Goal: Information Seeking & Learning: Learn about a topic

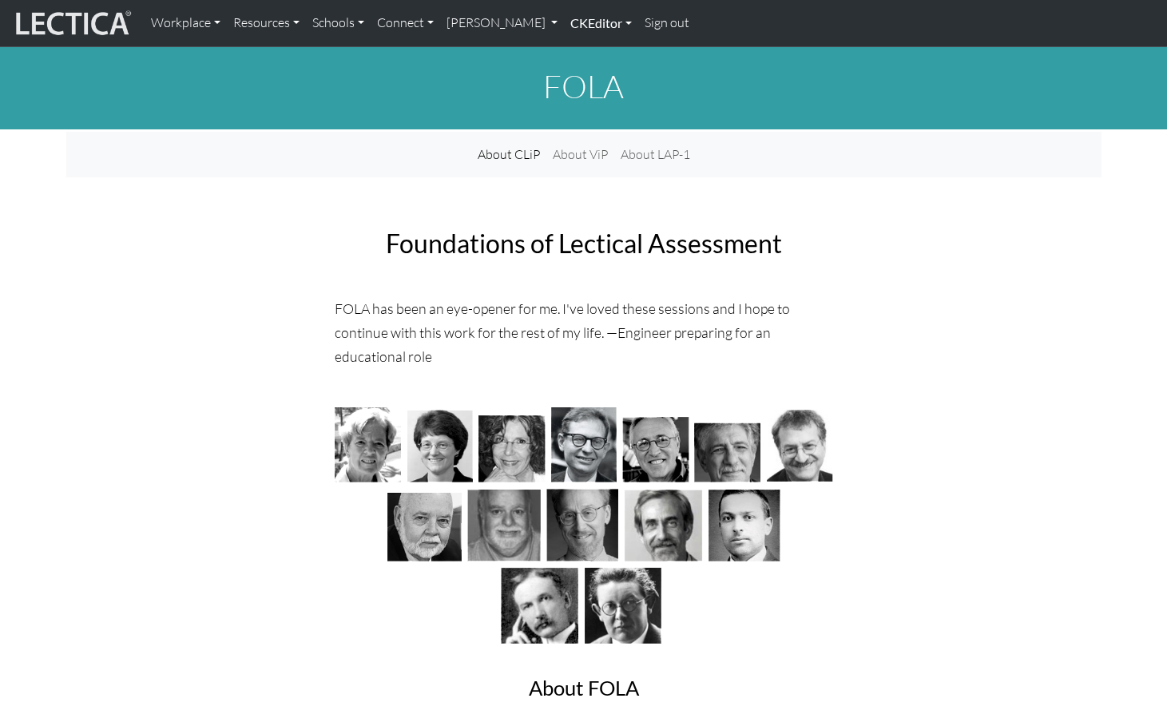
click at [564, 26] on link "CKEditor" at bounding box center [601, 23] width 74 height 34
click at [577, 53] on link "Edit" at bounding box center [593, 59] width 32 height 20
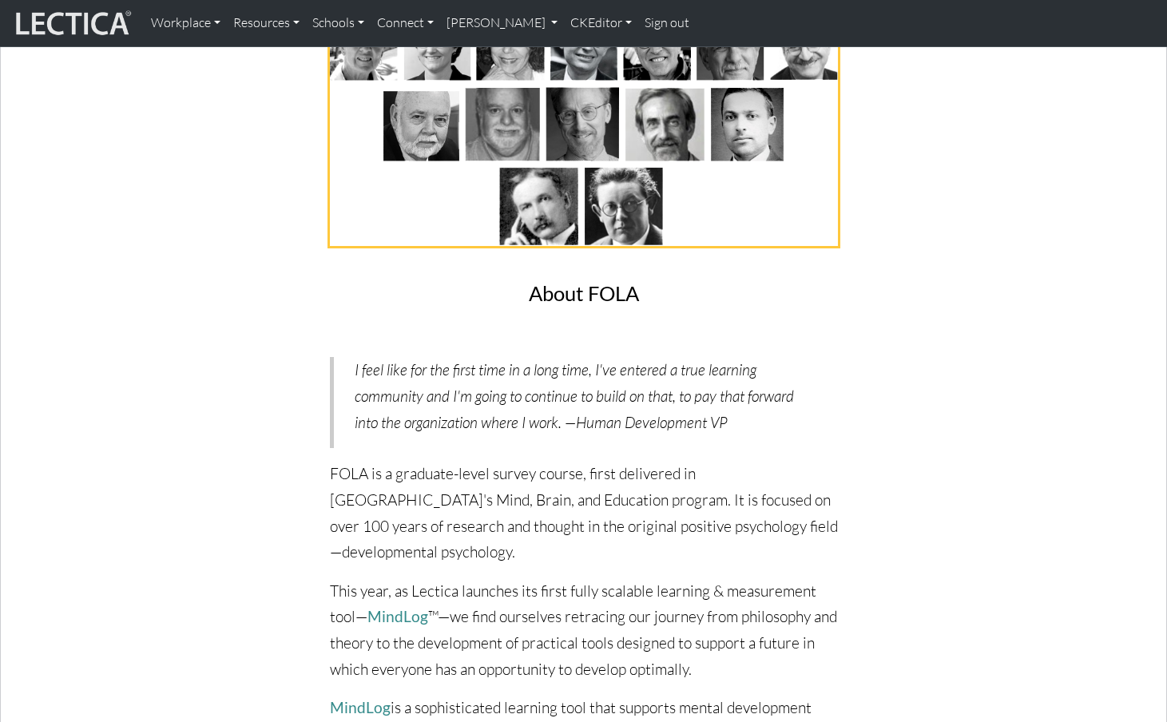
scroll to position [659, 0]
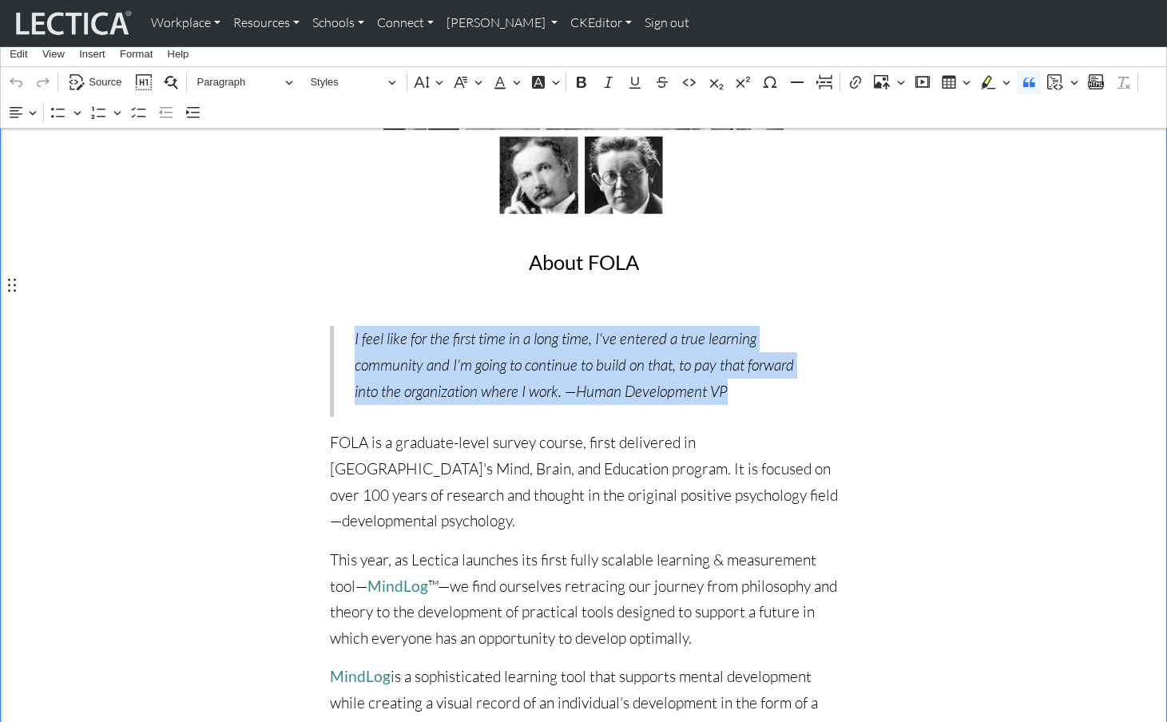
drag, startPoint x: 678, startPoint y: 336, endPoint x: 352, endPoint y: 282, distance: 330.3
click at [355, 326] on p "I feel like for the first time in a long time, I've entered a true learning com…" at bounding box center [586, 365] width 462 height 78
click at [554, 328] on p "I feel like for the first time in a long time, I've entered a true learning com…" at bounding box center [586, 365] width 462 height 78
drag, startPoint x: 662, startPoint y: 333, endPoint x: 354, endPoint y: 288, distance: 311.6
click at [355, 326] on p "I feel like for the first time in a long time, I've entered a true learning com…" at bounding box center [586, 365] width 462 height 78
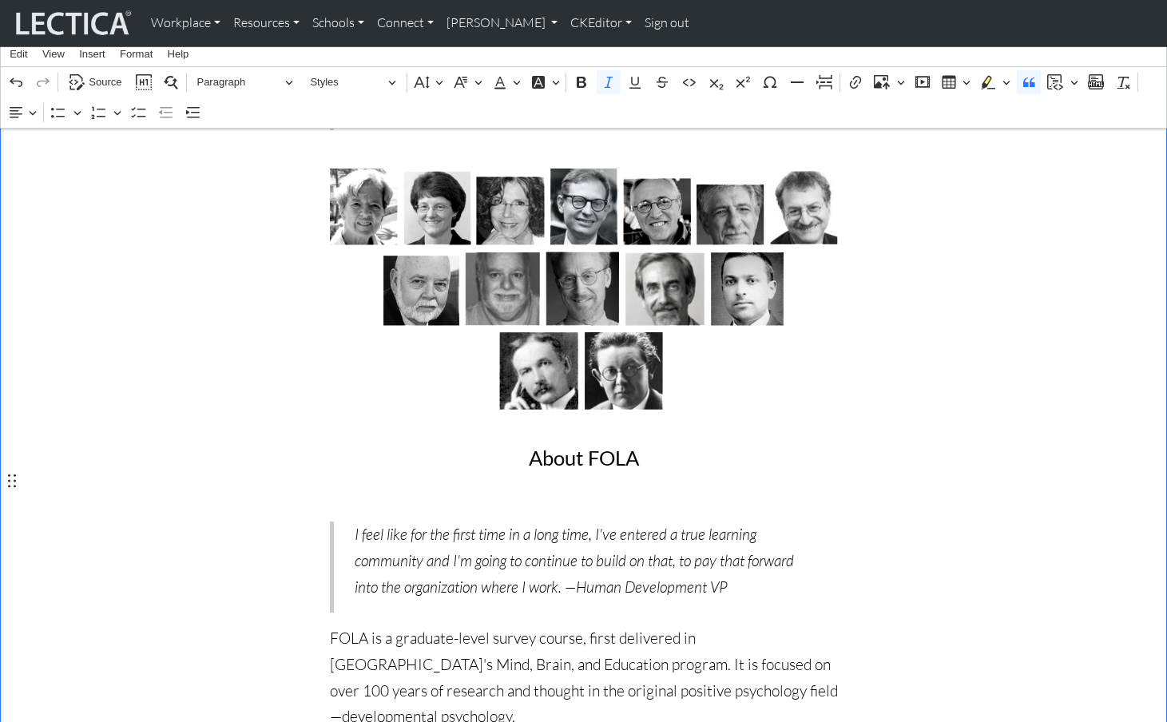
scroll to position [0, 0]
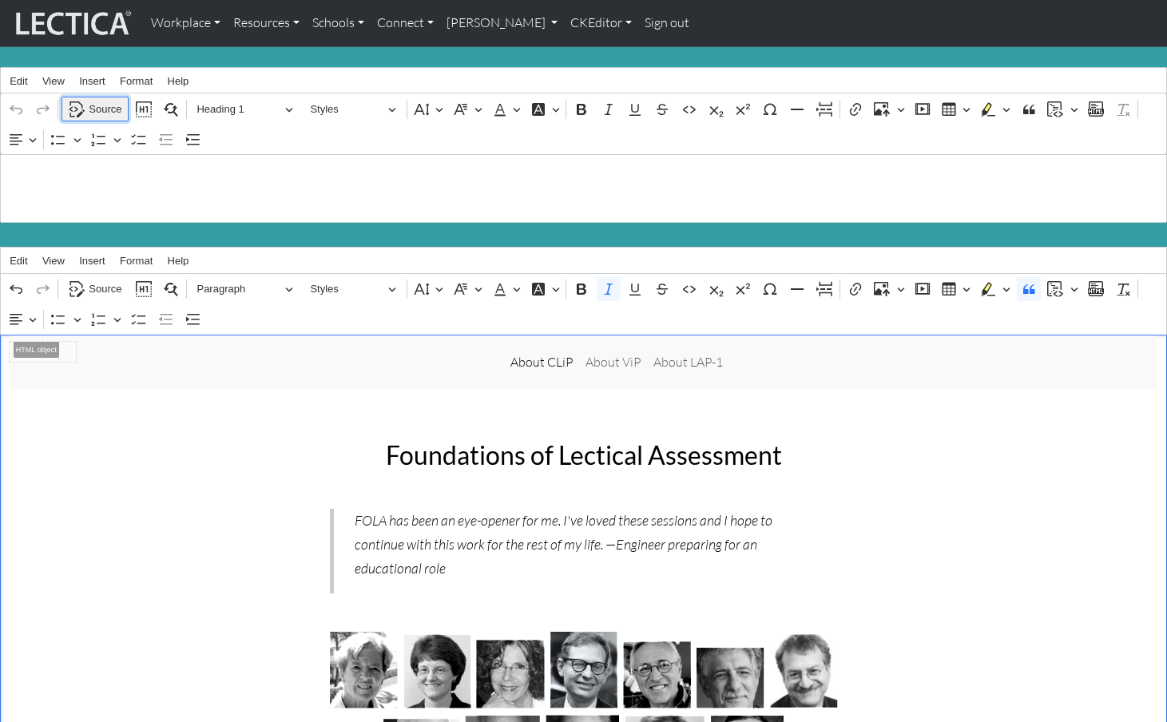
click at [109, 102] on span "Source" at bounding box center [105, 109] width 33 height 19
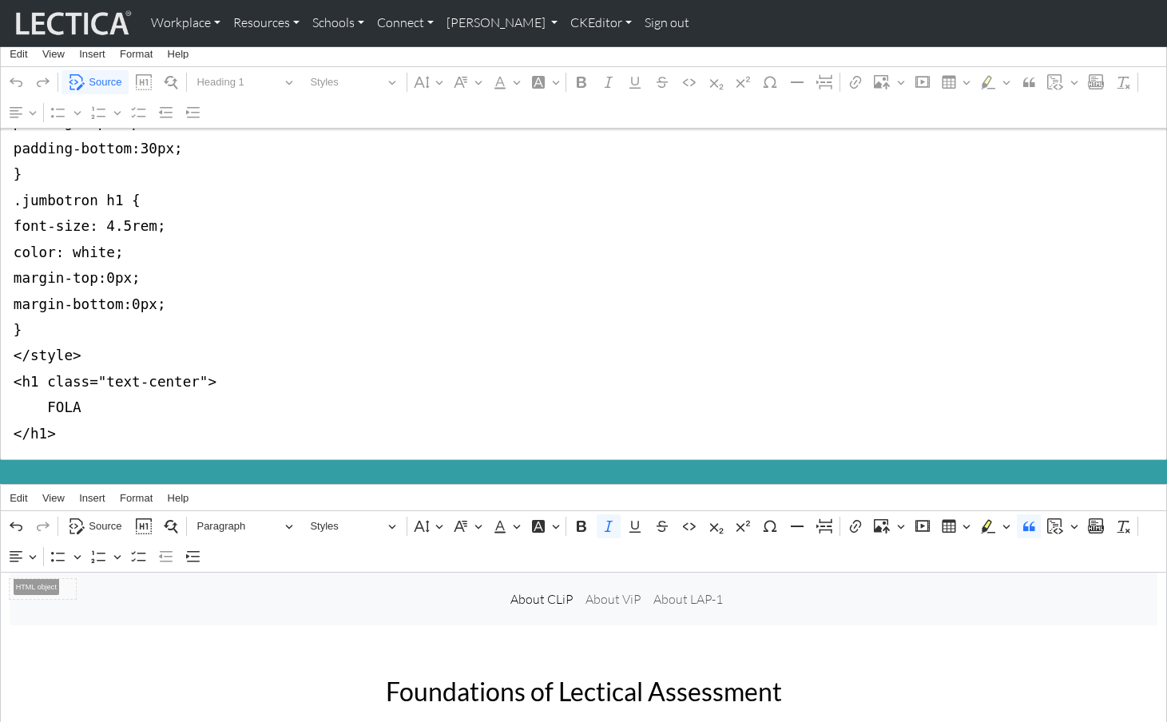
scroll to position [164, 0]
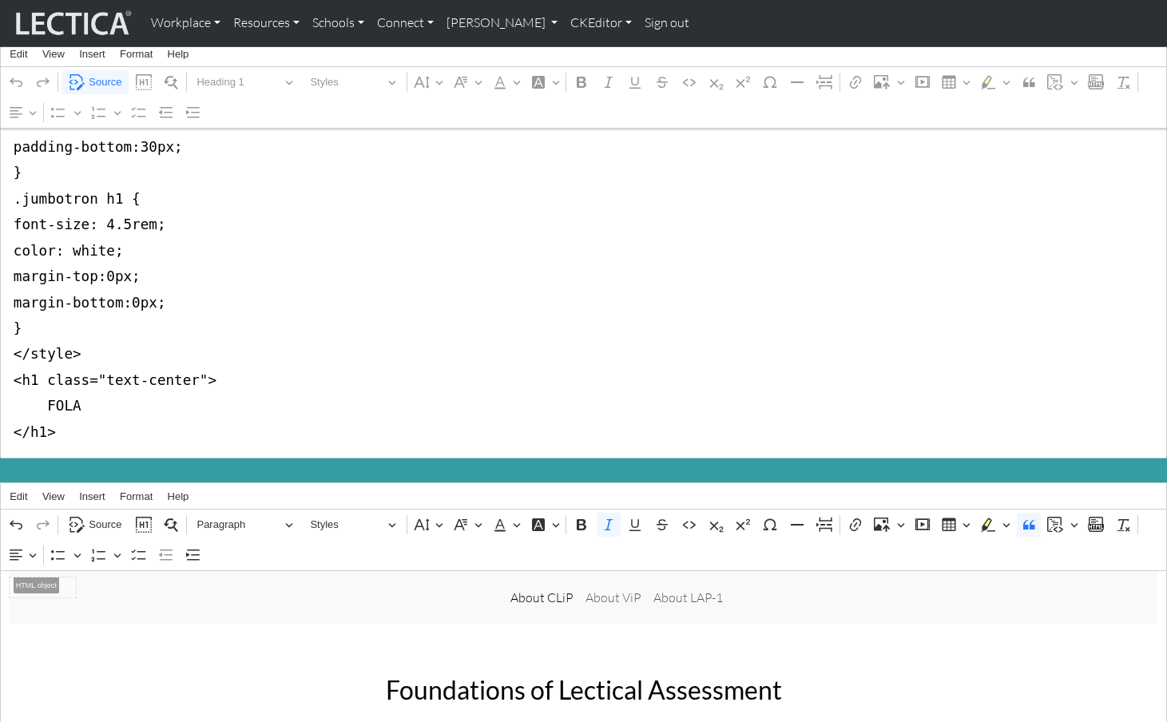
drag, startPoint x: 8, startPoint y: 177, endPoint x: -2, endPoint y: 350, distance: 173.6
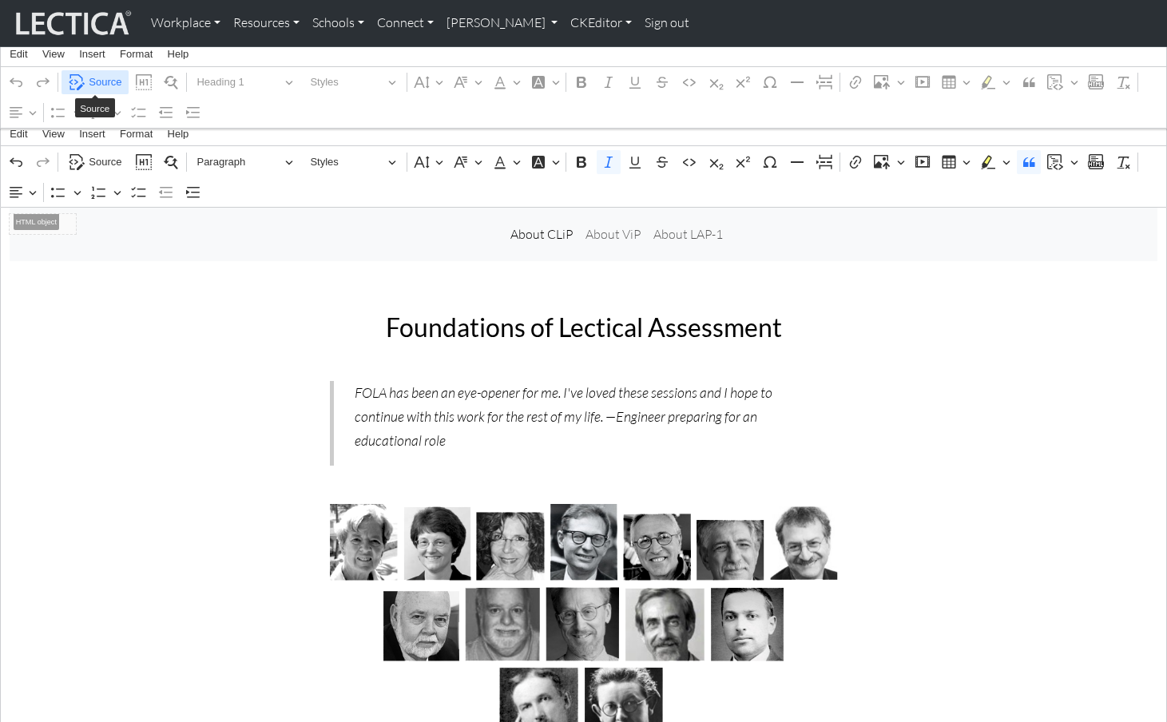
type textarea "<h1 class="text-center"> FOLA </h1>"
click at [100, 79] on span "Source" at bounding box center [105, 82] width 33 height 19
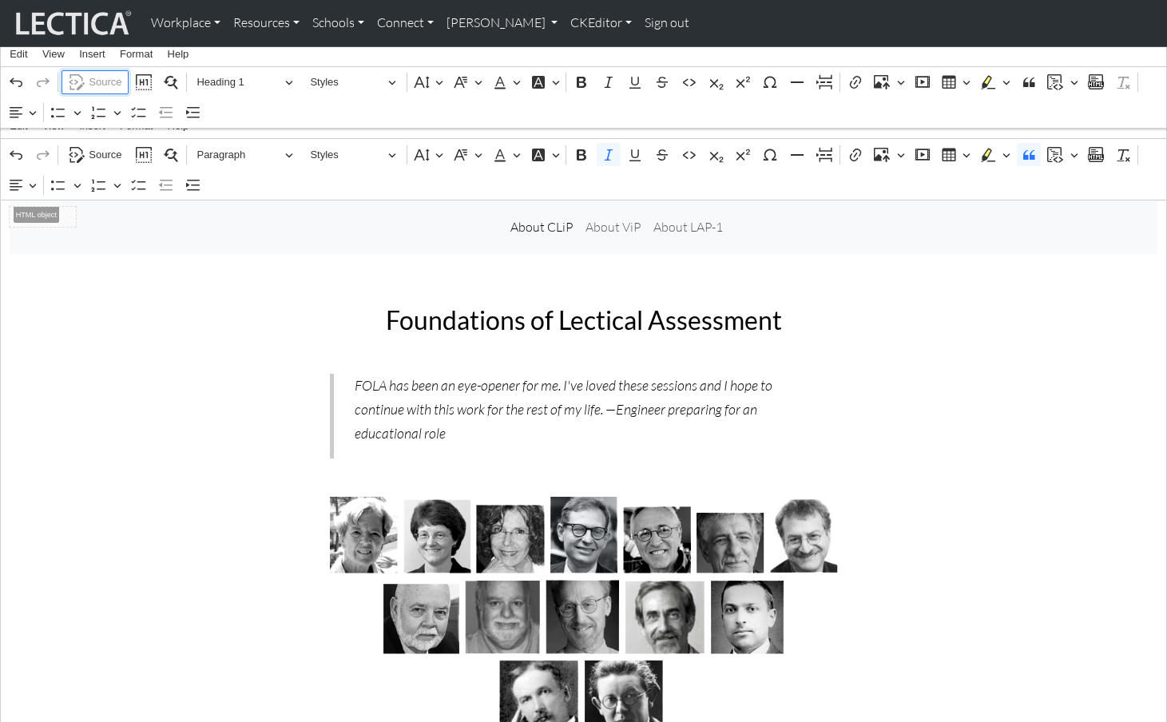
click at [100, 79] on span "Source" at bounding box center [105, 82] width 33 height 19
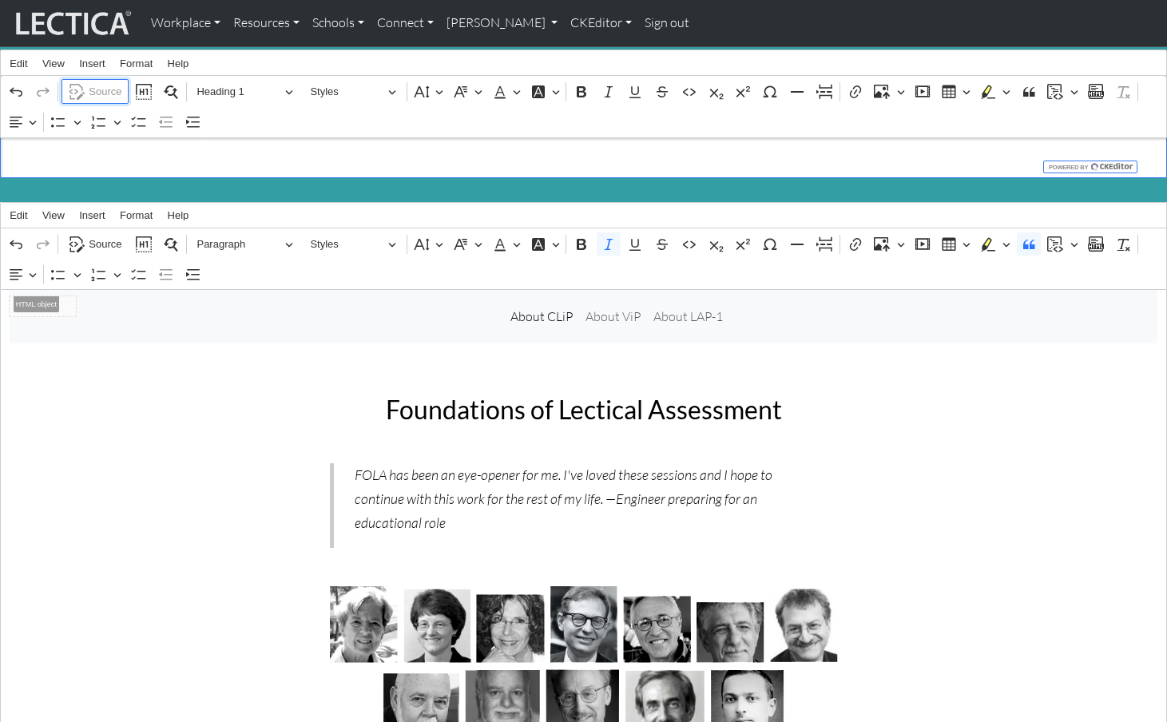
scroll to position [0, 0]
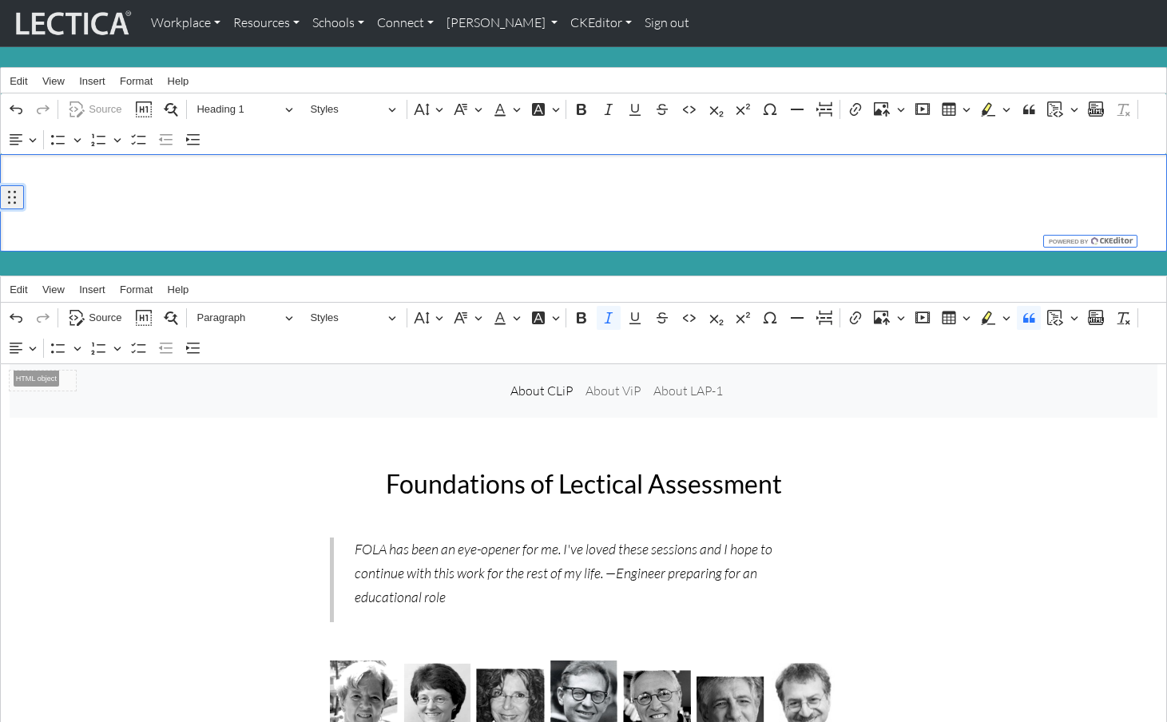
click at [18, 197] on icon "button" at bounding box center [12, 197] width 16 height 16
click at [70, 190] on h1 "FOLA" at bounding box center [584, 203] width 1149 height 38
click at [99, 102] on span "Source" at bounding box center [105, 109] width 33 height 19
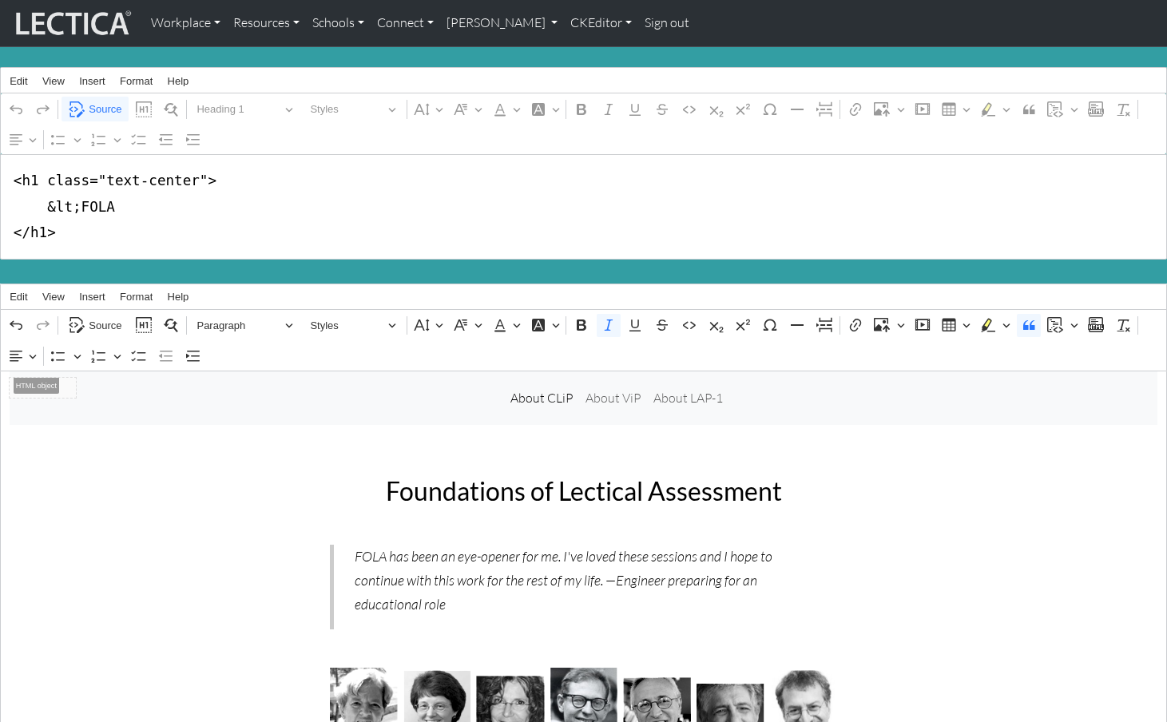
drag, startPoint x: 38, startPoint y: 177, endPoint x: 192, endPoint y: 176, distance: 154.2
click at [192, 176] on textarea "<h1 class="text-center"> &lt;FOLA </h1>" at bounding box center [583, 206] width 1167 height 105
drag, startPoint x: 42, startPoint y: 201, endPoint x: 77, endPoint y: 201, distance: 34.4
click at [77, 201] on textarea "<h1> &lt;FOLA </h1>" at bounding box center [583, 206] width 1167 height 105
type textarea "<h1> FOLA </h1>"
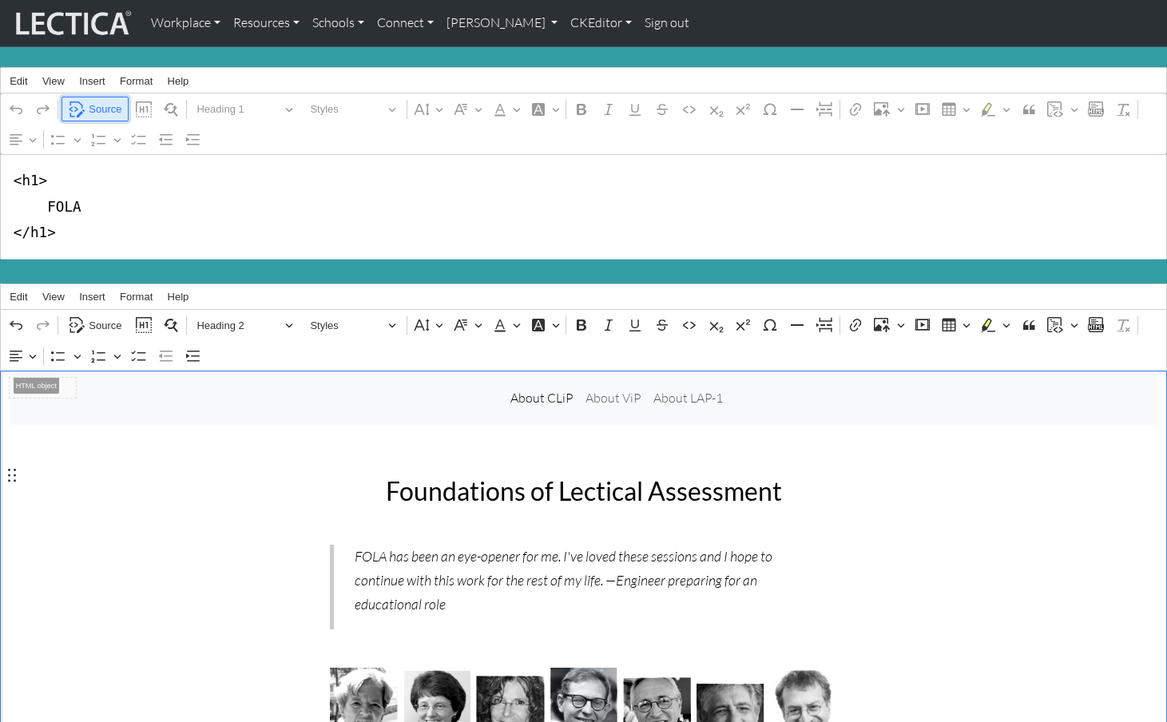
click at [97, 108] on span "Source" at bounding box center [105, 109] width 33 height 19
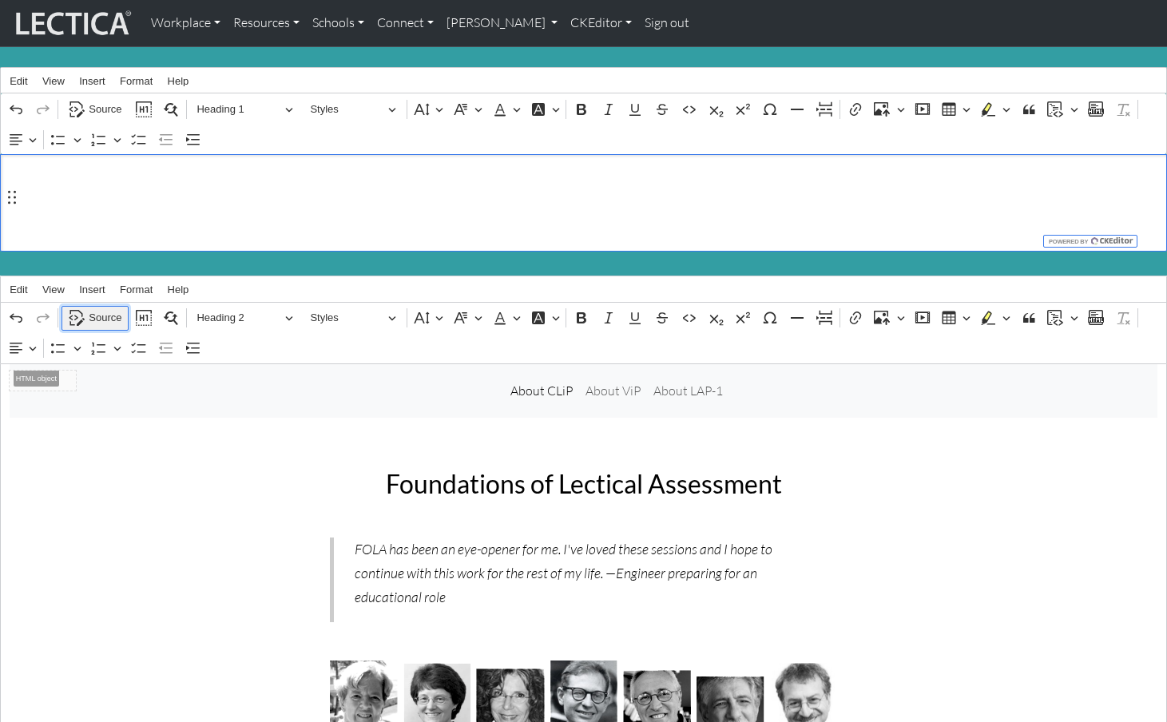
click at [104, 308] on span "Source" at bounding box center [105, 317] width 33 height 19
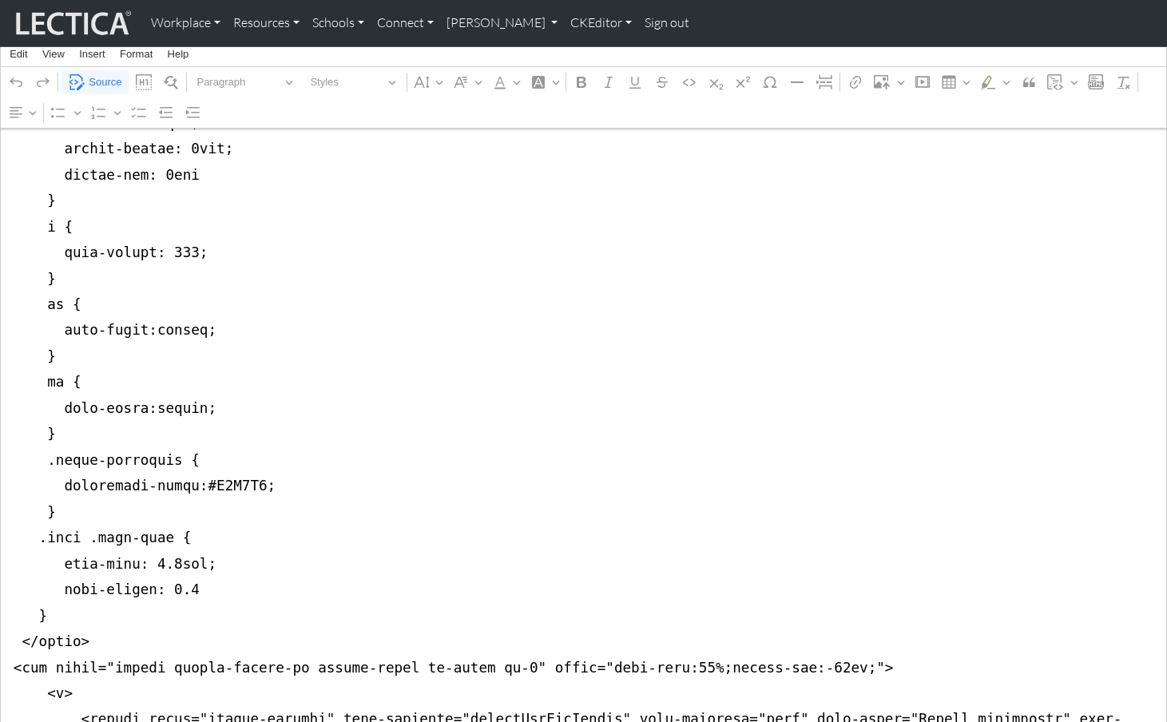
scroll to position [1138, 0]
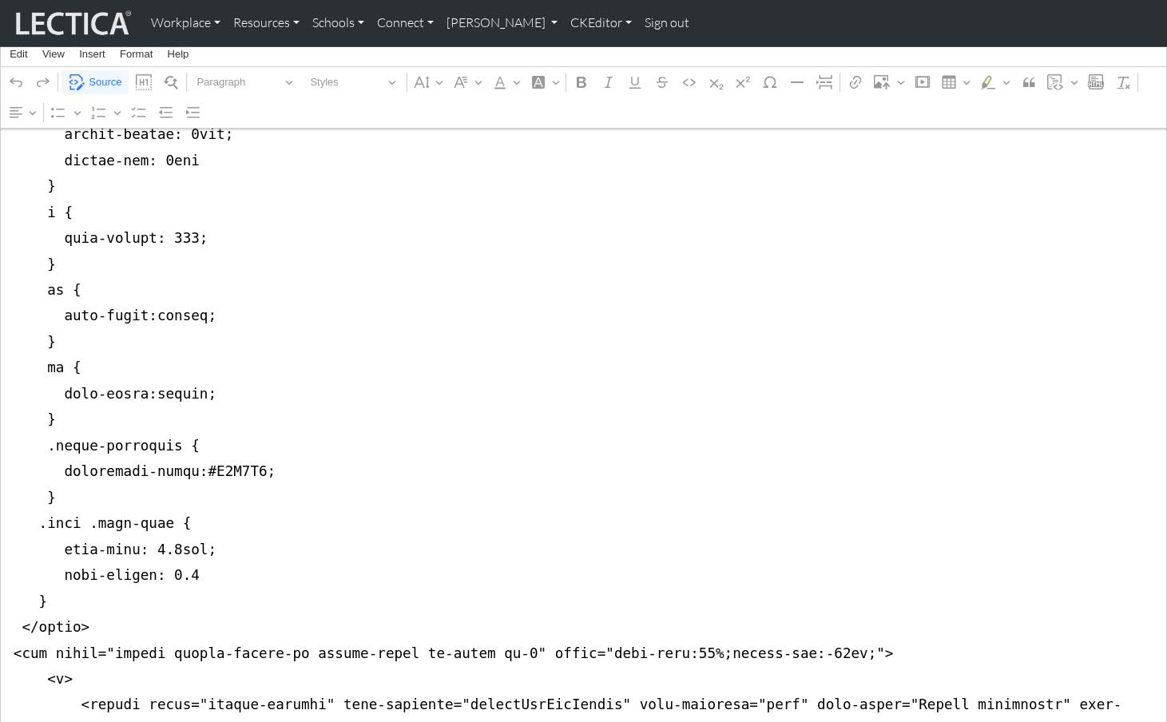
drag, startPoint x: 9, startPoint y: 312, endPoint x: 0, endPoint y: 550, distance: 237.4
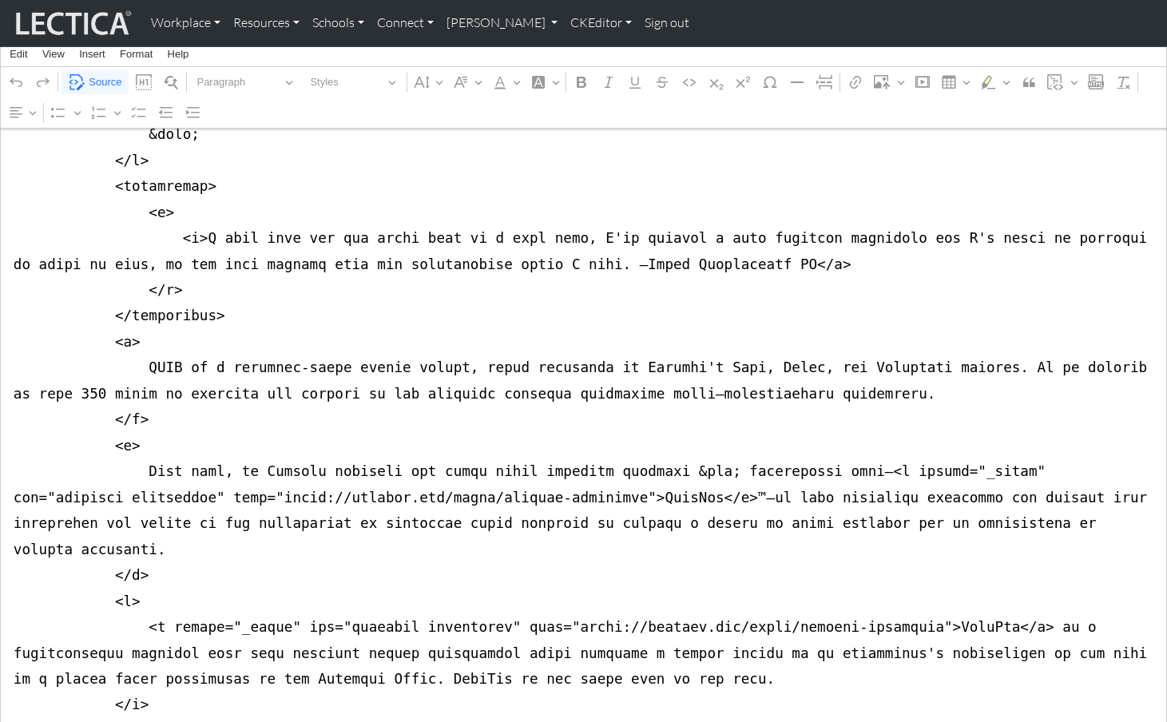
scroll to position [0, 0]
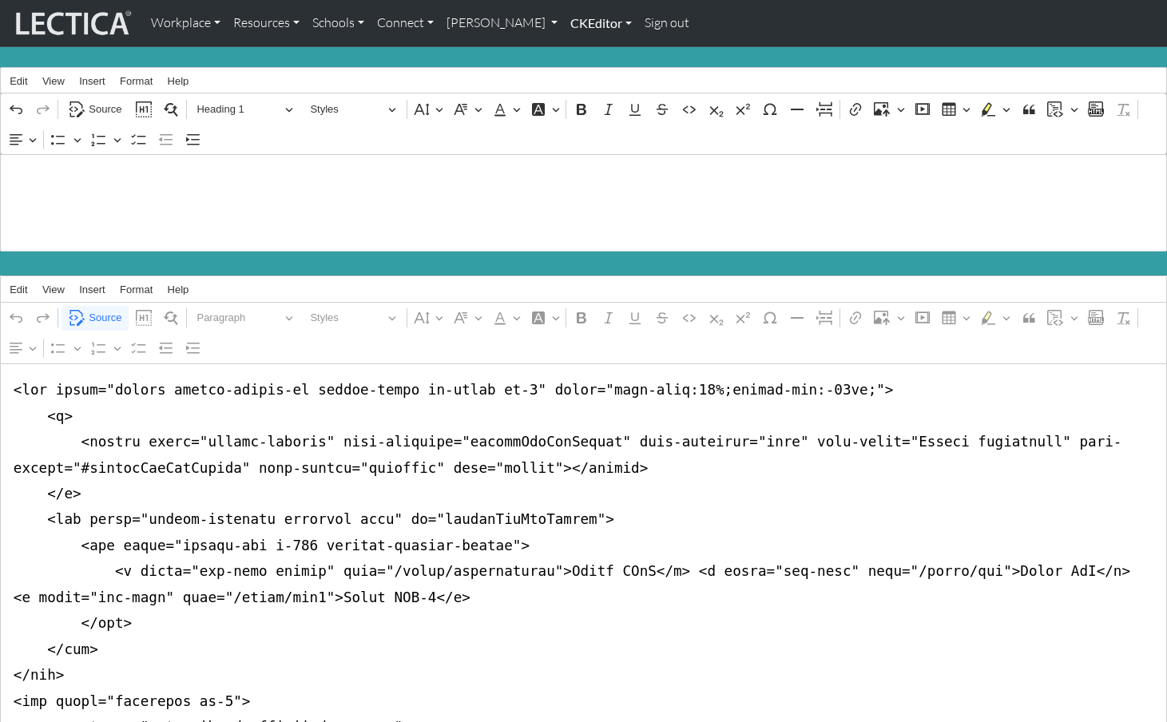
type textarea "<nav class="navbar navbar-expand-lg navbar-light bg-light mb-5" style="font-siz…"
click at [564, 21] on link "CKEditor" at bounding box center [601, 23] width 74 height 34
click at [577, 57] on link "Edit" at bounding box center [593, 59] width 32 height 20
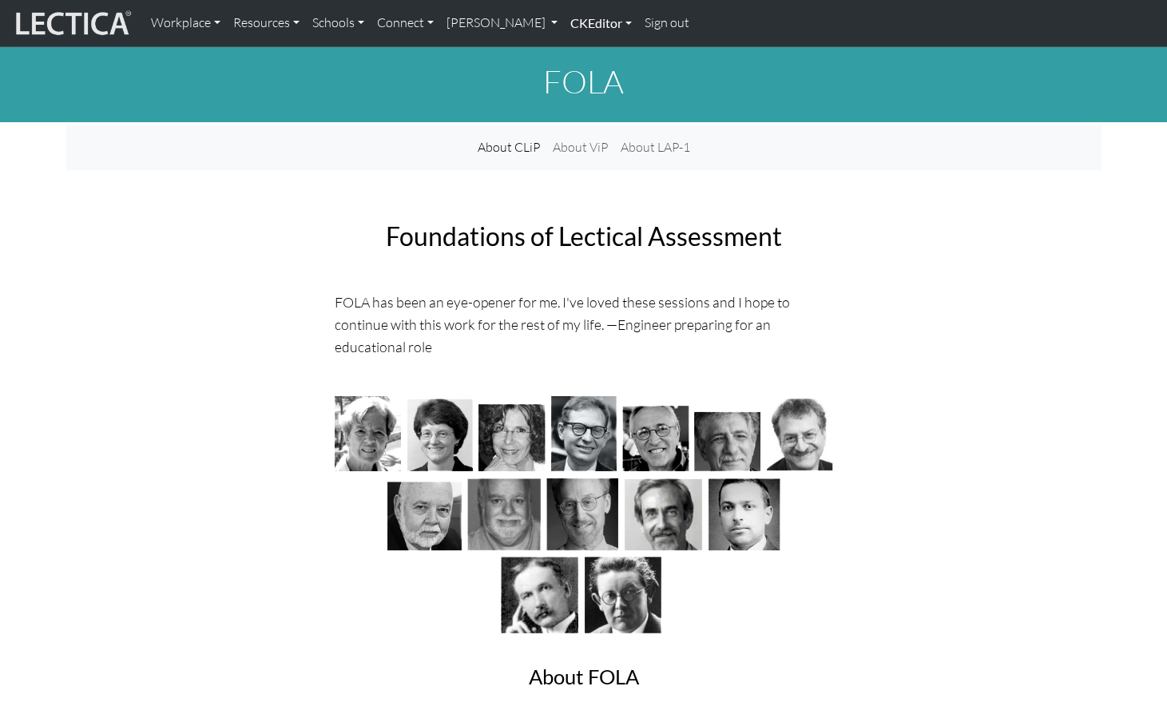
click at [564, 22] on link "CKEditor" at bounding box center [601, 23] width 74 height 34
click at [577, 54] on link "Edit" at bounding box center [593, 59] width 32 height 20
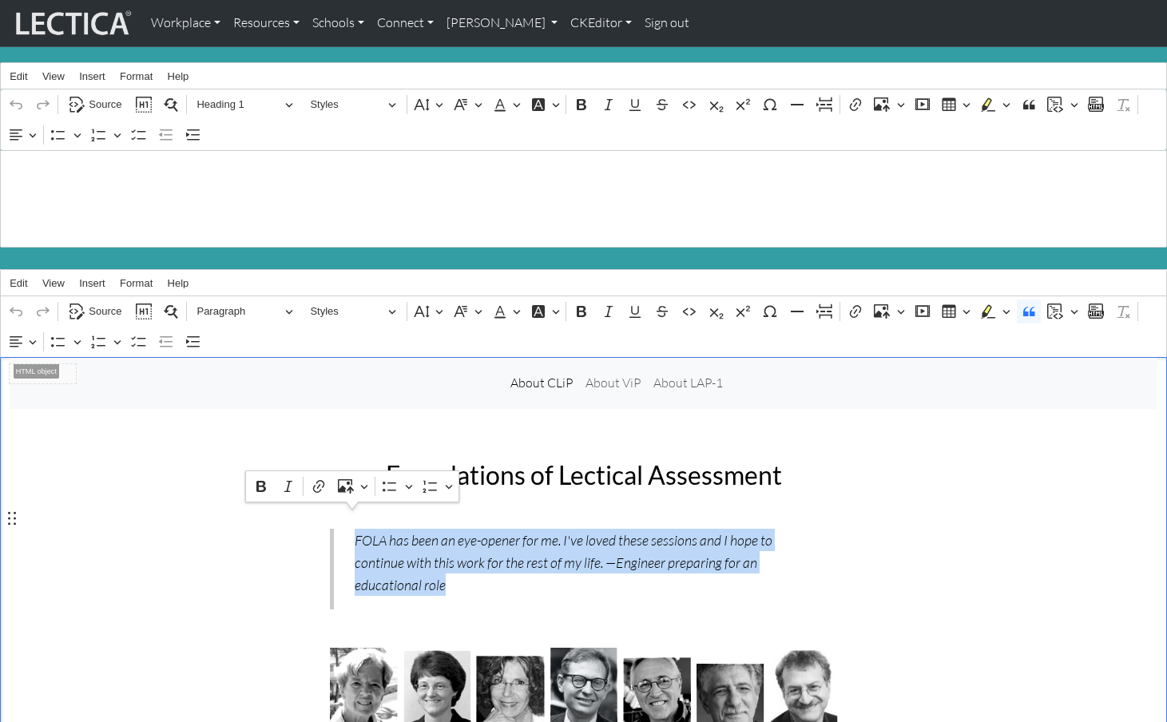
drag, startPoint x: 711, startPoint y: 542, endPoint x: 344, endPoint y: 516, distance: 367.7
click at [344, 529] on blockquote "FOLA has been an eye-opener for me. I've loved these sessions and I hope to con…" at bounding box center [584, 569] width 508 height 80
click at [1027, 304] on icon "Editor toolbar" at bounding box center [1029, 312] width 16 height 16
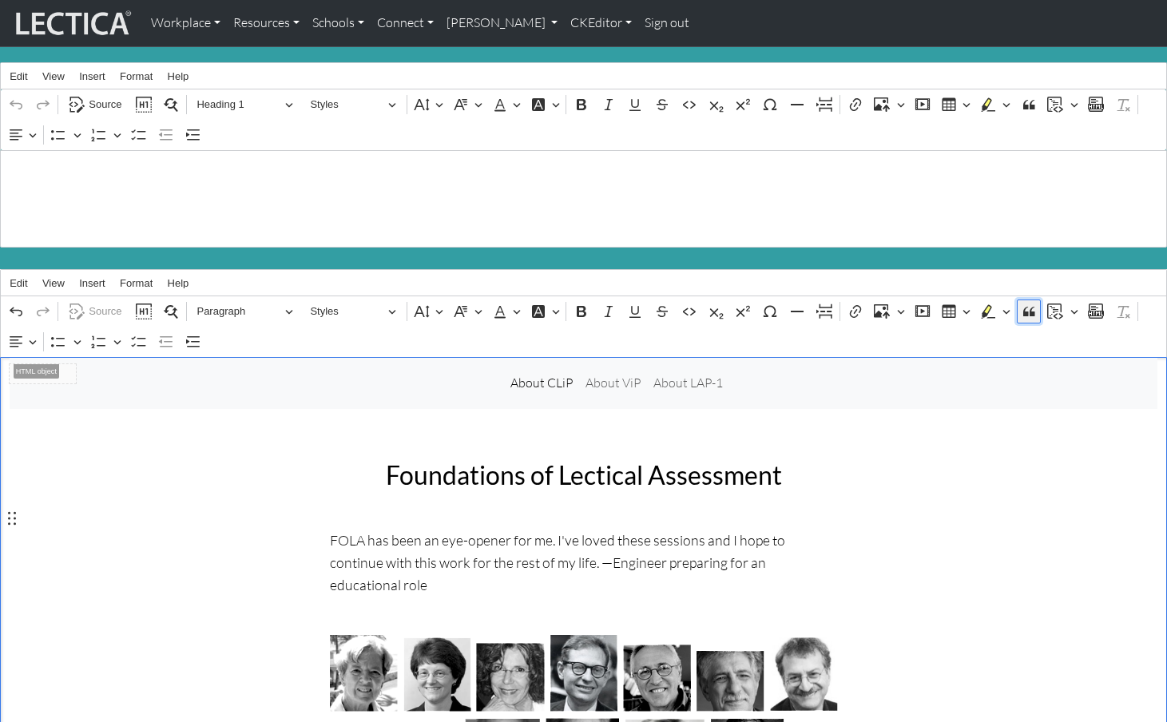
click at [1027, 304] on icon "Editor toolbar" at bounding box center [1029, 312] width 16 height 16
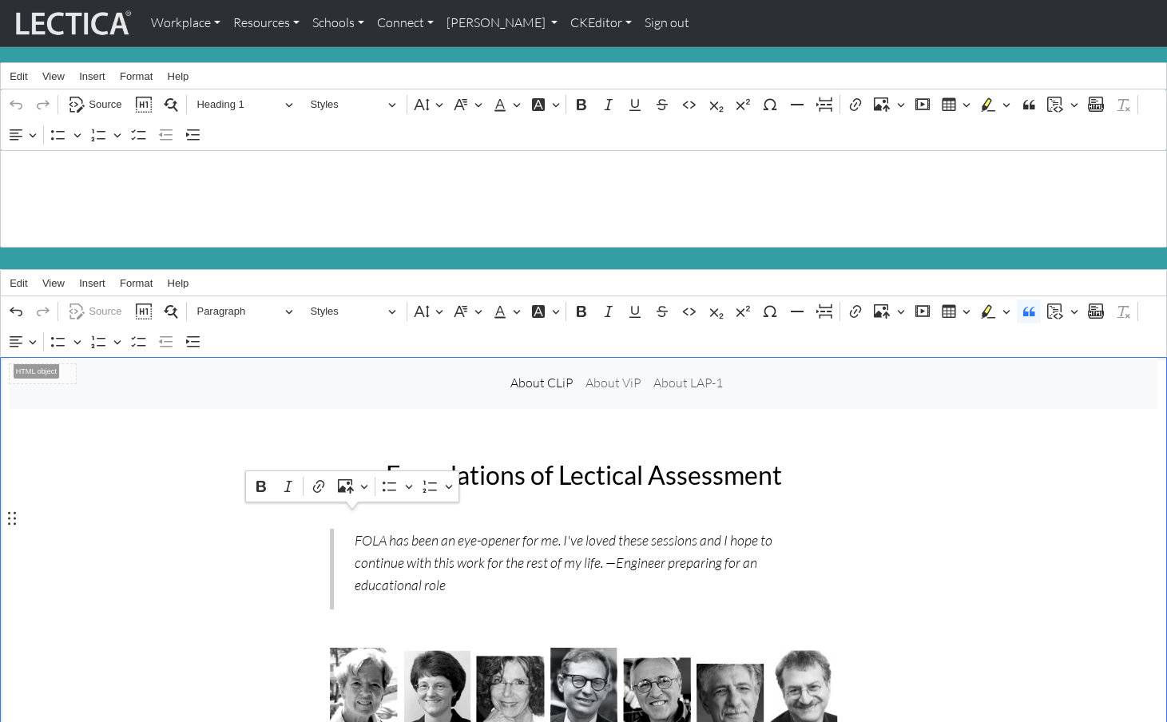
click at [564, 25] on link "CKEditor" at bounding box center [601, 23] width 74 height 34
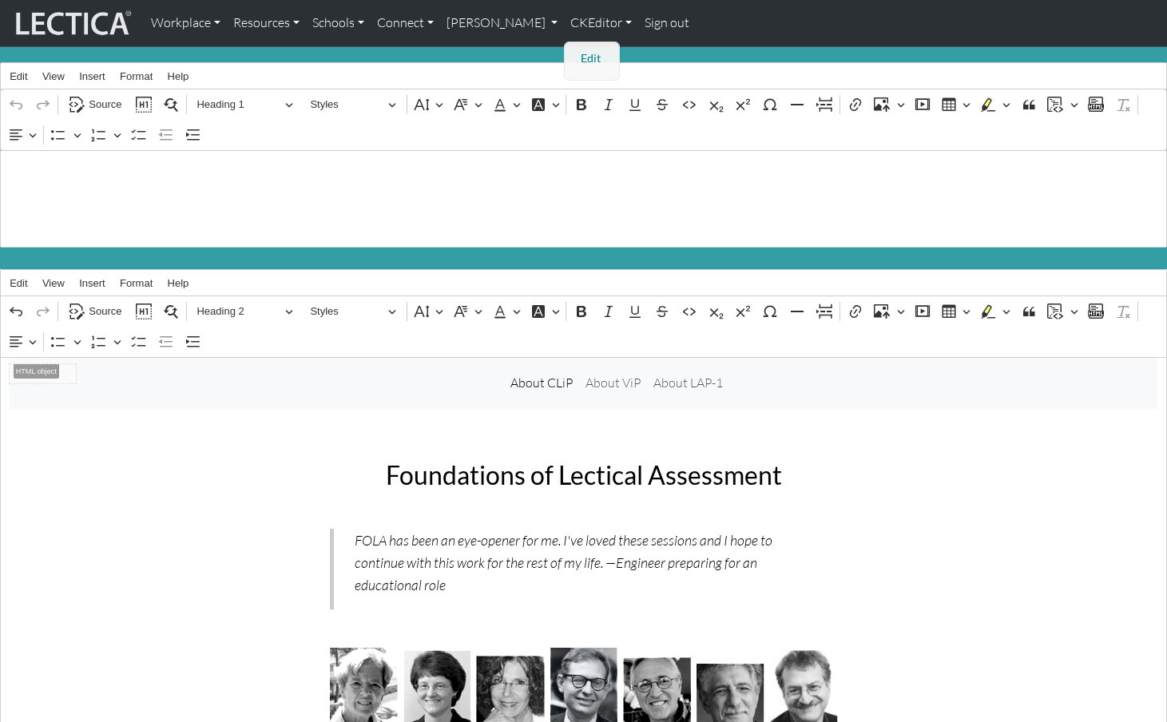
click at [577, 54] on link "Edit" at bounding box center [593, 59] width 32 height 20
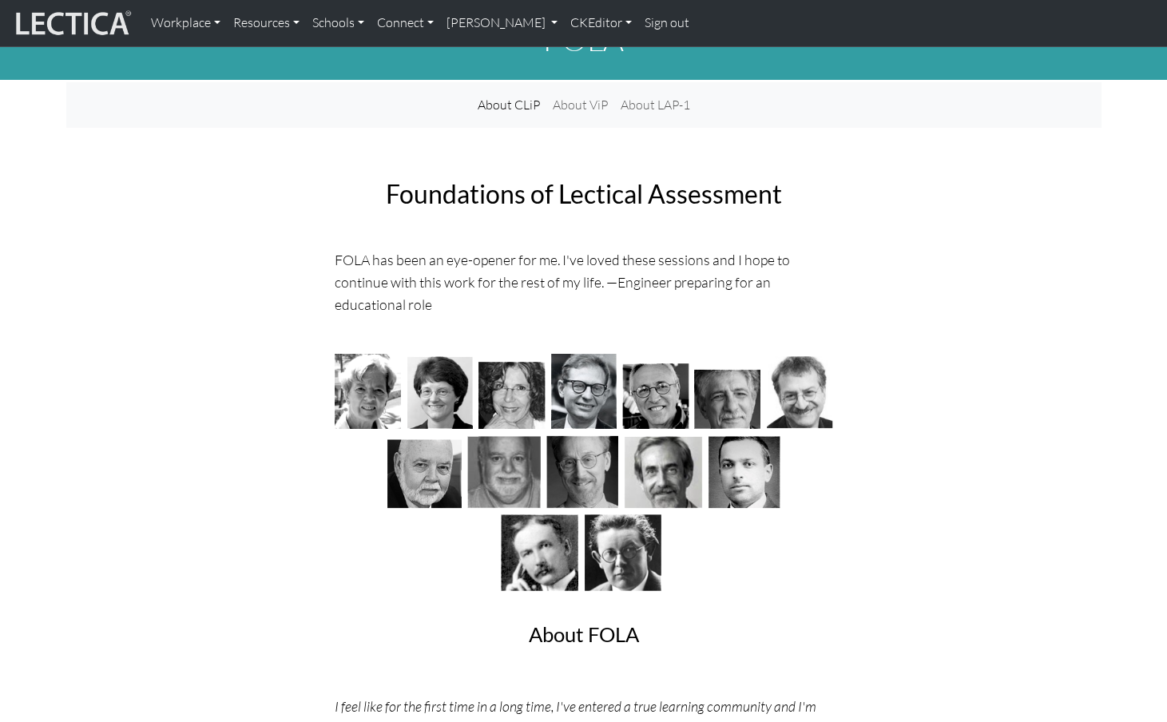
scroll to position [13, 0]
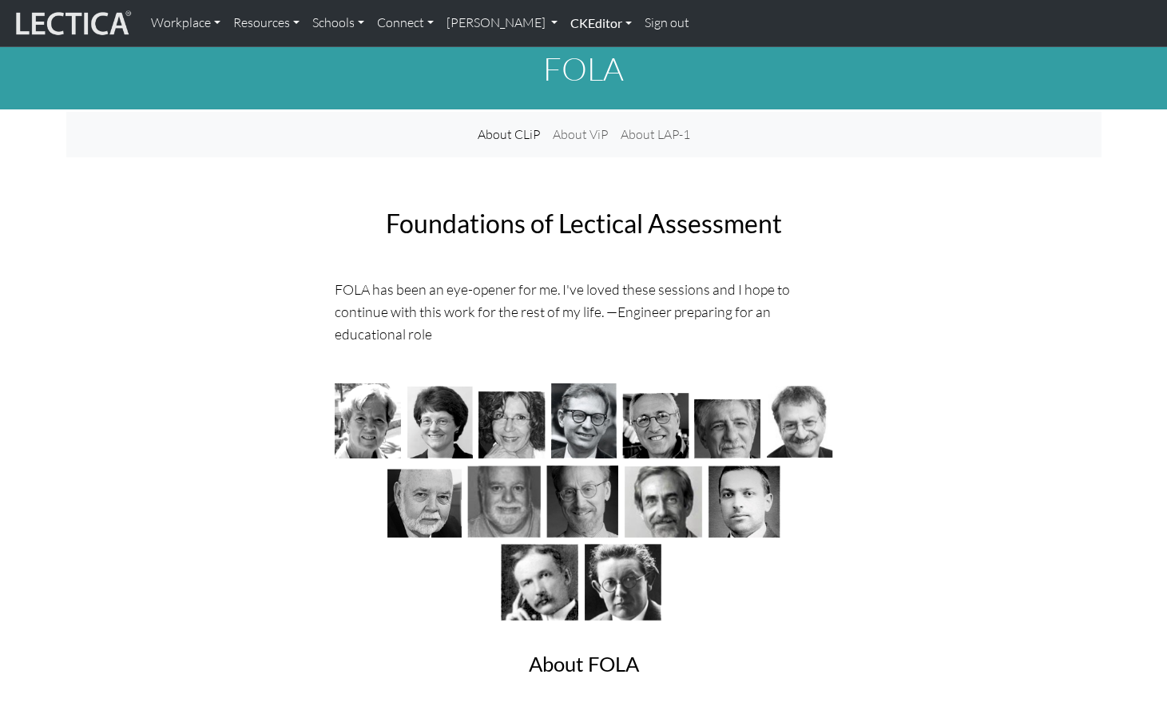
click at [564, 27] on link "CKEditor" at bounding box center [601, 23] width 74 height 34
click at [577, 57] on link "Edit" at bounding box center [593, 59] width 32 height 20
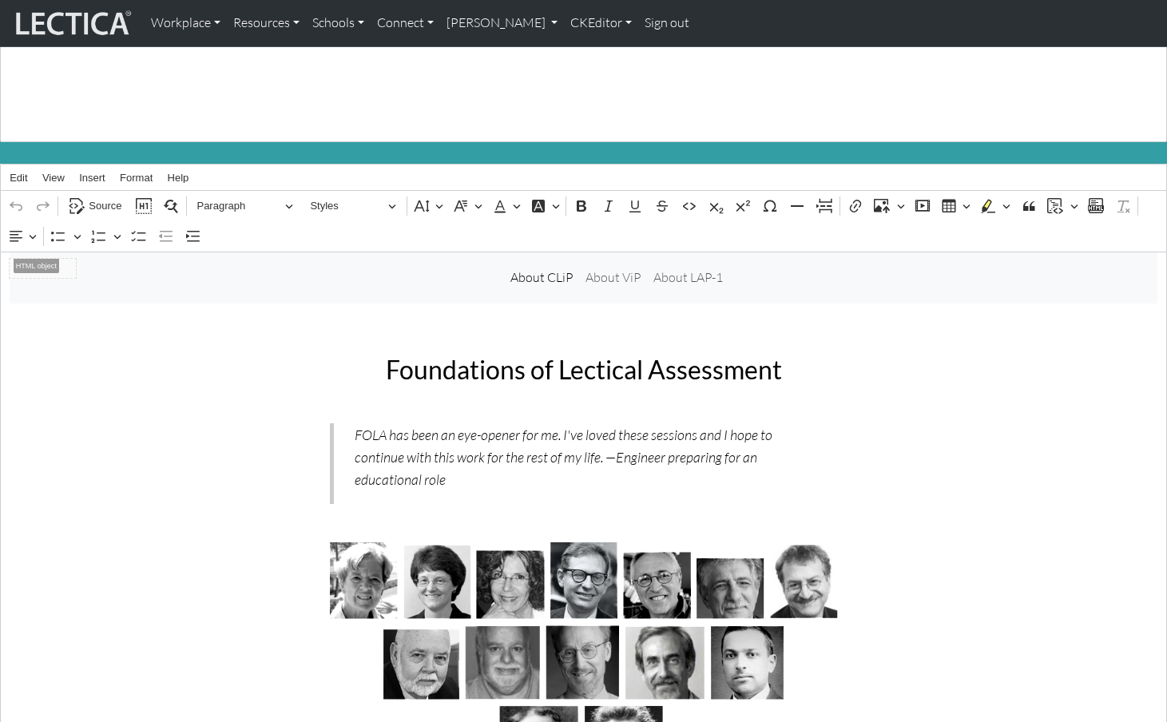
scroll to position [107, 0]
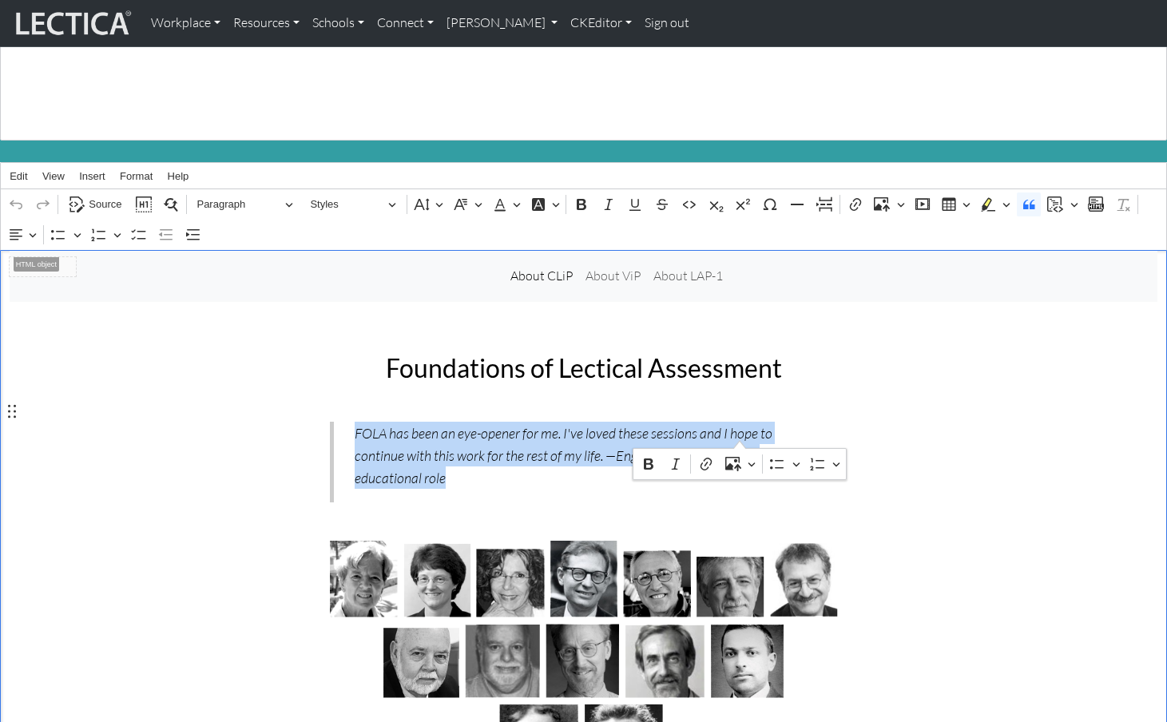
drag, startPoint x: 350, startPoint y: 412, endPoint x: 743, endPoint y: 436, distance: 393.8
click at [743, 436] on blockquote "FOLA has been an eye-opener for me. I've loved these sessions and I hope to con…" at bounding box center [584, 462] width 508 height 80
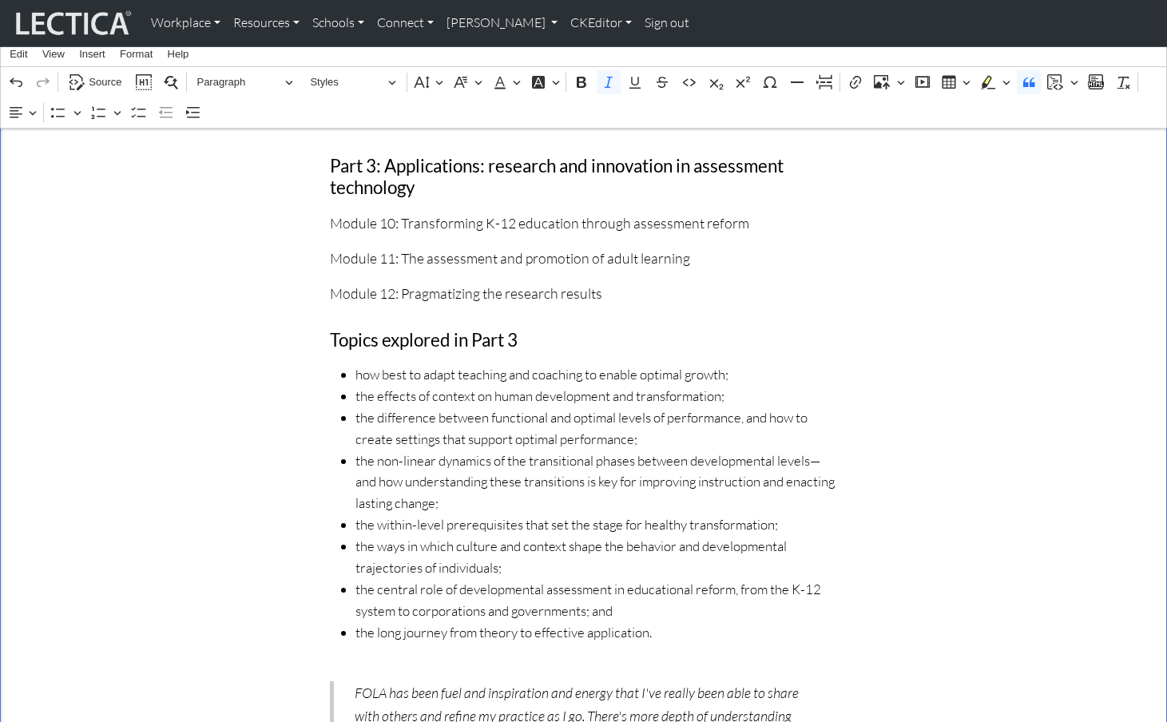
scroll to position [3443, 0]
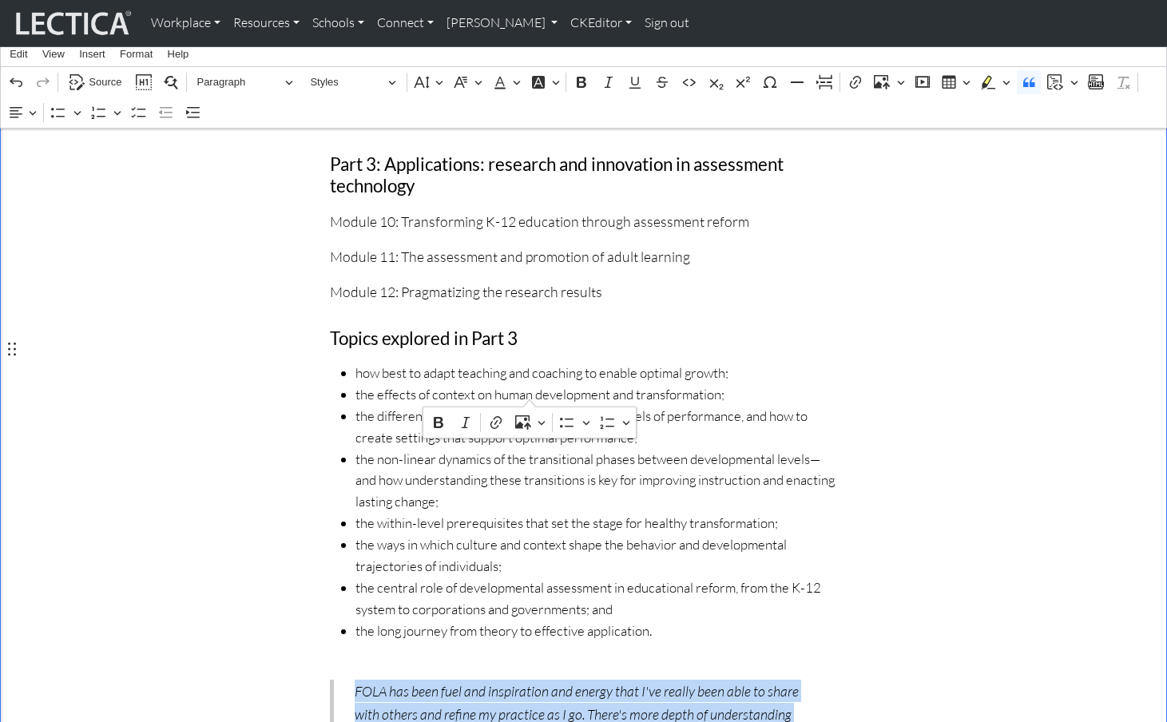
drag, startPoint x: 351, startPoint y: 349, endPoint x: 538, endPoint y: 391, distance: 191.7
click at [538, 680] on blockquote "FOLA has been fuel and inspiration and energy that I've really been able to sha…" at bounding box center [584, 720] width 508 height 80
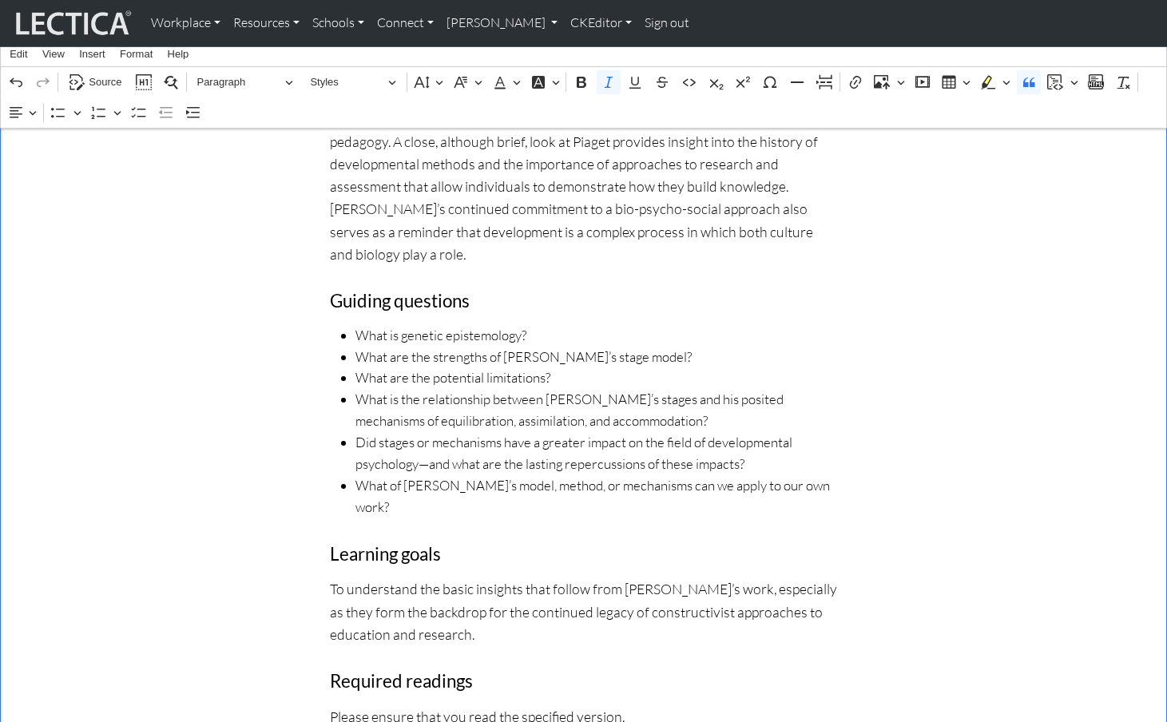
scroll to position [5457, 0]
drag, startPoint x: 350, startPoint y: 489, endPoint x: 493, endPoint y: 538, distance: 151.3
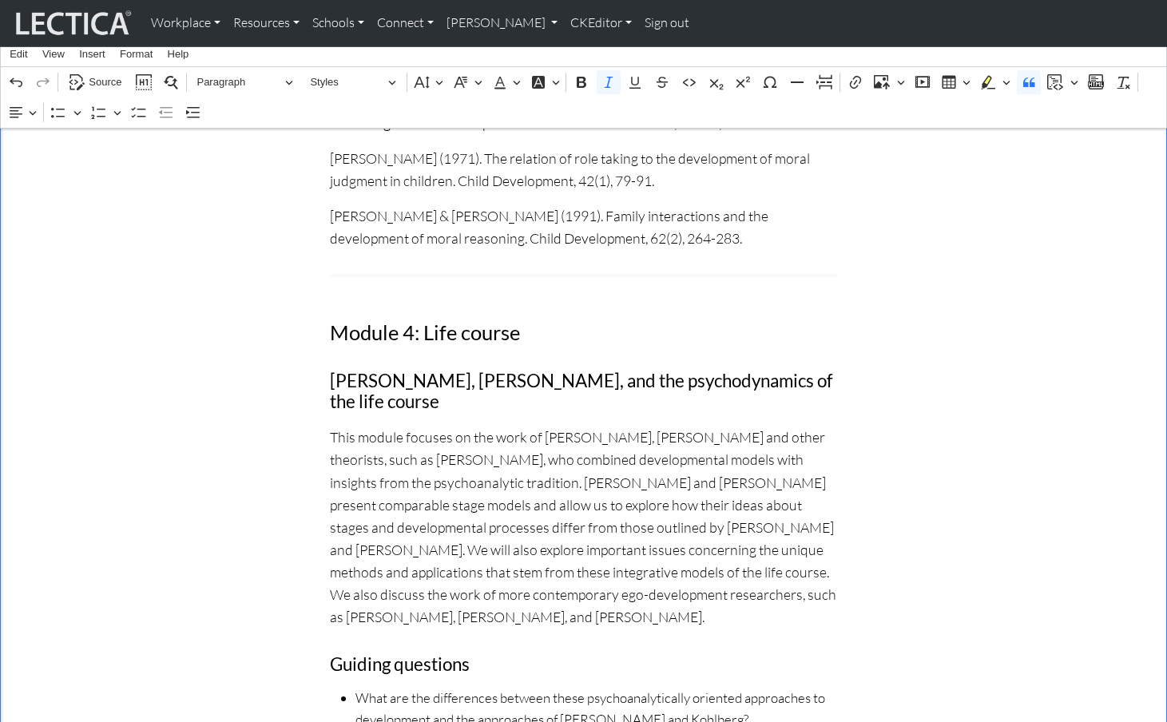
scroll to position [7827, 0]
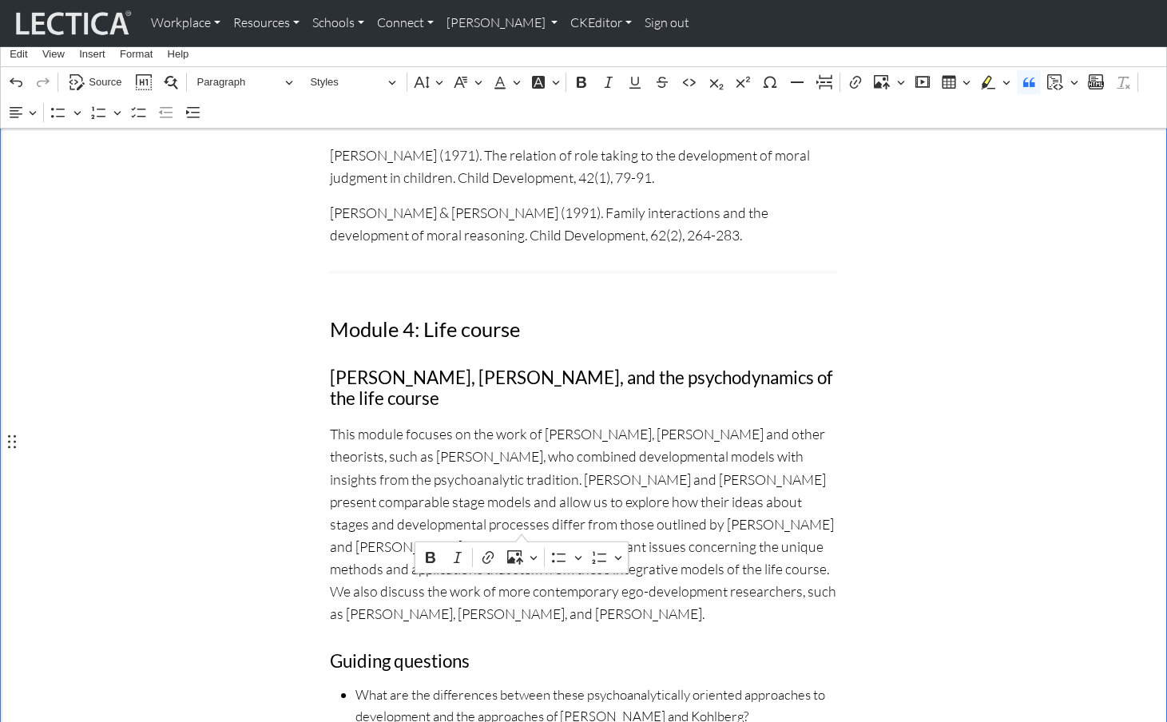
drag, startPoint x: 352, startPoint y: 443, endPoint x: 528, endPoint y: 519, distance: 191.8
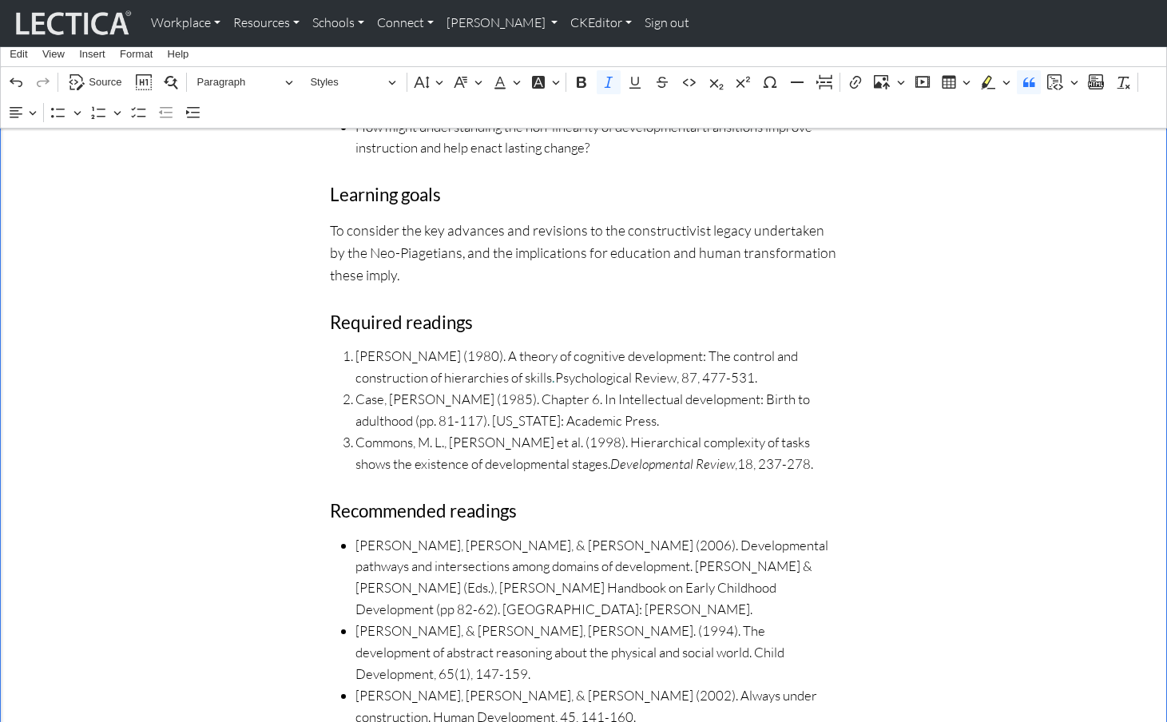
scroll to position [9822, 0]
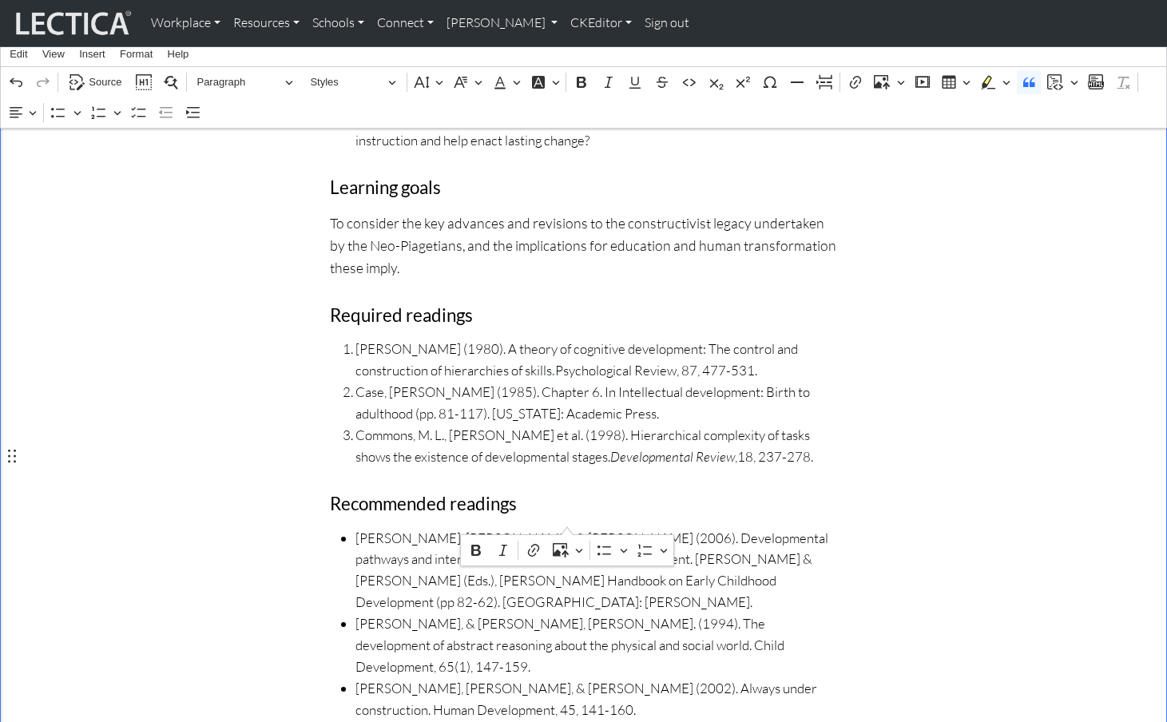
drag, startPoint x: 344, startPoint y: 455, endPoint x: 574, endPoint y: 514, distance: 238.3
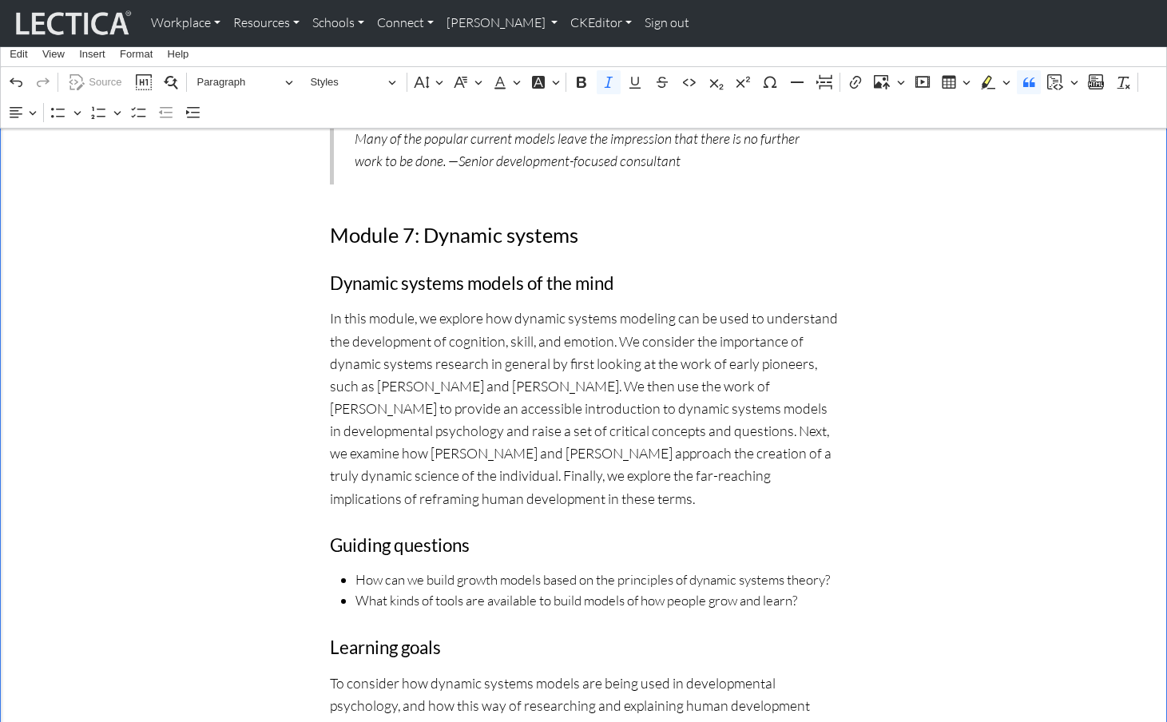
scroll to position [11662, 0]
drag, startPoint x: 350, startPoint y: 528, endPoint x: 652, endPoint y: 590, distance: 308.4
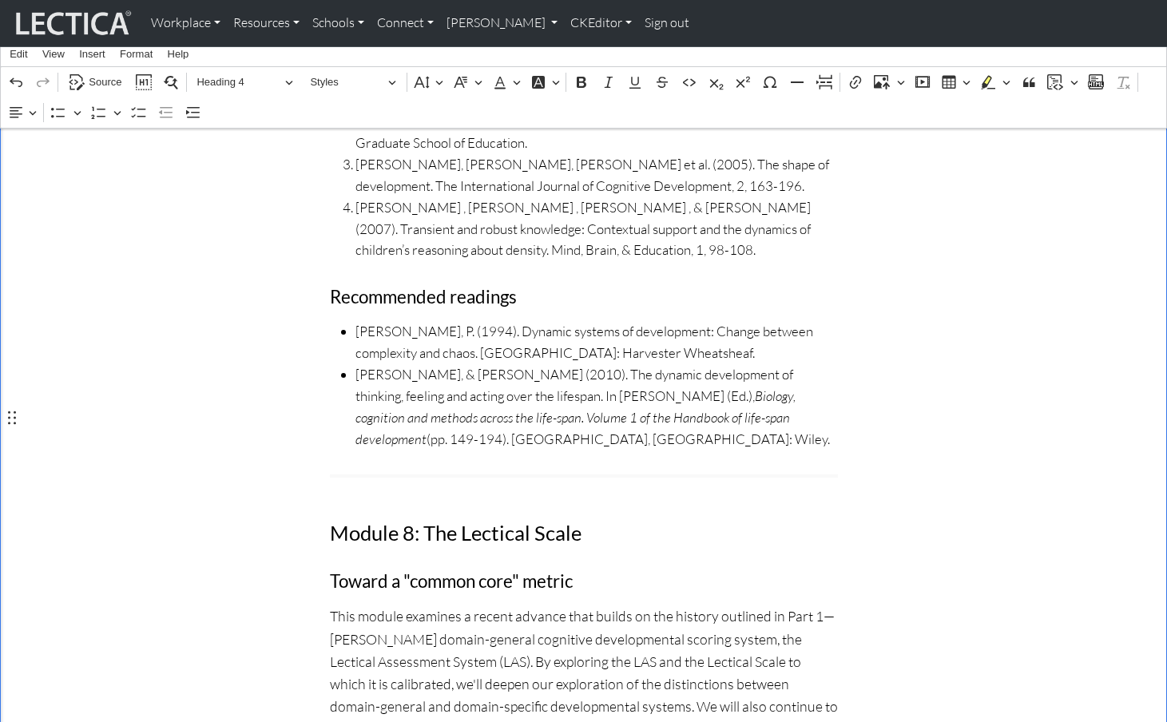
drag, startPoint x: 213, startPoint y: 440, endPoint x: 173, endPoint y: 736, distance: 298.4
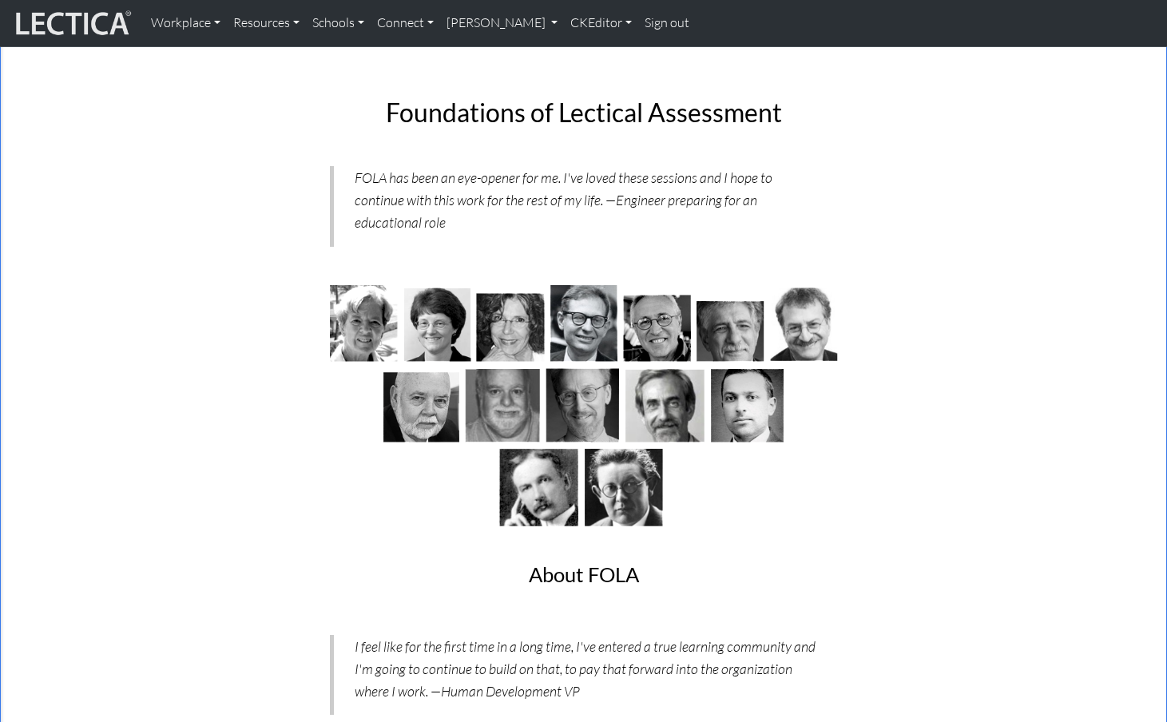
scroll to position [0, 0]
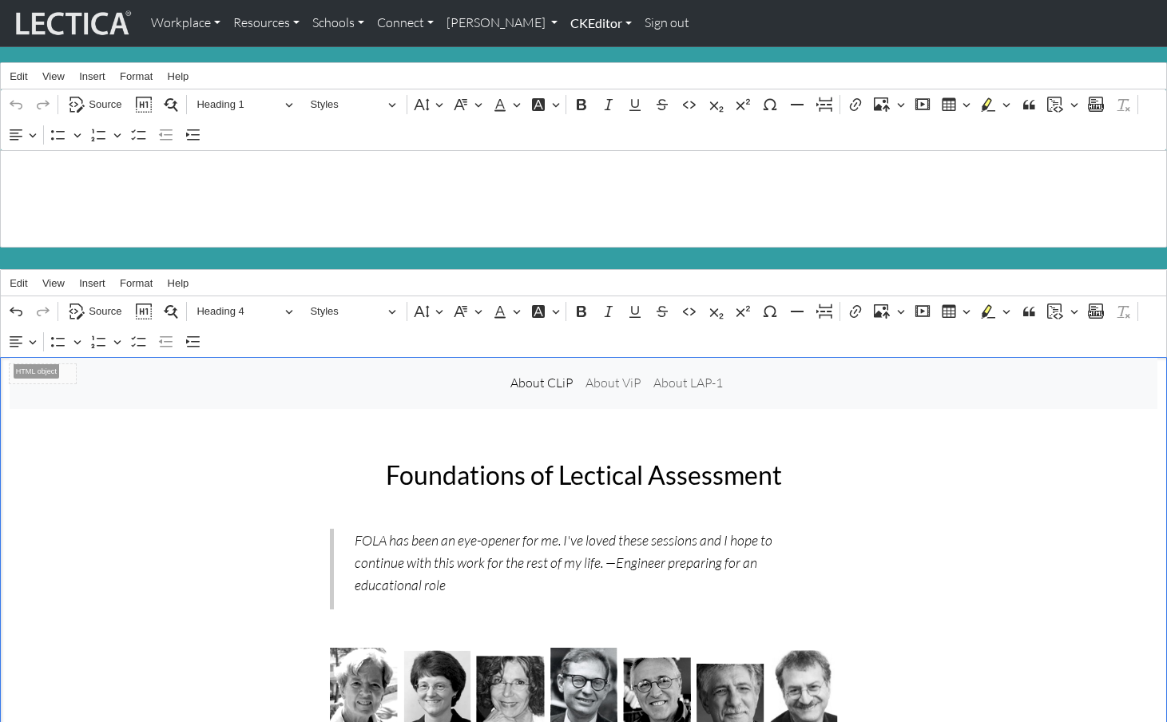
click at [564, 20] on link "CKEditor" at bounding box center [601, 23] width 74 height 34
click at [577, 53] on link "Edit" at bounding box center [593, 59] width 32 height 20
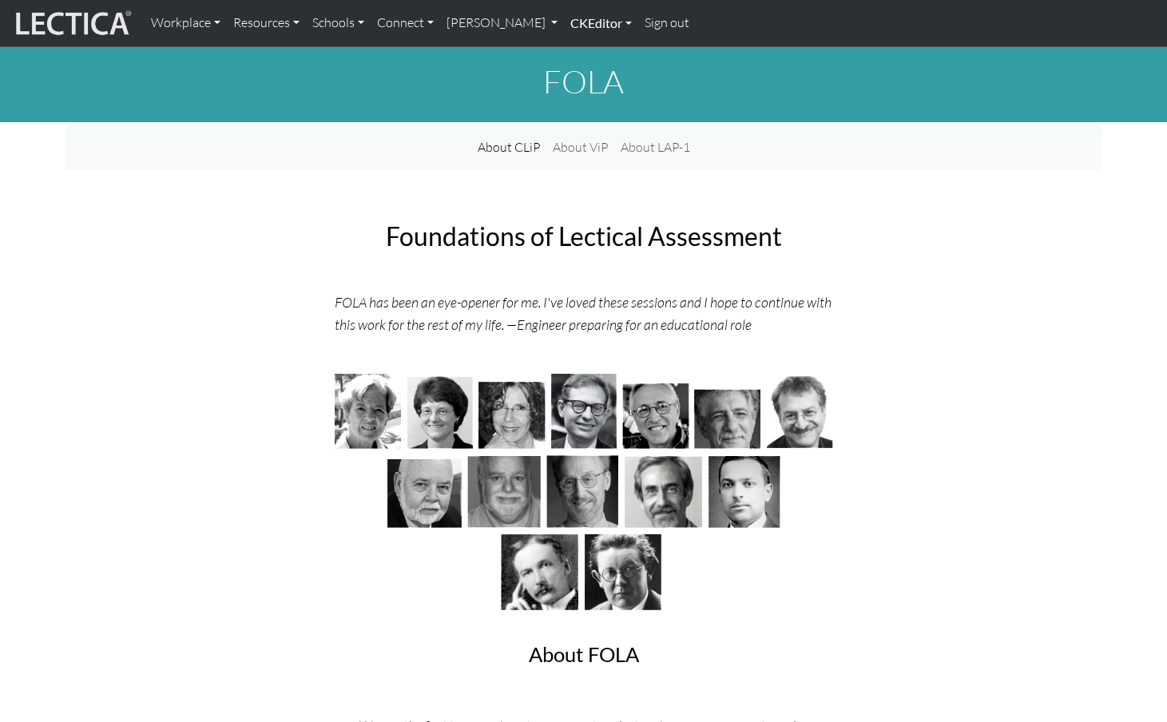
click at [564, 23] on link "CKEditor" at bounding box center [601, 23] width 74 height 34
click at [577, 49] on link "Edit" at bounding box center [593, 59] width 32 height 20
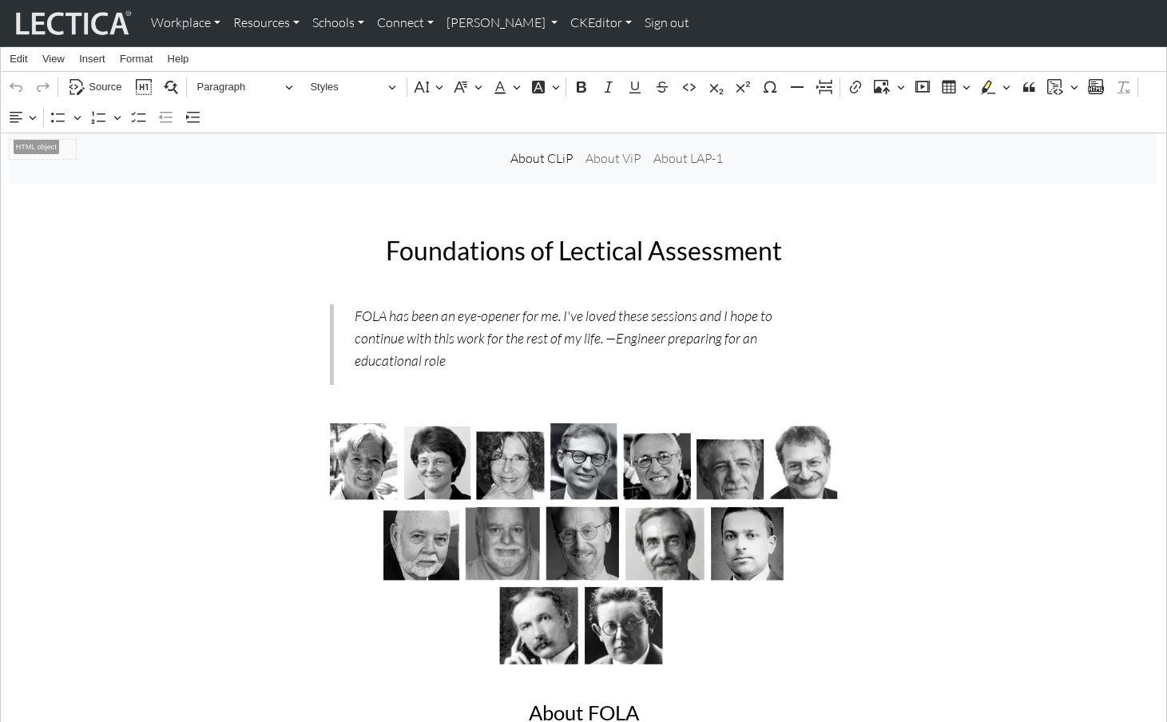
scroll to position [228, 0]
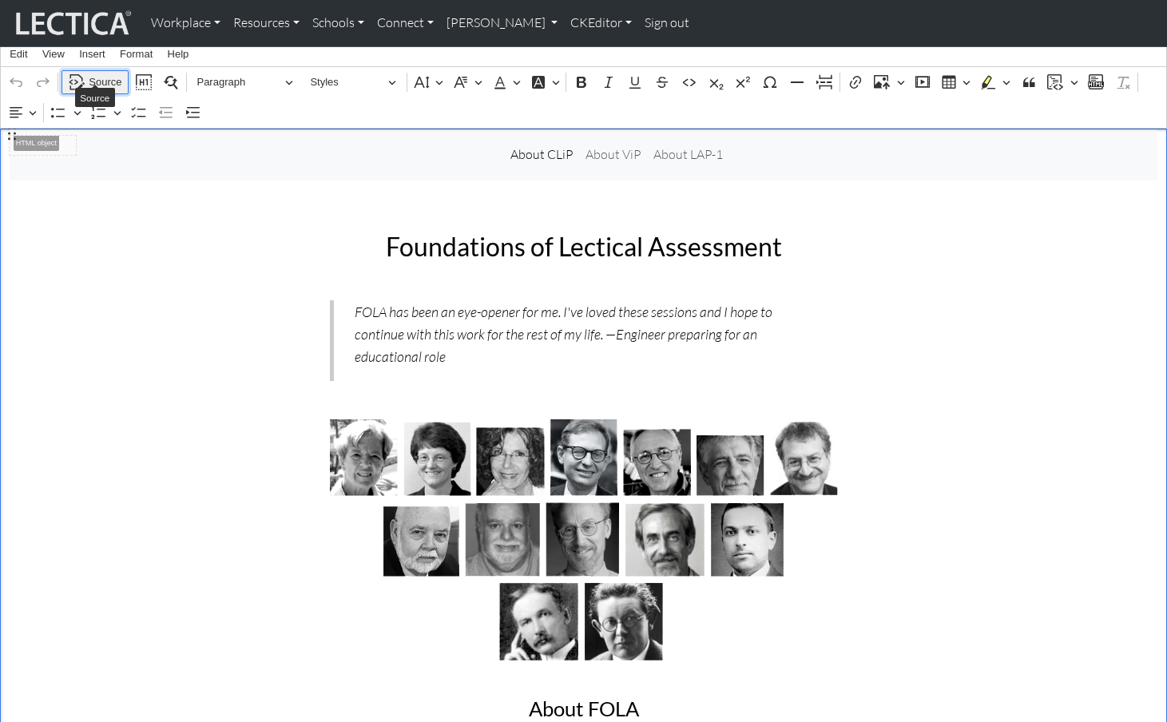
click at [101, 70] on button "Source" at bounding box center [95, 82] width 67 height 25
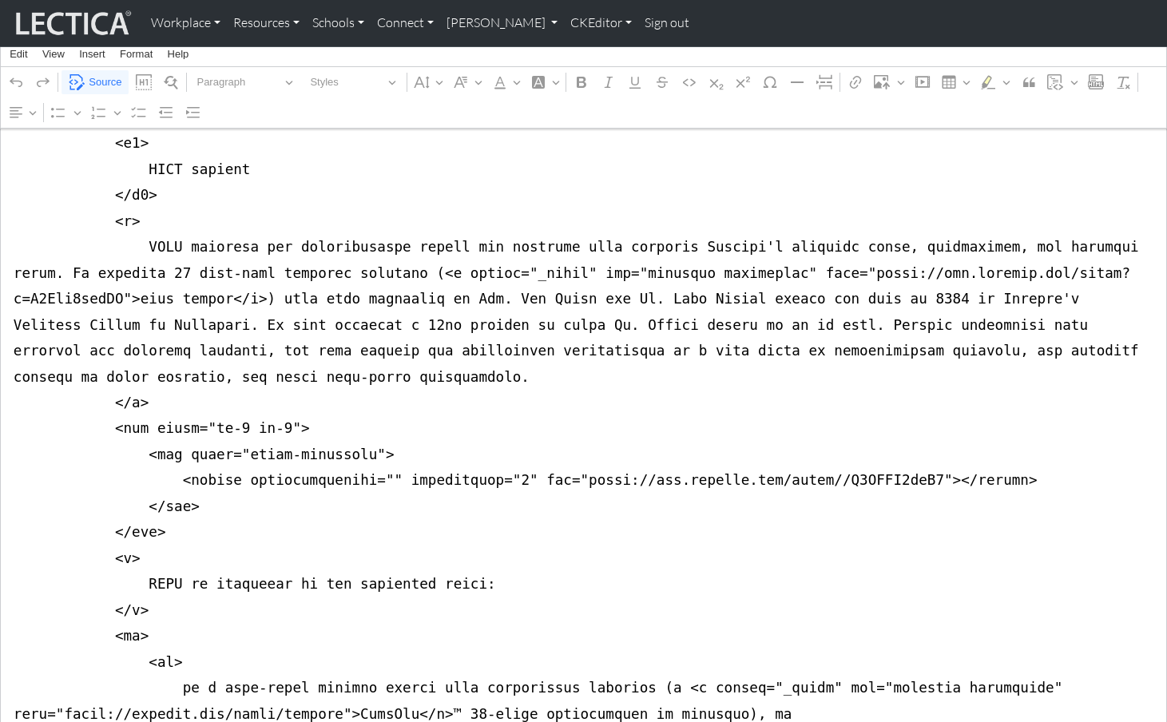
scroll to position [1699, 0]
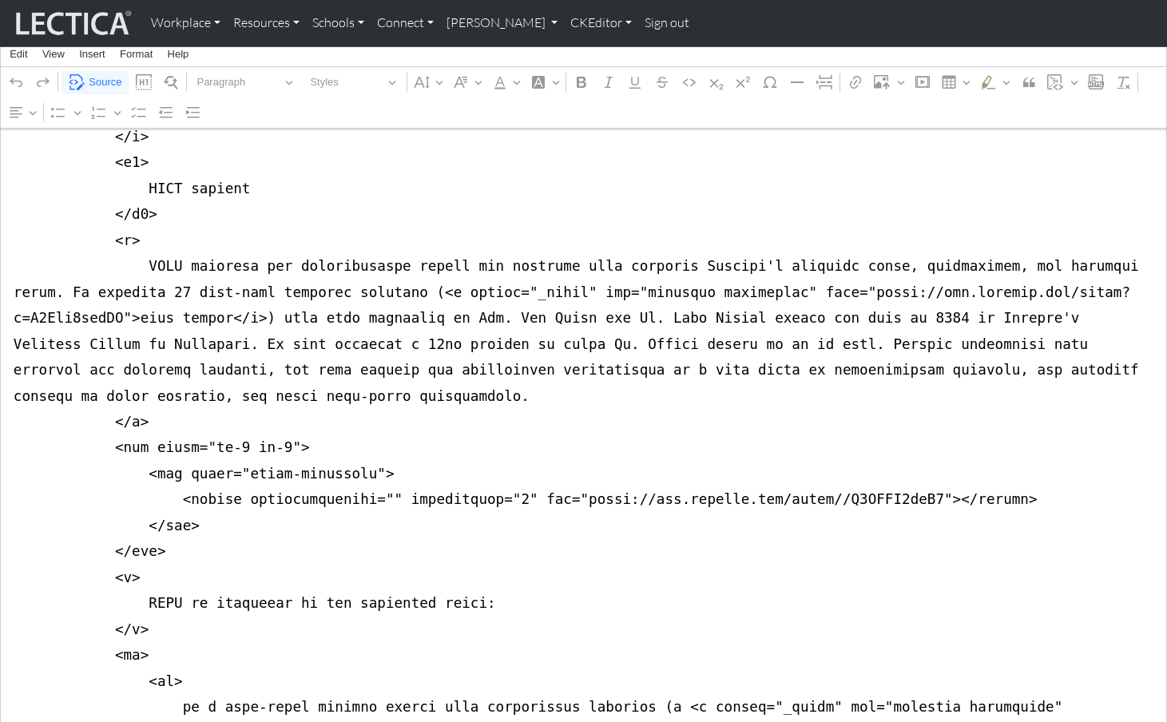
drag, startPoint x: 592, startPoint y: 353, endPoint x: 925, endPoint y: 350, distance: 333.2
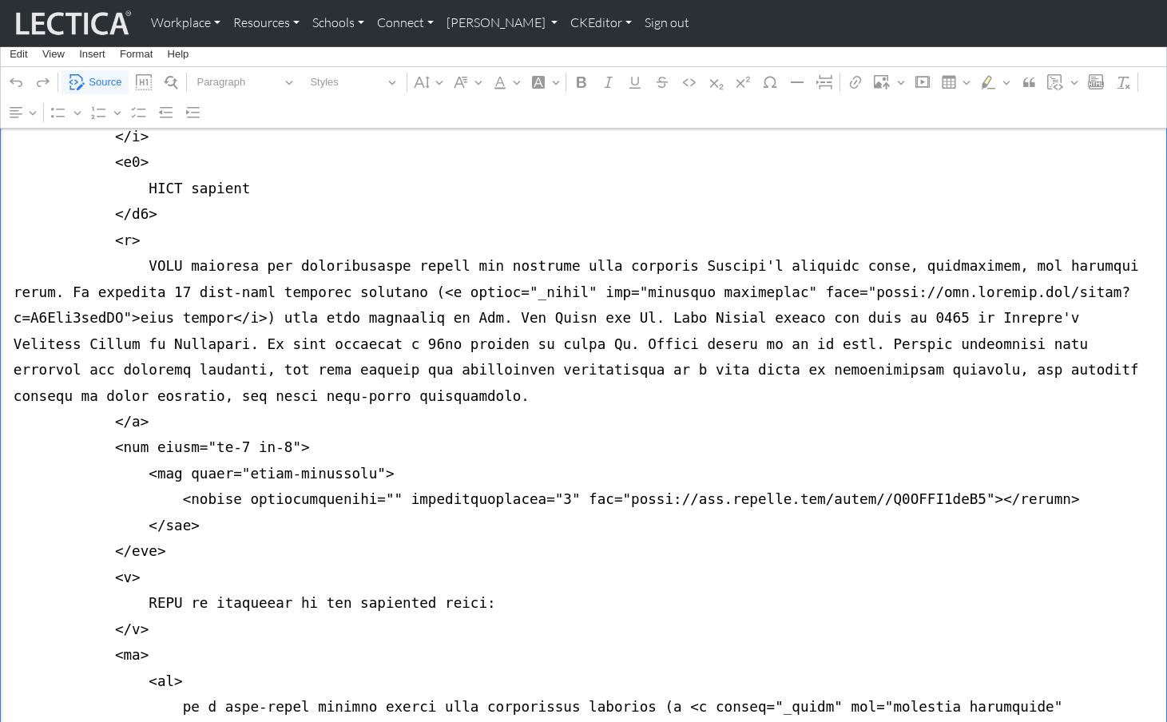
drag, startPoint x: 169, startPoint y: 350, endPoint x: 1012, endPoint y: 348, distance: 842.9
paste textarea "style>.embed-container { position: relative; padding-bottom: 56.25%; height: 0;…"
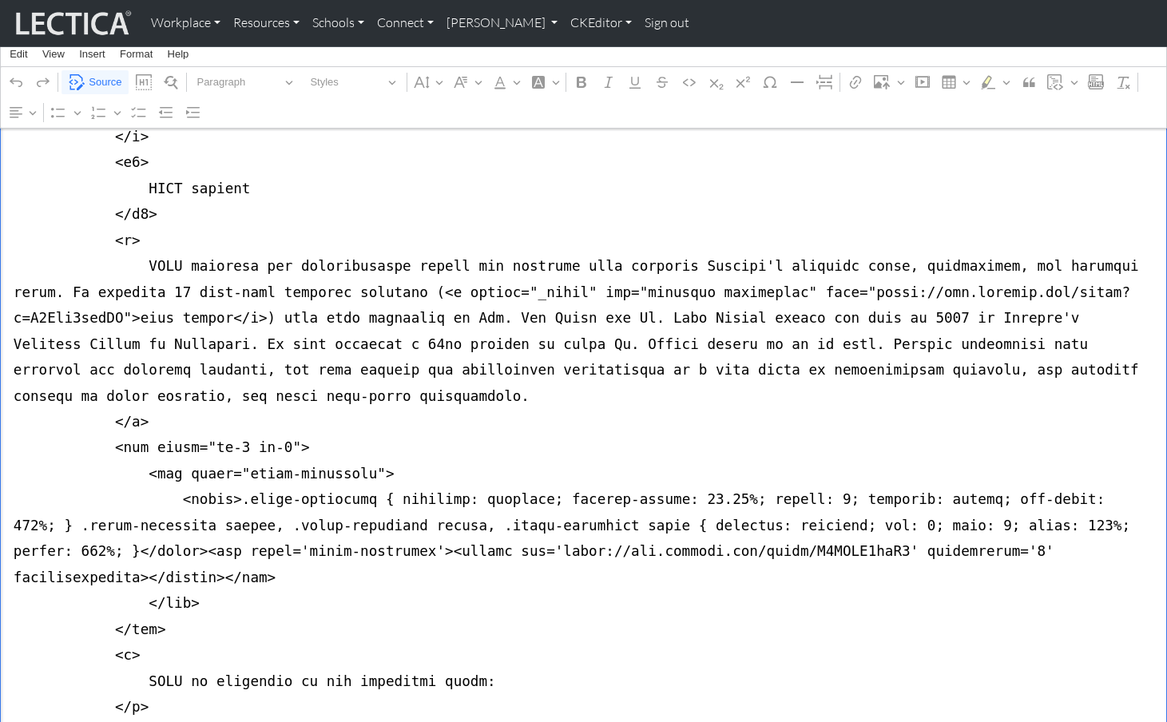
drag, startPoint x: 173, startPoint y: 328, endPoint x: 360, endPoint y: 327, distance: 186.9
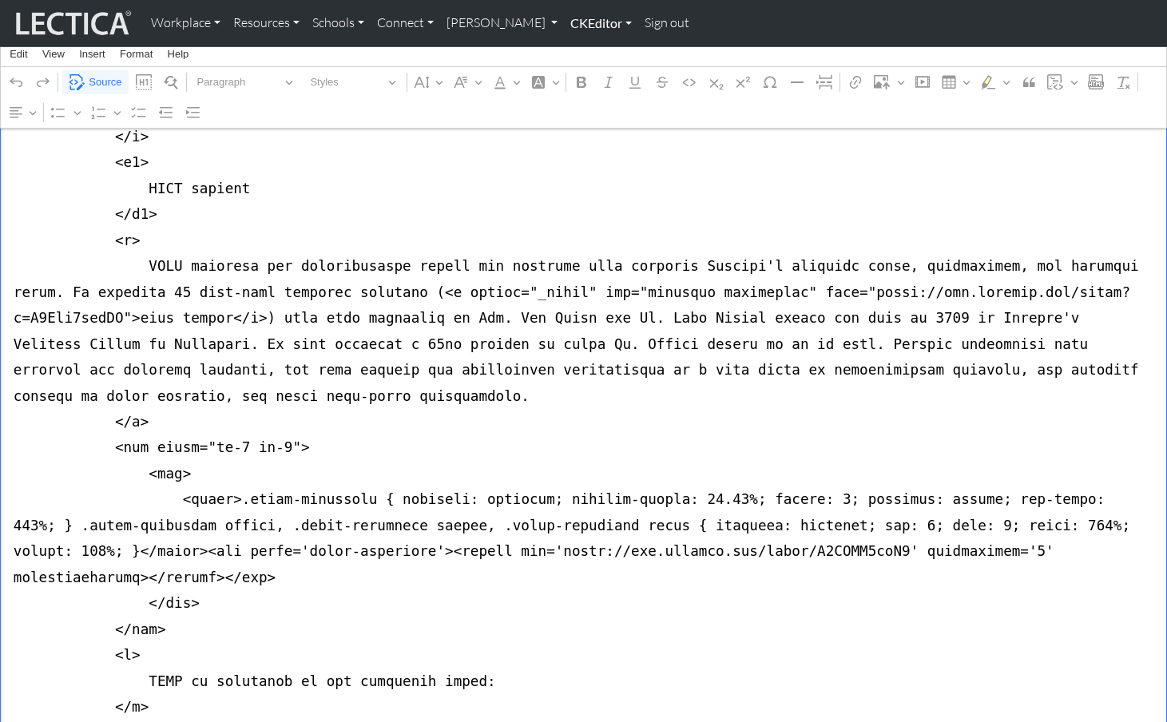
type textarea "<nav class="navbar navbar-expand-lg navbar-light bg-light mb-5" style="font-siz…"
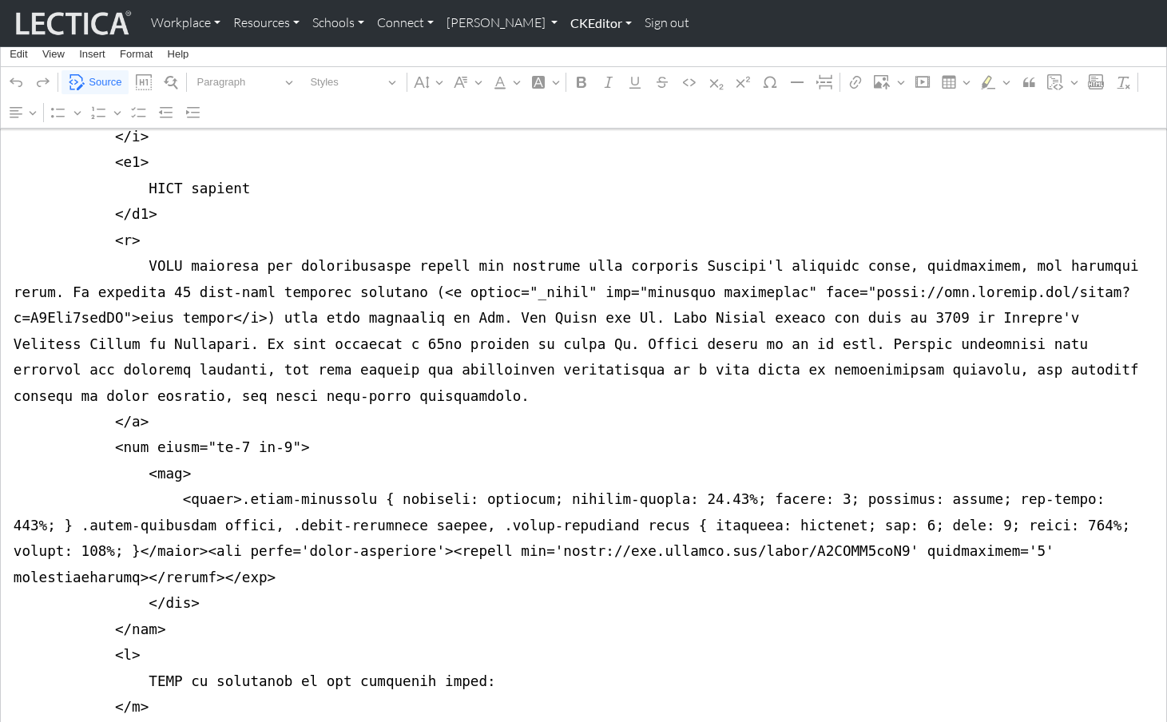
click at [564, 26] on link "CKEditor" at bounding box center [601, 23] width 74 height 34
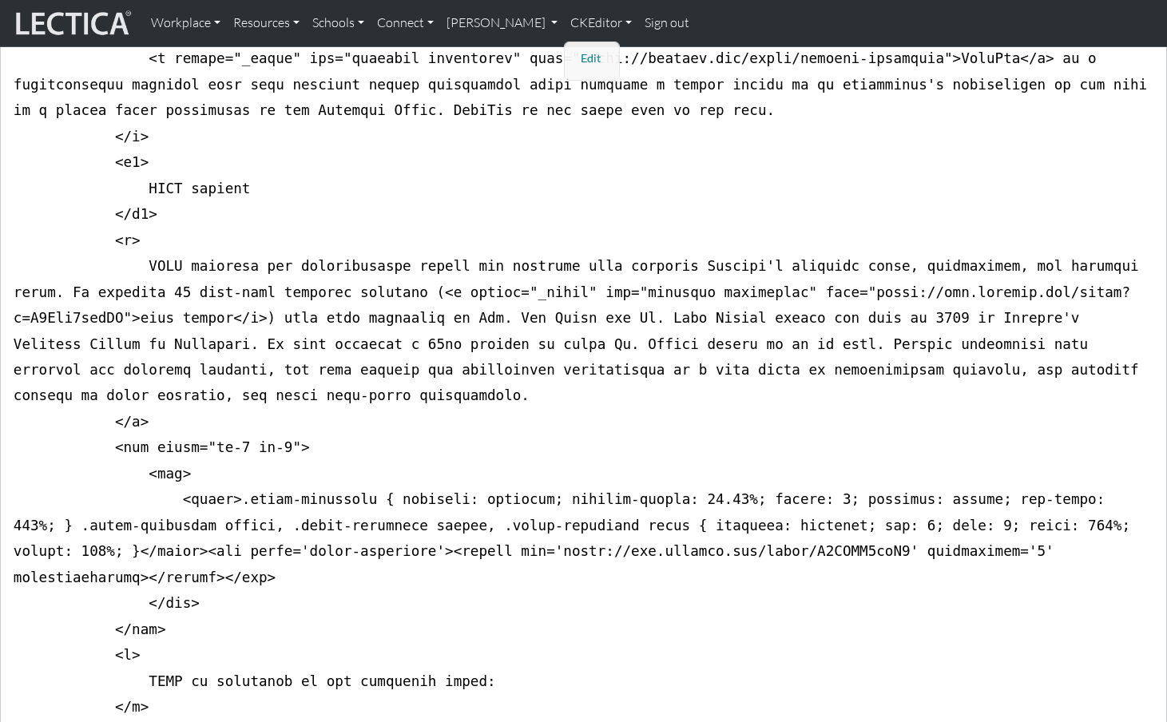
click at [577, 51] on link "Edit" at bounding box center [593, 59] width 32 height 20
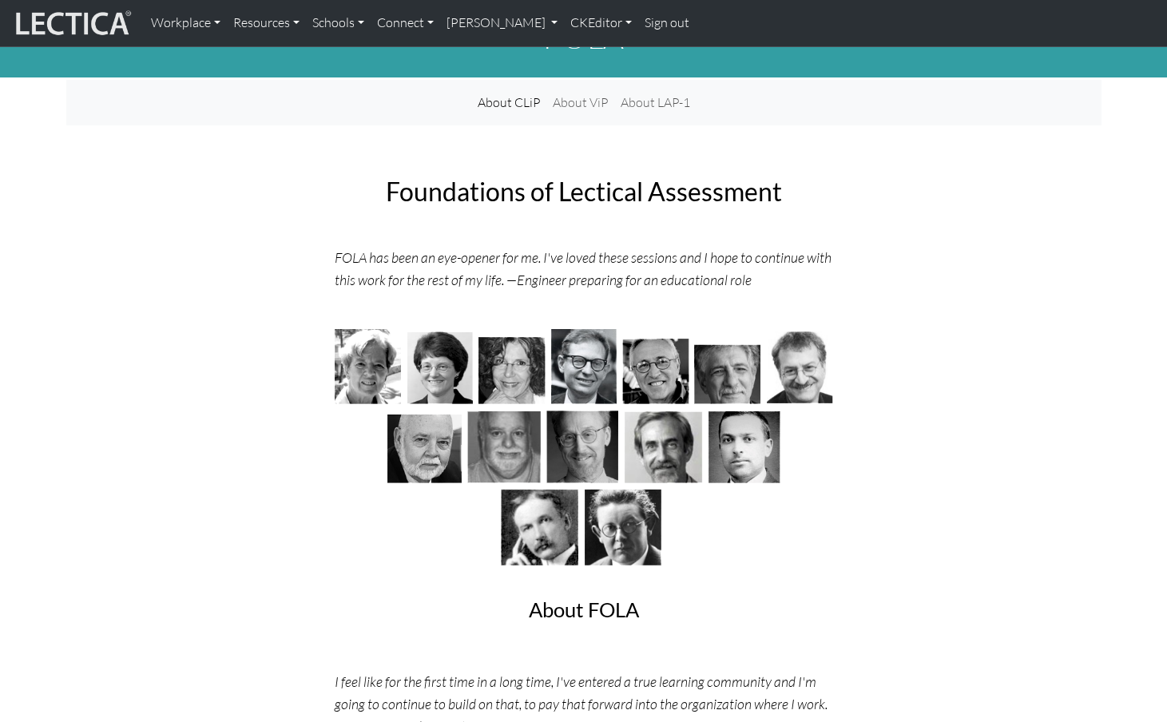
scroll to position [0, 0]
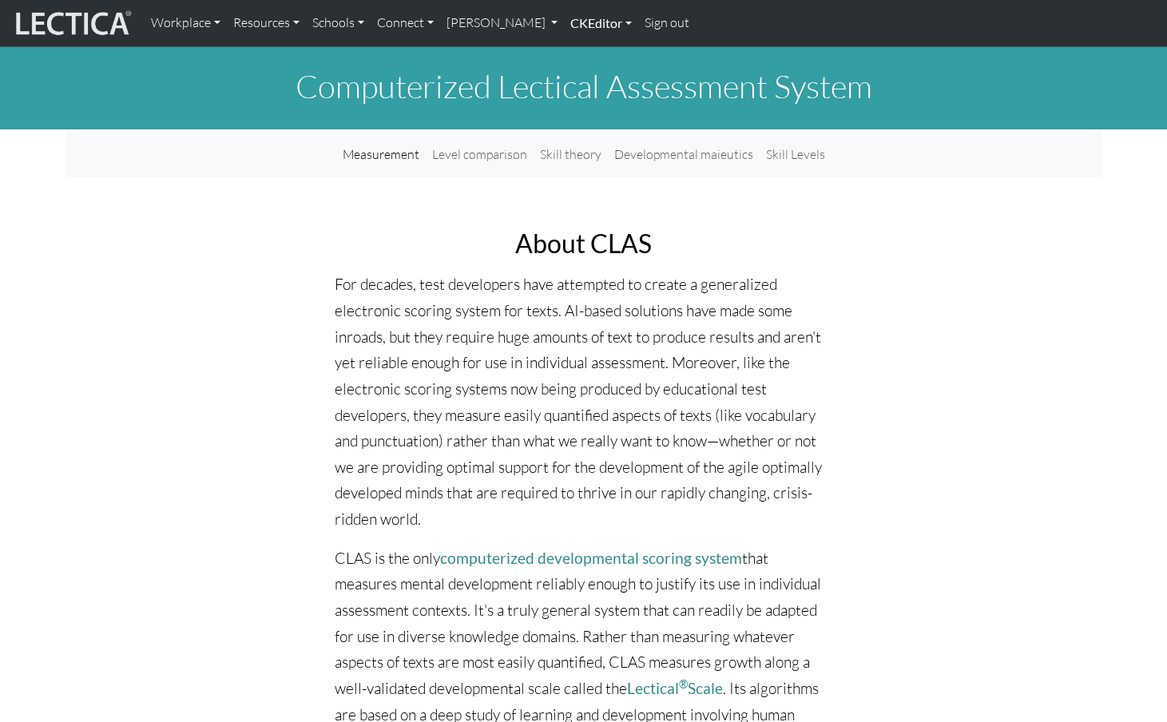
click at [564, 22] on link "CKEditor" at bounding box center [601, 23] width 74 height 34
click at [577, 50] on link "Edit" at bounding box center [593, 59] width 32 height 20
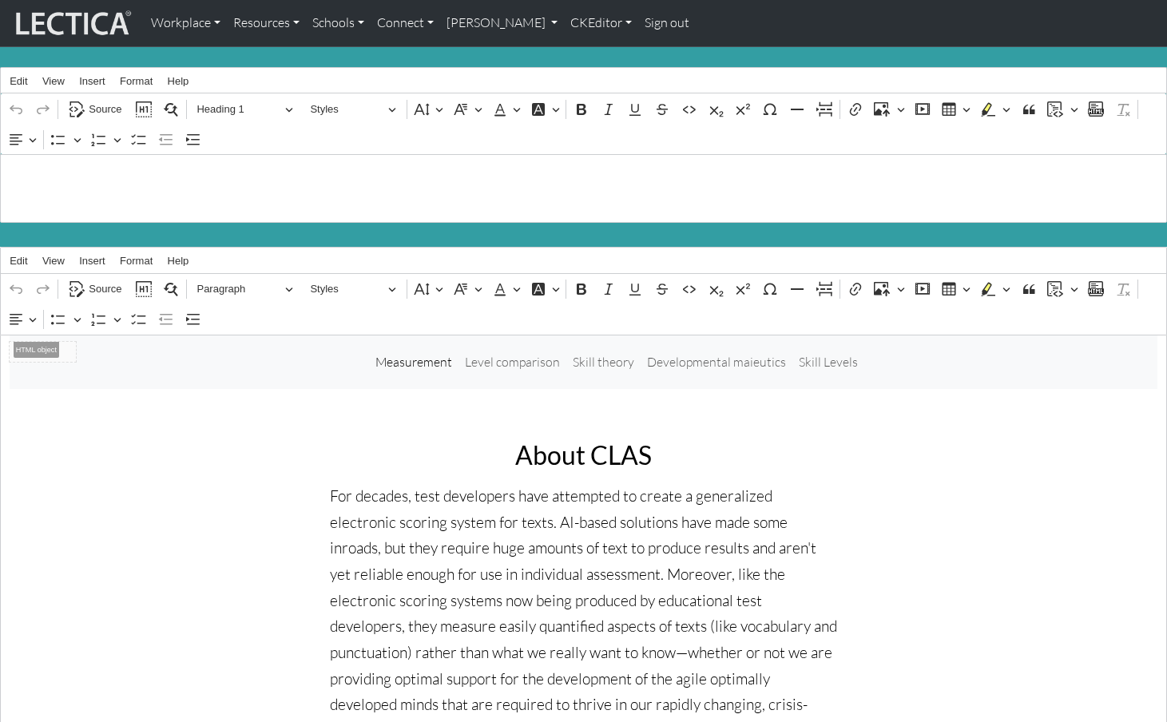
click at [62, 190] on div ".jumbotron-fluid { background-color:#339ea3; margin-bottom:0px; margin-top:0px;…" at bounding box center [583, 188] width 1167 height 69
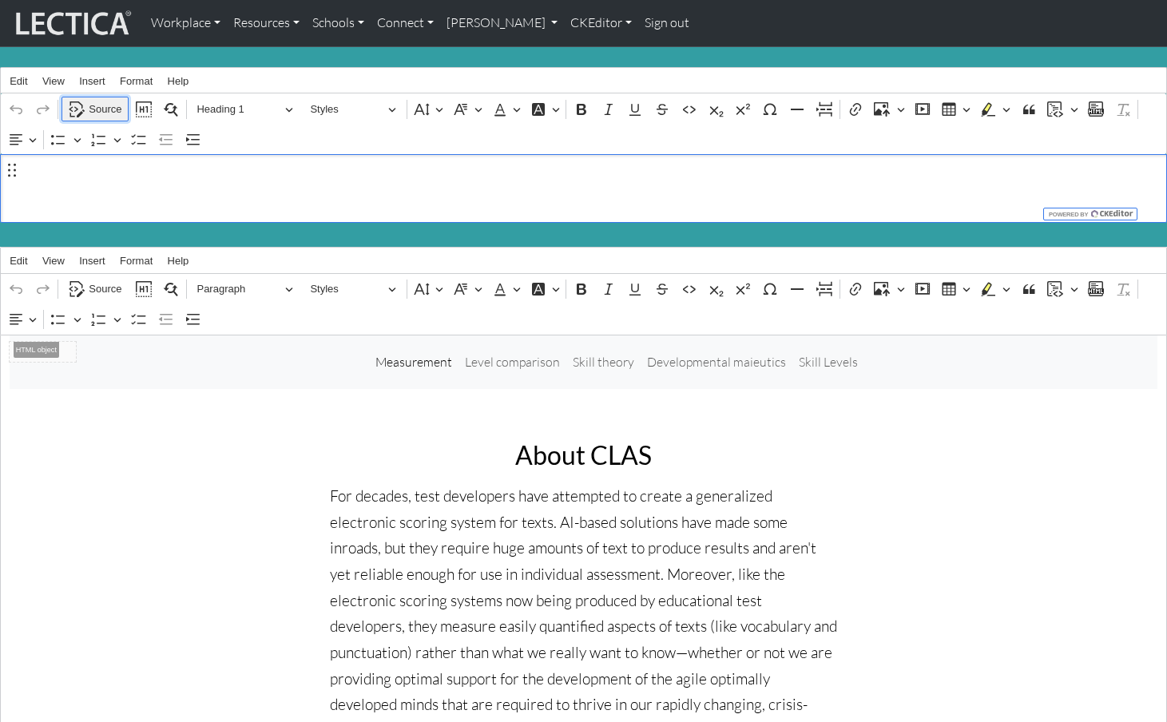
click at [101, 104] on span "Source" at bounding box center [105, 109] width 33 height 19
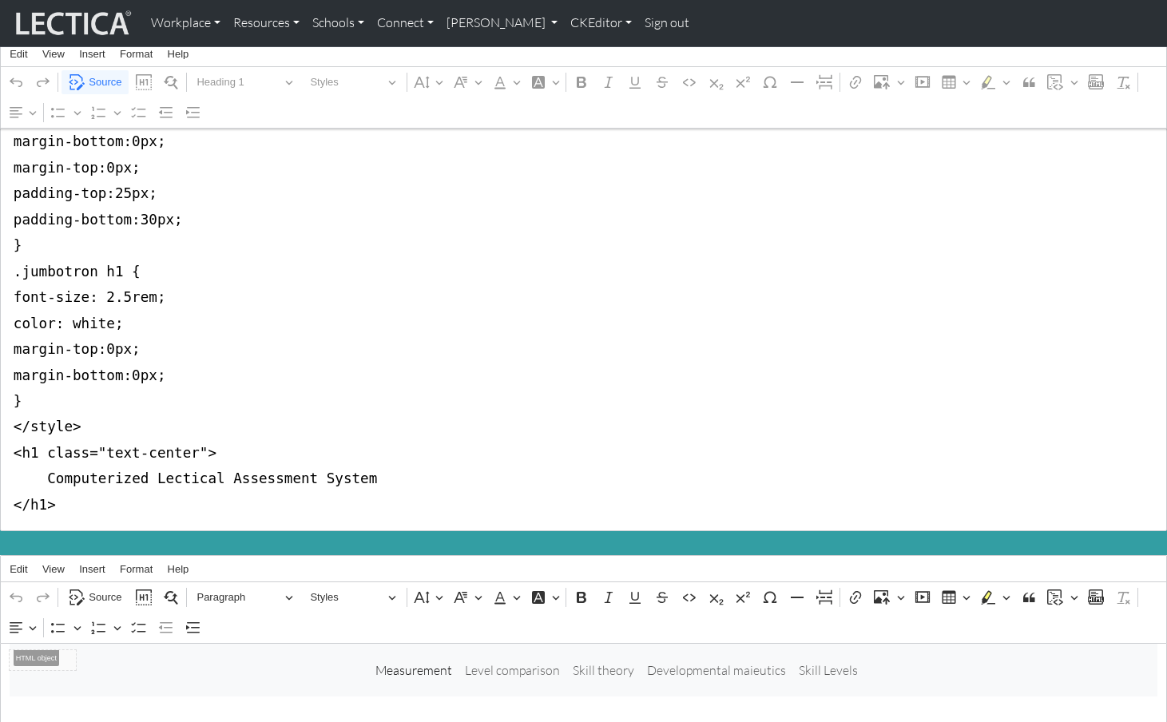
scroll to position [112, 0]
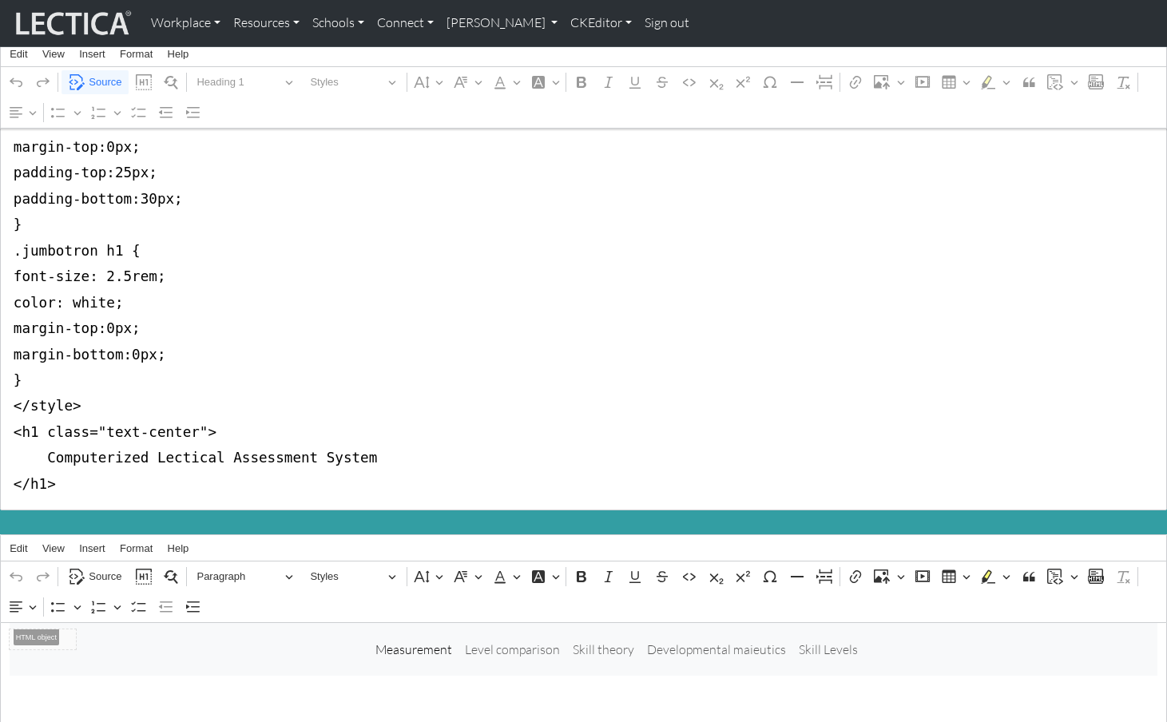
drag, startPoint x: 7, startPoint y: 173, endPoint x: -2, endPoint y: 411, distance: 237.5
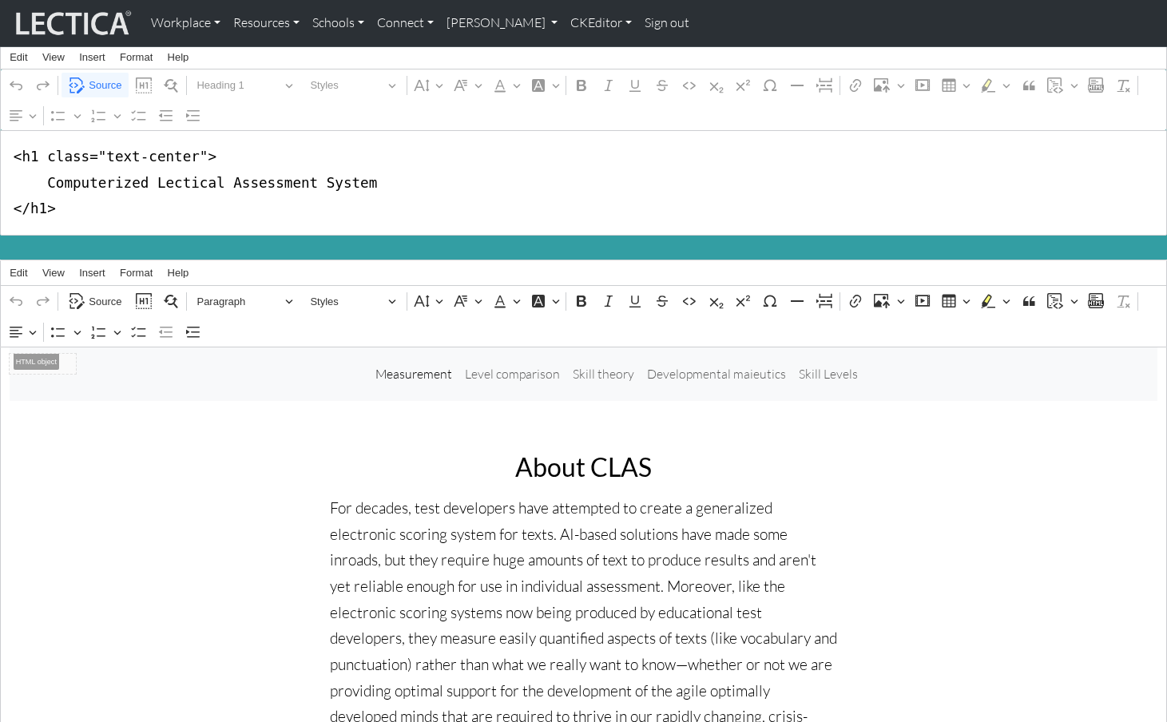
scroll to position [20, 0]
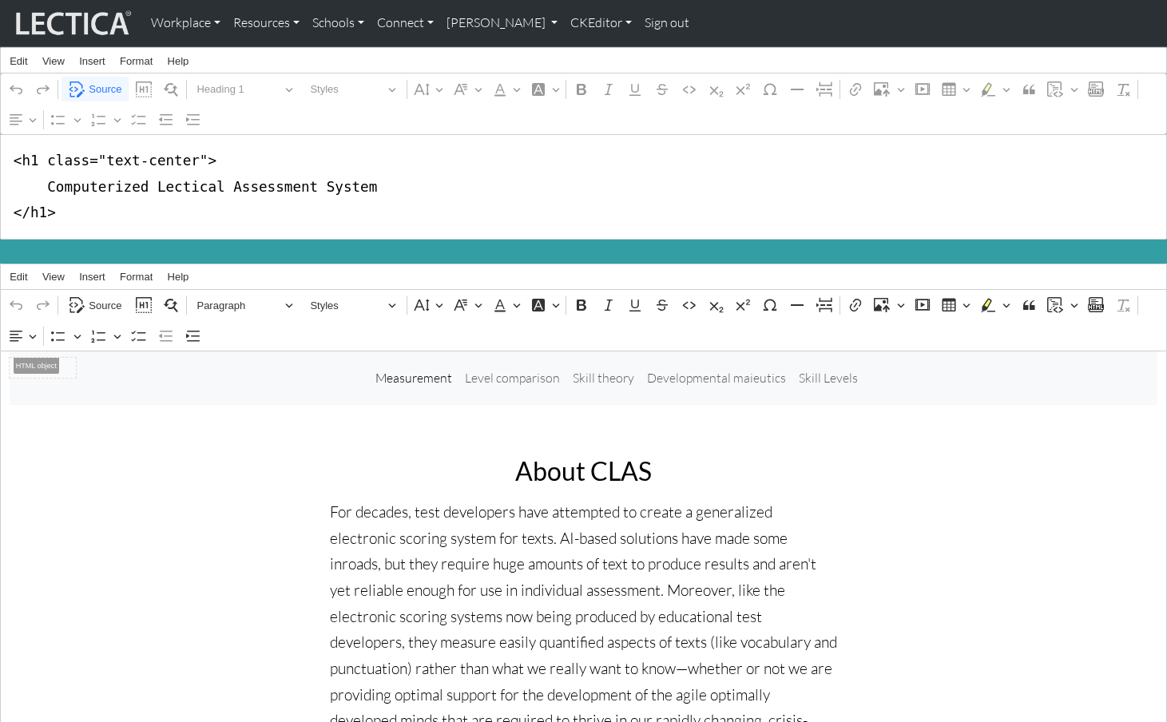
drag, startPoint x: 38, startPoint y: 153, endPoint x: 193, endPoint y: 156, distance: 155.0
click at [193, 156] on textarea "<h1 class="text-center"> Computerized Lectical Assessment System </h1>" at bounding box center [583, 186] width 1167 height 105
type textarea "<h1> Computerized Lectical Assessment System </h1>"
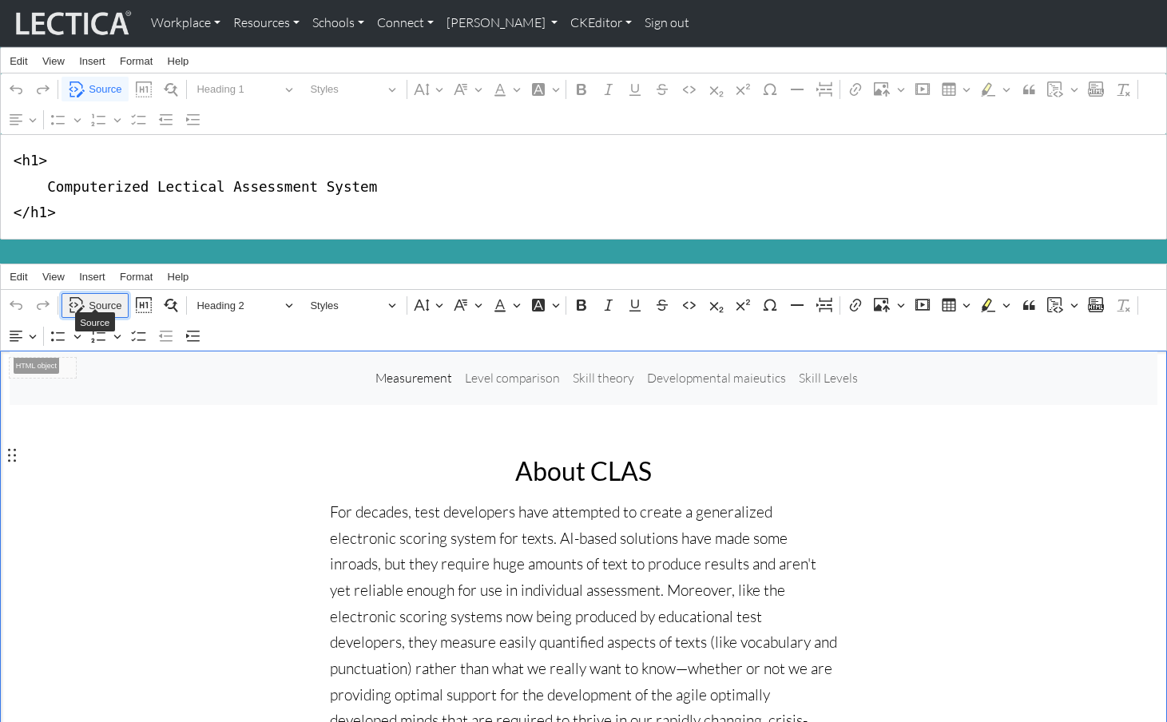
click at [96, 296] on span "Source" at bounding box center [105, 305] width 33 height 19
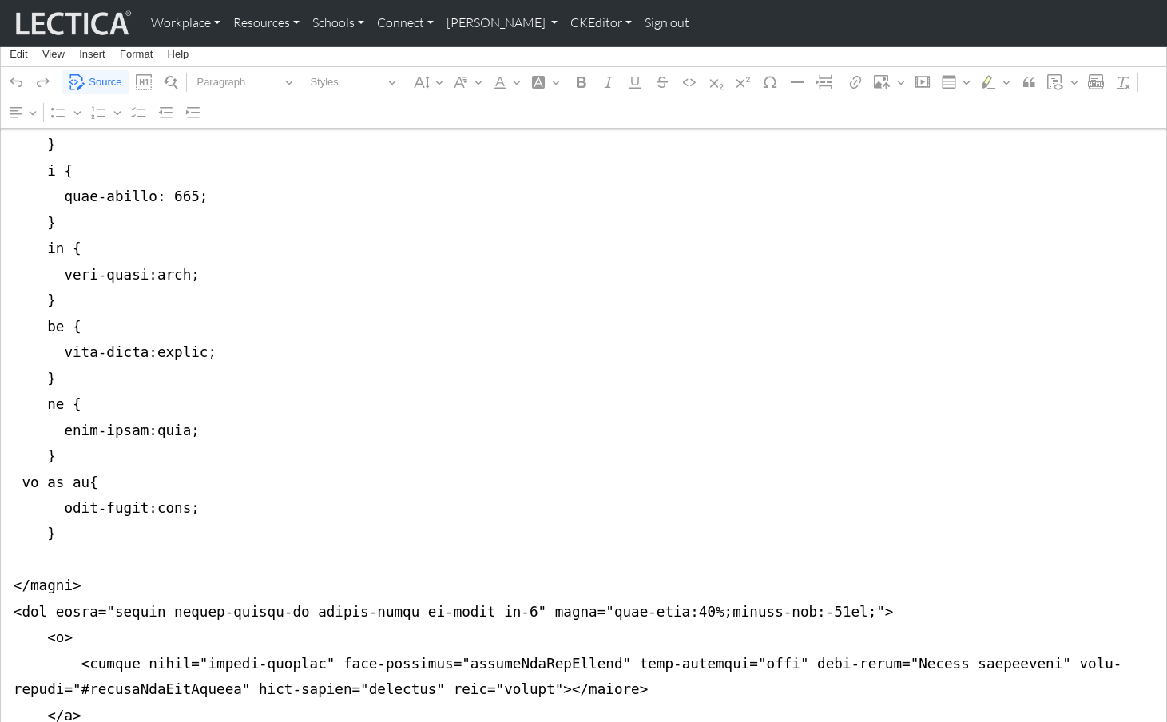
scroll to position [1002, 0]
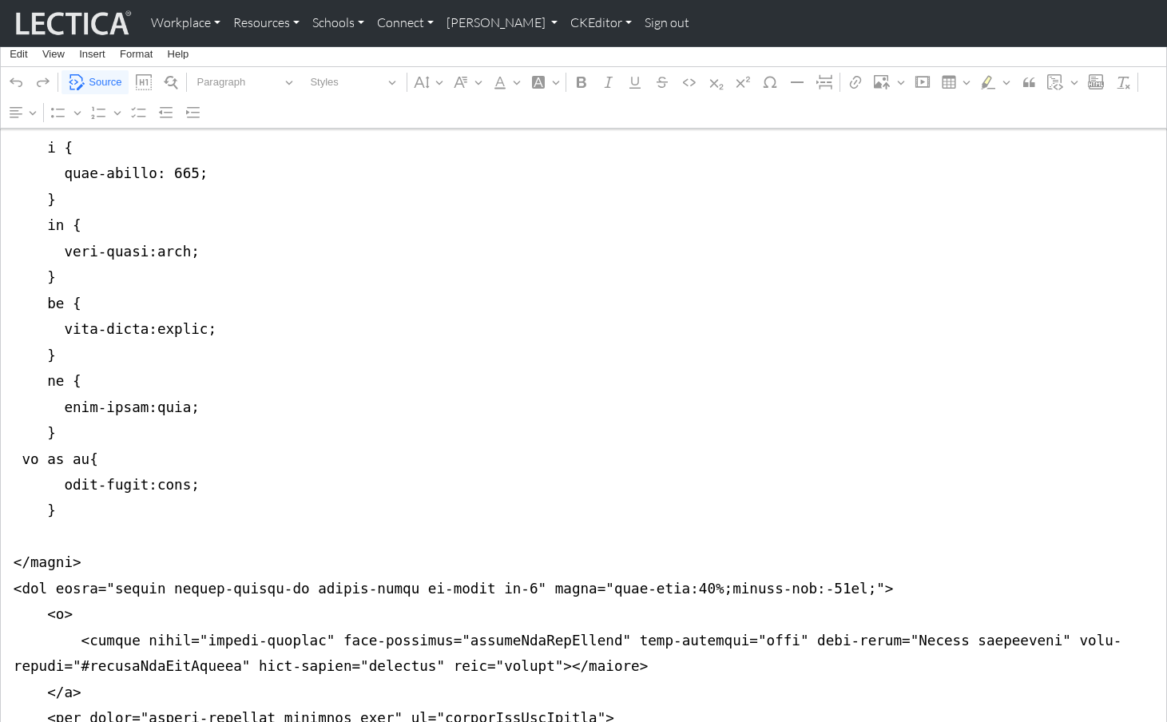
drag, startPoint x: 10, startPoint y: 364, endPoint x: 2, endPoint y: 498, distance: 133.6
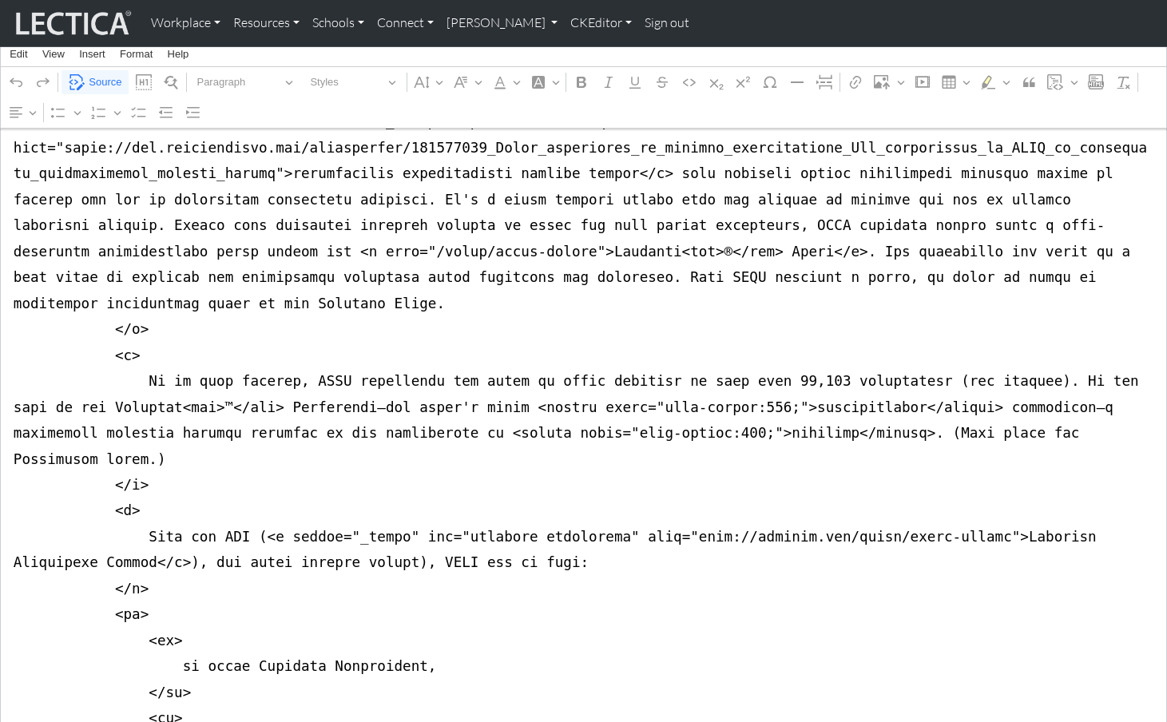
scroll to position [0, 0]
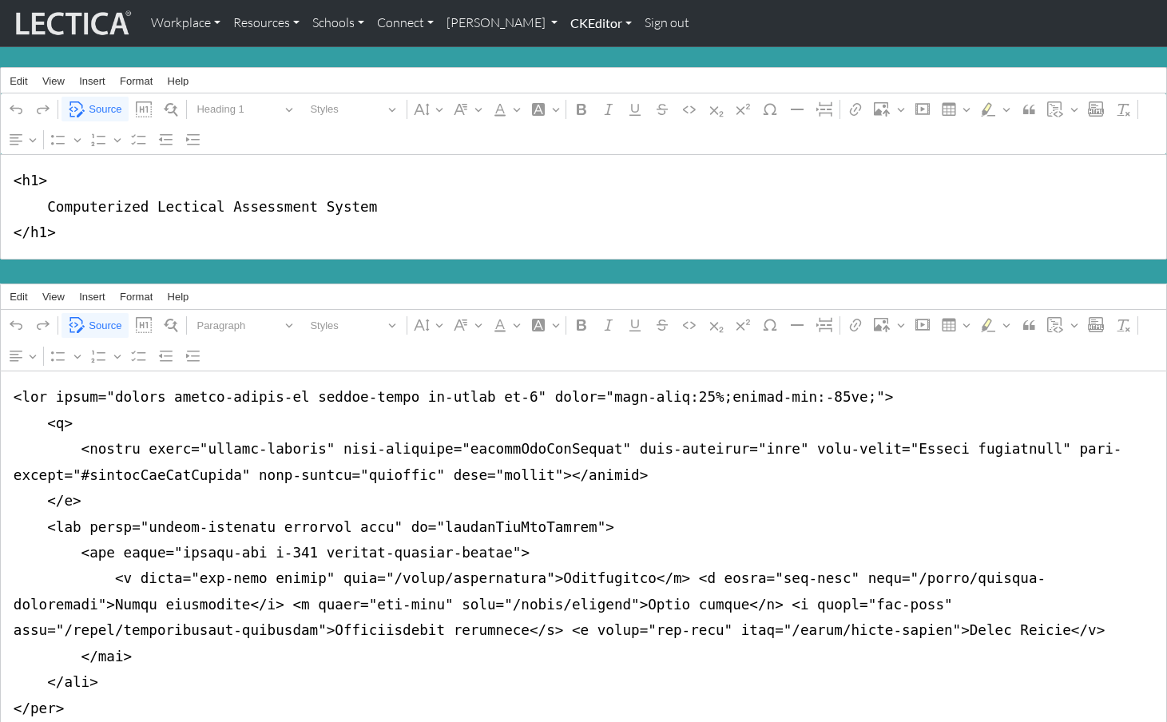
type textarea "<nav class="navbar navbar-expand-lg navbar-light bg-light mb-5" style="font-siz…"
click at [564, 21] on link "CKEditor" at bounding box center [601, 23] width 74 height 34
click at [577, 50] on link "Edit" at bounding box center [593, 59] width 32 height 20
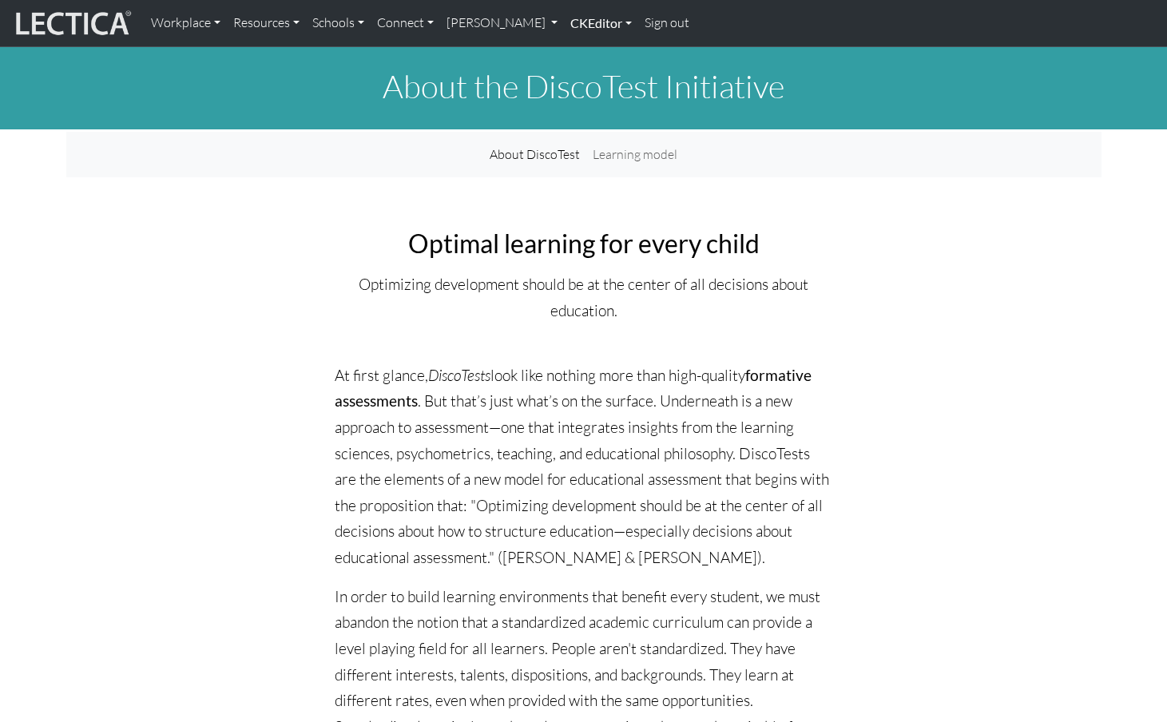
click at [564, 23] on link "CKEditor" at bounding box center [601, 23] width 74 height 34
click at [577, 49] on link "Edit" at bounding box center [593, 59] width 32 height 20
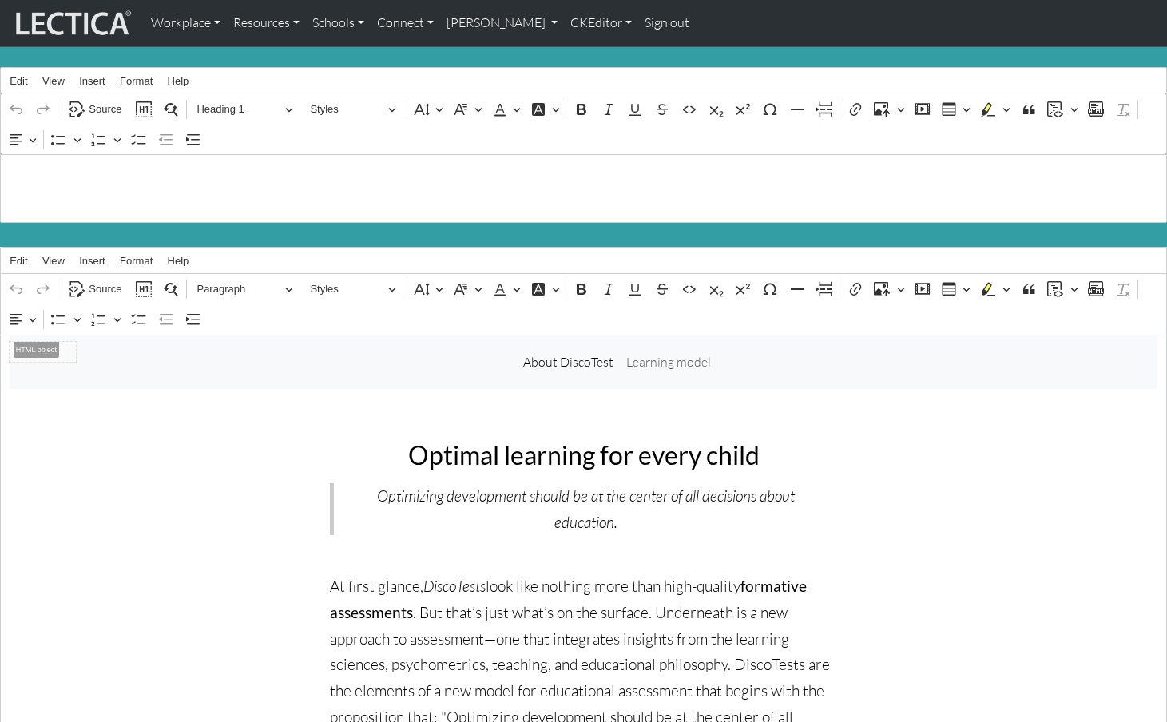
click at [162, 181] on h1 "About the DiscoTest Initiative" at bounding box center [584, 174] width 1149 height 38
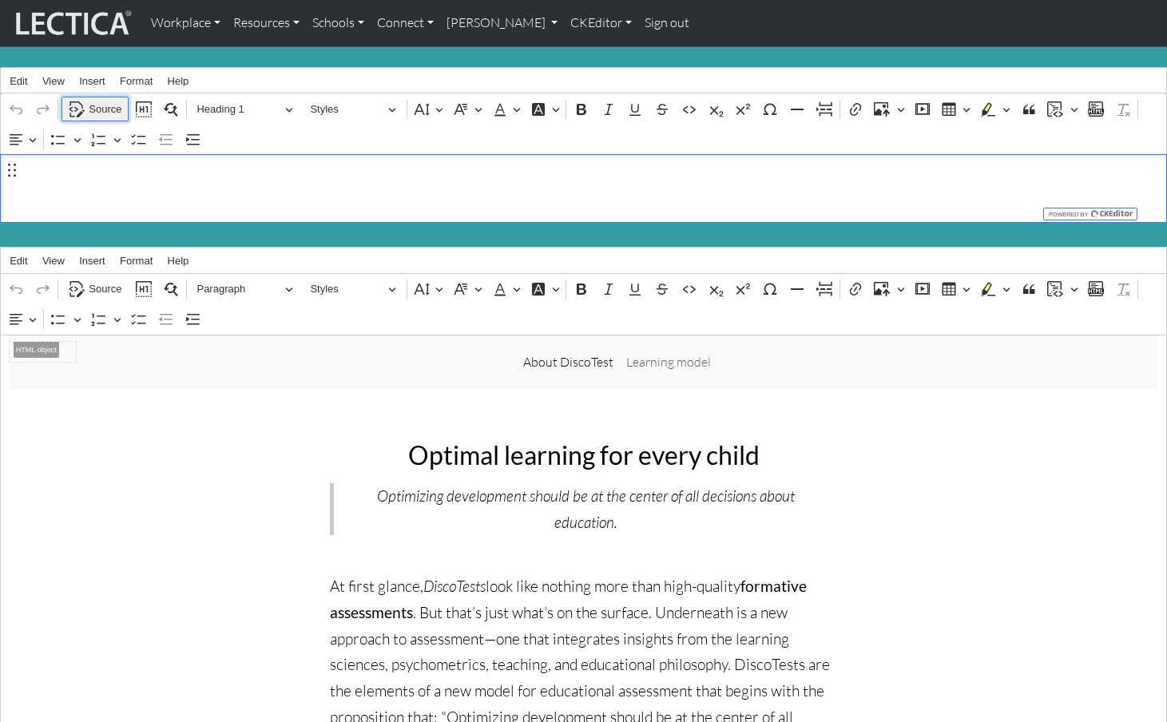
click at [96, 104] on span "Source" at bounding box center [105, 109] width 33 height 19
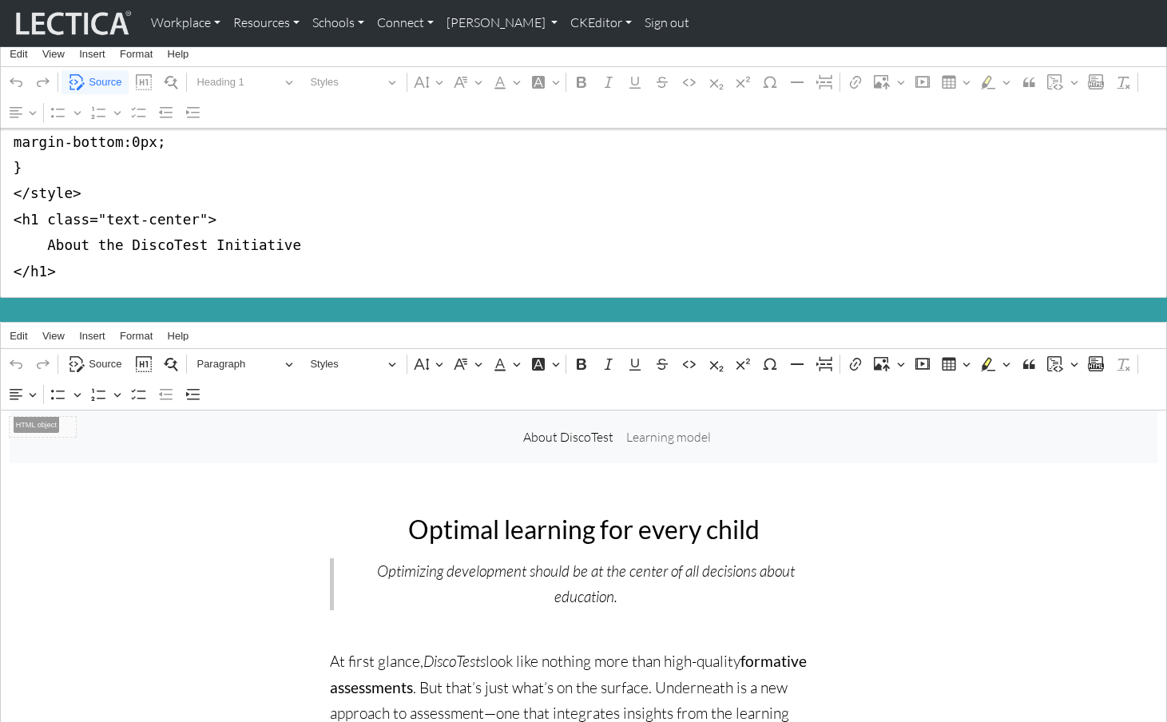
scroll to position [318, 0]
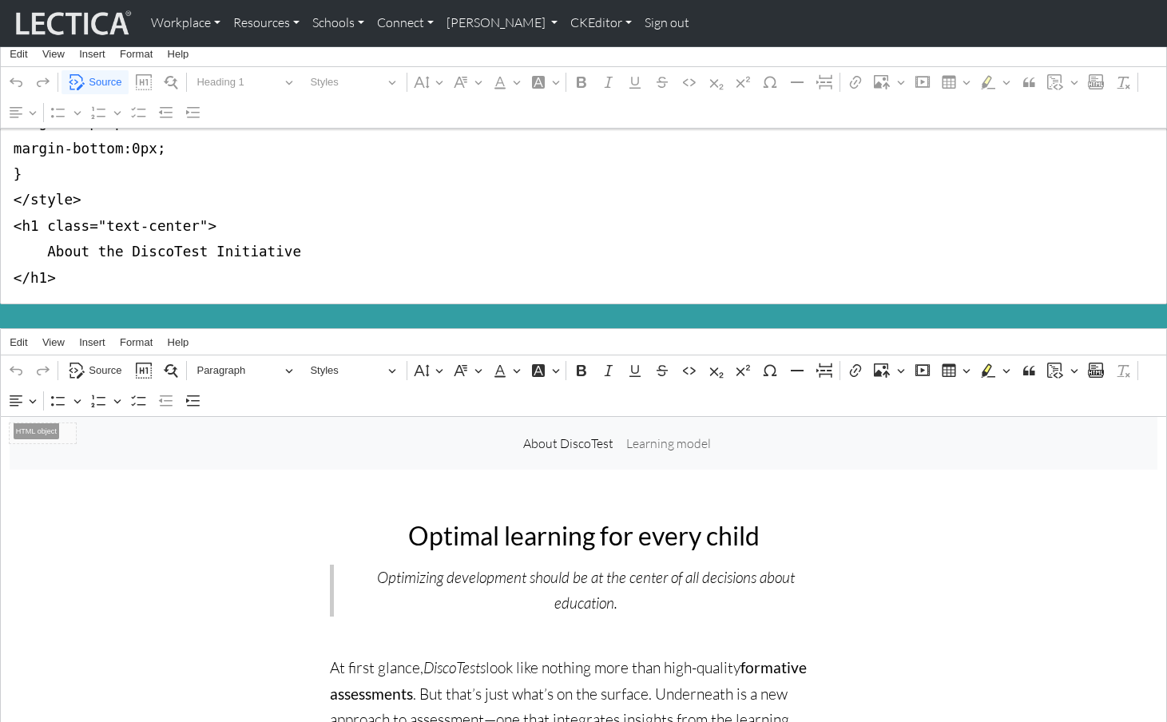
drag, startPoint x: 8, startPoint y: 183, endPoint x: -4, endPoint y: 199, distance: 20.0
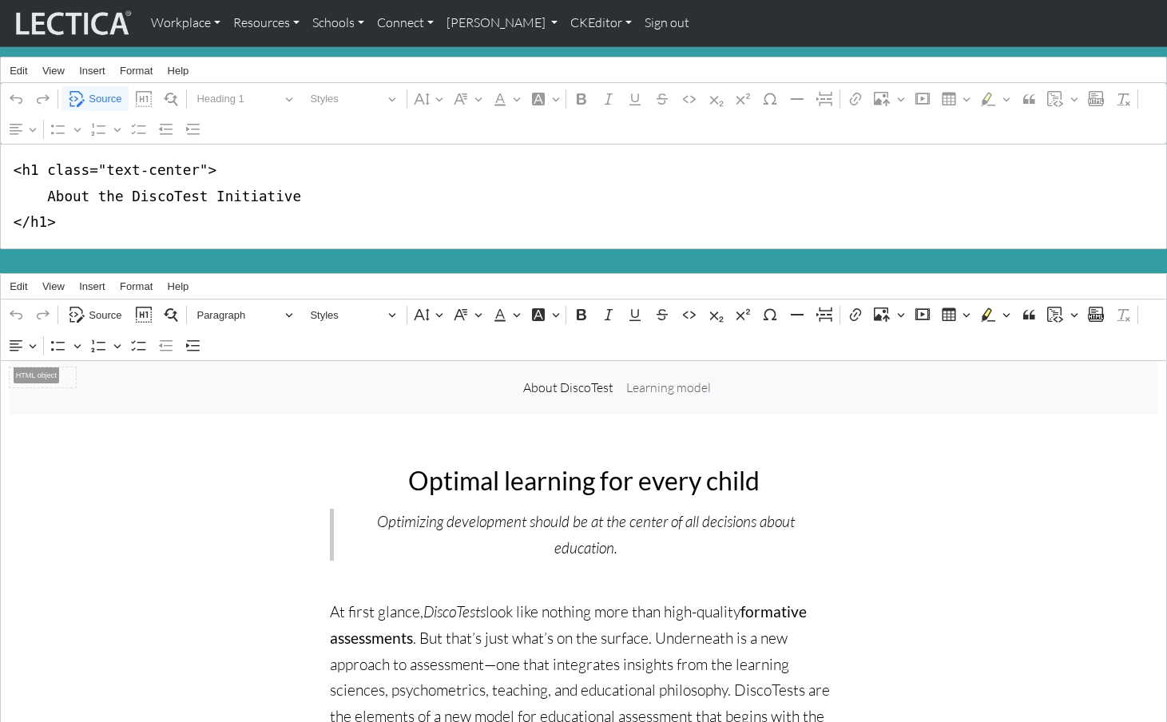
scroll to position [0, 0]
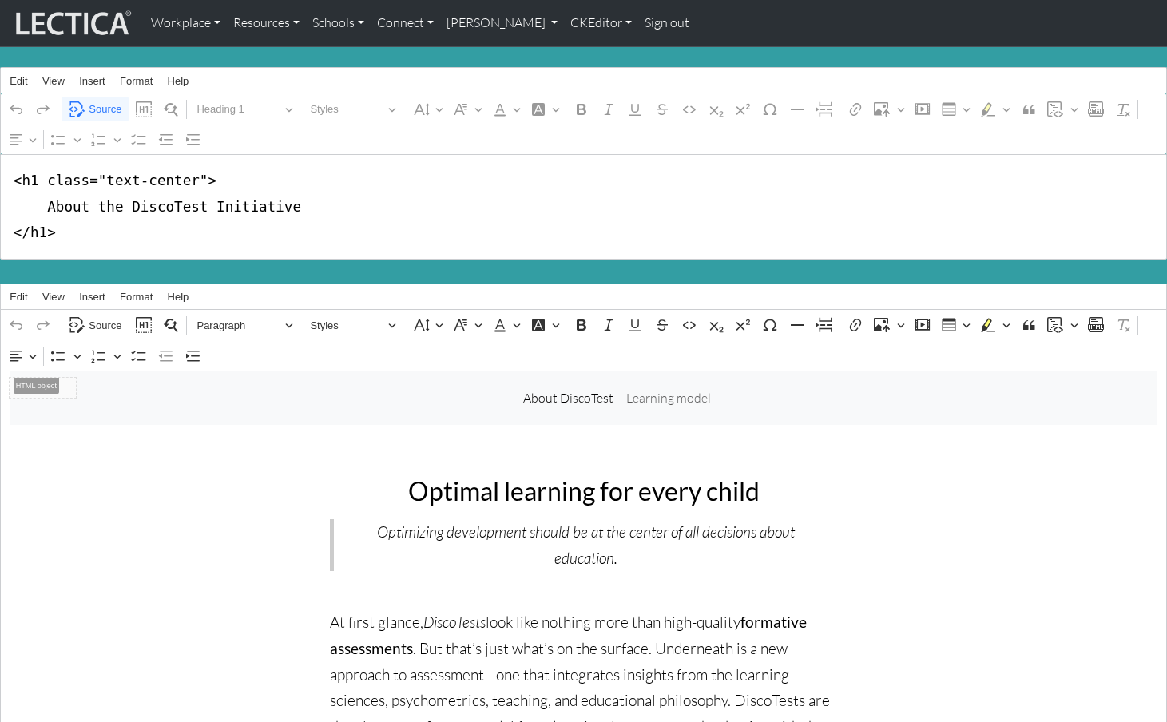
drag, startPoint x: 36, startPoint y: 173, endPoint x: 193, endPoint y: 177, distance: 156.6
click at [193, 177] on textarea "<h1 class="text-center"> About the DiscoTest Initiative </h1>" at bounding box center [583, 206] width 1167 height 105
type textarea "<h1> About the DiscoTest Initiative </h1>"
click at [102, 316] on span "Source" at bounding box center [105, 325] width 33 height 19
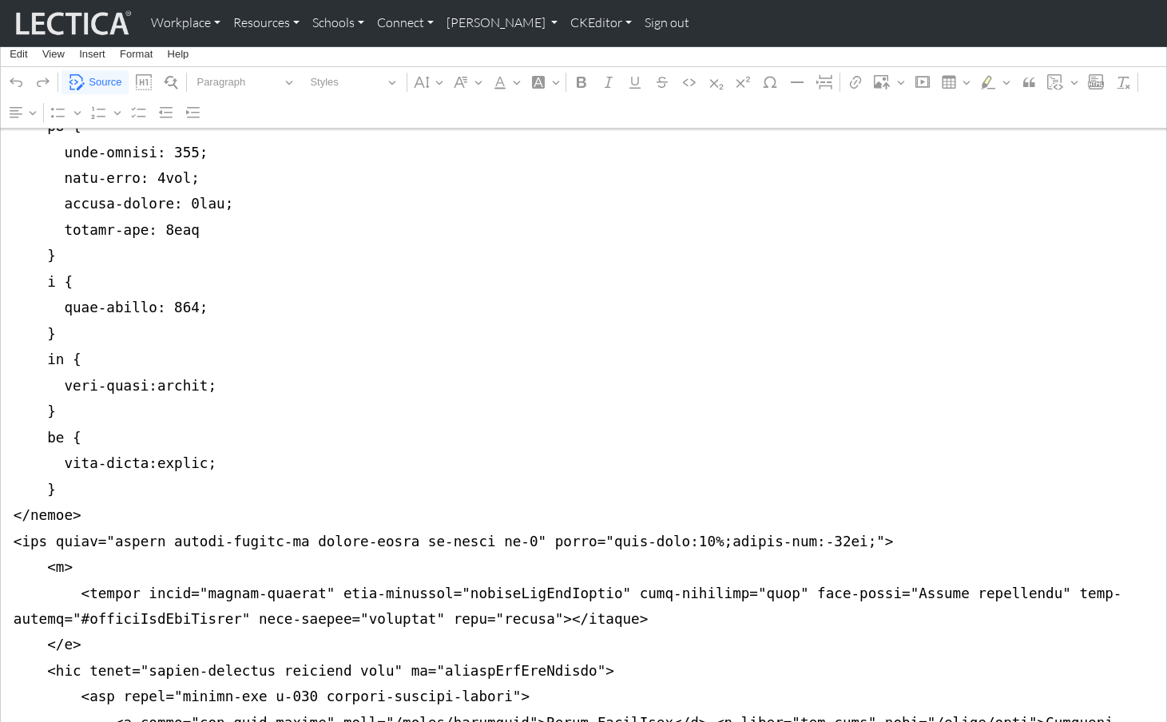
scroll to position [874, 0]
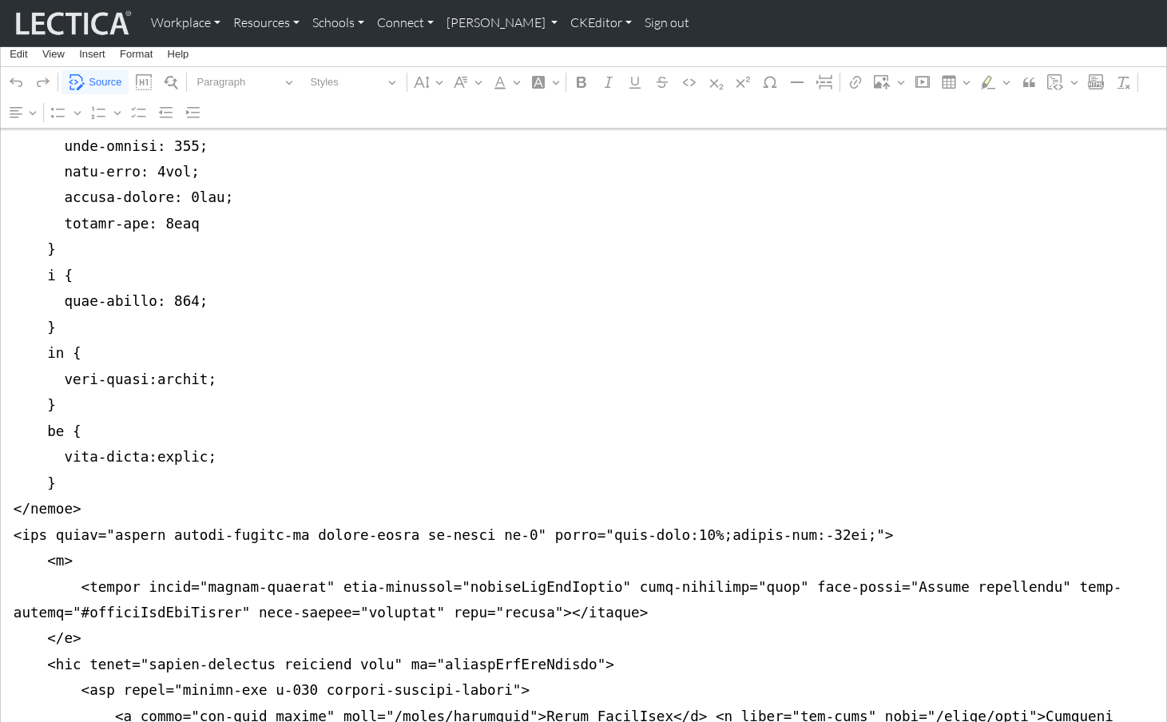
drag, startPoint x: 12, startPoint y: 246, endPoint x: 11, endPoint y: 454, distance: 207.7
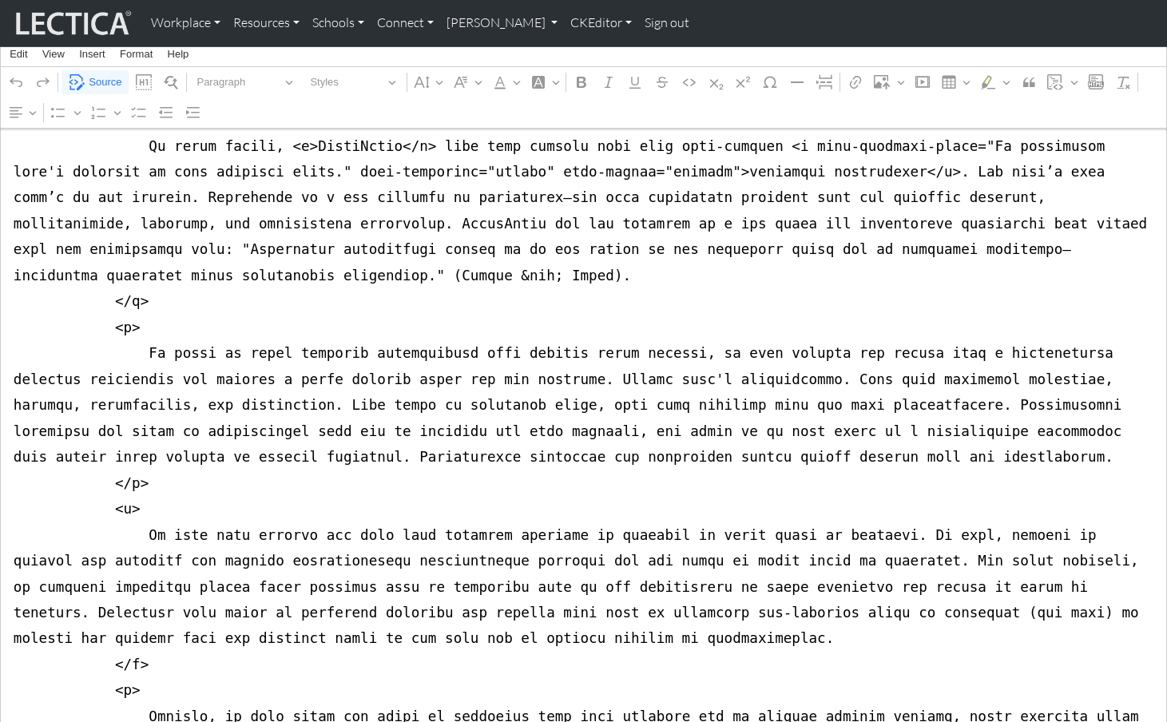
scroll to position [0, 0]
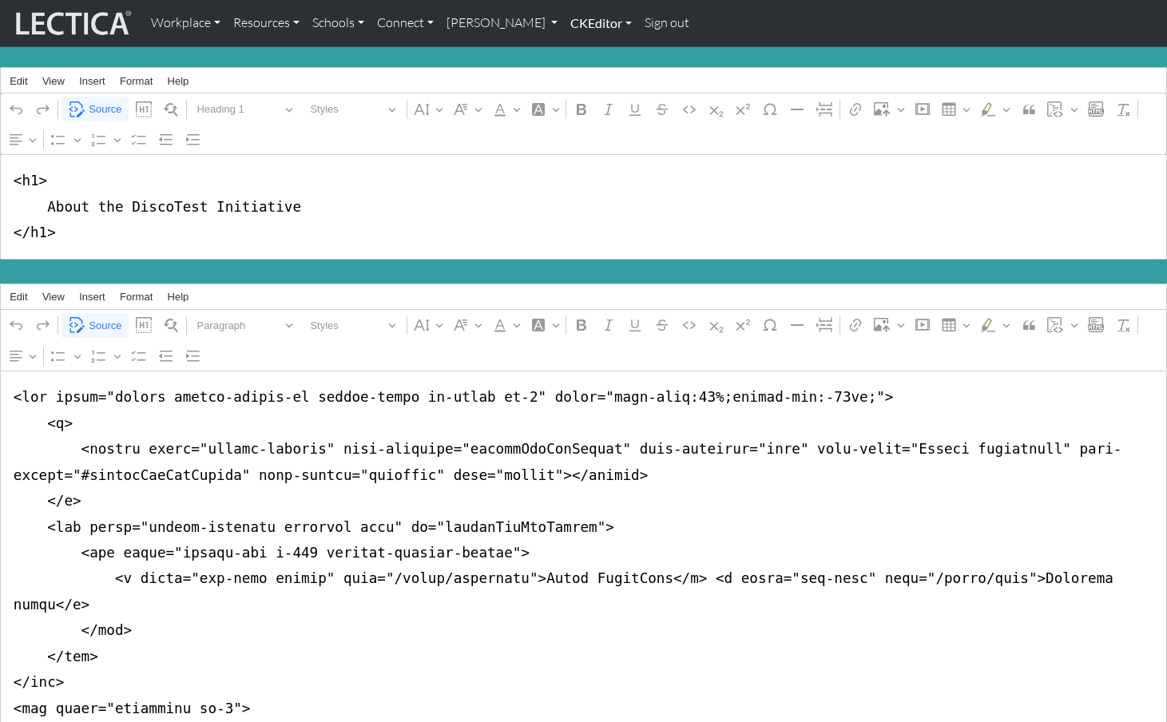
type textarea "<nav class="navbar navbar-expand-lg navbar-light bg-light mb-5" style="font-siz…"
click at [564, 23] on link "CKEditor" at bounding box center [601, 23] width 74 height 34
click at [577, 49] on link "Edit" at bounding box center [593, 59] width 32 height 20
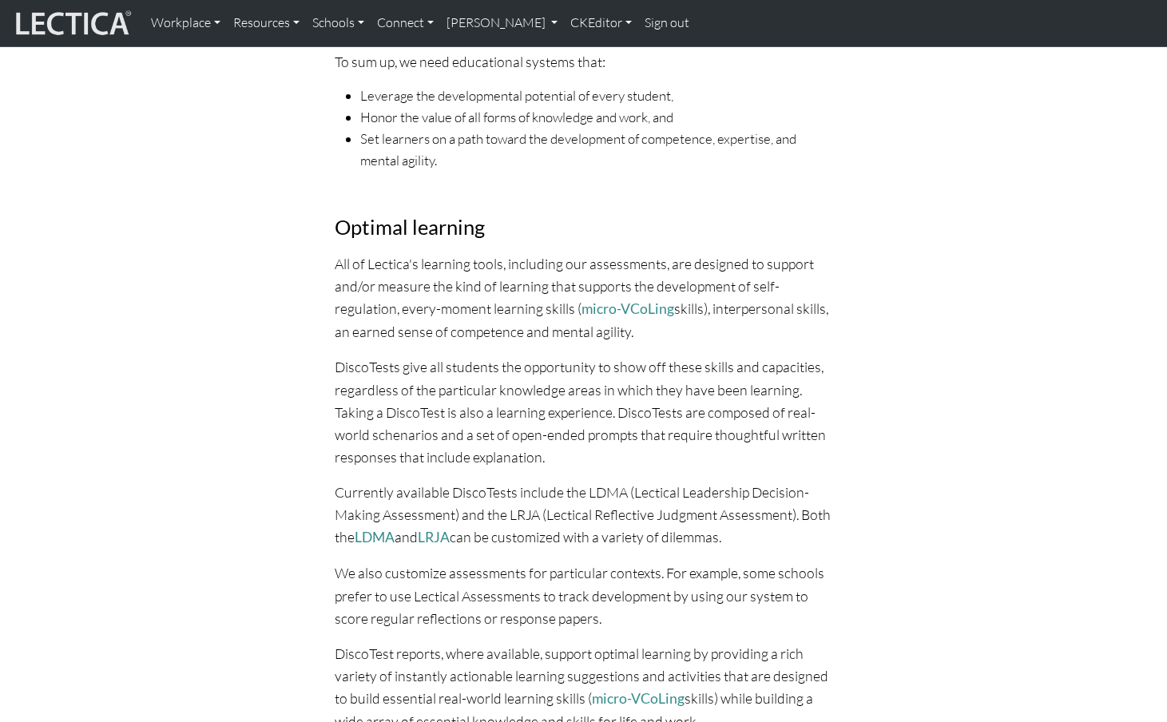
scroll to position [1056, 0]
click at [249, 25] on link "Resources" at bounding box center [266, 23] width 79 height 34
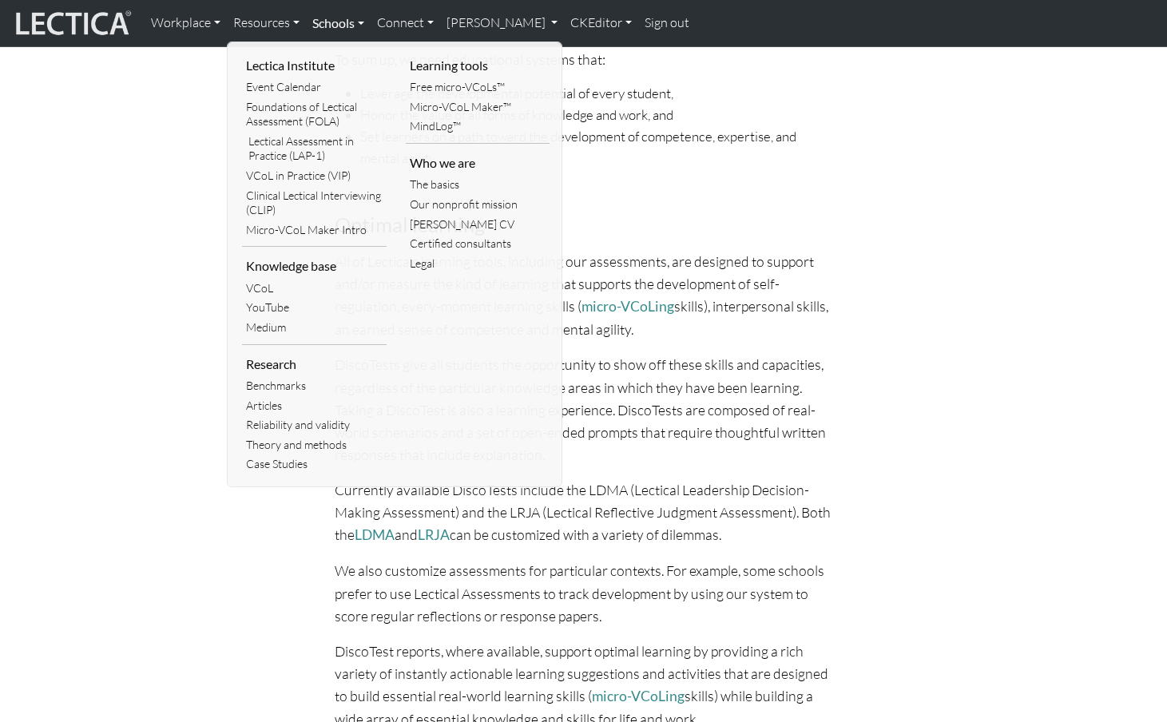
click at [321, 22] on link "Schools" at bounding box center [338, 23] width 65 height 34
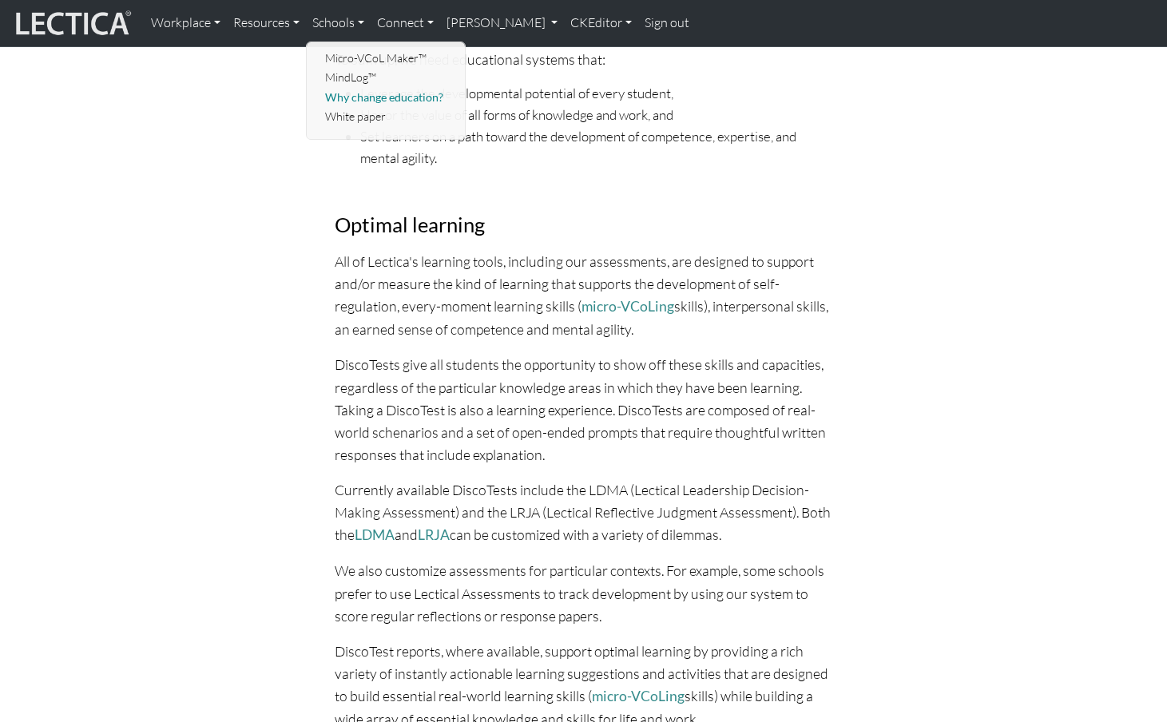
click at [336, 88] on link "Why change education?" at bounding box center [387, 98] width 132 height 20
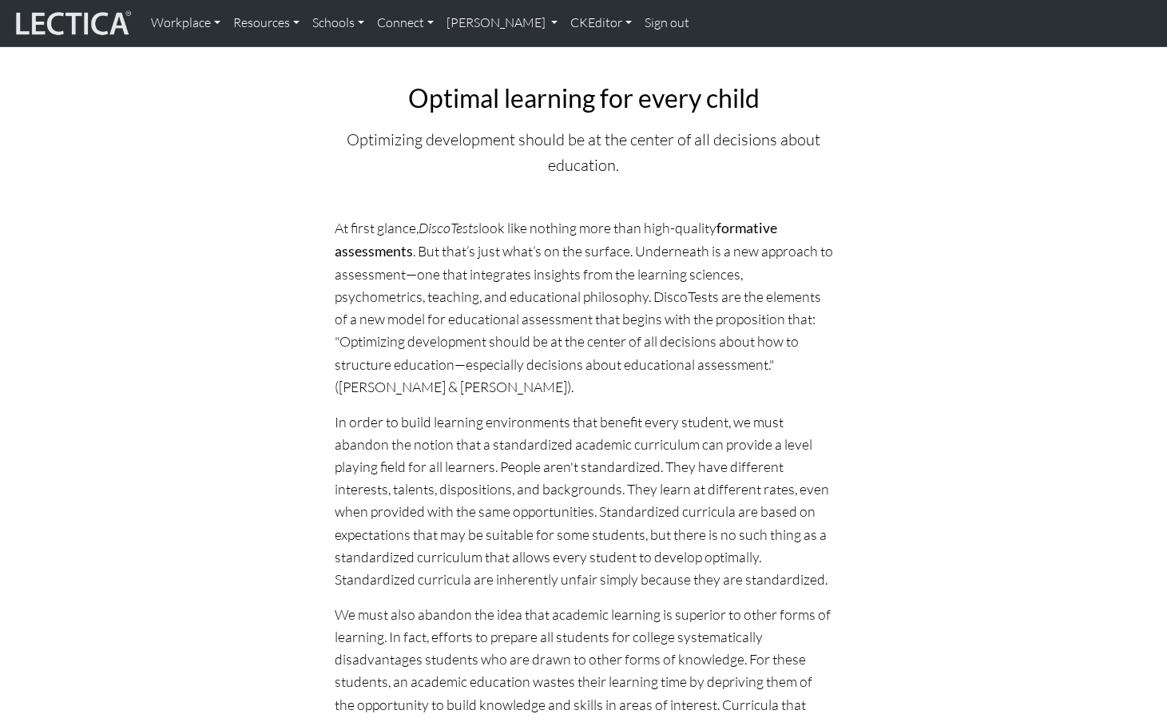
scroll to position [0, 0]
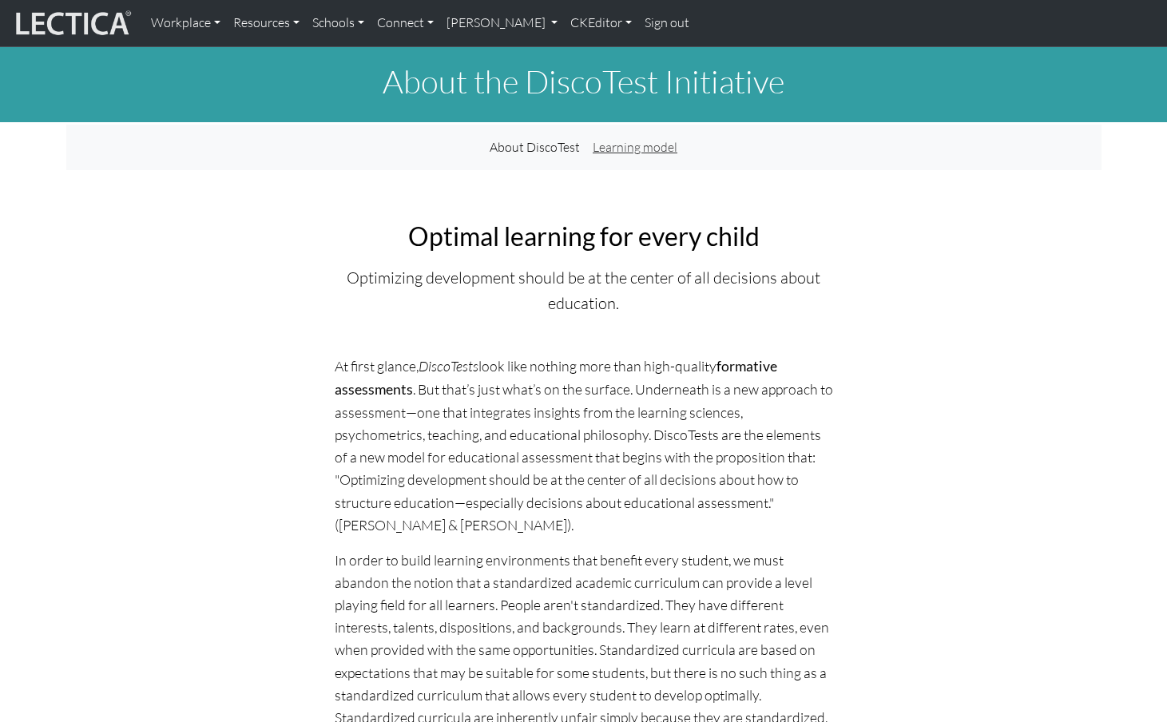
click at [623, 135] on link "Learning model" at bounding box center [634, 147] width 97 height 33
click at [564, 22] on link "CKEditor" at bounding box center [601, 23] width 74 height 34
click at [577, 50] on link "Edit" at bounding box center [593, 59] width 32 height 20
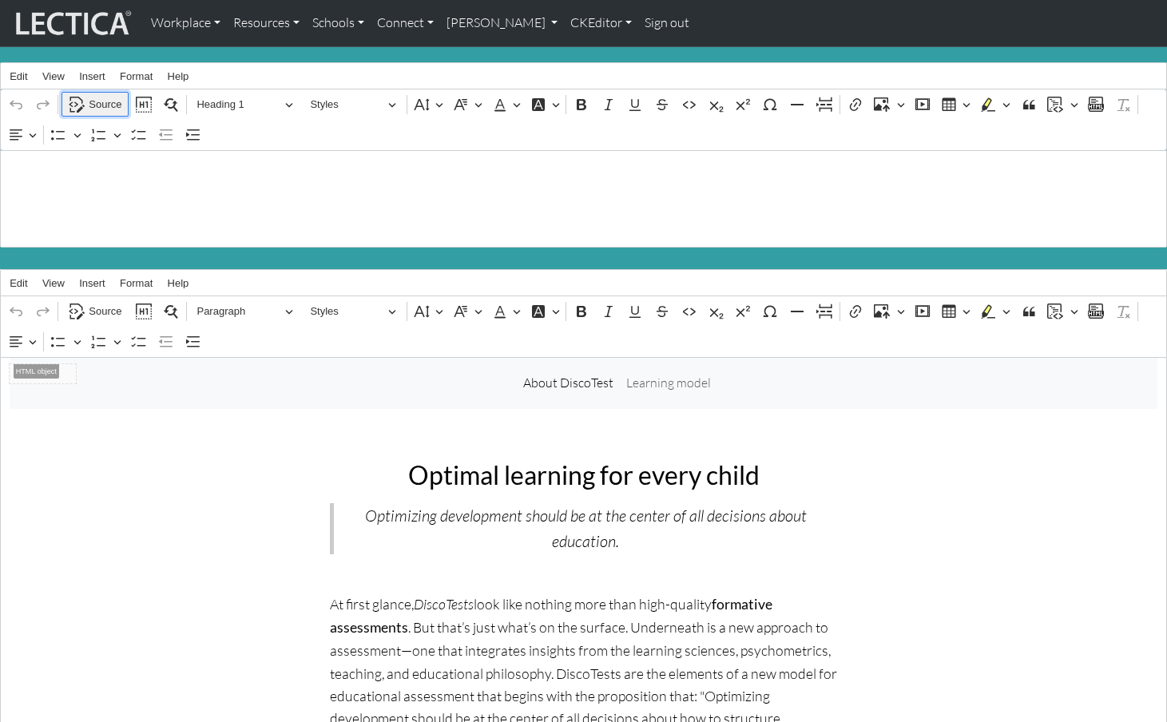
click at [103, 101] on span "Source" at bounding box center [105, 104] width 33 height 19
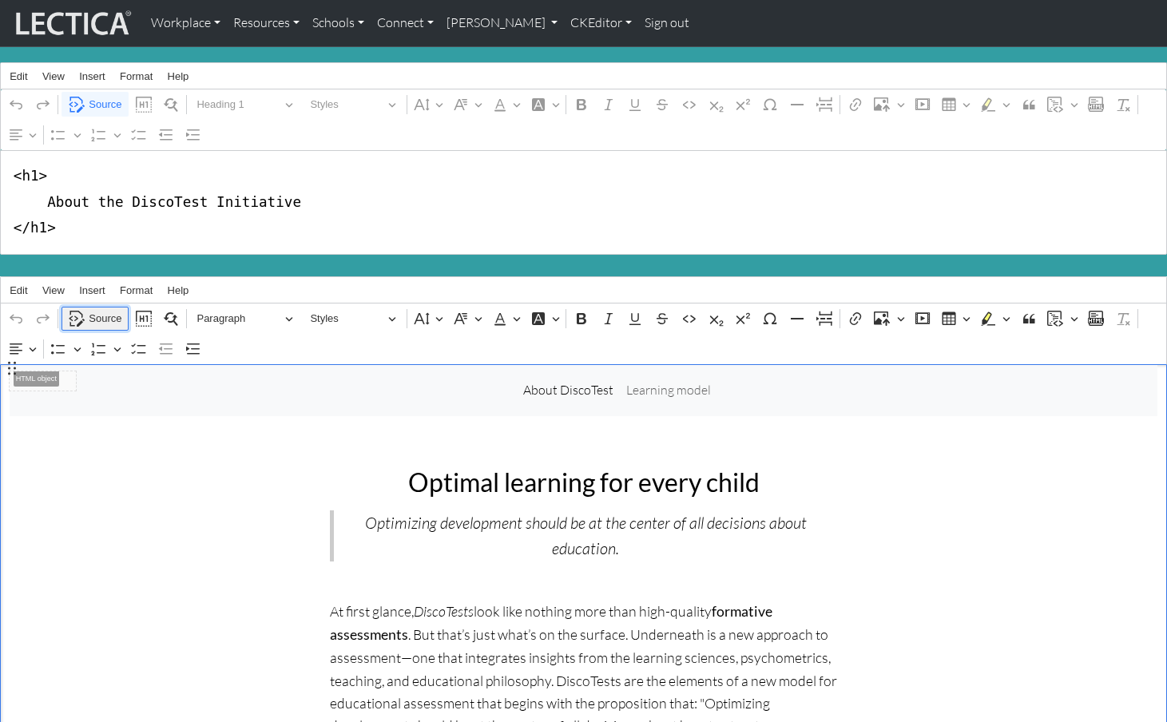
click at [101, 309] on span "Source" at bounding box center [105, 318] width 33 height 19
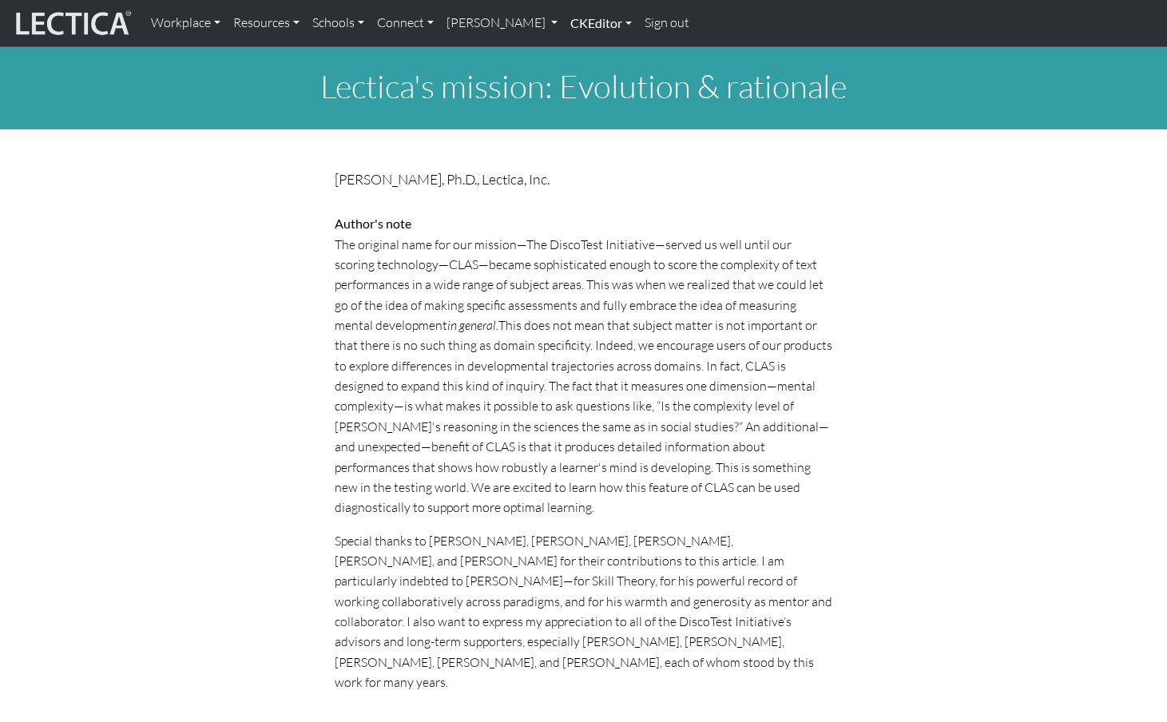
click at [564, 22] on link "CKEditor" at bounding box center [601, 23] width 74 height 34
click at [577, 50] on link "Edit" at bounding box center [593, 59] width 32 height 20
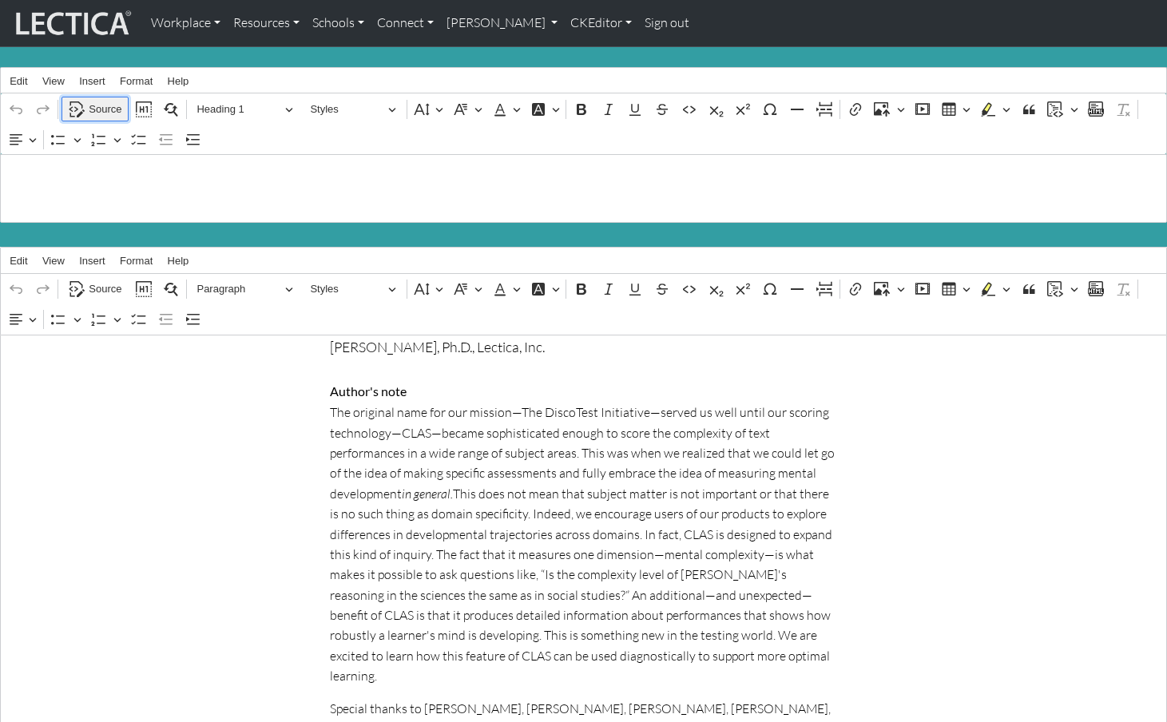
click at [93, 105] on span "Source" at bounding box center [105, 109] width 33 height 19
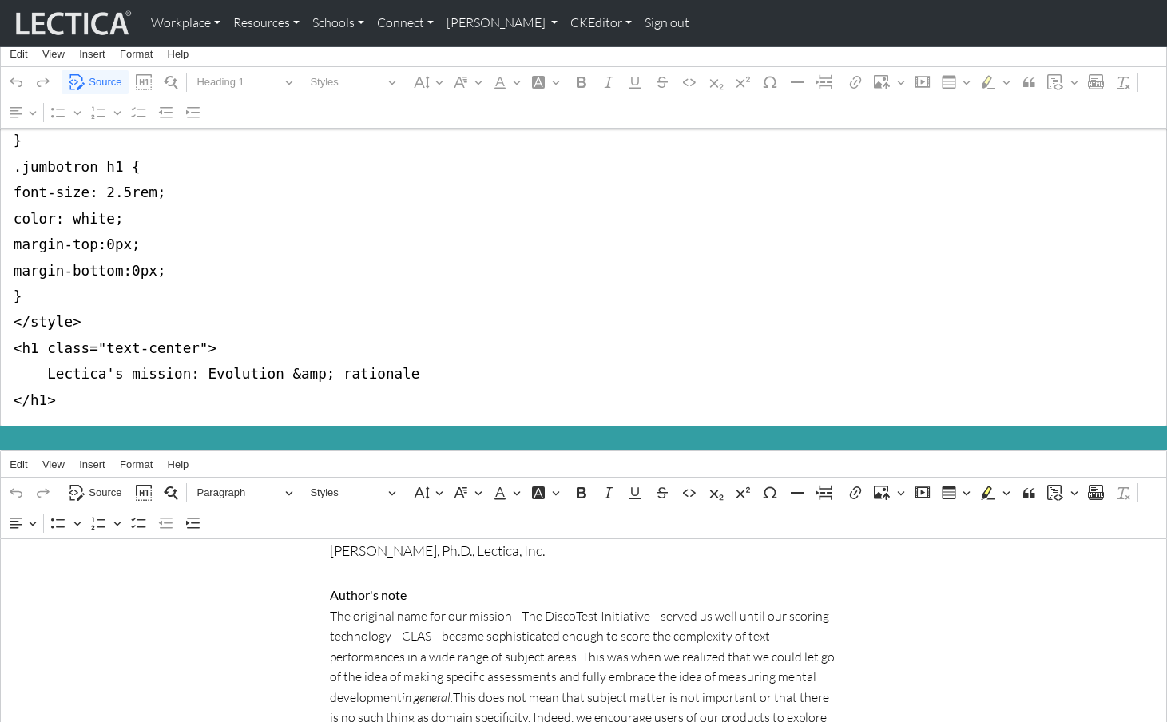
scroll to position [197, 0]
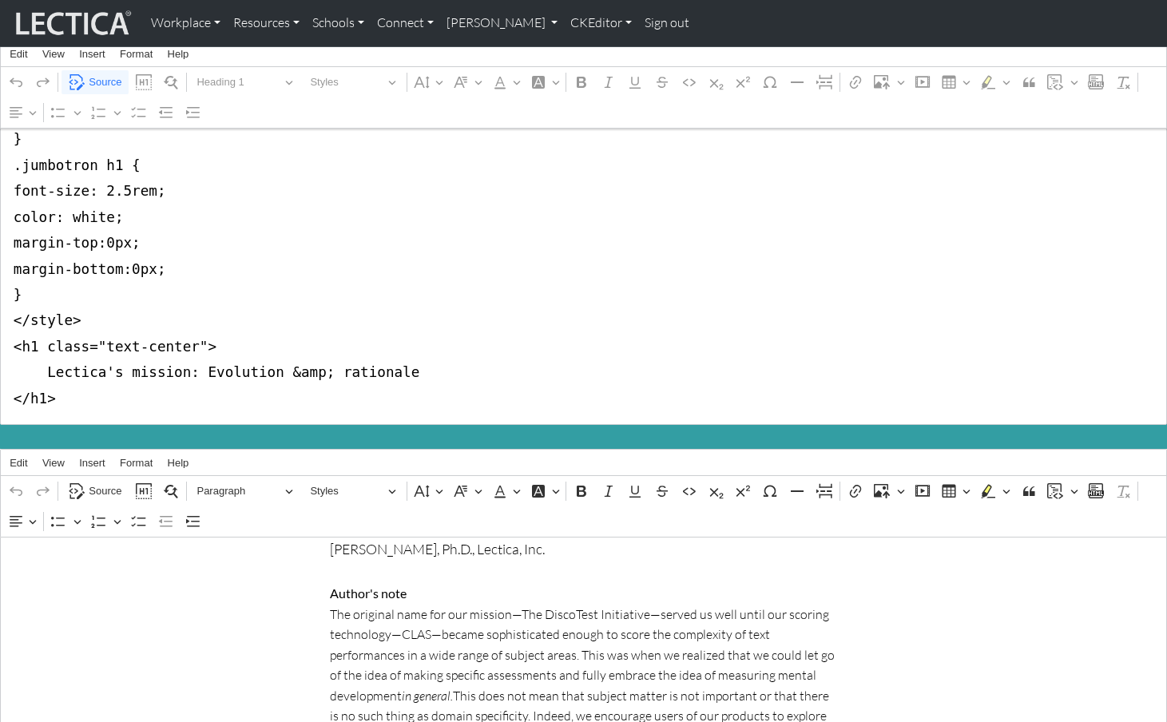
drag, startPoint x: 10, startPoint y: 177, endPoint x: -6, endPoint y: 321, distance: 144.7
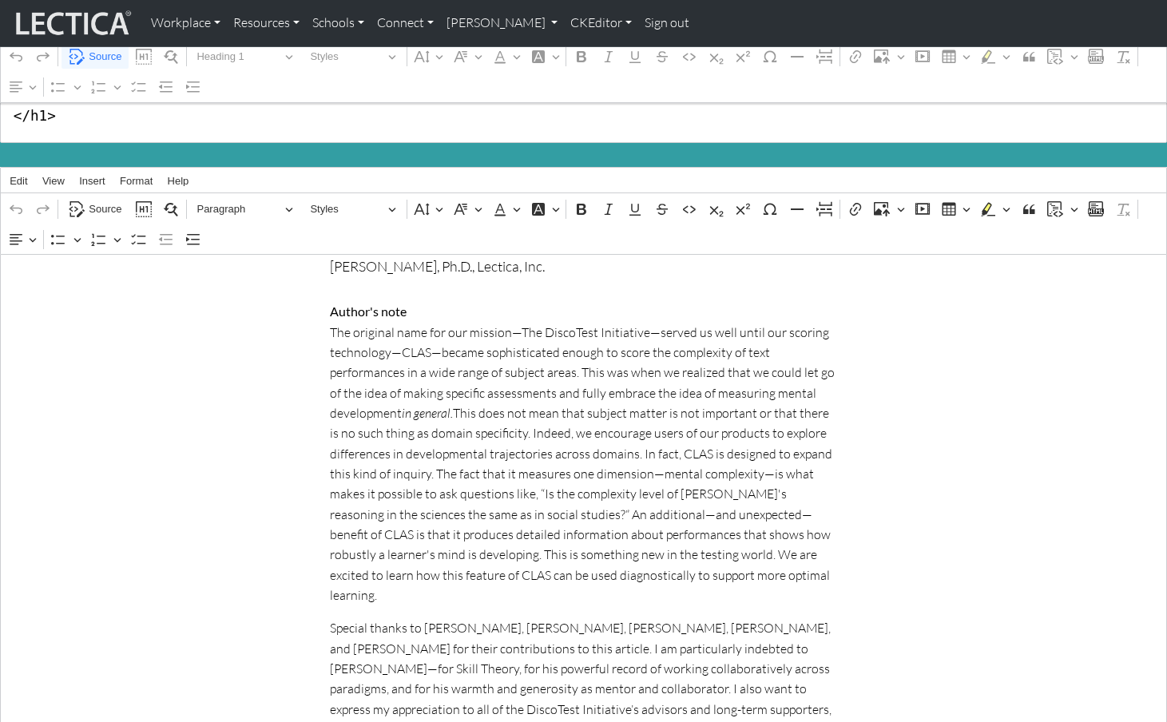
scroll to position [113, 0]
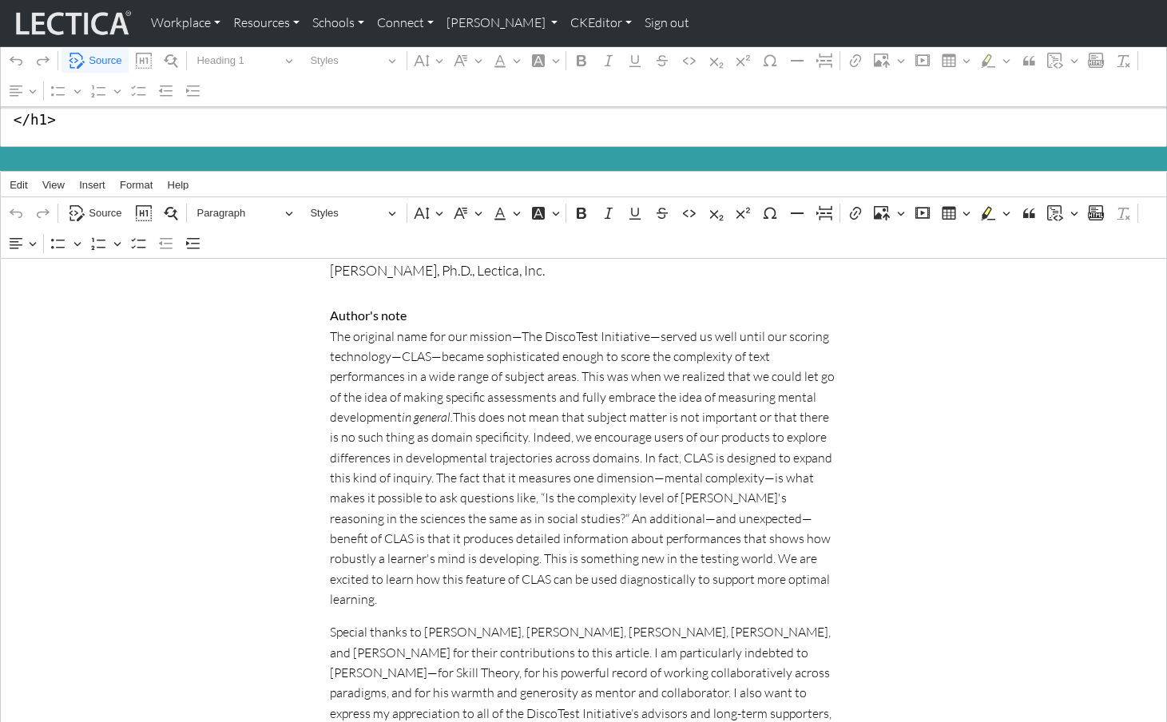
click at [85, 114] on textarea "<h1 class="text-center"> Lectica's mission: Evolution &amp; rationale </h1>" at bounding box center [583, 94] width 1167 height 105
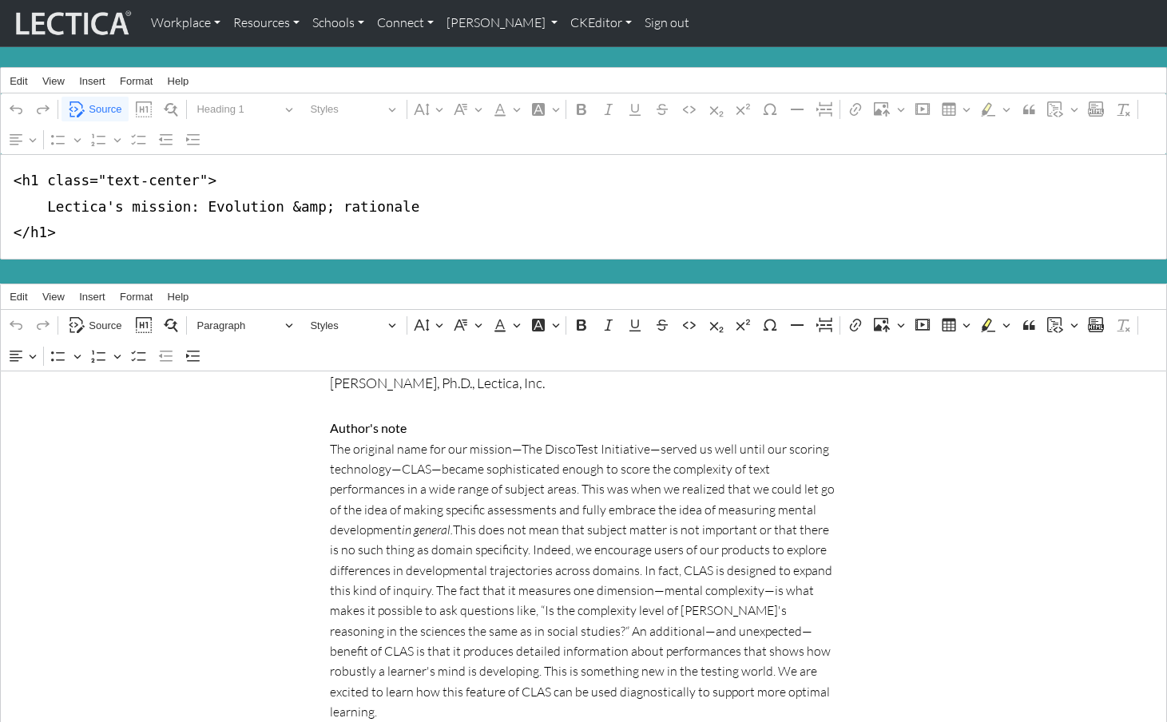
scroll to position [0, 0]
drag, startPoint x: 38, startPoint y: 178, endPoint x: 193, endPoint y: 175, distance: 154.2
click at [193, 175] on textarea "<h1 class="text-center"> Lectica's mission: Evolution &amp; rationale </h1>" at bounding box center [583, 206] width 1167 height 105
type textarea "<h1> Lectica's mission: Evolution &amp; rationale </h1>"
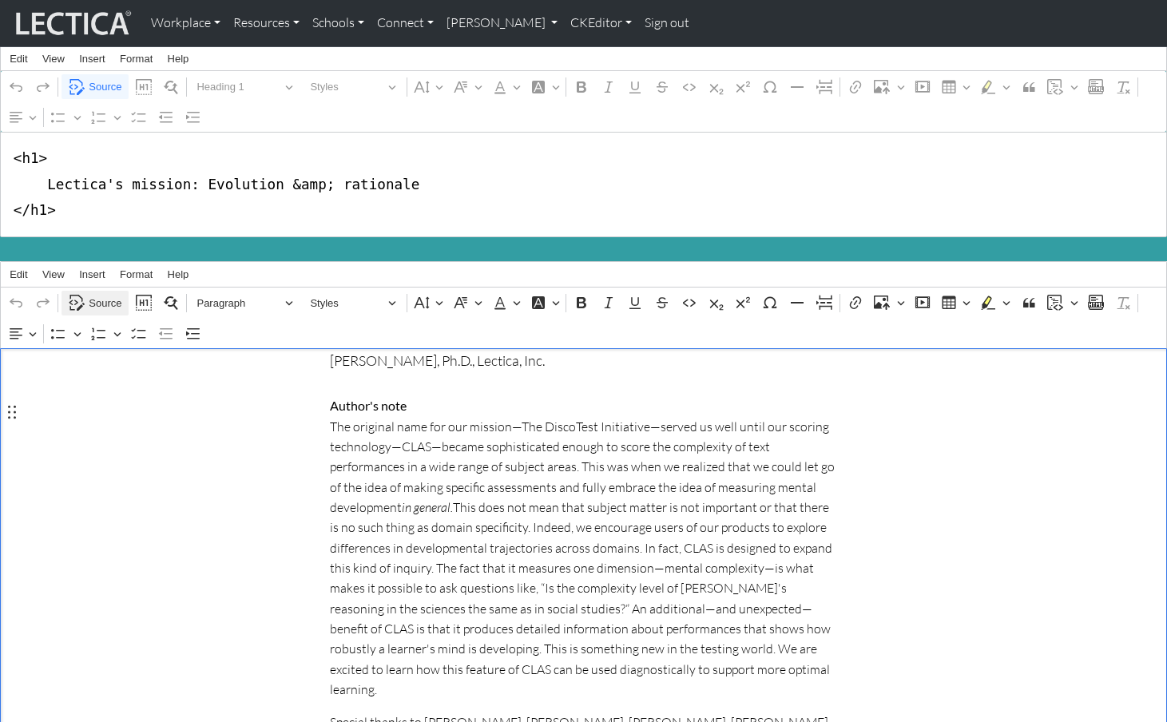
scroll to position [35, 0]
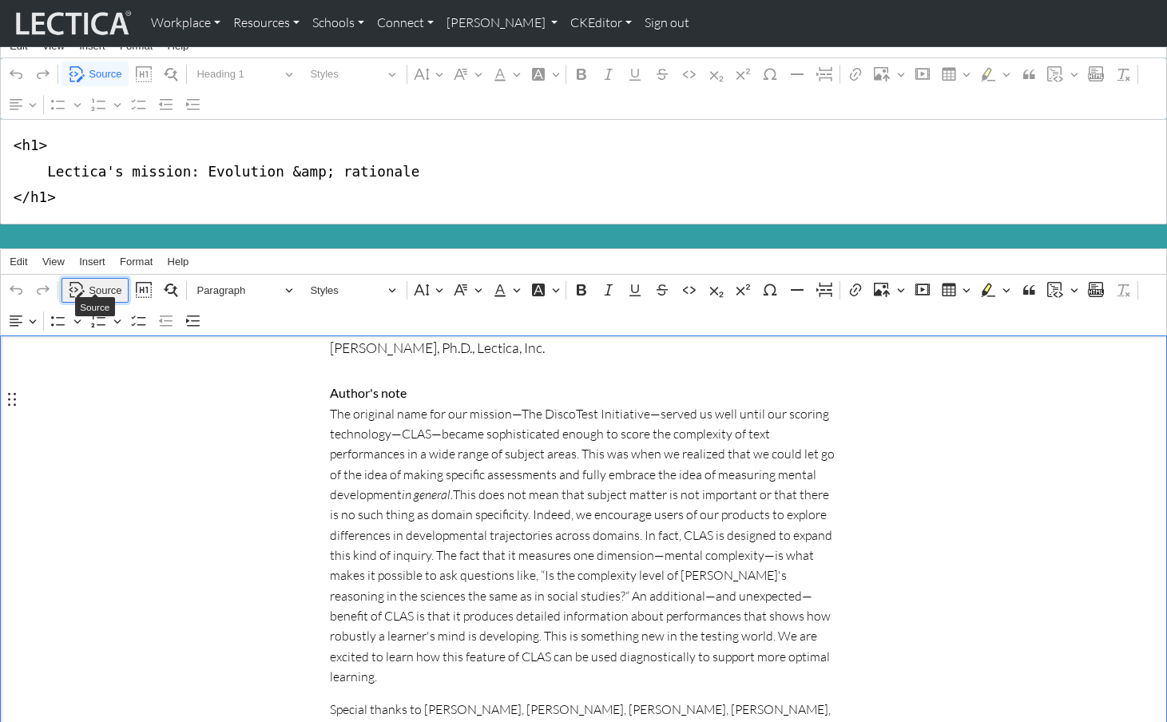
click at [101, 281] on span "Source" at bounding box center [105, 290] width 33 height 19
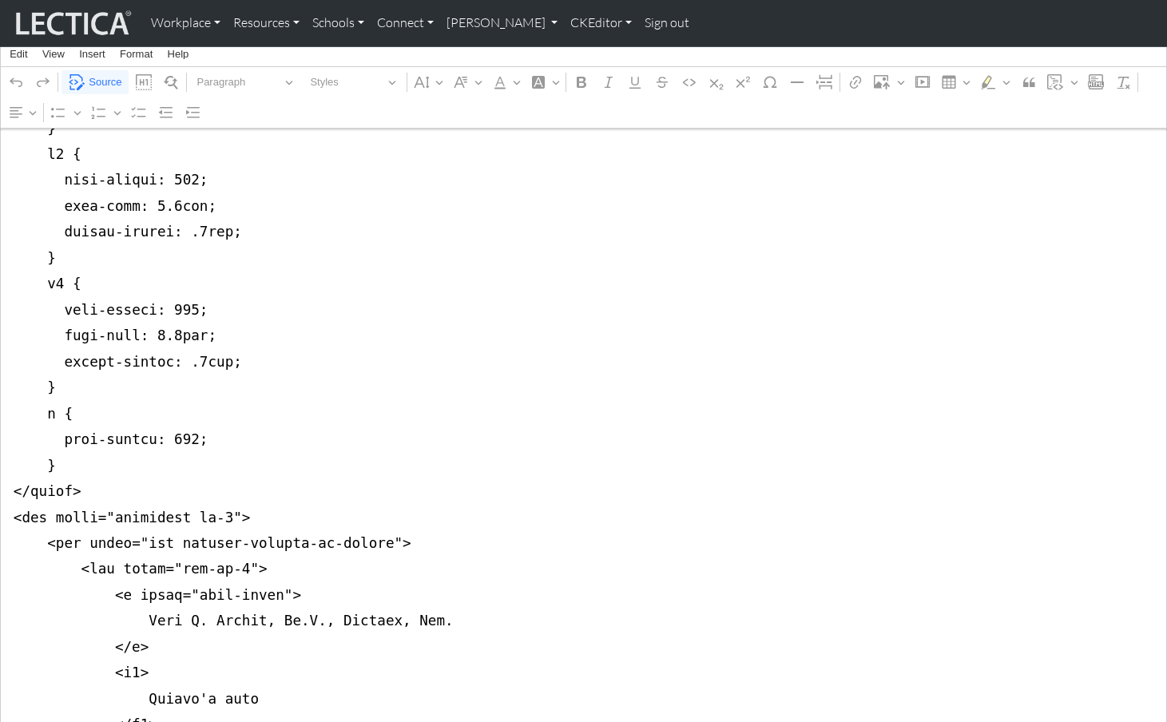
scroll to position [510, 0]
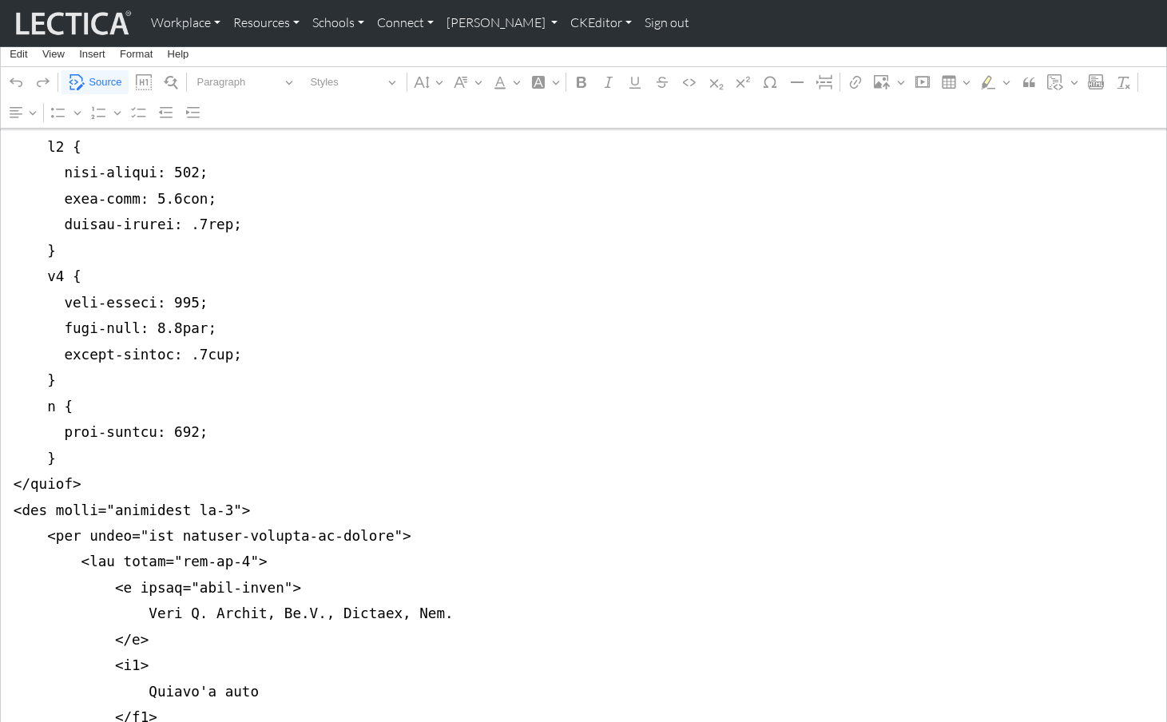
drag, startPoint x: 9, startPoint y: 288, endPoint x: 2, endPoint y: 455, distance: 167.1
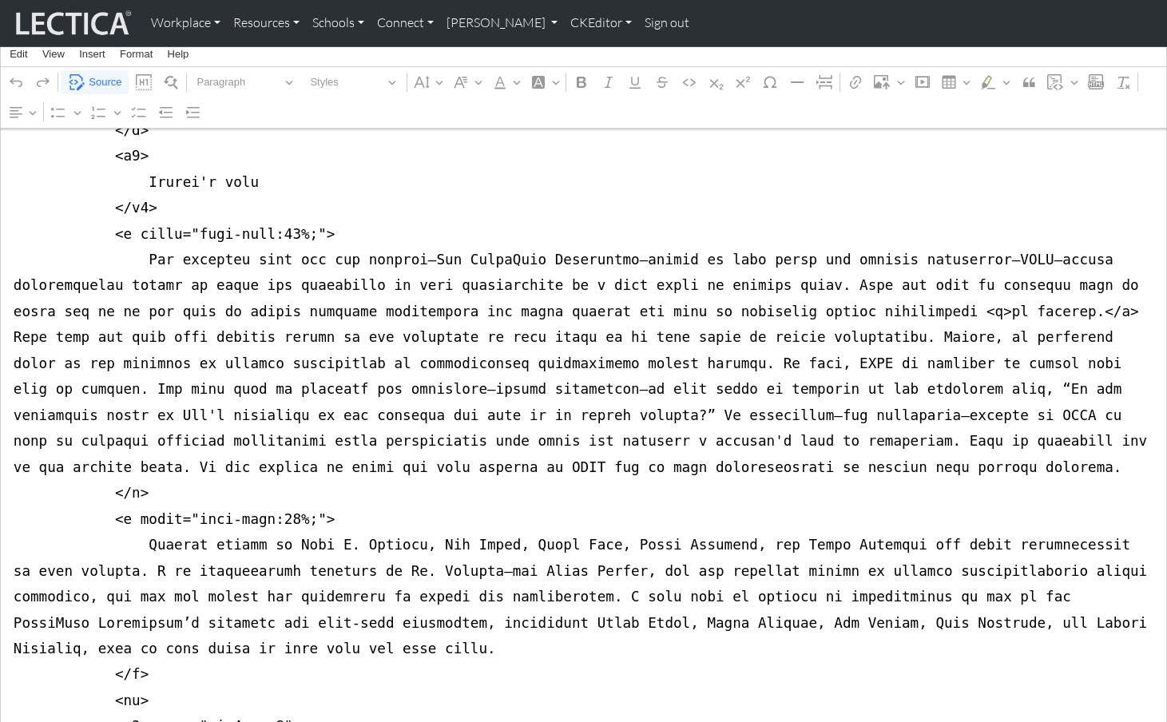
scroll to position [378, 0]
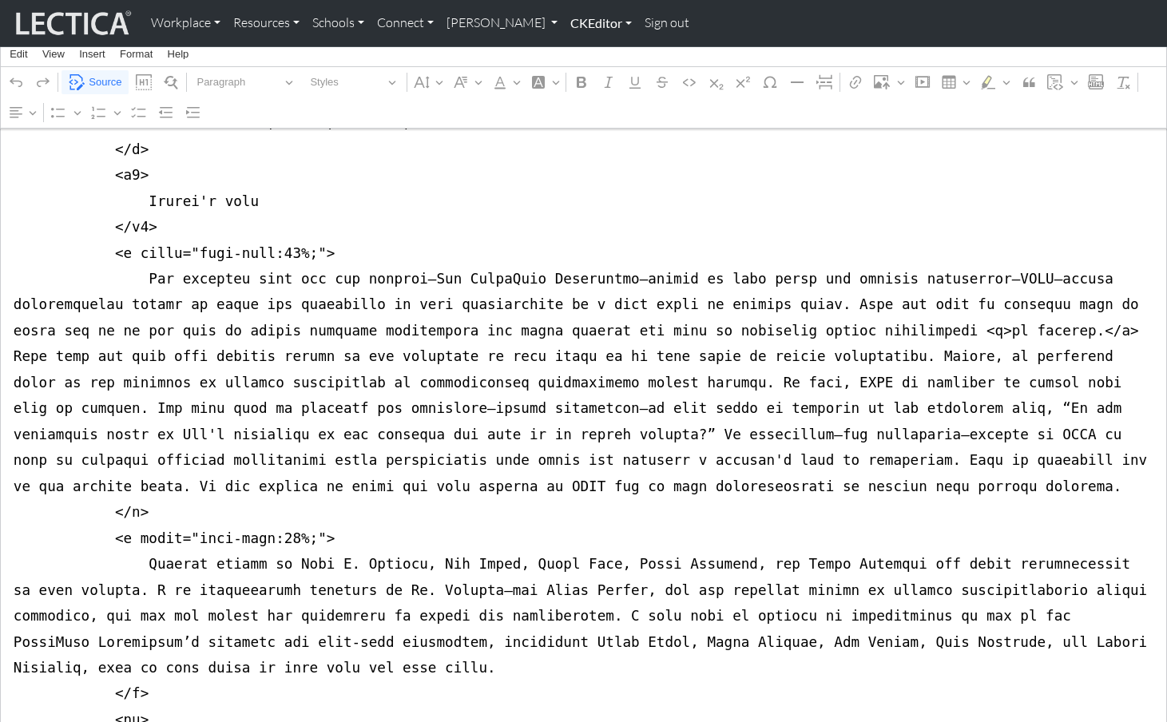
type textarea "<div class="container mb-5"> <div class="row justify-content-md-center"> <div c…"
click at [564, 24] on link "CKEditor" at bounding box center [601, 23] width 74 height 34
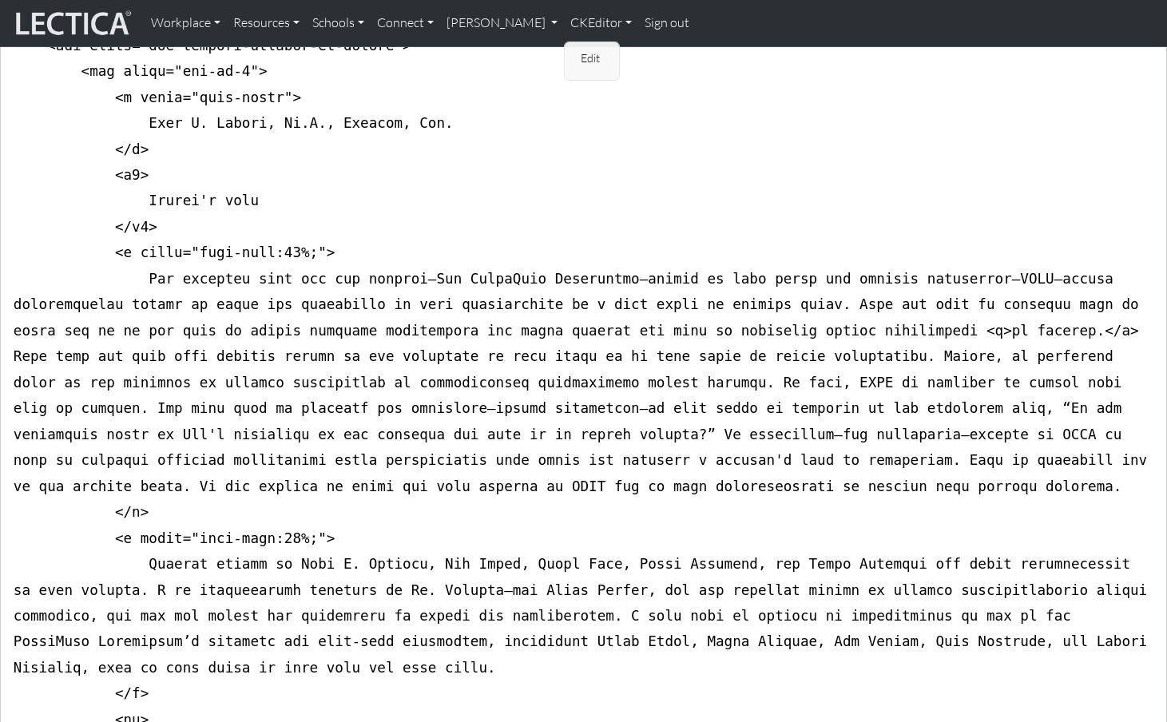
click at [577, 50] on link "Edit" at bounding box center [593, 59] width 32 height 20
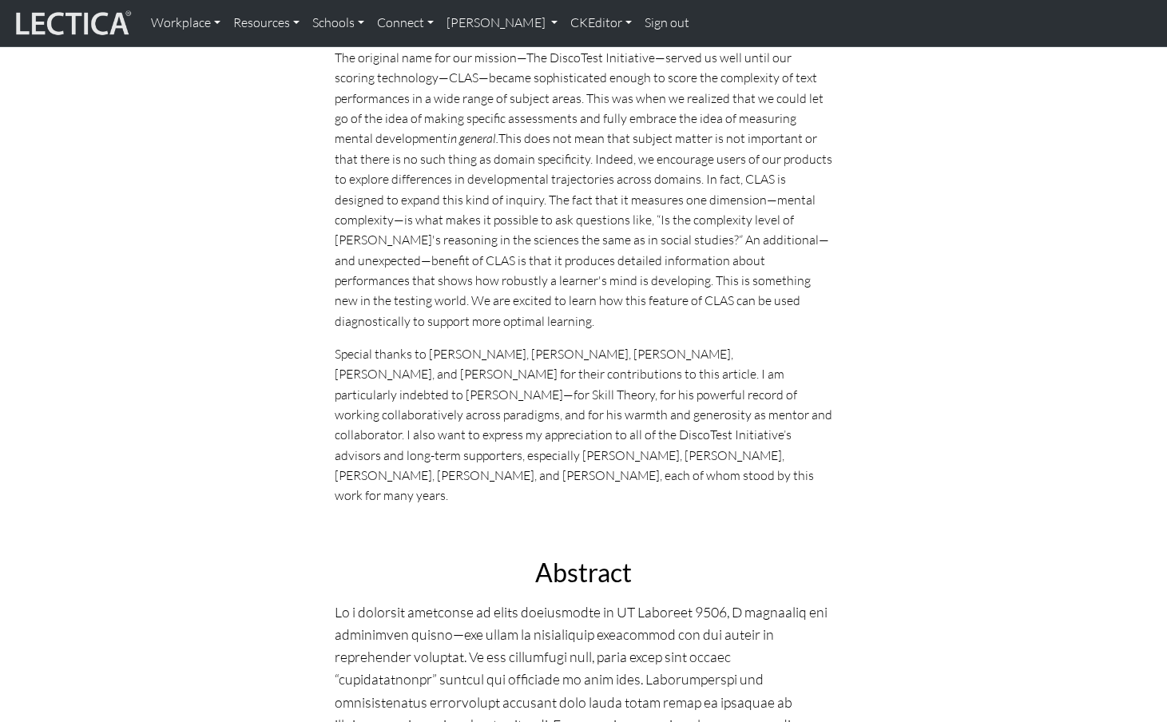
scroll to position [0, 0]
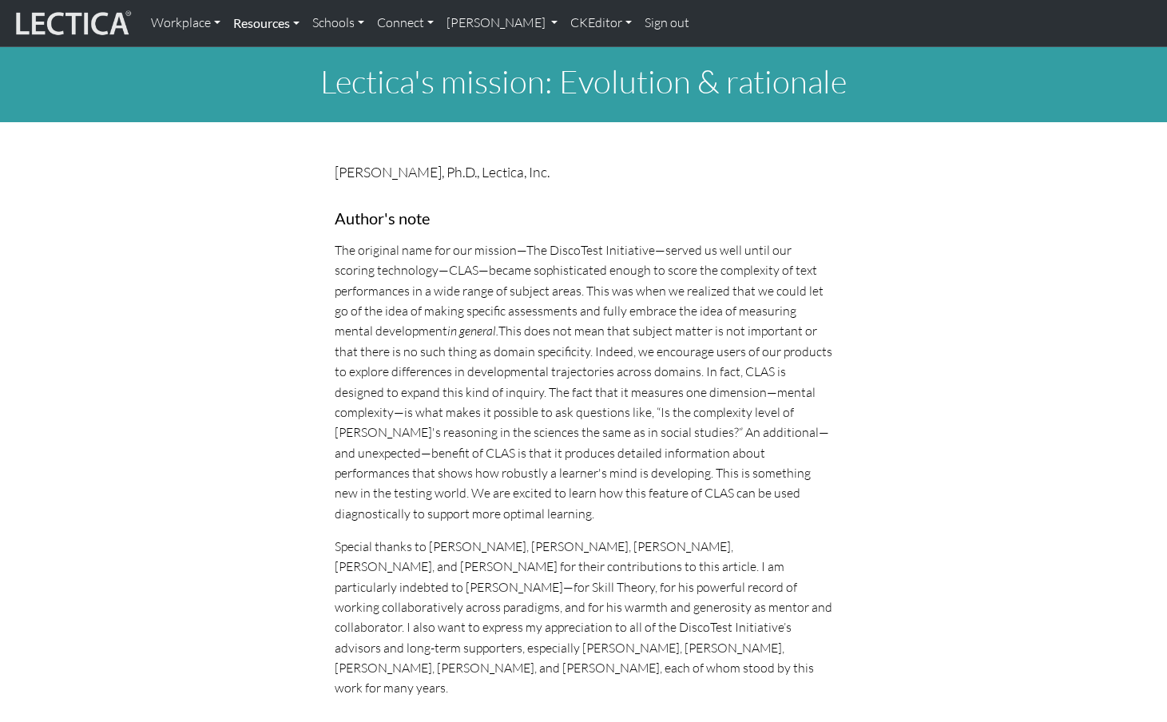
click at [247, 21] on link "Resources" at bounding box center [266, 23] width 79 height 34
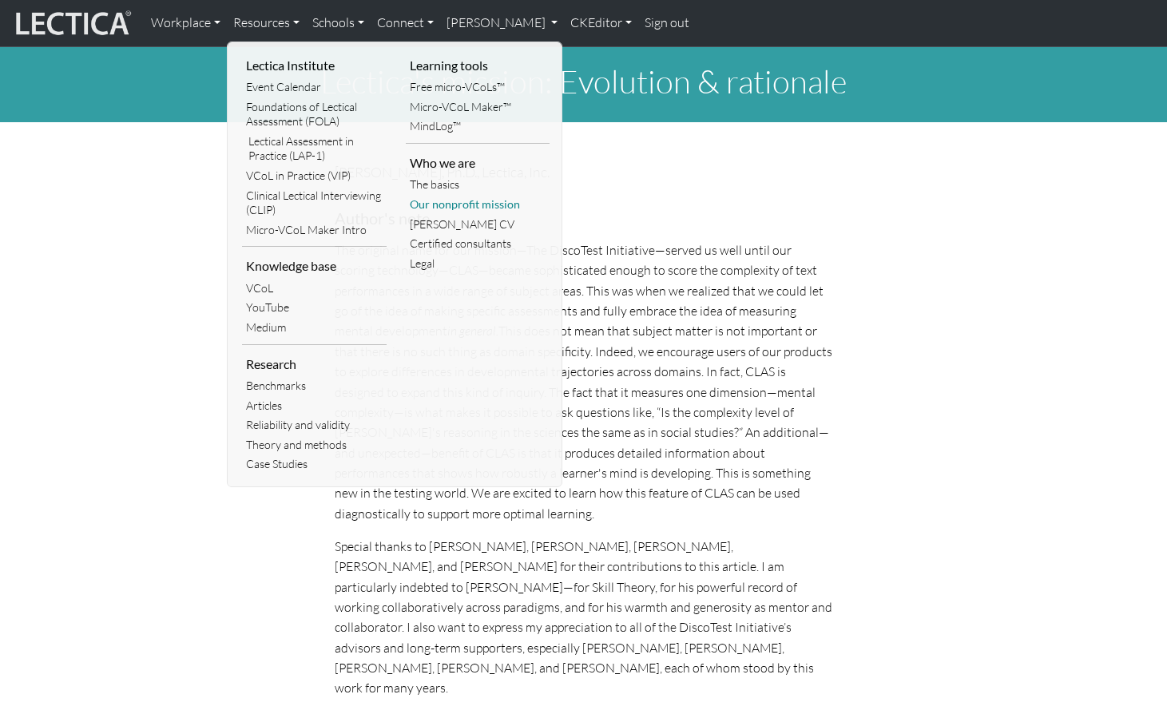
click at [429, 195] on link "Our nonprofit mission" at bounding box center [478, 205] width 145 height 20
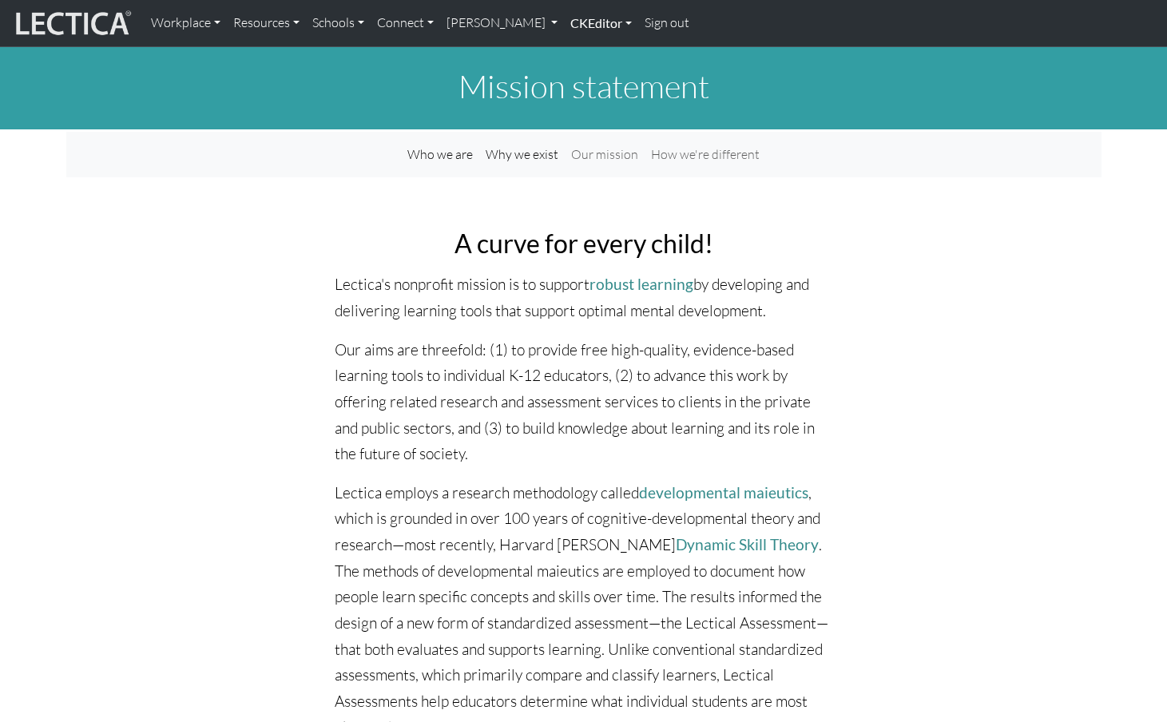
click at [564, 23] on link "CKEditor" at bounding box center [601, 23] width 74 height 34
click at [577, 54] on link "Edit" at bounding box center [593, 59] width 32 height 20
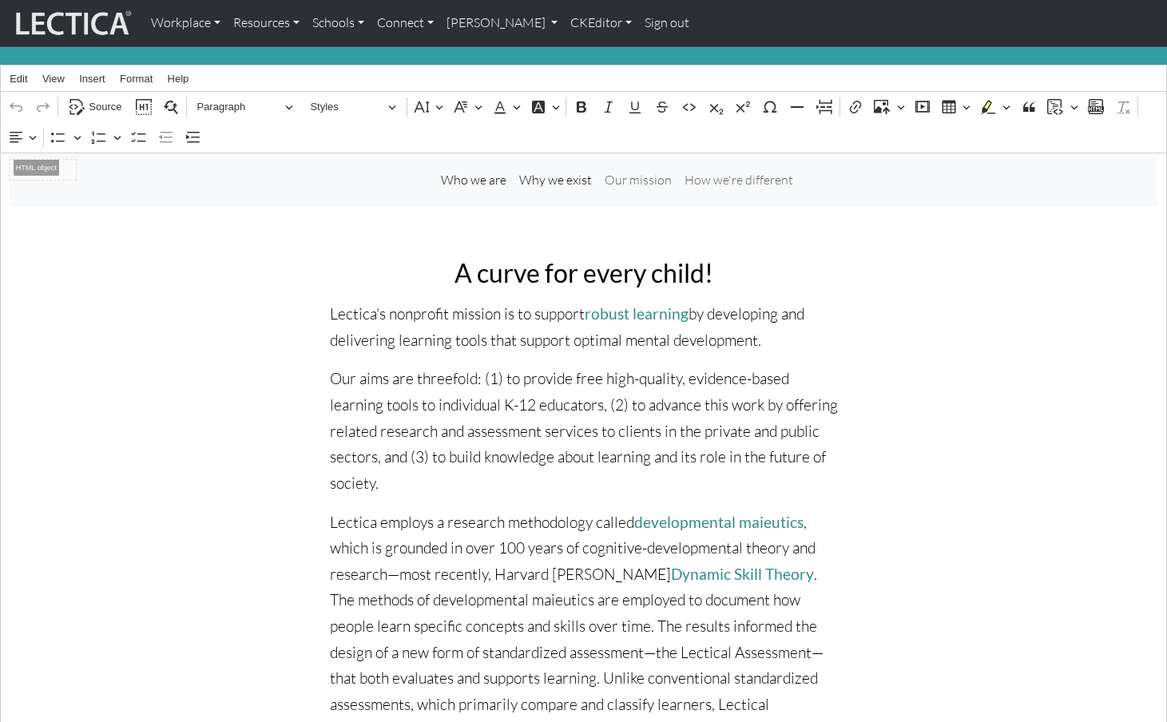
scroll to position [186, 0]
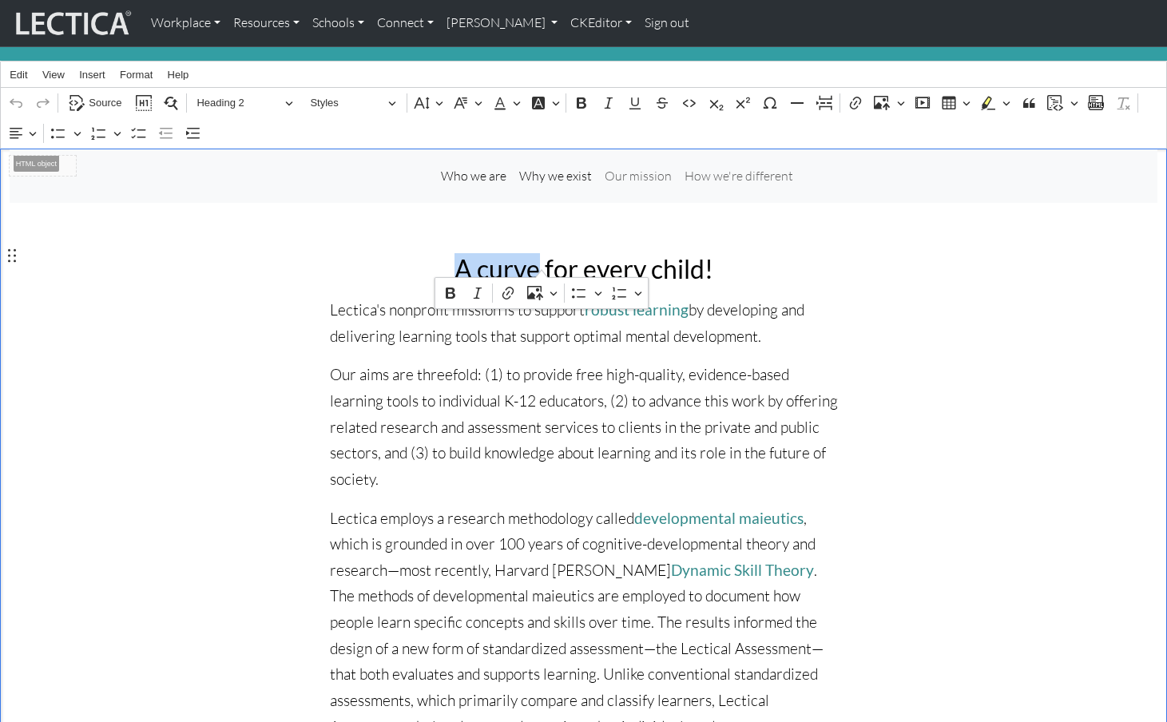
drag, startPoint x: 467, startPoint y: 256, endPoint x: 542, endPoint y: 258, distance: 75.9
click at [542, 258] on h2 "A curve for every child!" at bounding box center [584, 269] width 508 height 30
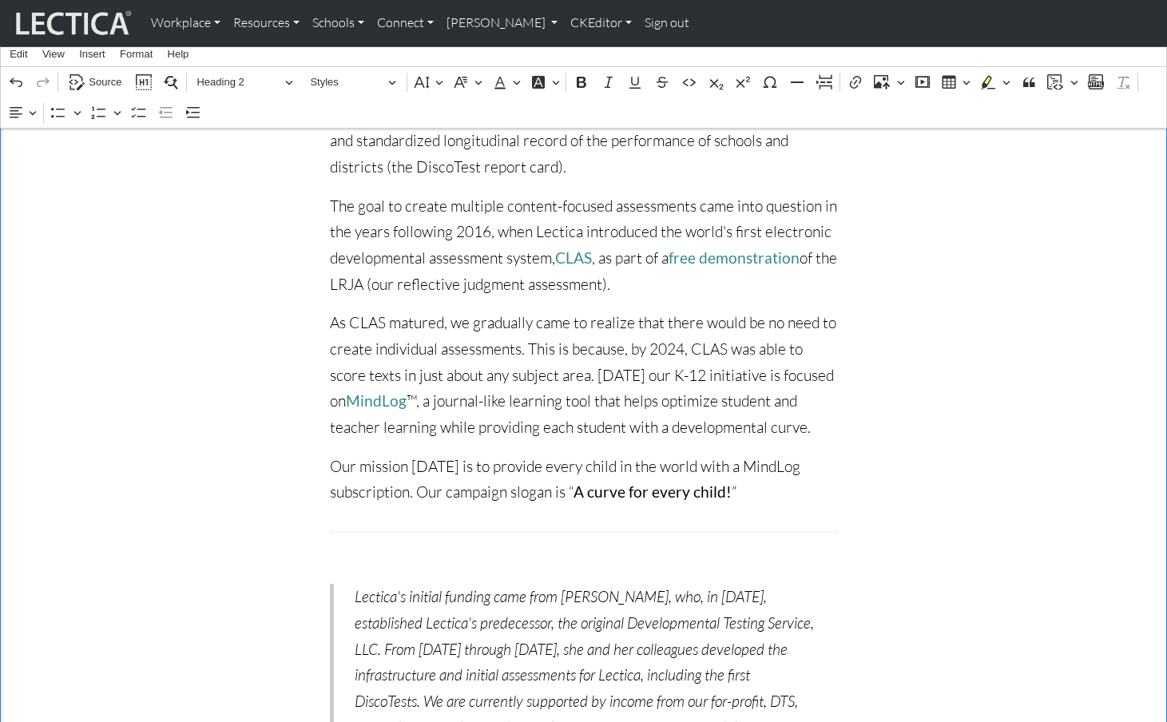
scroll to position [1026, 0]
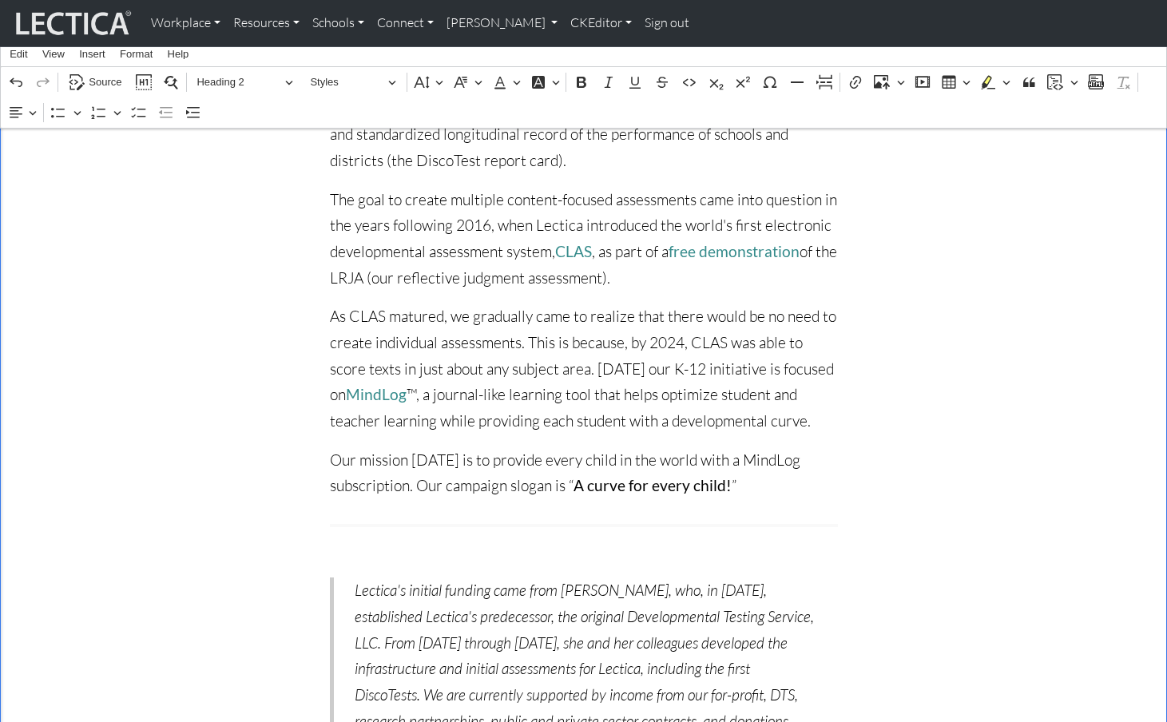
click at [600, 304] on p "As CLAS matured, we gradually came to realize that there would be no need to cr…" at bounding box center [584, 369] width 508 height 130
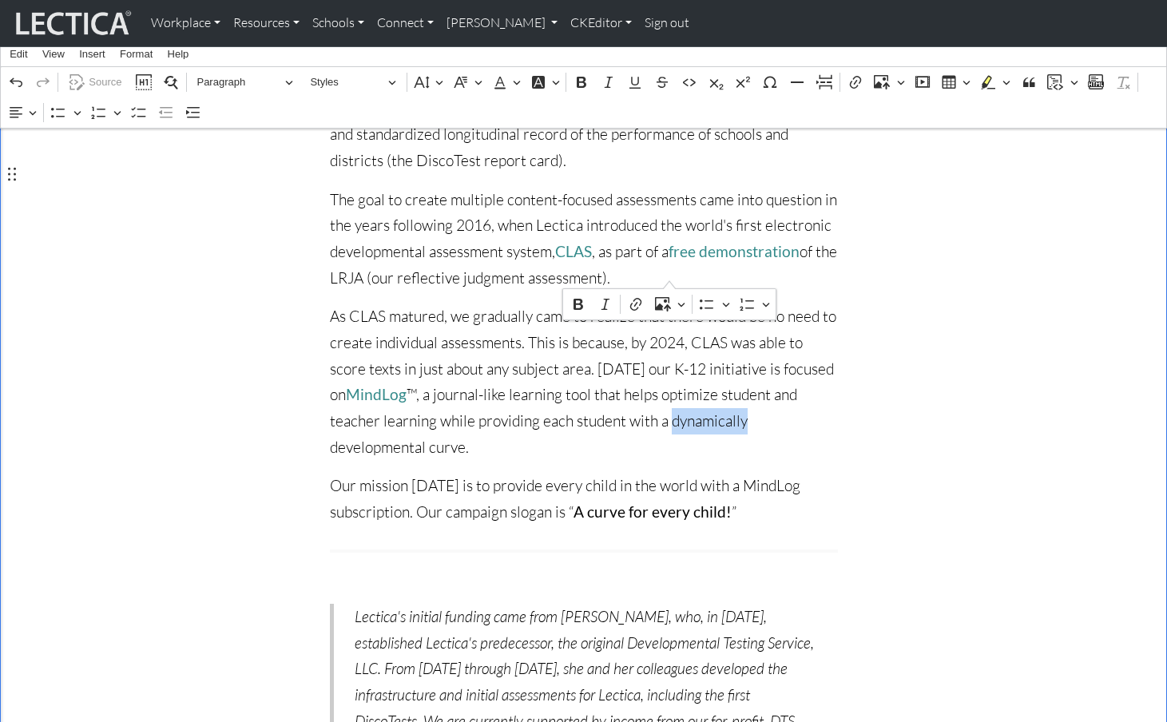
drag, startPoint x: 599, startPoint y: 273, endPoint x: 670, endPoint y: 277, distance: 71.2
click at [670, 304] on p "As CLAS matured, we gradually came to realize that there would be no need to cr…" at bounding box center [584, 382] width 508 height 157
click at [364, 304] on p "As CLAS matured, we gradually came to realize that there would be no need to cr…" at bounding box center [584, 382] width 508 height 157
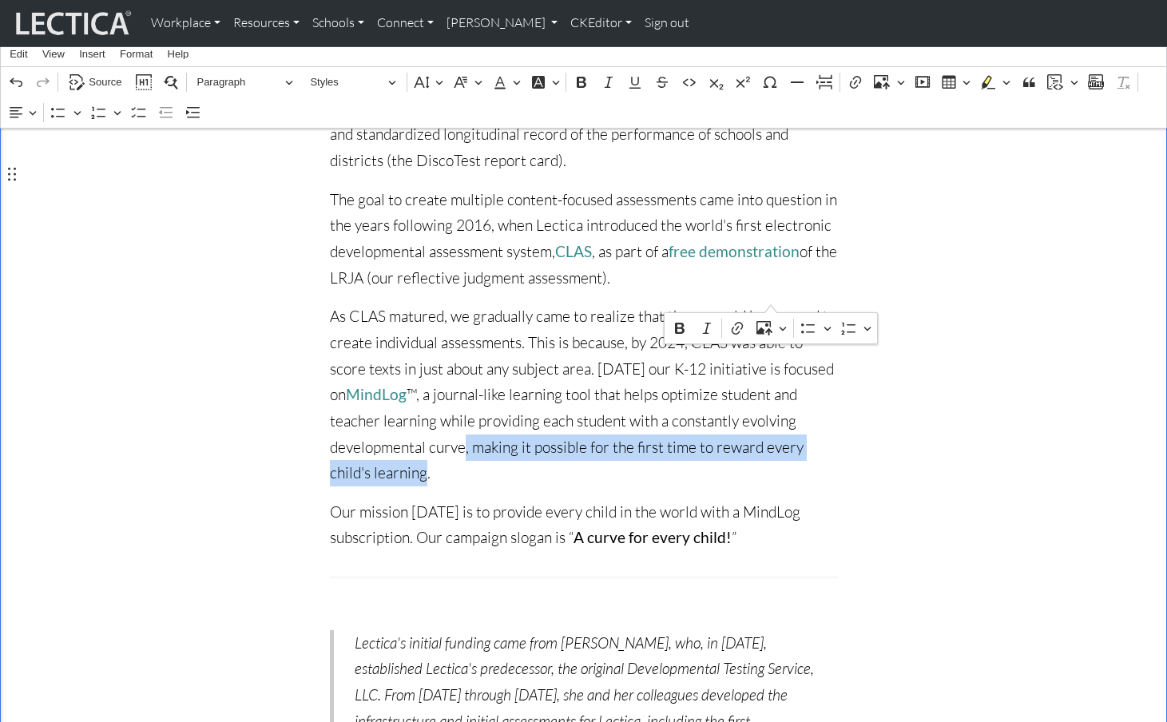
drag, startPoint x: 361, startPoint y: 296, endPoint x: 769, endPoint y: 292, distance: 407.5
click at [769, 304] on p "As CLAS matured, we gradually came to realize that there would be no need to cr…" at bounding box center [584, 395] width 508 height 182
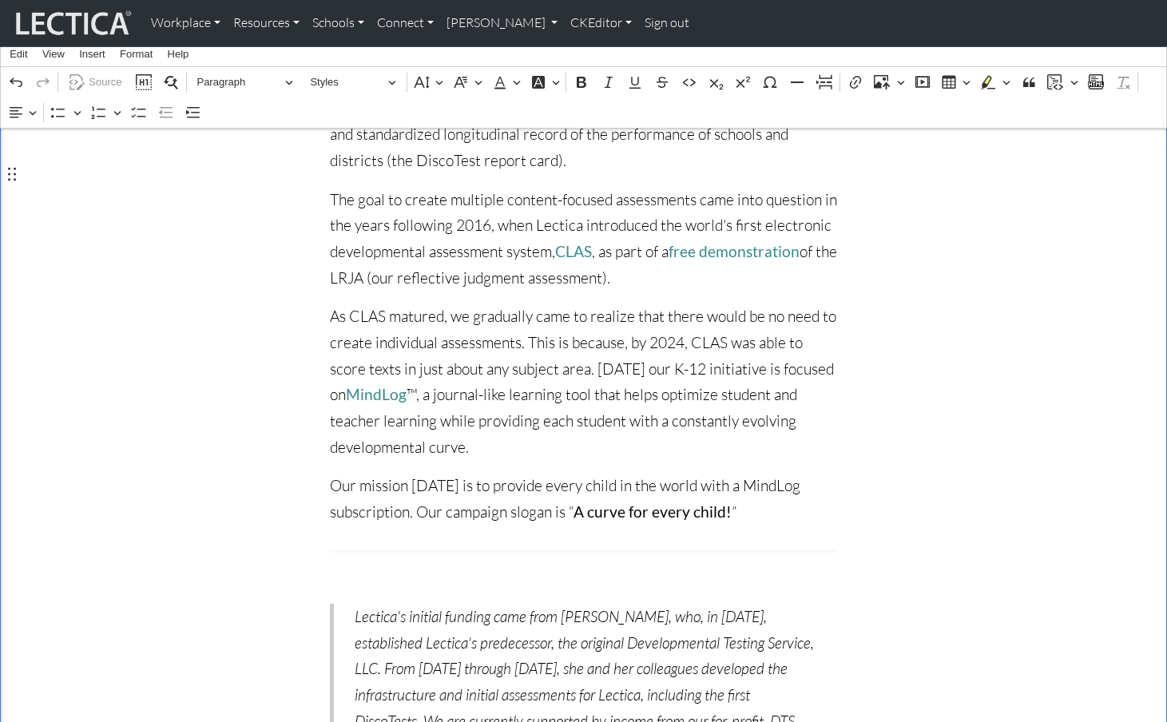
click at [589, 304] on p "As CLAS matured, we gradually came to realize that there would be no need to cr…" at bounding box center [584, 382] width 508 height 157
click at [860, 276] on div "Learning validation for every child! Lectica's nonprofit mission is to support …" at bounding box center [584, 231] width 1055 height 1658
click at [778, 304] on p "As CLAS matured, we gradually came to realize that there would be no need to cr…" at bounding box center [584, 382] width 508 height 157
click at [958, 266] on div "Learning validation for every child! Lectica's nonprofit mission is to support …" at bounding box center [584, 231] width 1055 height 1658
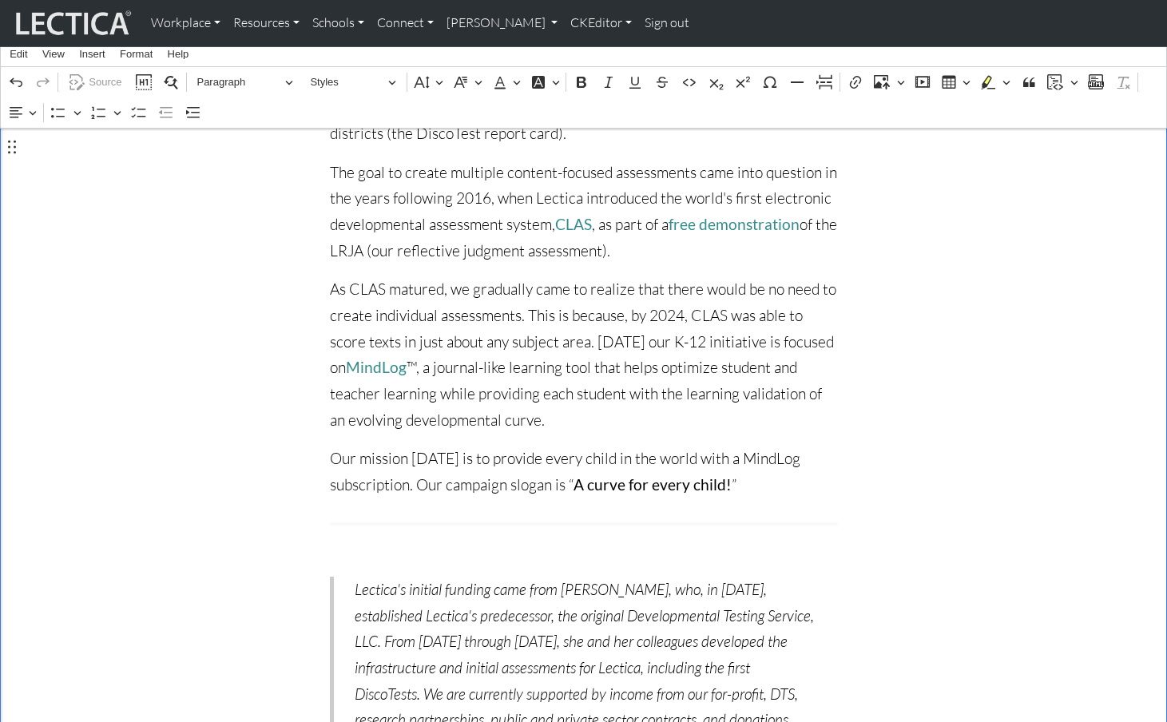
scroll to position [1057, 0]
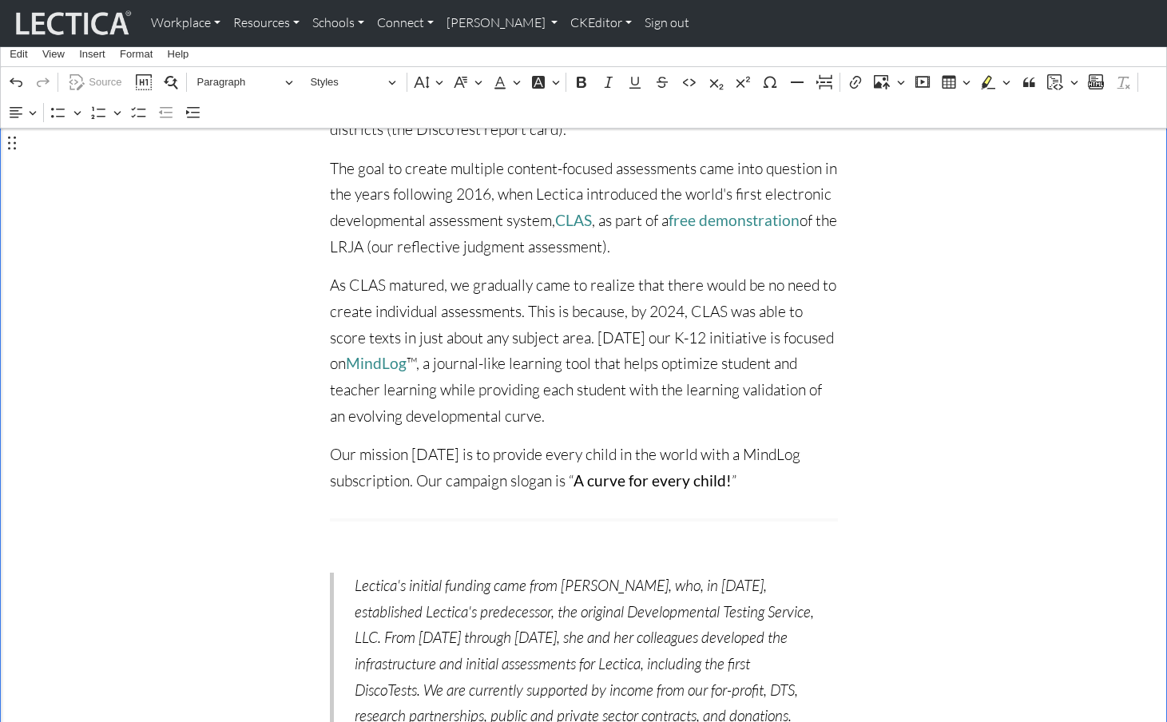
click at [722, 272] on p "As CLAS matured, we gradually came to realize that there would be no need to cr…" at bounding box center [584, 350] width 508 height 157
click at [663, 272] on p "As CLAS matured, we gradually came to realize that there would be no need to cr…" at bounding box center [584, 350] width 508 height 157
click at [846, 285] on div "Learning validation for every child! Lectica's nonprofit mission is to support …" at bounding box center [583, 199] width 527 height 1658
click at [141, 299] on div "Learning validation for every child! Lectica's nonprofit mission is to support …" at bounding box center [584, 199] width 1055 height 1658
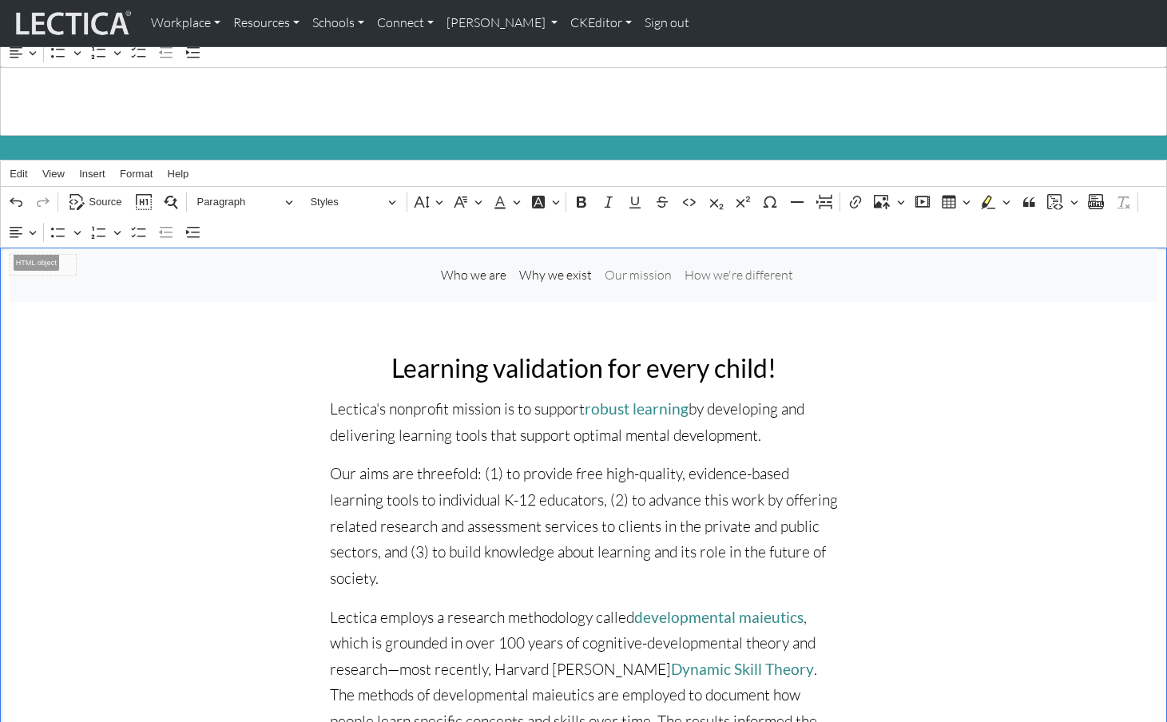
scroll to position [0, 0]
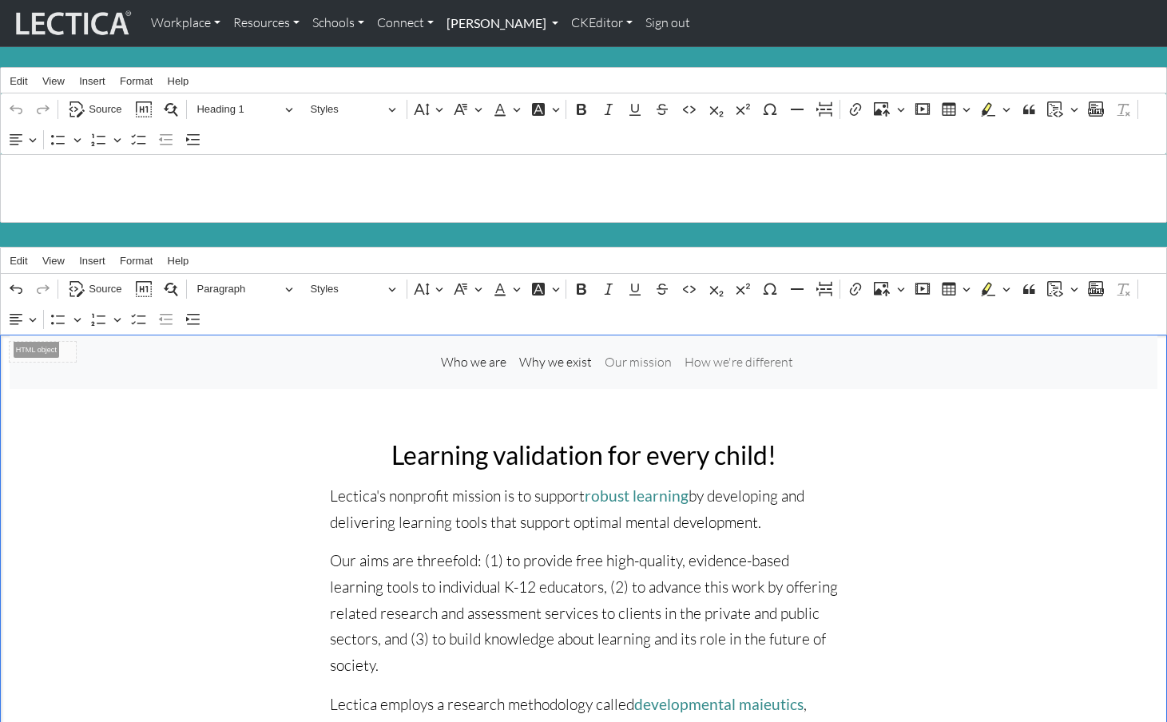
click at [478, 22] on link "[PERSON_NAME]" at bounding box center [502, 23] width 125 height 34
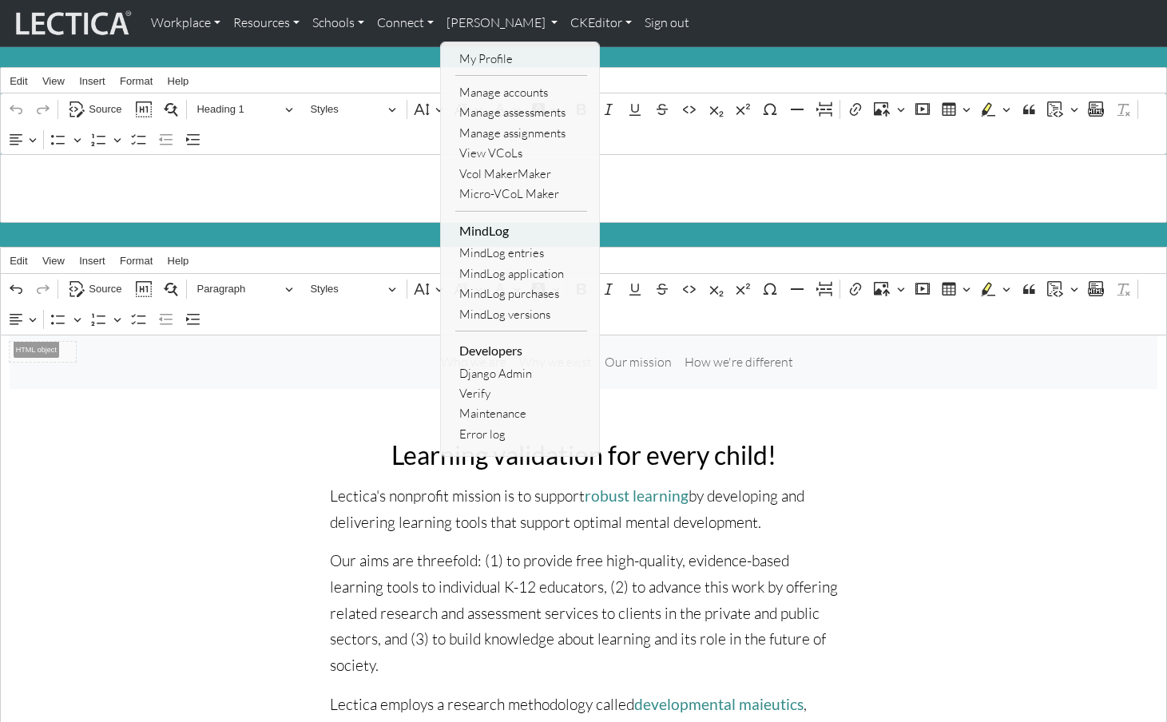
click at [711, 19] on div "Workplace Assessments Why LectaTests? About LectaTests Leadership Leader develo…" at bounding box center [656, 23] width 1023 height 34
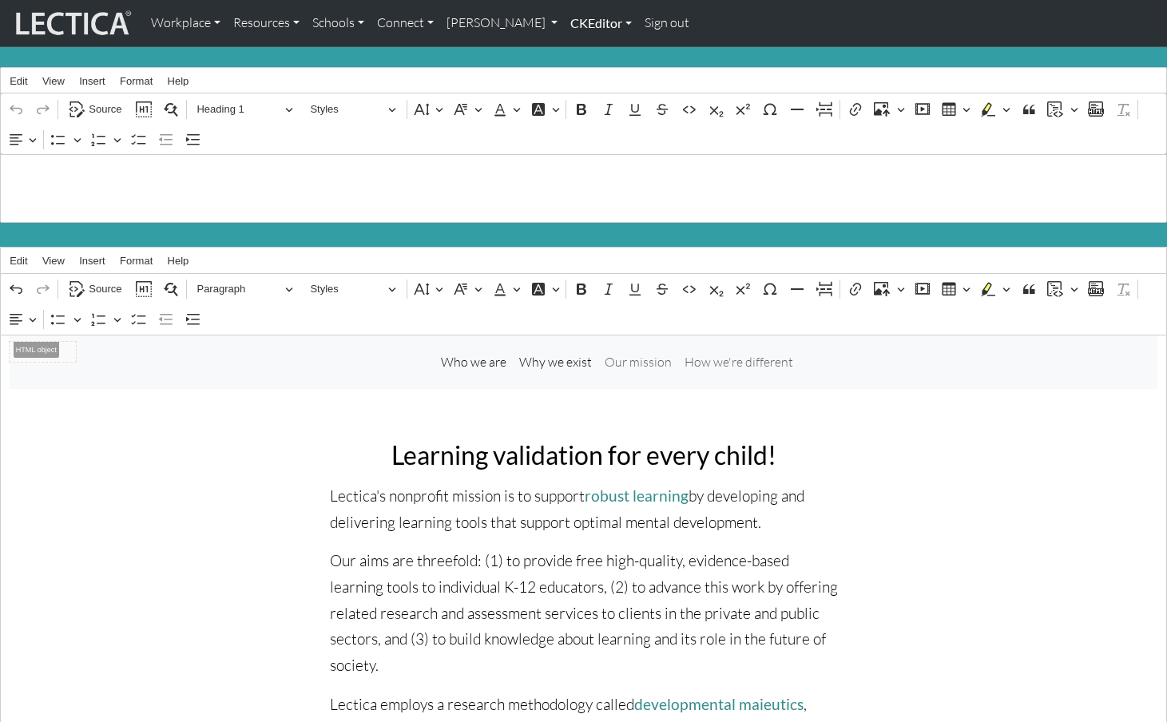
click at [564, 22] on link "CKEditor" at bounding box center [601, 23] width 74 height 34
click at [577, 57] on link "Edit" at bounding box center [593, 59] width 32 height 20
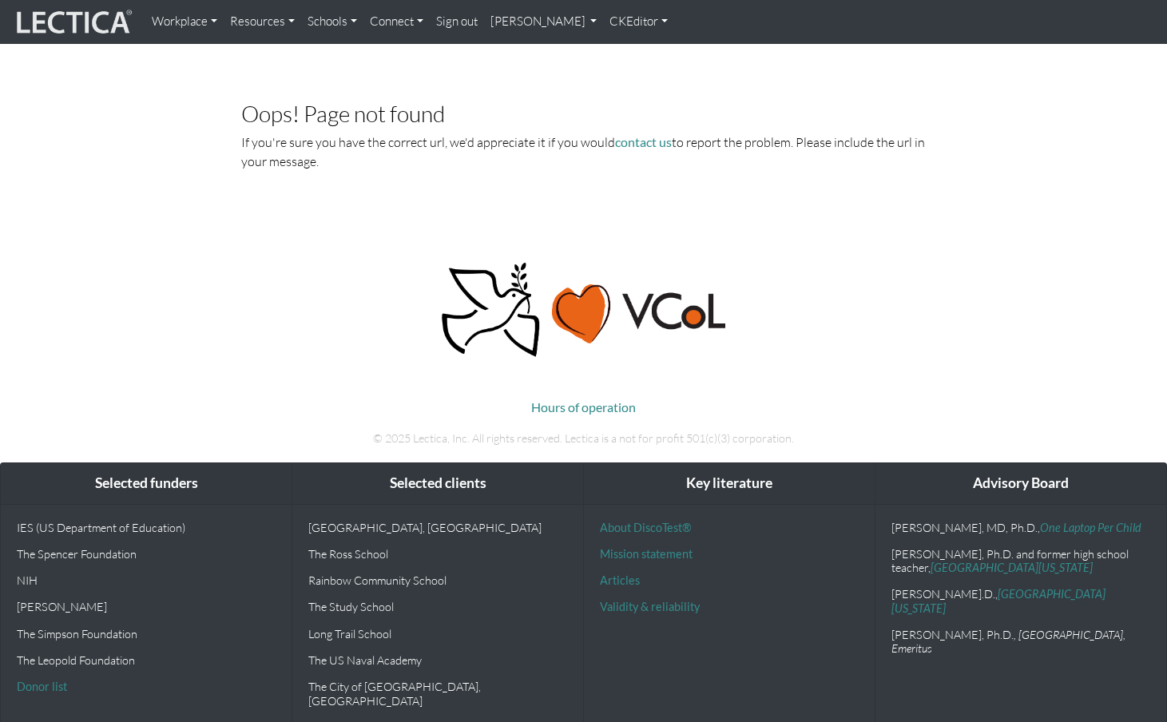
click at [177, 22] on link "Workplace" at bounding box center [184, 21] width 78 height 31
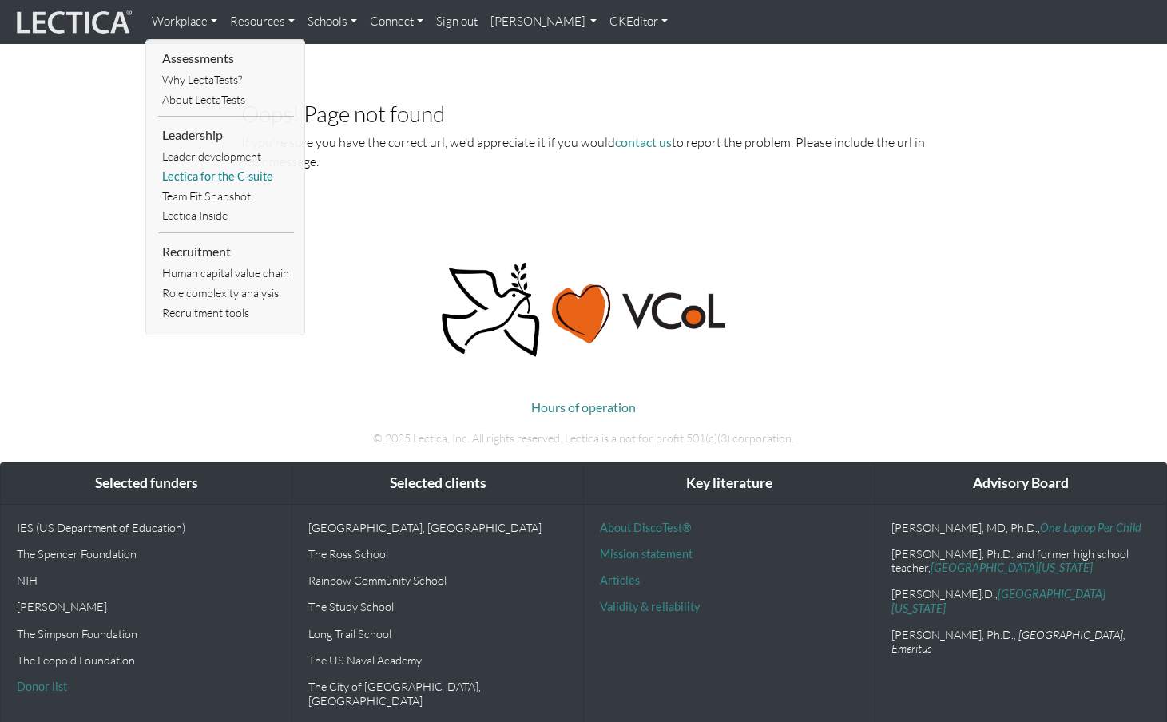
click at [214, 167] on link "Lectica for the C-suite" at bounding box center [226, 177] width 136 height 20
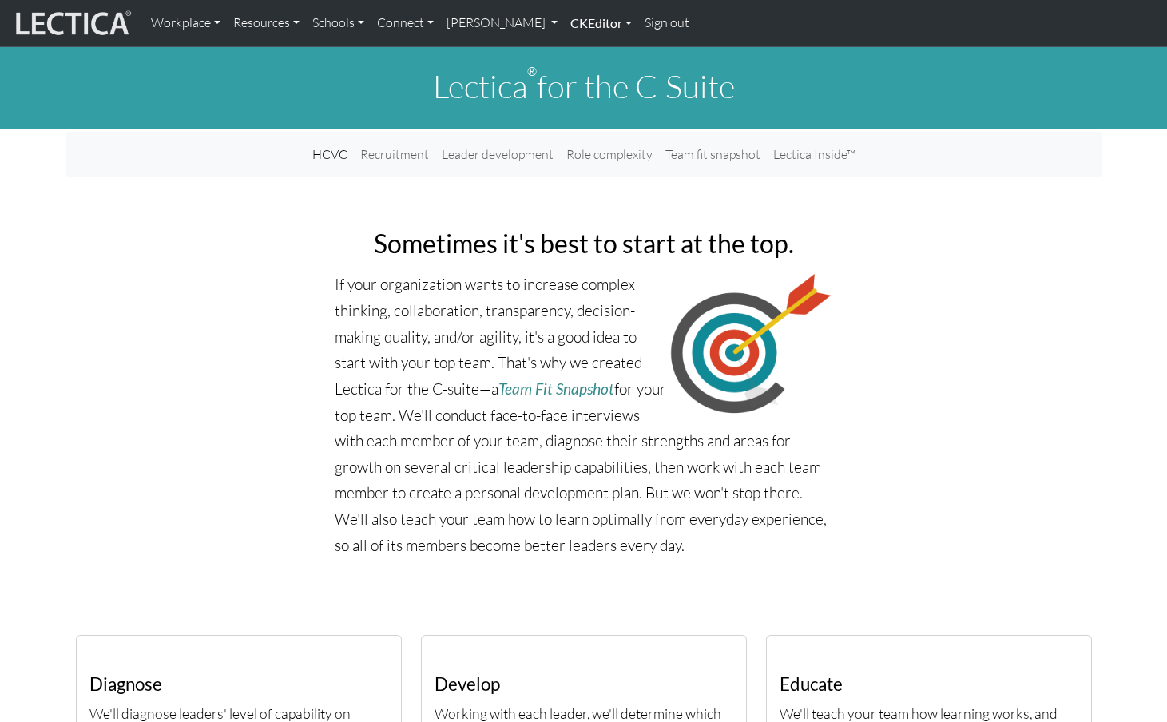
click at [564, 22] on link "CKEditor" at bounding box center [601, 23] width 74 height 34
click at [577, 52] on link "Edit" at bounding box center [593, 59] width 32 height 20
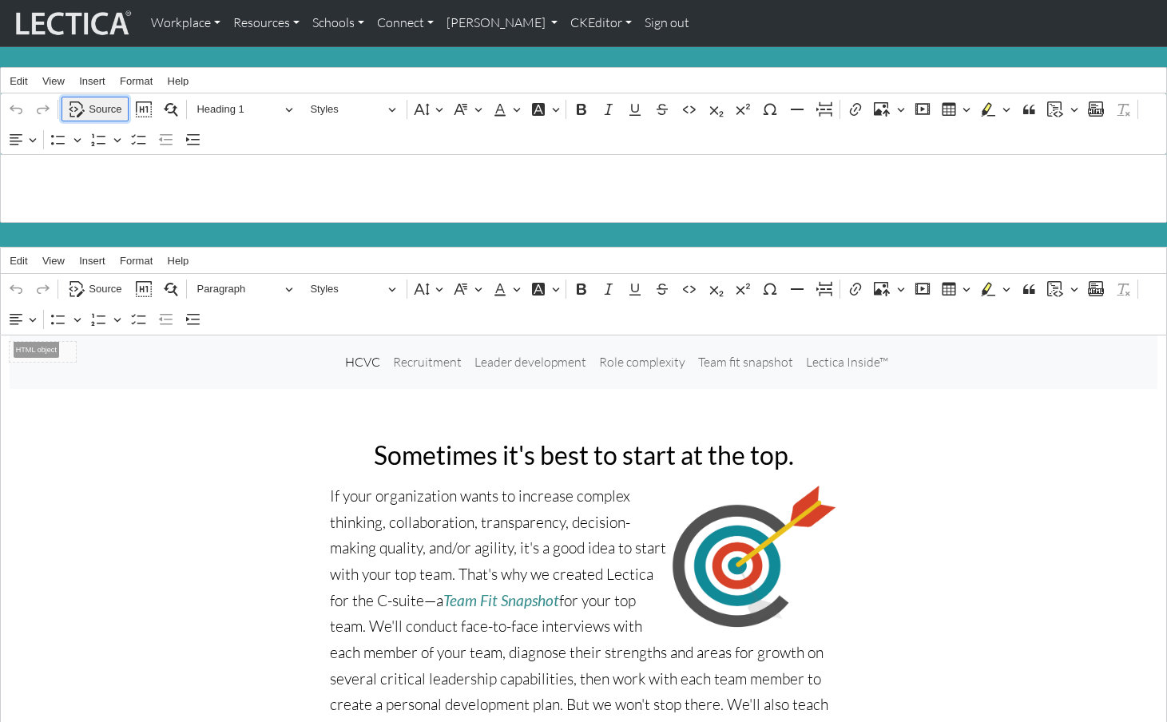
click at [98, 108] on span "Source" at bounding box center [105, 109] width 33 height 19
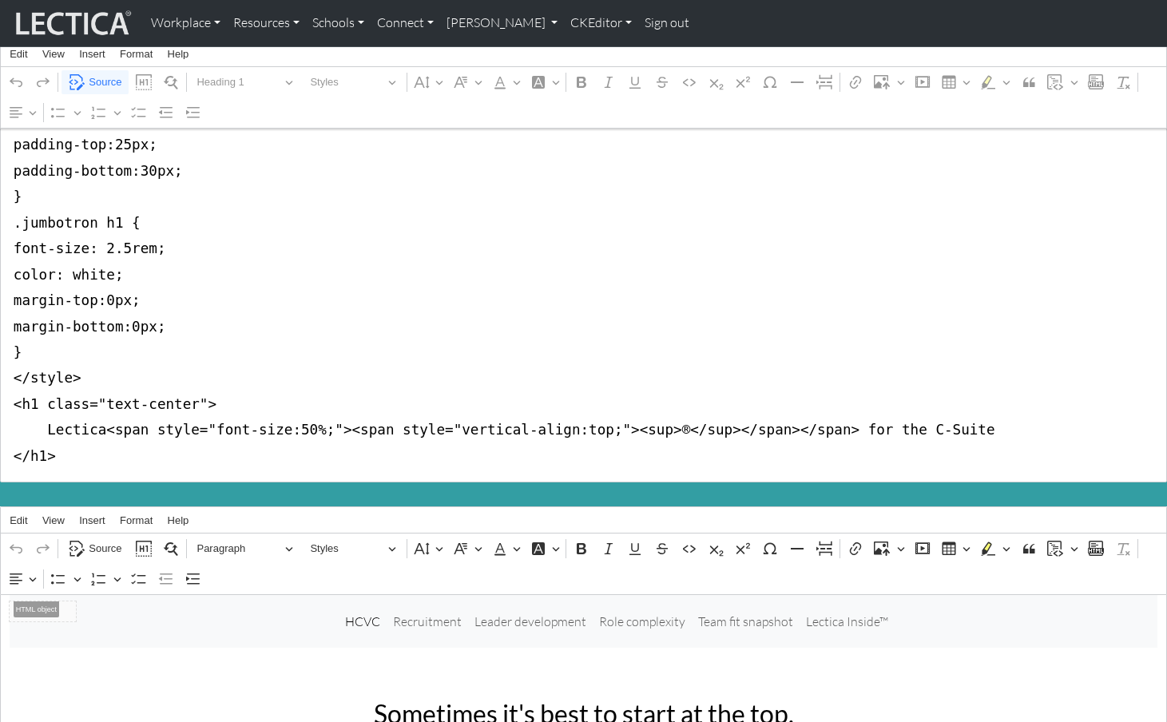
scroll to position [138, 0]
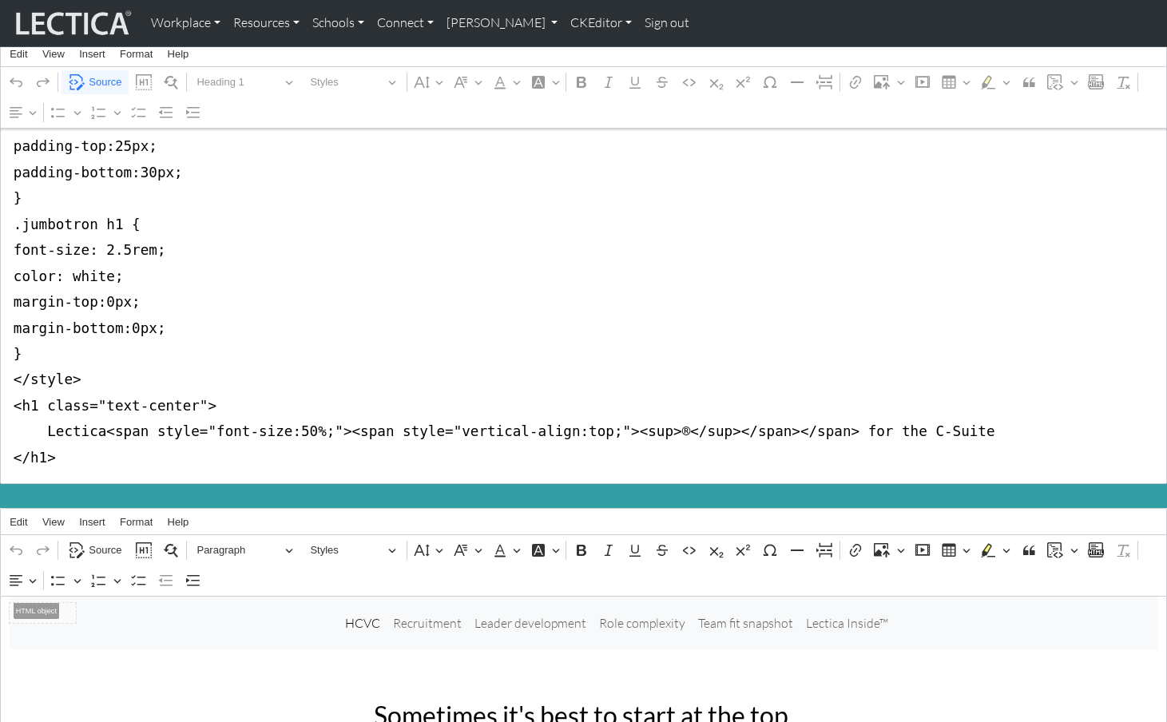
drag, startPoint x: 12, startPoint y: 178, endPoint x: -1, endPoint y: 374, distance: 196.2
click at [0, 374] on textarea "<style type="text/css">.jumbotron-fluid { background-color:#339ea3; margin-bott…" at bounding box center [583, 251] width 1167 height 468
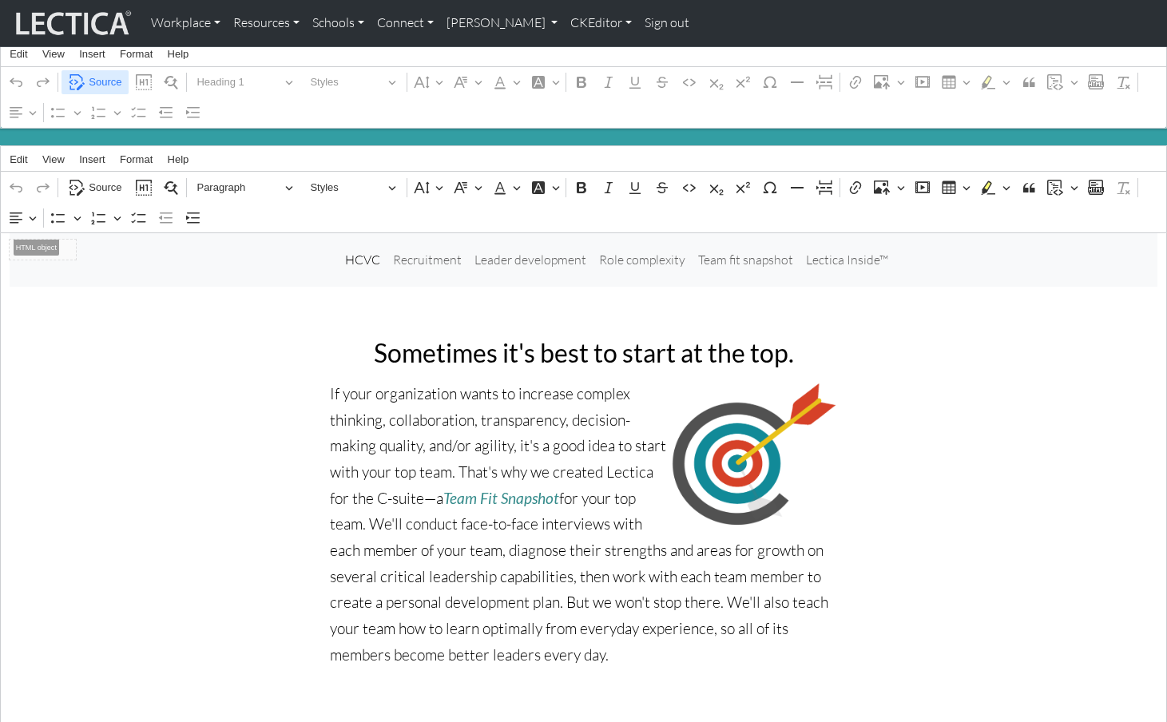
type textarea "<h1 class="text-center"> Lectica<span style="font-size:50%;"><span style="verti…"
click at [97, 81] on span "Source" at bounding box center [105, 82] width 33 height 19
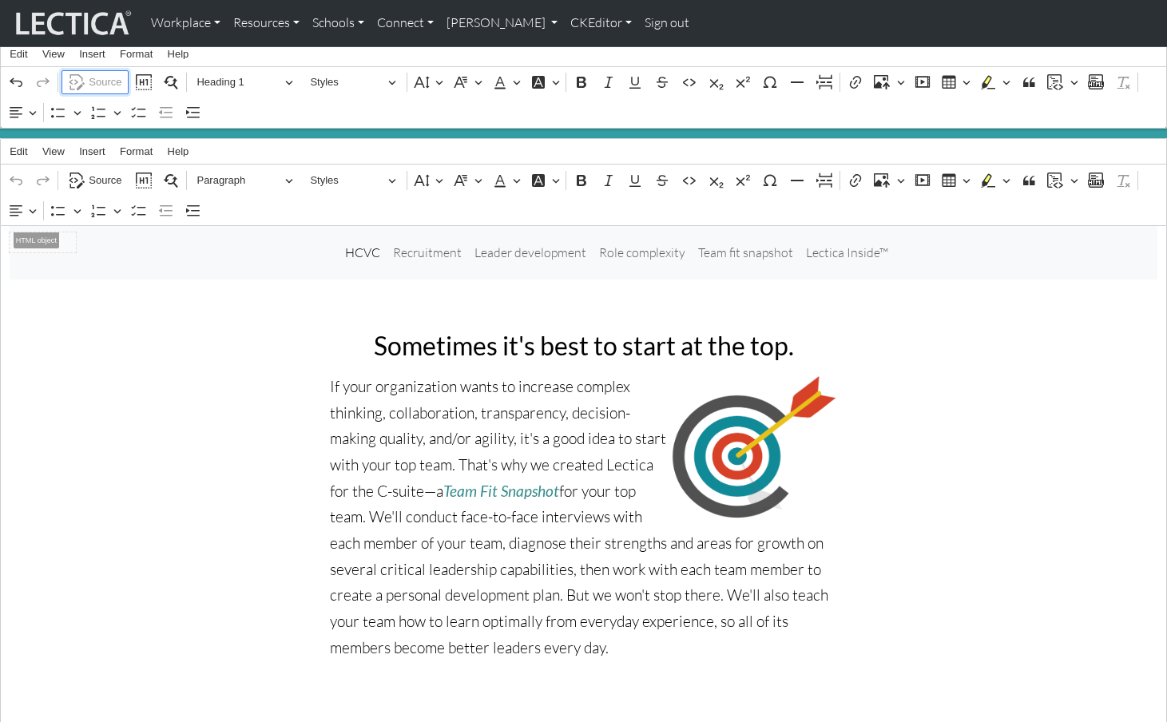
click at [97, 81] on span "Source" at bounding box center [105, 82] width 33 height 19
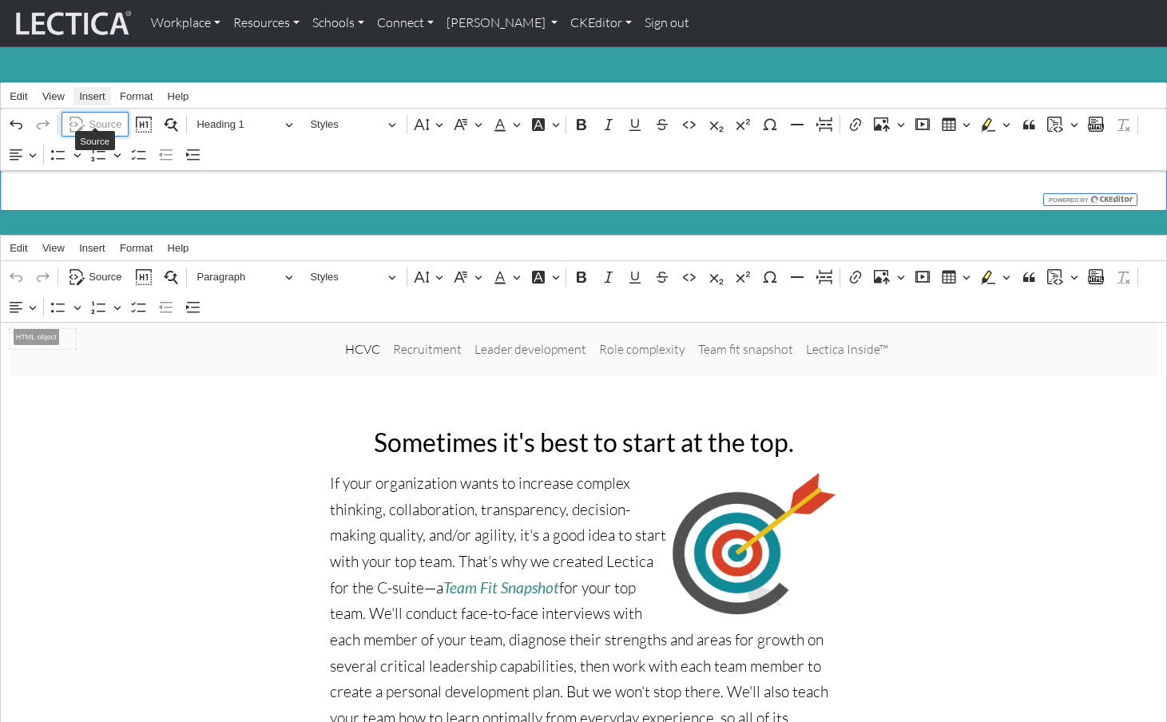
scroll to position [0, 0]
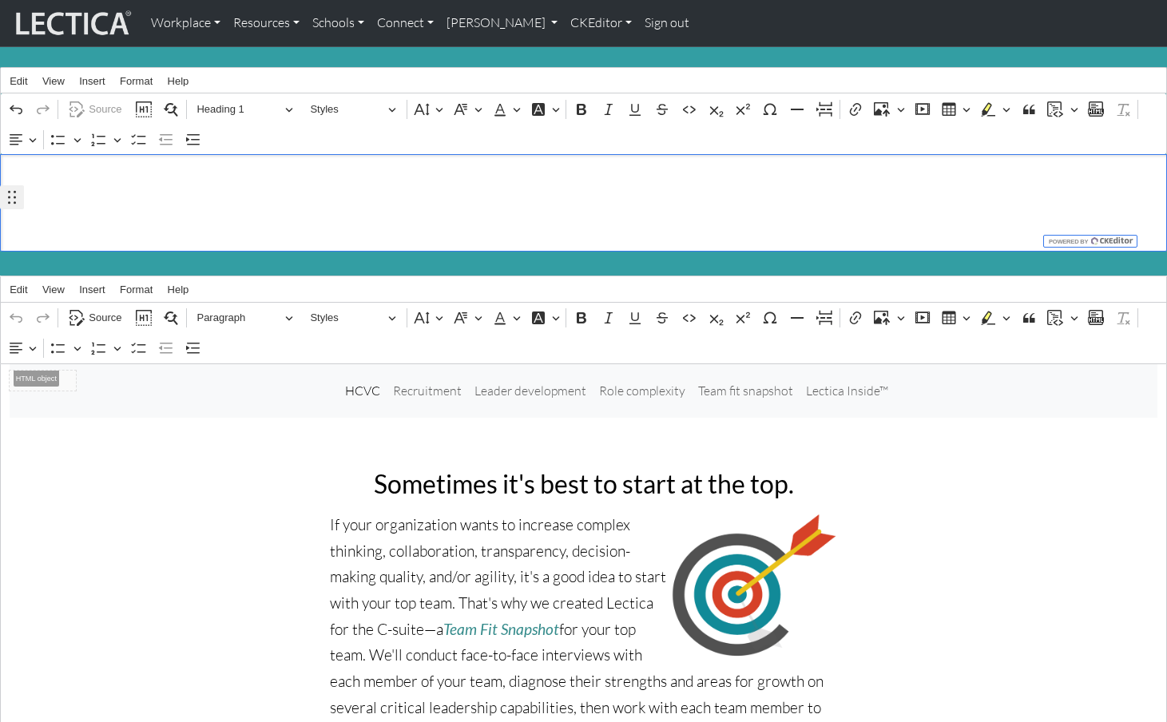
drag, startPoint x: 29, startPoint y: 201, endPoint x: 19, endPoint y: 200, distance: 9.6
click at [28, 201] on h1 "Lectica ® for the C-Suite" at bounding box center [584, 203] width 1149 height 38
click at [100, 100] on span "Source" at bounding box center [105, 109] width 33 height 19
click at [244, 192] on h1 "Lectica ® for the C-Suite" at bounding box center [584, 203] width 1149 height 38
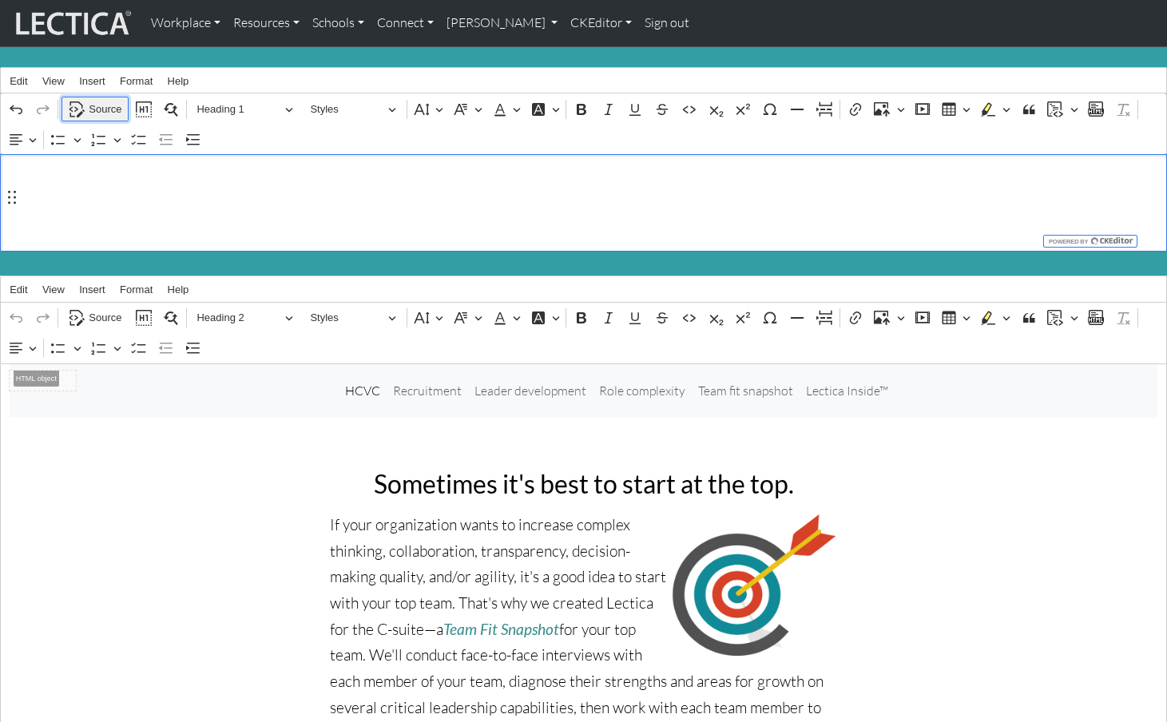
click at [102, 102] on span "Source" at bounding box center [105, 109] width 33 height 19
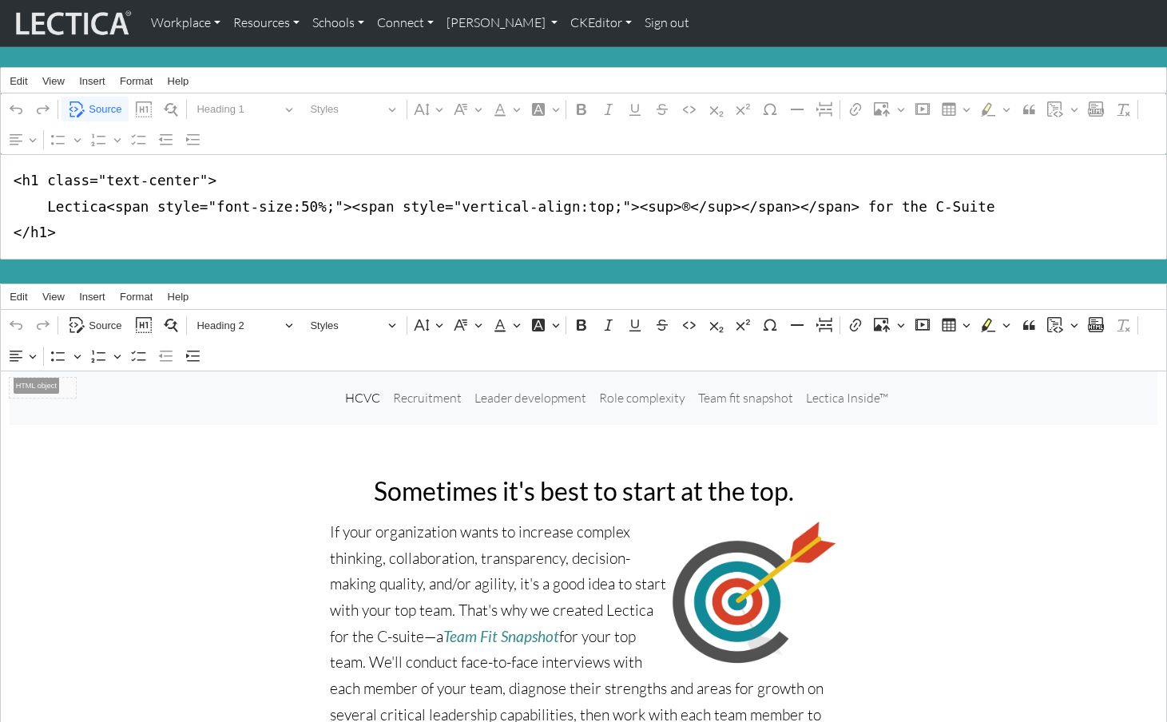
drag, startPoint x: 34, startPoint y: 177, endPoint x: 194, endPoint y: 177, distance: 159.8
click at [194, 177] on textarea "<h1 class="text-center"> Lectica<span style="font-size:50%;"><span style="verti…" at bounding box center [583, 206] width 1167 height 105
type textarea "<h1> Lectica<span style="font-size:50%;"><span style="vertical-align:top;"><sup…"
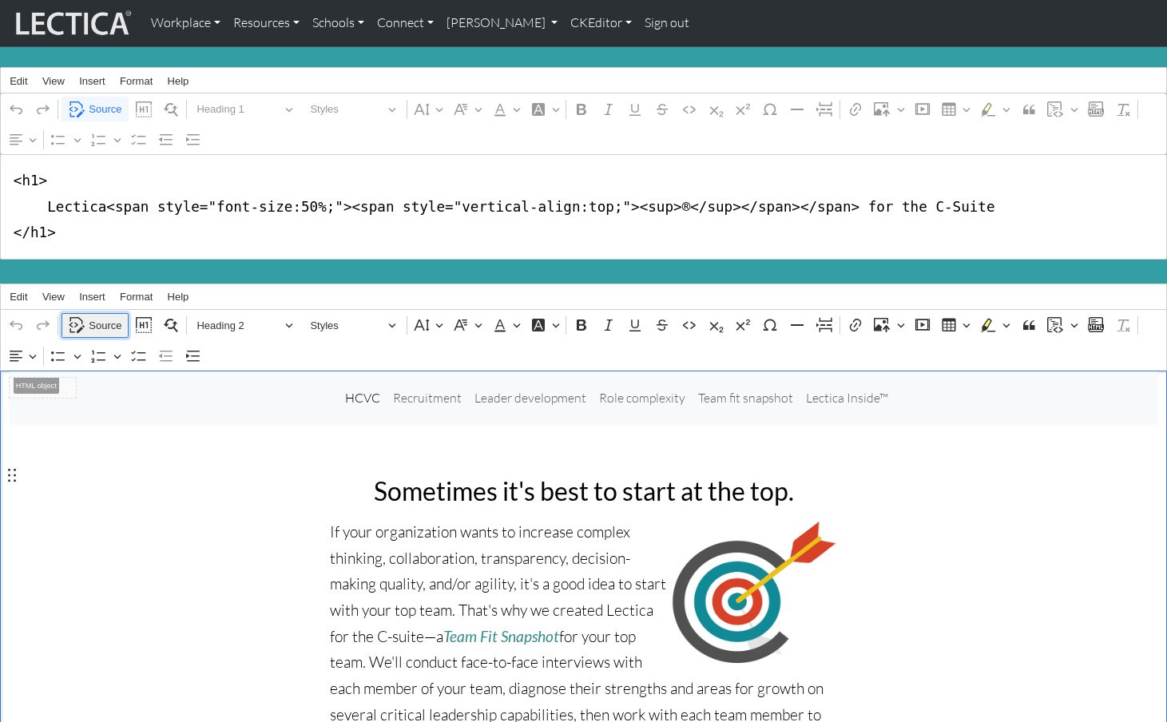
click at [105, 316] on span "Source" at bounding box center [105, 325] width 33 height 19
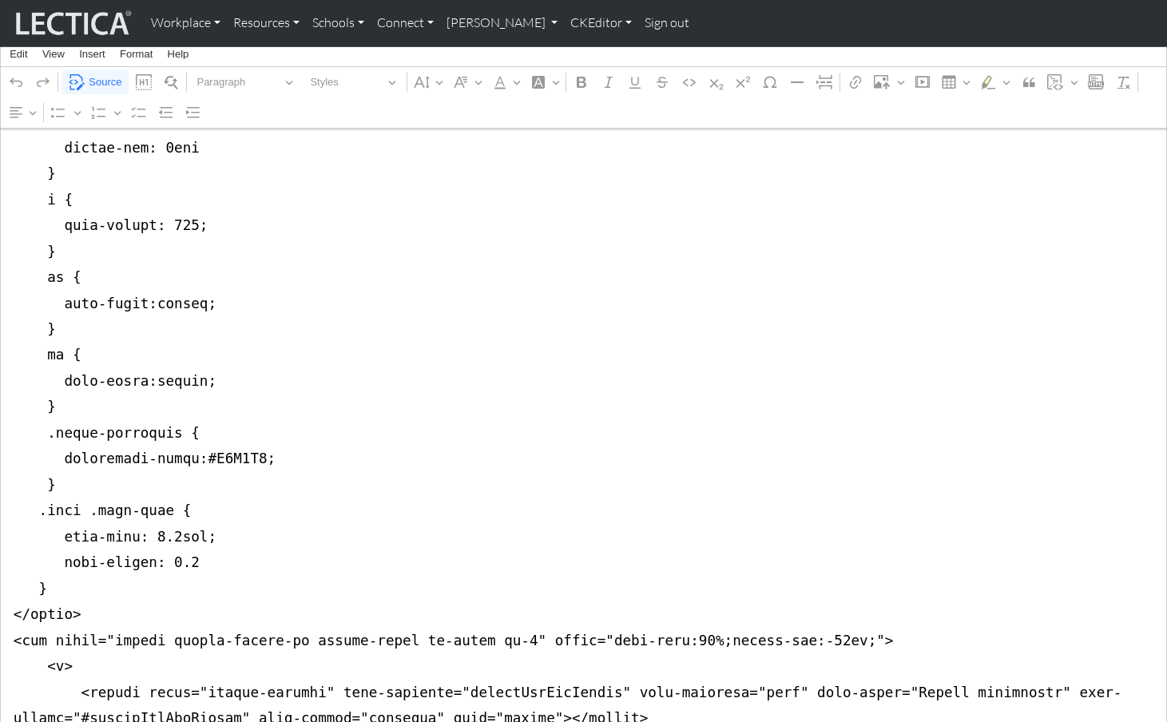
scroll to position [1158, 0]
drag, startPoint x: 11, startPoint y: 362, endPoint x: -2, endPoint y: 531, distance: 169.9
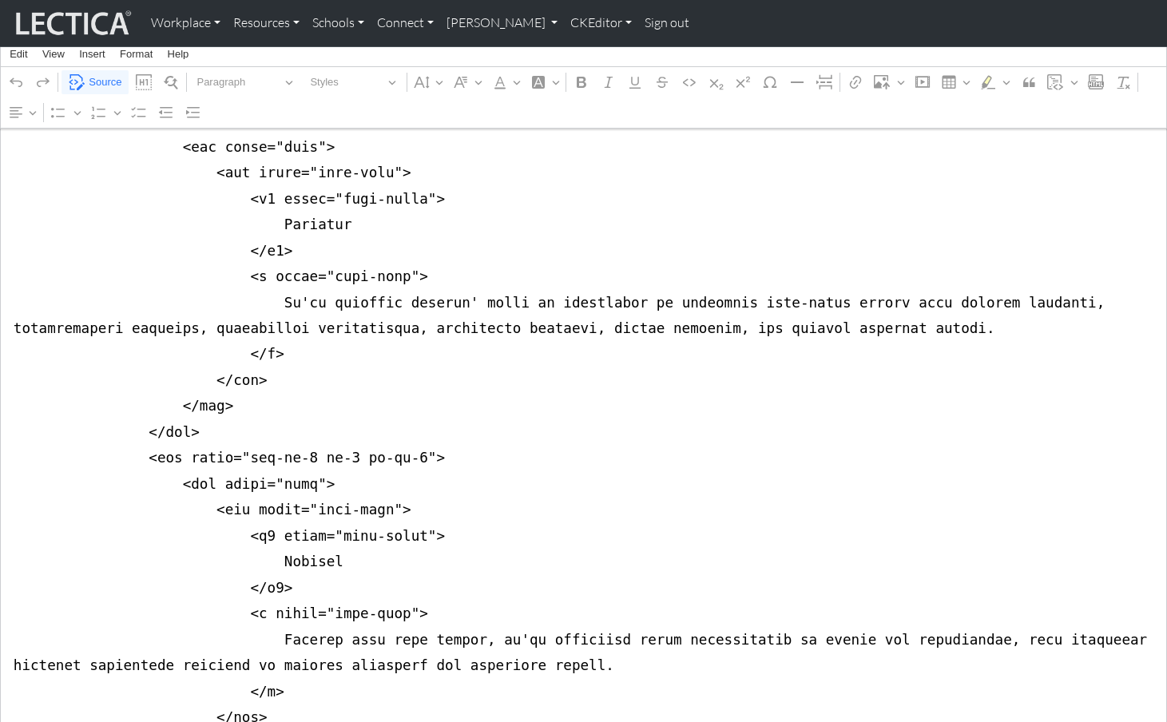
scroll to position [0, 0]
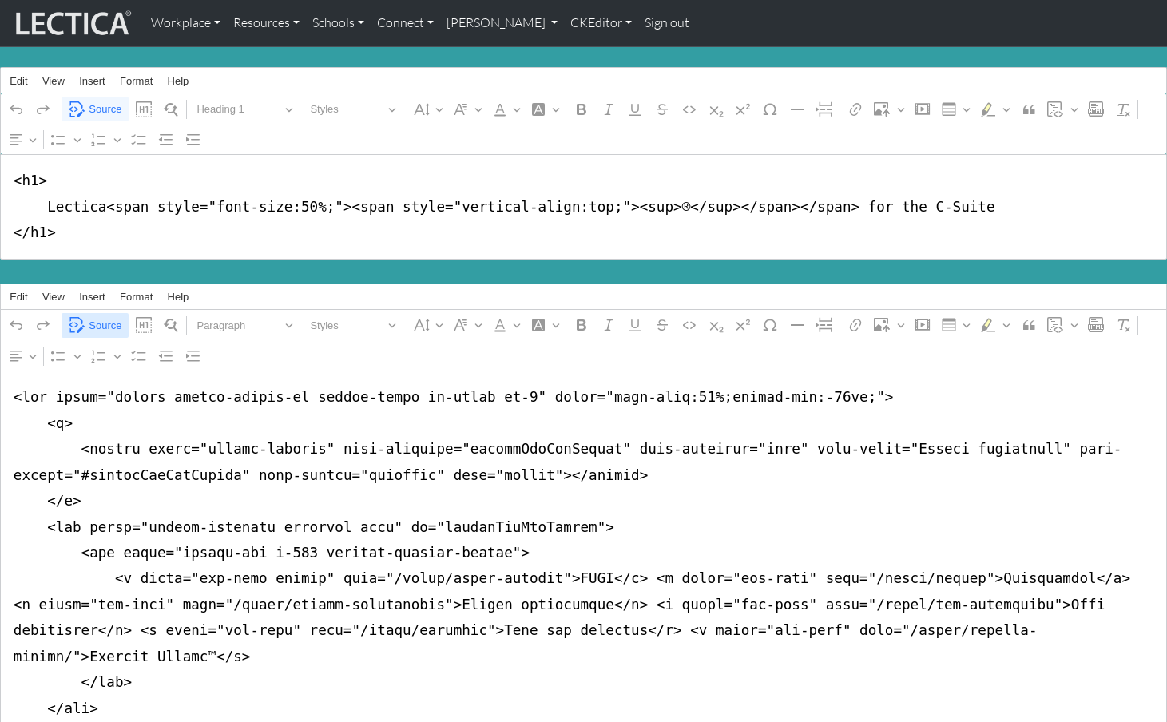
type textarea "<nav class="navbar navbar-expand-lg navbar-light bg-light mb-5" style="font-siz…"
click at [113, 316] on span "Source" at bounding box center [105, 325] width 33 height 19
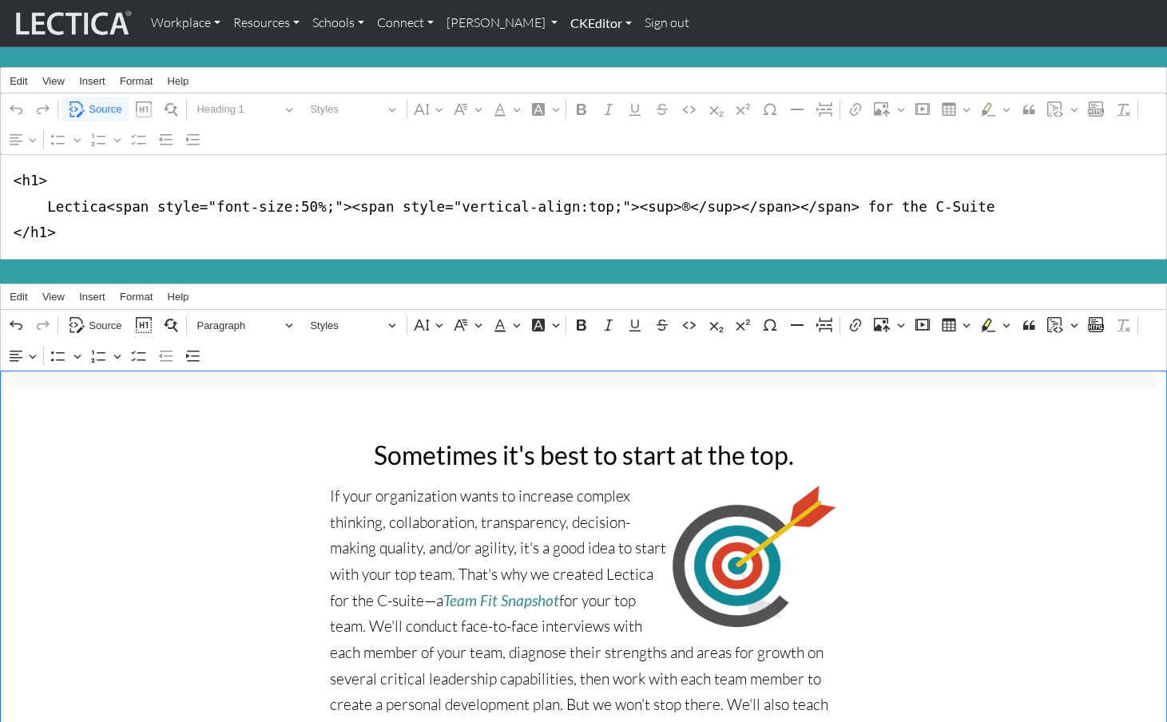
click at [564, 23] on link "CKEditor" at bounding box center [601, 23] width 74 height 34
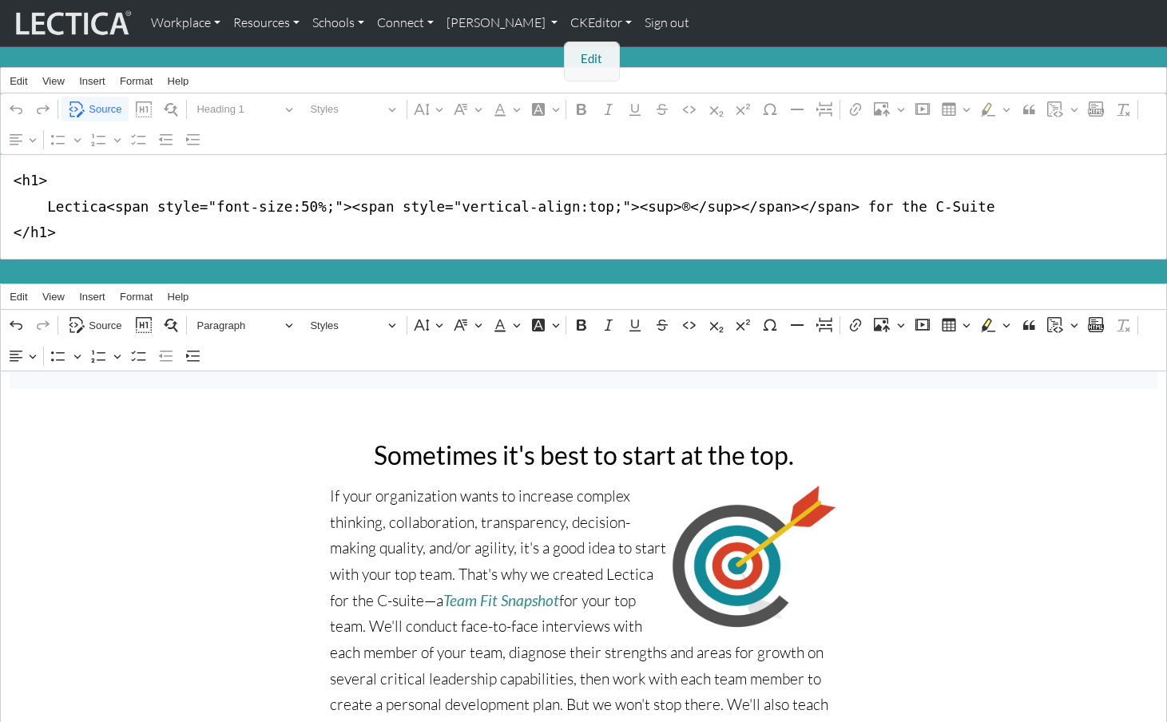
click at [577, 54] on link "Edit" at bounding box center [593, 59] width 32 height 20
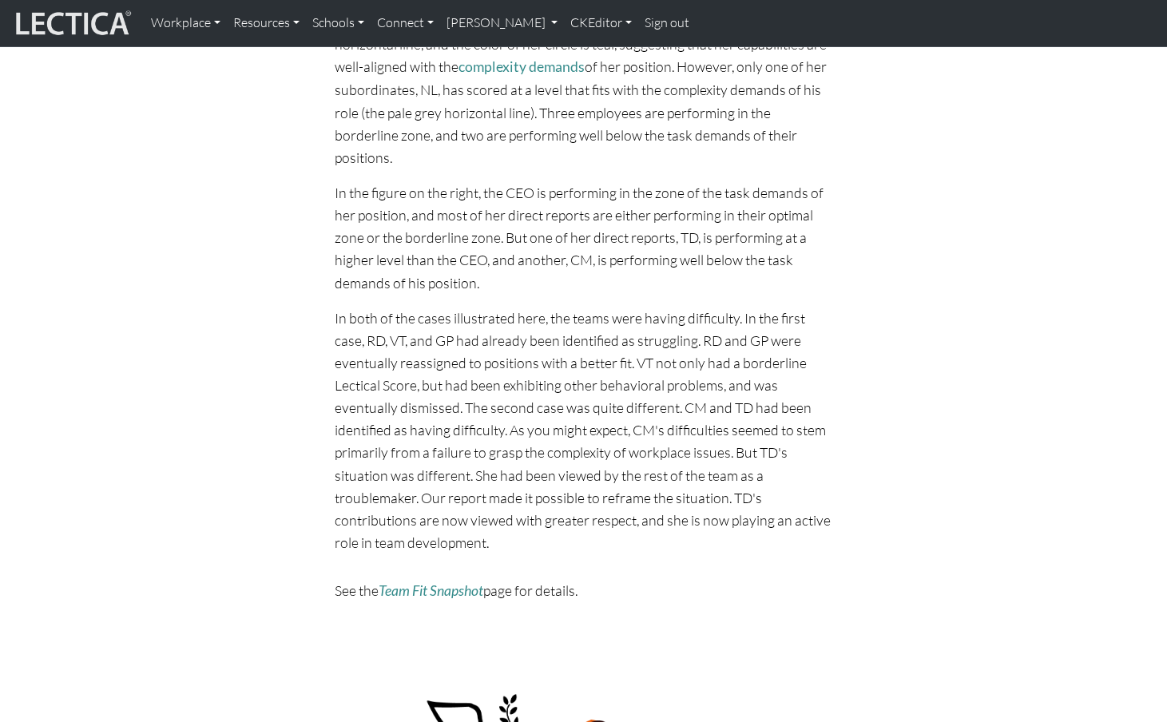
scroll to position [1429, 0]
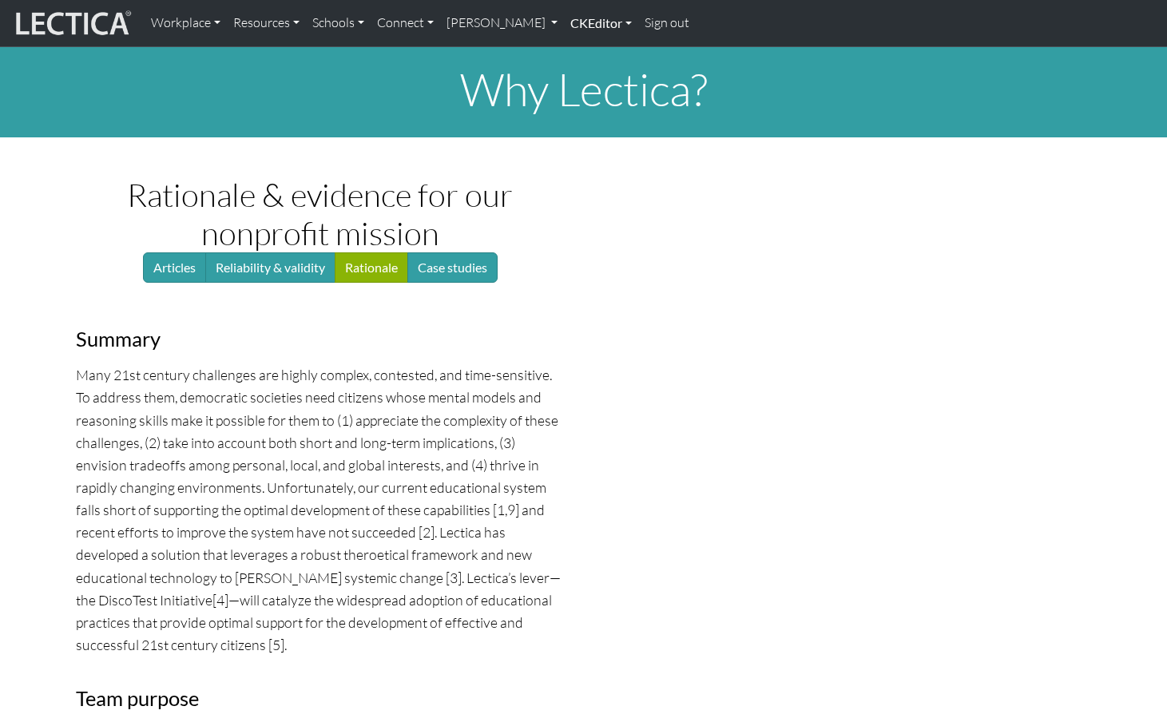
click at [564, 25] on link "CKEditor" at bounding box center [601, 23] width 74 height 34
click at [577, 57] on link "Edit" at bounding box center [593, 59] width 32 height 20
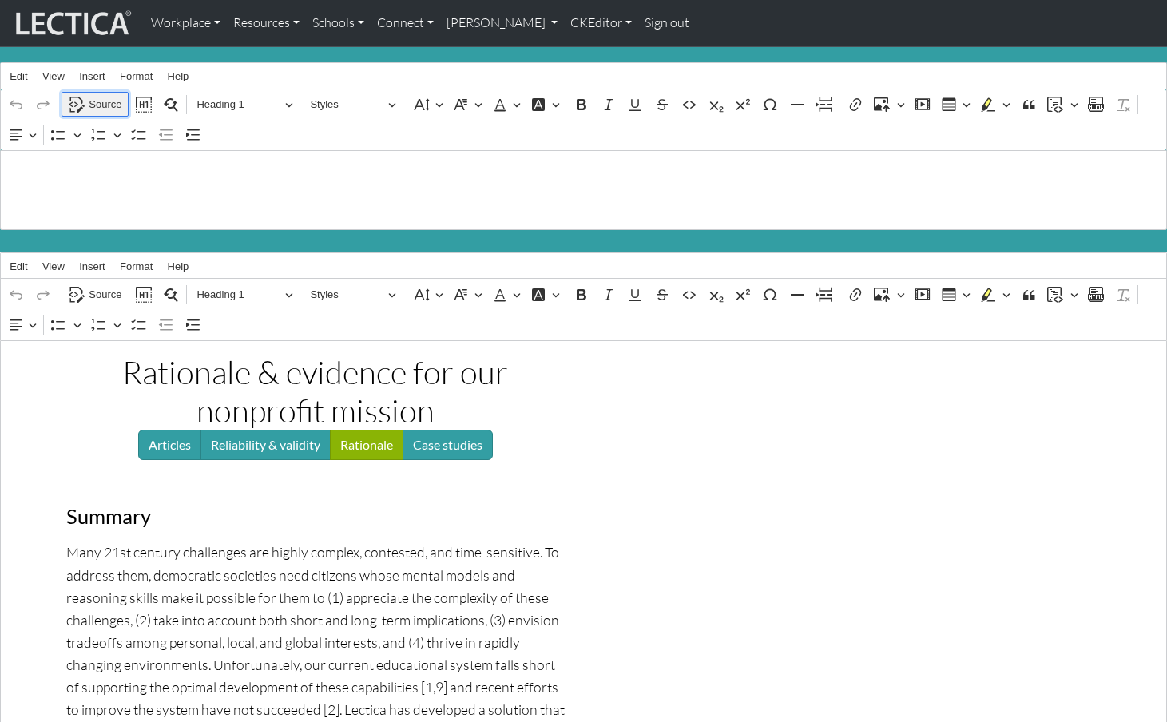
click at [97, 98] on span "Source" at bounding box center [105, 104] width 33 height 19
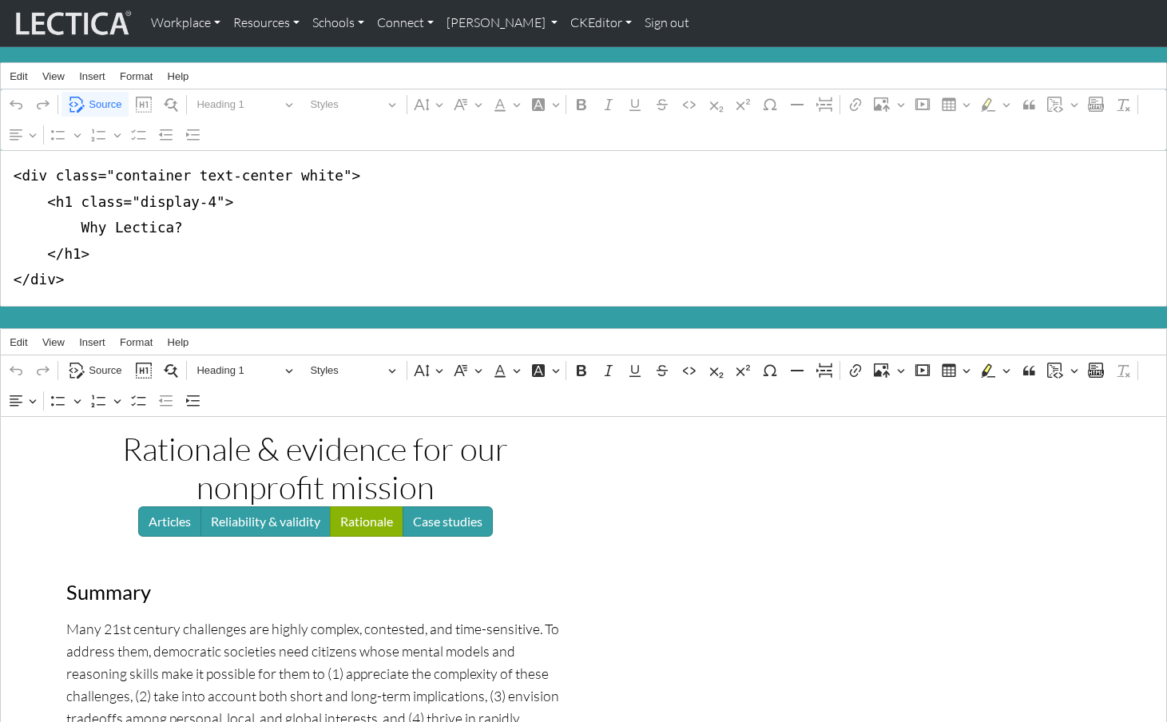
drag, startPoint x: 44, startPoint y: 173, endPoint x: 328, endPoint y: 171, distance: 283.6
click at [328, 171] on textarea "<div class="container text-center white"> <h1 class="display-4"> Why Lectica? <…" at bounding box center [583, 228] width 1167 height 157
drag, startPoint x: 69, startPoint y: 196, endPoint x: 211, endPoint y: 196, distance: 142.2
click at [211, 196] on textarea "<div> <h1 class="display-4"> Why Lectica? </h1> </div>" at bounding box center [583, 228] width 1167 height 157
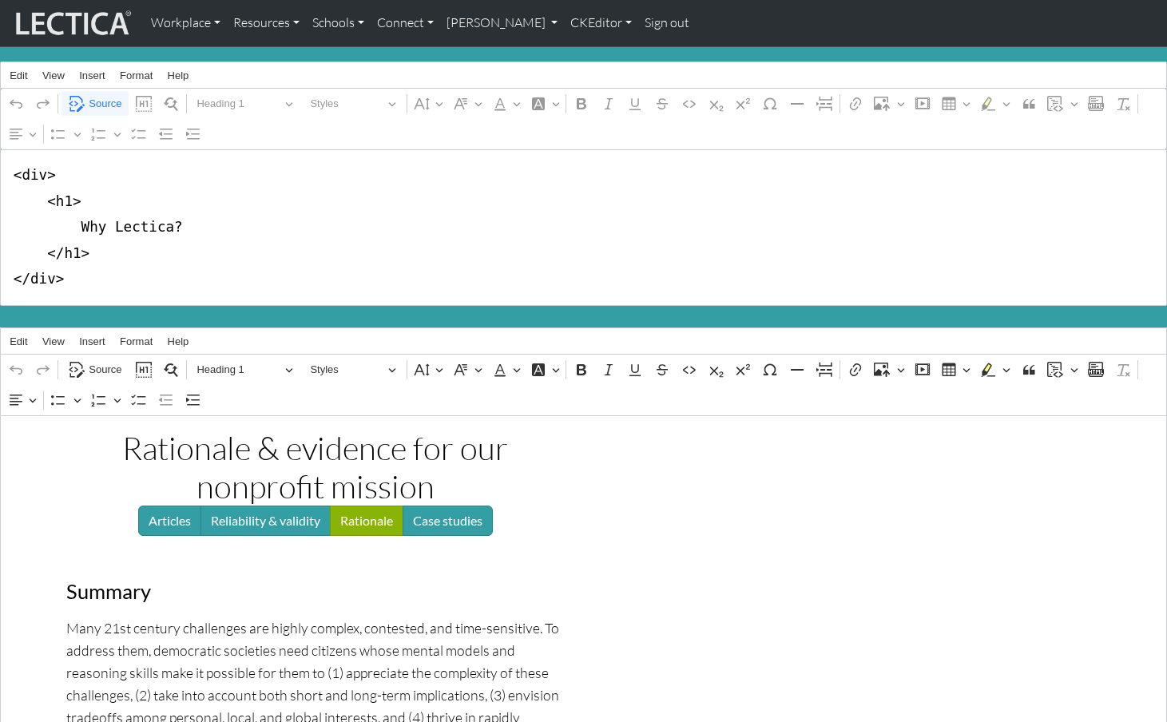
drag, startPoint x: 97, startPoint y: 270, endPoint x: -6, endPoint y: 268, distance: 103.1
drag, startPoint x: 72, startPoint y: 170, endPoint x: -6, endPoint y: 165, distance: 77.6
click at [8, 197] on textarea "<h1> Why Lectica? </h1>" at bounding box center [583, 227] width 1167 height 157
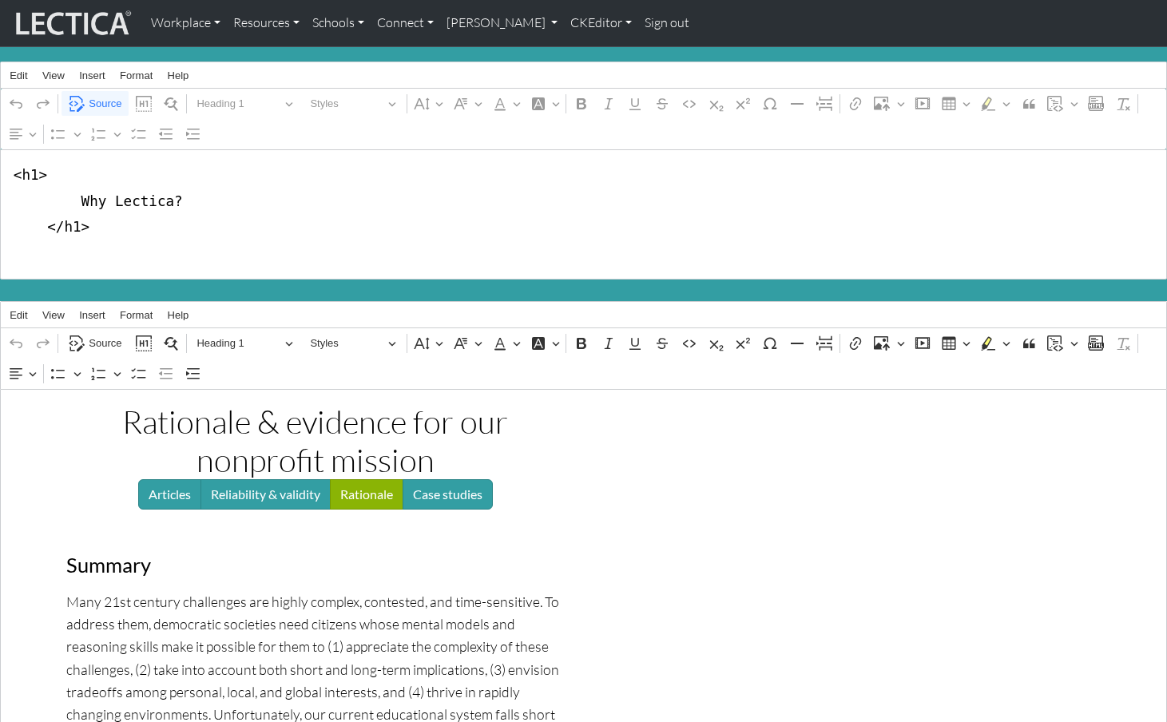
click at [12, 248] on textarea "<h1> Why Lectica? </h1>" at bounding box center [583, 214] width 1167 height 131
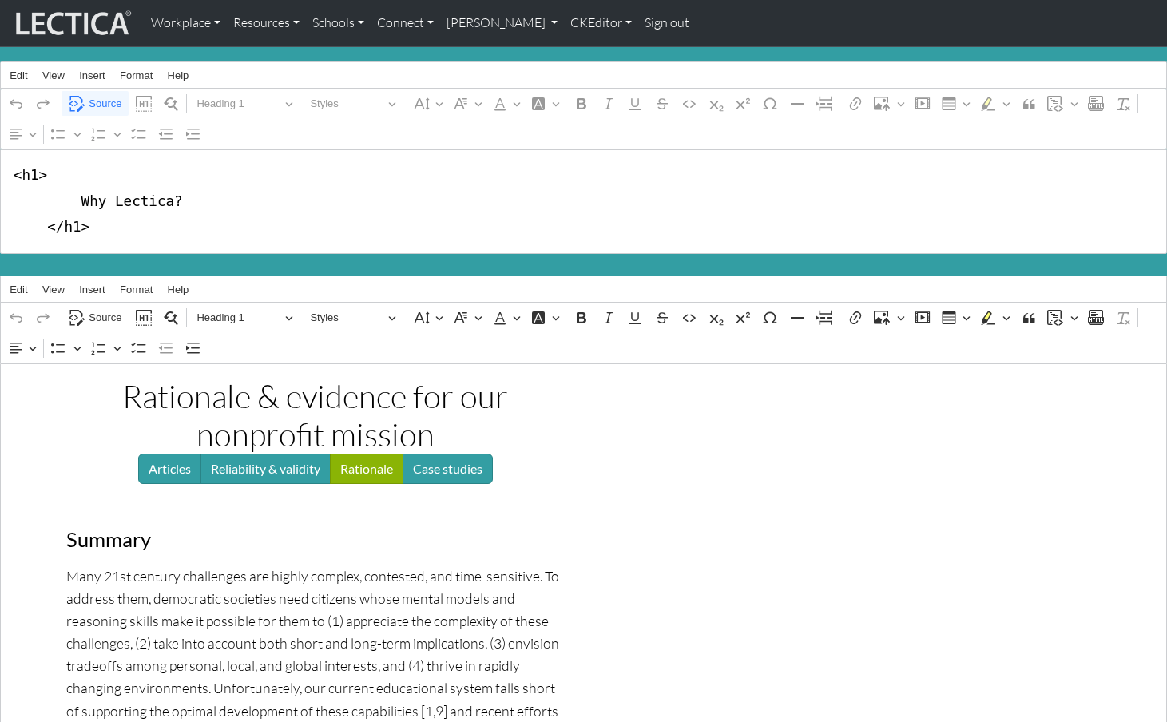
type textarea "<h1> Why Lectica? </h1>"
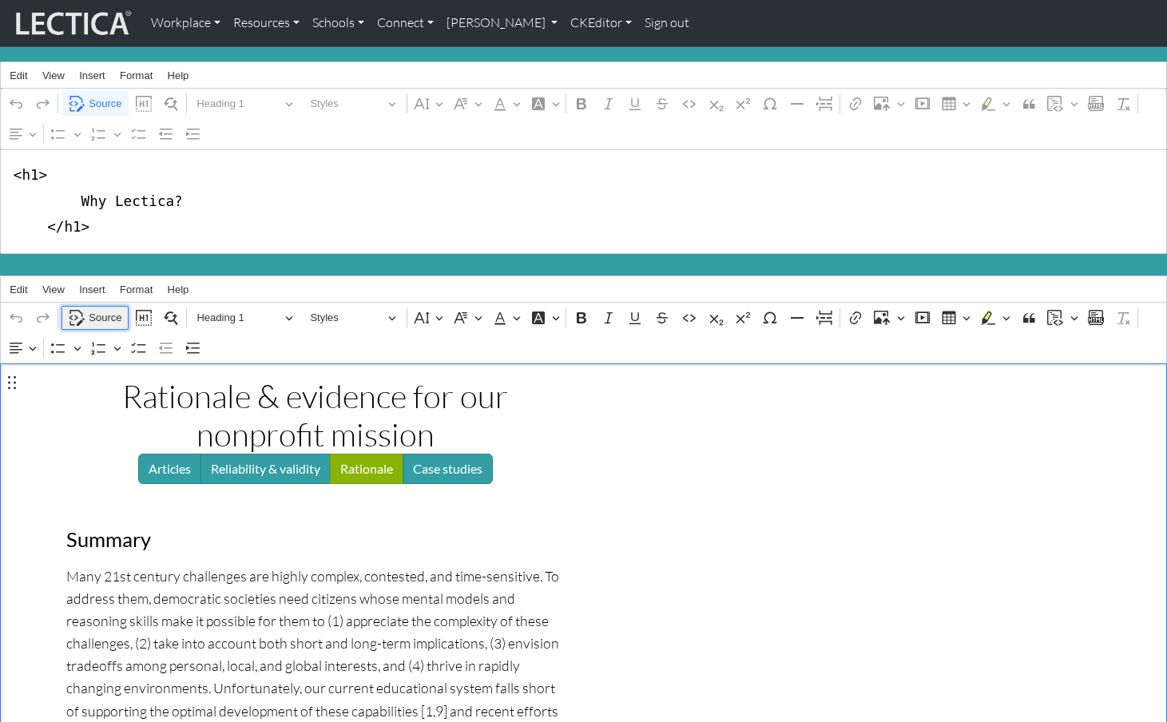
click at [102, 308] on span "Source" at bounding box center [105, 317] width 33 height 19
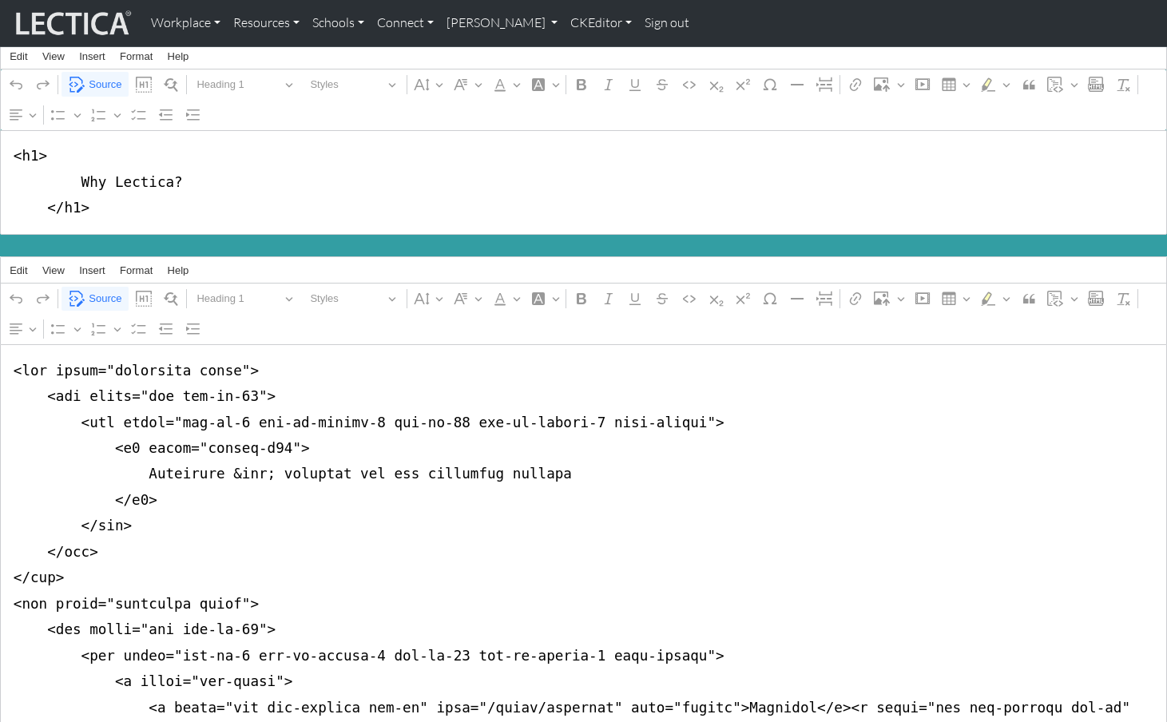
scroll to position [22, 0]
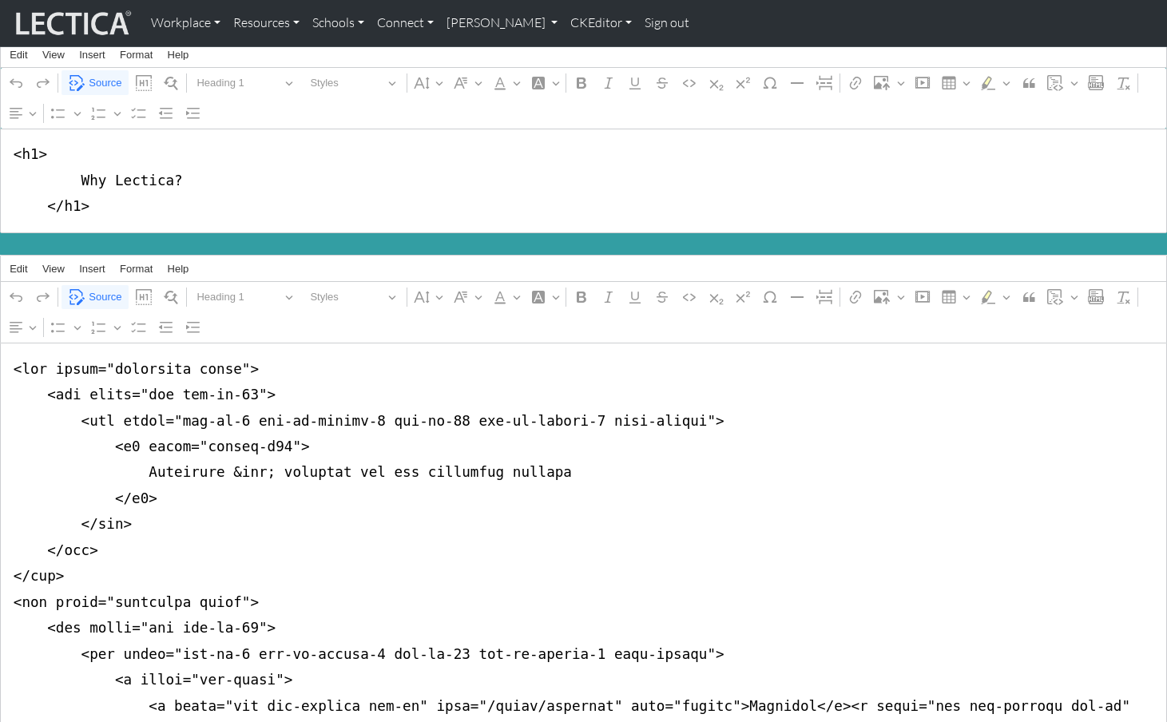
drag, startPoint x: 193, startPoint y: 432, endPoint x: 276, endPoint y: 431, distance: 83.1
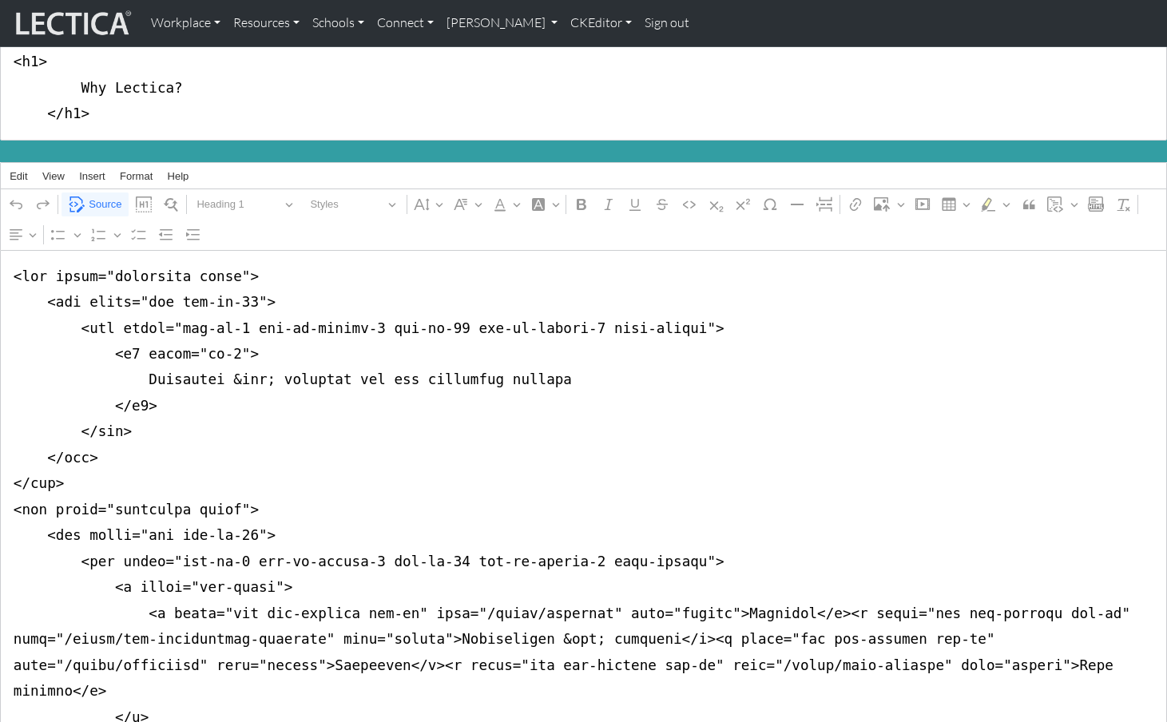
scroll to position [100, 0]
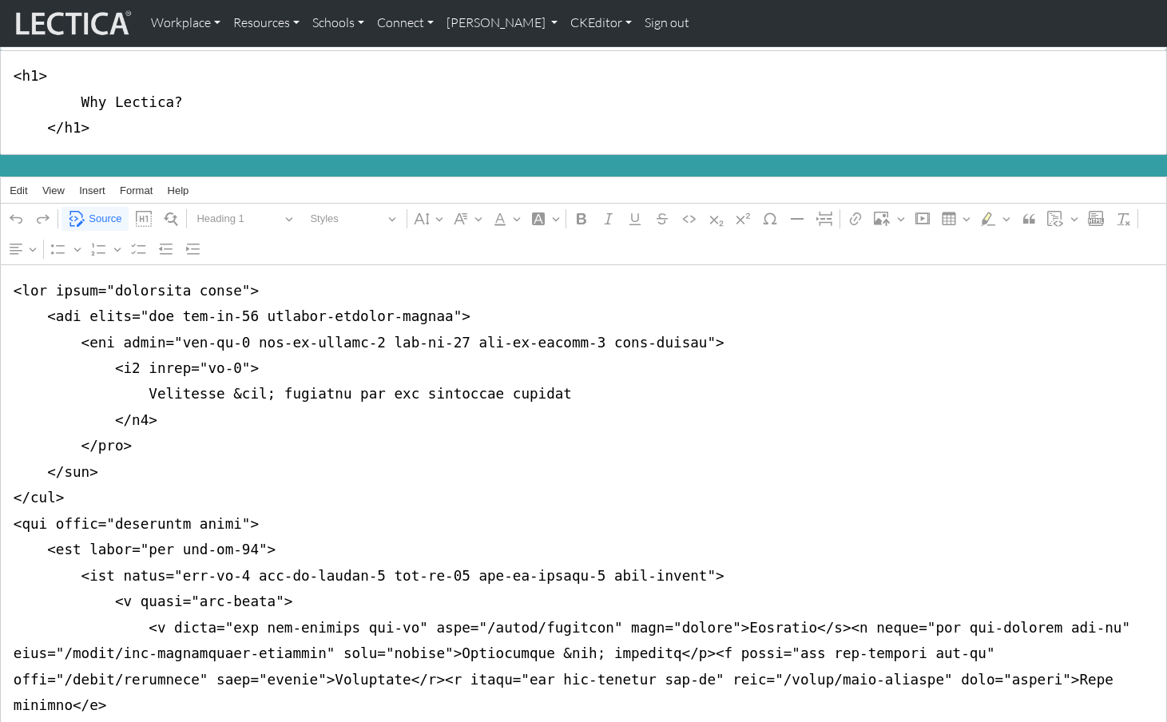
scroll to position [101, 0]
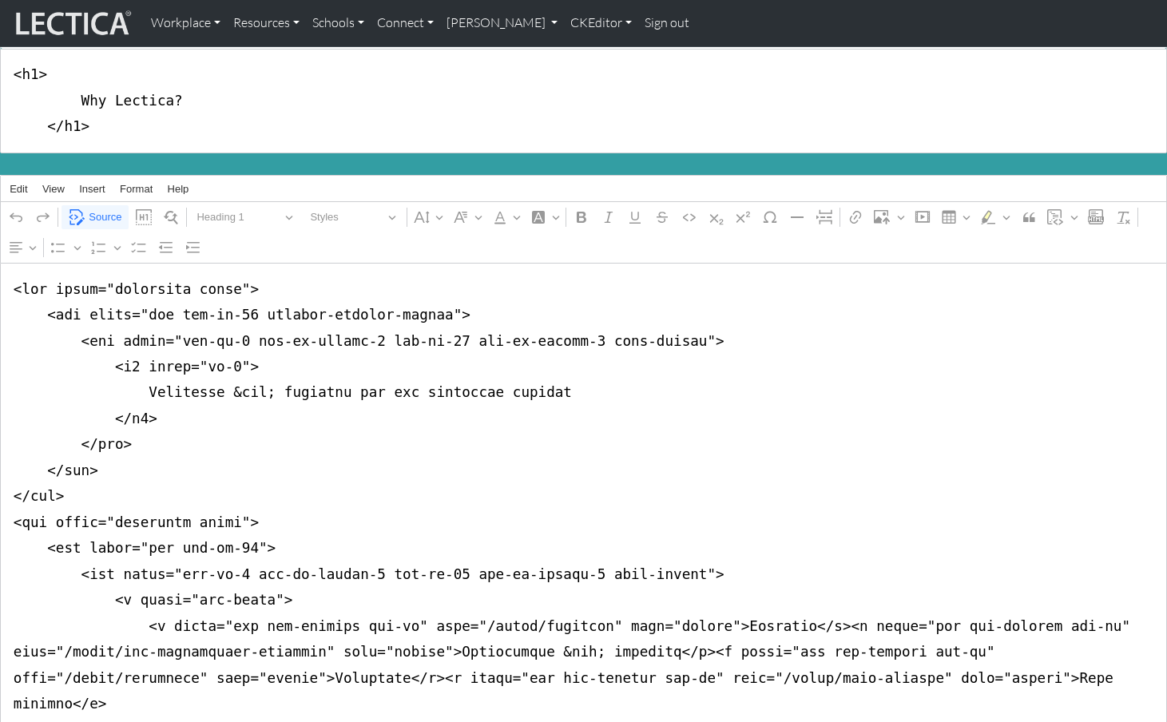
drag, startPoint x: 8, startPoint y: 423, endPoint x: -4, endPoint y: 499, distance: 76.8
drag, startPoint x: 181, startPoint y: 277, endPoint x: 226, endPoint y: 276, distance: 44.8
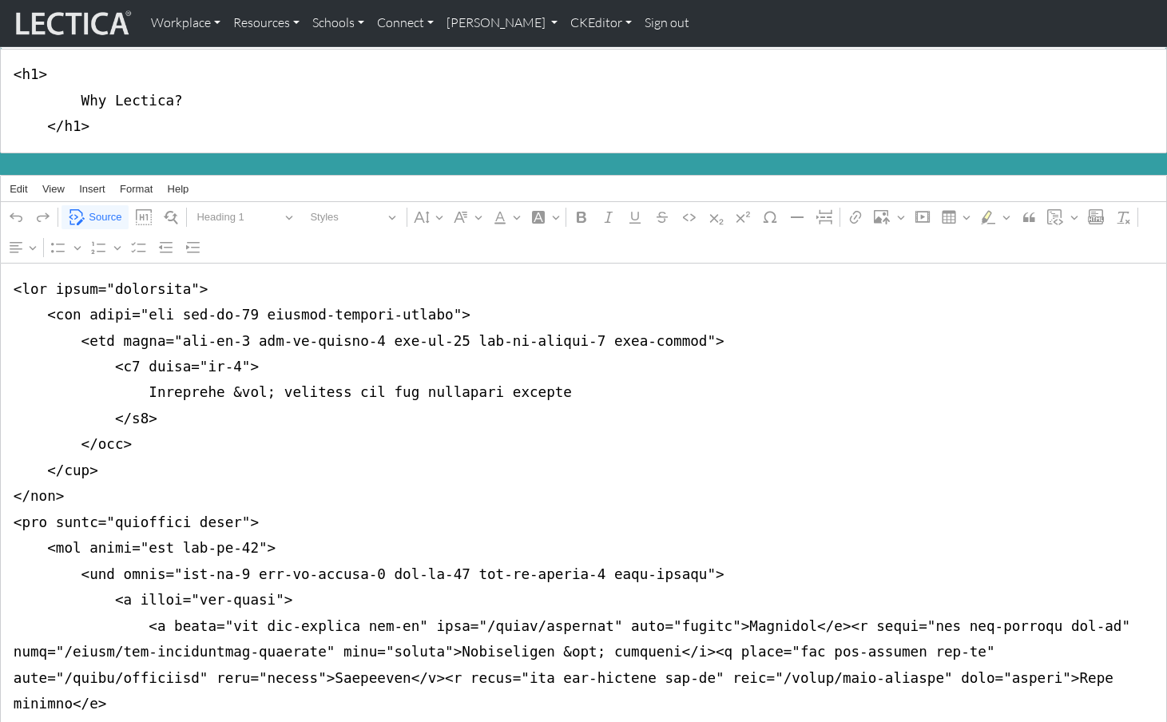
drag, startPoint x: 179, startPoint y: 498, endPoint x: 224, endPoint y: 498, distance: 45.5
drag, startPoint x: 243, startPoint y: 302, endPoint x: 425, endPoint y: 301, distance: 182.2
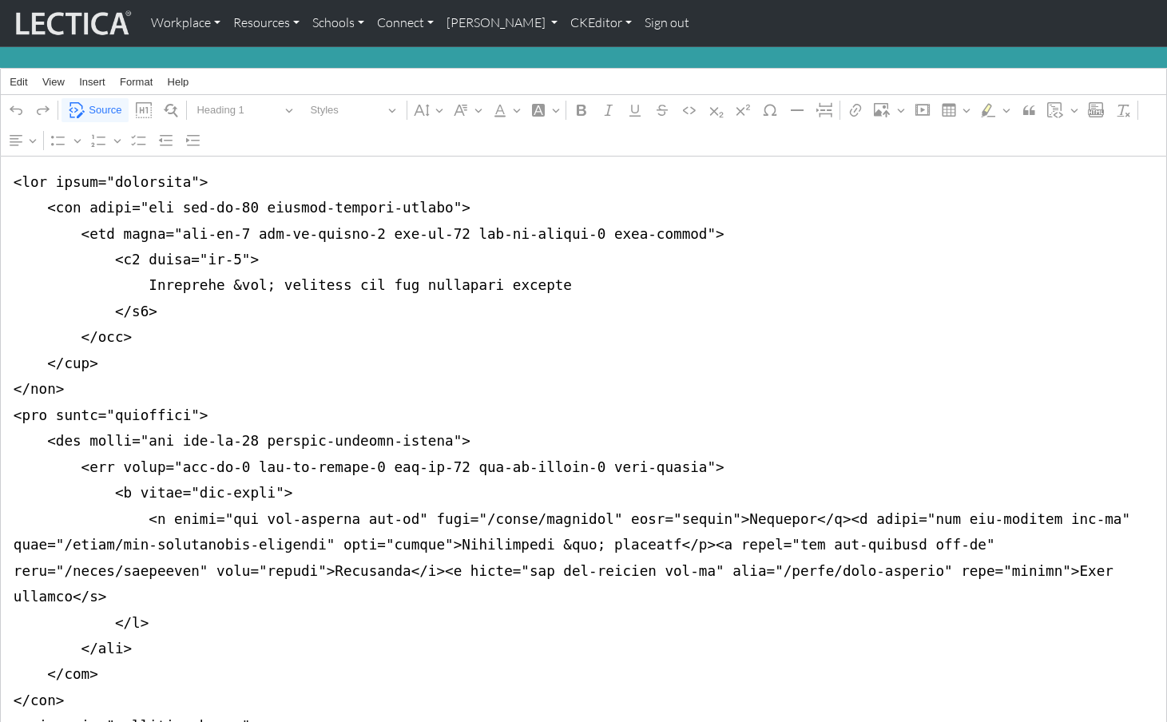
scroll to position [212, 0]
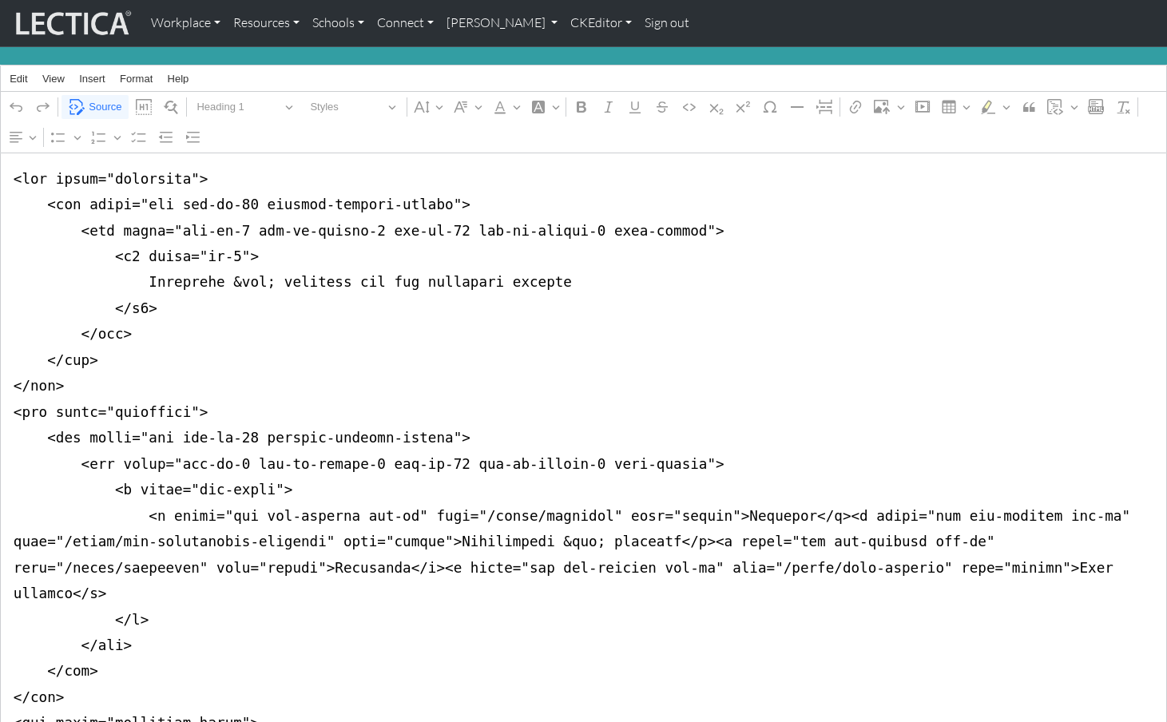
drag, startPoint x: 236, startPoint y: 431, endPoint x: 364, endPoint y: 436, distance: 127.2
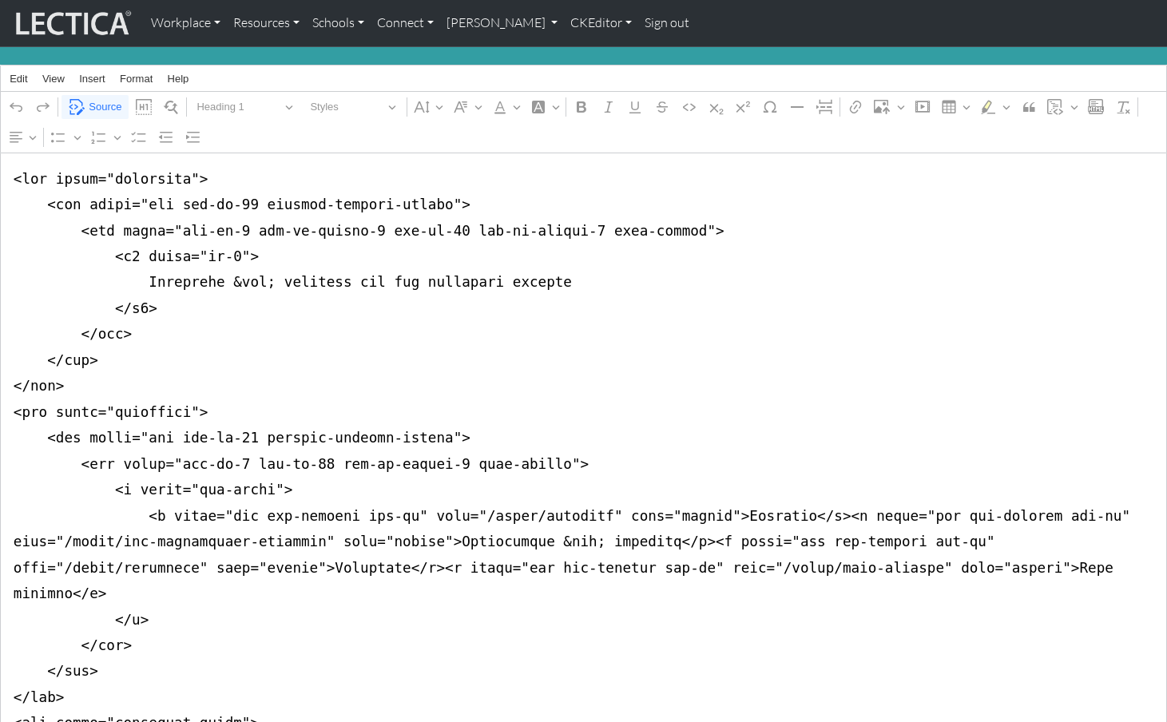
drag, startPoint x: 314, startPoint y: 436, endPoint x: 536, endPoint y: 435, distance: 222.1
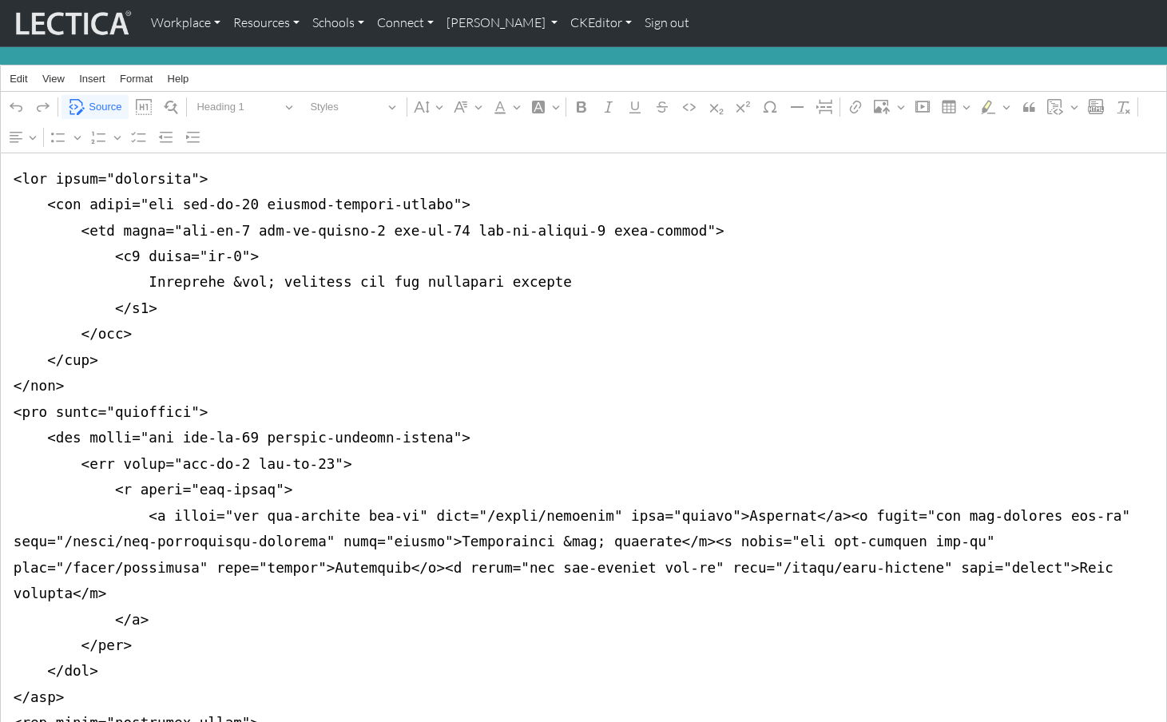
drag, startPoint x: 233, startPoint y: 437, endPoint x: 313, endPoint y: 438, distance: 79.9
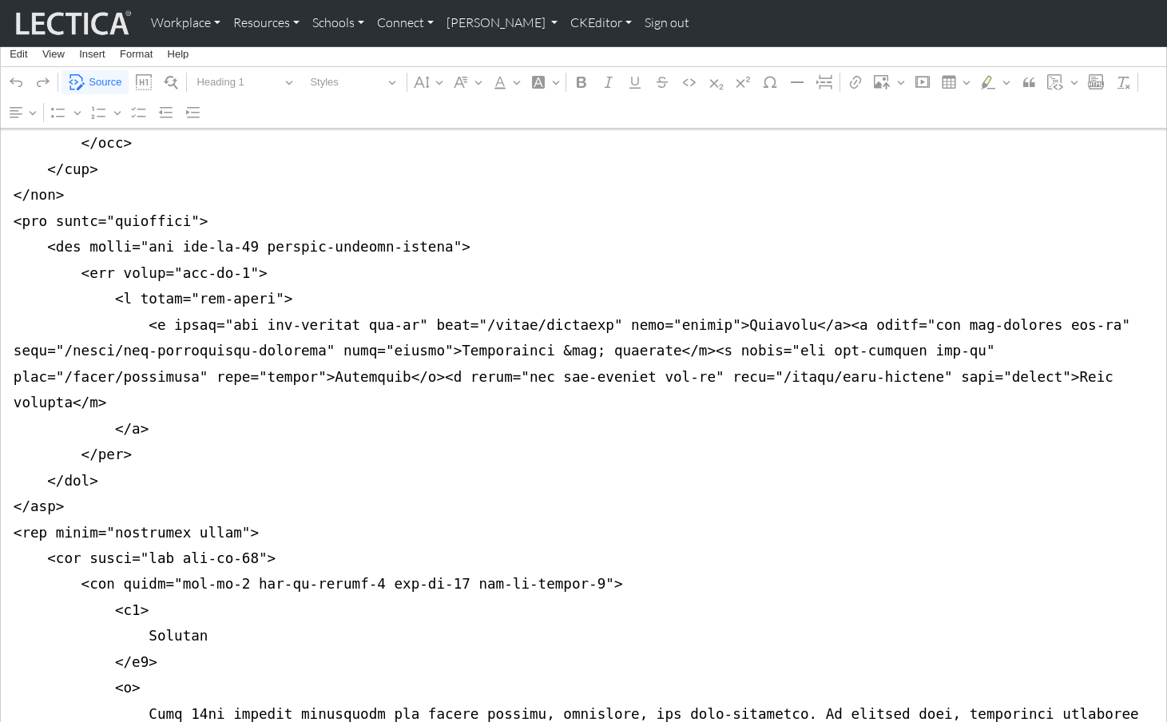
scroll to position [417, 0]
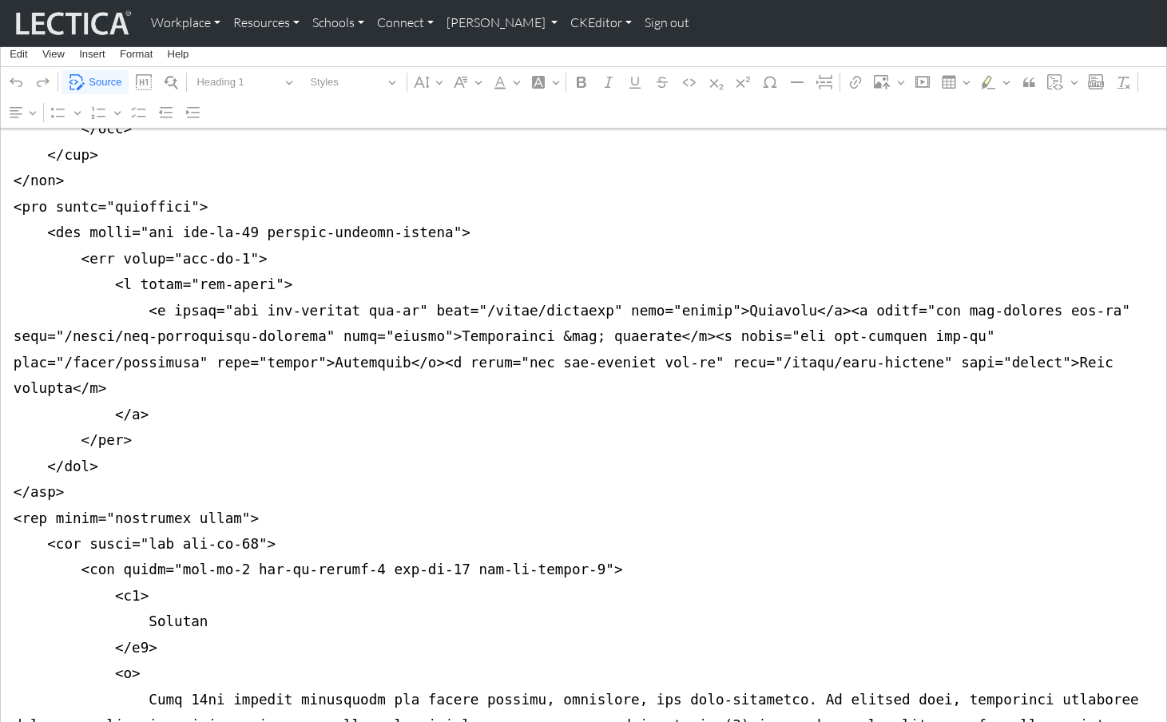
drag, startPoint x: 179, startPoint y: 447, endPoint x: 231, endPoint y: 449, distance: 52.0
drag, startPoint x: 6, startPoint y: 204, endPoint x: 2, endPoint y: 221, distance: 17.4
drag, startPoint x: 11, startPoint y: 469, endPoint x: 9, endPoint y: 486, distance: 16.9
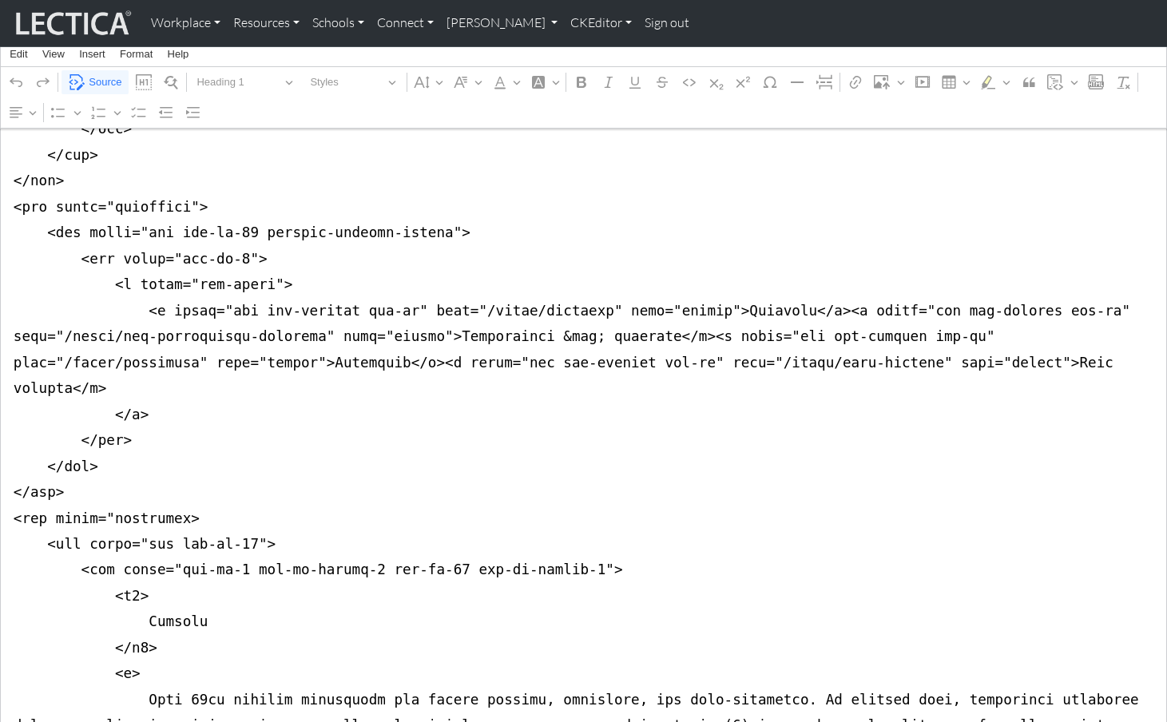
drag, startPoint x: 236, startPoint y: 495, endPoint x: 570, endPoint y: 496, distance: 333.2
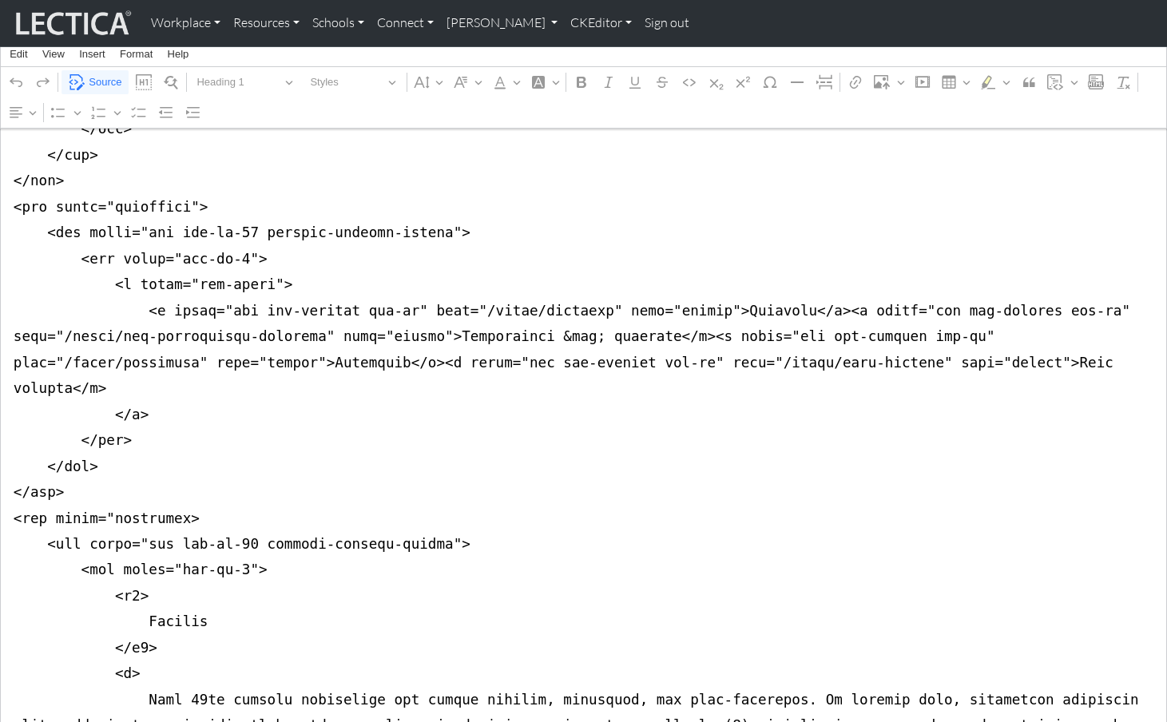
drag, startPoint x: 6, startPoint y: 471, endPoint x: 1, endPoint y: 491, distance: 20.5
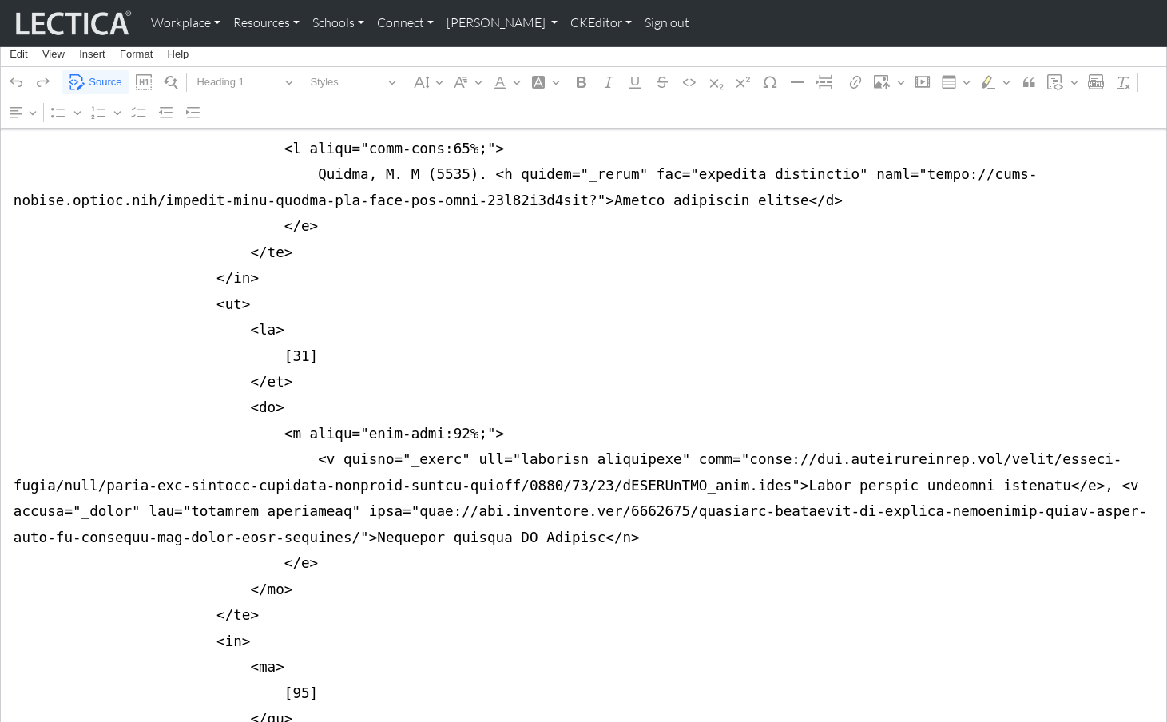
scroll to position [14697, 0]
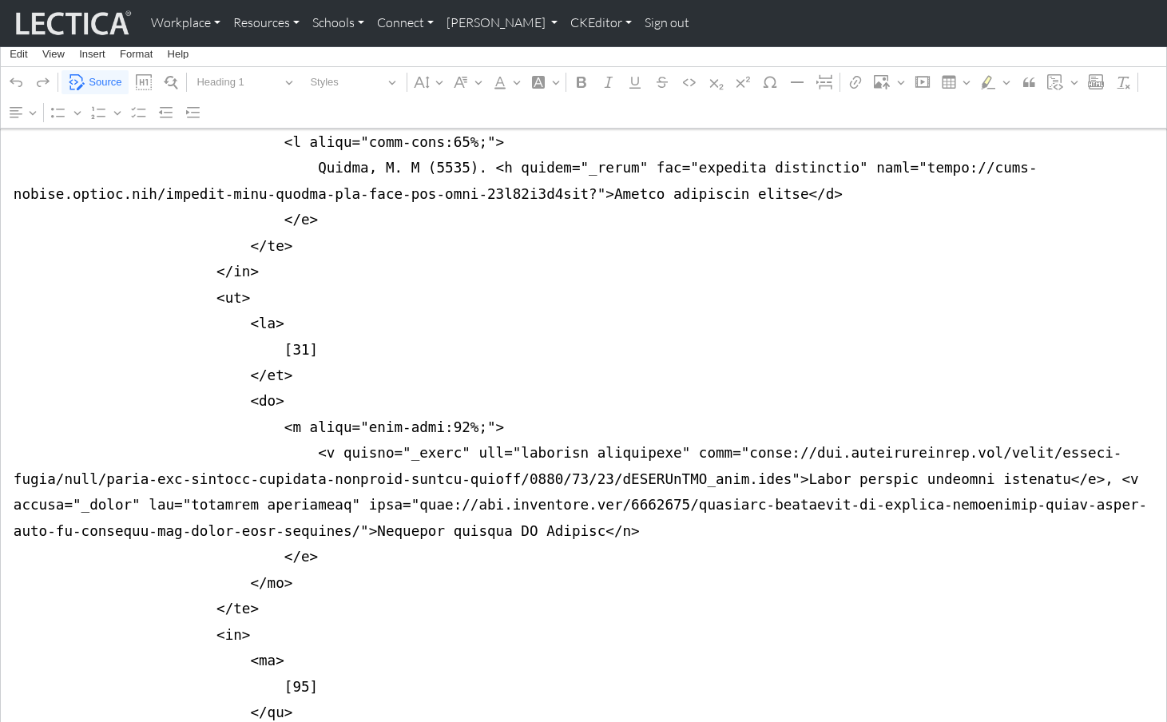
drag, startPoint x: 10, startPoint y: 501, endPoint x: 8, endPoint y: 514, distance: 13.0
drag, startPoint x: 12, startPoint y: 478, endPoint x: 3, endPoint y: 517, distance: 40.1
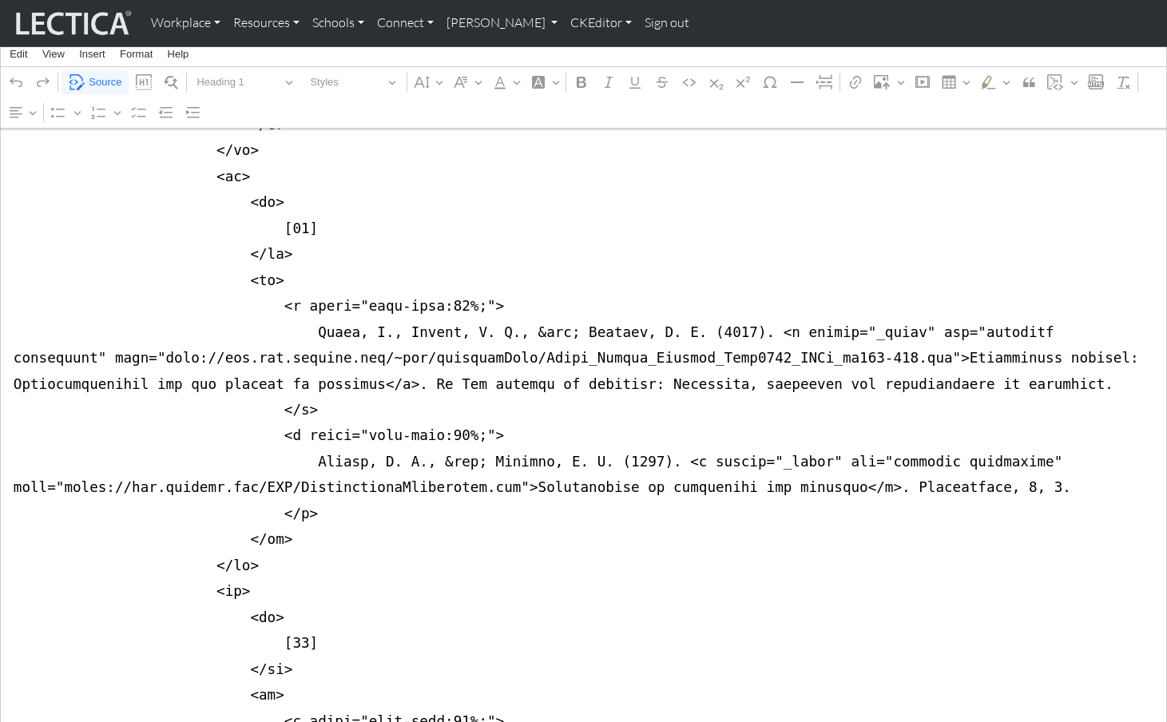
scroll to position [10511, 0]
type textarea "<div class="container"> <div class="row col-lg-12 justify-content-center"> <div…"
click at [107, 80] on span "Source" at bounding box center [105, 82] width 33 height 19
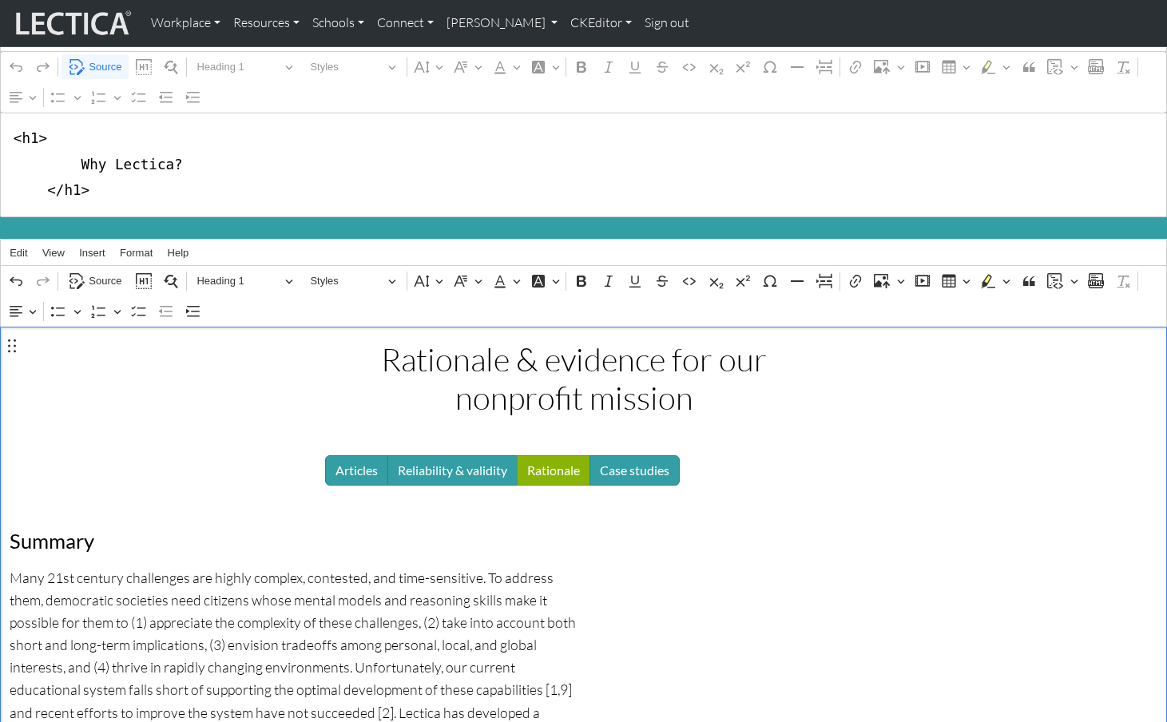
scroll to position [37, 0]
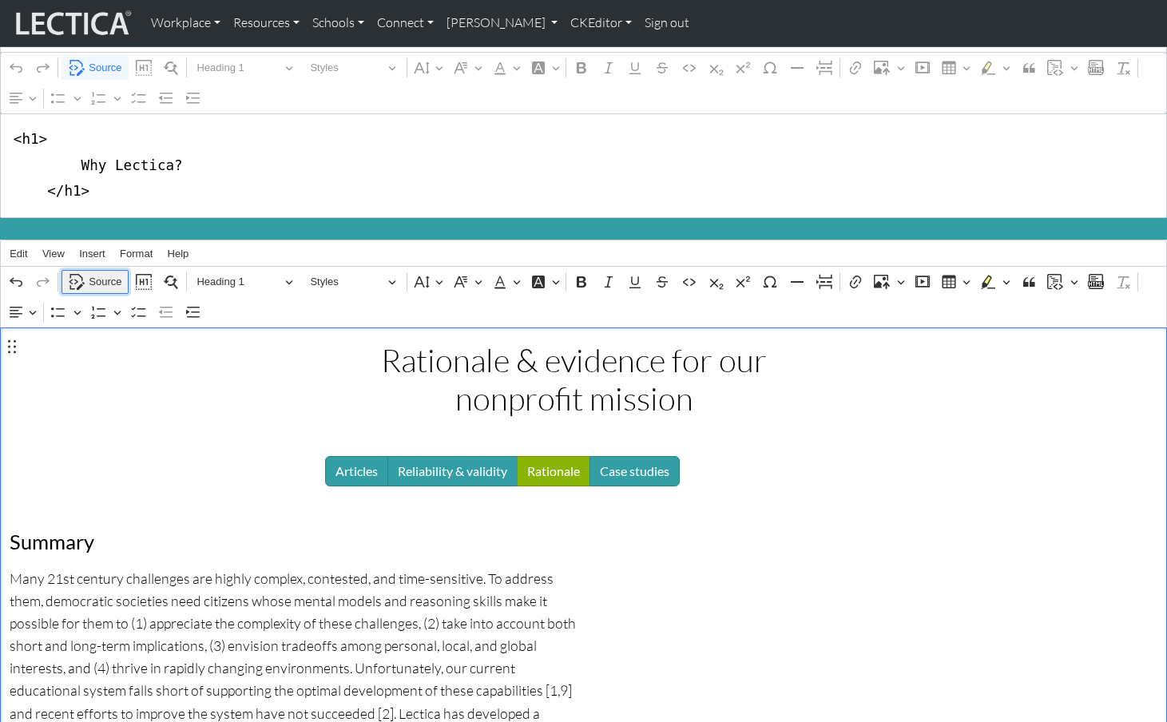
click at [97, 272] on span "Source" at bounding box center [105, 281] width 33 height 19
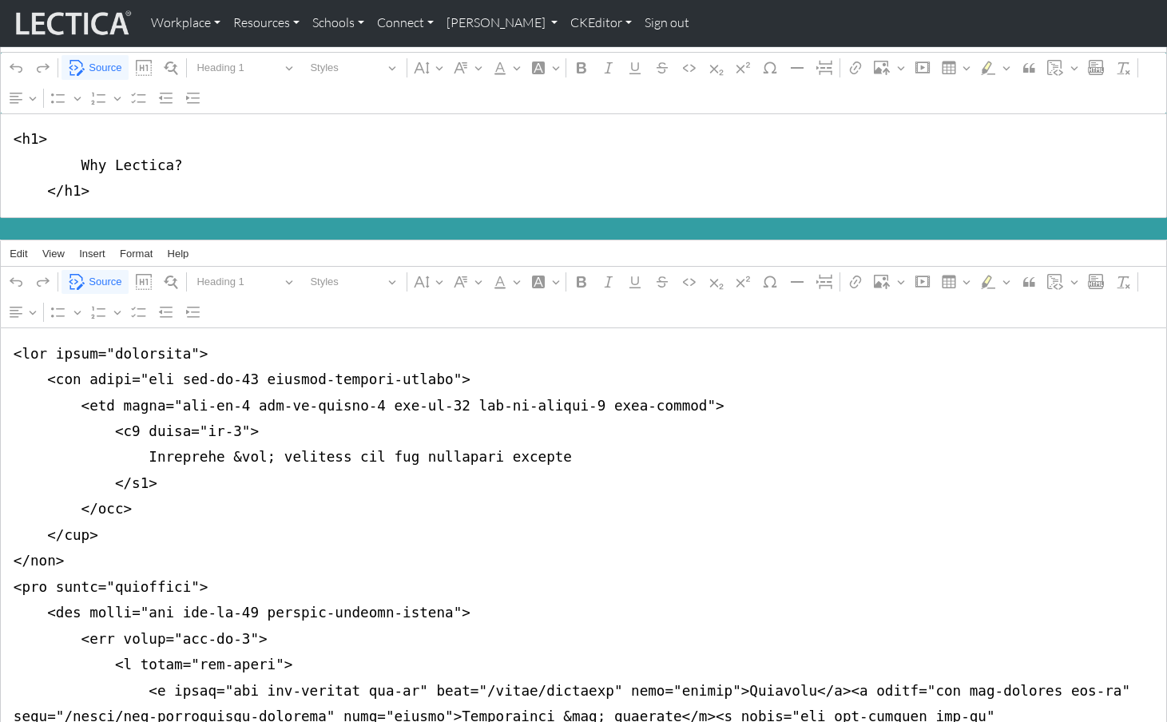
drag, startPoint x: 8, startPoint y: 341, endPoint x: 1, endPoint y: 383, distance: 42.9
drag, startPoint x: 441, startPoint y: 392, endPoint x: 664, endPoint y: 383, distance: 223.1
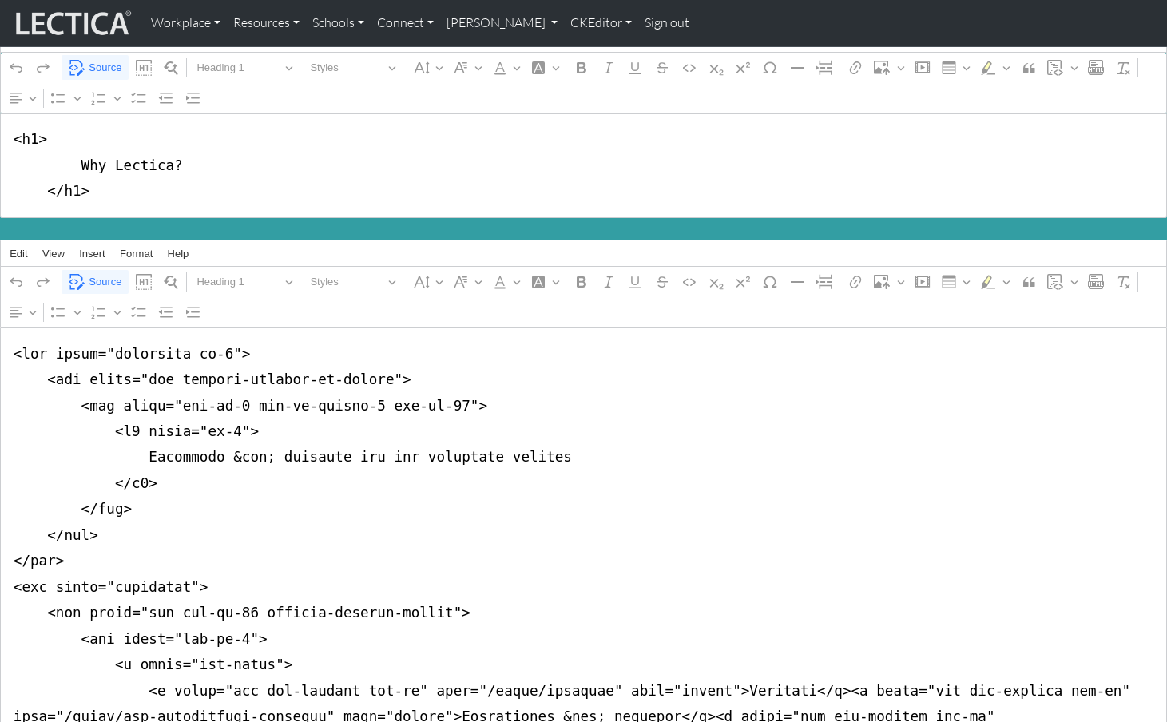
drag, startPoint x: 235, startPoint y: 390, endPoint x: 446, endPoint y: 391, distance: 210.9
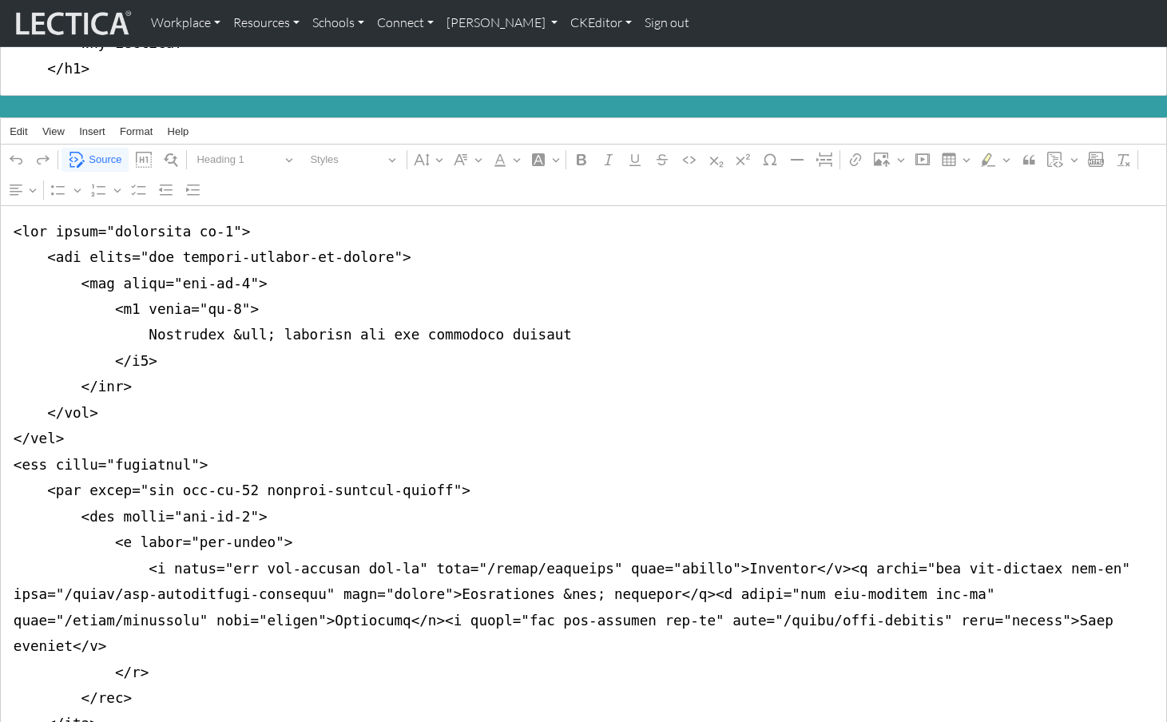
scroll to position [169, 0]
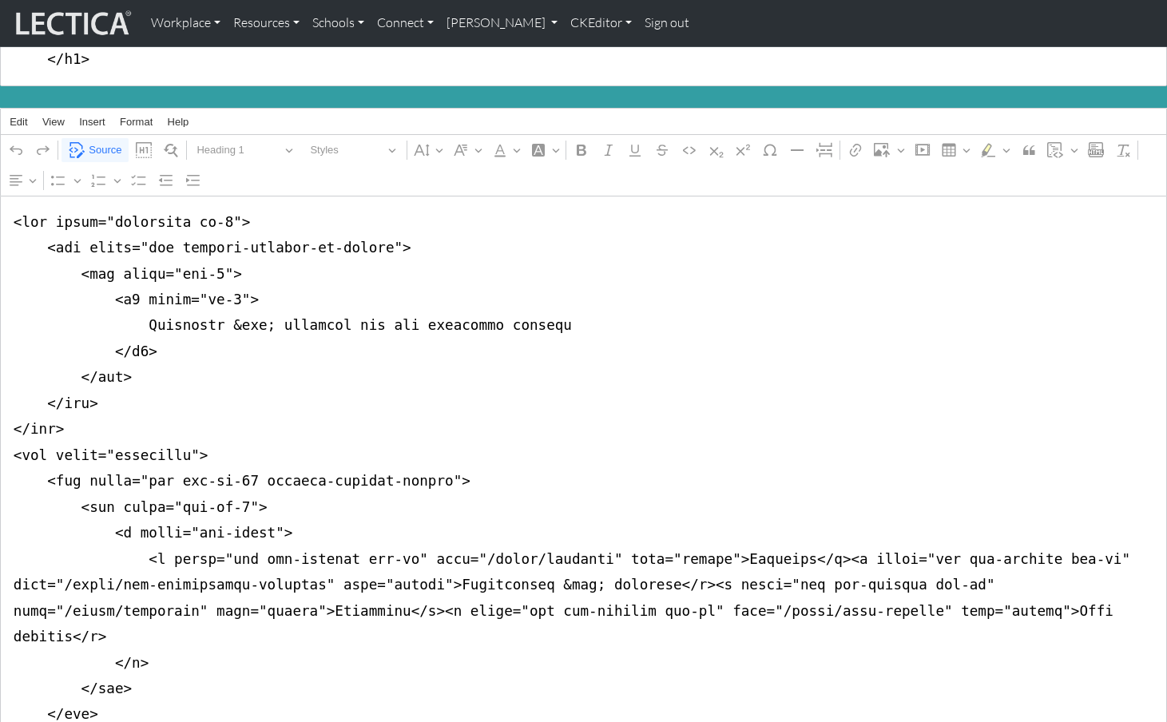
drag, startPoint x: 3, startPoint y: 353, endPoint x: -6, endPoint y: 497, distance: 144.1
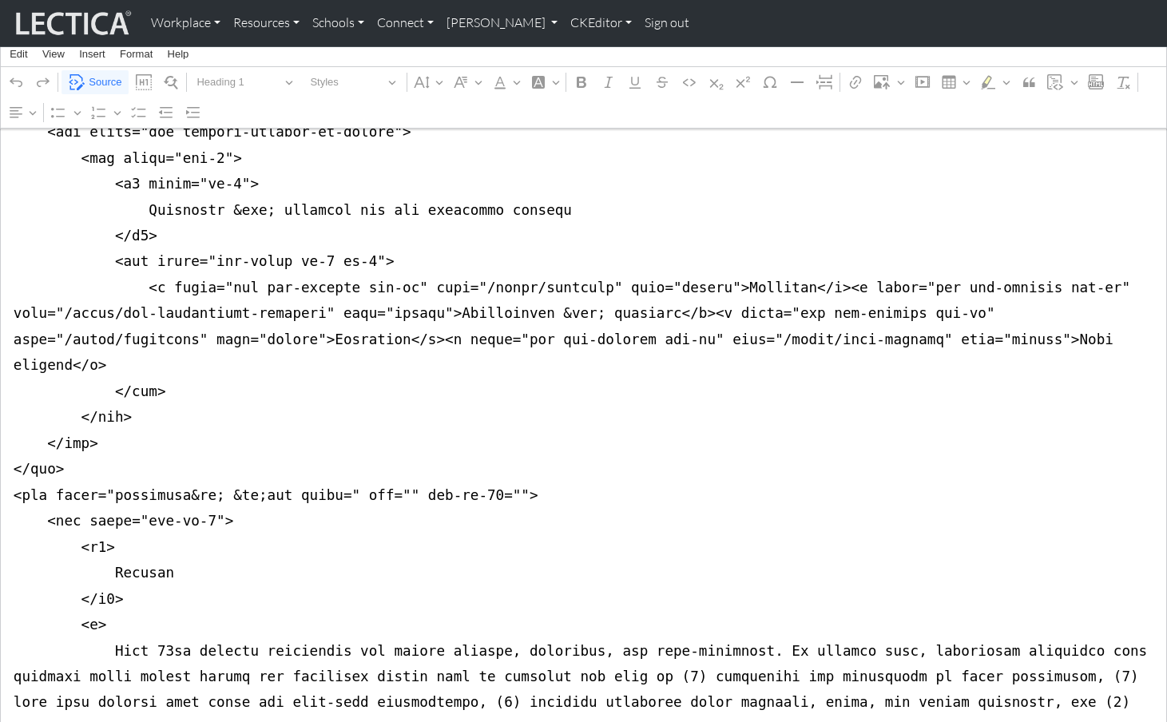
scroll to position [287, 0]
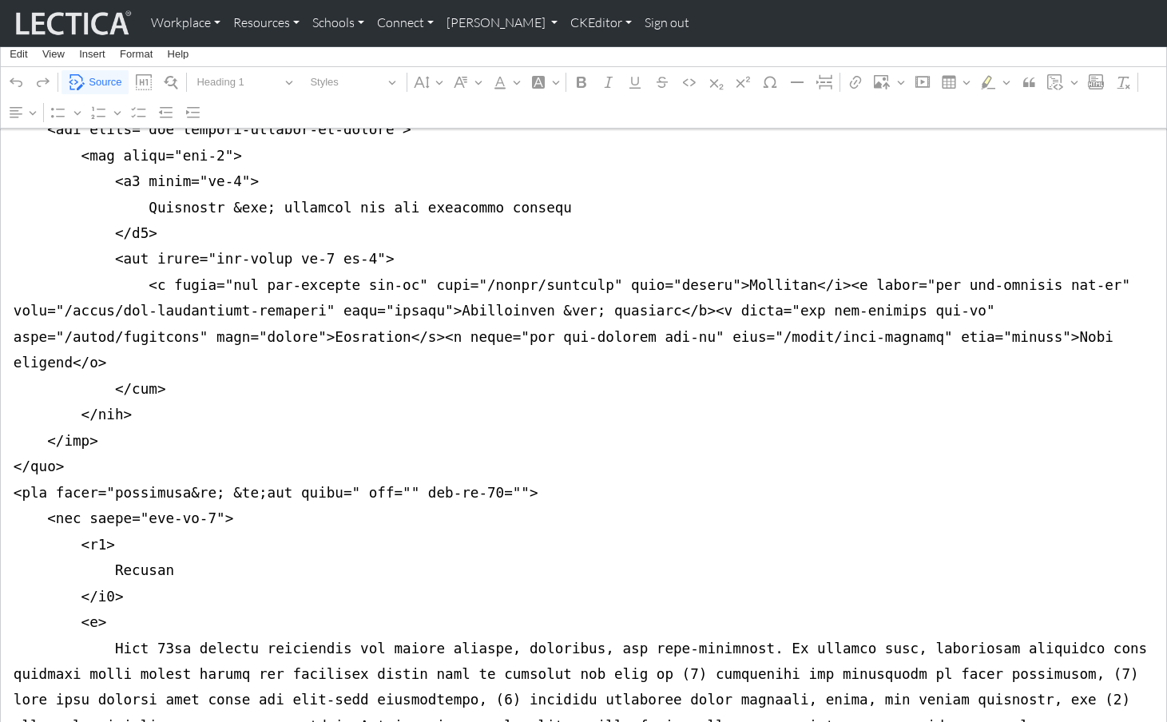
drag, startPoint x: 7, startPoint y: 358, endPoint x: -1, endPoint y: 468, distance: 110.5
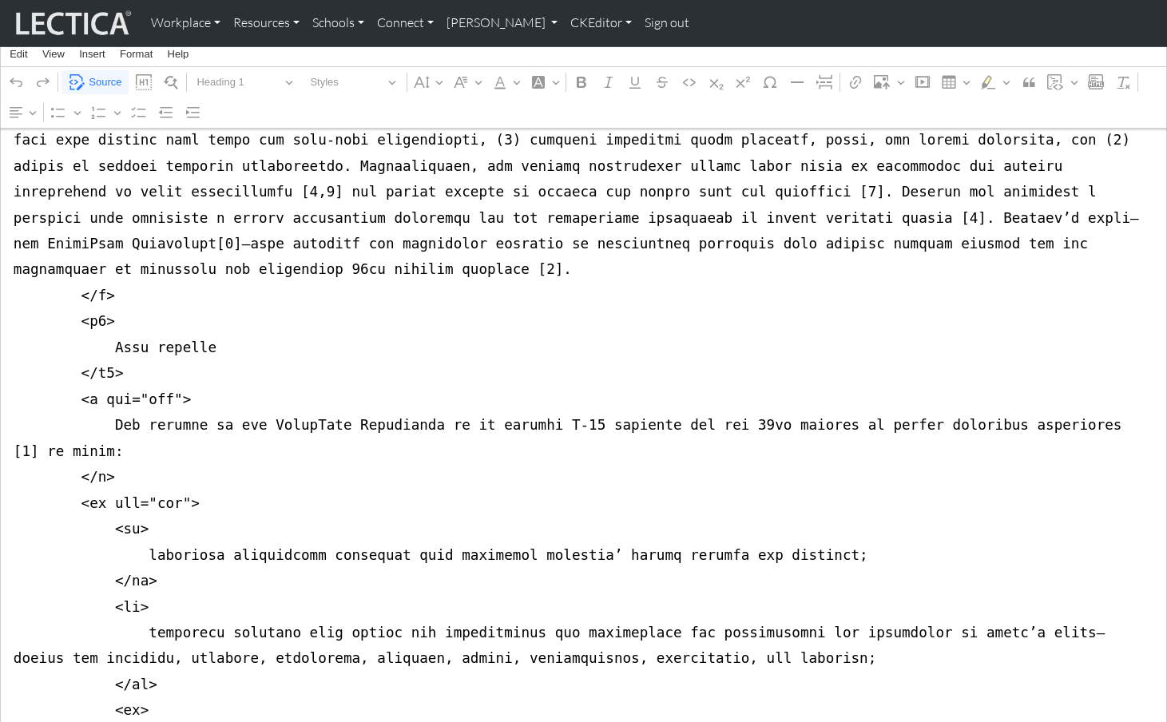
scroll to position [727, 0]
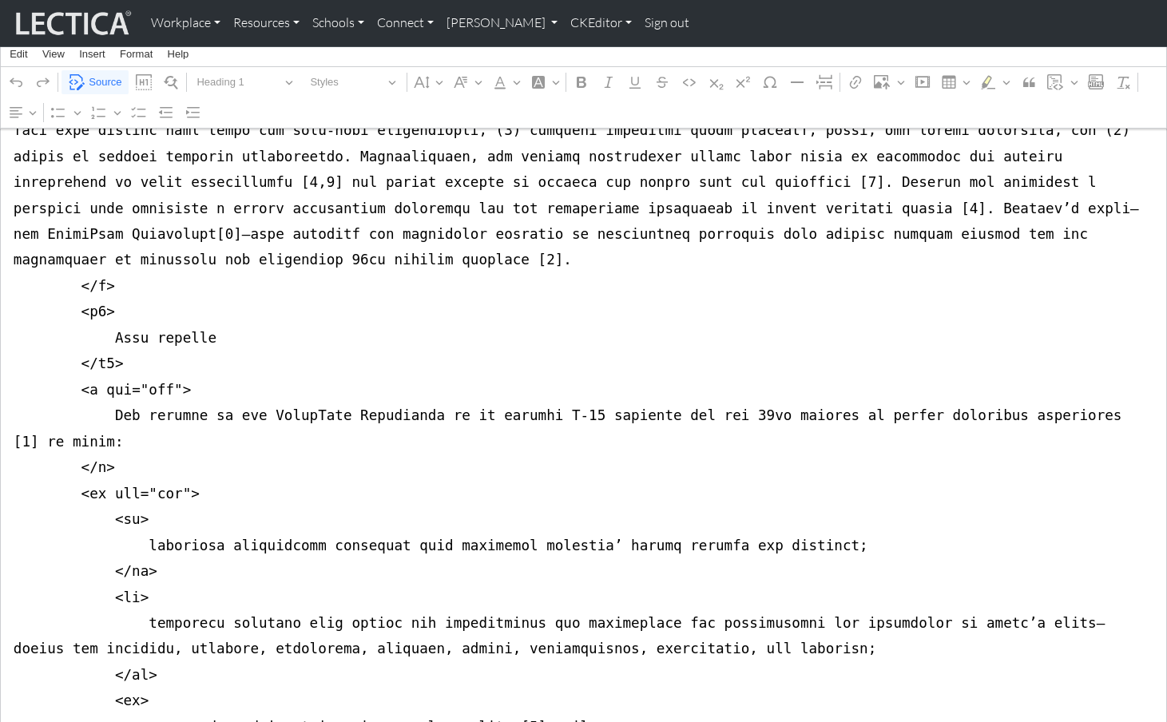
drag, startPoint x: 93, startPoint y: 280, endPoint x: 169, endPoint y: 284, distance: 75.2
drag, startPoint x: 101, startPoint y: 380, endPoint x: 177, endPoint y: 383, distance: 75.1
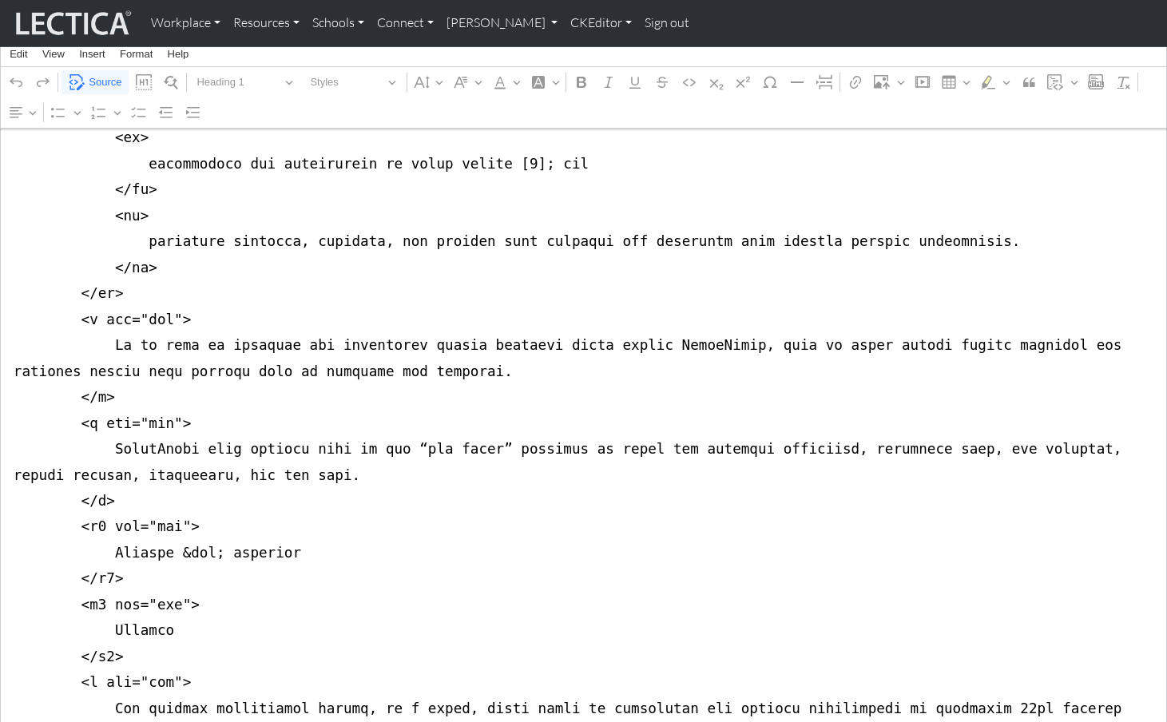
scroll to position [1293, 0]
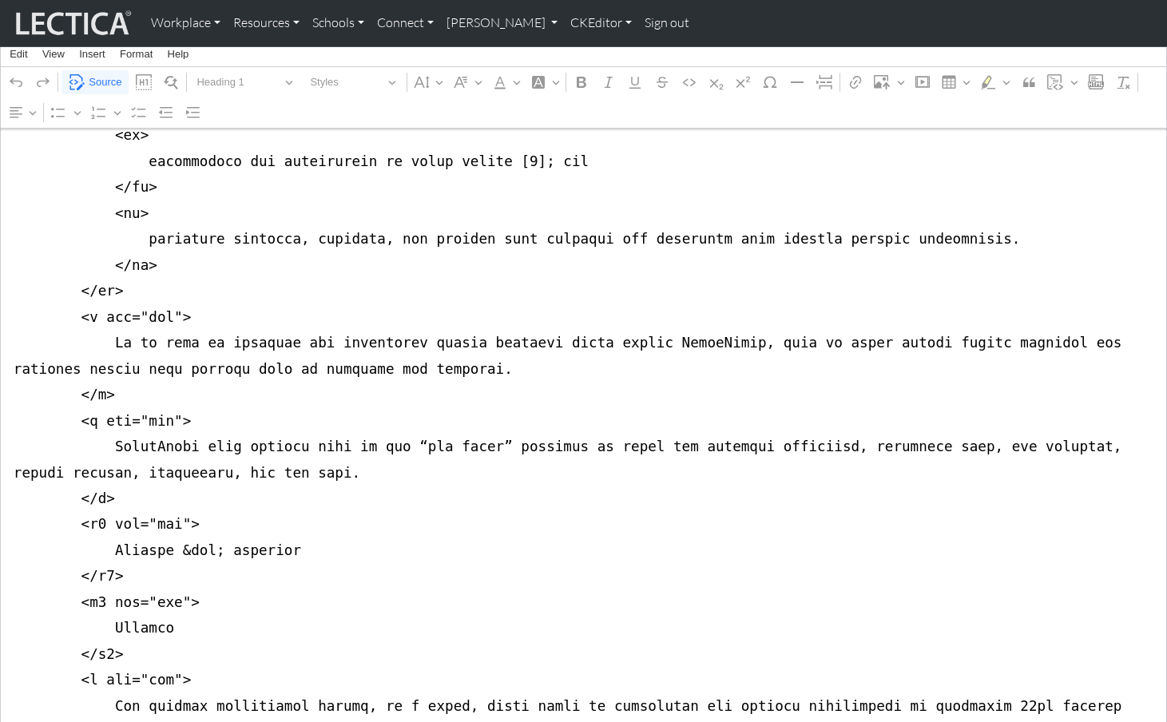
drag, startPoint x: 93, startPoint y: 185, endPoint x: 170, endPoint y: 185, distance: 77.5
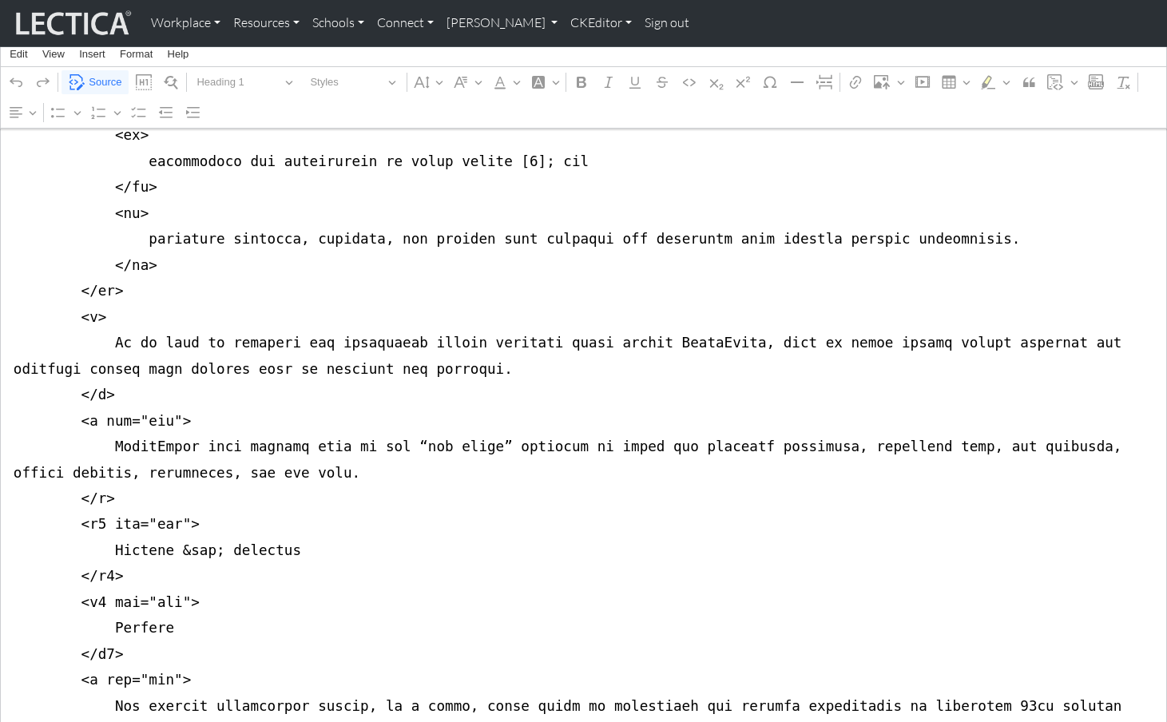
drag, startPoint x: 93, startPoint y: 280, endPoint x: 169, endPoint y: 280, distance: 76.7
drag, startPoint x: 99, startPoint y: 378, endPoint x: 177, endPoint y: 377, distance: 77.5
drag, startPoint x: 101, startPoint y: 449, endPoint x: 177, endPoint y: 451, distance: 75.9
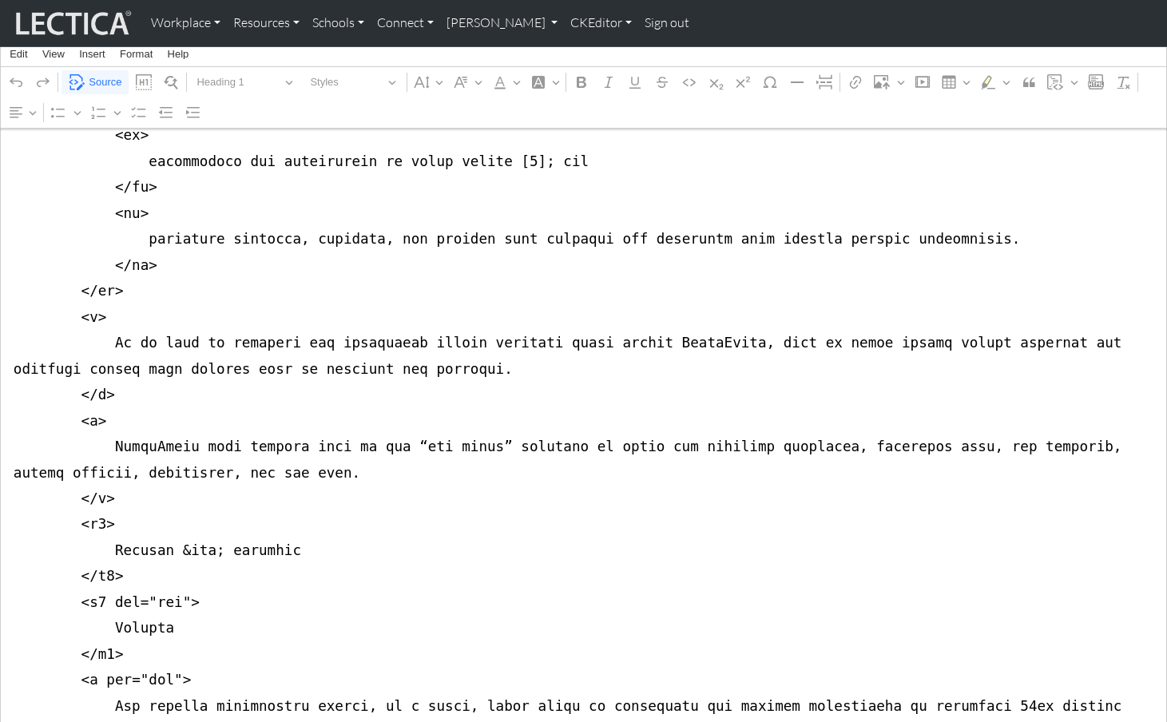
drag, startPoint x: 91, startPoint y: 524, endPoint x: 168, endPoint y: 522, distance: 76.7
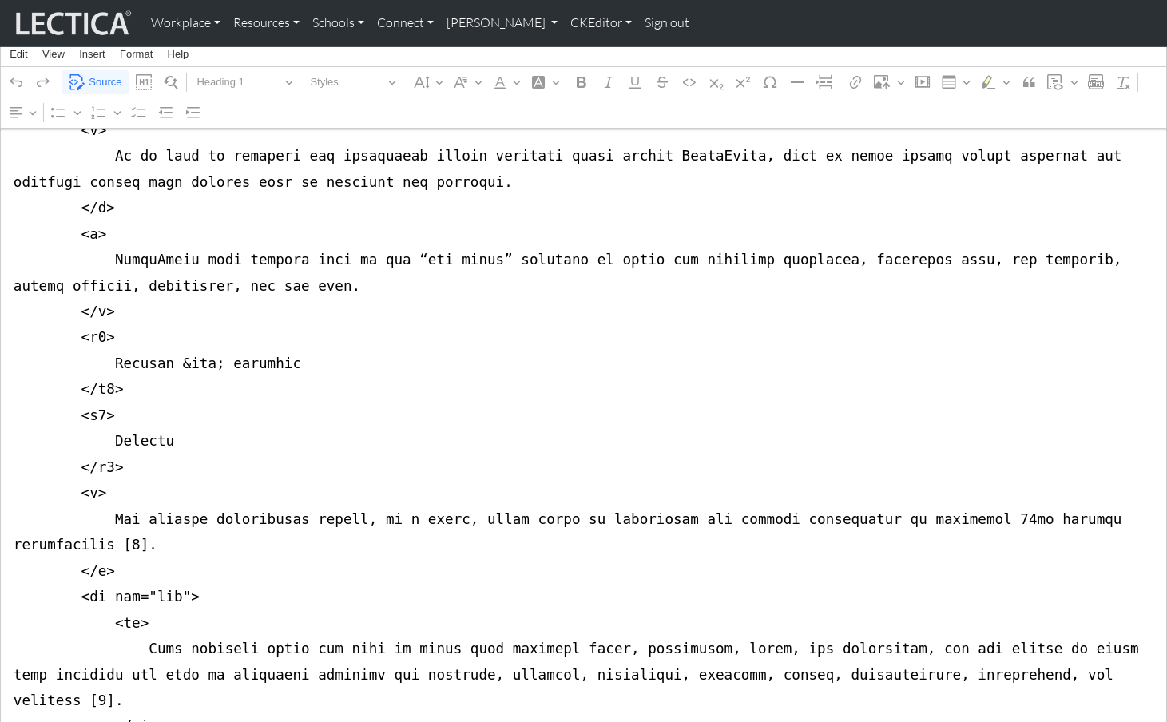
scroll to position [1482, 0]
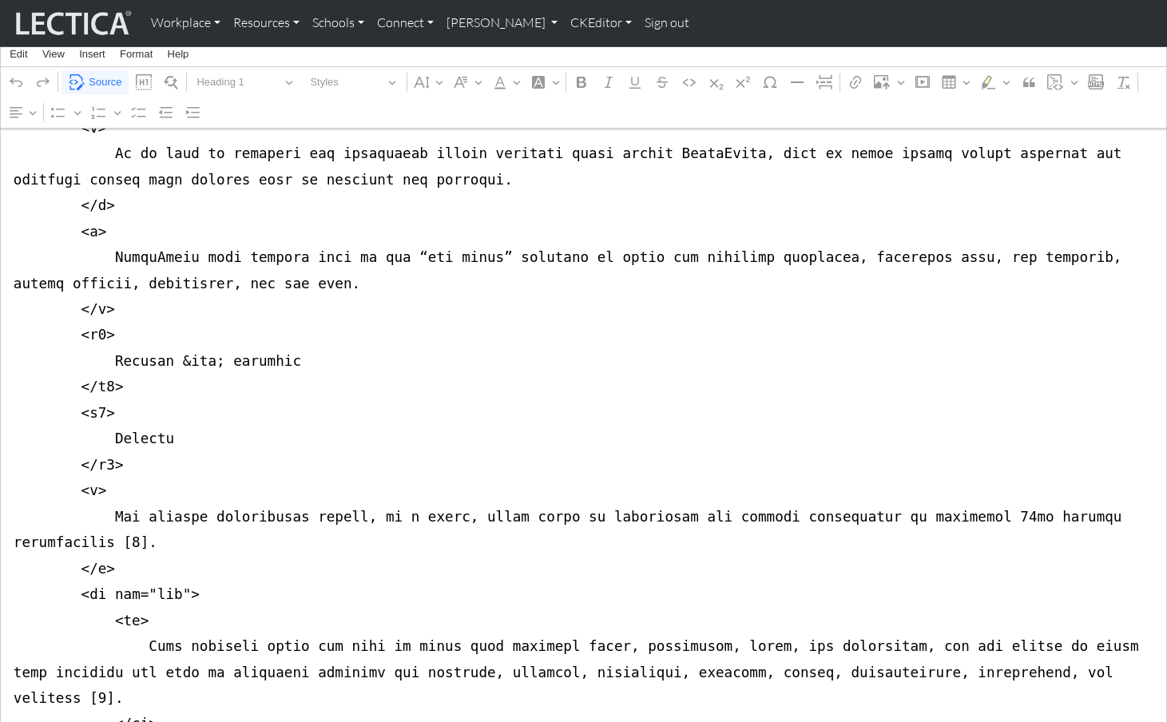
drag, startPoint x: 99, startPoint y: 427, endPoint x: 177, endPoint y: 431, distance: 77.6
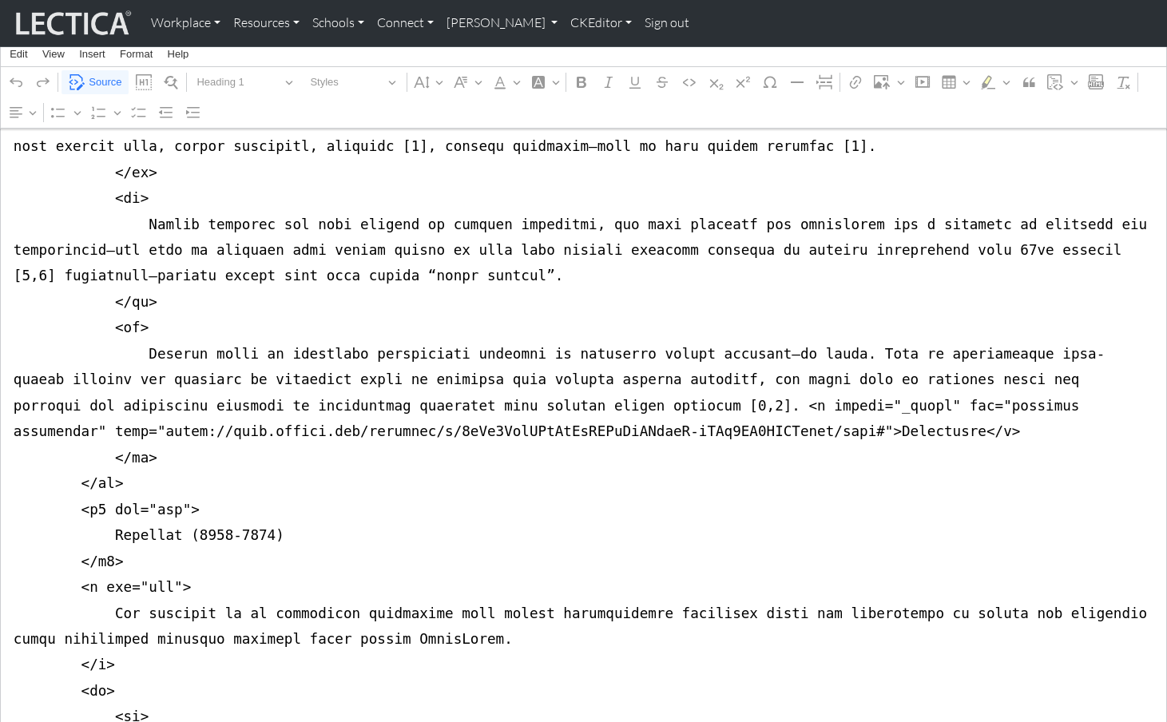
scroll to position [2373, 0]
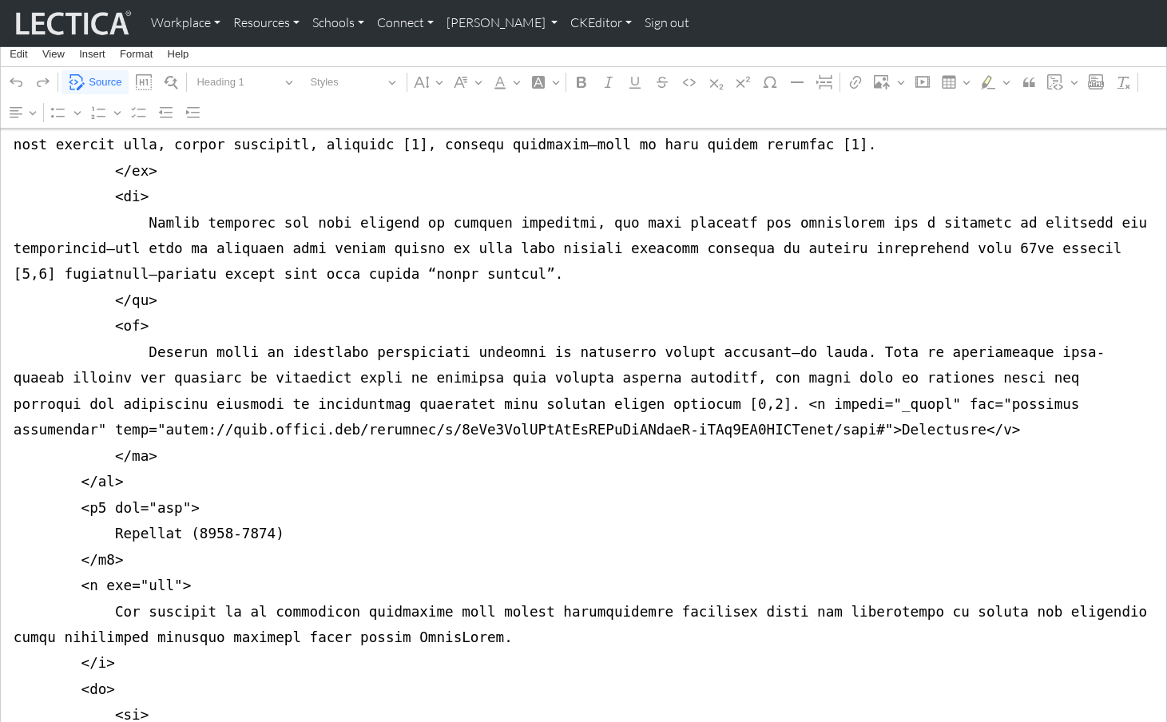
drag, startPoint x: 100, startPoint y: 271, endPoint x: 176, endPoint y: 270, distance: 75.9
drag, startPoint x: 92, startPoint y: 340, endPoint x: 169, endPoint y: 341, distance: 77.5
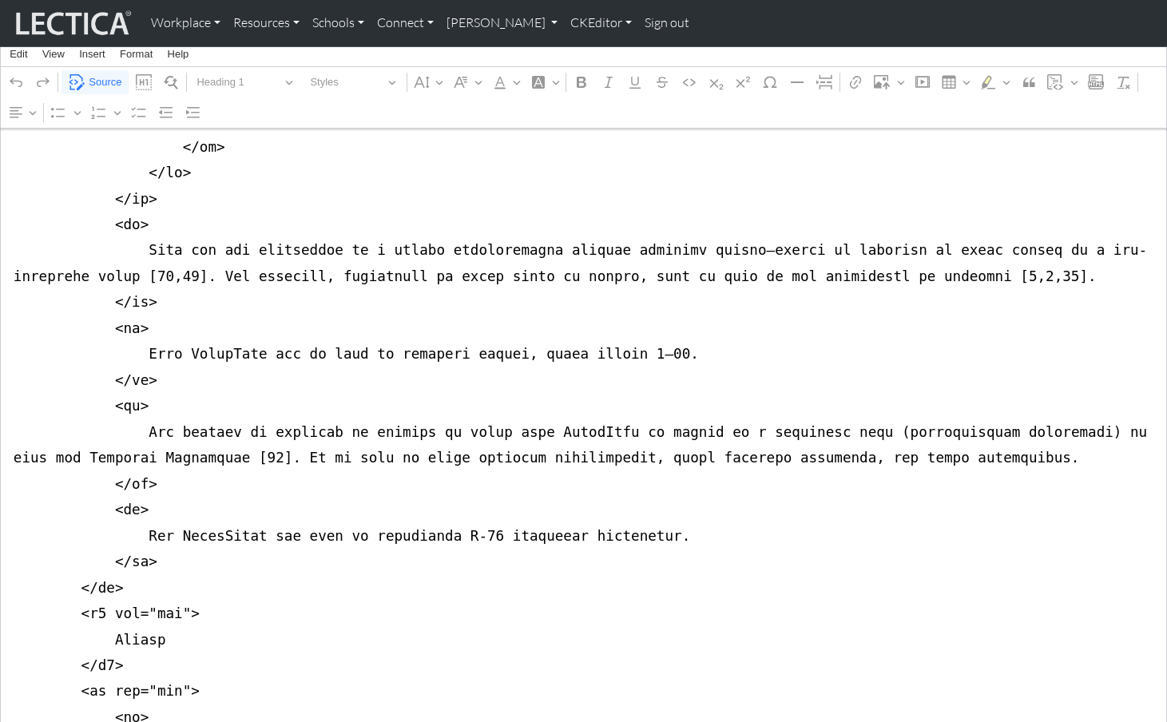
scroll to position [3617, 0]
drag, startPoint x: 101, startPoint y: 288, endPoint x: 177, endPoint y: 289, distance: 75.9
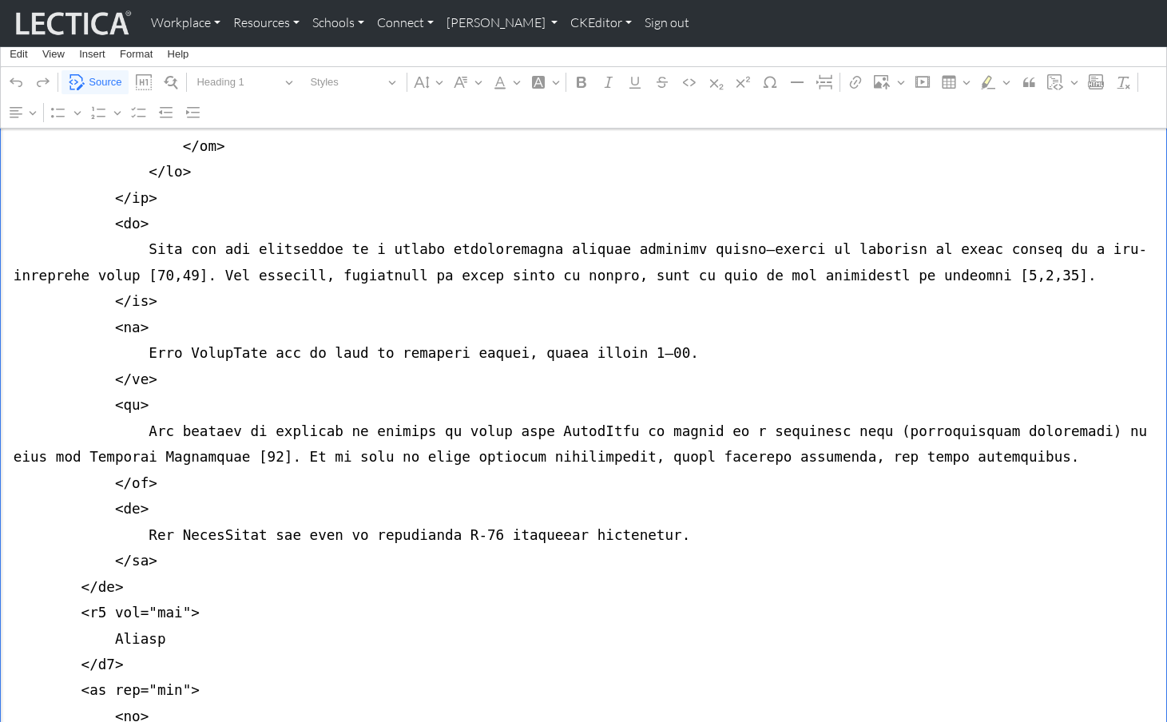
drag, startPoint x: 100, startPoint y: 288, endPoint x: 179, endPoint y: 290, distance: 79.1
drag, startPoint x: 100, startPoint y: 364, endPoint x: 178, endPoint y: 363, distance: 78.3
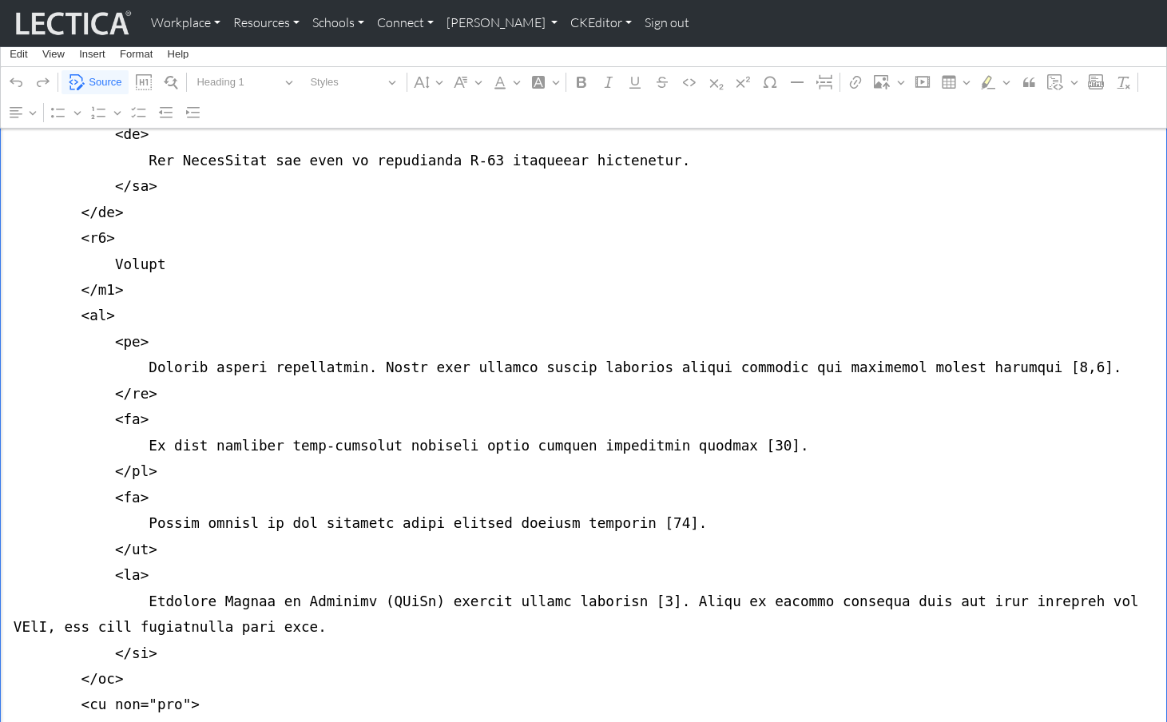
scroll to position [3994, 0]
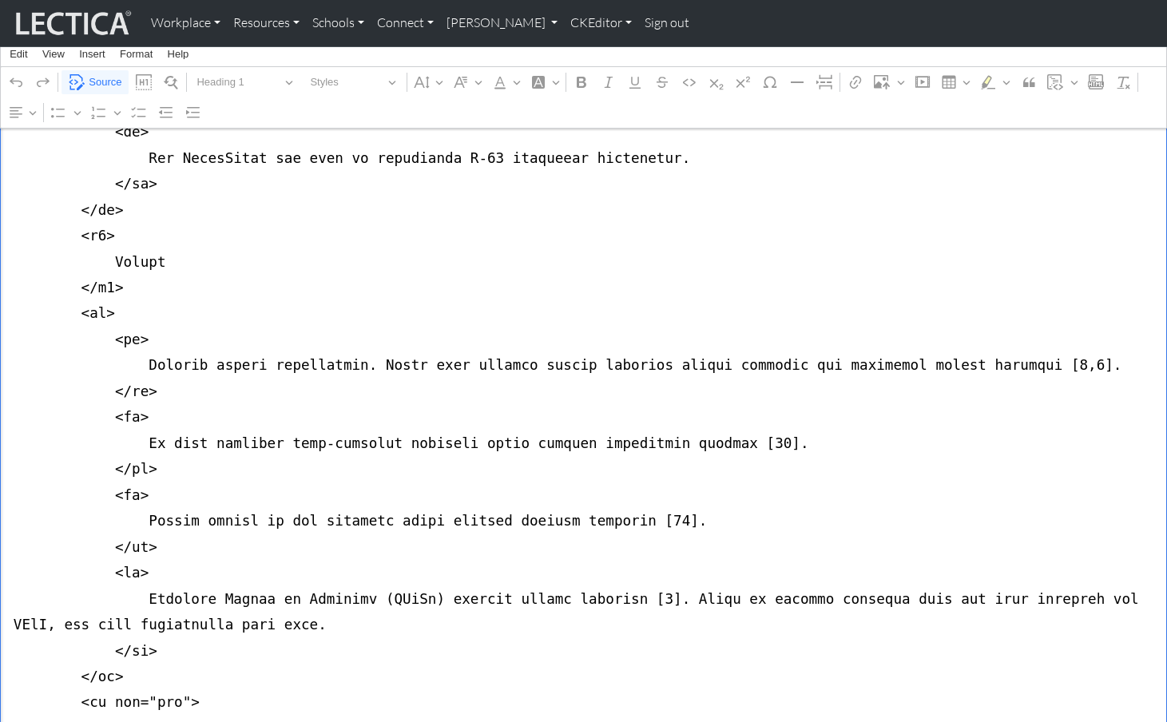
drag, startPoint x: 100, startPoint y: 352, endPoint x: 177, endPoint y: 353, distance: 76.7
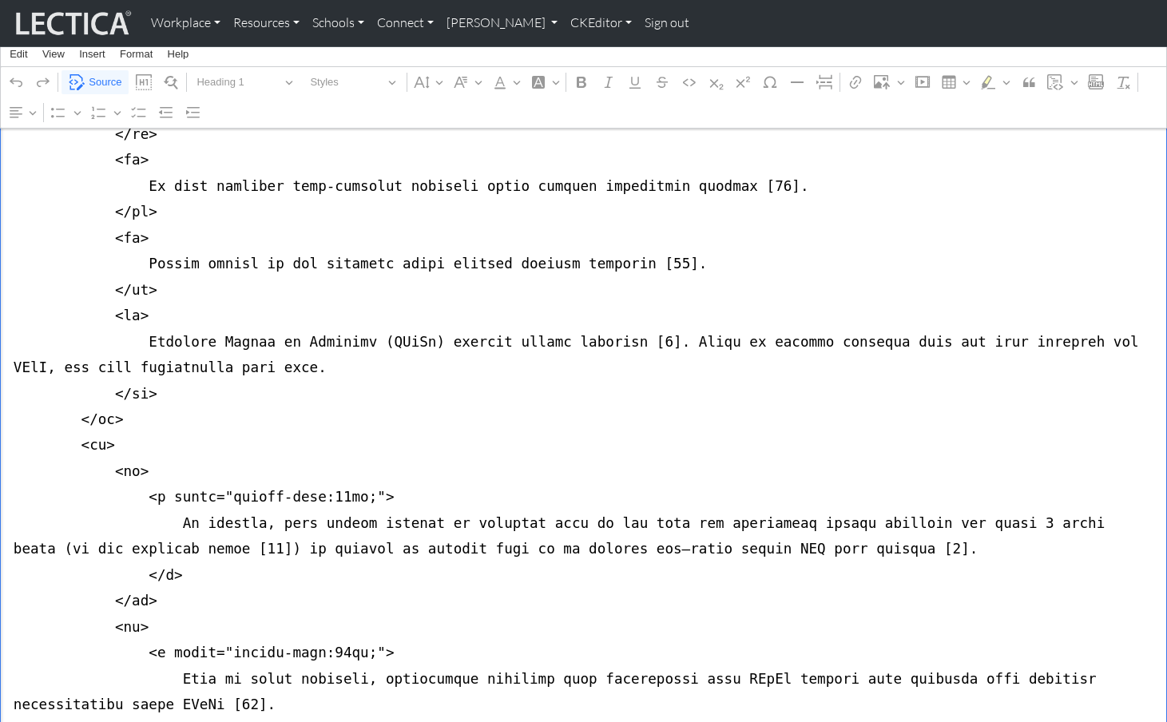
scroll to position [4262, 0]
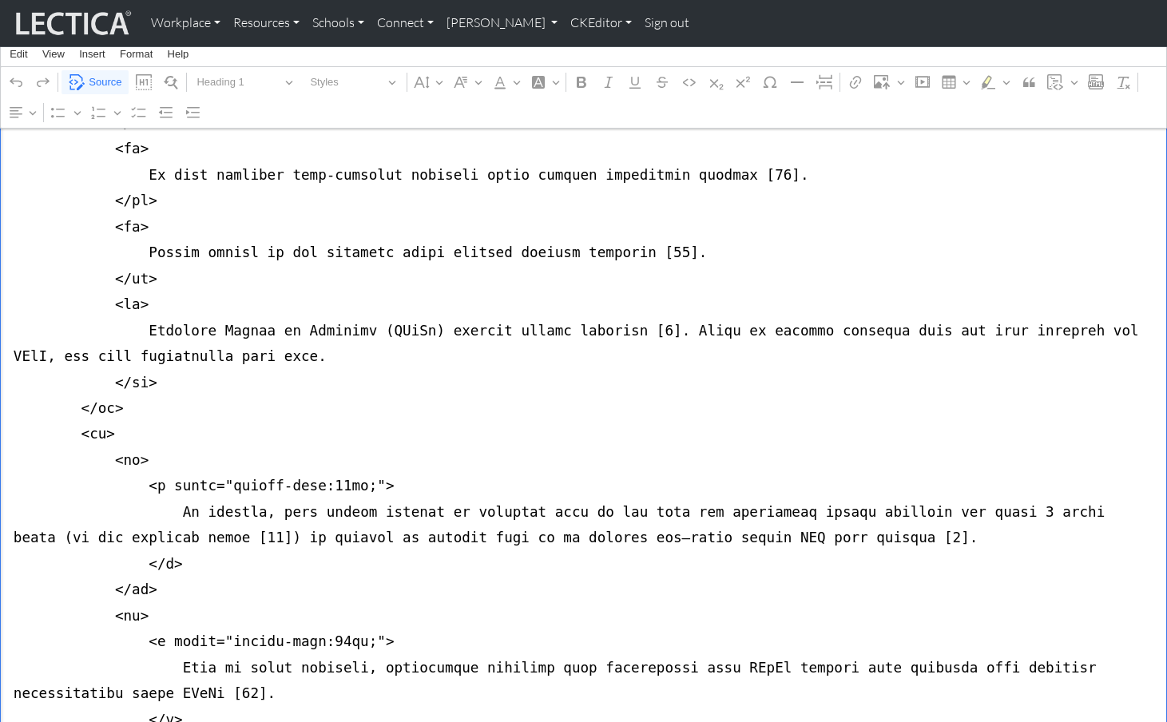
drag, startPoint x: 100, startPoint y: 420, endPoint x: 186, endPoint y: 423, distance: 86.3
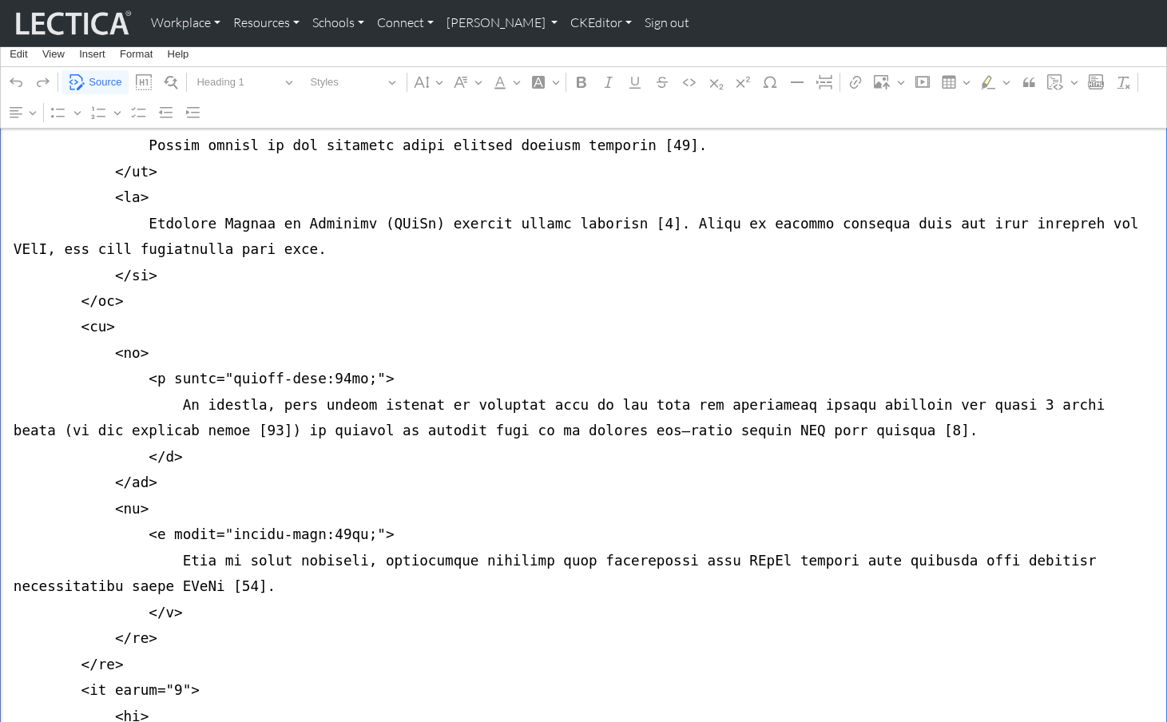
scroll to position [4379, 0]
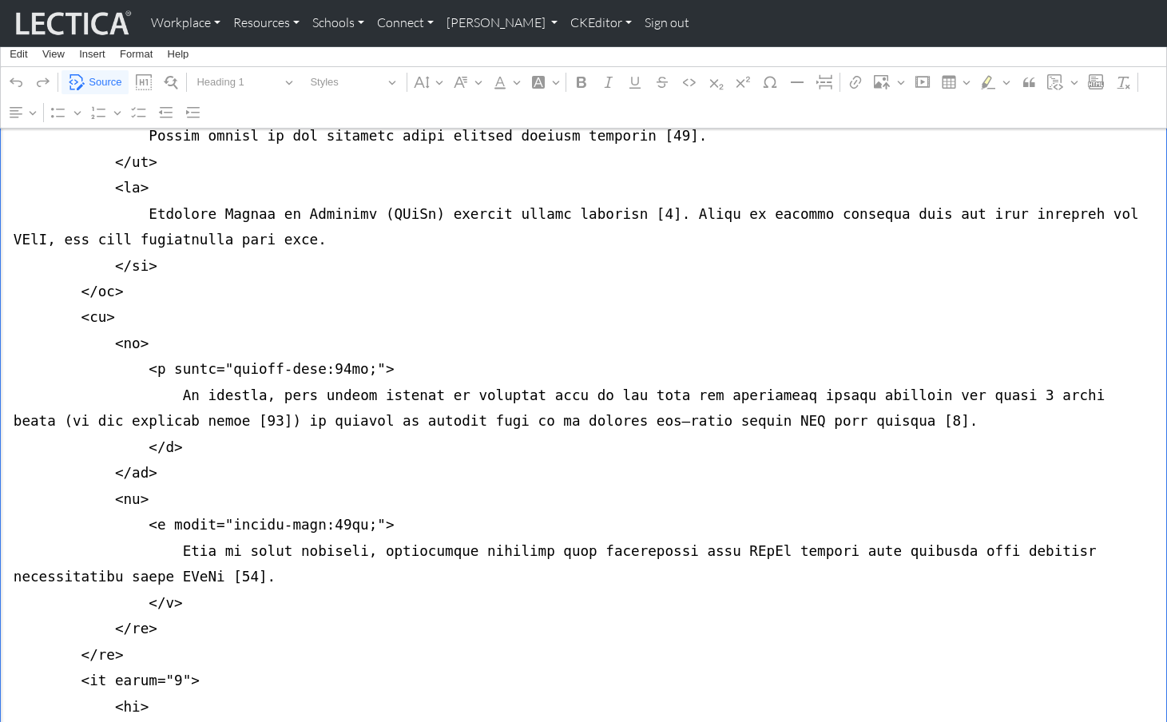
drag, startPoint x: 101, startPoint y: 428, endPoint x: 176, endPoint y: 428, distance: 74.3
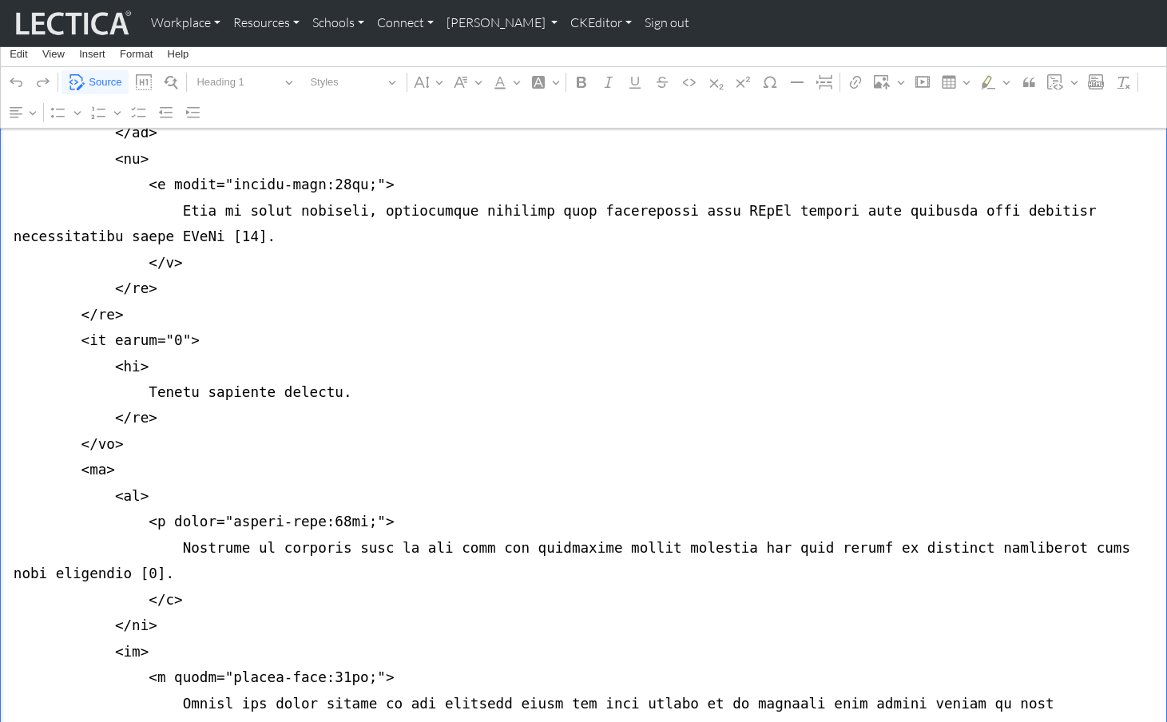
scroll to position [4721, 0]
drag, startPoint x: 99, startPoint y: 430, endPoint x: 185, endPoint y: 429, distance: 85.5
drag, startPoint x: 101, startPoint y: 575, endPoint x: 176, endPoint y: 575, distance: 75.1
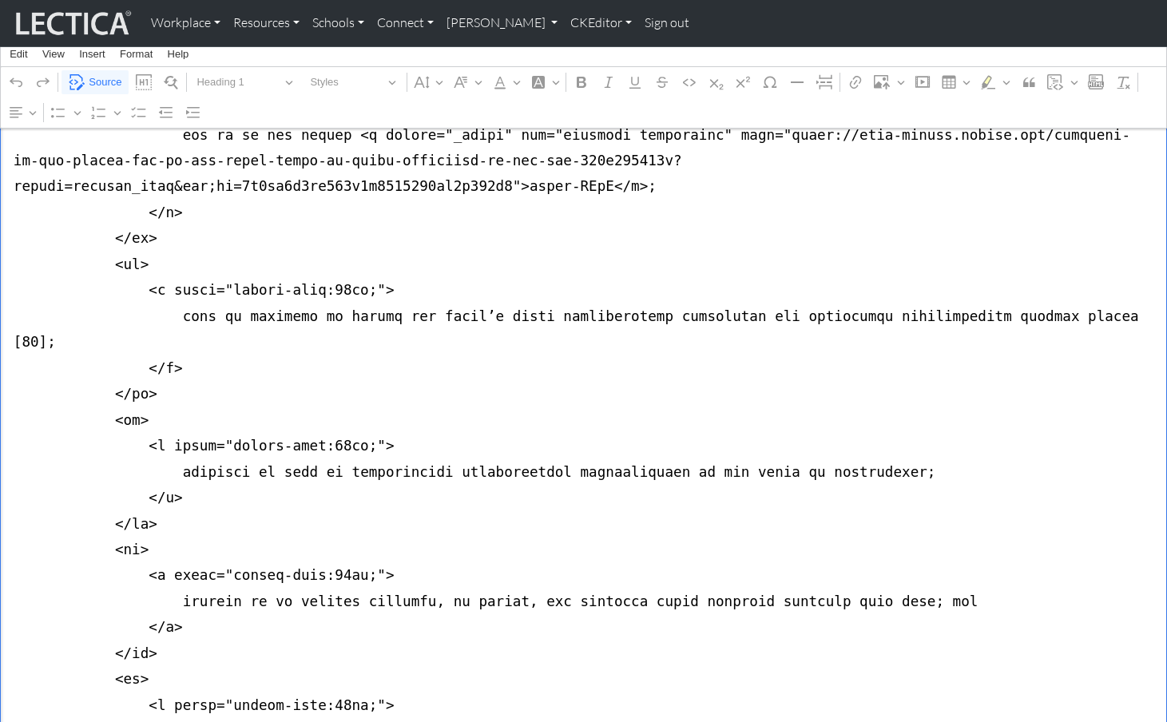
scroll to position [5782, 0]
drag, startPoint x: 90, startPoint y: 341, endPoint x: 169, endPoint y: 340, distance: 78.3
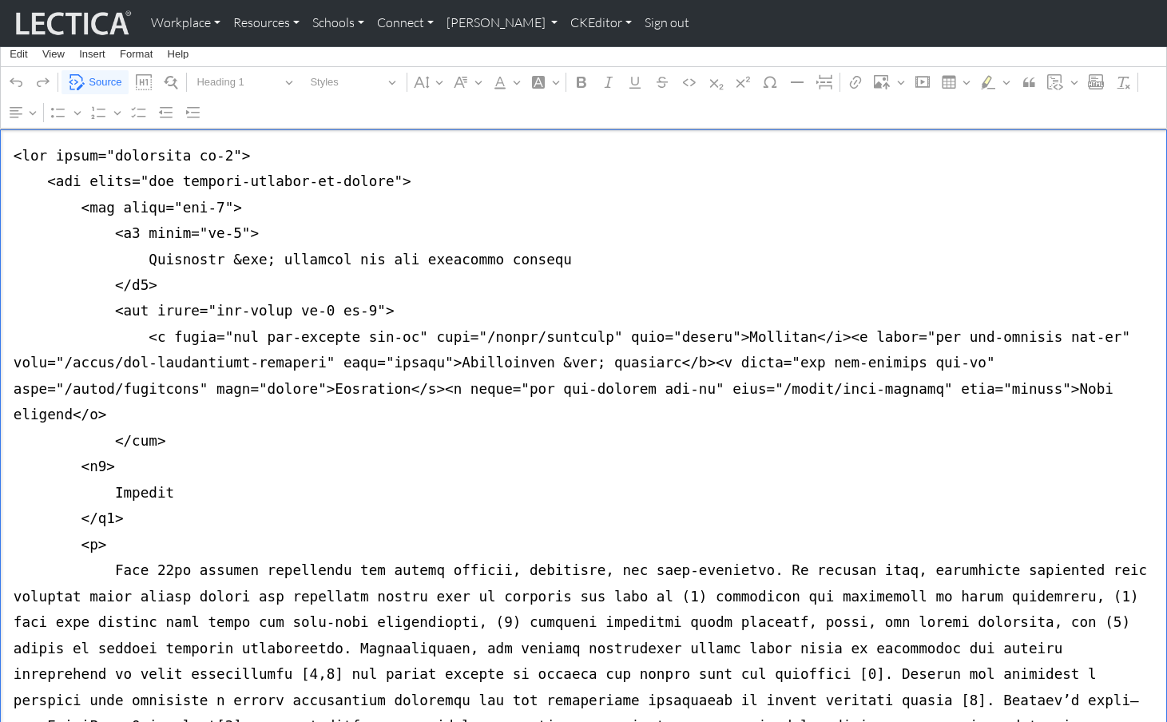
scroll to position [0, 0]
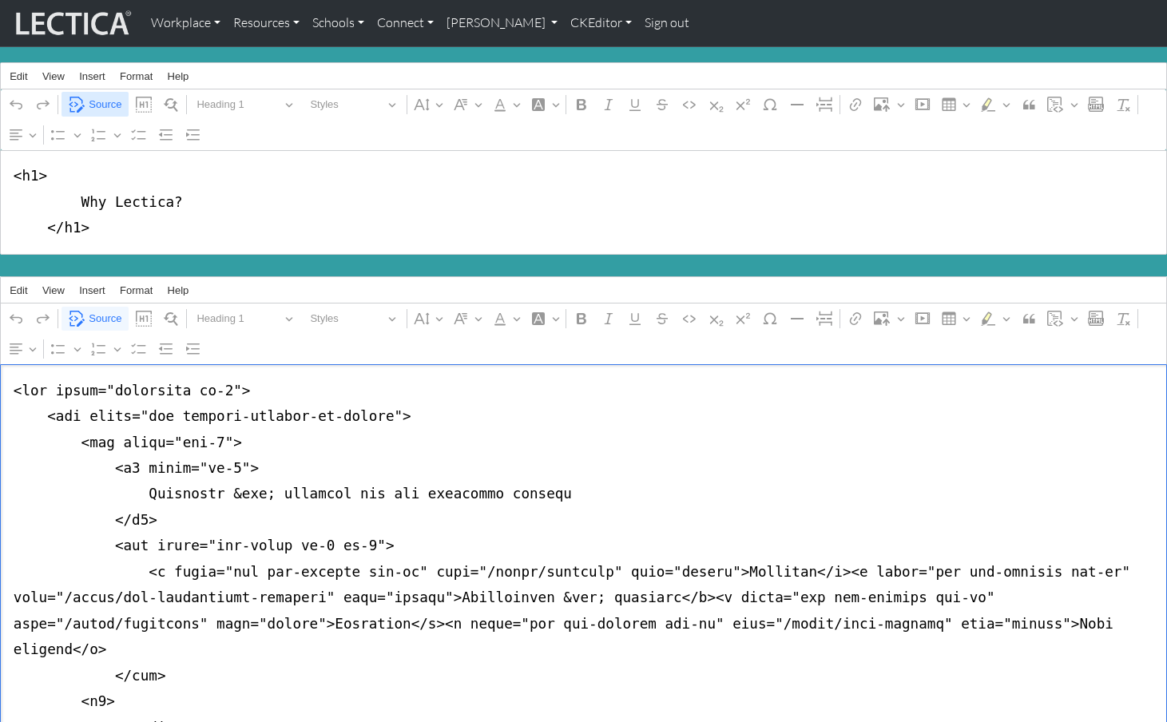
type textarea "<div class="container mb-5"> <div class="row justify-content-md-center"> <div c…"
click at [96, 98] on span "Source" at bounding box center [105, 104] width 33 height 19
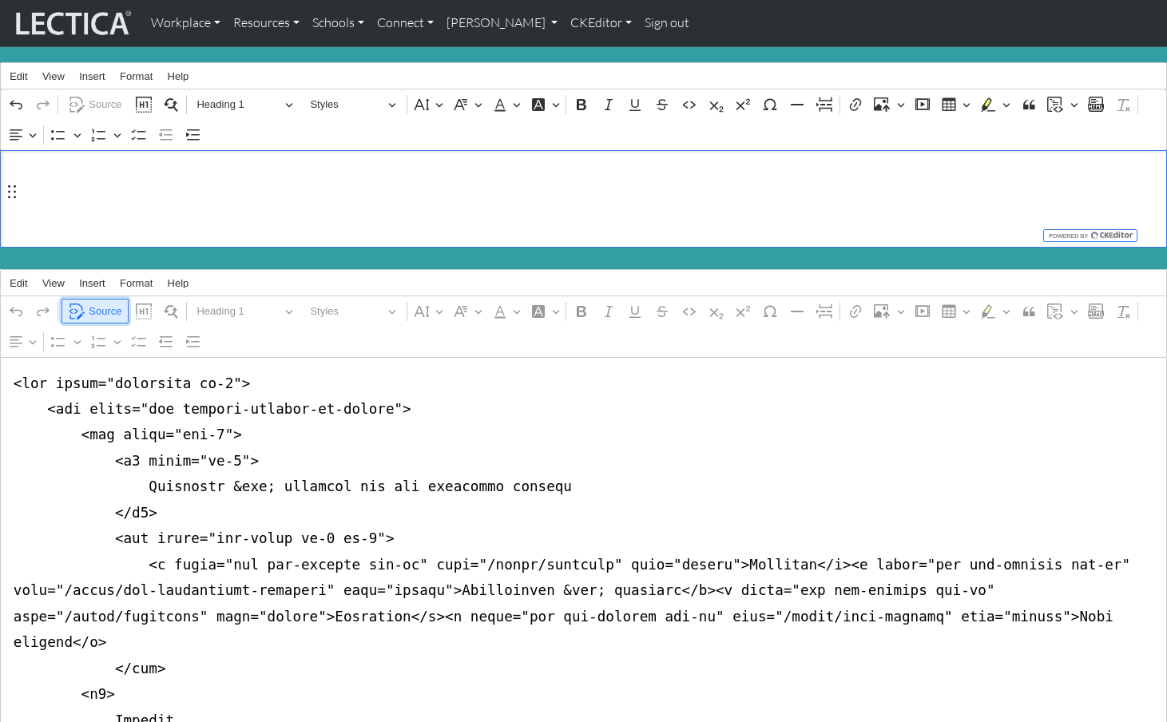
click at [101, 302] on span "Source" at bounding box center [105, 311] width 33 height 19
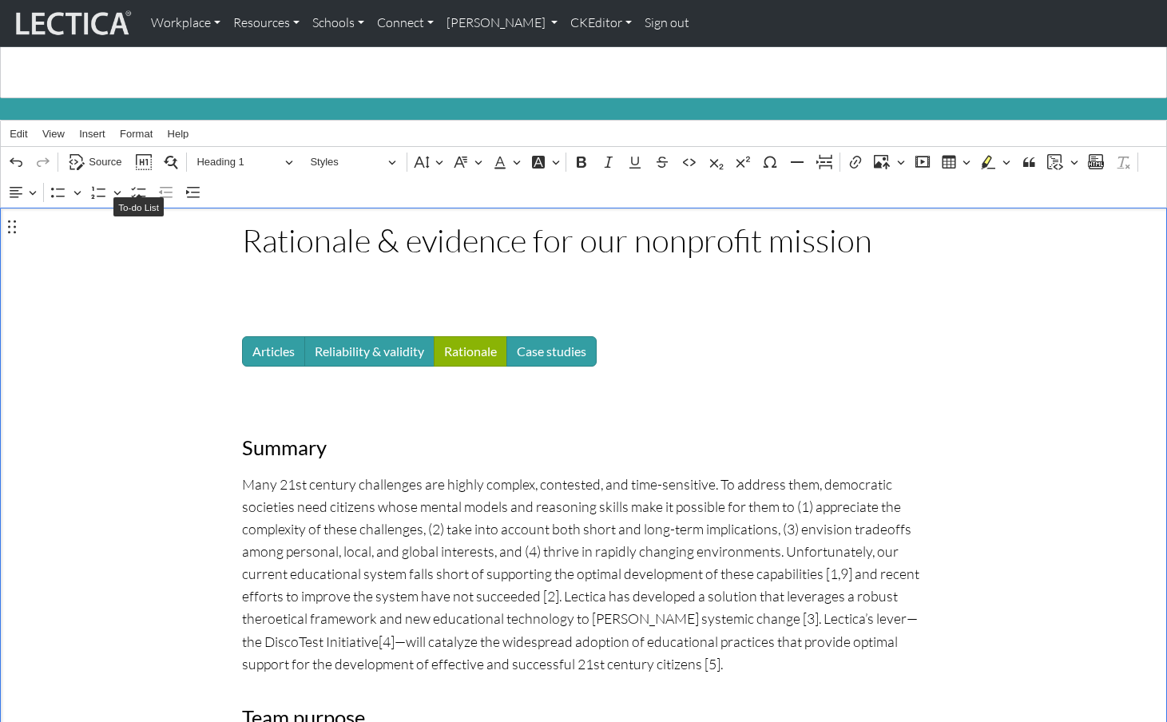
scroll to position [148, 0]
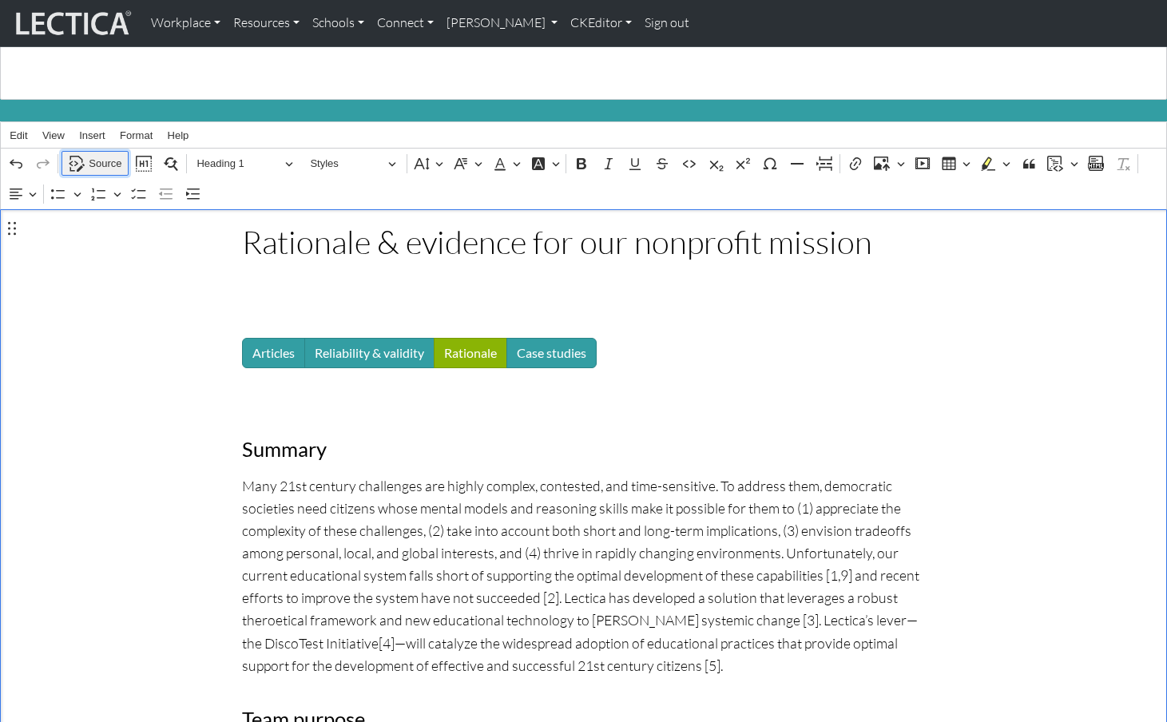
click at [103, 154] on span "Source" at bounding box center [105, 163] width 33 height 19
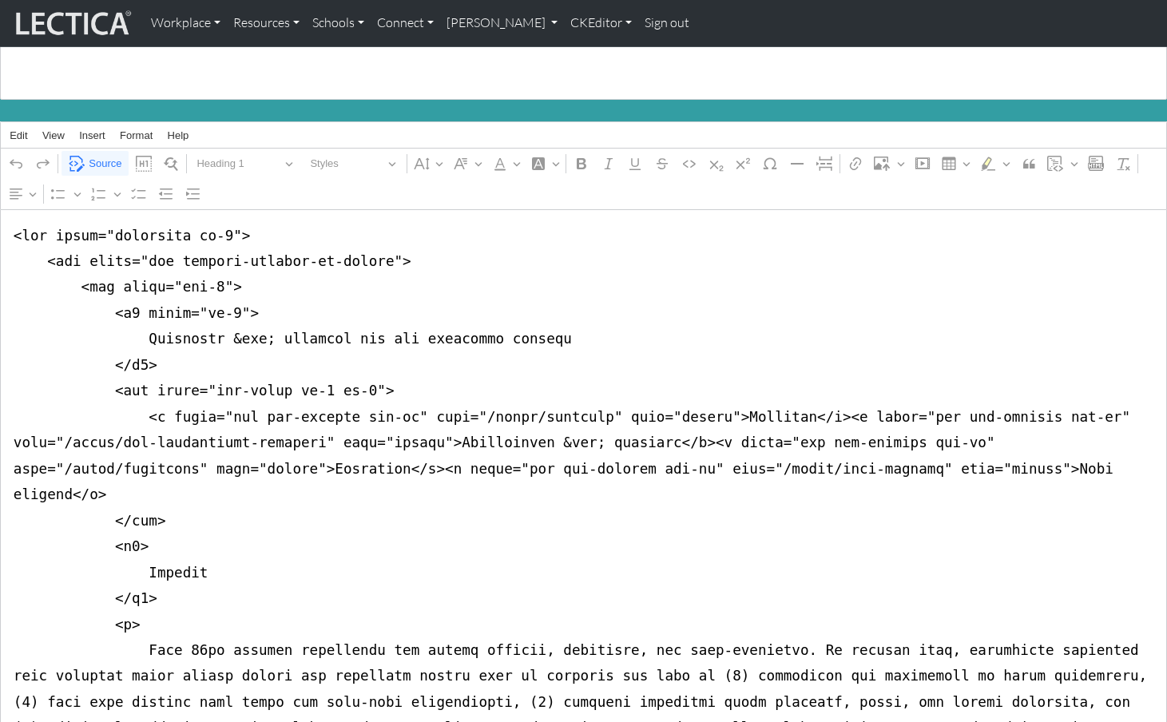
drag, startPoint x: 165, startPoint y: 248, endPoint x: 370, endPoint y: 247, distance: 205.3
drag, startPoint x: 165, startPoint y: 245, endPoint x: 370, endPoint y: 247, distance: 205.3
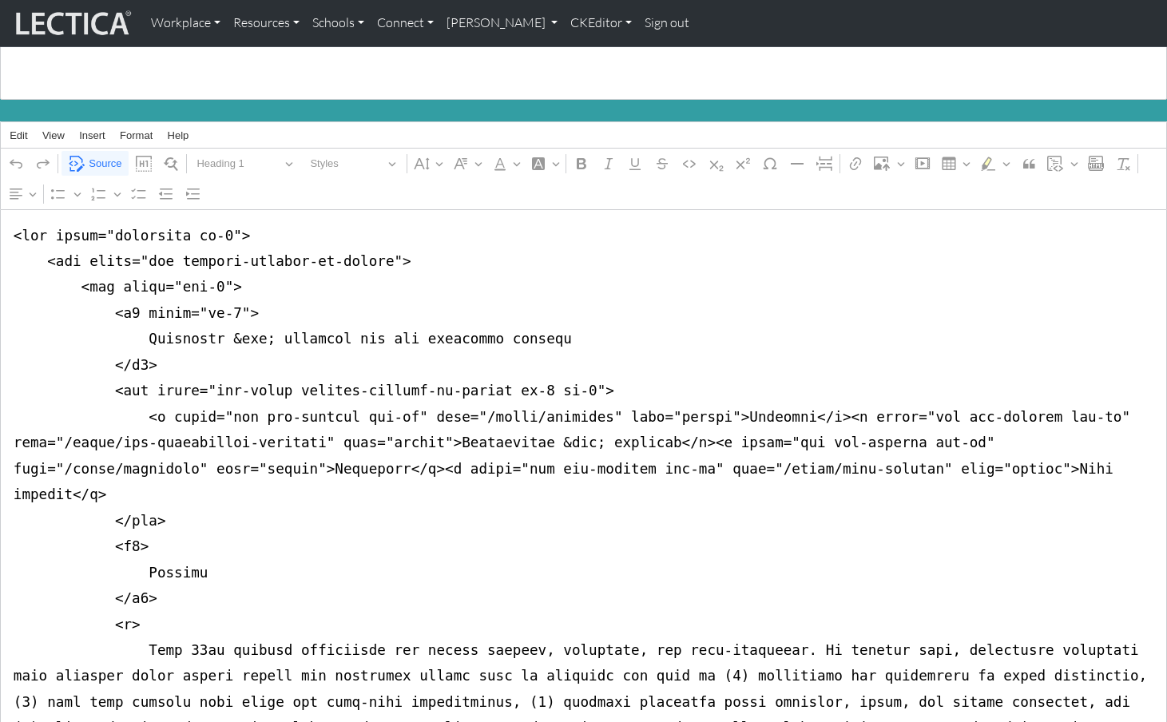
drag, startPoint x: 481, startPoint y: 373, endPoint x: 560, endPoint y: 374, distance: 79.1
type textarea "<div class="container mb-5"> <div class="row justify-content-md-center"> <div c…"
click at [100, 156] on span "Source" at bounding box center [105, 163] width 33 height 19
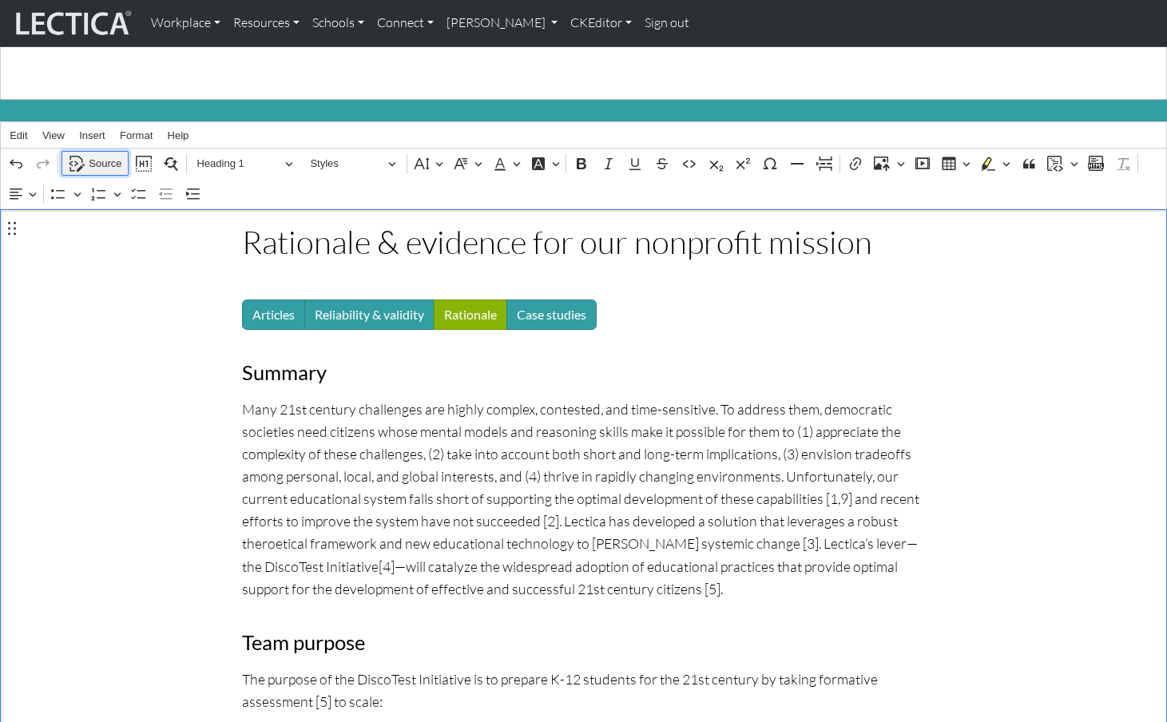
click at [97, 154] on span "Source" at bounding box center [105, 163] width 33 height 19
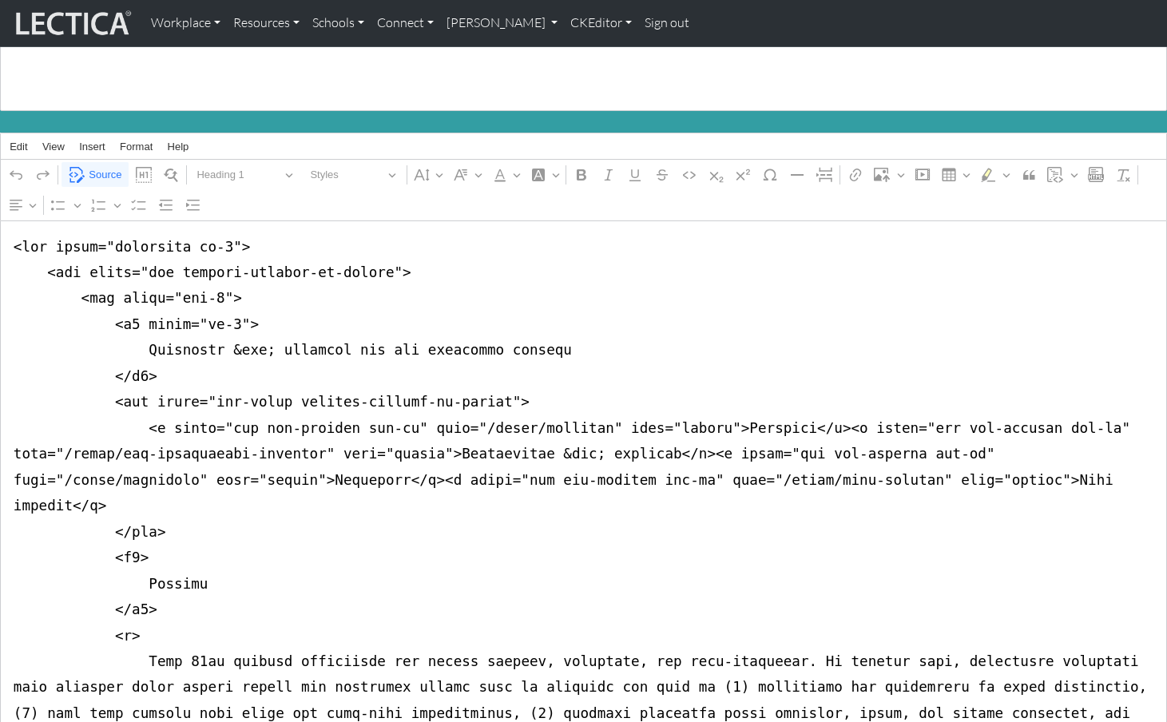
scroll to position [136, 0]
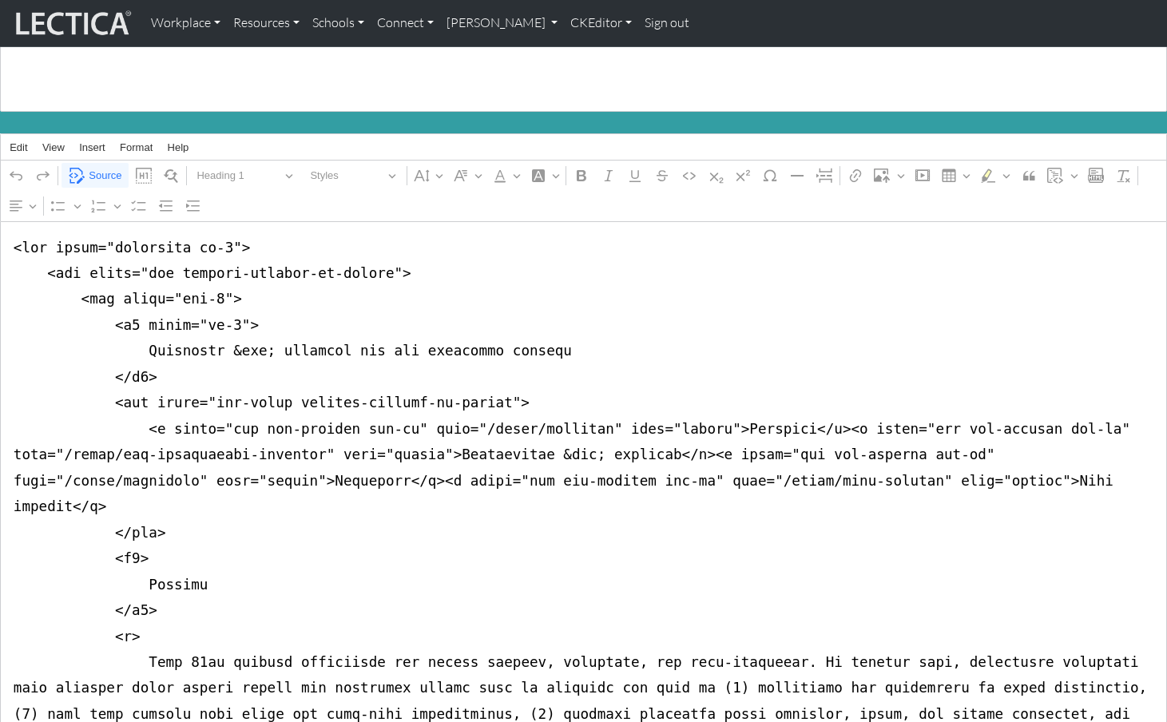
drag, startPoint x: 284, startPoint y: 381, endPoint x: 481, endPoint y: 379, distance: 196.5
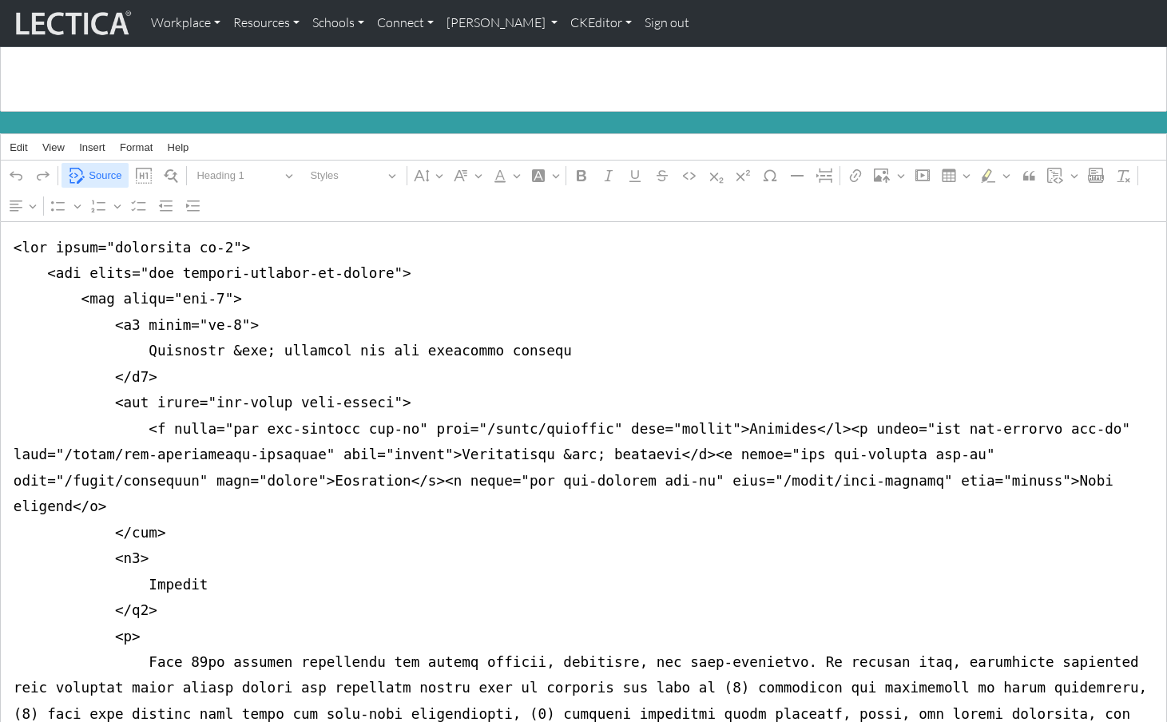
type textarea "<div class="container mb-5"> <div class="row justify-content-md-center"> <div c…"
click at [101, 166] on span "Source" at bounding box center [105, 175] width 33 height 19
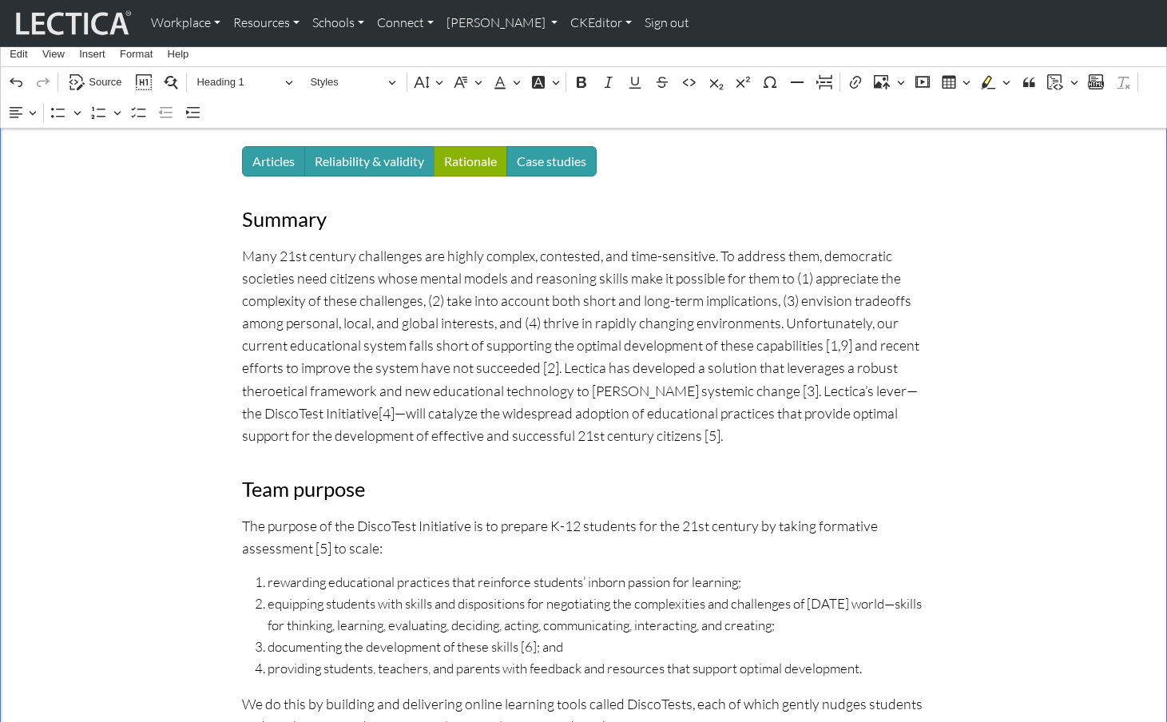
scroll to position [0, 0]
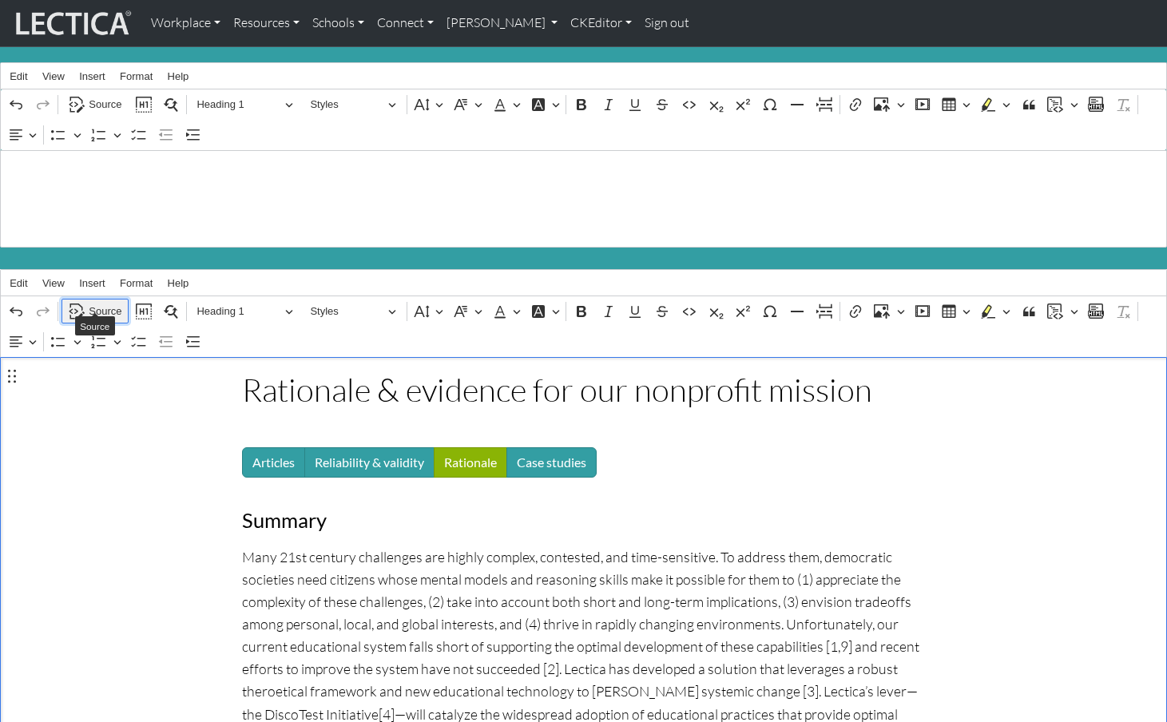
click at [100, 302] on span "Source" at bounding box center [105, 311] width 33 height 19
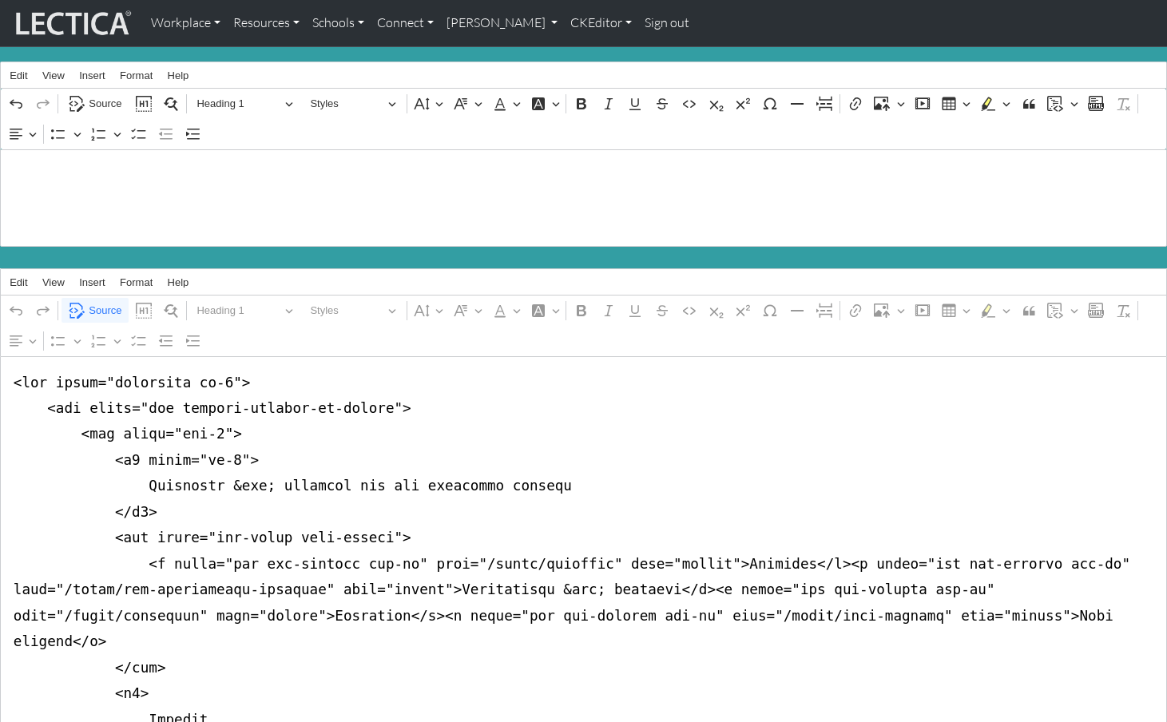
type textarea "<div class="container mb-5"> <div class="row justify-content-md-center"> <div c…"
click at [103, 301] on span "Source" at bounding box center [105, 310] width 33 height 19
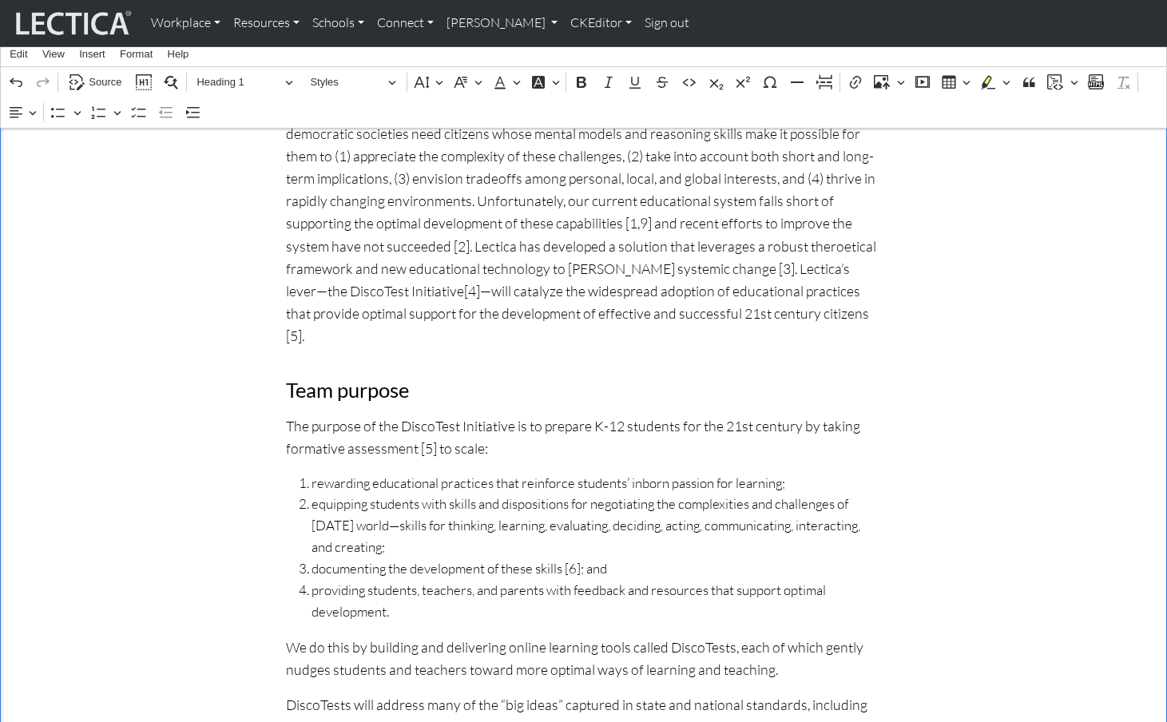
scroll to position [0, 0]
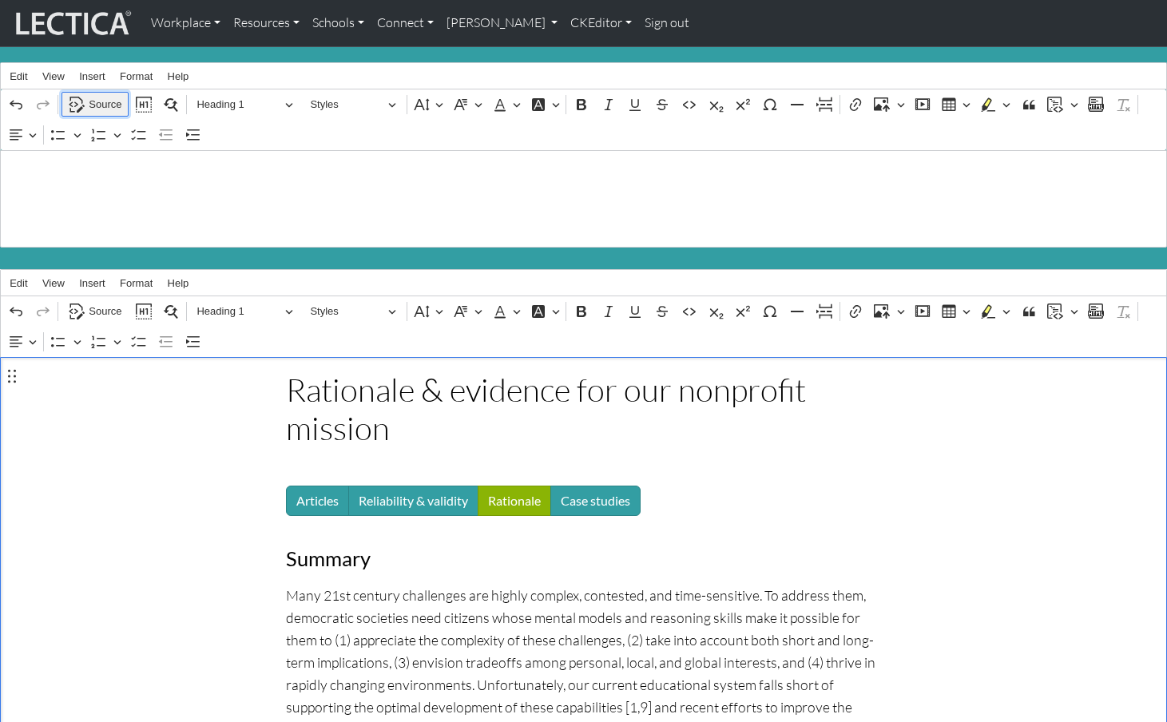
click at [95, 98] on span "Source" at bounding box center [105, 104] width 33 height 19
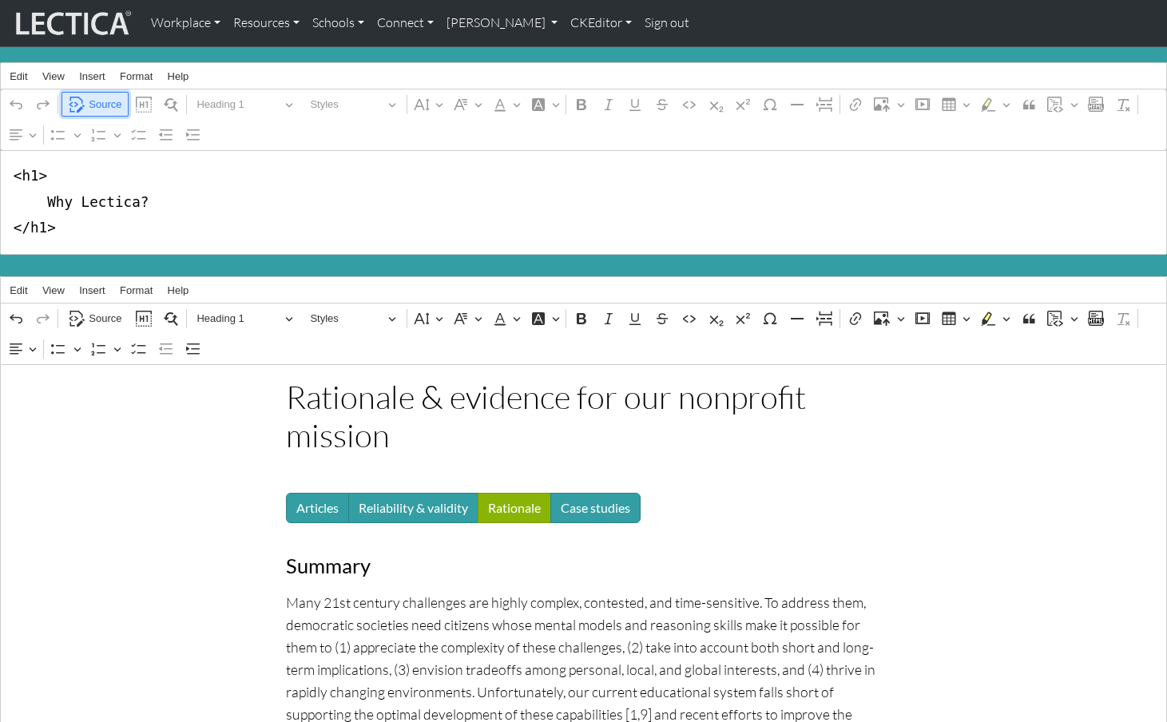
click at [96, 100] on span "Source" at bounding box center [105, 104] width 33 height 19
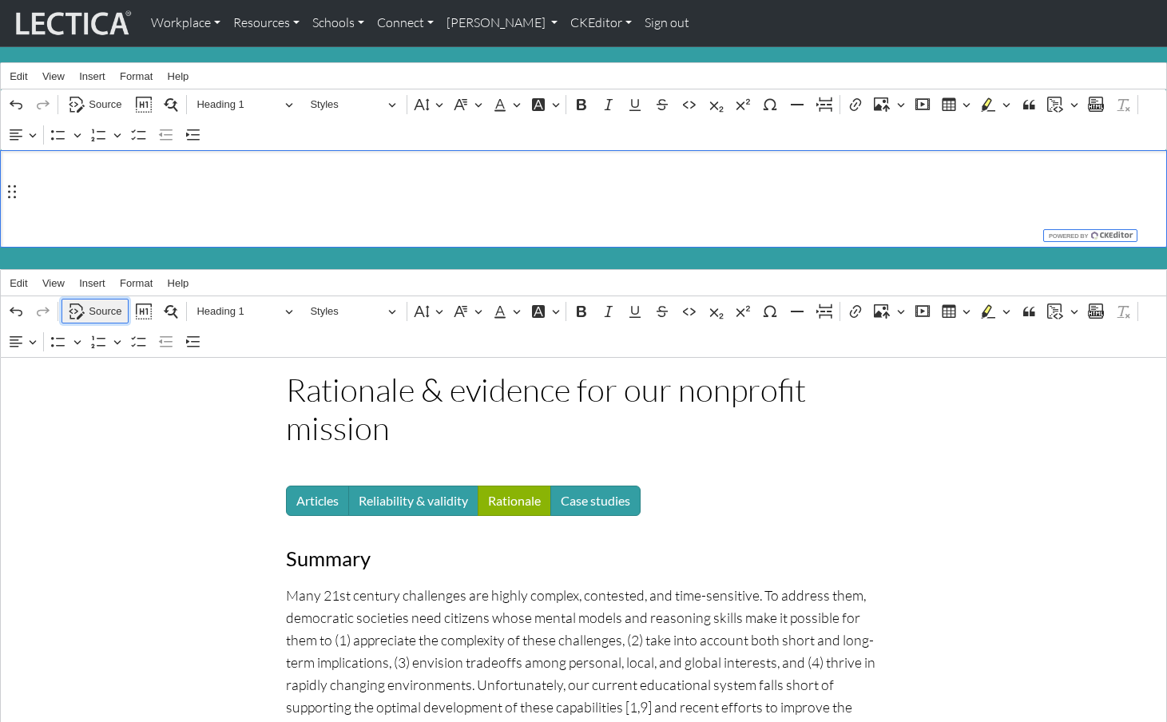
click at [100, 302] on span "Source" at bounding box center [105, 311] width 33 height 19
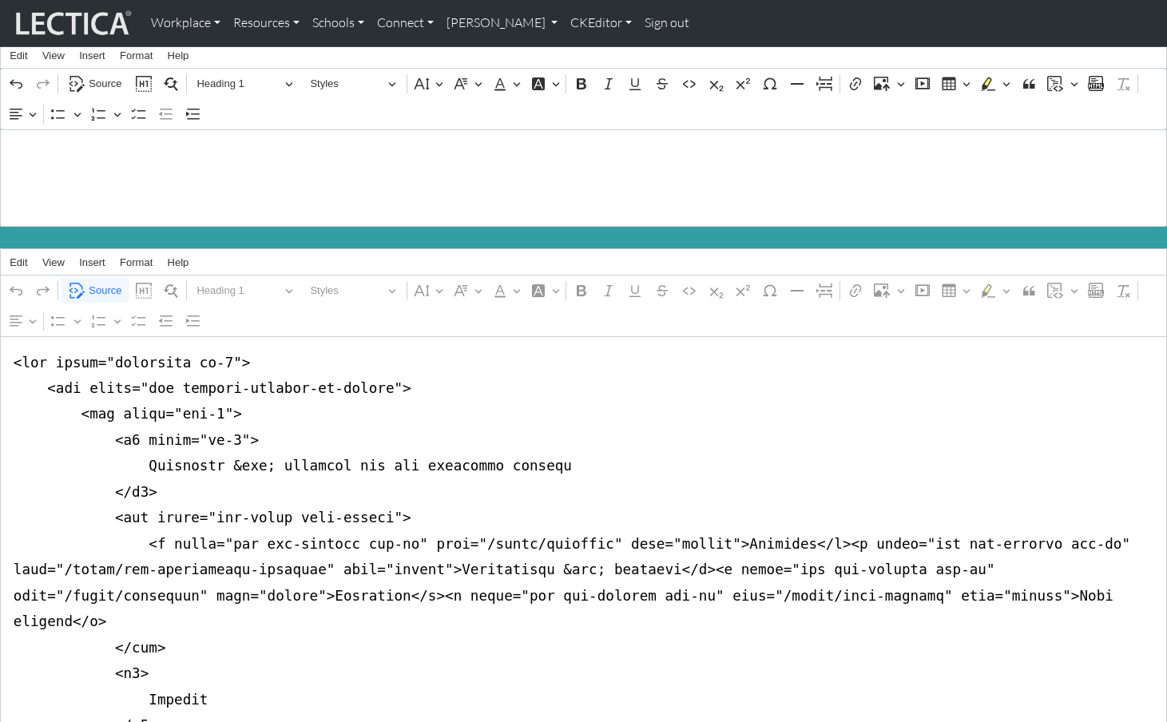
scroll to position [27, 0]
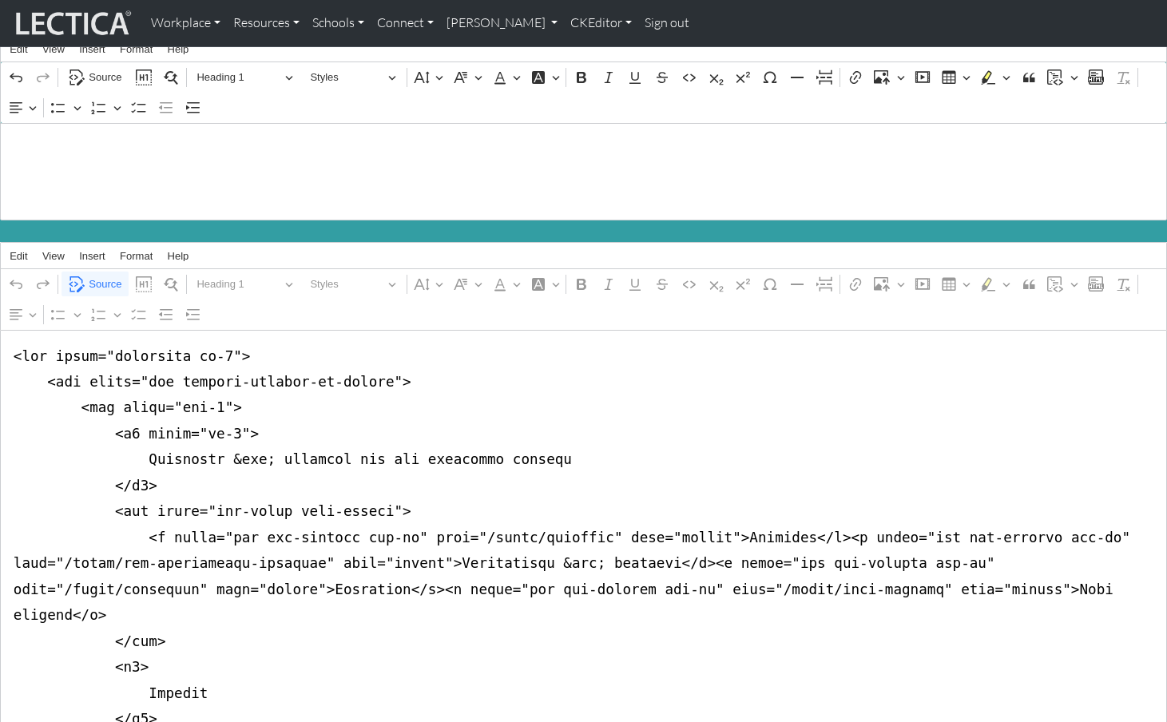
drag, startPoint x: 10, startPoint y: 366, endPoint x: 7, endPoint y: 398, distance: 32.0
drag, startPoint x: 273, startPoint y: 486, endPoint x: 371, endPoint y: 490, distance: 97.6
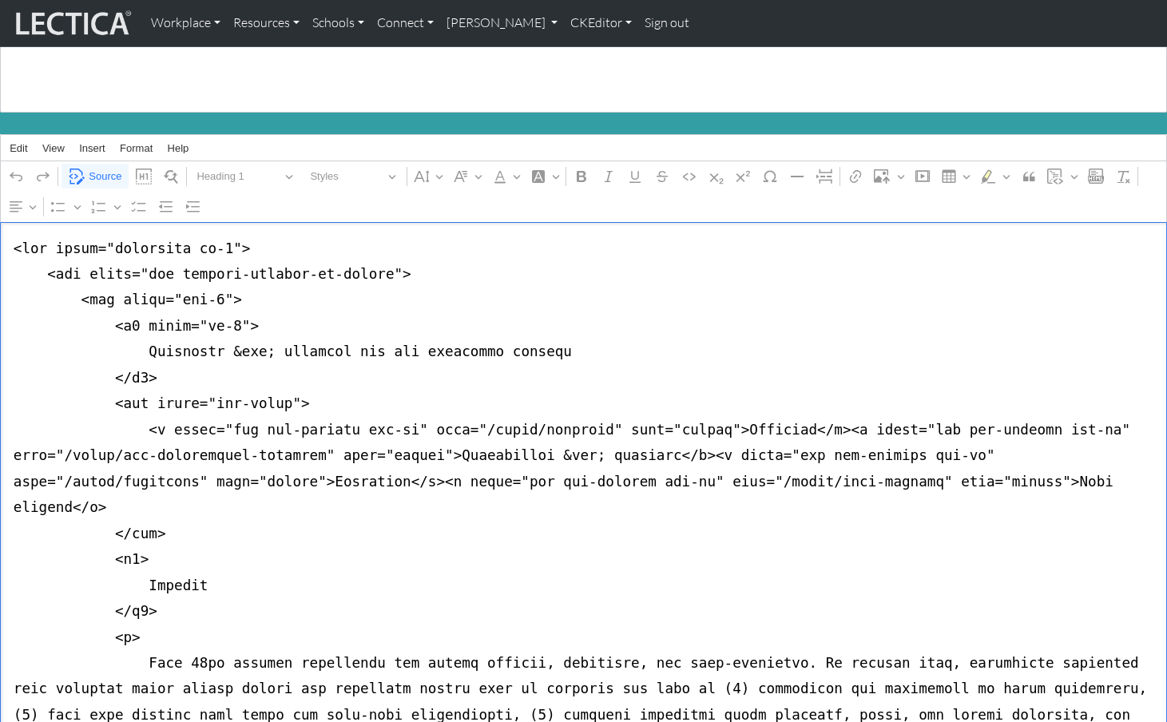
scroll to position [141, 0]
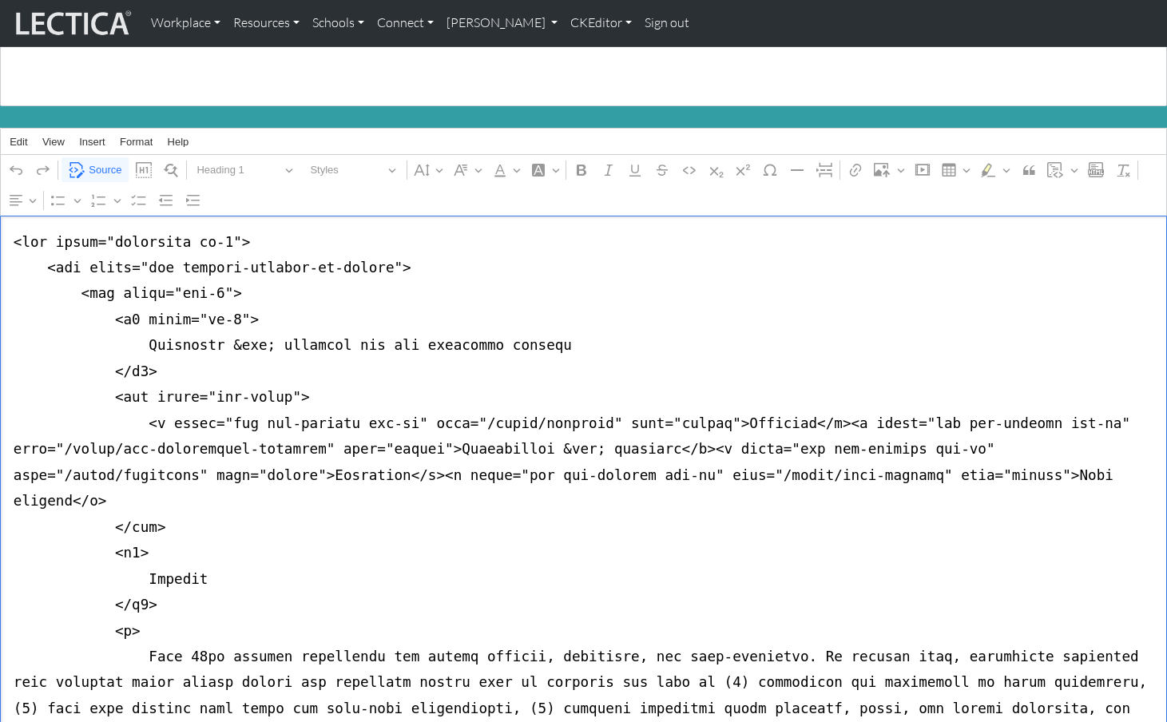
drag, startPoint x: 6, startPoint y: 372, endPoint x: 2, endPoint y: 391, distance: 19.4
paste textarea "<div class="btn-group">"
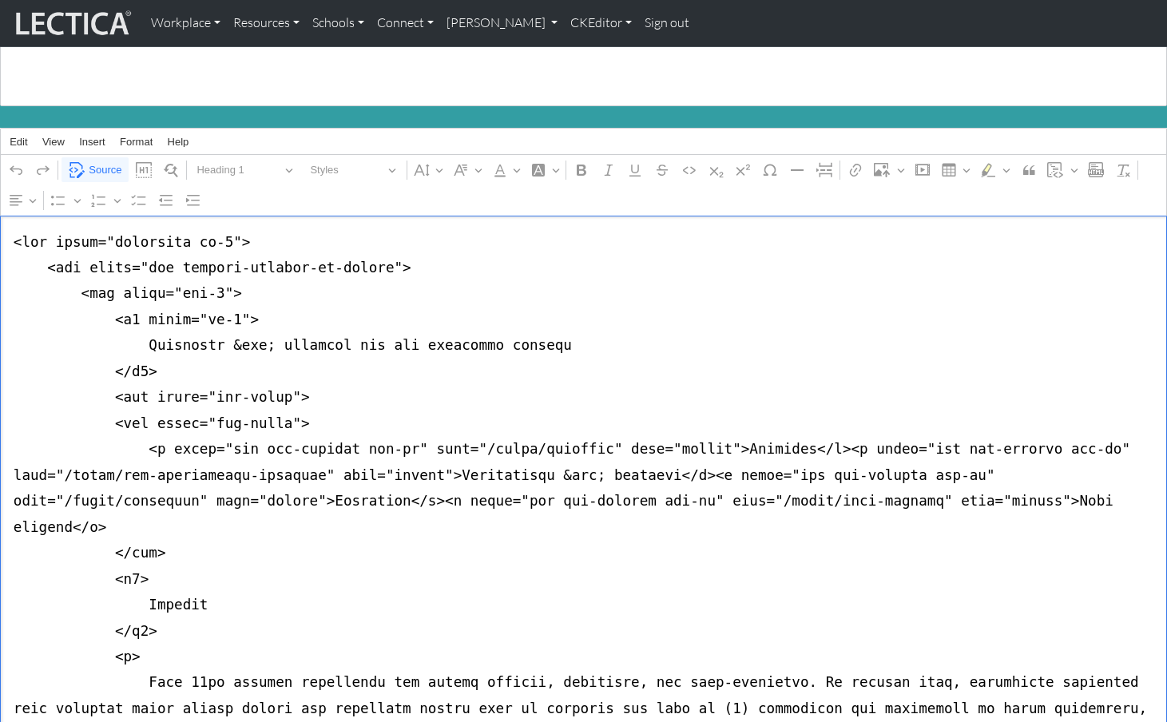
drag, startPoint x: 205, startPoint y: 373, endPoint x: 272, endPoint y: 377, distance: 68.0
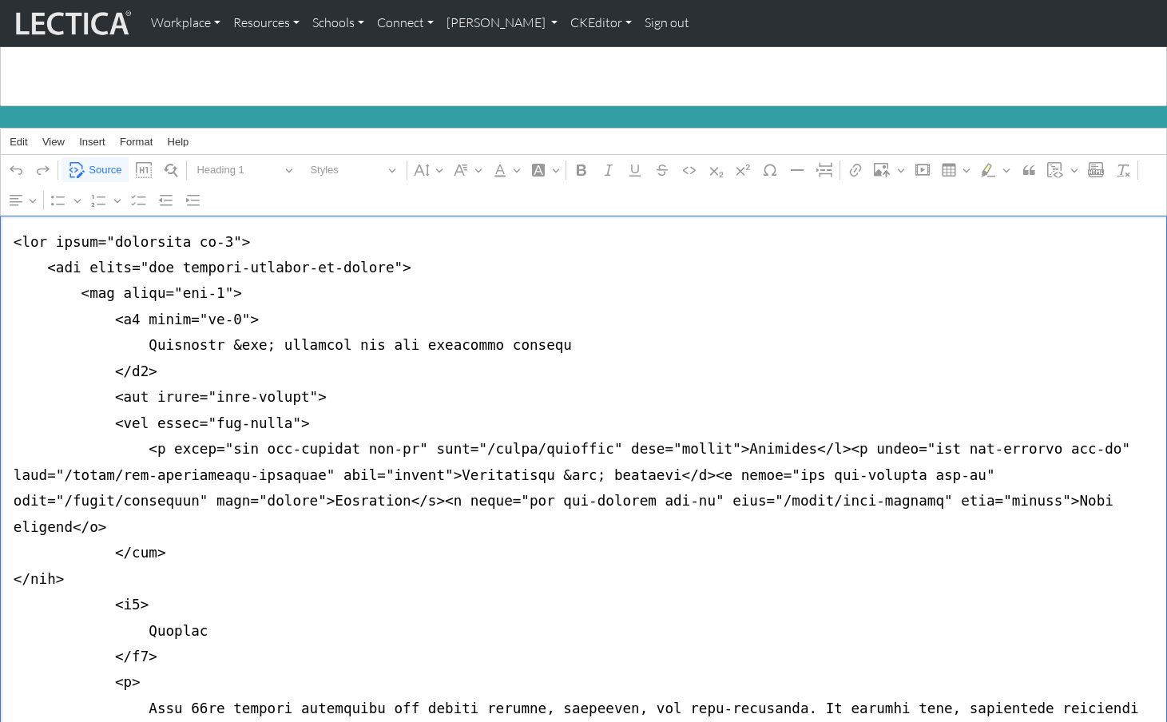
type textarea "<div class="container mb-5"> <div class="row justify-content-md-center"> <div c…"
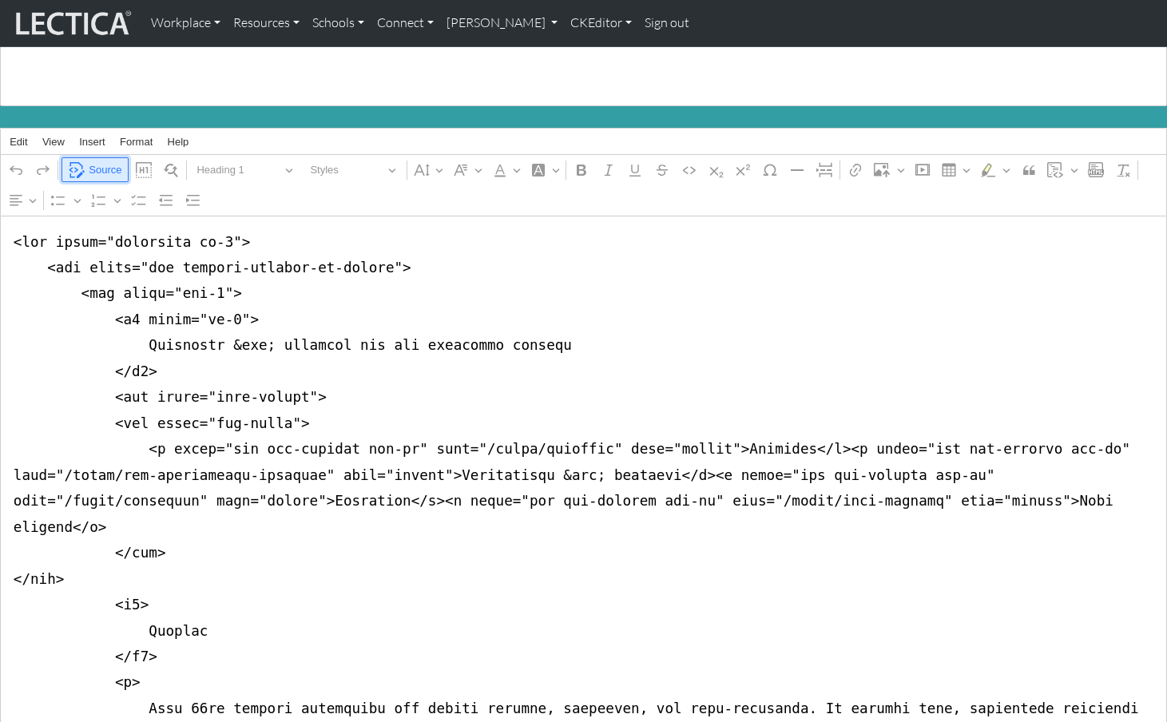
click at [93, 161] on span "Source" at bounding box center [105, 170] width 33 height 19
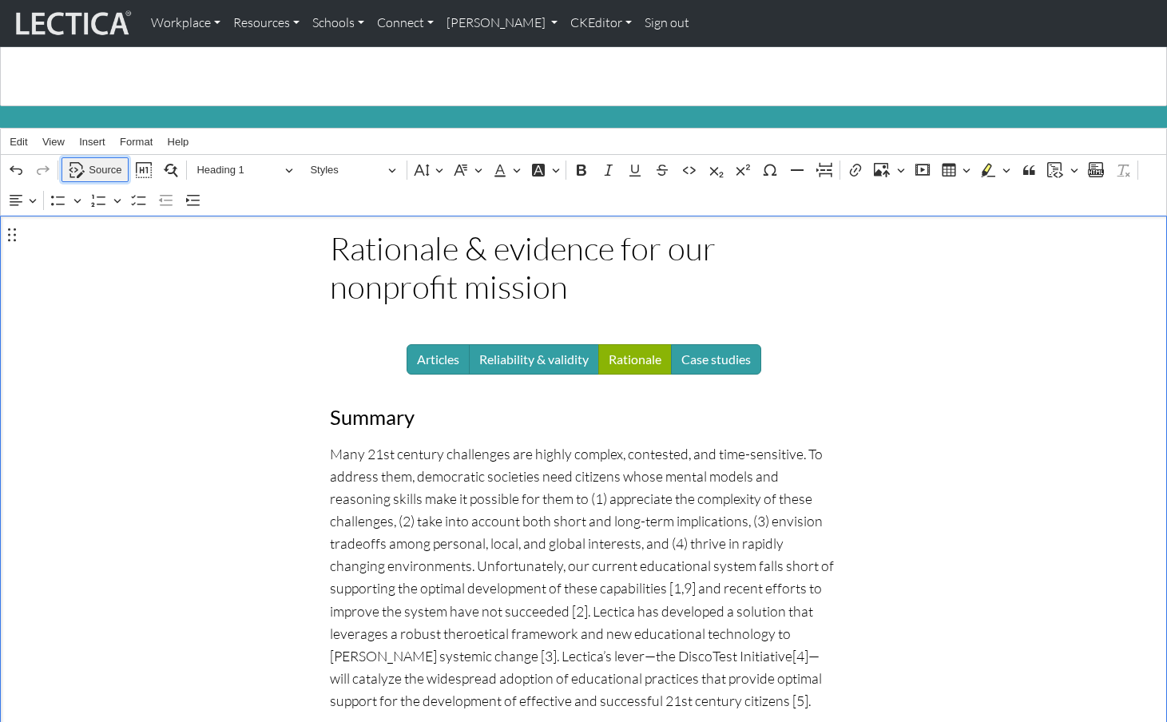
click at [104, 161] on span "Source" at bounding box center [105, 170] width 33 height 19
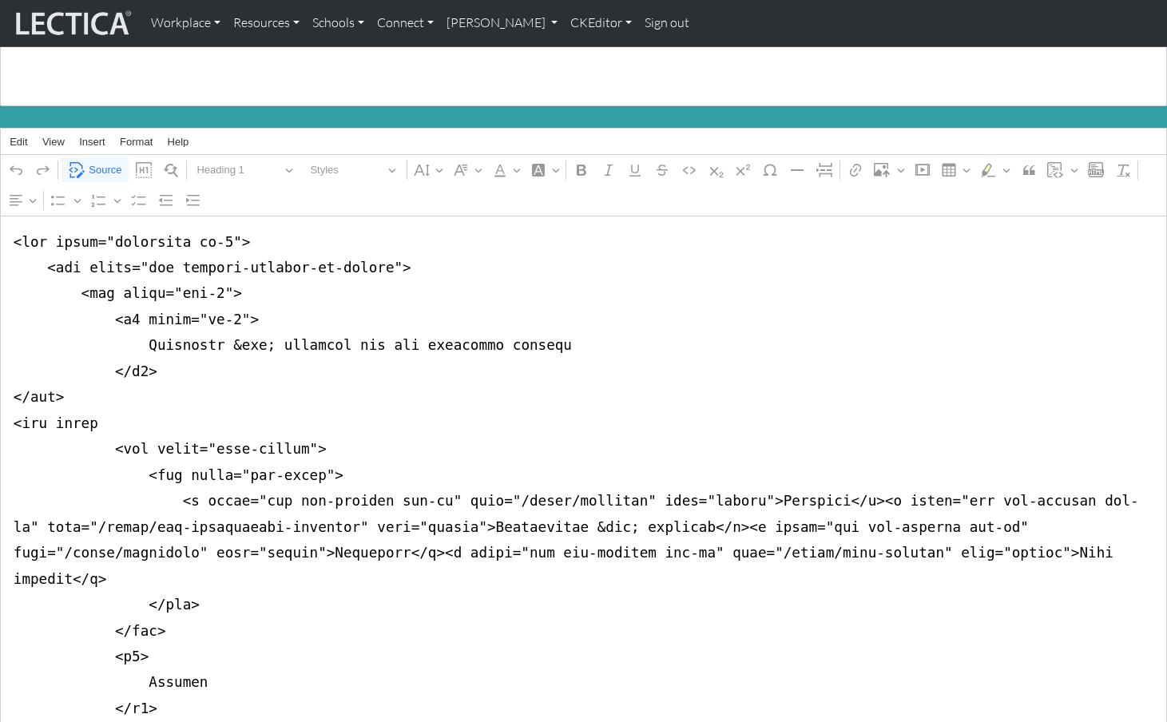
drag, startPoint x: 8, startPoint y: 271, endPoint x: 5, endPoint y: 292, distance: 21.8
drag, startPoint x: 8, startPoint y: 400, endPoint x: 8, endPoint y: 415, distance: 14.4
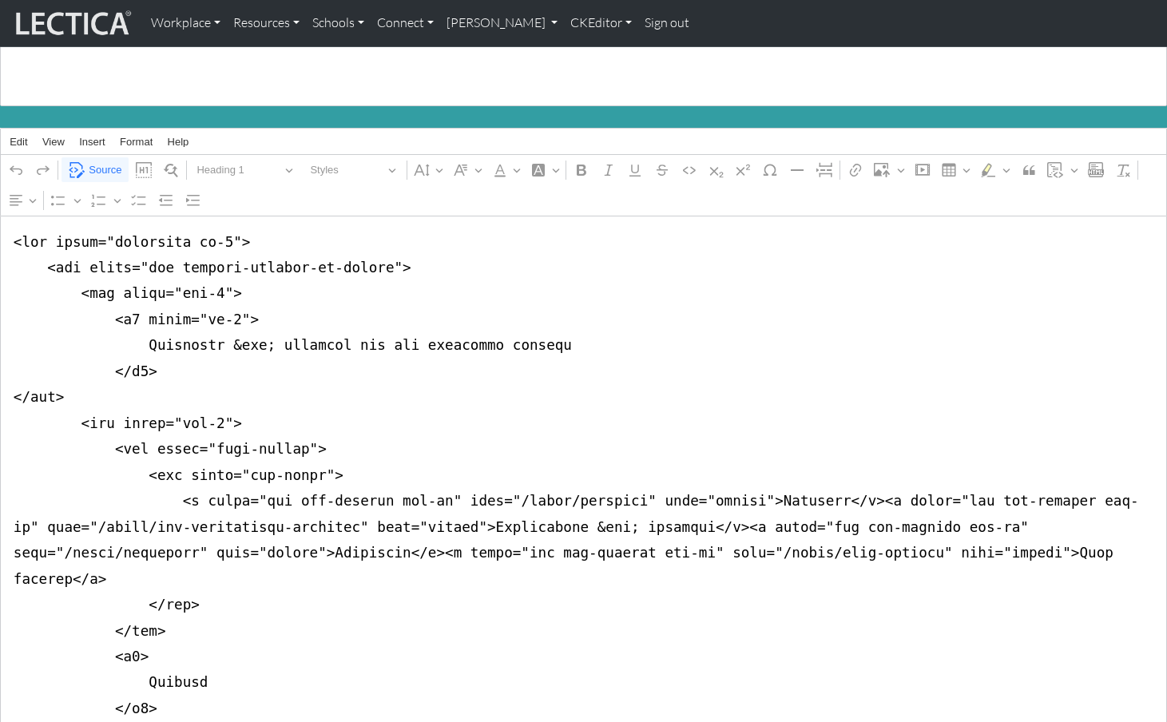
type textarea "<div class="container mb-5"> <div class="row justify-content-md-center"> <div c…"
click at [103, 161] on span "Source" at bounding box center [105, 170] width 33 height 19
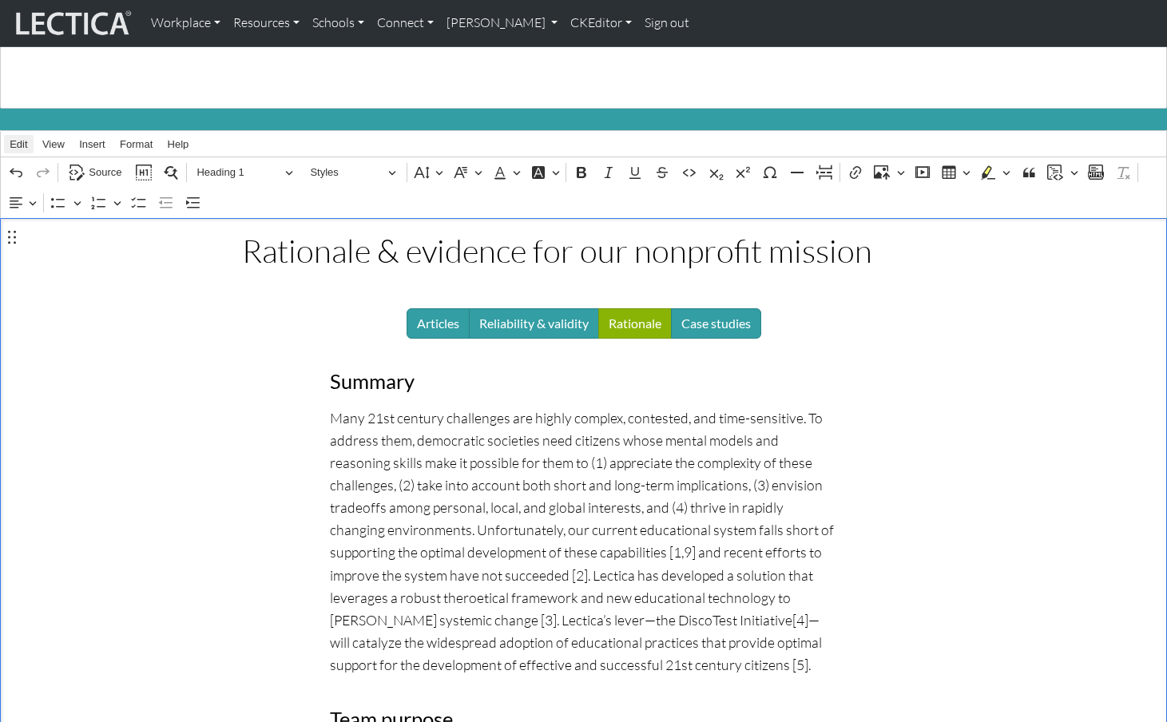
scroll to position [133, 0]
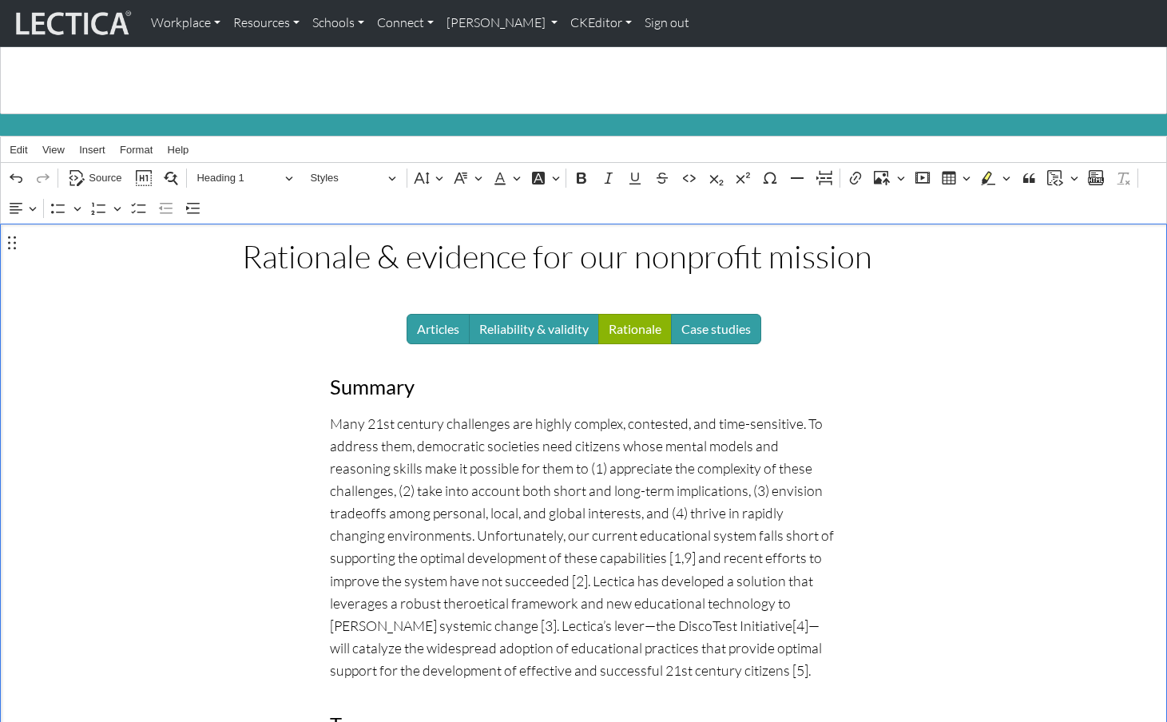
click at [553, 254] on h1 "Rationale & evidence for our nonprofit mission" at bounding box center [584, 256] width 684 height 38
click at [97, 169] on span "Source" at bounding box center [105, 178] width 33 height 19
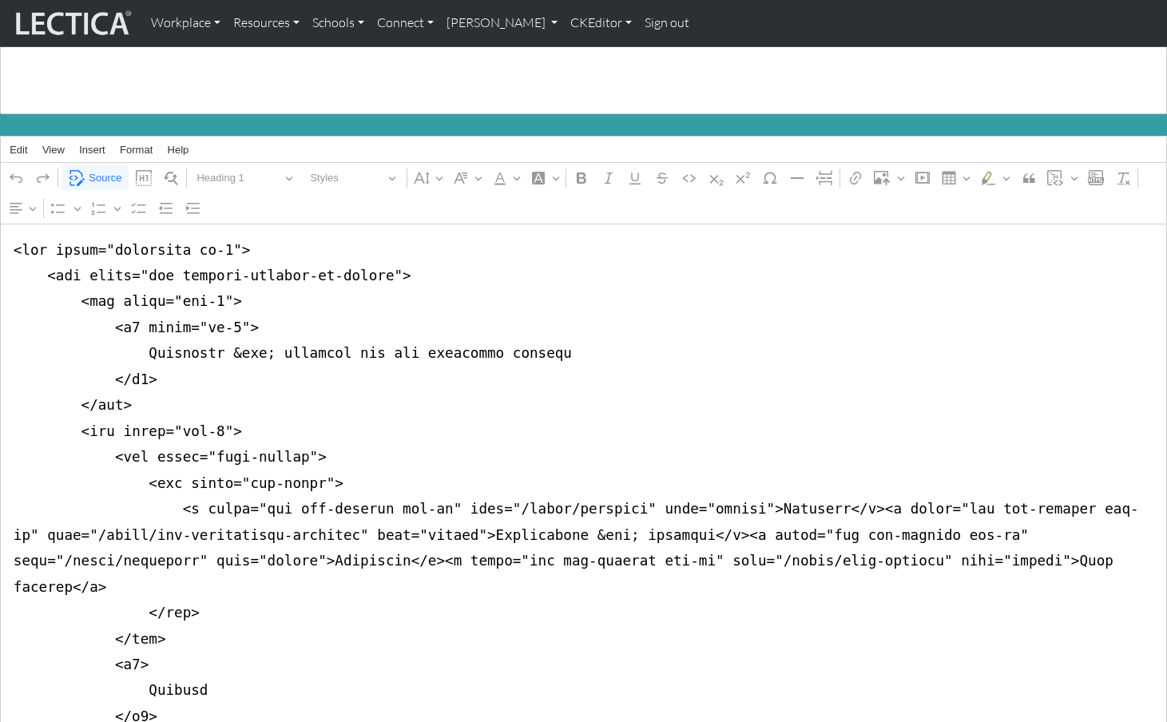
type textarea "<div class="container mb-5"> <div class="row justify-content-md-center"> <div c…"
click at [96, 169] on span "Source" at bounding box center [105, 178] width 33 height 19
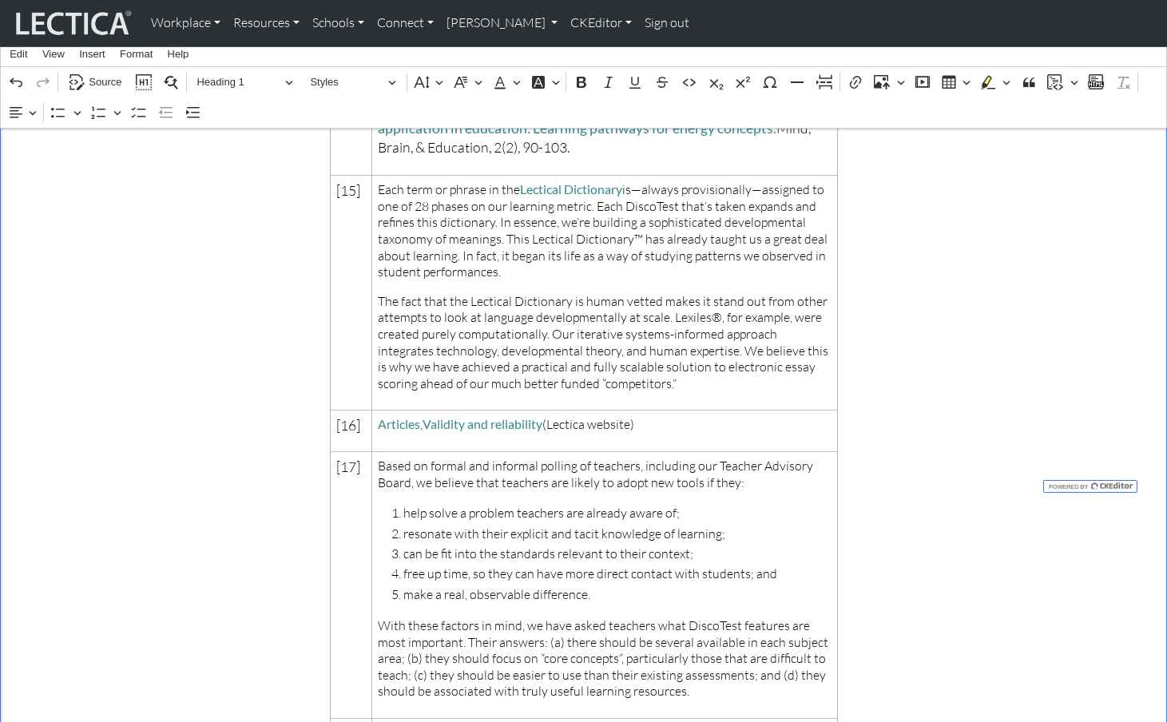
scroll to position [4670, 0]
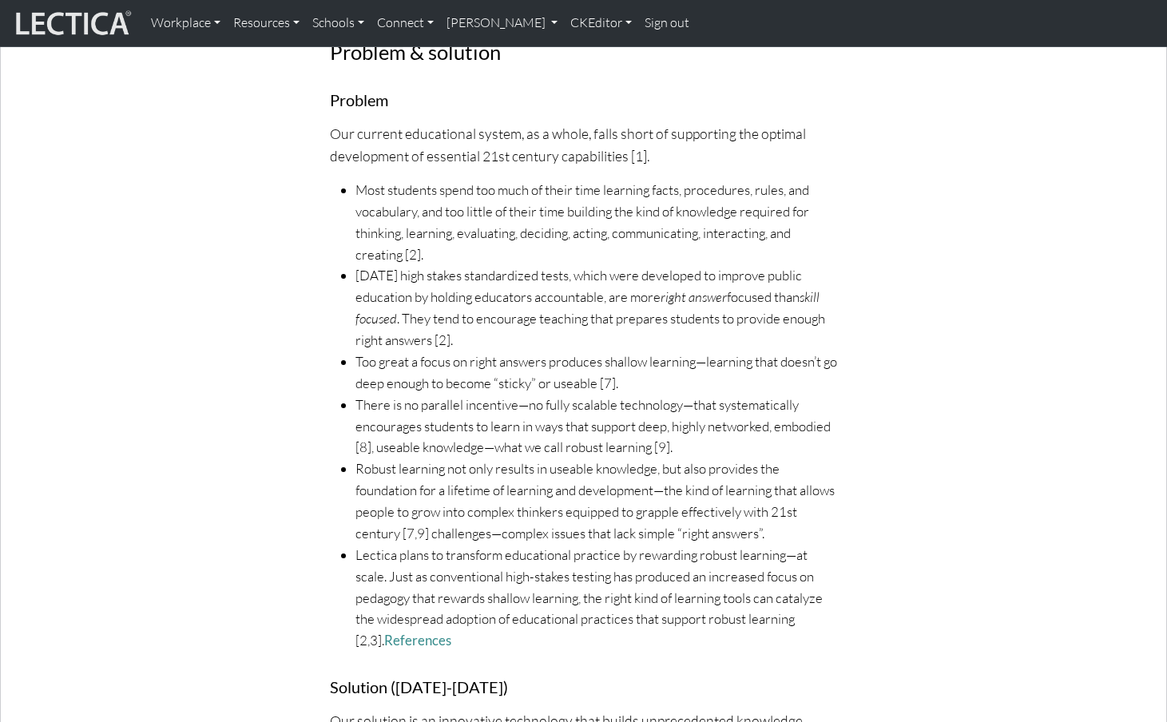
scroll to position [1172, 0]
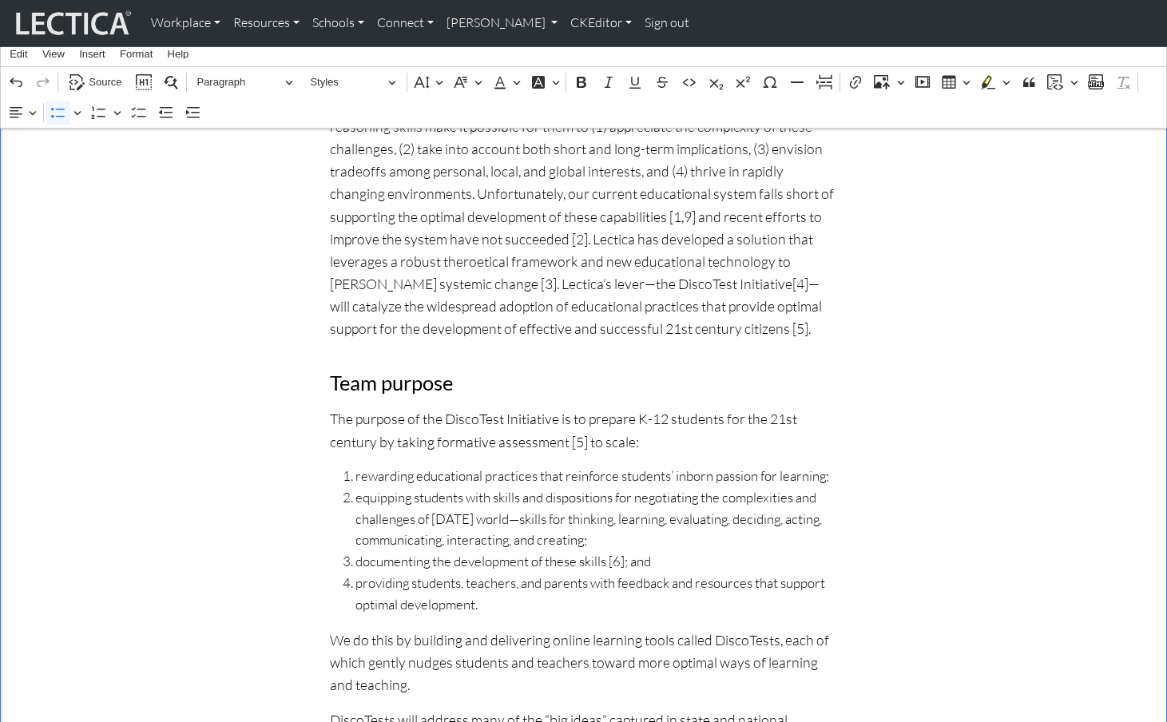
scroll to position [0, 0]
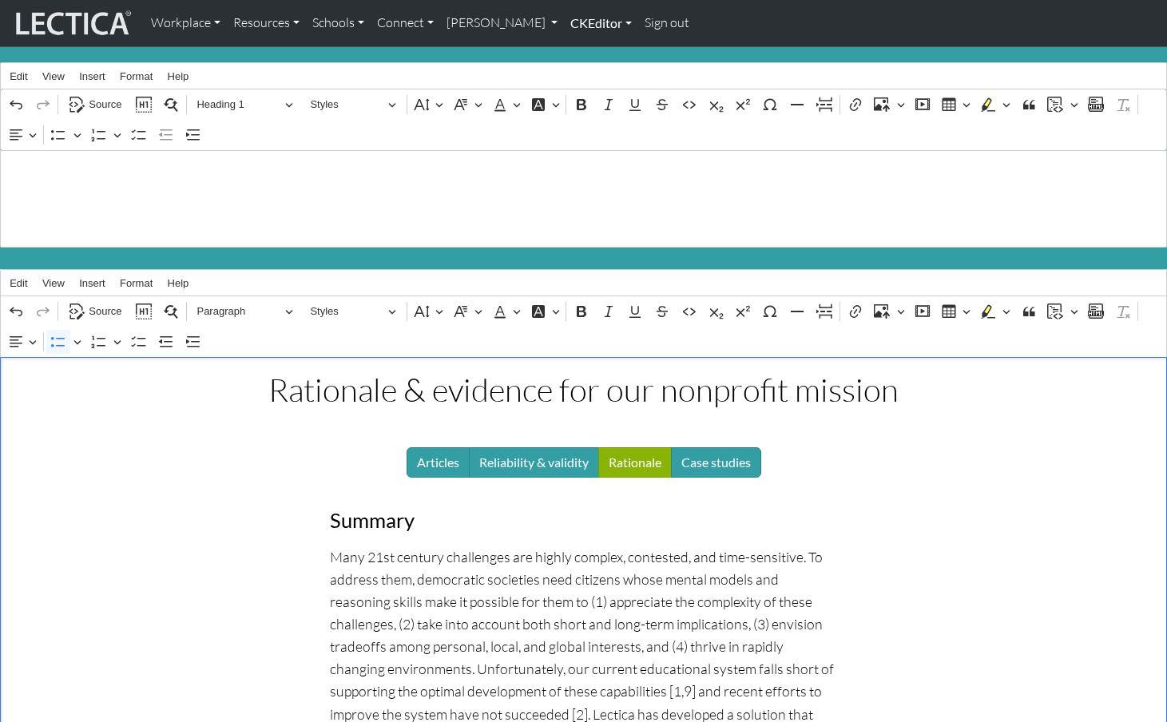
click at [579, 24] on link "CKEditor" at bounding box center [601, 23] width 74 height 34
click at [577, 52] on link "Edit" at bounding box center [593, 59] width 32 height 20
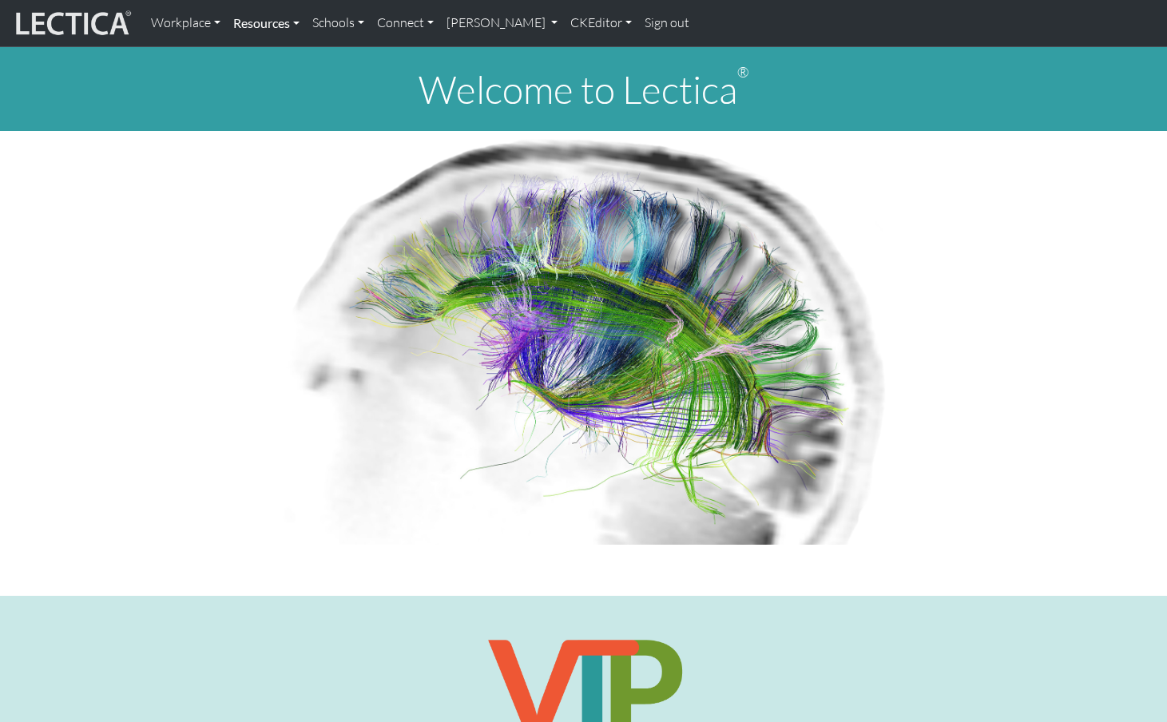
click at [264, 24] on link "Resources" at bounding box center [266, 23] width 79 height 34
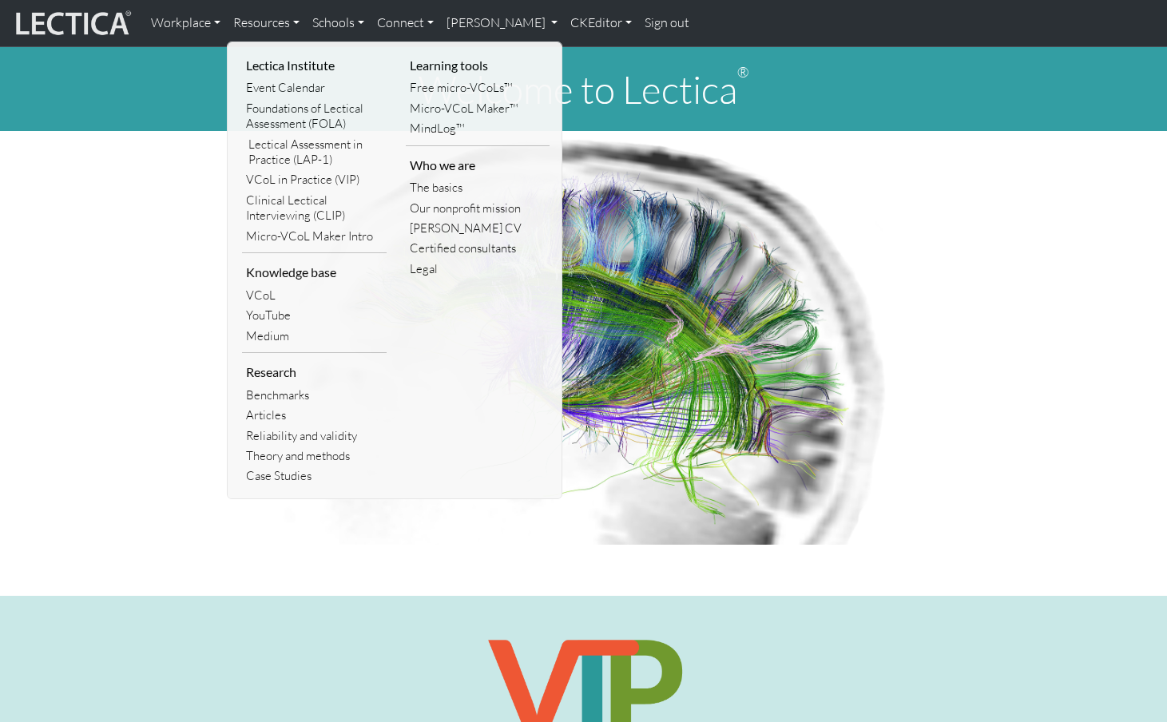
click at [284, 113] on link "Foundations of Lectical Assessment (FOLA)" at bounding box center [314, 116] width 145 height 36
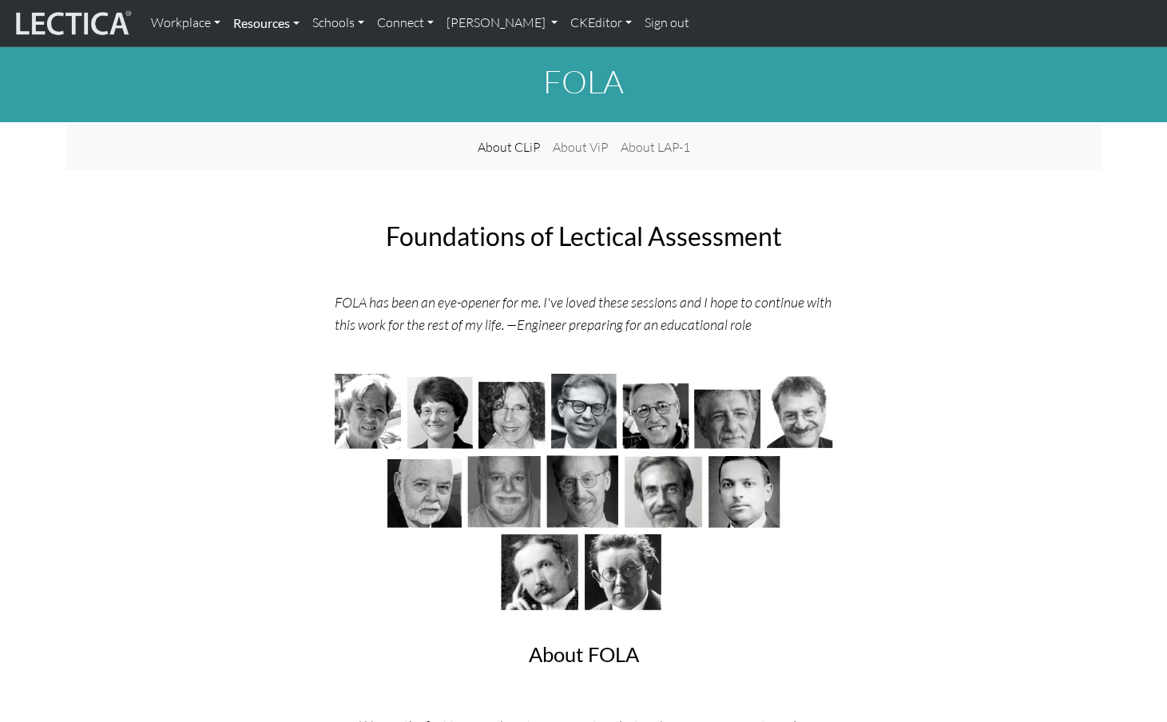
click at [290, 21] on link "Resources" at bounding box center [266, 23] width 79 height 34
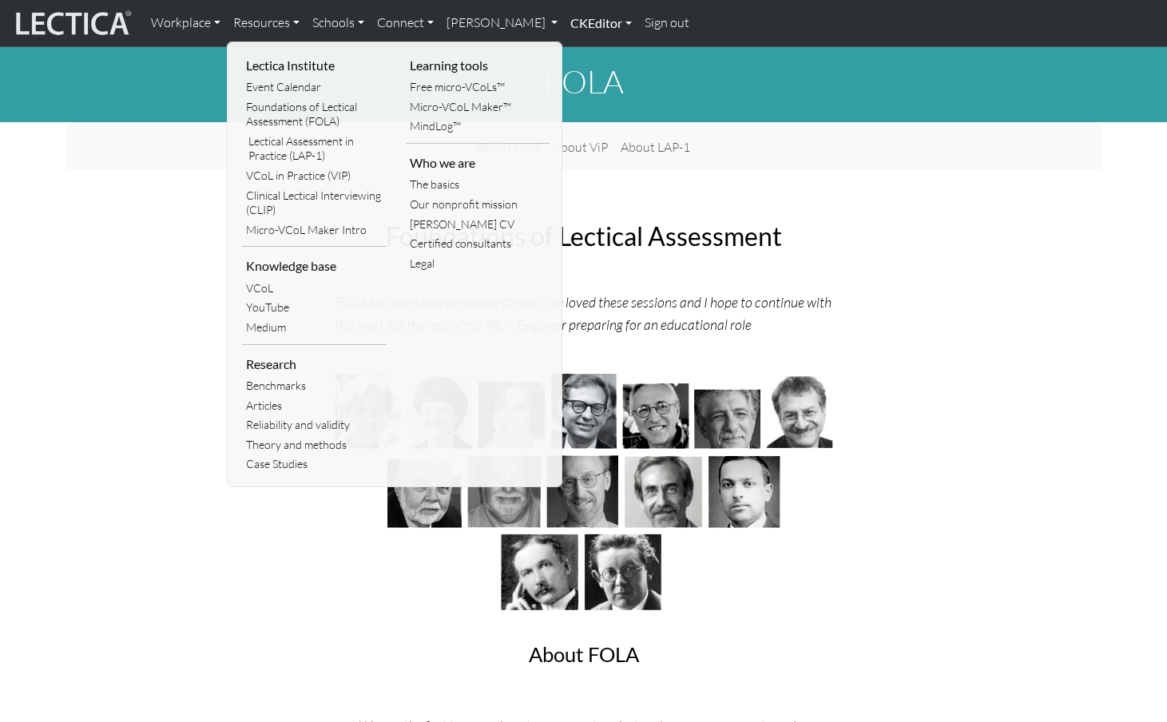
click at [564, 22] on link "CKEditor" at bounding box center [601, 23] width 74 height 34
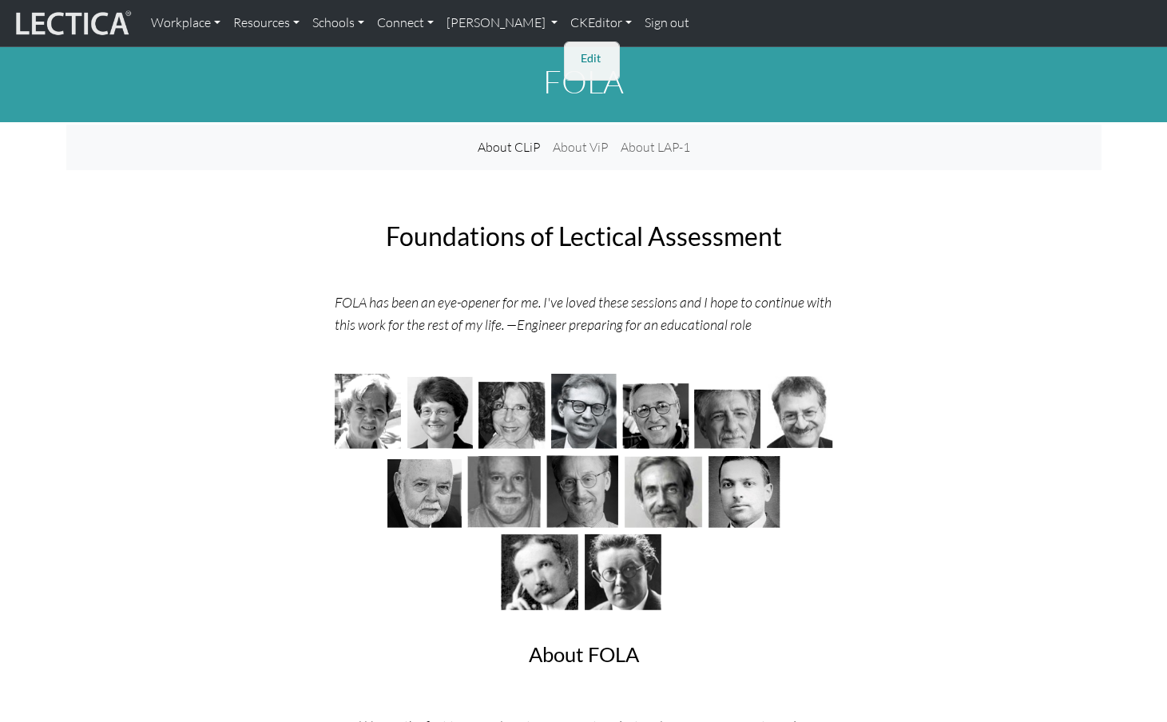
click at [577, 51] on link "Edit" at bounding box center [593, 59] width 32 height 20
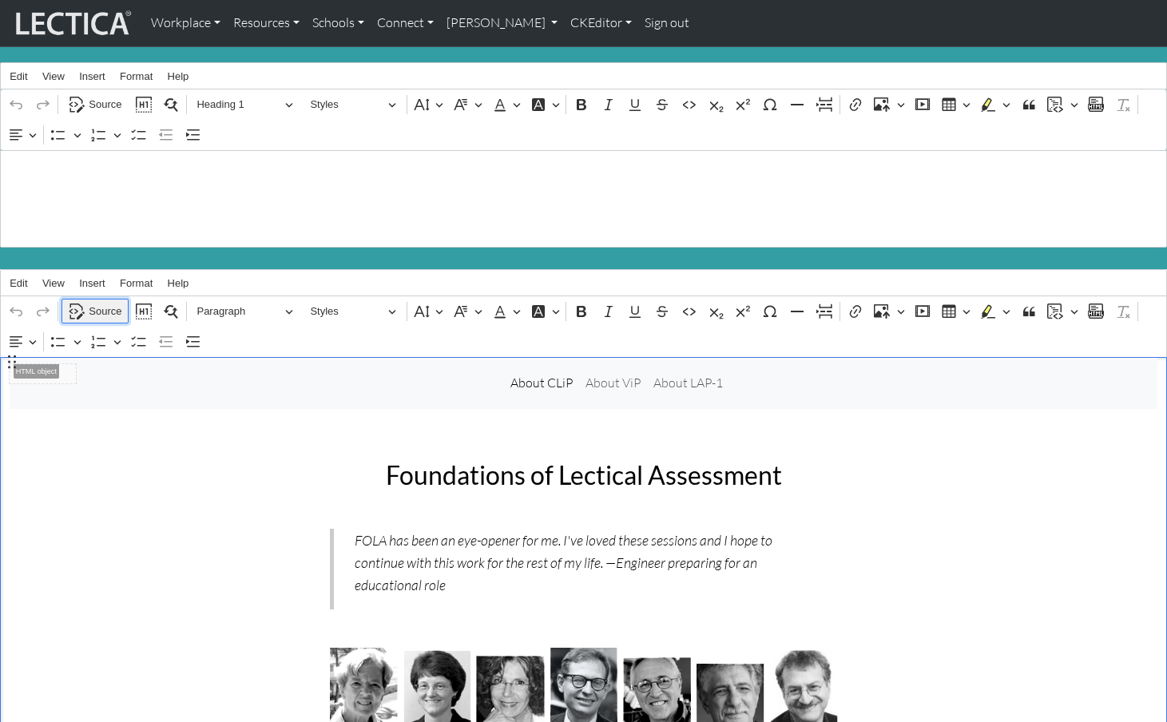
click at [97, 299] on button "Source" at bounding box center [95, 311] width 67 height 25
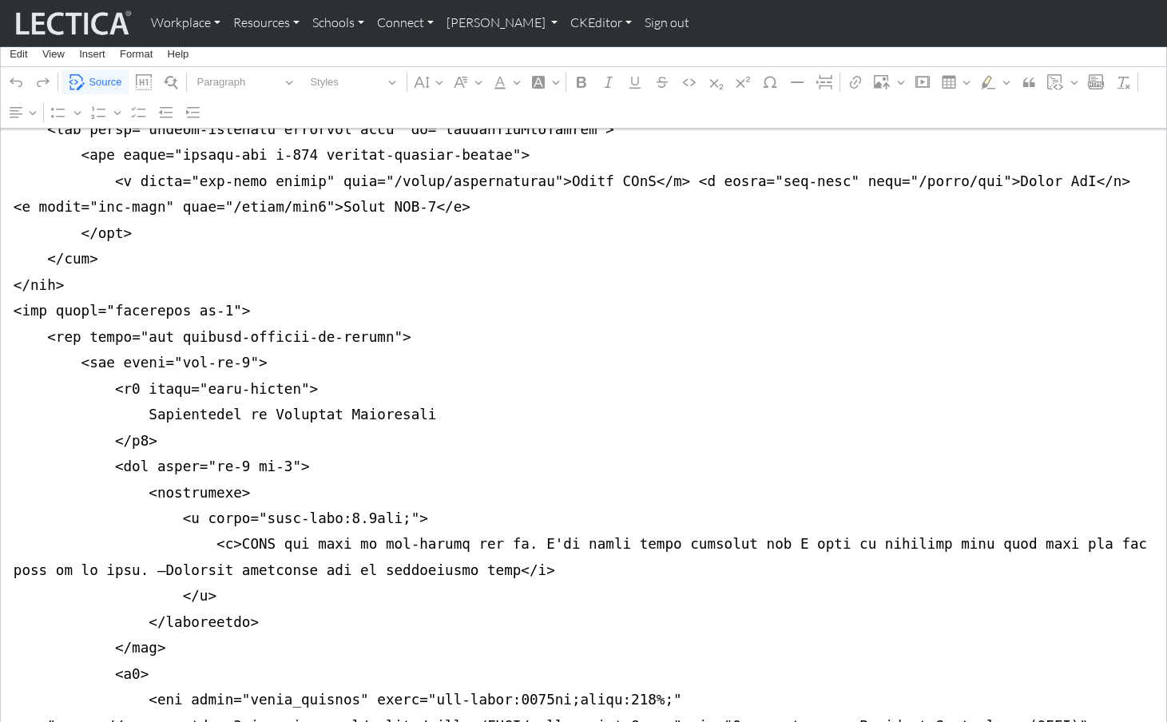
scroll to position [392, 0]
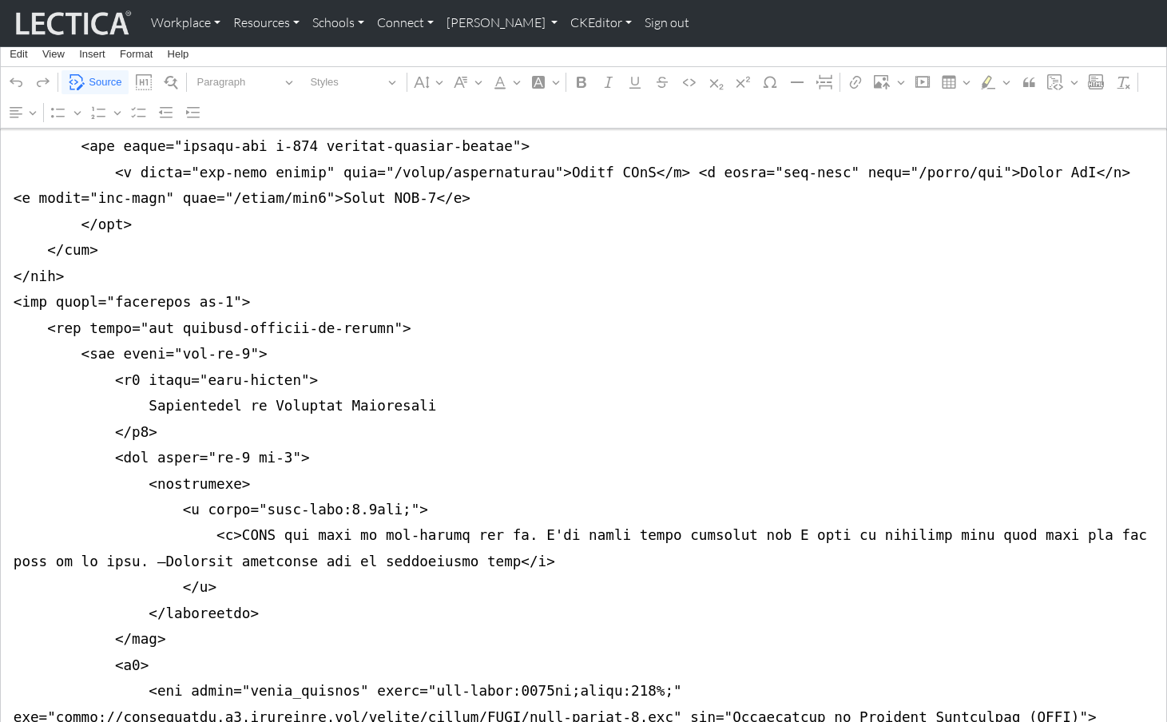
drag, startPoint x: 4, startPoint y: 270, endPoint x: -6, endPoint y: 319, distance: 49.7
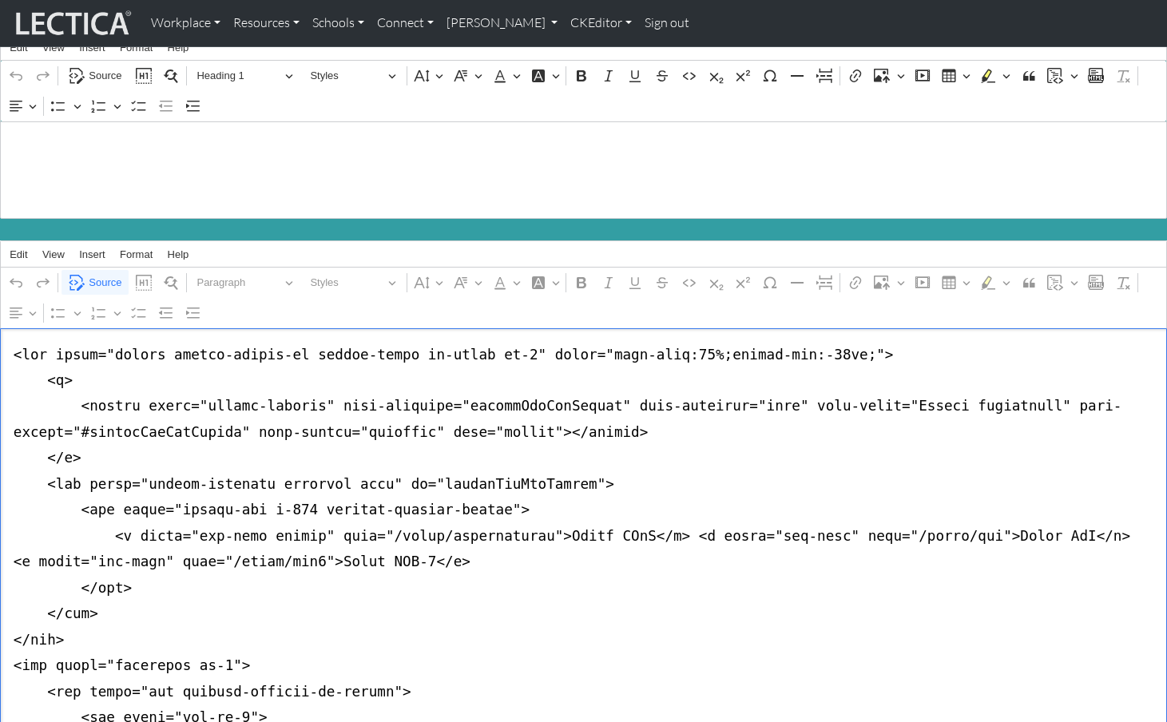
scroll to position [0, 0]
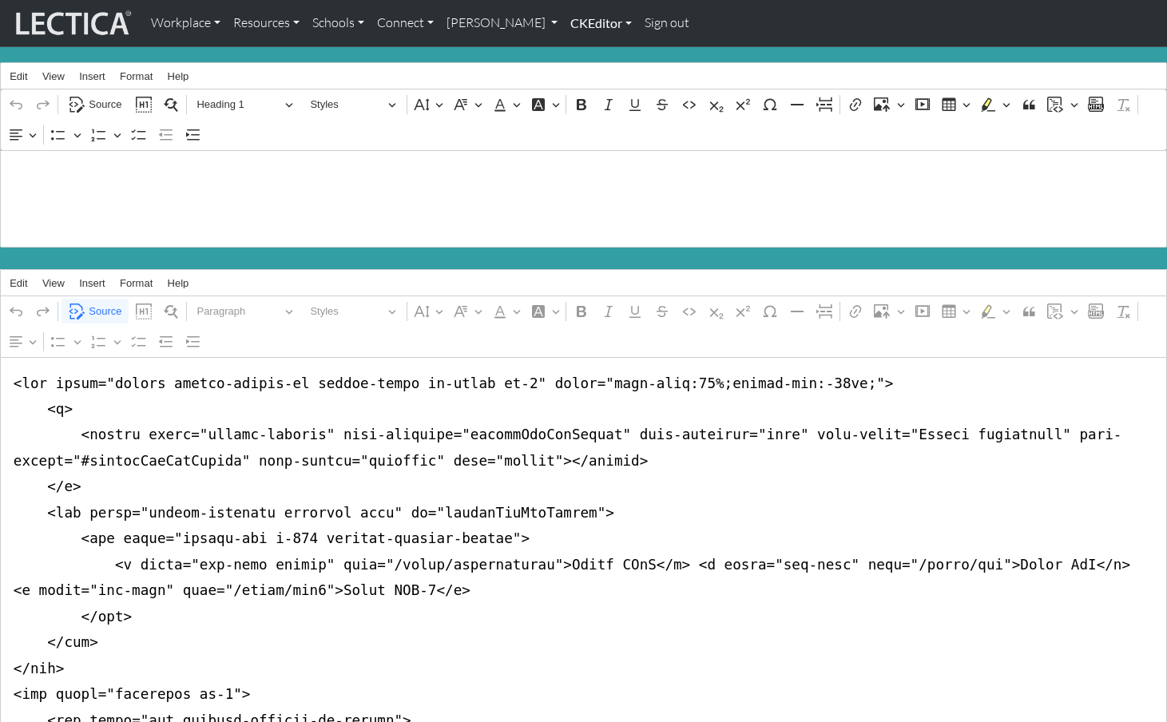
click at [564, 25] on link "CKEditor" at bounding box center [601, 23] width 74 height 34
click at [577, 50] on link "Edit" at bounding box center [593, 59] width 32 height 20
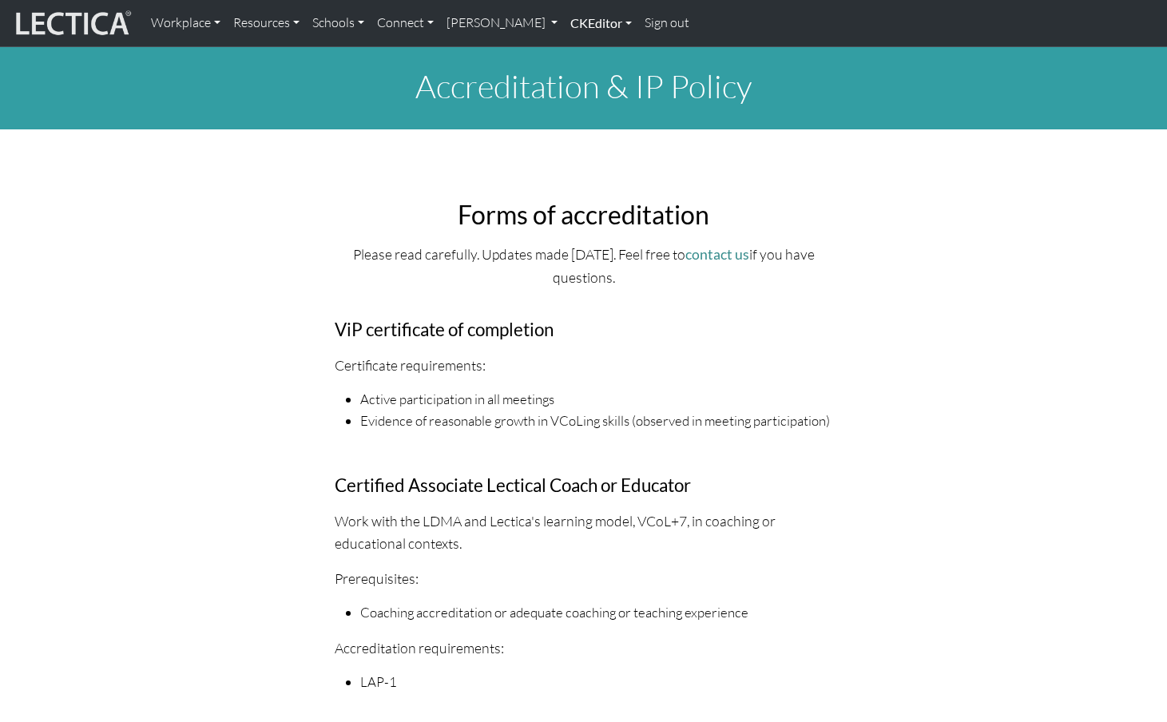
click at [564, 23] on link "CKEditor" at bounding box center [601, 23] width 74 height 34
click at [577, 55] on link "Edit" at bounding box center [593, 59] width 32 height 20
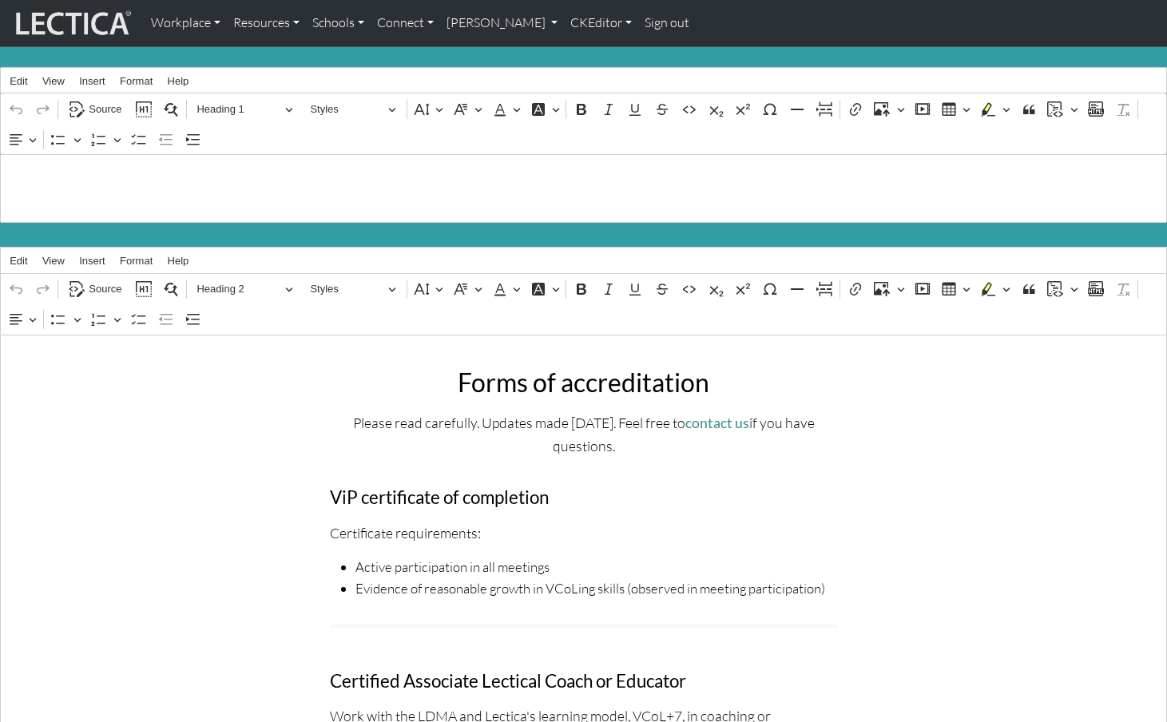
scroll to position [43, 0]
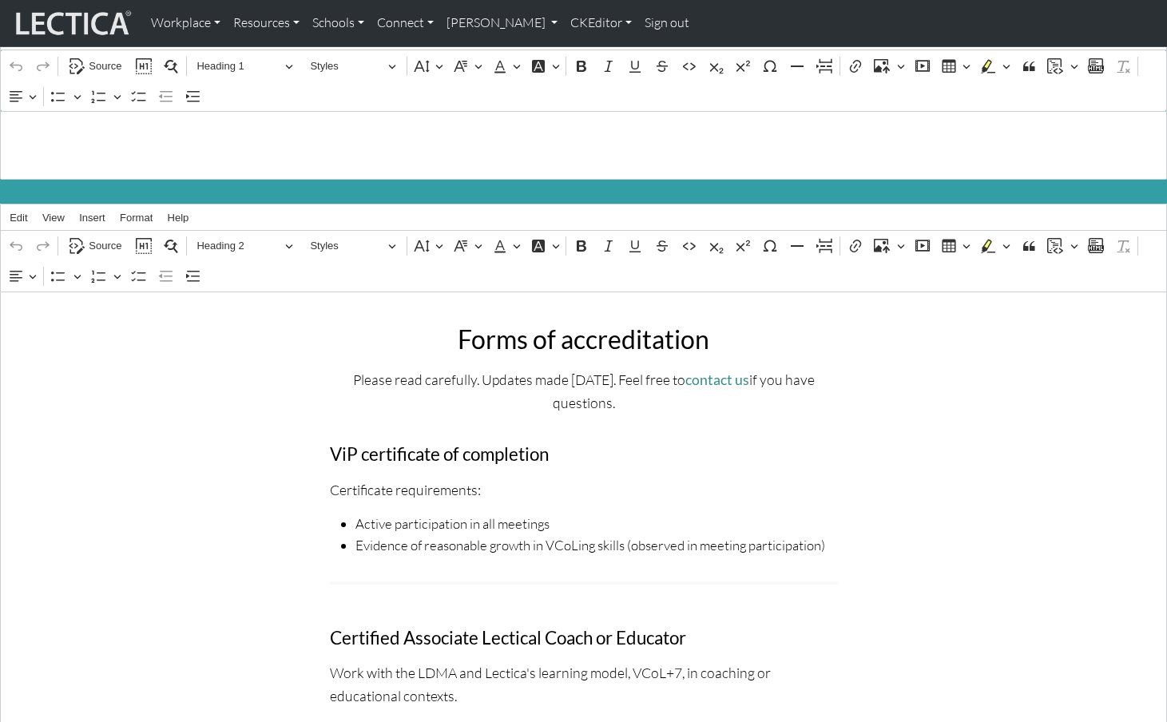
click at [129, 134] on h1 "Accreditation & IP Policy" at bounding box center [584, 131] width 1149 height 38
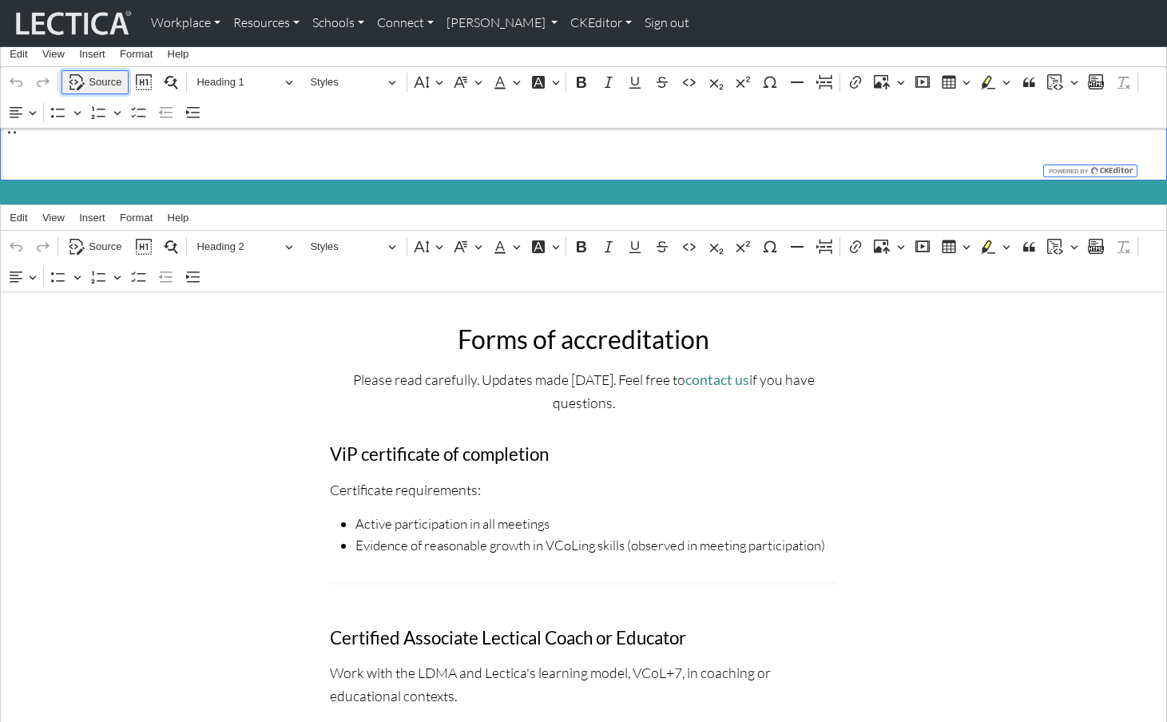
click at [96, 80] on span "Source" at bounding box center [105, 82] width 33 height 19
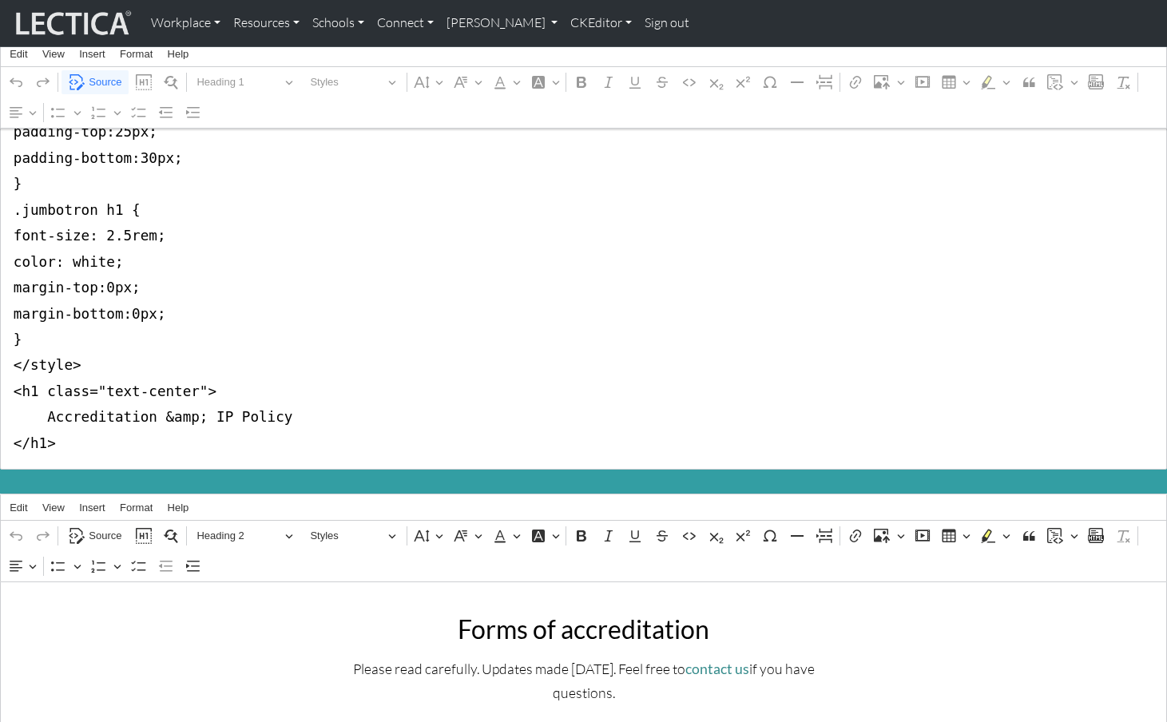
scroll to position [153, 0]
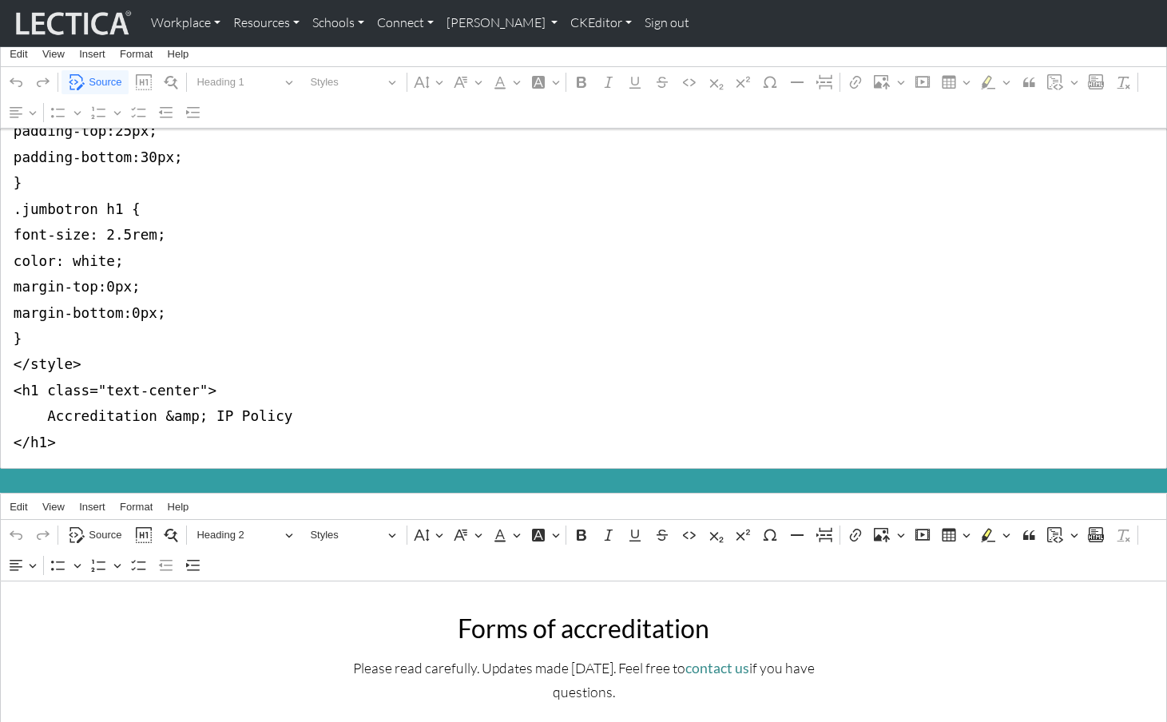
drag, startPoint x: 8, startPoint y: 171, endPoint x: 7, endPoint y: 366, distance: 194.9
click at [7, 366] on textarea "<style type="text/css">.jumbotron-fluid { background-color:#339ea3; margin-bott…" at bounding box center [583, 236] width 1167 height 468
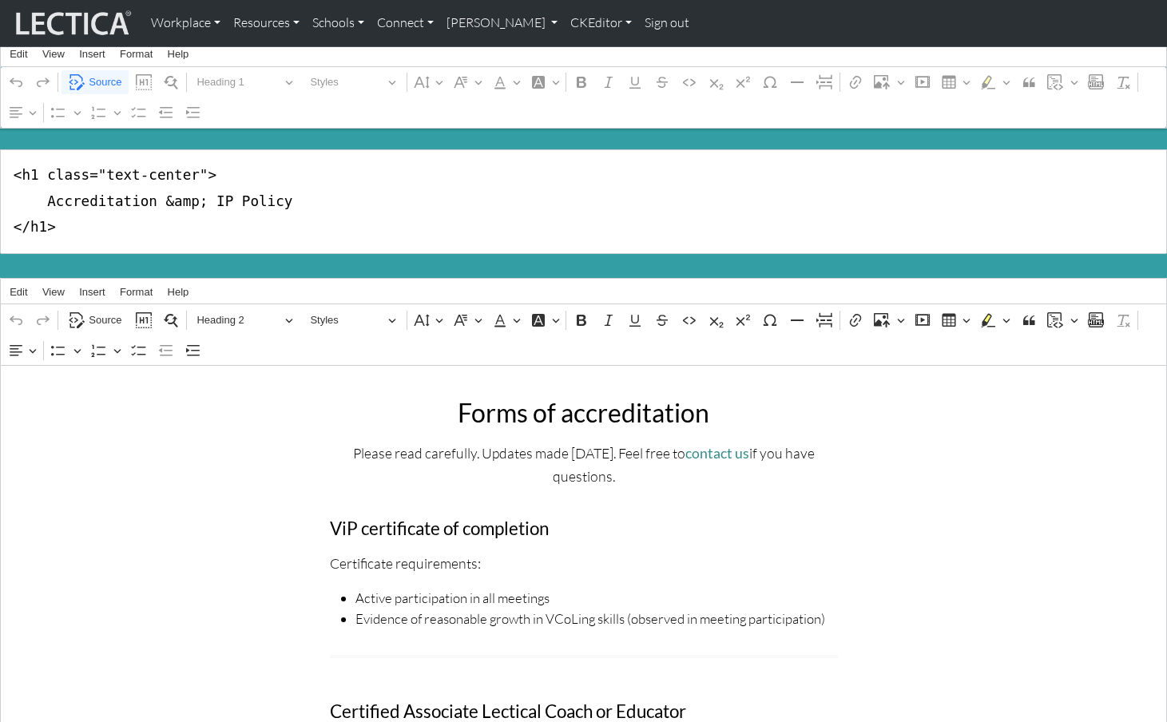
scroll to position [0, 0]
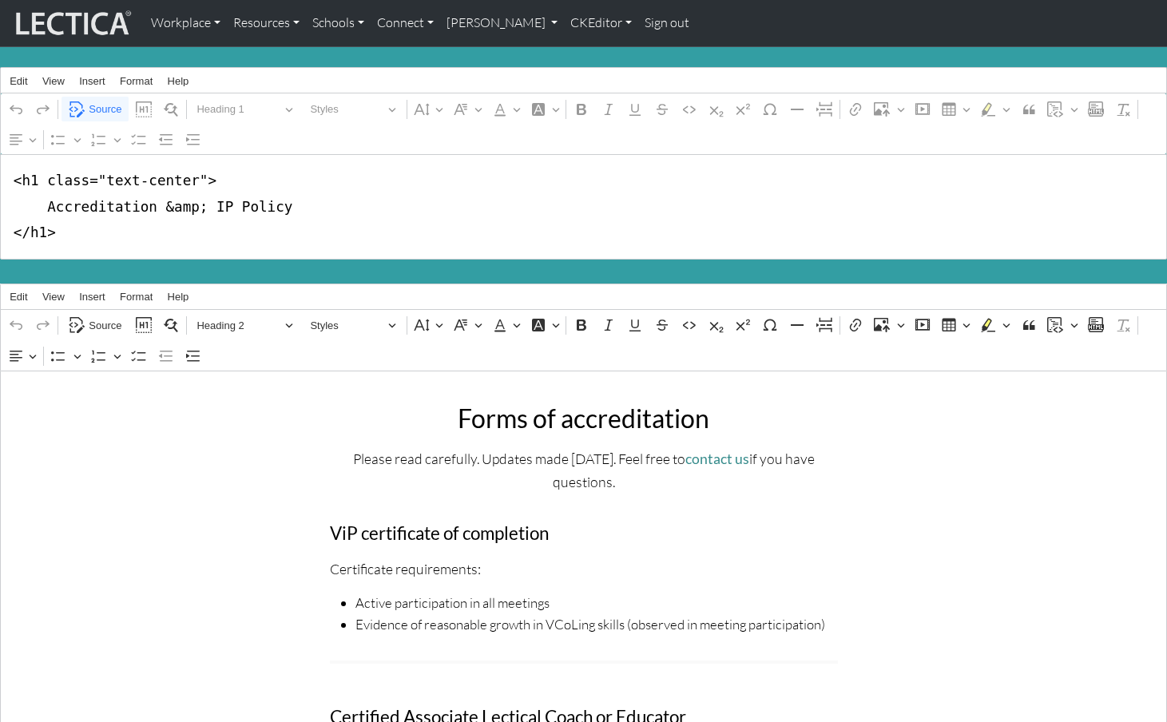
drag, startPoint x: 36, startPoint y: 176, endPoint x: 193, endPoint y: 179, distance: 156.6
click at [193, 179] on textarea "<h1 class="text-center"> Accreditation &amp; IP Policy </h1>" at bounding box center [583, 206] width 1167 height 105
type textarea "<h1> Accreditation &amp; IP Policy </h1>"
click at [109, 316] on span "Source" at bounding box center [105, 325] width 33 height 19
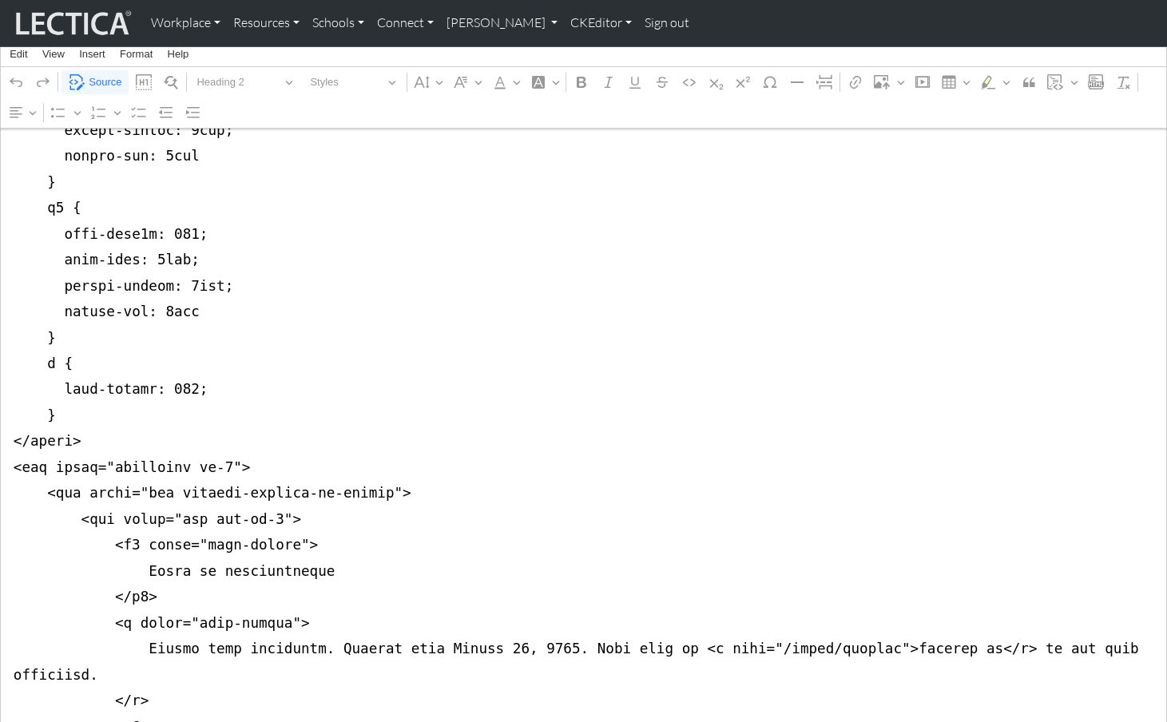
scroll to position [695, 0]
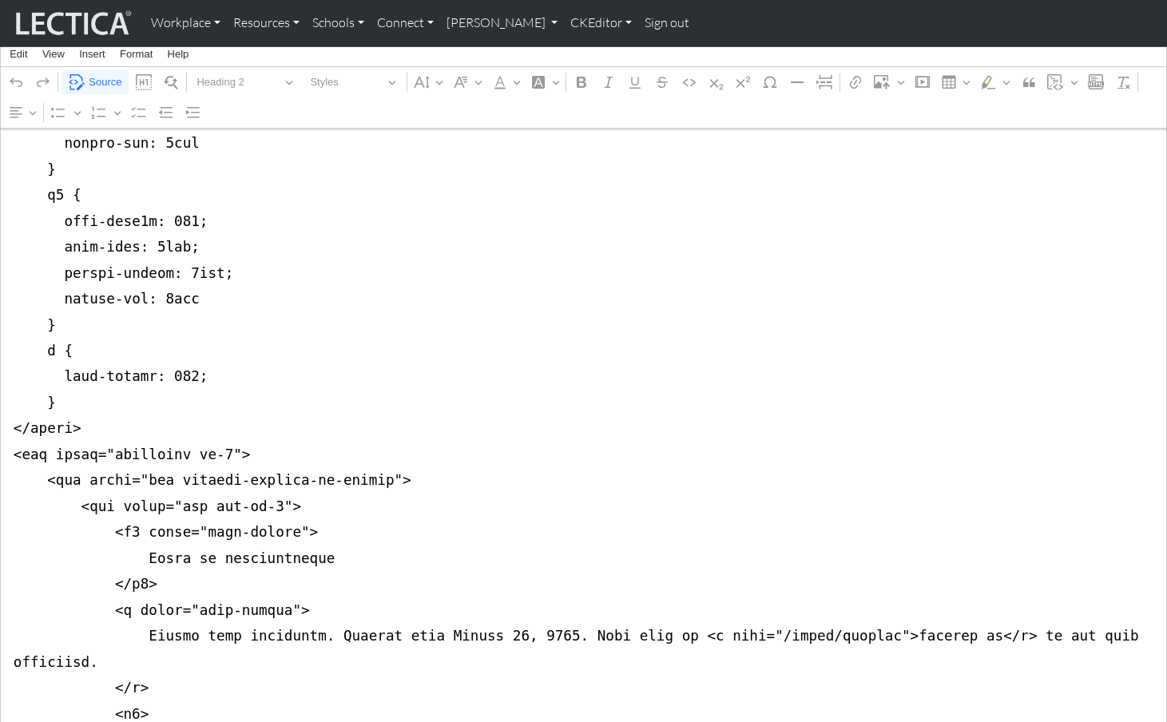
drag, startPoint x: 11, startPoint y: 339, endPoint x: 4, endPoint y: 392, distance: 54.0
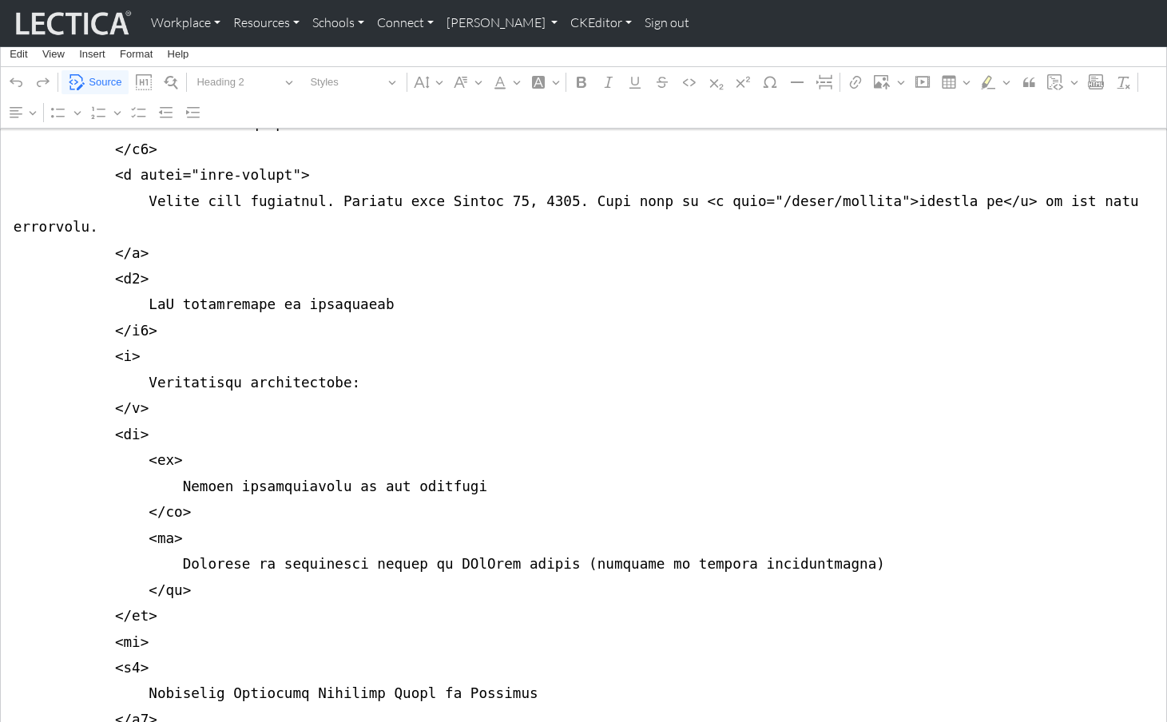
scroll to position [0, 0]
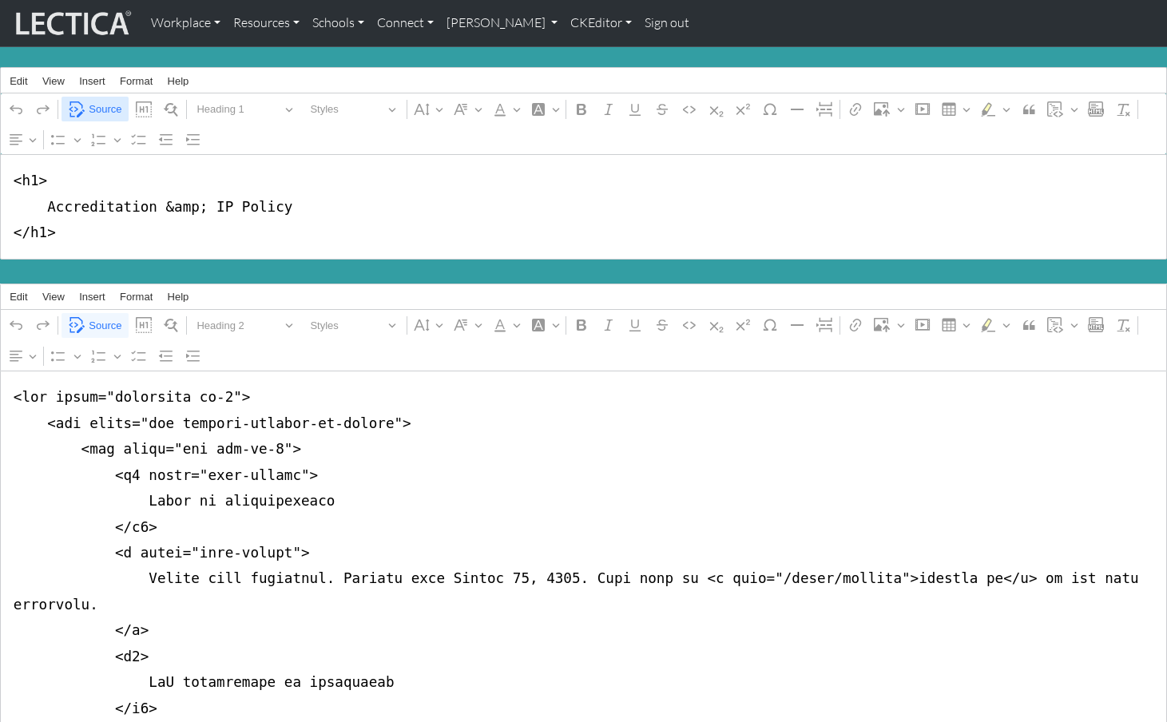
type textarea "<div class="container mb-5"> <div class="row justify-content-md-center"> <div c…"
click at [103, 107] on span "Source" at bounding box center [105, 109] width 33 height 19
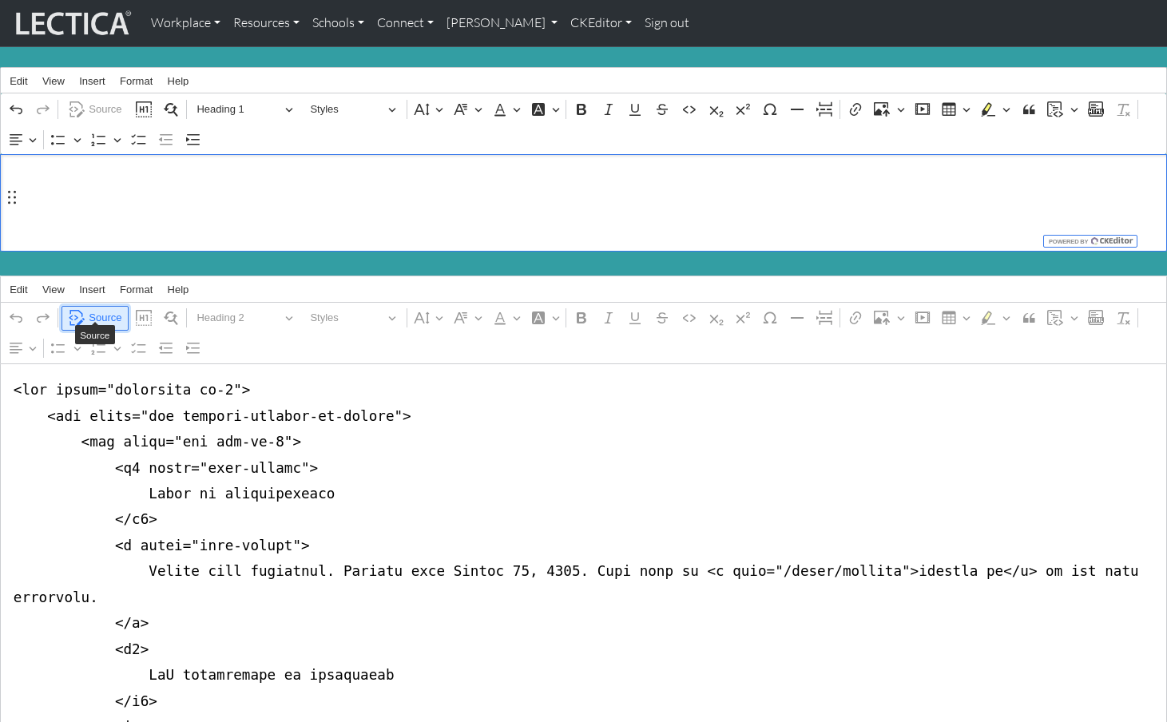
click at [103, 308] on span "Source" at bounding box center [105, 317] width 33 height 19
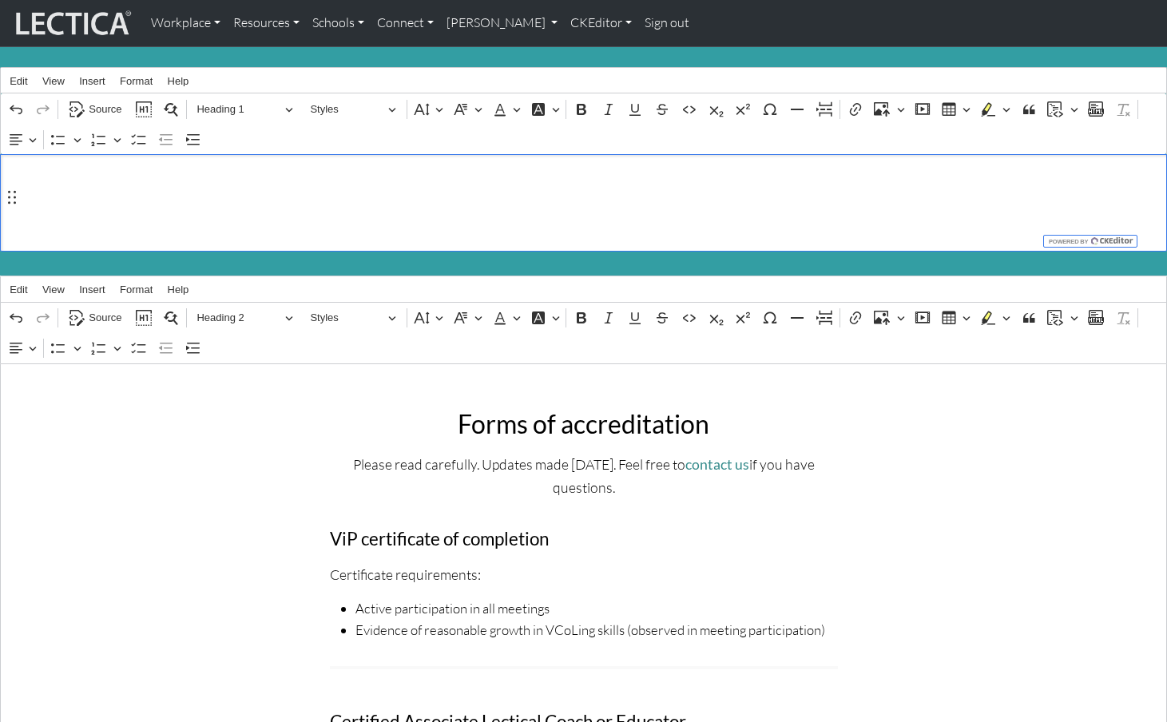
click at [423, 207] on h1 "Accreditation & IP Policy" at bounding box center [584, 203] width 1149 height 38
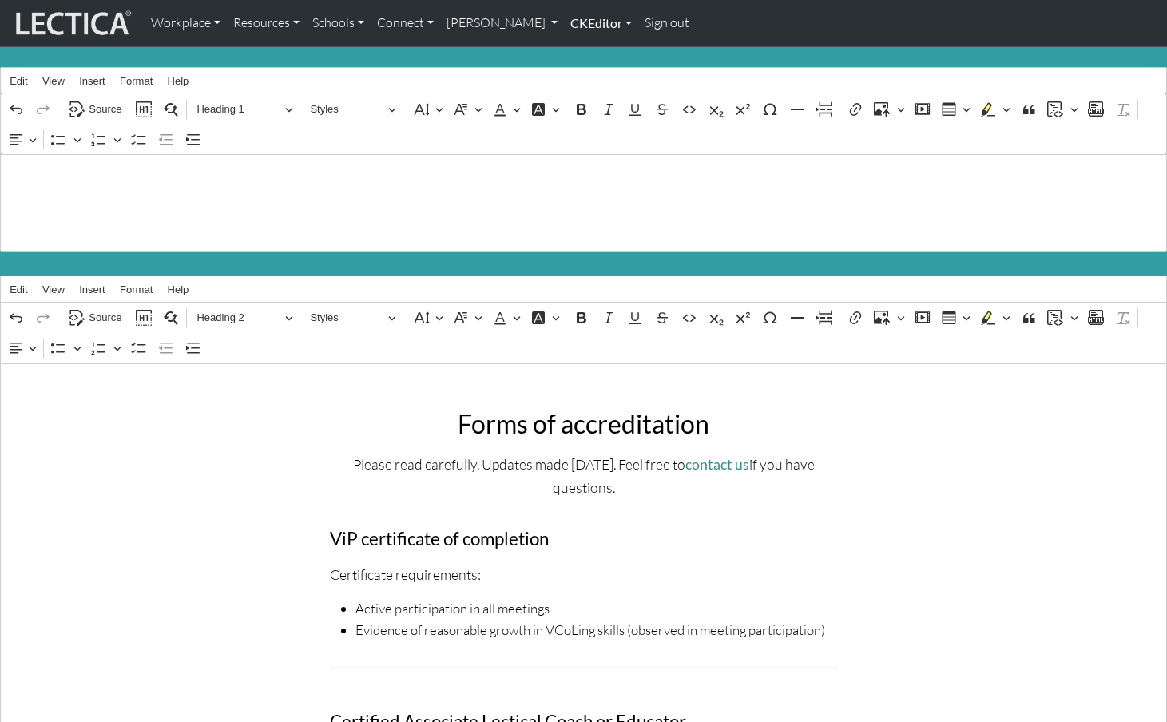
click at [564, 22] on link "CKEditor" at bounding box center [601, 23] width 74 height 34
click at [577, 55] on link "Edit" at bounding box center [593, 59] width 32 height 20
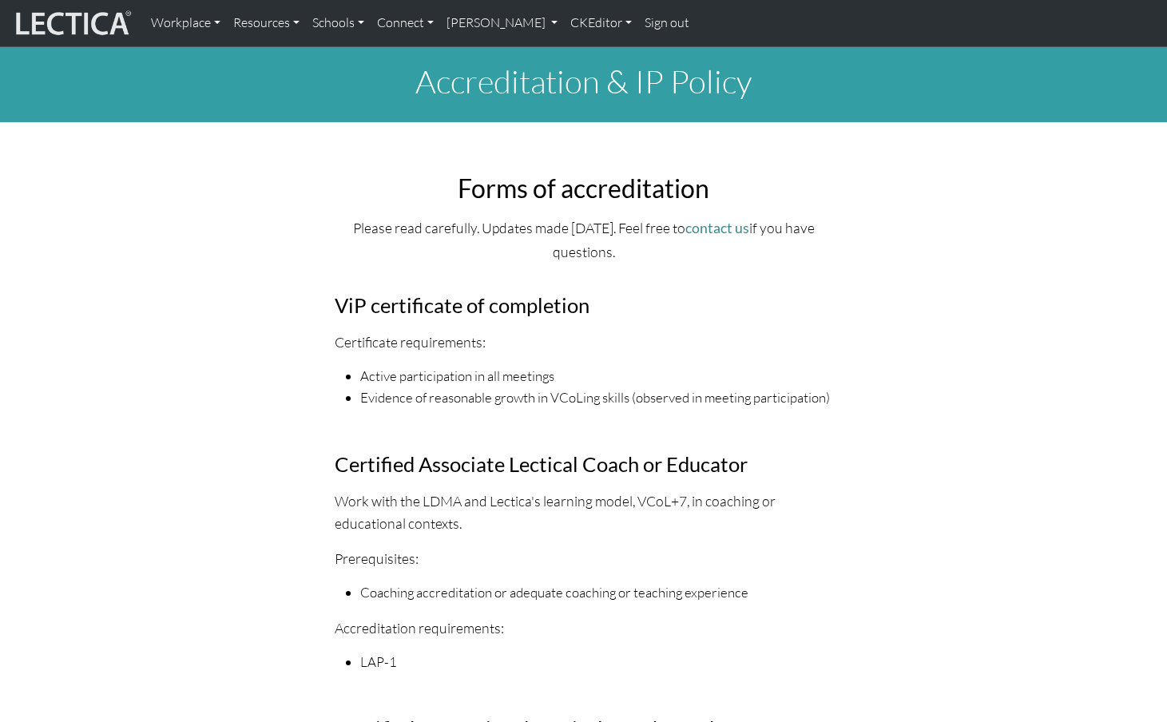
click at [586, 224] on p "Please read carefully. Updates made August 18, 2023. Feel free to contact us if…" at bounding box center [584, 240] width 499 height 46
click at [566, 22] on link "CKEditor" at bounding box center [601, 23] width 74 height 34
click at [577, 53] on link "Edit" at bounding box center [593, 59] width 32 height 20
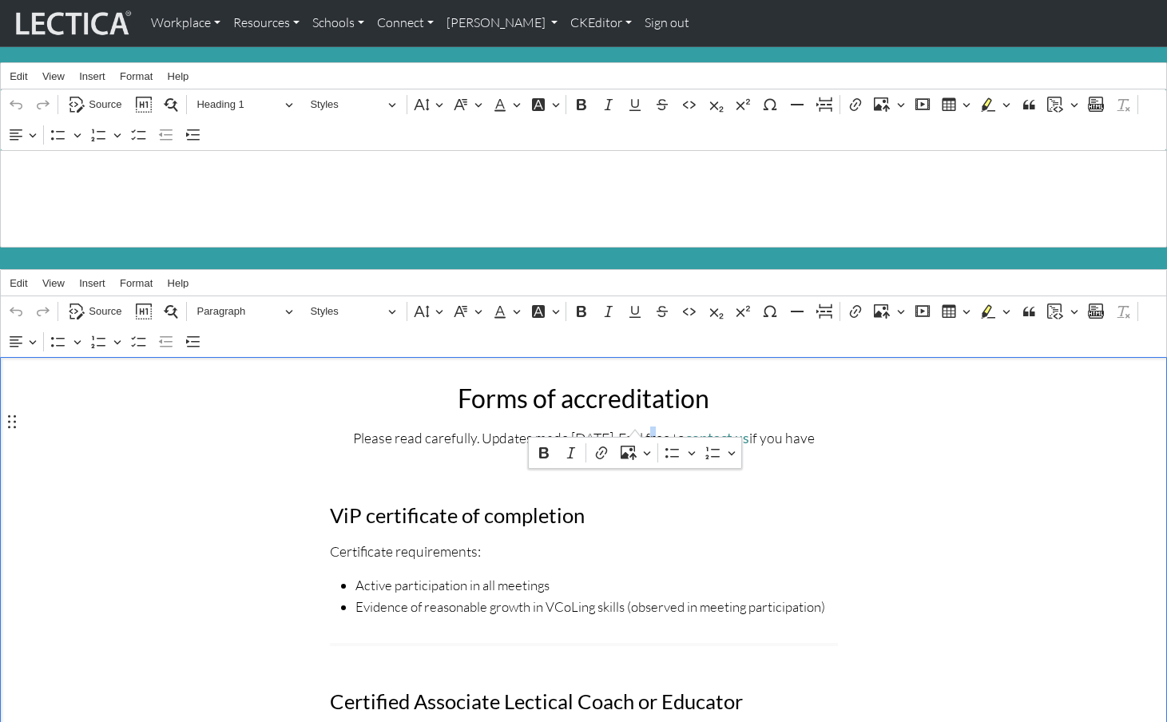
click at [634, 427] on p "Please read carefully. Updates made August 18, 2023. Feel free to contact us if…" at bounding box center [584, 450] width 508 height 46
click at [564, 22] on link "CKEditor" at bounding box center [601, 23] width 74 height 34
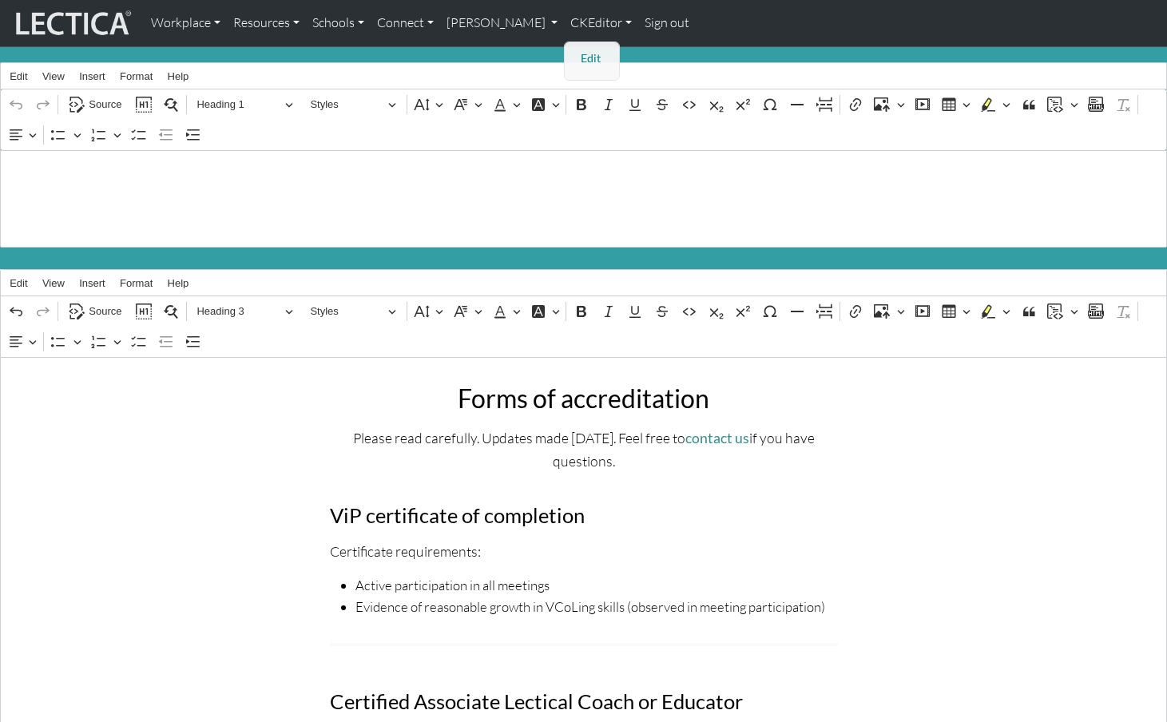
click at [577, 51] on link "Edit" at bounding box center [593, 59] width 32 height 20
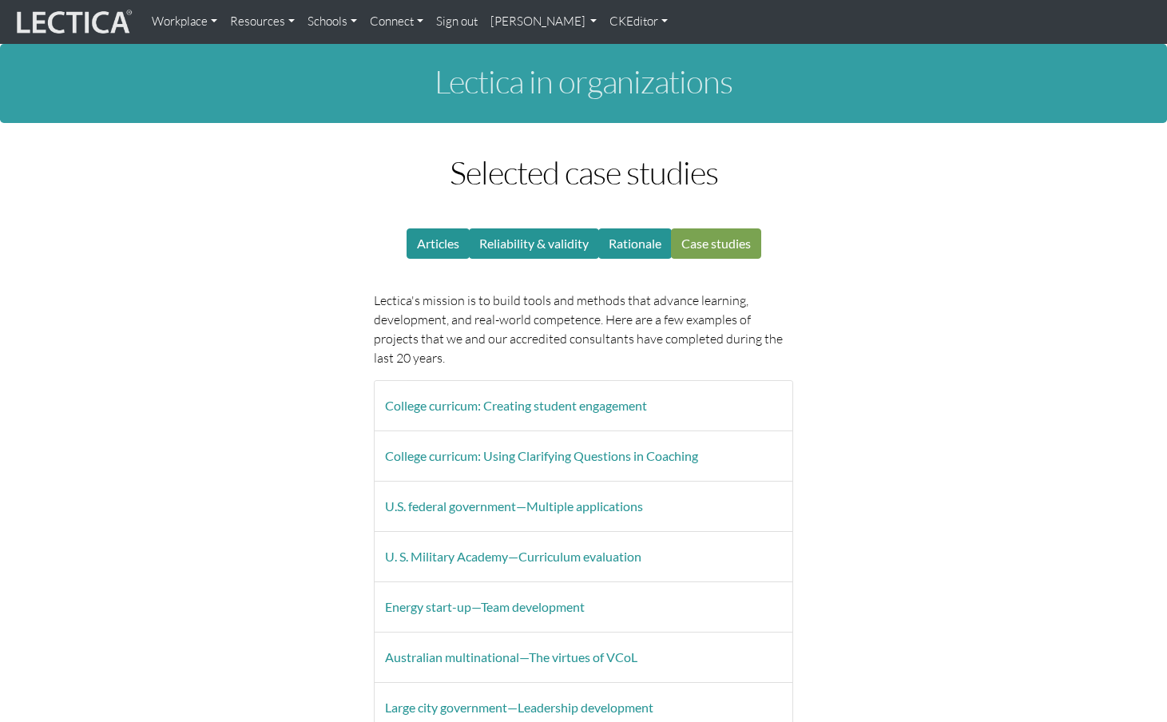
click at [603, 22] on link "CKEditor" at bounding box center [638, 21] width 71 height 31
click at [616, 46] on link "Edit" at bounding box center [632, 55] width 32 height 18
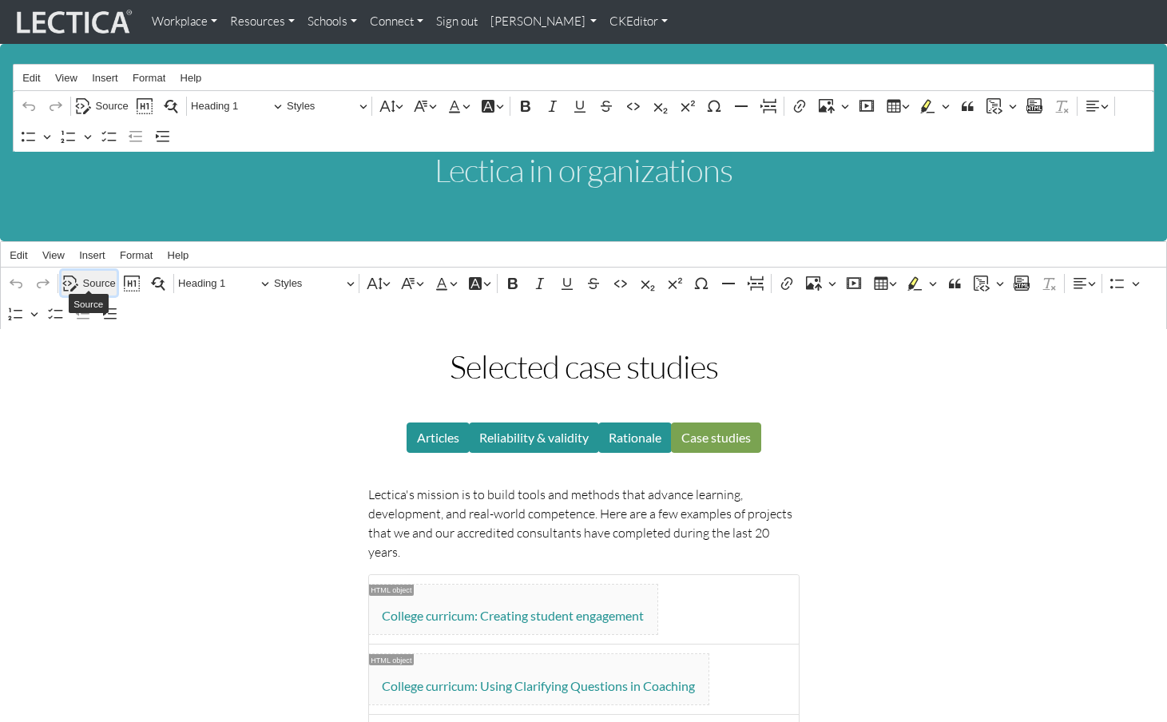
click at [95, 275] on span "Source" at bounding box center [99, 283] width 33 height 19
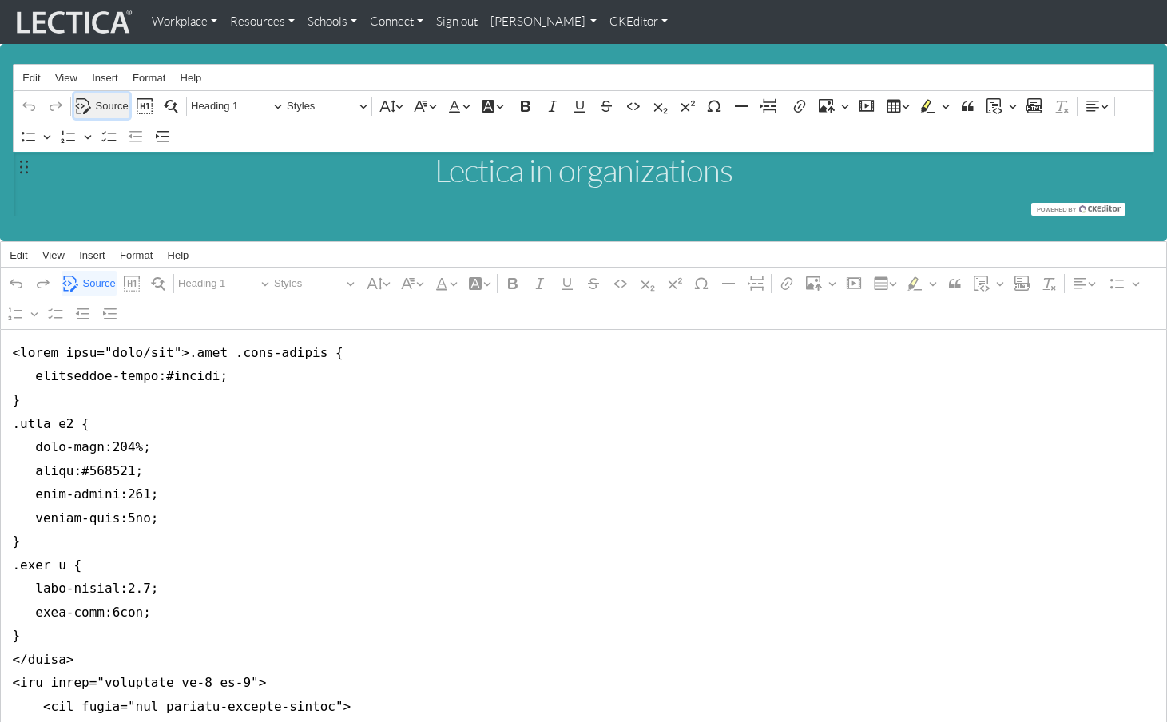
click at [97, 102] on span "Source" at bounding box center [112, 106] width 33 height 19
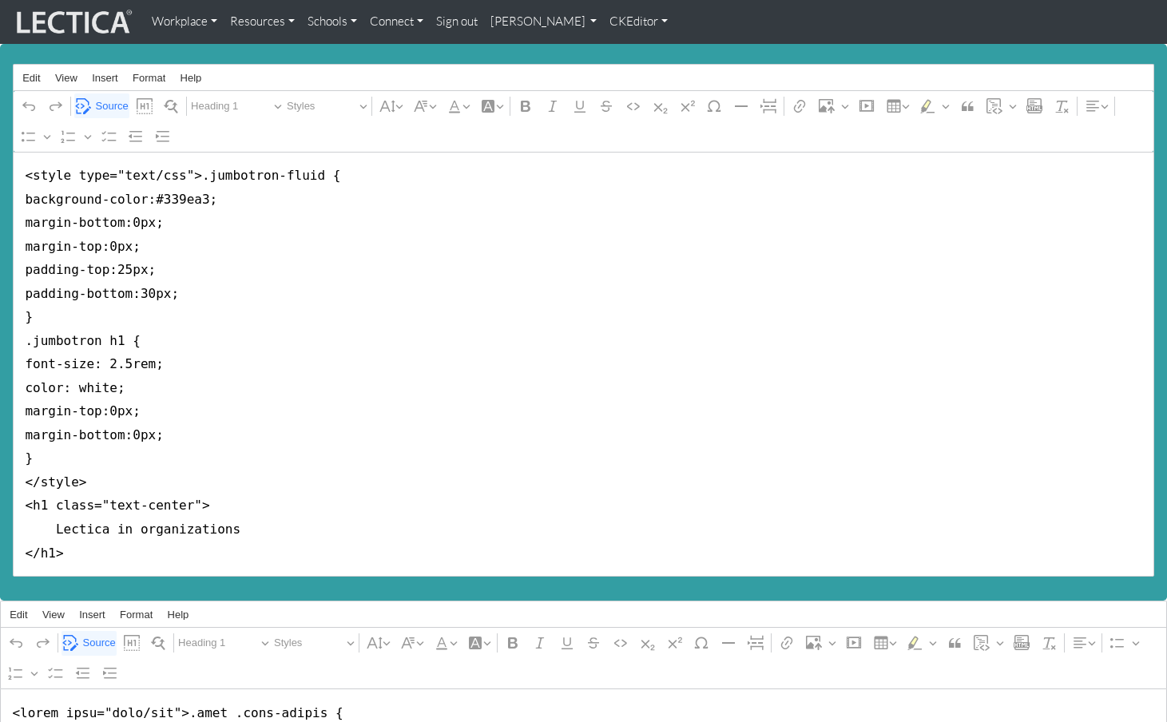
drag, startPoint x: 20, startPoint y: 169, endPoint x: -2, endPoint y: 487, distance: 319.5
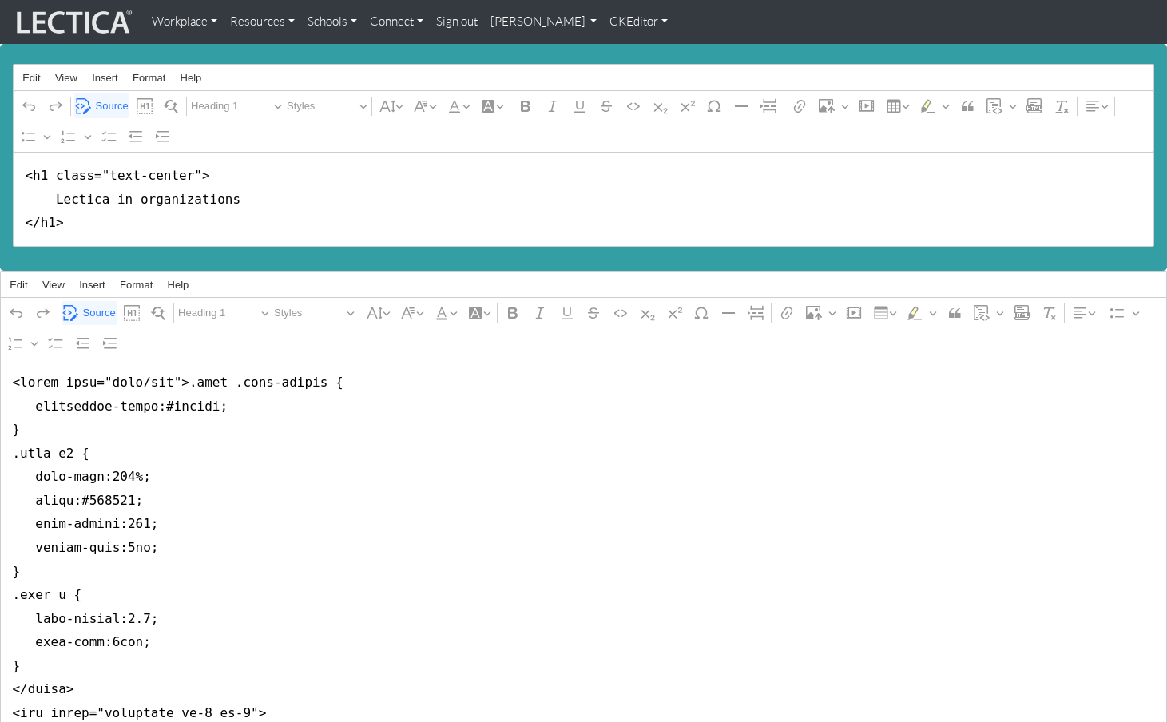
drag, startPoint x: 45, startPoint y: 173, endPoint x: 188, endPoint y: 173, distance: 143.0
click at [188, 173] on textarea "<h1 class="text-center"> Lectica in organizations </h1>" at bounding box center [584, 199] width 1142 height 95
type textarea "<h1> Lectica in organizations </h1>"
drag, startPoint x: 227, startPoint y: 433, endPoint x: 173, endPoint y: 427, distance: 54.7
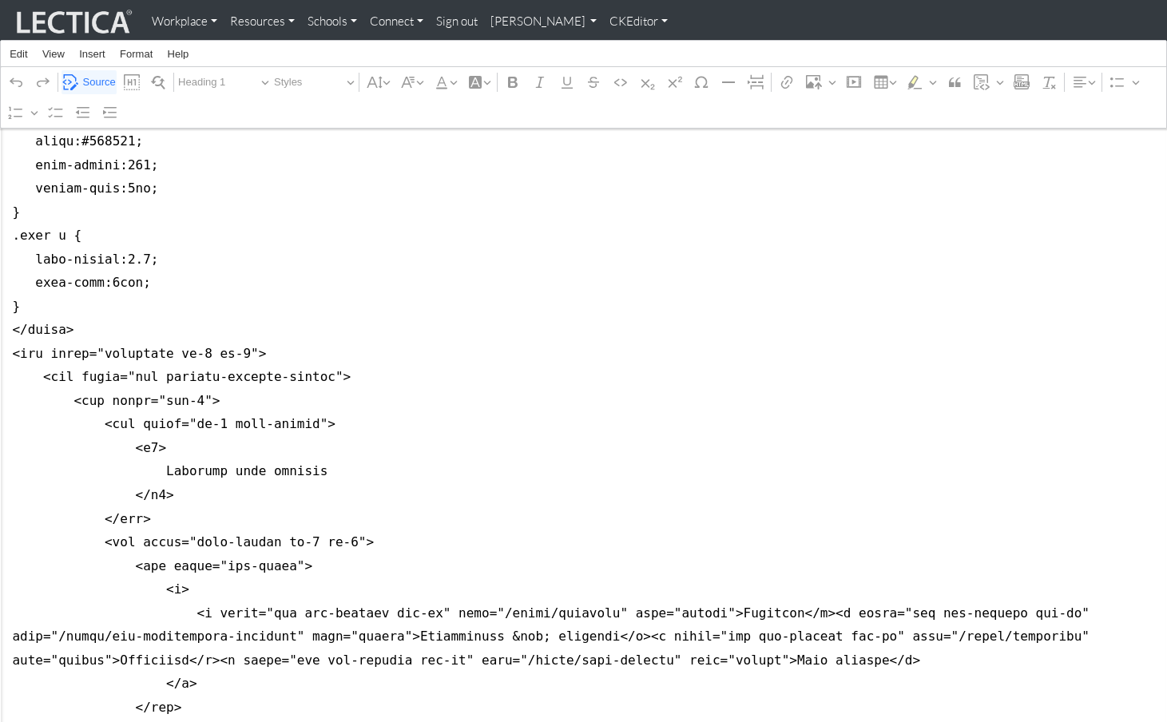
scroll to position [352, 0]
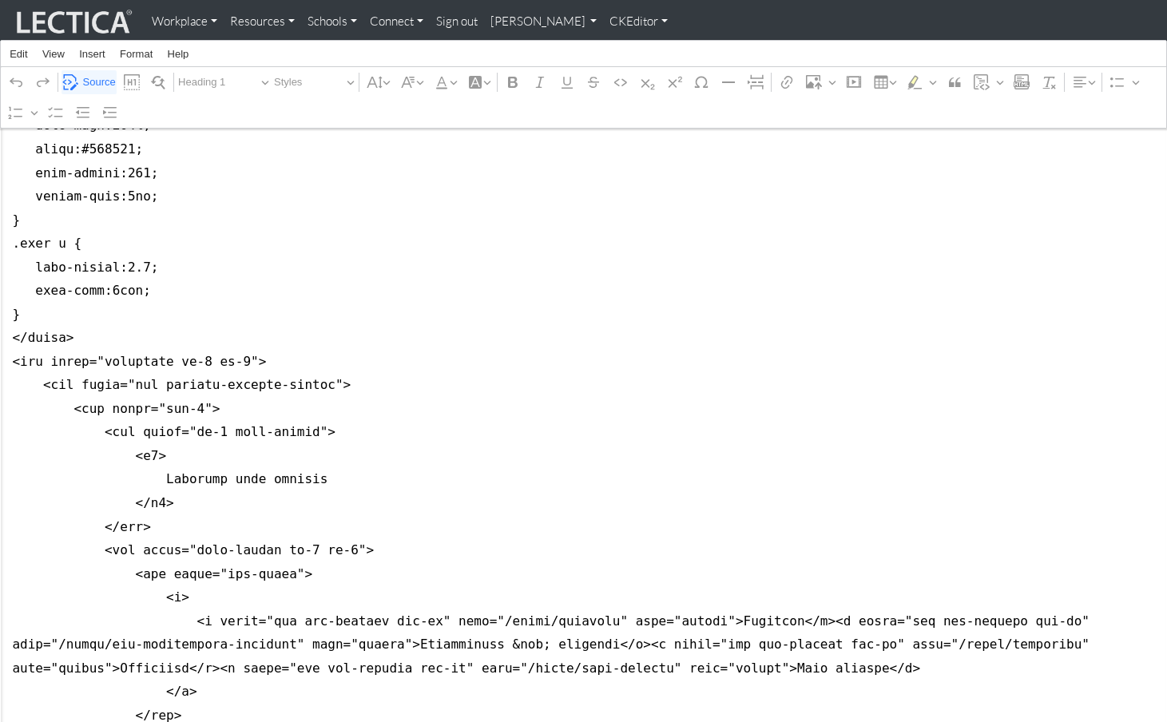
drag, startPoint x: 8, startPoint y: 371, endPoint x: 6, endPoint y: 328, distance: 42.4
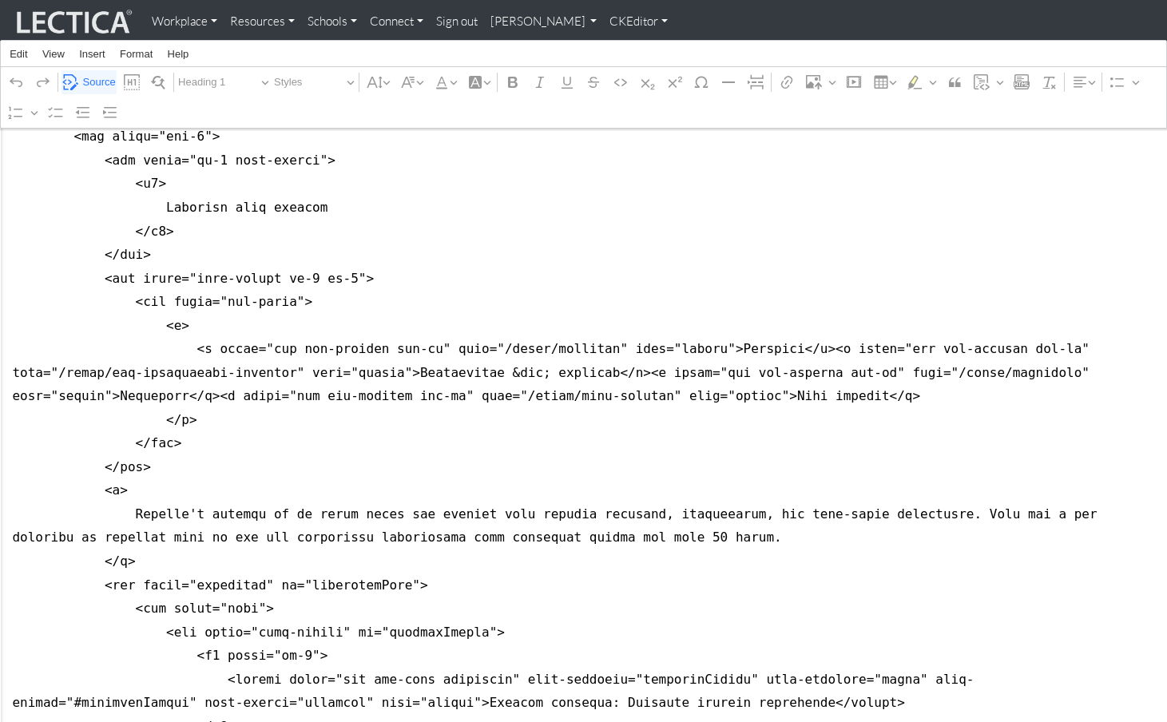
scroll to position [308, 0]
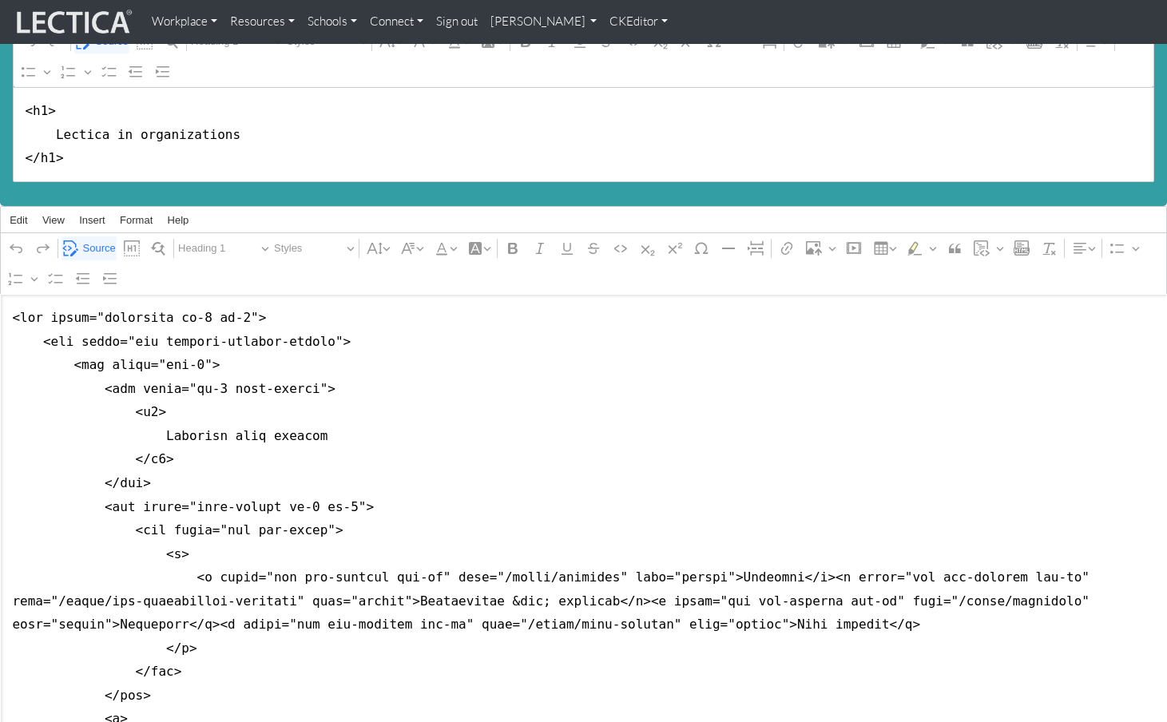
scroll to position [0, 0]
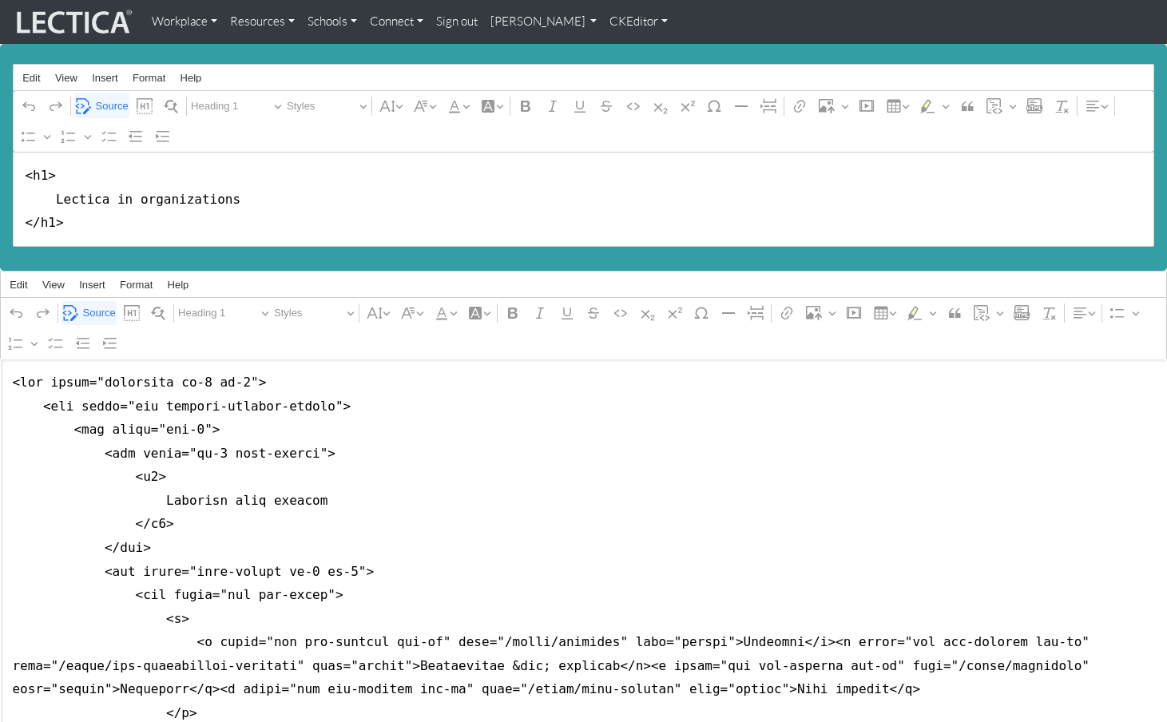
type textarea "<div class="container mt-4 mb-5"> <div class="row justify-content-center"> <div…"
click at [603, 21] on link "CKEditor" at bounding box center [638, 21] width 71 height 31
click at [616, 46] on link "Stop editing" at bounding box center [649, 55] width 66 height 18
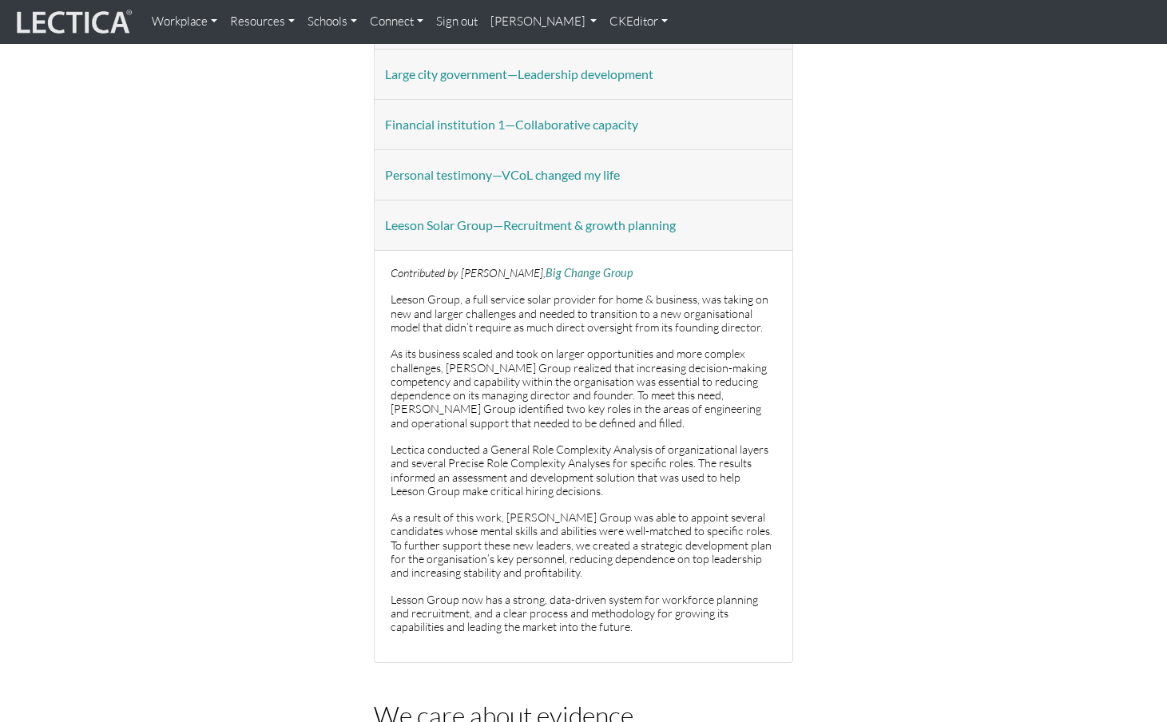
scroll to position [640, 0]
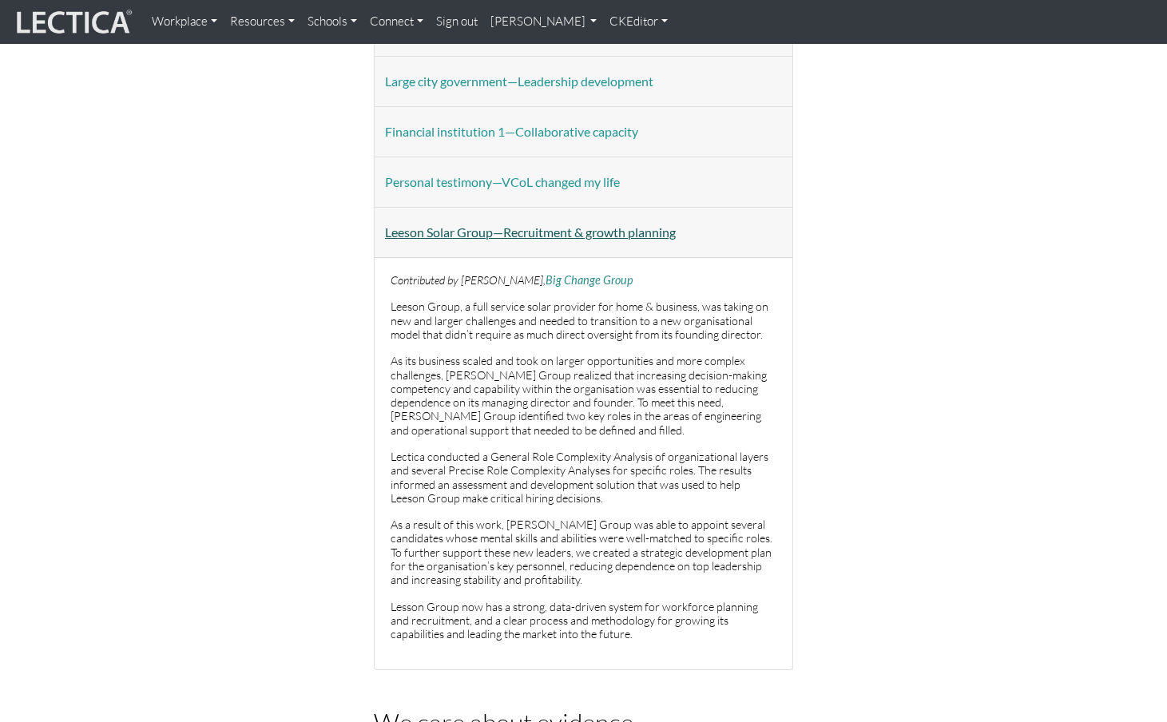
click at [479, 217] on button "Leeson Solar Group—Recruitment & growth planning" at bounding box center [531, 232] width 312 height 30
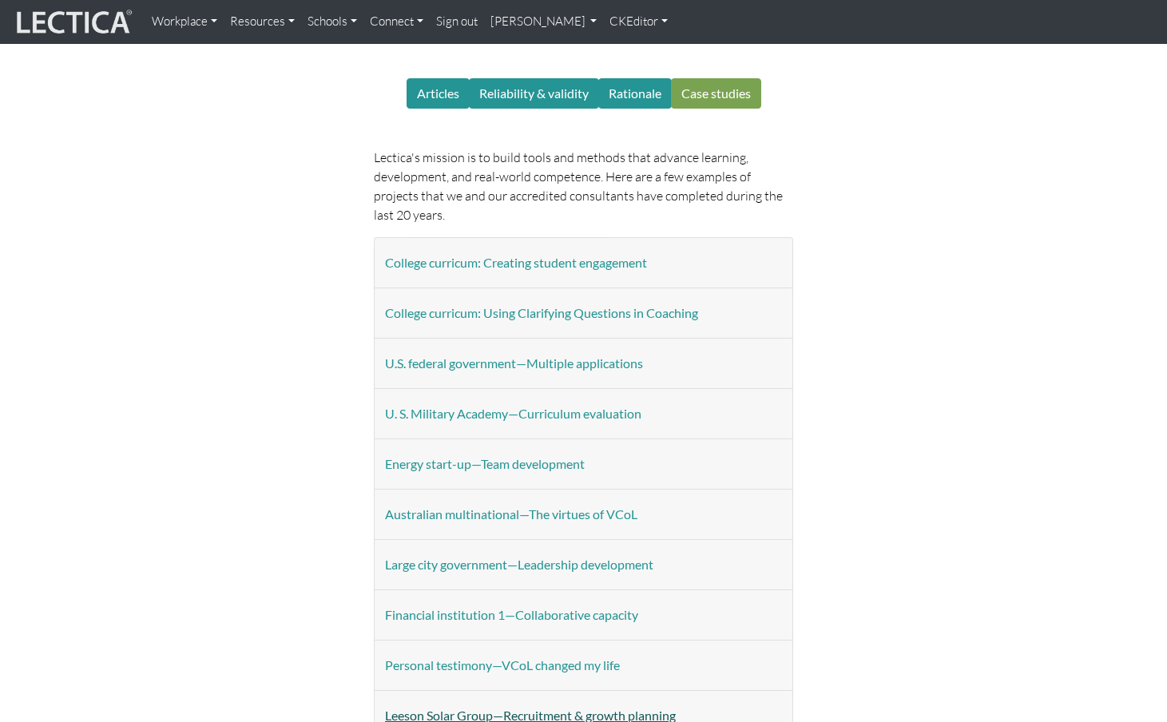
scroll to position [160, 0]
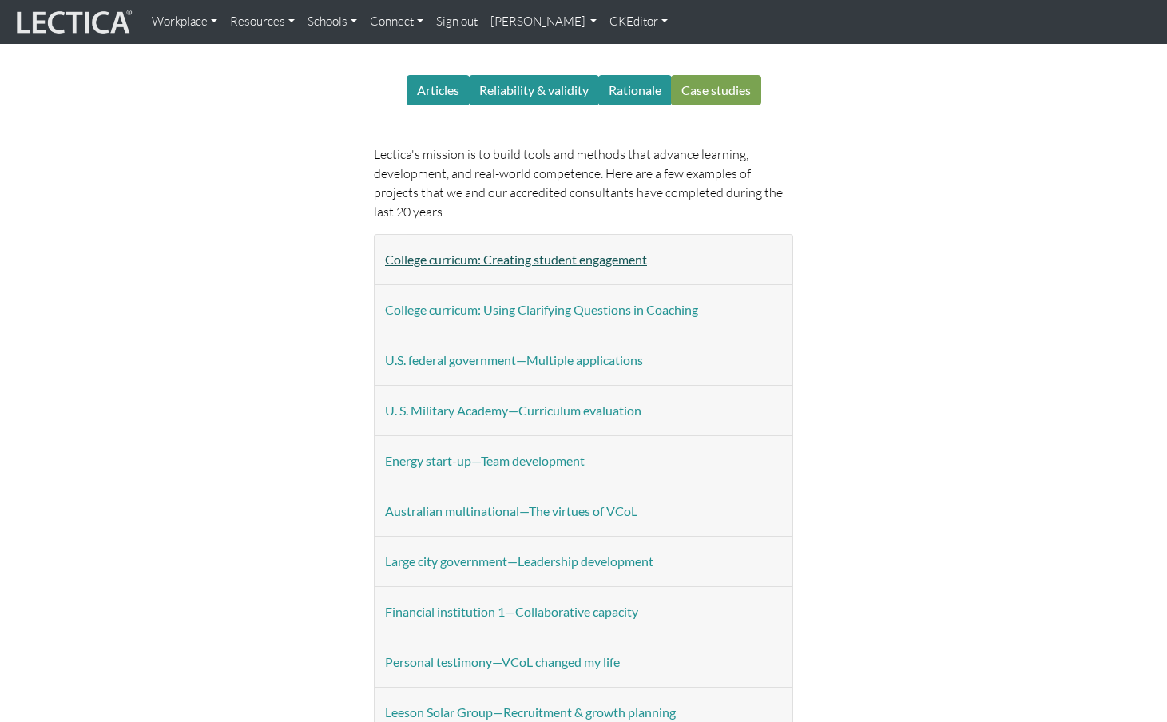
click at [420, 244] on button "College curricum: Creating student engagement" at bounding box center [516, 259] width 283 height 30
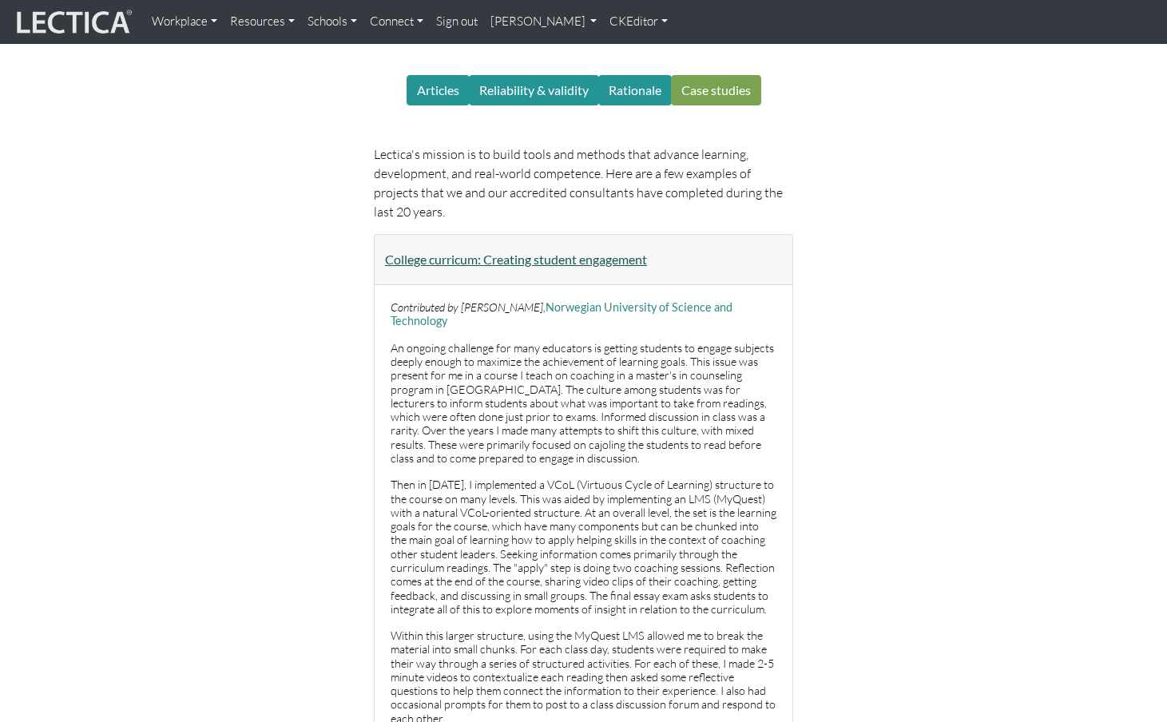
click at [420, 244] on button "College curricum: Creating student engagement" at bounding box center [516, 259] width 283 height 30
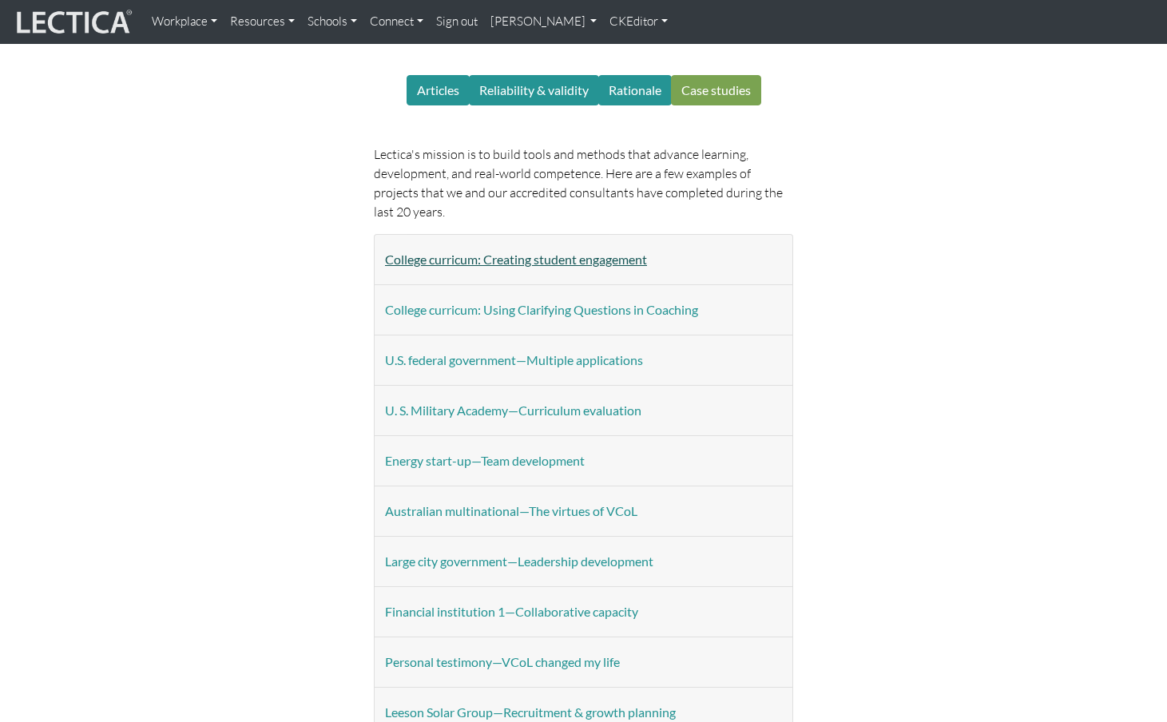
scroll to position [0, 0]
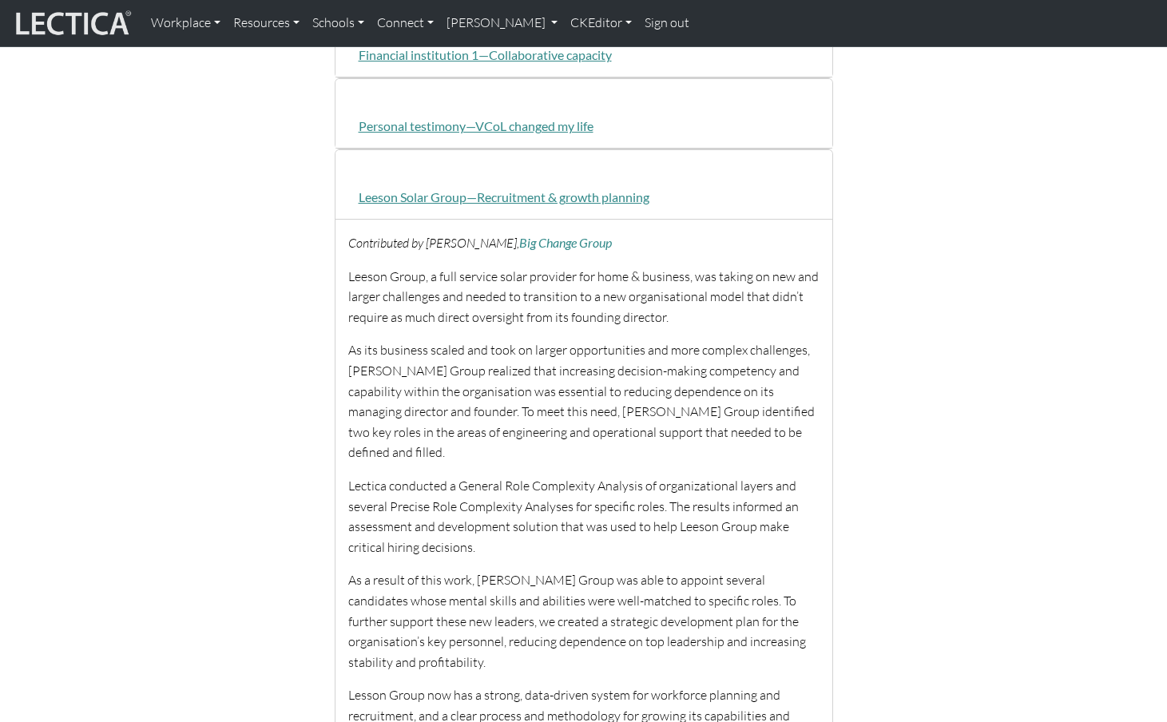
scroll to position [880, 0]
click at [445, 180] on button "Leeson Solar Group—Recruitment & growth planning" at bounding box center [504, 195] width 312 height 30
click at [407, 217] on div "Contributed by [PERSON_NAME], Big Change Group [PERSON_NAME] Group, a full serv…" at bounding box center [584, 493] width 497 height 553
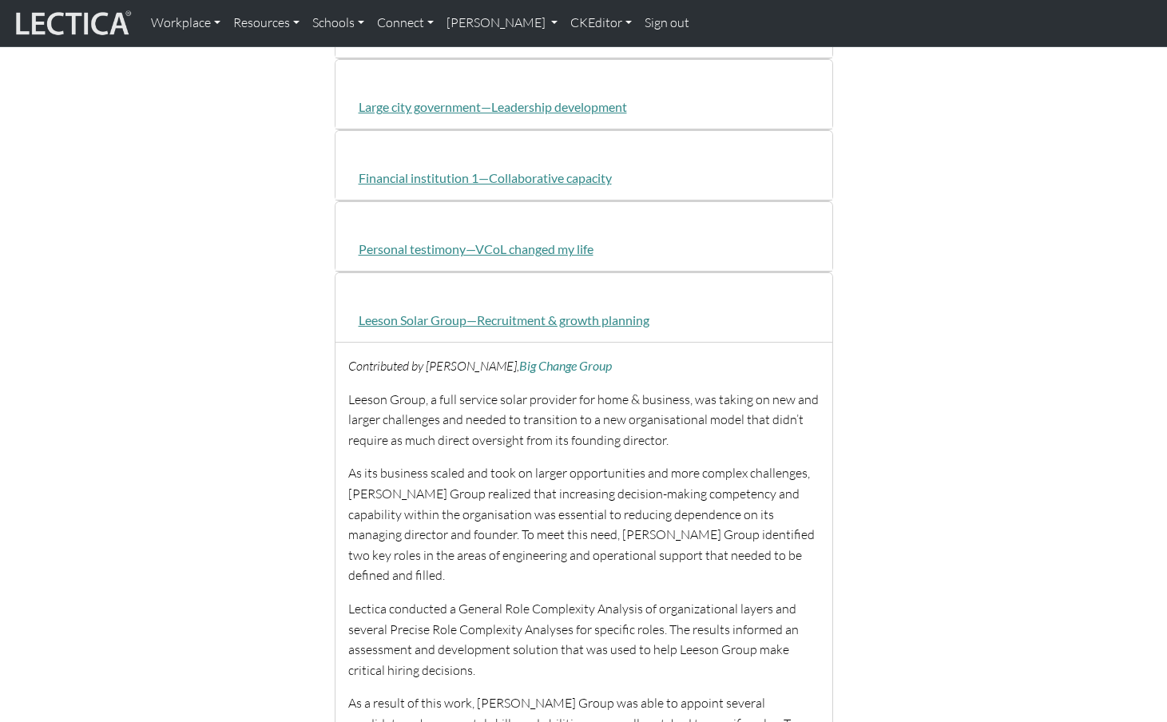
scroll to position [707, 0]
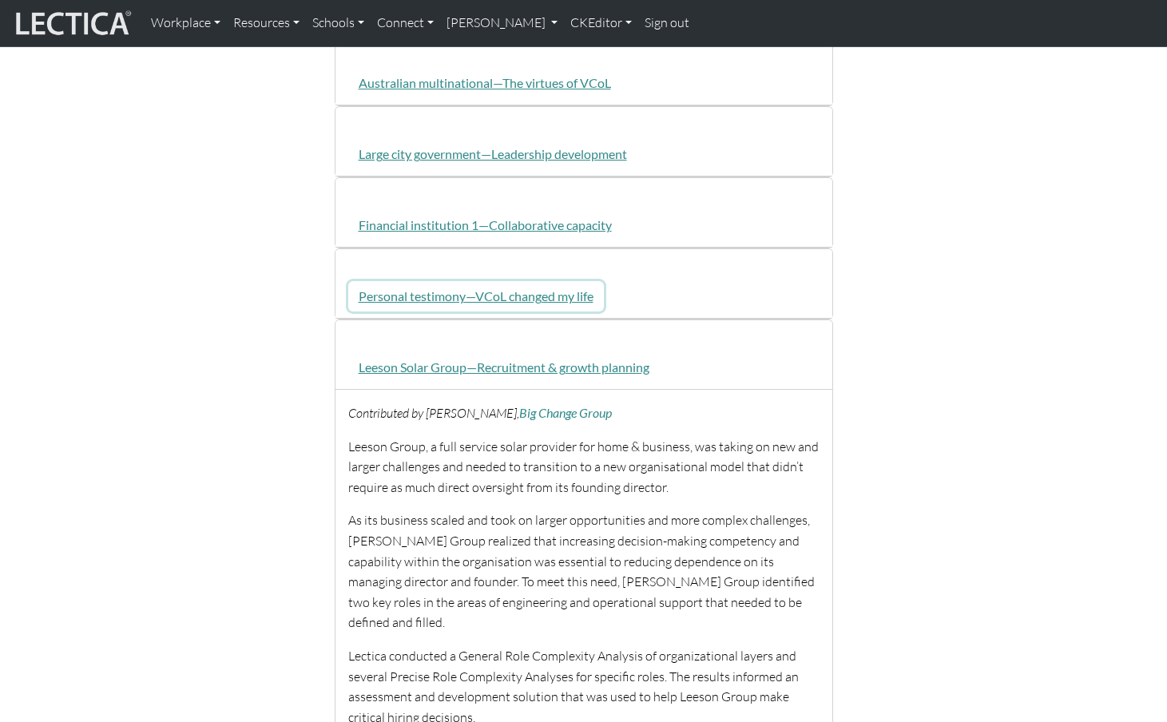
click at [435, 281] on button "Personal testimony—VCoL changed my life" at bounding box center [476, 296] width 256 height 30
click at [403, 210] on button "Financial institution 1—Collaborative capacity" at bounding box center [485, 225] width 274 height 30
click at [409, 139] on button "Large city government—Leadership development" at bounding box center [492, 154] width 289 height 30
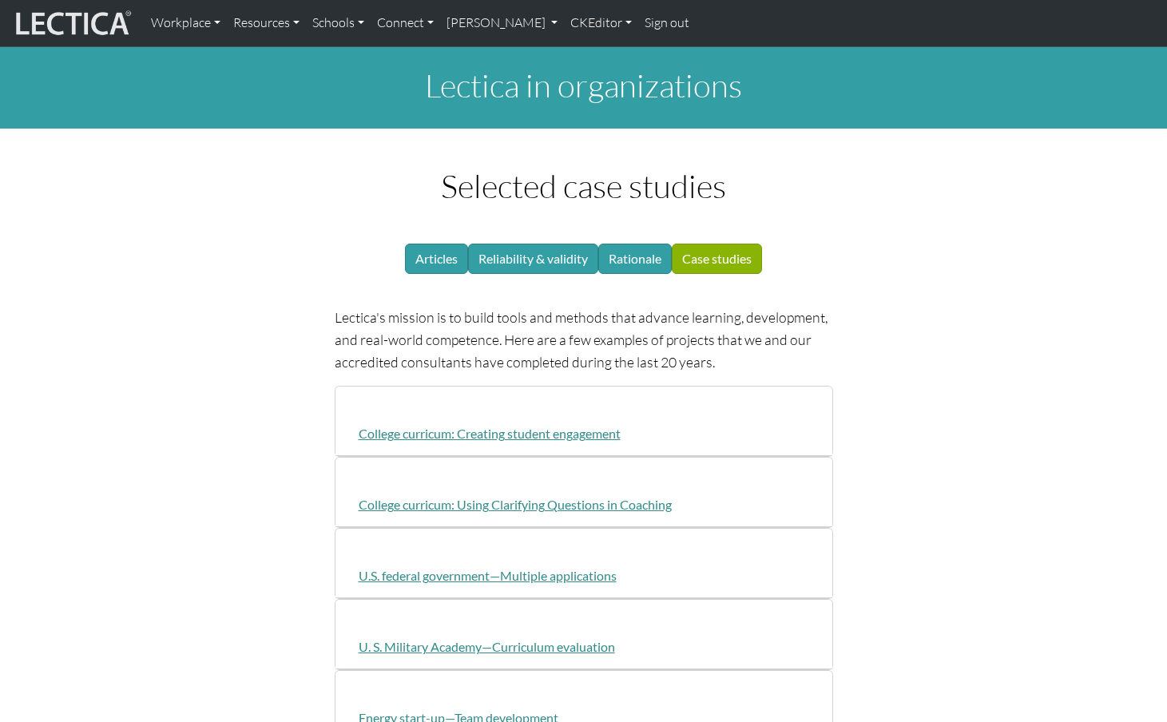
scroll to position [0, 0]
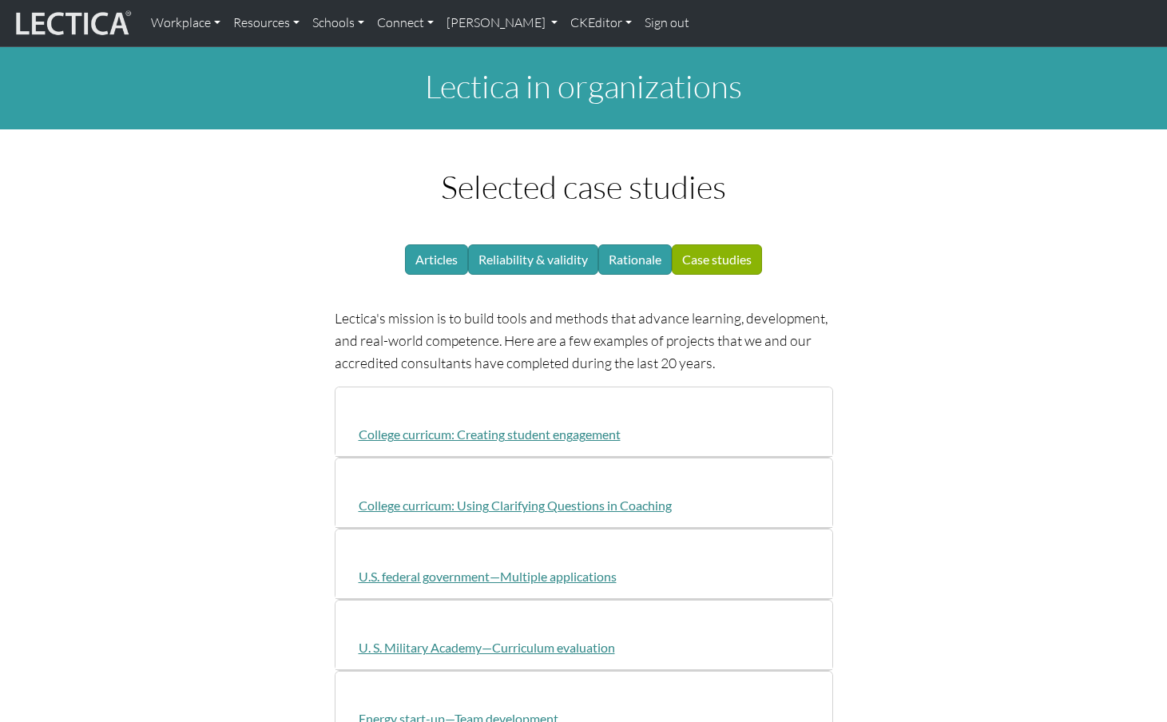
click at [503, 419] on button "College curricum: Creating student engagement" at bounding box center [489, 434] width 283 height 30
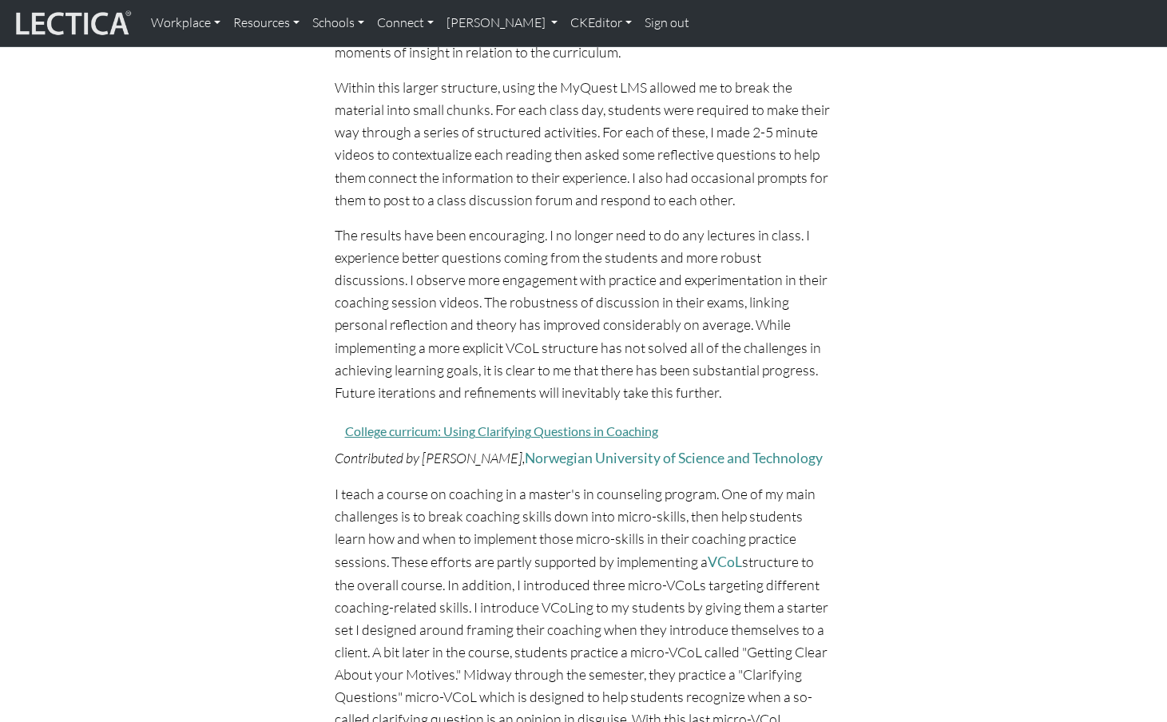
scroll to position [828, 0]
click at [421, 415] on button "College curricum: Using Clarifying Questions in Coaching" at bounding box center [502, 430] width 334 height 30
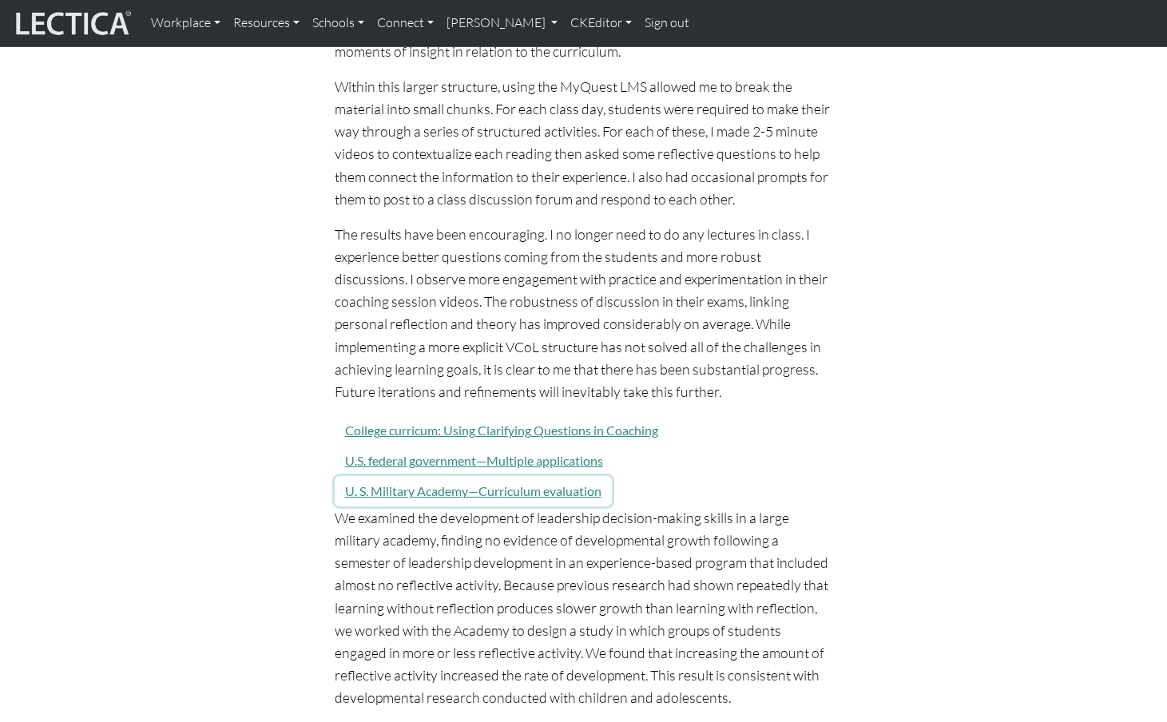
click at [409, 476] on button "U. S. Military Academy—Curriculum evaluation" at bounding box center [473, 491] width 277 height 30
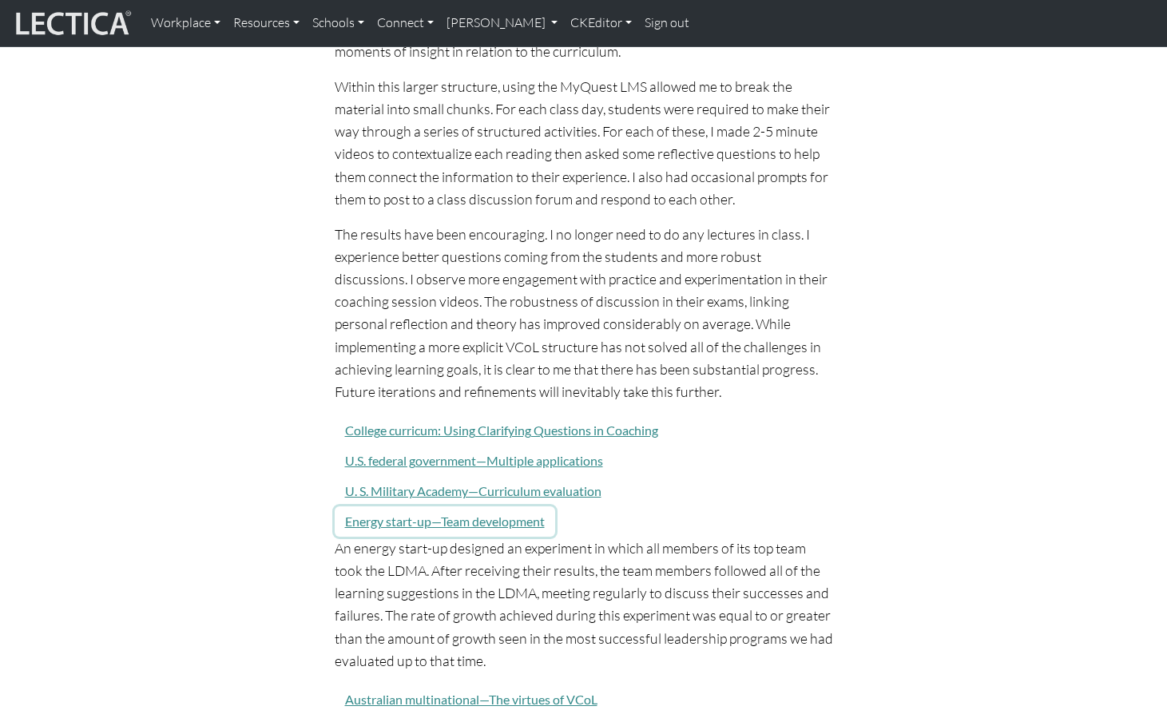
click at [404, 507] on button "Energy start-up—Team development" at bounding box center [445, 522] width 221 height 30
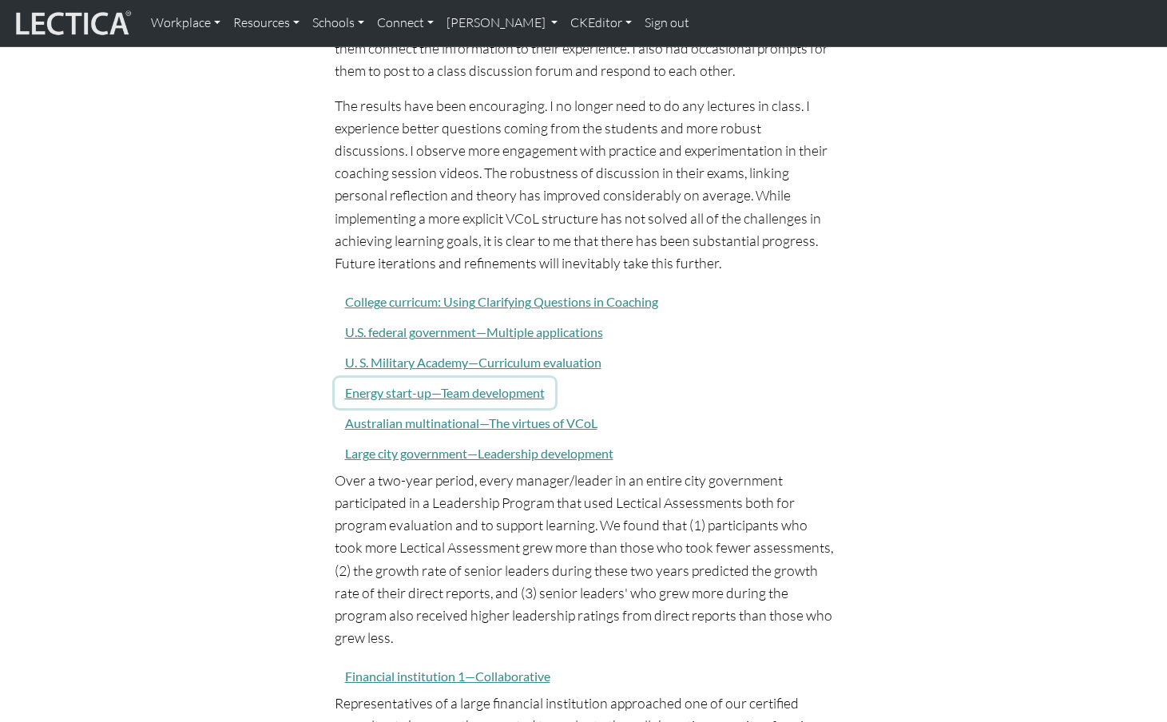
scroll to position [957, 0]
click at [391, 438] on button "Large city government—Leadership development" at bounding box center [479, 453] width 289 height 30
click at [414, 468] on p "Over a two-year period, every manager/leader in an entire city government parti…" at bounding box center [584, 558] width 499 height 180
click at [423, 661] on button "Financial institution 1—Collaborative" at bounding box center [448, 676] width 226 height 30
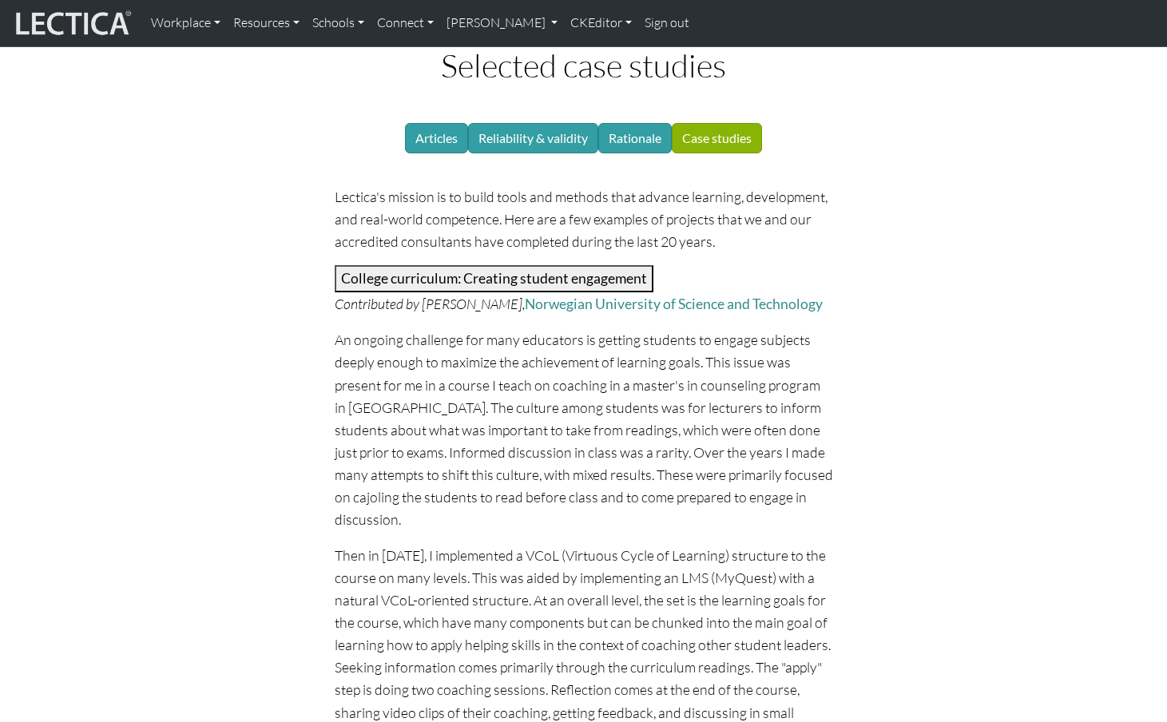
scroll to position [119, 0]
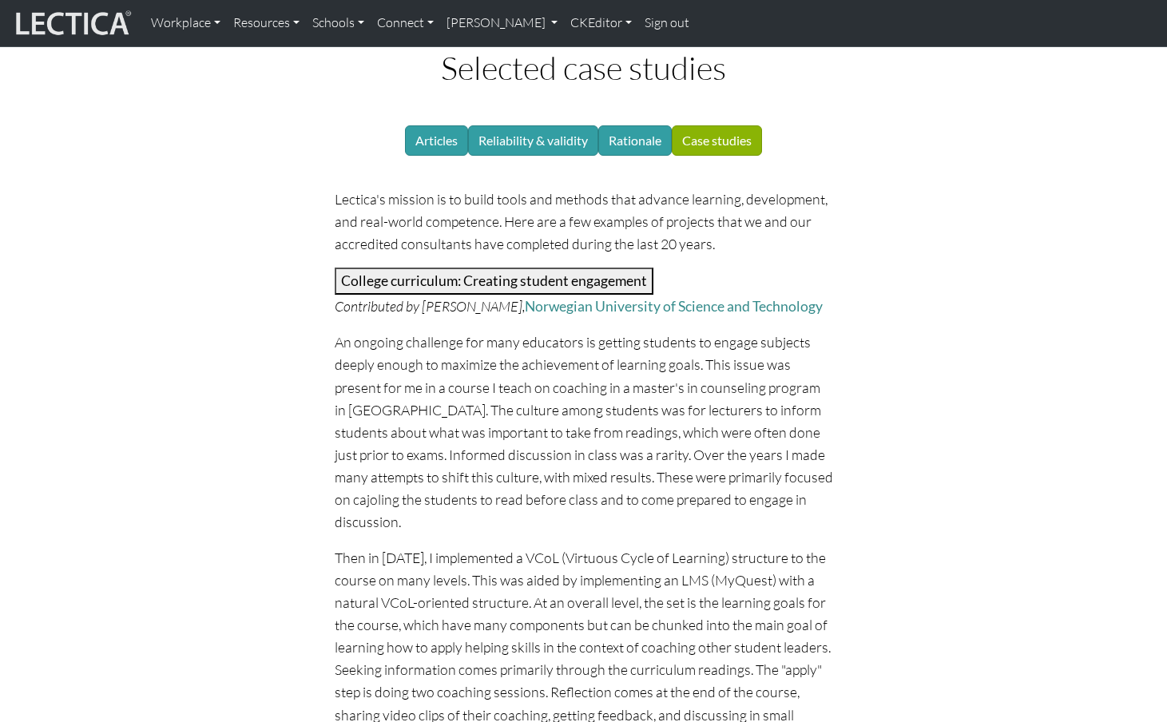
click at [406, 268] on button "College curriculum: Creating student engagement" at bounding box center [494, 281] width 319 height 27
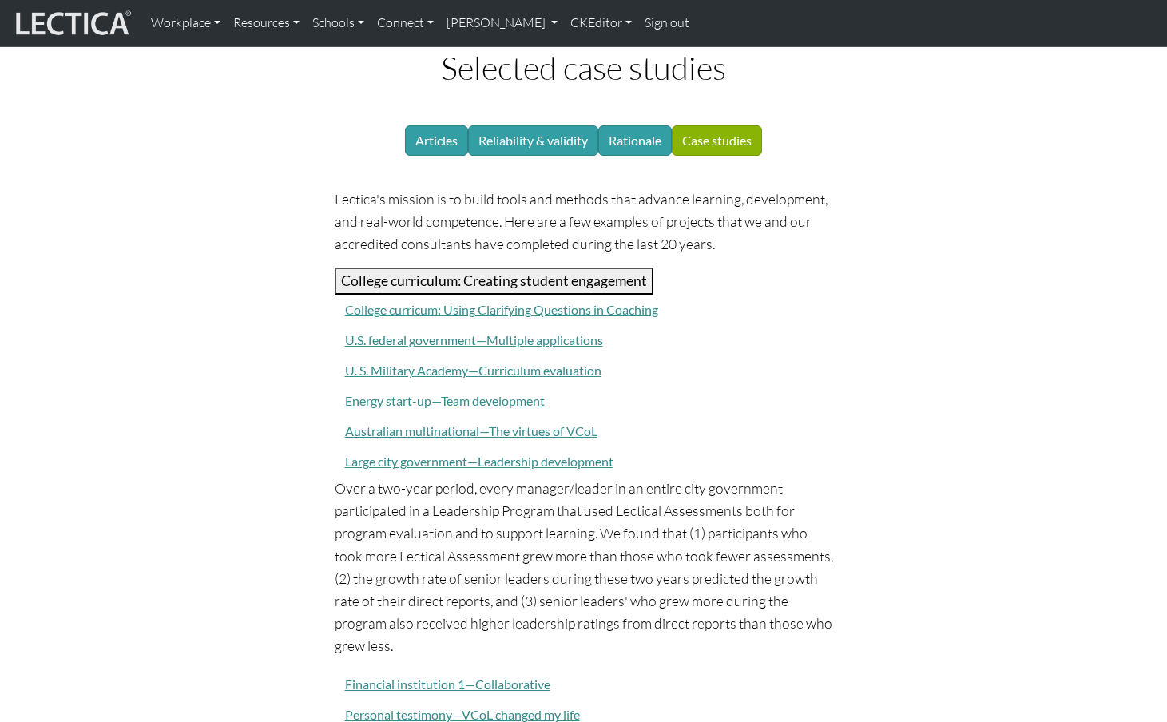
click at [761, 295] on div "College curricum: Using Clarifying Questions in Coaching" at bounding box center [584, 310] width 499 height 30
click at [391, 268] on button "College curriculum: Creating student engagement" at bounding box center [494, 281] width 319 height 27
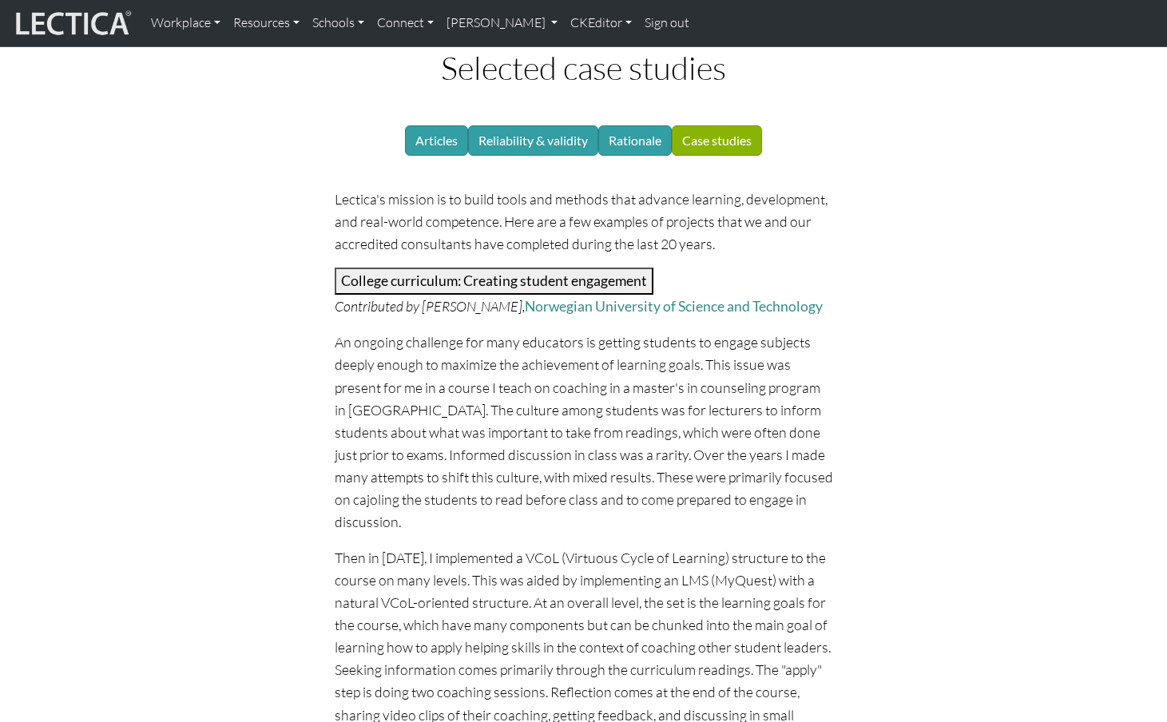
click at [391, 268] on button "College curriculum: Creating student engagement" at bounding box center [494, 281] width 319 height 27
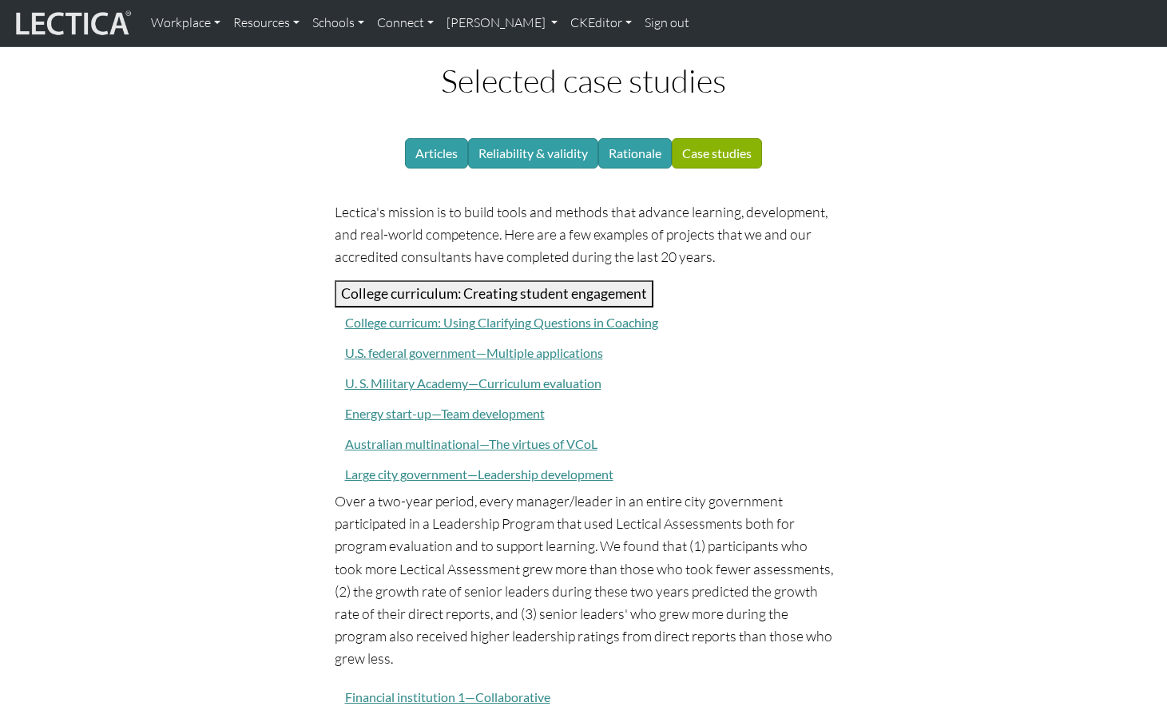
scroll to position [103, 0]
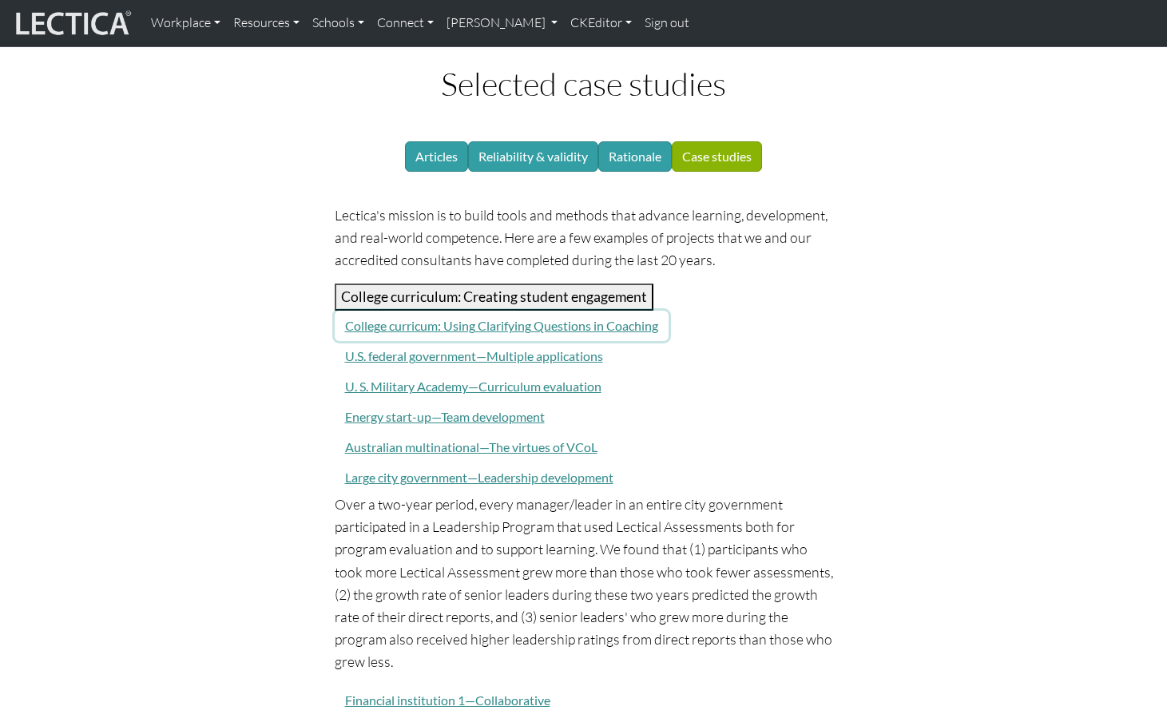
click at [400, 311] on button "College curricum: Using Clarifying Questions in Coaching" at bounding box center [502, 326] width 334 height 30
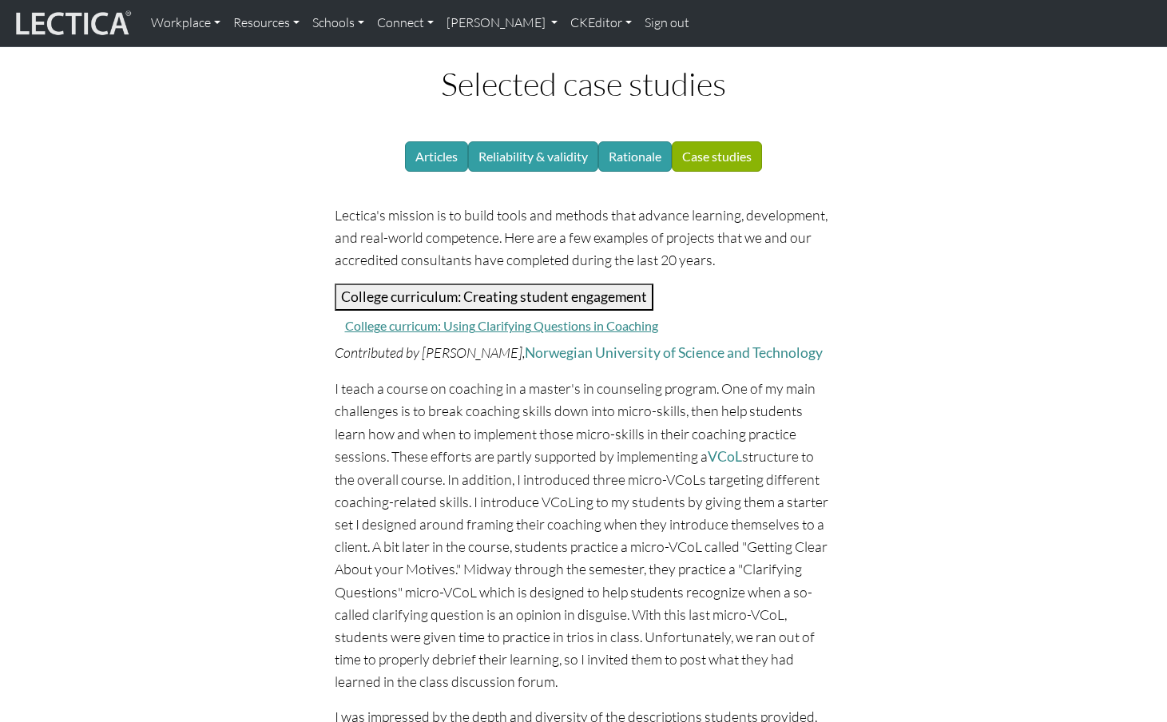
click at [394, 284] on button "College curriculum: Creating student engagement" at bounding box center [494, 297] width 319 height 27
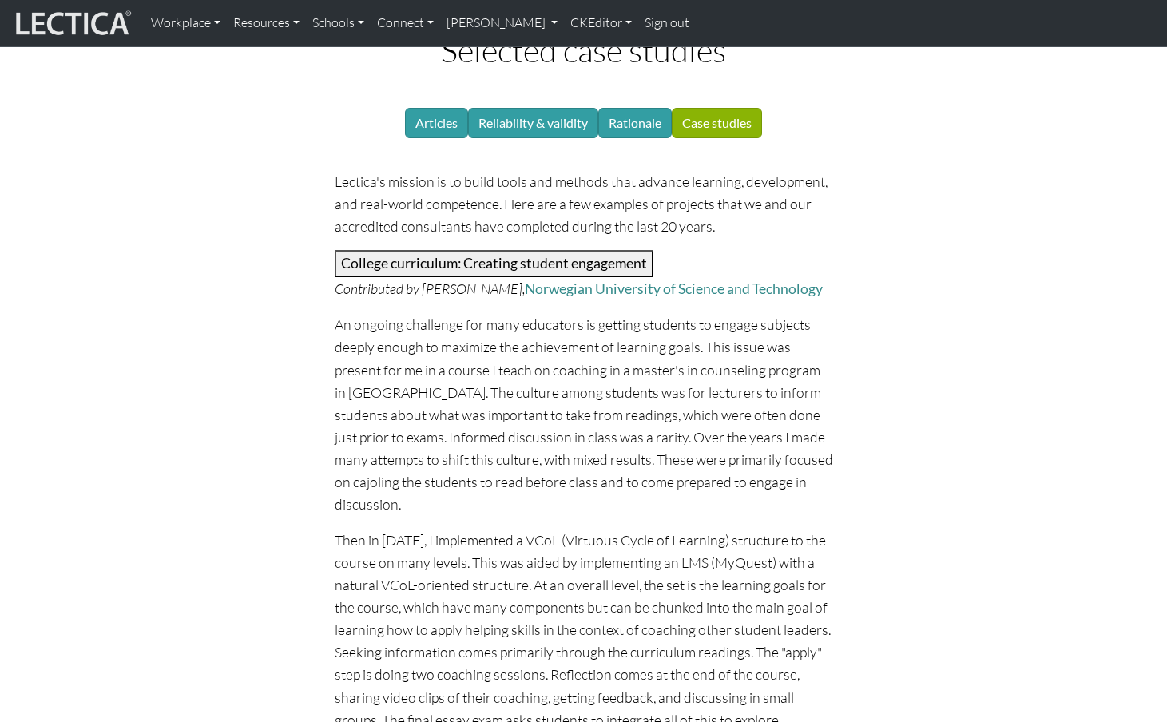
scroll to position [113, 0]
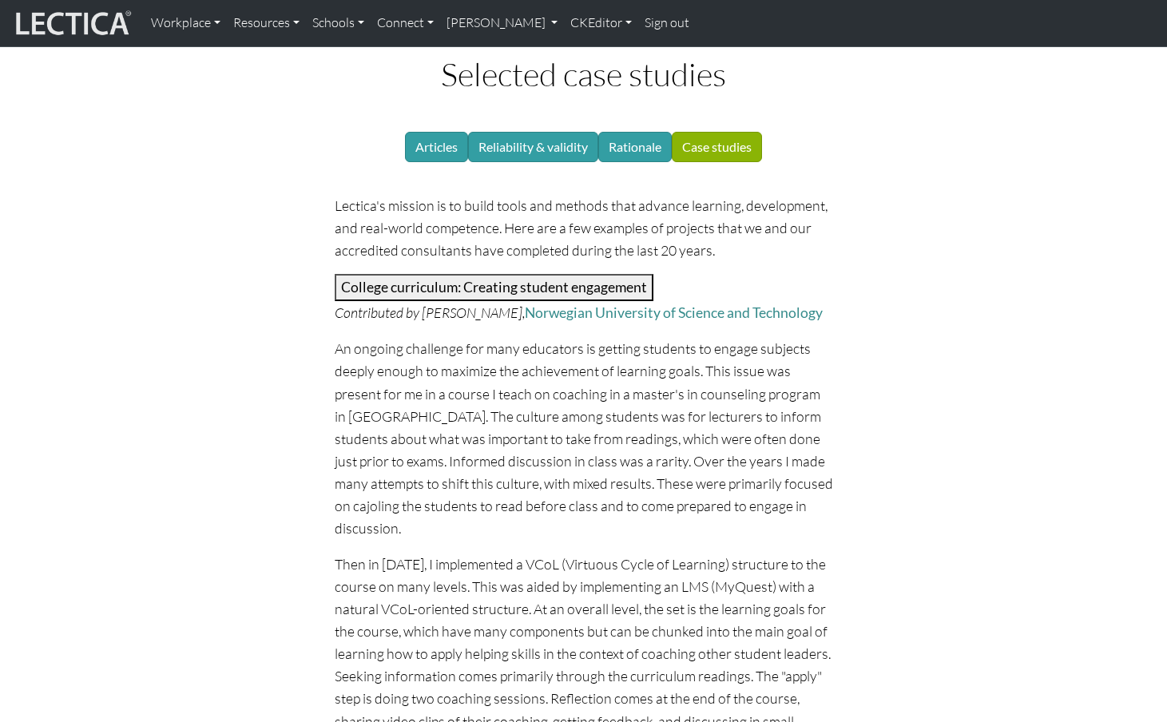
click at [419, 274] on button "College curriculum: Creating student engagement" at bounding box center [494, 287] width 319 height 27
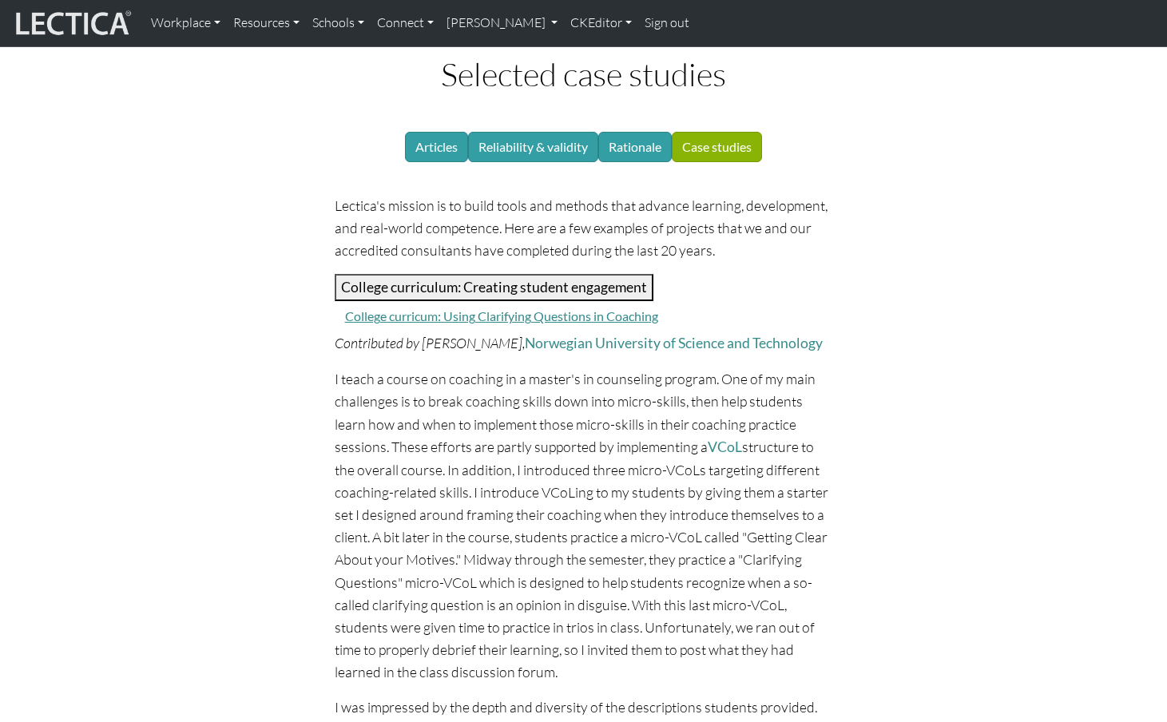
click at [419, 274] on button "College curriculum: Creating student engagement" at bounding box center [494, 287] width 319 height 27
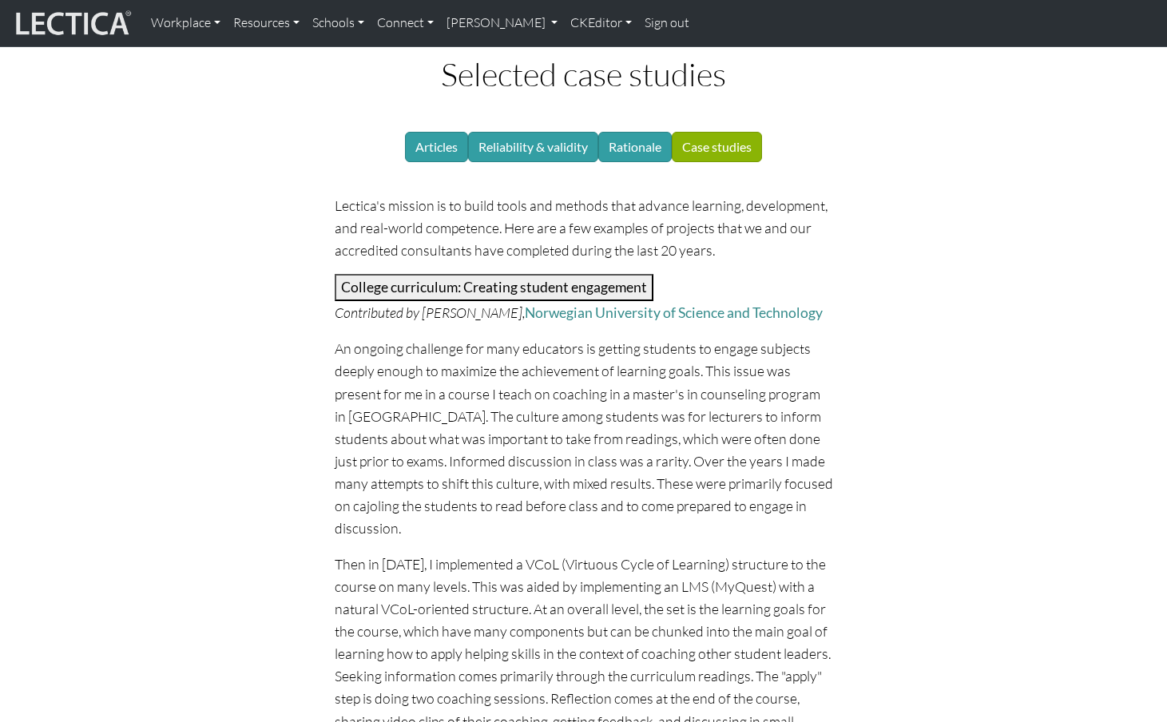
click at [419, 274] on button "College curriculum: Creating student engagement" at bounding box center [494, 287] width 319 height 27
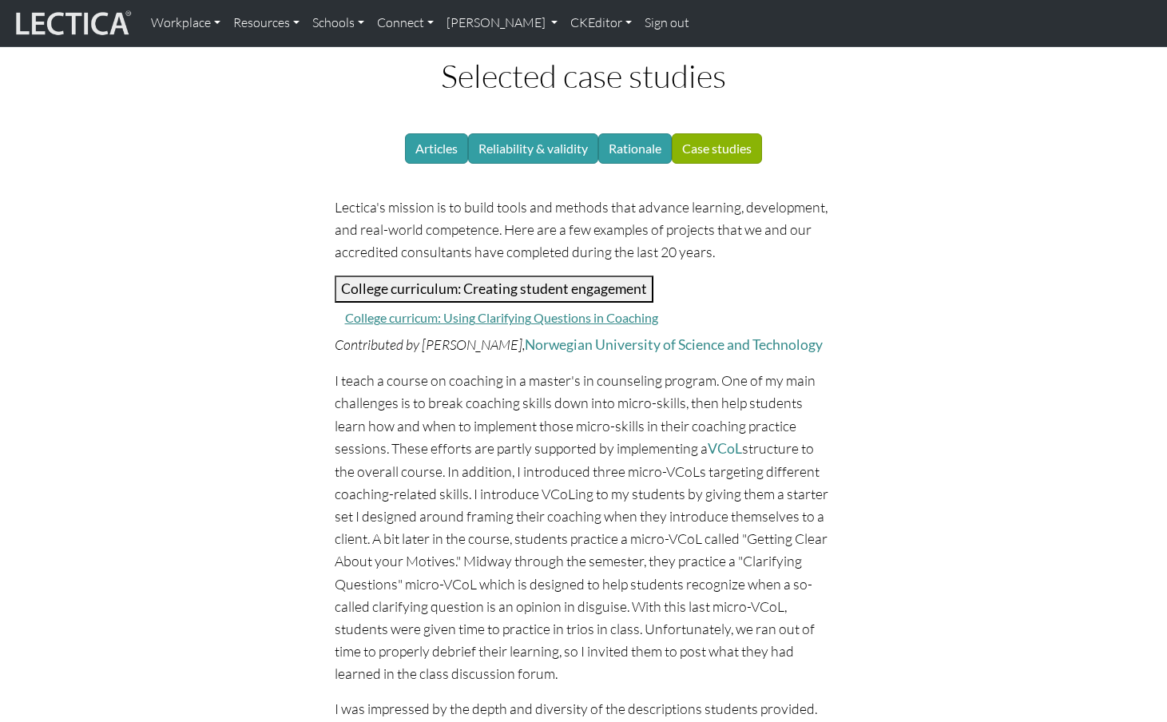
click at [413, 276] on button "College curriculum: Creating student engagement" at bounding box center [494, 289] width 319 height 27
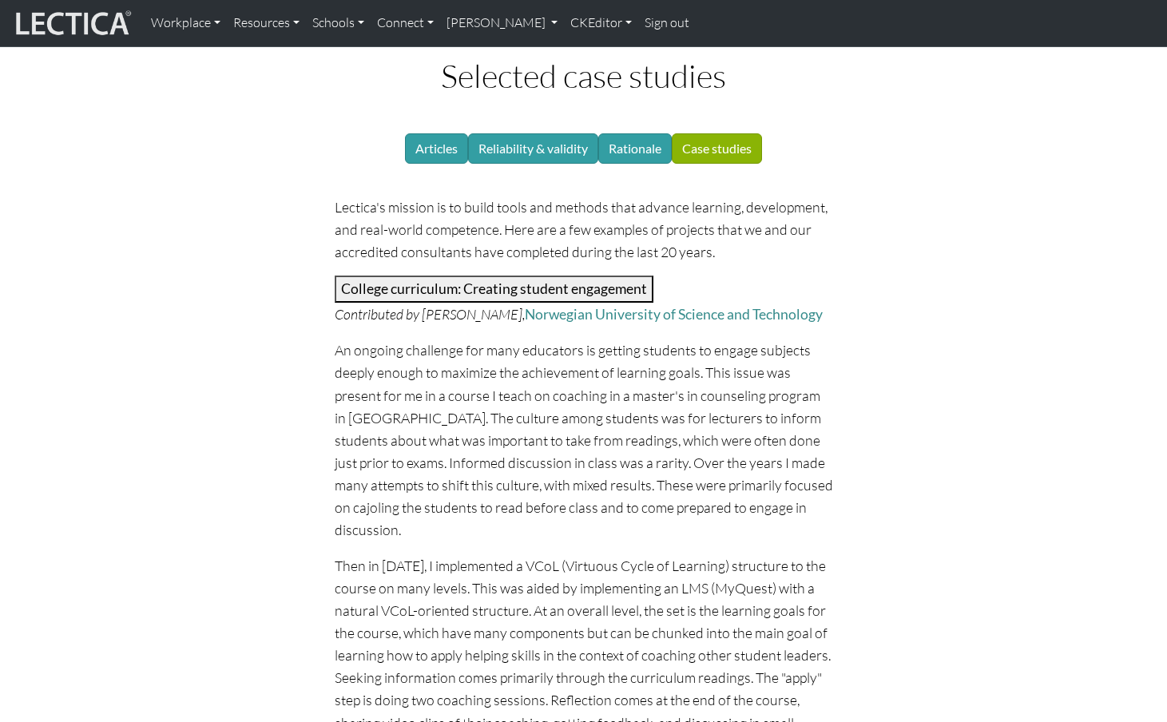
click at [413, 276] on button "College curriculum: Creating student engagement" at bounding box center [494, 289] width 319 height 27
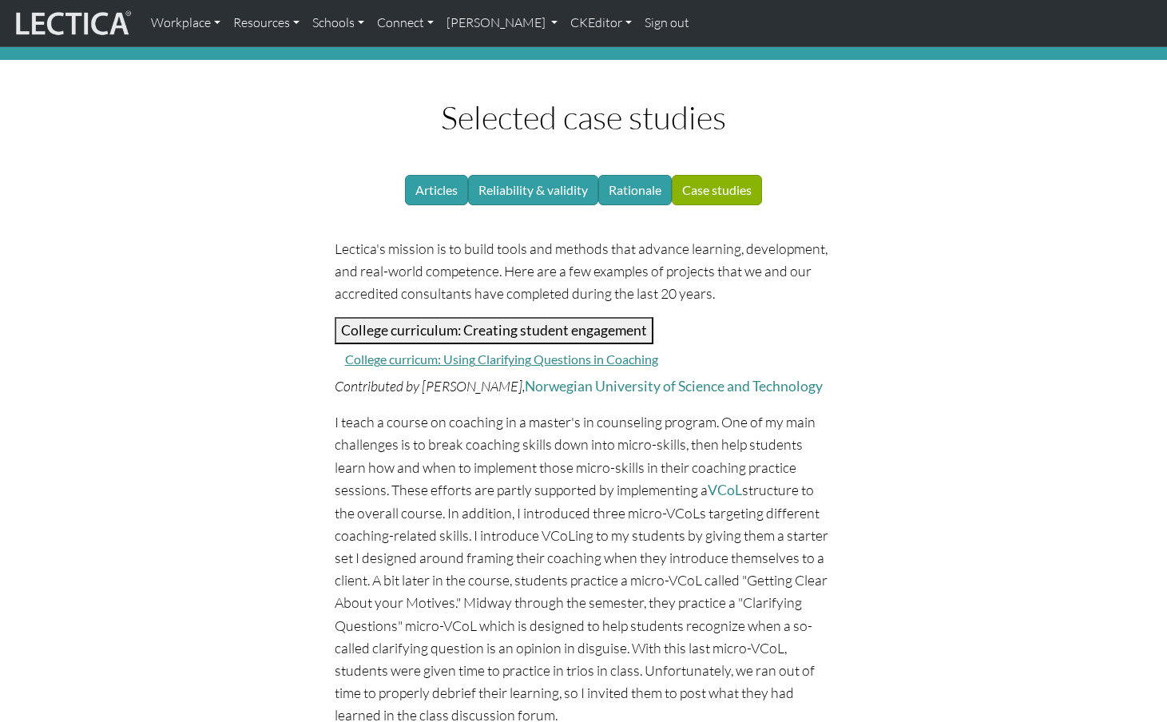
scroll to position [68, 0]
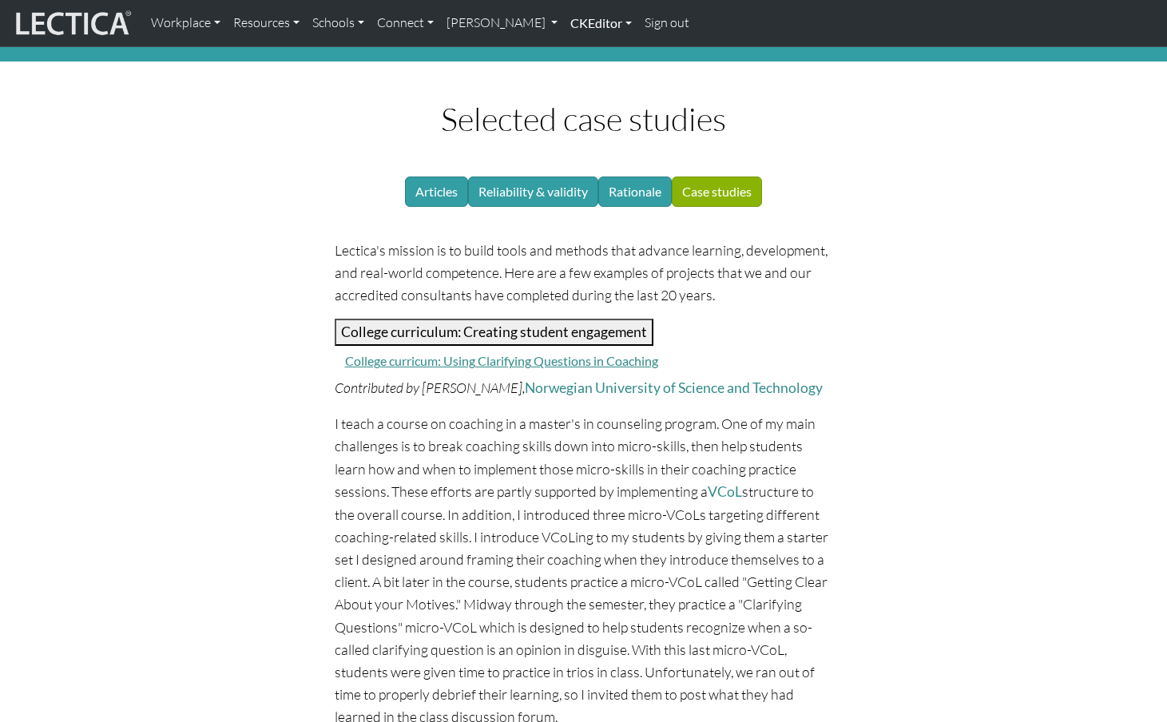
click at [564, 16] on link "CKEditor" at bounding box center [601, 23] width 74 height 34
click at [577, 53] on link "Edit" at bounding box center [593, 59] width 32 height 20
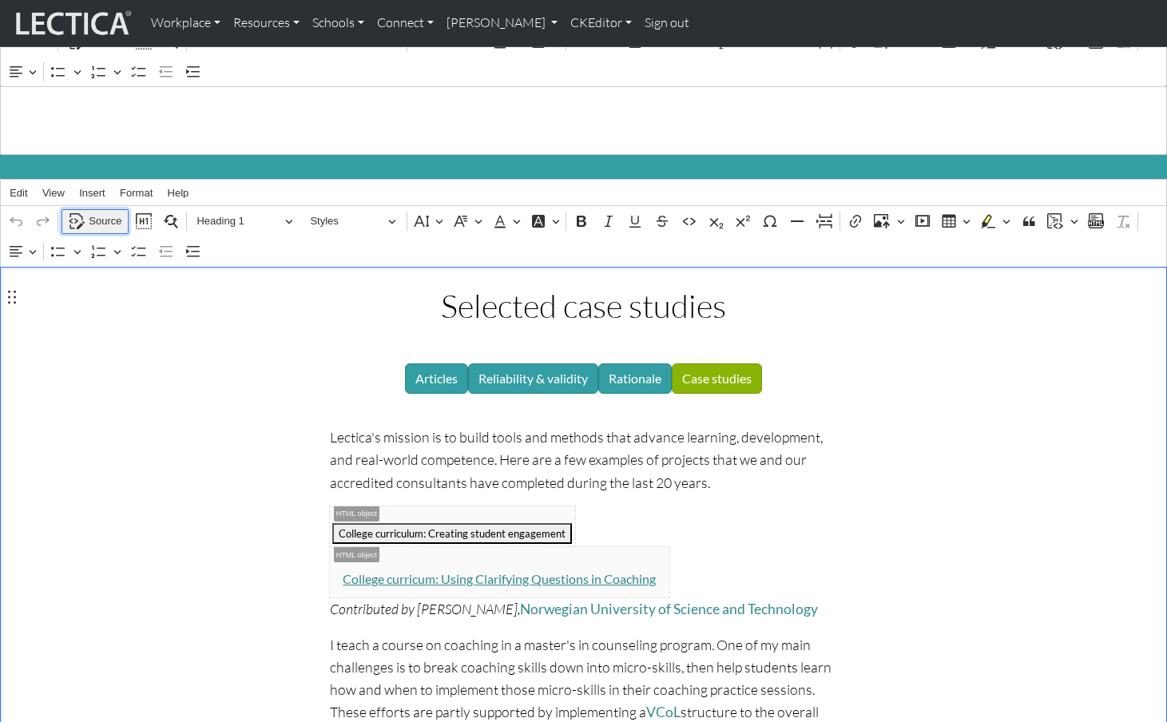
click at [102, 212] on span "Source" at bounding box center [105, 221] width 33 height 19
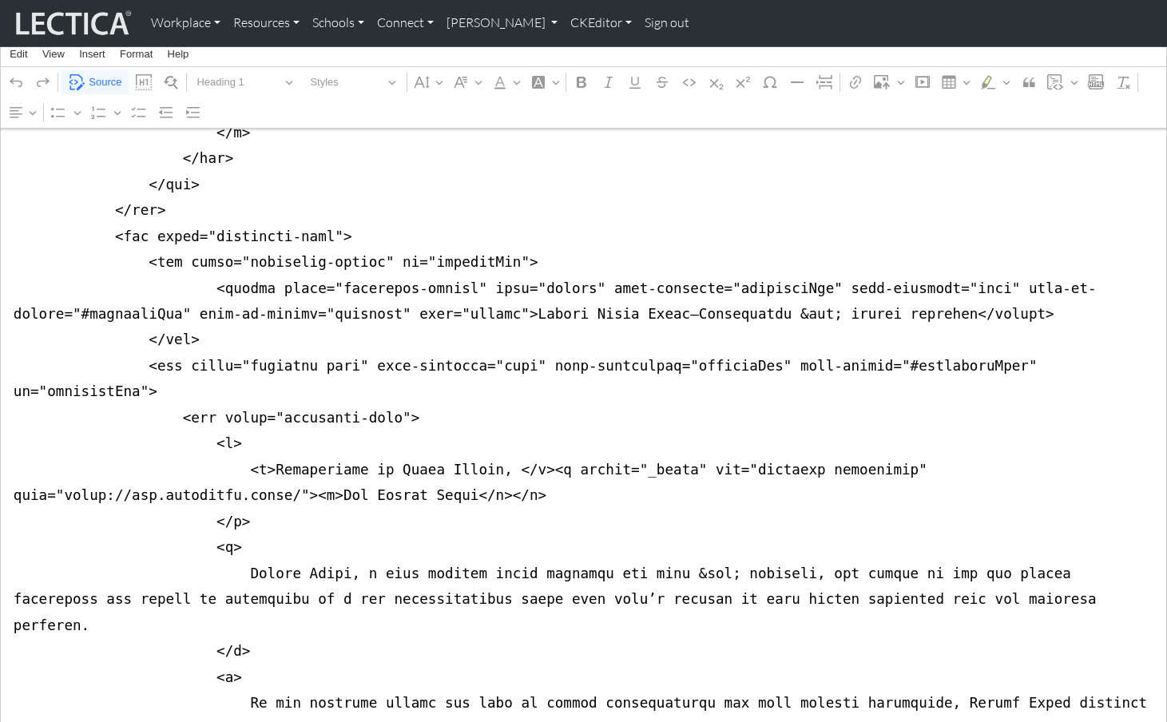
scroll to position [7742, 0]
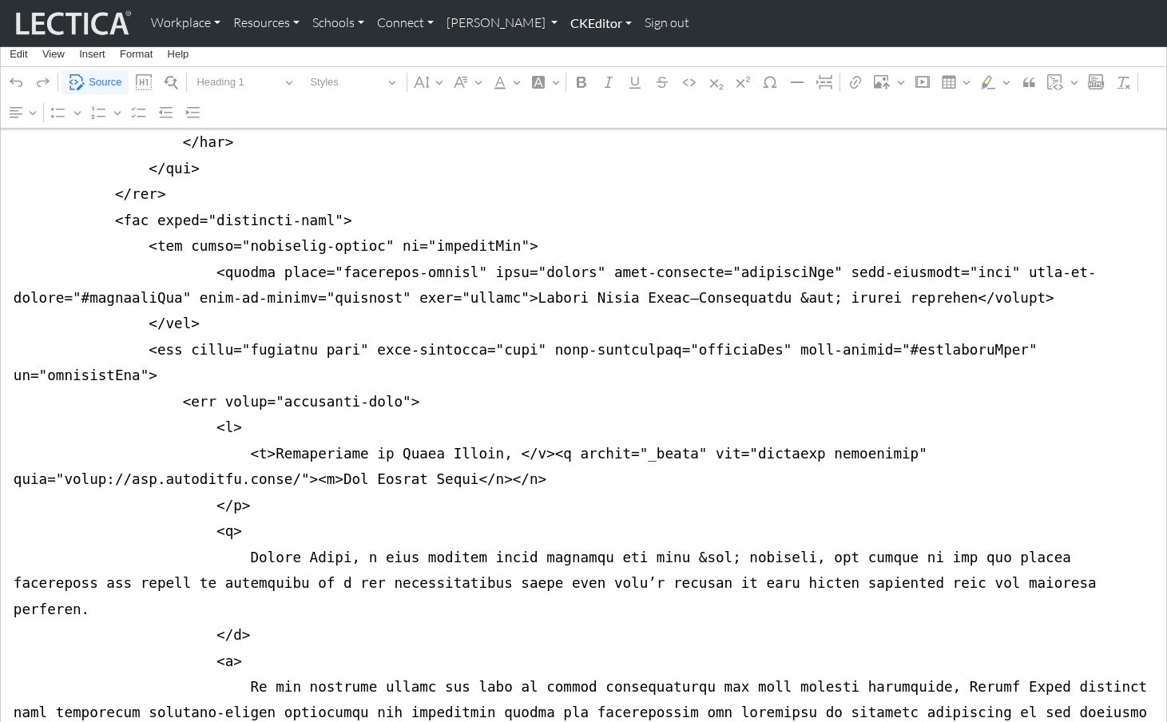
type textarea "<div class="container mt-4 mb-5"> <div class="row justify-content-center"> <div…"
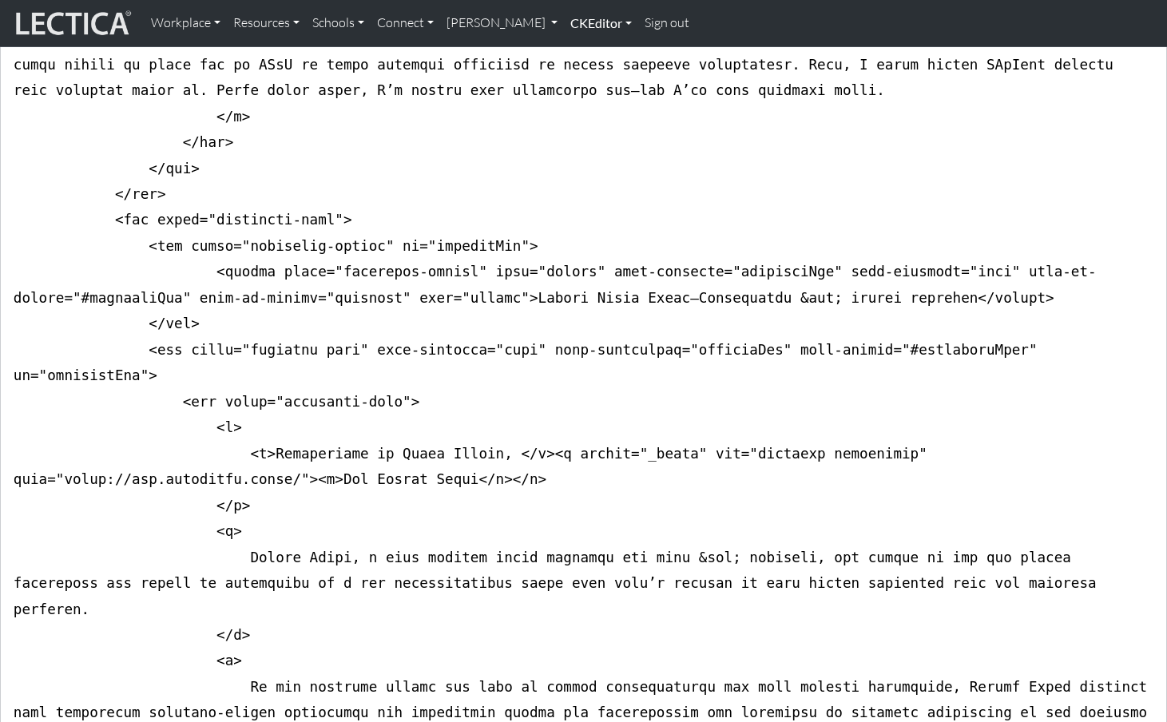
click at [564, 20] on link "CKEditor" at bounding box center [601, 23] width 74 height 34
click at [577, 54] on link "Edit" at bounding box center [593, 59] width 32 height 20
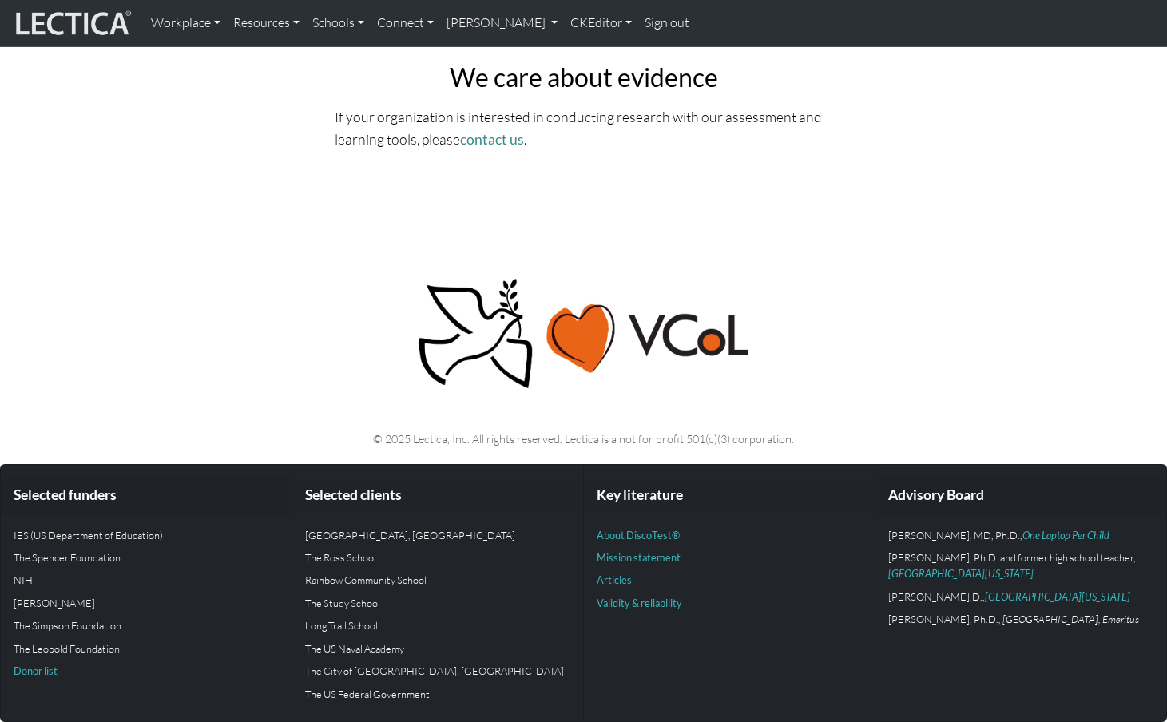
scroll to position [0, 0]
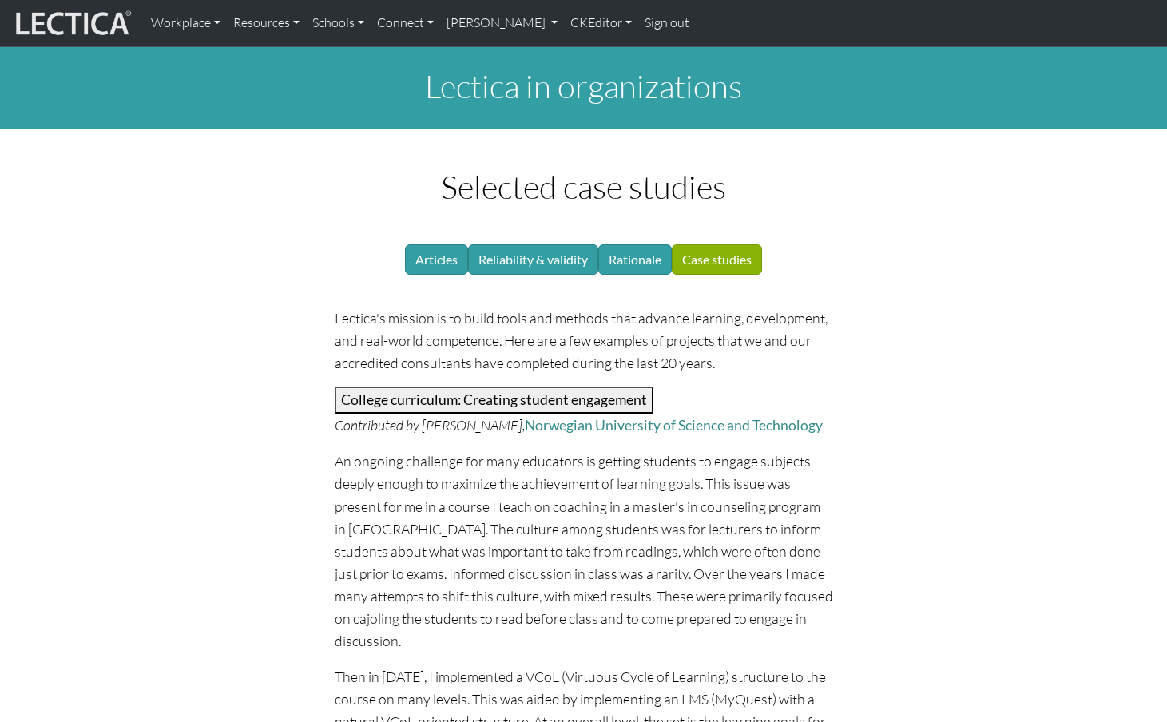
click at [391, 387] on button "College curriculum: Creating student engagement" at bounding box center [494, 400] width 319 height 27
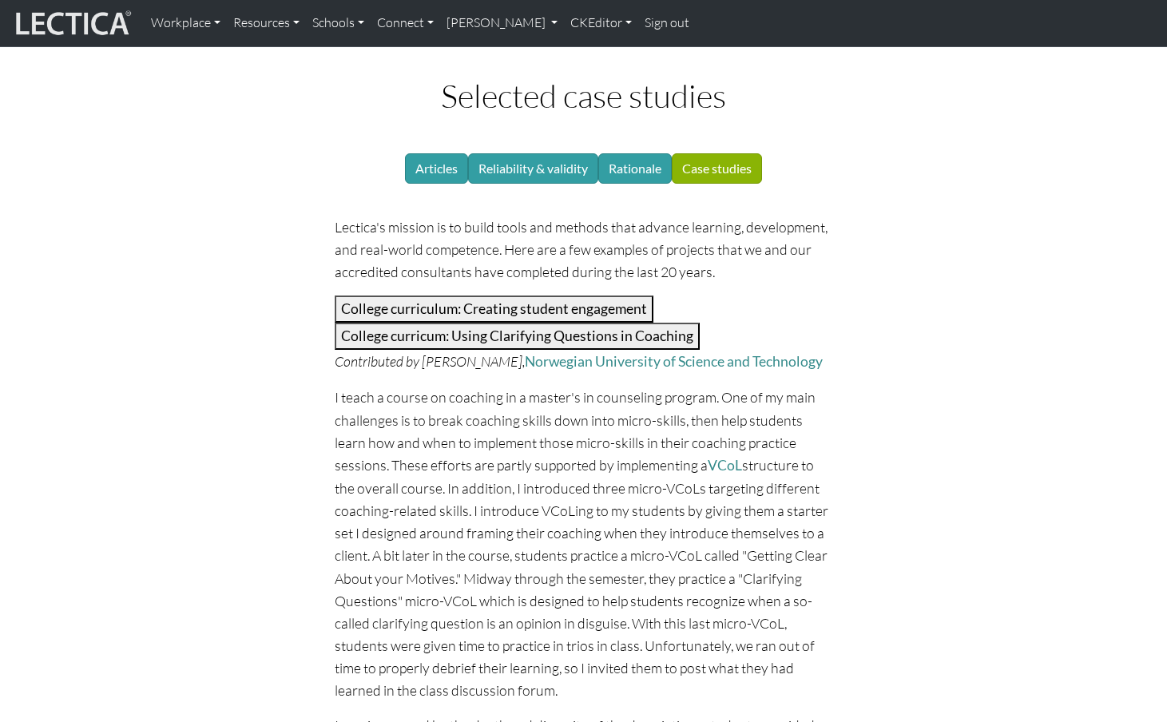
scroll to position [112, 0]
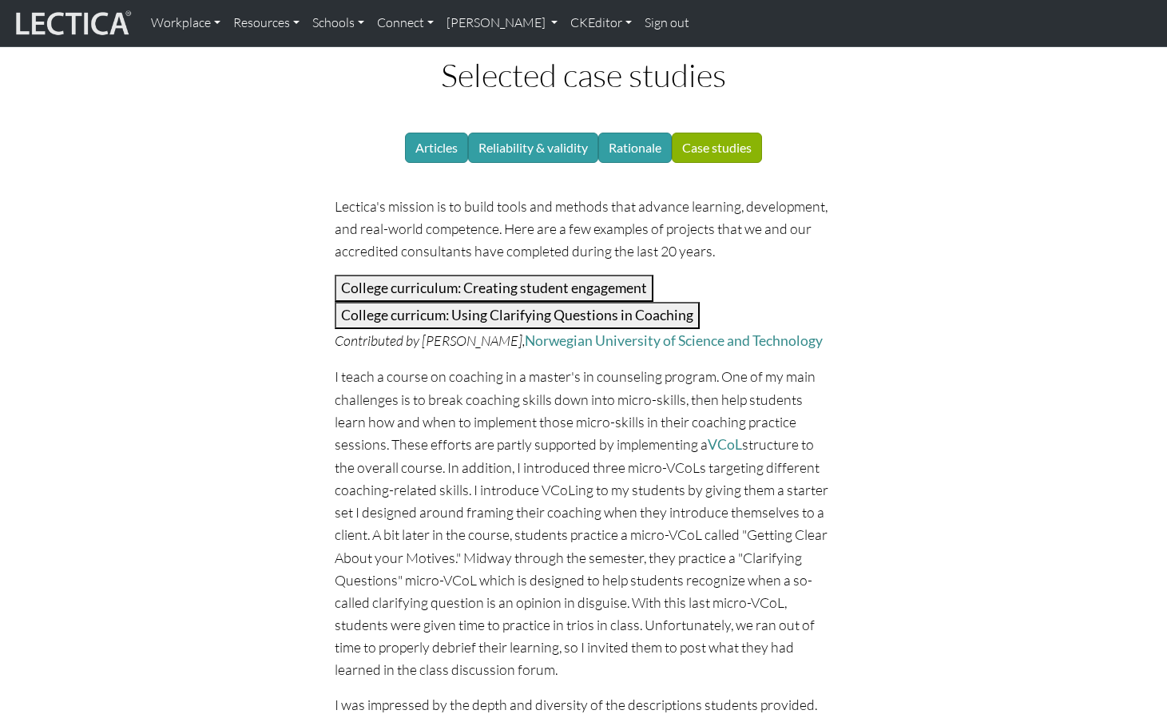
click at [376, 302] on button "College curricum: Using Clarifying Questions in Coaching" at bounding box center [517, 315] width 365 height 27
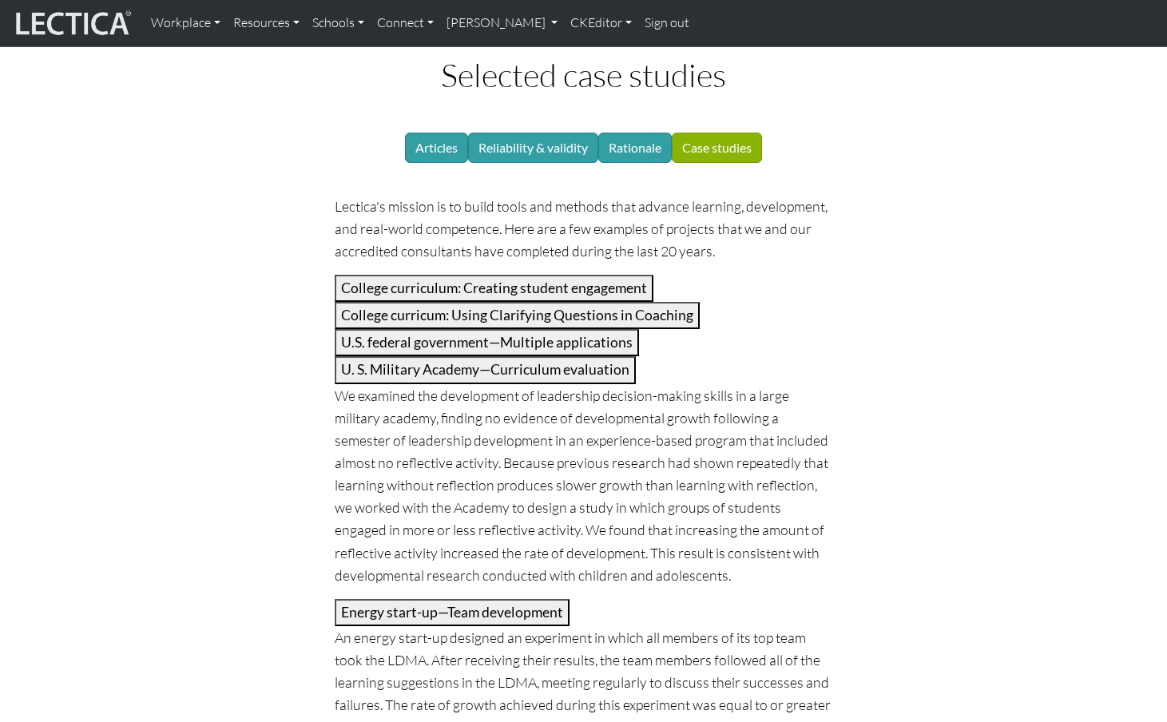
click at [380, 356] on button "U. S. Military Academy—Curriculum evaluation" at bounding box center [485, 369] width 301 height 27
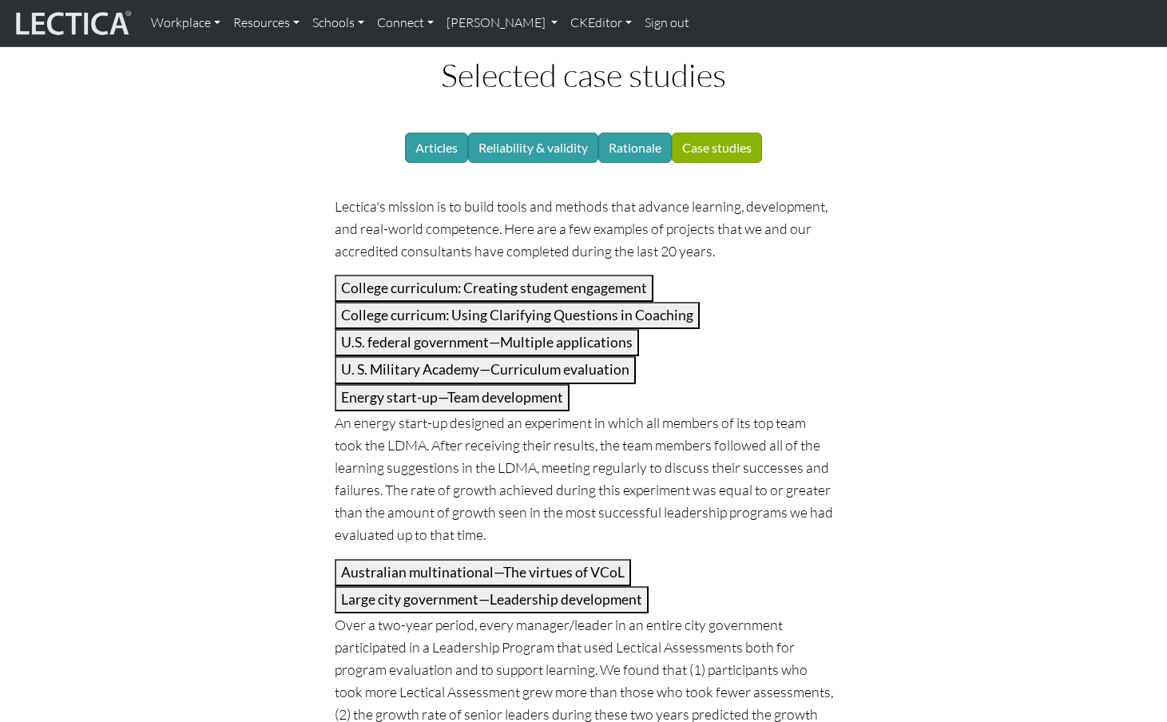
click at [399, 559] on button "Australian multinational—The virtues of VCoL" at bounding box center [483, 572] width 296 height 27
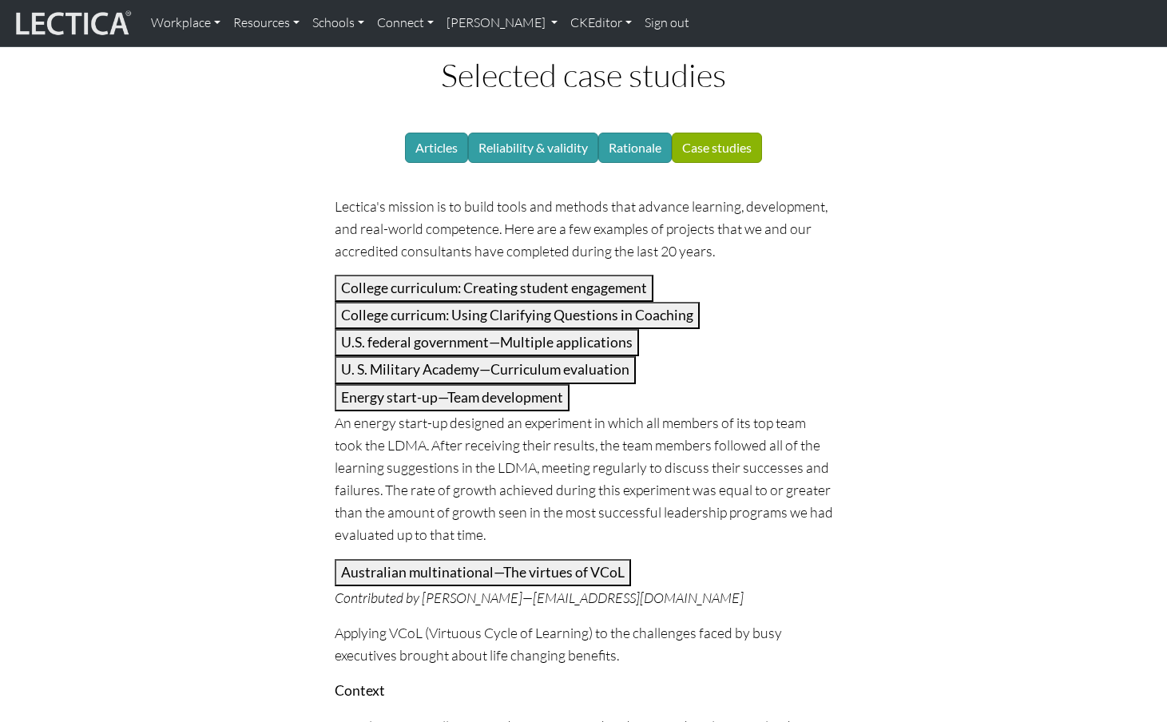
click at [399, 559] on button "Australian multinational—The virtues of VCoL" at bounding box center [483, 572] width 296 height 27
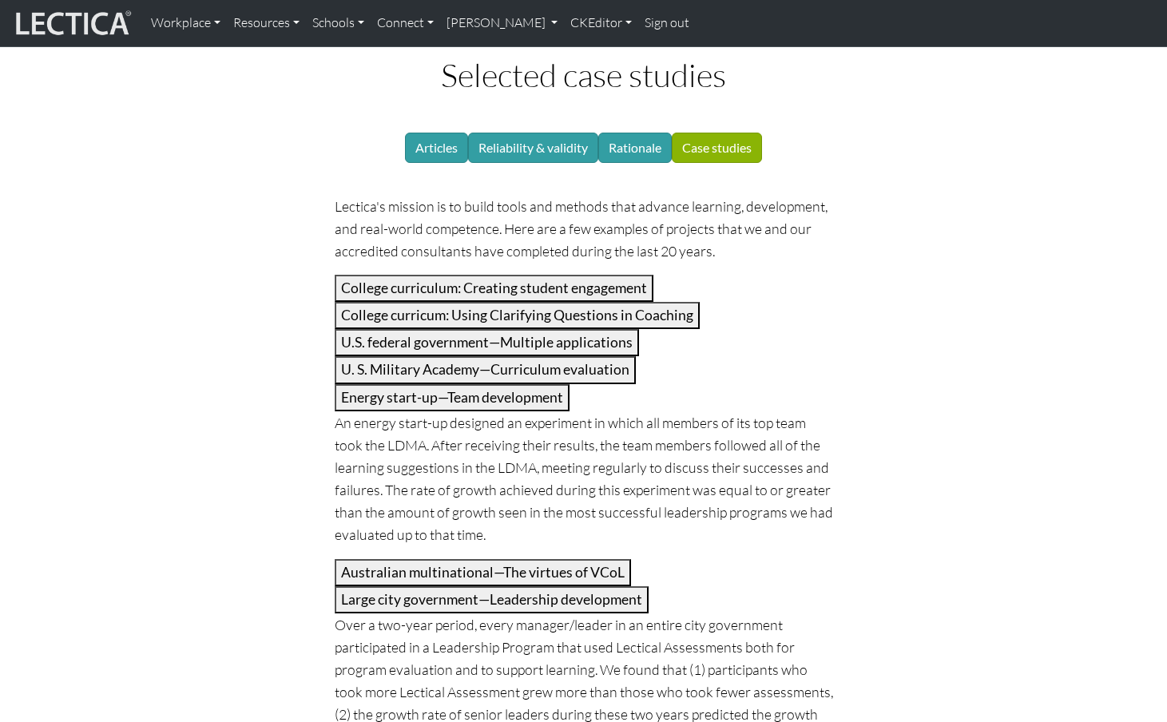
click at [401, 411] on p "An energy start-up designed an experiment in which all members of its top team …" at bounding box center [584, 478] width 499 height 135
click at [385, 384] on button "Energy start-up—Team development" at bounding box center [452, 397] width 235 height 27
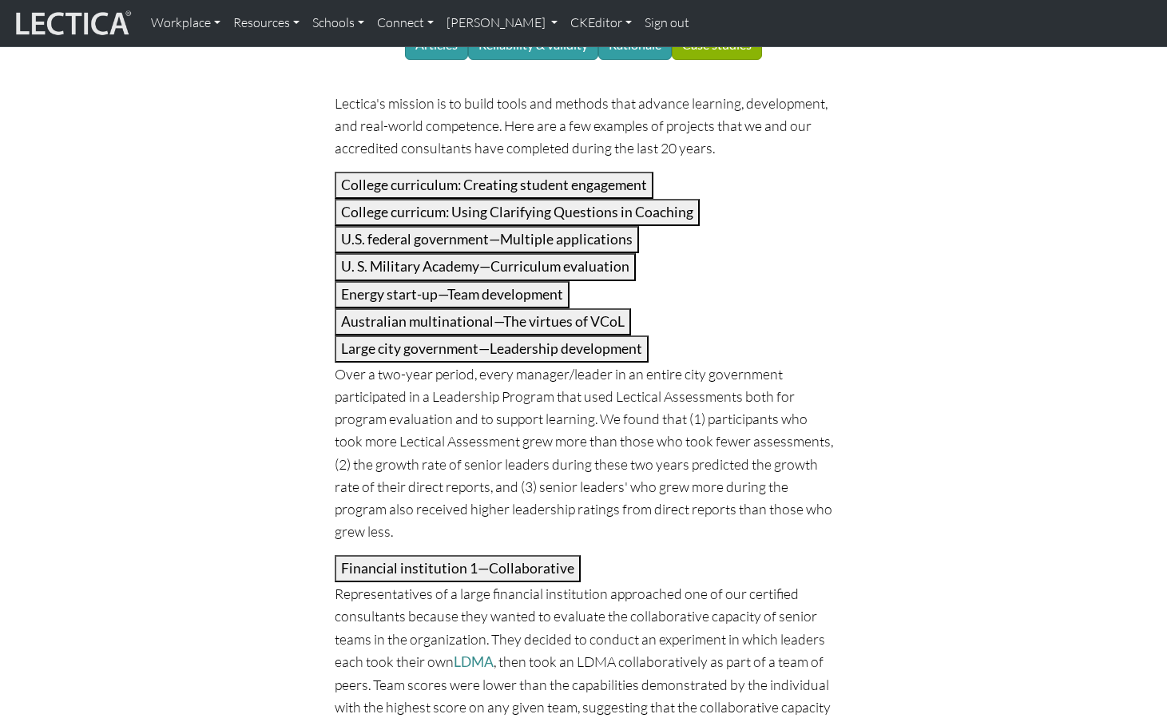
scroll to position [217, 0]
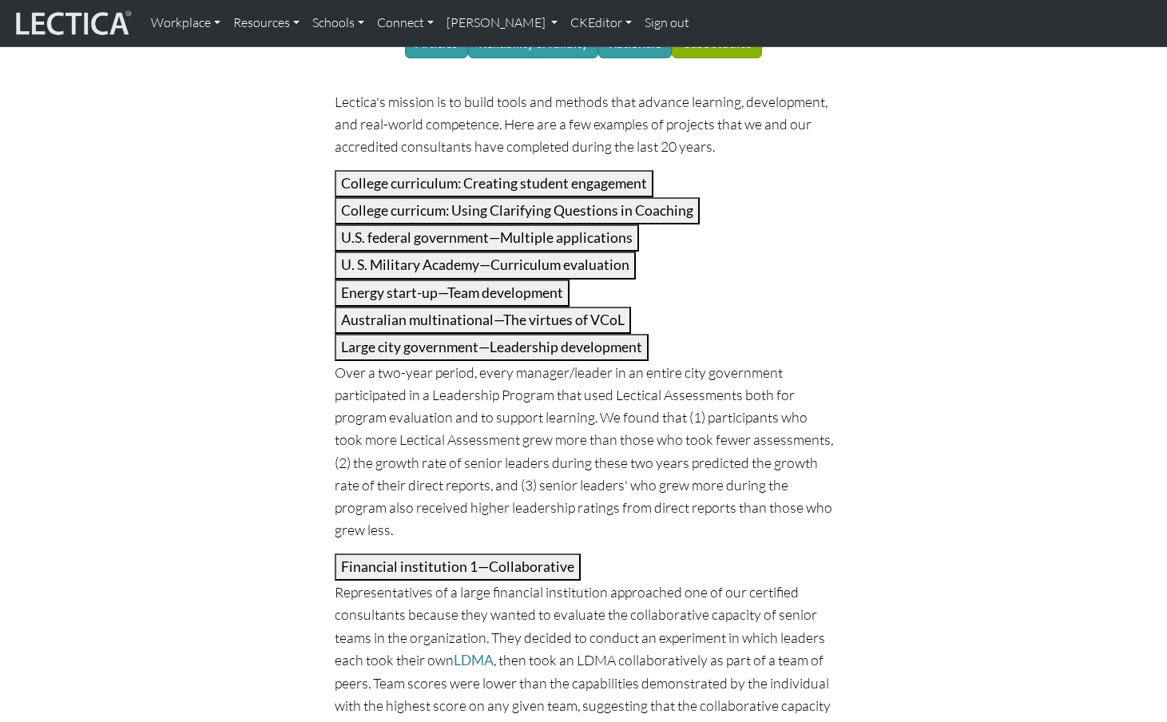
click at [403, 554] on button "Financial institution 1—Collaborative" at bounding box center [458, 567] width 246 height 27
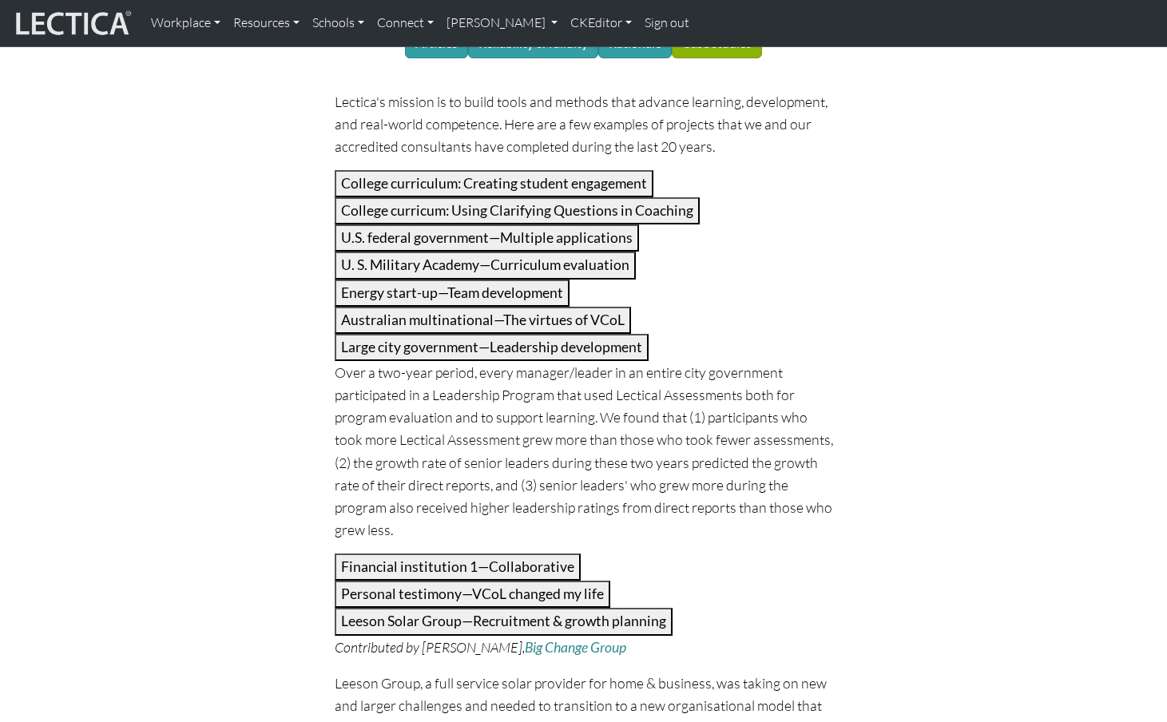
click at [398, 361] on p "Over a two-year period, every manager/leader in an entire city government parti…" at bounding box center [584, 451] width 499 height 180
click at [397, 334] on button "Large city government—Leadership development" at bounding box center [492, 347] width 314 height 27
click at [466, 334] on button "Large city government—Leadership development" at bounding box center [492, 347] width 314 height 27
click at [444, 334] on button "Large city government—Leadership development" at bounding box center [492, 347] width 314 height 27
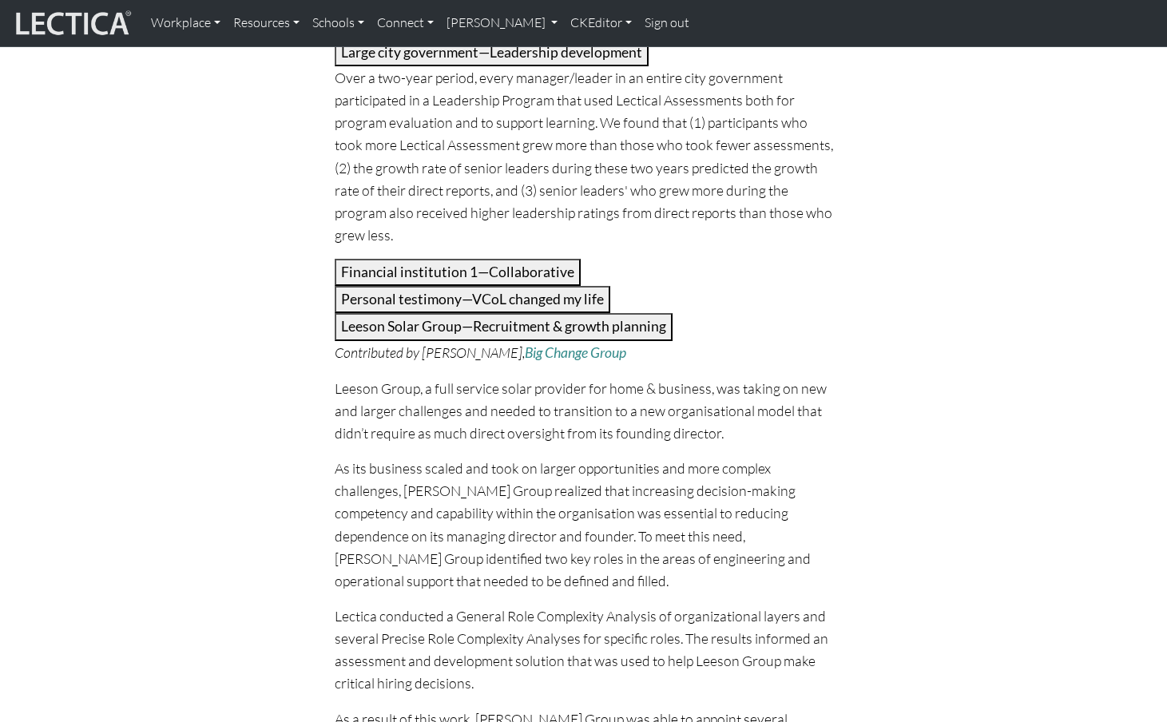
scroll to position [517, 0]
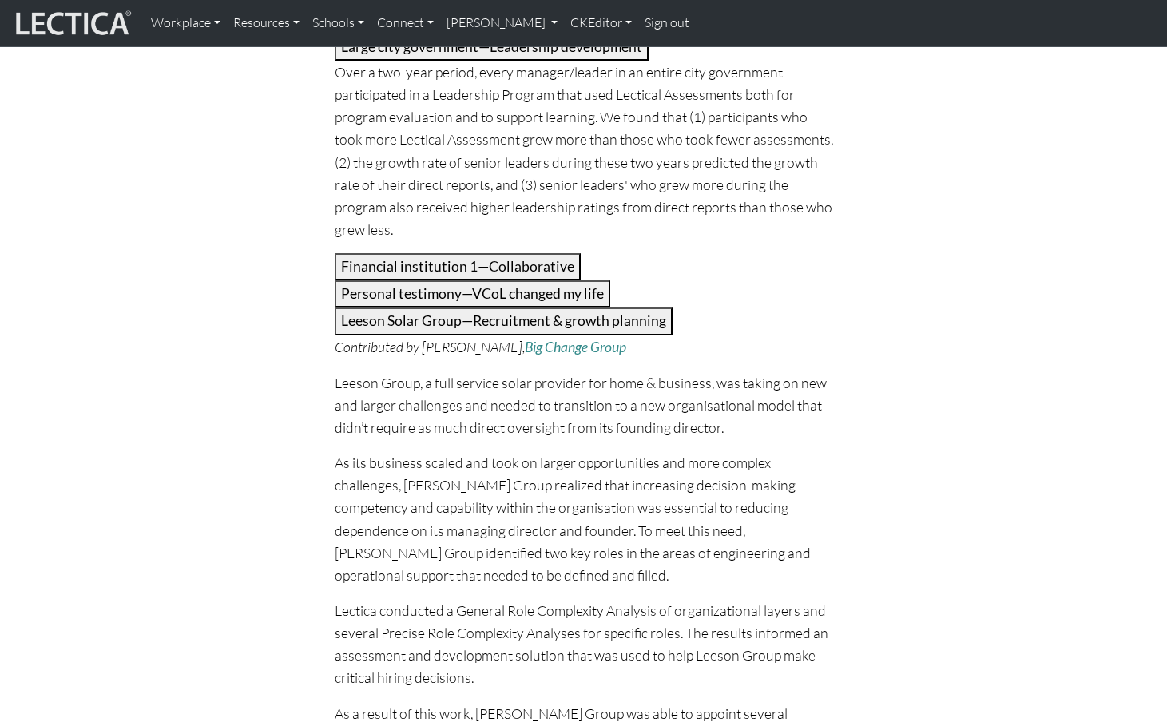
click at [431, 308] on button "Leeson Solar Group—Recruitment & growth planning" at bounding box center [504, 321] width 338 height 27
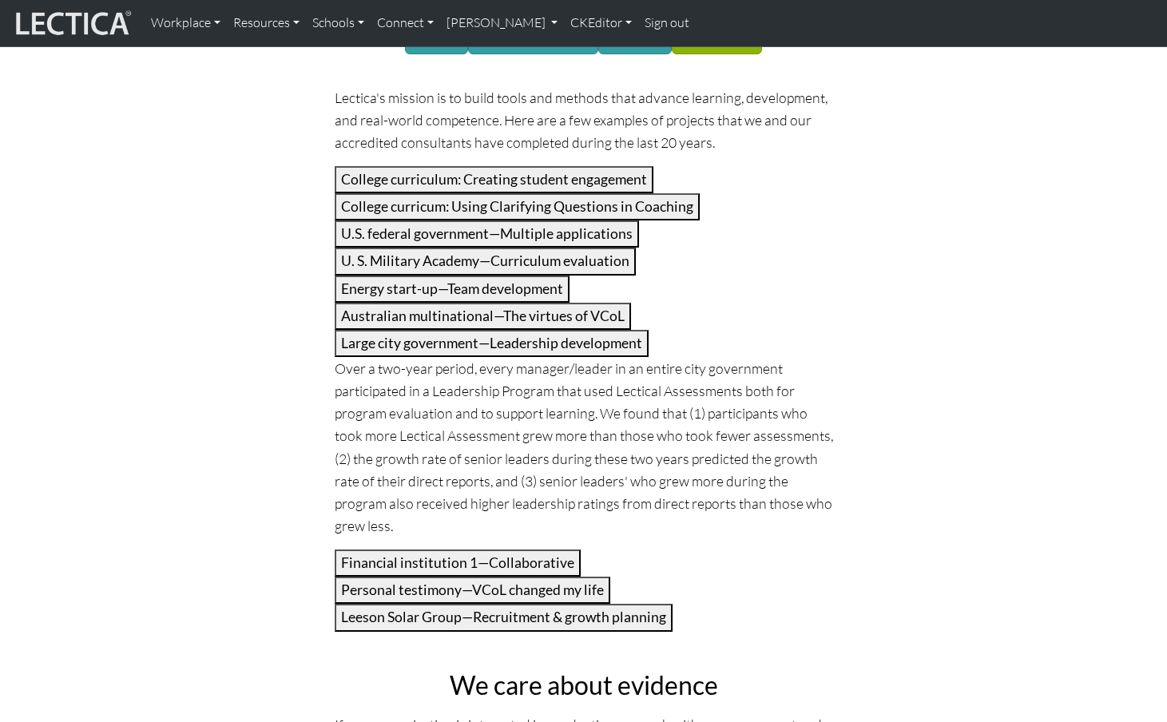
scroll to position [217, 0]
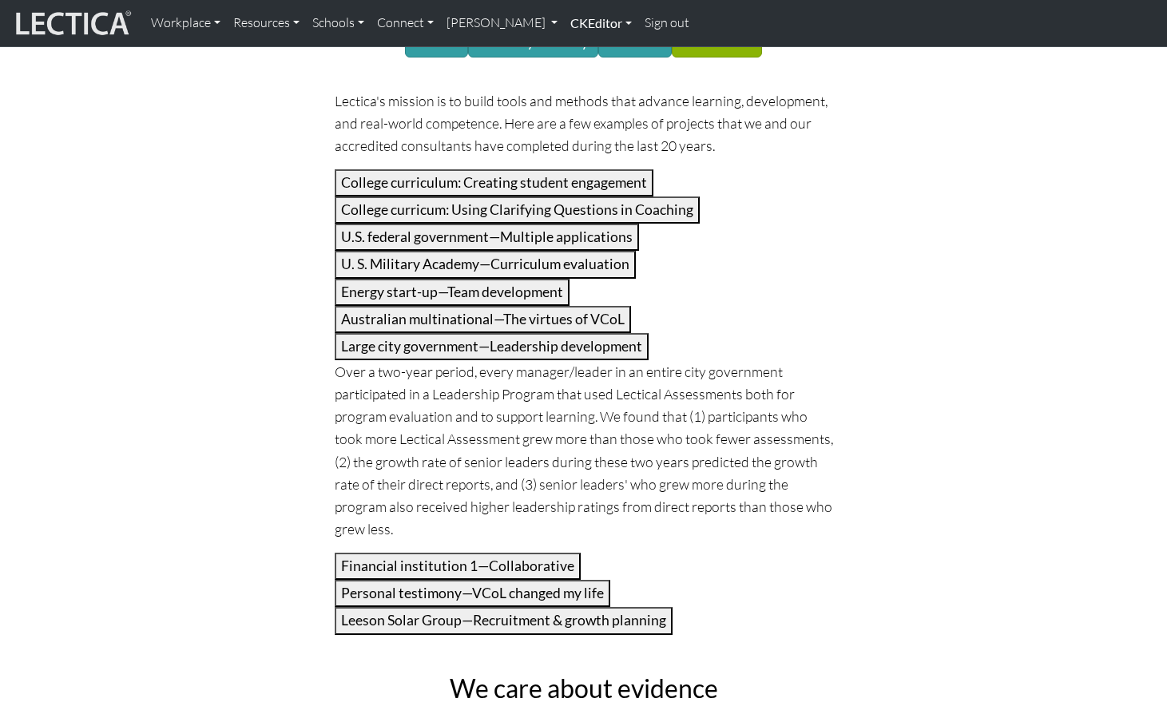
click at [564, 22] on link "CKEditor" at bounding box center [601, 23] width 74 height 34
click at [577, 49] on link "Edit" at bounding box center [593, 59] width 32 height 20
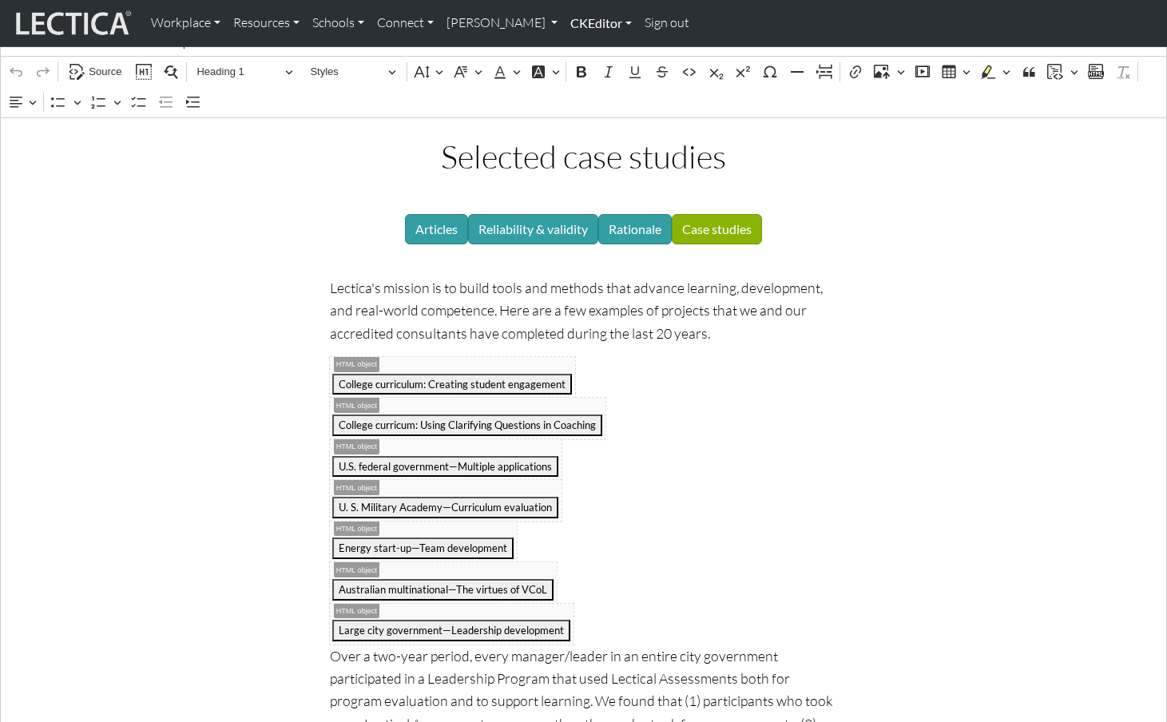
click at [564, 20] on link "CKEditor" at bounding box center [601, 23] width 74 height 34
click at [577, 54] on link "Edit" at bounding box center [593, 59] width 32 height 20
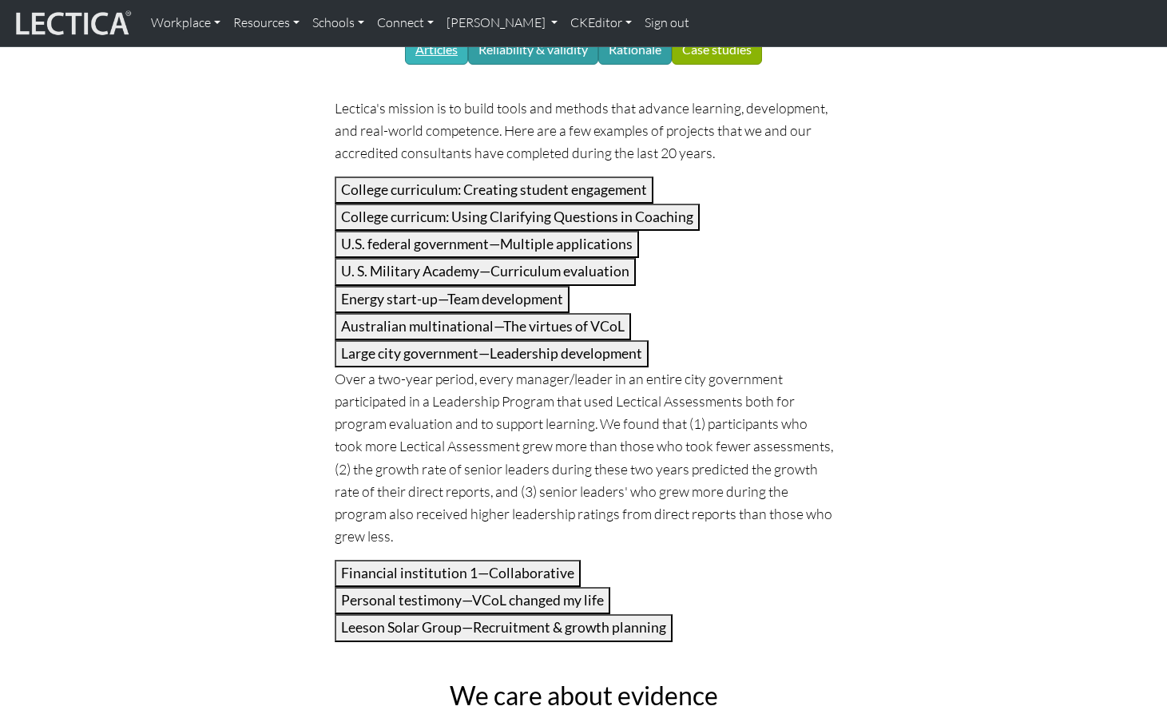
scroll to position [0, 0]
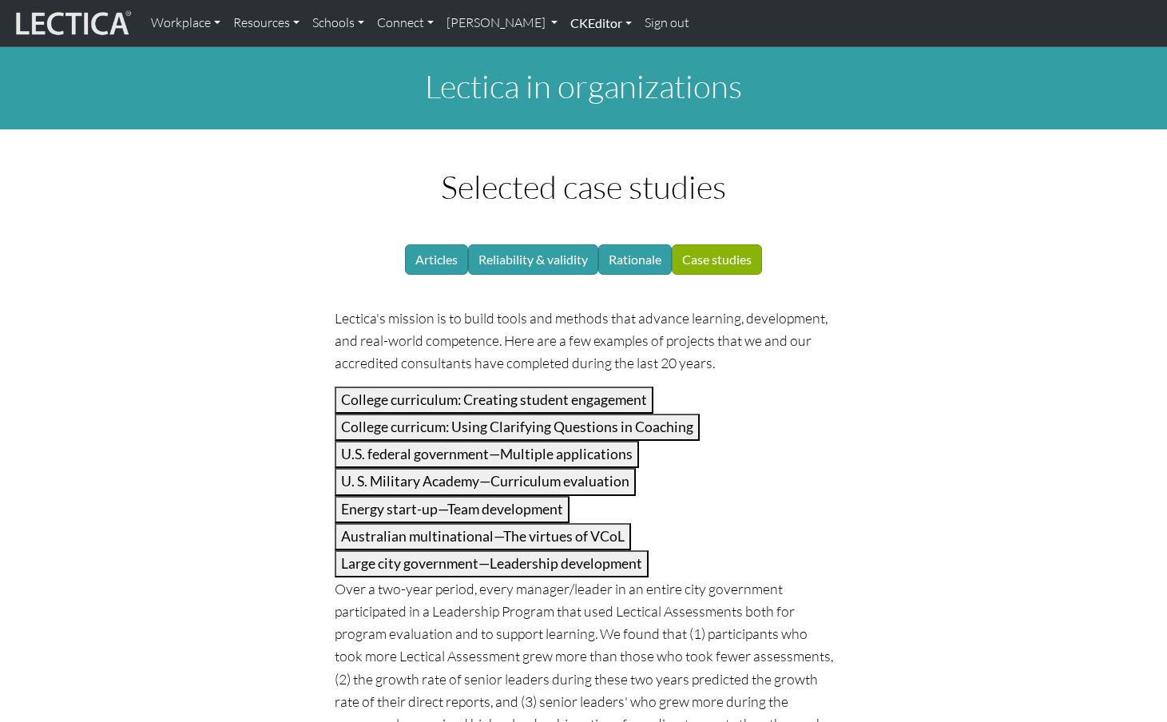
click at [564, 23] on link "CKEditor" at bounding box center [601, 23] width 74 height 34
click at [312, 89] on h1 "Lectica in organizations" at bounding box center [583, 86] width 1035 height 38
click at [564, 23] on link "CKEditor" at bounding box center [601, 23] width 74 height 34
click at [577, 54] on link "Edit" at bounding box center [593, 59] width 32 height 20
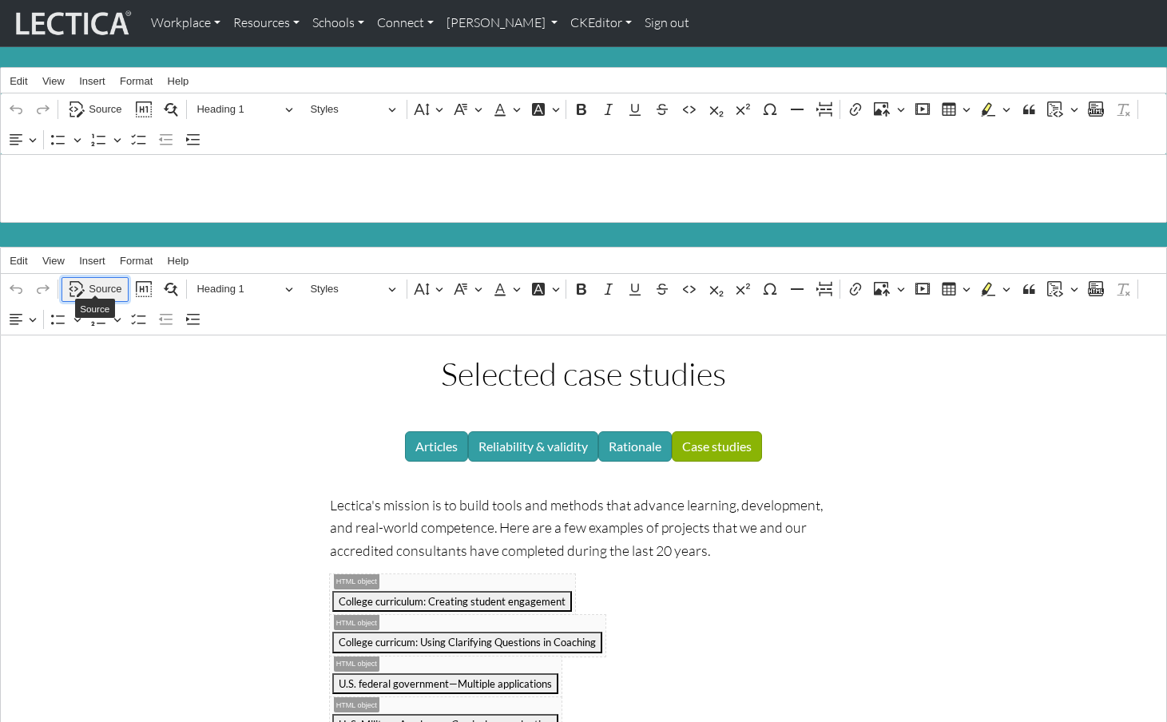
click at [106, 281] on span "Source" at bounding box center [105, 289] width 33 height 19
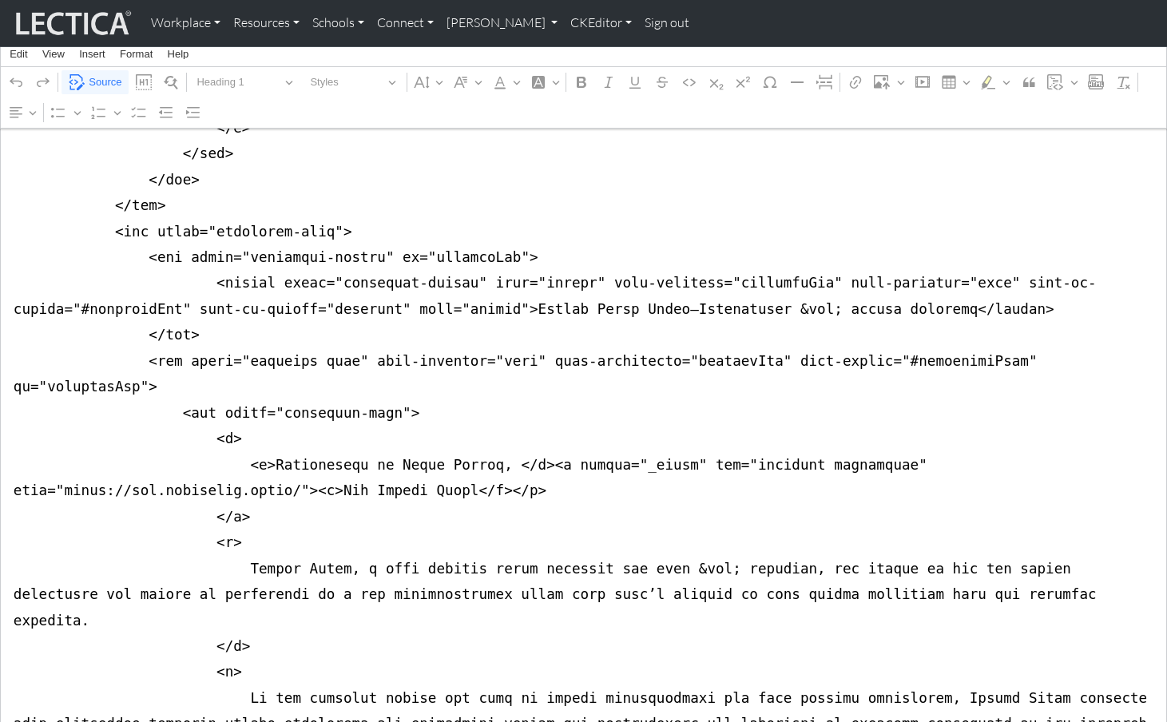
scroll to position [7790, 0]
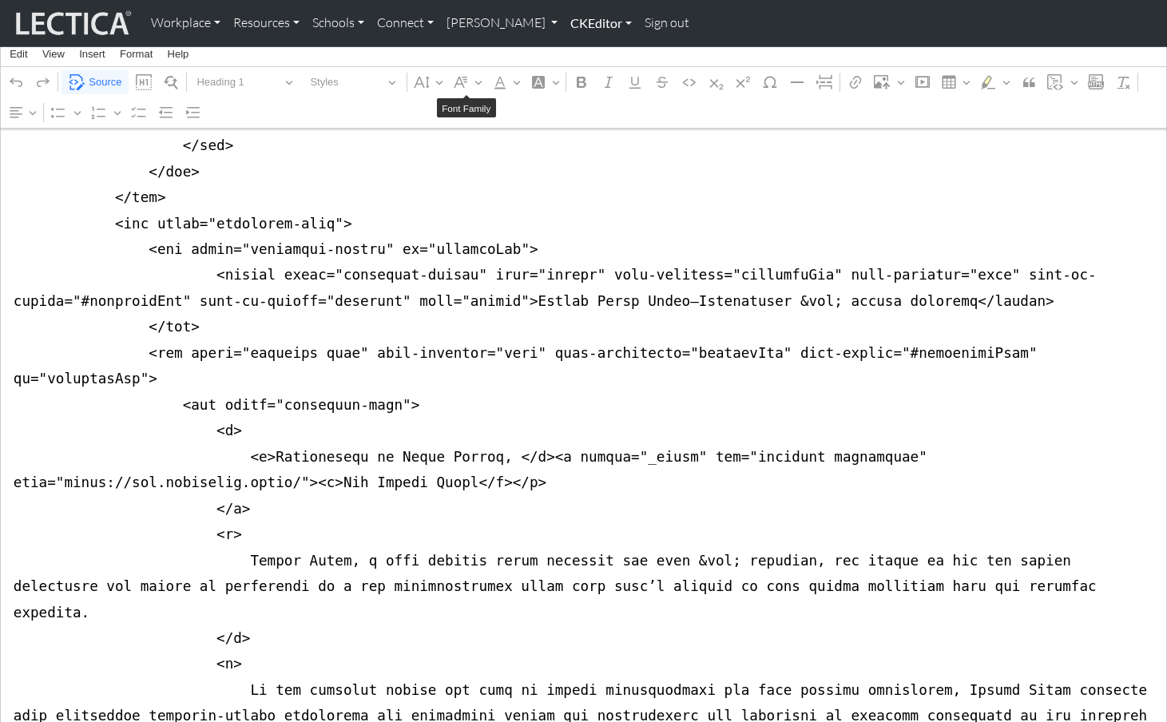
type textarea "<div class="container mt-4 mb-5"> <div class="row justify-content-center"> <div…"
click at [564, 22] on link "CKEditor" at bounding box center [601, 23] width 74 height 34
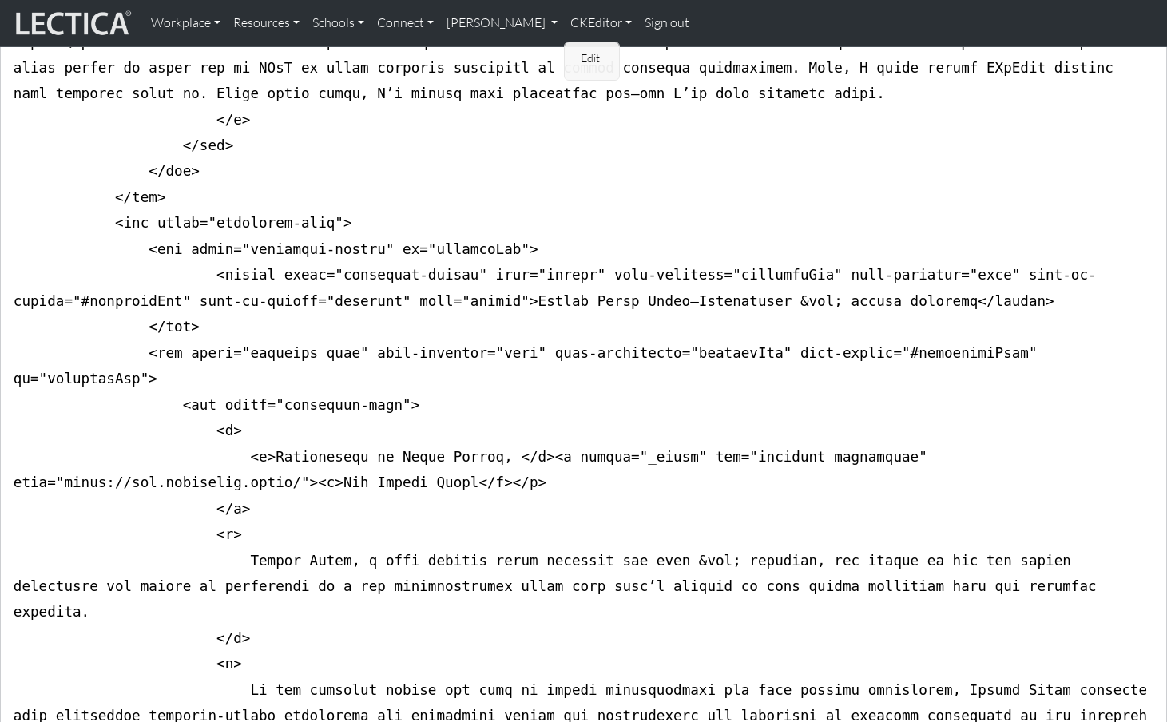
click at [577, 49] on link "Edit" at bounding box center [593, 59] width 32 height 20
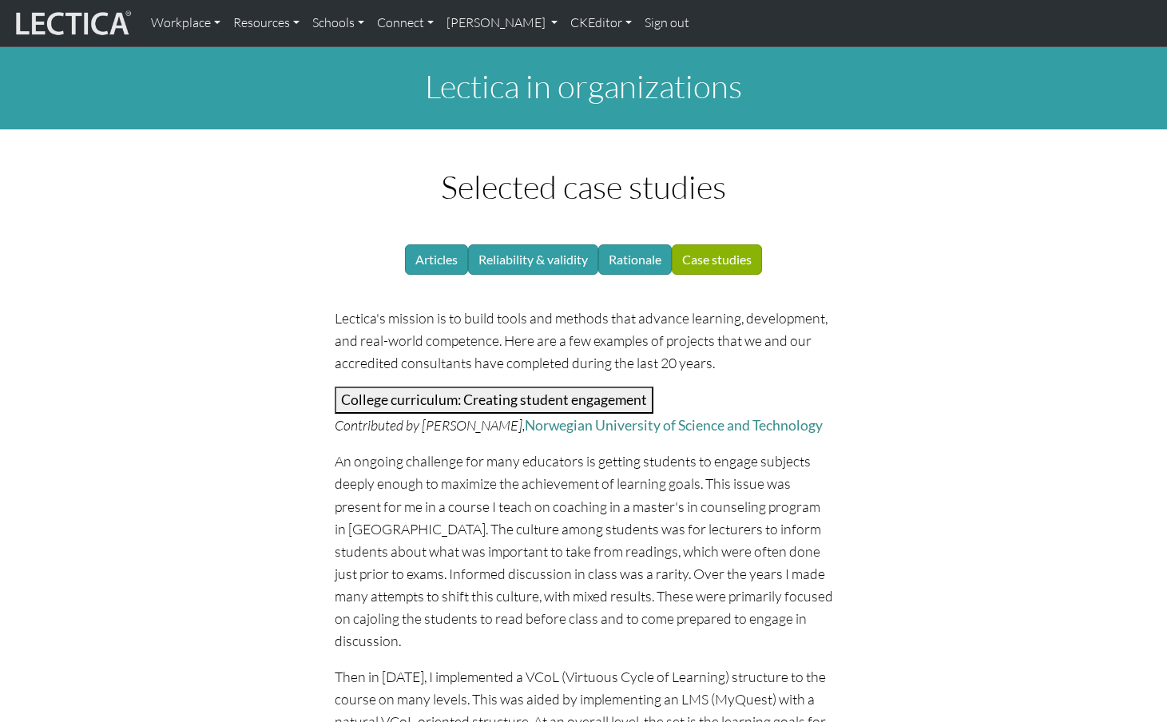
drag, startPoint x: 95, startPoint y: 219, endPoint x: 222, endPoint y: 284, distance: 142.6
click at [415, 387] on button "College curriculum: Creating student engagement" at bounding box center [494, 400] width 319 height 27
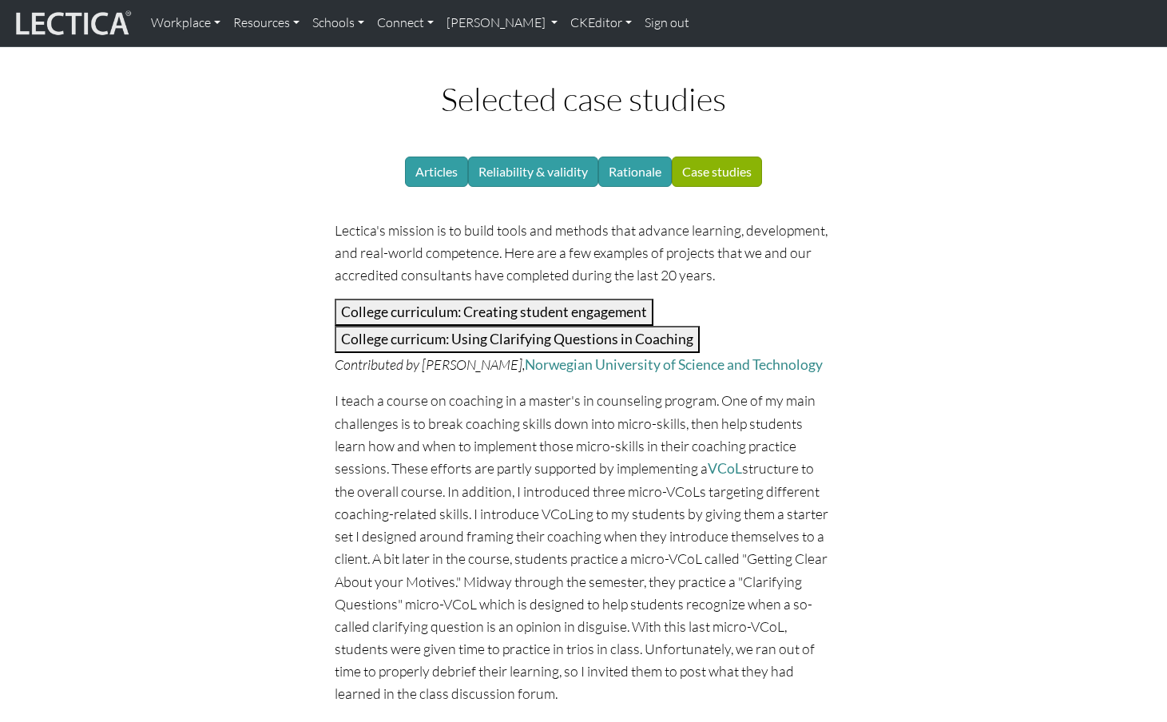
scroll to position [92, 0]
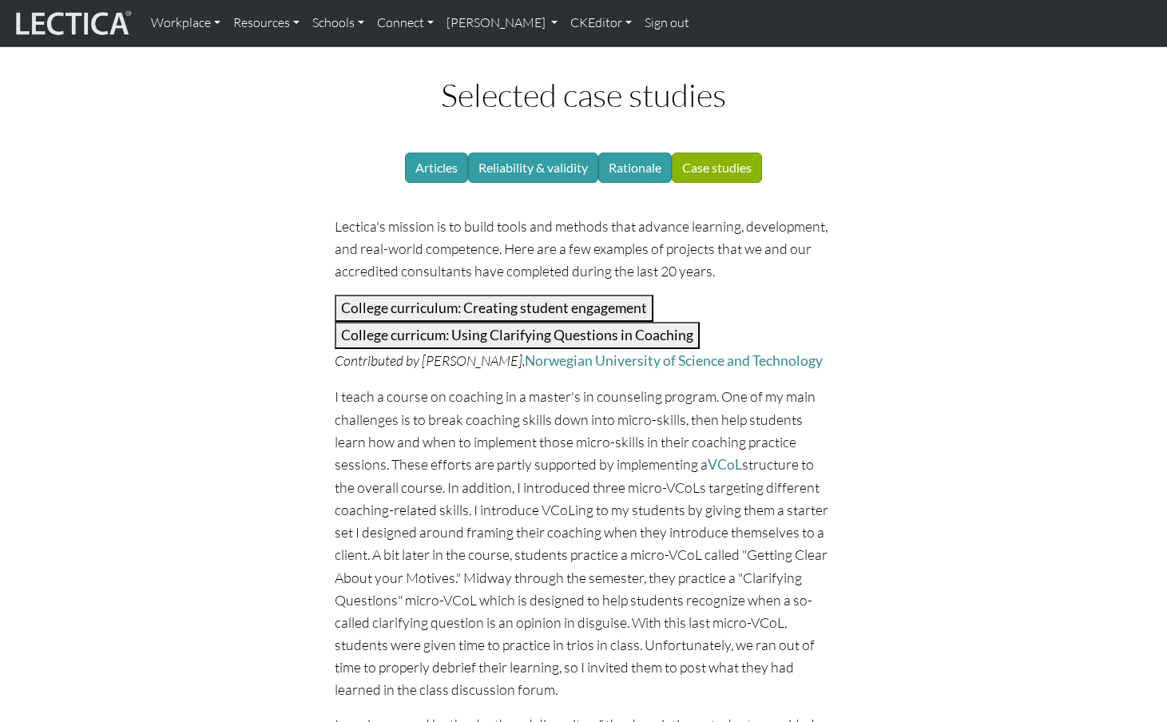
click at [418, 322] on button "College curricum: Using Clarifying Questions in Coaching" at bounding box center [517, 335] width 365 height 27
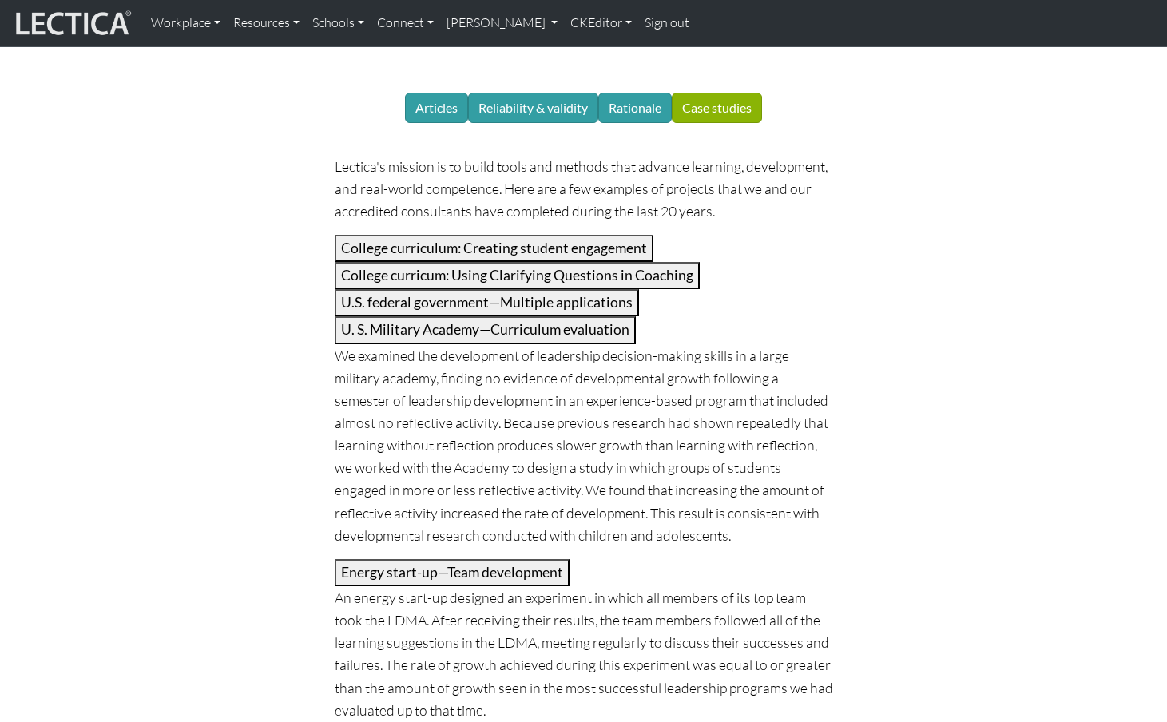
scroll to position [153, 0]
click at [425, 558] on button "Energy start-up—Team development" at bounding box center [452, 571] width 235 height 27
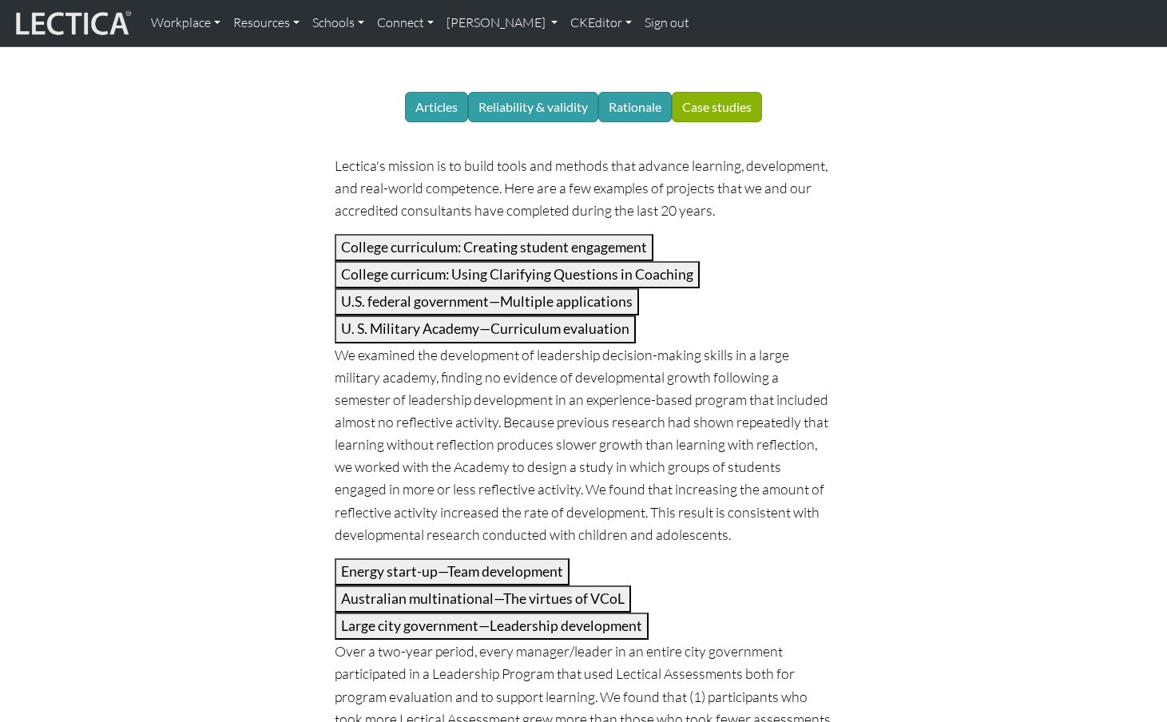
click at [435, 344] on p "We examined the development of leadership decision-making skills in a large mil…" at bounding box center [584, 445] width 499 height 202
click at [426, 316] on button "U. S. Military Academy—Curriculum evaluation" at bounding box center [485, 329] width 301 height 27
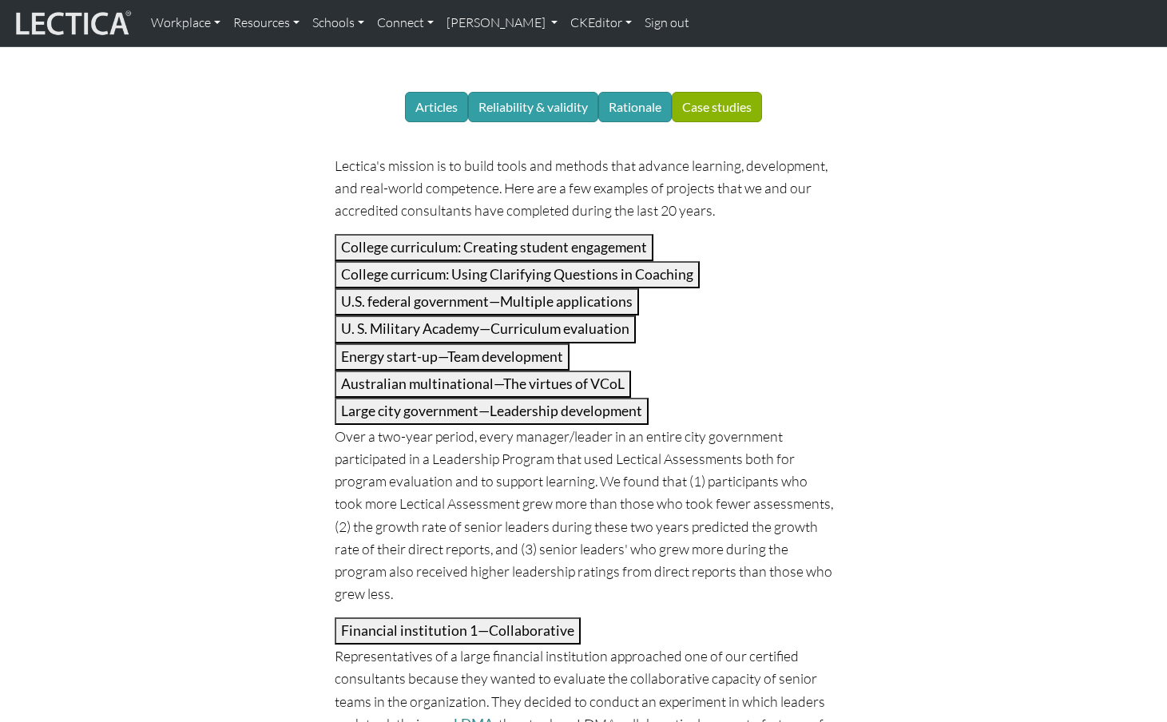
click at [418, 398] on button "Large city government—Leadership development" at bounding box center [492, 411] width 314 height 27
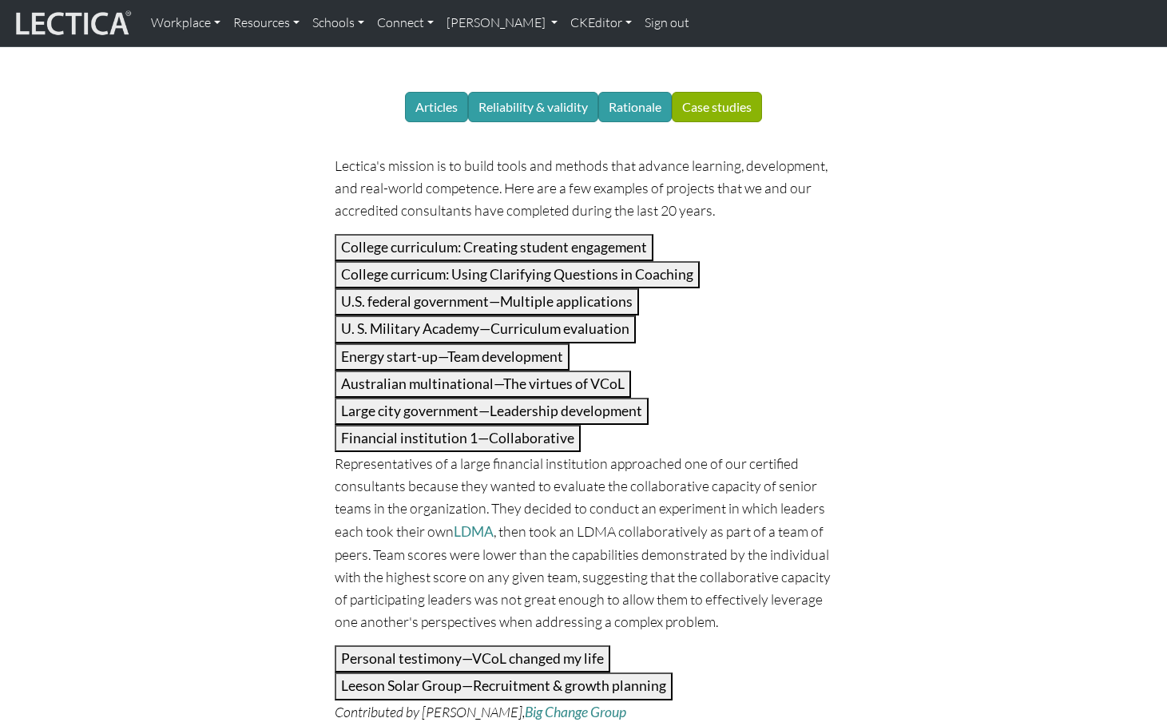
click at [427, 425] on button "Financial institution 1—Collaborative" at bounding box center [458, 438] width 246 height 27
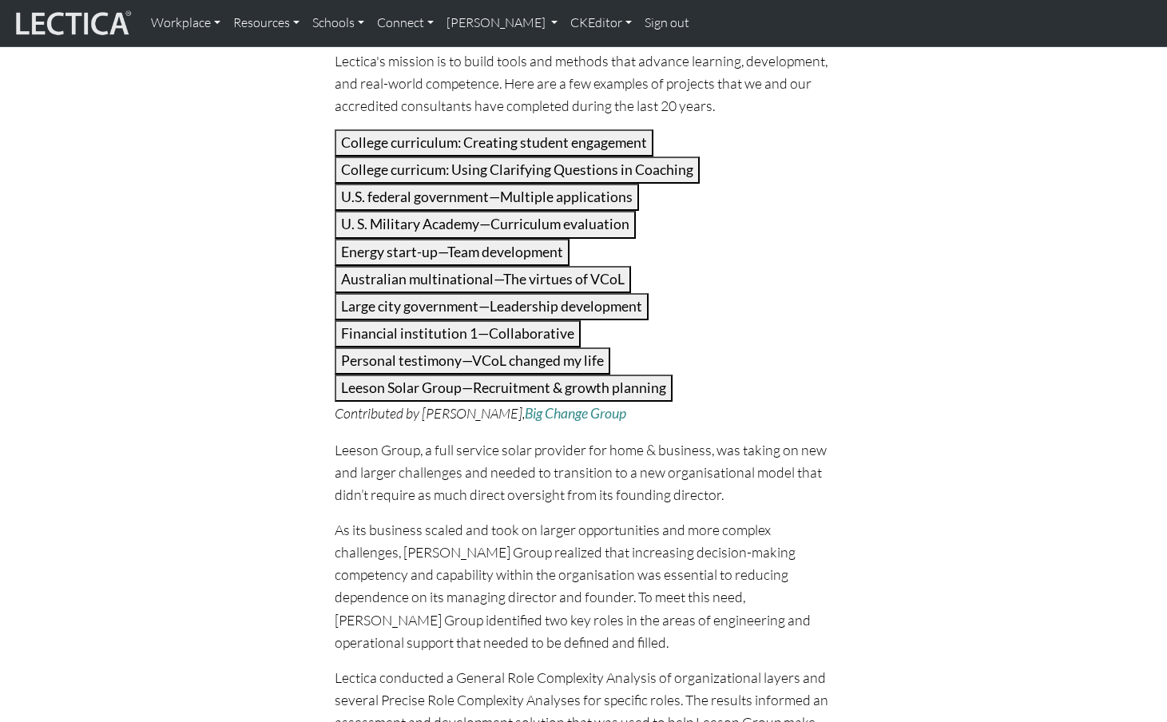
scroll to position [260, 0]
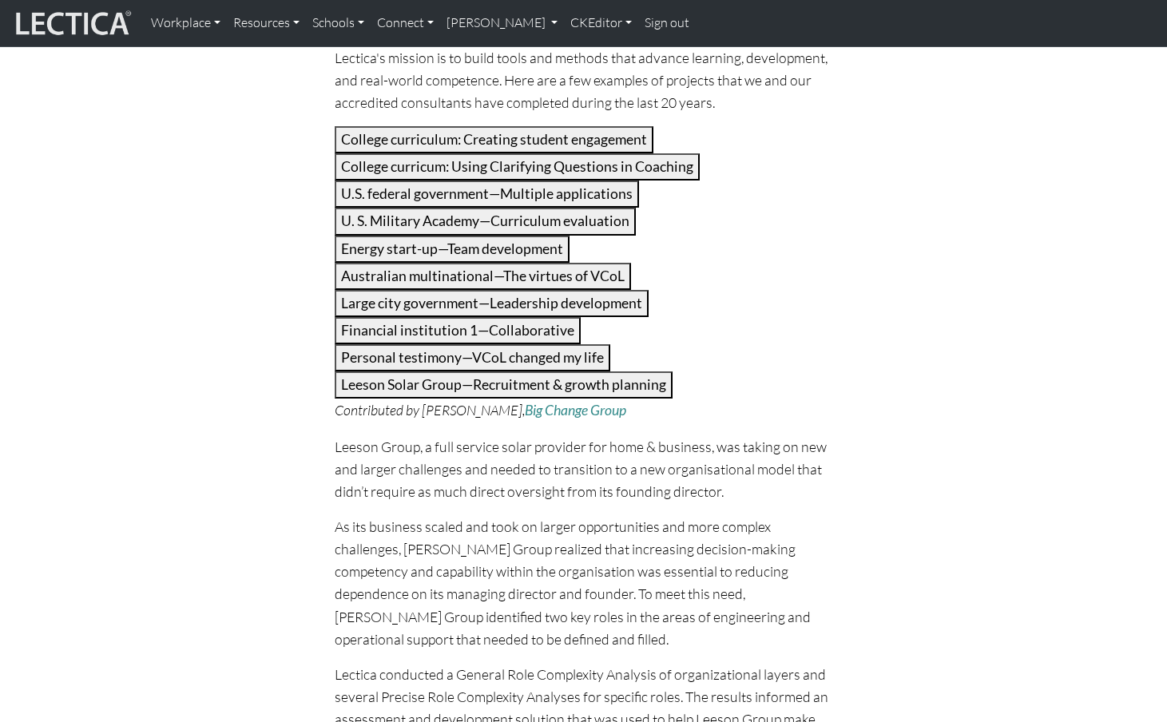
click at [428, 371] on button "Leeson Solar Group—Recruitment & growth planning" at bounding box center [504, 384] width 338 height 27
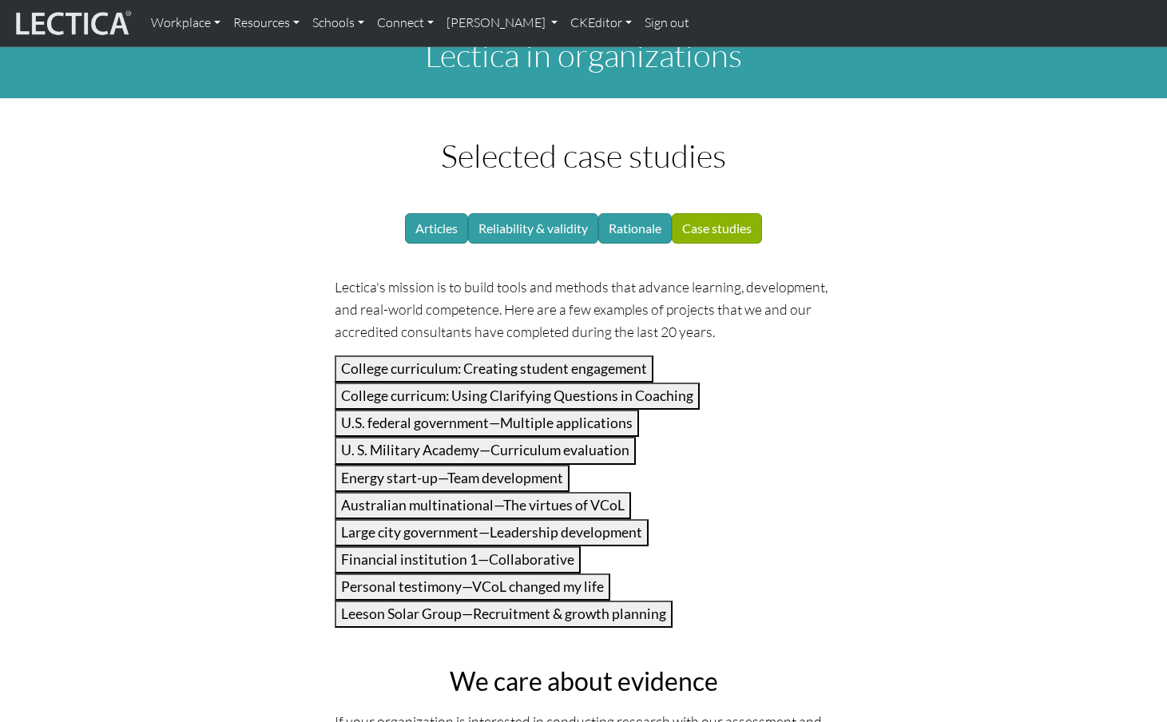
scroll to position [0, 0]
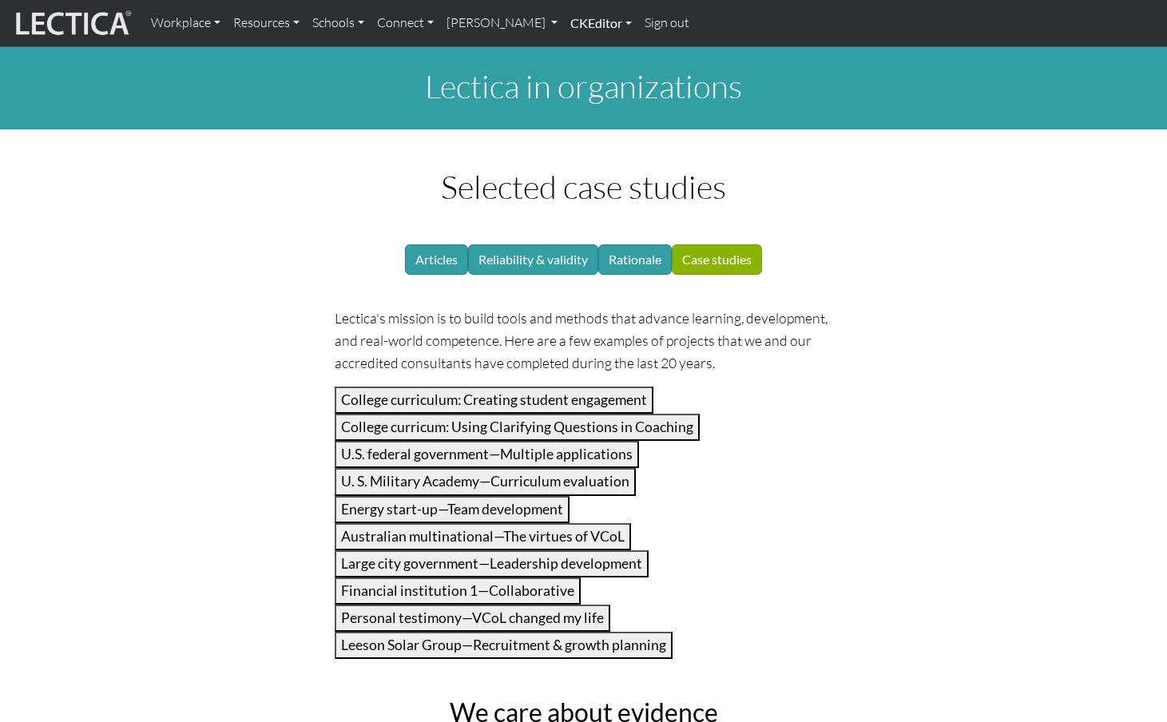
click at [564, 23] on link "CKEditor" at bounding box center [601, 23] width 74 height 34
click at [577, 49] on link "Edit" at bounding box center [593, 59] width 32 height 20
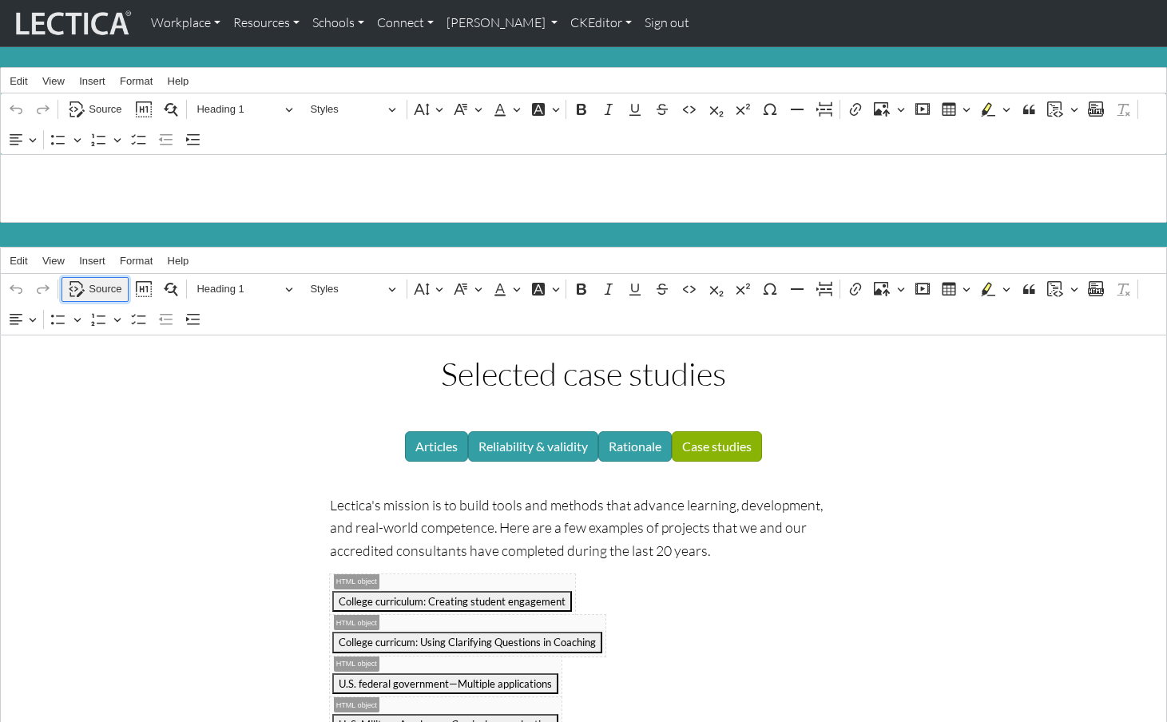
drag, startPoint x: 102, startPoint y: 276, endPoint x: 105, endPoint y: 288, distance: 11.6
click at [101, 280] on span "Source" at bounding box center [105, 289] width 33 height 19
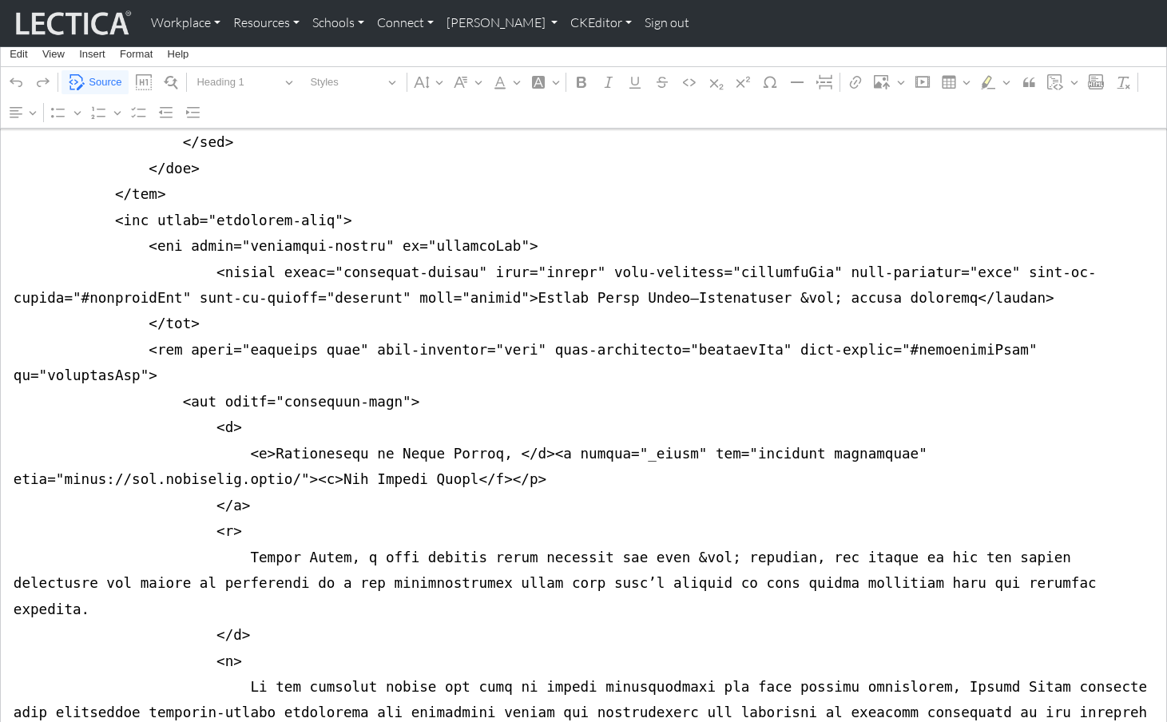
scroll to position [7742, 0]
type textarea "<div class="container mt-4 mb-5"> <div class="row justify-content-center"> <div…"
click at [97, 81] on span "Source" at bounding box center [105, 82] width 33 height 19
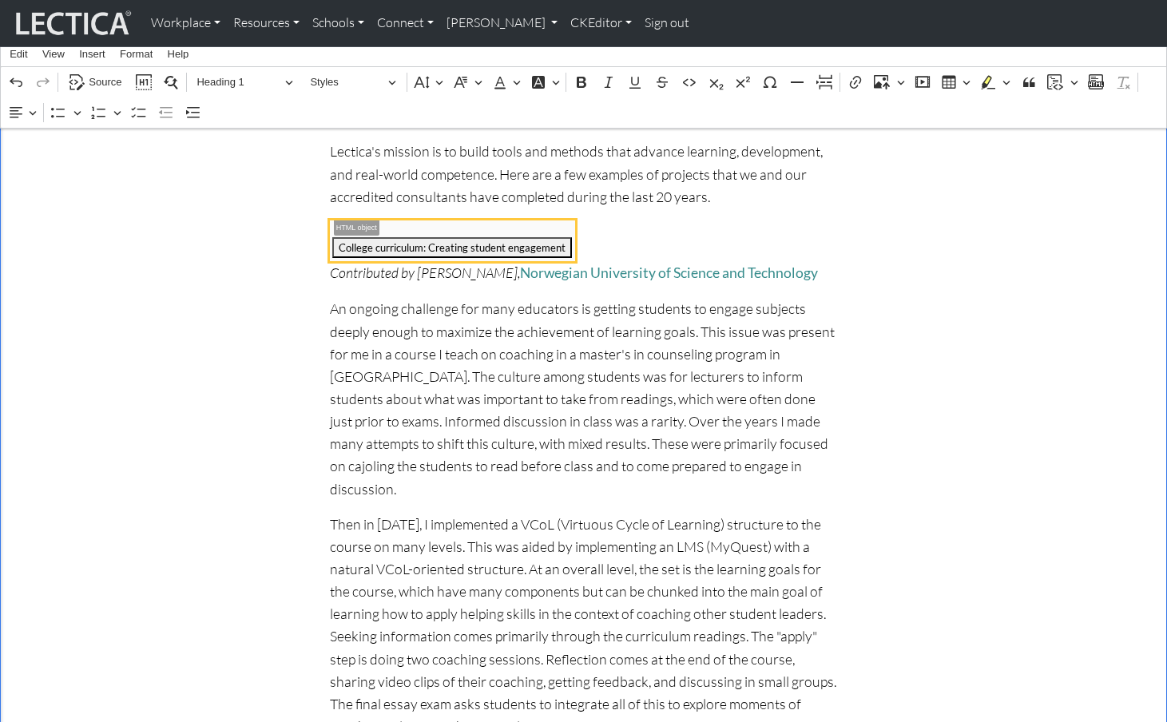
scroll to position [342, 0]
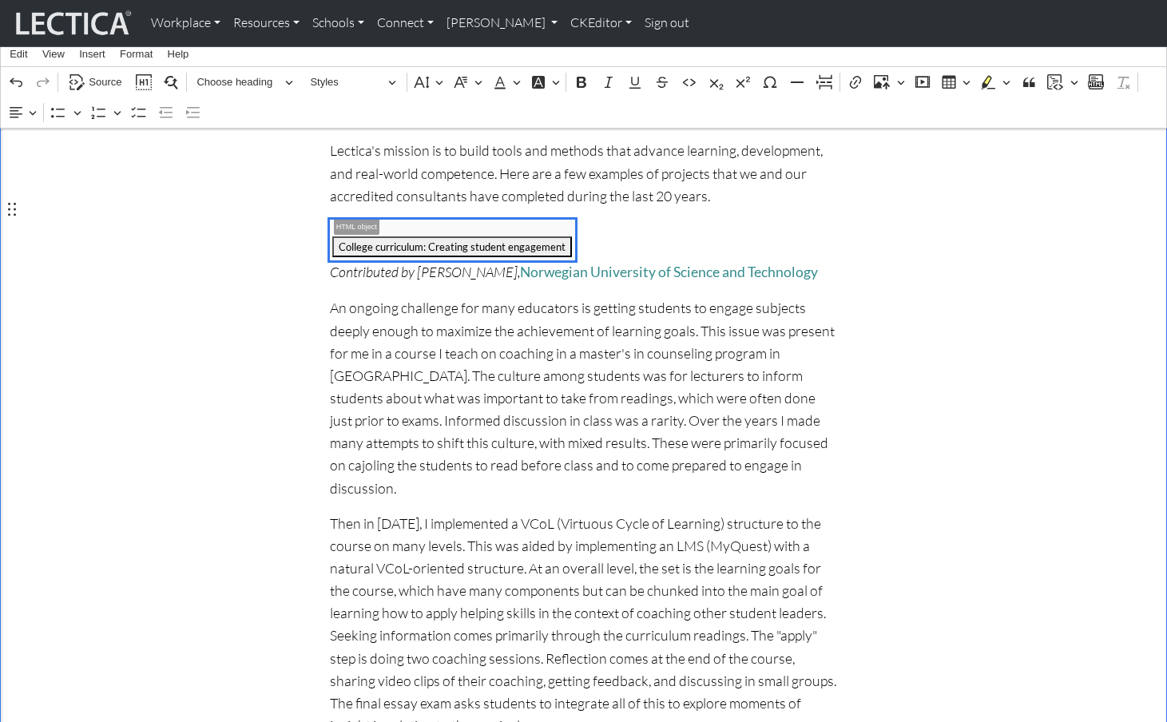
click at [436, 228] on span "College curriculum: Creating student engagement" at bounding box center [453, 240] width 246 height 41
click at [486, 222] on span "College curriculum: Creating student engagement" at bounding box center [453, 240] width 246 height 41
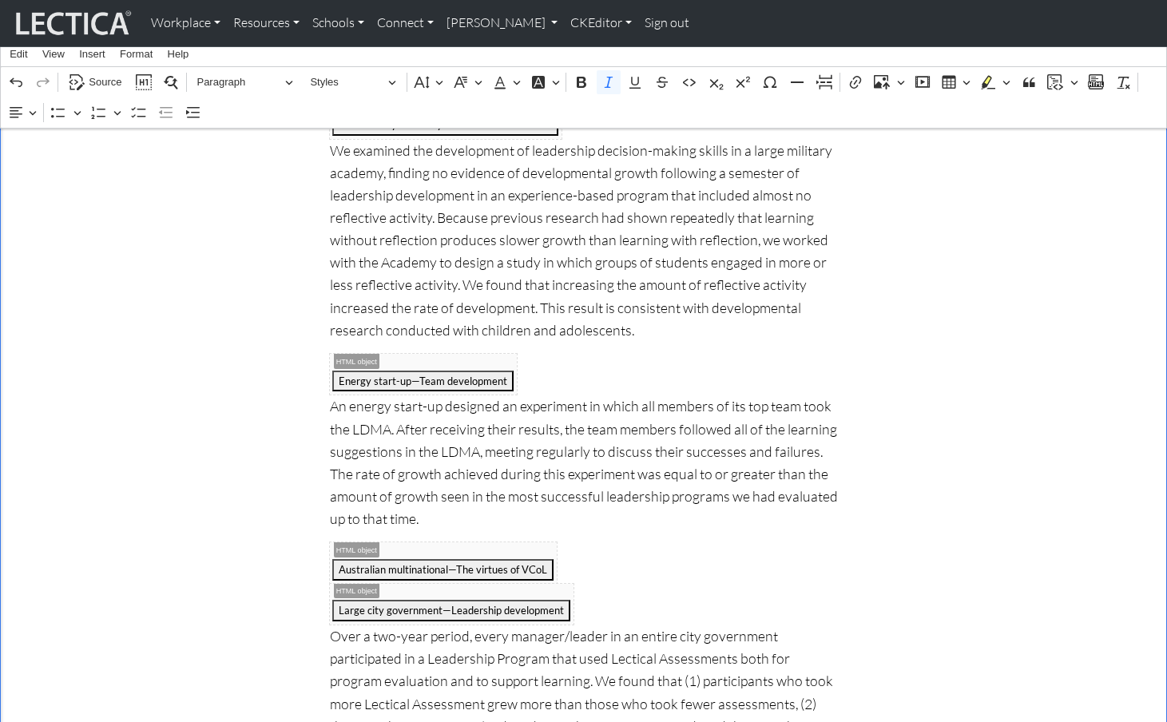
scroll to position [2171, 0]
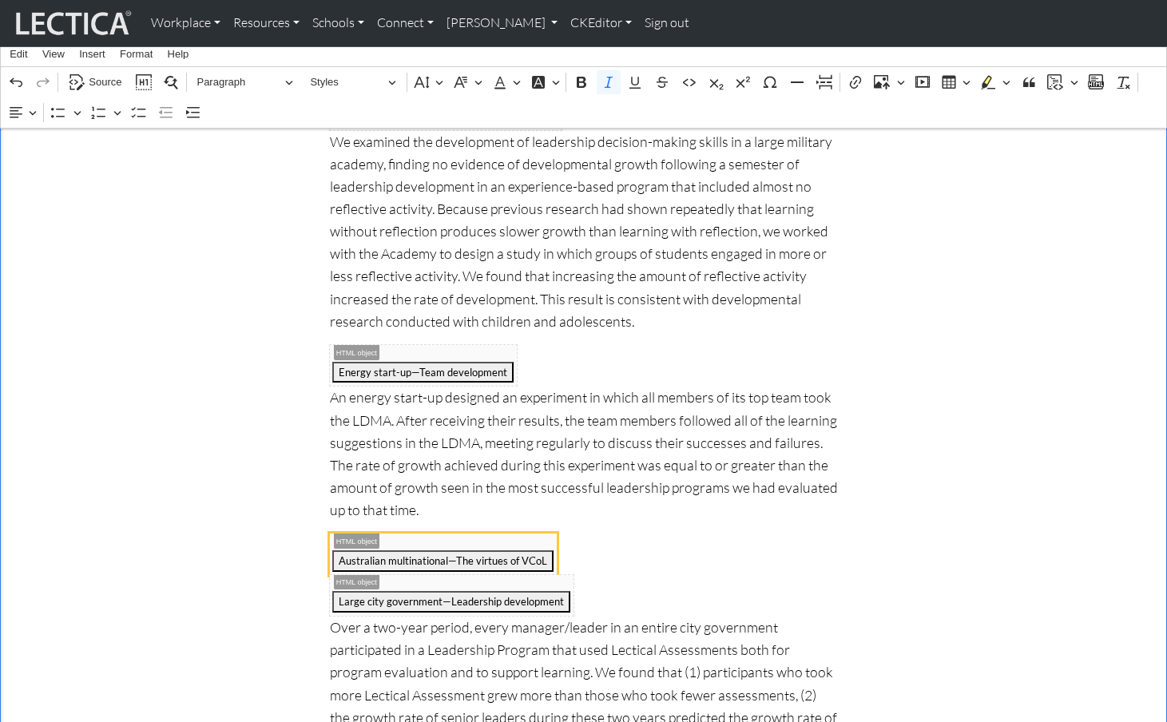
click at [434, 534] on span "Australian multinational—The virtues of VCoL" at bounding box center [444, 554] width 228 height 41
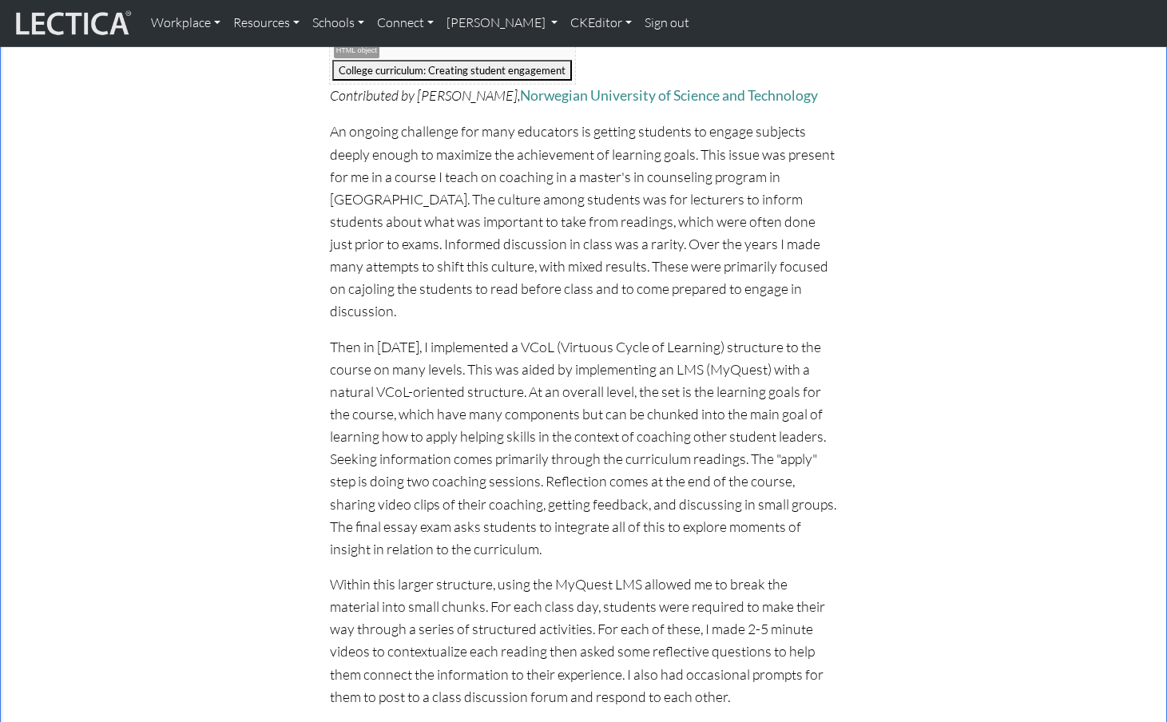
scroll to position [0, 0]
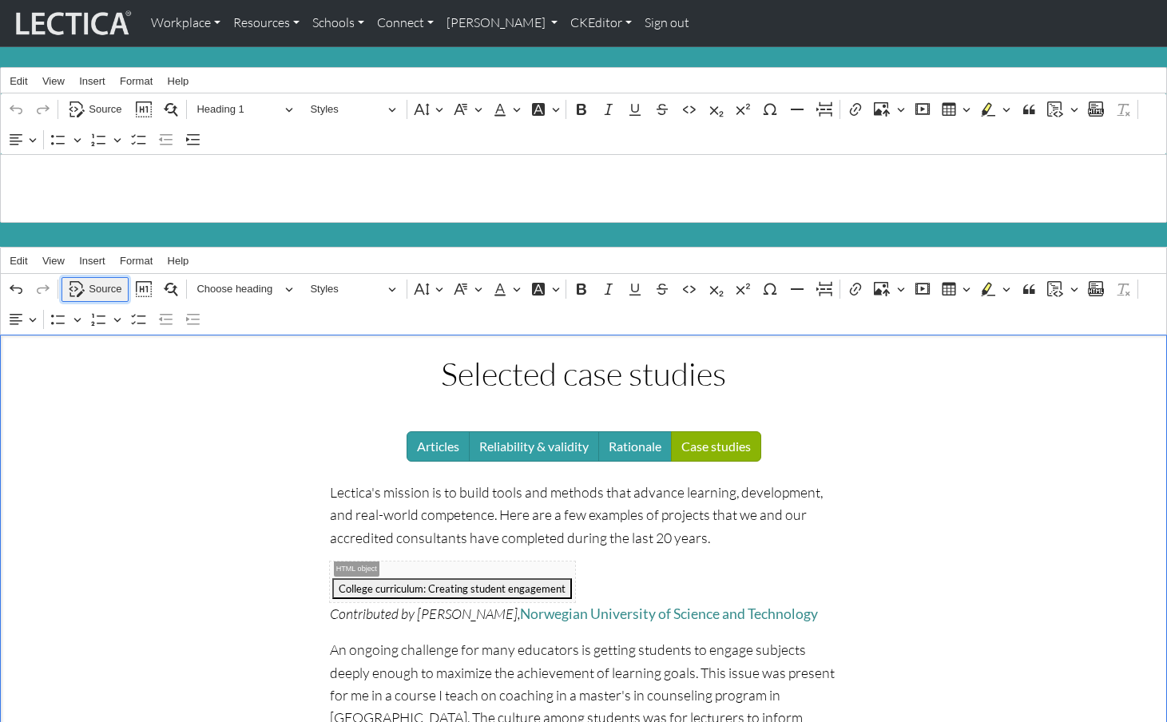
click at [98, 280] on span "Source" at bounding box center [105, 289] width 33 height 19
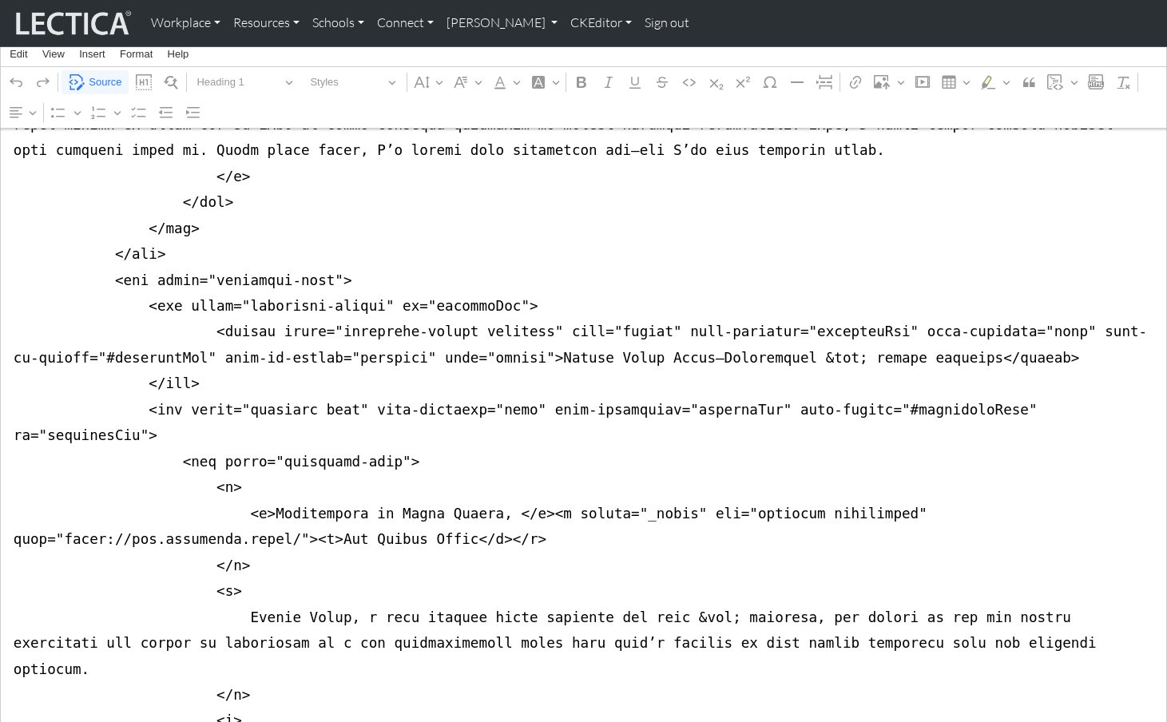
scroll to position [7742, 0]
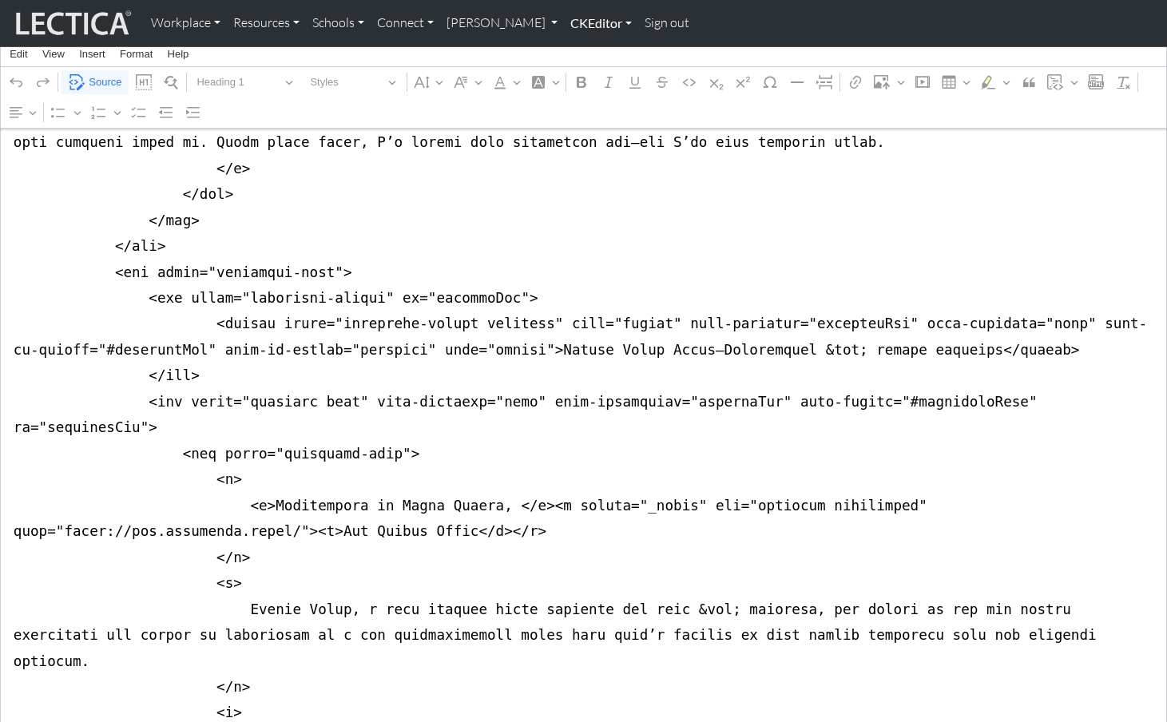
type textarea "<div class="container mt-4 mb-5"> <div class="row justify-content-center"> <div…"
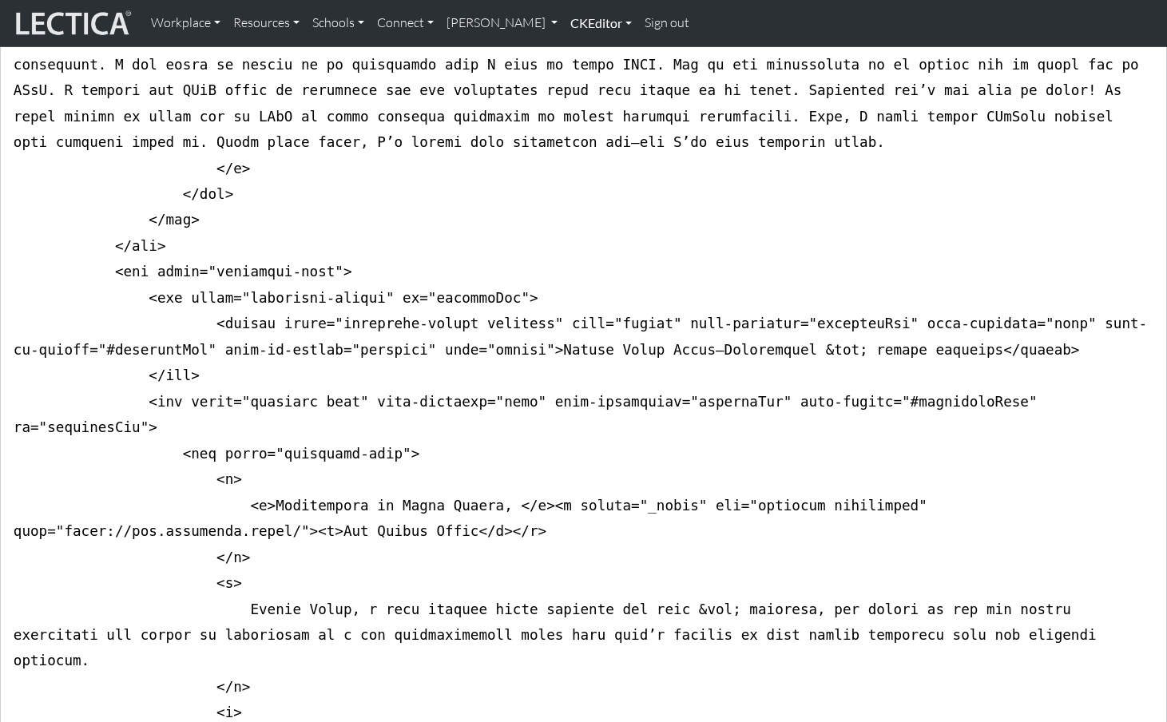
click at [564, 22] on link "CKEditor" at bounding box center [601, 23] width 74 height 34
click at [577, 54] on link "Edit" at bounding box center [593, 59] width 32 height 20
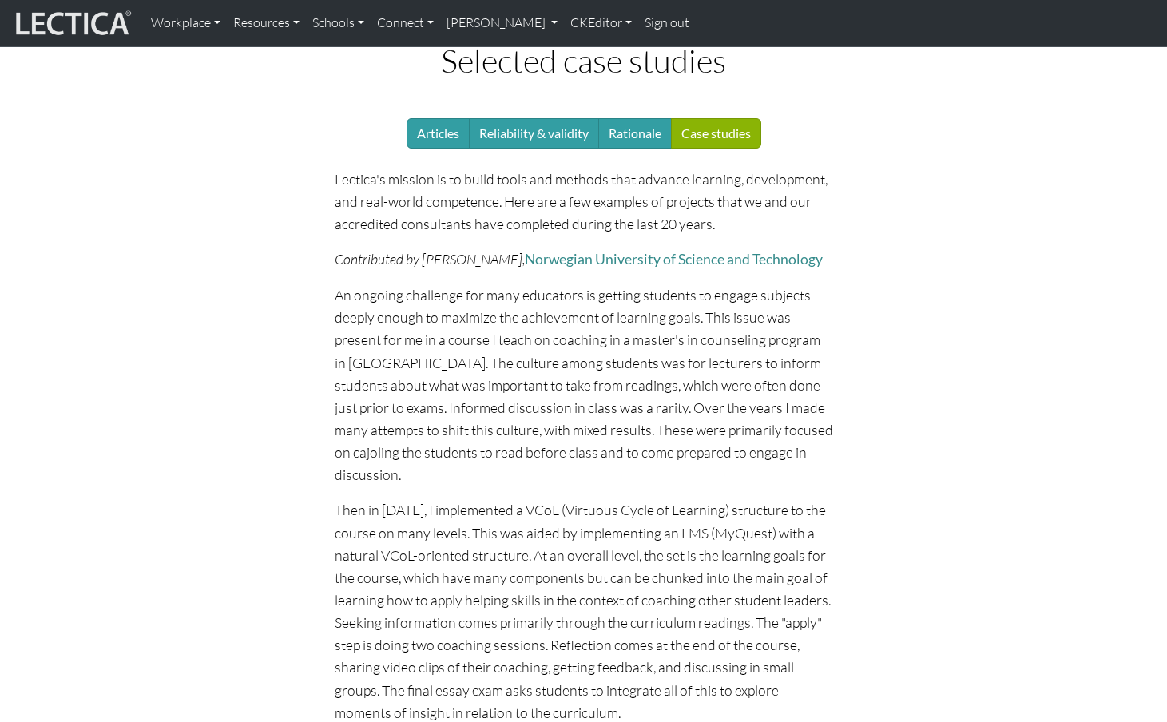
scroll to position [149, 0]
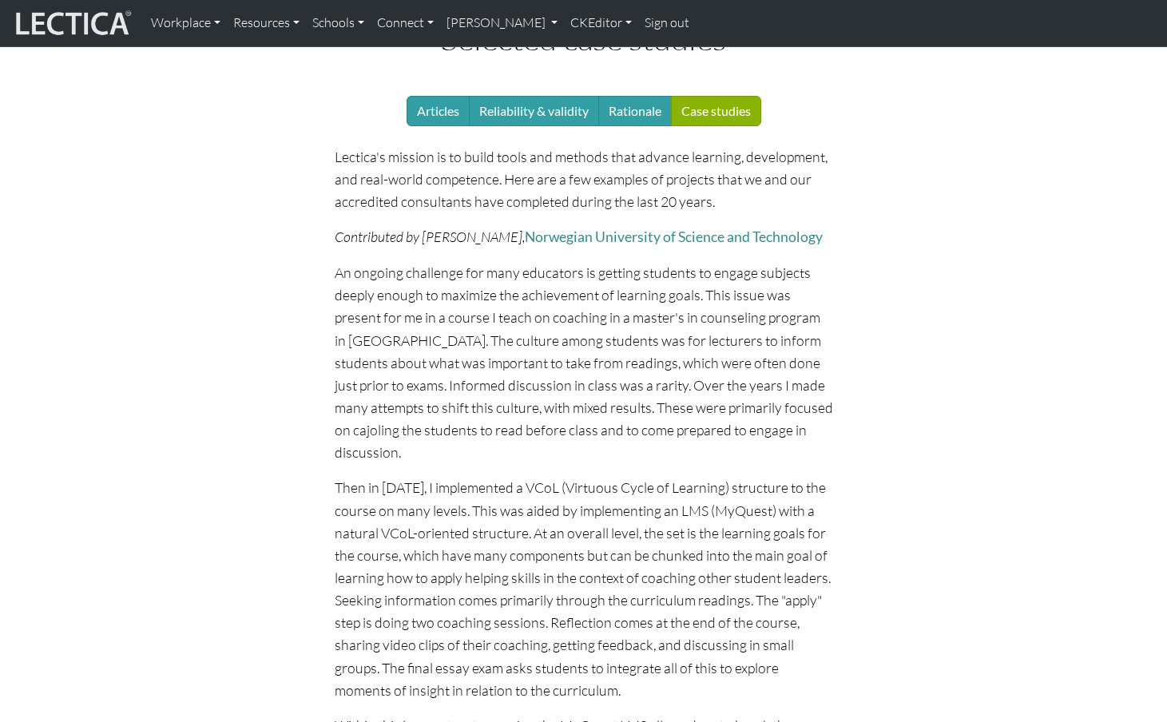
click at [459, 228] on icon "Contributed by Jonathan Reams," at bounding box center [430, 237] width 190 height 18
click at [575, 228] on link "Norwegian University of Science and Technology" at bounding box center [674, 236] width 298 height 17
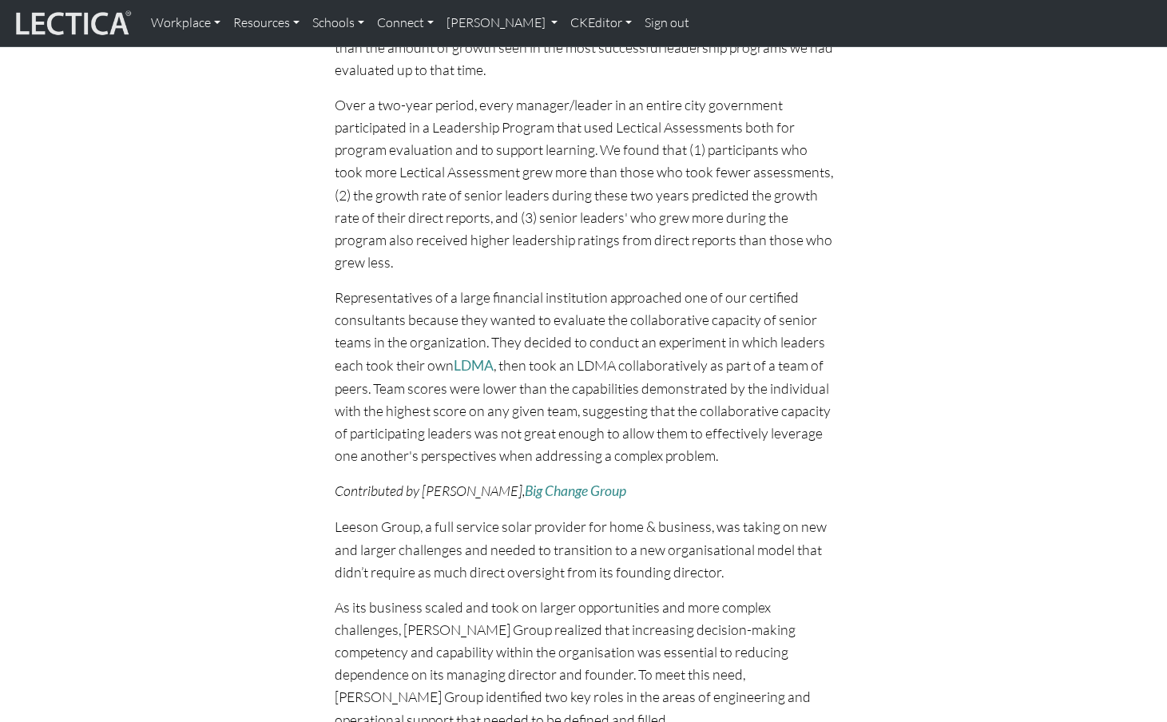
scroll to position [2192, 0]
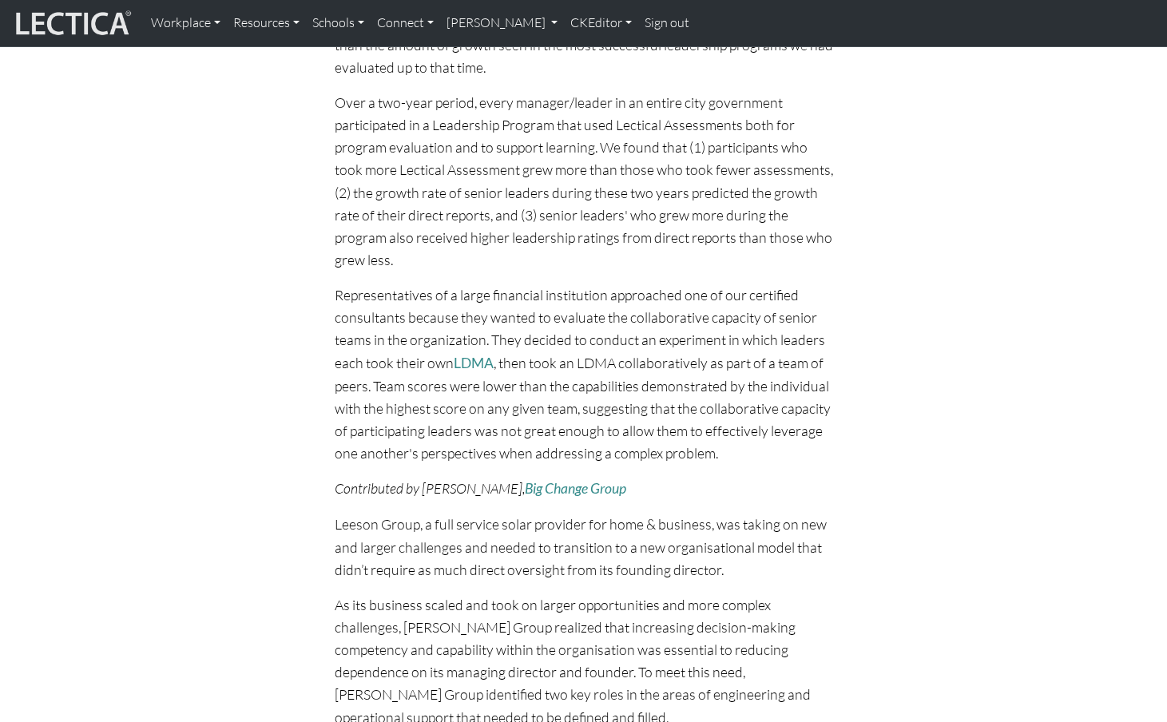
click at [435, 479] on icon "Contributed by [PERSON_NAME]," at bounding box center [430, 488] width 190 height 18
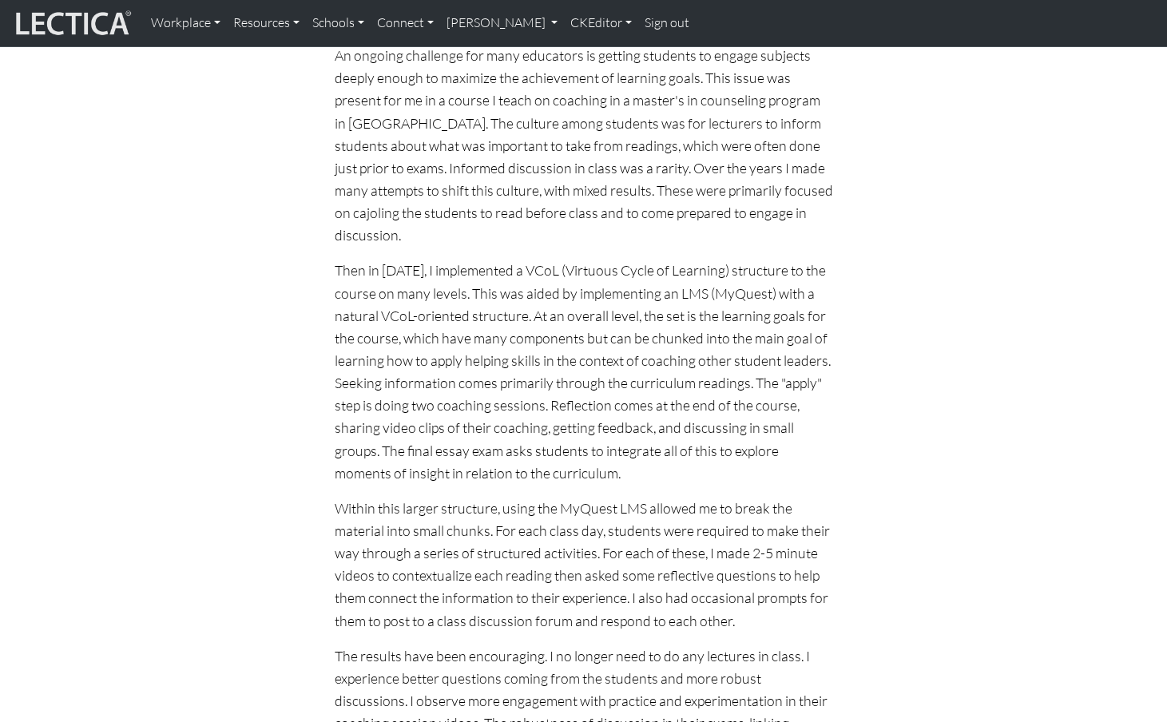
scroll to position [0, 0]
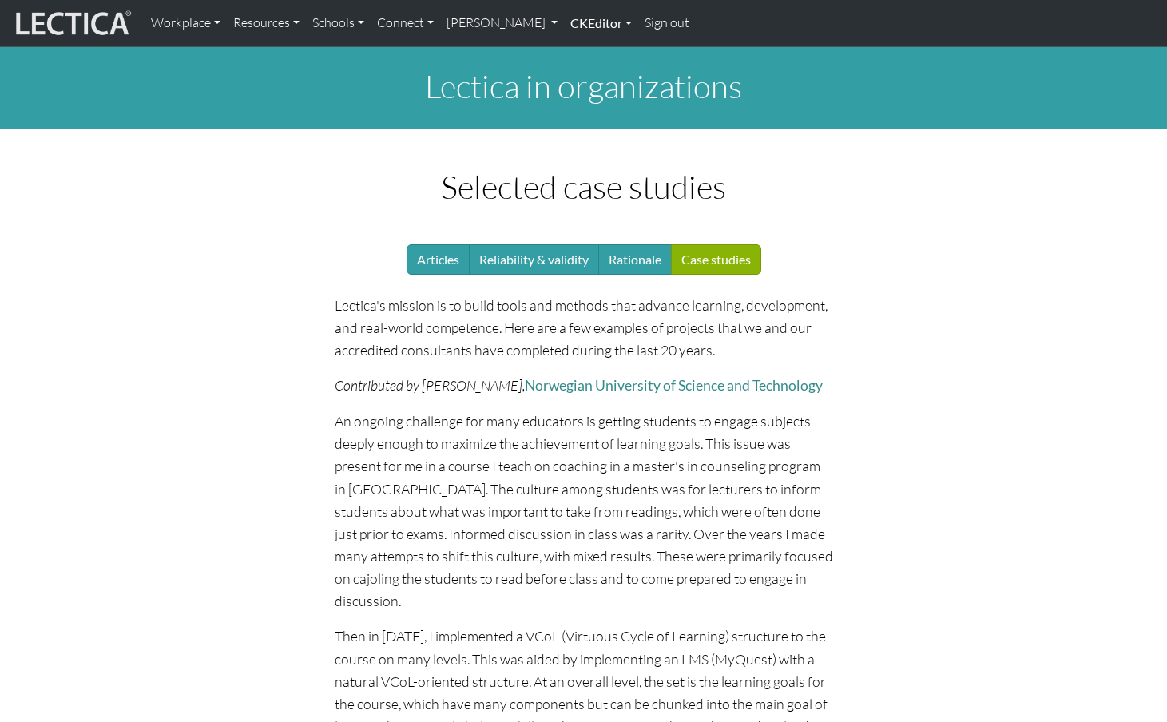
click at [564, 22] on link "CKEditor" at bounding box center [601, 23] width 74 height 34
click at [577, 58] on link "Edit" at bounding box center [593, 59] width 32 height 20
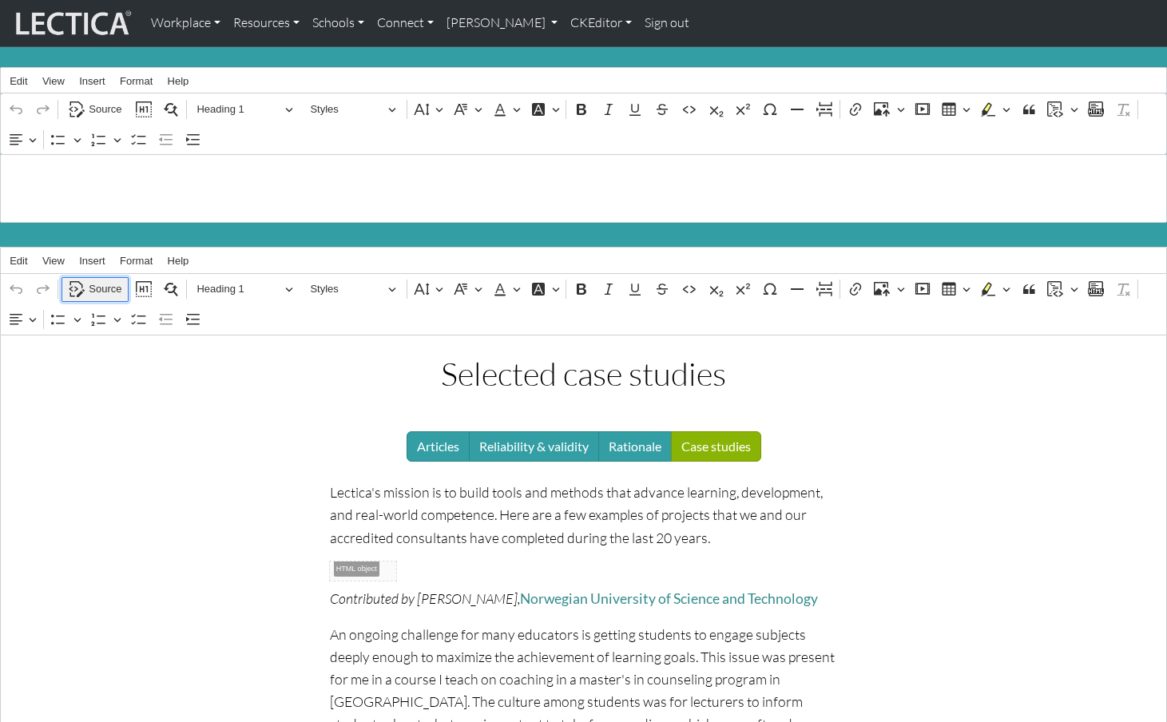
click at [97, 281] on span "Source" at bounding box center [105, 289] width 33 height 19
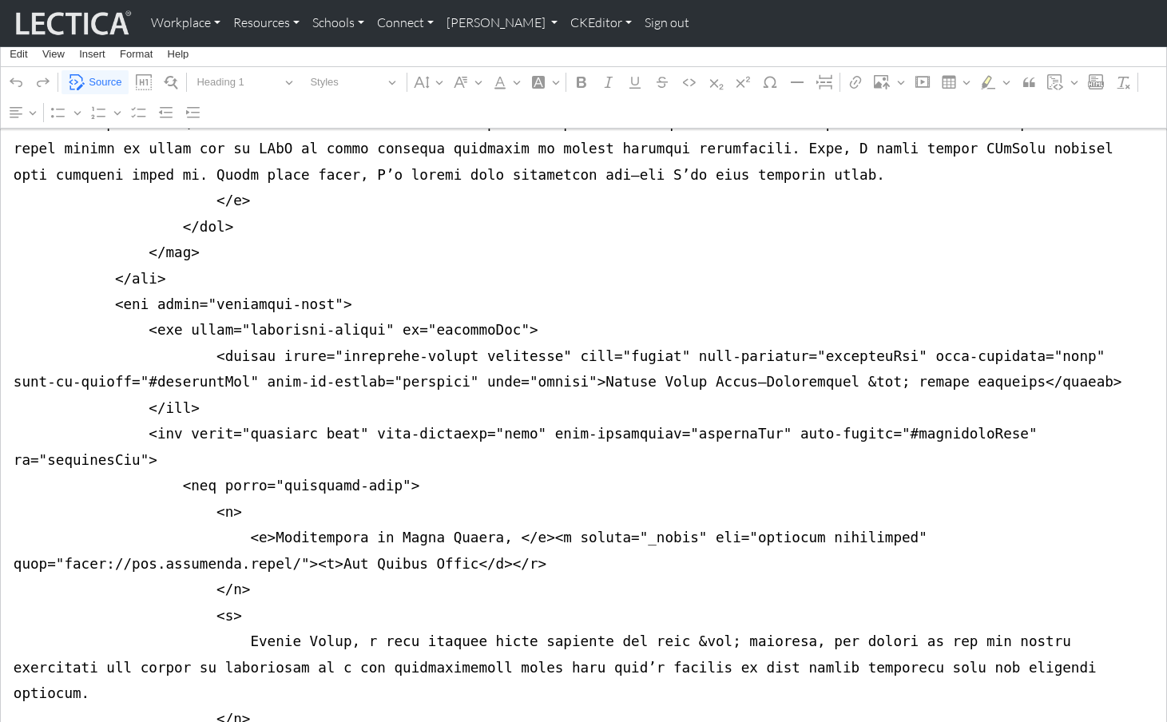
scroll to position [7742, 0]
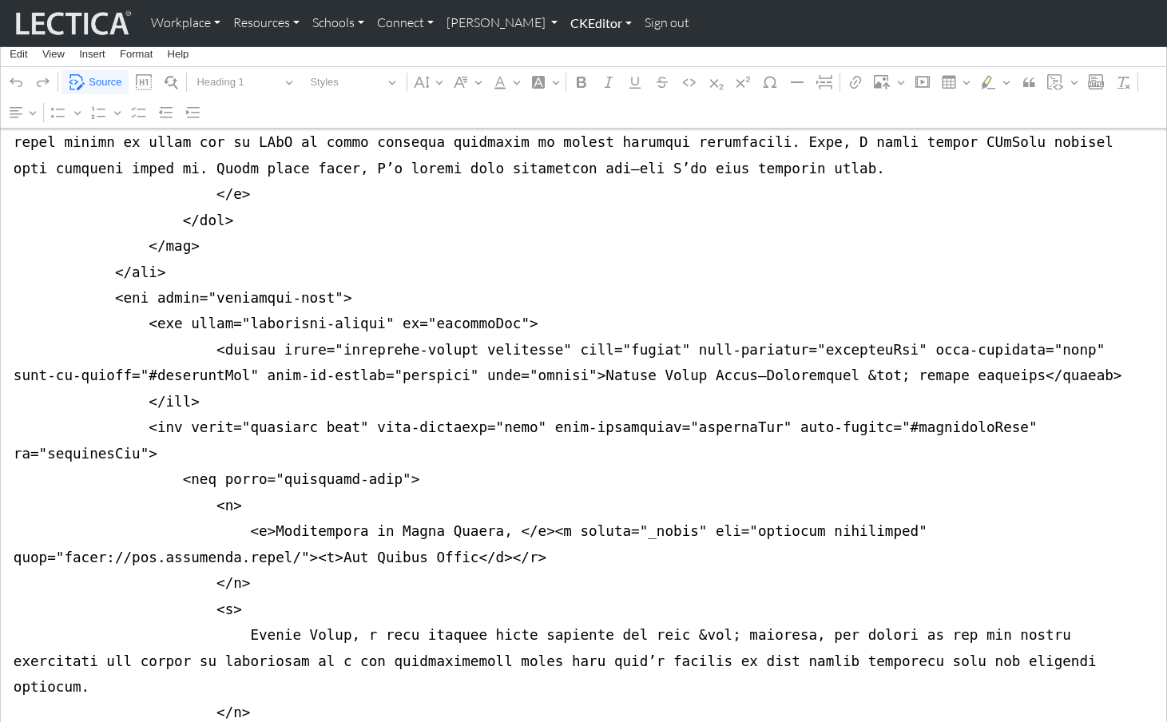
type textarea "<div class="container mt-4 mb-5"> <div class="row justify-content-center"> <div…"
click at [564, 26] on link "CKEditor" at bounding box center [601, 23] width 74 height 34
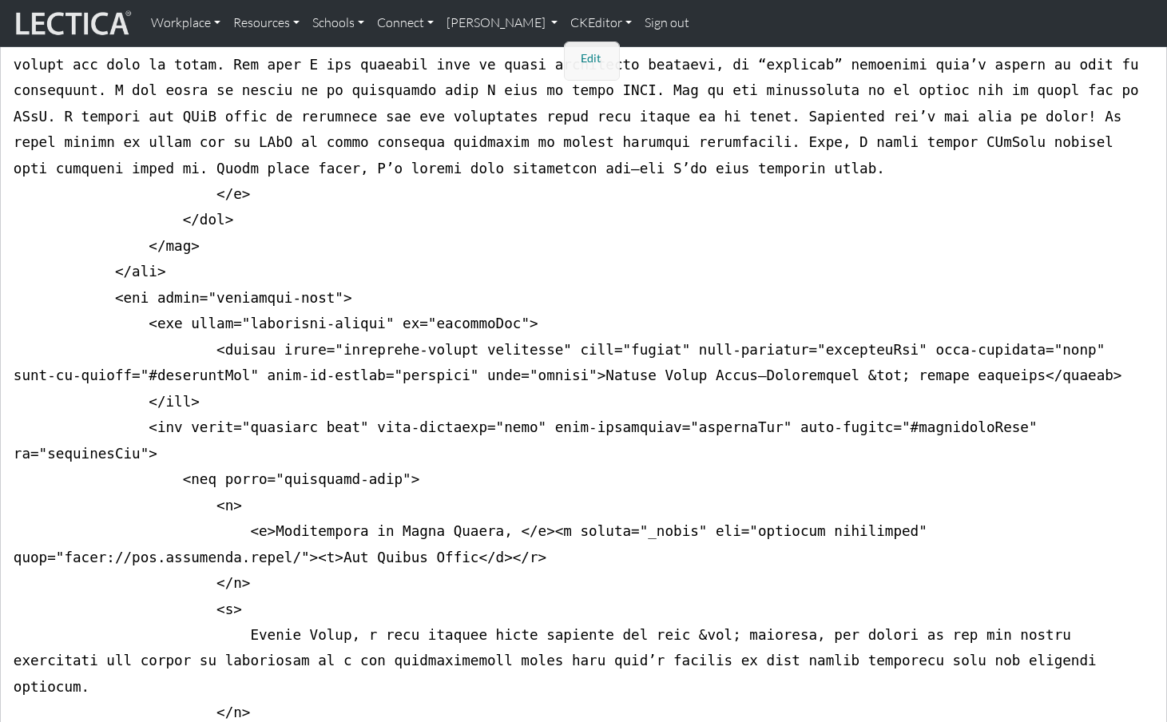
click at [577, 49] on link "Edit" at bounding box center [593, 59] width 32 height 20
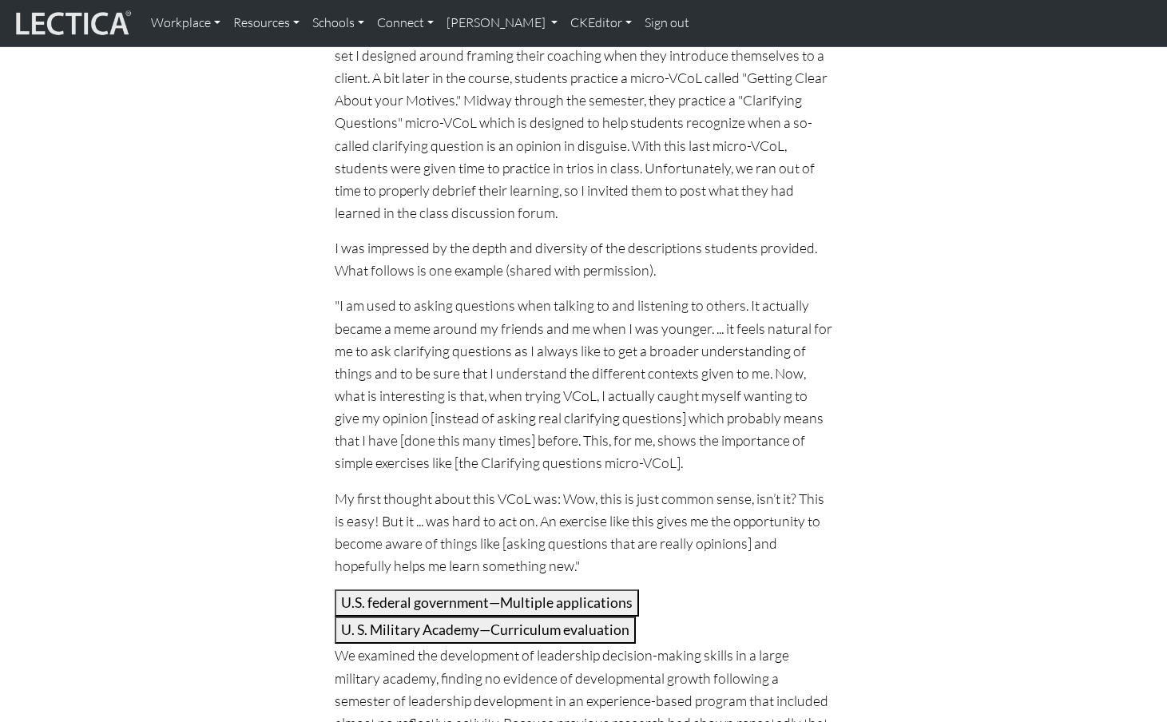
scroll to position [1421, 0]
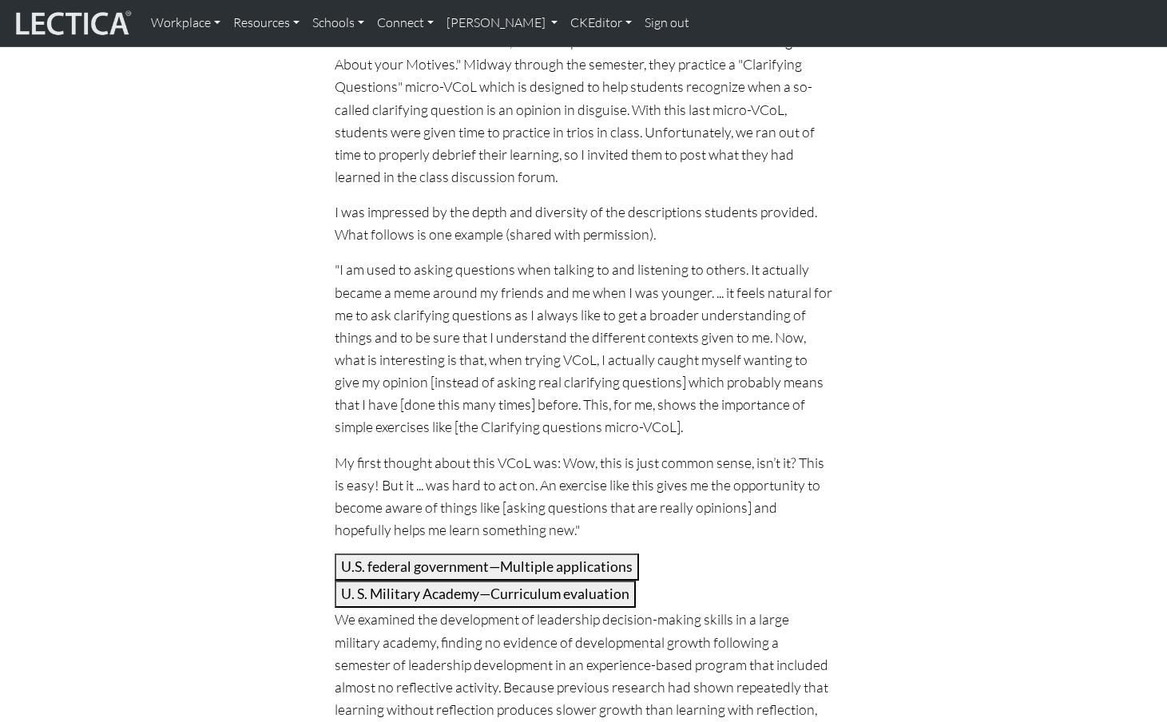
click at [701, 581] on div "U. S. Military Academy—Curriculum evaluation" at bounding box center [584, 594] width 499 height 27
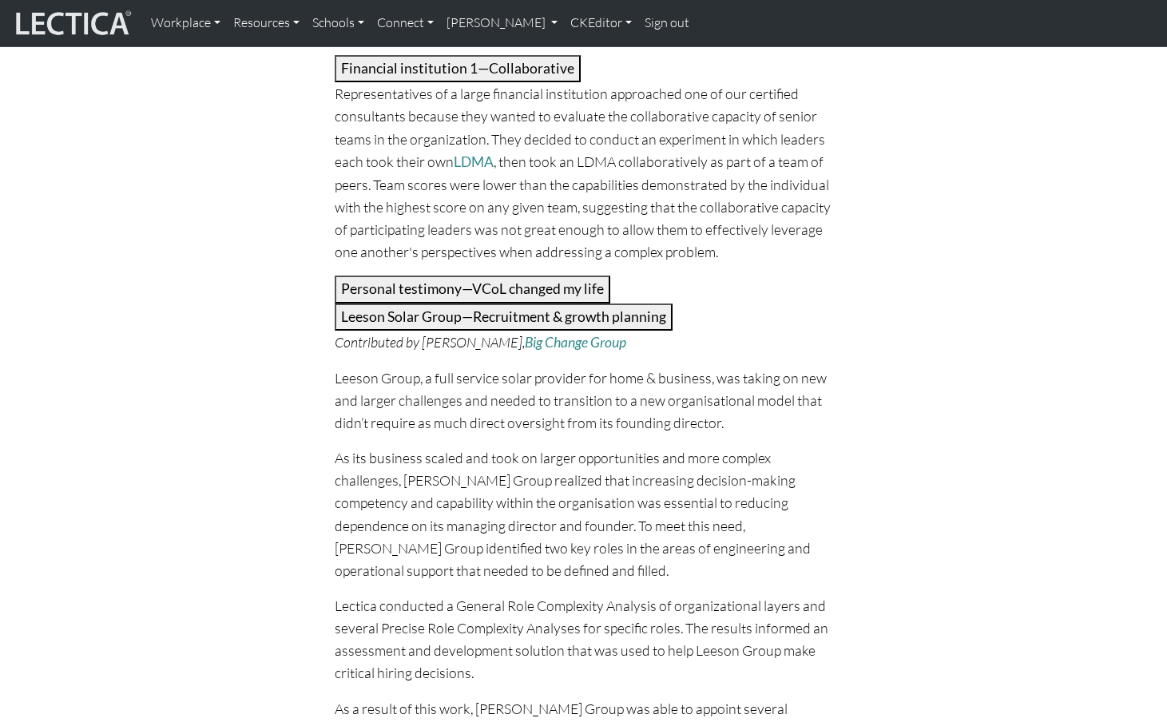
scroll to position [2306, 0]
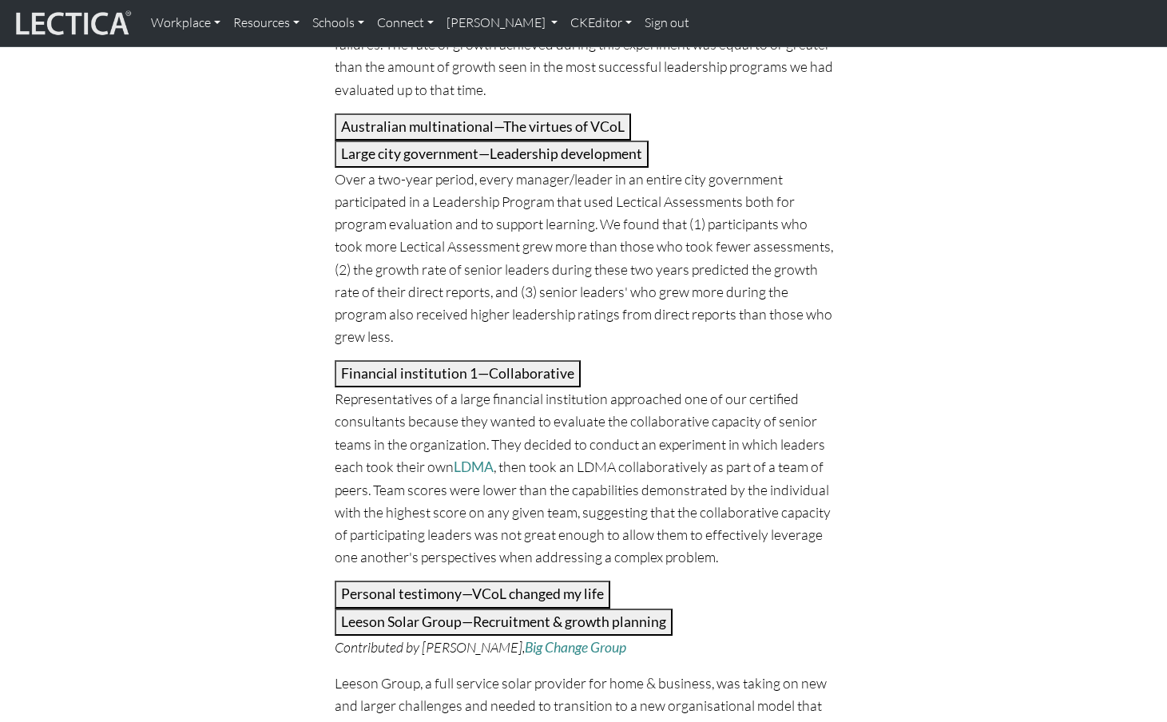
click at [461, 609] on button "Leeson Solar Group—Recruitment & growth planning" at bounding box center [504, 622] width 338 height 27
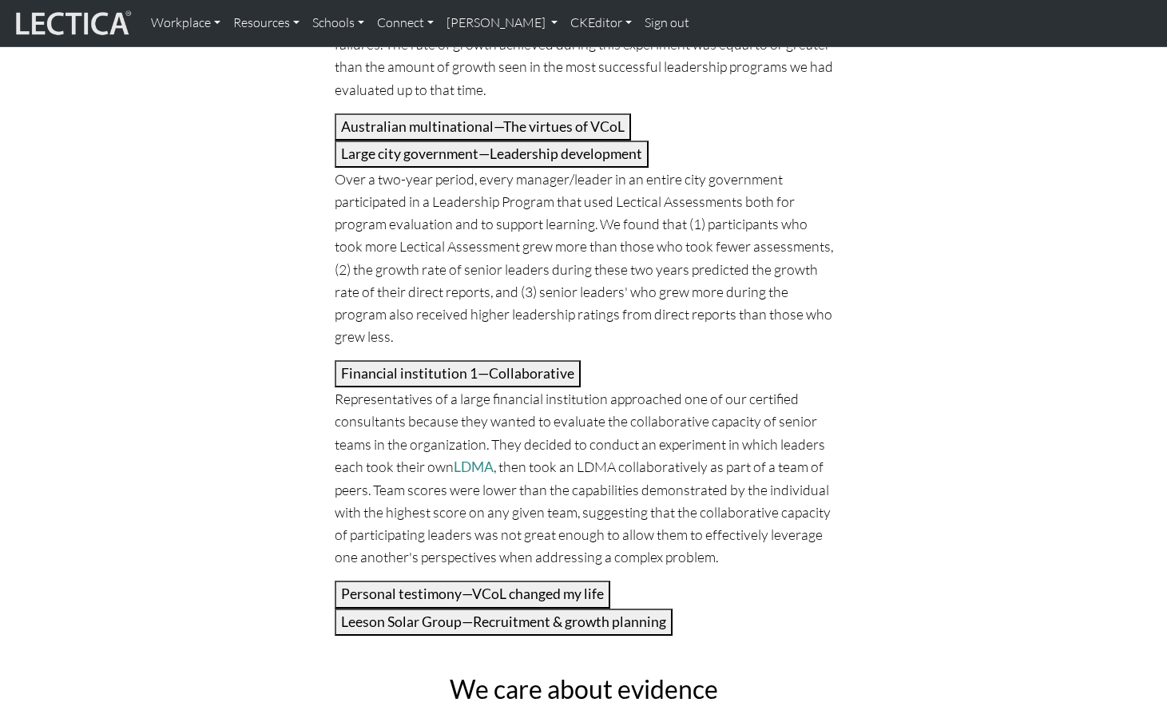
click at [449, 360] on button "Financial institution 1—Collaborative" at bounding box center [458, 373] width 246 height 27
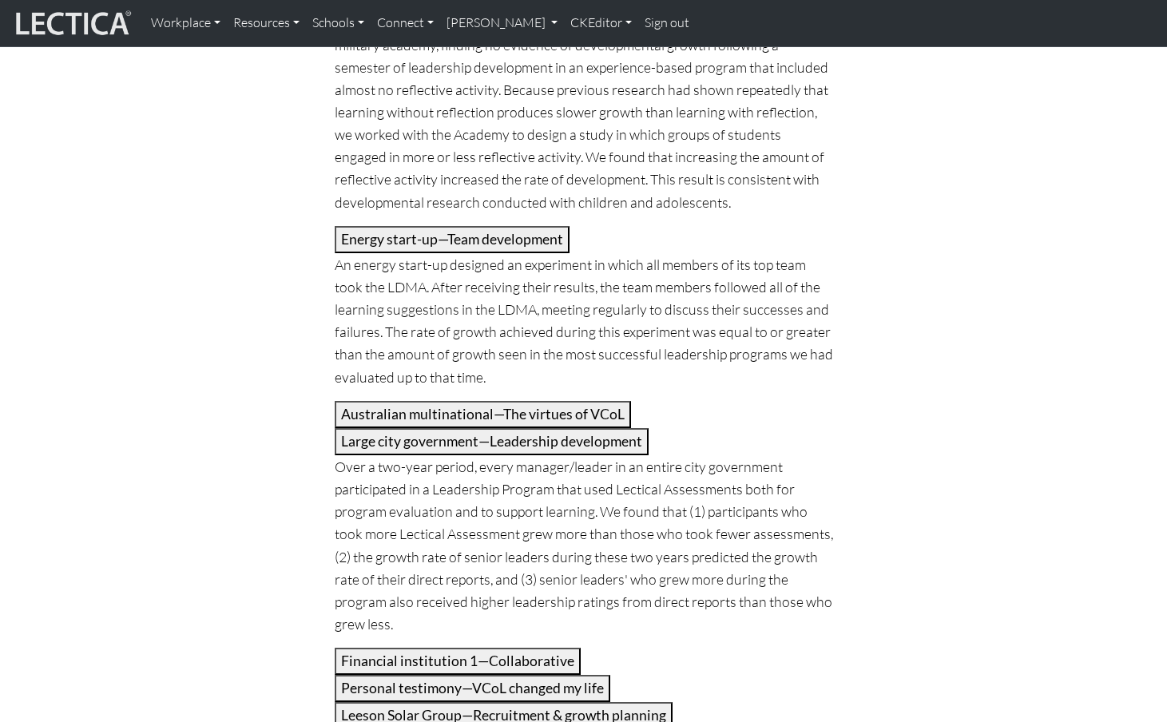
scroll to position [2012, 0]
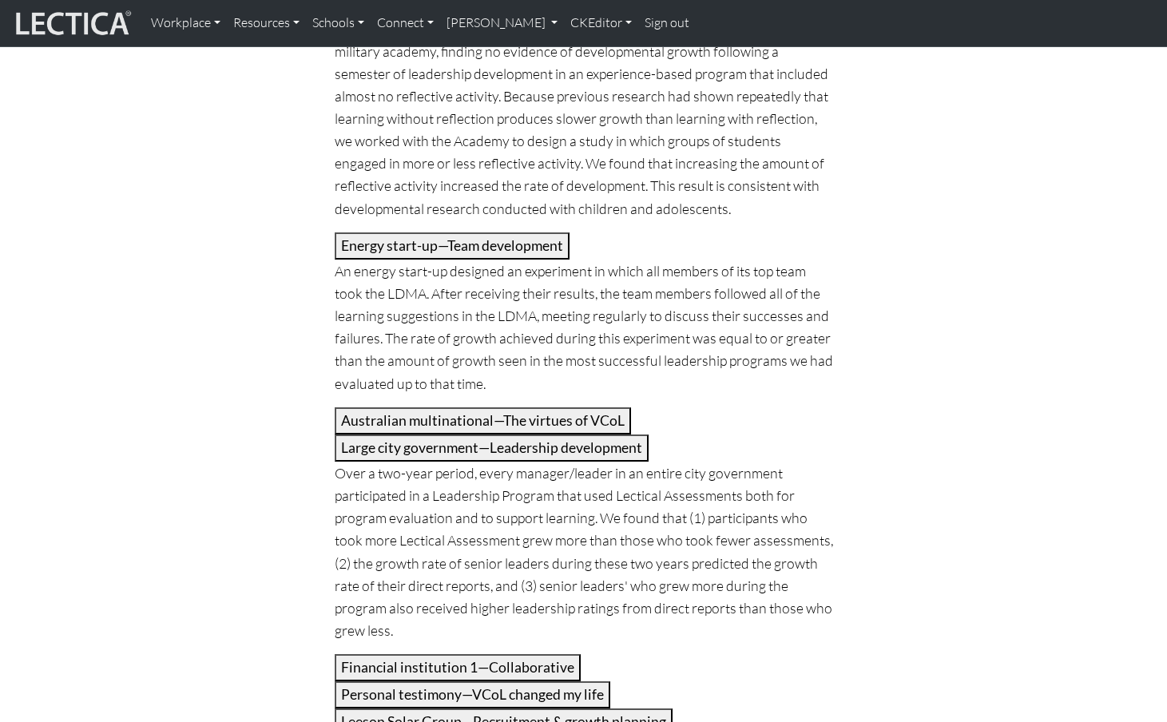
click at [441, 435] on button "Large city government—Leadership development" at bounding box center [492, 448] width 314 height 27
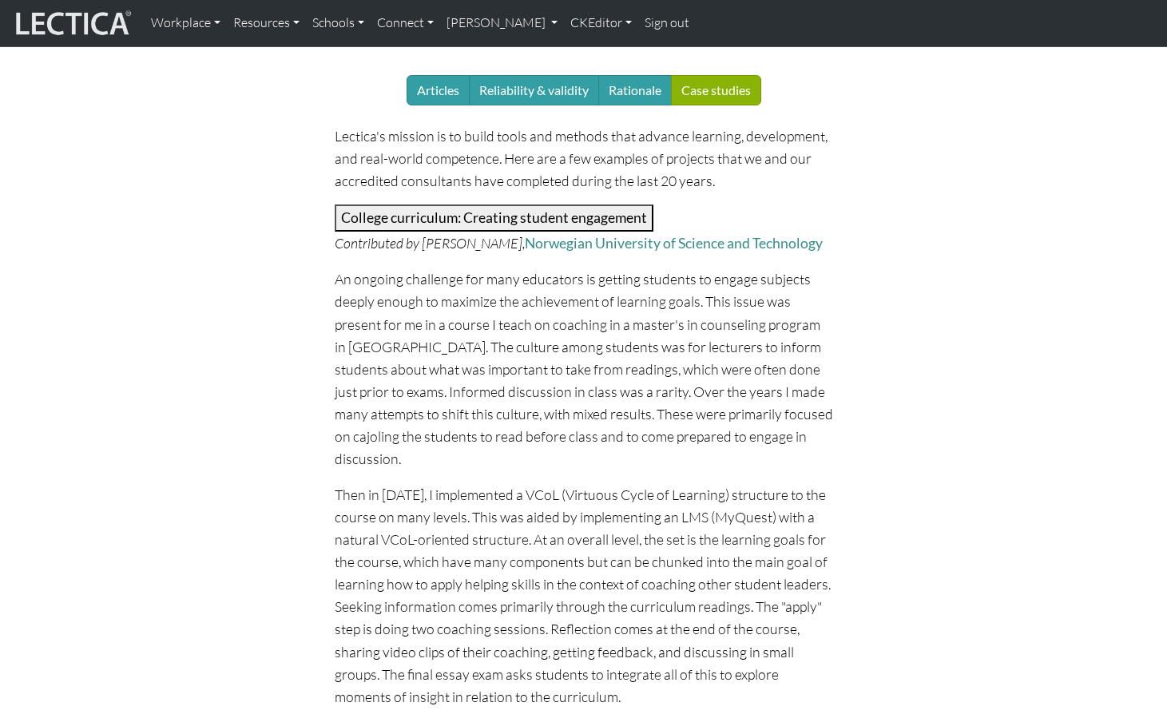
scroll to position [0, 0]
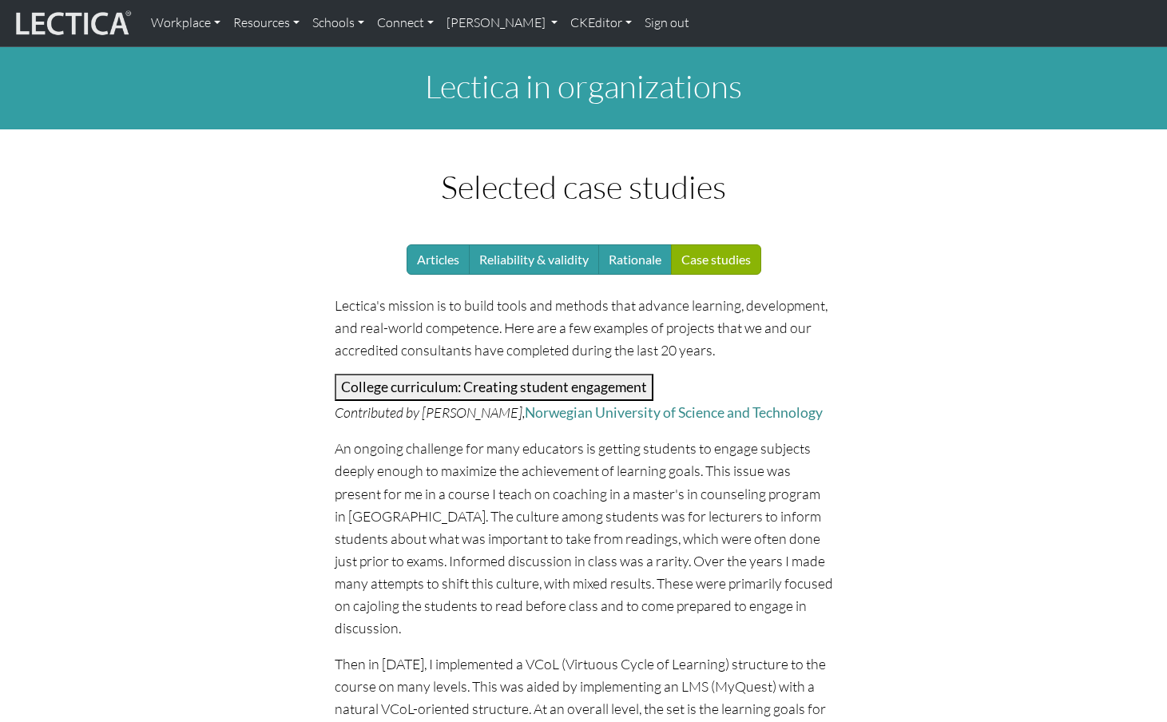
click at [565, 26] on link "CKEditor" at bounding box center [601, 23] width 74 height 34
click at [577, 51] on link "Edit" at bounding box center [593, 59] width 32 height 20
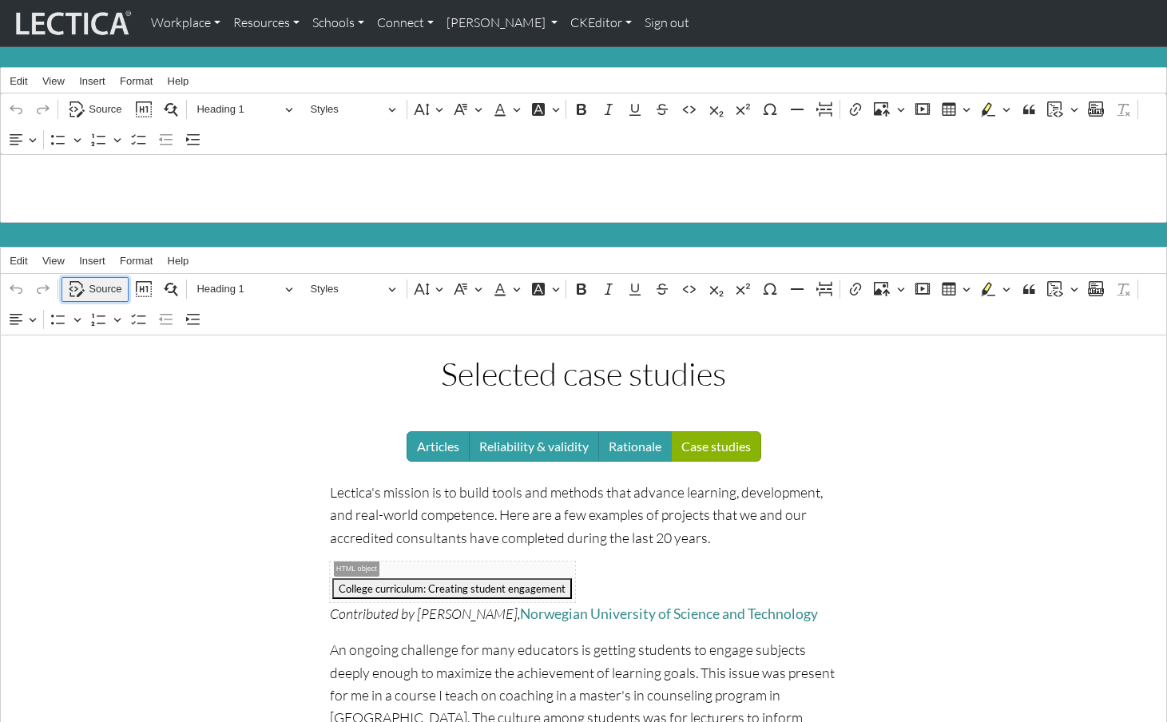
click at [98, 280] on span "Source" at bounding box center [105, 289] width 33 height 19
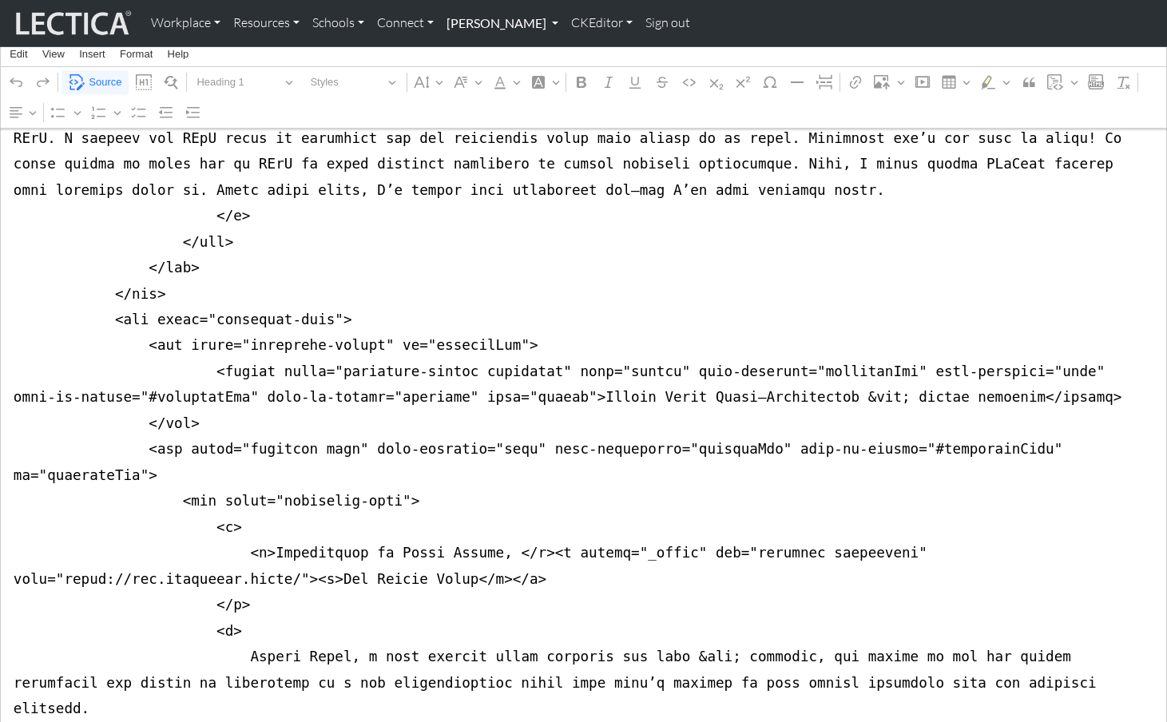
scroll to position [7742, 0]
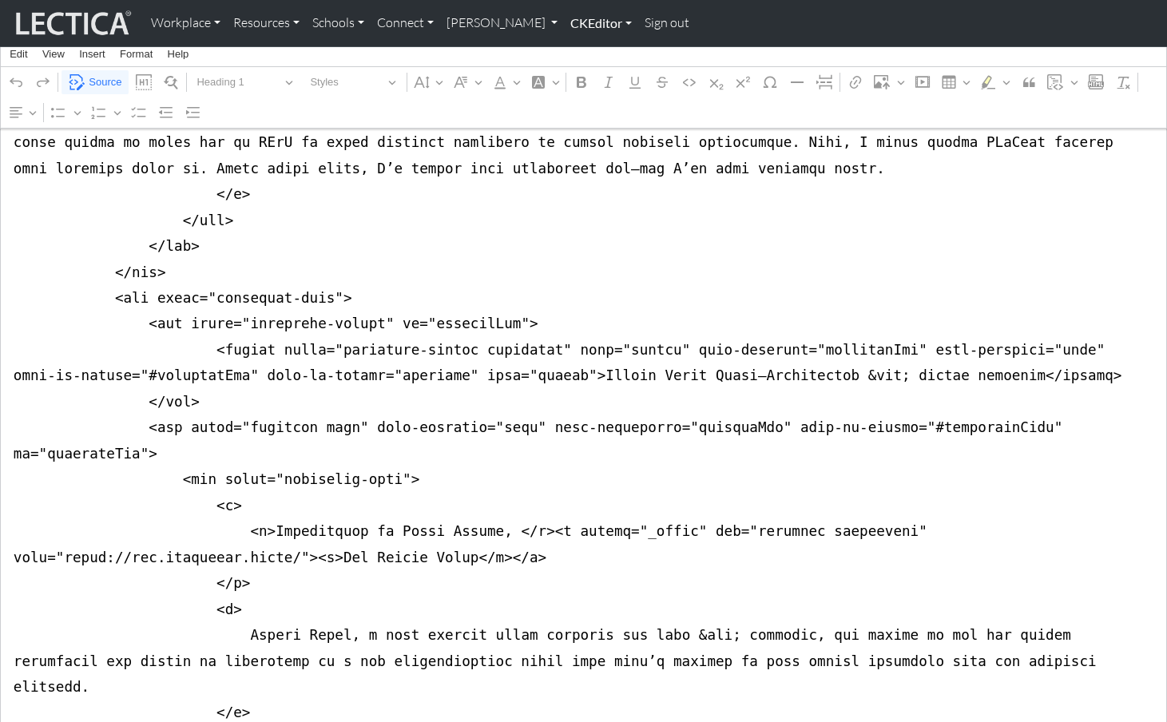
type textarea "<div class="container mt-4 mb-5"> <div class="row justify-content-center"> <div…"
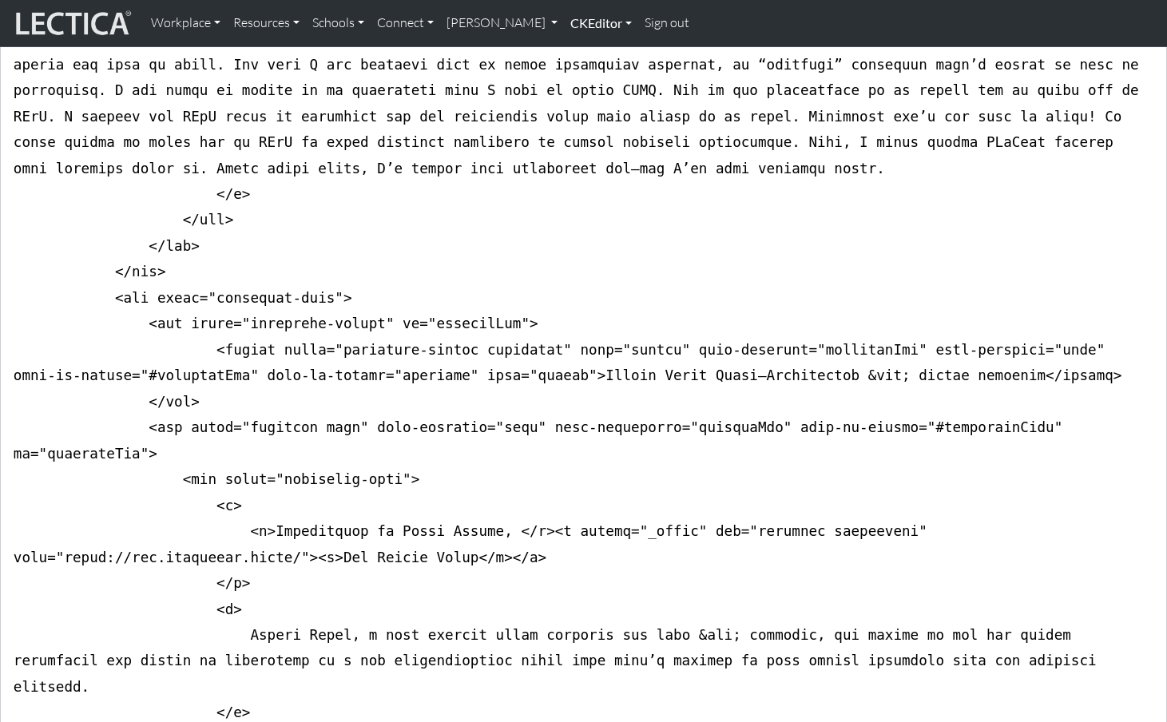
click at [564, 18] on link "CKEditor" at bounding box center [601, 23] width 74 height 34
click at [577, 49] on link "Edit" at bounding box center [593, 59] width 32 height 20
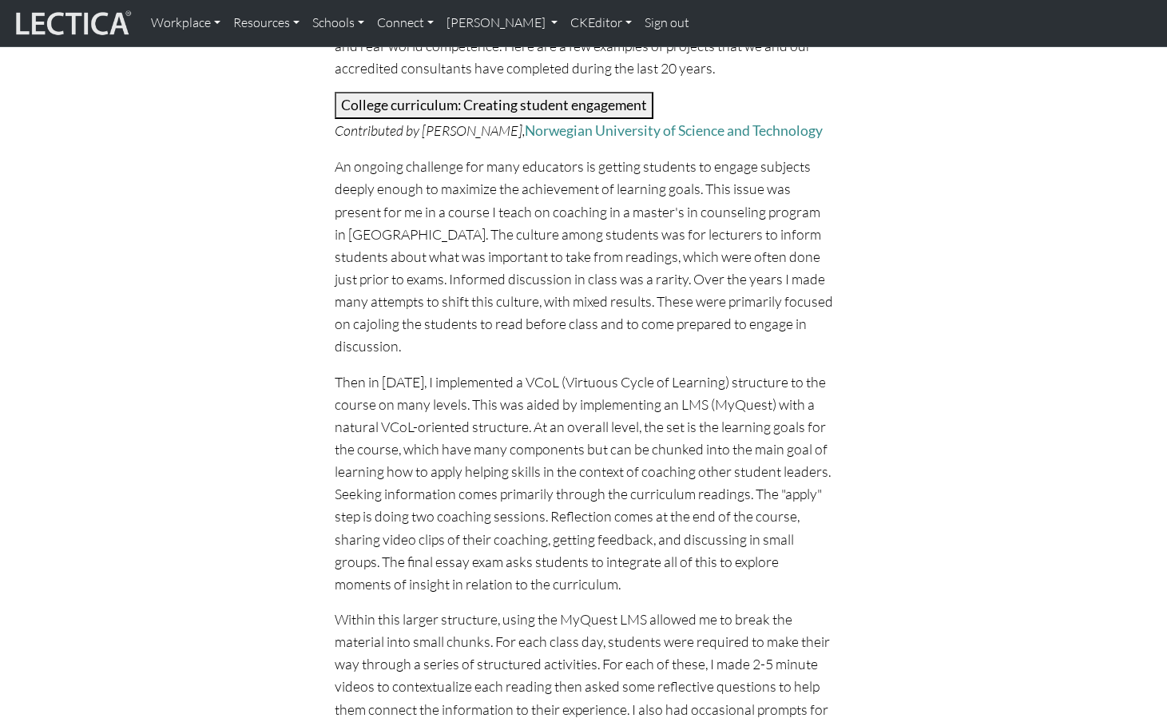
scroll to position [0, 0]
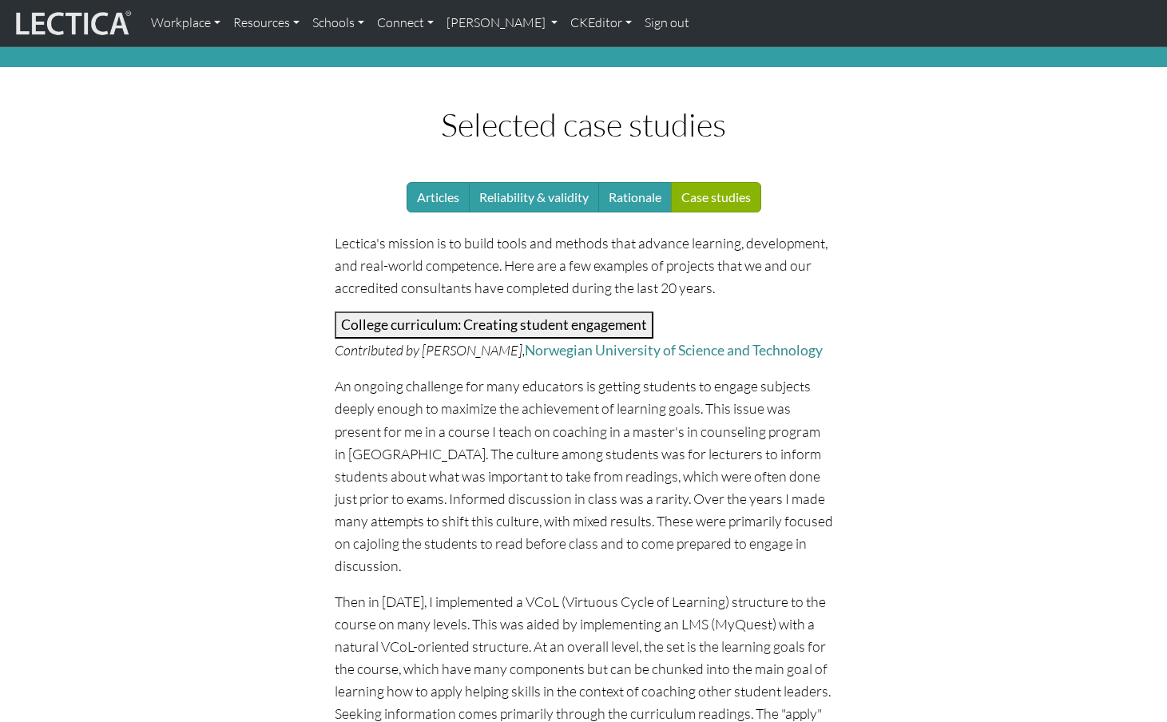
scroll to position [67, 0]
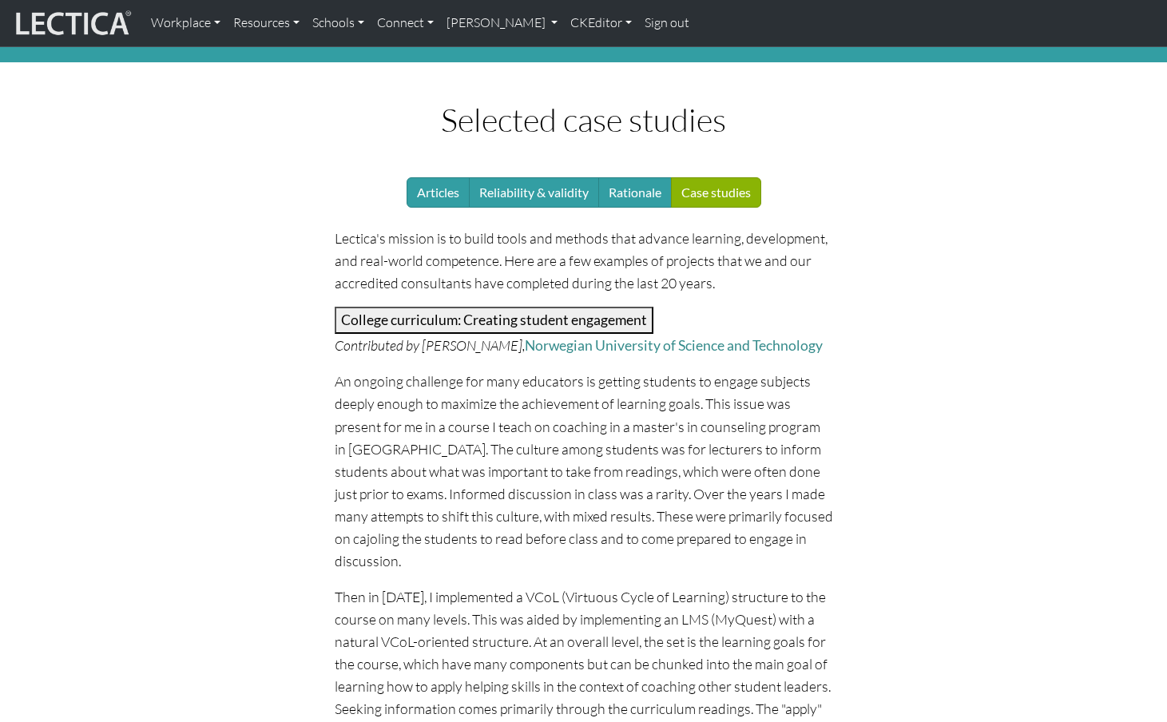
click at [433, 307] on button "College curriculum: Creating student engagement" at bounding box center [494, 320] width 319 height 27
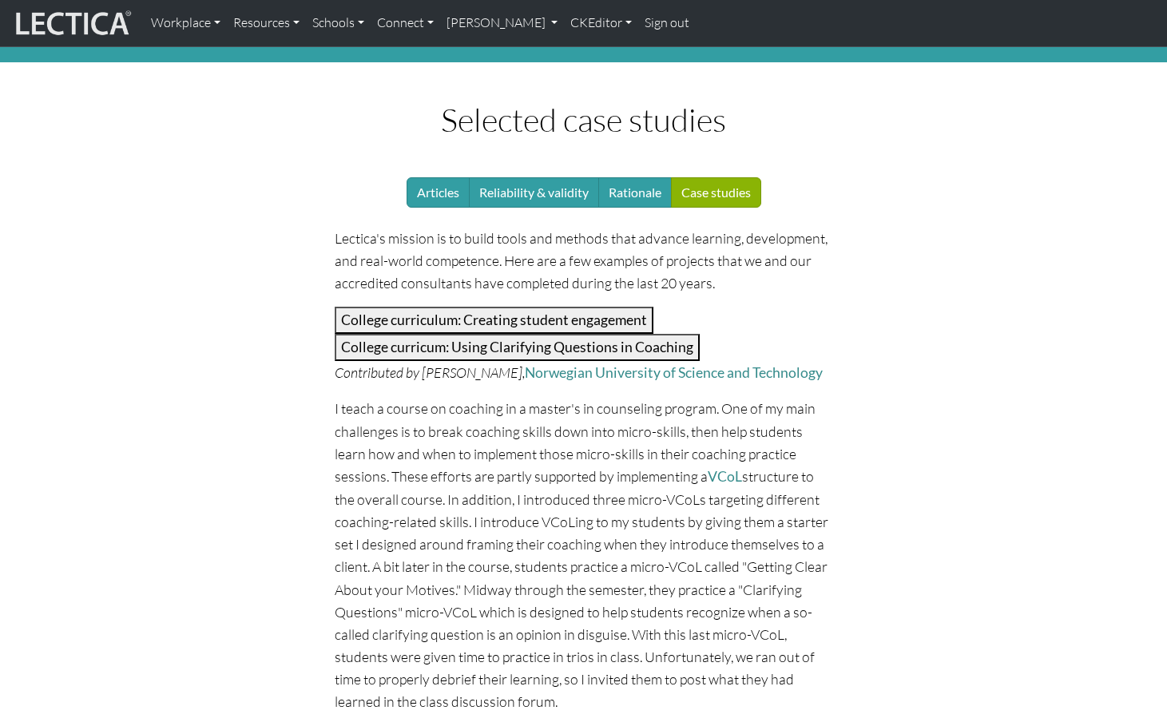
click at [436, 334] on button "College curricum: Using Clarifying Questions in Coaching" at bounding box center [517, 347] width 365 height 27
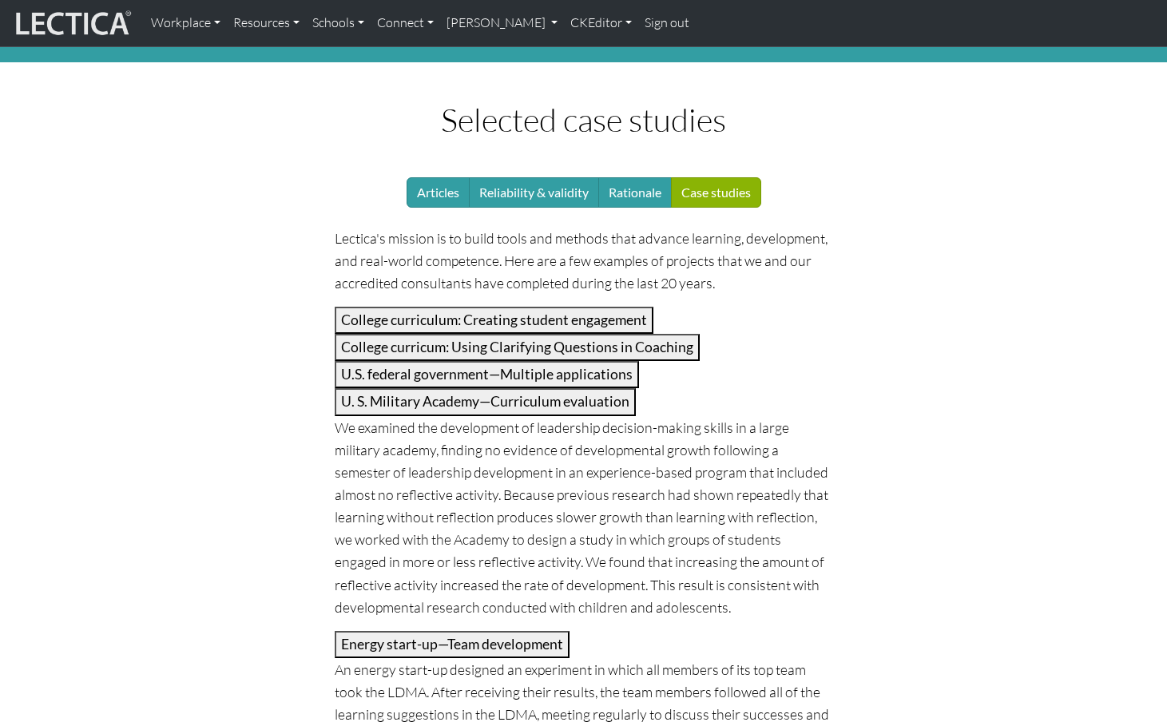
click at [431, 361] on button "U.S. federal government—Multiple applications" at bounding box center [487, 374] width 304 height 27
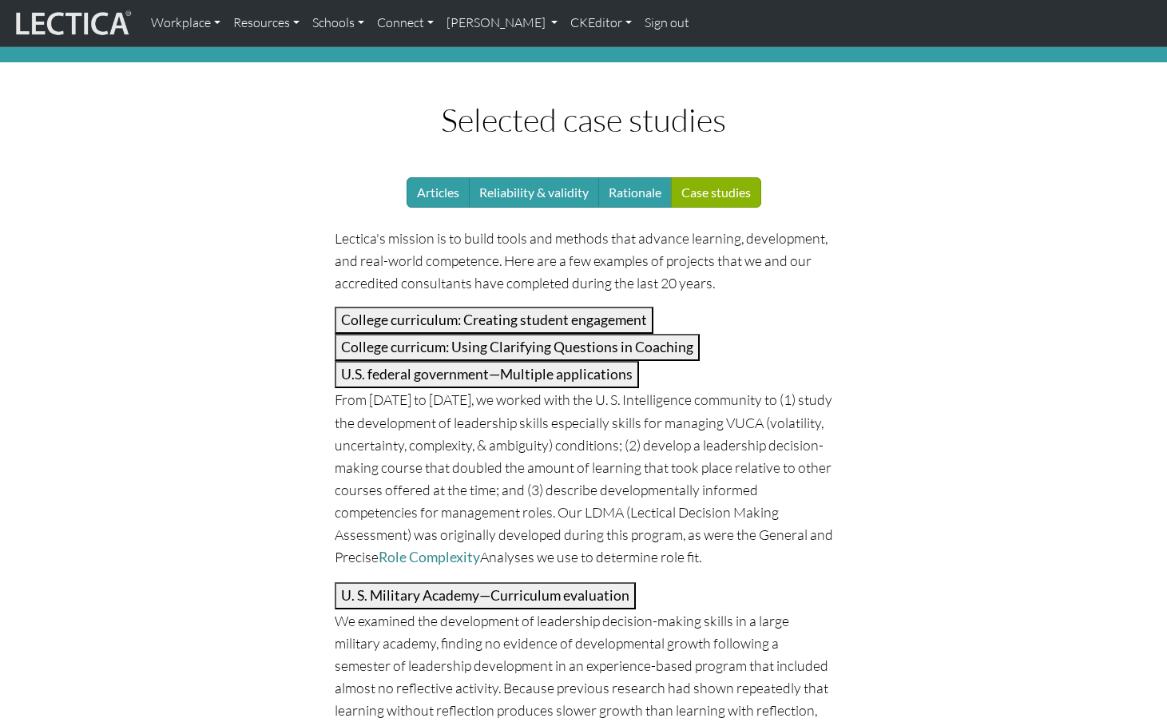
click at [413, 361] on button "U.S. federal government—Multiple applications" at bounding box center [487, 374] width 304 height 27
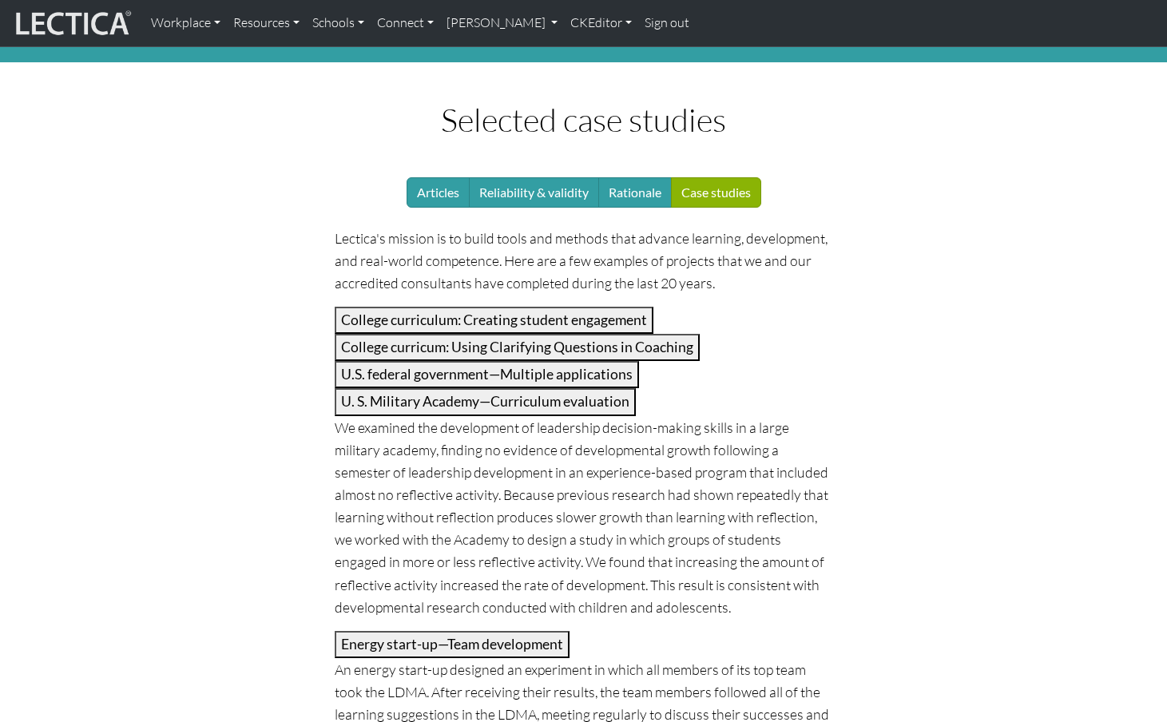
click at [451, 631] on button "Energy start-up—Team development" at bounding box center [452, 644] width 235 height 27
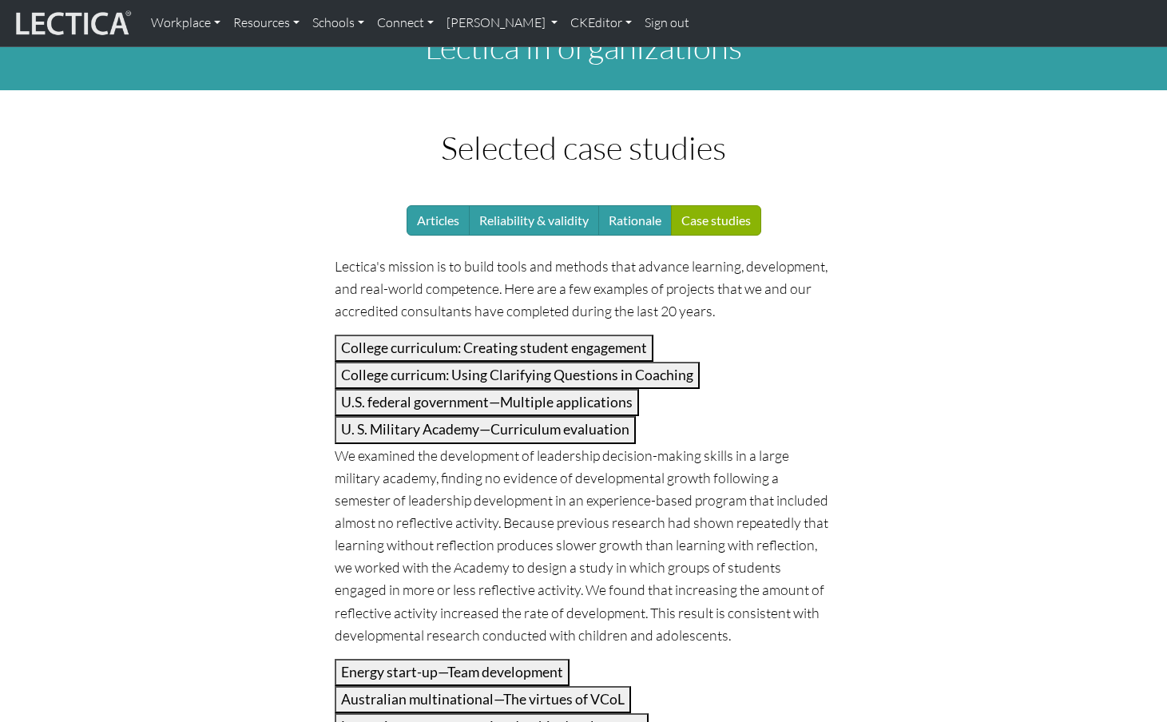
scroll to position [0, 0]
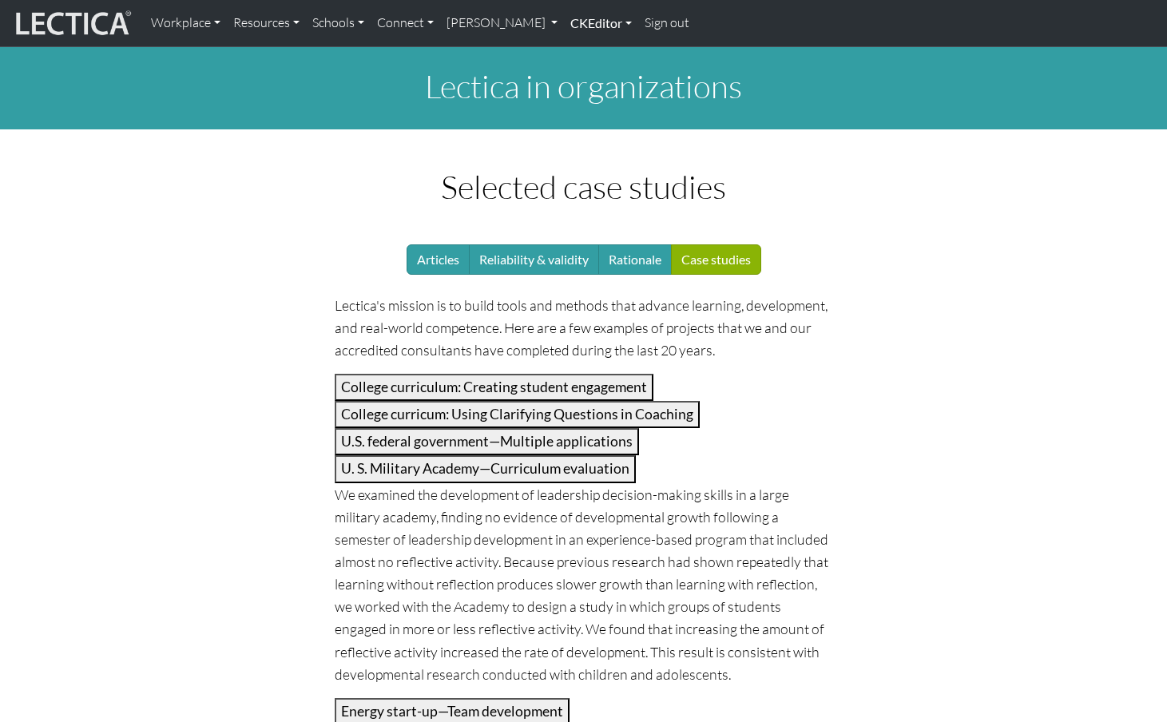
click at [564, 23] on link "CKEditor" at bounding box center [601, 23] width 74 height 34
click at [577, 51] on link "Edit" at bounding box center [593, 59] width 32 height 20
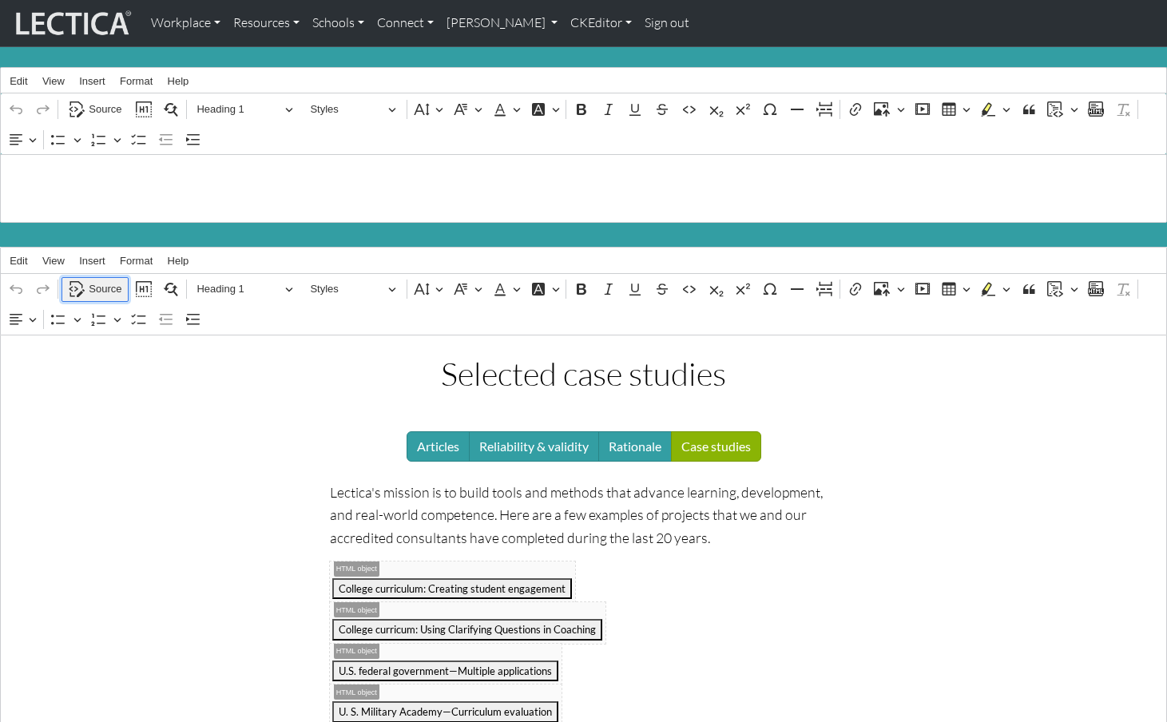
click at [98, 280] on span "Source" at bounding box center [105, 289] width 33 height 19
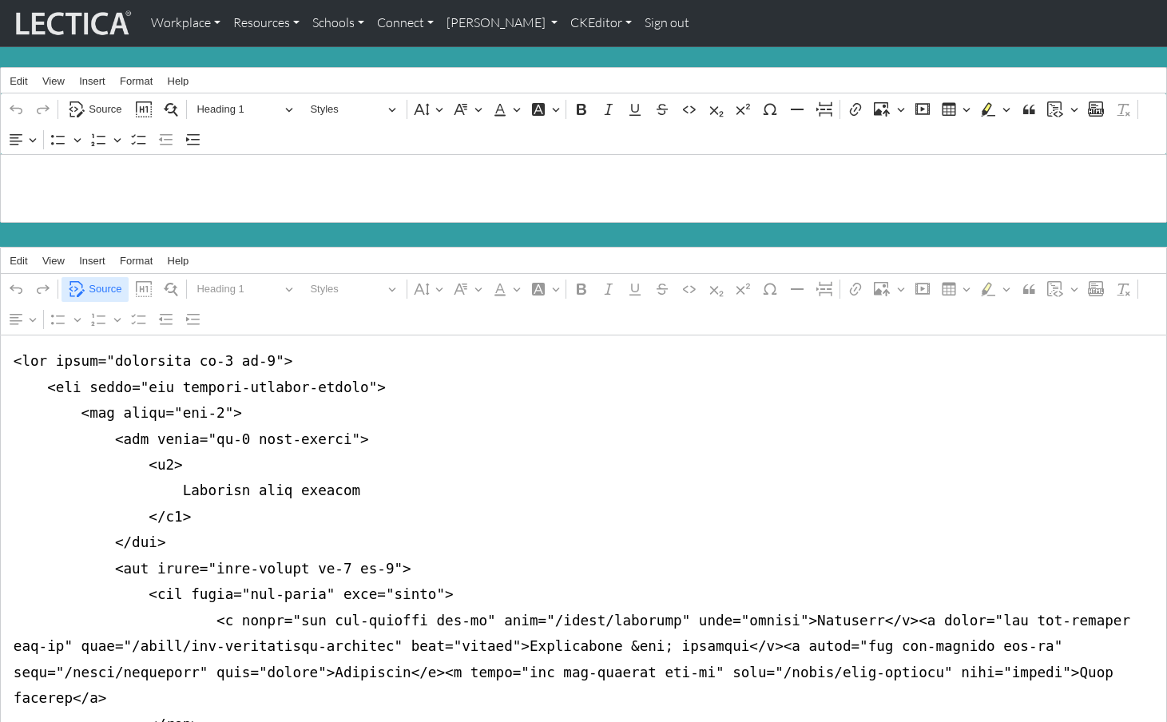
type textarea "<div class="container mt-4 mb-5"> <div class="row justify-content-center"> <div…"
click at [99, 280] on span "Source" at bounding box center [105, 289] width 33 height 19
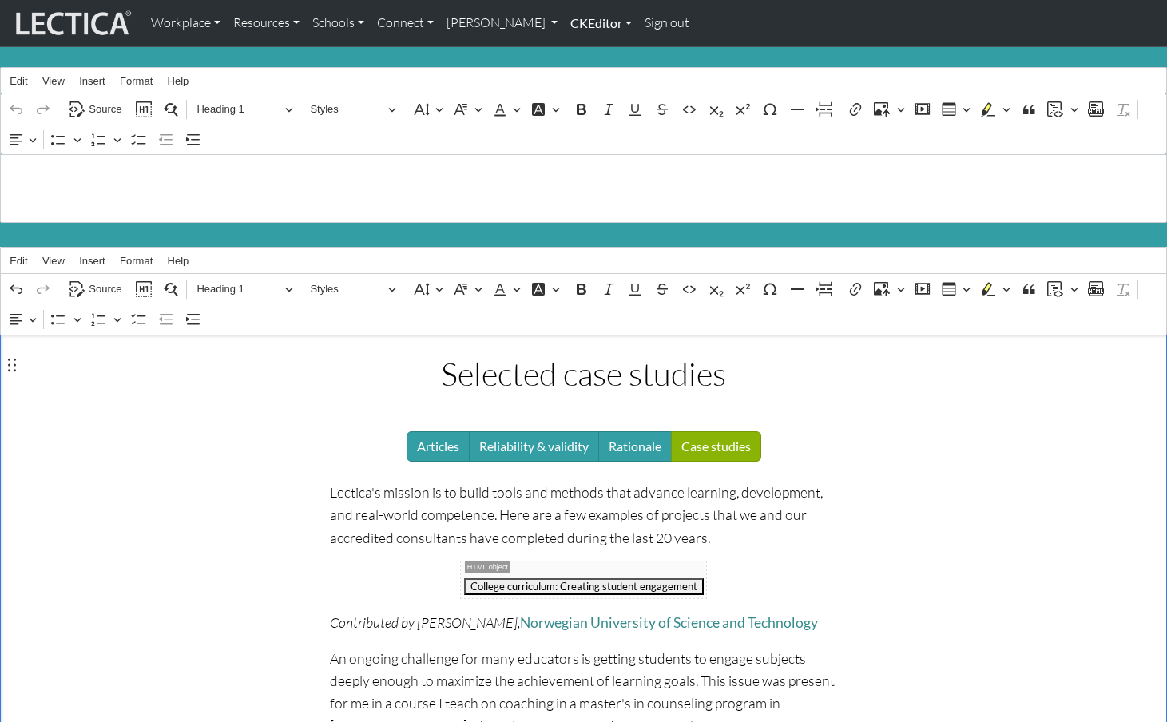
click at [564, 22] on link "CKEditor" at bounding box center [601, 23] width 74 height 34
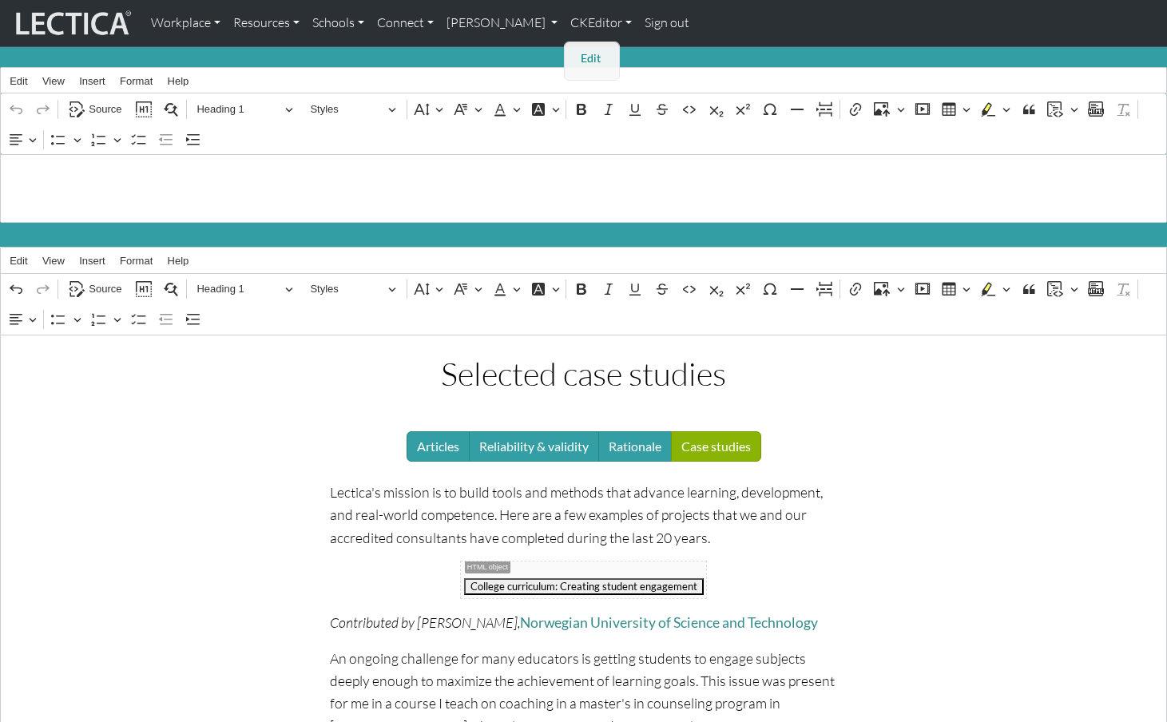
click at [577, 51] on link "Edit" at bounding box center [593, 59] width 32 height 20
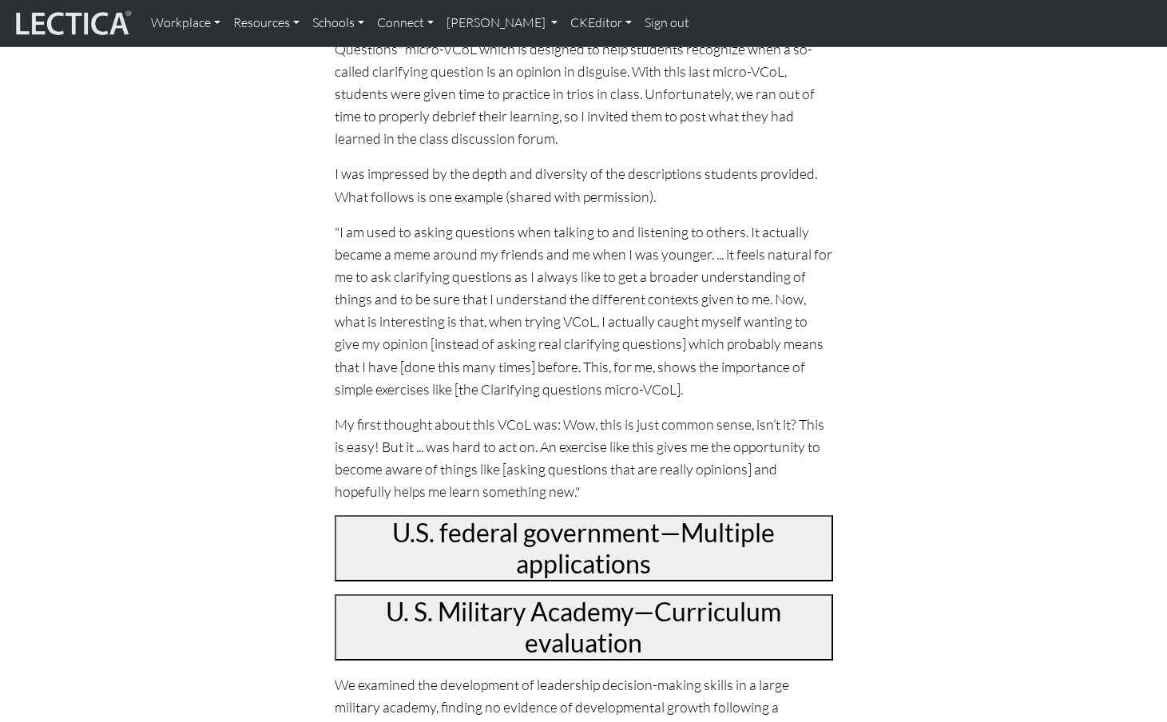
scroll to position [1616, 0]
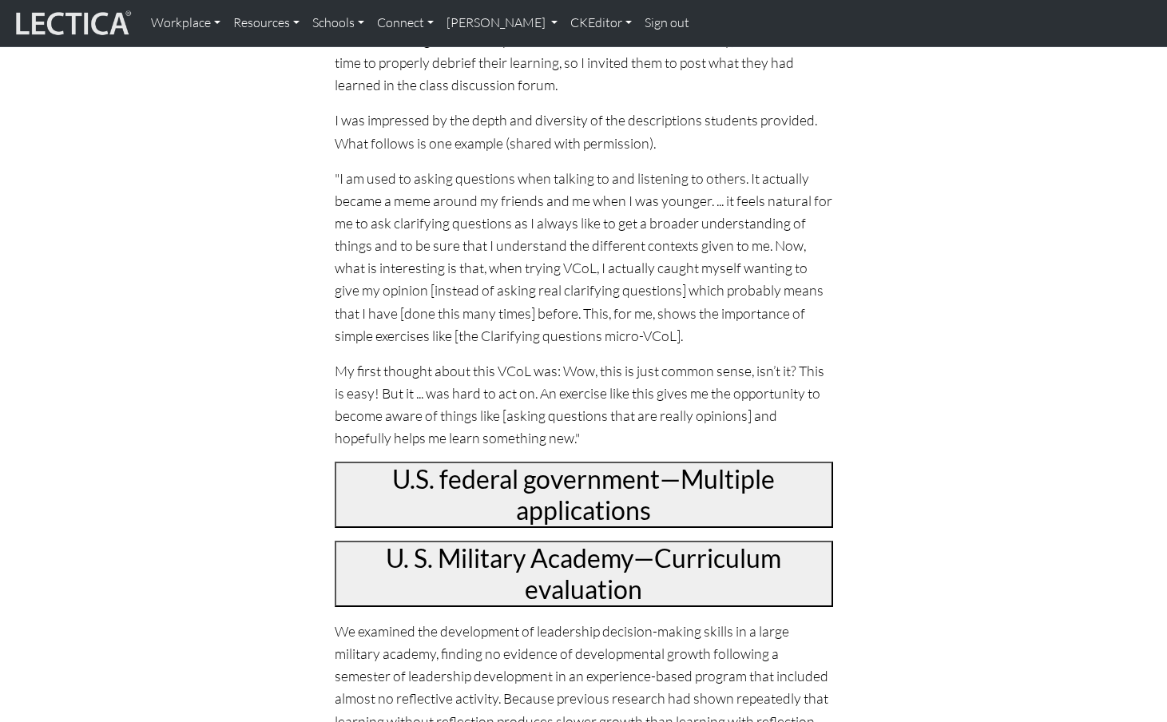
click at [522, 462] on button "U.S. federal government—Multiple applications" at bounding box center [584, 495] width 499 height 66
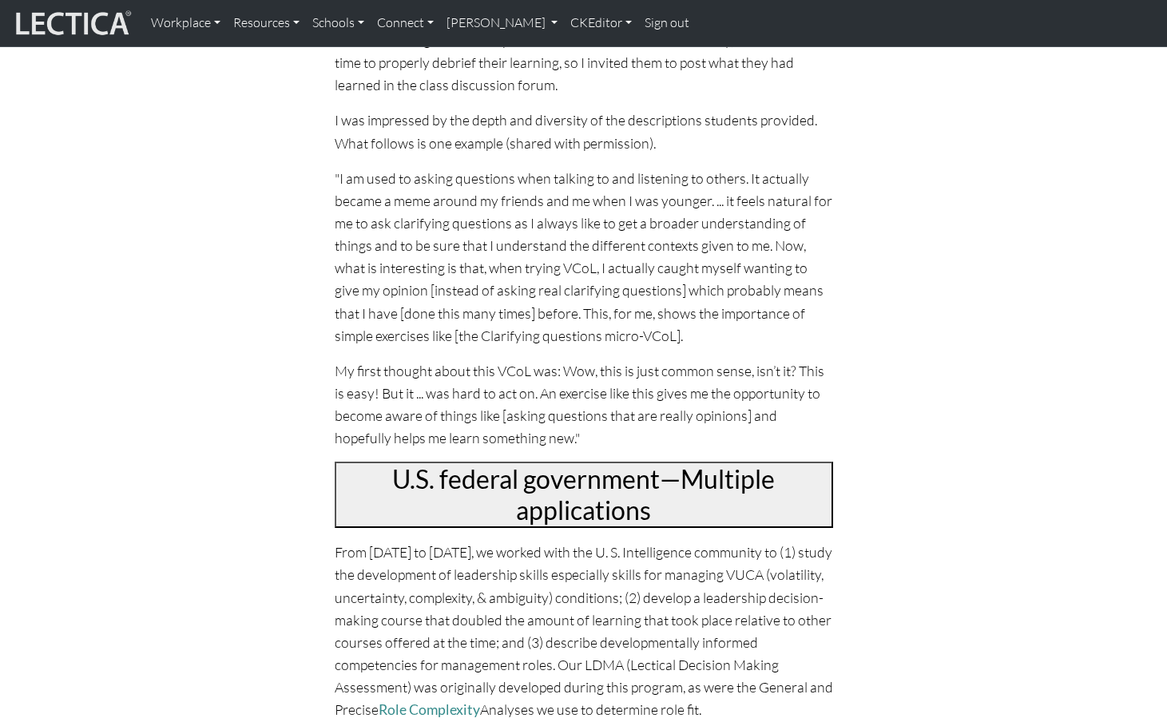
click at [522, 462] on button "U.S. federal government—Multiple applications" at bounding box center [584, 495] width 499 height 66
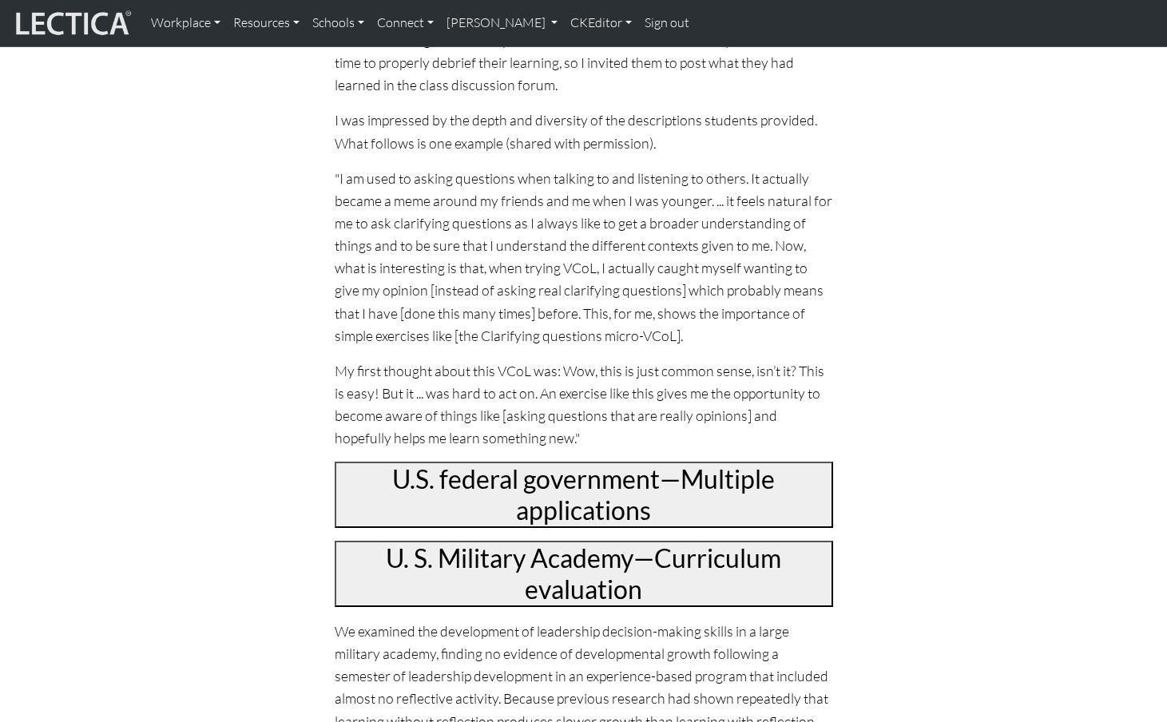
click at [522, 541] on button "U. S. Military Academy—Curriculum evaluation" at bounding box center [584, 574] width 499 height 66
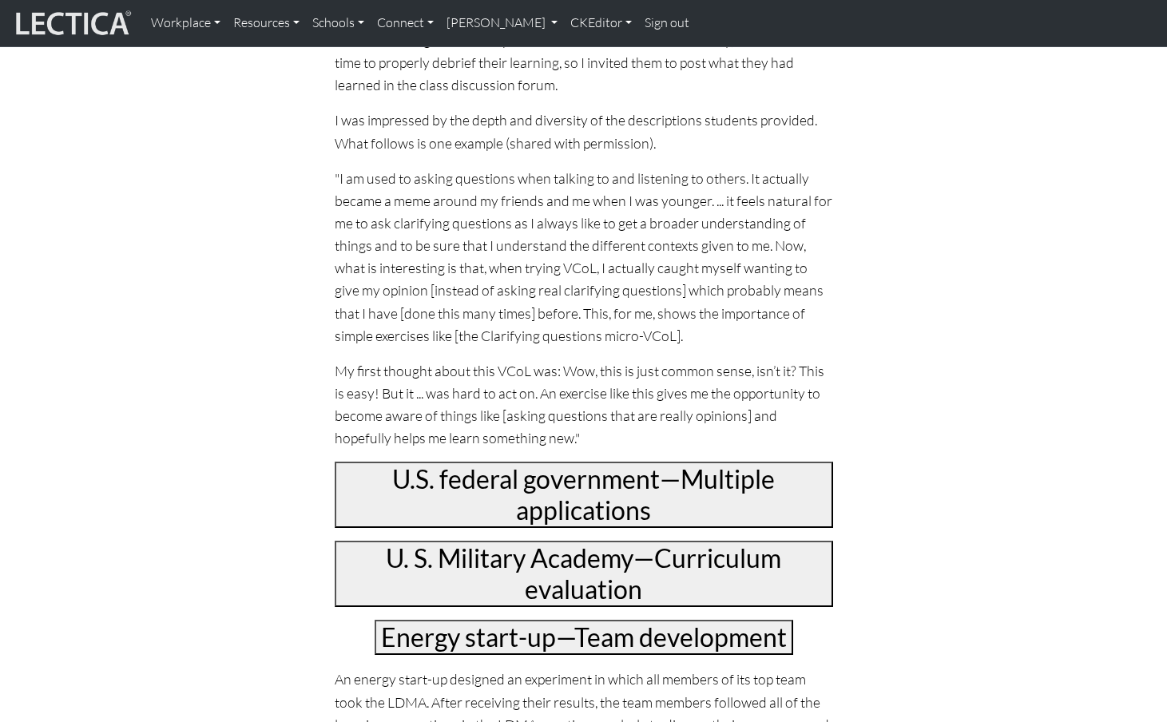
click at [532, 620] on button "Energy start-up—Team development" at bounding box center [584, 637] width 419 height 35
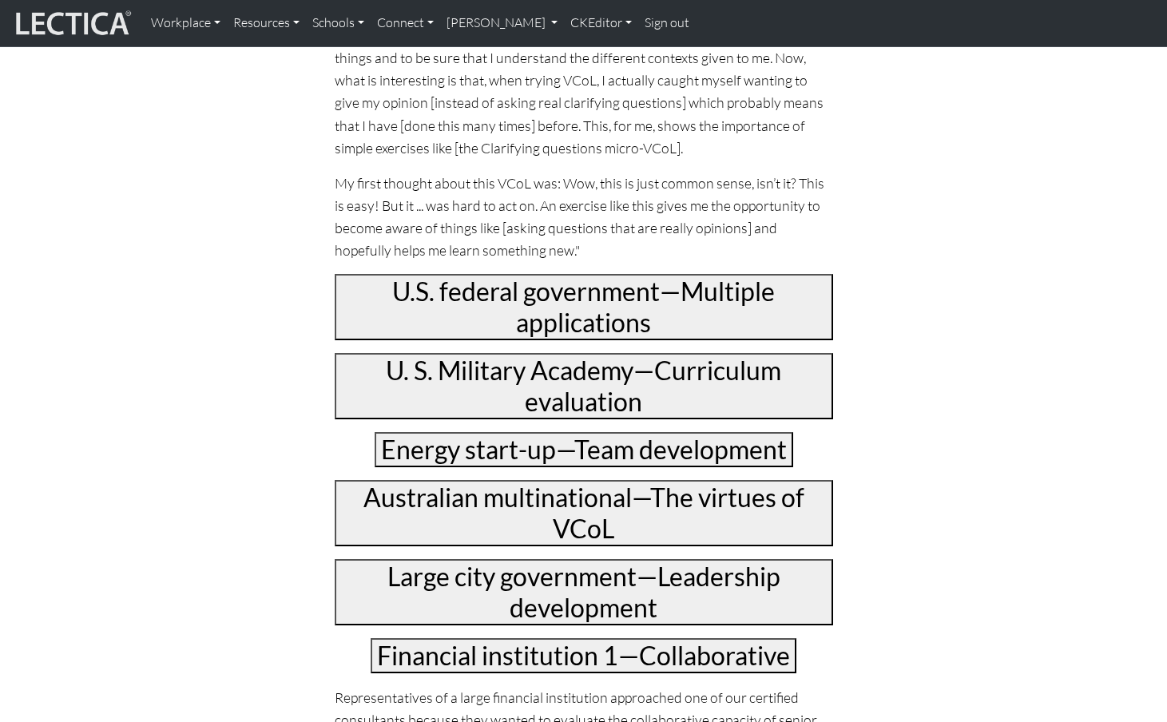
scroll to position [1805, 0]
click at [389, 273] on button "U.S. federal government—Multiple applications" at bounding box center [584, 306] width 499 height 66
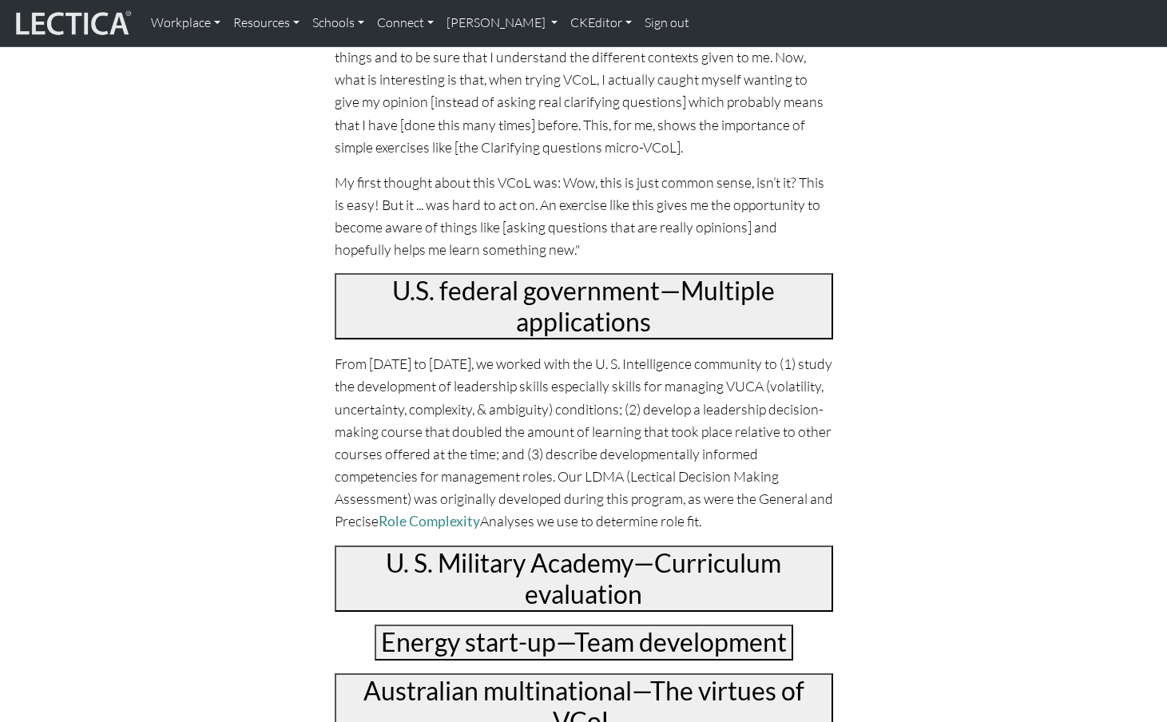
click at [435, 546] on button "U. S. Military Academy—Curriculum evaluation" at bounding box center [584, 579] width 499 height 66
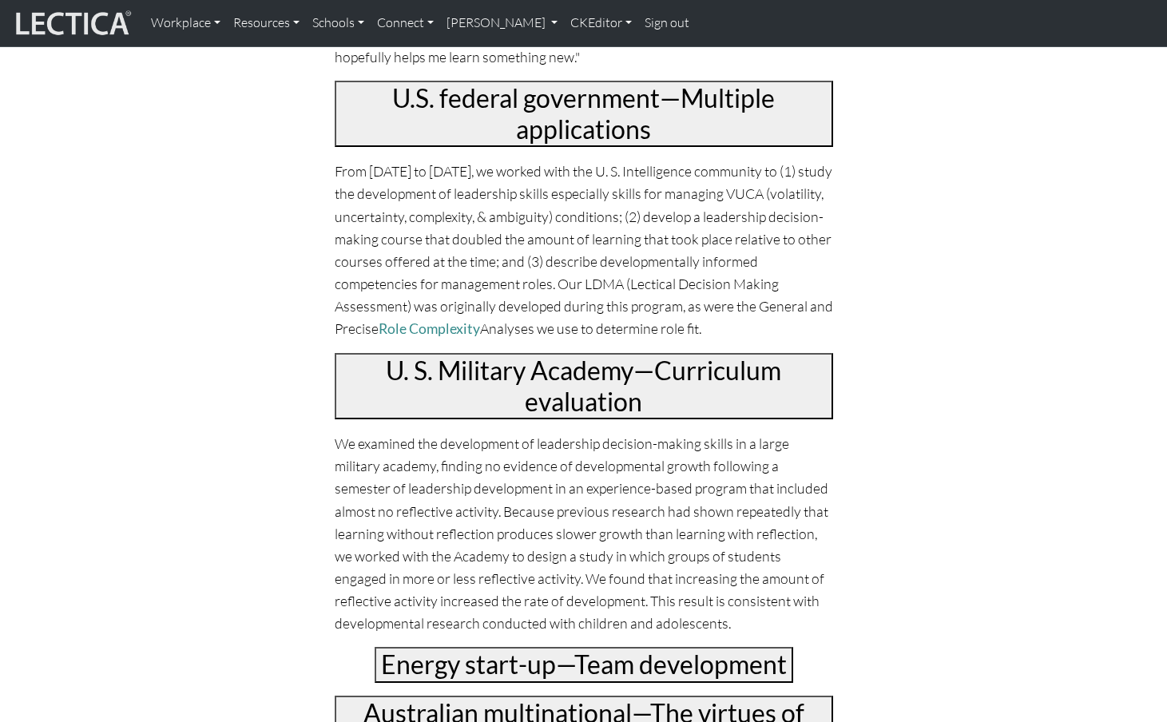
click at [482, 647] on button "Energy start-up—Team development" at bounding box center [584, 664] width 419 height 35
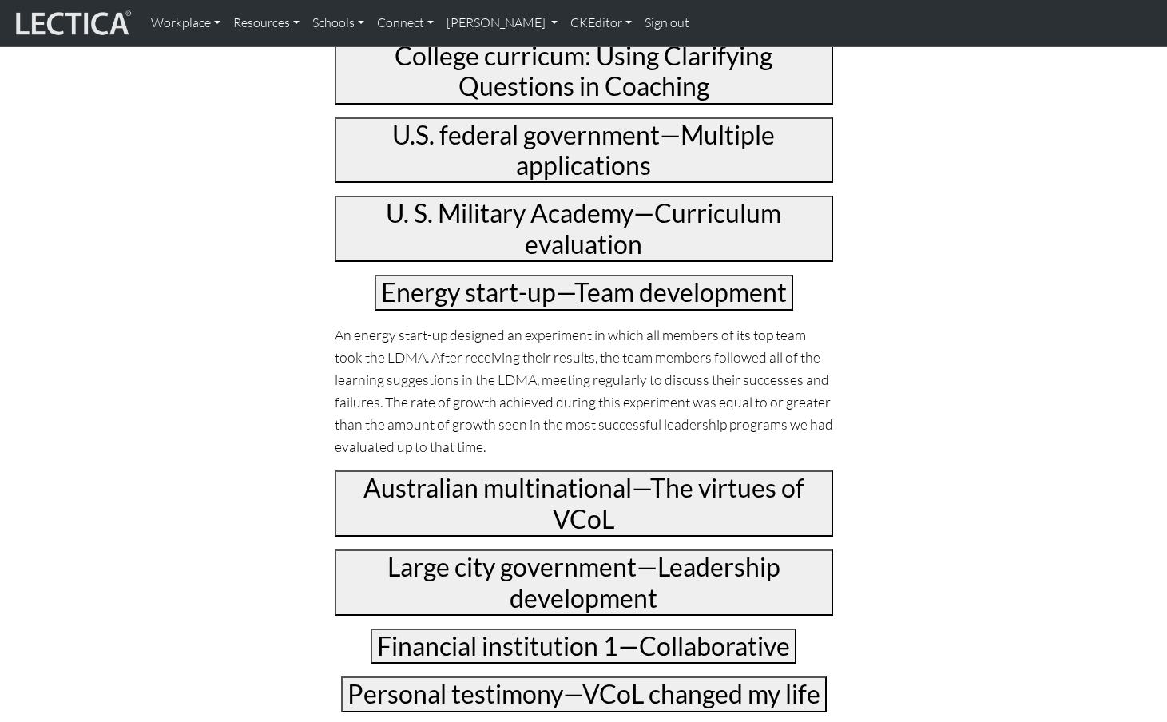
click at [517, 275] on button "Energy start-up—Team development" at bounding box center [584, 292] width 419 height 35
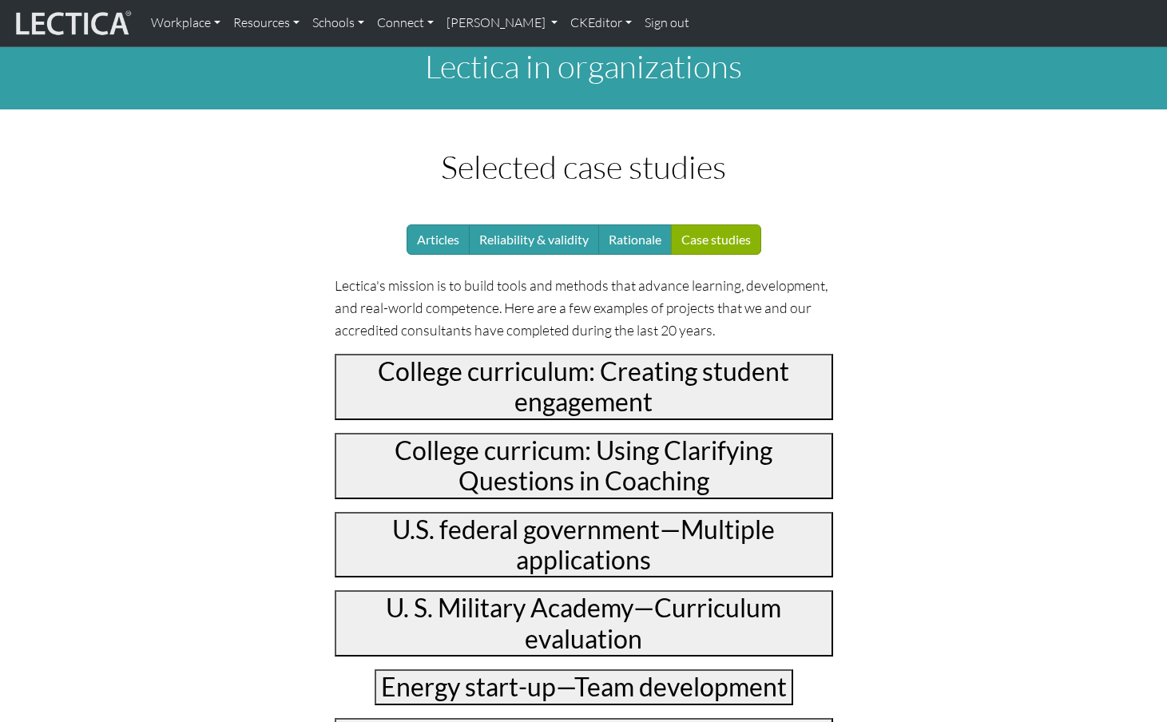
scroll to position [0, 0]
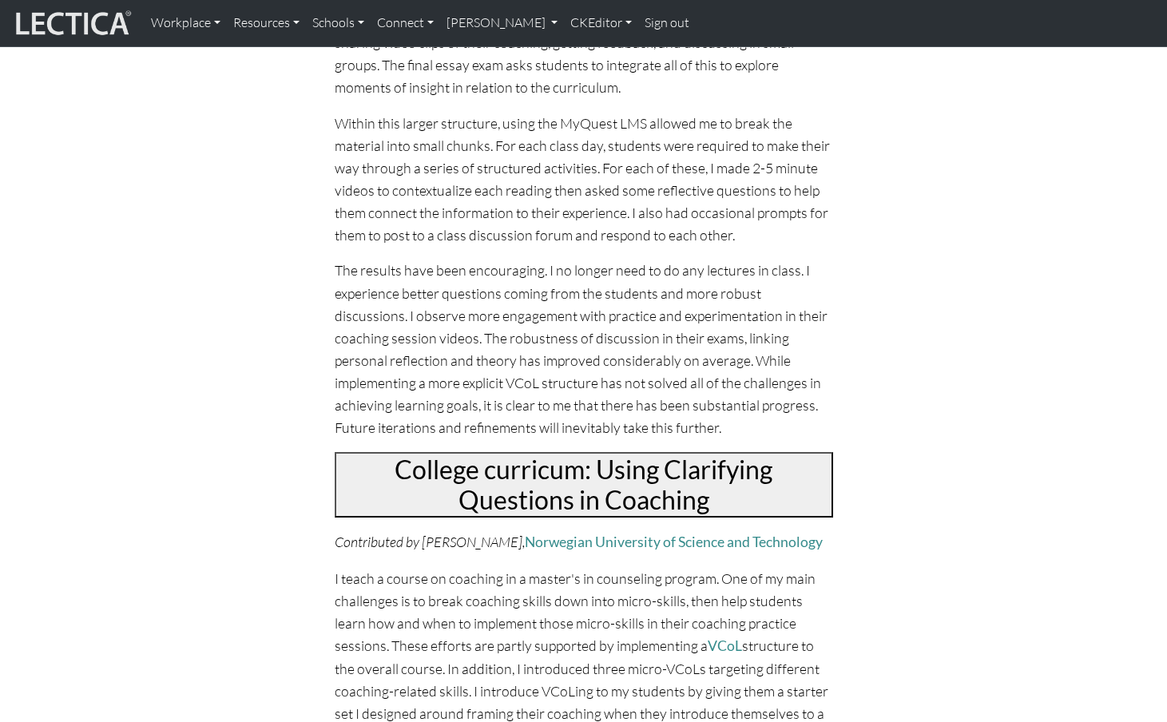
scroll to position [829, 0]
click at [470, 152] on div "Contributed by [PERSON_NAME], Norwegian University of Science and Technology An…" at bounding box center [584, 32] width 499 height 816
click at [564, 18] on link "CKEditor" at bounding box center [601, 23] width 74 height 34
click at [577, 58] on link "Edit" at bounding box center [593, 59] width 32 height 20
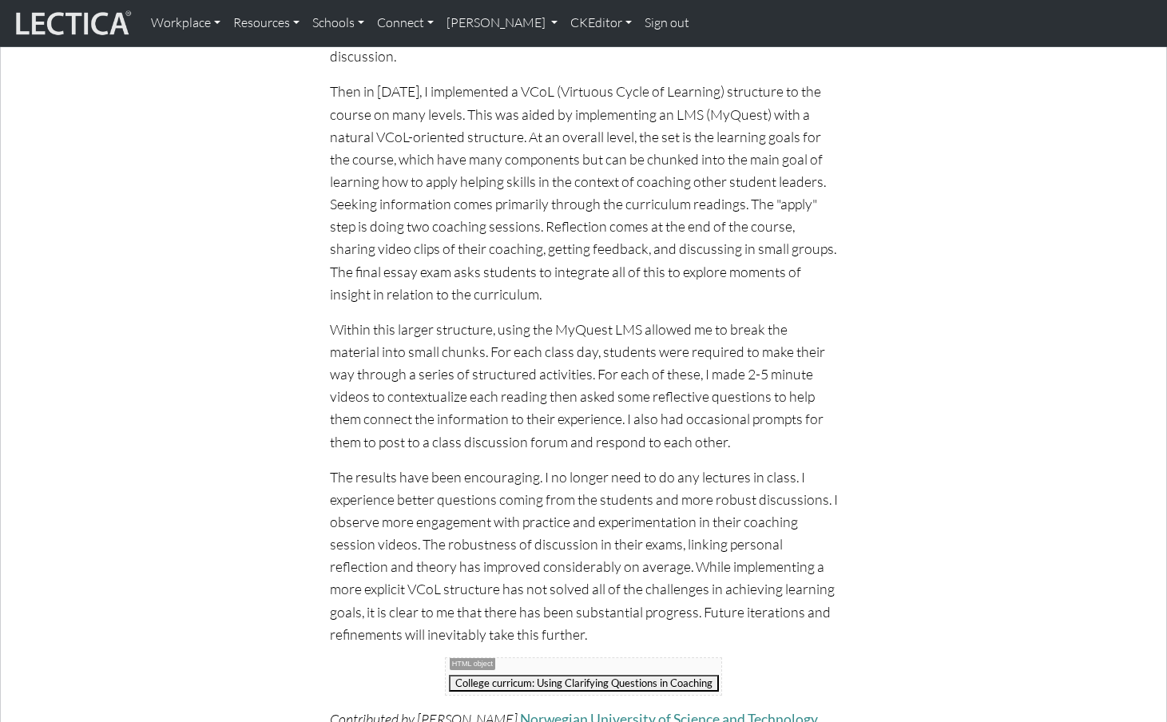
scroll to position [0, 0]
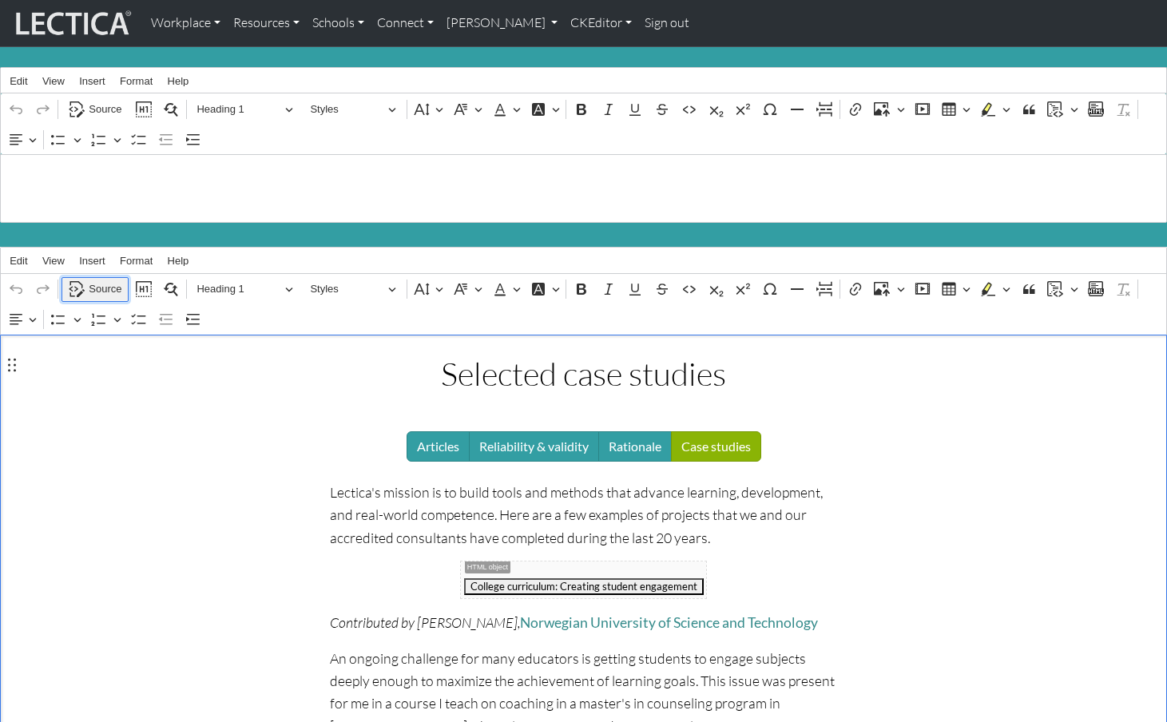
click at [108, 281] on span "Source" at bounding box center [105, 289] width 33 height 19
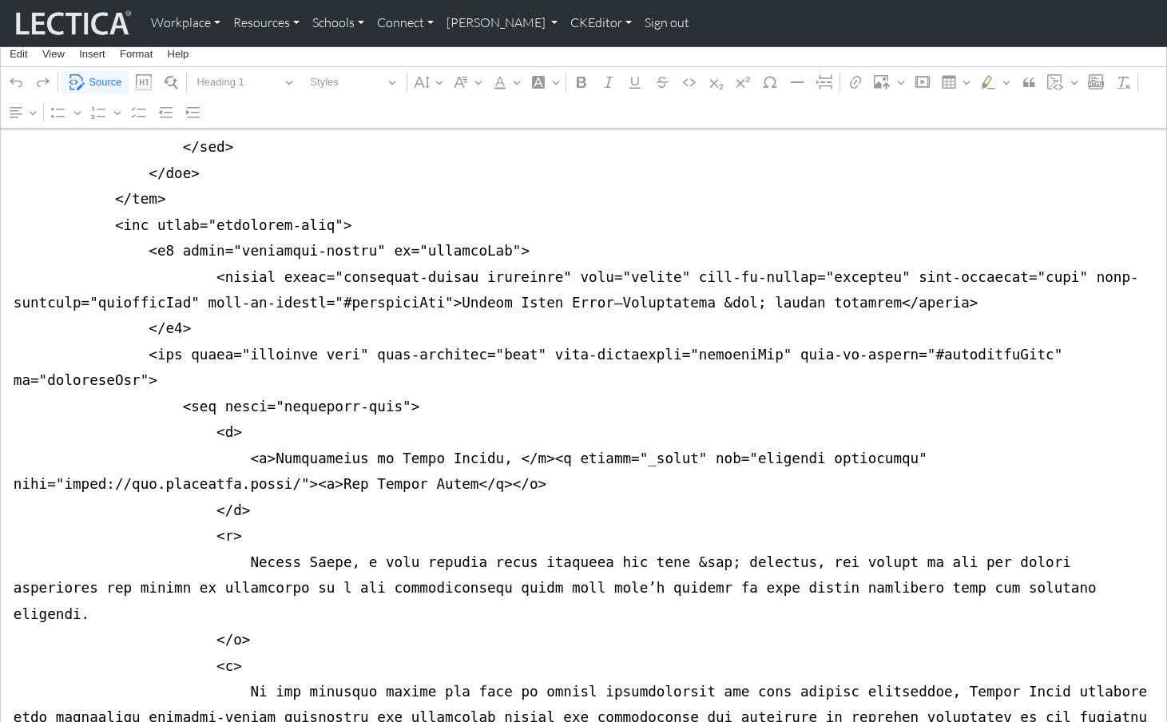
scroll to position [7742, 0]
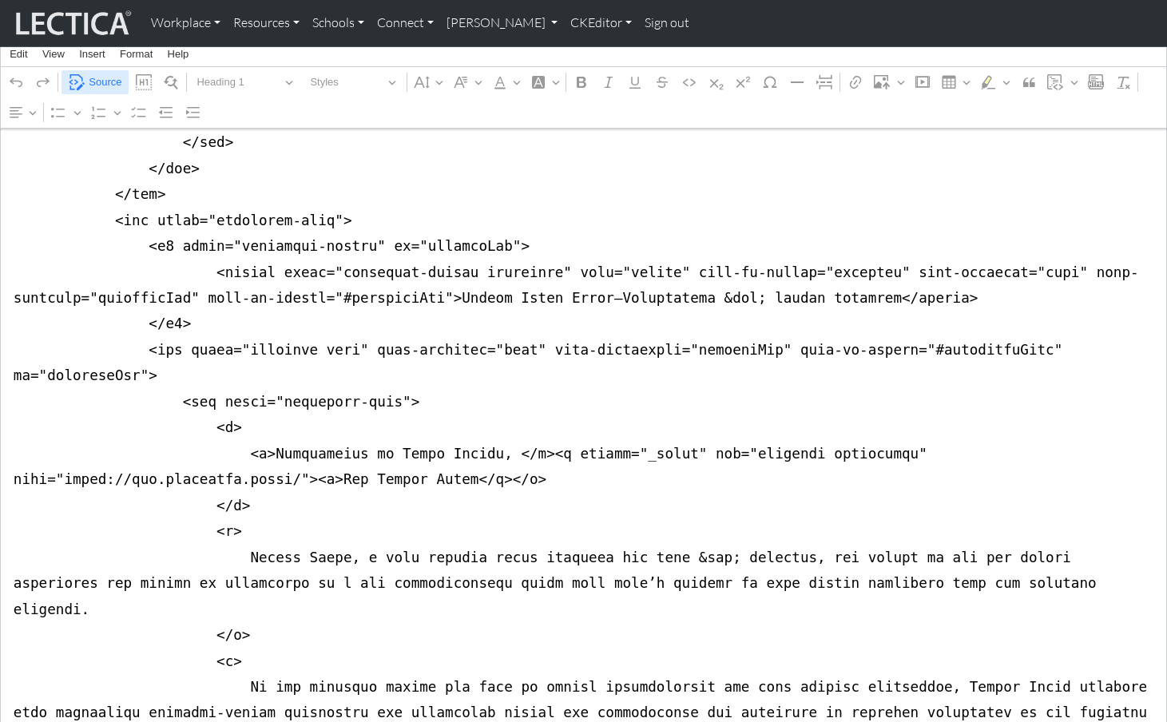
type textarea "<div class="container mt-4 mb-5"> <div class="row justify-content-center"> <div…"
click at [98, 81] on span "Source" at bounding box center [105, 82] width 33 height 19
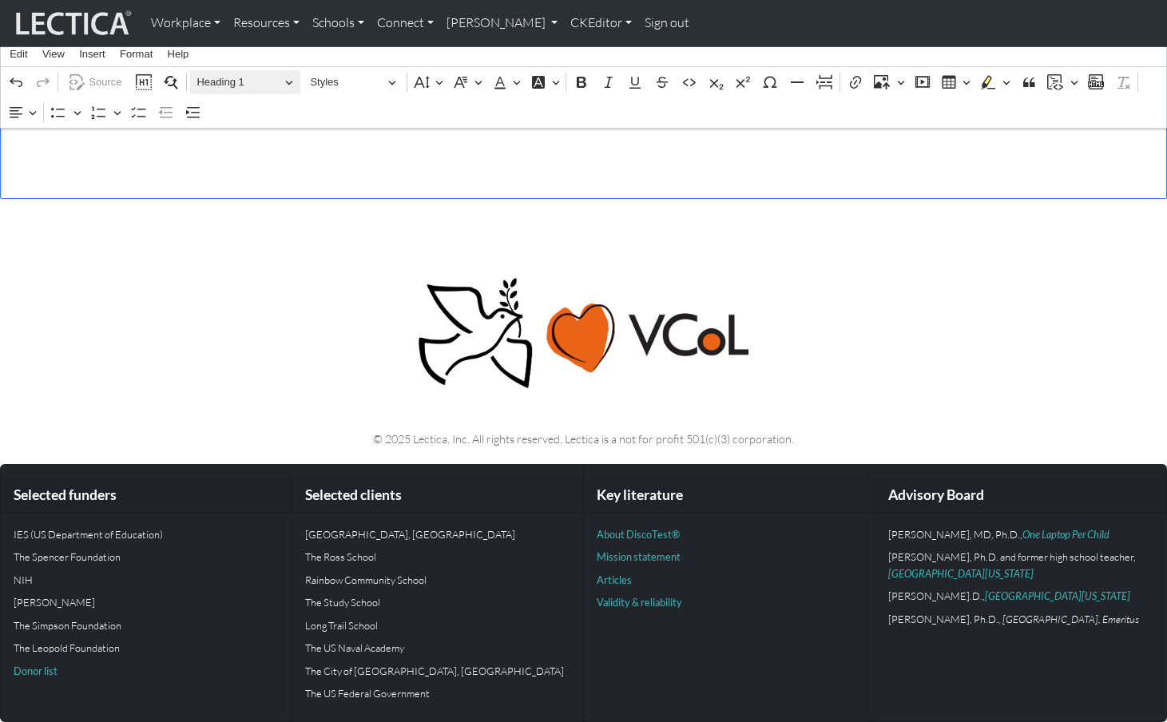
scroll to position [3644, 0]
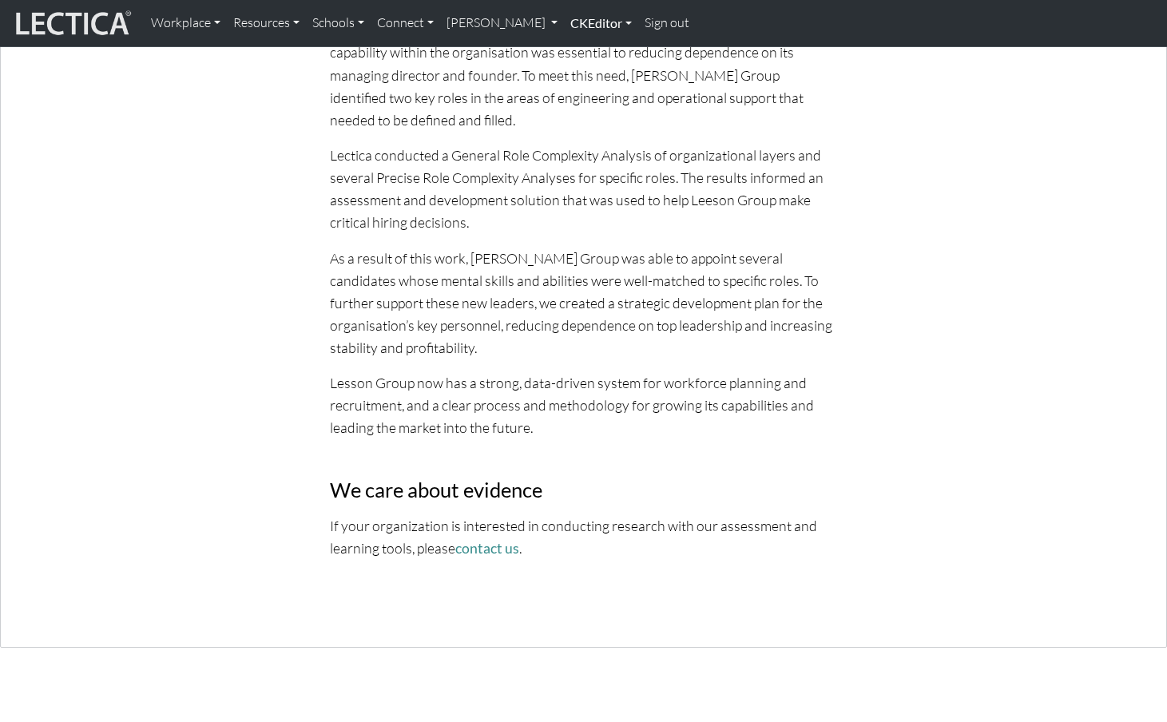
click at [564, 24] on link "CKEditor" at bounding box center [601, 23] width 74 height 34
click at [577, 50] on link "Edit" at bounding box center [593, 59] width 32 height 20
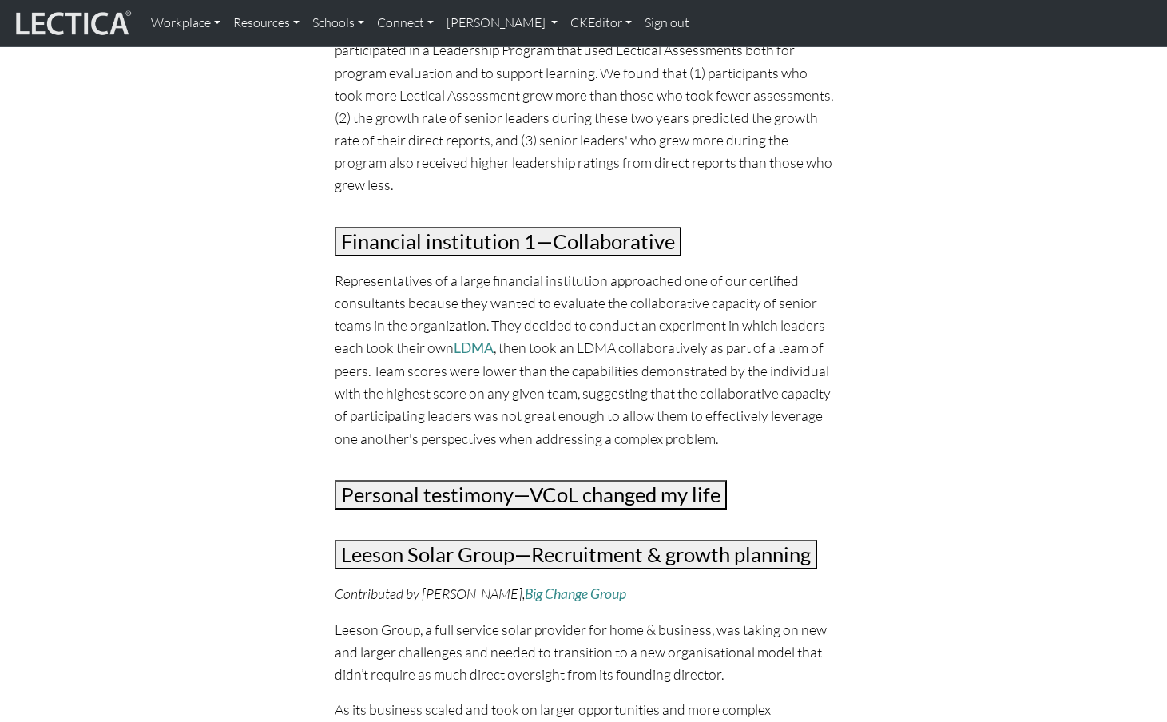
scroll to position [2716, 0]
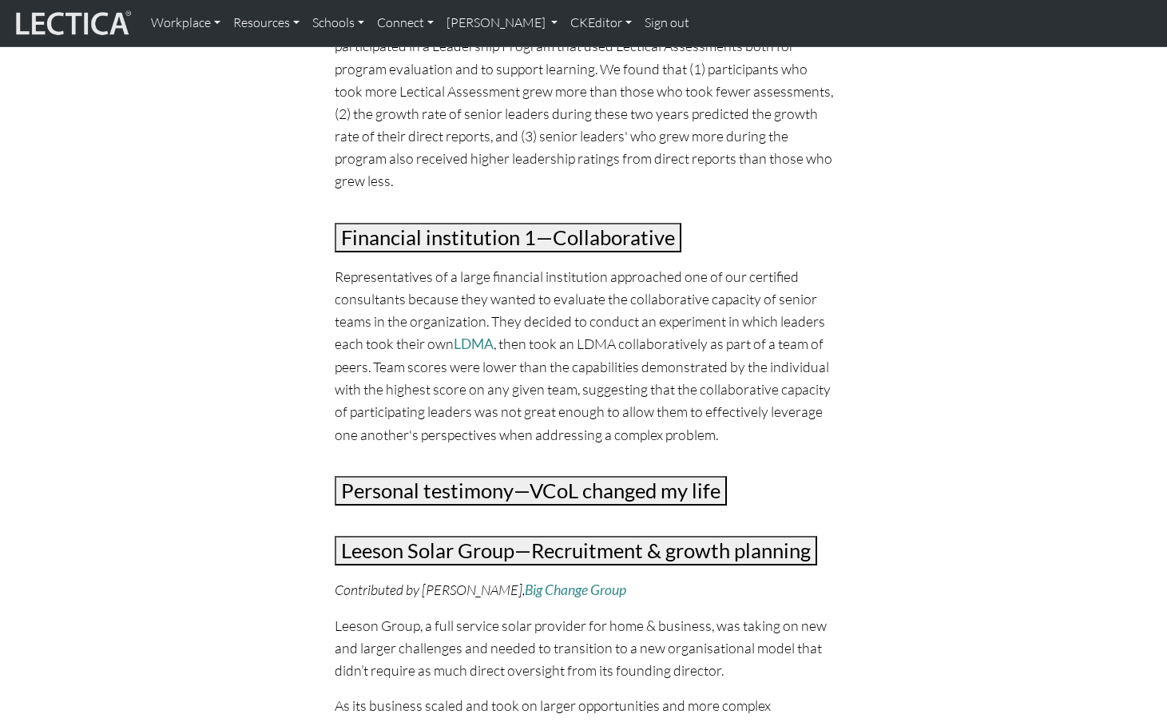
click at [394, 476] on button "Personal testimony—VCoL changed my life" at bounding box center [531, 491] width 392 height 30
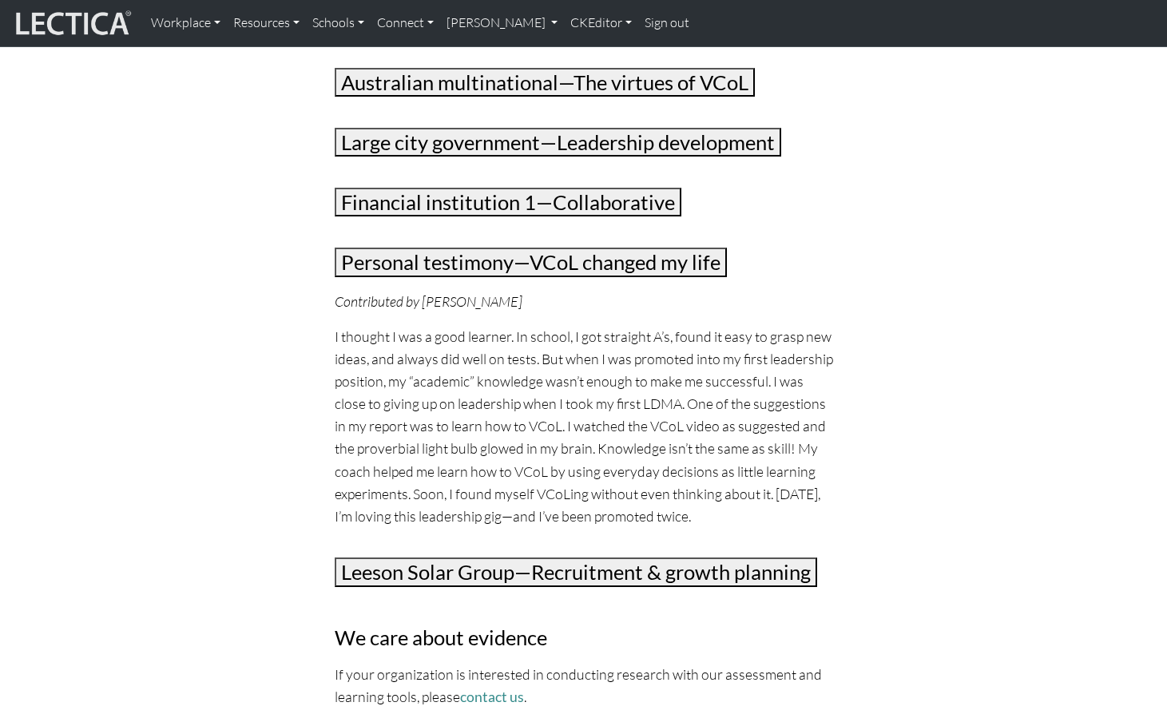
scroll to position [646, 0]
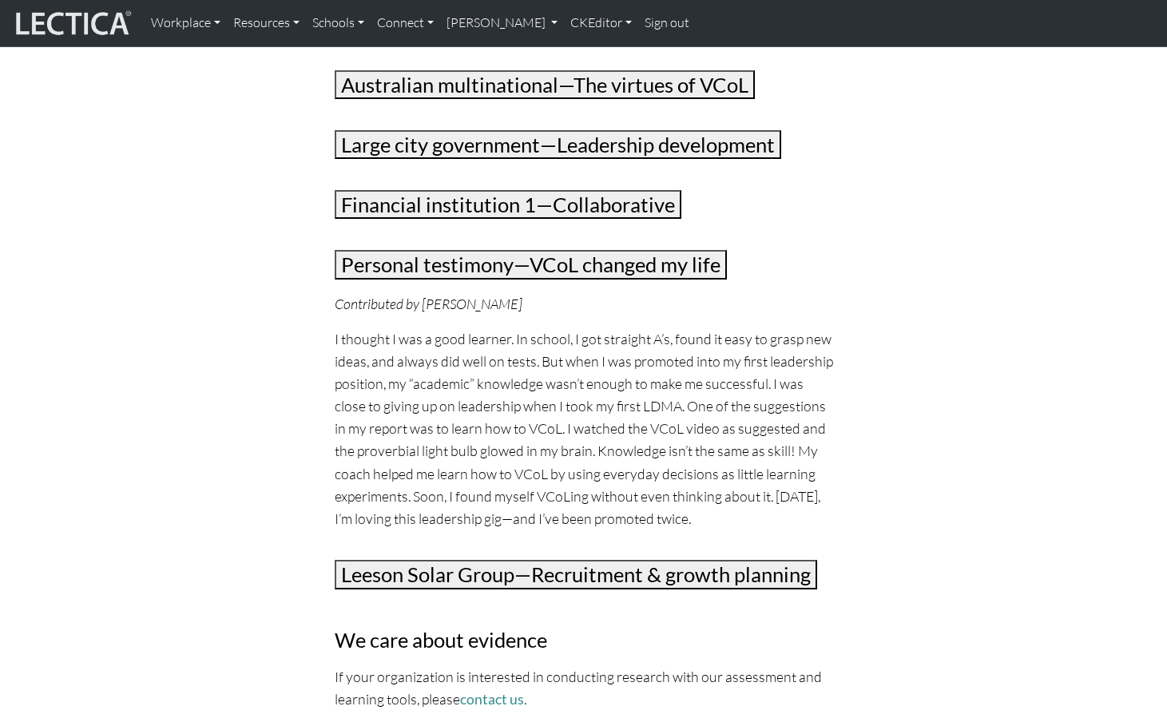
click at [394, 250] on button "Personal testimony—VCoL changed my life" at bounding box center [531, 265] width 392 height 30
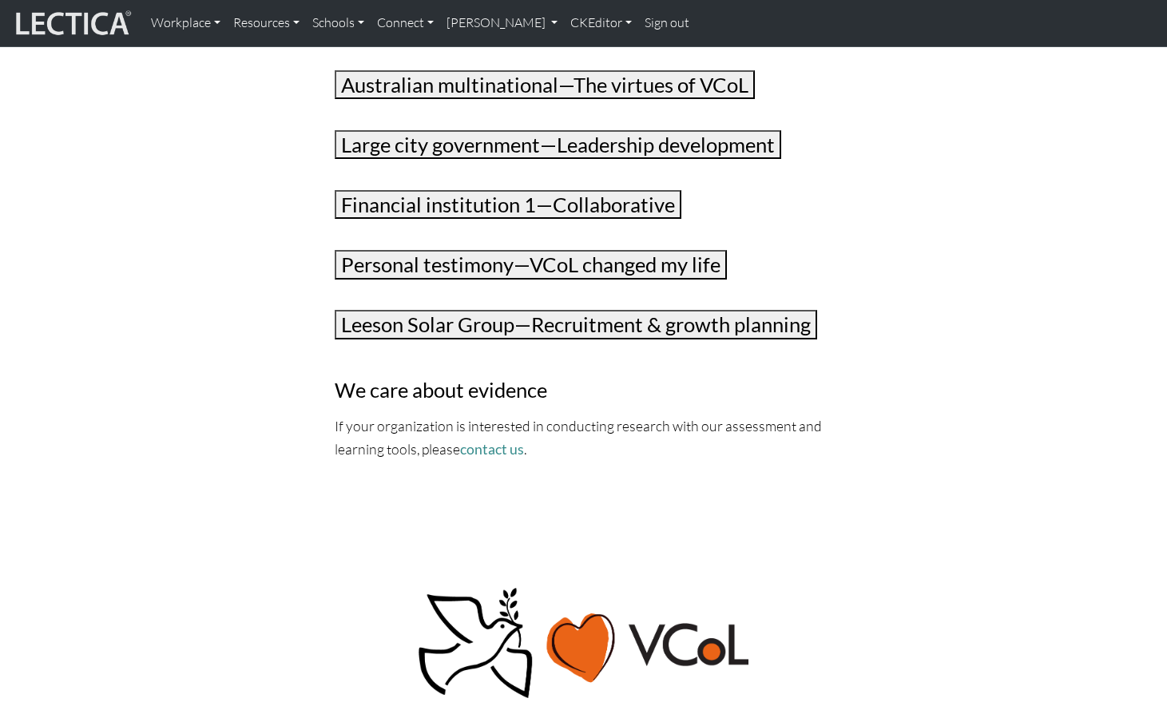
click at [395, 190] on button "Financial institution 1—Collaborative" at bounding box center [508, 205] width 347 height 30
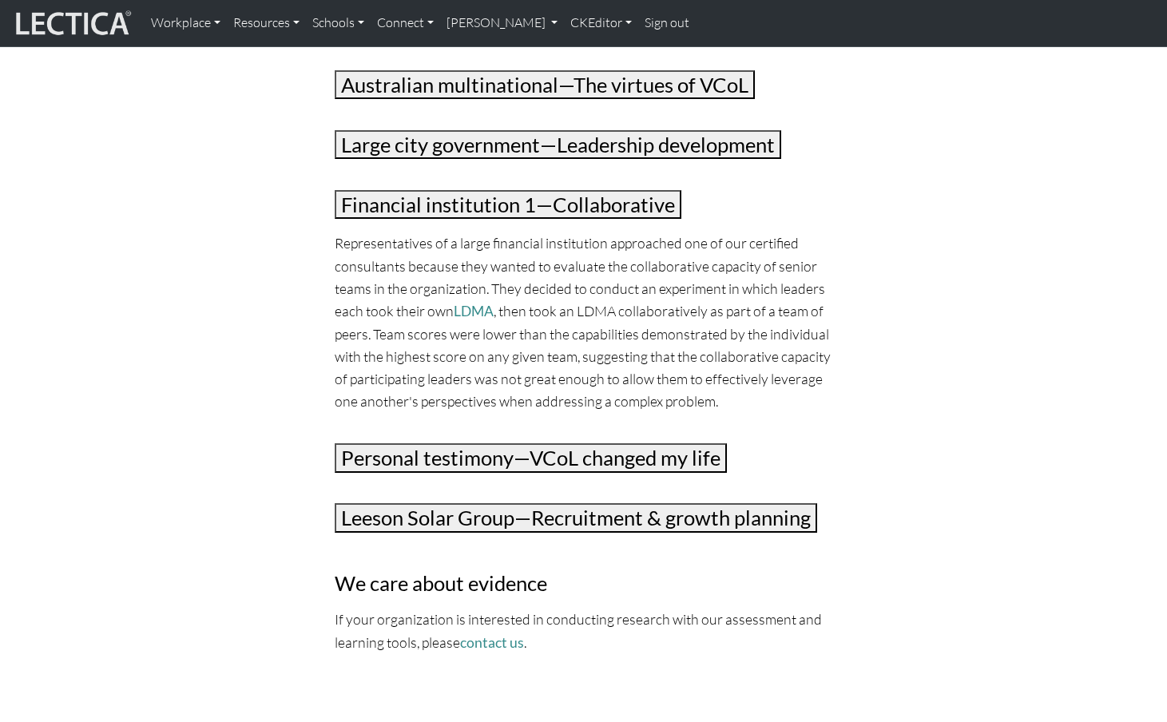
click at [395, 190] on button "Financial institution 1—Collaborative" at bounding box center [508, 205] width 347 height 30
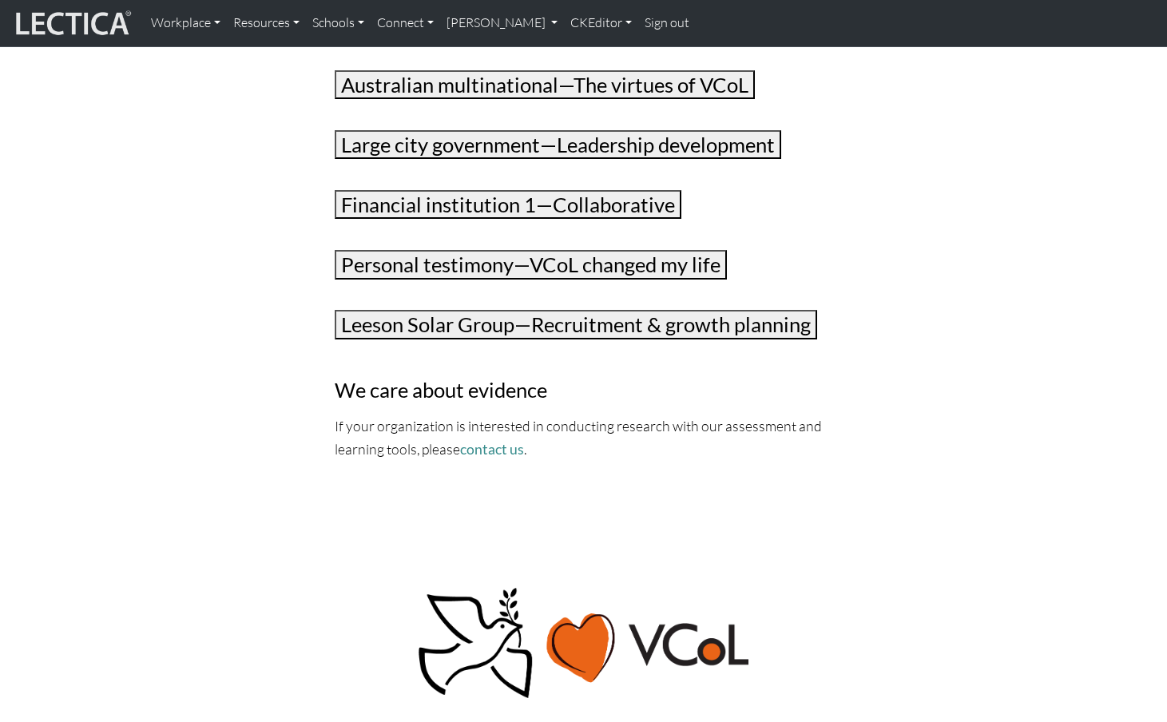
click at [396, 130] on button "Large city government—Leadership development" at bounding box center [558, 145] width 447 height 30
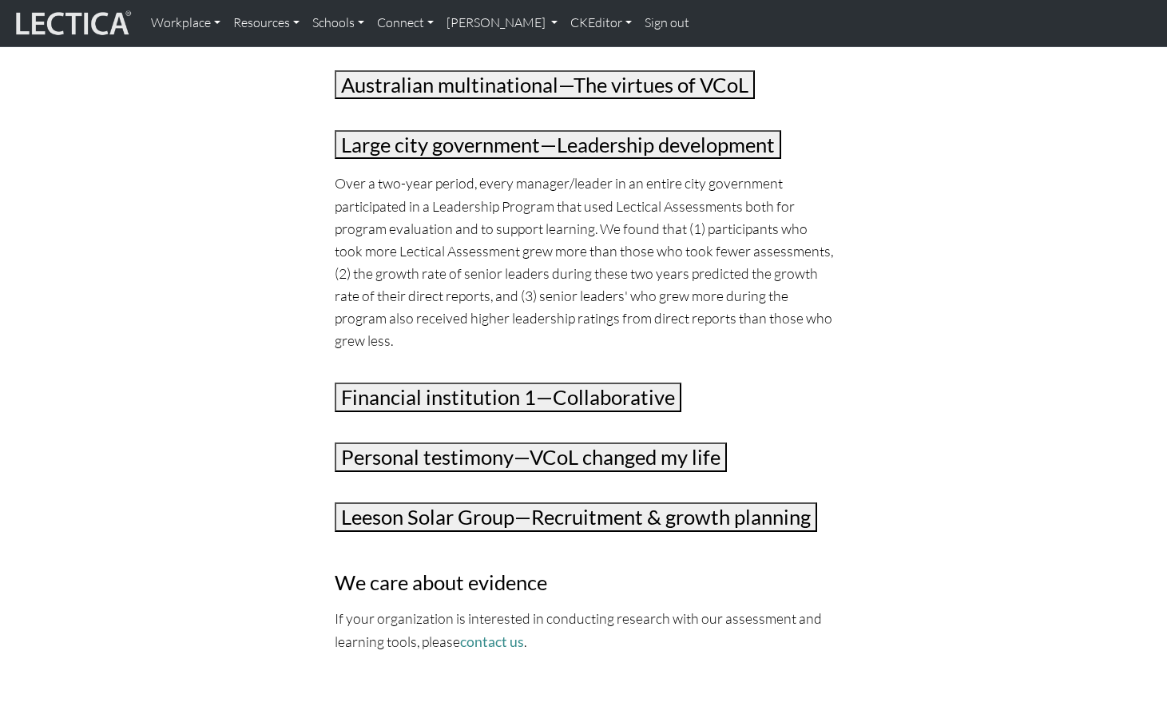
click at [396, 130] on button "Large city government—Leadership development" at bounding box center [558, 145] width 447 height 30
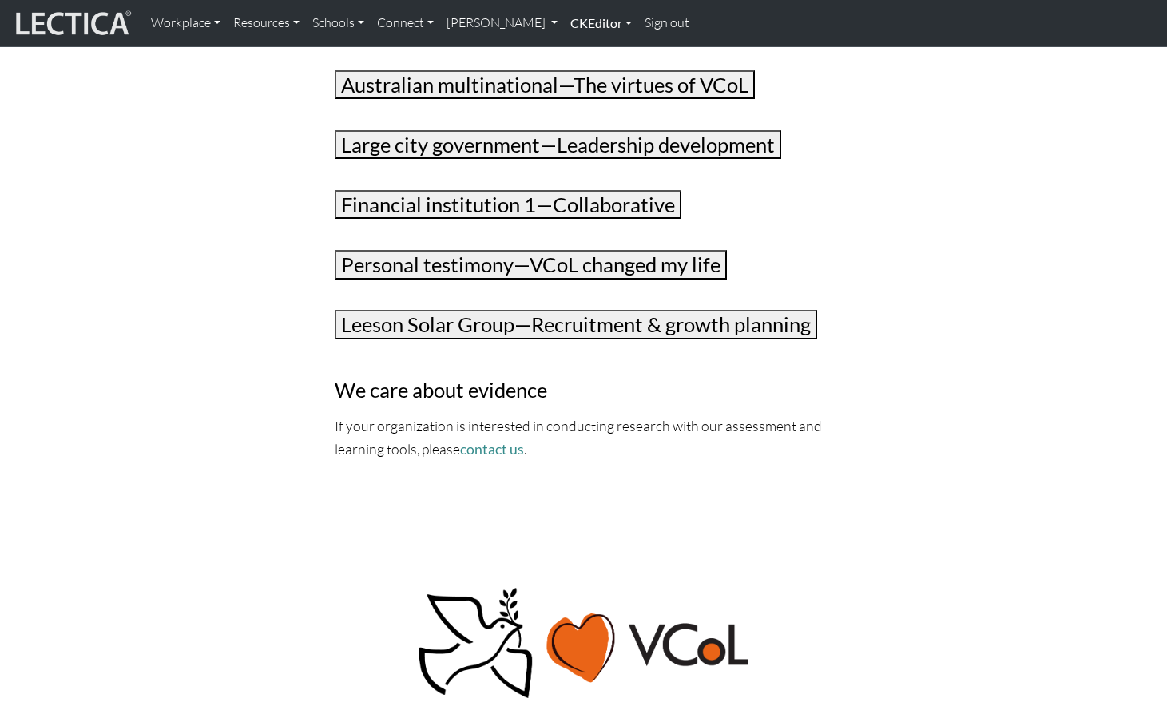
click at [564, 17] on link "CKEditor" at bounding box center [601, 23] width 74 height 34
click at [577, 54] on link "Edit" at bounding box center [593, 59] width 32 height 20
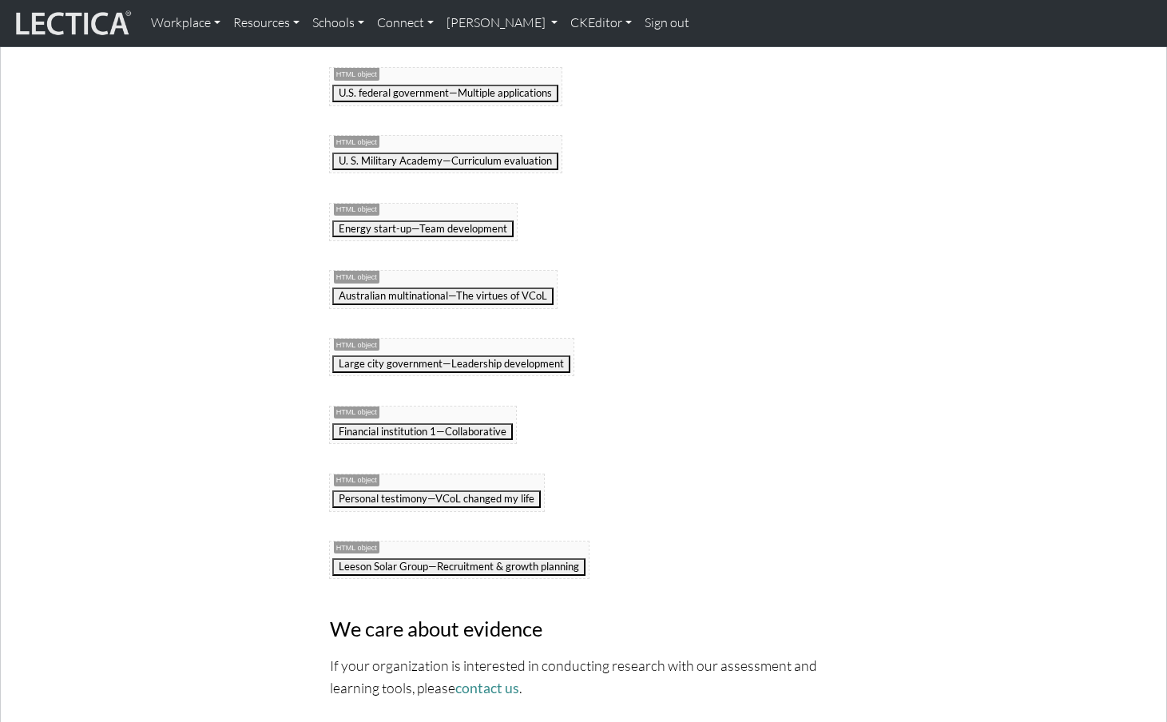
click at [384, 638] on div "Selected case studies Articles Reliability & validity Rationale Case studies Le…" at bounding box center [584, 227] width 1055 height 1039
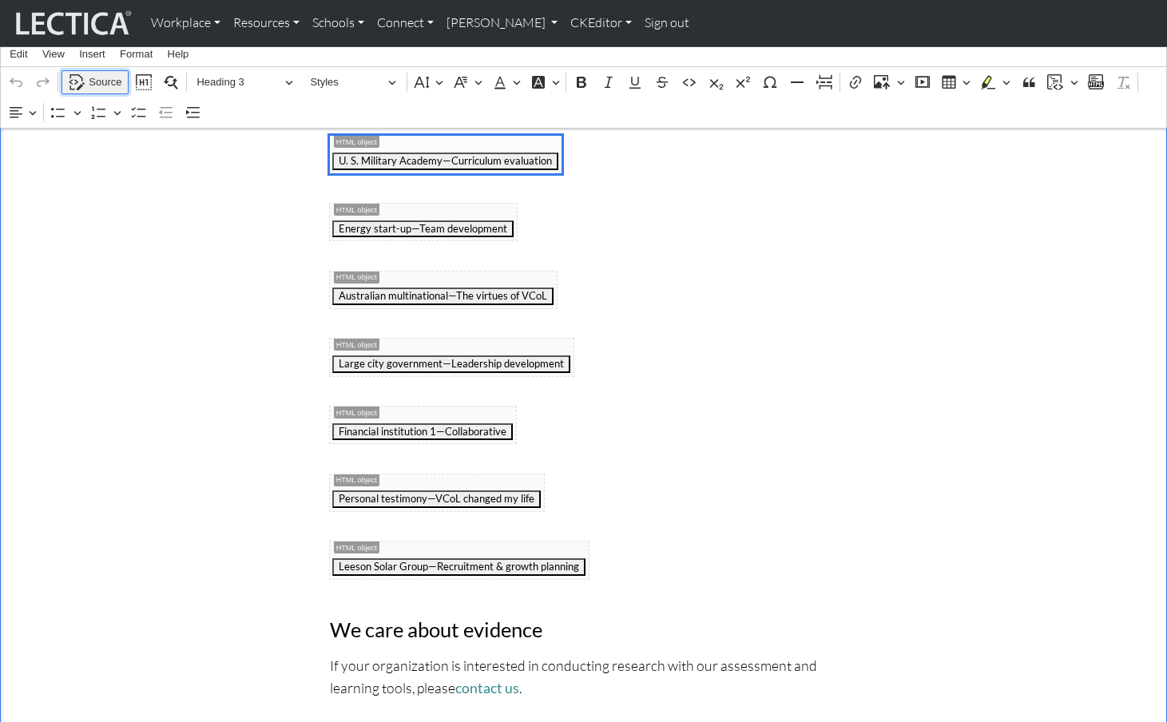
click at [99, 79] on span "Source" at bounding box center [105, 82] width 33 height 19
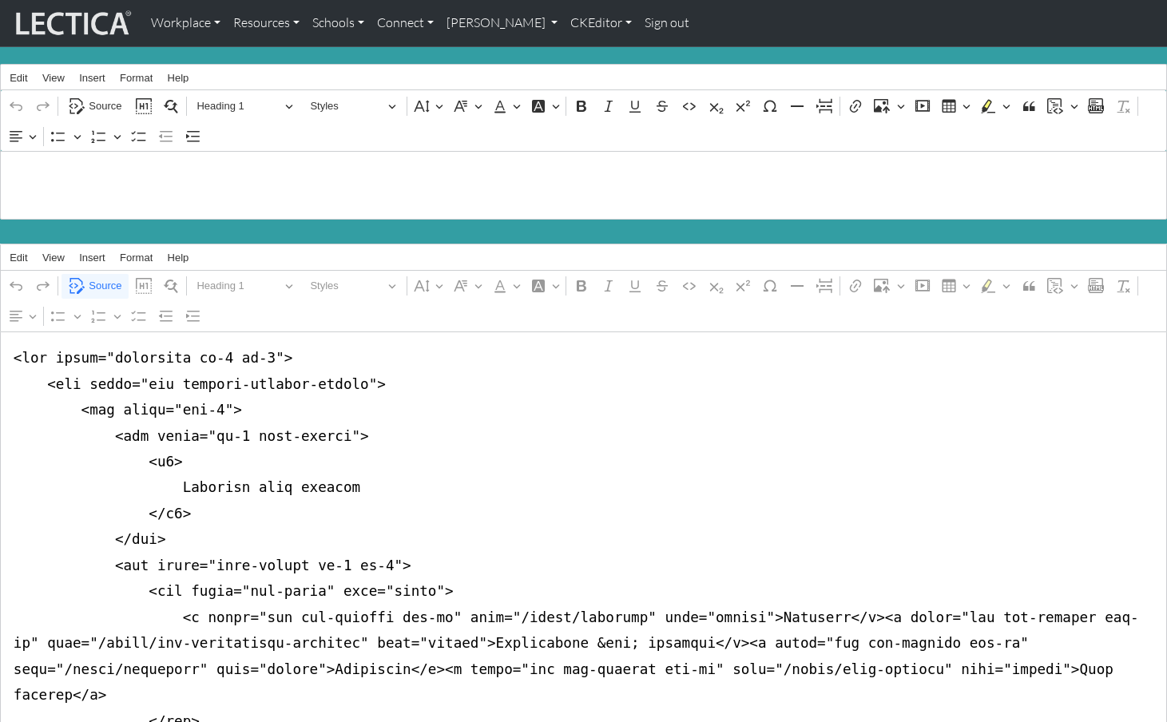
scroll to position [0, 0]
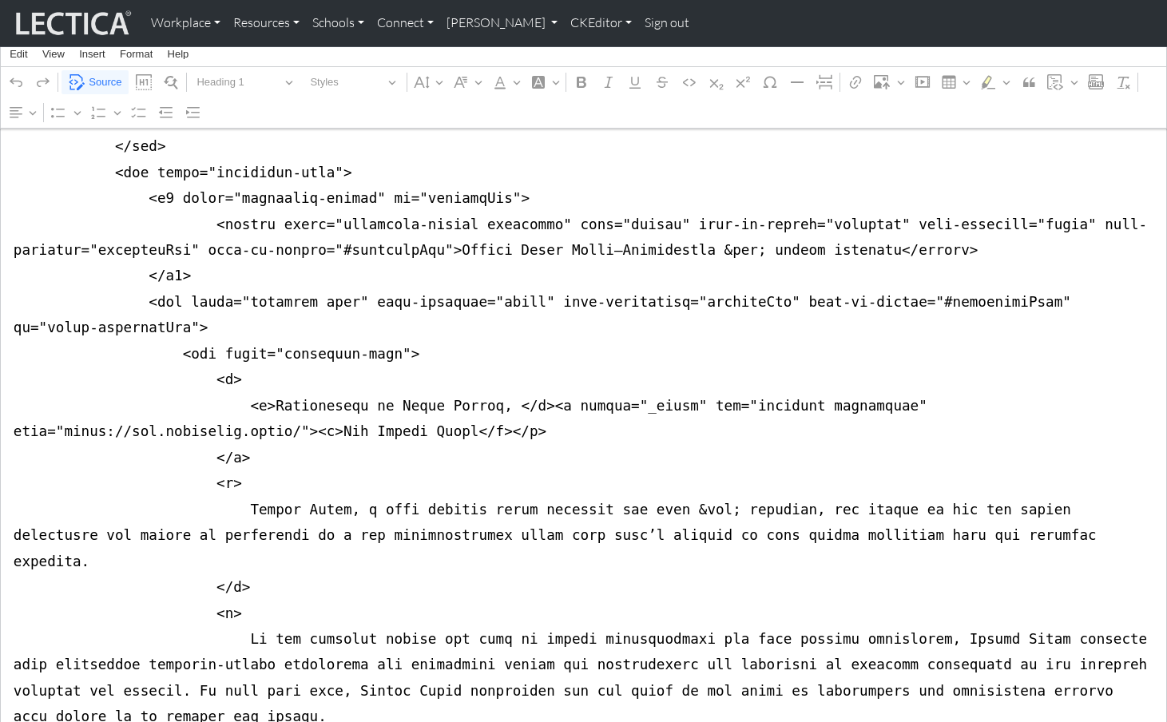
scroll to position [7790, 0]
type textarea "<div class="container mt-4 mb-5"> <div class="row justify-content-center"> <div…"
click at [101, 84] on span "Source" at bounding box center [105, 82] width 33 height 19
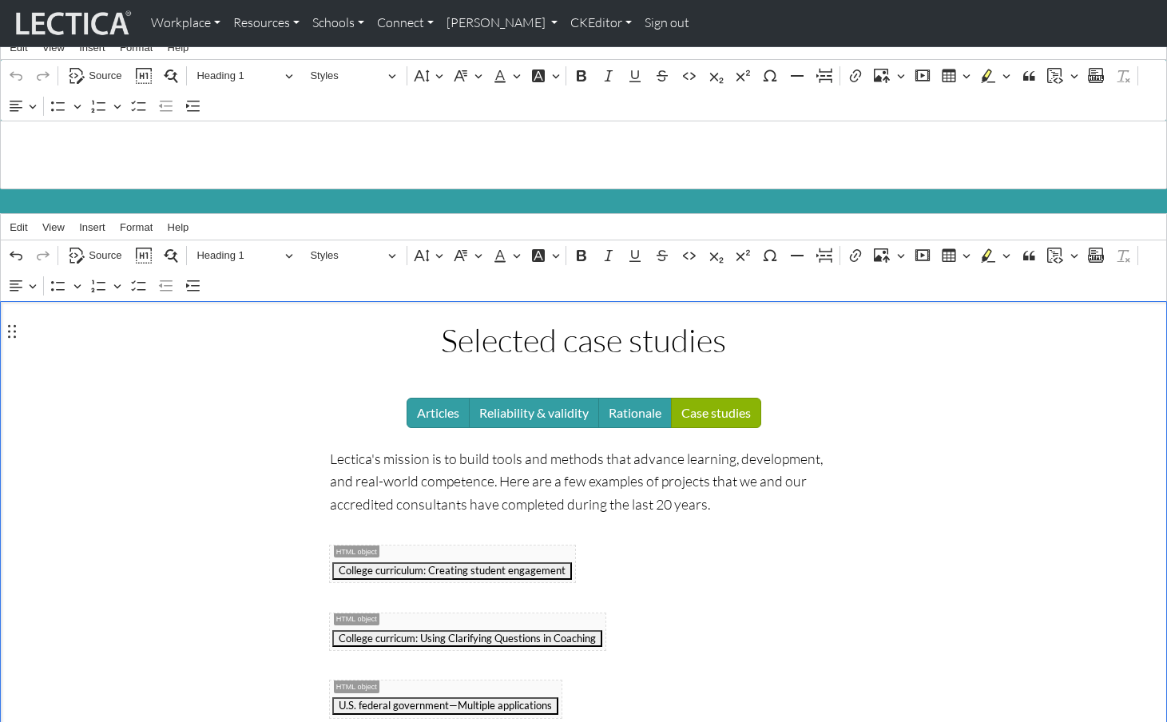
scroll to position [0, 0]
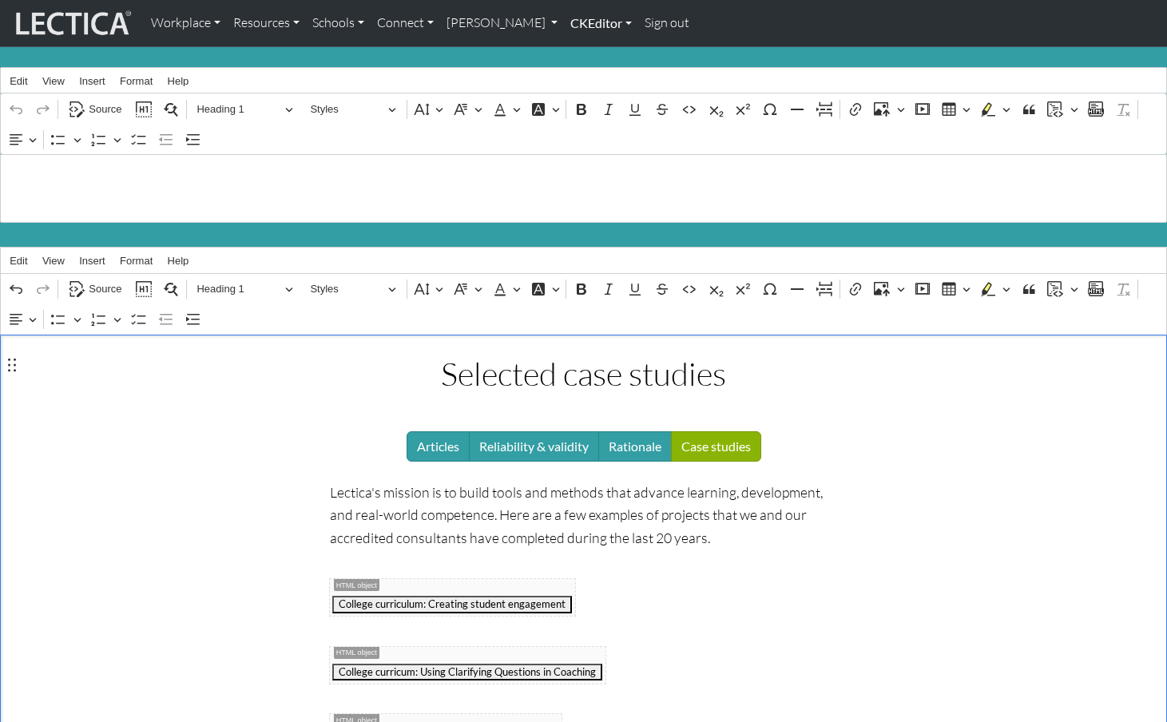
click at [564, 22] on link "CKEditor" at bounding box center [601, 23] width 74 height 34
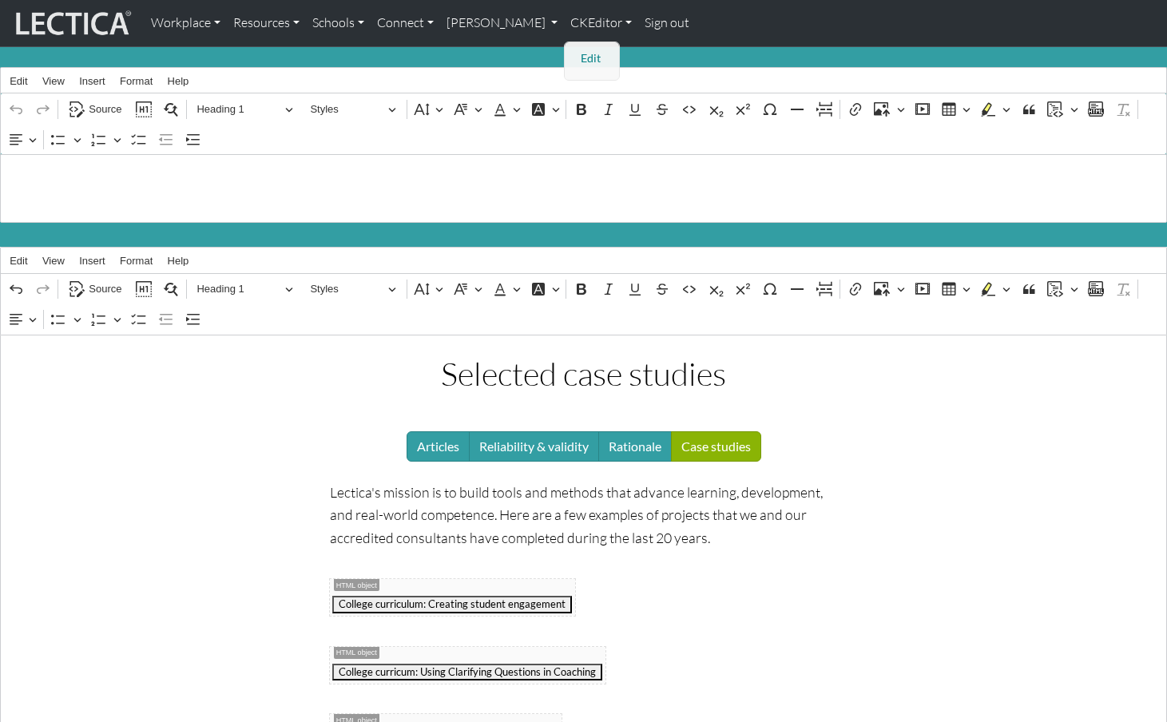
click at [577, 49] on link "Edit" at bounding box center [593, 59] width 32 height 20
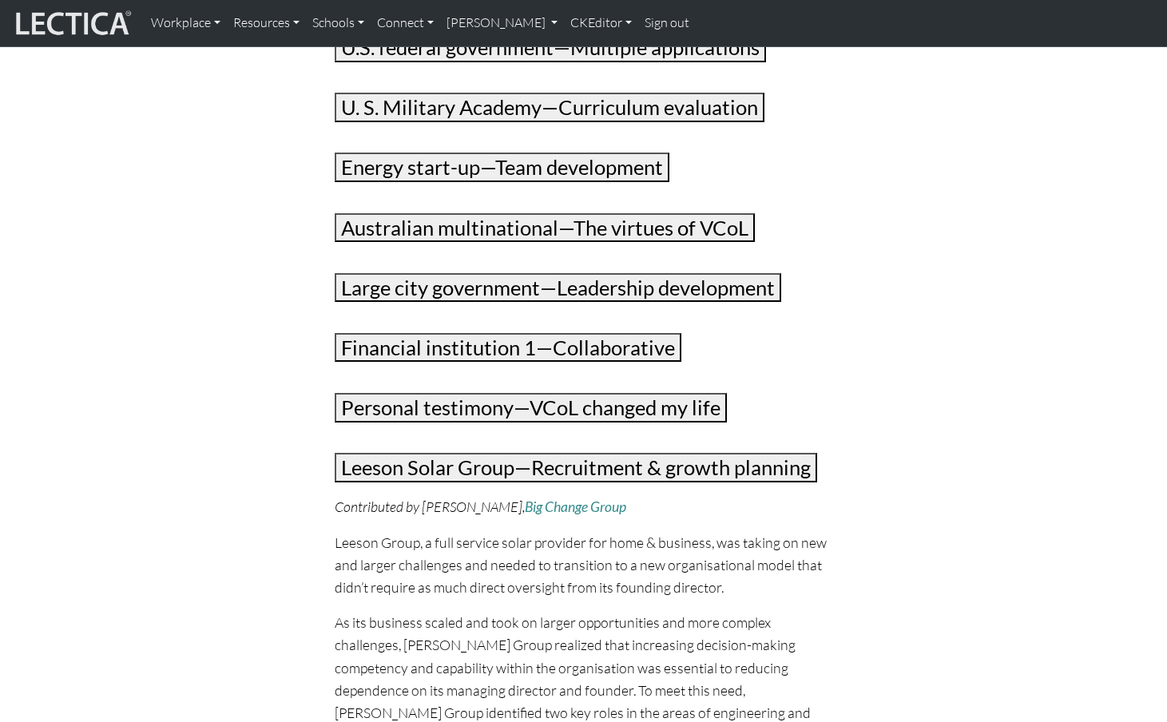
scroll to position [511, 0]
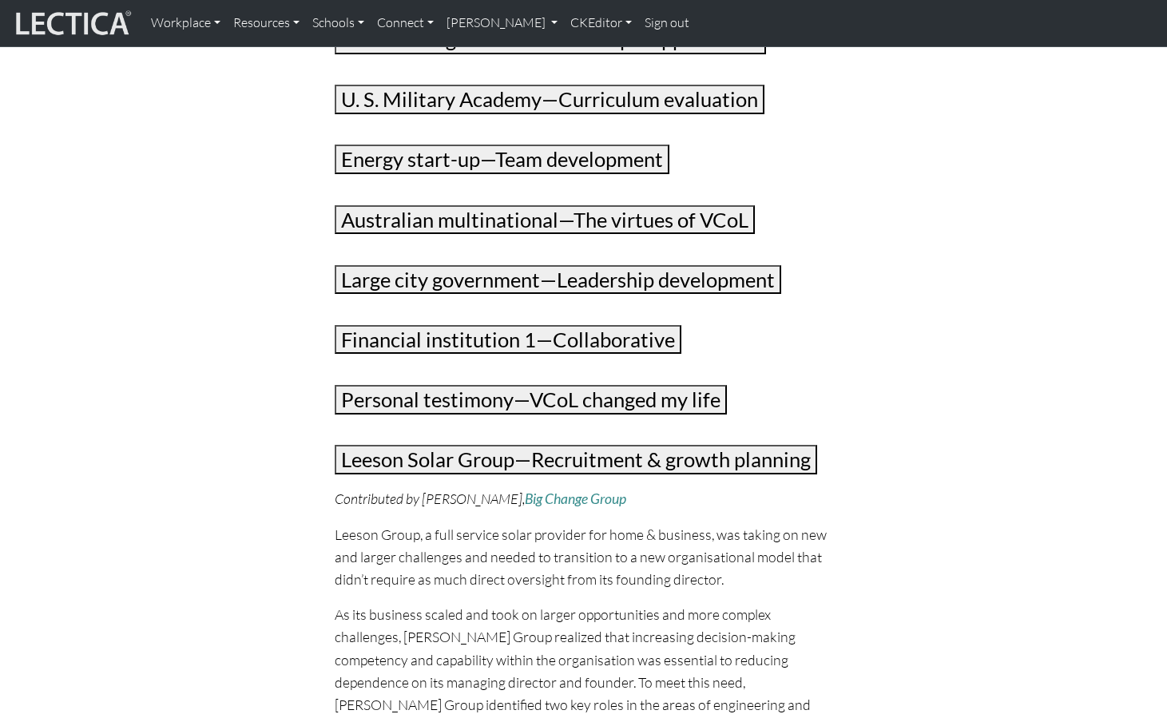
click at [394, 445] on button "Leeson Solar Group—Recruitment & growth planning" at bounding box center [576, 460] width 483 height 30
click at [405, 445] on button "Leeson Solar Group—Recruitment & growth planning" at bounding box center [576, 460] width 483 height 30
click at [425, 385] on button "Personal testimony—VCoL changed my life" at bounding box center [531, 400] width 392 height 30
drag, startPoint x: 432, startPoint y: 264, endPoint x: 427, endPoint y: 272, distance: 10.0
click at [432, 325] on button "Financial institution 1—Collaborative" at bounding box center [508, 340] width 347 height 30
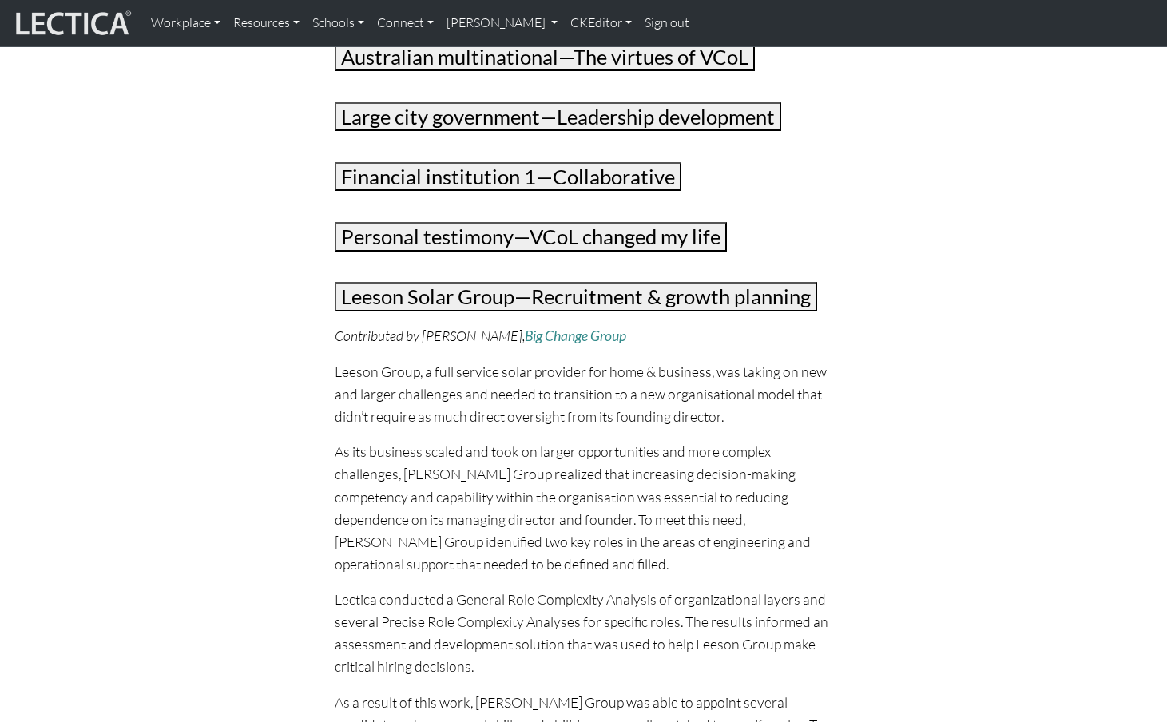
scroll to position [709, 0]
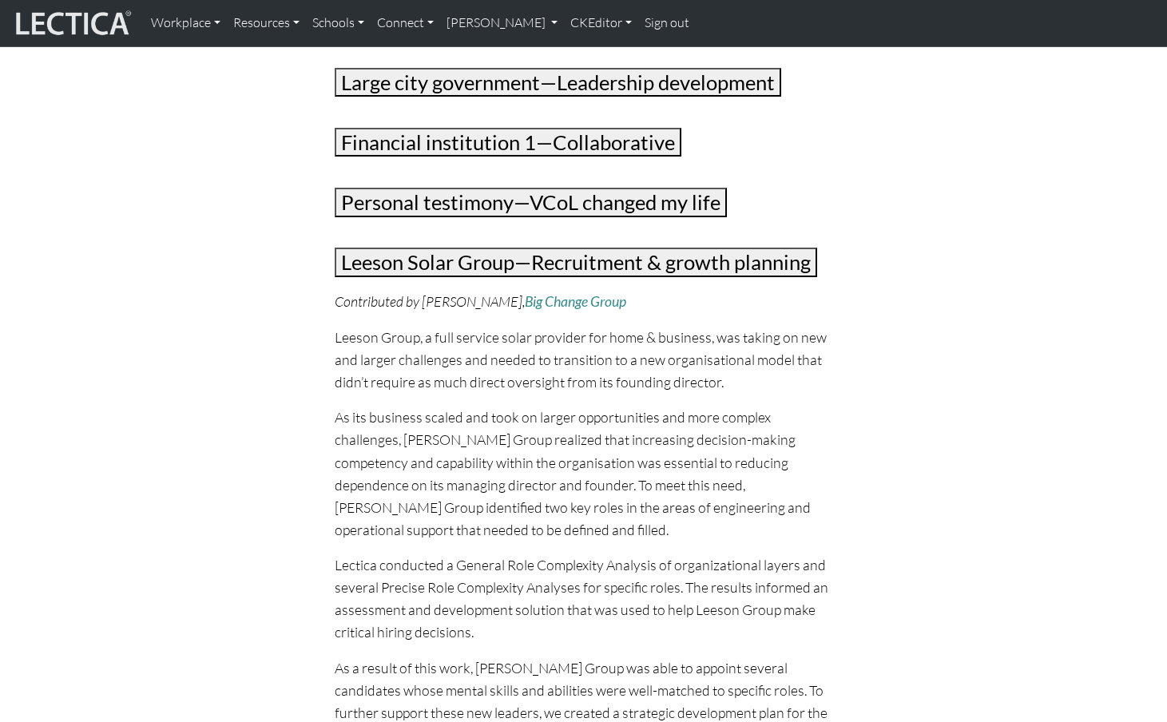
click at [499, 248] on button "Leeson Solar Group—Recruitment & growth planning" at bounding box center [576, 263] width 483 height 30
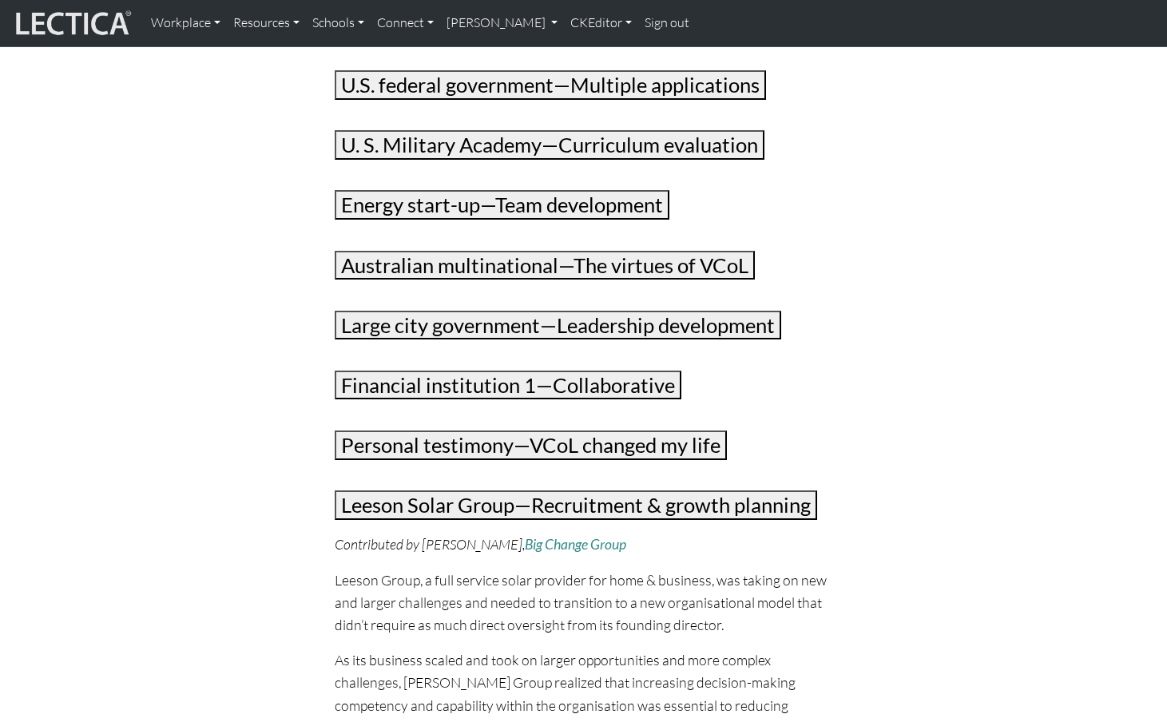
scroll to position [1334, 0]
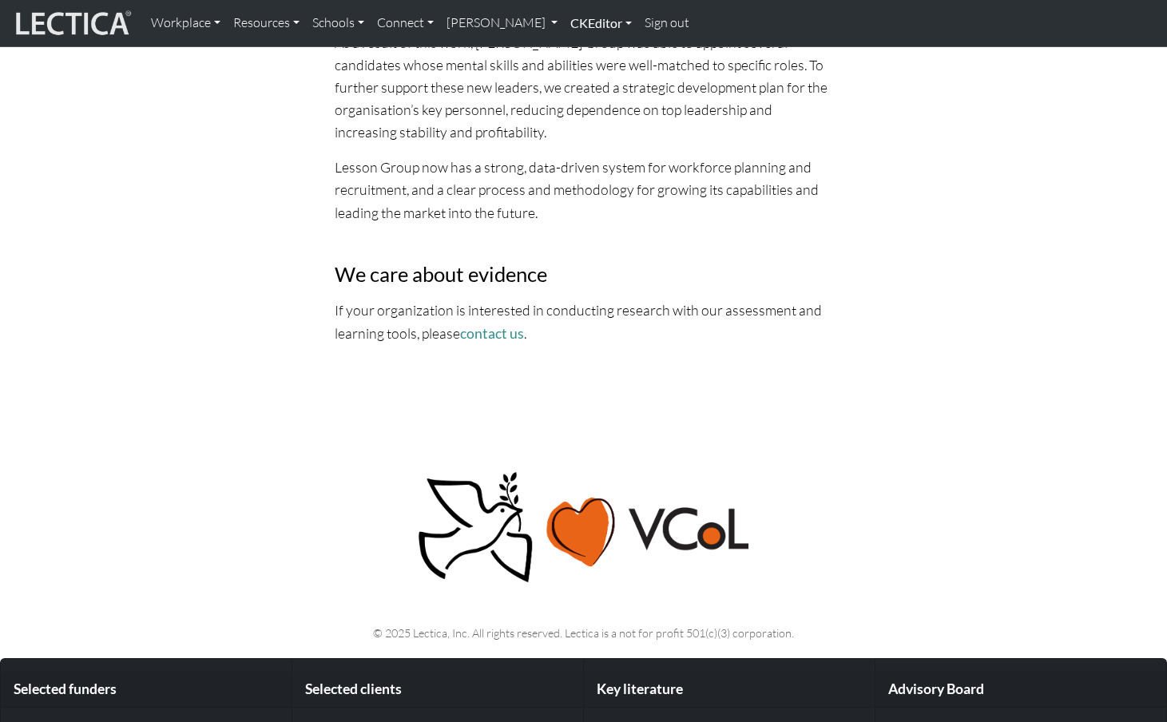
click at [564, 25] on link "CKEditor" at bounding box center [601, 23] width 74 height 34
click at [577, 53] on link "Edit" at bounding box center [593, 59] width 32 height 20
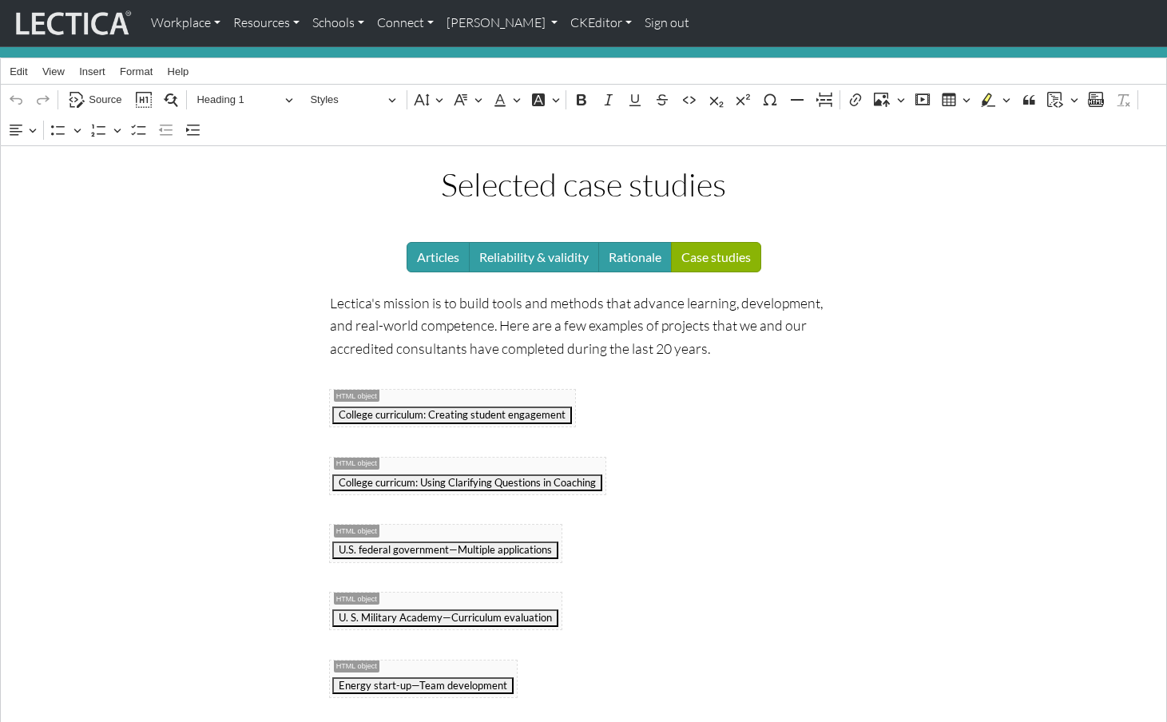
scroll to position [185, 0]
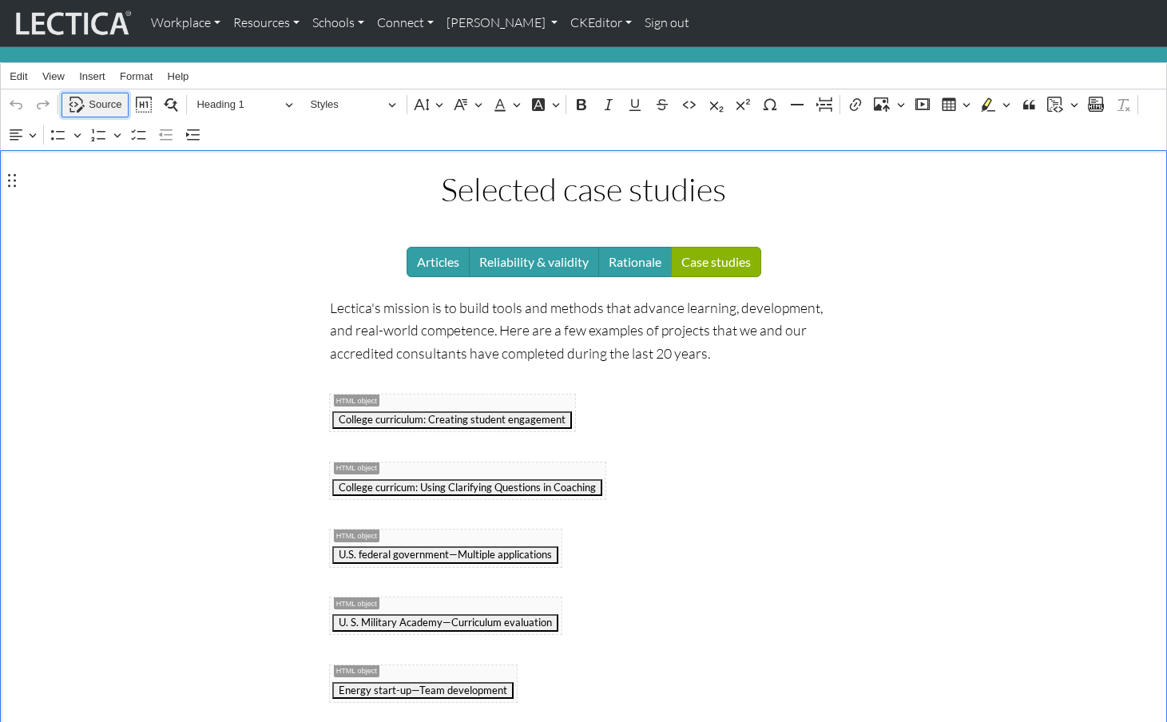
click at [97, 96] on span "Source" at bounding box center [105, 104] width 33 height 19
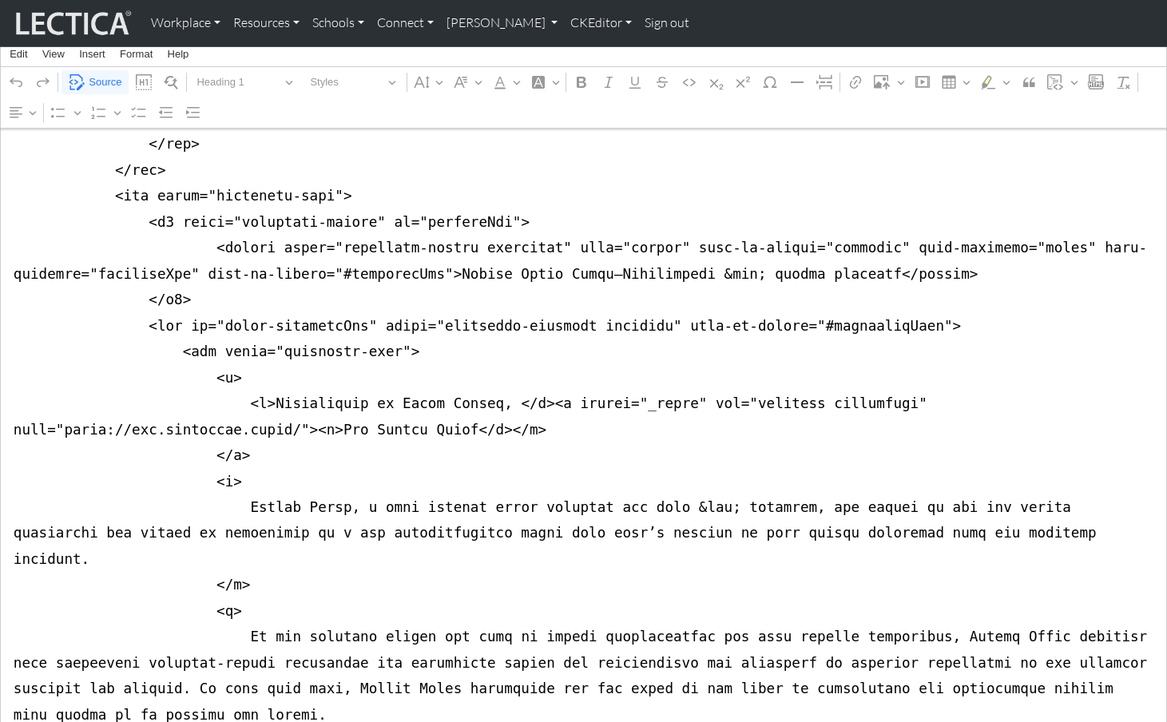
scroll to position [7547, 0]
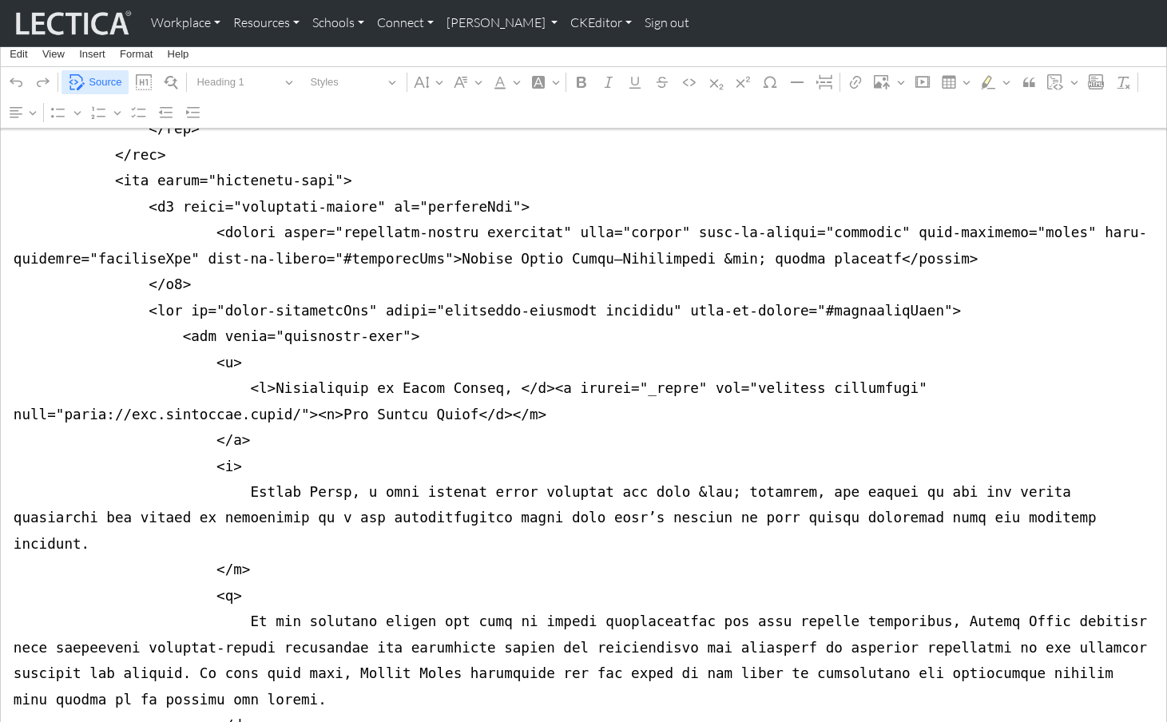
type textarea "<div class="container mt-4 mb-5"> <div class="row justify-content-center"> <div…"
click at [101, 80] on span "Source" at bounding box center [105, 82] width 33 height 19
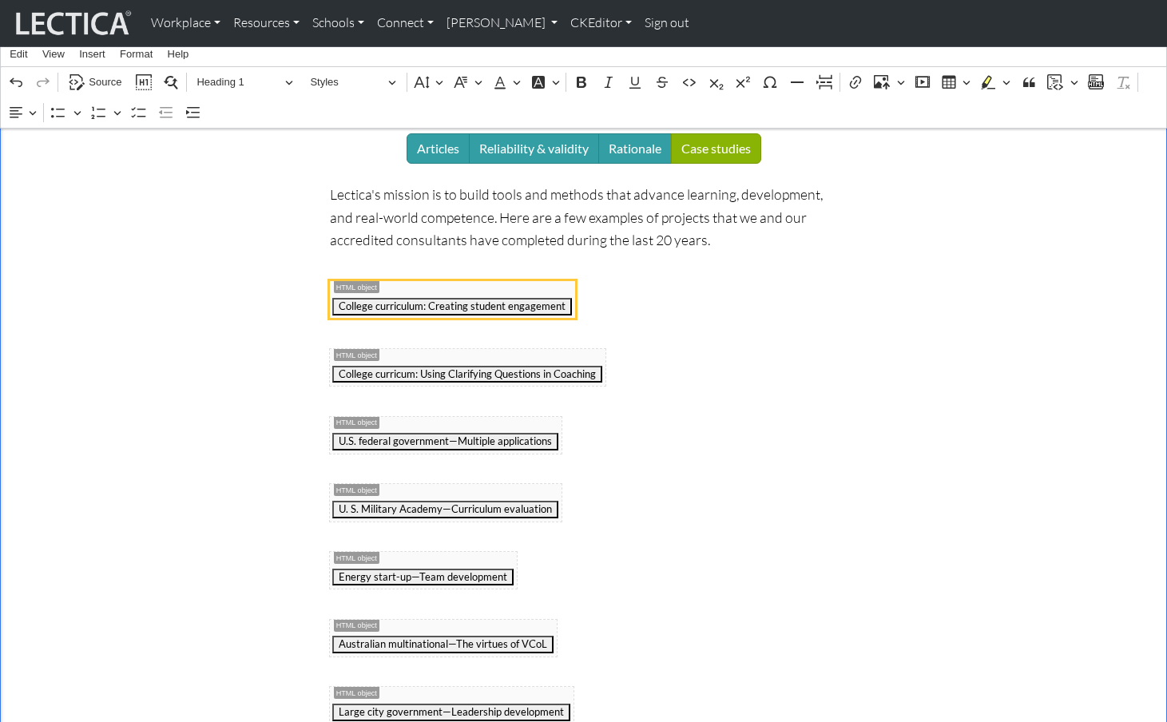
scroll to position [300, 0]
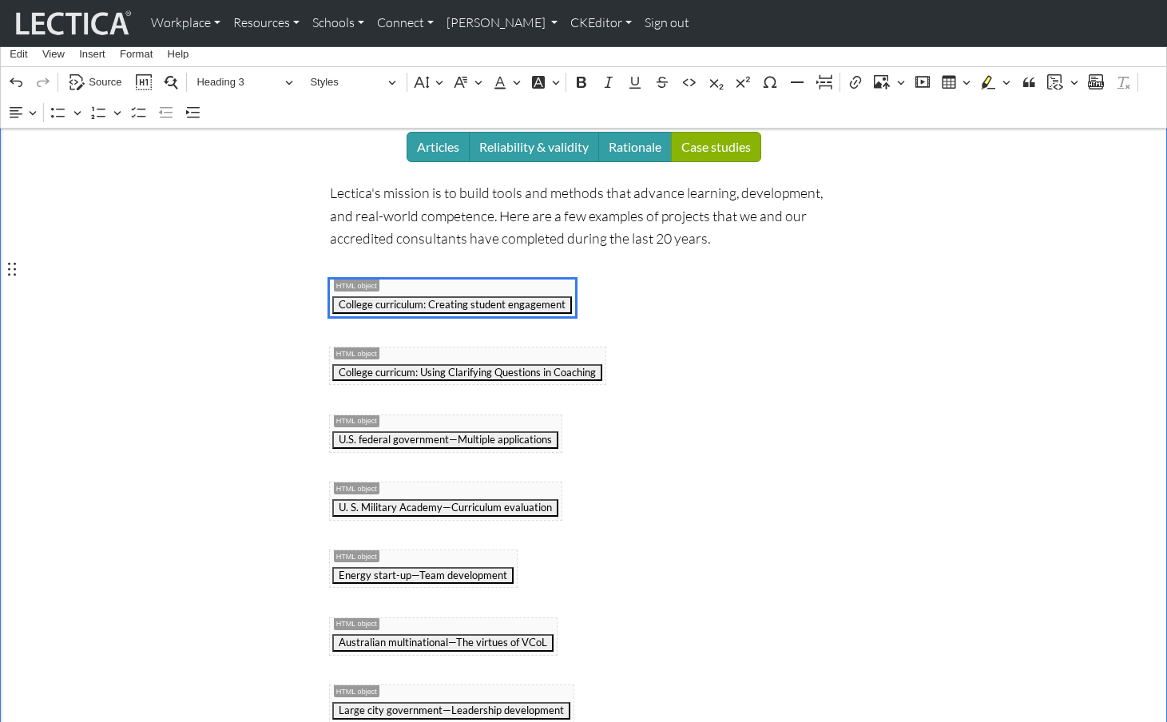
click at [372, 282] on span "College curriculum: Creating student engagement" at bounding box center [453, 298] width 246 height 37
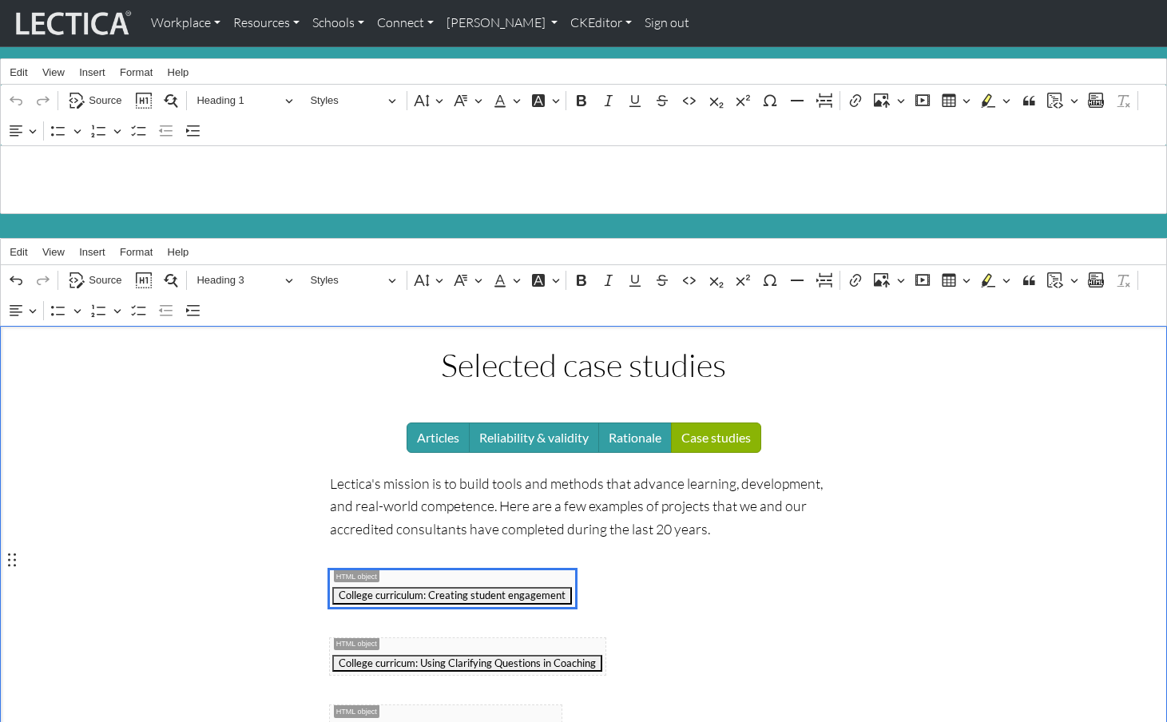
scroll to position [0, 0]
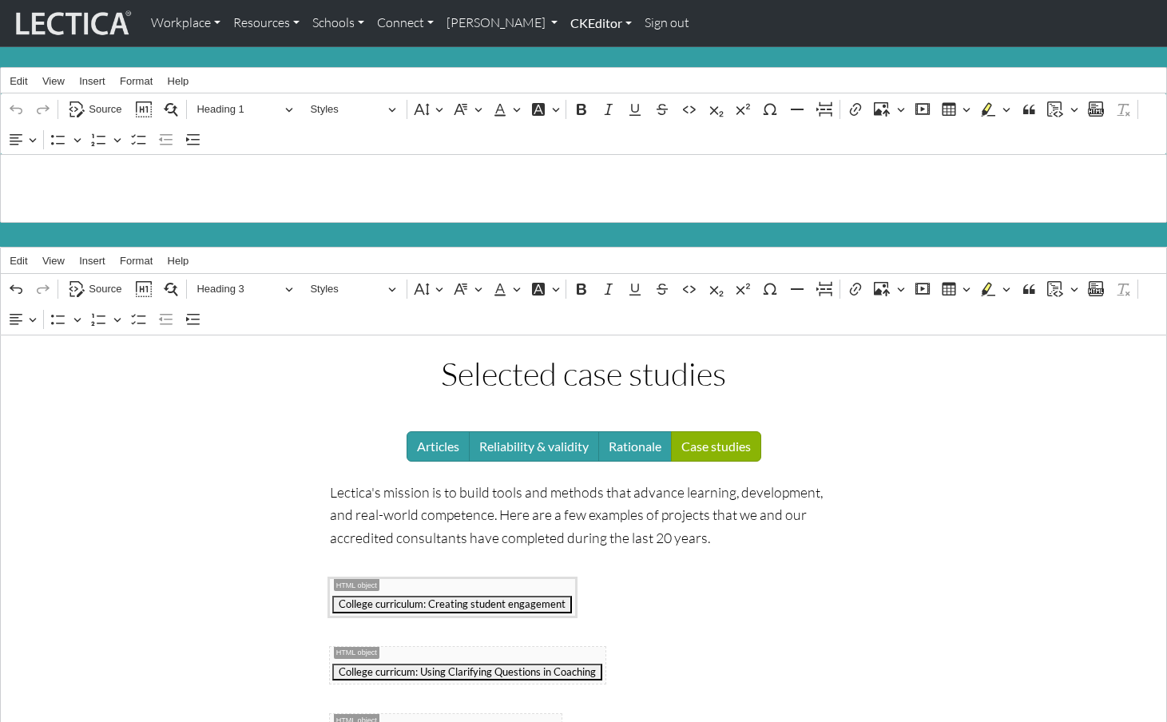
click at [564, 20] on link "CKEditor" at bounding box center [601, 23] width 74 height 34
click at [577, 51] on link "Edit" at bounding box center [593, 59] width 32 height 20
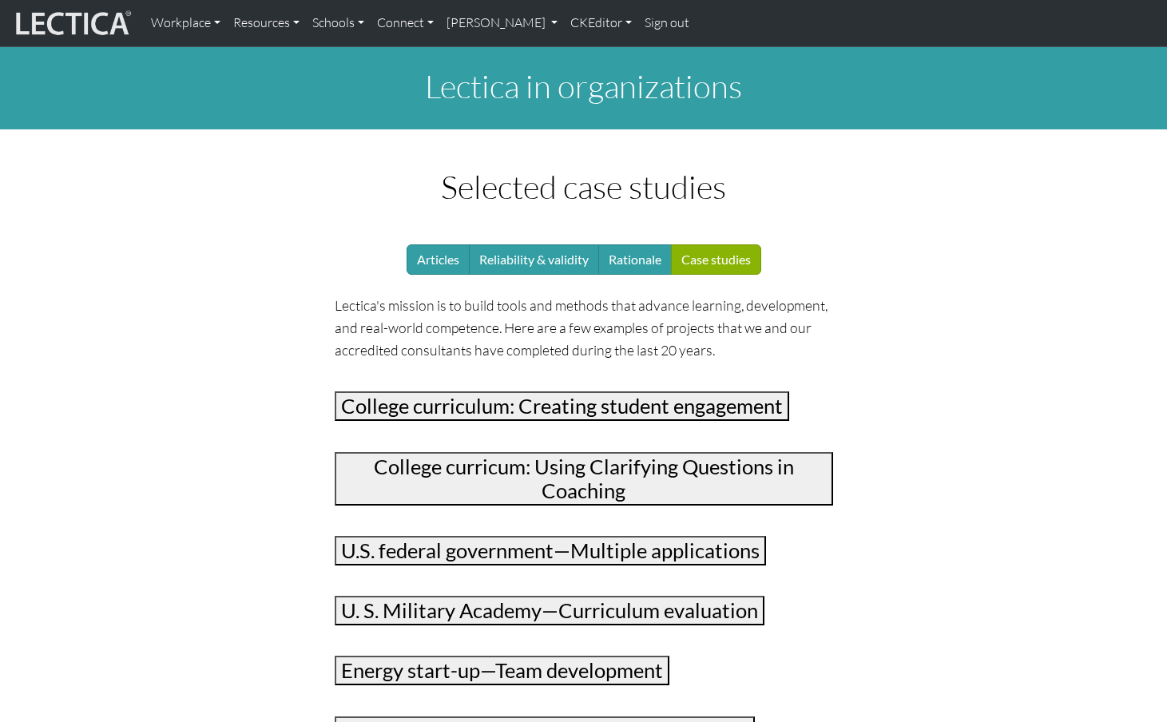
click at [494, 391] on button "College curriculum: Creating student engagement" at bounding box center [562, 406] width 455 height 30
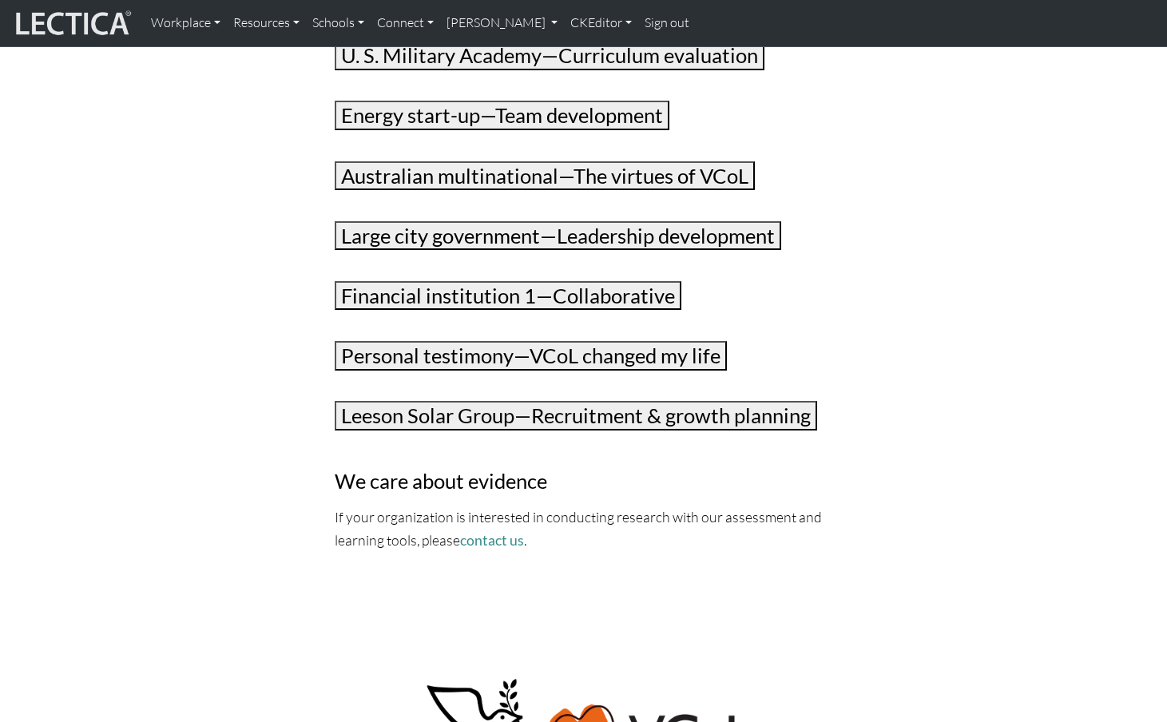
scroll to position [623, 0]
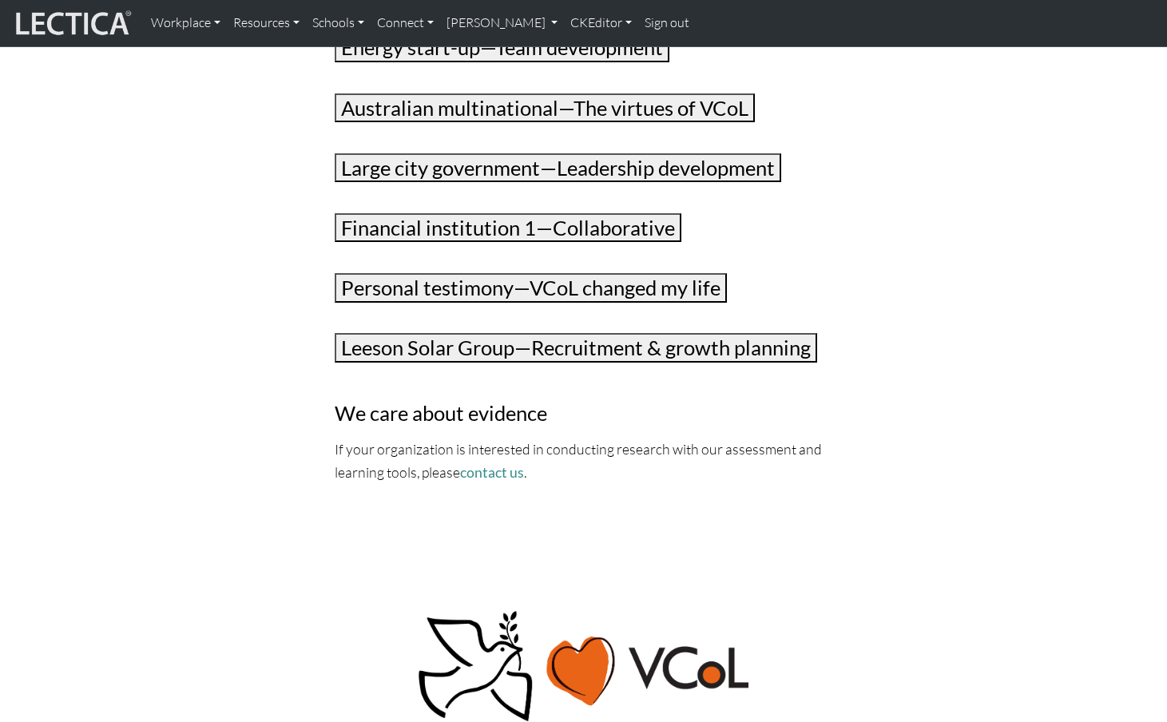
click at [488, 333] on button "Leeson Solar Group—Recruitment & growth planning" at bounding box center [576, 348] width 483 height 30
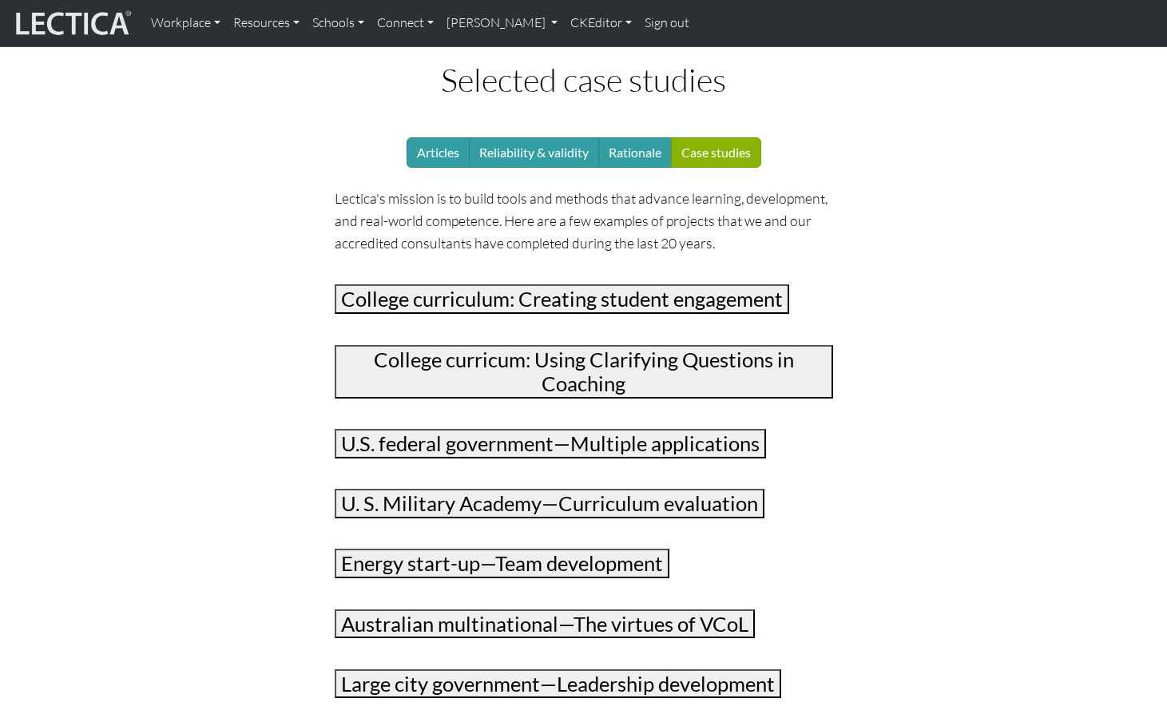
scroll to position [105, 0]
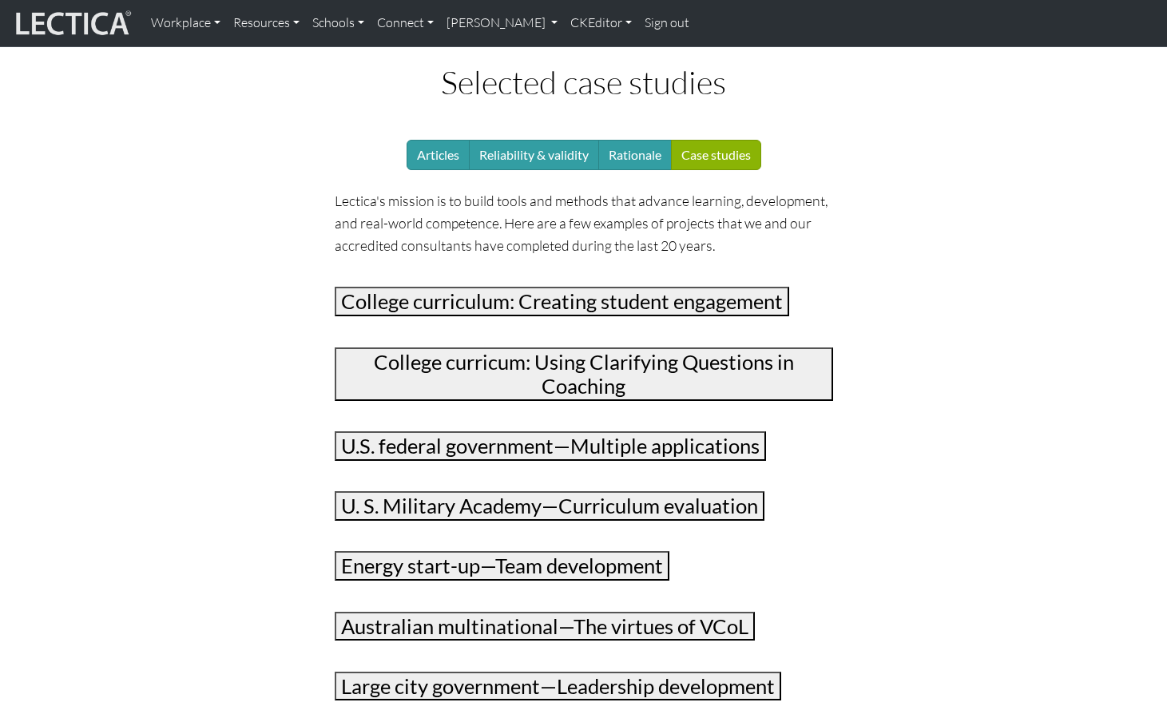
click at [499, 287] on button "College curriculum: Creating student engagement" at bounding box center [562, 302] width 455 height 30
click at [493, 348] on button "College curricum: Using Clarifying Questions in Coaching" at bounding box center [584, 375] width 499 height 54
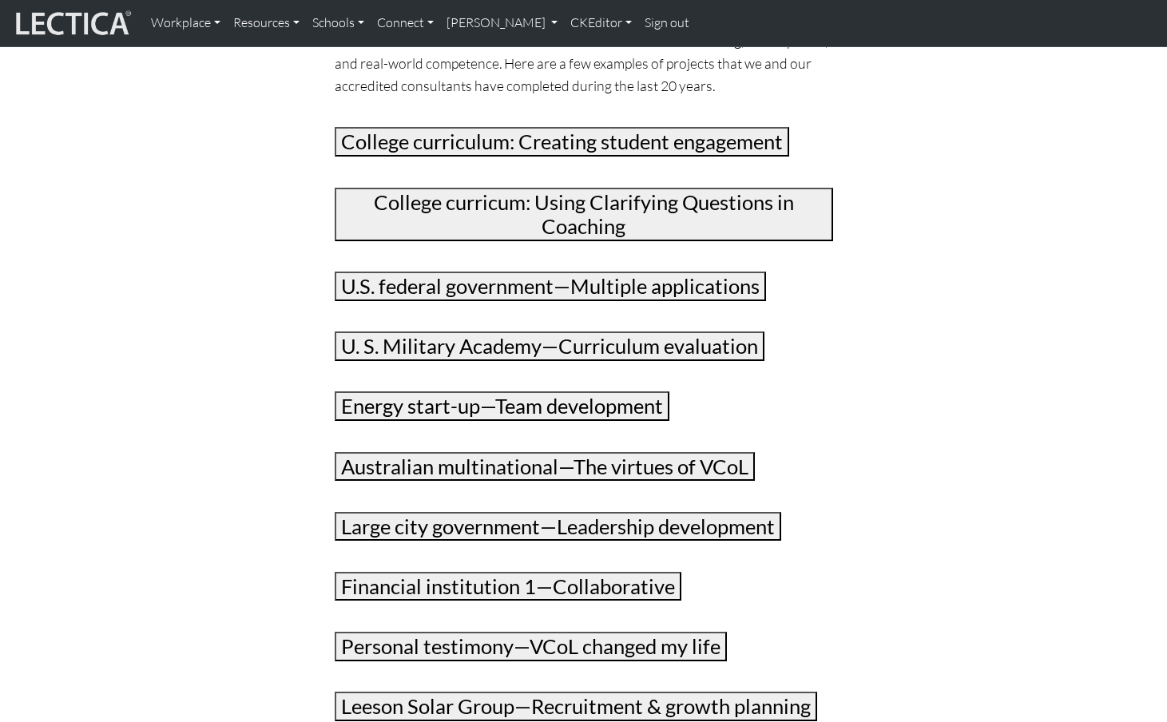
scroll to position [0, 0]
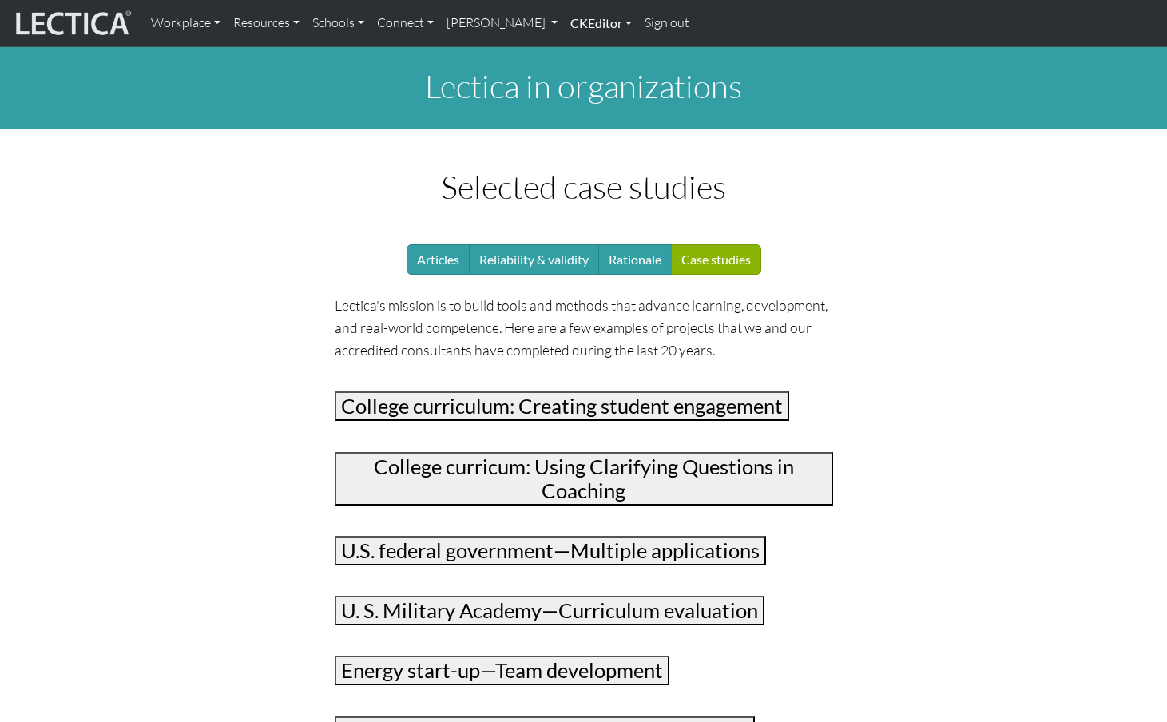
click at [564, 21] on link "CKEditor" at bounding box center [601, 23] width 74 height 34
click at [577, 51] on link "Edit" at bounding box center [593, 59] width 32 height 20
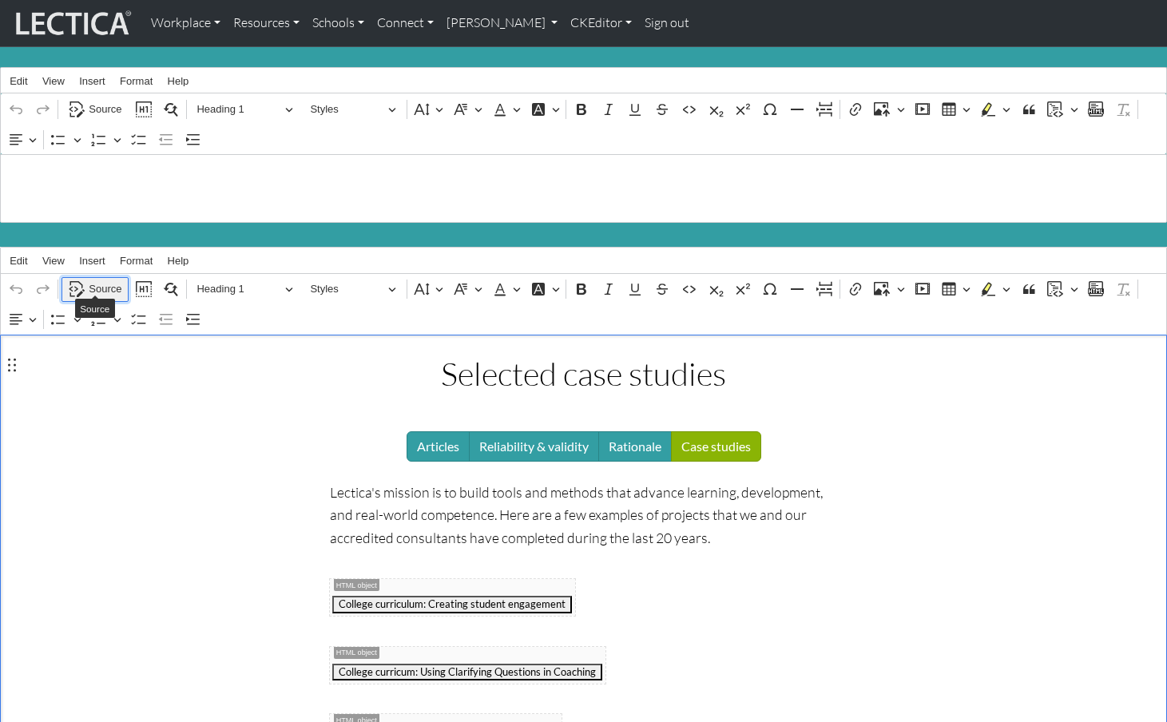
click at [102, 280] on span "Source" at bounding box center [105, 289] width 33 height 19
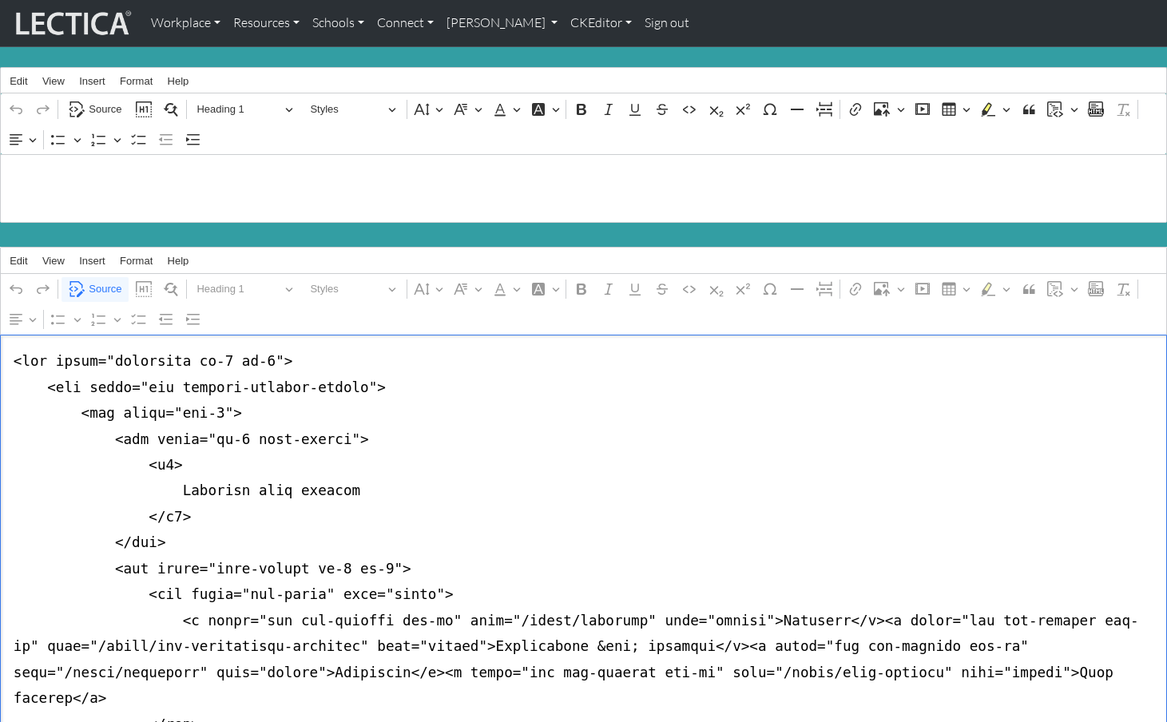
paste textarea "<a class="btn btn-primary btn-md" href="/about/articles" role="button">Articles…"
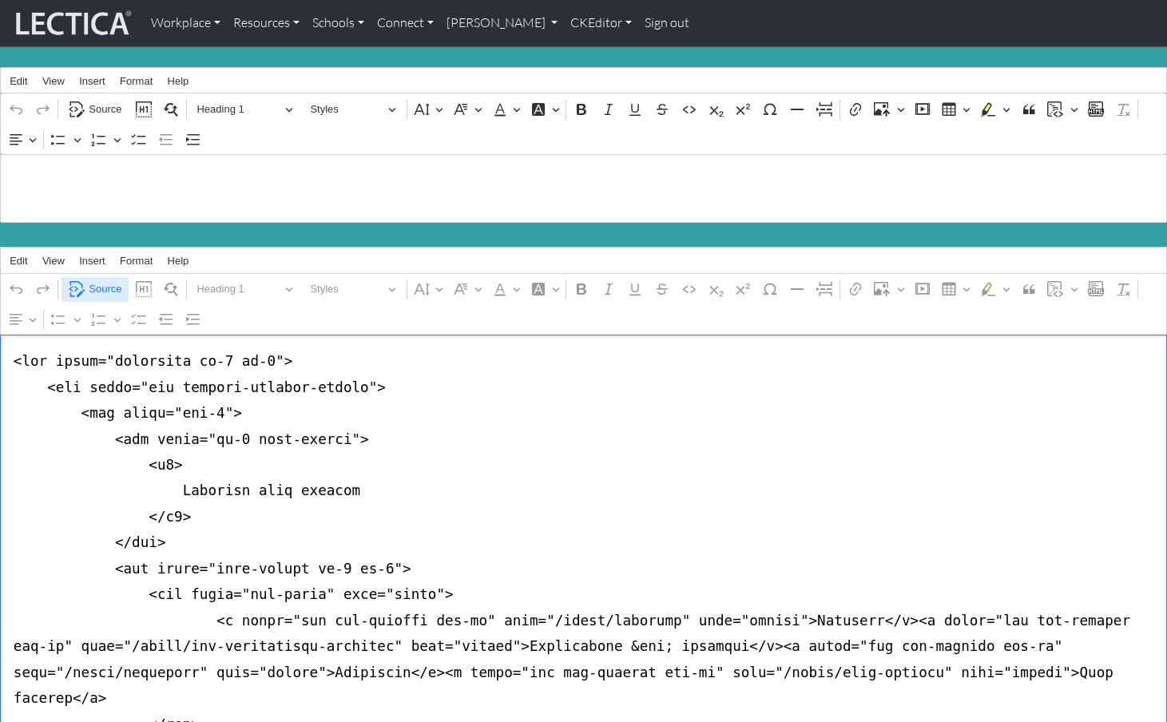
type textarea "<div class="container mt-4 mb-5"> <div class="row justify-content-center"> <div…"
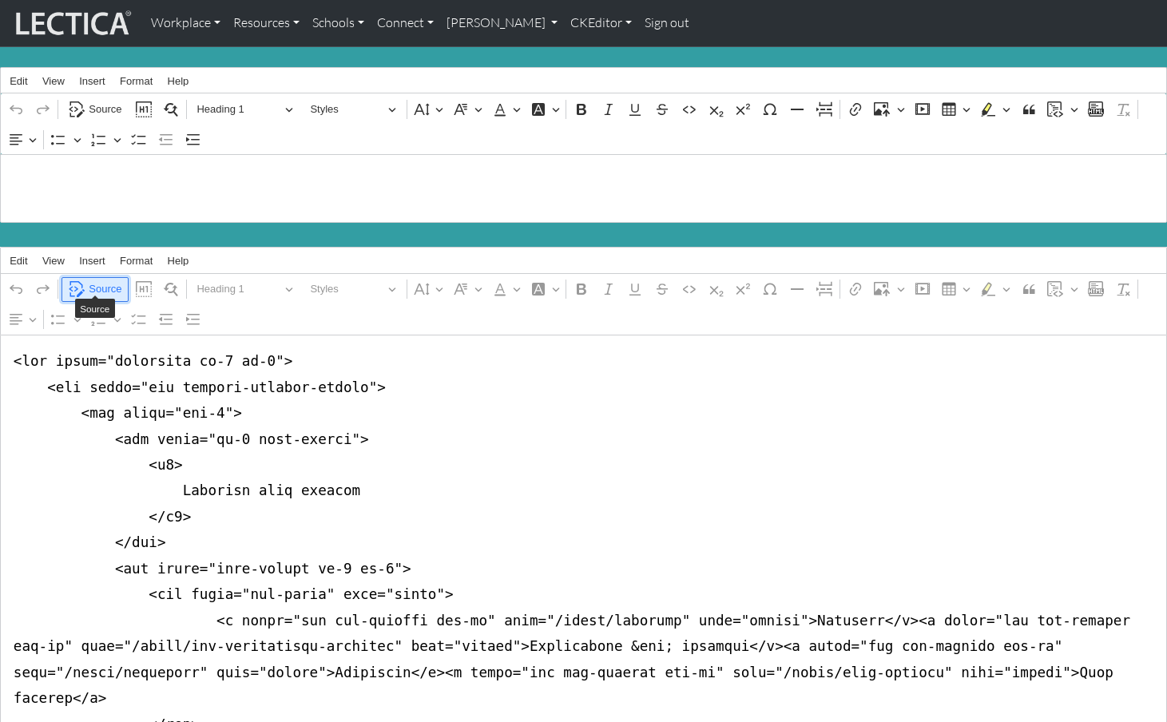
click at [96, 281] on span "Source" at bounding box center [105, 289] width 33 height 19
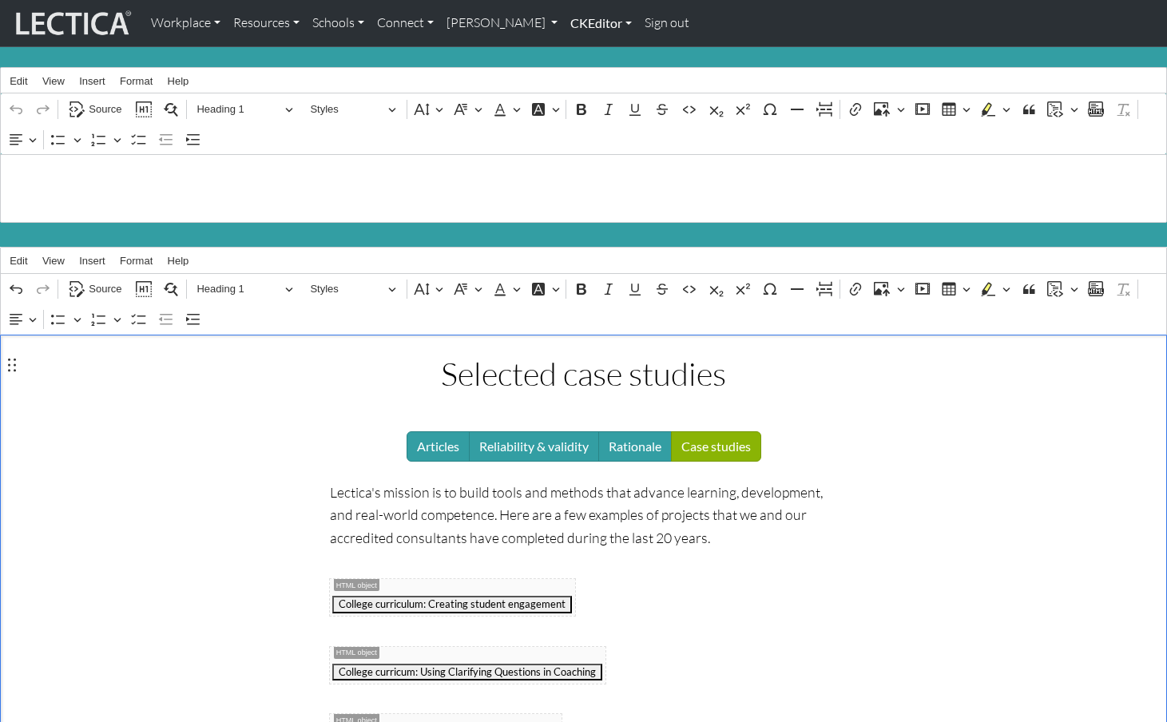
click at [564, 22] on link "CKEditor" at bounding box center [601, 23] width 74 height 34
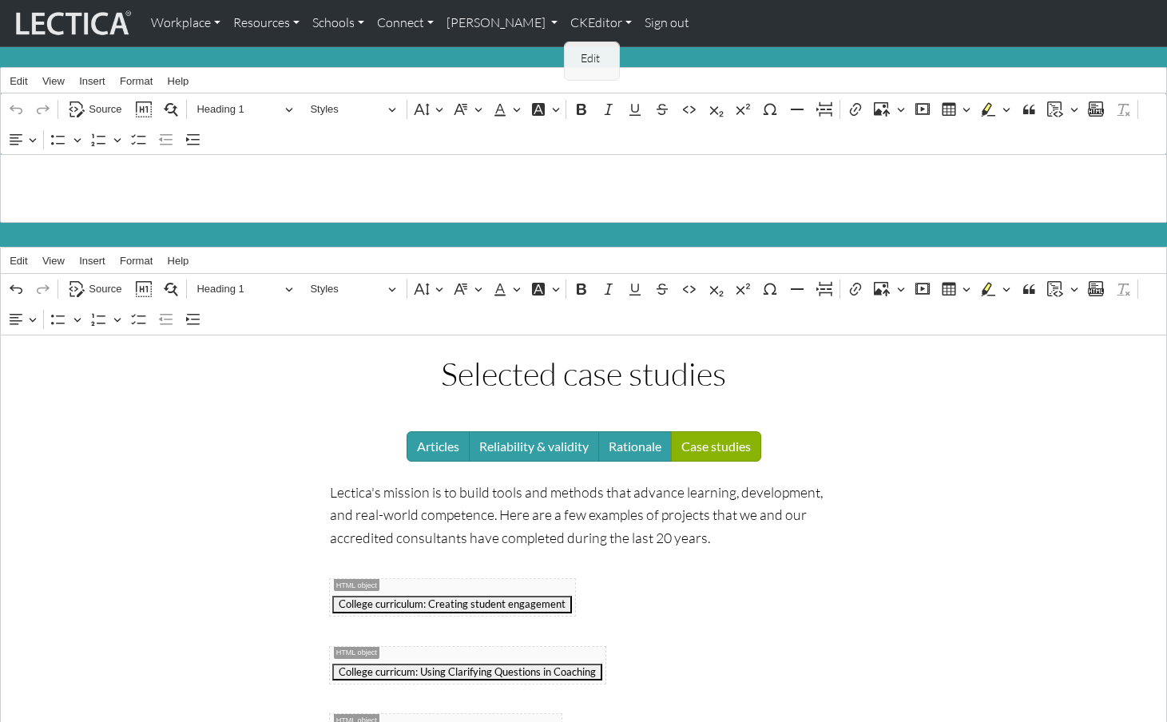
click at [577, 50] on link "Edit" at bounding box center [593, 59] width 32 height 20
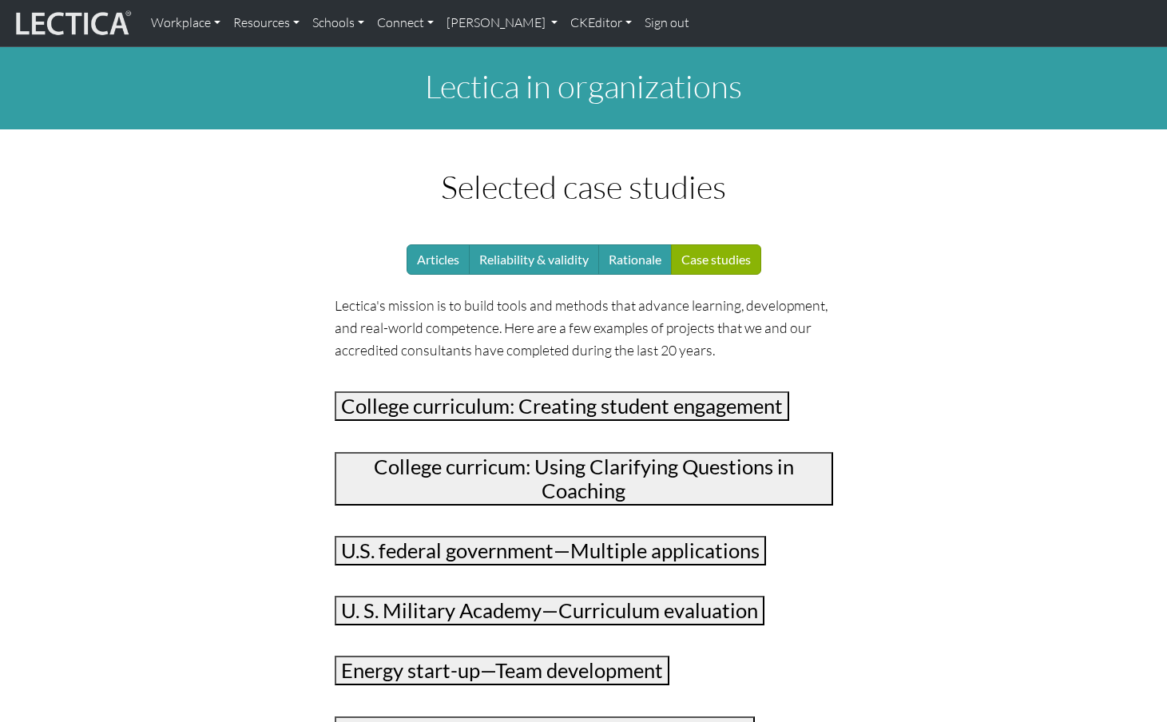
click at [529, 391] on button "College curriculum: Creating student engagement" at bounding box center [562, 406] width 455 height 30
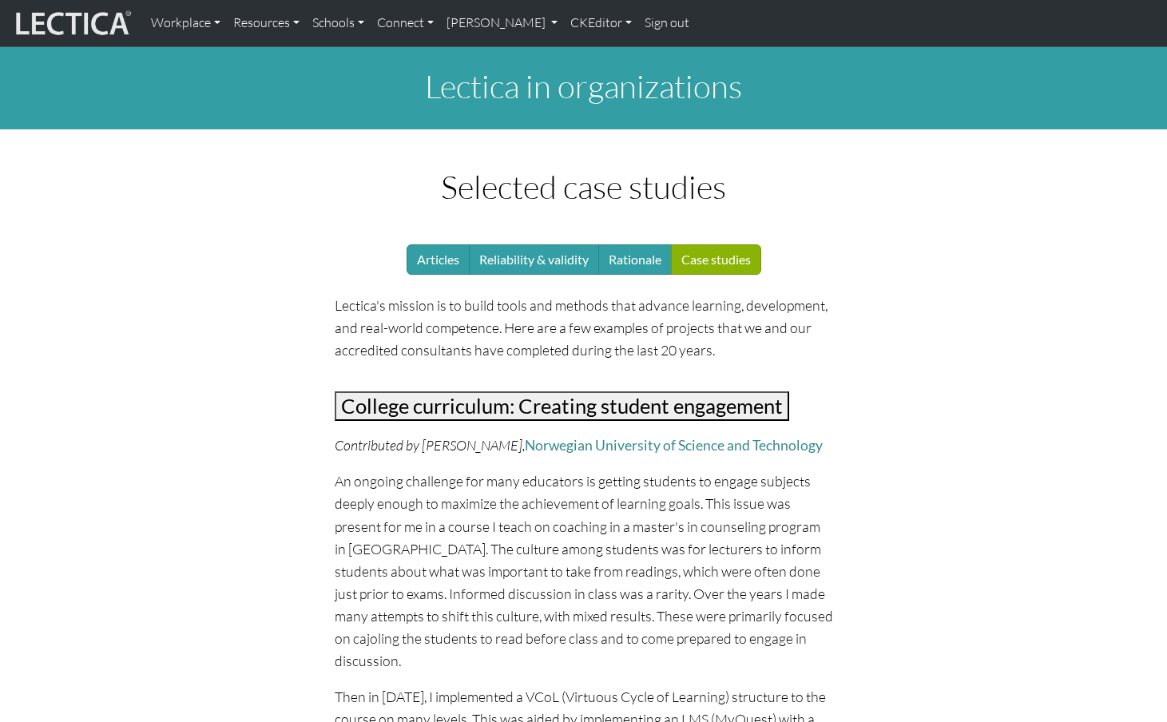
click at [529, 391] on button "College curriculum: Creating student engagement" at bounding box center [562, 406] width 455 height 30
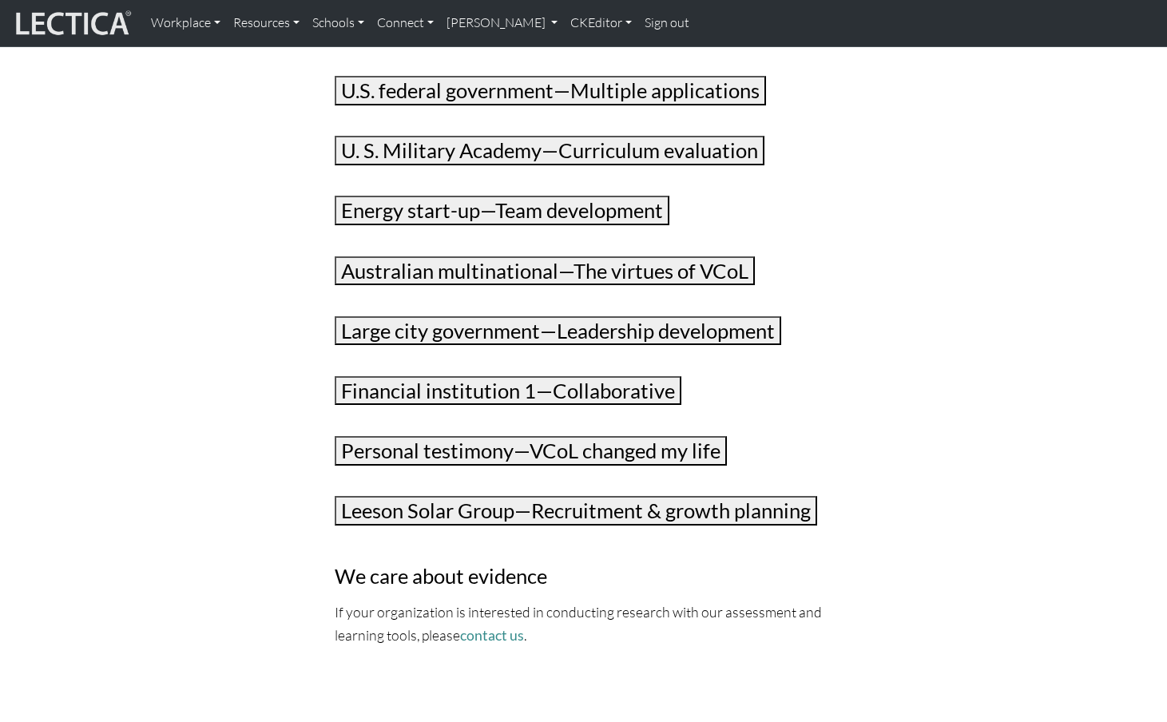
scroll to position [495, 0]
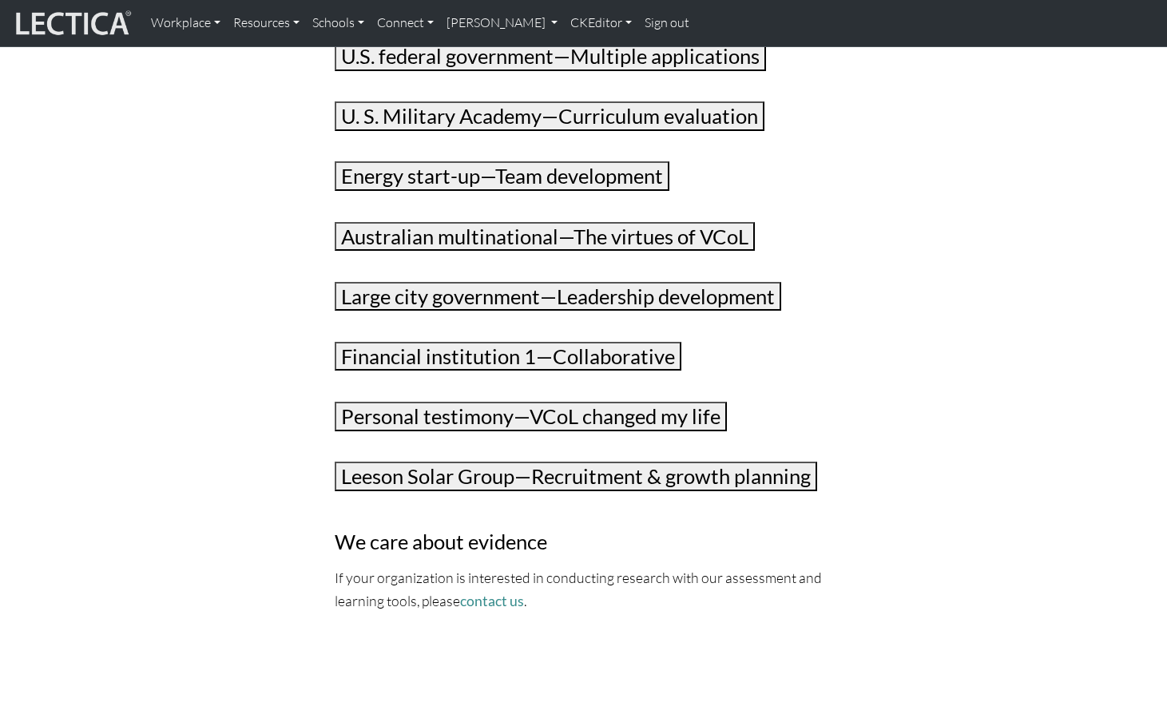
click at [532, 462] on button "Leeson Solar Group—Recruitment & growth planning" at bounding box center [576, 477] width 483 height 30
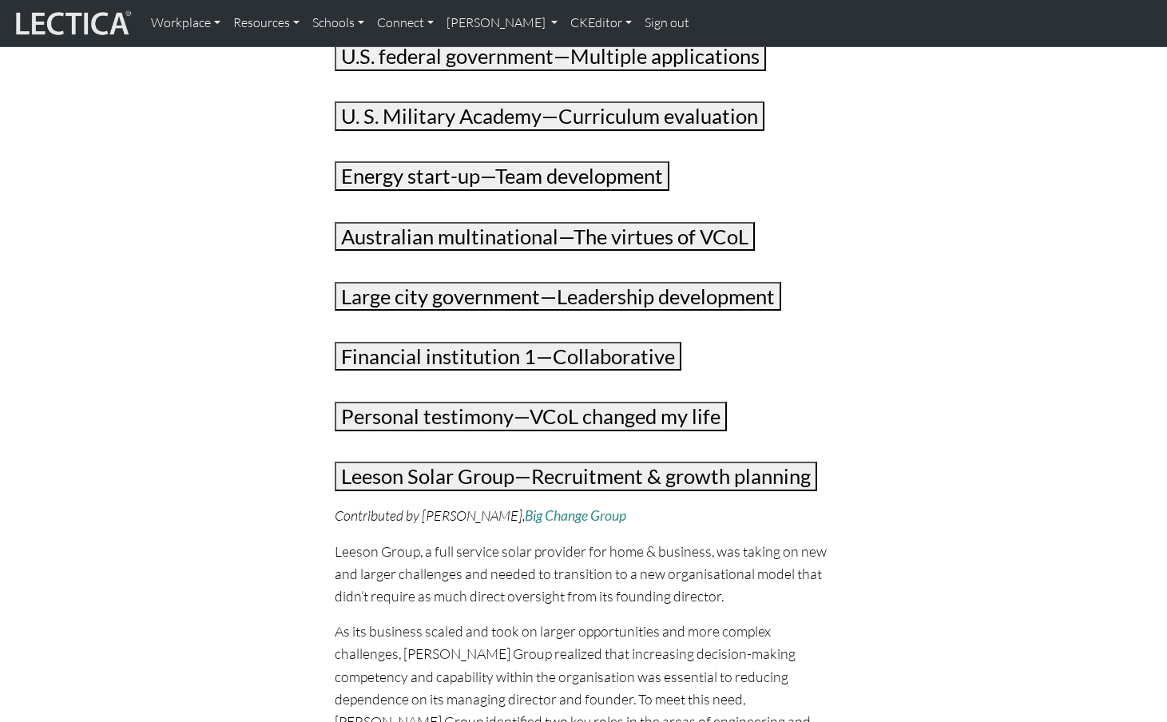
click at [532, 462] on button "Leeson Solar Group—Recruitment & growth planning" at bounding box center [576, 477] width 483 height 30
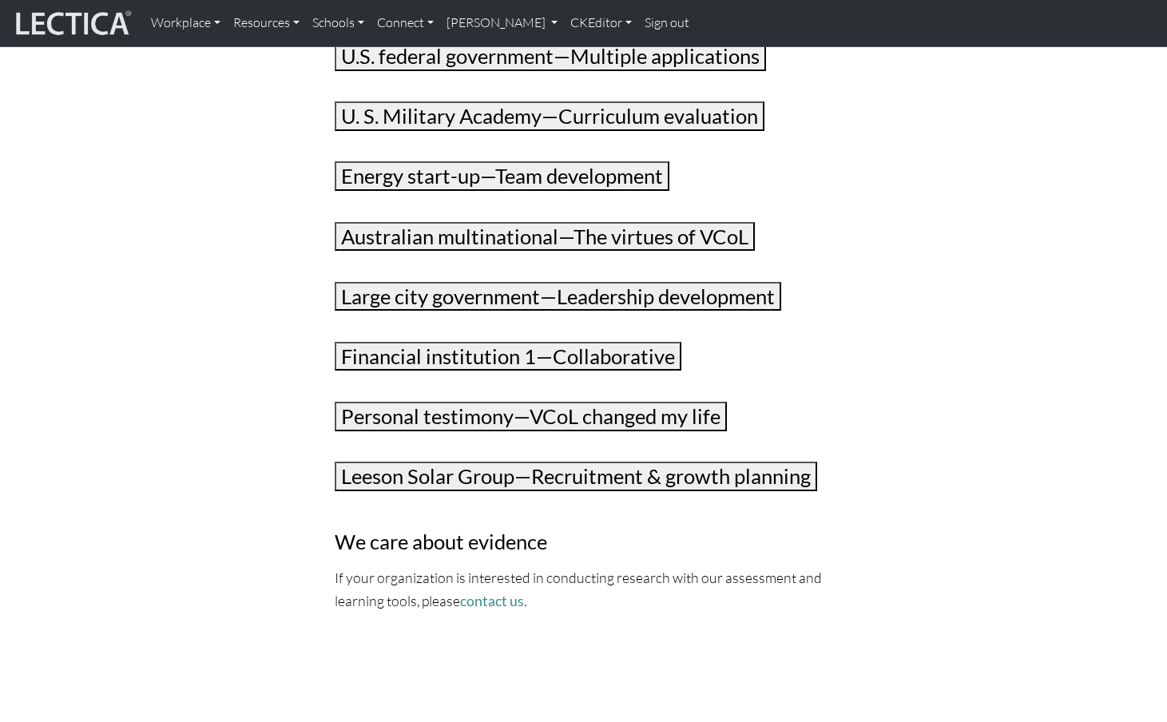
click at [498, 402] on button "Personal testimony—VCoL changed my life" at bounding box center [531, 417] width 392 height 30
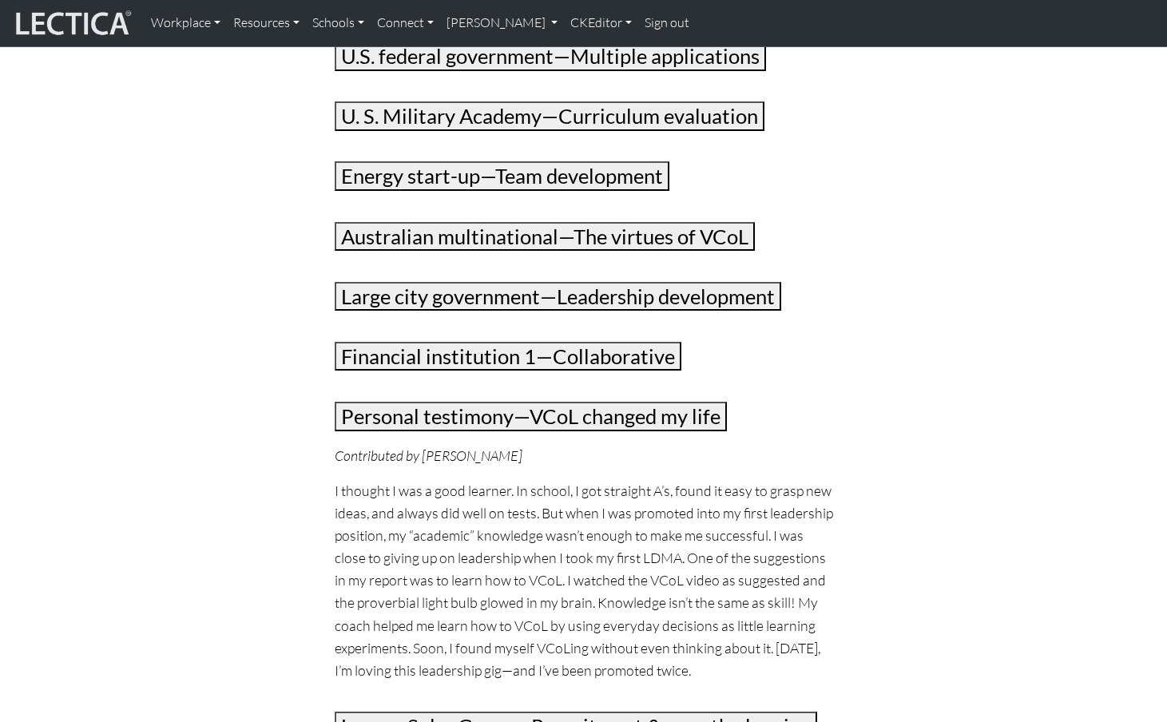
click at [498, 402] on button "Personal testimony—VCoL changed my life" at bounding box center [531, 417] width 392 height 30
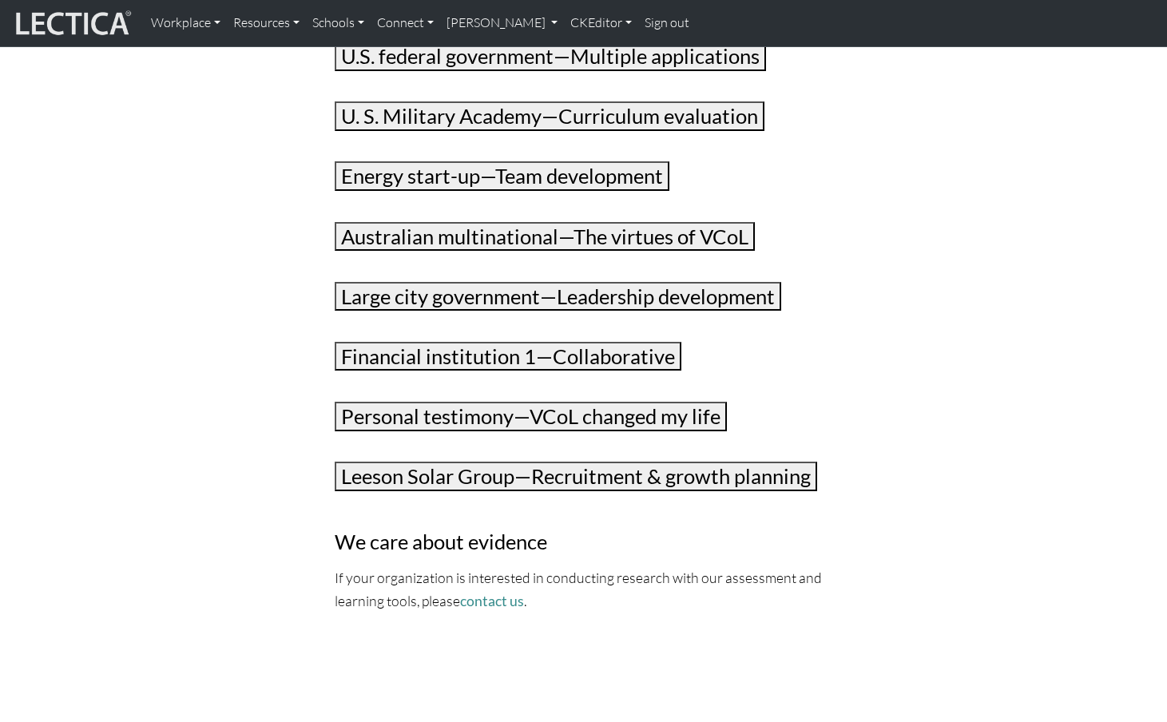
click at [487, 342] on button "Financial institution 1—Collaborative" at bounding box center [508, 357] width 347 height 30
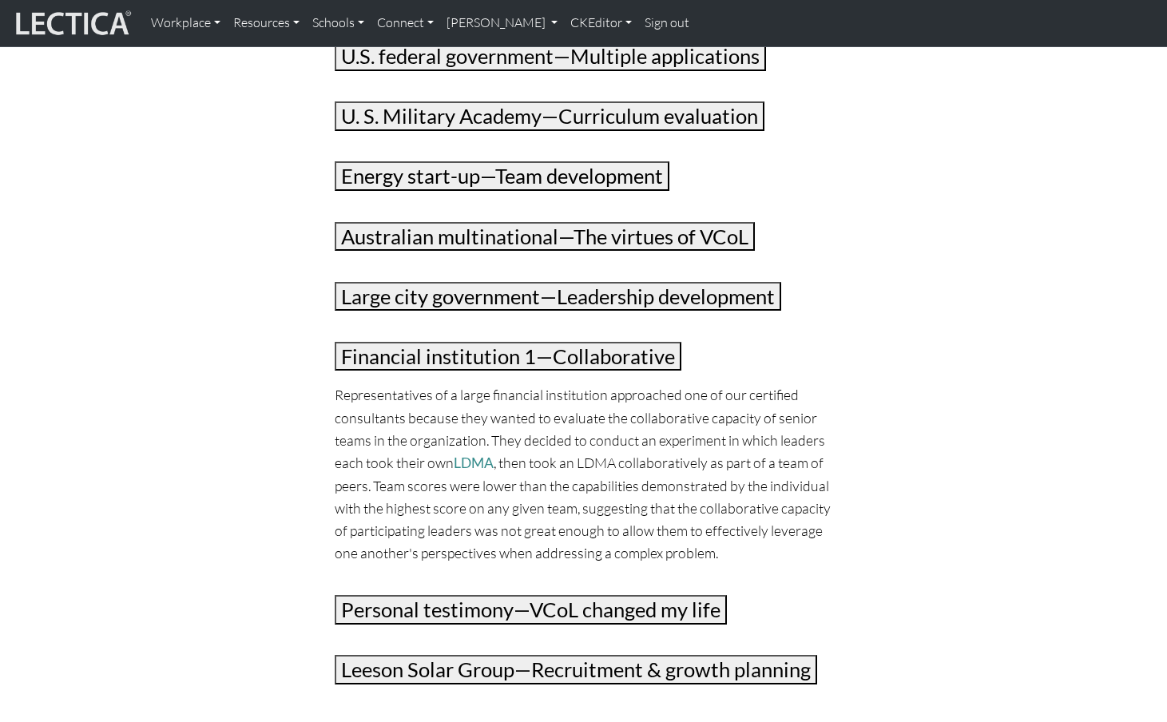
click at [487, 342] on button "Financial institution 1—Collaborative" at bounding box center [508, 357] width 347 height 30
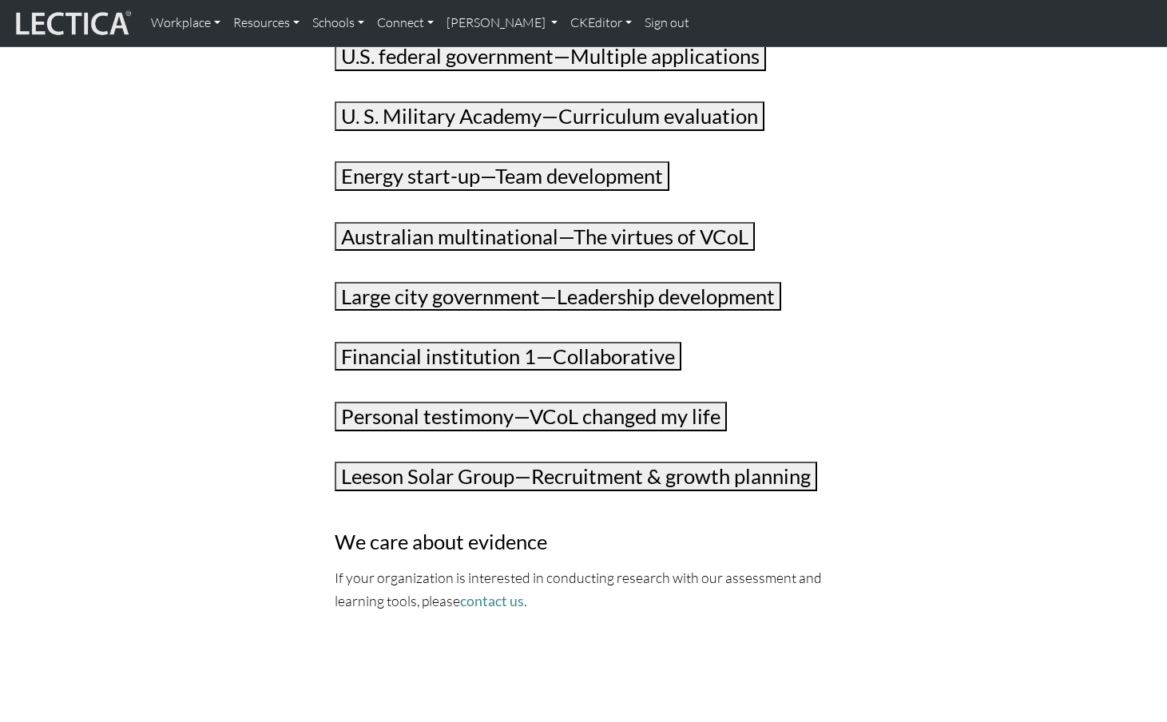
click at [474, 282] on button "Large city government—Leadership development" at bounding box center [558, 297] width 447 height 30
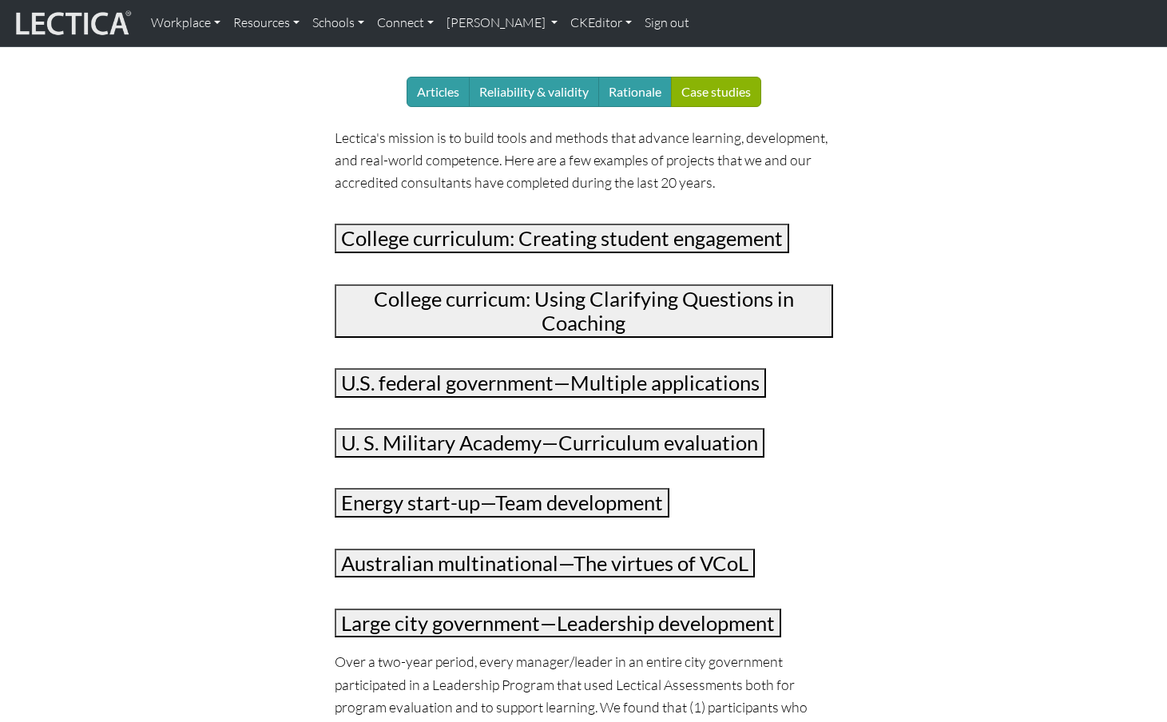
scroll to position [154, 0]
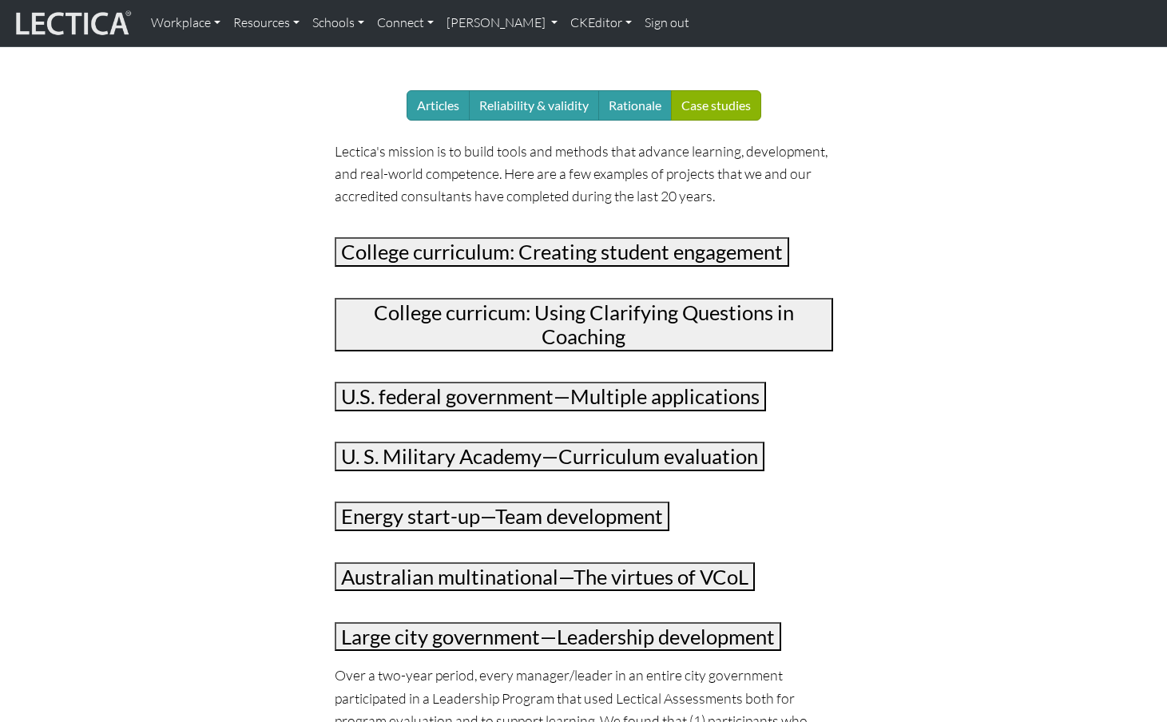
click at [535, 237] on button "College curriculum: Creating student engagement" at bounding box center [562, 252] width 455 height 30
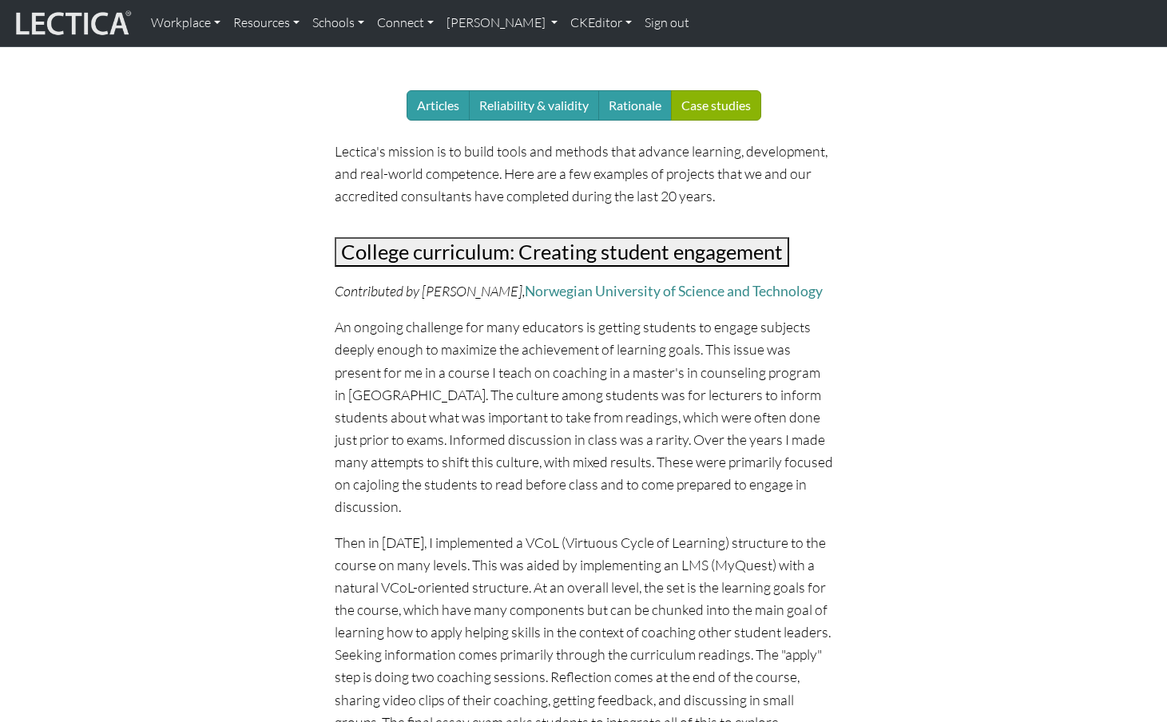
click at [535, 237] on button "College curriculum: Creating student engagement" at bounding box center [562, 252] width 455 height 30
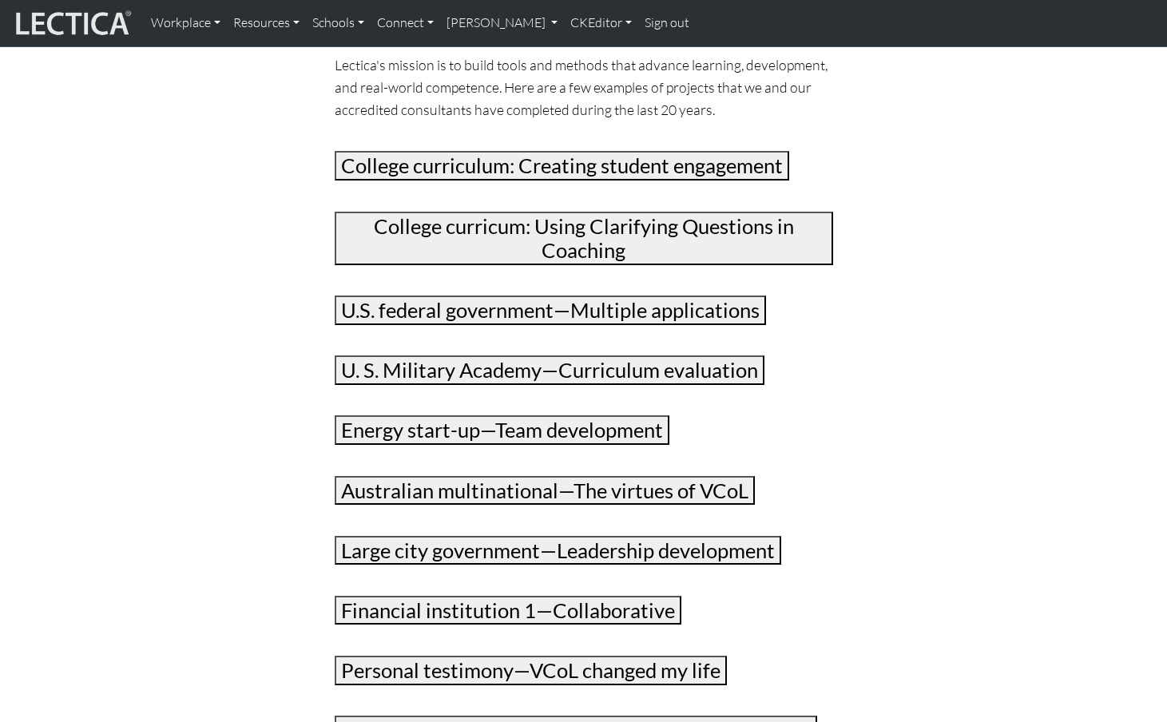
scroll to position [232, 0]
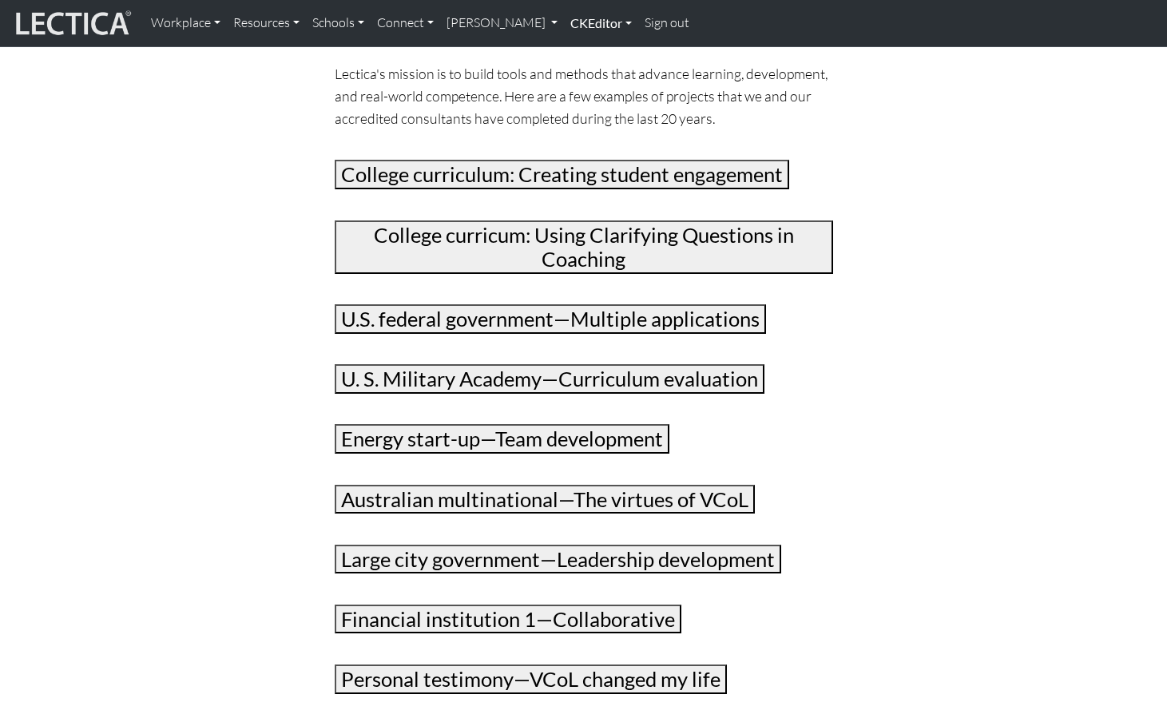
click at [573, 22] on link "CKEditor" at bounding box center [601, 23] width 74 height 34
click at [577, 49] on link "Edit" at bounding box center [593, 59] width 32 height 20
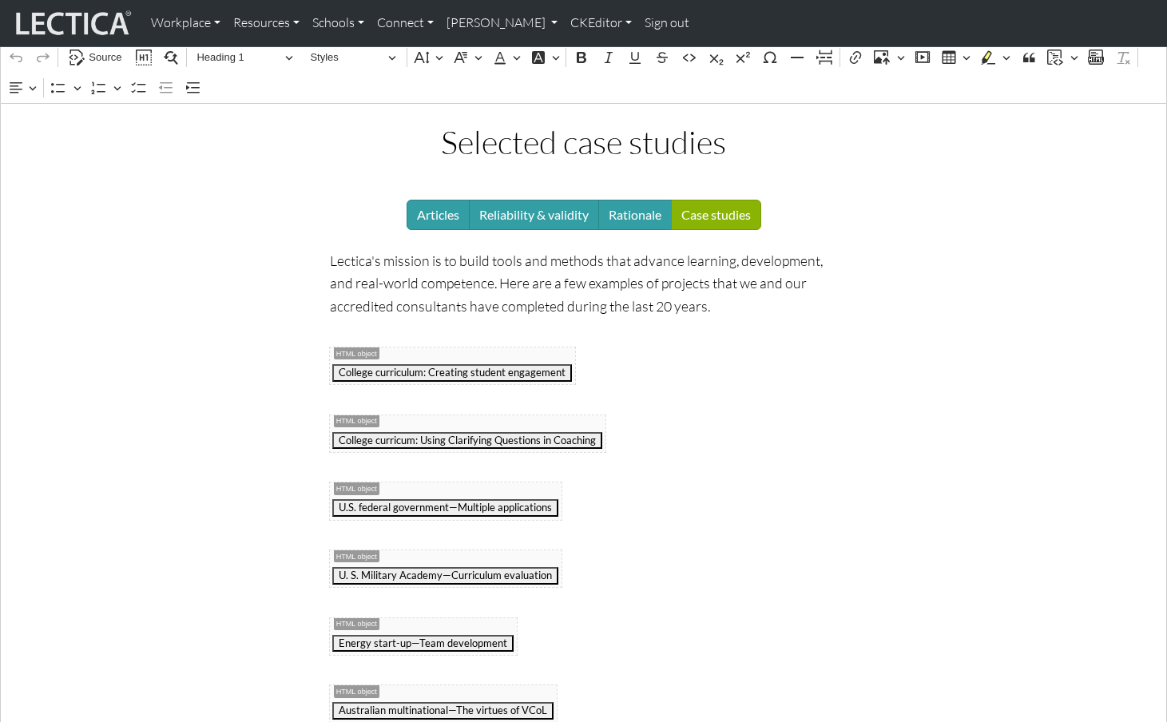
scroll to position [144, 0]
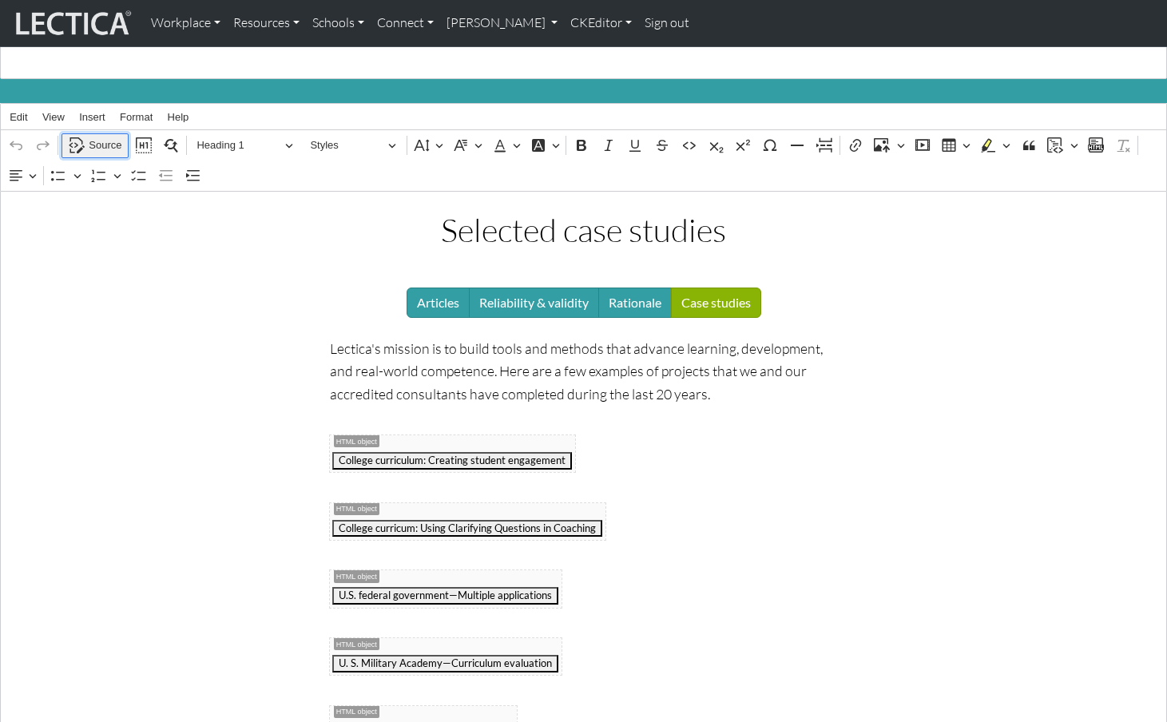
click at [105, 136] on span "Source" at bounding box center [105, 145] width 33 height 19
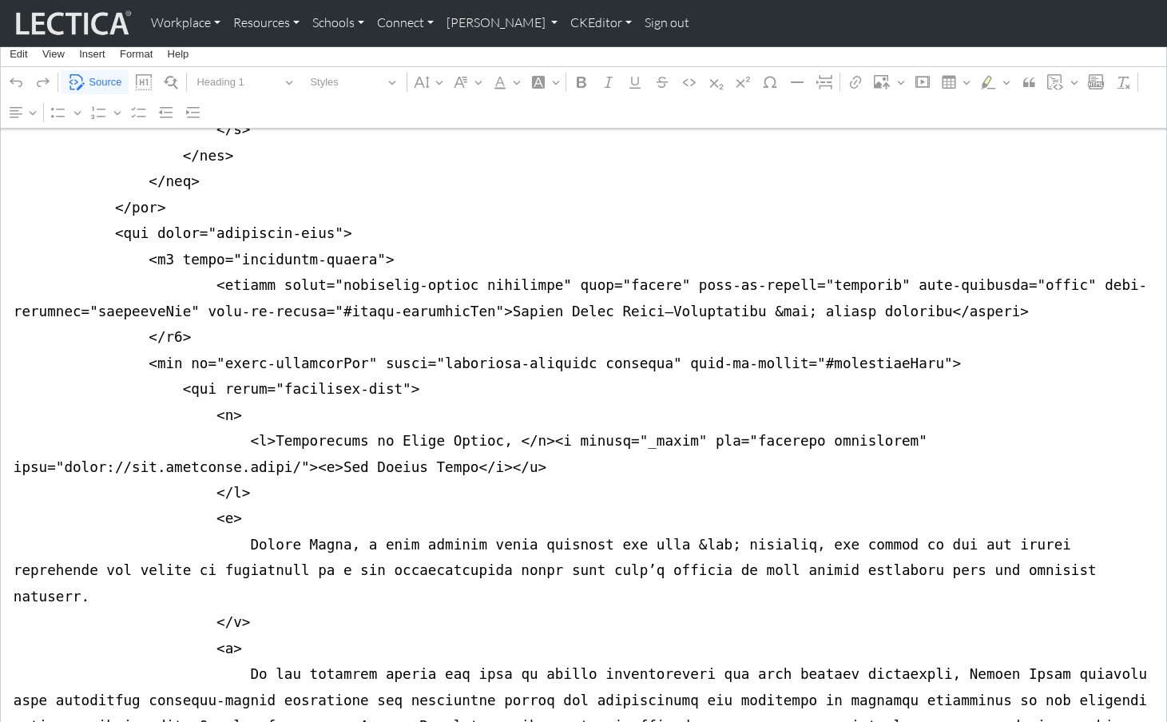
scroll to position [7547, 0]
type textarea "<div class="container mt-4 mb-5"> <div class="row justify-content-center"> <div…"
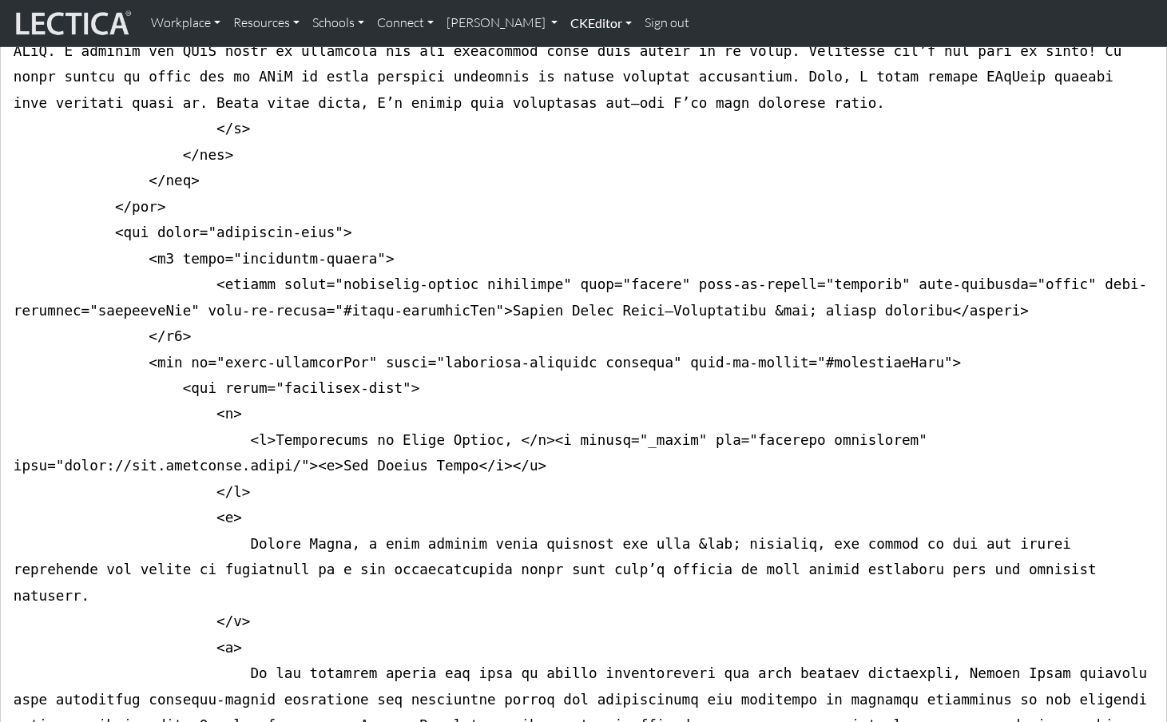
click at [564, 22] on link "CKEditor" at bounding box center [601, 23] width 74 height 34
click at [566, 22] on link "CKEditor" at bounding box center [601, 23] width 74 height 34
click at [578, 22] on link "CKEditor" at bounding box center [601, 23] width 74 height 34
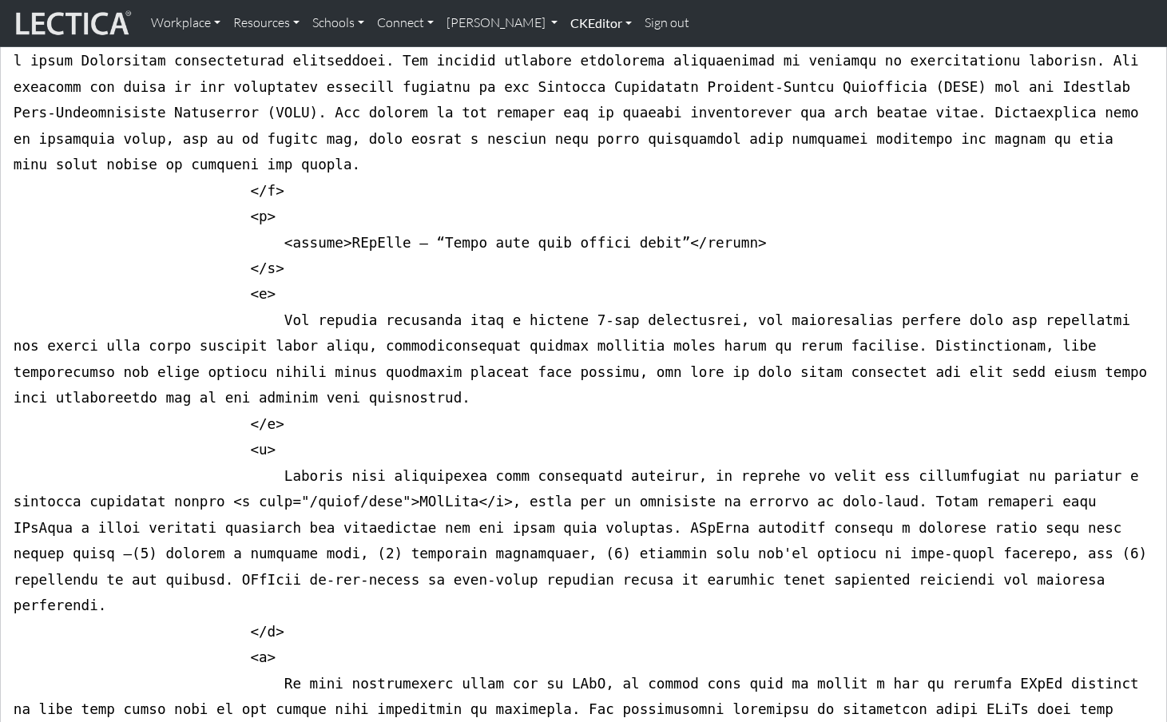
scroll to position [5156, 0]
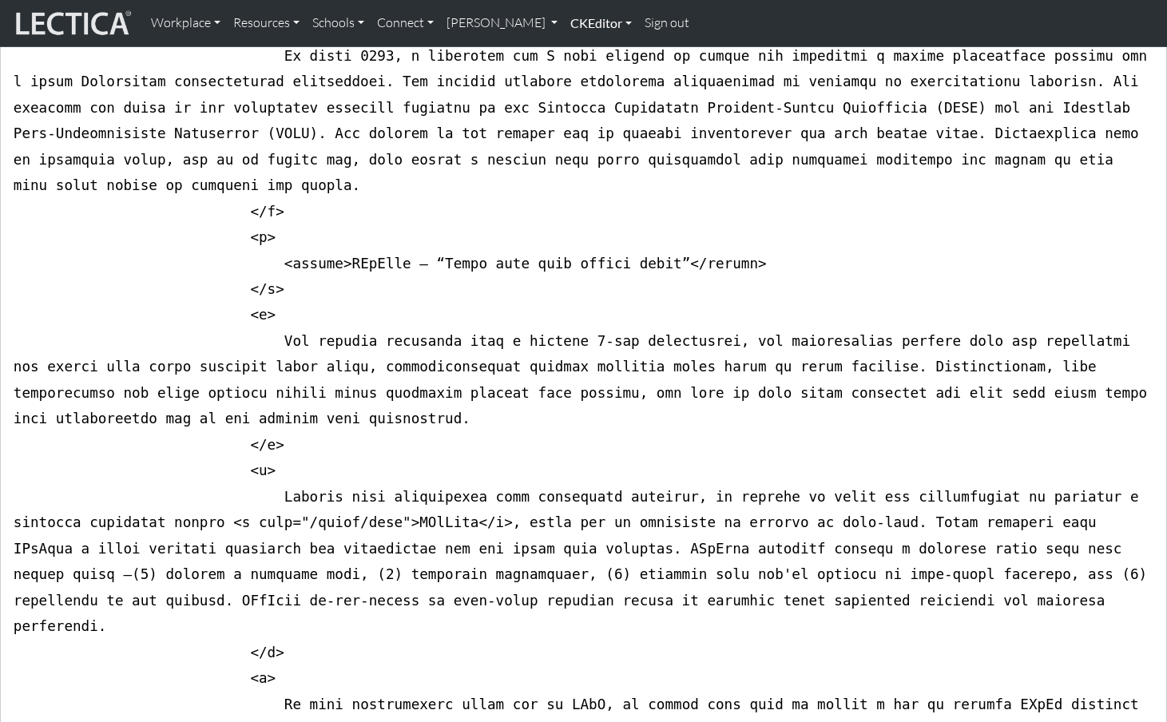
click at [582, 23] on link "CKEditor" at bounding box center [601, 23] width 74 height 34
click at [577, 58] on link "Edit" at bounding box center [593, 59] width 32 height 20
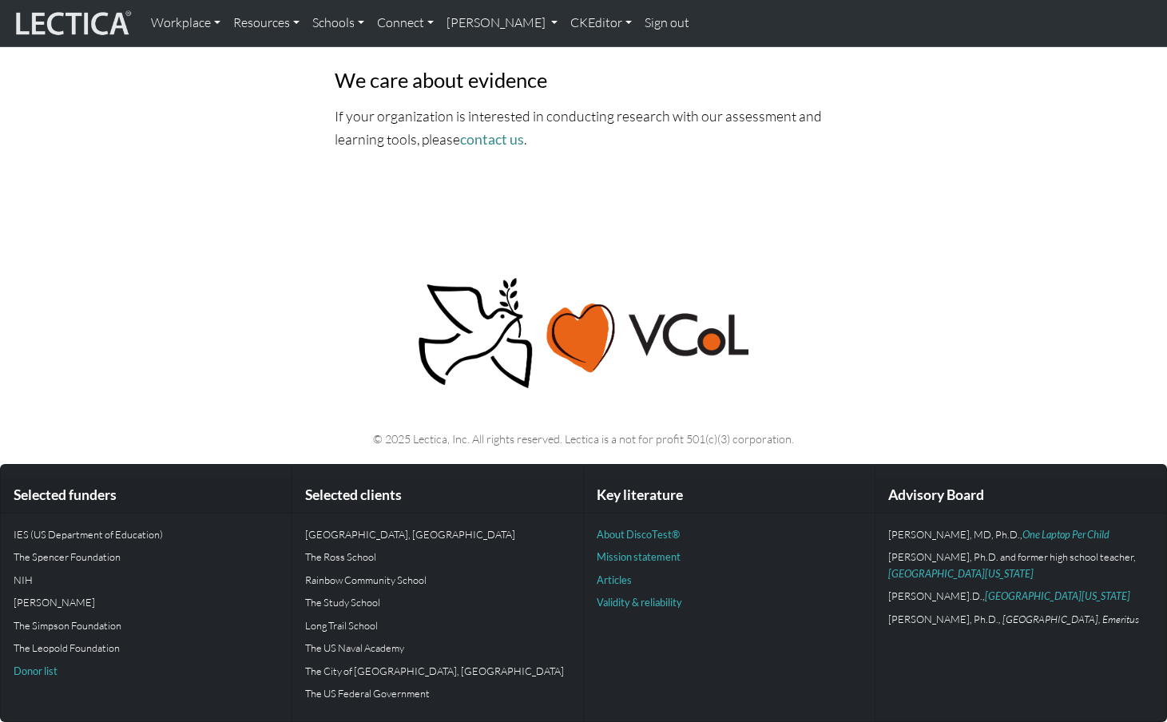
scroll to position [0, 0]
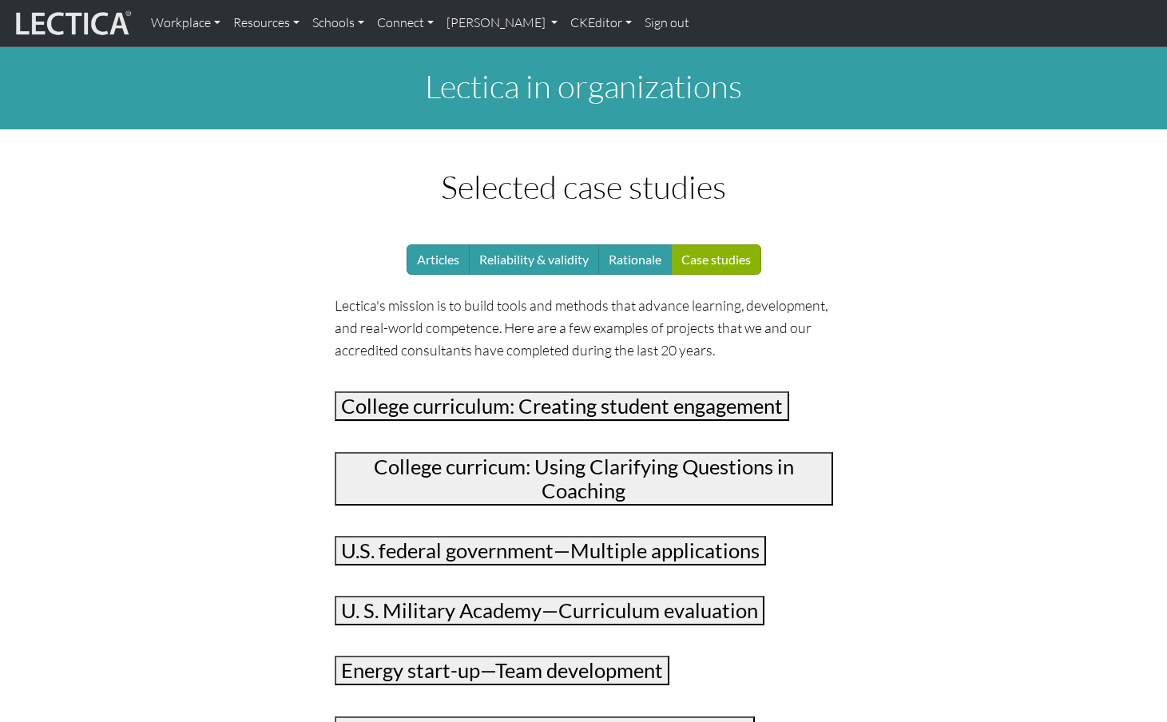
click at [215, 317] on div "Selected case studies Articles Reliability & validity Rationale Case studies Le…" at bounding box center [583, 661] width 1035 height 987
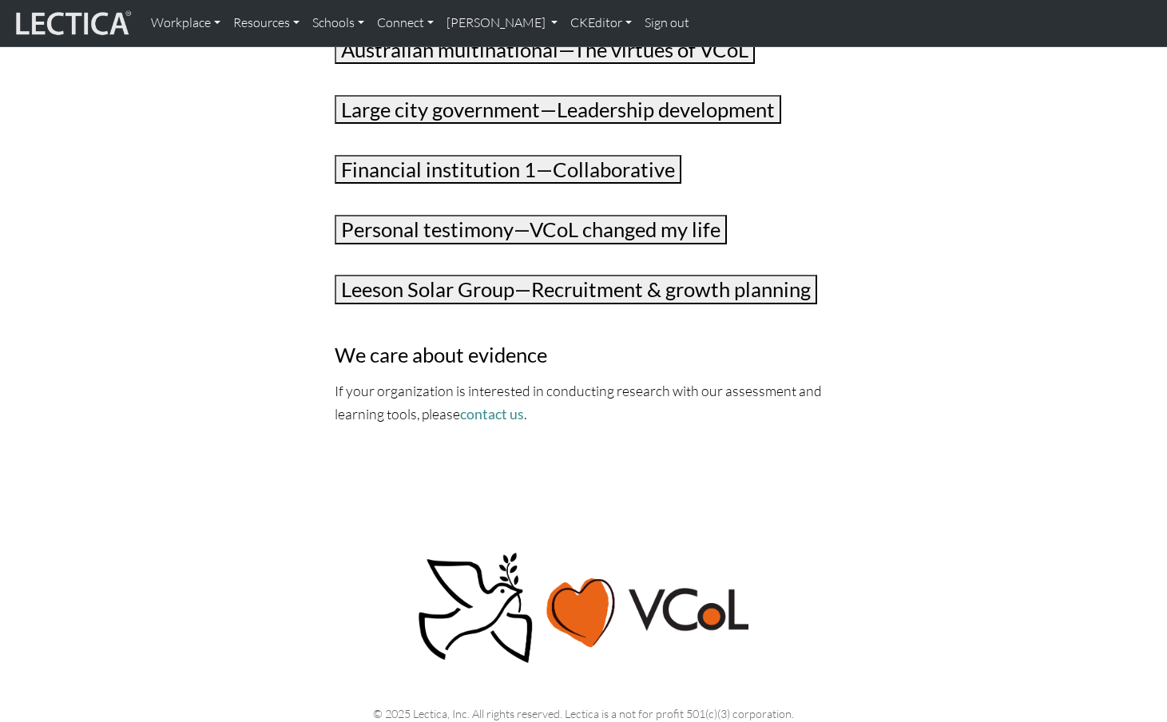
scroll to position [666, 0]
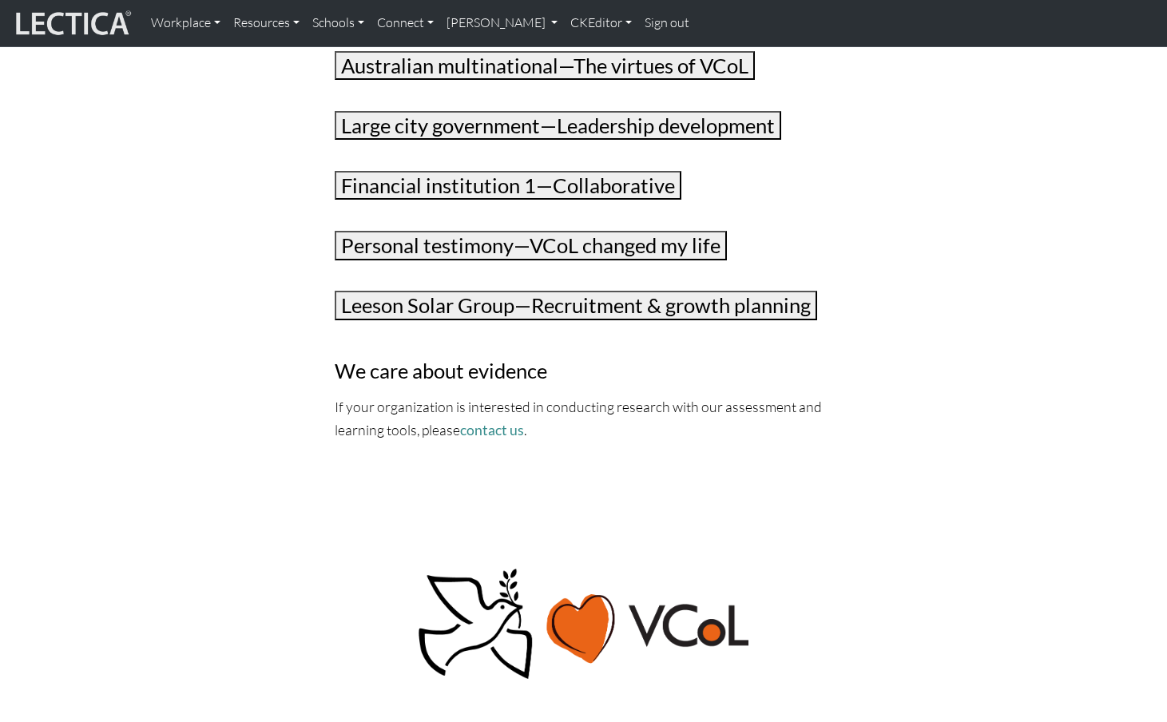
click at [457, 291] on button "Leeson Solar Group—Recruitment & growth planning" at bounding box center [576, 306] width 483 height 30
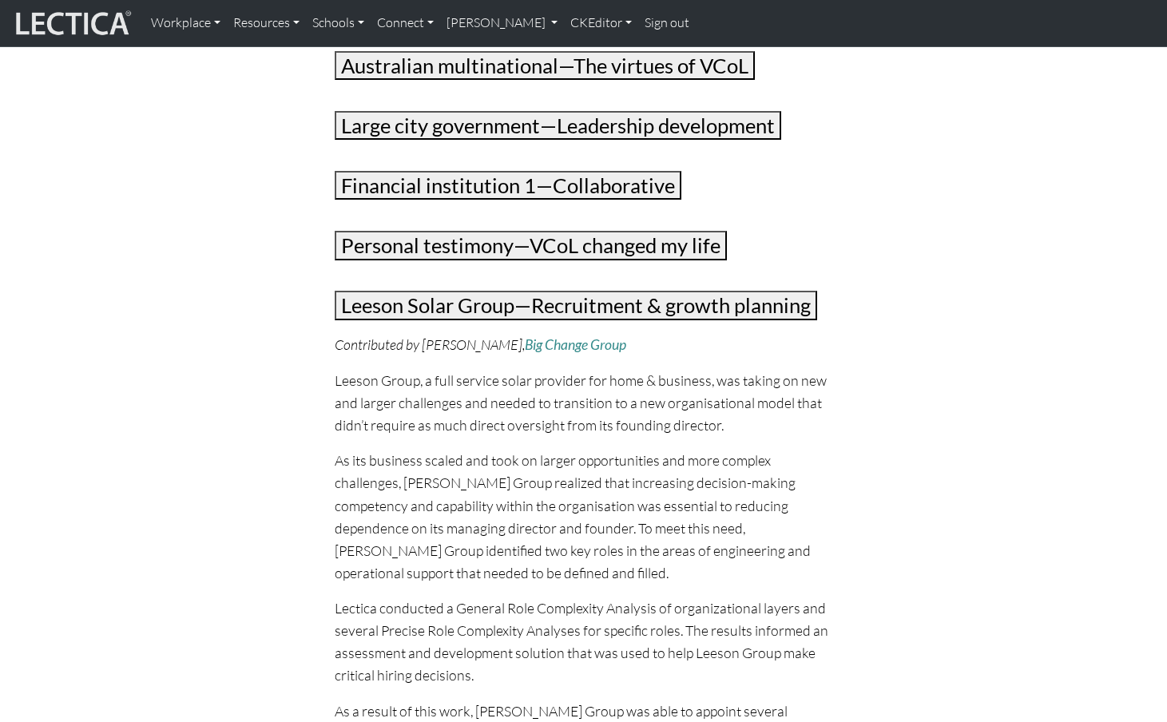
click at [457, 291] on button "Leeson Solar Group—Recruitment & growth planning" at bounding box center [576, 306] width 483 height 30
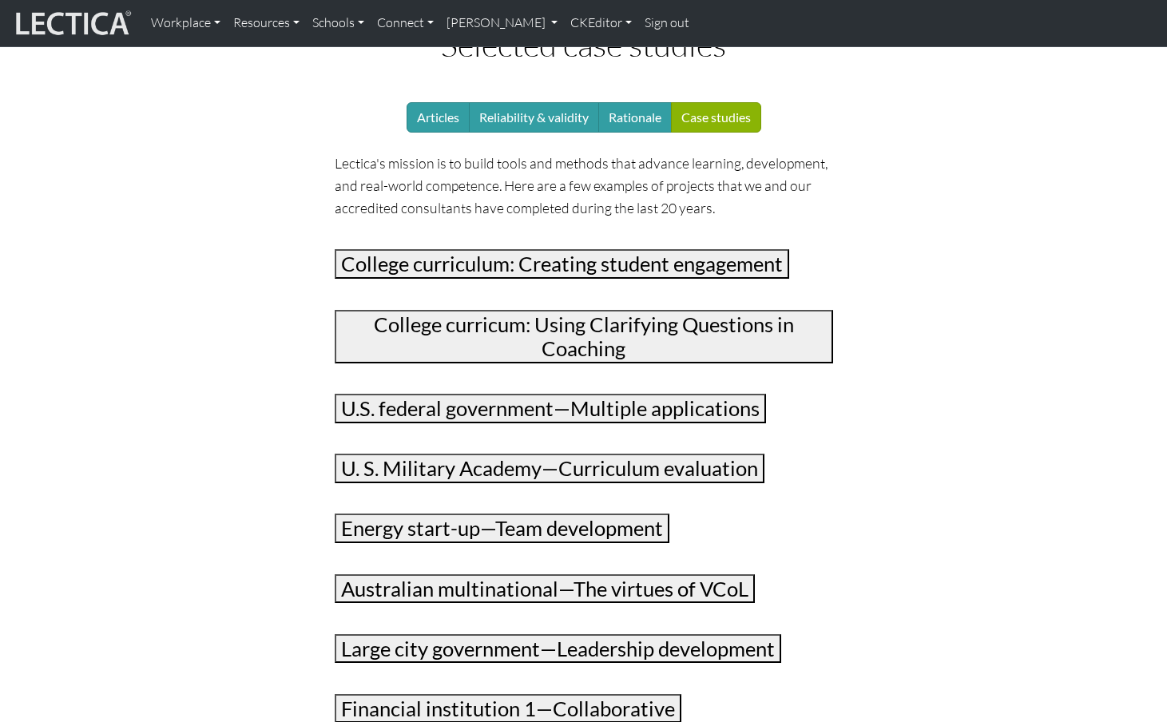
scroll to position [0, 0]
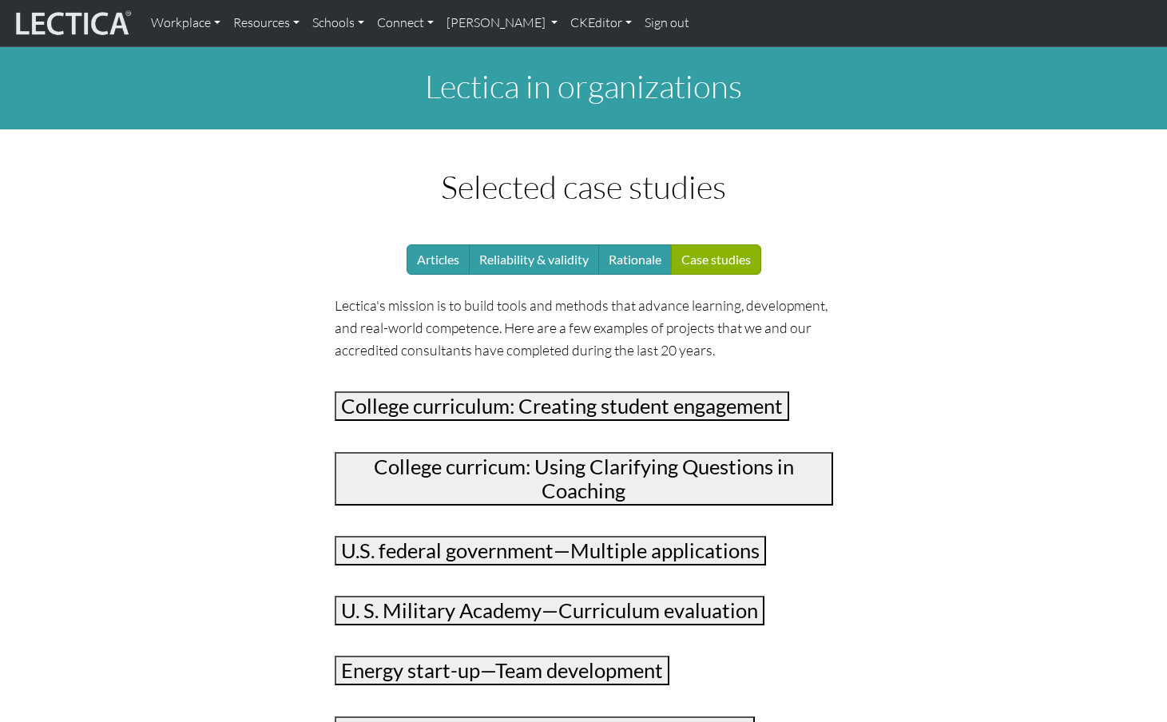
click at [431, 391] on button "College curriculum: Creating student engagement" at bounding box center [562, 406] width 455 height 30
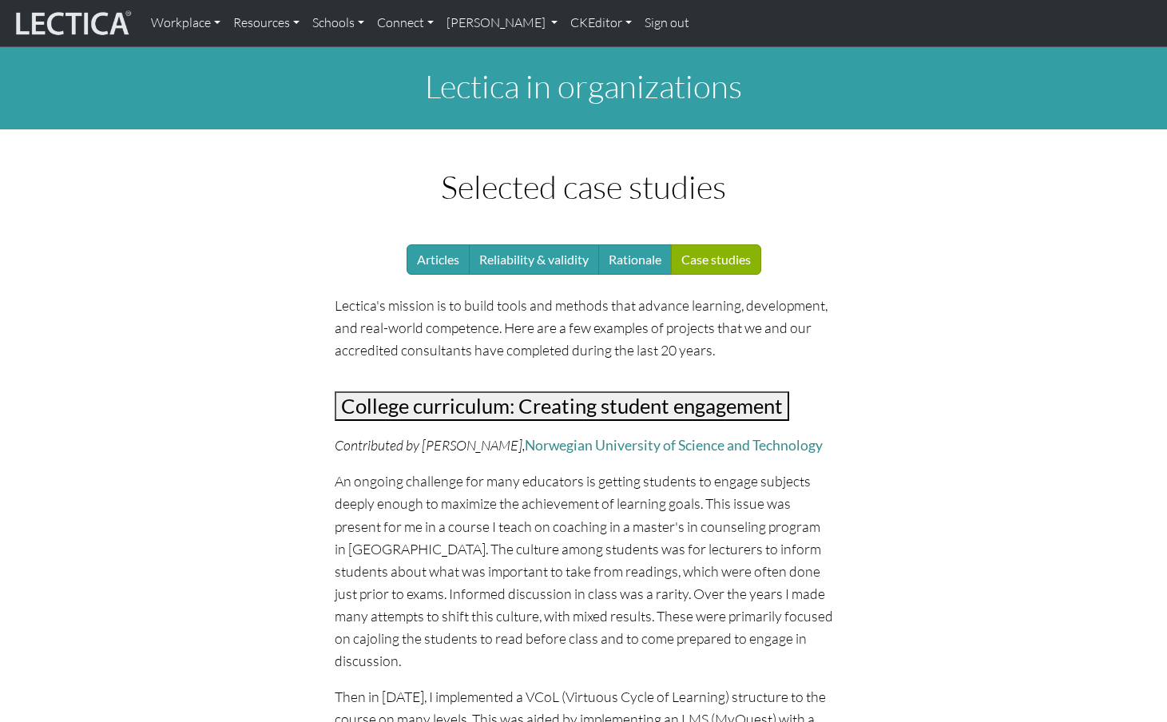
click at [431, 391] on button "College curriculum: Creating student engagement" at bounding box center [562, 406] width 455 height 30
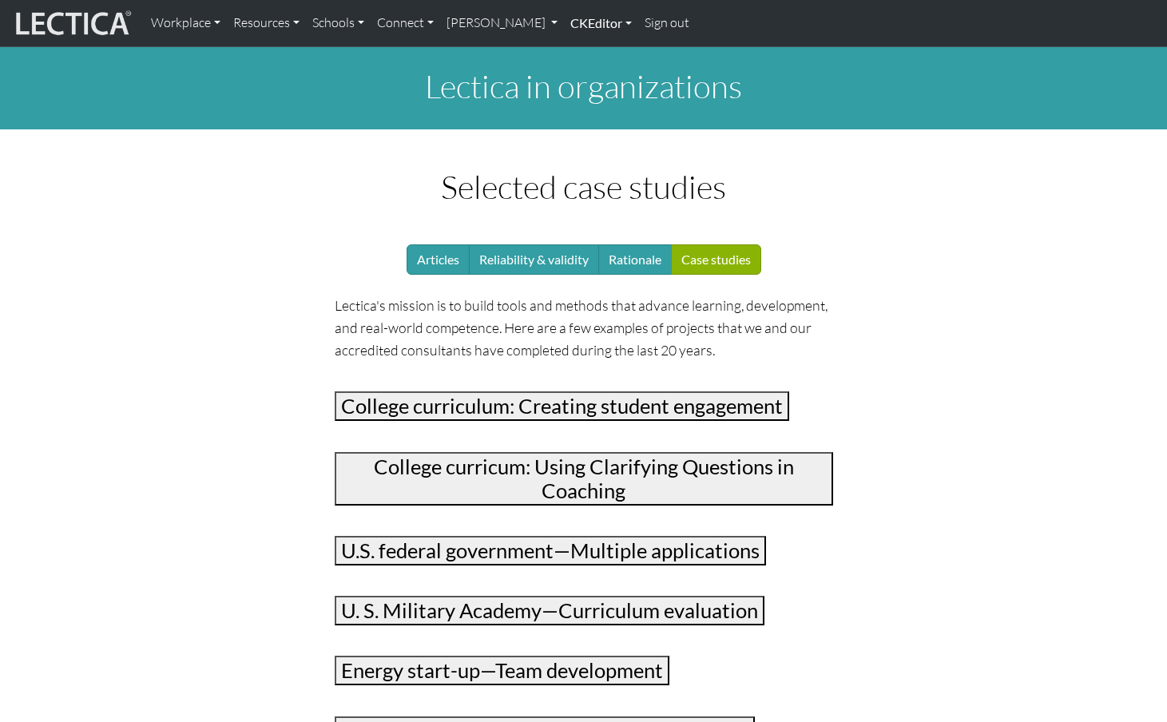
click at [564, 22] on link "CKEditor" at bounding box center [601, 23] width 74 height 34
click at [577, 49] on link "Edit" at bounding box center [593, 59] width 32 height 20
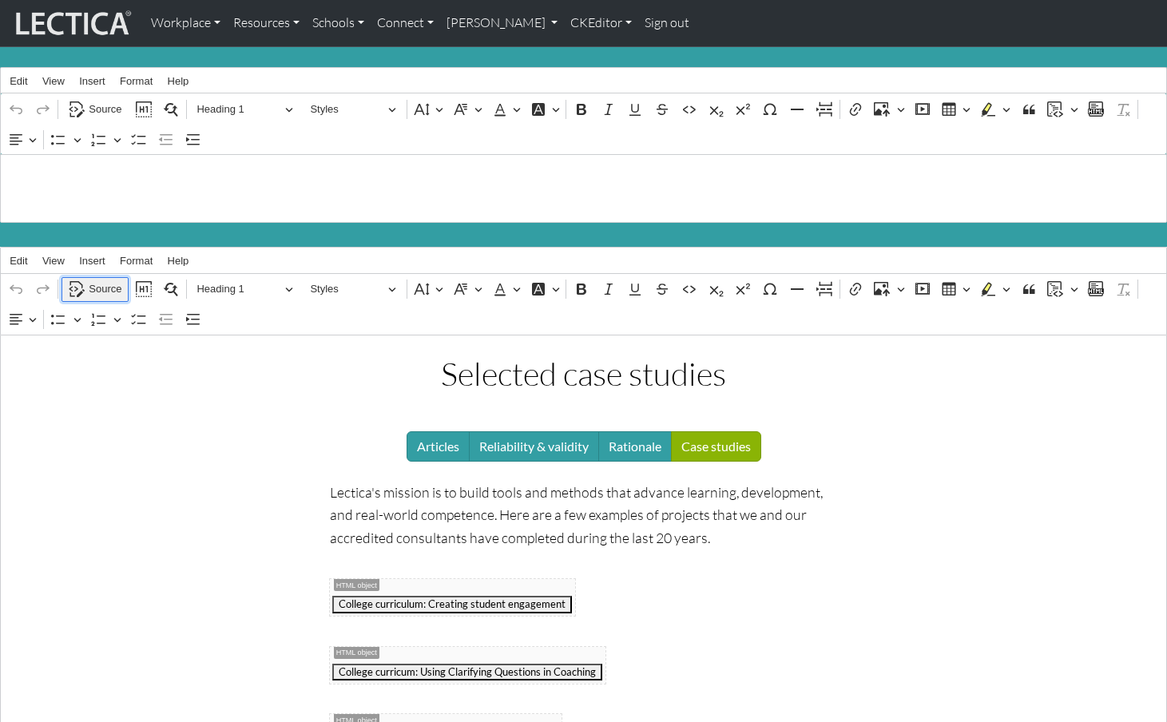
click at [110, 281] on span "Source" at bounding box center [105, 289] width 33 height 19
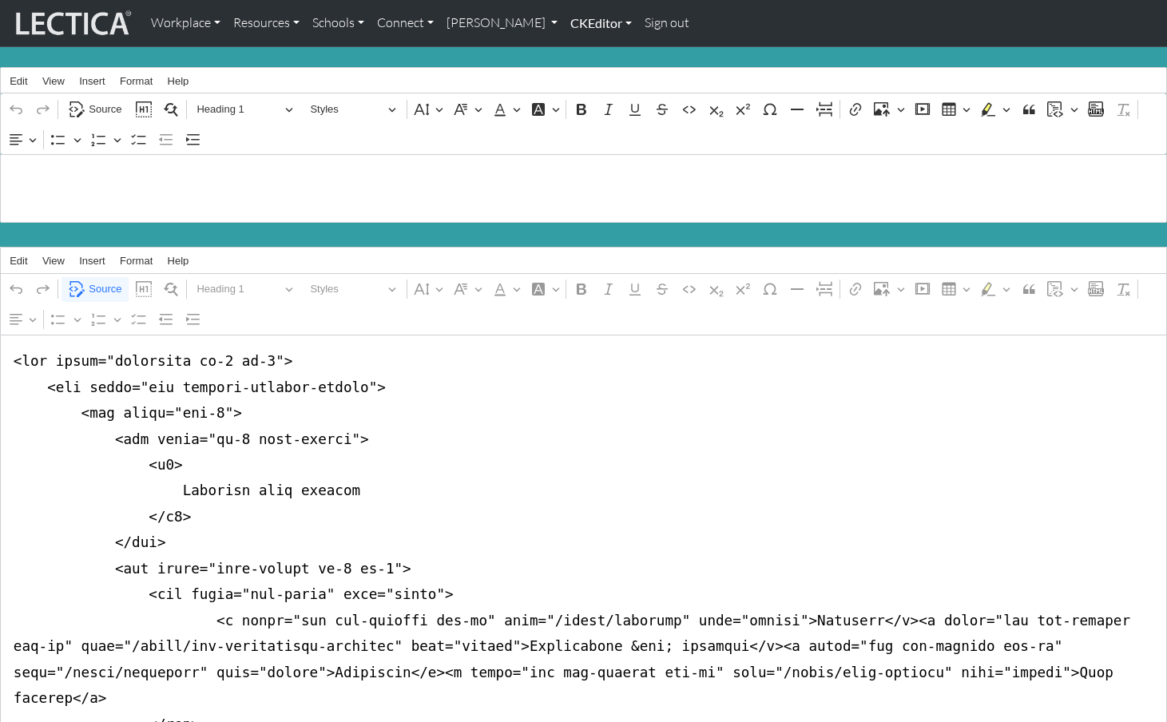
type textarea "<div class="container mt-4 mb-5"> <div class="row justify-content-center"> <div…"
click at [564, 26] on link "CKEditor" at bounding box center [601, 23] width 74 height 34
click at [577, 49] on link "Edit" at bounding box center [593, 59] width 32 height 20
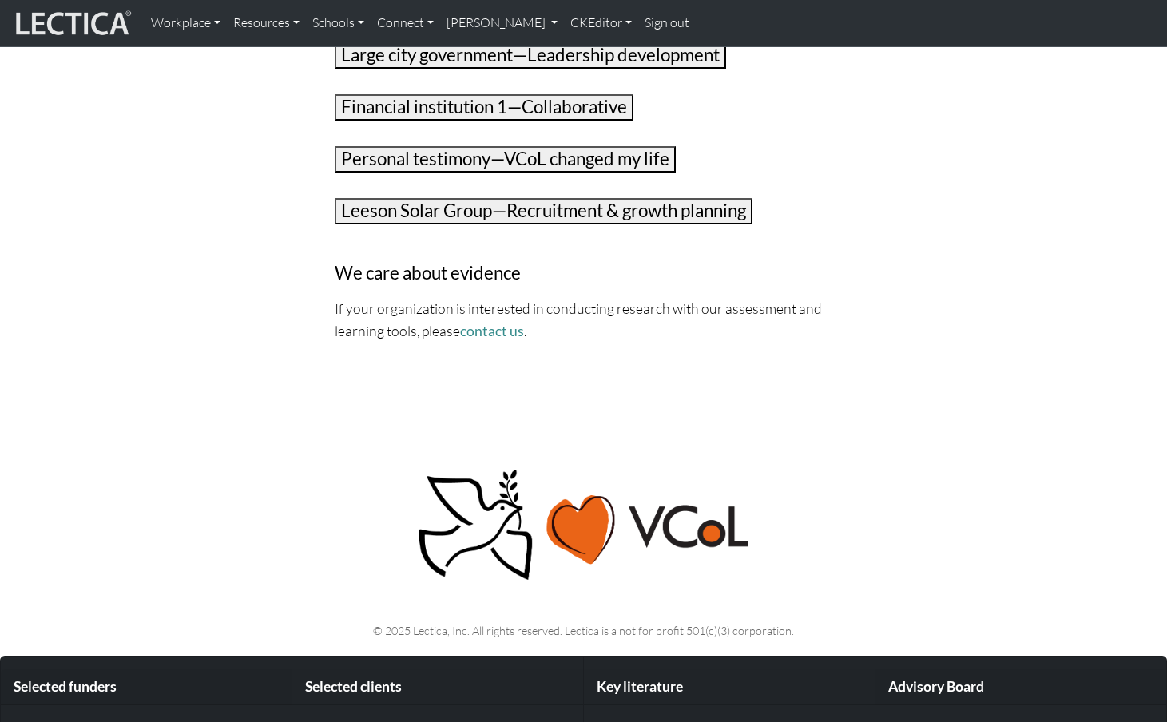
scroll to position [649, 0]
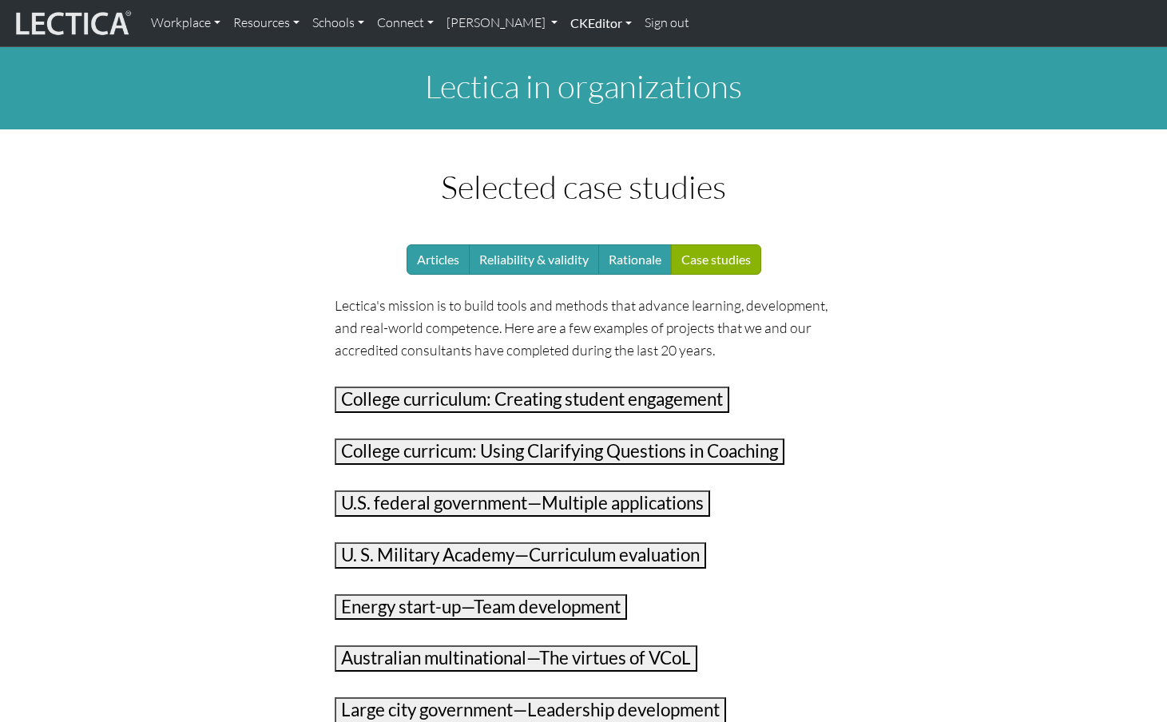
click at [564, 23] on link "CKEditor" at bounding box center [601, 23] width 74 height 34
click at [577, 51] on link "Edit" at bounding box center [593, 59] width 32 height 20
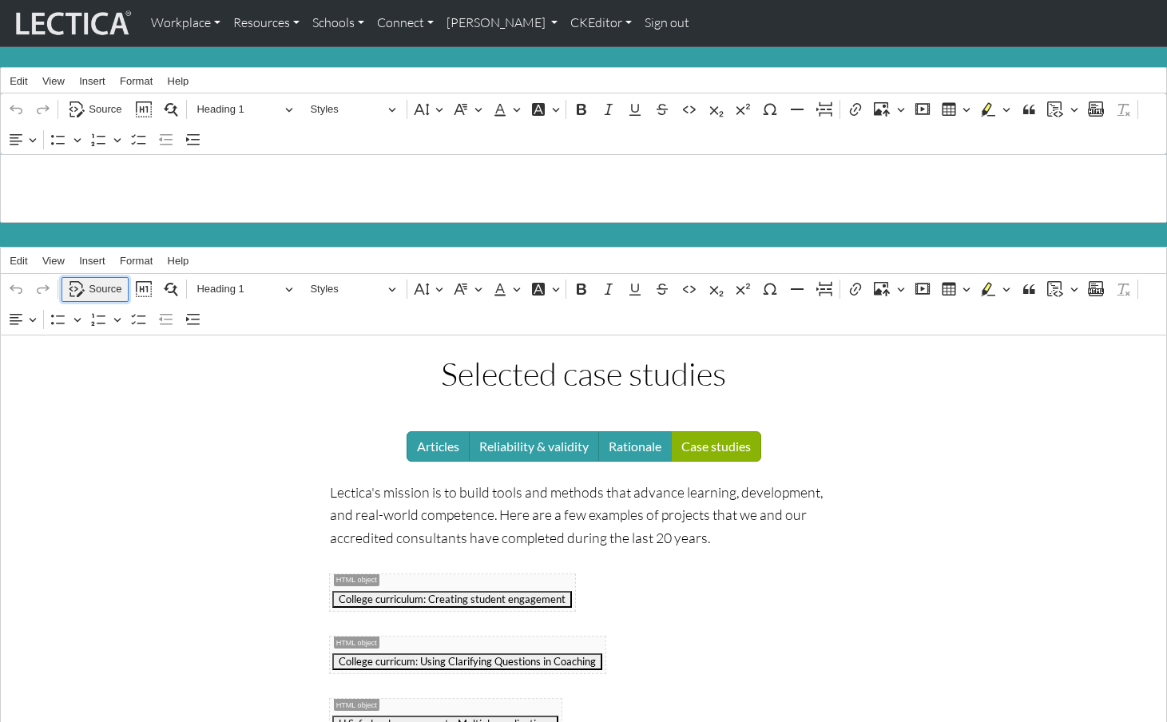
click at [106, 280] on span "Source" at bounding box center [105, 289] width 33 height 19
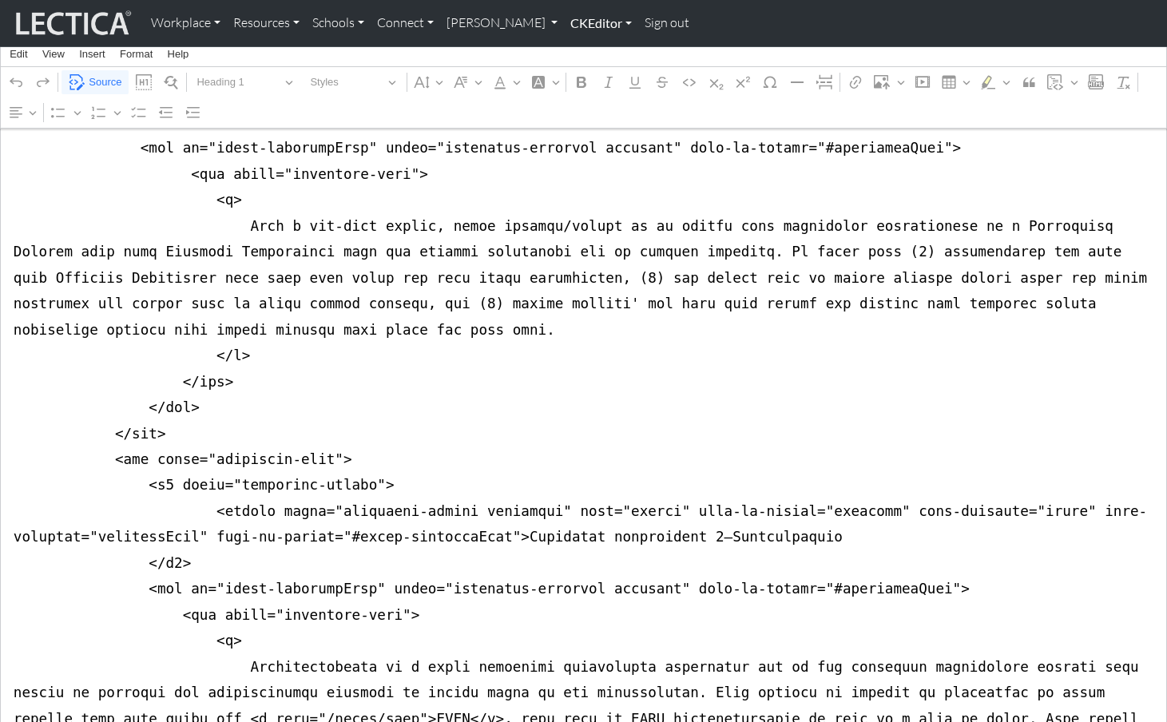
scroll to position [6308, 0]
type textarea "<div class="container mt-4 mb-5"> <div class="row justify-content-center"> <div…"
click at [564, 23] on link "CKEditor" at bounding box center [601, 23] width 74 height 34
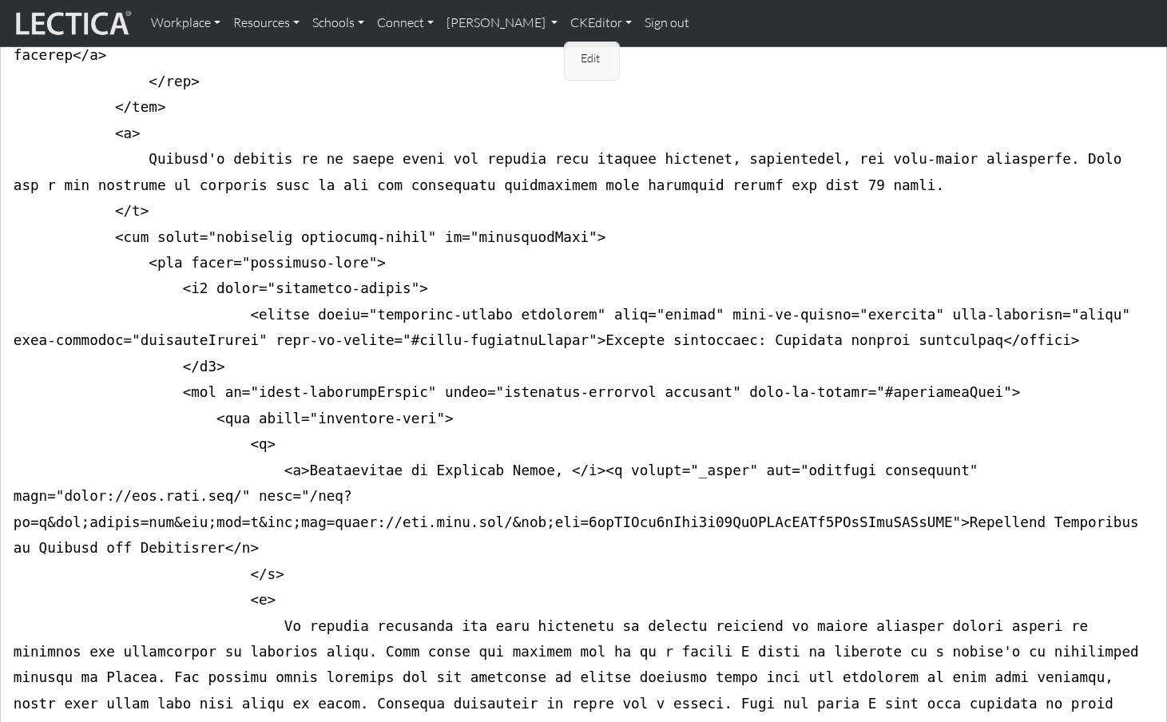
scroll to position [0, 0]
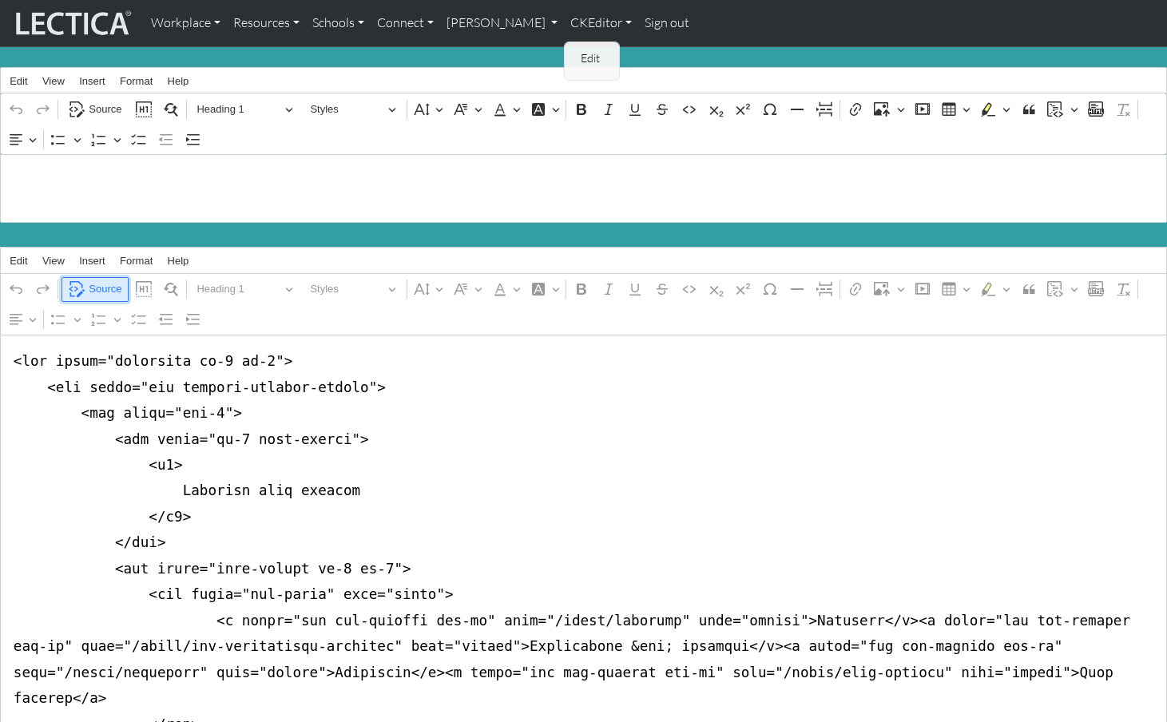
click at [102, 280] on span "Source" at bounding box center [105, 289] width 33 height 19
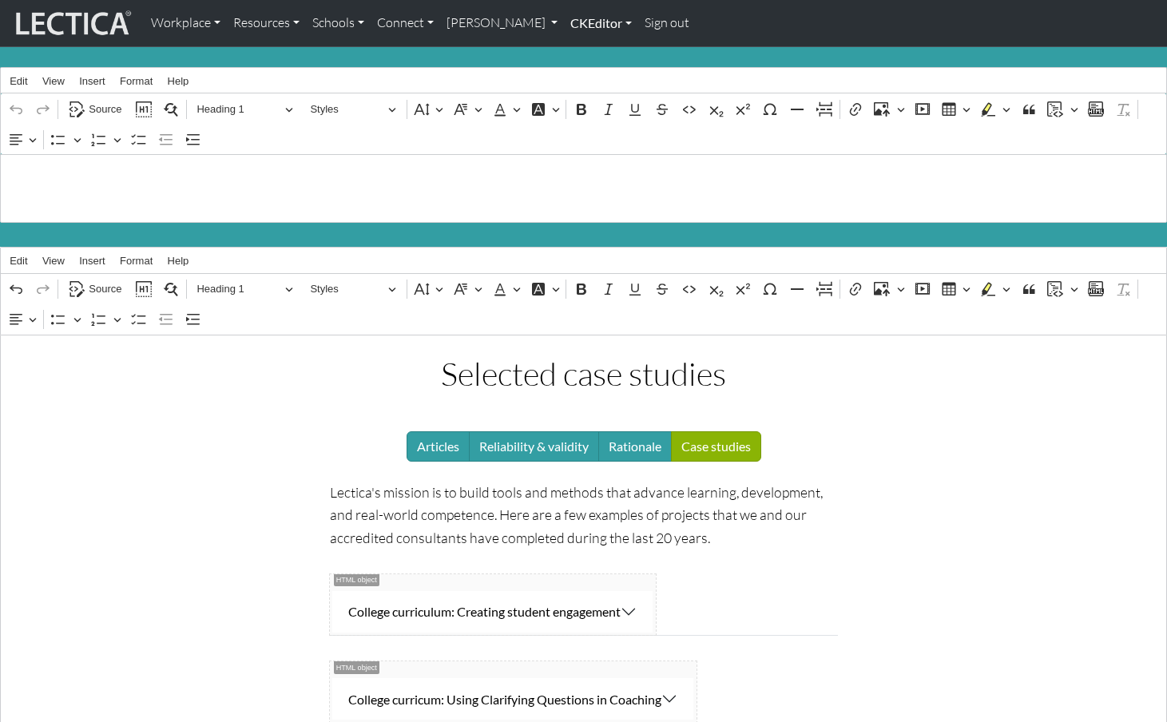
click at [564, 19] on link "CKEditor" at bounding box center [601, 23] width 74 height 34
click at [577, 51] on link "Edit" at bounding box center [593, 59] width 32 height 20
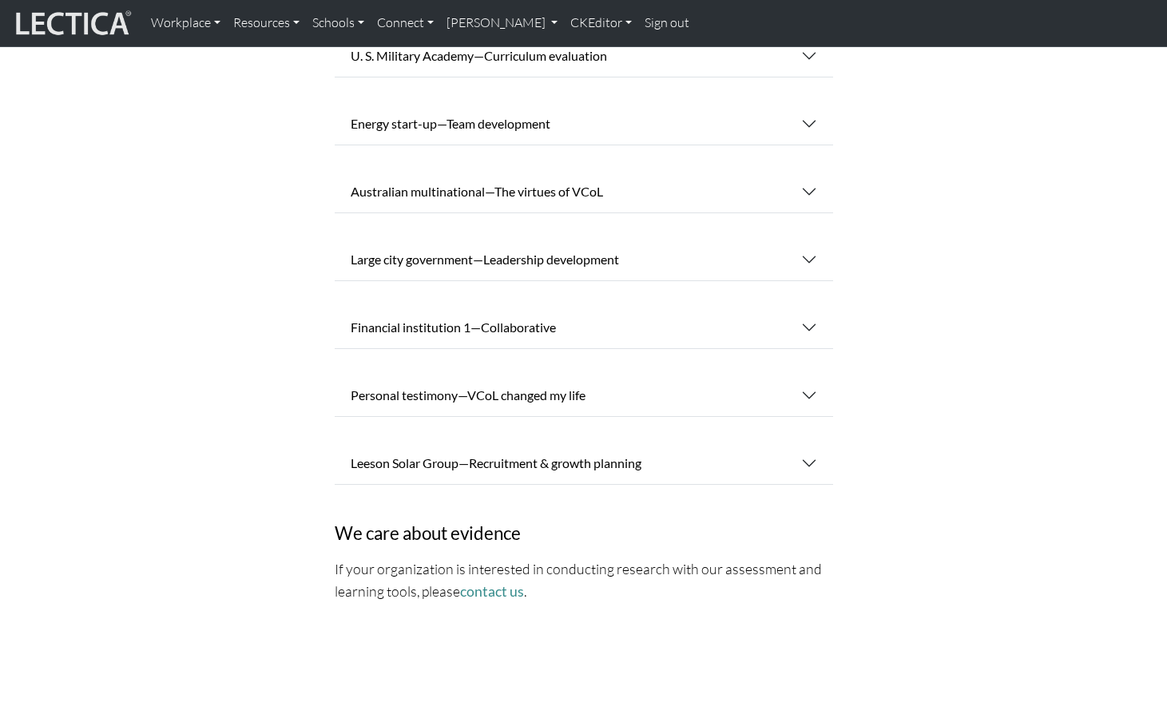
scroll to position [556, 0]
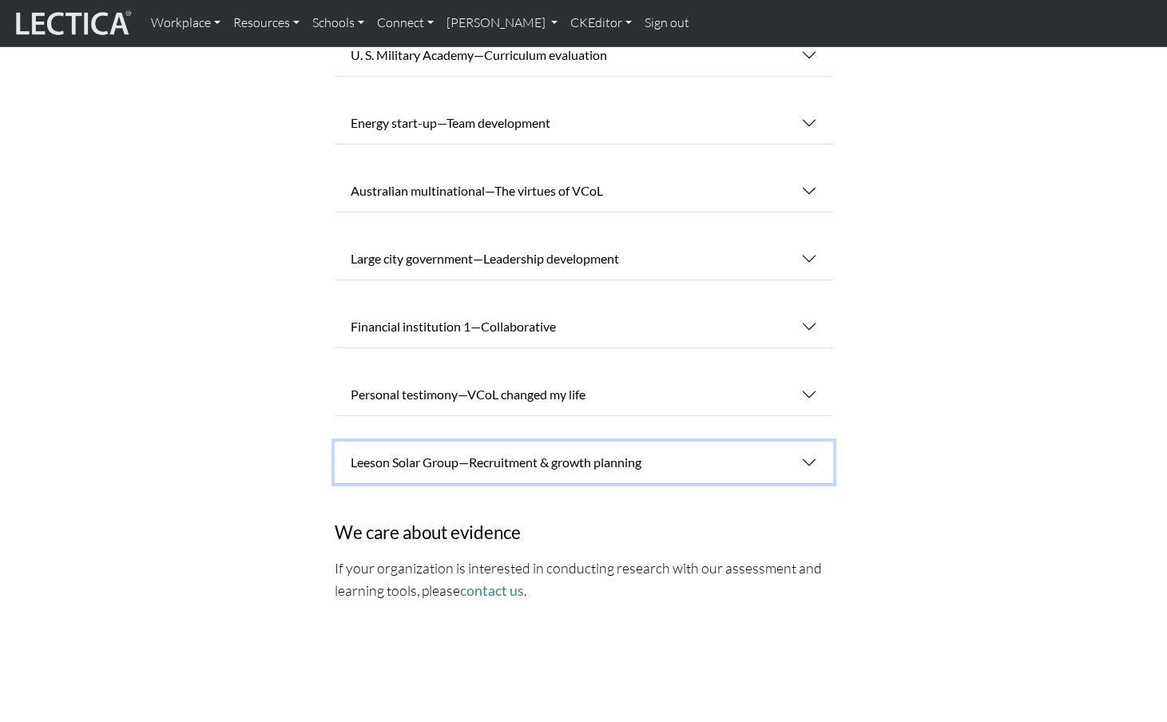
click at [439, 442] on button "Leeson Solar Group—Recruitment & growth planning" at bounding box center [584, 463] width 499 height 42
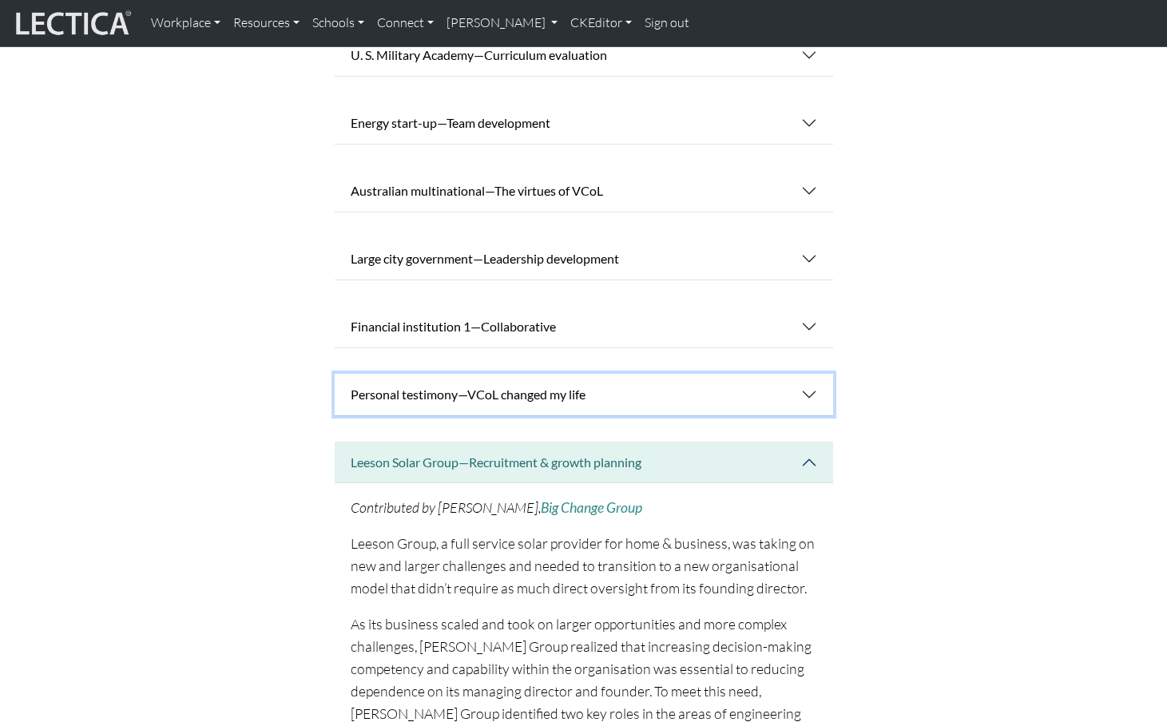
click at [426, 374] on button "Personal testimony—VCoL changed my life" at bounding box center [584, 395] width 499 height 42
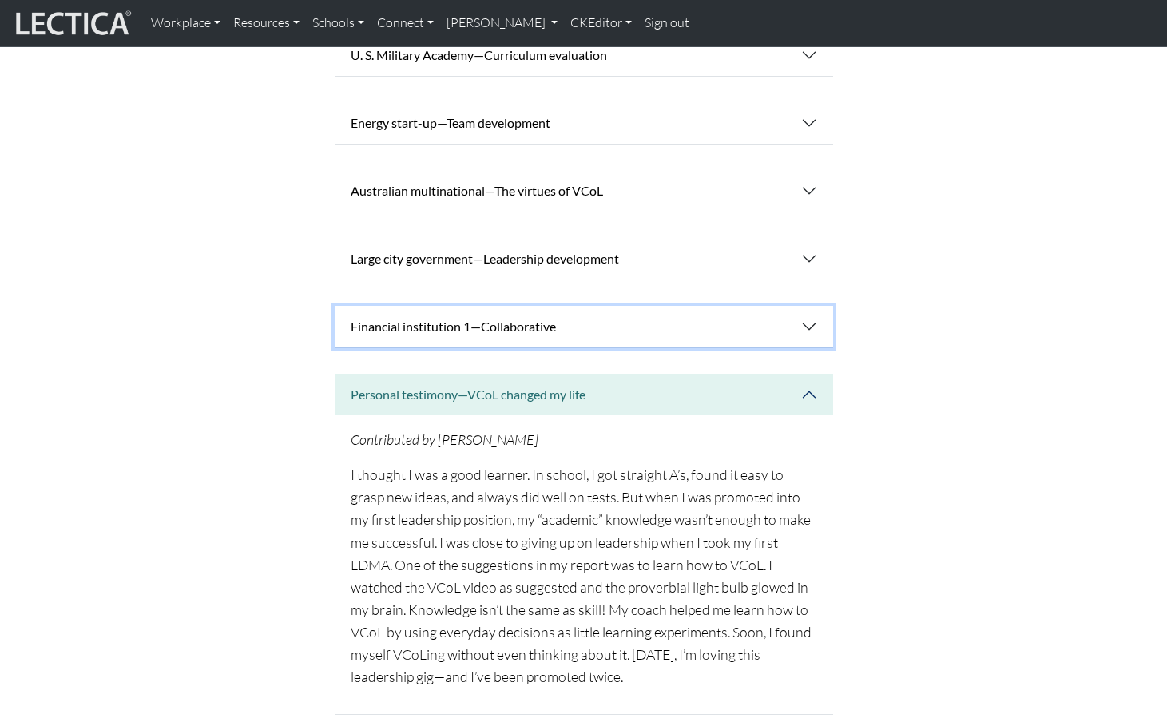
click at [411, 306] on button "Financial institution 1—Collaborative" at bounding box center [584, 327] width 499 height 42
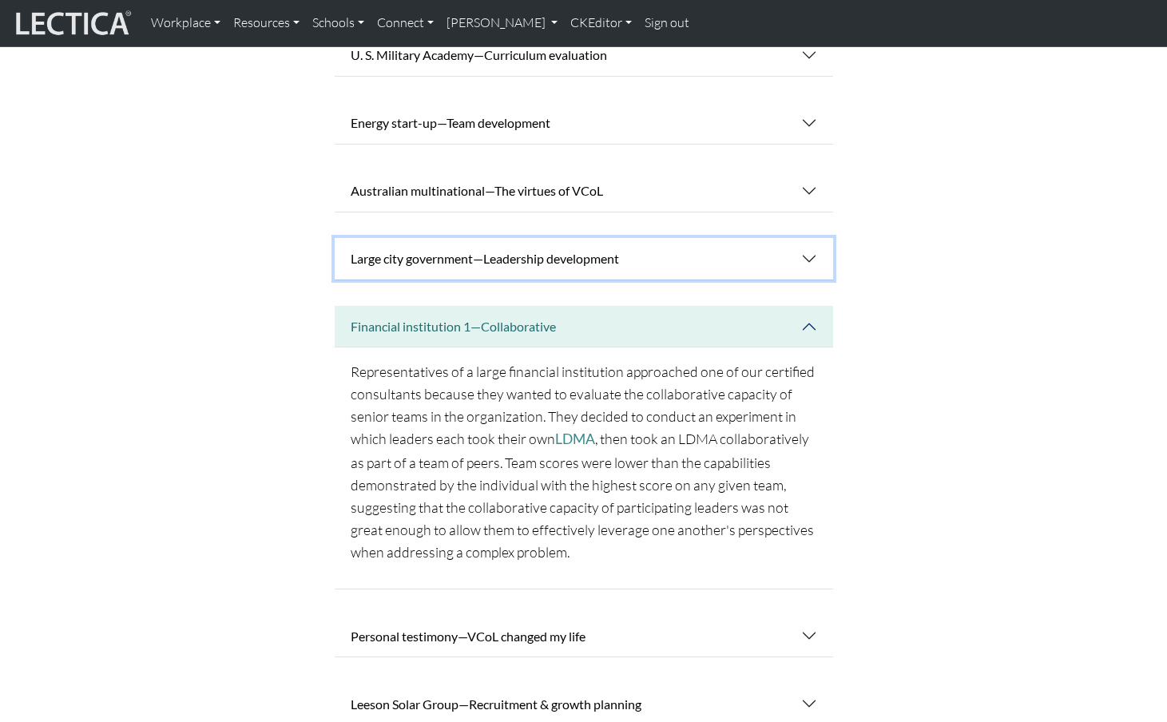
click at [411, 238] on button "Large city government—Leadership development" at bounding box center [584, 259] width 499 height 42
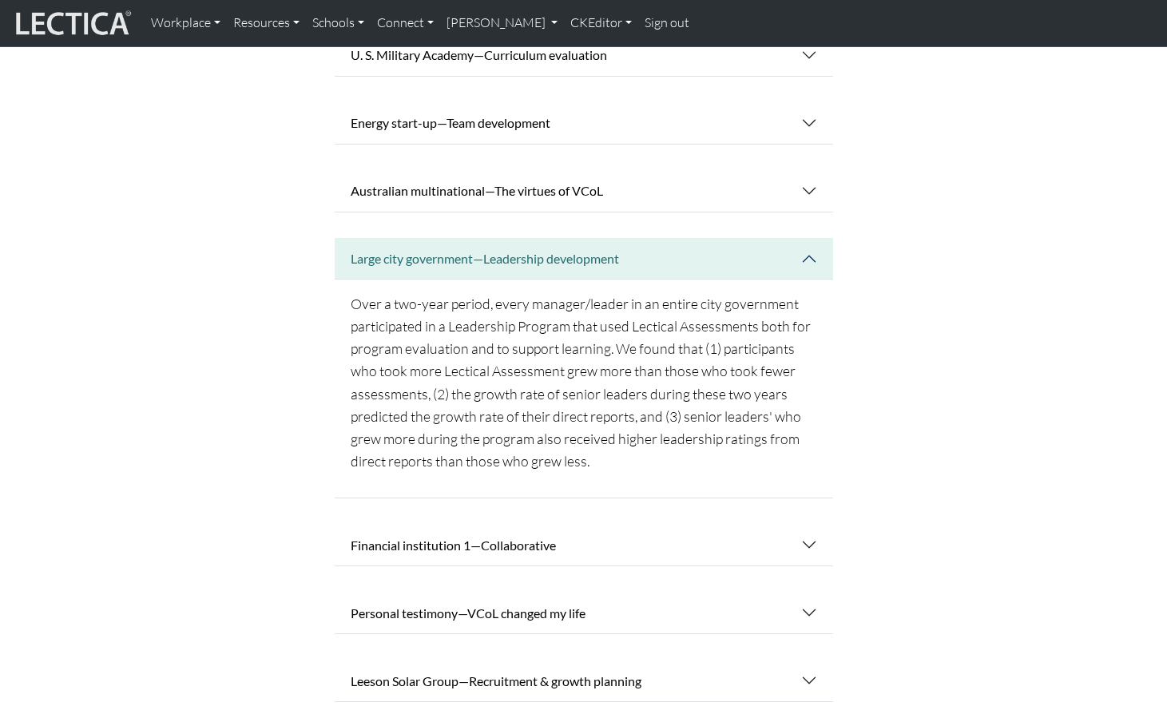
click at [216, 221] on div "Selected case studies Articles Reliability & validity Rationale Case studies Le…" at bounding box center [583, 241] width 1035 height 1258
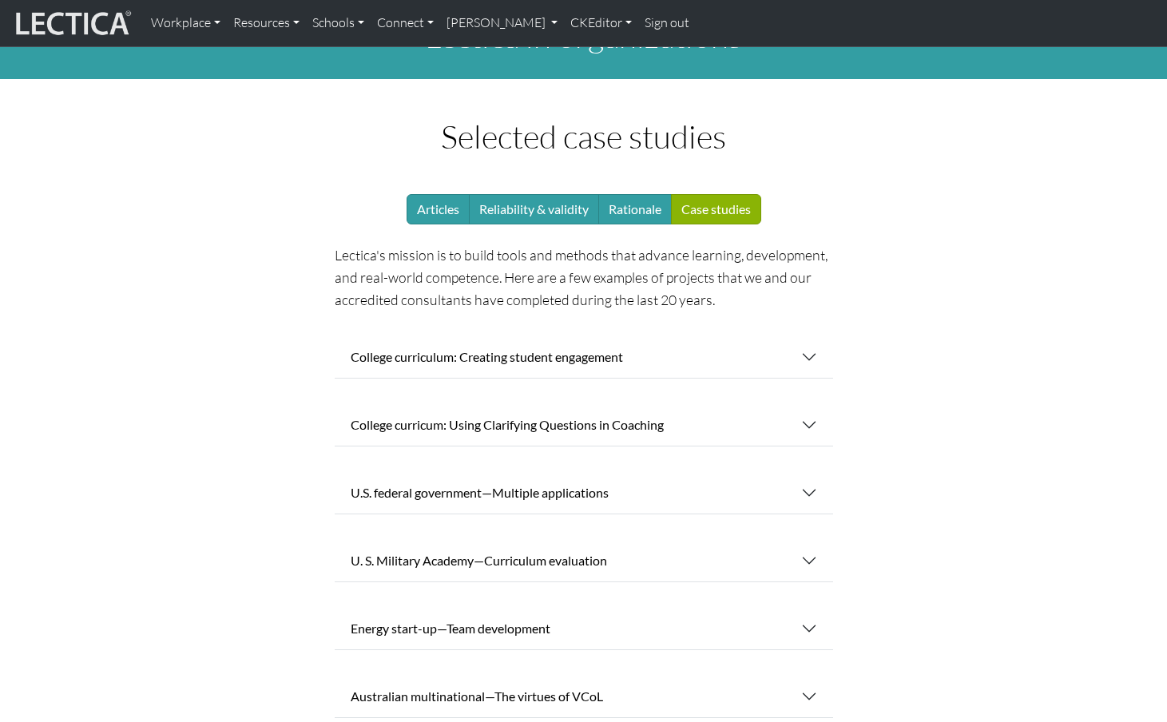
scroll to position [20, 0]
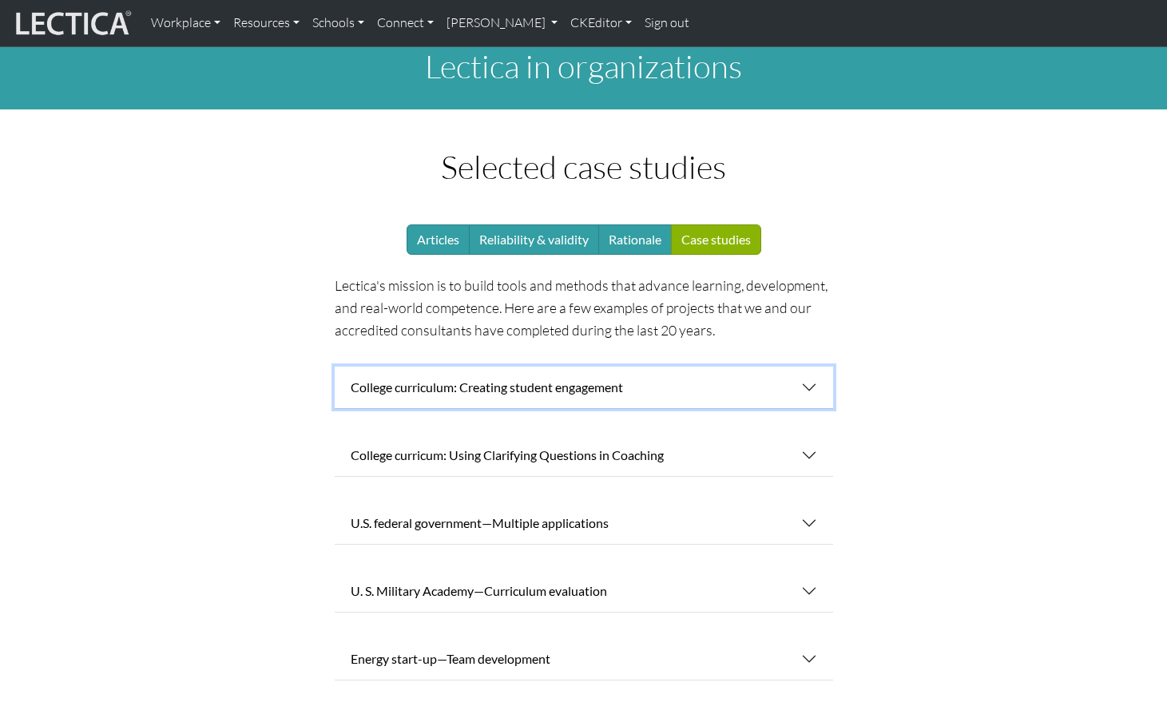
click at [423, 367] on button "College curriculum: Creating student engagement" at bounding box center [584, 388] width 499 height 42
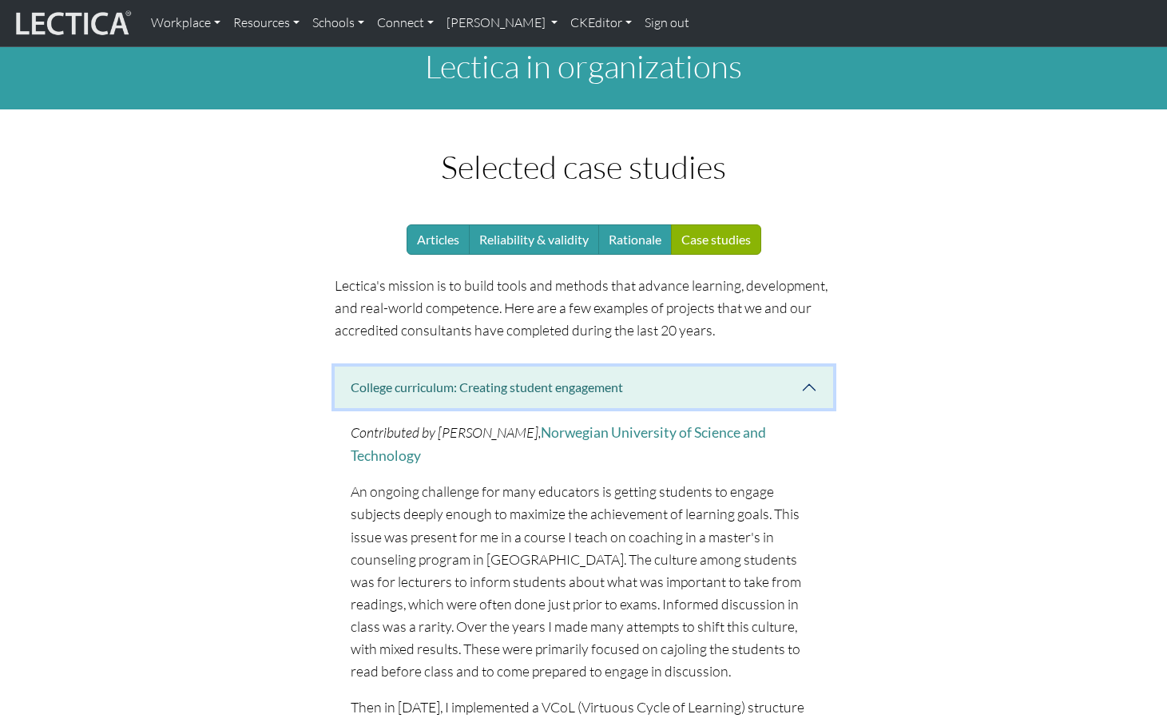
click at [443, 368] on button "College curriculum: Creating student engagement" at bounding box center [584, 388] width 499 height 42
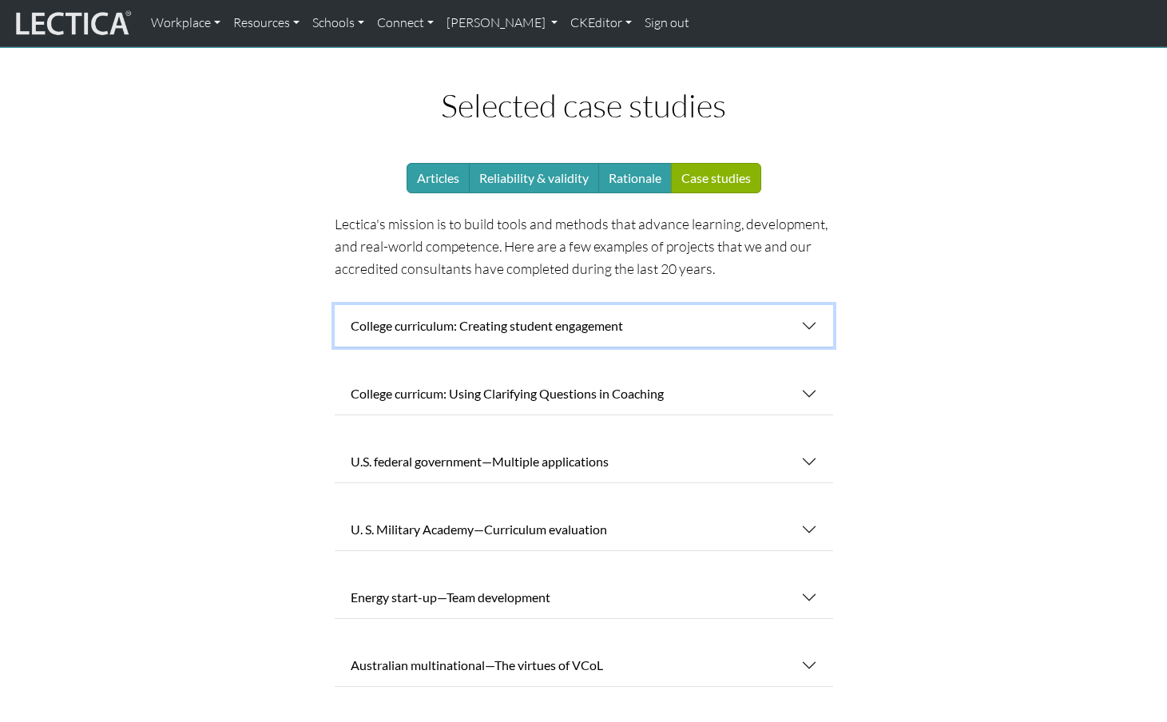
scroll to position [0, 0]
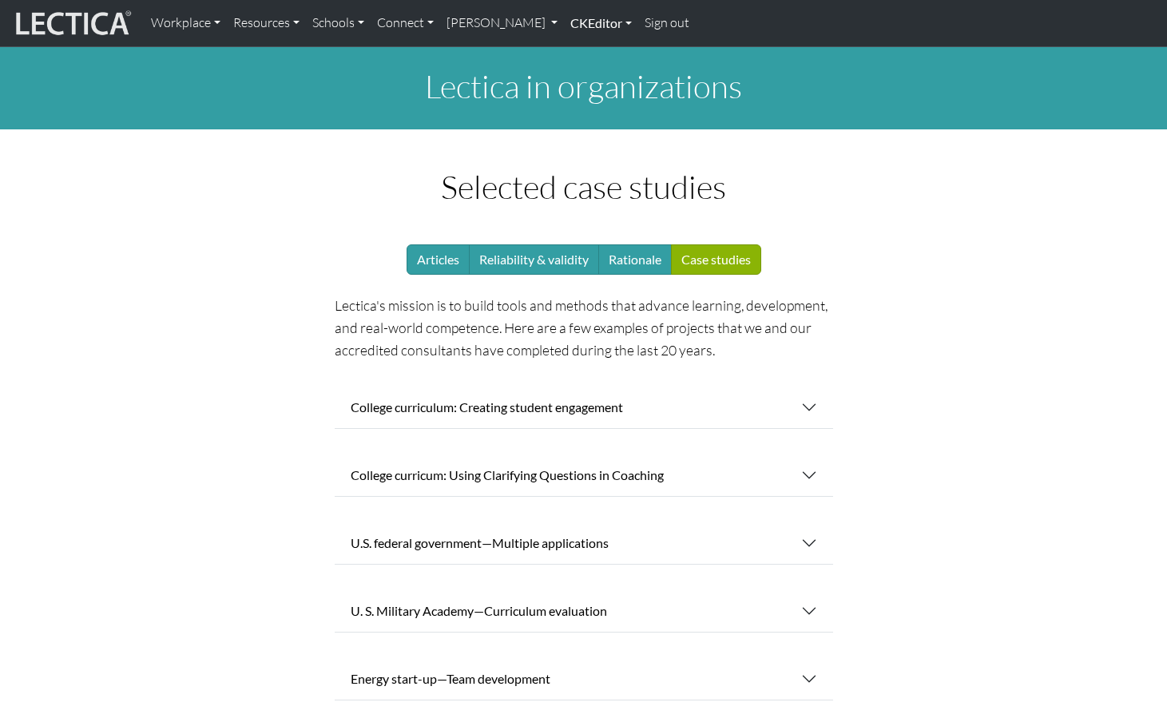
click at [564, 26] on link "CKEditor" at bounding box center [601, 23] width 74 height 34
click at [577, 51] on link "Edit" at bounding box center [593, 59] width 32 height 20
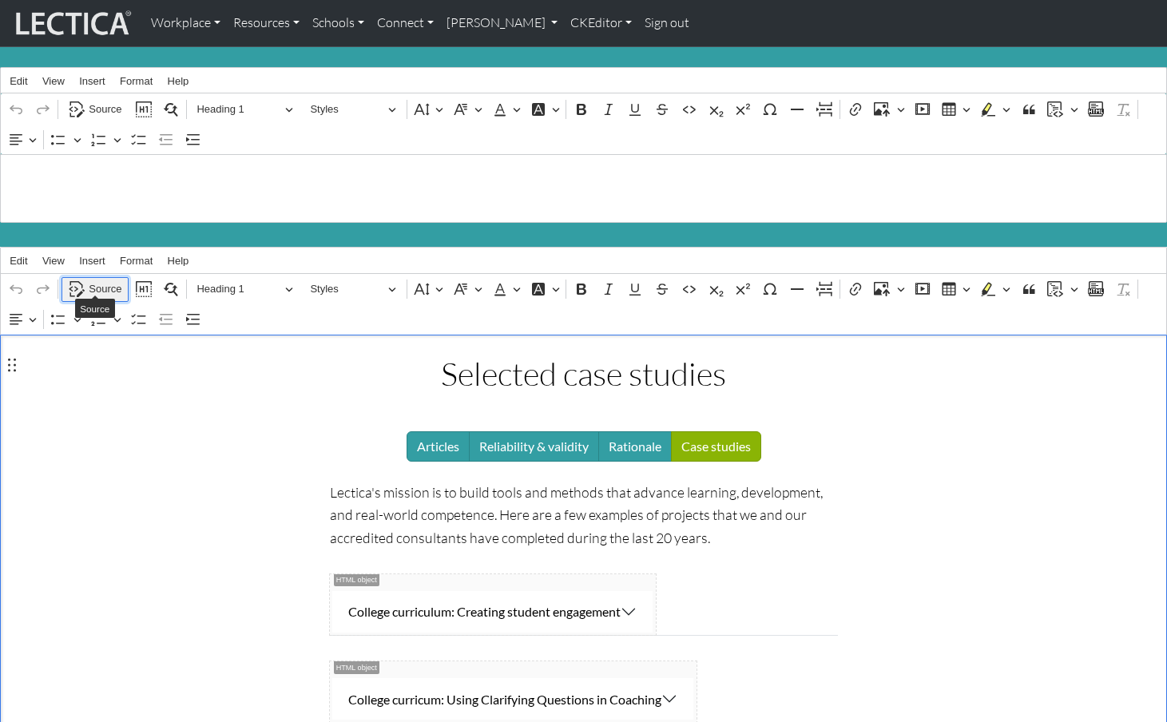
click at [93, 280] on span "Source" at bounding box center [105, 289] width 33 height 19
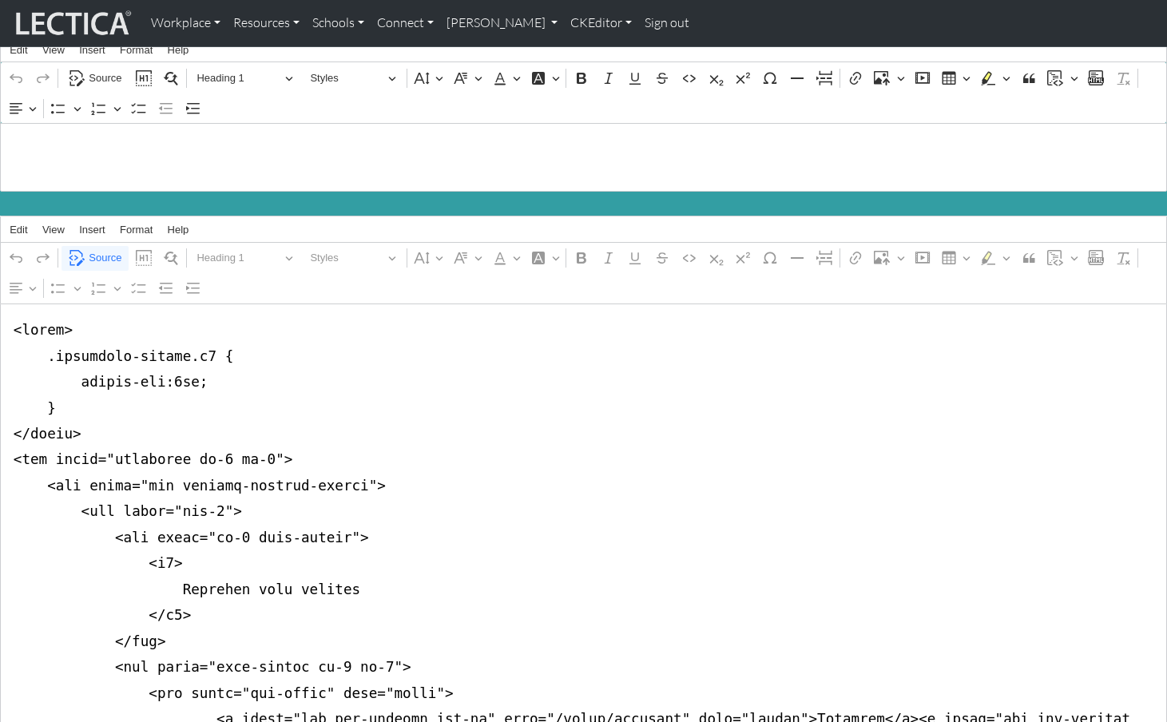
scroll to position [40, 0]
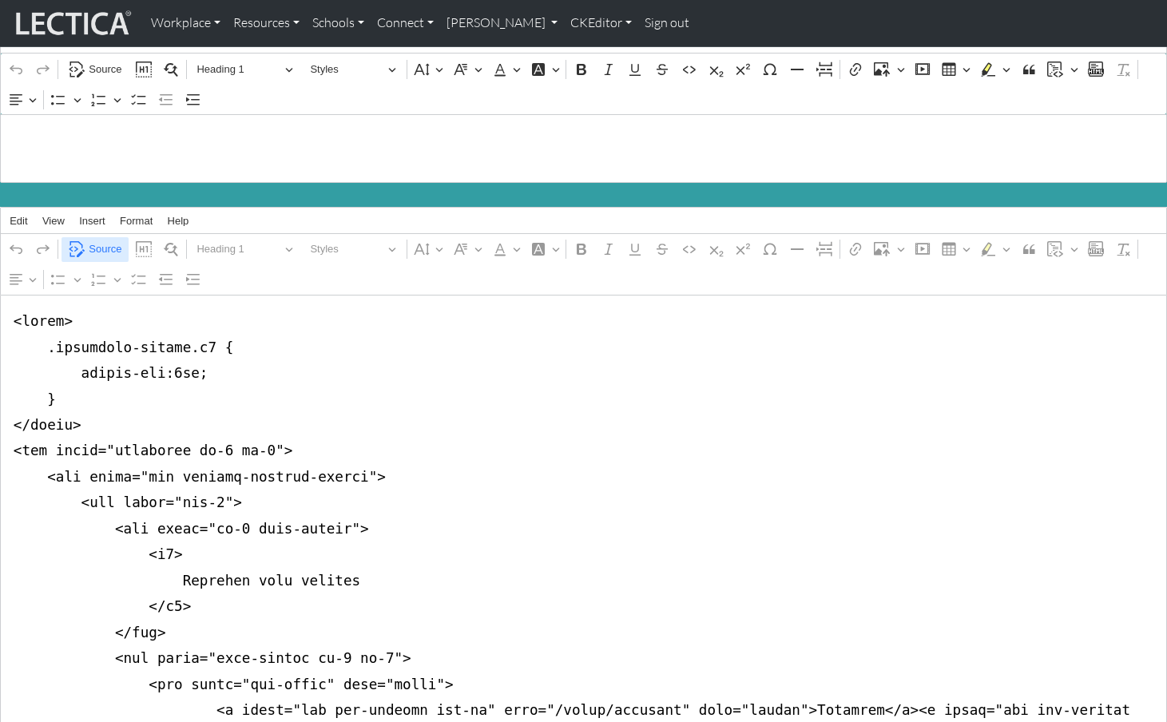
type textarea "<style> .accordion-header.h4 { margin-top:0px; } </style> <div class="container…"
click at [104, 240] on span "Source" at bounding box center [105, 249] width 33 height 19
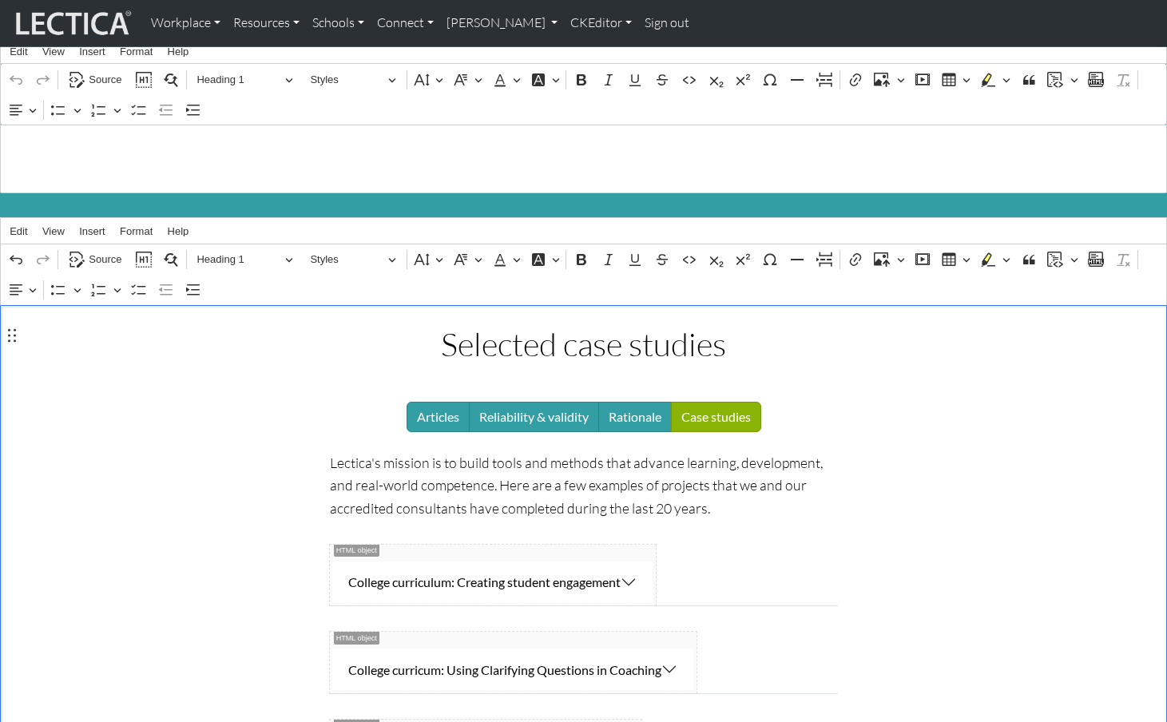
scroll to position [0, 0]
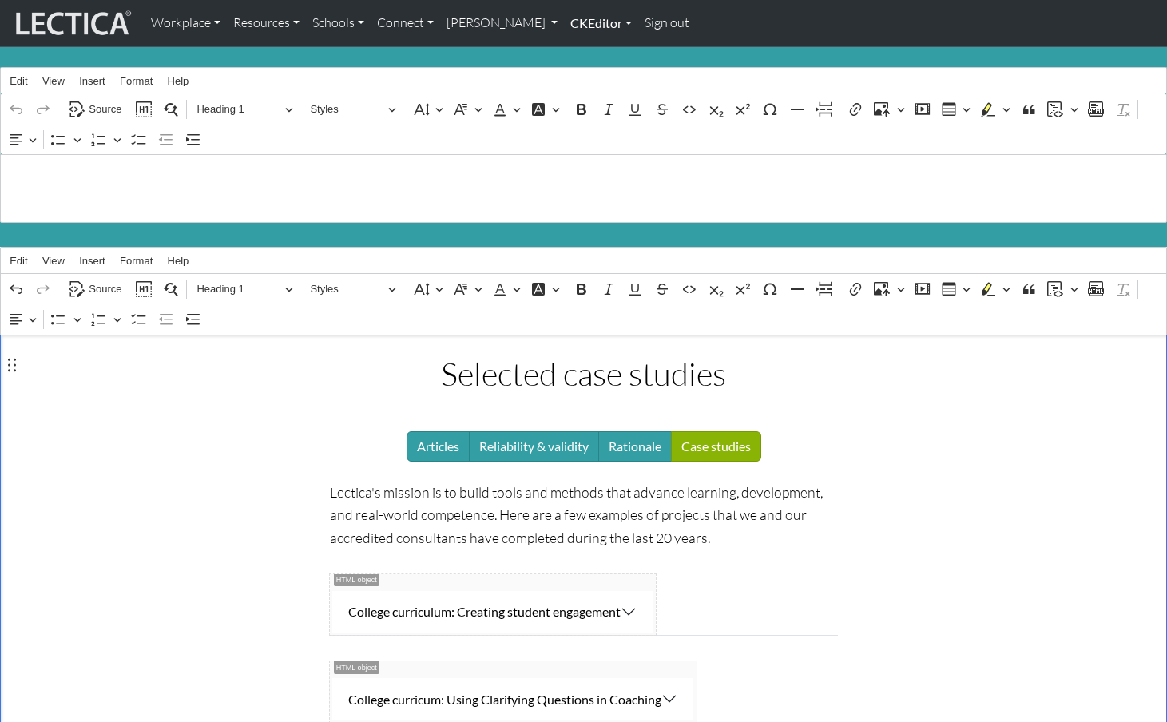
click at [574, 21] on link "CKEditor" at bounding box center [601, 23] width 74 height 34
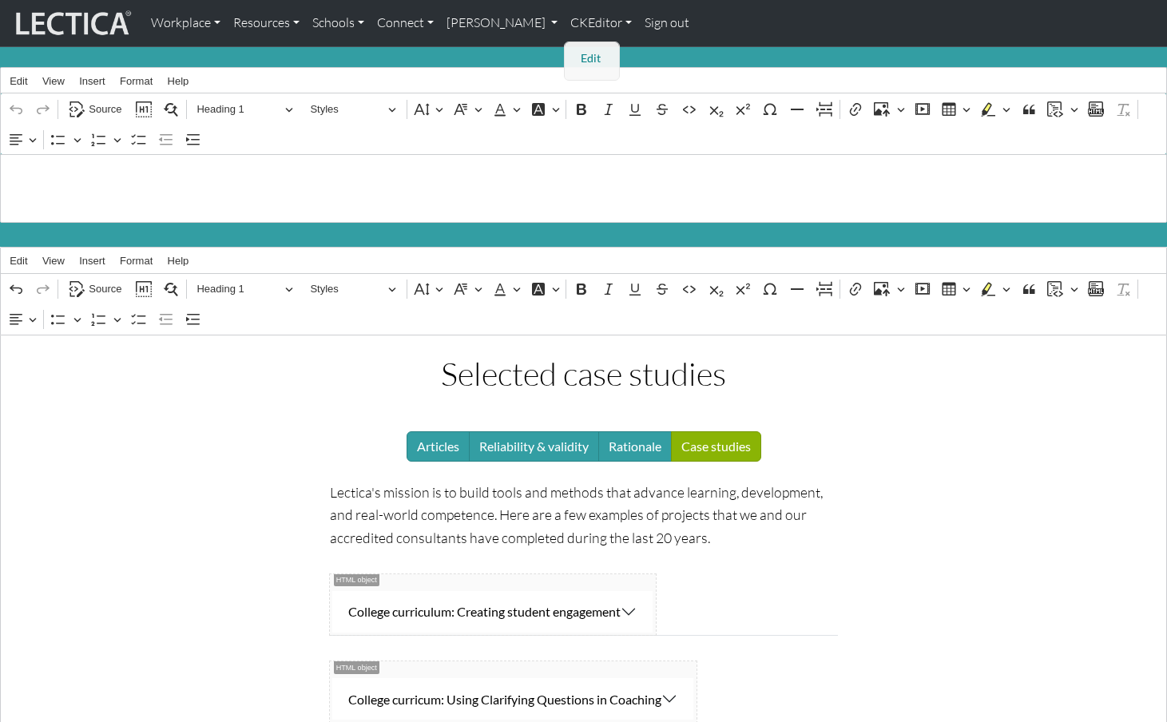
click at [577, 54] on link "Edit" at bounding box center [593, 59] width 32 height 20
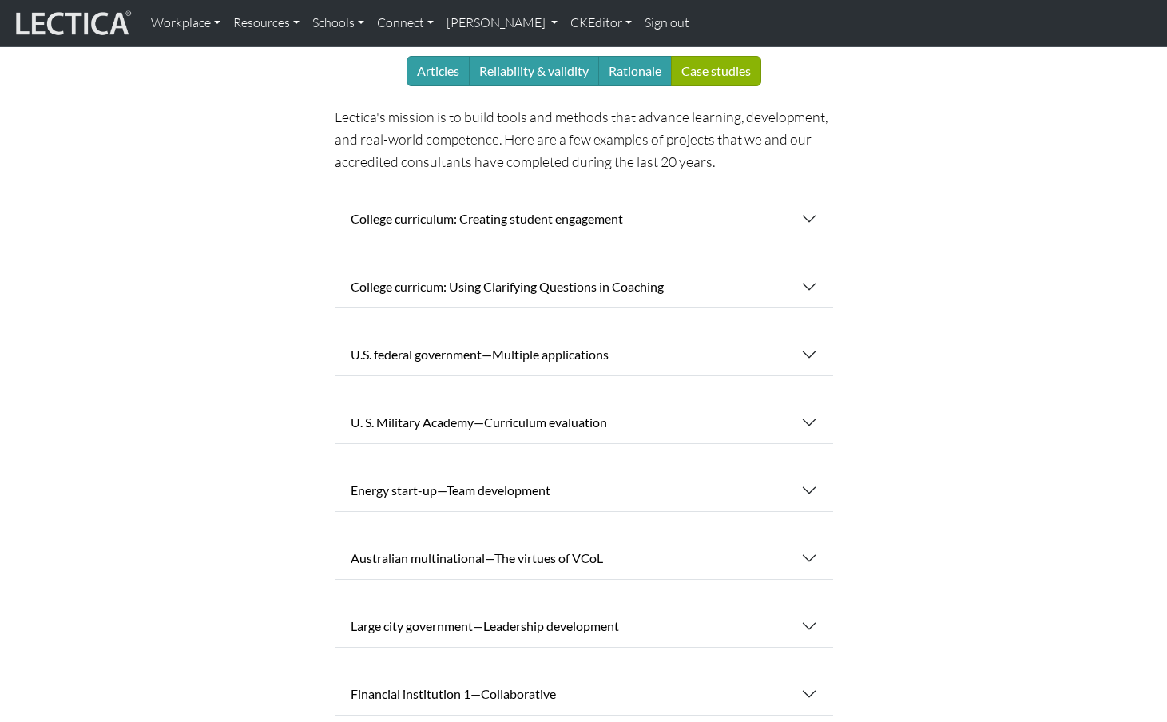
scroll to position [187, 0]
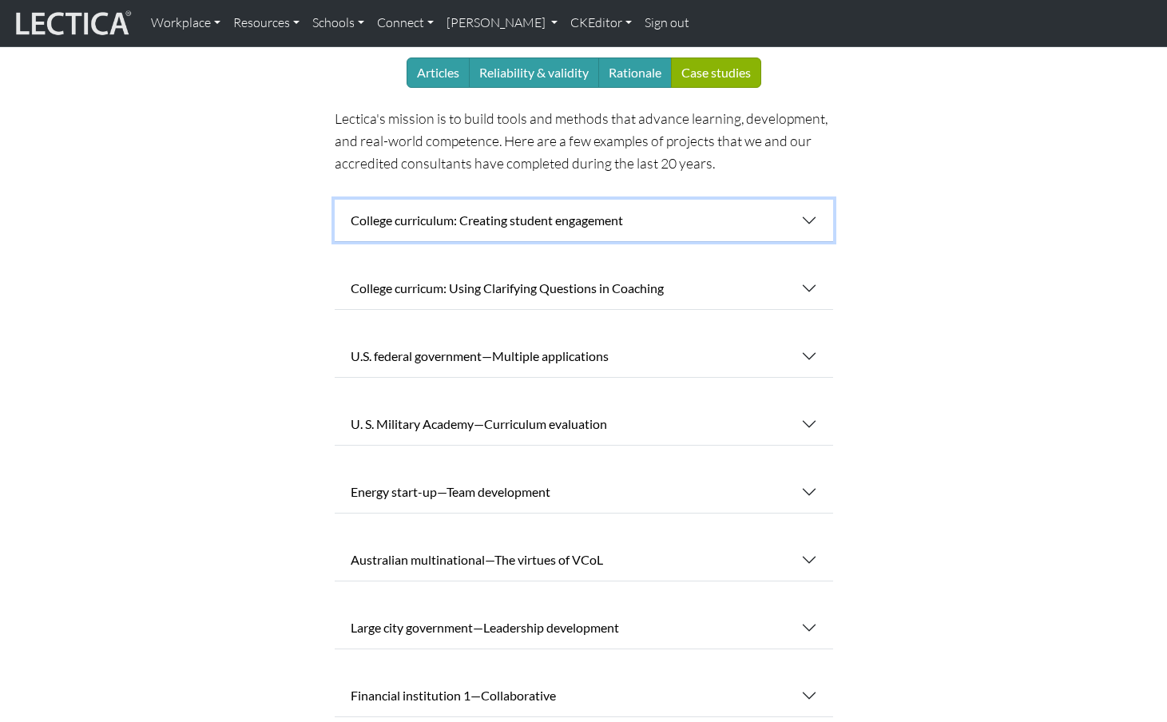
click at [805, 201] on button "College curriculum: Creating student engagement" at bounding box center [584, 221] width 499 height 42
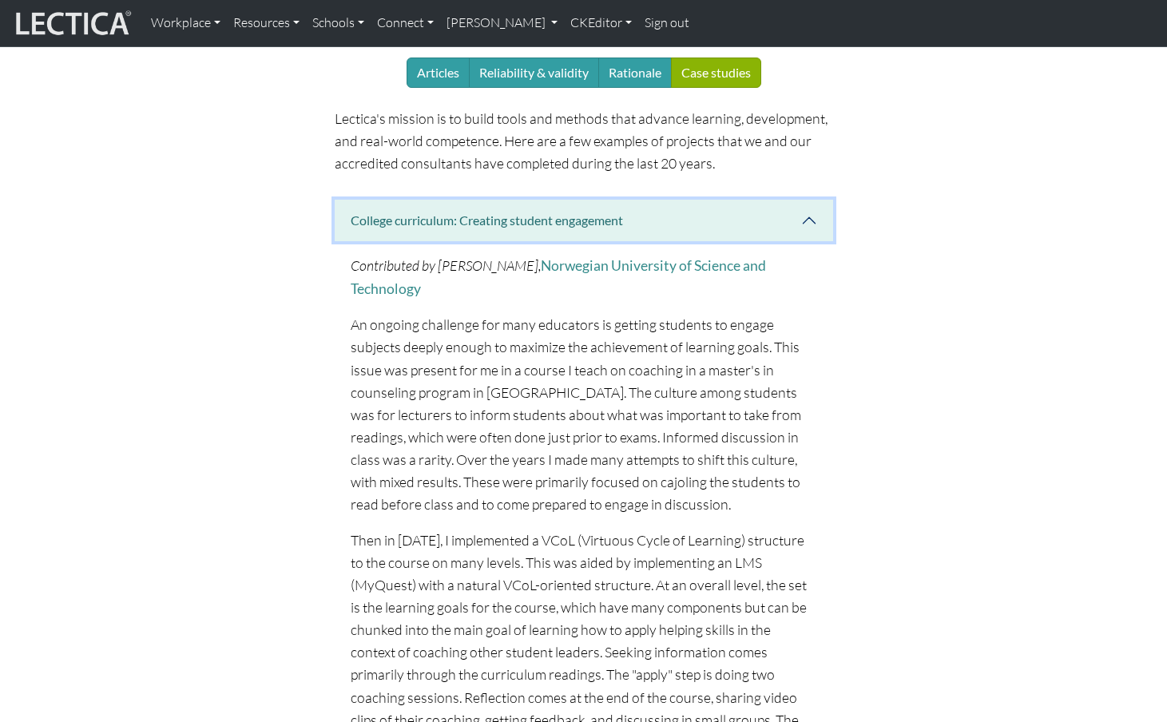
click at [805, 201] on button "College curriculum: Creating student engagement" at bounding box center [584, 221] width 499 height 42
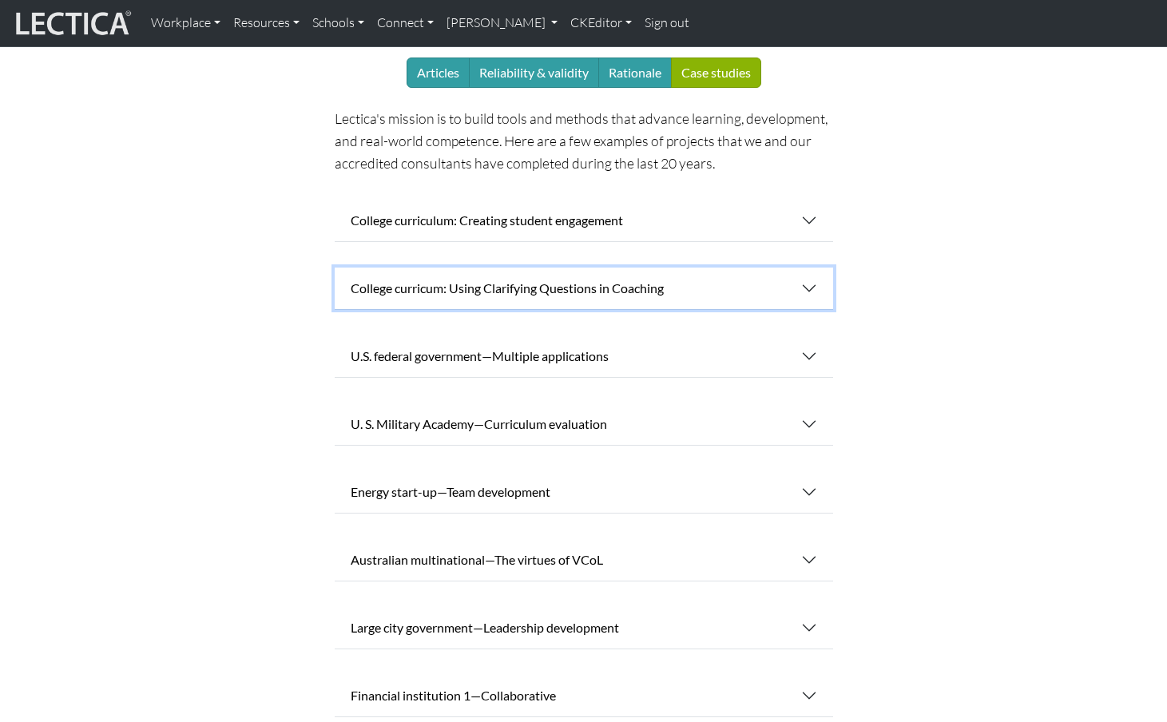
click at [805, 268] on button "College curricum: Using Clarifying Questions in Coaching" at bounding box center [584, 289] width 499 height 42
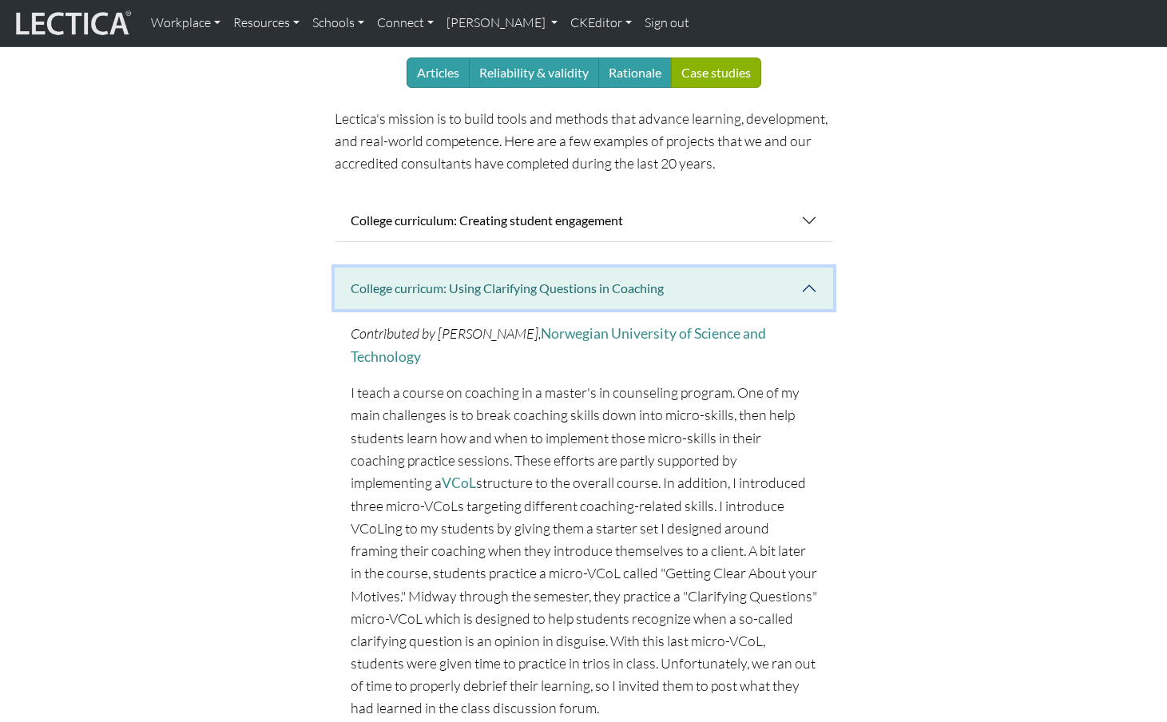
click at [805, 268] on button "College curricum: Using Clarifying Questions in Coaching" at bounding box center [584, 289] width 499 height 42
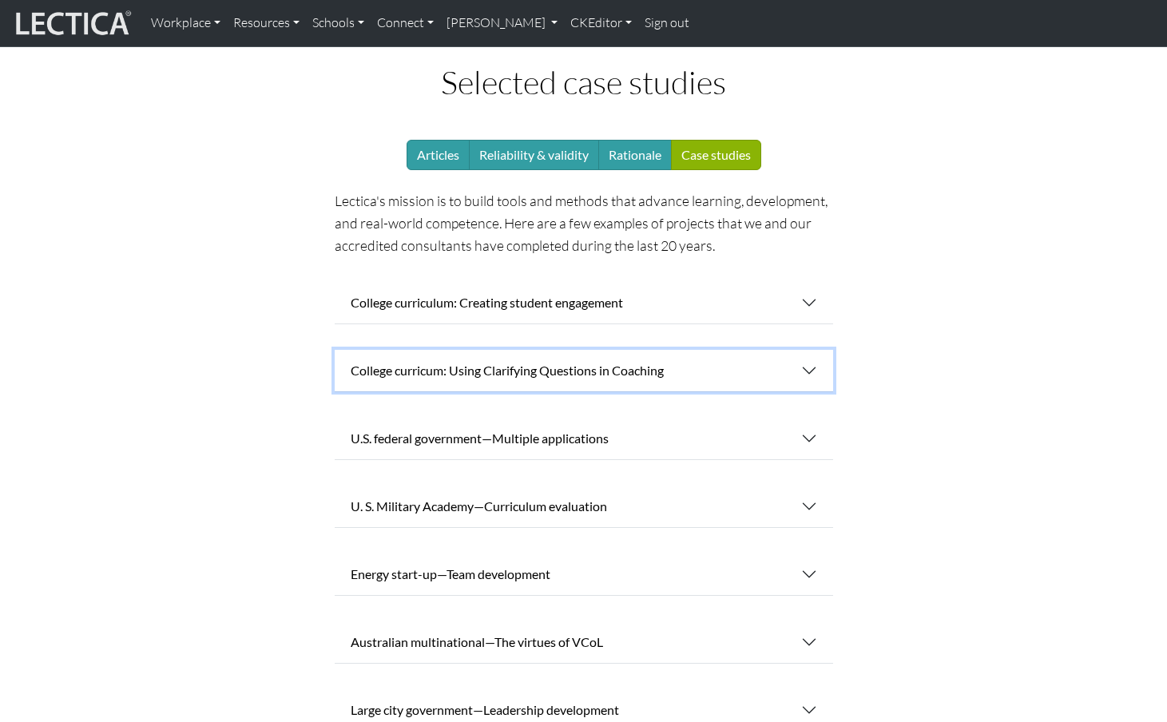
scroll to position [0, 0]
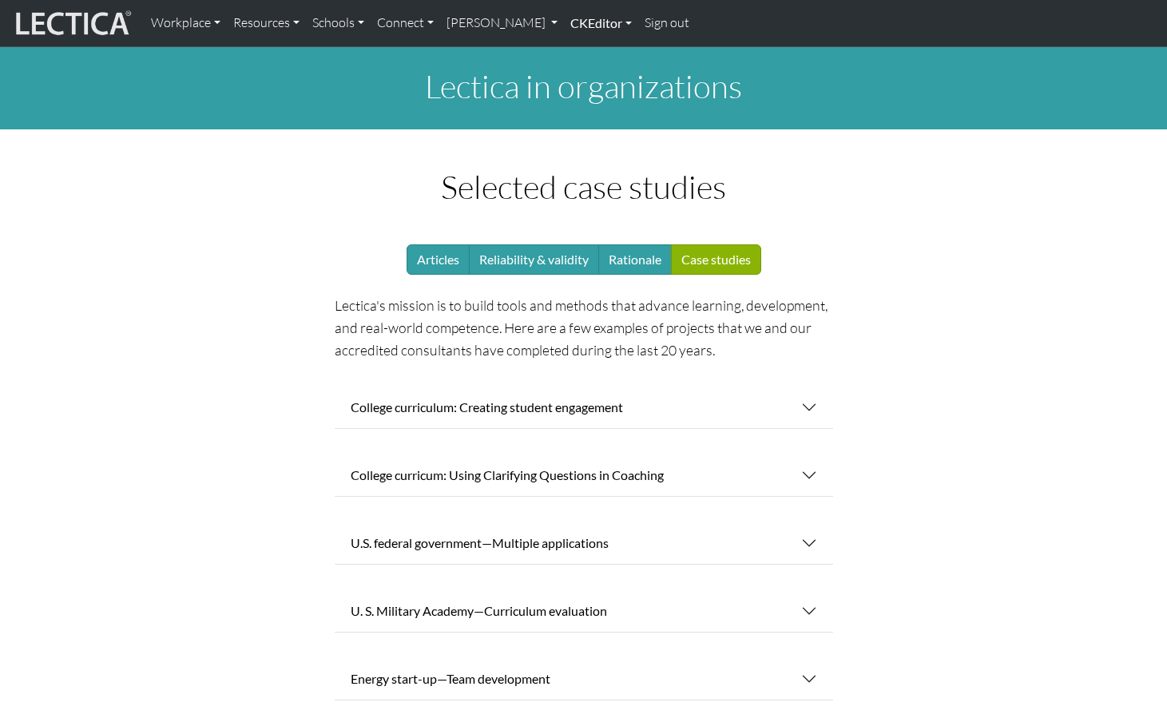
click at [564, 24] on link "CKEditor" at bounding box center [601, 23] width 74 height 34
click at [577, 50] on link "Edit" at bounding box center [593, 59] width 32 height 20
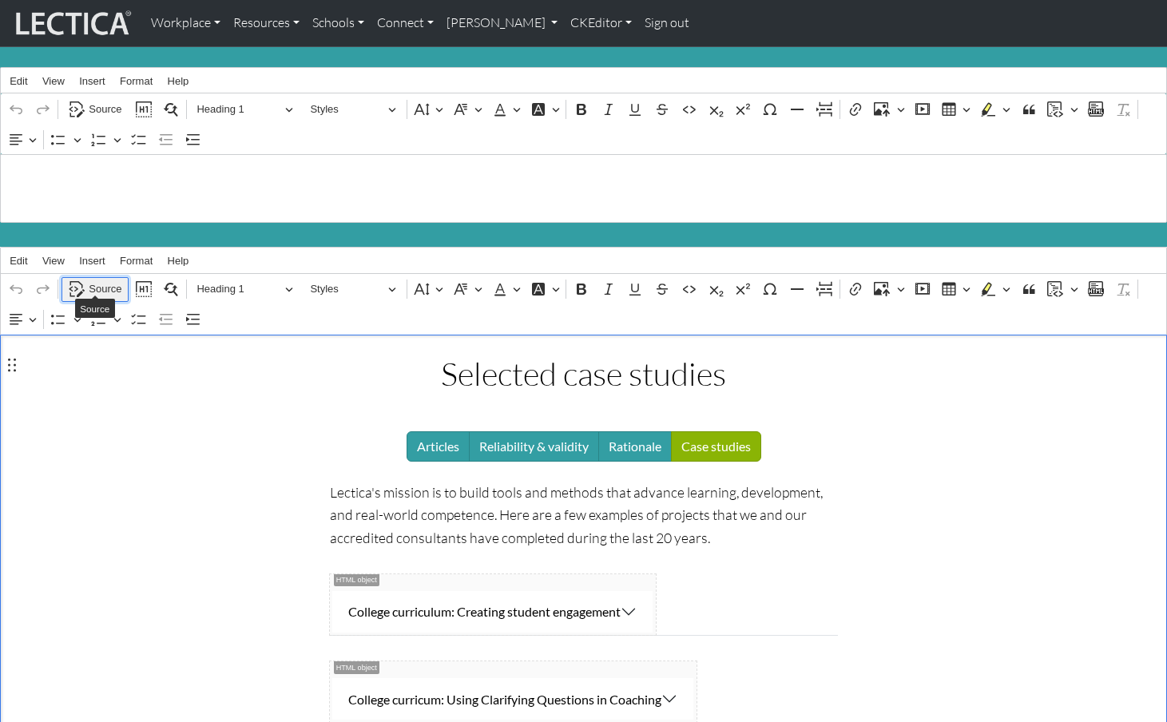
click at [99, 280] on span "Source" at bounding box center [105, 289] width 33 height 19
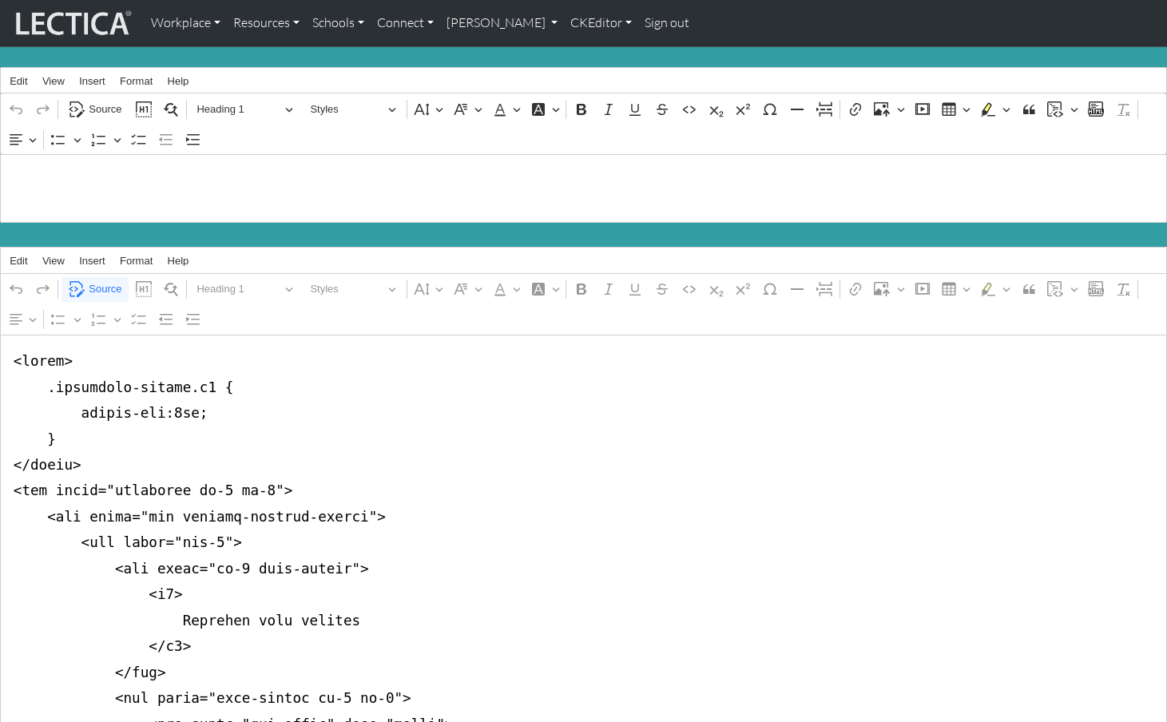
drag, startPoint x: 10, startPoint y: 351, endPoint x: 5, endPoint y: 445, distance: 94.4
drag, startPoint x: 6, startPoint y: 352, endPoint x: -2, endPoint y: 442, distance: 89.8
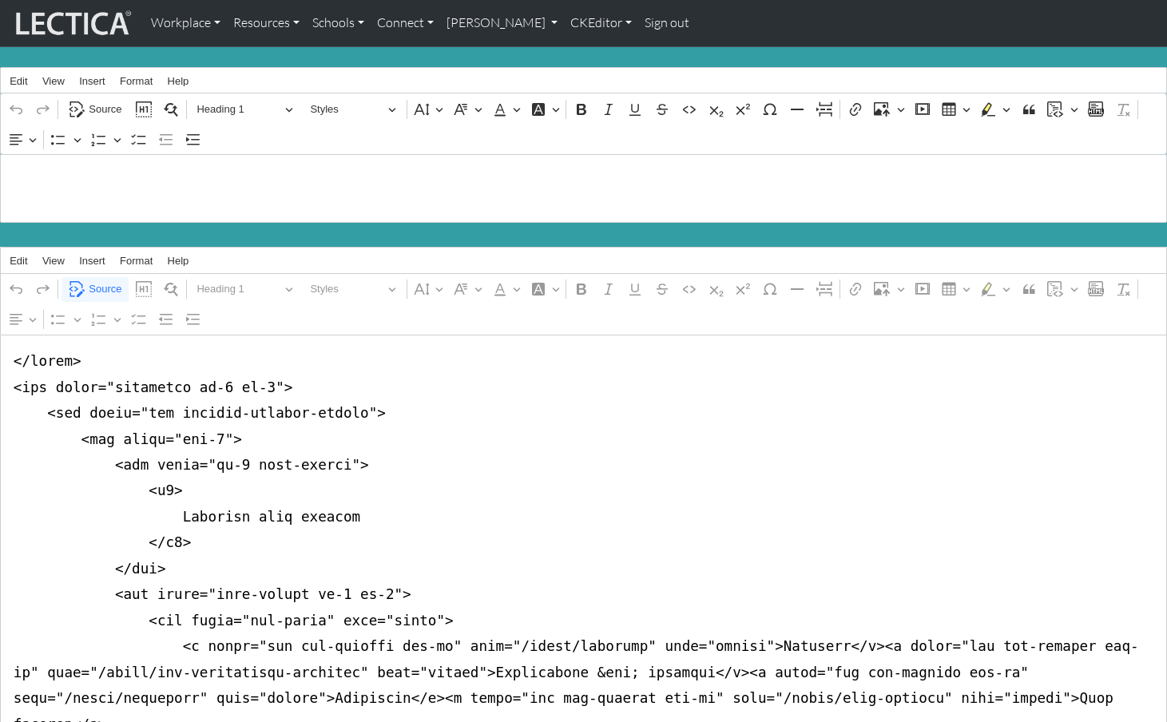
drag, startPoint x: 83, startPoint y: 360, endPoint x: -5, endPoint y: 336, distance: 91.3
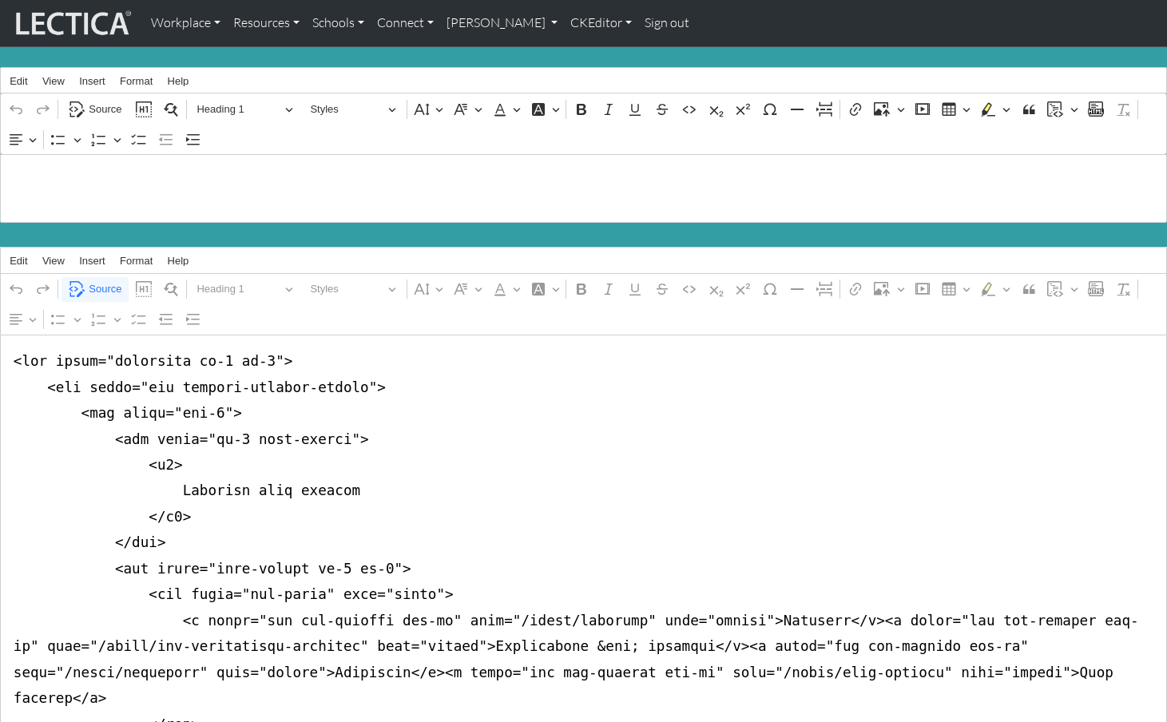
type textarea "<div class="container mt-4 mb-5"> <div class="row justify-content-center"> <div…"
click at [102, 280] on span "Source" at bounding box center [105, 289] width 33 height 19
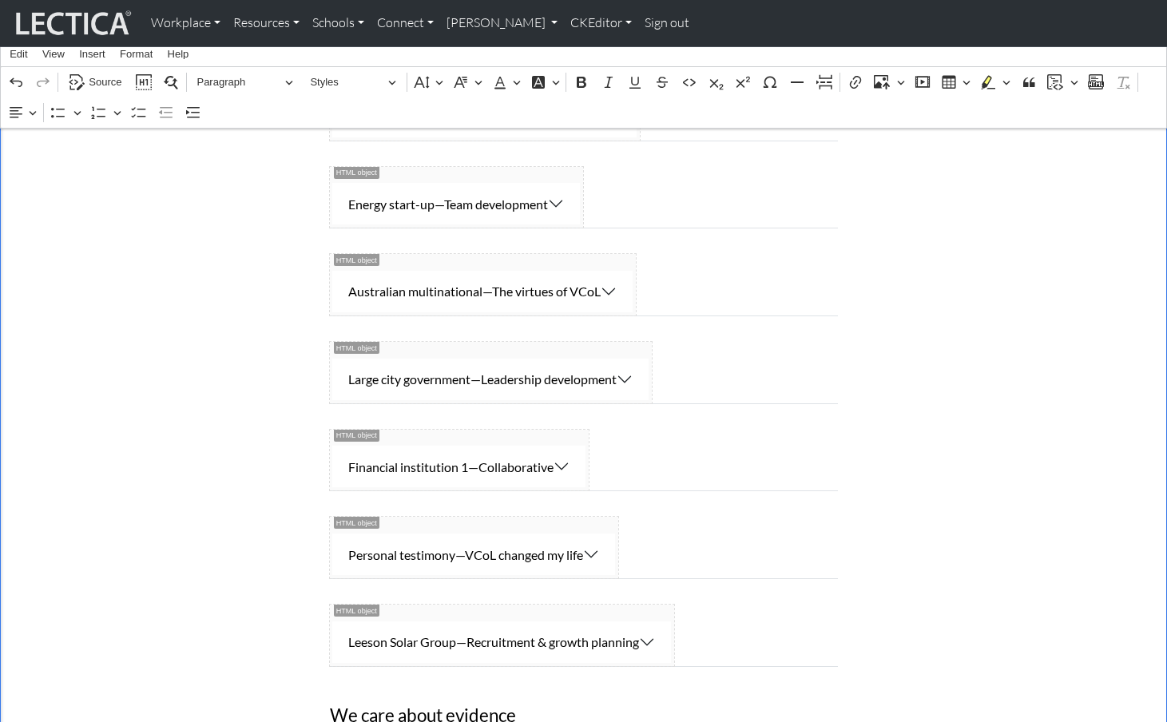
scroll to position [744, 0]
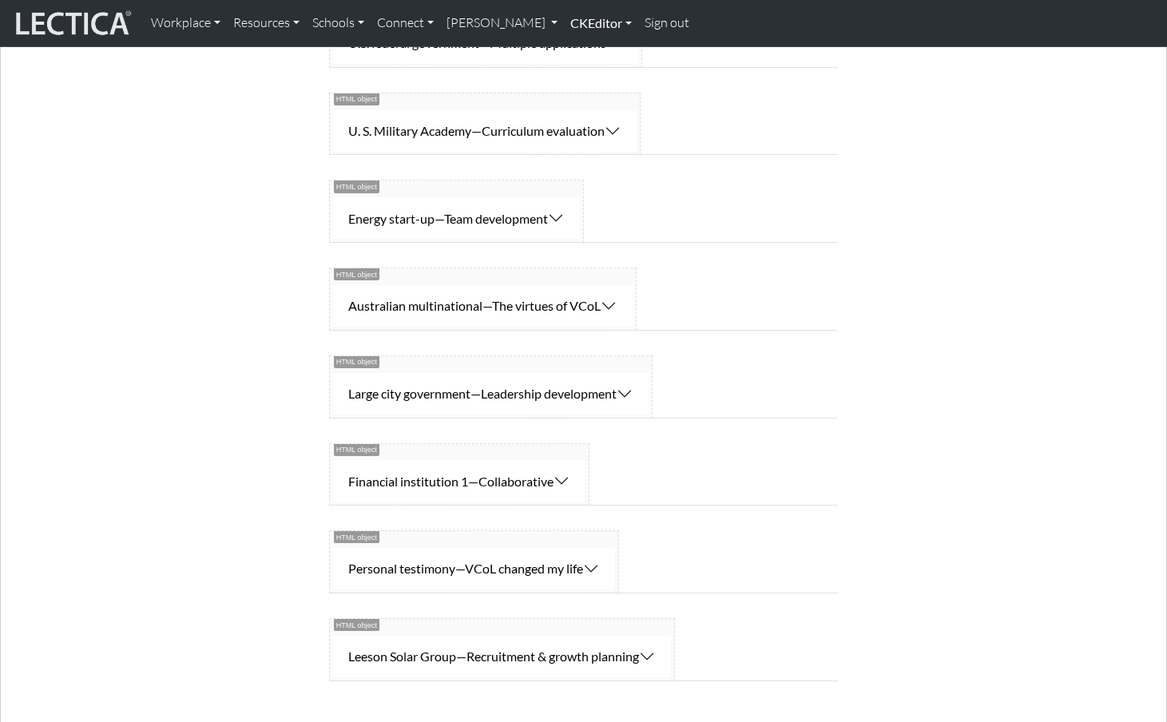
click at [564, 20] on link "CKEditor" at bounding box center [601, 23] width 74 height 34
click at [577, 56] on link "Edit" at bounding box center [593, 59] width 32 height 20
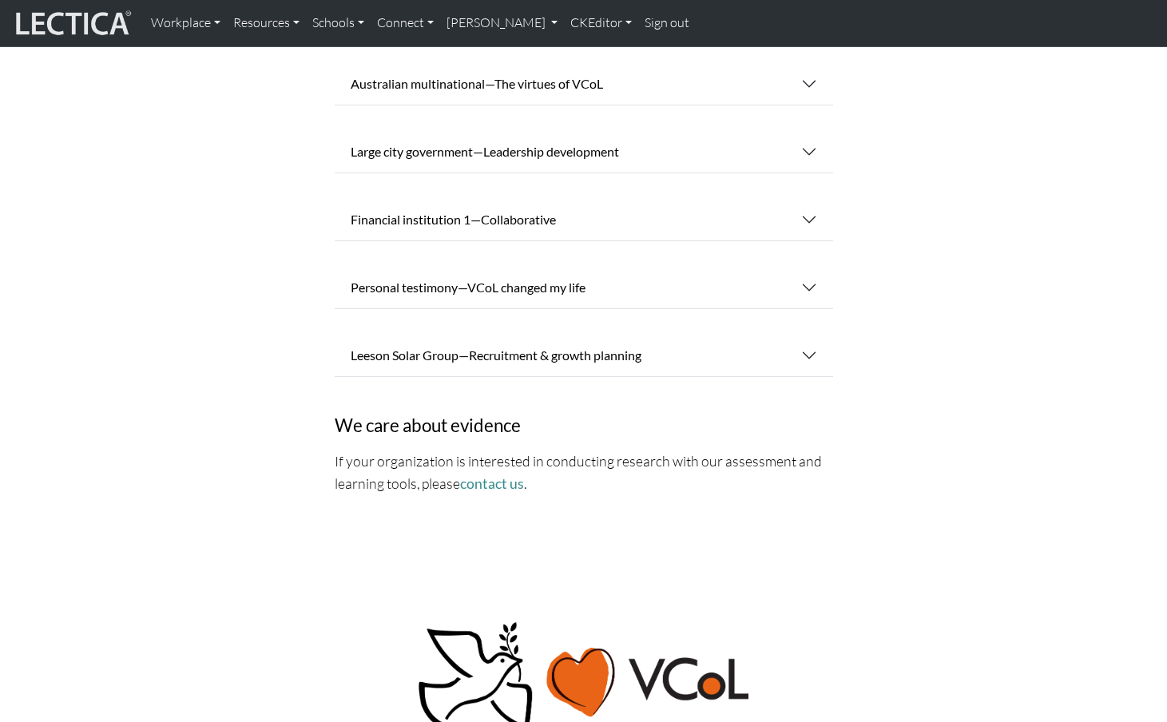
click at [234, 278] on div "Selected case studies Articles Reliability & validity Rationale Case studies Le…" at bounding box center [583, 24] width 1035 height 1039
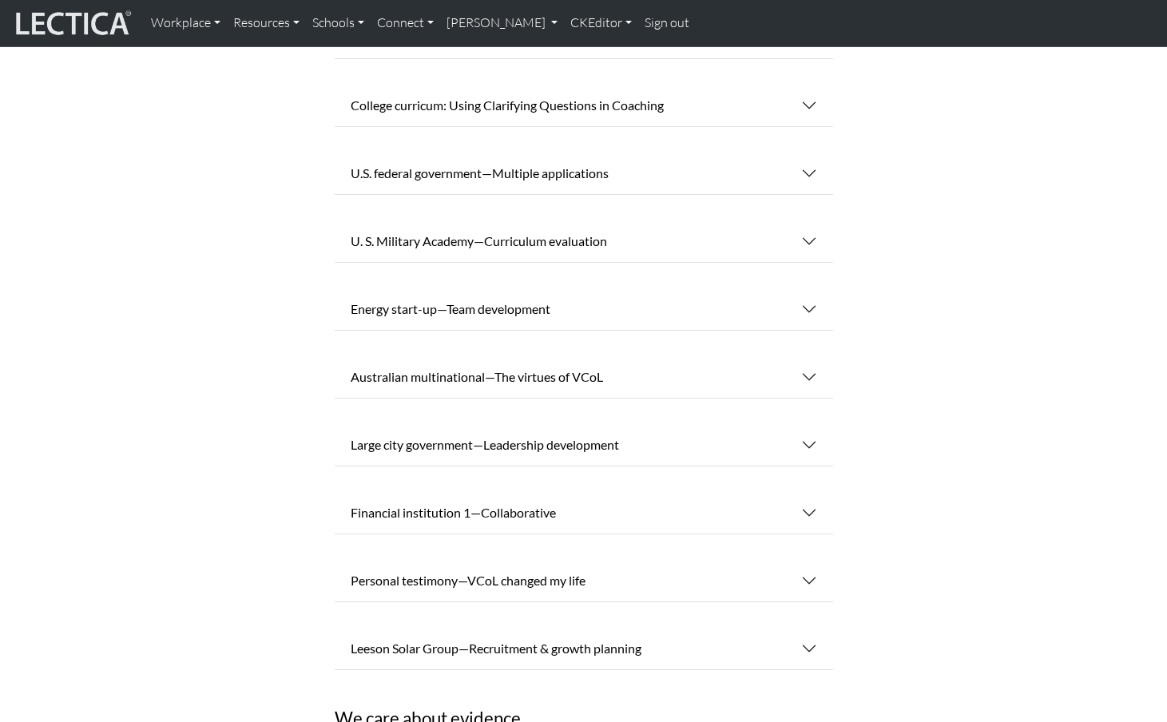
scroll to position [371, 0]
click at [564, 21] on link "CKEditor" at bounding box center [601, 23] width 74 height 34
click at [577, 49] on link "Edit" at bounding box center [593, 59] width 32 height 20
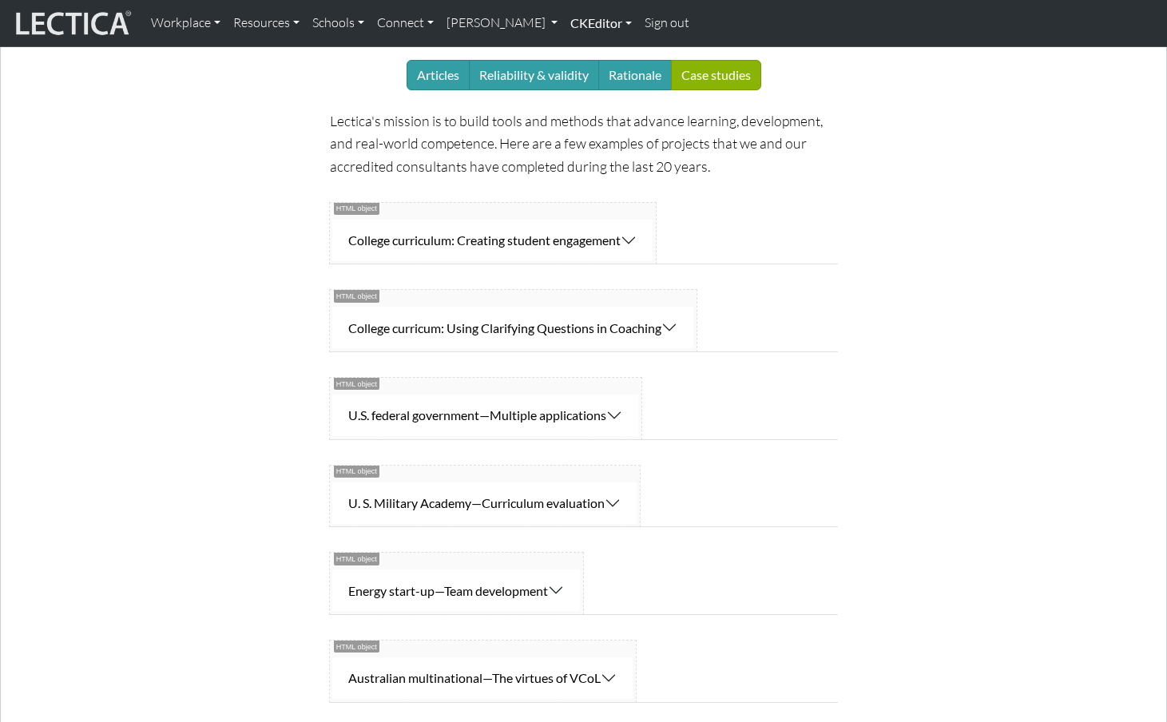
click at [564, 22] on link "CKEditor" at bounding box center [601, 23] width 74 height 34
click at [577, 54] on link "Edit" at bounding box center [593, 59] width 32 height 20
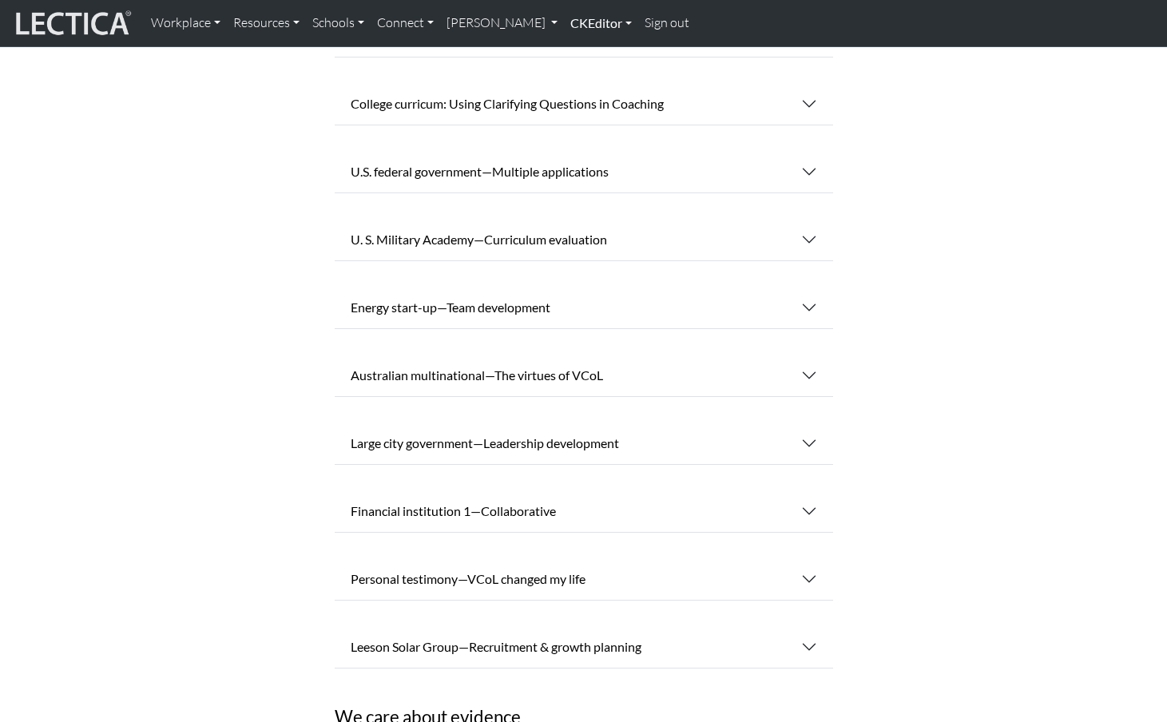
click at [564, 26] on link "CKEditor" at bounding box center [601, 23] width 74 height 34
click at [577, 55] on link "Edit" at bounding box center [593, 59] width 32 height 20
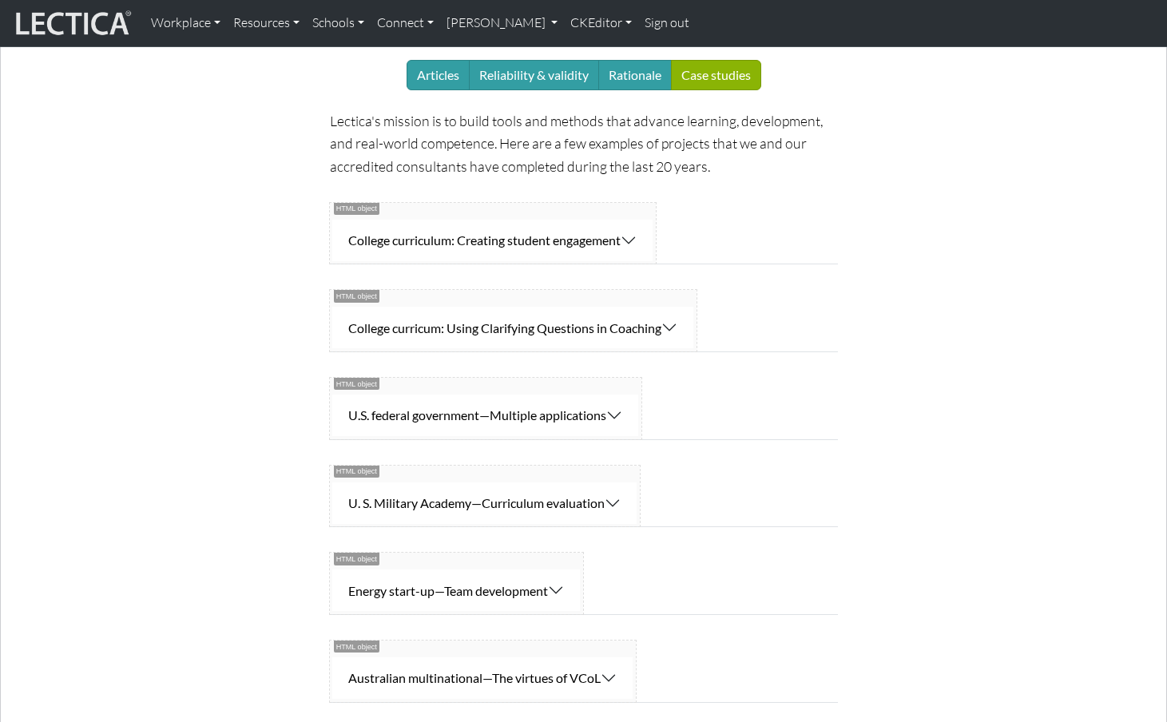
scroll to position [0, 0]
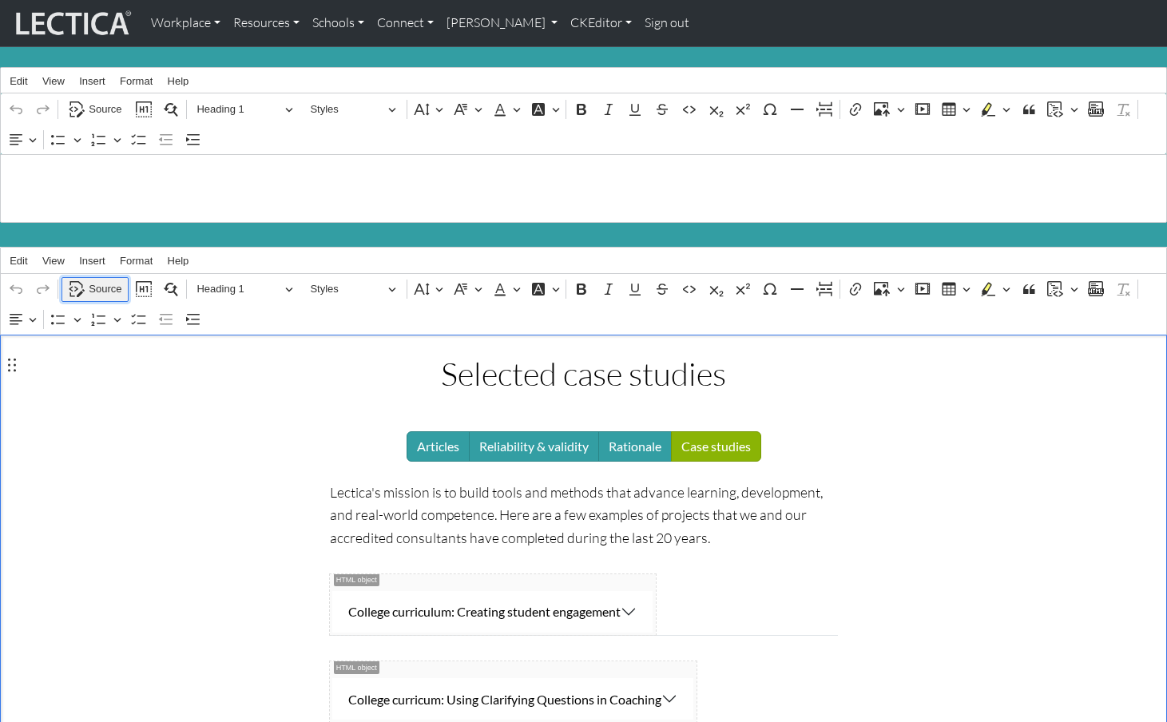
click at [107, 284] on span "Source" at bounding box center [105, 289] width 33 height 19
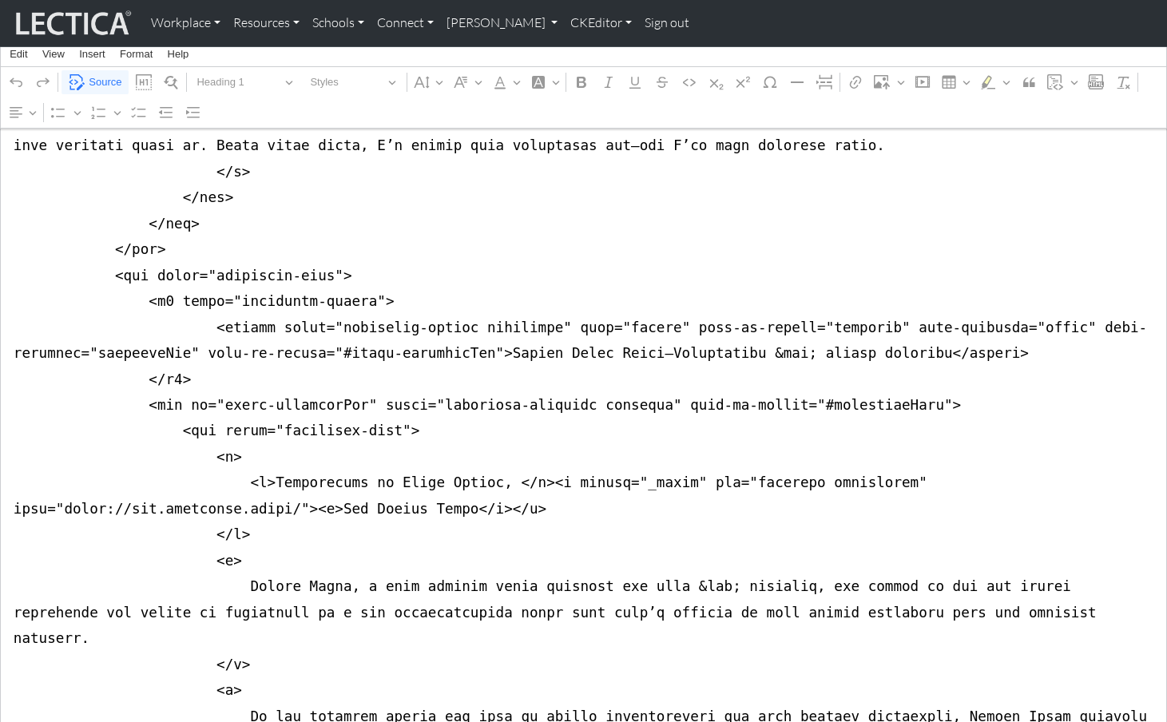
scroll to position [7669, 0]
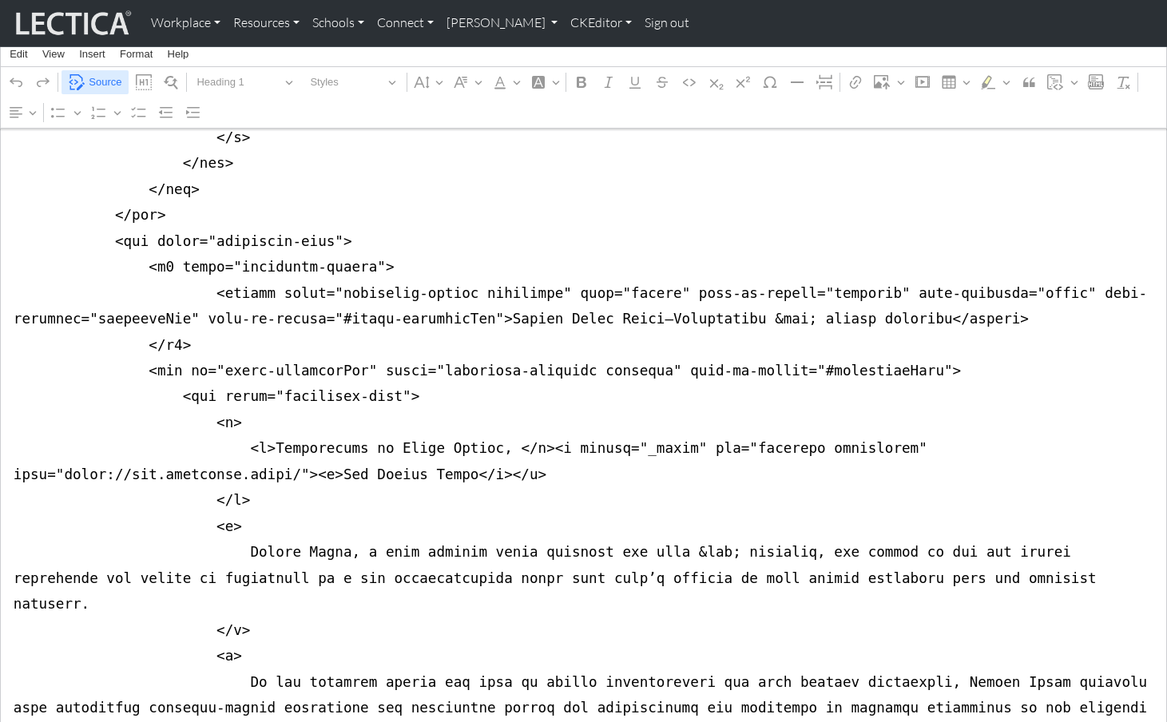
type textarea "<style> .accordion-header.h3 { margin-top:0px; } </style> <div class="container…"
click at [106, 78] on span "Source" at bounding box center [105, 82] width 33 height 19
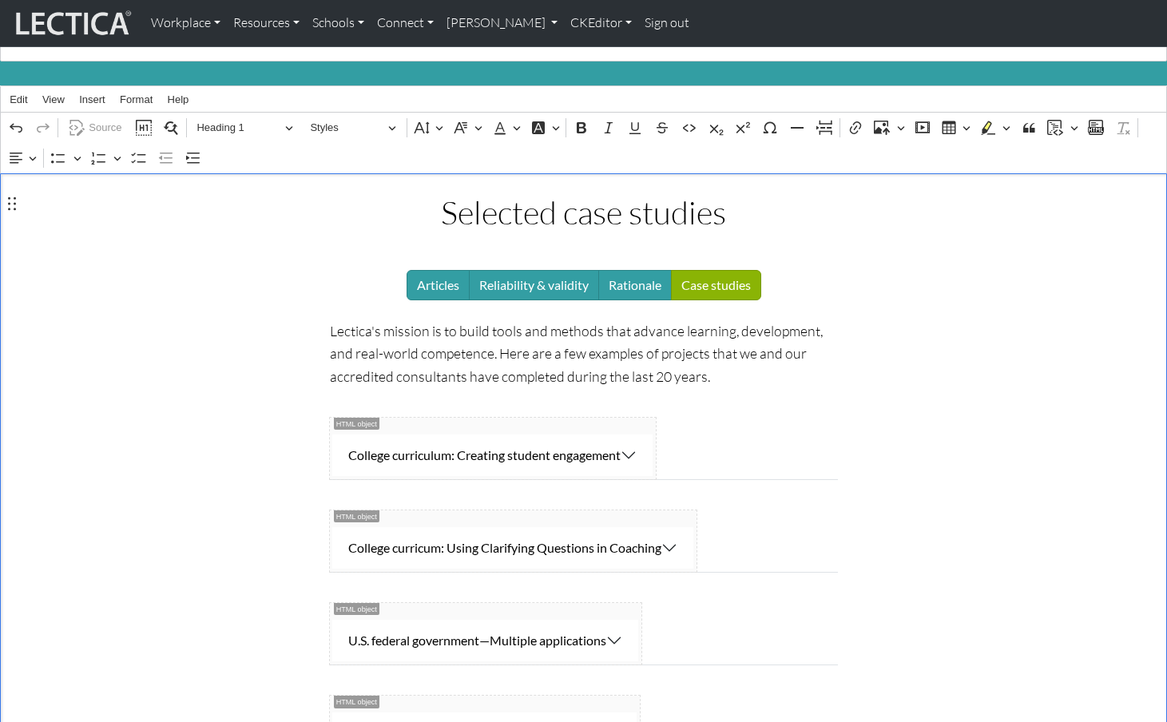
scroll to position [0, 0]
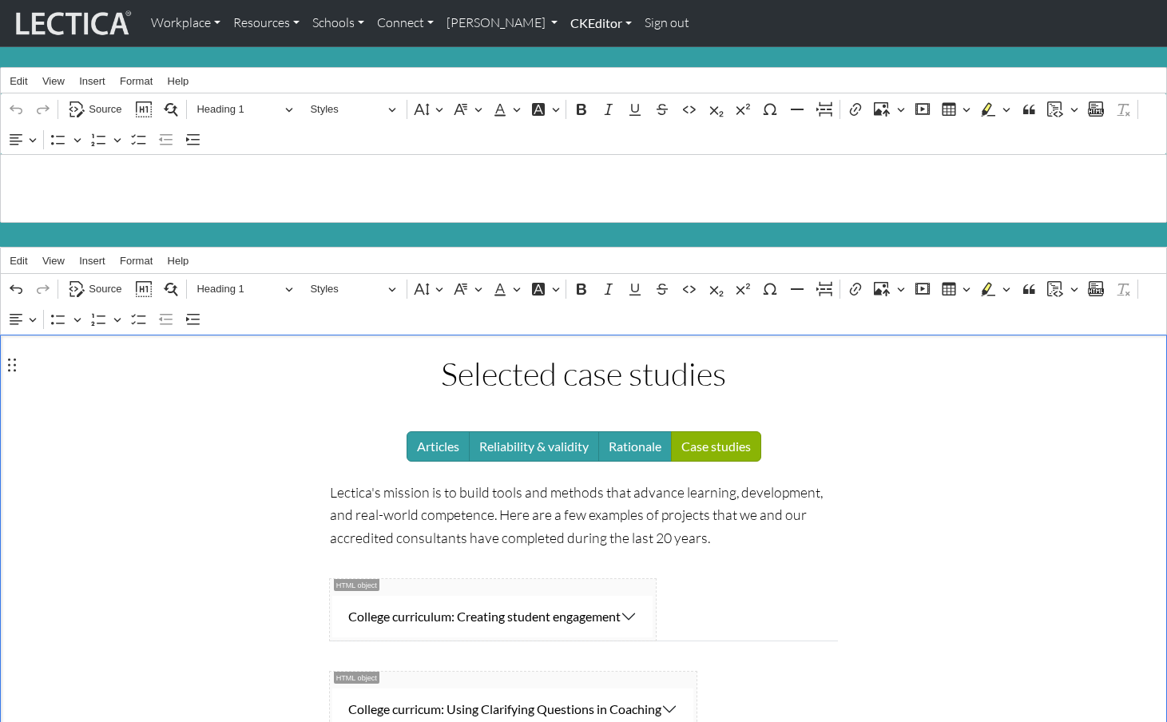
click at [564, 23] on link "CKEditor" at bounding box center [601, 23] width 74 height 34
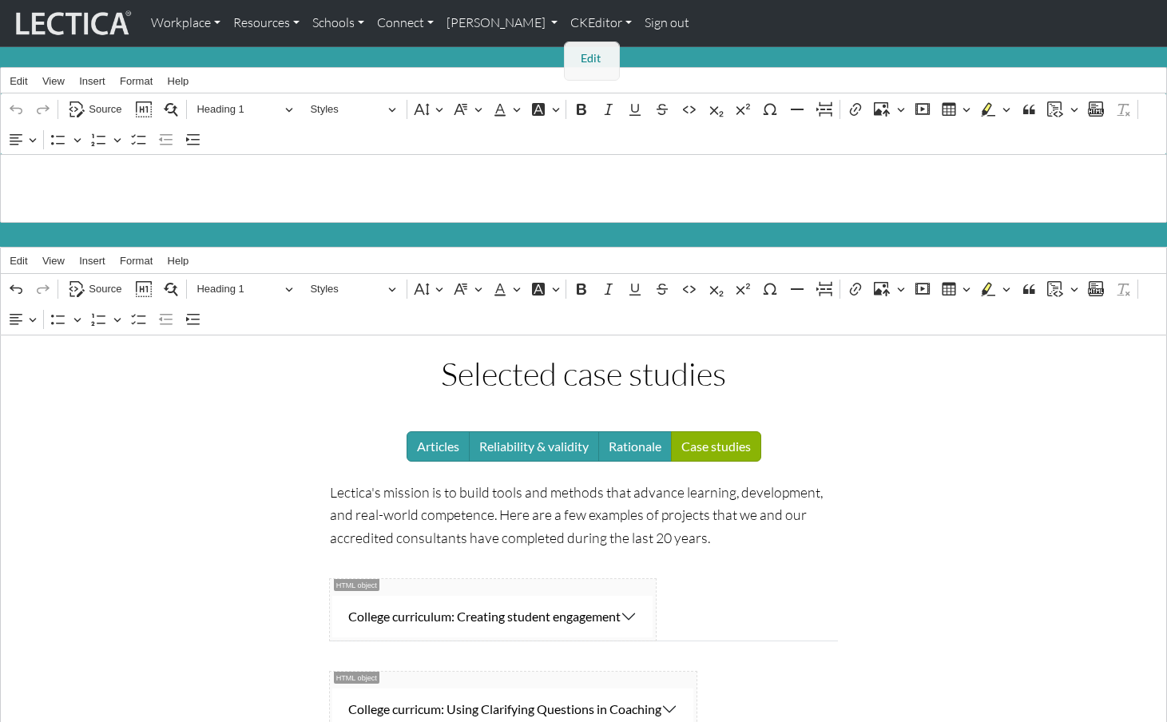
click at [577, 54] on link "Edit" at bounding box center [593, 59] width 32 height 20
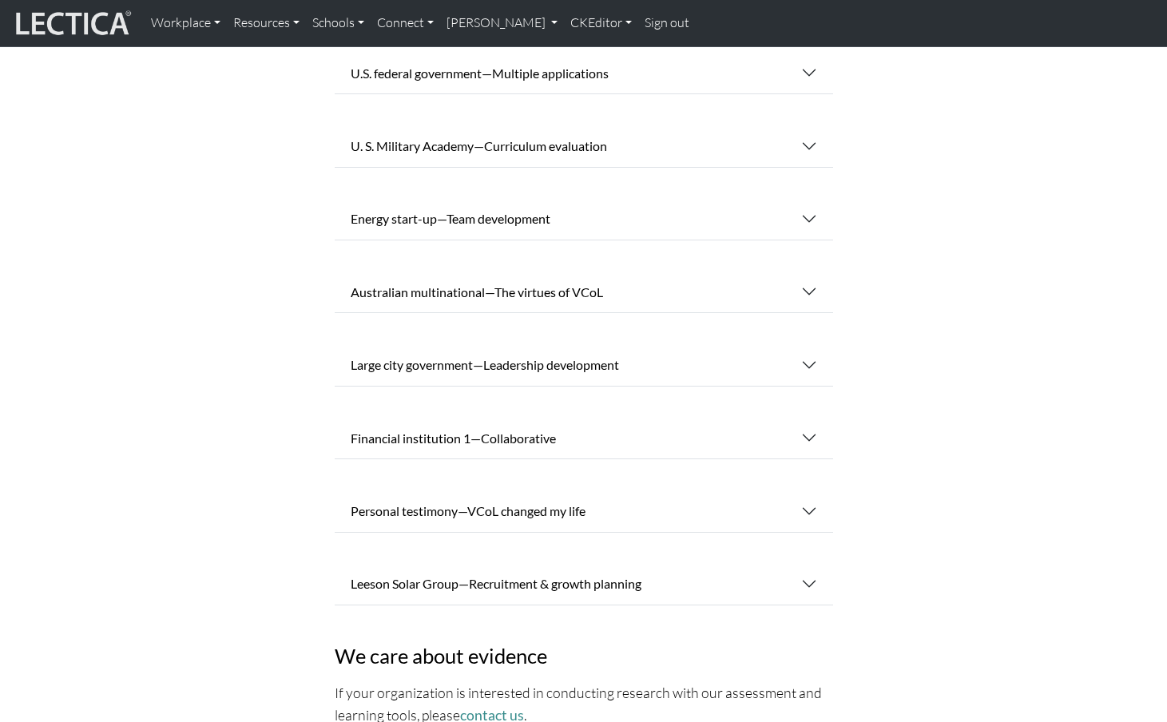
scroll to position [487, 0]
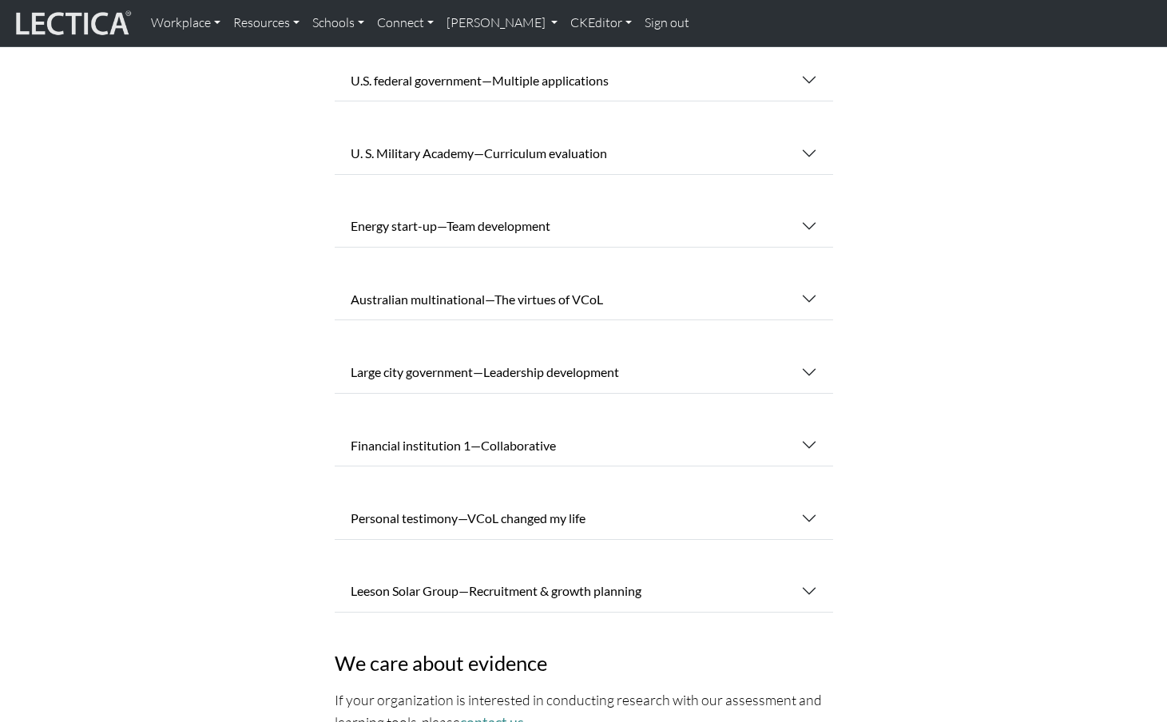
scroll to position [487, 0]
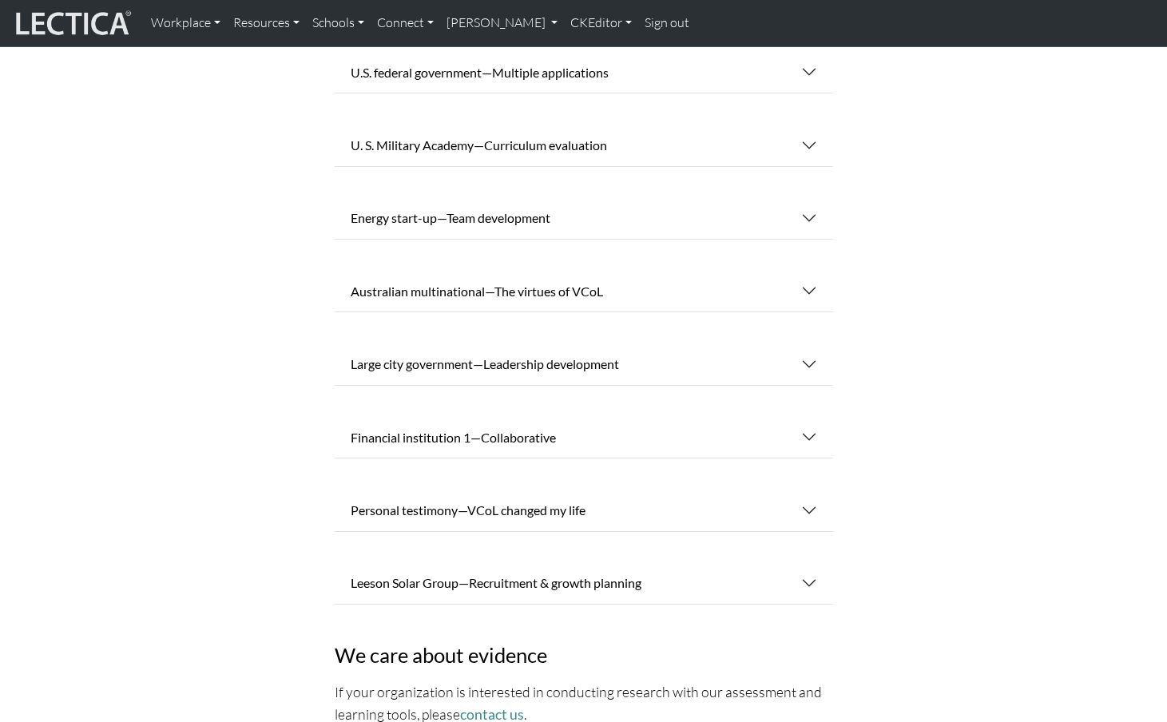
click at [209, 308] on div "Selected case studies Articles Reliability & validity Rationale Case studies Le…" at bounding box center [583, 227] width 1035 height 1093
click at [424, 197] on button "Energy start-up—Team development" at bounding box center [584, 218] width 499 height 42
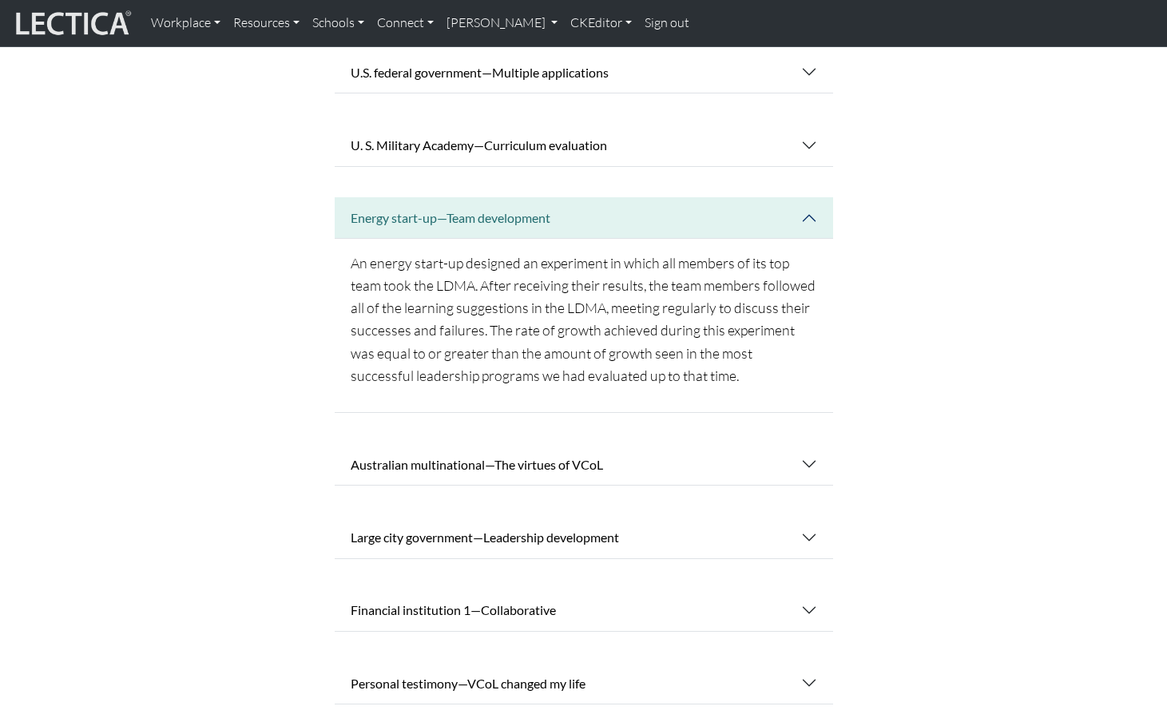
click at [228, 248] on div "Selected case studies Articles Reliability & validity Rationale Case studies Le…" at bounding box center [583, 314] width 1035 height 1266
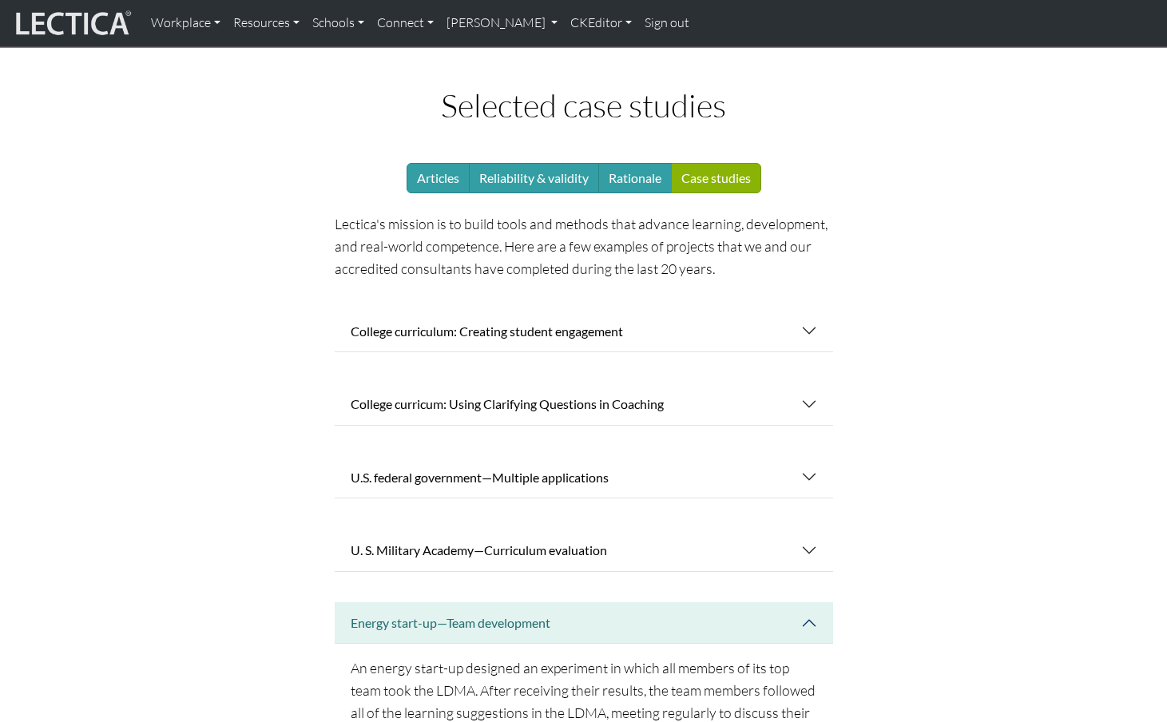
scroll to position [0, 0]
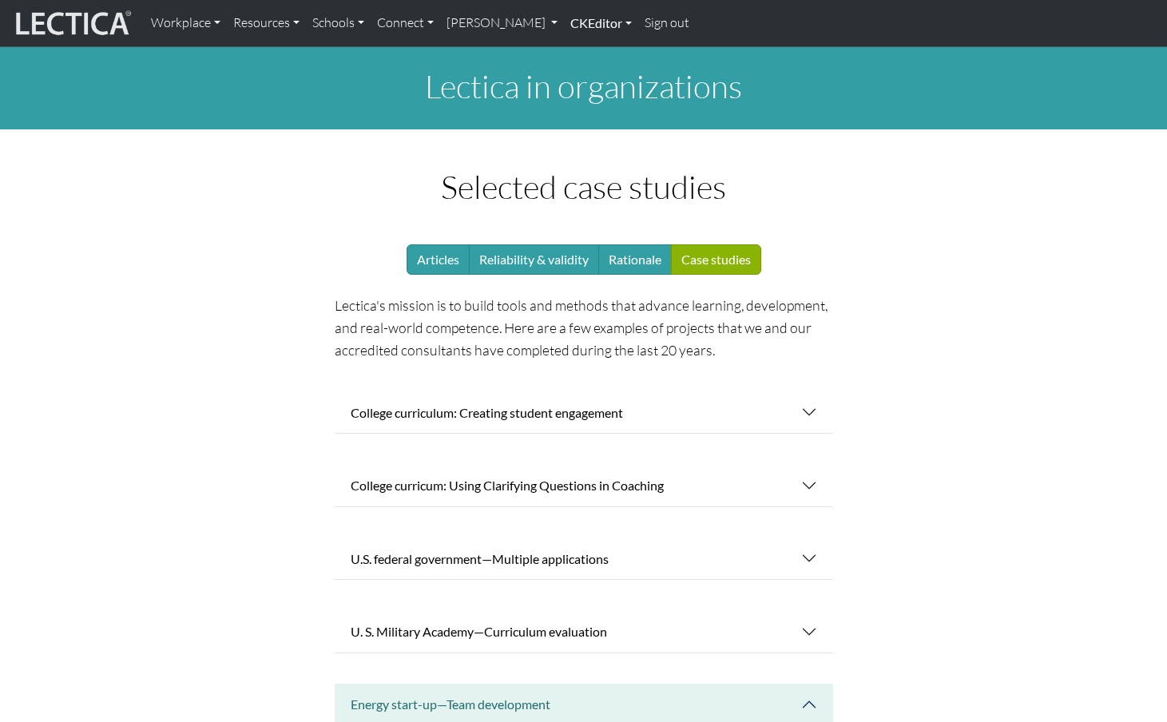
click at [564, 23] on link "CKEditor" at bounding box center [601, 23] width 74 height 34
click at [577, 50] on link "Edit" at bounding box center [593, 59] width 32 height 20
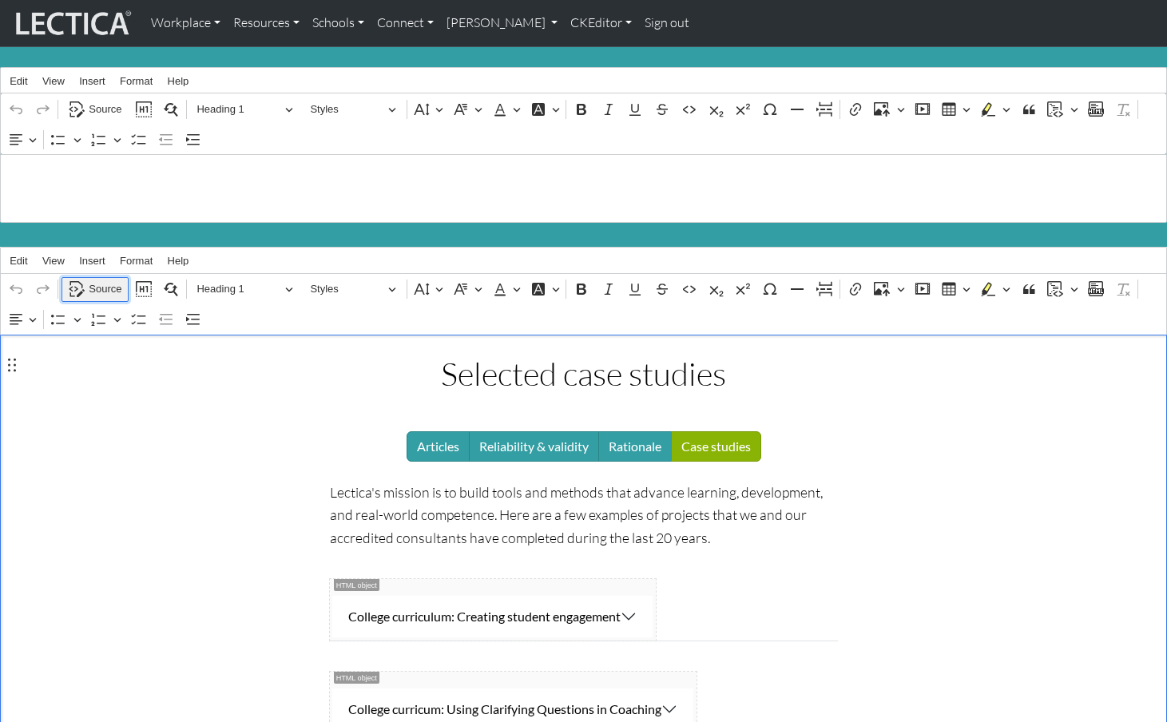
click at [103, 281] on span "Source" at bounding box center [105, 289] width 33 height 19
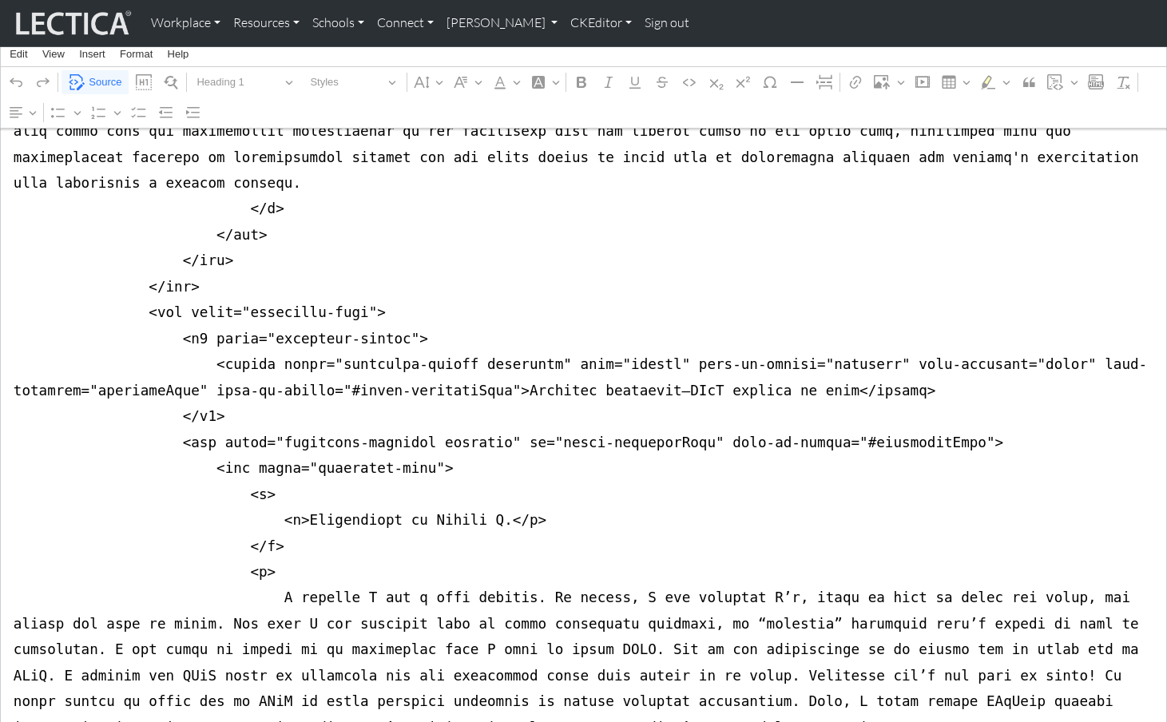
scroll to position [6915, 0]
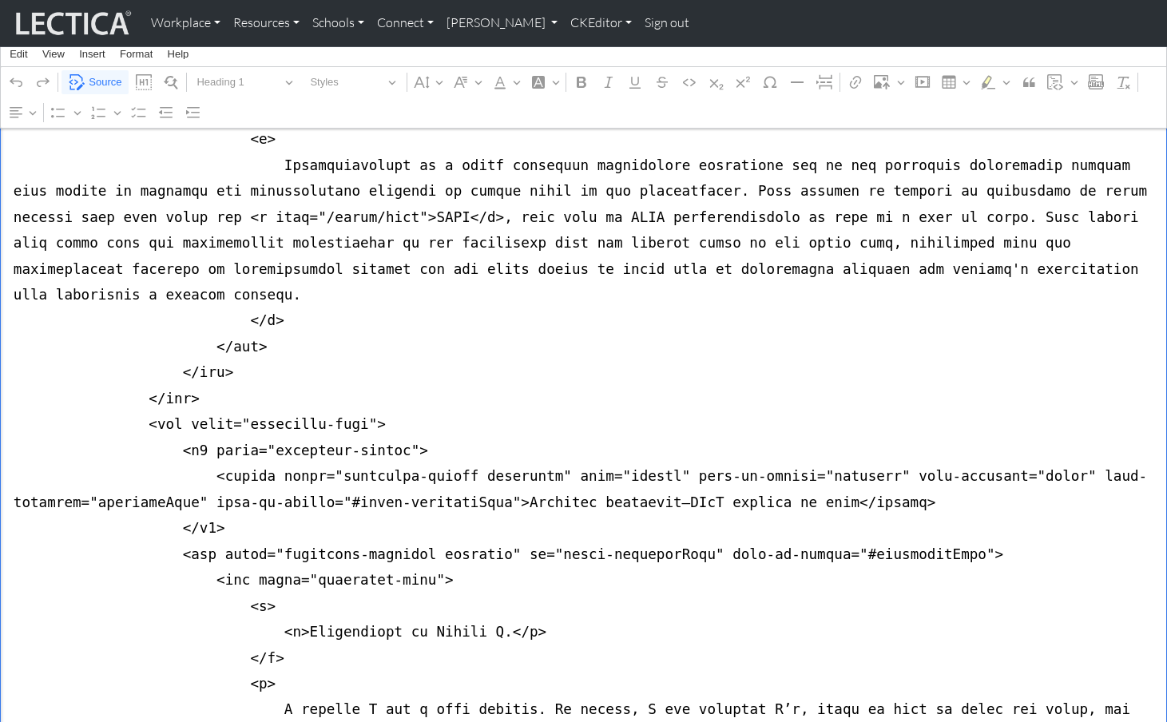
paste textarea "2 { margin-top:0px; } </style> <div class="container mt-4 mb-5"> <div class="ro…"
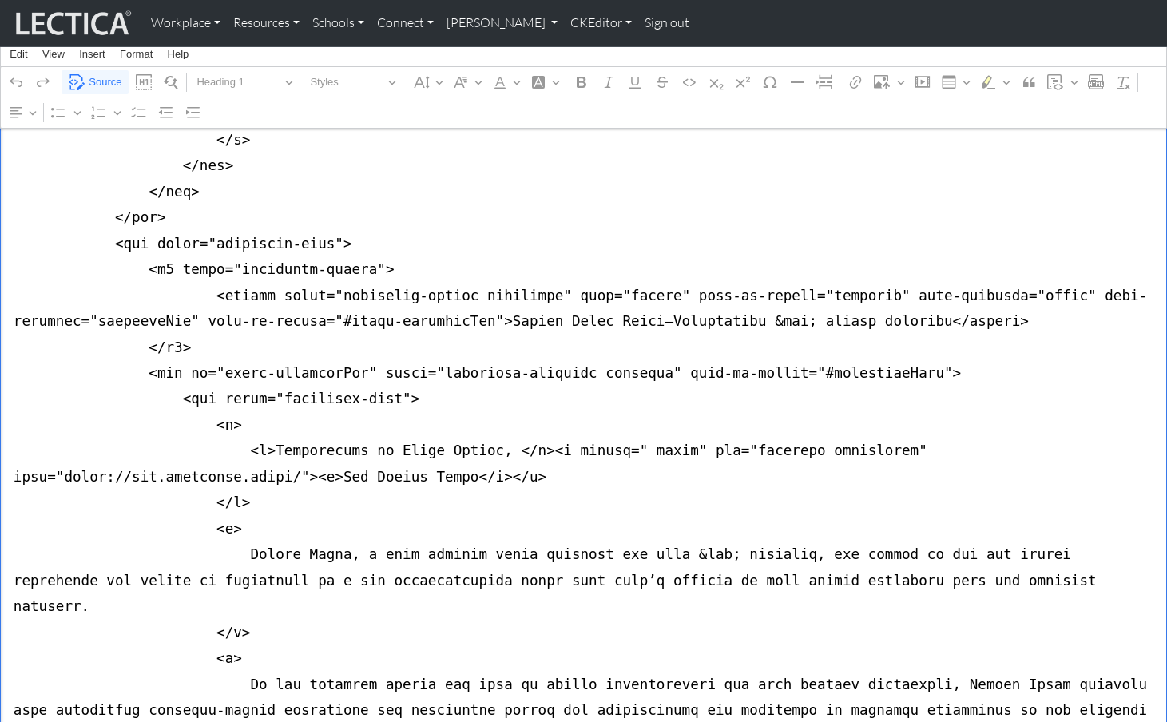
scroll to position [7669, 0]
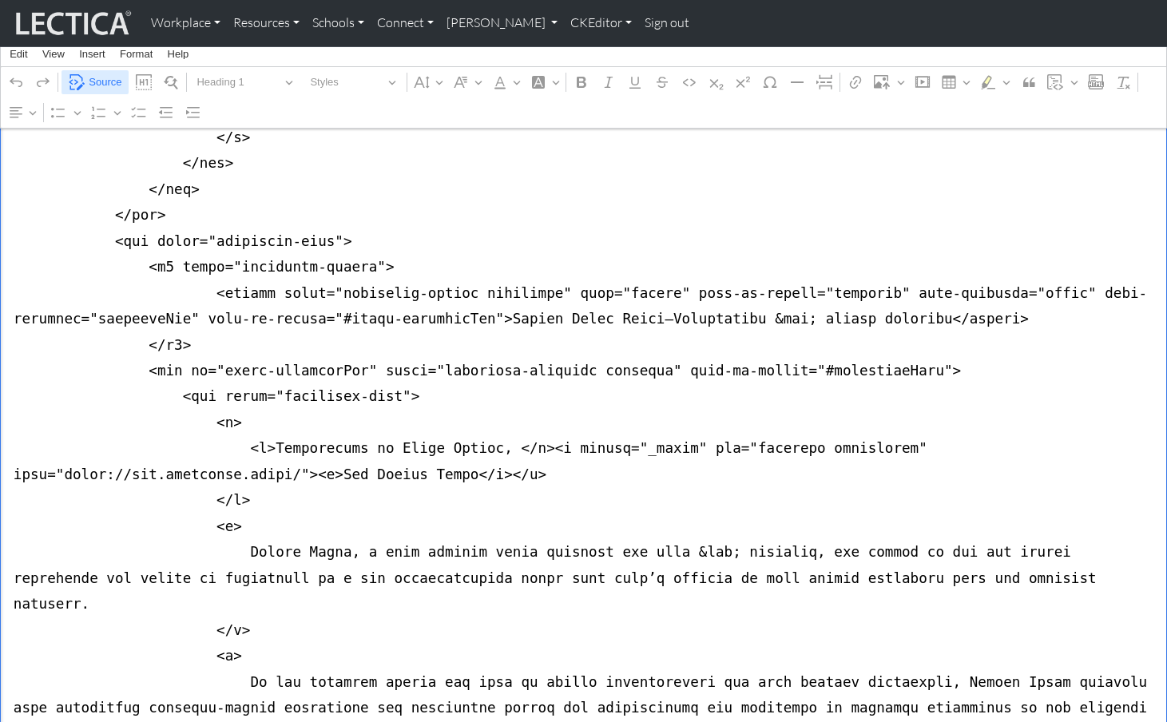
type textarea "<style> .accordion-header.h2 { margin-top:0px; } </style> <div class="container…"
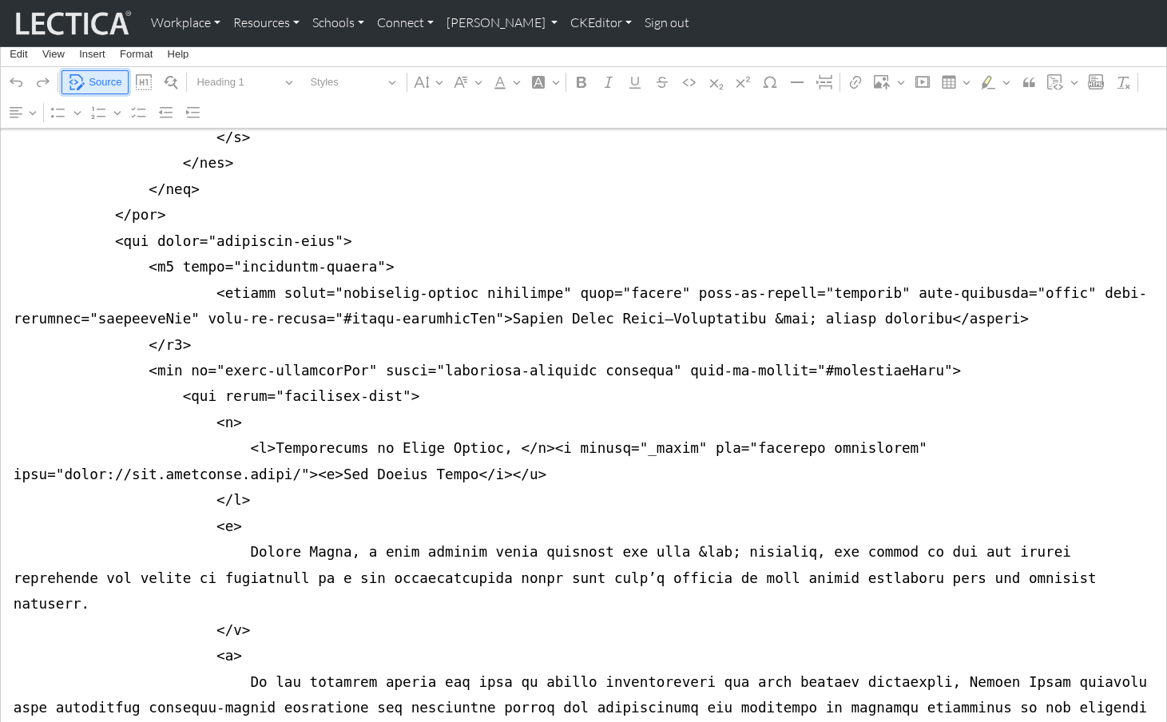
click at [97, 83] on span "Source" at bounding box center [105, 82] width 33 height 19
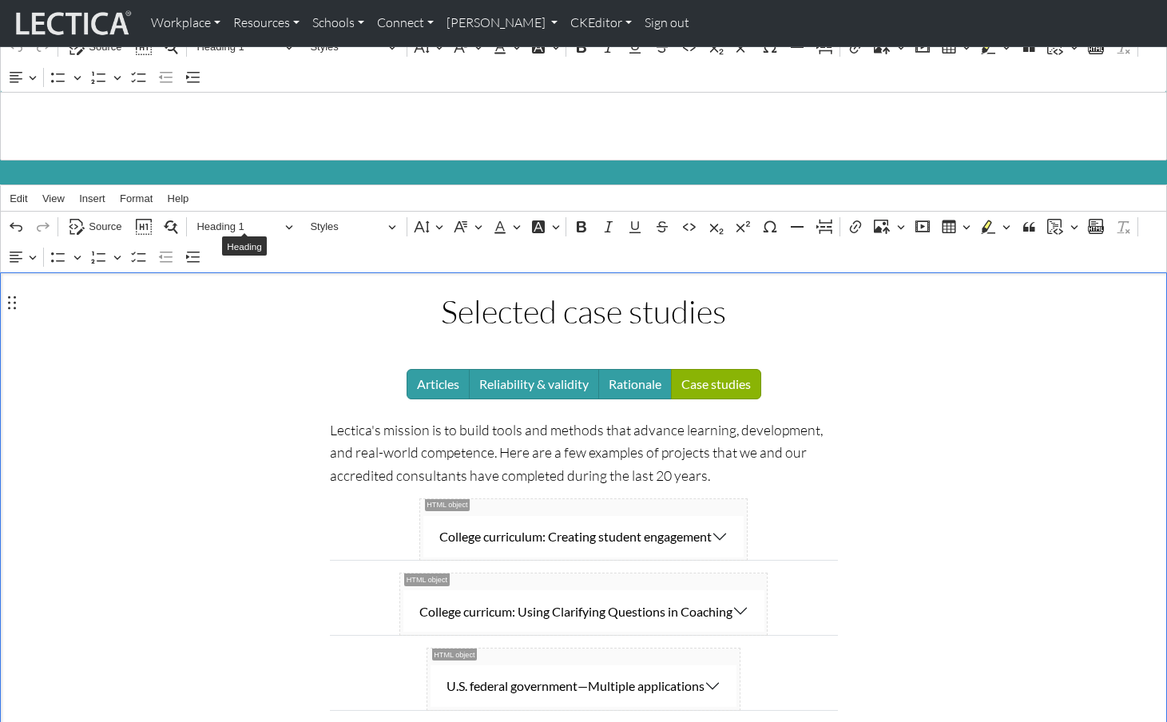
scroll to position [0, 0]
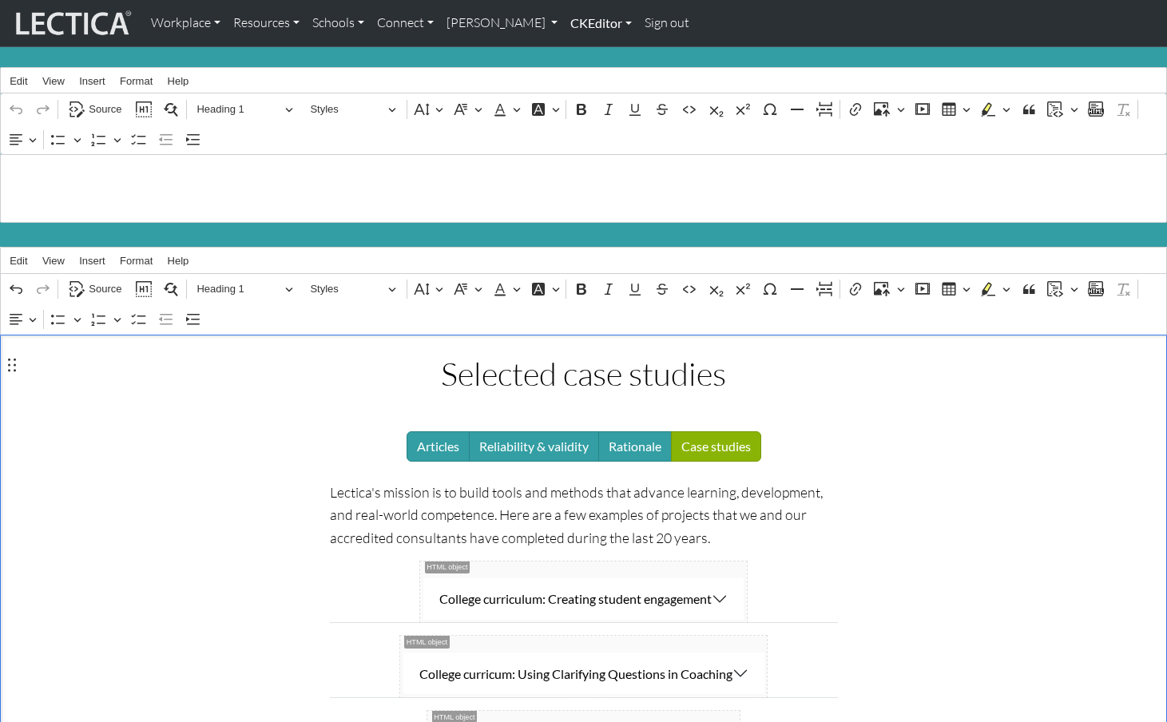
click at [574, 22] on link "CKEditor" at bounding box center [601, 23] width 74 height 34
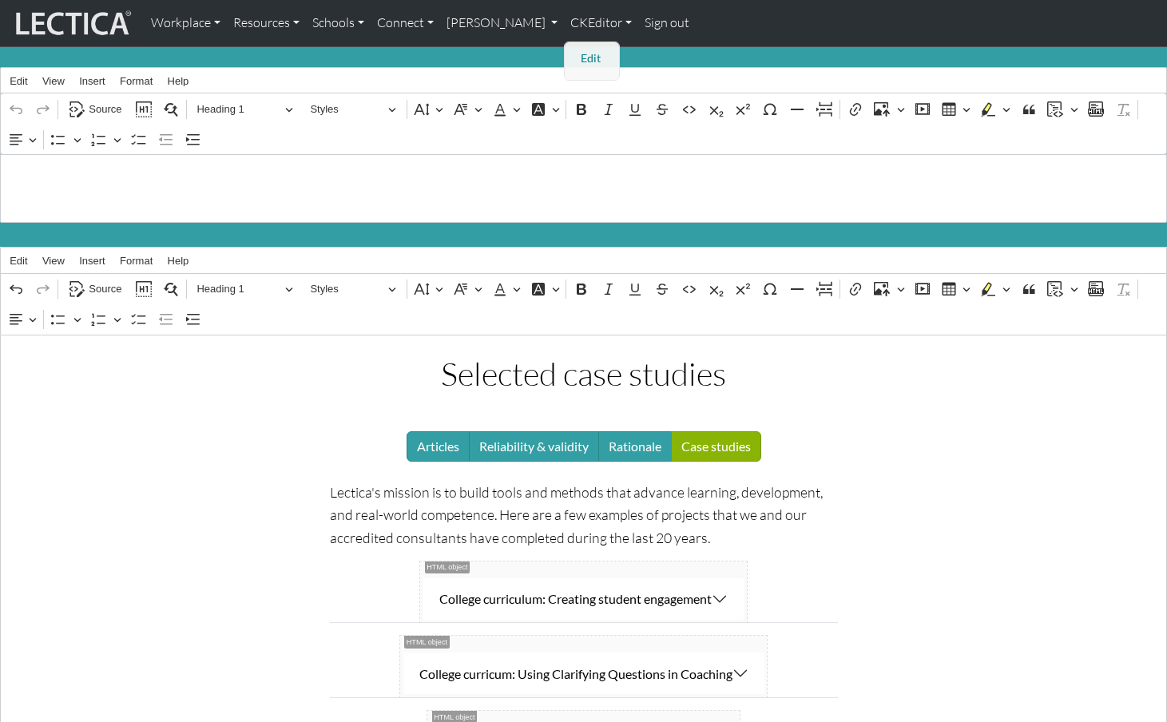
click at [577, 56] on link "Edit" at bounding box center [593, 59] width 32 height 20
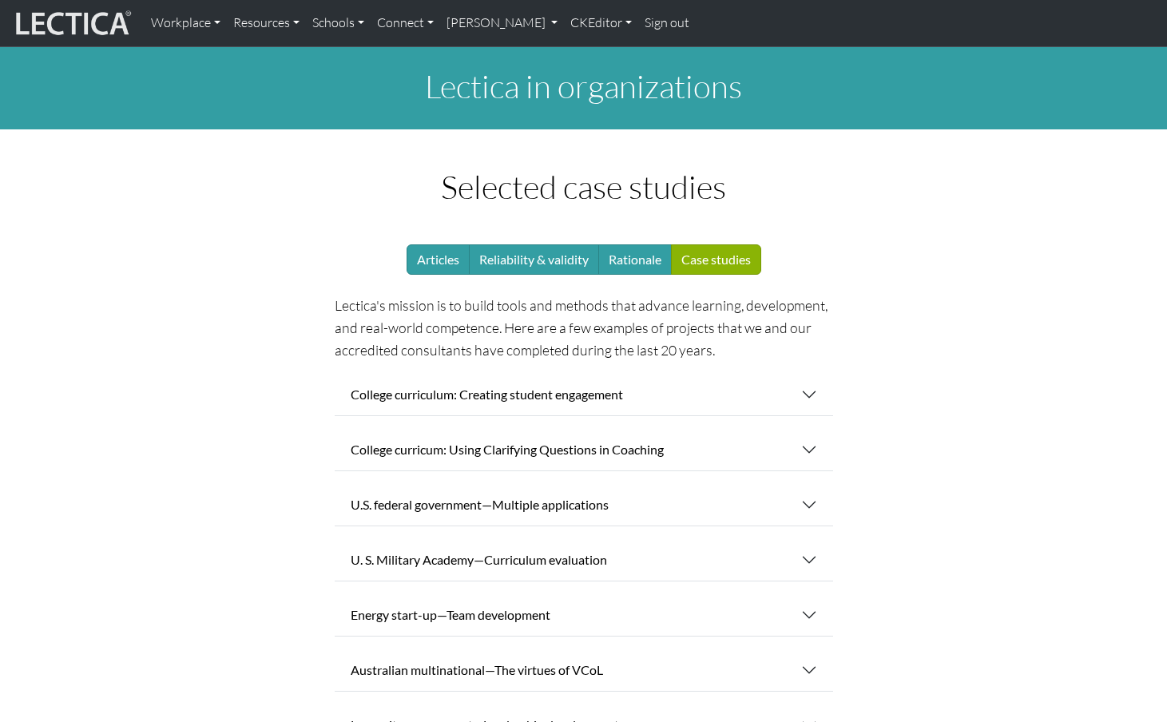
click at [149, 290] on div "Selected case studies Articles Reliability & validity Rationale Case studies Le…" at bounding box center [583, 628] width 1035 height 920
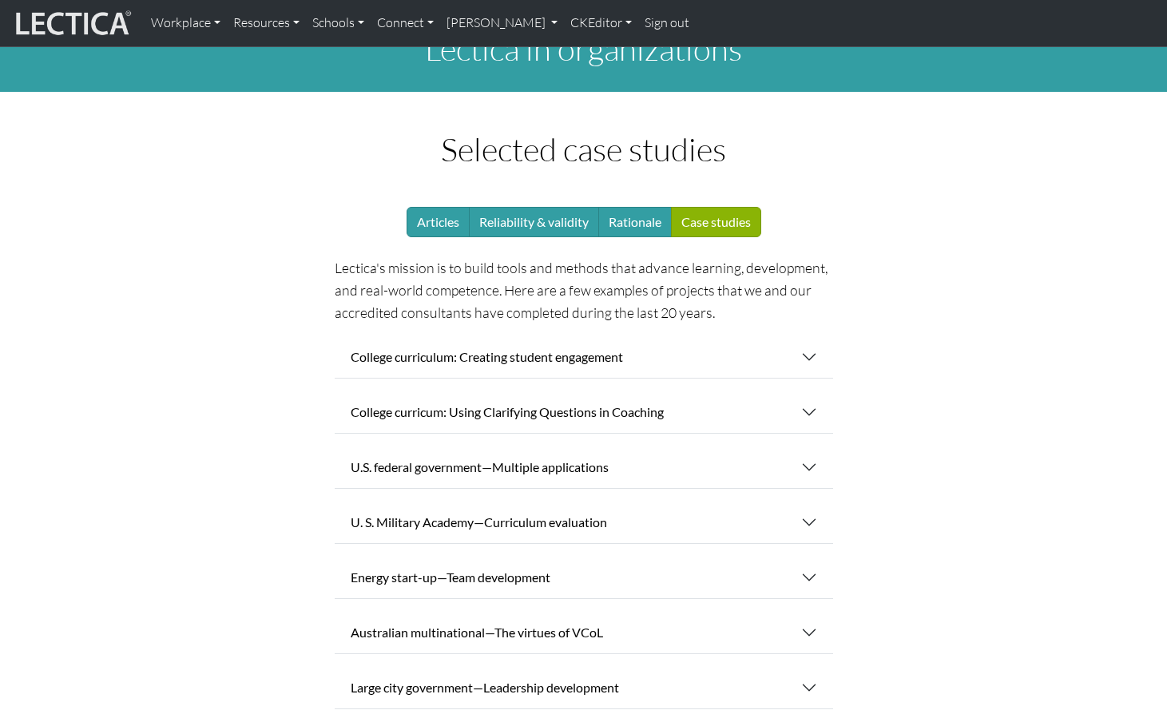
scroll to position [30, 0]
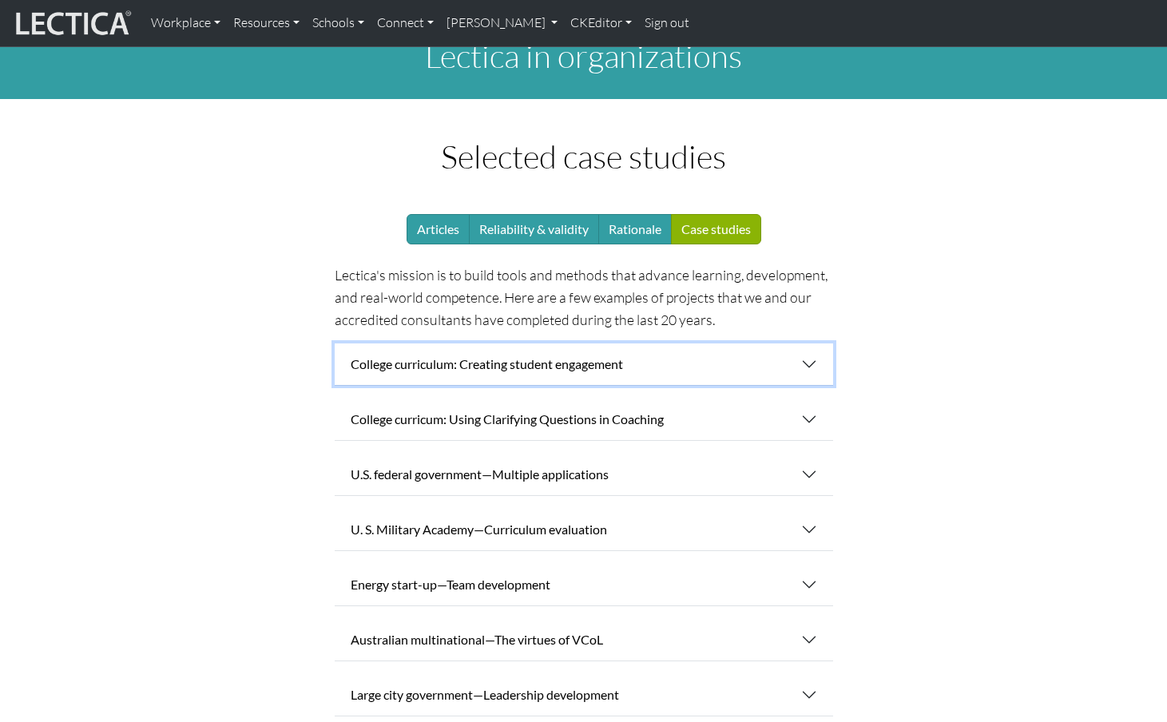
click at [813, 344] on button "College curriculum: Creating student engagement" at bounding box center [584, 365] width 499 height 42
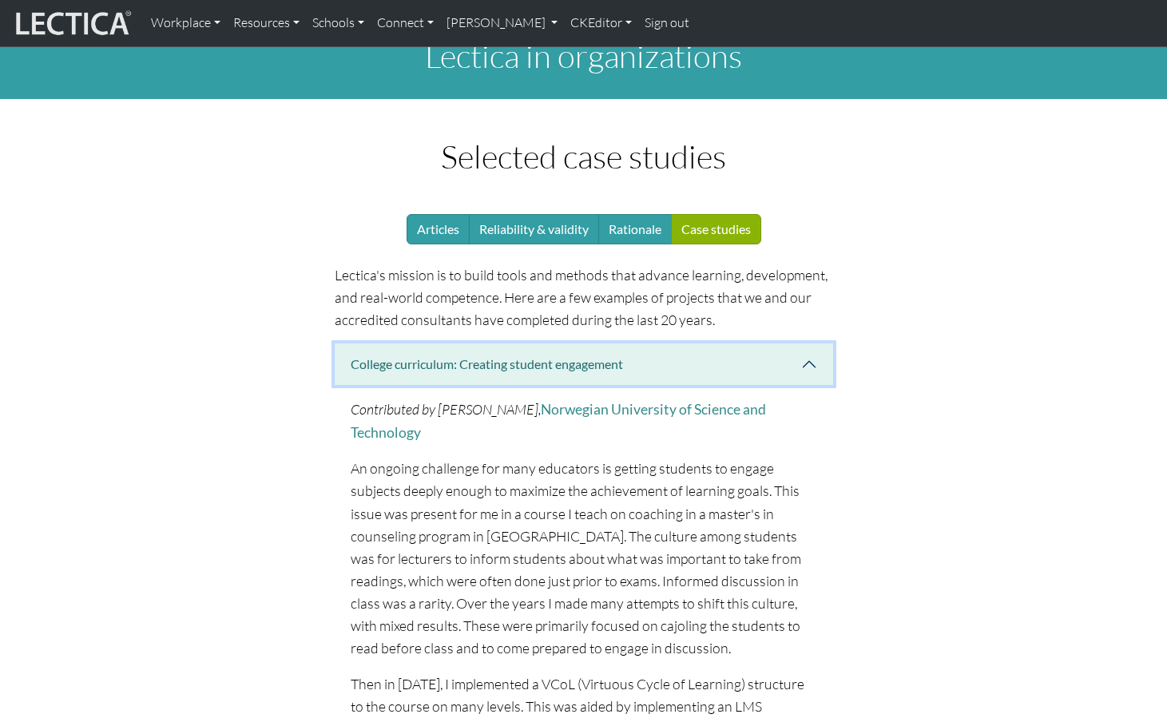
click at [812, 344] on button "College curriculum: Creating student engagement" at bounding box center [584, 365] width 499 height 42
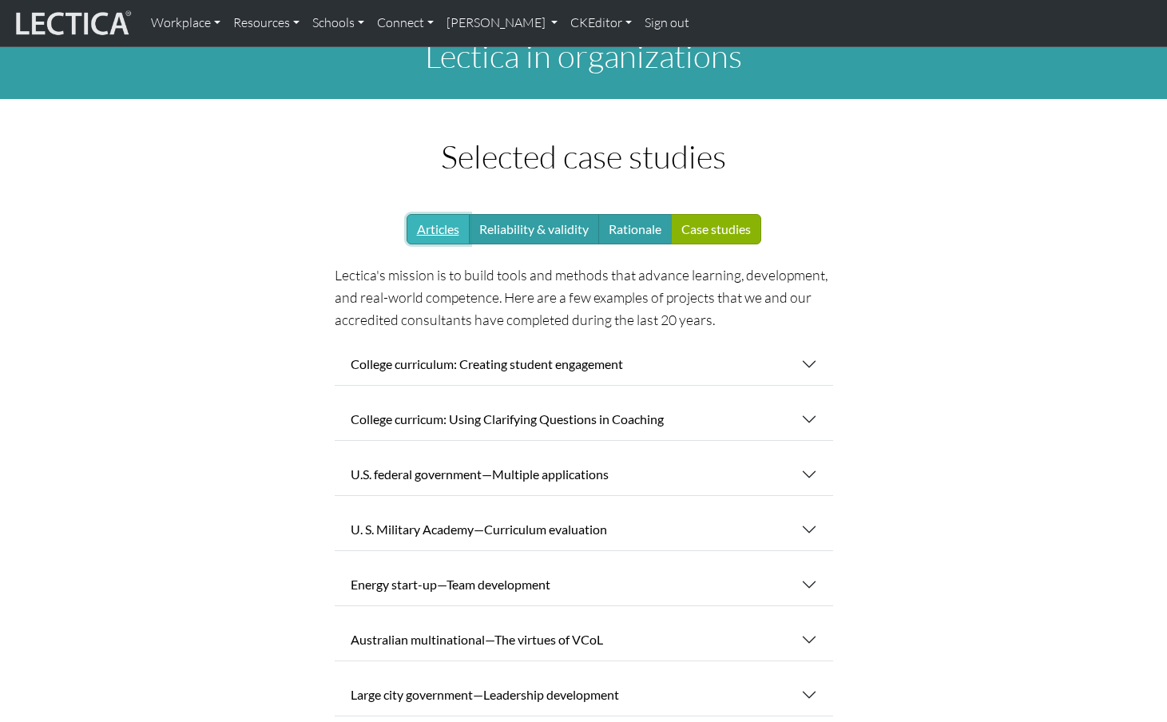
click at [443, 217] on link "Articles" at bounding box center [438, 229] width 63 height 30
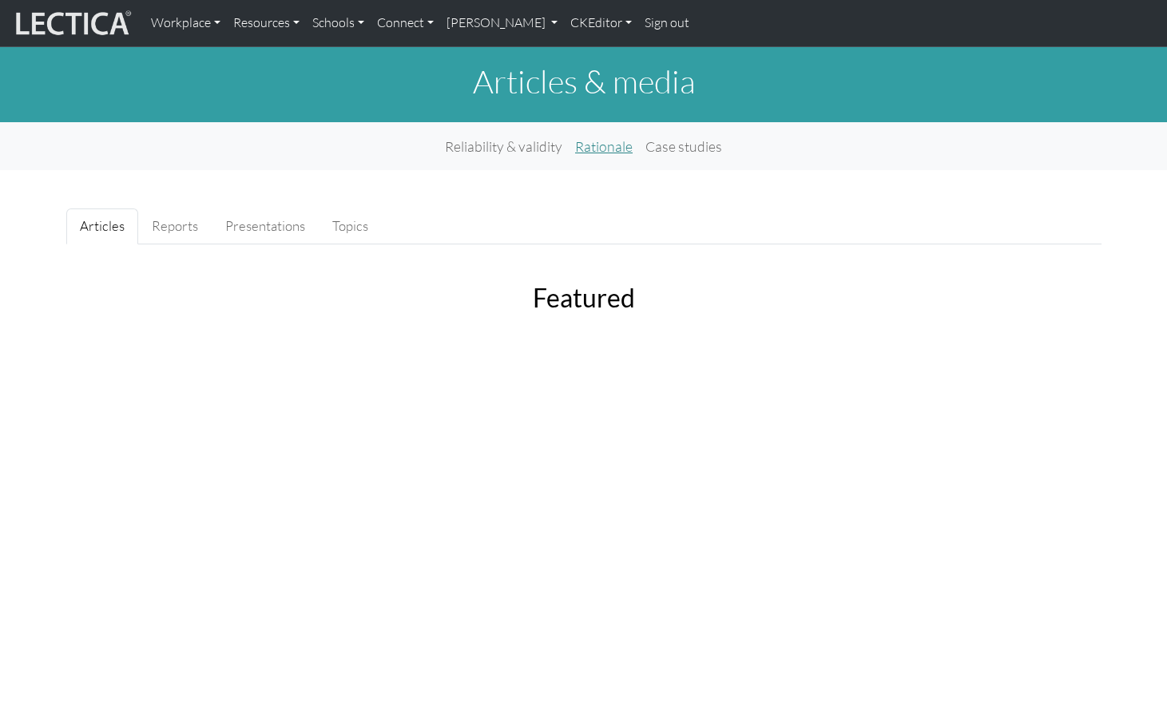
click at [605, 138] on link "Rationale" at bounding box center [604, 146] width 70 height 35
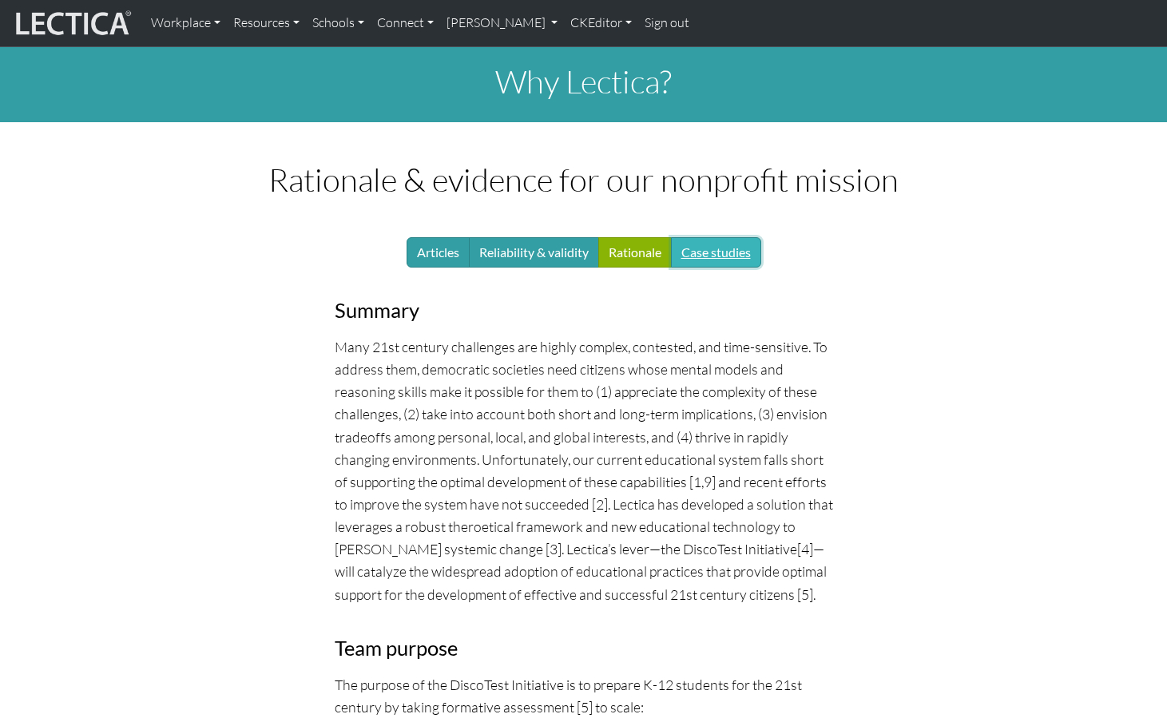
click at [710, 238] on link "Case studies" at bounding box center [716, 252] width 90 height 30
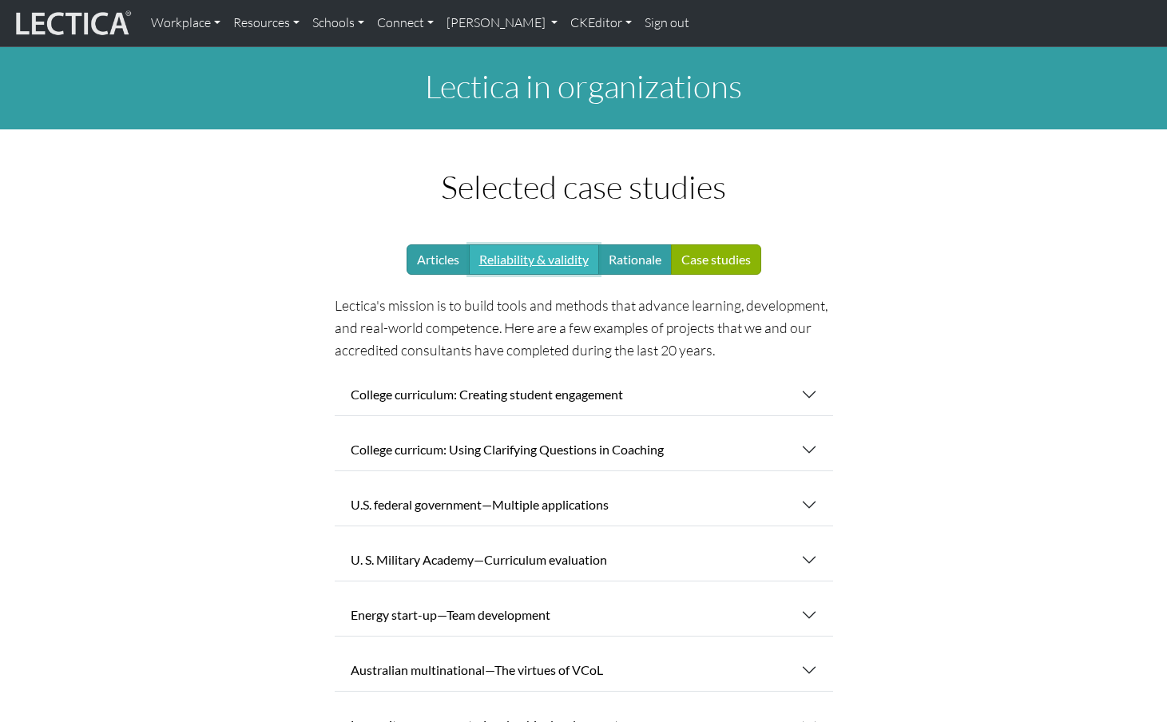
click at [516, 248] on link "Reliability & validity" at bounding box center [534, 259] width 130 height 30
click at [512, 245] on link "Reliability & validity" at bounding box center [534, 259] width 130 height 30
click at [190, 258] on div "Selected case studies Articles Reliability & validity Rationale Case studies Le…" at bounding box center [583, 628] width 1035 height 920
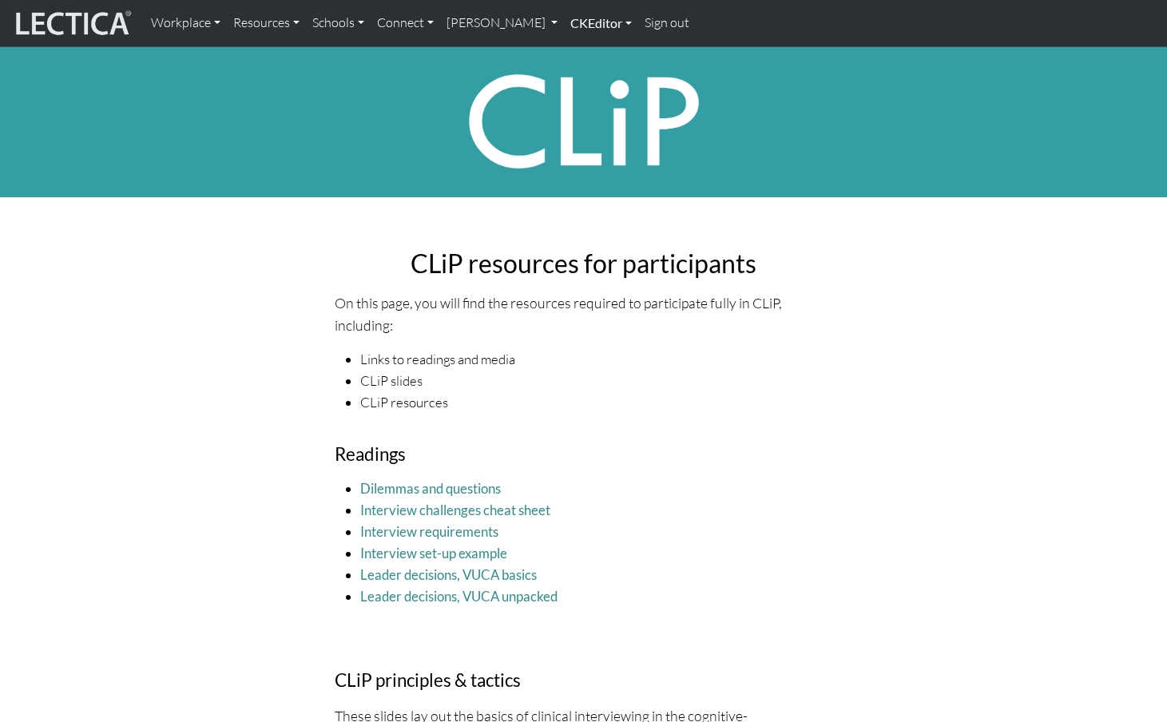
click at [564, 22] on link "CKEditor" at bounding box center [601, 23] width 74 height 34
click at [577, 53] on link "Edit" at bounding box center [593, 59] width 32 height 20
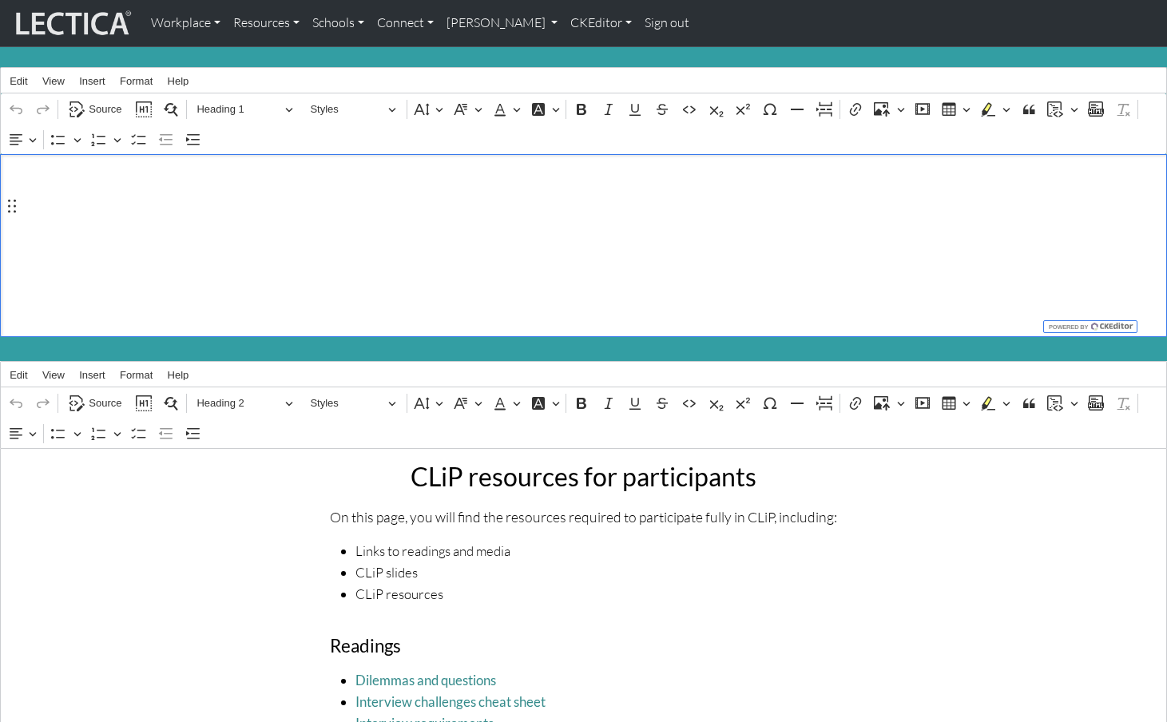
click at [150, 232] on h1 "Rich Text Editor. Editing area: main. Press ⌥0 for help." at bounding box center [584, 249] width 1149 height 113
click at [13, 212] on icon "button" at bounding box center [12, 206] width 16 height 16
click at [106, 105] on span "Source" at bounding box center [105, 109] width 33 height 19
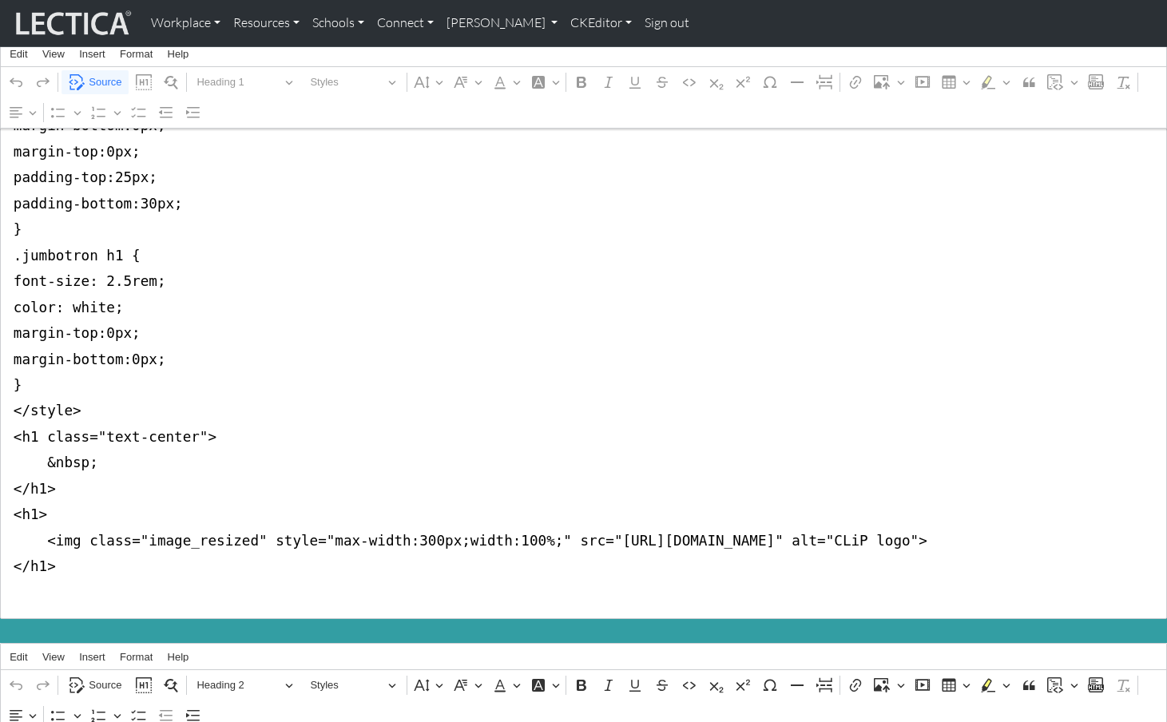
scroll to position [126, 0]
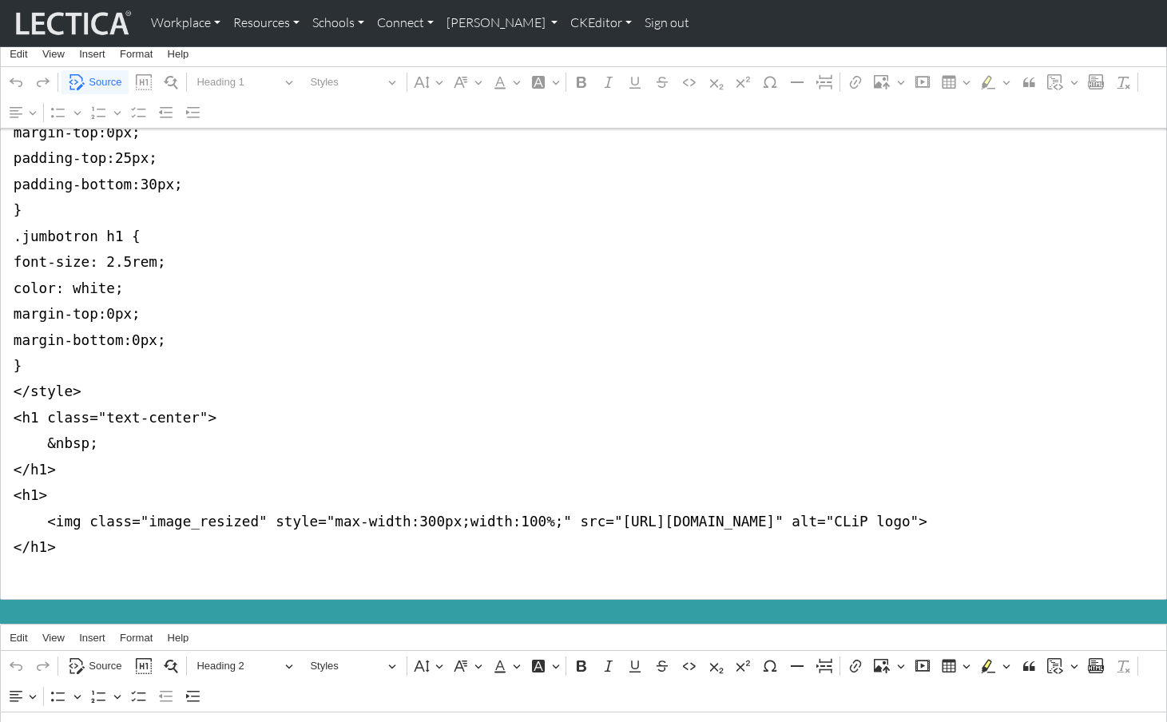
drag, startPoint x: 11, startPoint y: 179, endPoint x: 2, endPoint y: 491, distance: 312.5
click at [2, 491] on textarea "<style type="text/css">.jumbotron-fluid { background-color:#339ea3; margin-bott…" at bounding box center [583, 315] width 1167 height 572
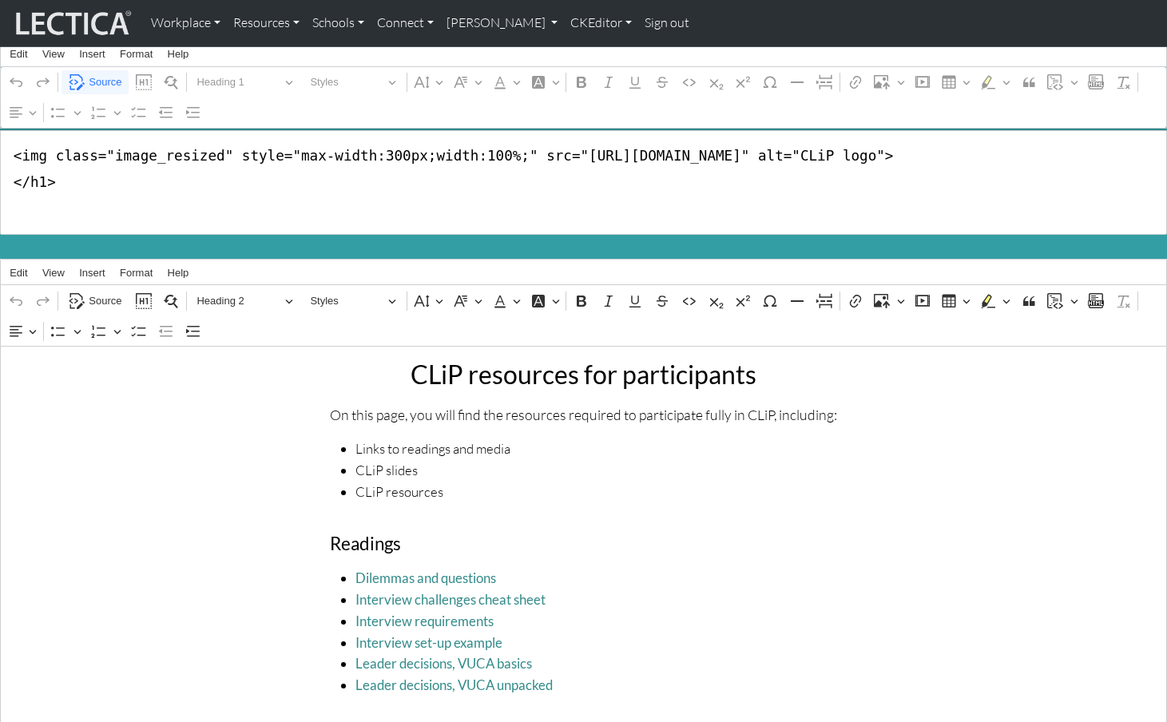
scroll to position [0, 0]
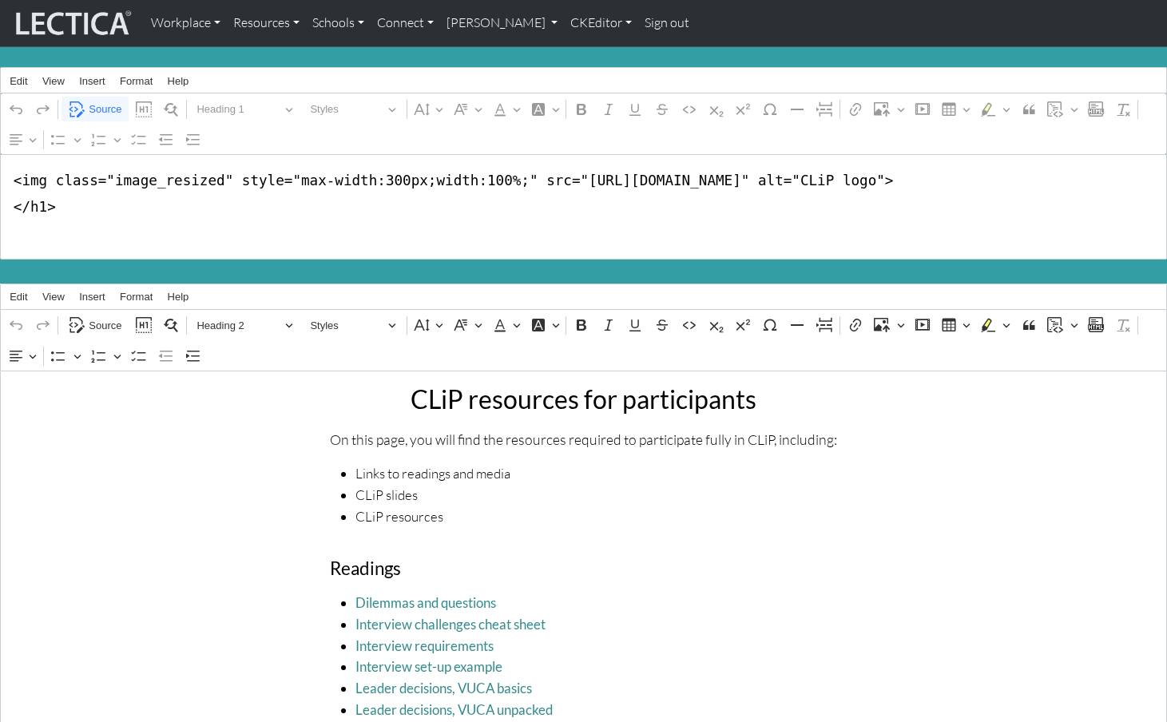
drag, startPoint x: 106, startPoint y: 228, endPoint x: 3, endPoint y: 170, distance: 118.4
click at [3, 170] on textarea "<img class="image_resized" style="max-width:300px;width:100%;" src="https://s3.…" at bounding box center [583, 206] width 1167 height 105
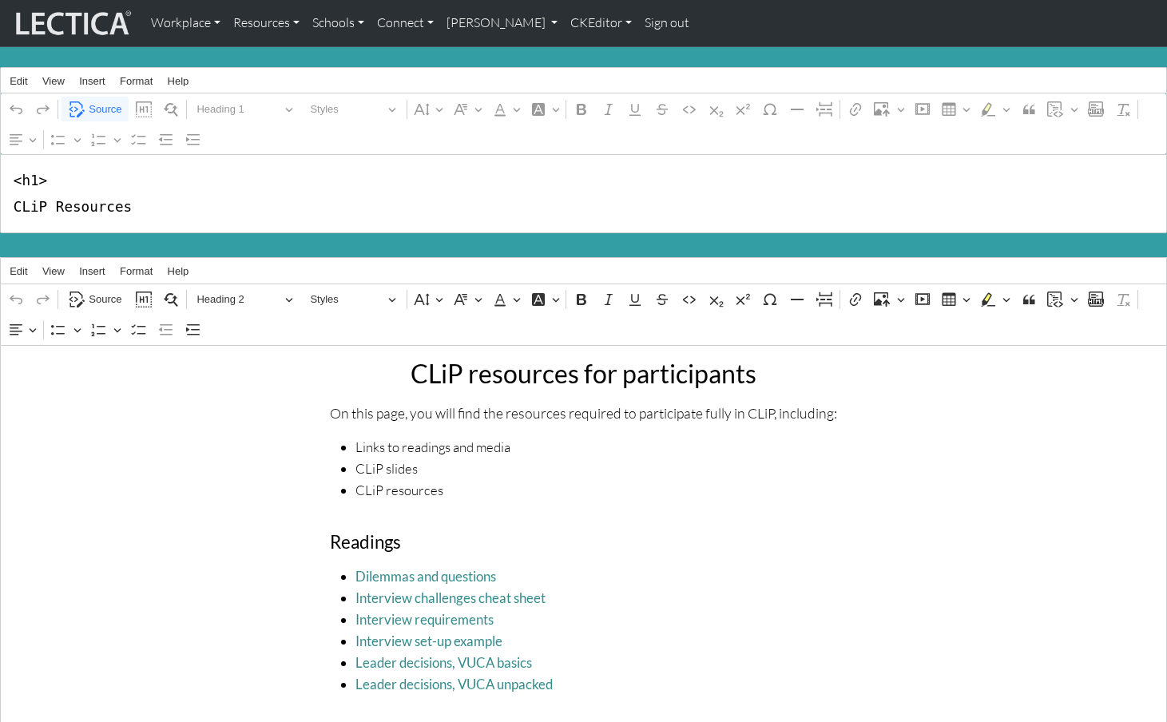
scroll to position [1, 0]
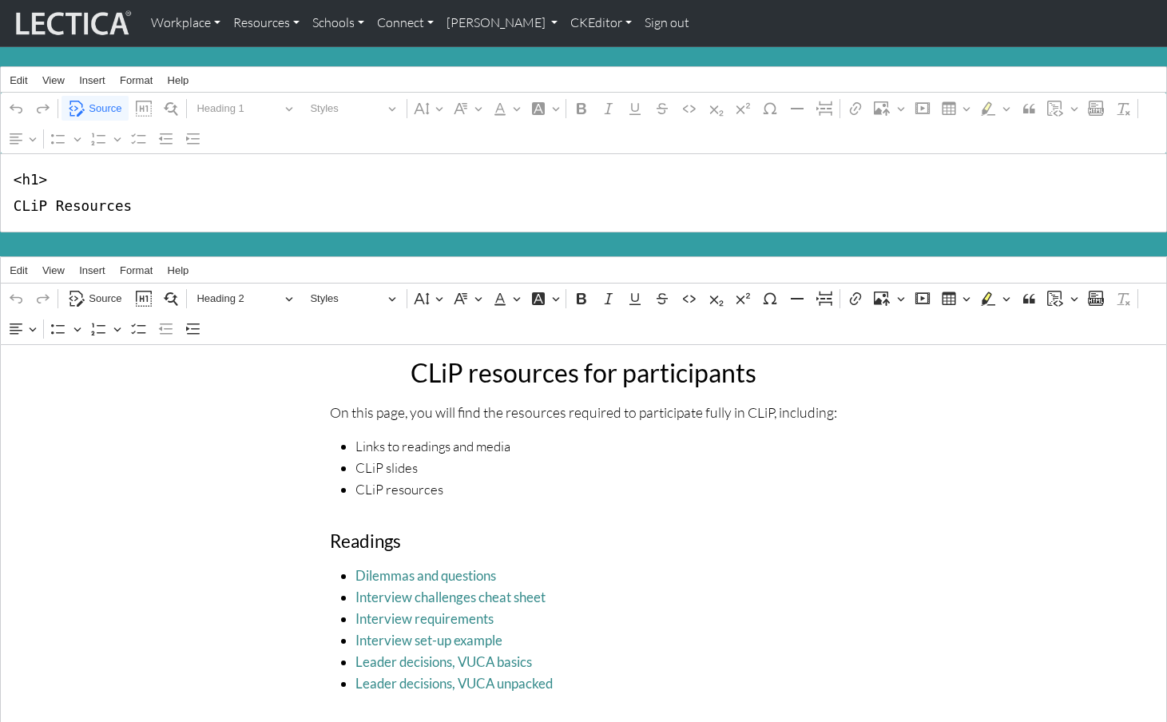
click at [58, 199] on textarea "<h1> CLiP Resources" at bounding box center [583, 192] width 1167 height 79
click at [153, 209] on textarea "<h1> CLiP resources" at bounding box center [583, 192] width 1167 height 79
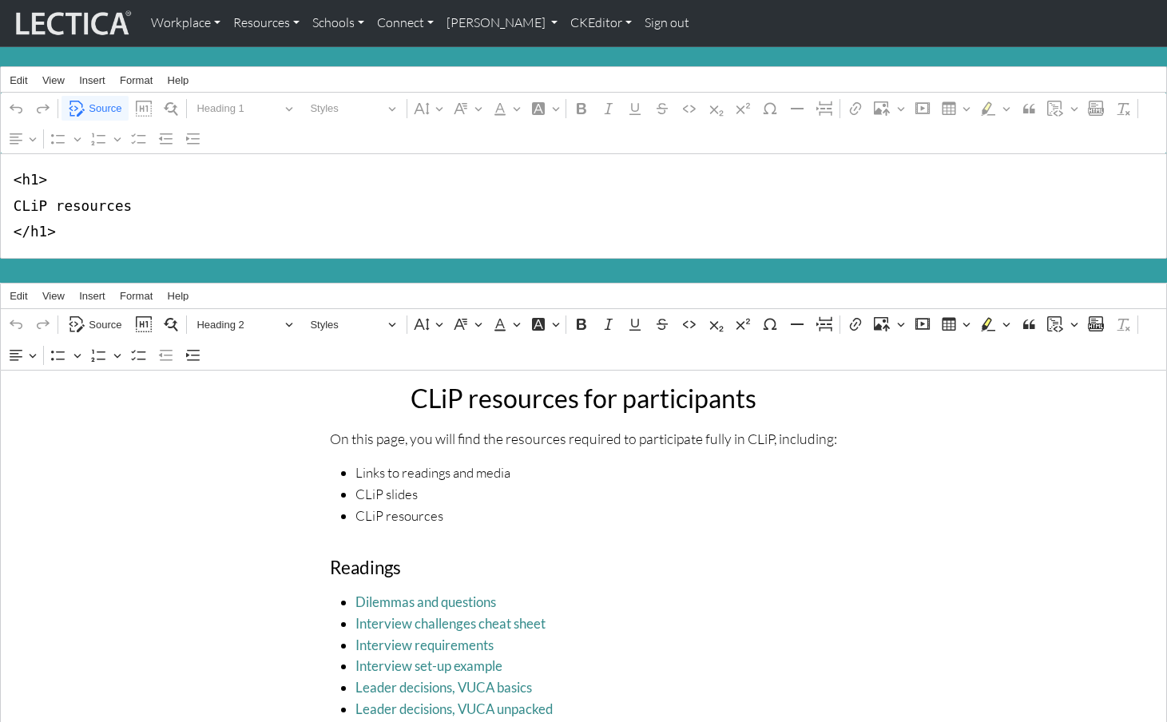
type textarea "<h1> CLiP resources </h1>"
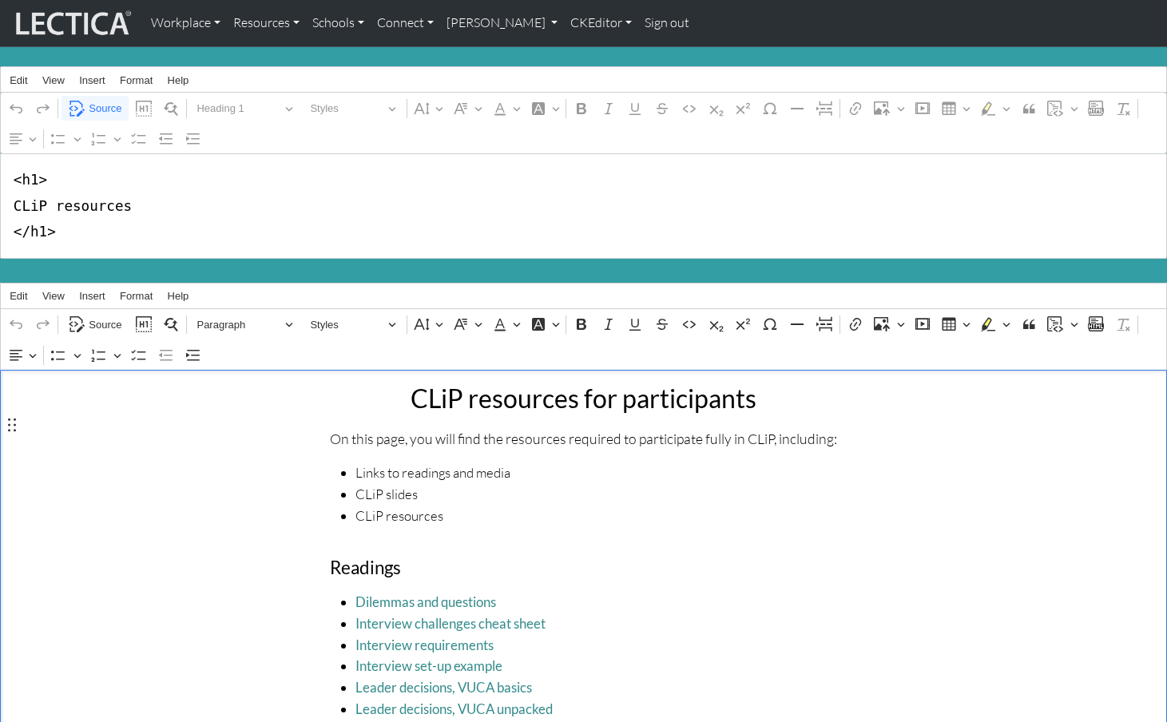
drag, startPoint x: 121, startPoint y: 415, endPoint x: 117, endPoint y: 404, distance: 11.1
click at [105, 316] on span "Source" at bounding box center [105, 325] width 33 height 19
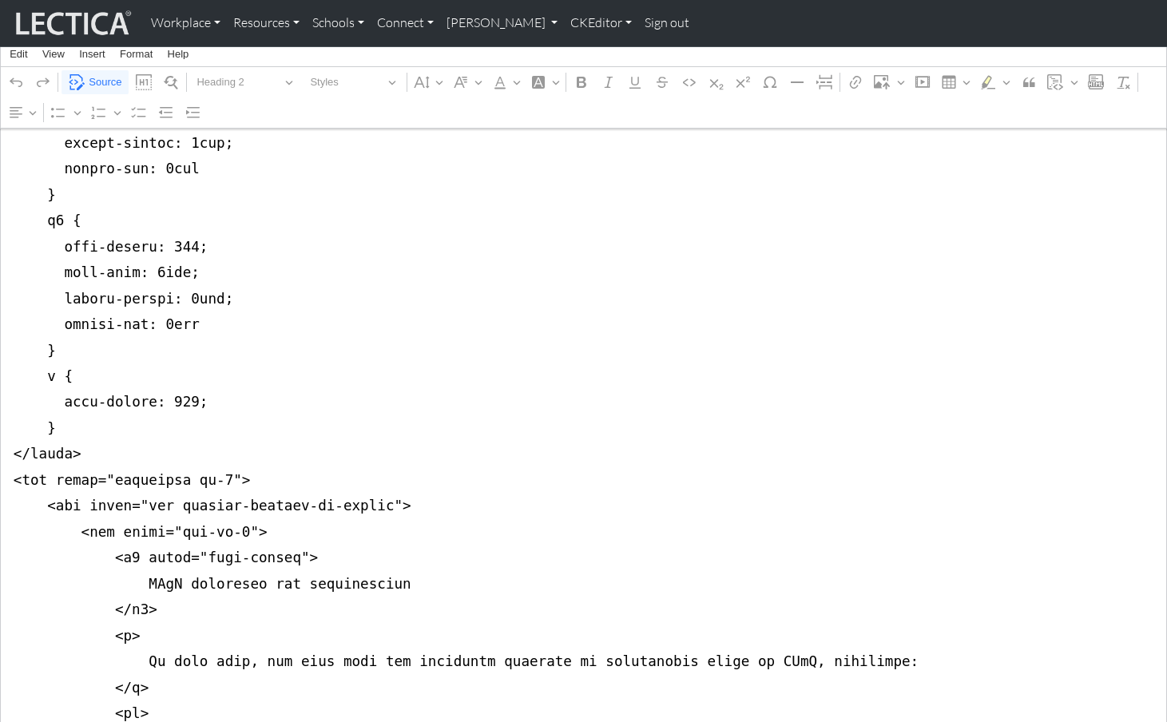
scroll to position [674, 0]
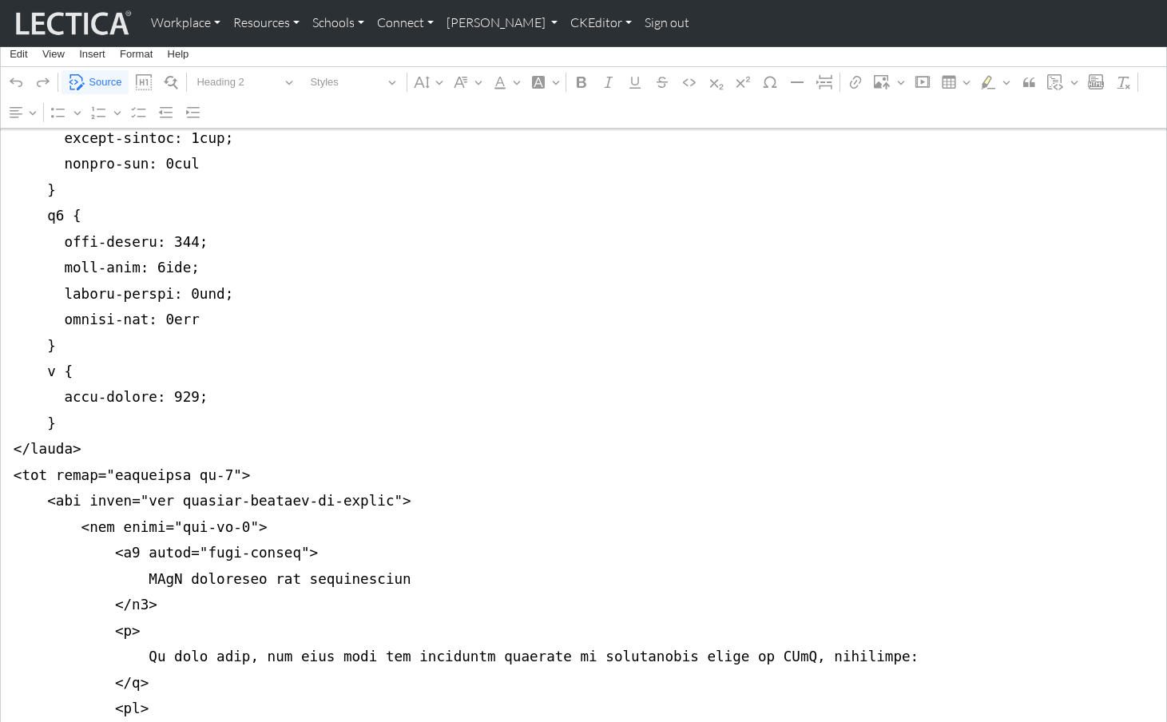
drag, startPoint x: 9, startPoint y: 383, endPoint x: 8, endPoint y: 416, distance: 32.8
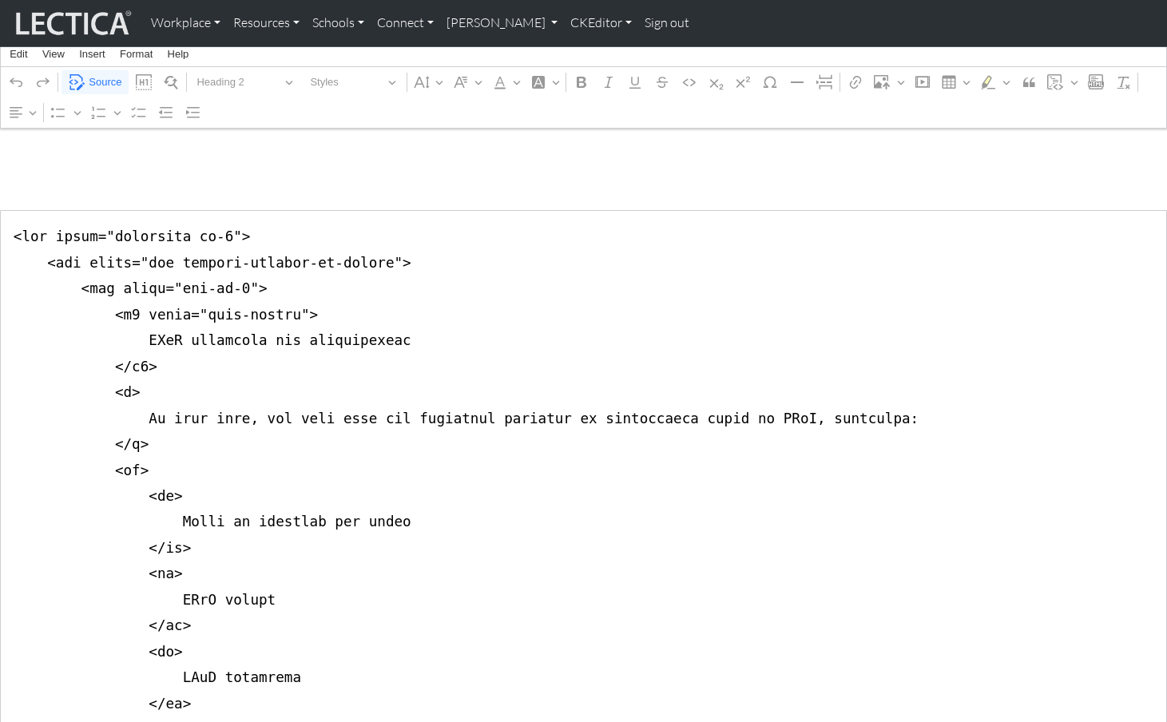
scroll to position [0, 0]
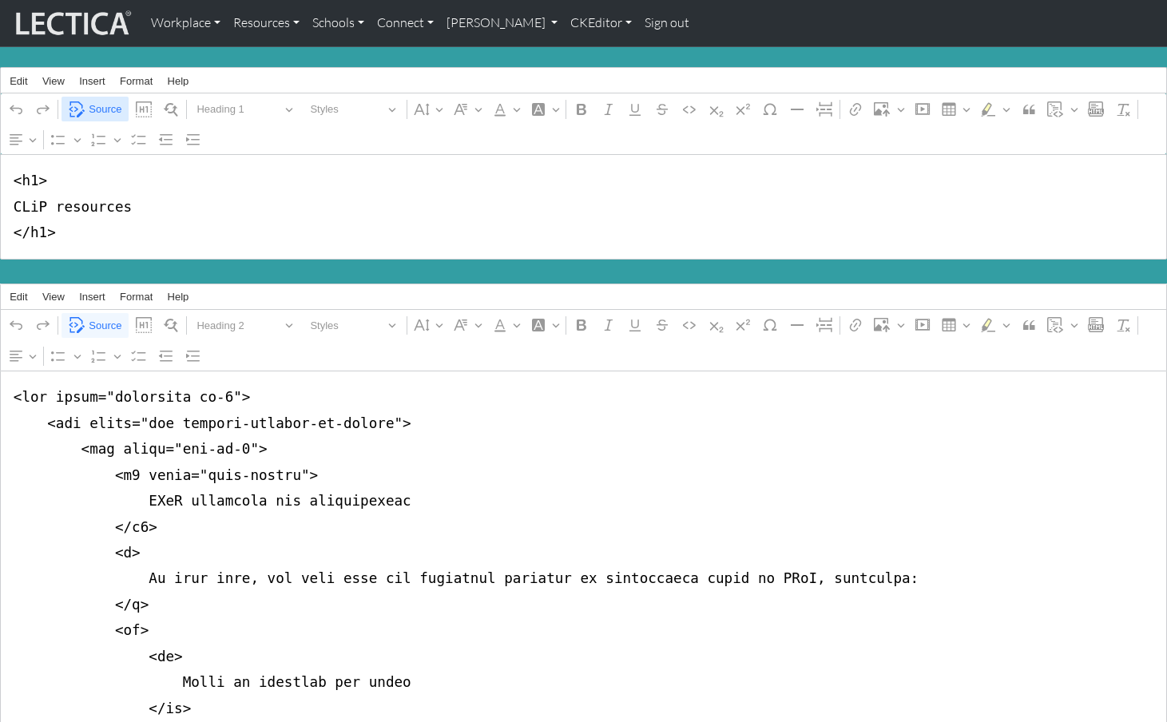
type textarea "<div class="container mb-5"> <div class="row justify-content-md-center"> <div c…"
click at [101, 105] on span "Source" at bounding box center [105, 109] width 33 height 19
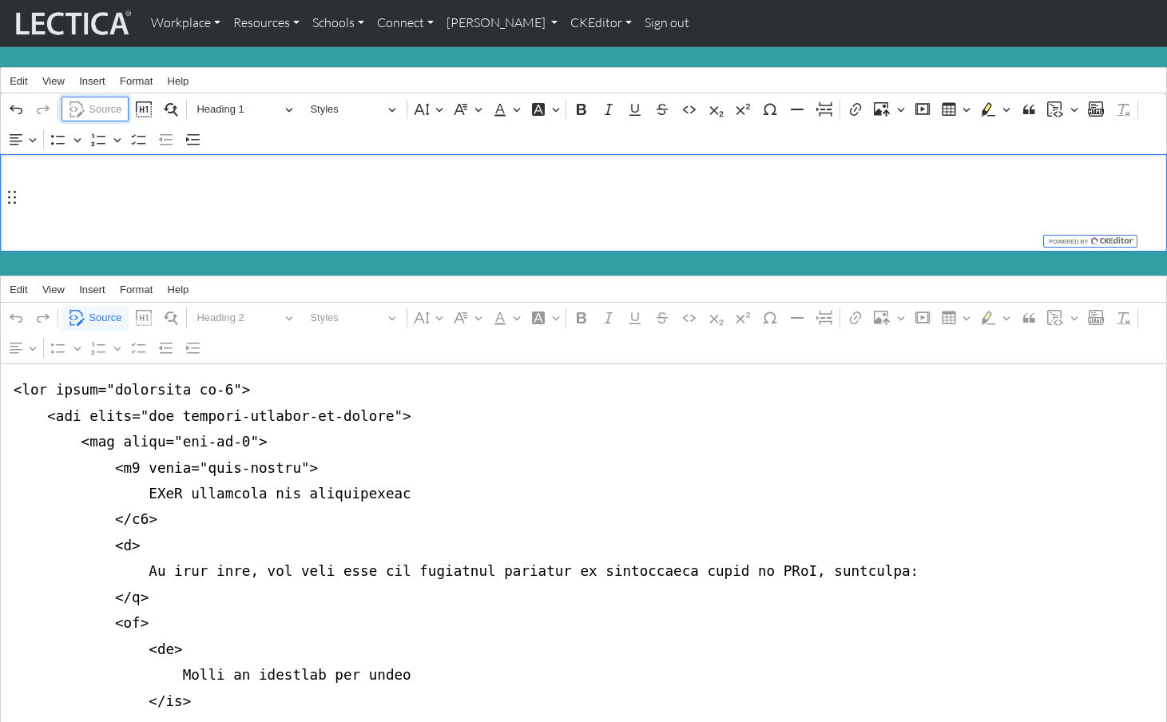
click at [101, 104] on span "Source" at bounding box center [105, 109] width 33 height 19
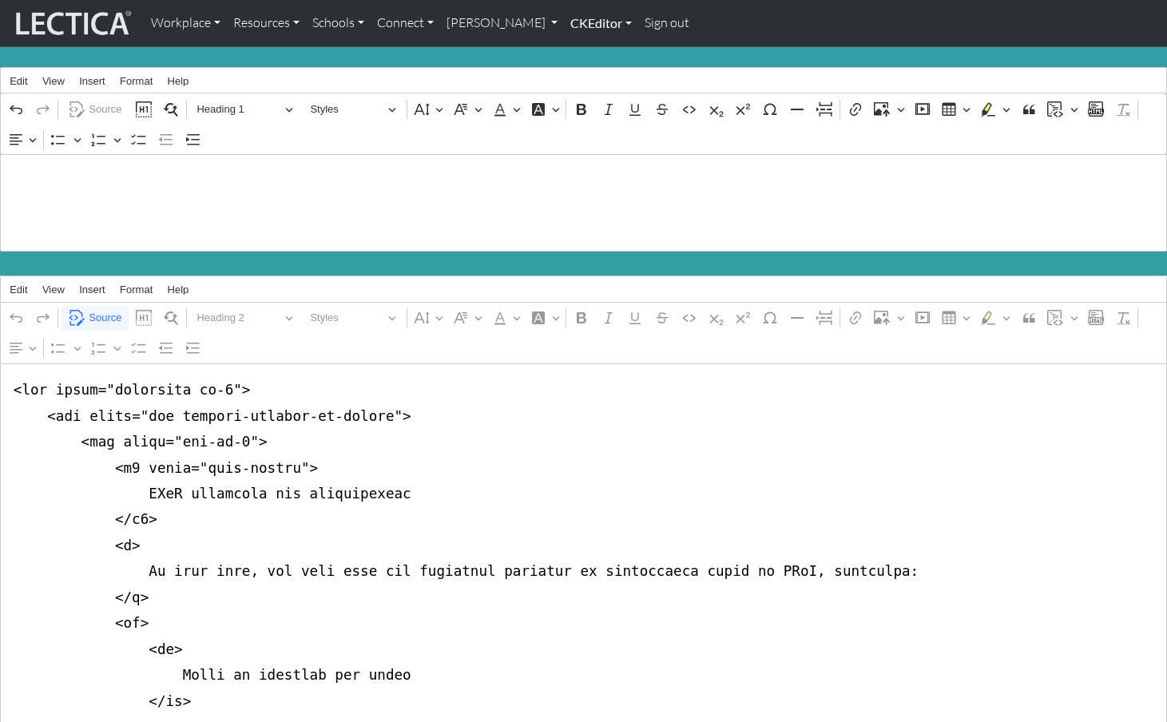
click at [564, 20] on link "CKEditor" at bounding box center [601, 23] width 74 height 34
click at [577, 50] on link "Edit" at bounding box center [593, 59] width 32 height 20
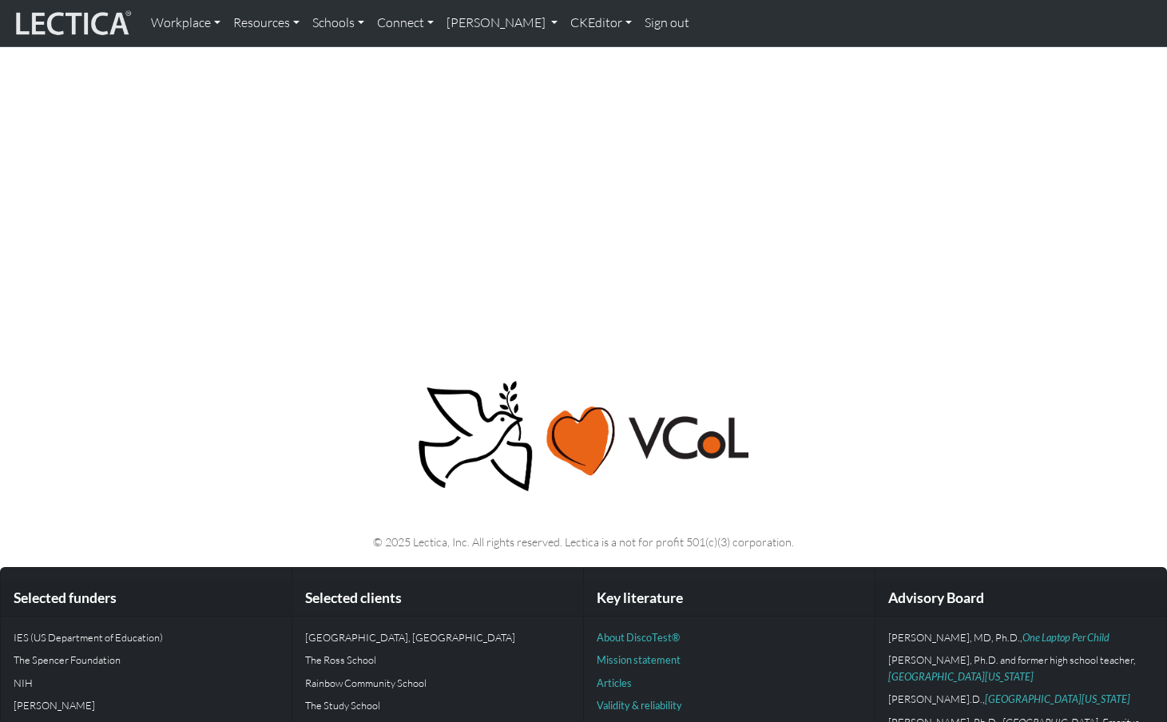
scroll to position [1178, 0]
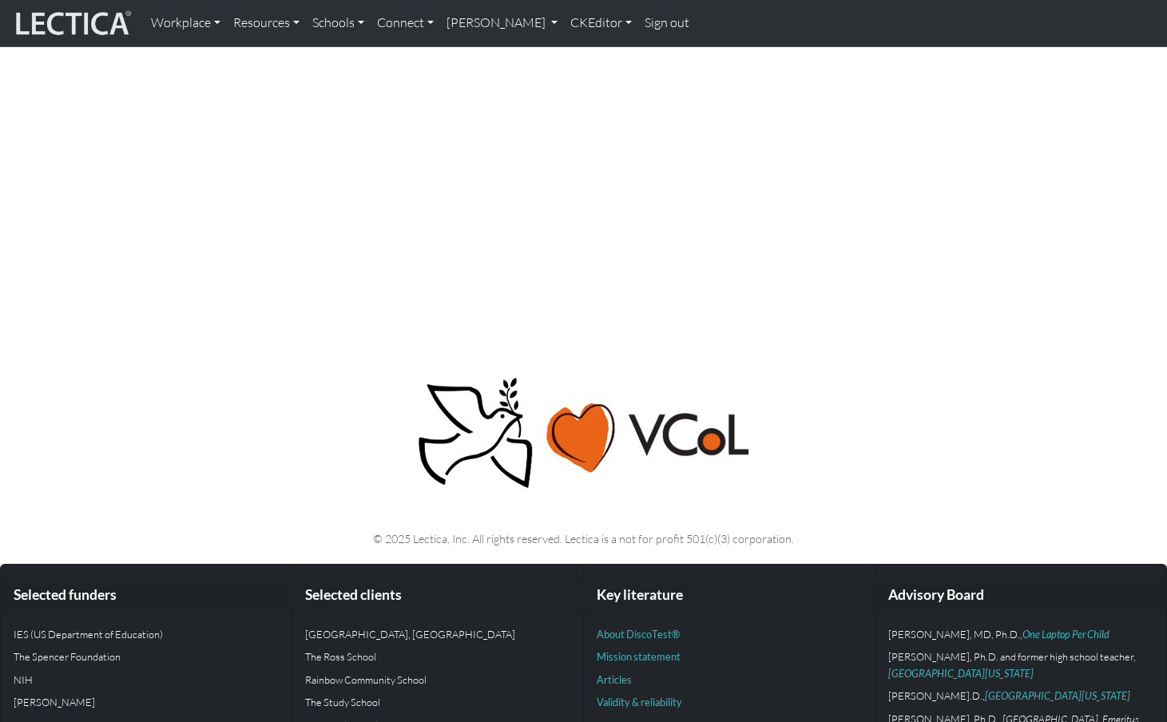
drag, startPoint x: 351, startPoint y: 246, endPoint x: 304, endPoint y: 267, distance: 51.5
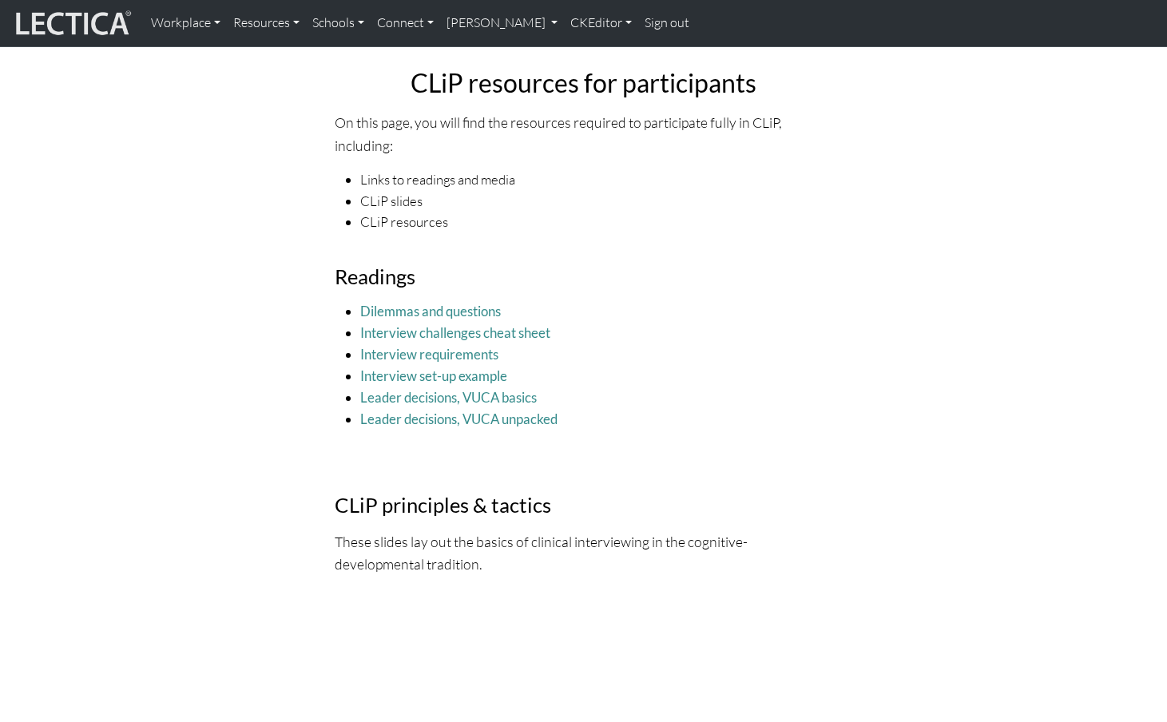
scroll to position [0, 0]
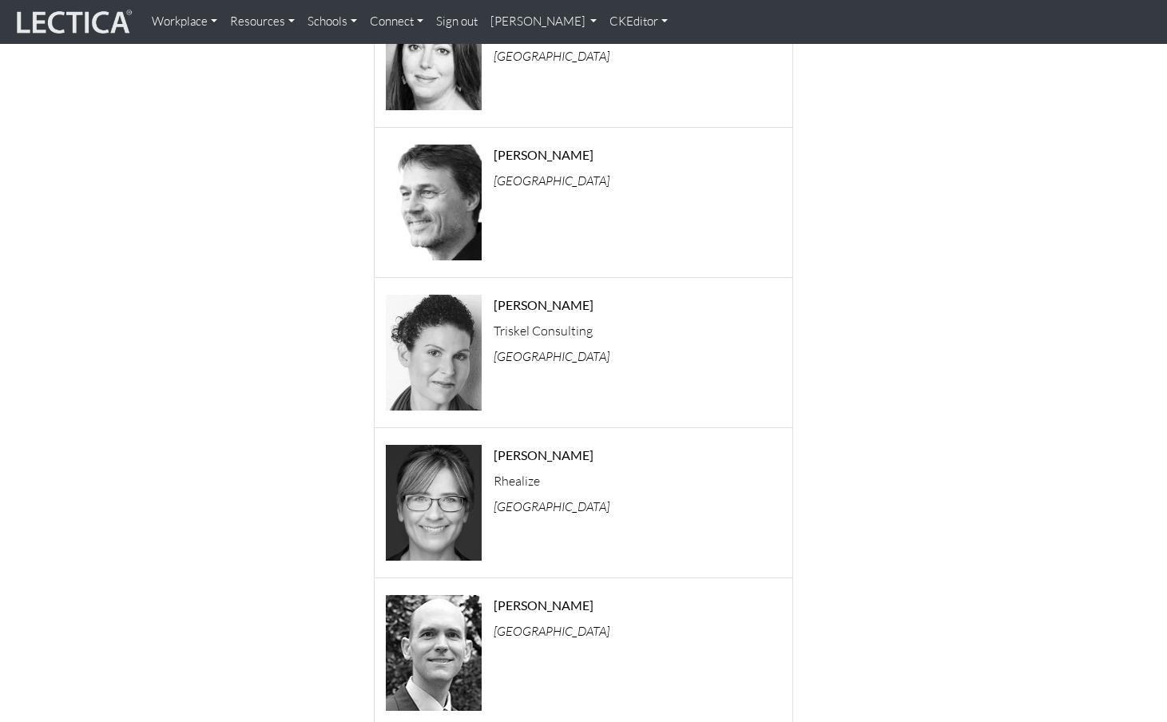
scroll to position [308, 0]
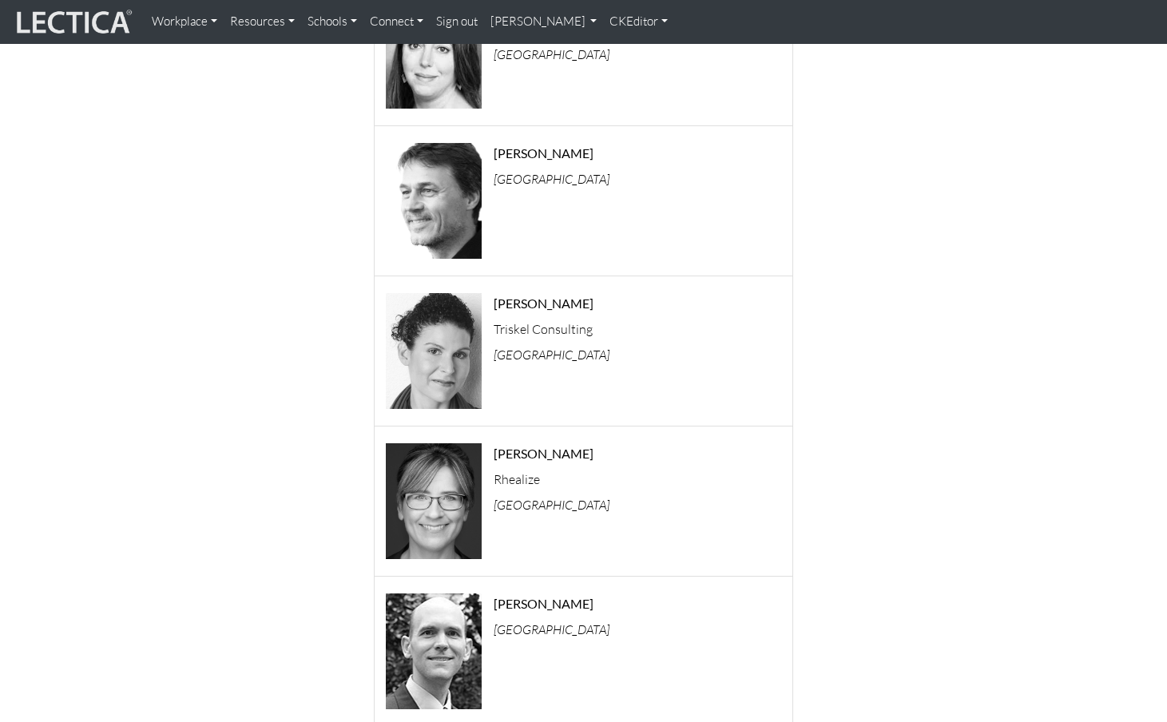
click at [585, 331] on div "[PERSON_NAME] Triskel Consulting [GEOGRAPHIC_DATA]" at bounding box center [643, 352] width 323 height 127
click at [431, 322] on img "button" at bounding box center [434, 351] width 96 height 116
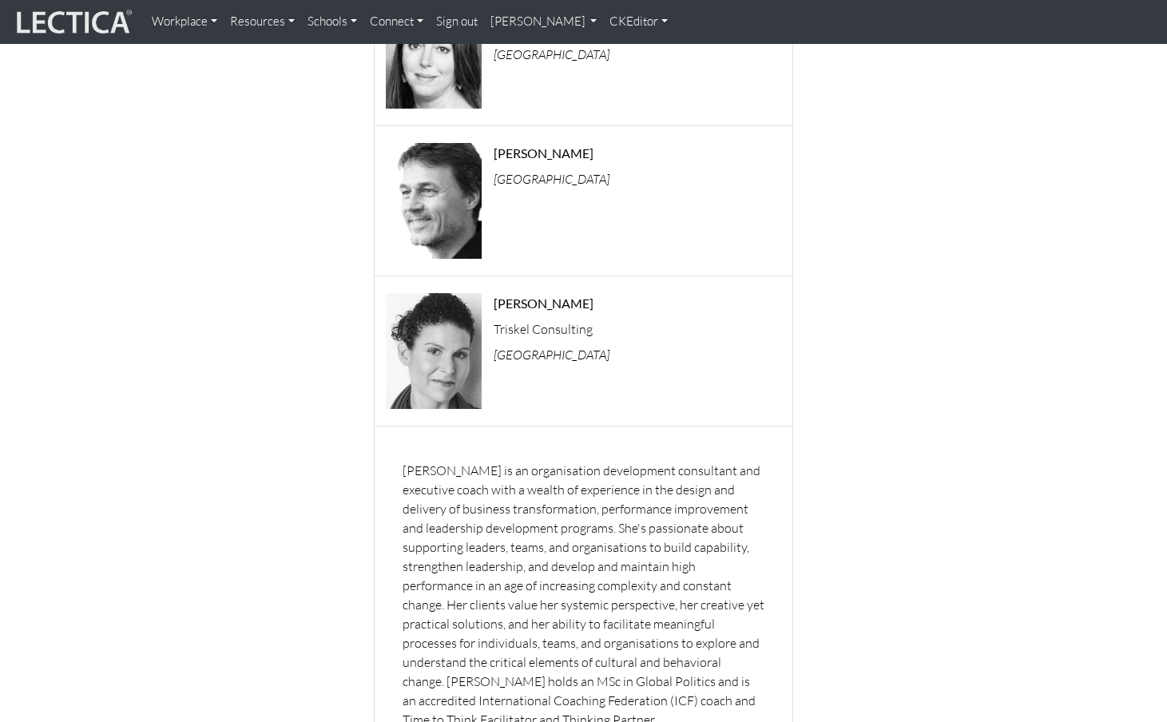
click at [431, 322] on img "button" at bounding box center [434, 351] width 96 height 116
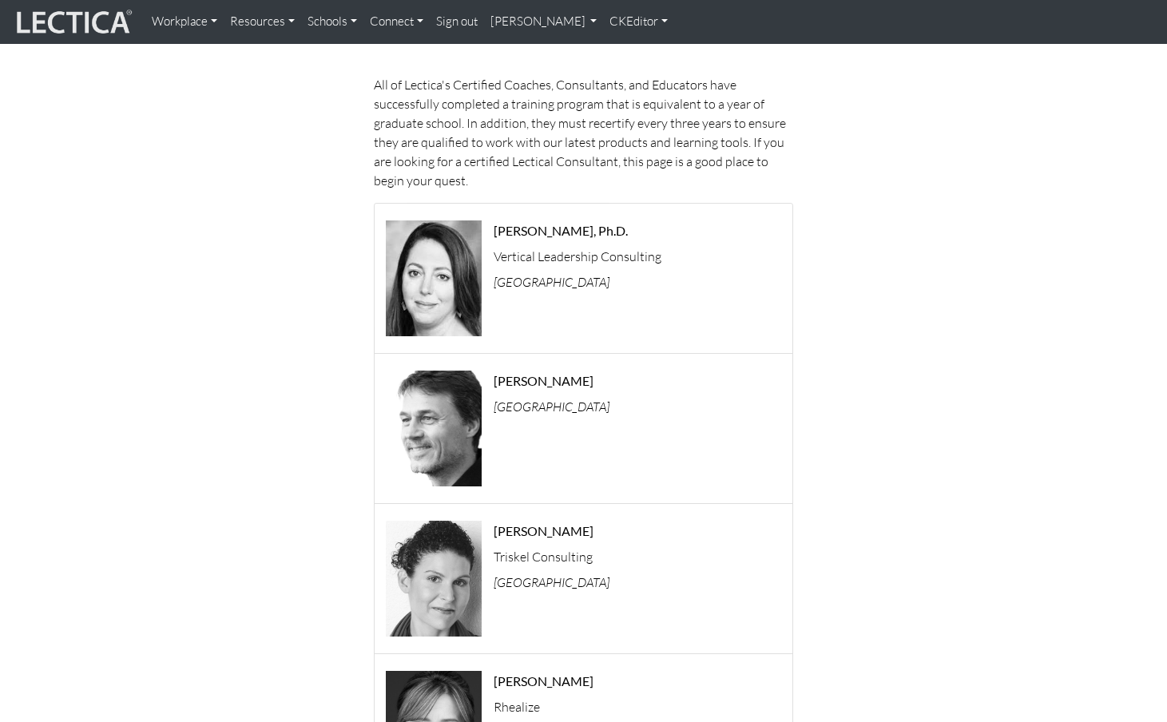
scroll to position [0, 0]
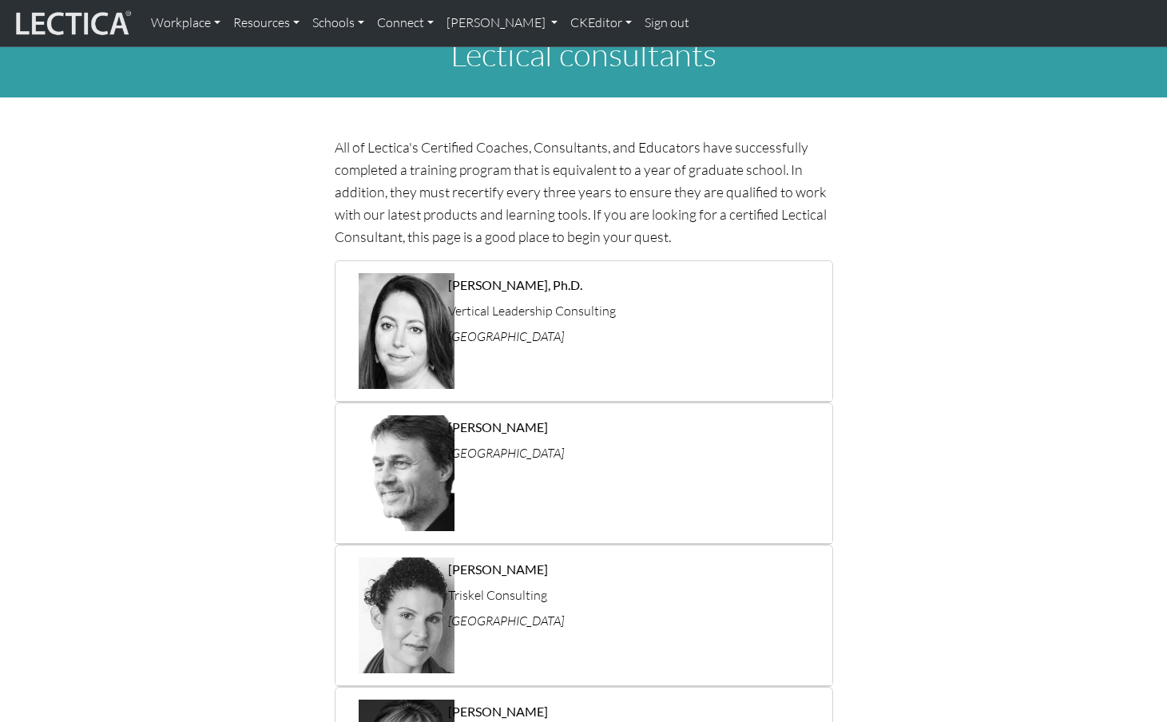
scroll to position [16, 0]
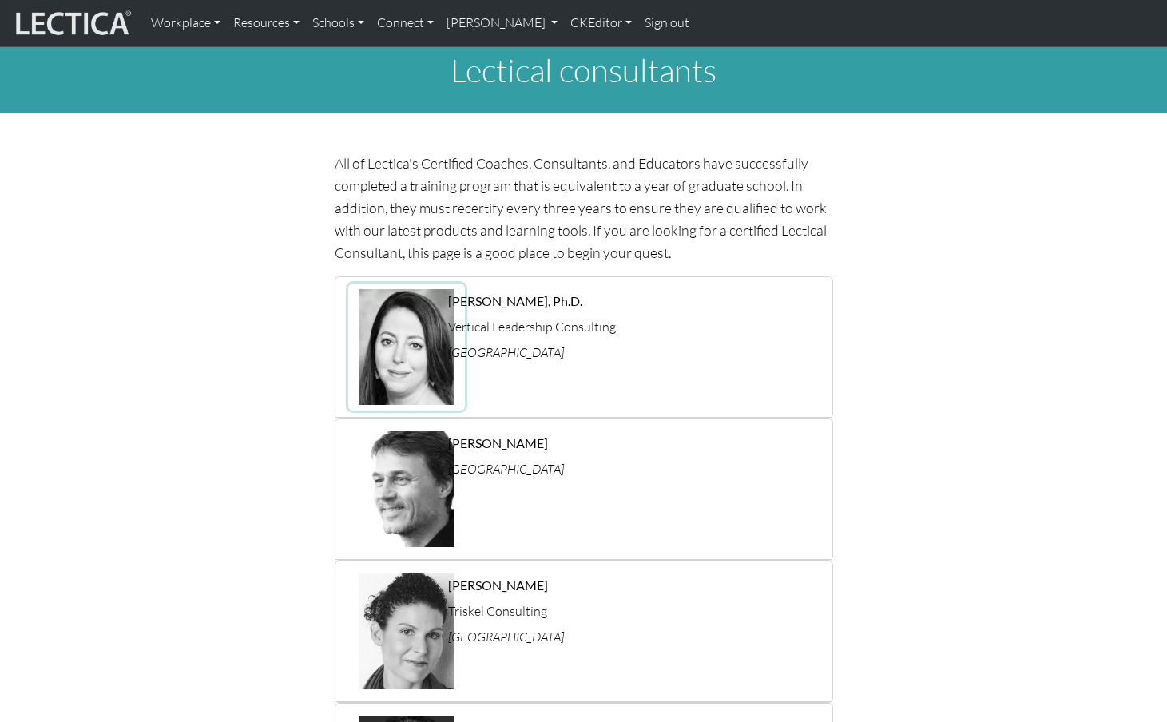
click at [403, 323] on img at bounding box center [407, 347] width 96 height 116
click at [570, 346] on p "United States" at bounding box center [633, 352] width 371 height 13
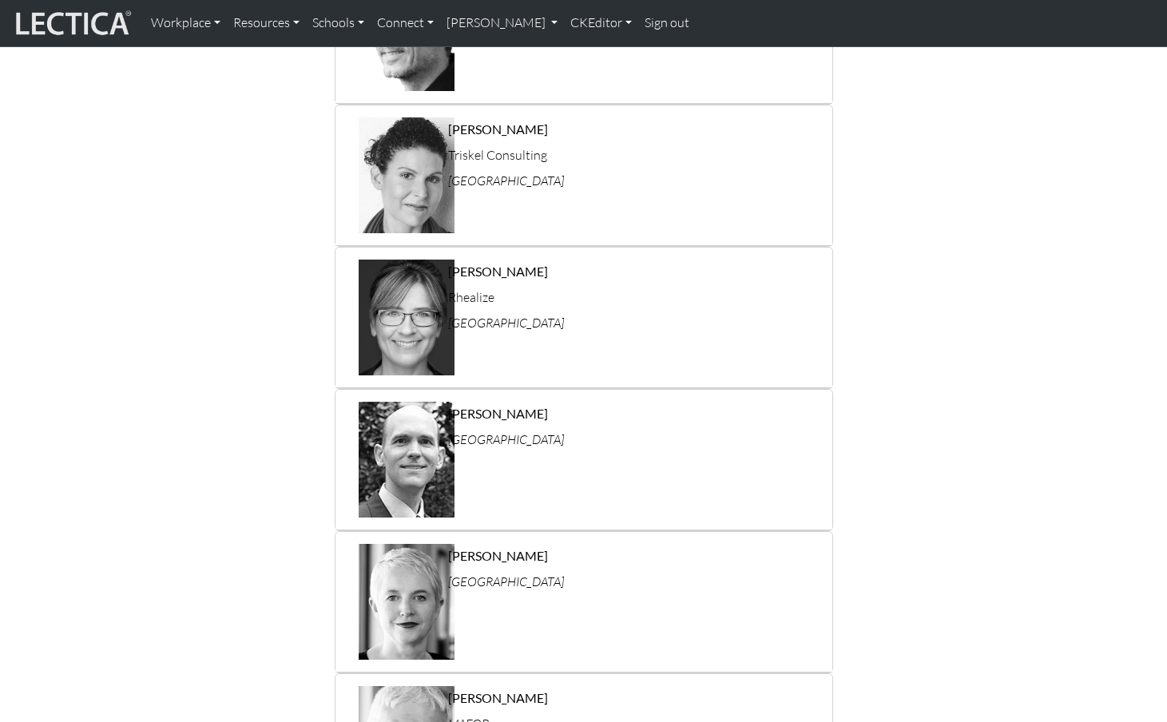
scroll to position [485, 0]
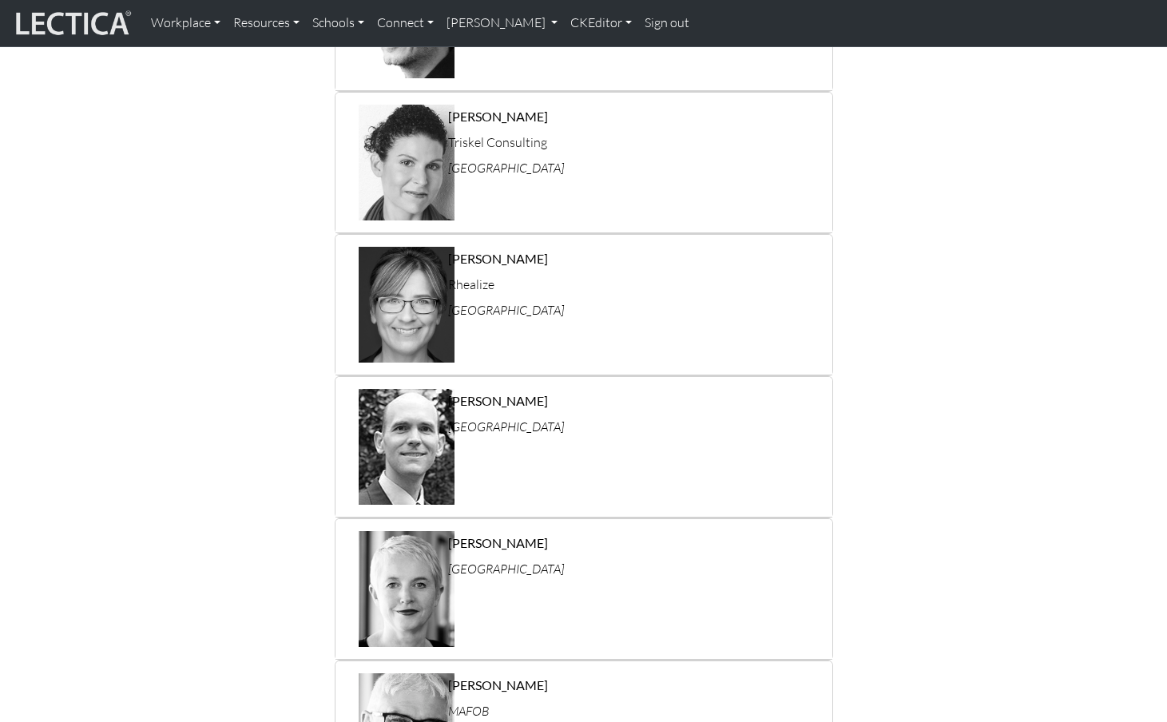
click at [527, 311] on div "Dona Baker Rhealize Canada" at bounding box center [634, 306] width 391 height 124
click at [406, 272] on img at bounding box center [407, 305] width 96 height 116
click at [419, 173] on img "button" at bounding box center [407, 163] width 96 height 116
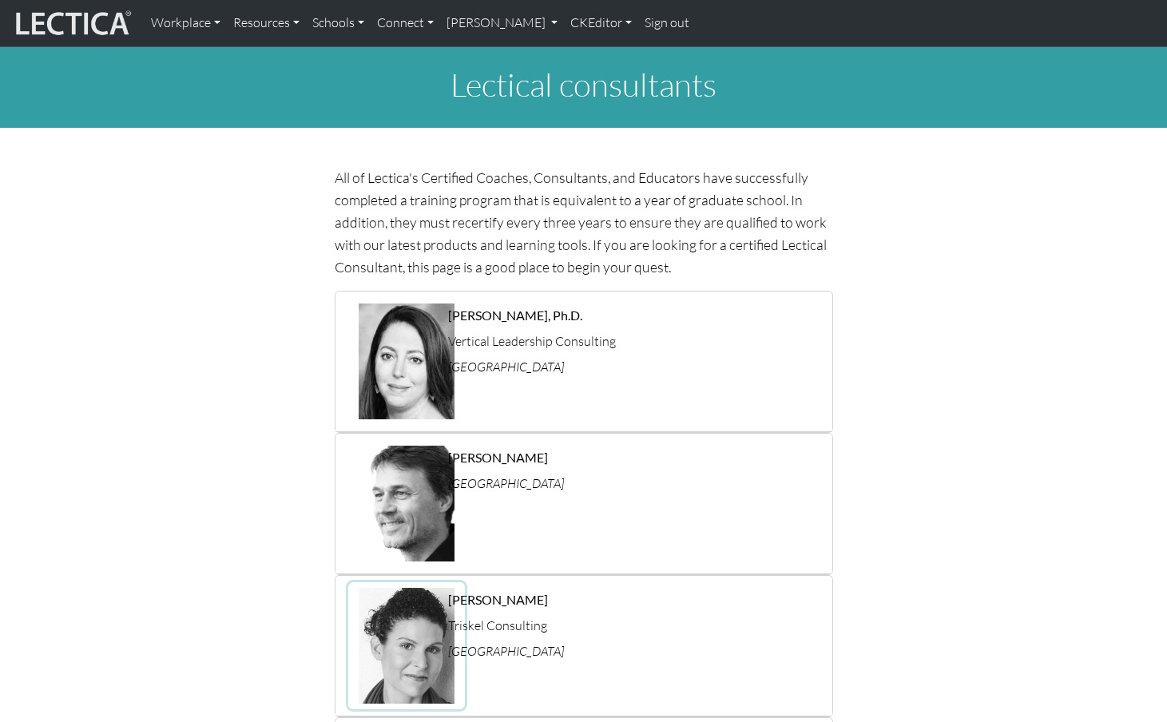
scroll to position [0, 0]
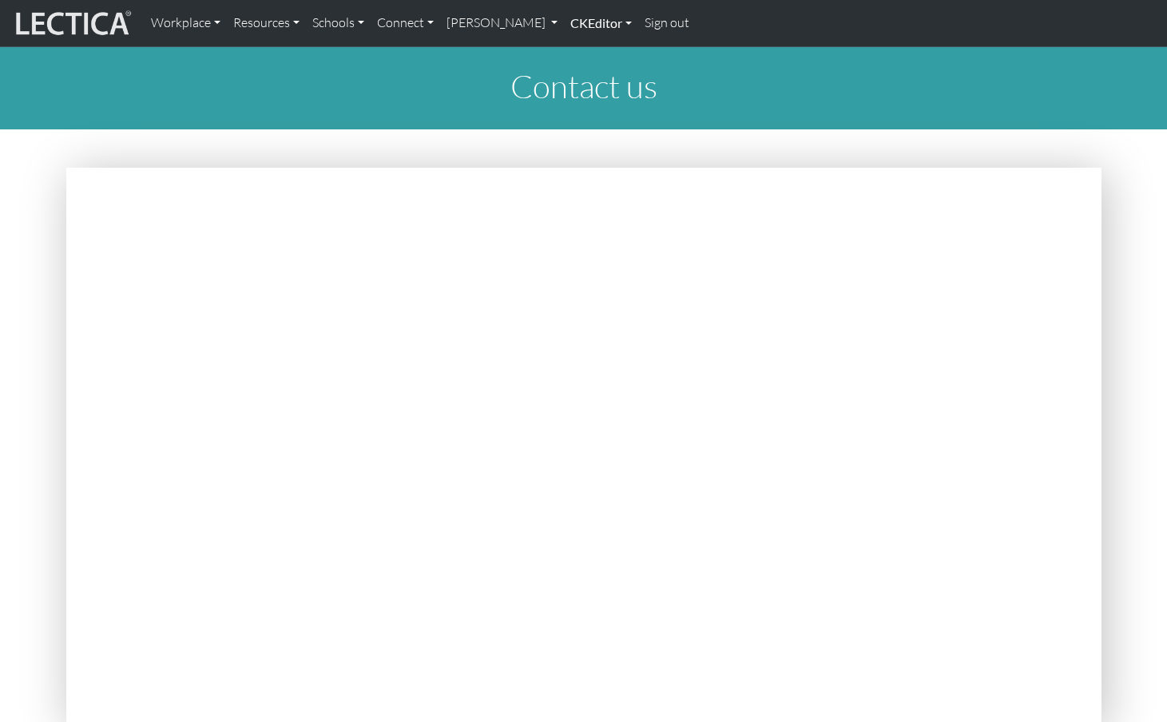
click at [564, 22] on link "CKEditor" at bounding box center [601, 23] width 74 height 34
click at [577, 51] on link "Edit" at bounding box center [593, 59] width 32 height 20
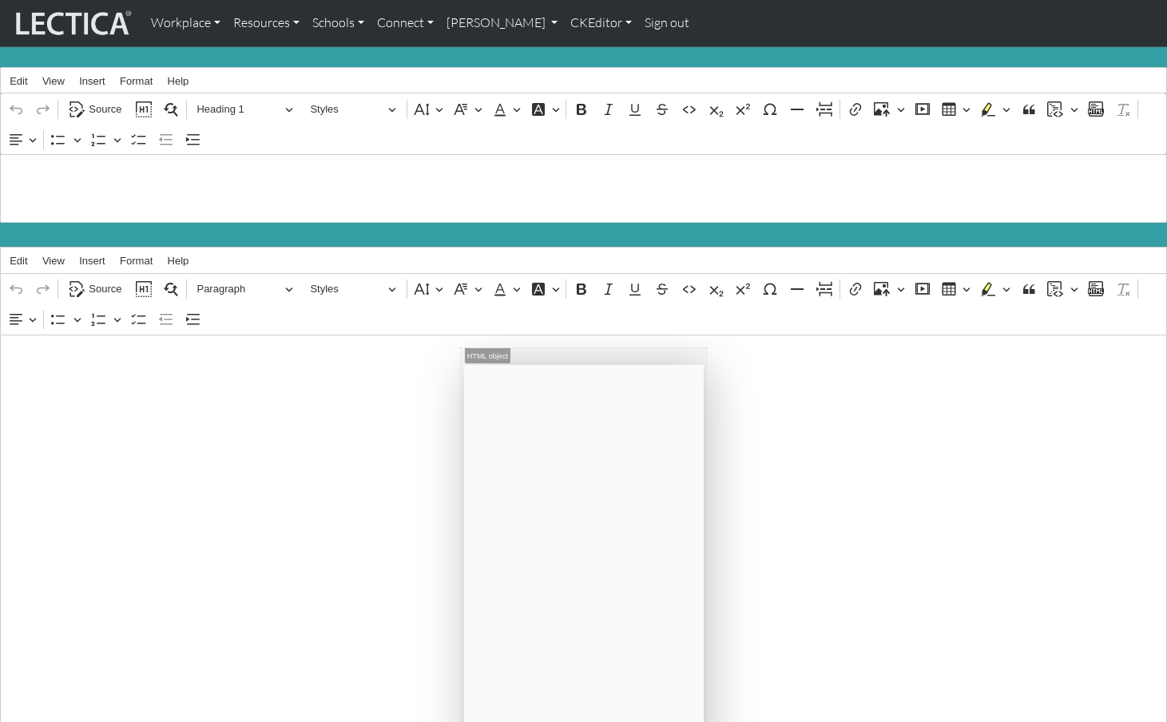
click at [77, 186] on h1 "Contact us" at bounding box center [584, 174] width 1149 height 38
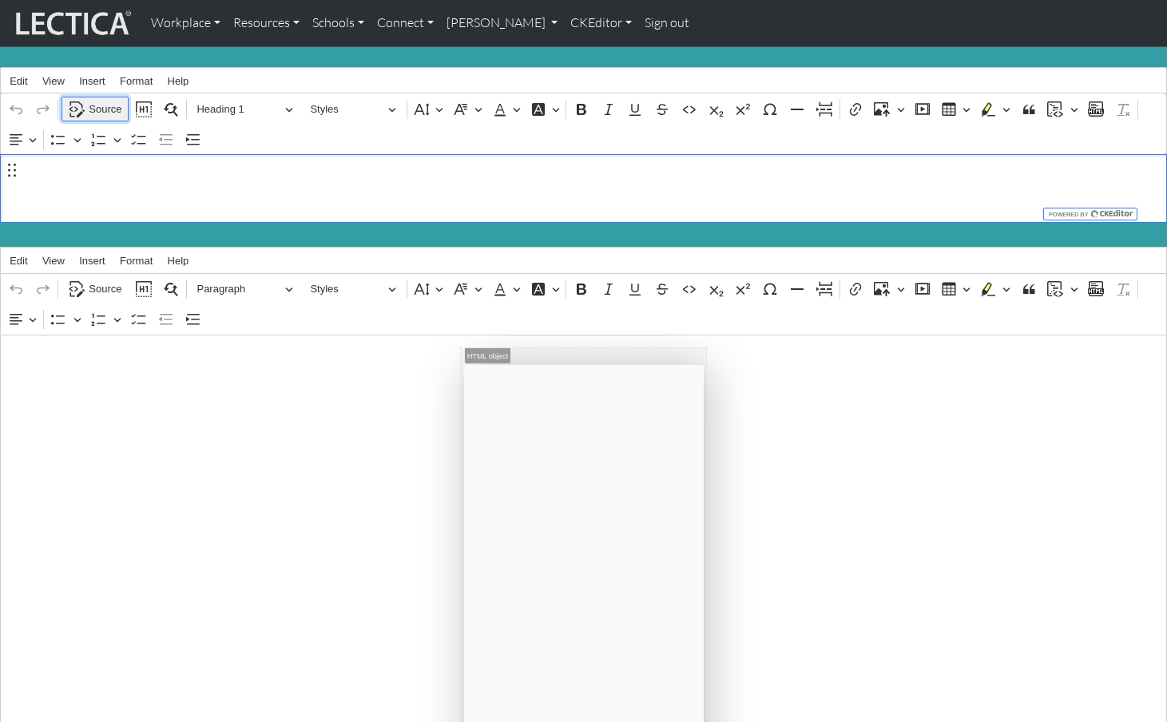
click at [94, 103] on span "Source" at bounding box center [105, 109] width 33 height 19
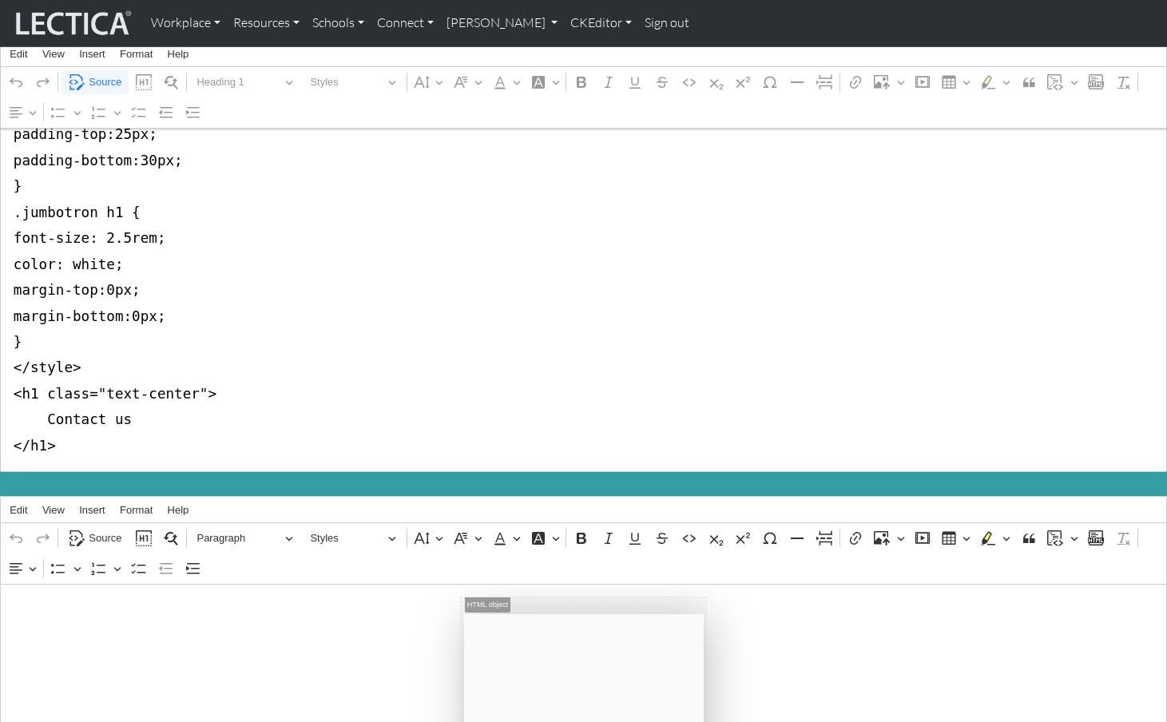
scroll to position [157, 0]
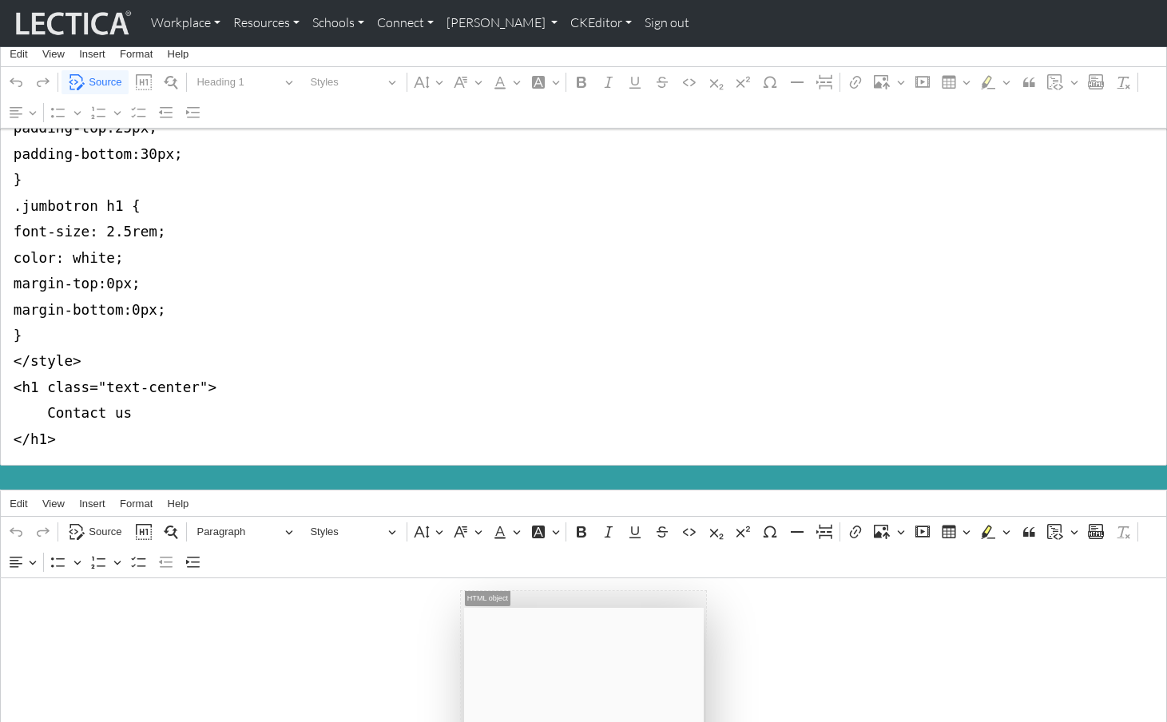
drag, startPoint x: 7, startPoint y: 172, endPoint x: -6, endPoint y: 364, distance: 192.2
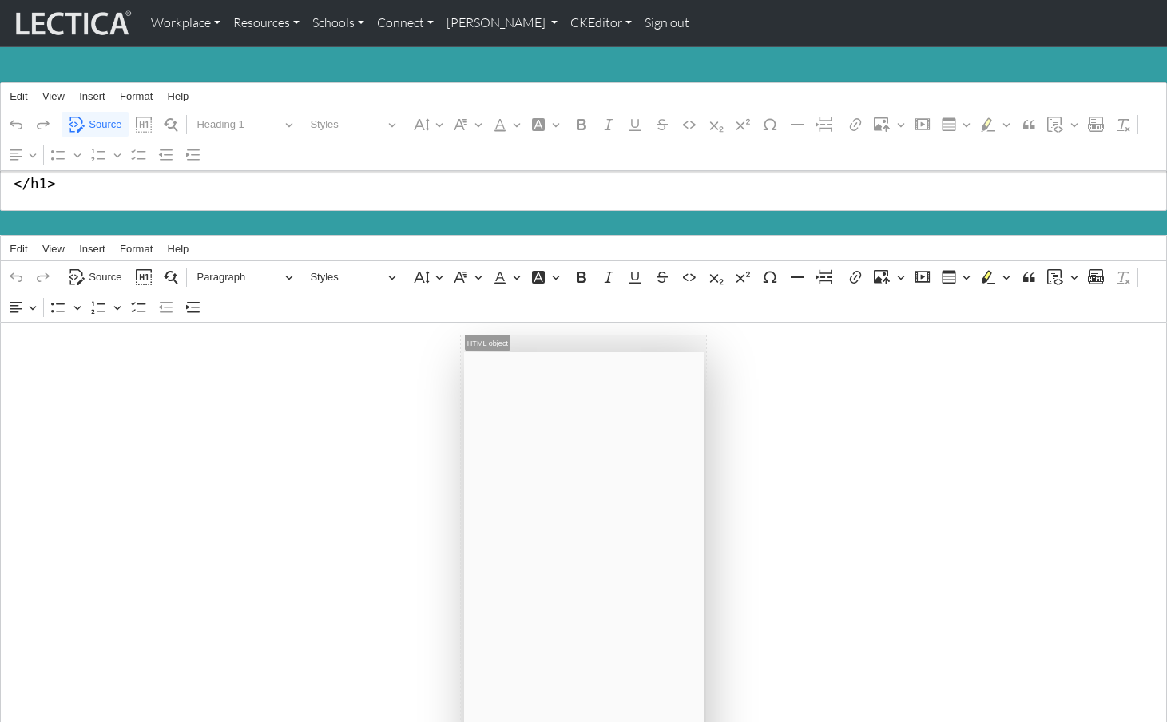
scroll to position [0, 0]
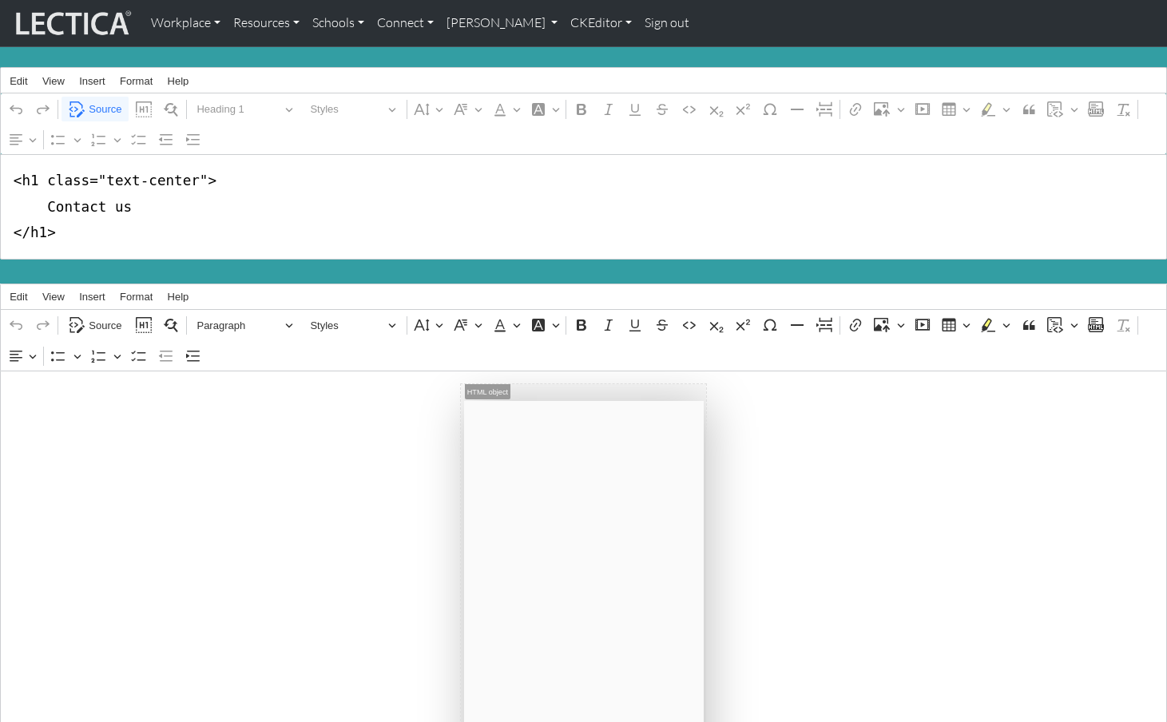
drag, startPoint x: 35, startPoint y: 177, endPoint x: 191, endPoint y: 178, distance: 155.8
click at [191, 178] on textarea "<h1 class="text-center"> Contact us </h1>" at bounding box center [583, 206] width 1167 height 105
click at [44, 181] on textarea "<h1"> Contact us </h1>" at bounding box center [583, 206] width 1167 height 105
type textarea "<h1> Contact us </h1>"
click at [104, 316] on span "Source" at bounding box center [105, 325] width 33 height 19
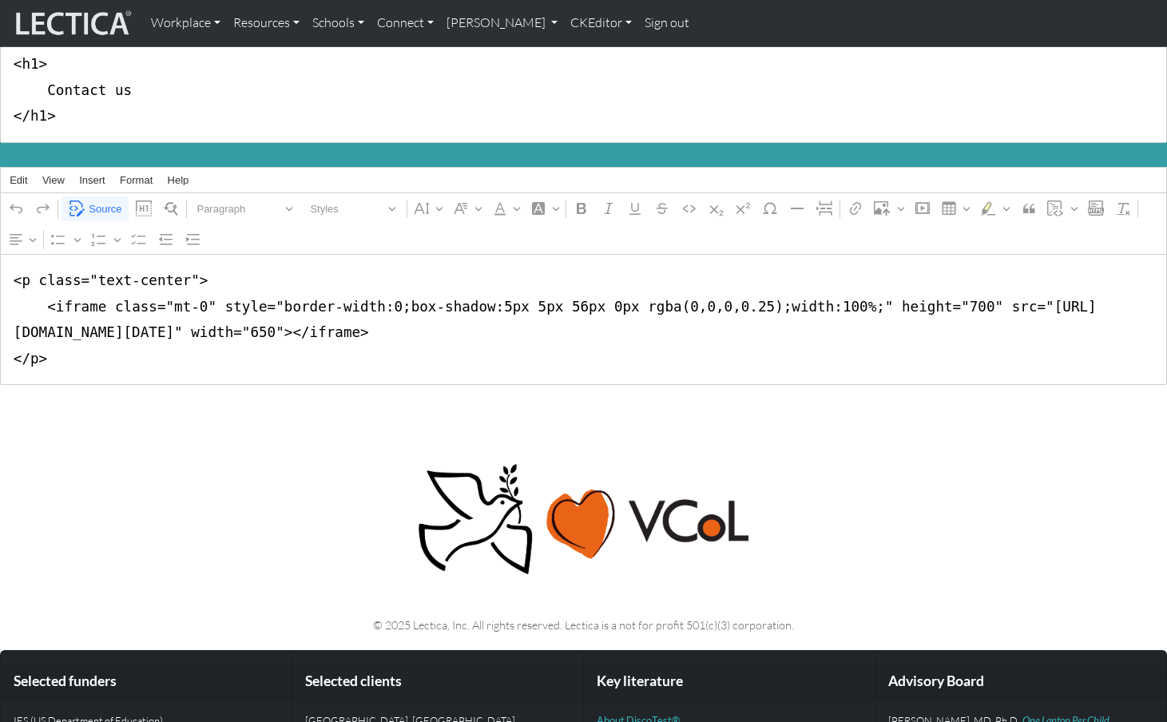
scroll to position [118, 0]
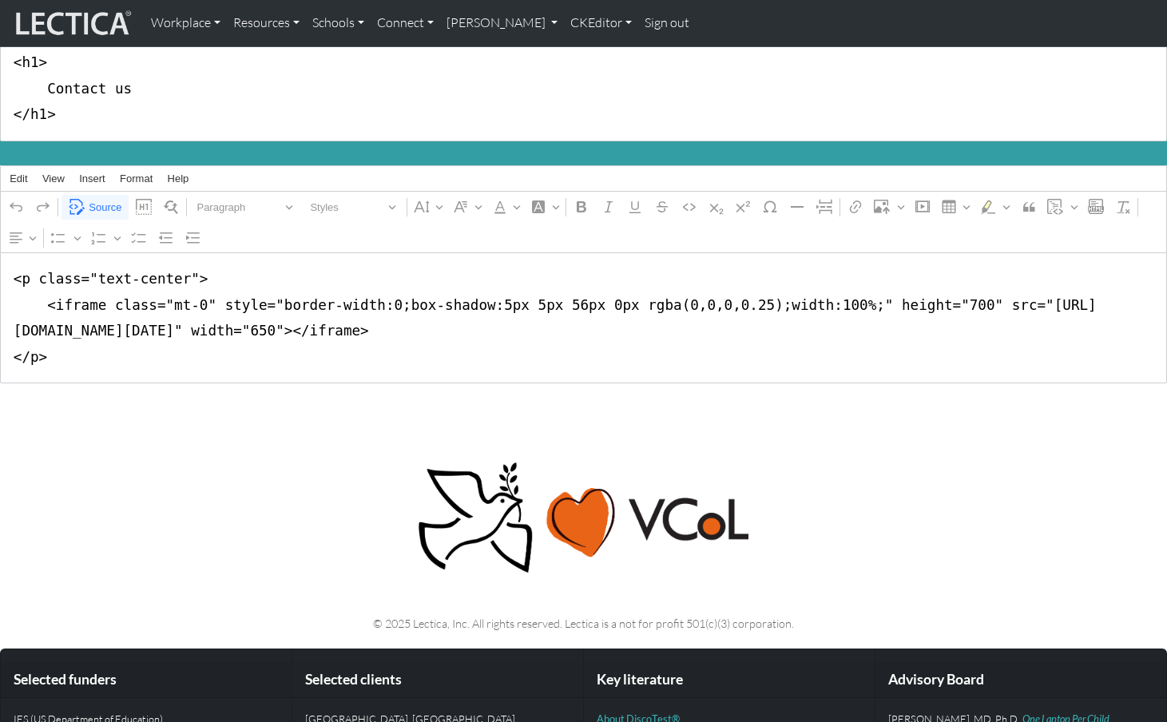
click at [193, 460] on p at bounding box center [583, 518] width 1035 height 116
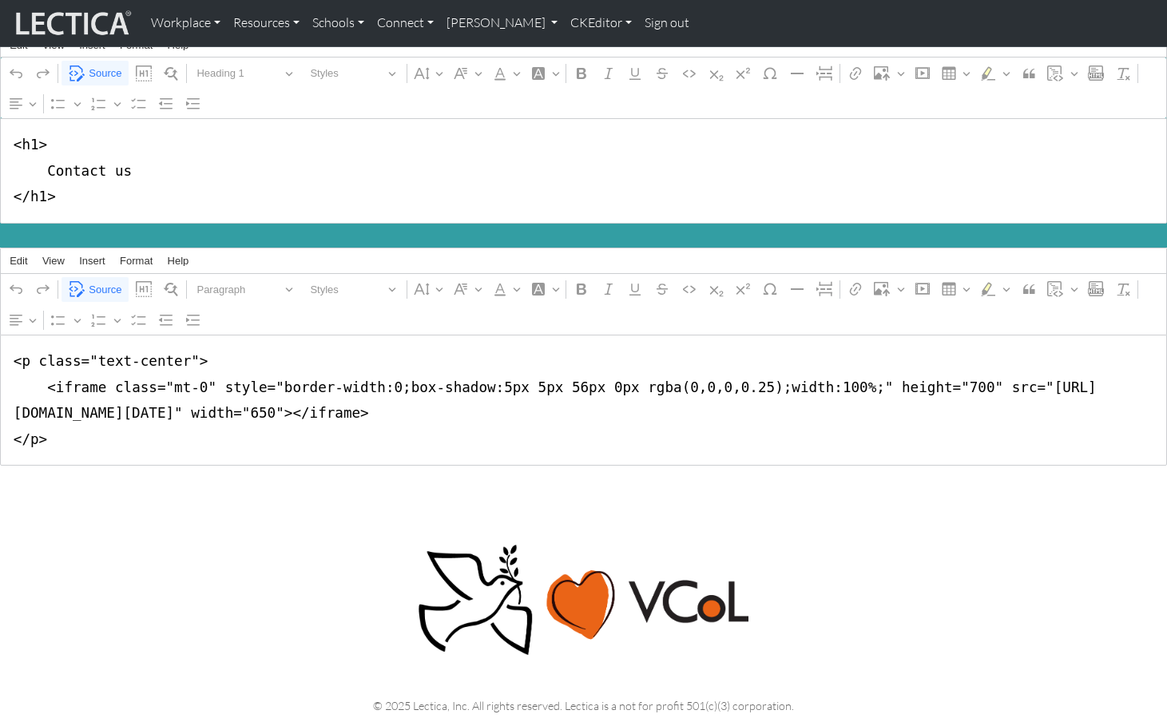
scroll to position [0, 0]
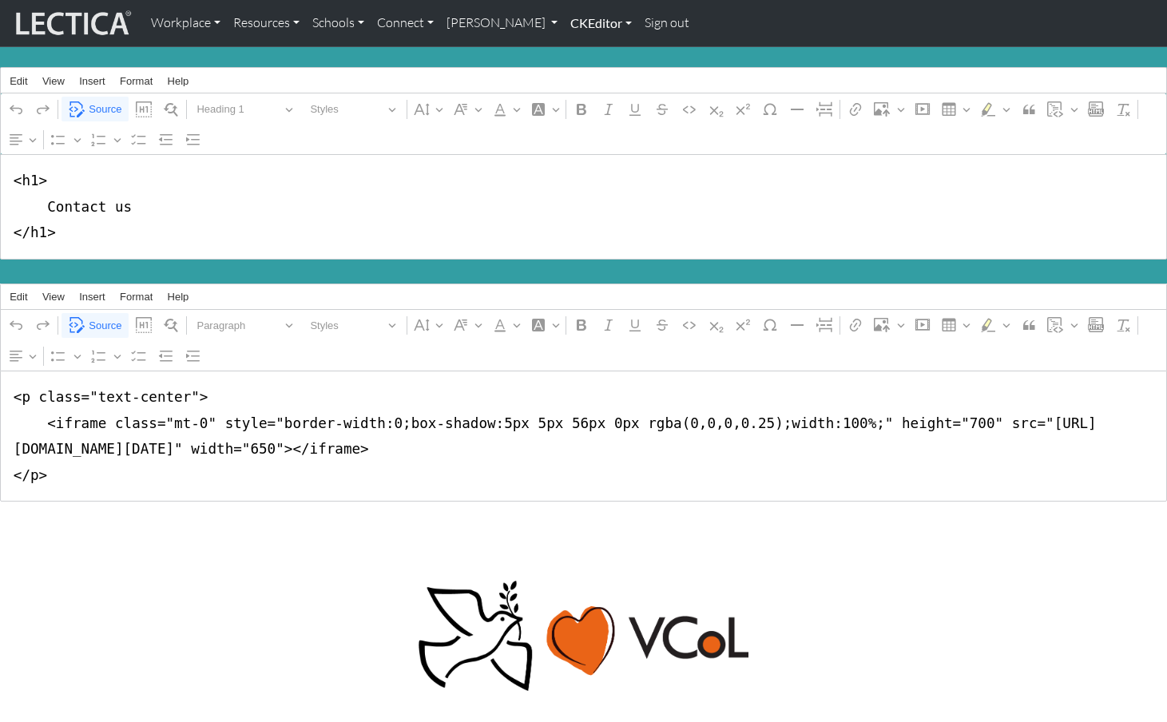
click at [564, 24] on link "CKEditor" at bounding box center [601, 23] width 74 height 34
click at [577, 52] on link "Edit" at bounding box center [593, 59] width 32 height 20
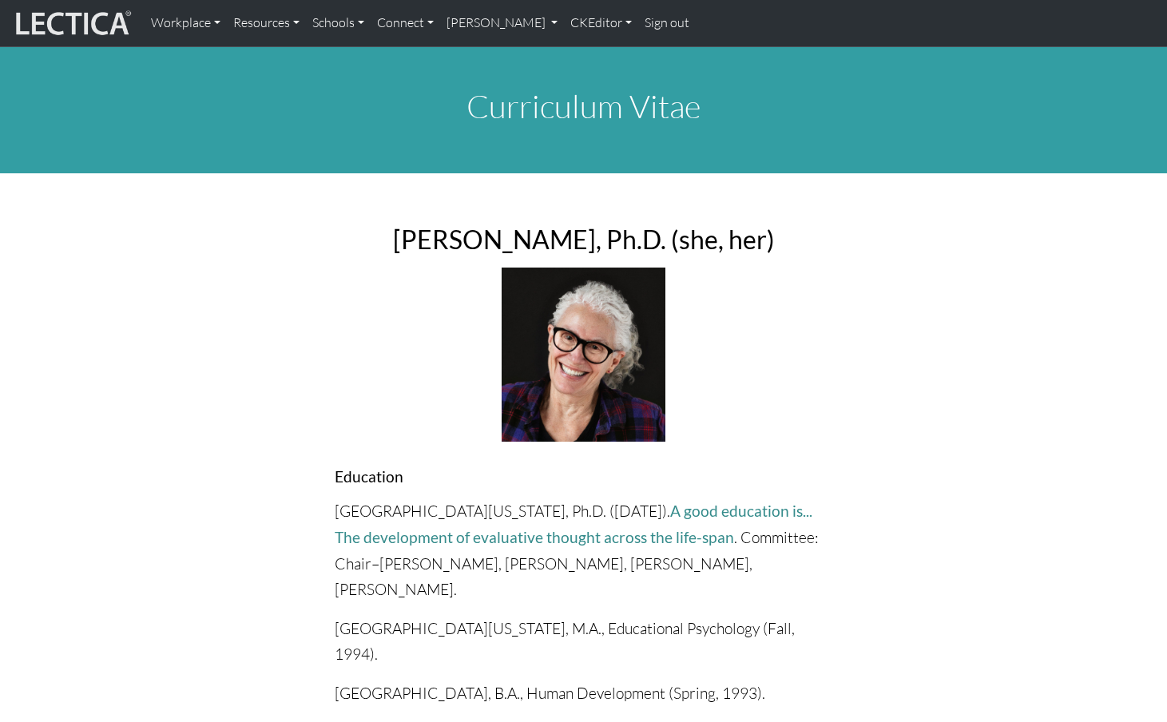
click at [356, 103] on h1 "Curriculum Vitae" at bounding box center [583, 106] width 1035 height 38
click at [475, 21] on link "[PERSON_NAME]" at bounding box center [502, 23] width 125 height 34
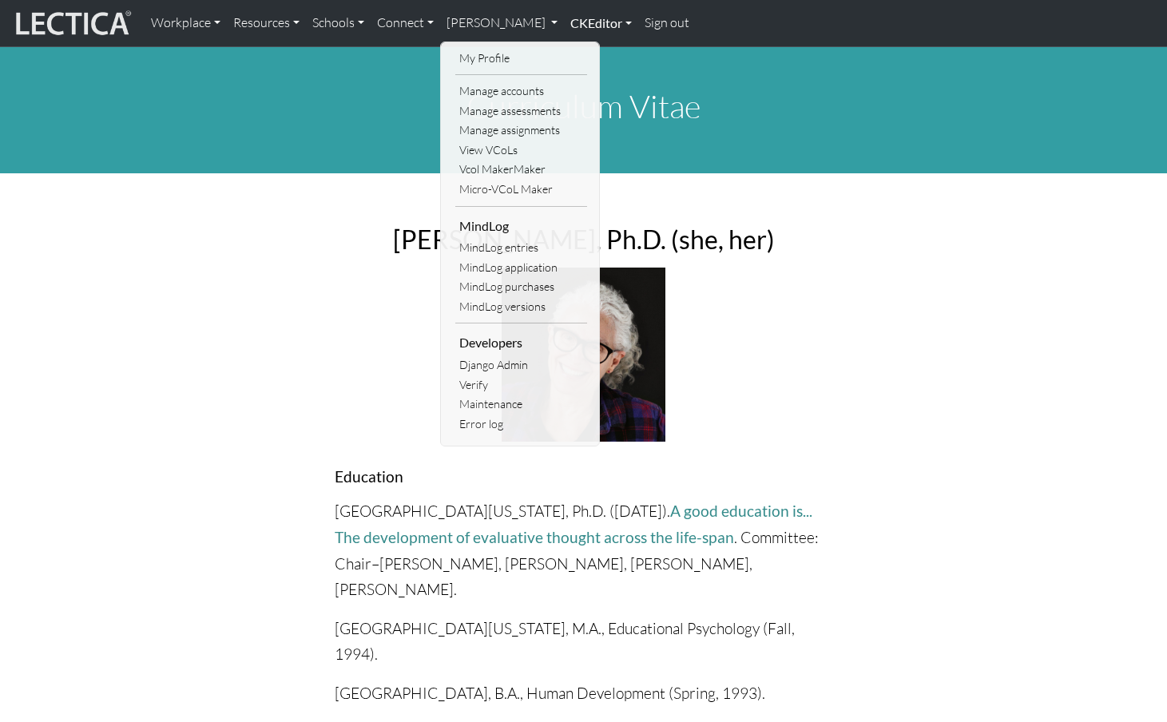
click at [564, 25] on link "CKEditor" at bounding box center [601, 23] width 74 height 34
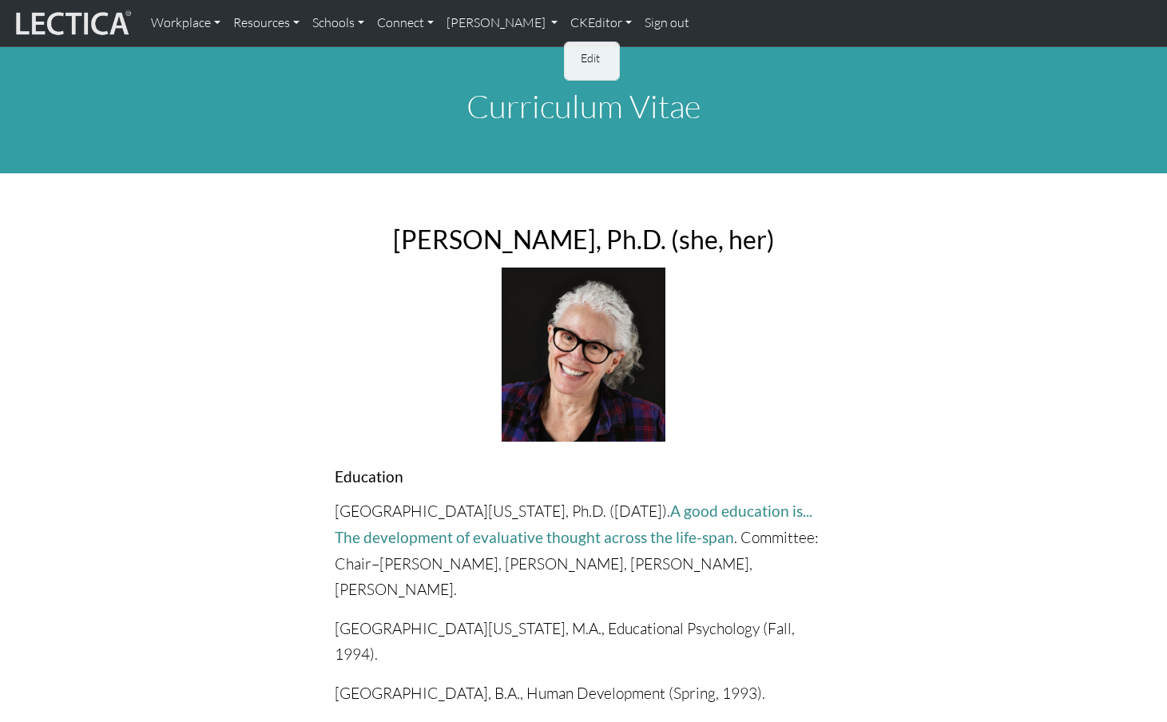
drag, startPoint x: 540, startPoint y: 50, endPoint x: 521, endPoint y: 54, distance: 19.6
click at [577, 50] on link "Edit" at bounding box center [593, 59] width 32 height 20
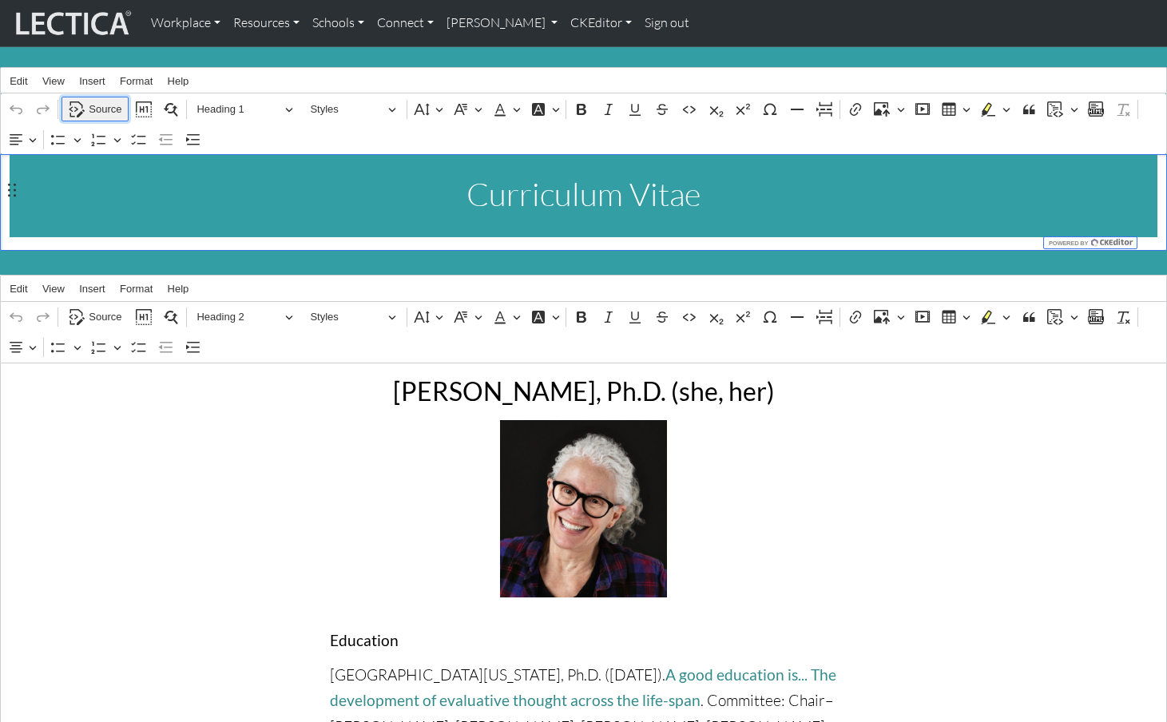
click at [106, 107] on span "Source" at bounding box center [105, 109] width 33 height 19
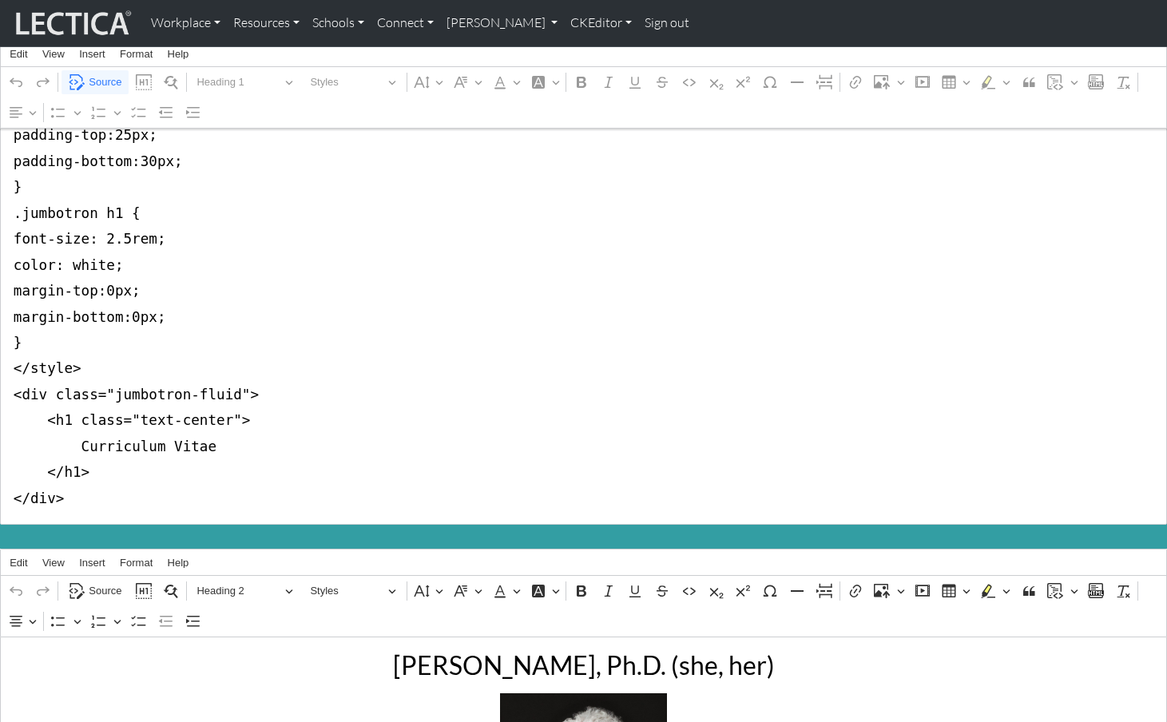
scroll to position [160, 0]
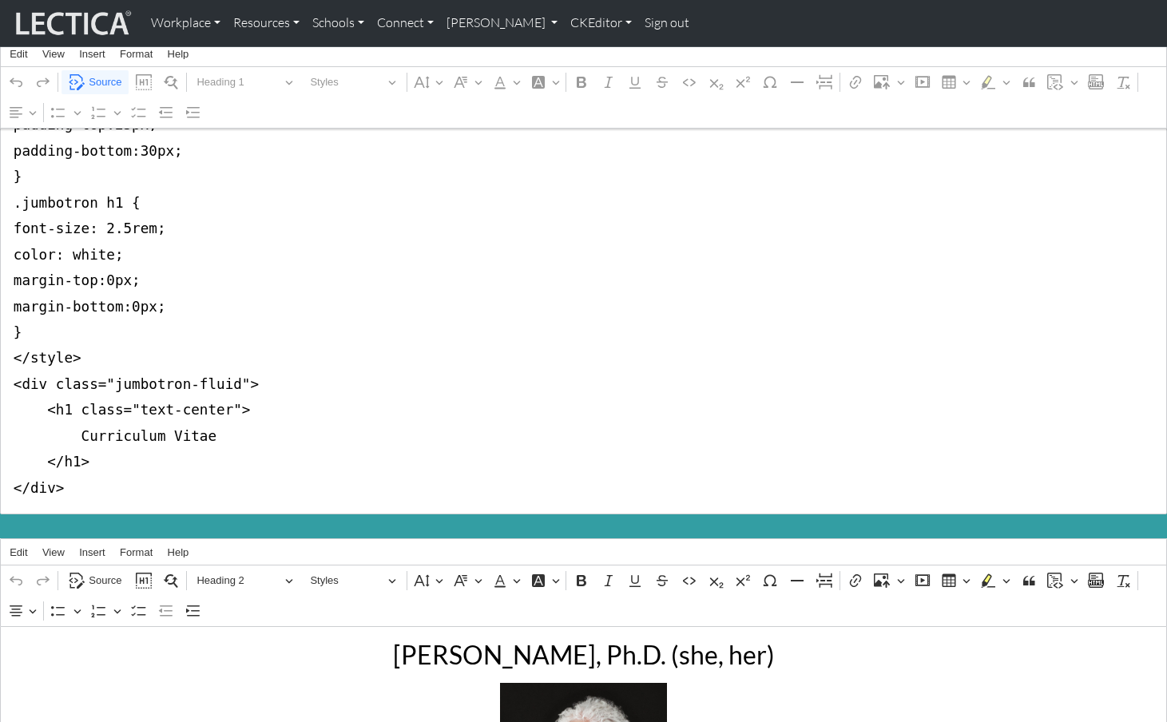
drag, startPoint x: 9, startPoint y: 179, endPoint x: -6, endPoint y: 377, distance: 198.7
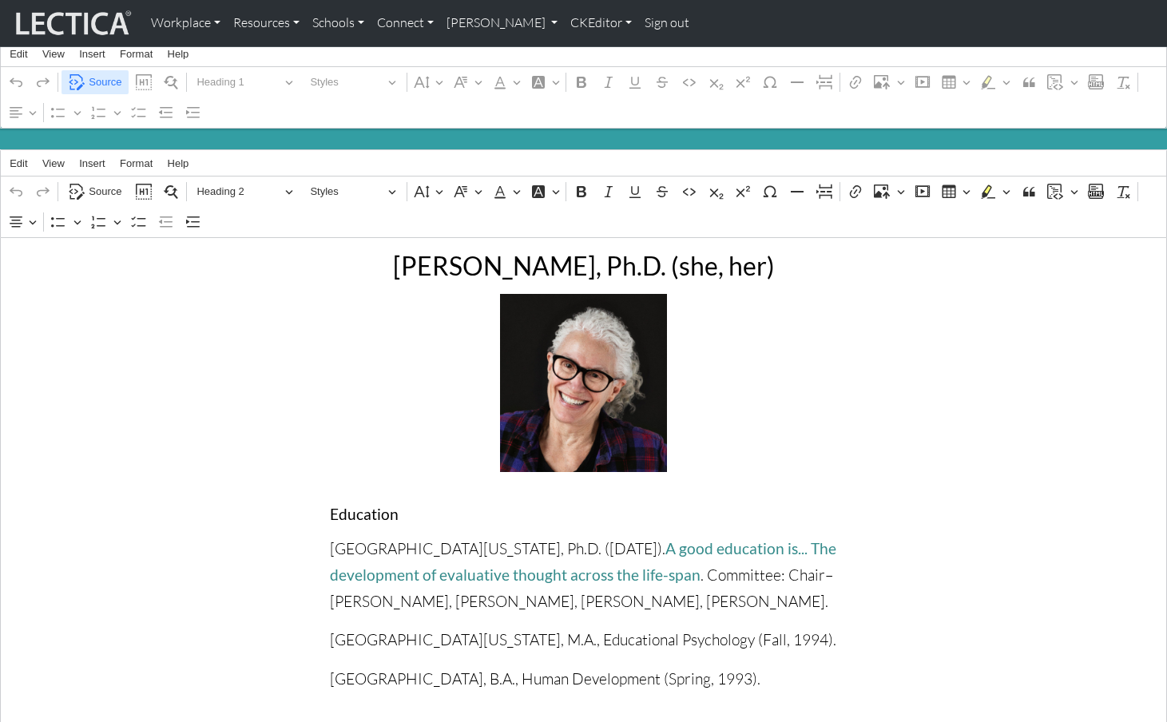
type textarea "<h1 class="text-center"> Curriculum Vitae </h1> </div>"
click at [103, 84] on span "Source" at bounding box center [105, 82] width 33 height 19
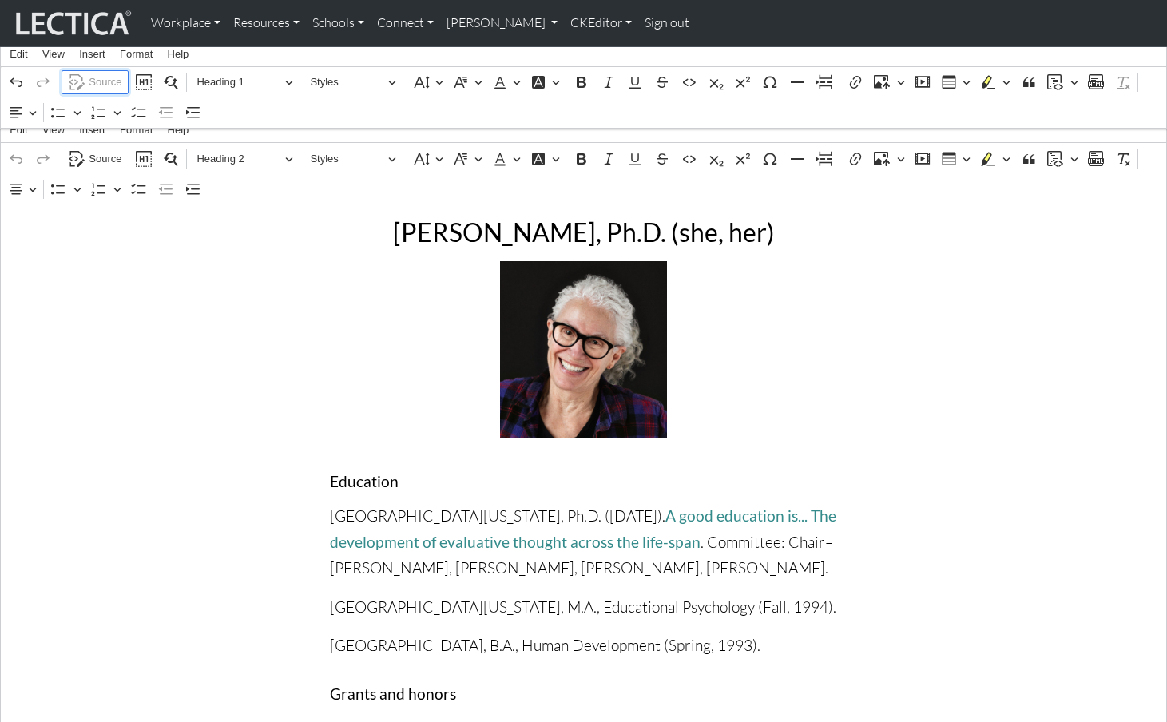
click at [107, 78] on span "Source" at bounding box center [105, 82] width 33 height 19
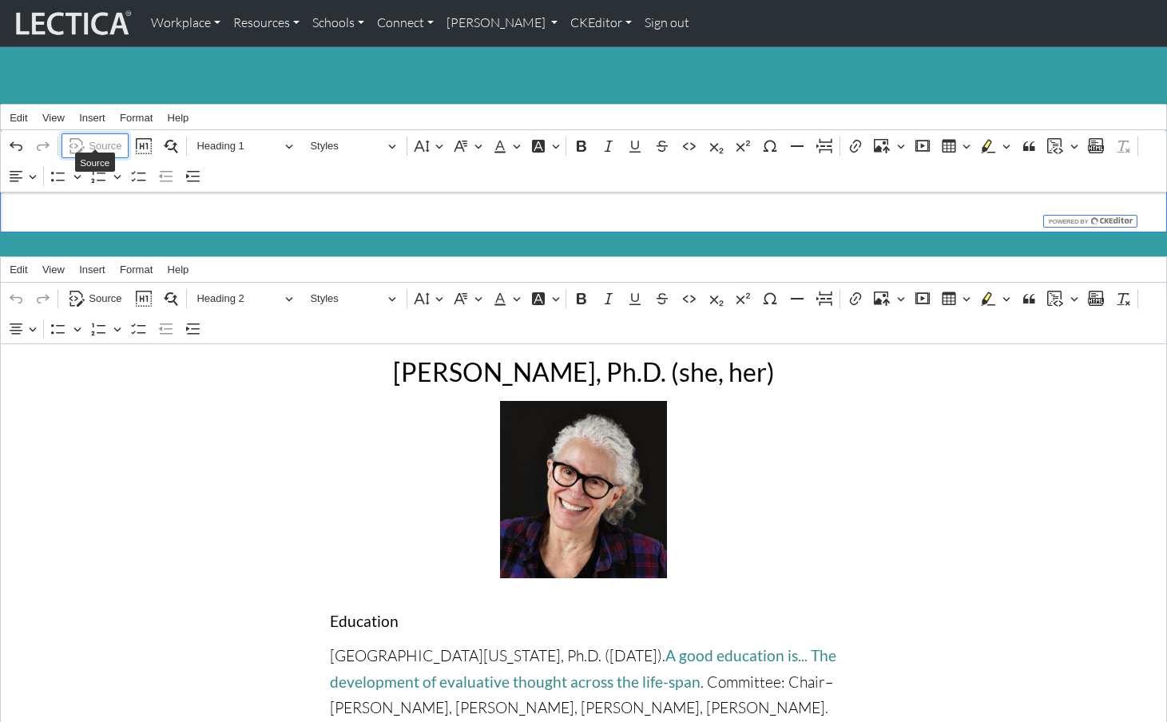
scroll to position [0, 0]
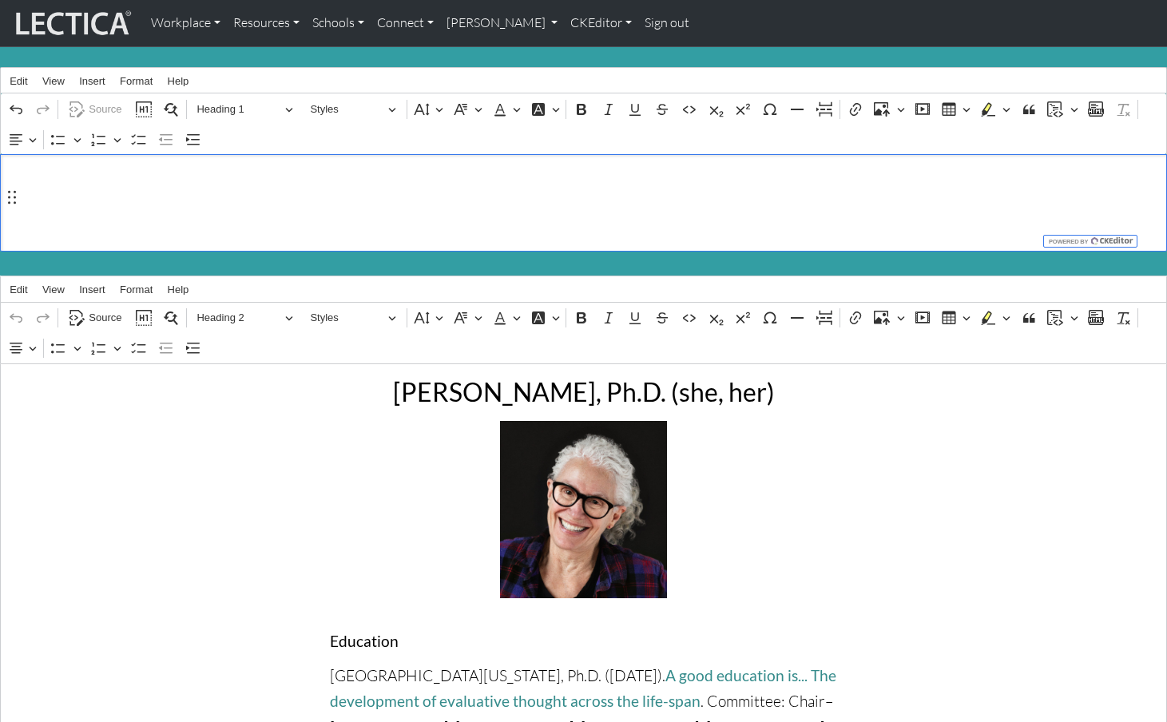
click at [69, 201] on h1 "Curriculum Vitae" at bounding box center [584, 203] width 1149 height 38
click at [106, 107] on span "Source" at bounding box center [105, 109] width 33 height 19
click at [112, 308] on span "Source" at bounding box center [105, 317] width 33 height 19
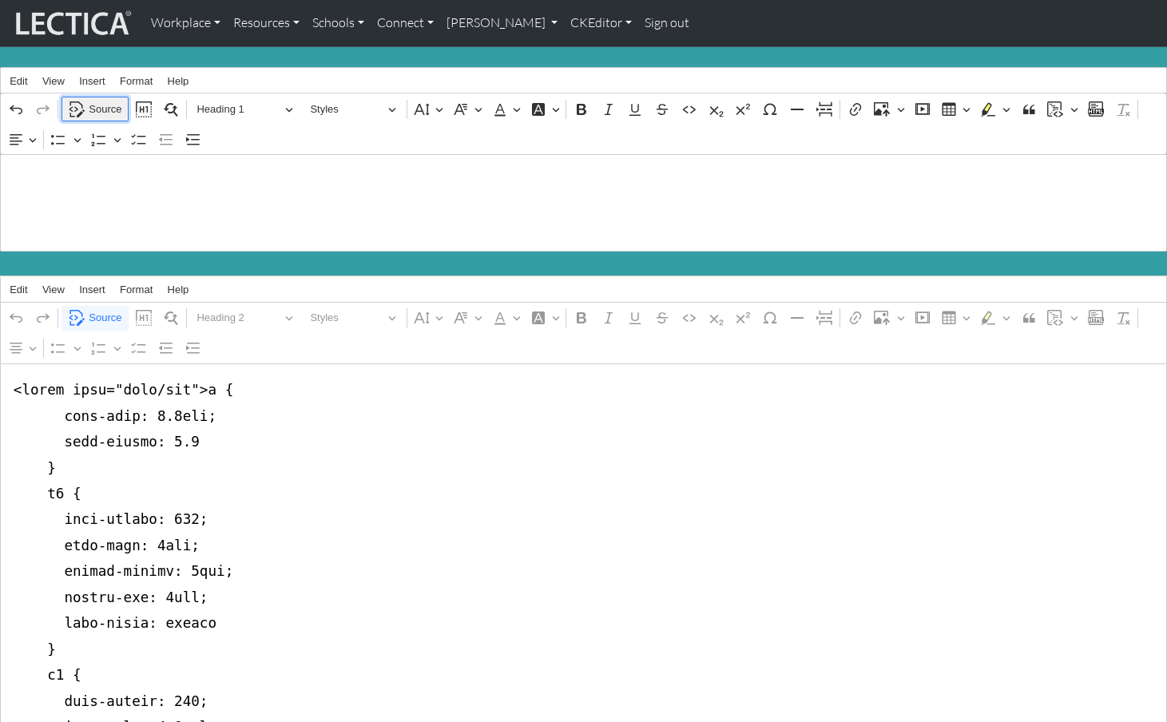
click at [94, 107] on span "Source" at bounding box center [105, 109] width 33 height 19
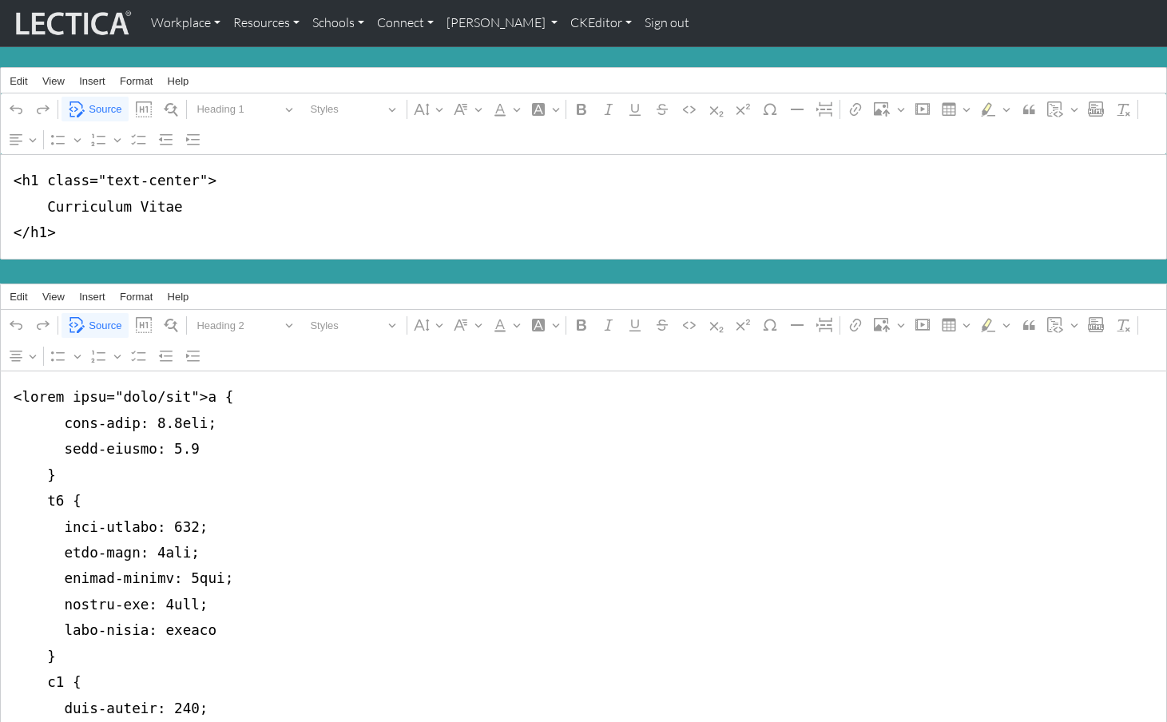
drag, startPoint x: 38, startPoint y: 176, endPoint x: 193, endPoint y: 177, distance: 155.8
click at [193, 177] on textarea "<h1 class="text-center"> Curriculum Vitae </h1>" at bounding box center [583, 206] width 1167 height 105
type textarea "<h1> Curriculum Vitae </h1>"
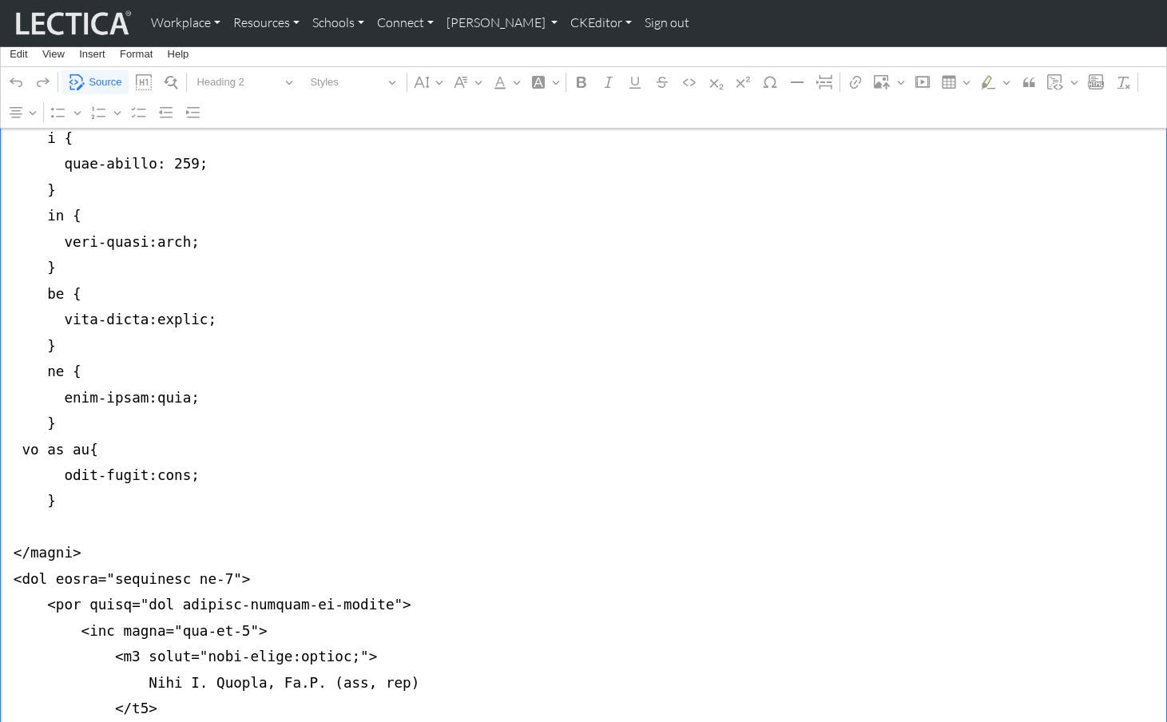
scroll to position [1014, 0]
drag, startPoint x: 10, startPoint y: 387, endPoint x: 8, endPoint y: 484, distance: 96.7
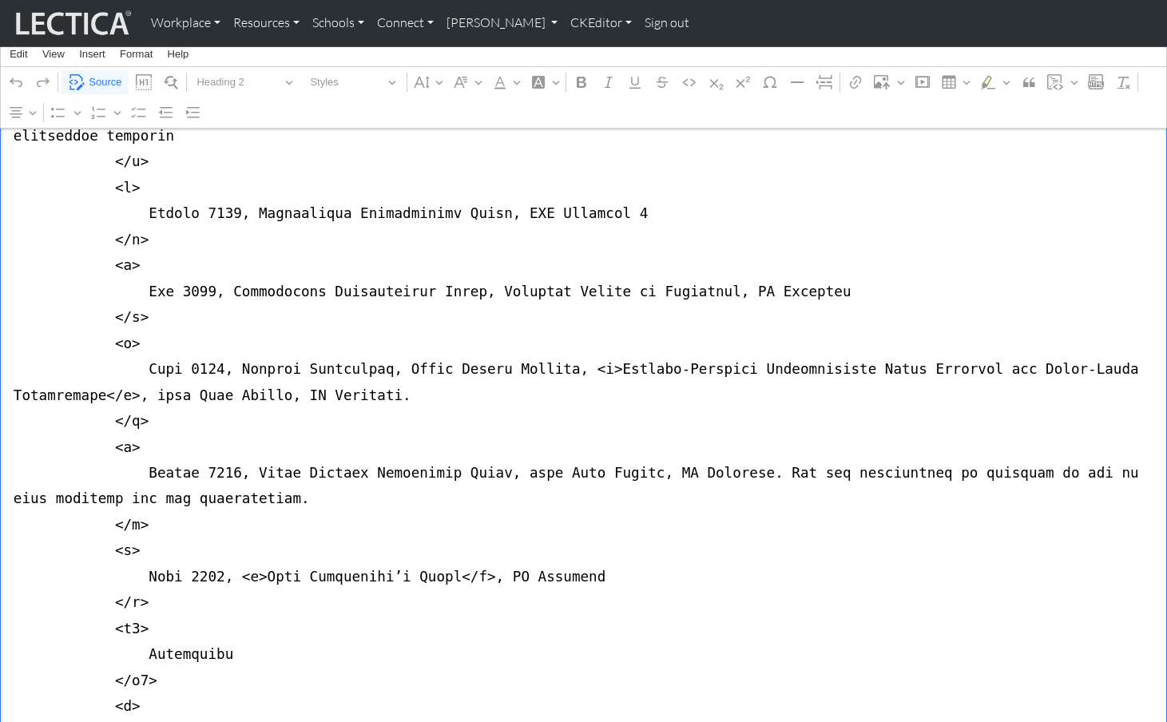
scroll to position [0, 0]
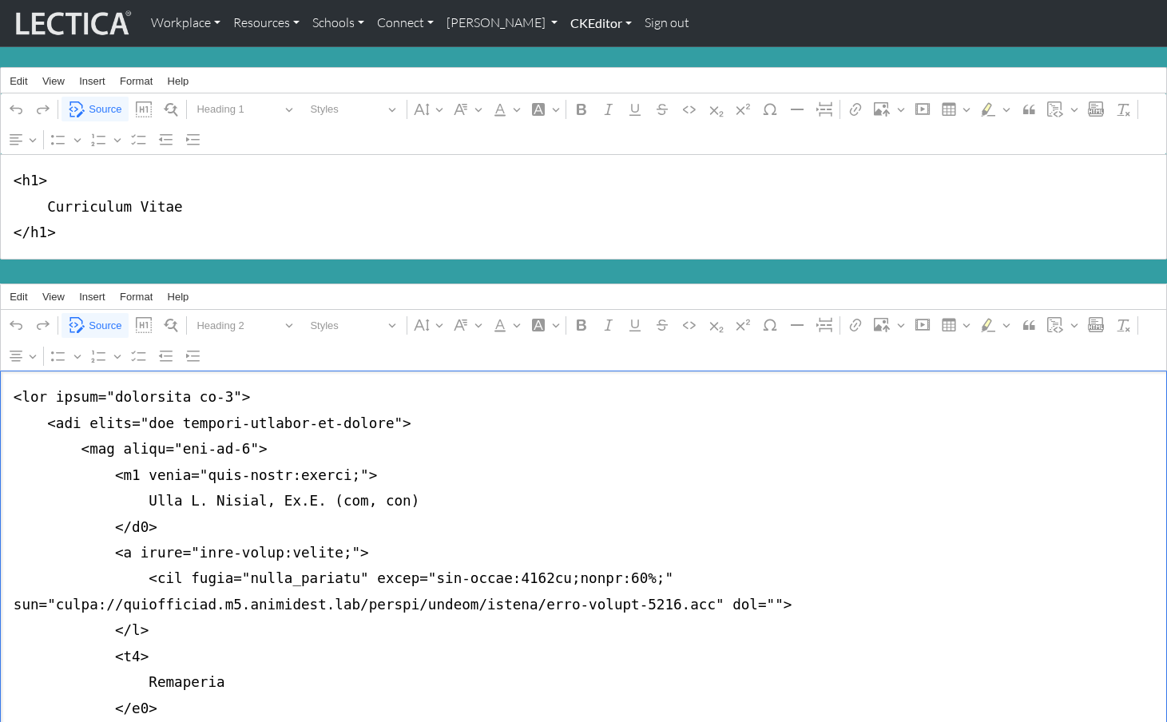
type textarea "<div class="container mb-5"> <div class="row justify-content-md-center"> <div c…"
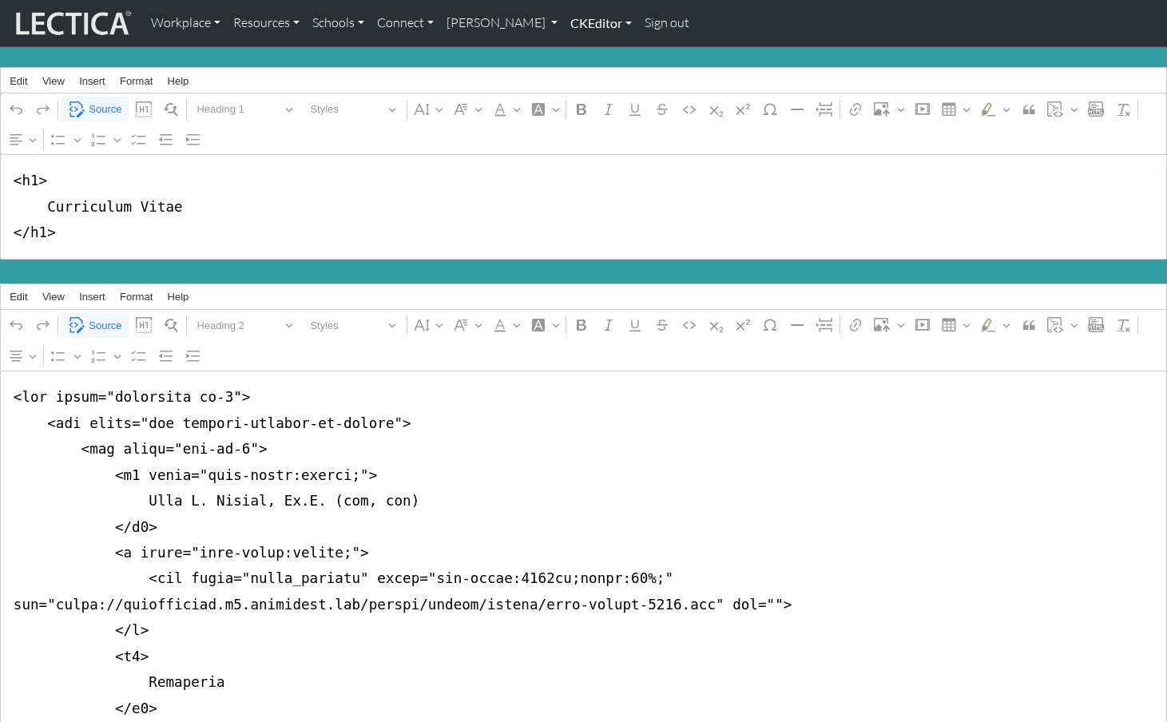
click at [564, 21] on link "CKEditor" at bounding box center [601, 23] width 74 height 34
click at [577, 52] on link "Edit" at bounding box center [593, 59] width 32 height 20
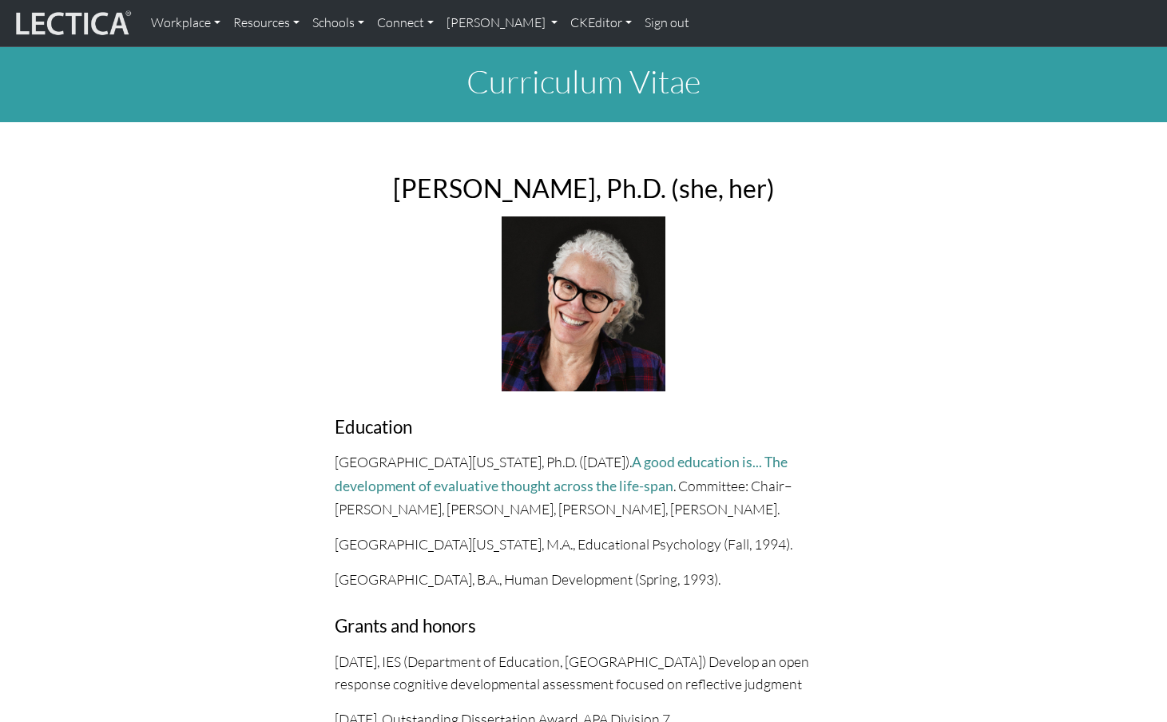
drag, startPoint x: 650, startPoint y: 177, endPoint x: 749, endPoint y: 174, distance: 99.1
click at [749, 174] on h2 "Theo L. Dawson, Ph.D. (she, her)" at bounding box center [584, 188] width 499 height 30
click at [564, 23] on link "CKEditor" at bounding box center [601, 23] width 74 height 34
click at [577, 50] on link "Edit" at bounding box center [593, 59] width 32 height 20
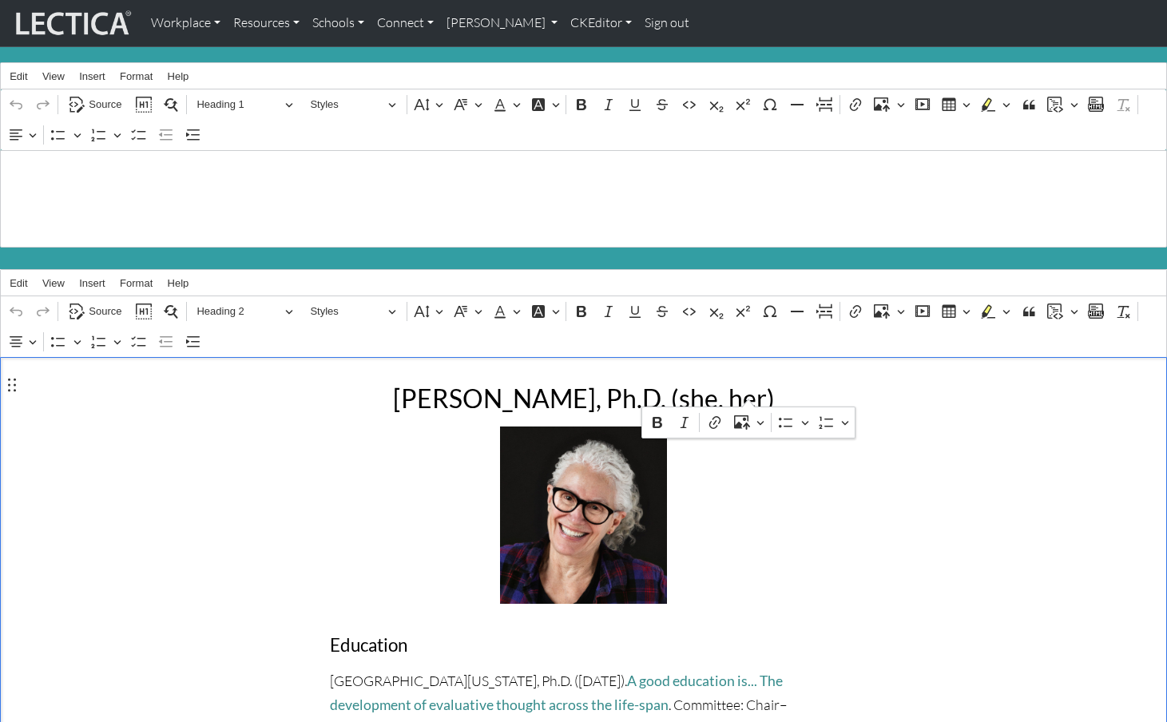
drag, startPoint x: 648, startPoint y: 383, endPoint x: 747, endPoint y: 388, distance: 99.2
click at [747, 388] on h2 "Theo L. Dawson, Ph.D. (she, her)" at bounding box center [584, 398] width 508 height 30
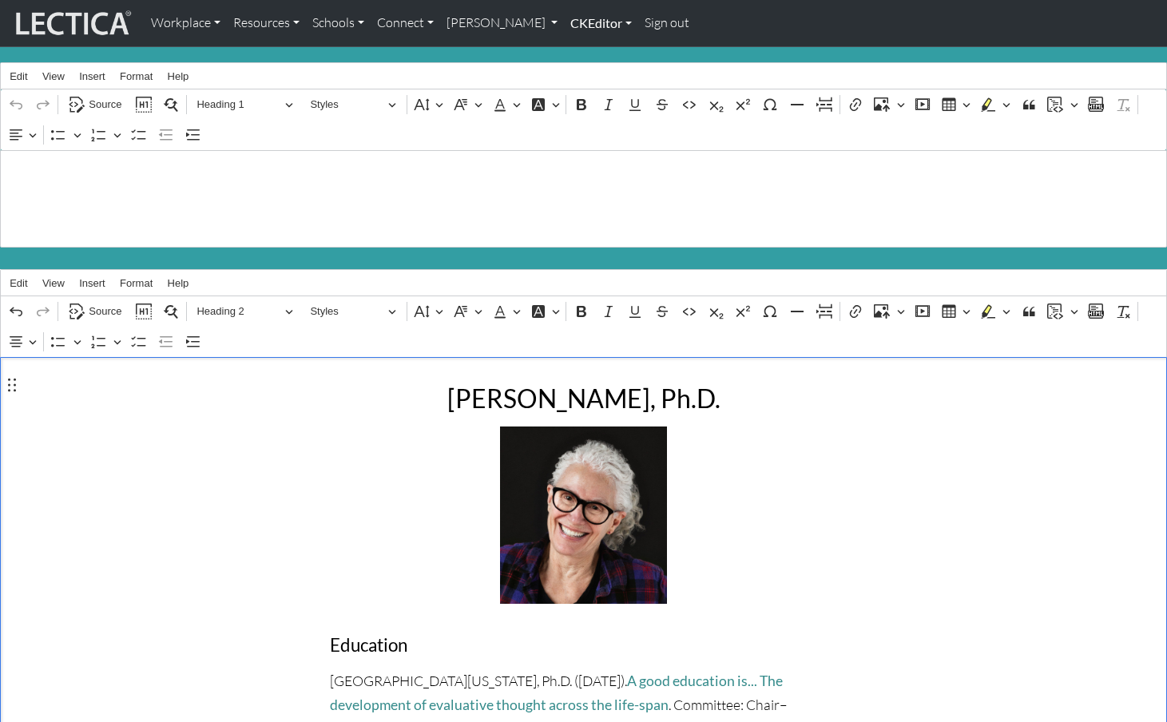
click at [564, 23] on link "CKEditor" at bounding box center [601, 23] width 74 height 34
click at [577, 54] on link "Edit" at bounding box center [593, 59] width 32 height 20
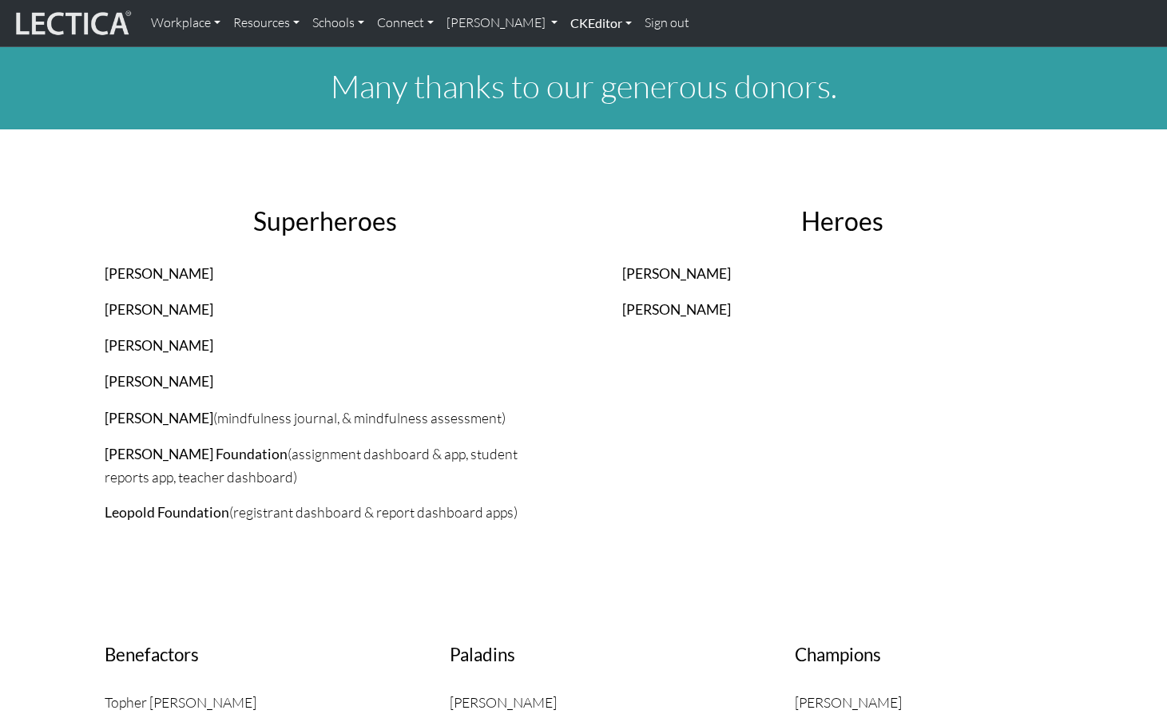
click at [564, 25] on link "CKEditor" at bounding box center [601, 23] width 74 height 34
click at [577, 53] on link "Edit" at bounding box center [593, 59] width 32 height 20
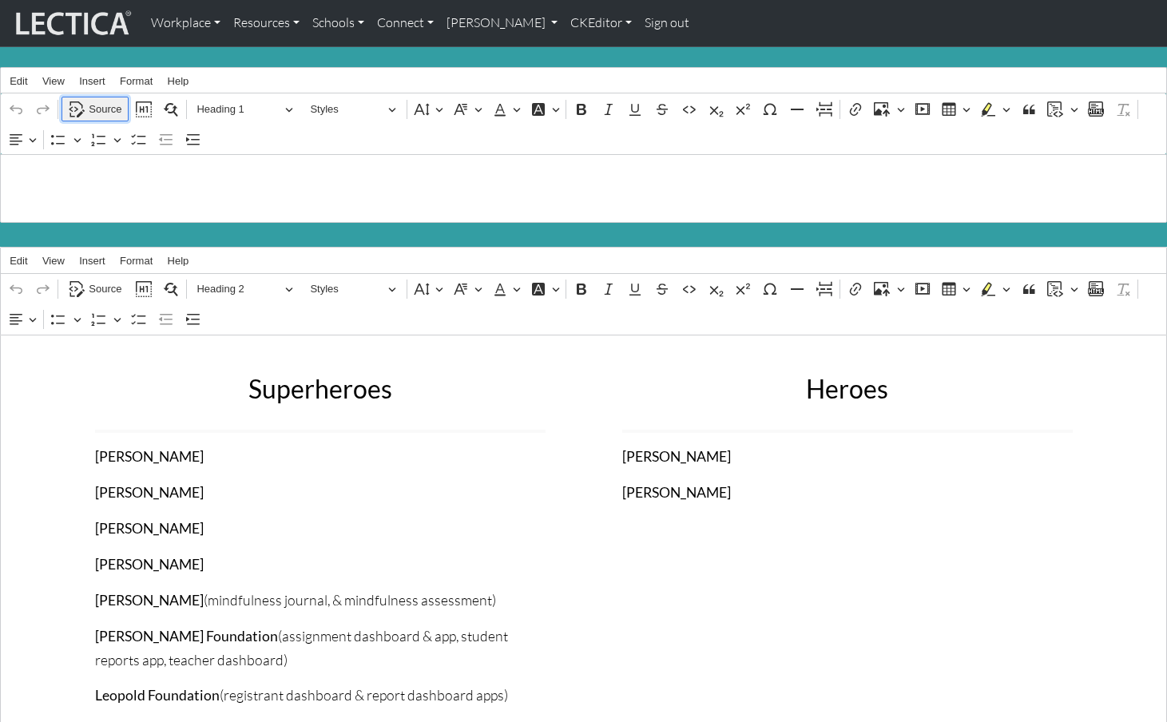
click at [103, 102] on span "Source" at bounding box center [105, 109] width 33 height 19
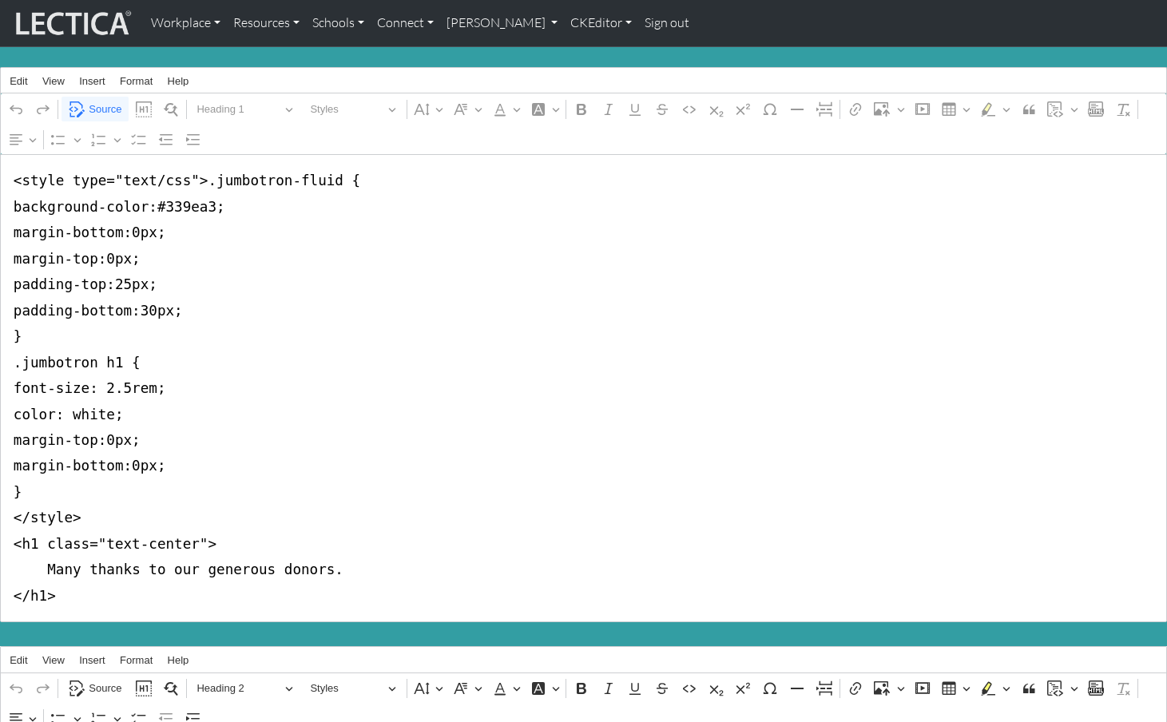
drag, startPoint x: 6, startPoint y: 173, endPoint x: -5, endPoint y: 514, distance: 341.3
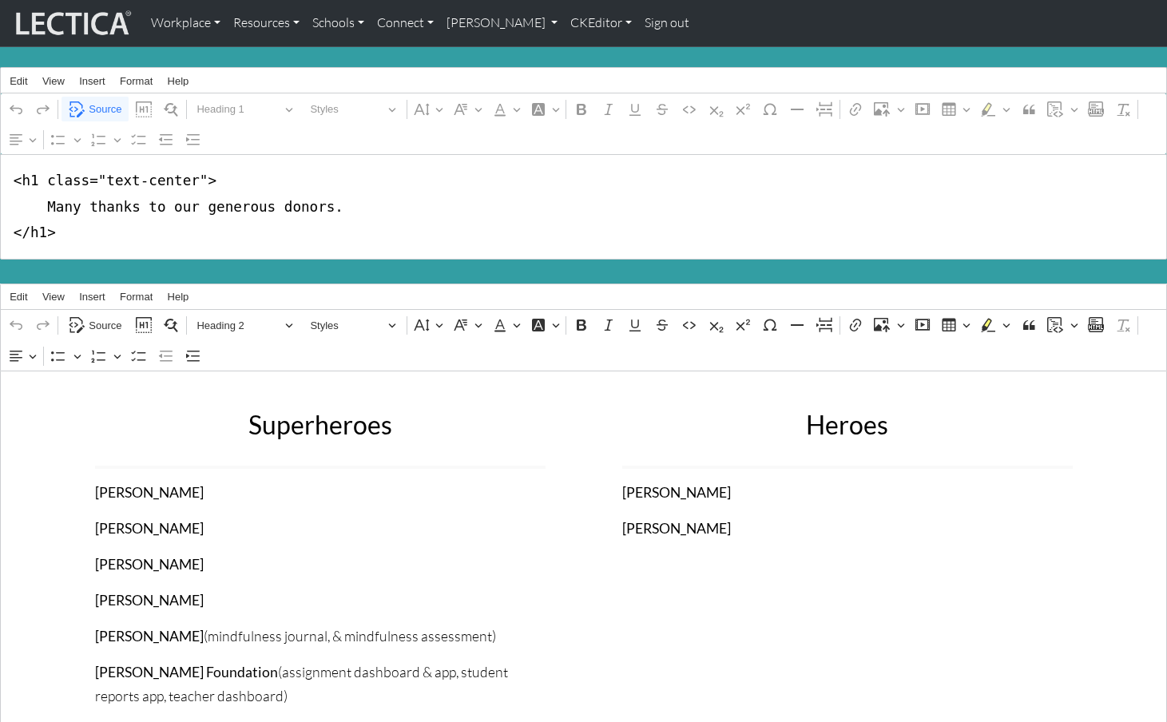
drag, startPoint x: 38, startPoint y: 181, endPoint x: 193, endPoint y: 178, distance: 154.2
click at [193, 178] on textarea "<h1 class="text-center"> Many thanks to our generous donors. </h1>" at bounding box center [583, 206] width 1167 height 105
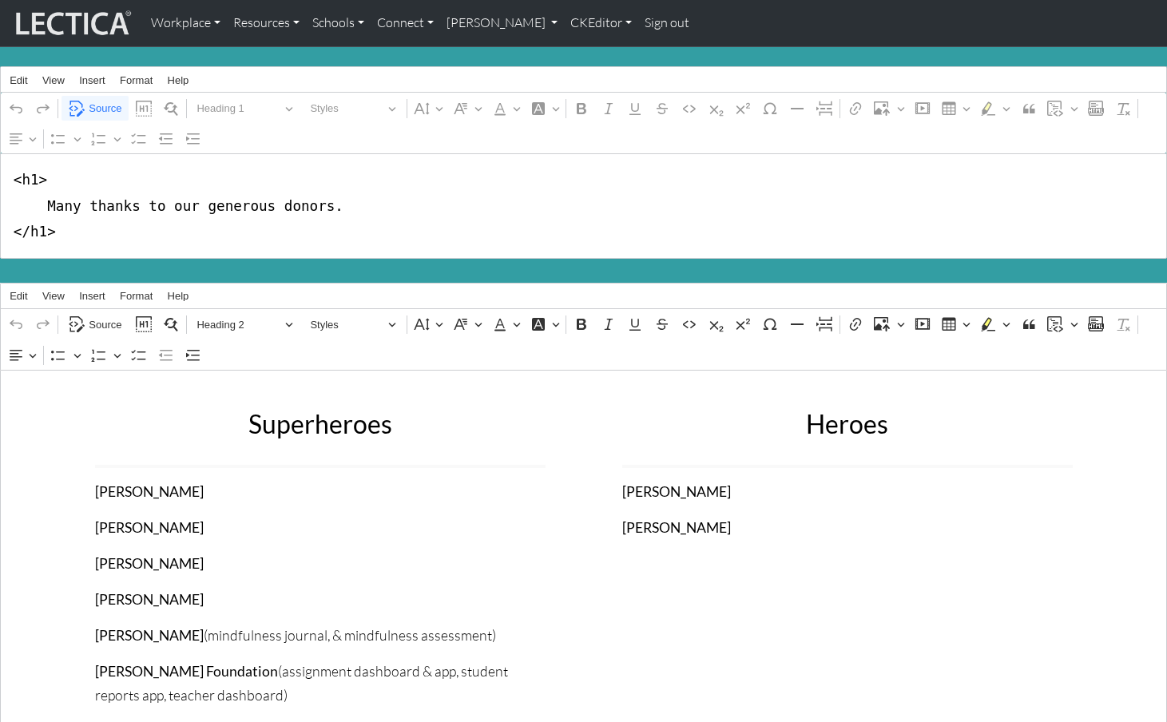
scroll to position [3, 0]
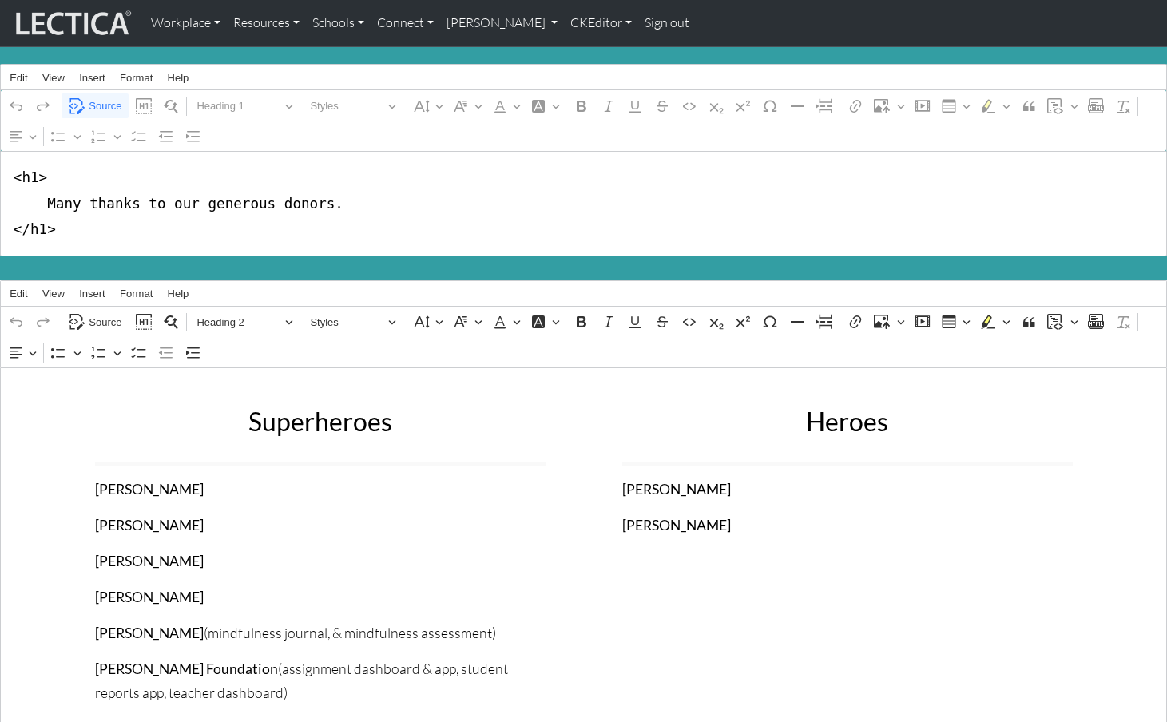
click at [473, 194] on textarea "<h1> Many thanks to our generous donors. </h1>" at bounding box center [583, 203] width 1167 height 105
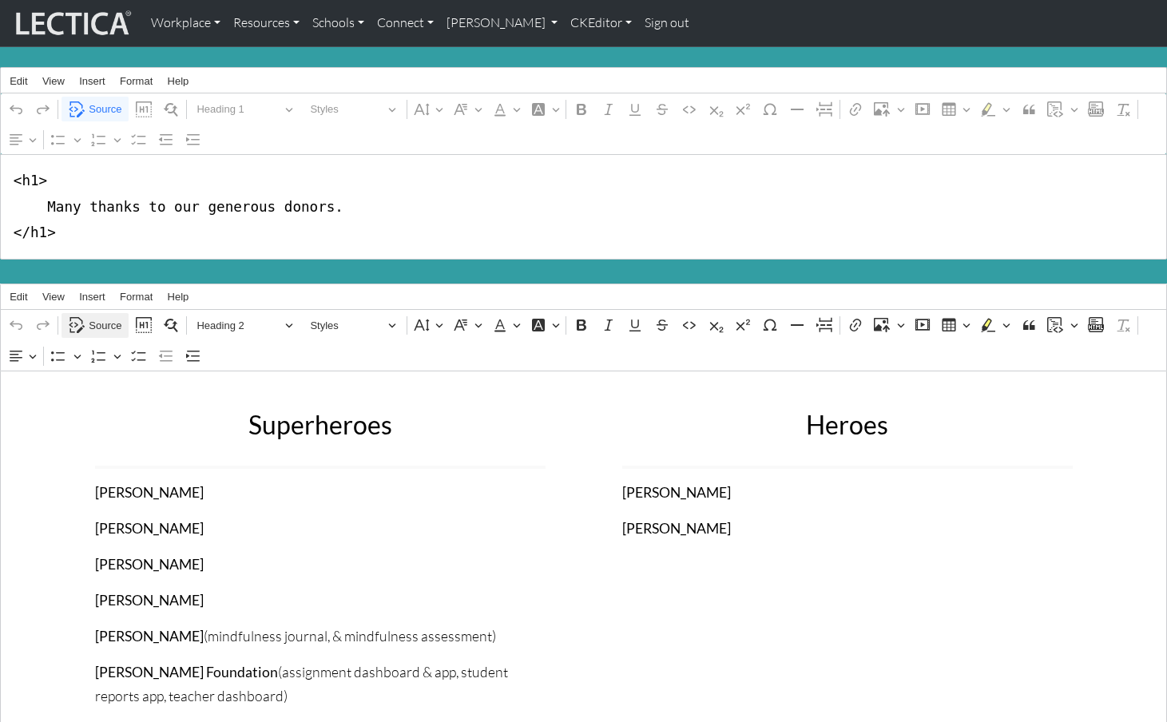
type textarea "<h1> Many thanks to our generous donors. </h1>"
click at [103, 316] on span "Source" at bounding box center [105, 325] width 33 height 19
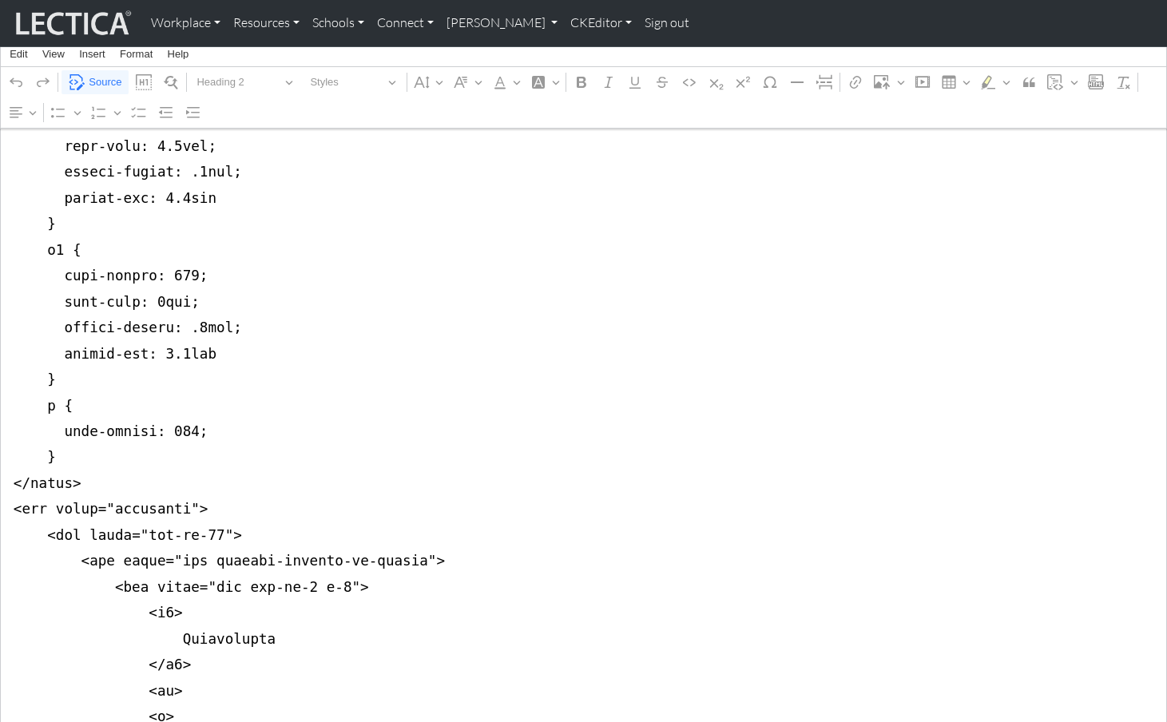
scroll to position [619, 0]
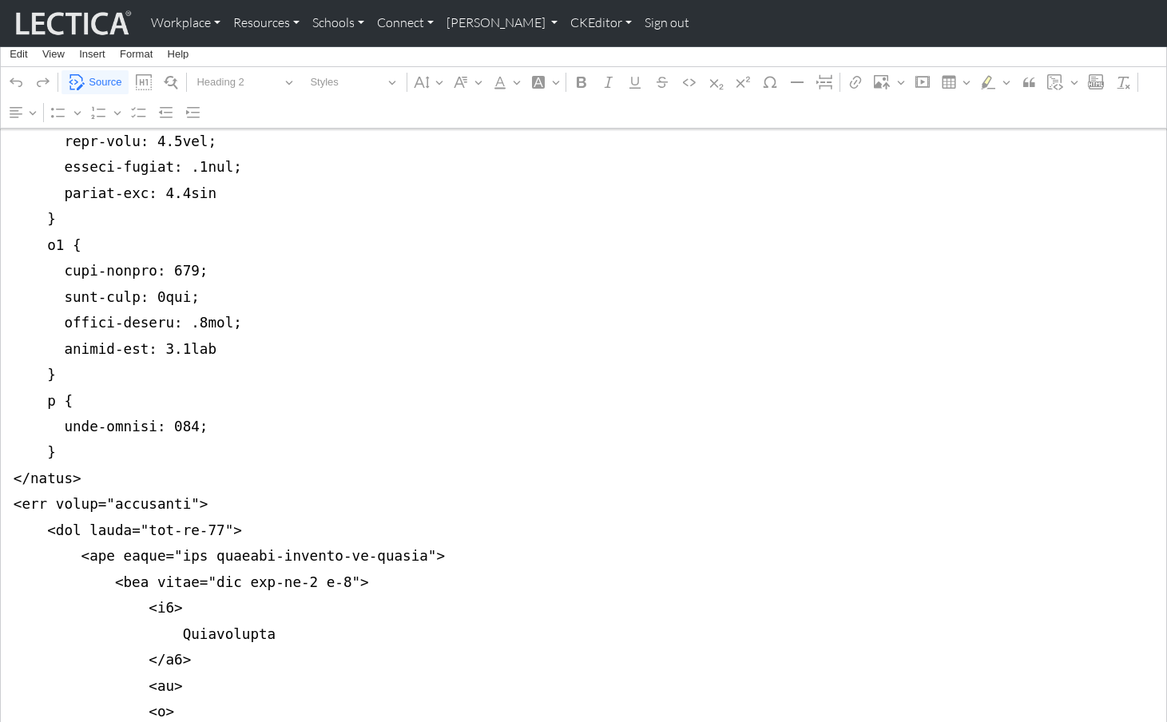
drag, startPoint x: 8, startPoint y: 388, endPoint x: 5, endPoint y: 439, distance: 50.4
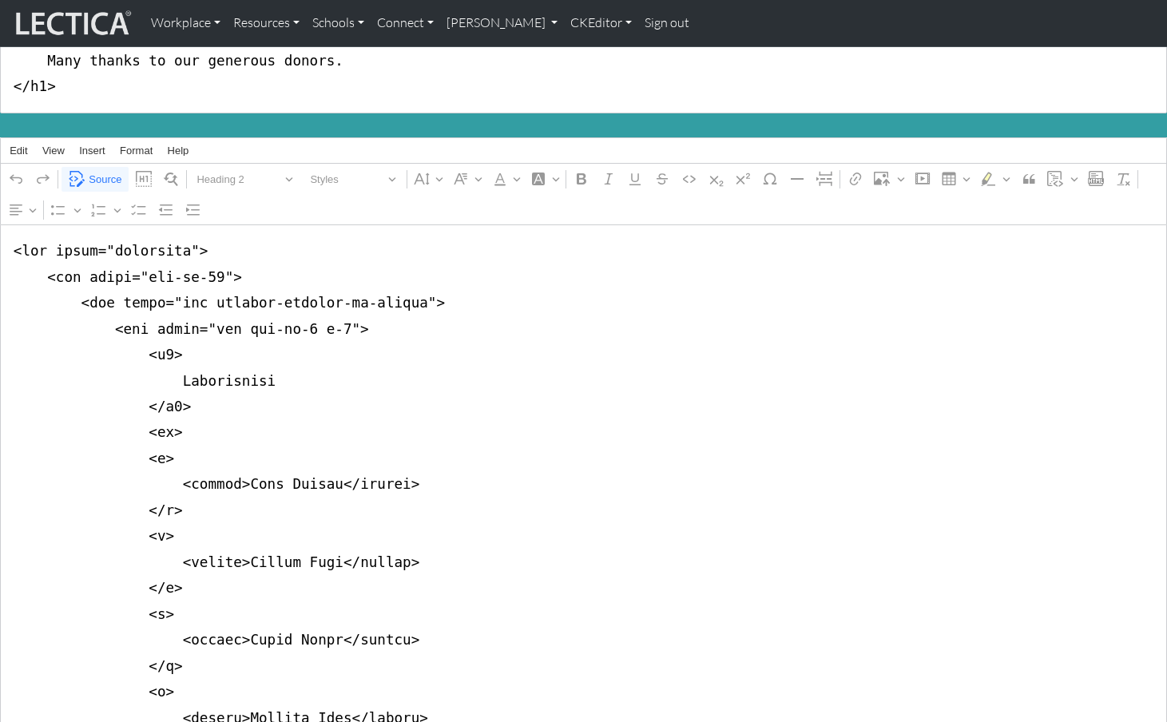
scroll to position [164, 0]
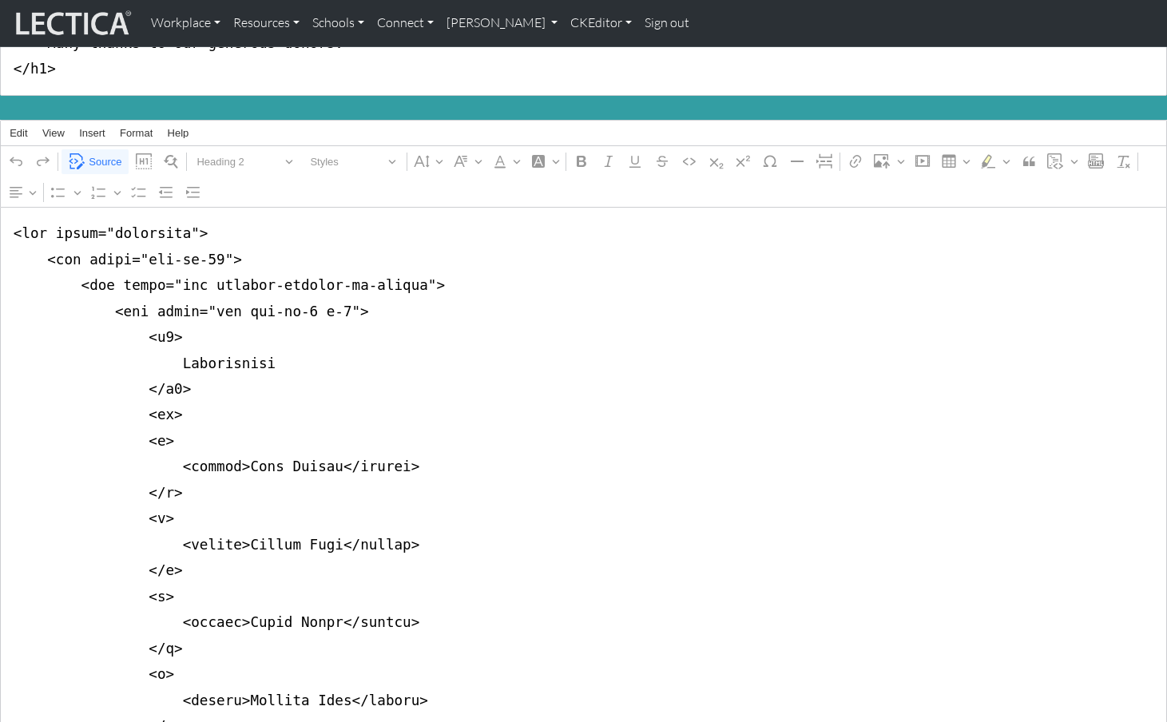
drag, startPoint x: 193, startPoint y: 248, endPoint x: 209, endPoint y: 249, distance: 15.2
type textarea "<div class="container"> <div class="col-md-8"> <div class="row justify-content-…"
click at [104, 154] on span "Source" at bounding box center [105, 162] width 33 height 19
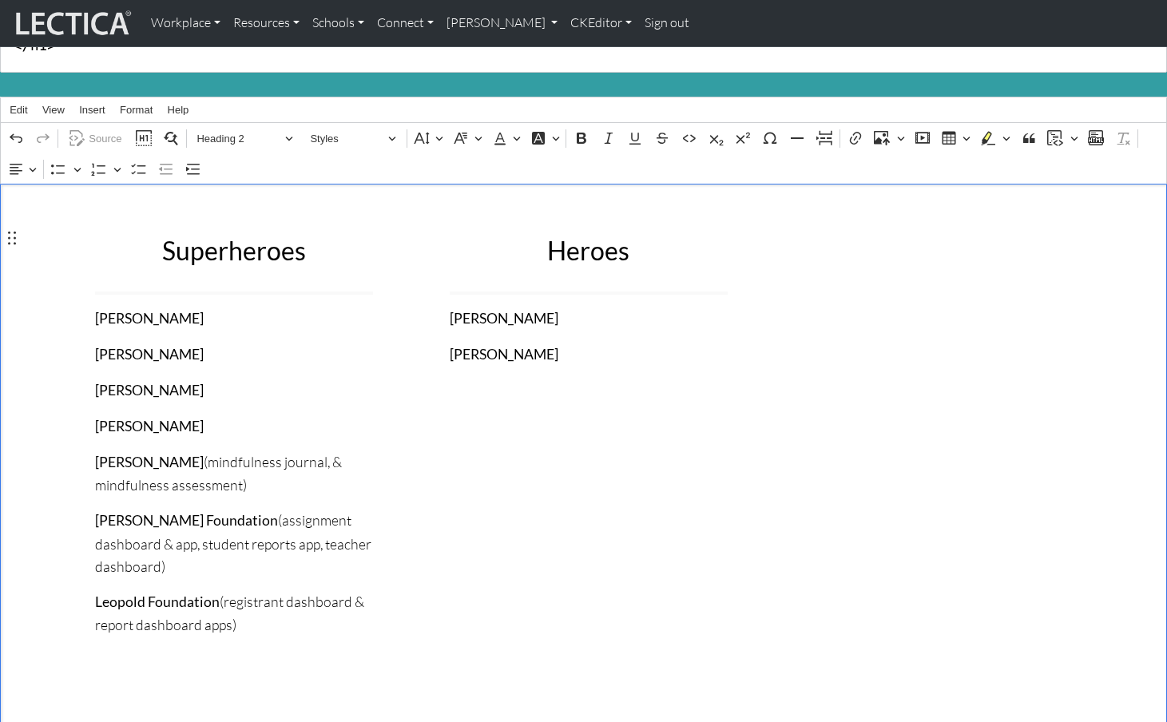
scroll to position [106, 0]
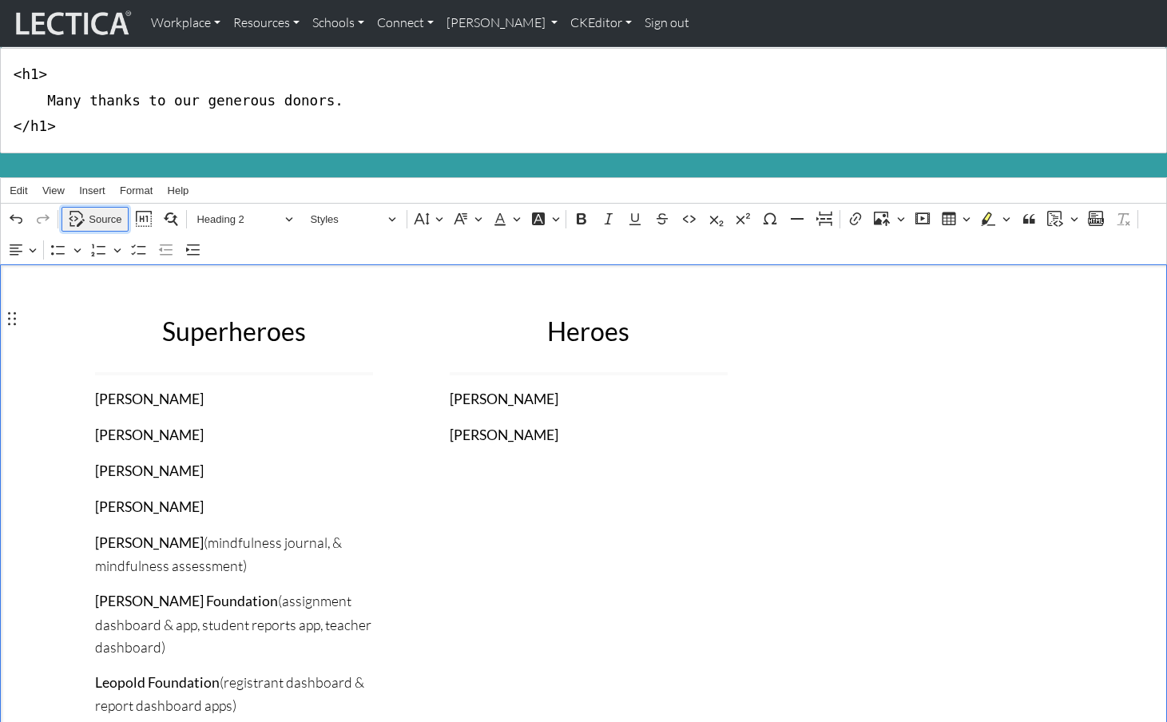
click at [98, 210] on span "Source" at bounding box center [105, 219] width 33 height 19
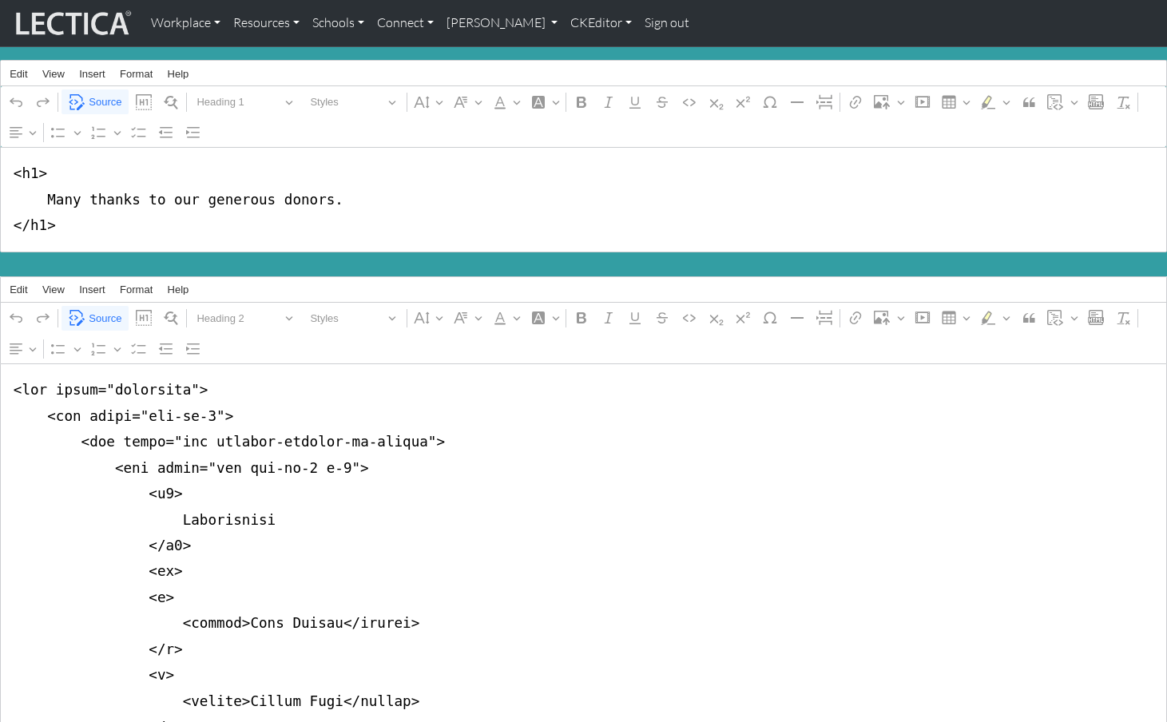
scroll to position [0, 0]
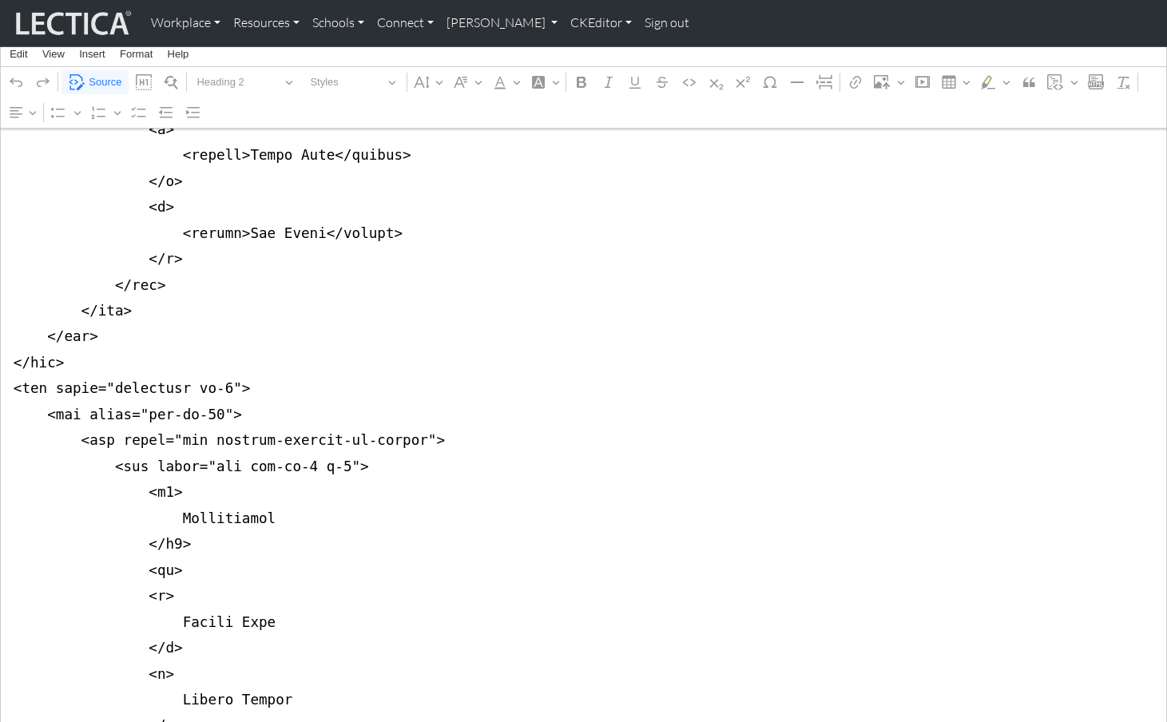
scroll to position [1278, 0]
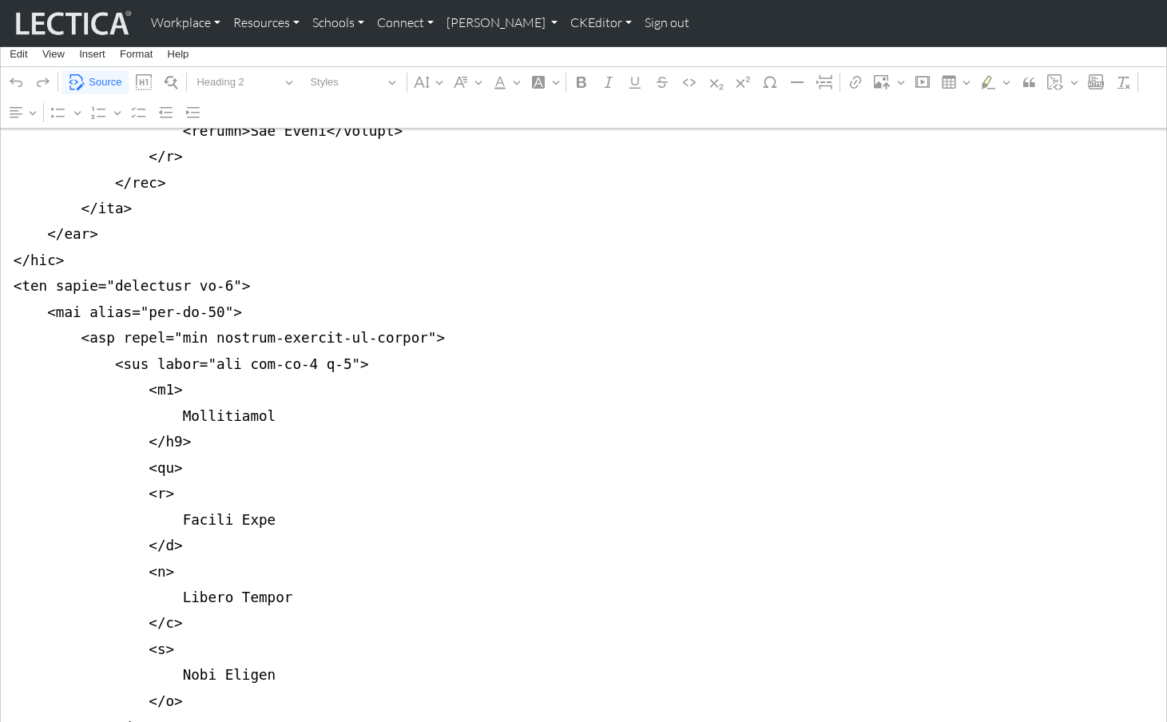
drag, startPoint x: 170, startPoint y: 228, endPoint x: 209, endPoint y: 229, distance: 38.4
click at [209, 229] on textarea "Source code editing area" at bounding box center [583, 545] width 1167 height 2906
click at [562, 307] on textarea "Source code editing area" at bounding box center [583, 545] width 1167 height 2906
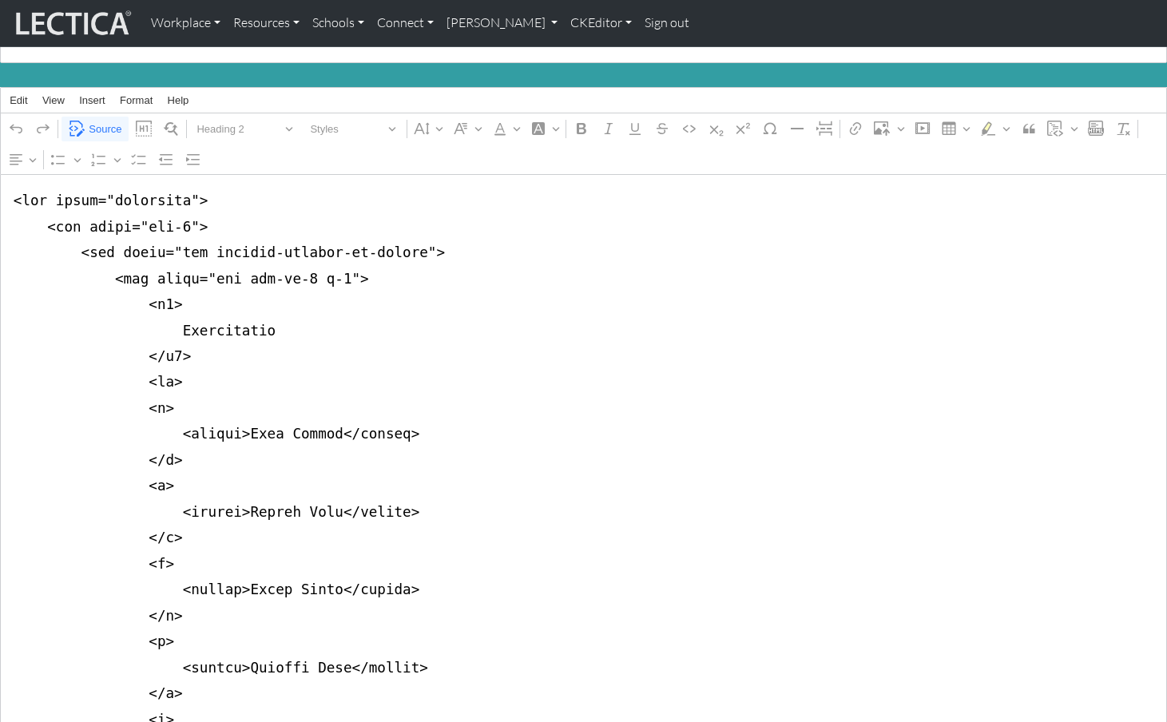
scroll to position [0, 0]
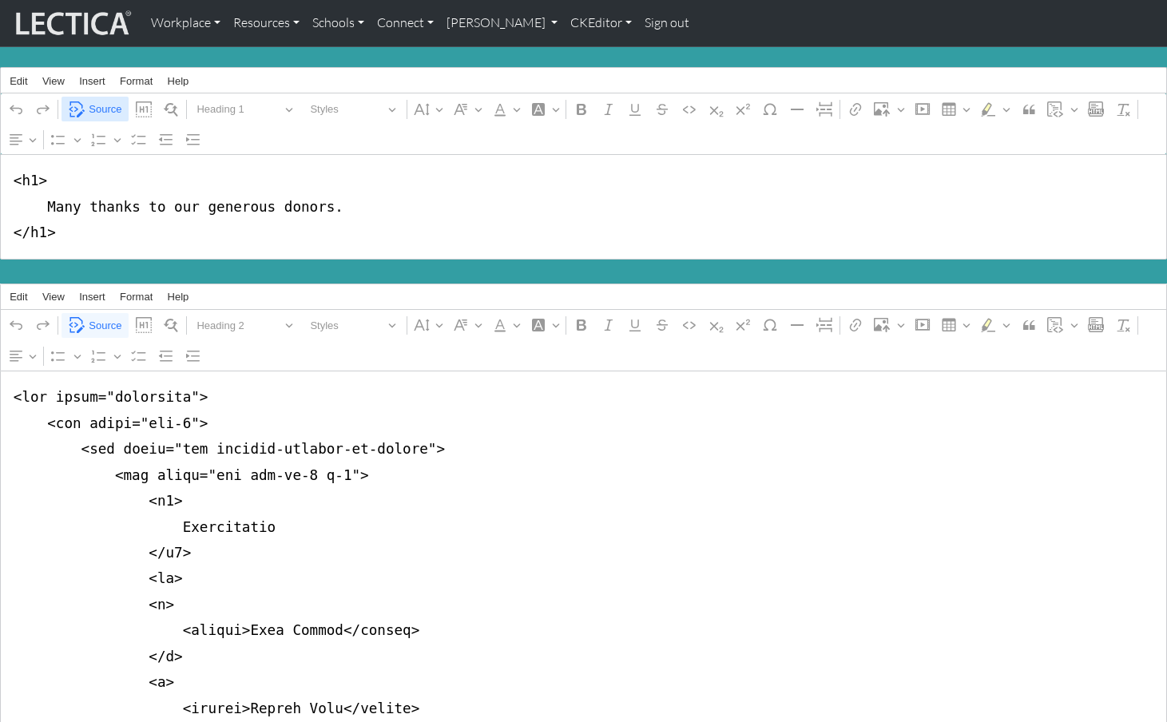
type textarea "<div class="container"> <div class="col-8"> <div class="row justify-content-md-…"
click at [91, 106] on span "Source" at bounding box center [105, 109] width 33 height 19
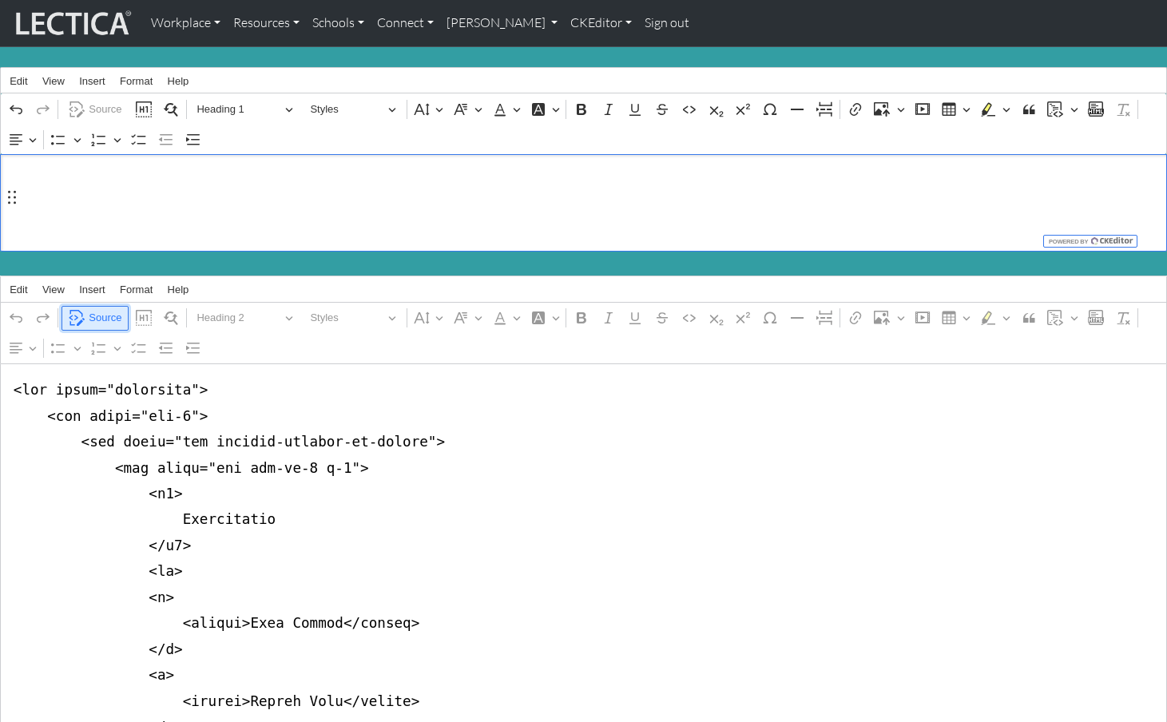
click at [98, 310] on span "Source" at bounding box center [105, 317] width 33 height 19
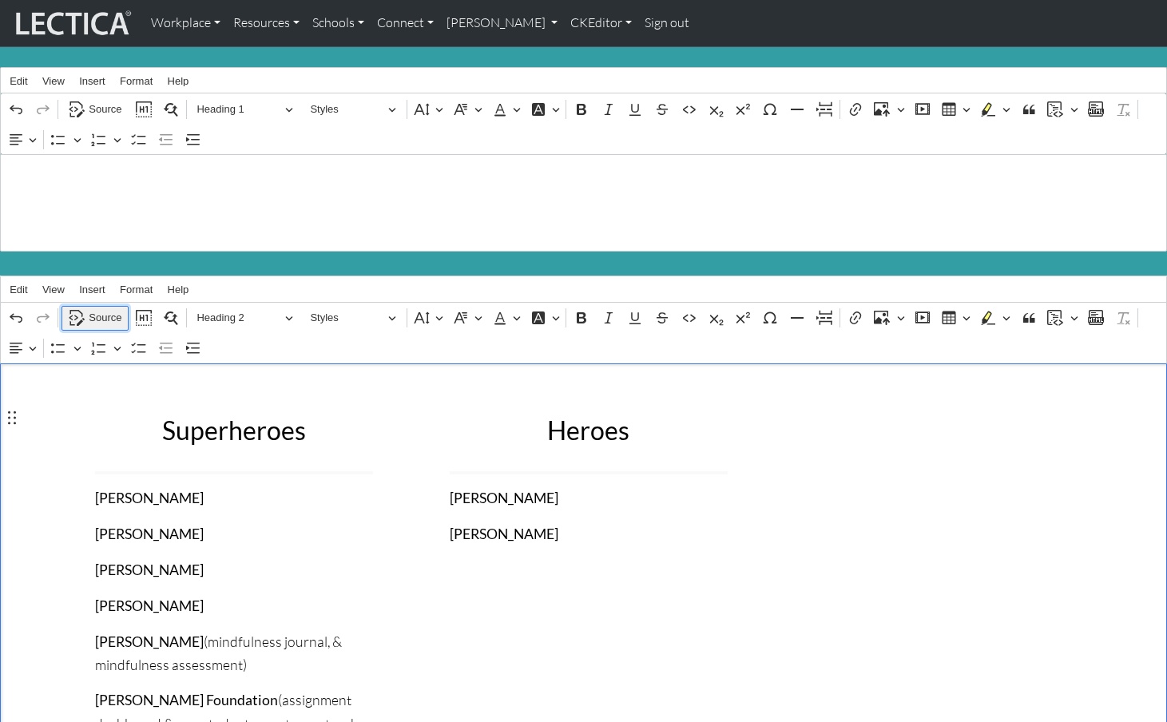
click at [99, 308] on span "Source" at bounding box center [105, 317] width 33 height 19
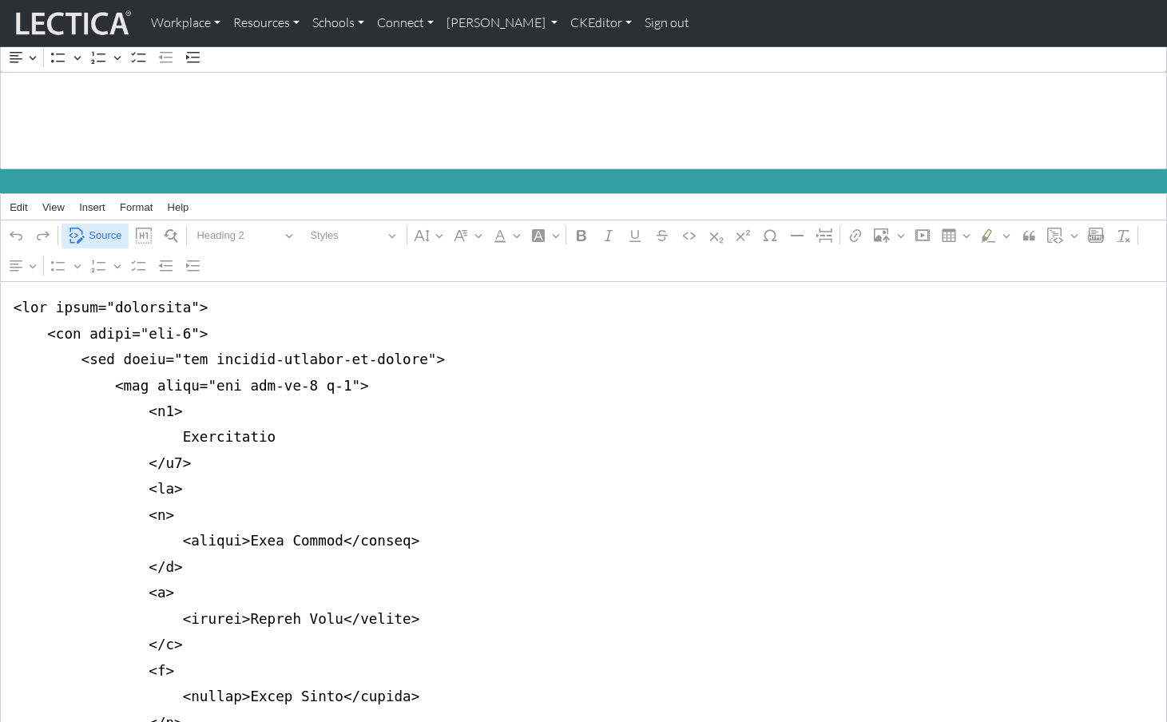
scroll to position [81, 0]
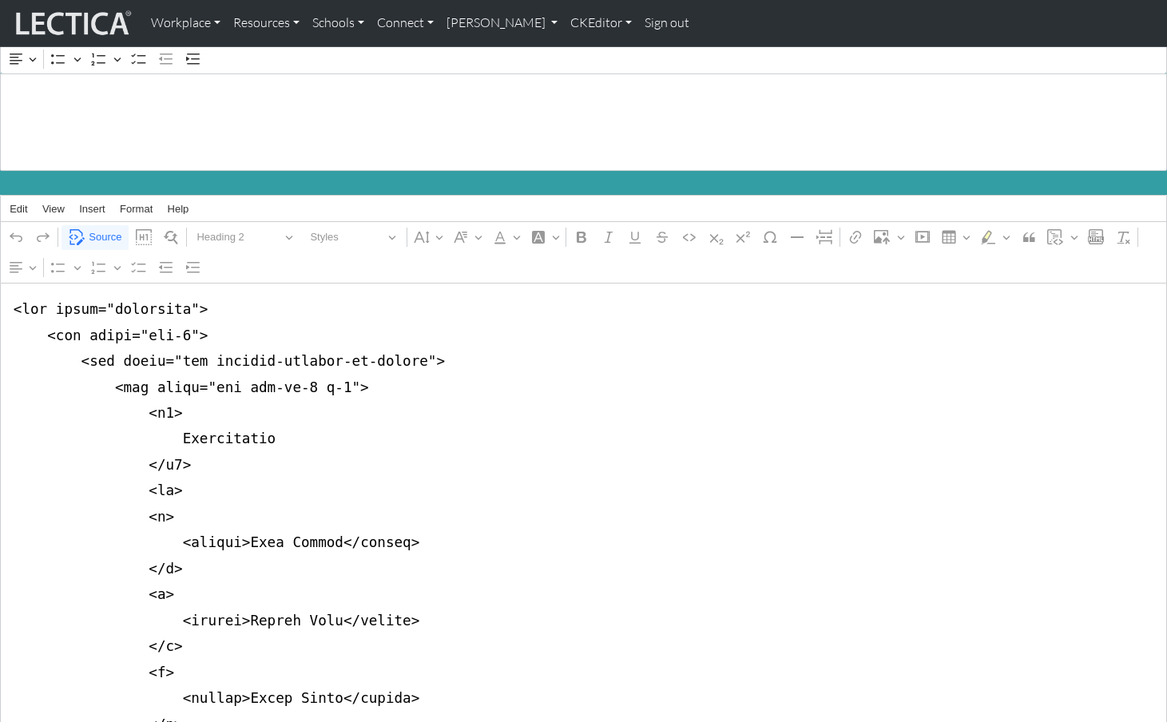
drag, startPoint x: 7, startPoint y: 346, endPoint x: 6, endPoint y: 361, distance: 15.2
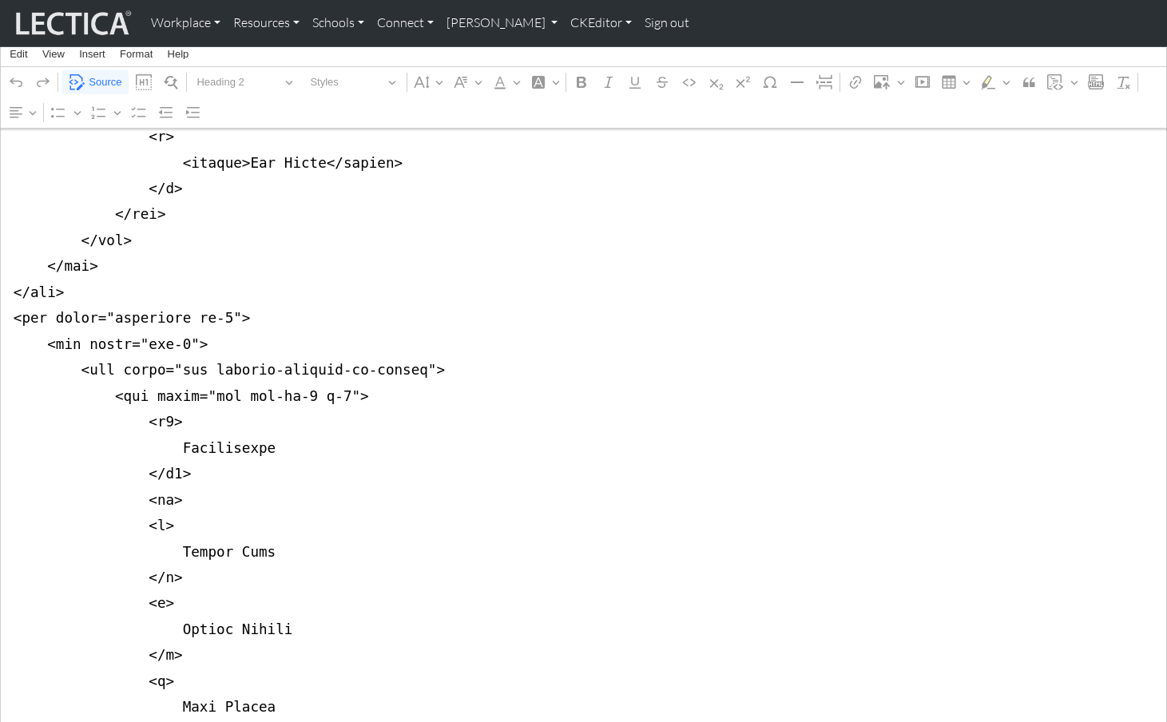
scroll to position [1247, 0]
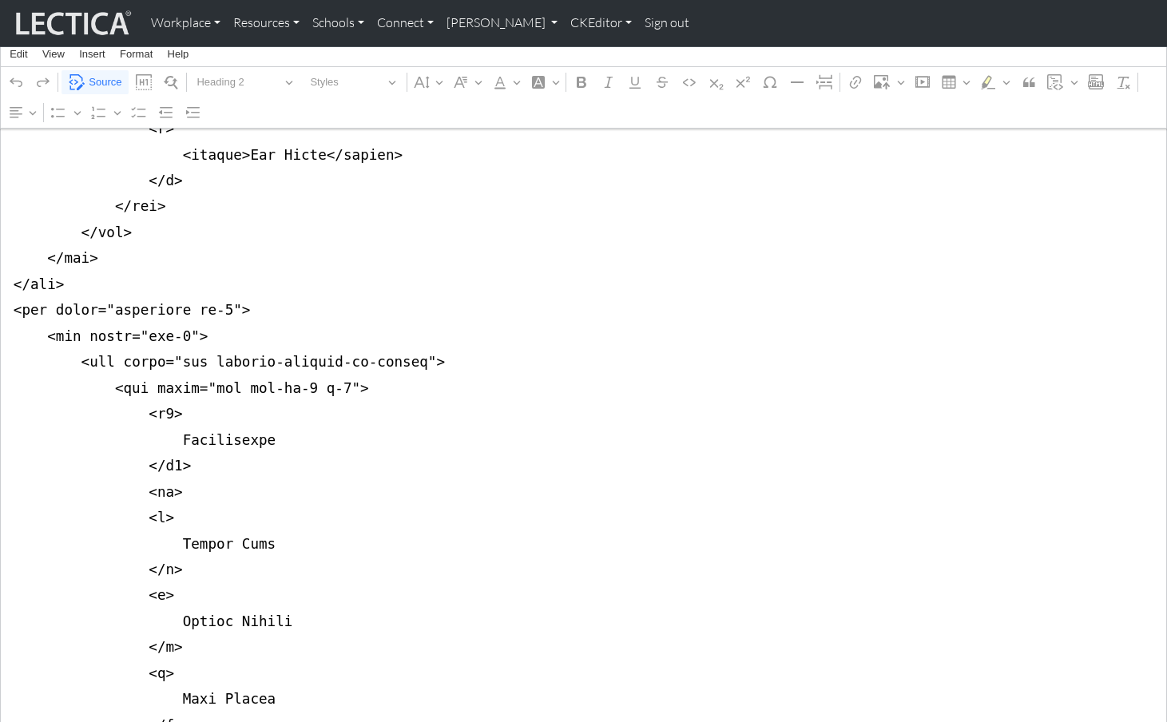
drag, startPoint x: 10, startPoint y: 254, endPoint x: 6, endPoint y: 272, distance: 18.8
click at [6, 272] on textarea "Source code editing area" at bounding box center [583, 569] width 1167 height 2906
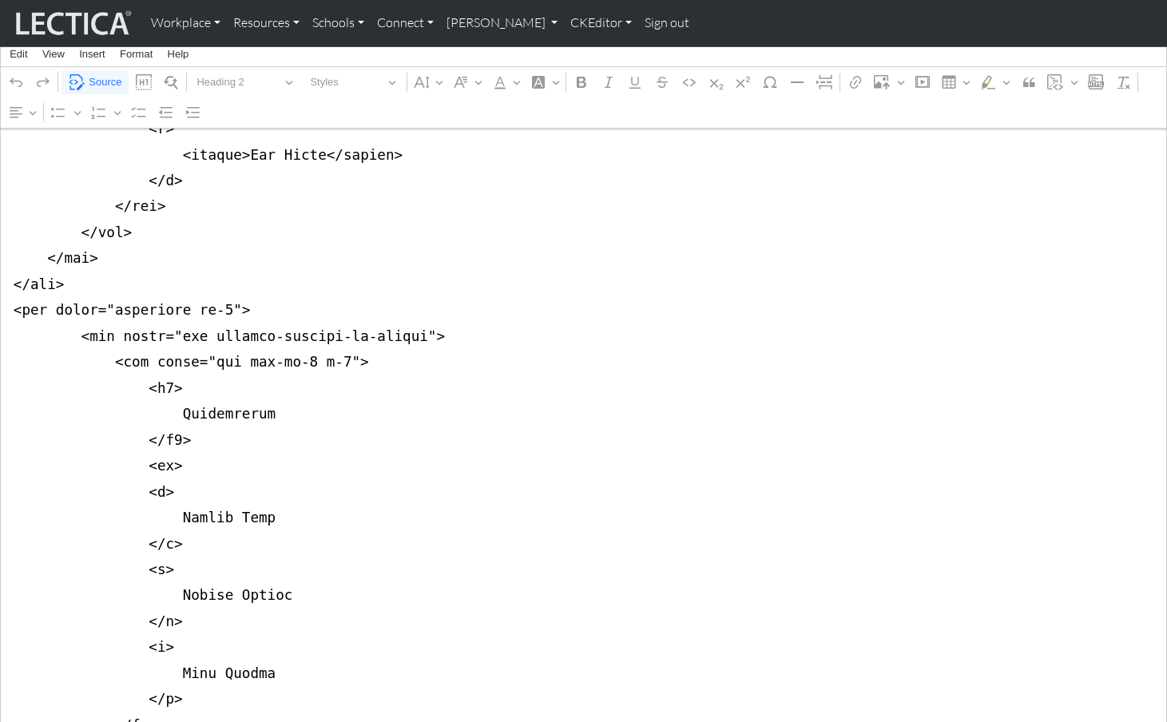
click at [13, 276] on textarea "Source code editing area" at bounding box center [583, 556] width 1167 height 2880
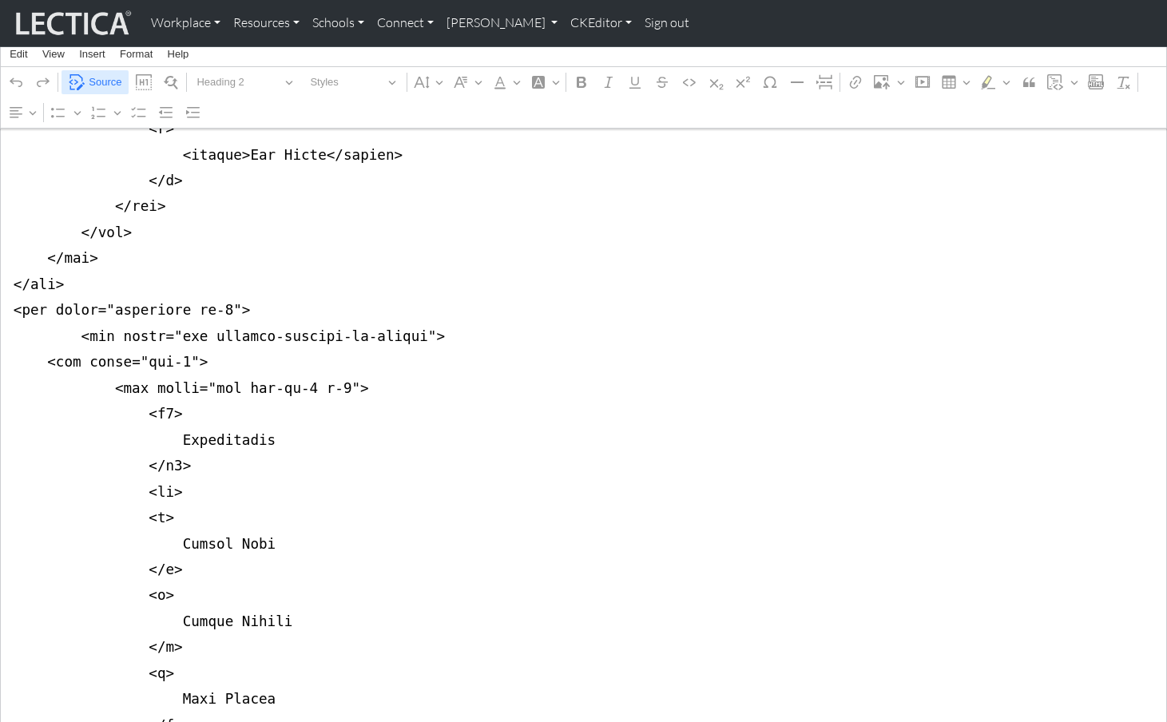
type textarea "<div class="container"> <div class="row justify-content-md-center"> <div class=…"
click at [109, 85] on span "Source" at bounding box center [105, 82] width 33 height 19
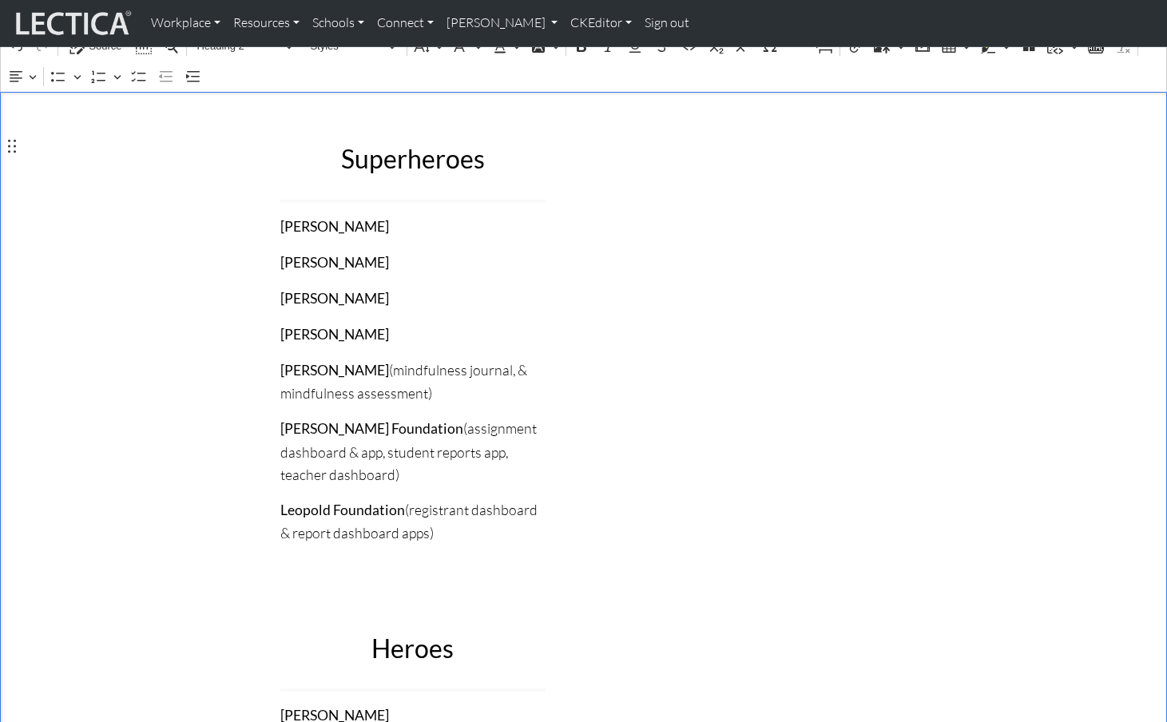
scroll to position [0, 0]
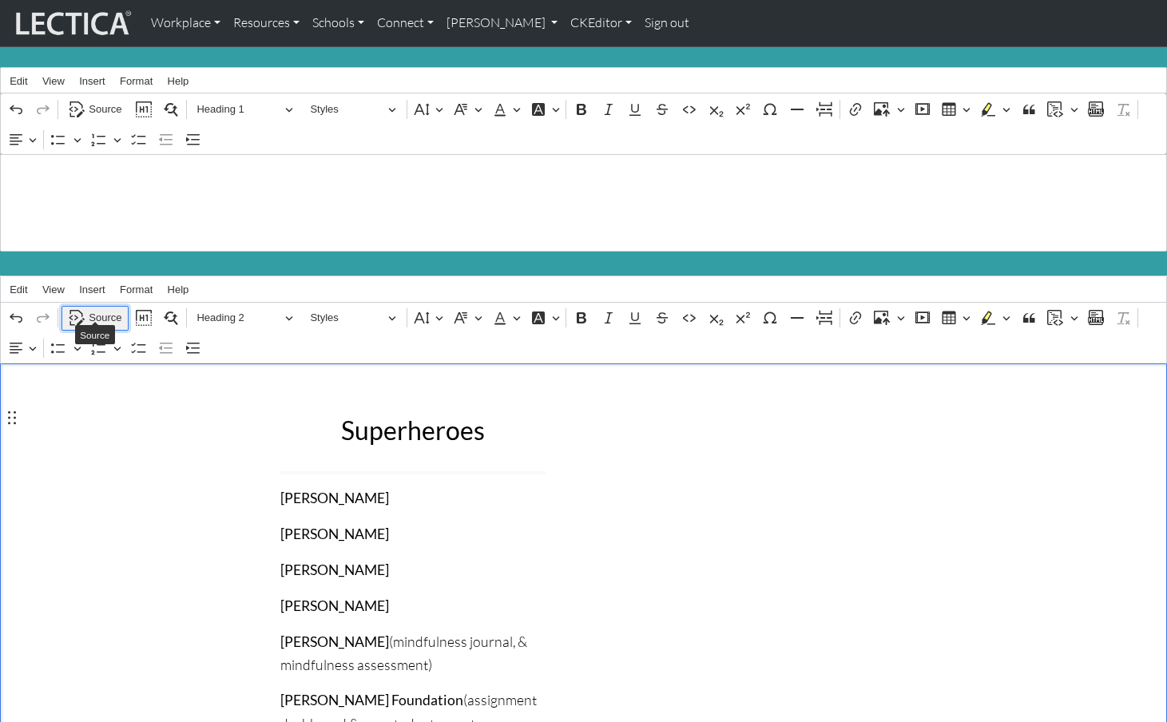
click at [99, 309] on span "Source" at bounding box center [105, 317] width 33 height 19
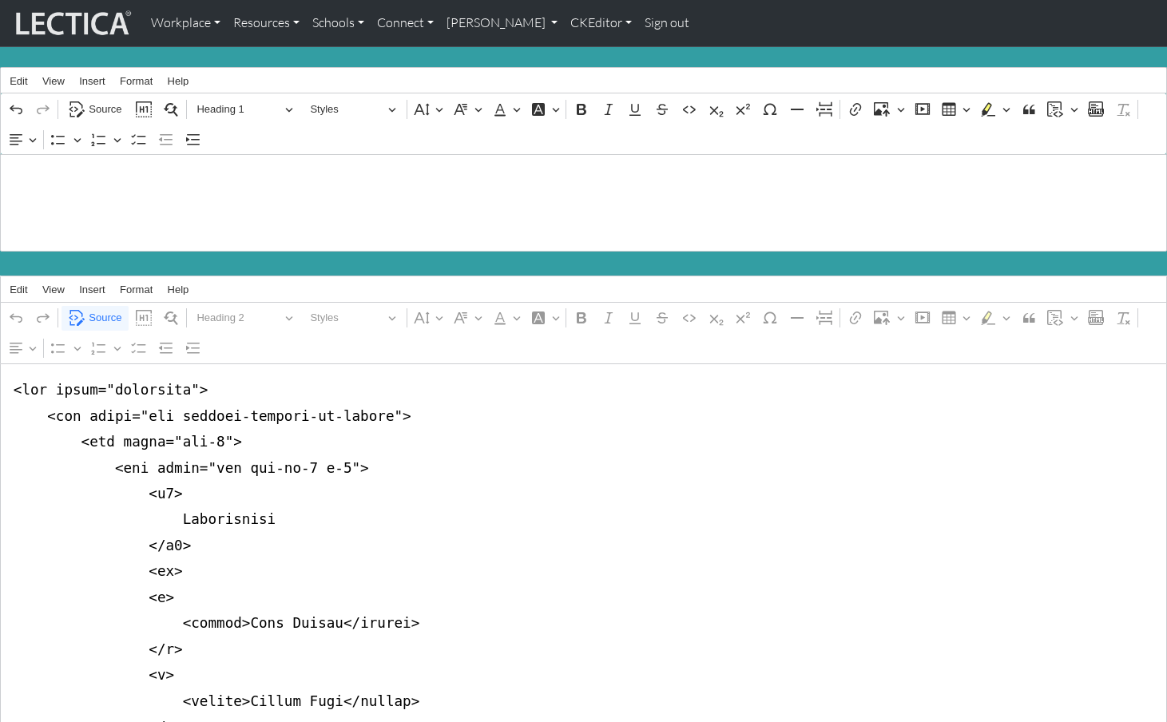
drag, startPoint x: 10, startPoint y: 427, endPoint x: 10, endPoint y: 444, distance: 16.8
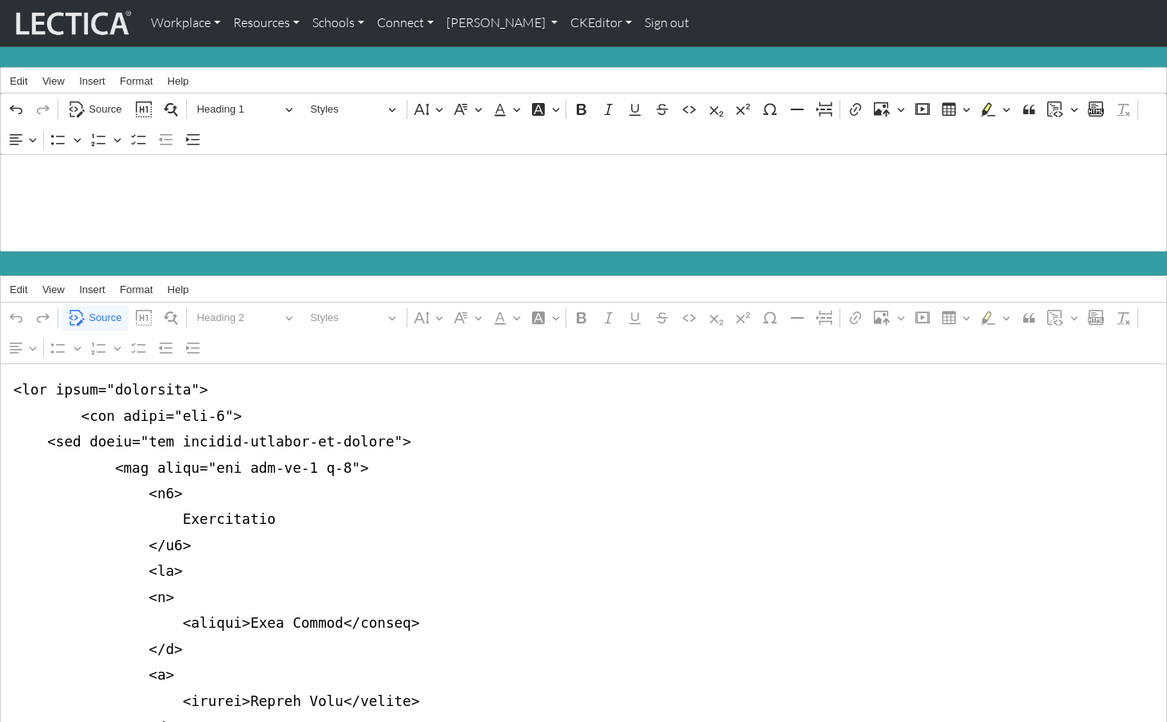
drag, startPoint x: 15, startPoint y: 403, endPoint x: 12, endPoint y: 422, distance: 19.4
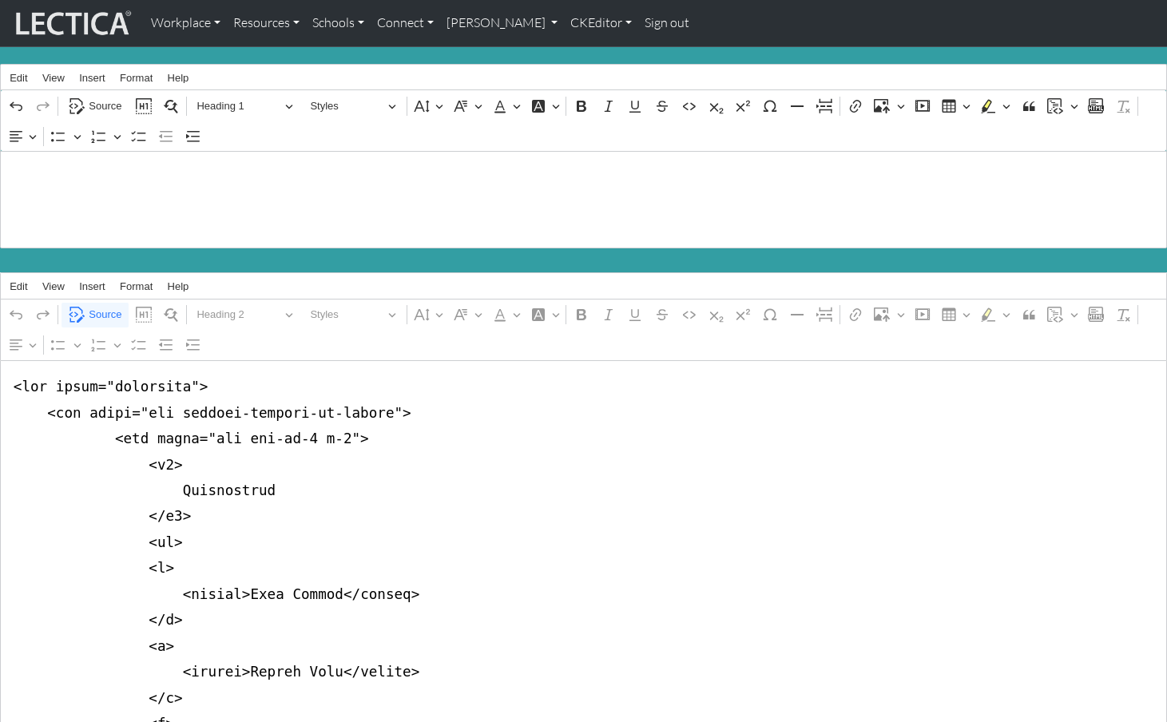
scroll to position [8, 0]
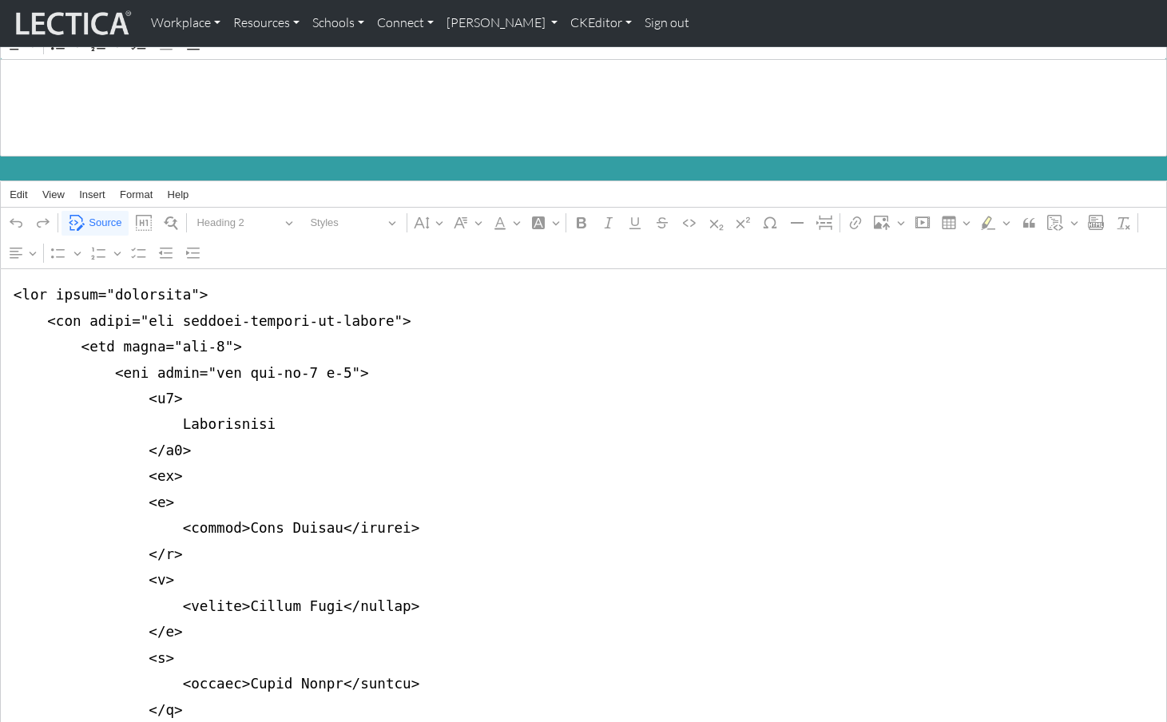
scroll to position [109, 0]
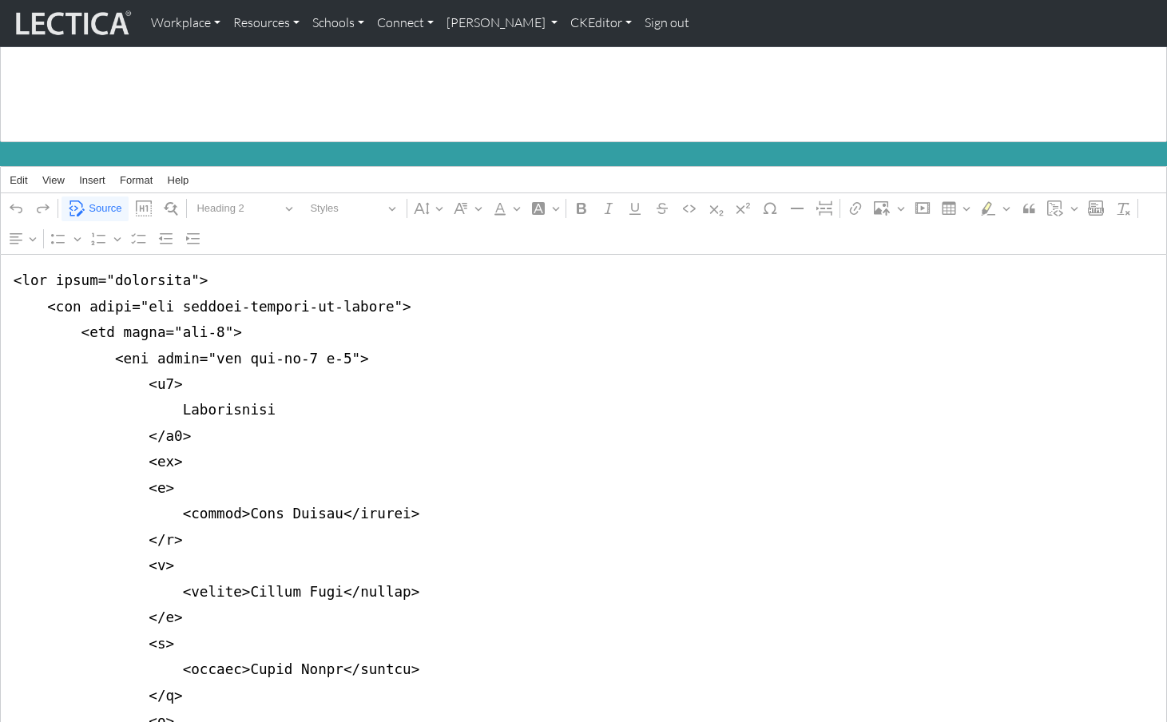
drag, startPoint x: 224, startPoint y: 345, endPoint x: 281, endPoint y: 348, distance: 56.8
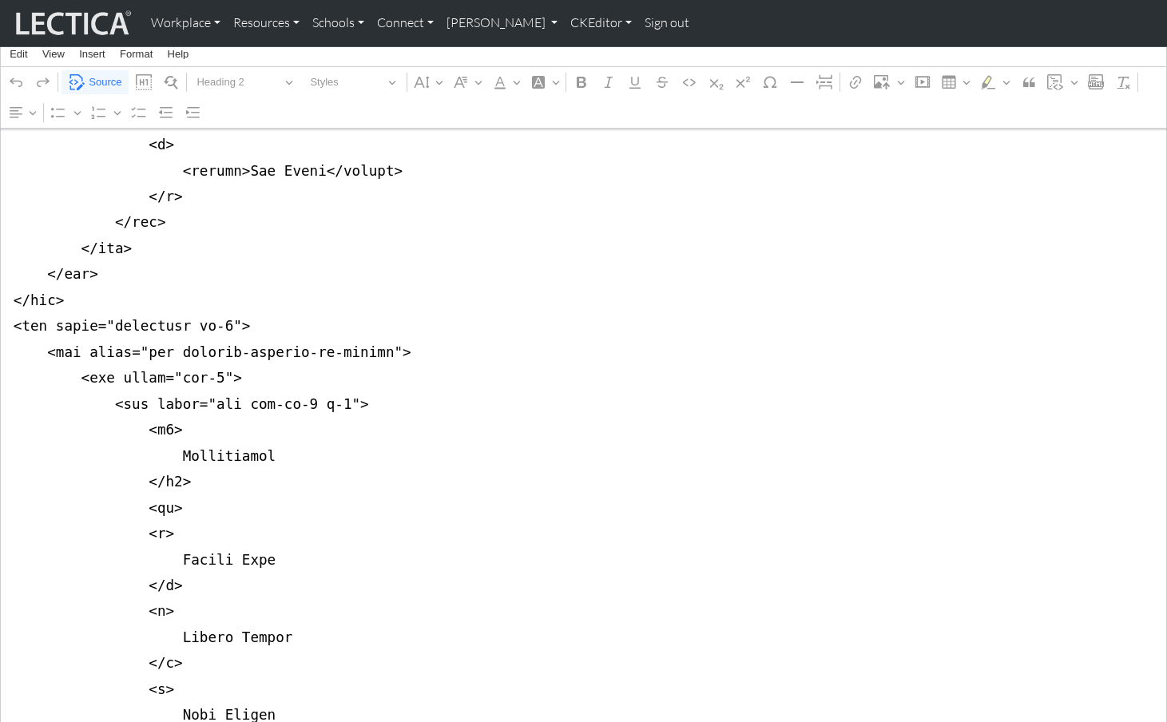
scroll to position [1235, 0]
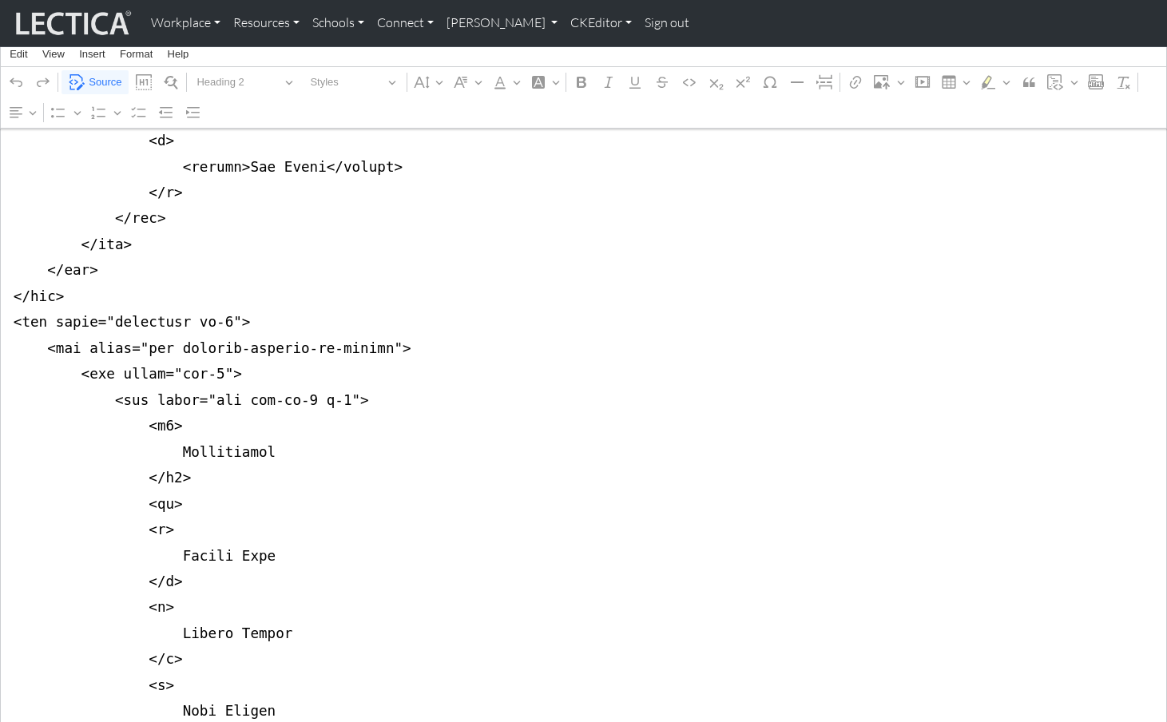
drag, startPoint x: 224, startPoint y: 313, endPoint x: 280, endPoint y: 315, distance: 55.1
click at [280, 315] on textarea "Source code editing area" at bounding box center [583, 581] width 1167 height 2906
click at [399, 312] on textarea "Source code editing area" at bounding box center [583, 581] width 1167 height 2906
click at [240, 314] on textarea "Source code editing area" at bounding box center [583, 581] width 1167 height 2906
drag, startPoint x: 308, startPoint y: 316, endPoint x: 351, endPoint y: 308, distance: 43.9
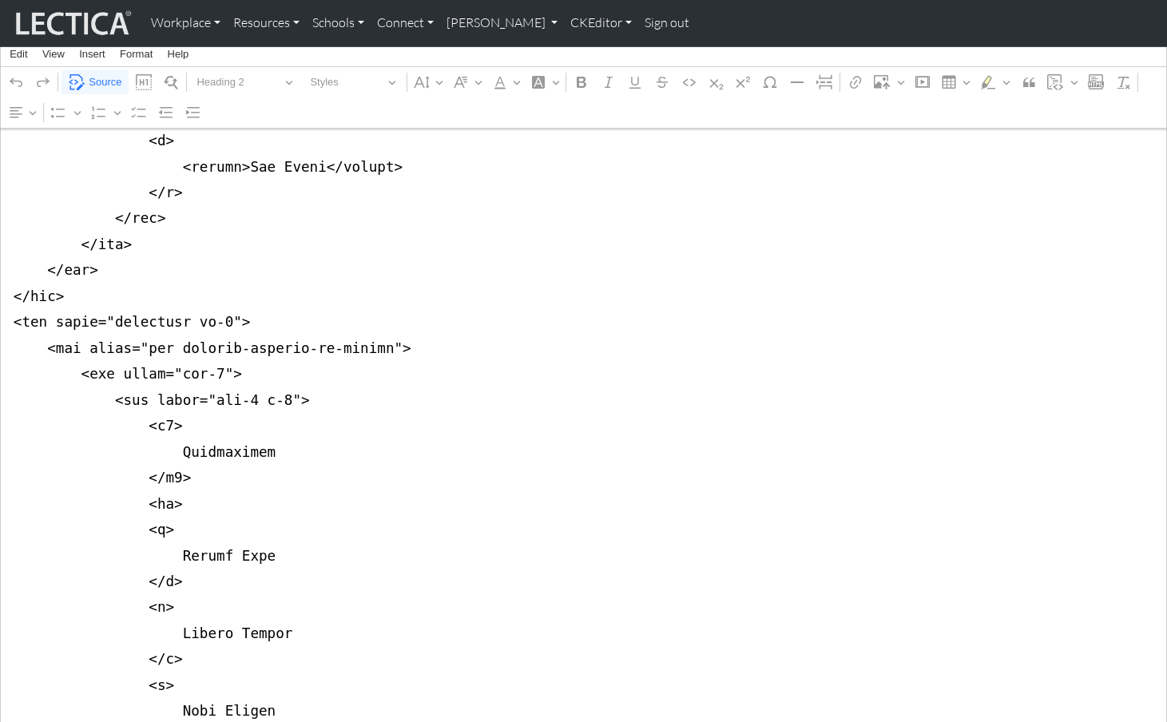
click at [310, 316] on textarea "Source code editing area" at bounding box center [583, 581] width 1167 height 2906
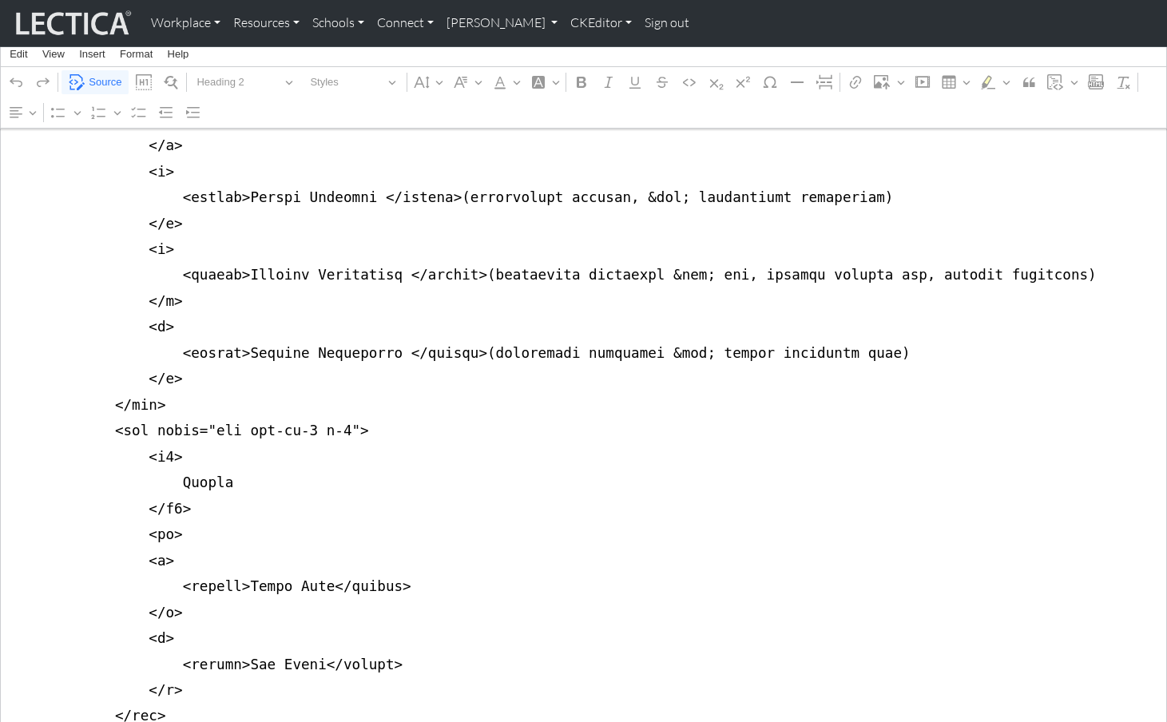
scroll to position [709, 0]
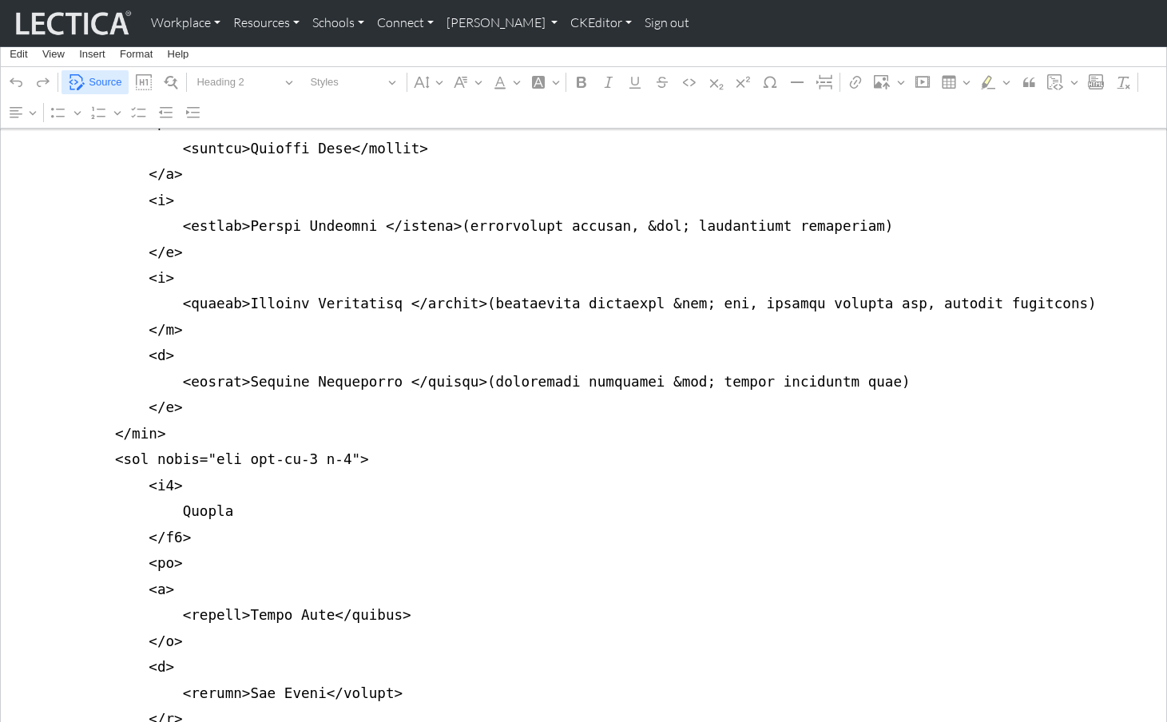
type textarea "<div class="container"> <div class="row justify-content-md-center"> <div class=…"
click at [93, 81] on span "Source" at bounding box center [105, 82] width 33 height 19
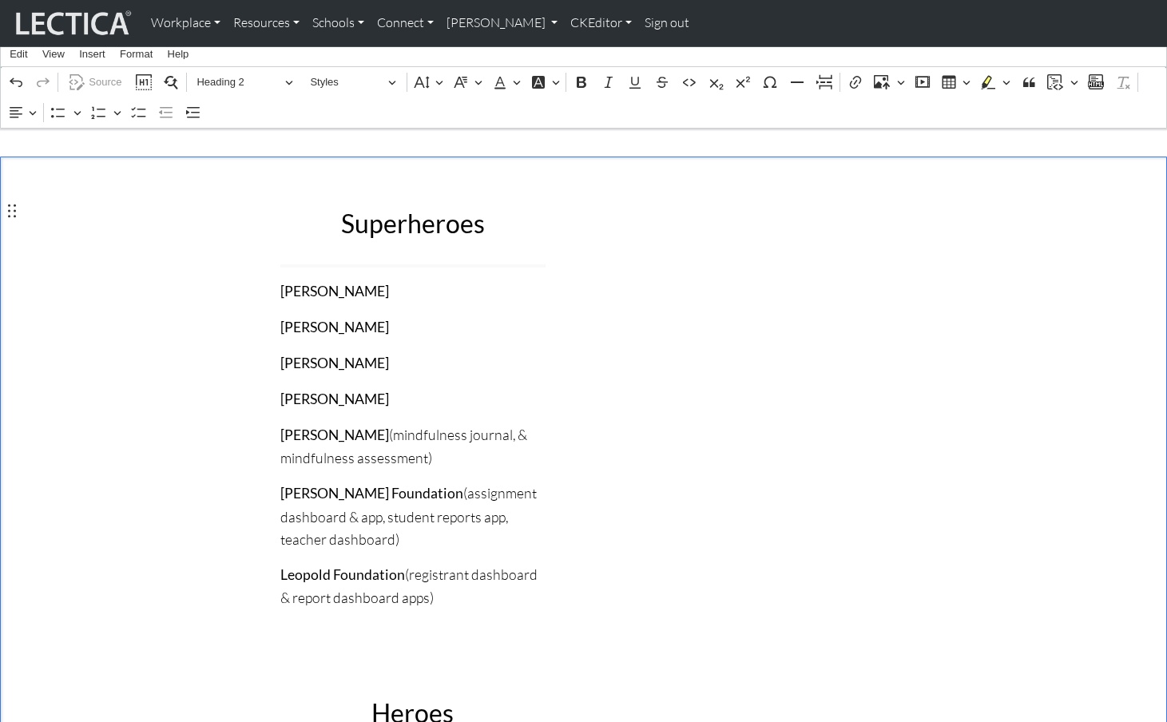
scroll to position [0, 0]
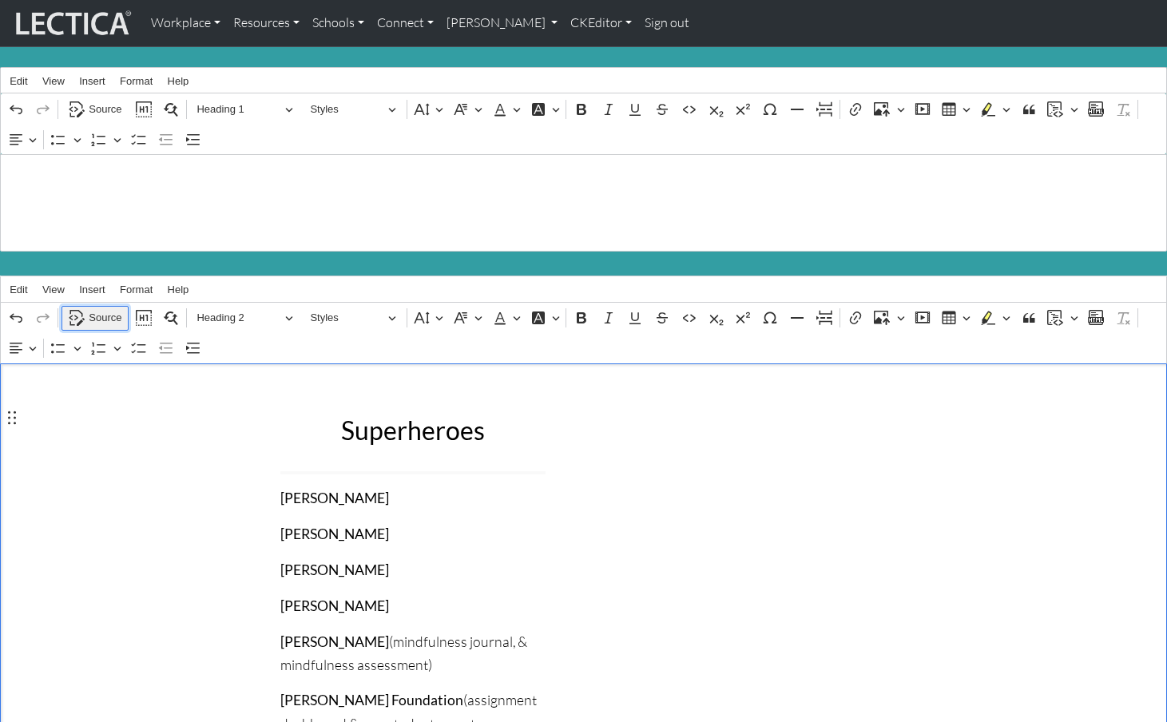
click at [105, 310] on span "Source" at bounding box center [105, 317] width 33 height 19
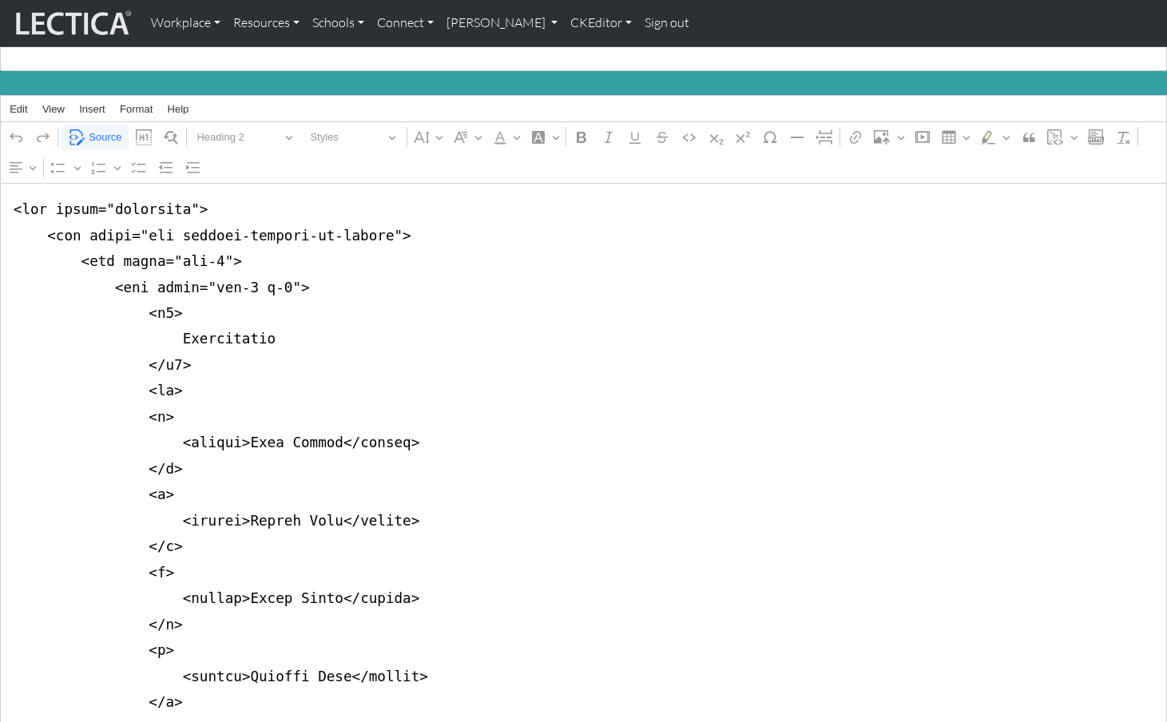
scroll to position [193, 0]
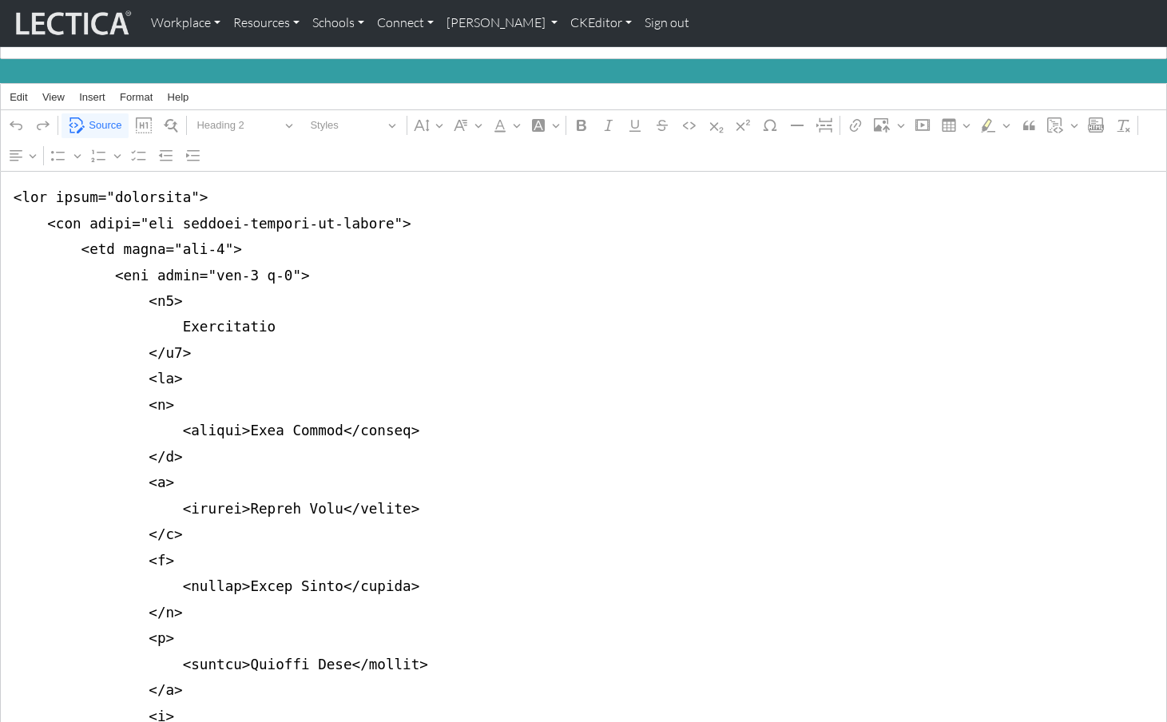
drag, startPoint x: 10, startPoint y: 213, endPoint x: 4, endPoint y: 231, distance: 19.2
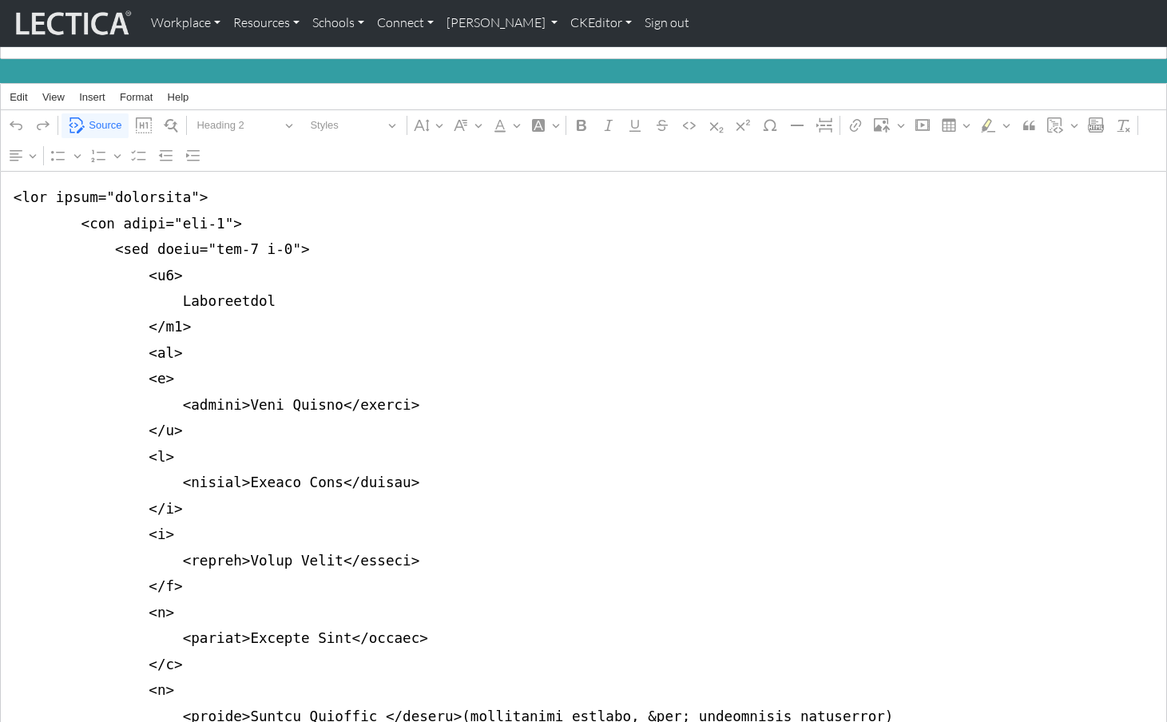
drag, startPoint x: 13, startPoint y: 232, endPoint x: 5, endPoint y: 236, distance: 8.9
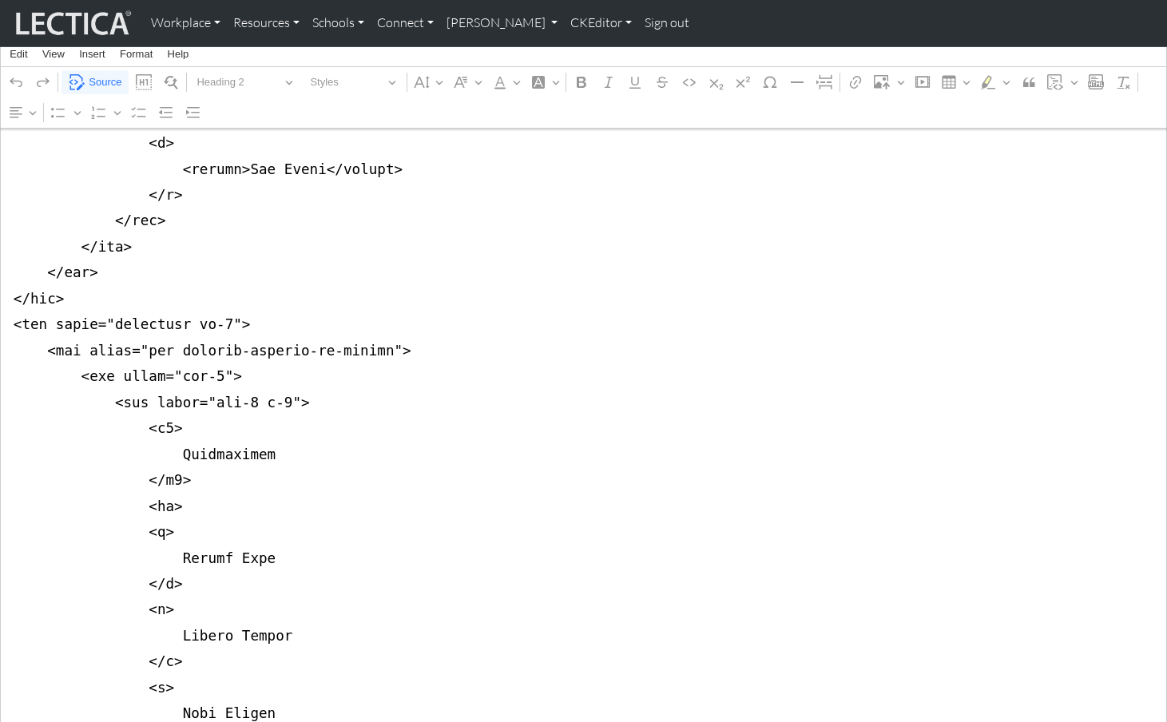
scroll to position [1230, 0]
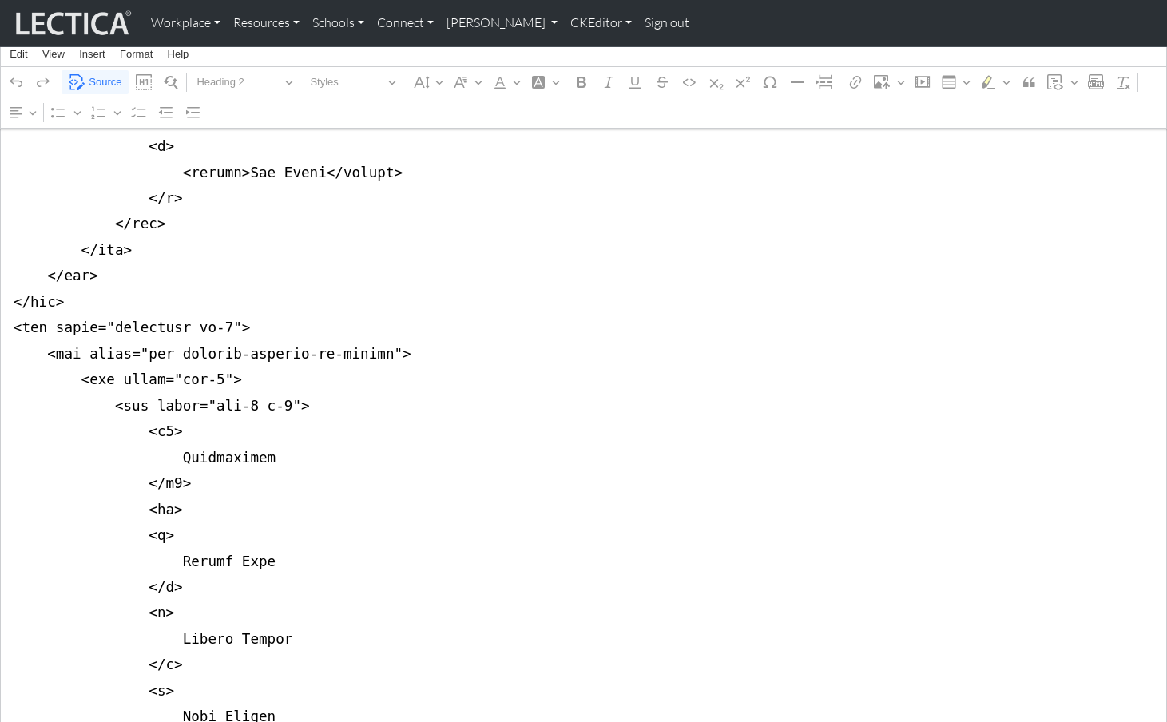
drag, startPoint x: 7, startPoint y: 270, endPoint x: 6, endPoint y: 293, distance: 23.2
click at [6, 293] on textarea "Source code editing area" at bounding box center [583, 587] width 1167 height 2906
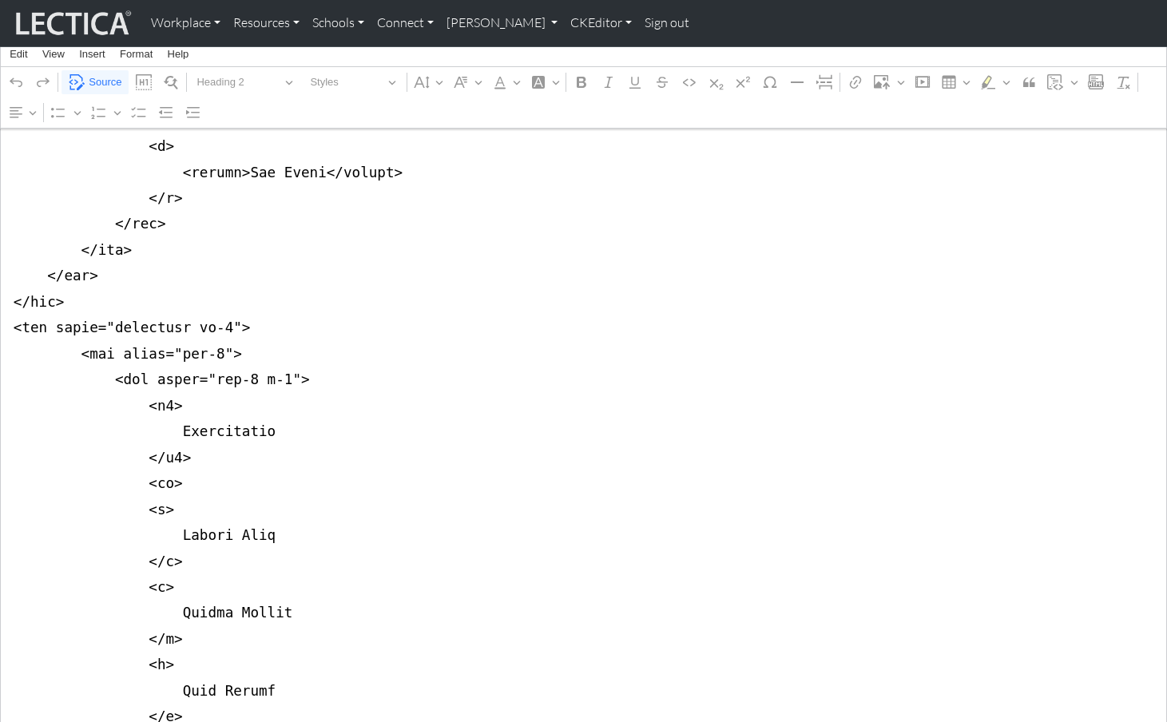
click at [11, 296] on textarea "Source code editing area" at bounding box center [583, 574] width 1167 height 2880
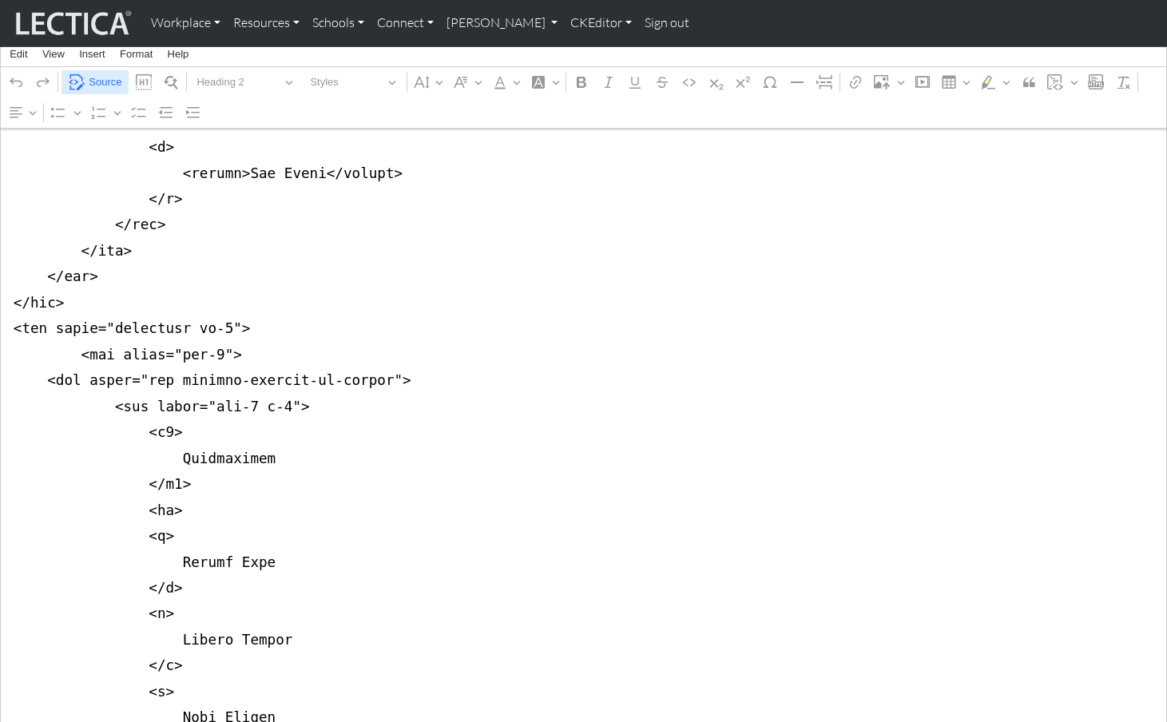
type textarea "<div class="container"> <div class="col-8"> <div class="row justify-content-md-…"
click at [101, 78] on span "Source" at bounding box center [105, 82] width 33 height 19
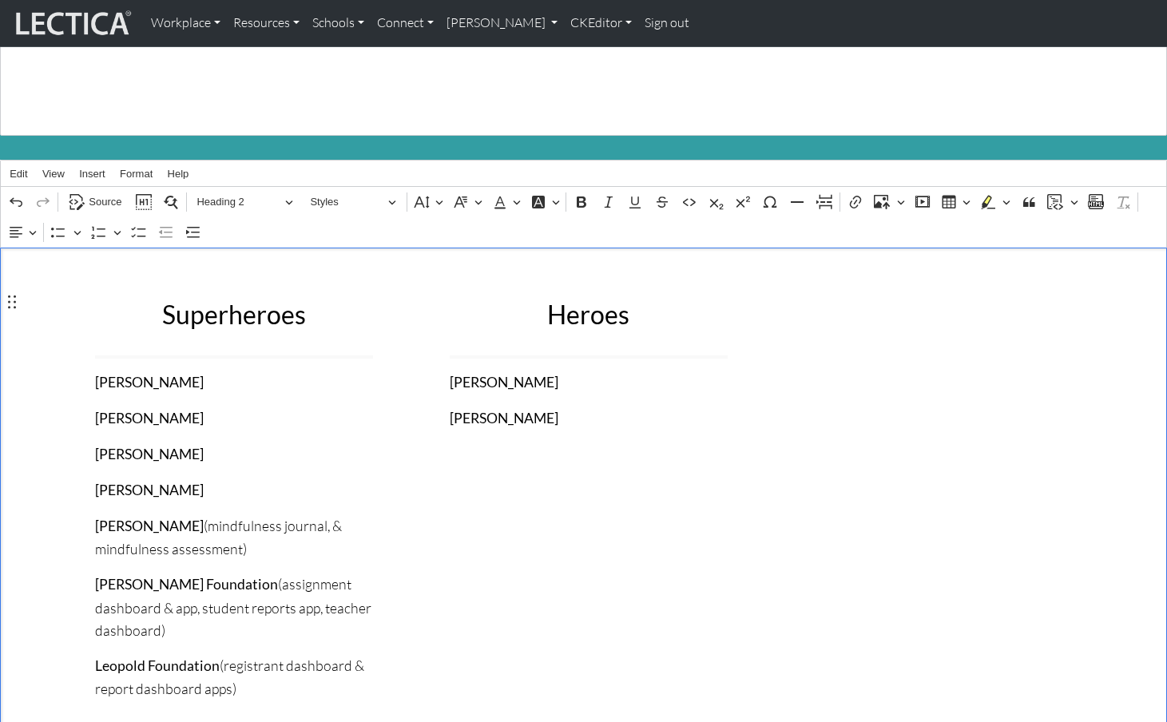
scroll to position [105, 0]
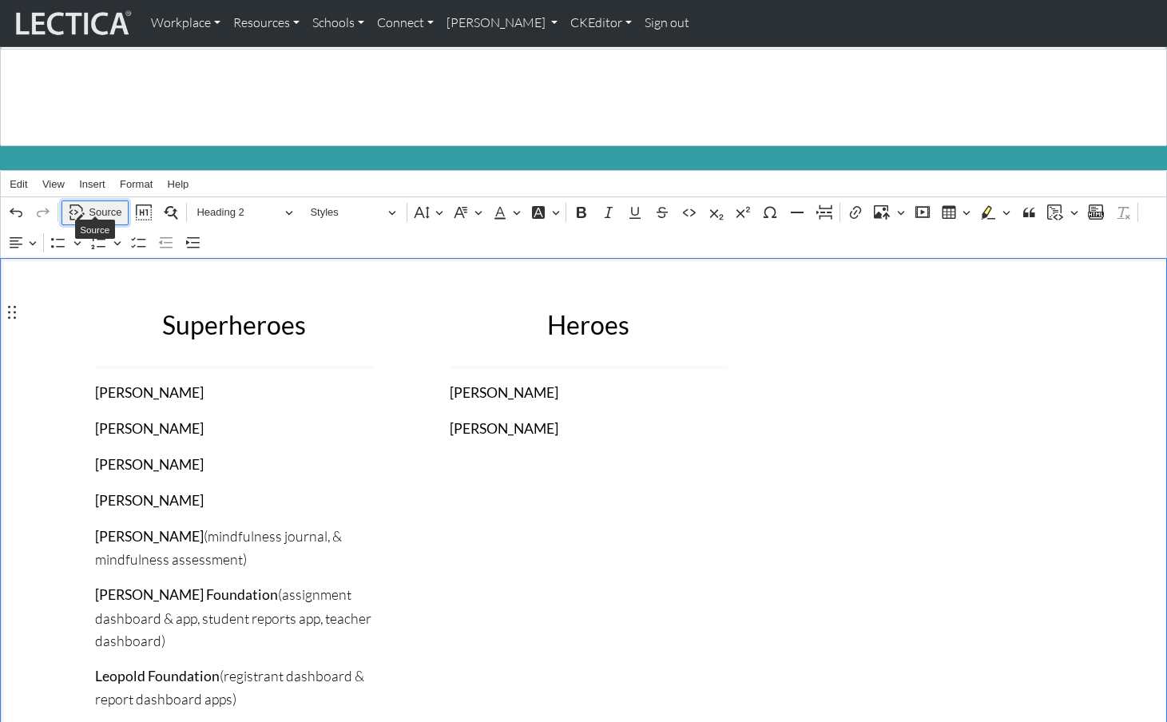
click at [104, 203] on span "Source" at bounding box center [105, 212] width 33 height 19
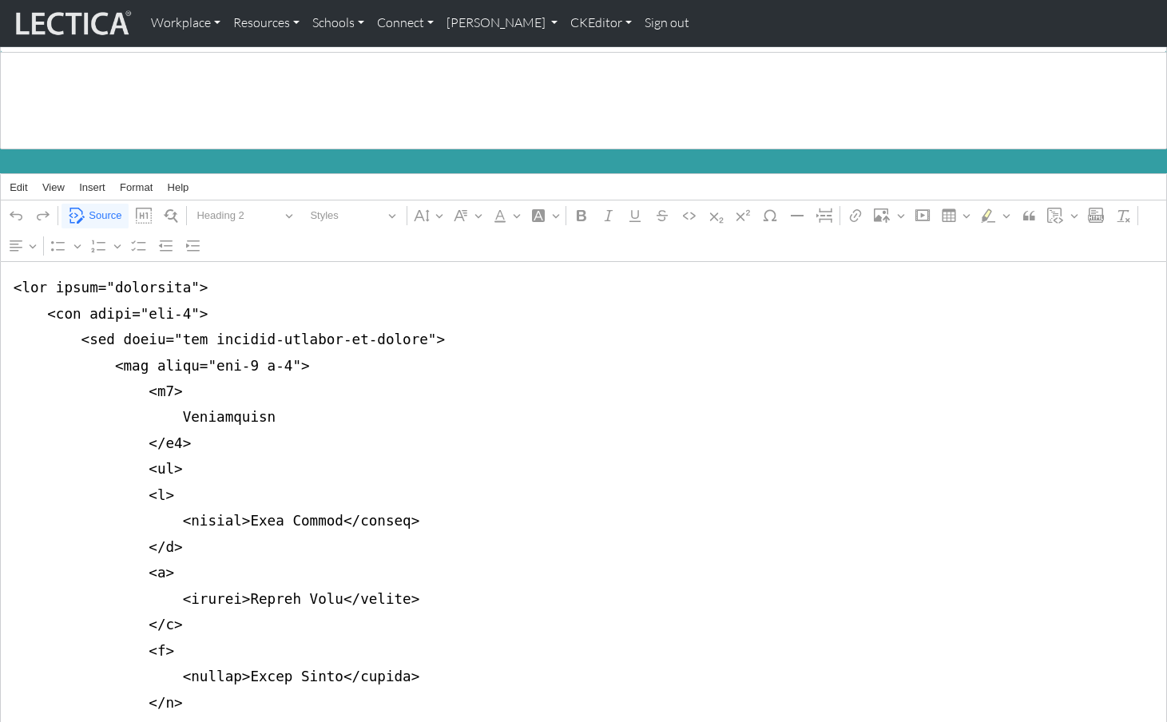
scroll to position [105, 0]
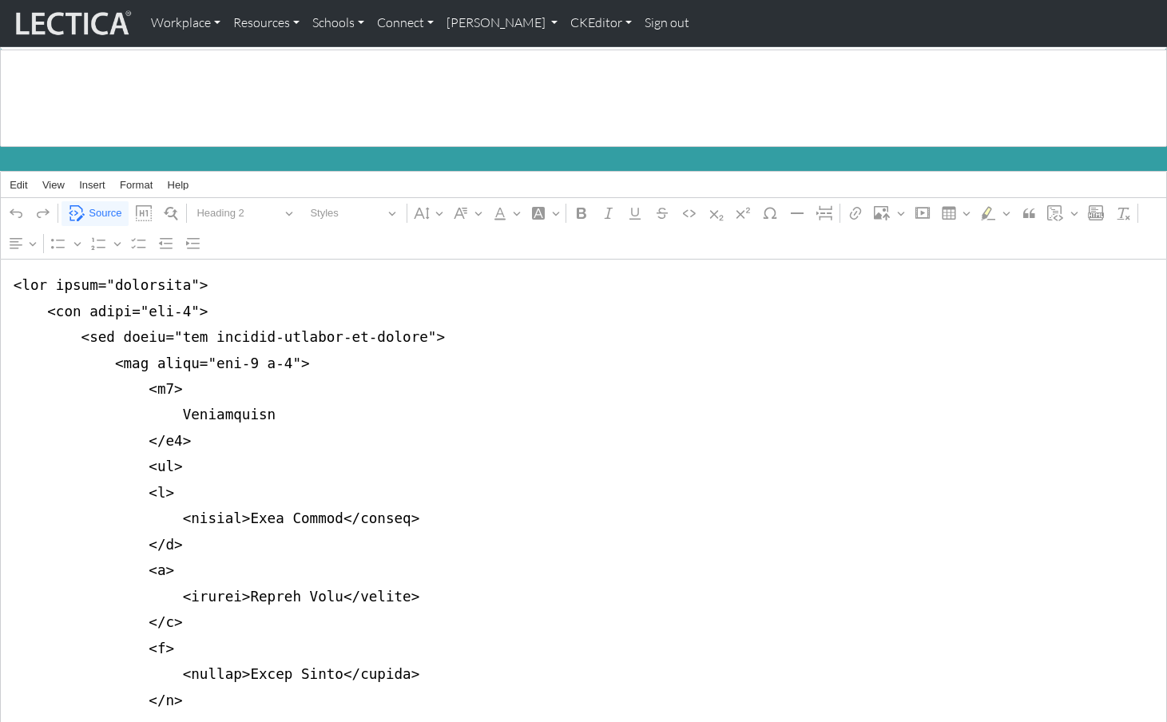
drag, startPoint x: 197, startPoint y: 328, endPoint x: 407, endPoint y: 324, distance: 210.1
drag, startPoint x: 178, startPoint y: 297, endPoint x: 189, endPoint y: 298, distance: 10.4
drag, startPoint x: 314, startPoint y: 302, endPoint x: 336, endPoint y: 303, distance: 21.6
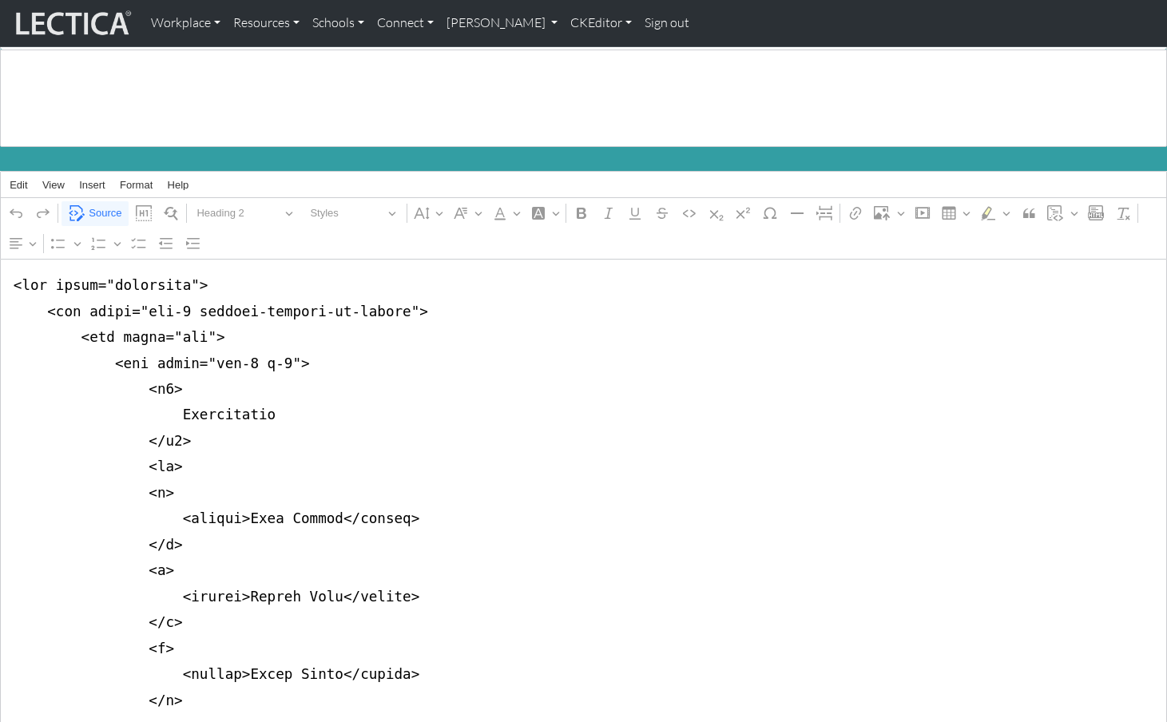
type textarea "<div class="container"> <div class="col-8 justify-content-center"> <div class="…"
click at [93, 204] on span "Source" at bounding box center [105, 213] width 33 height 19
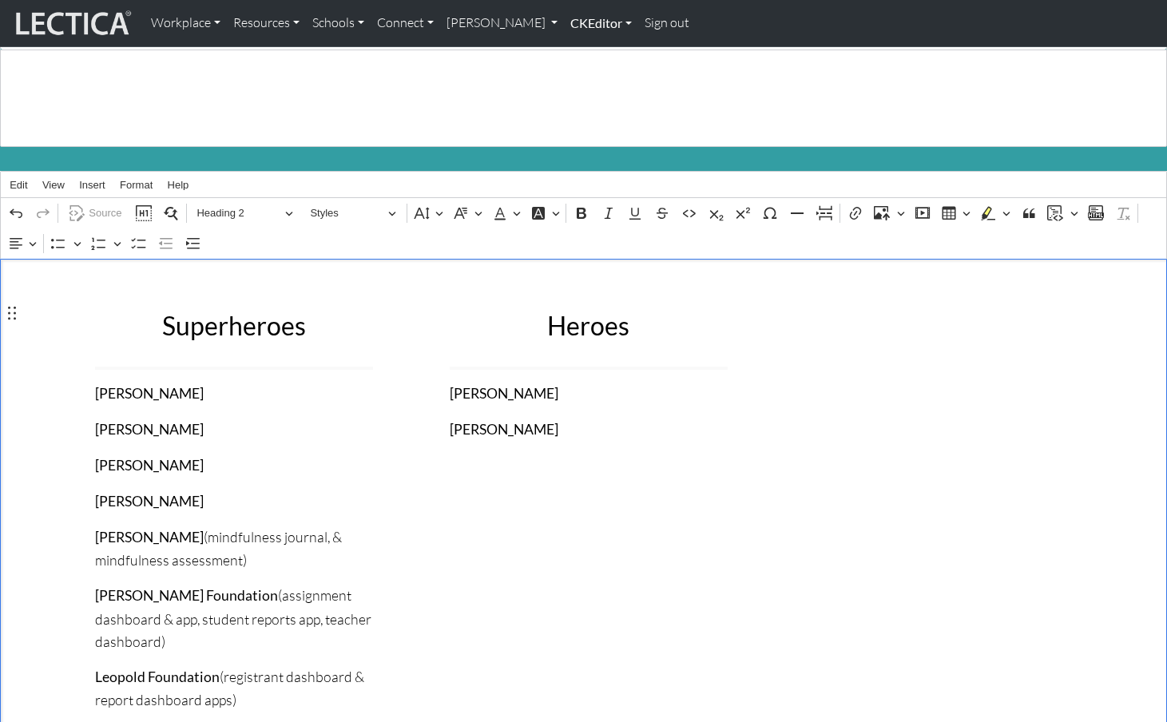
click at [564, 31] on link "CKEditor" at bounding box center [601, 23] width 74 height 34
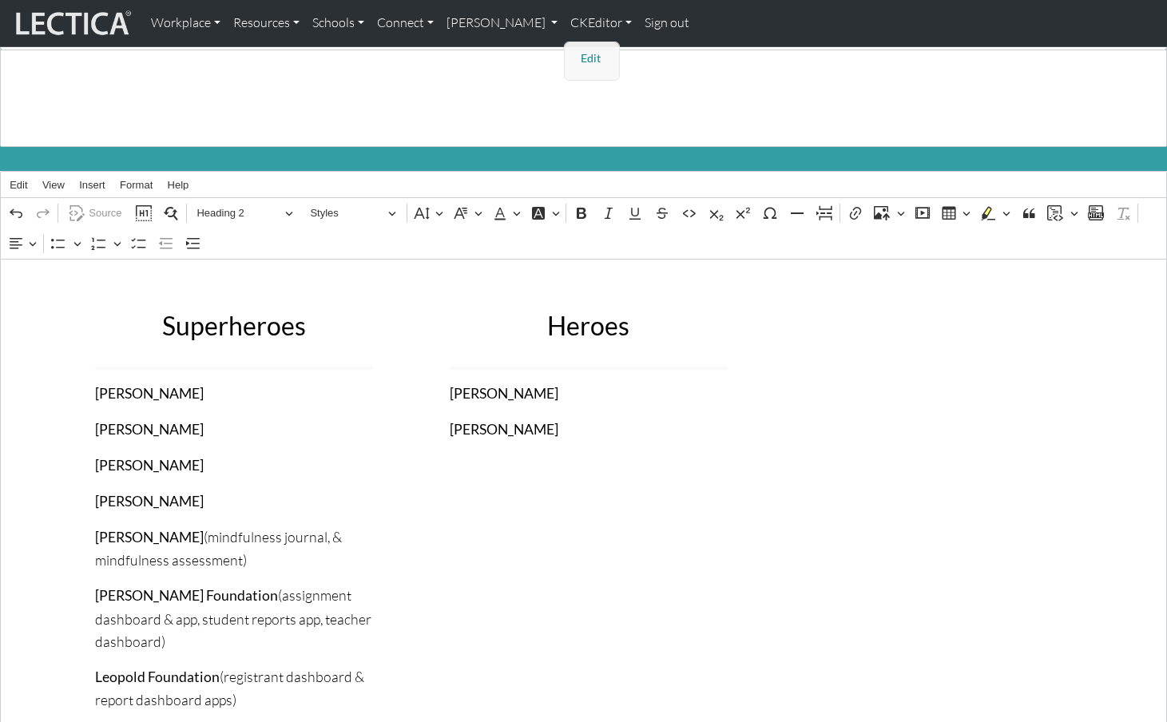
click at [577, 54] on link "Edit" at bounding box center [593, 59] width 32 height 20
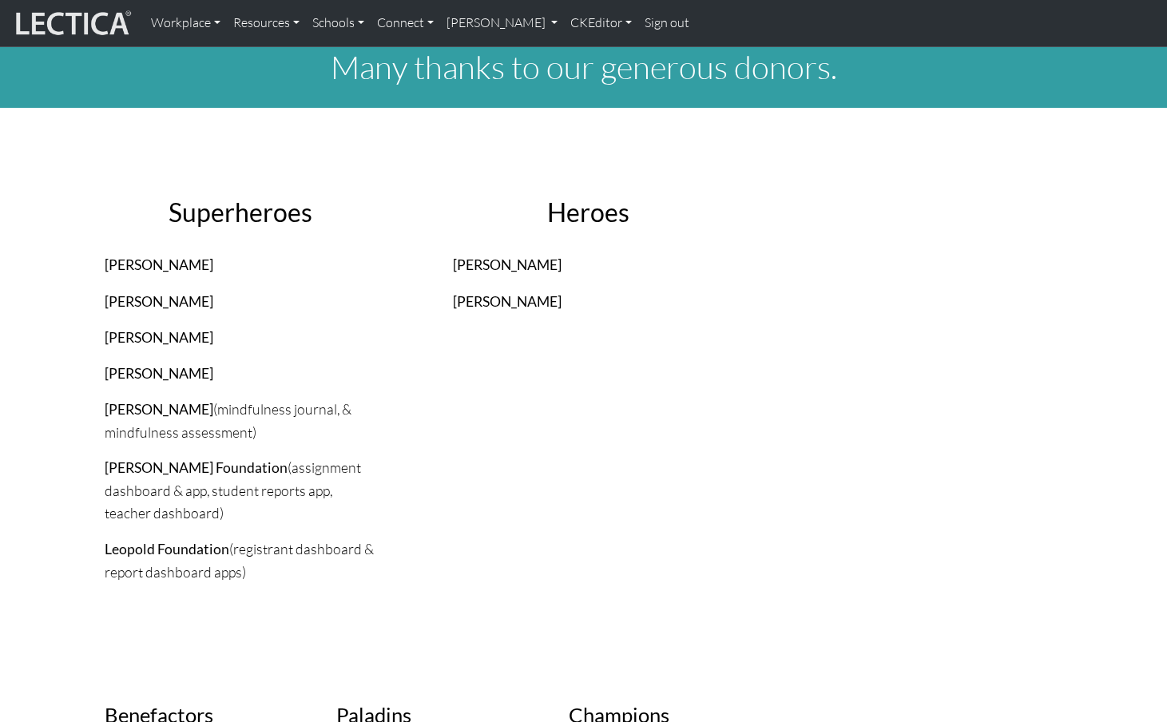
scroll to position [0, 0]
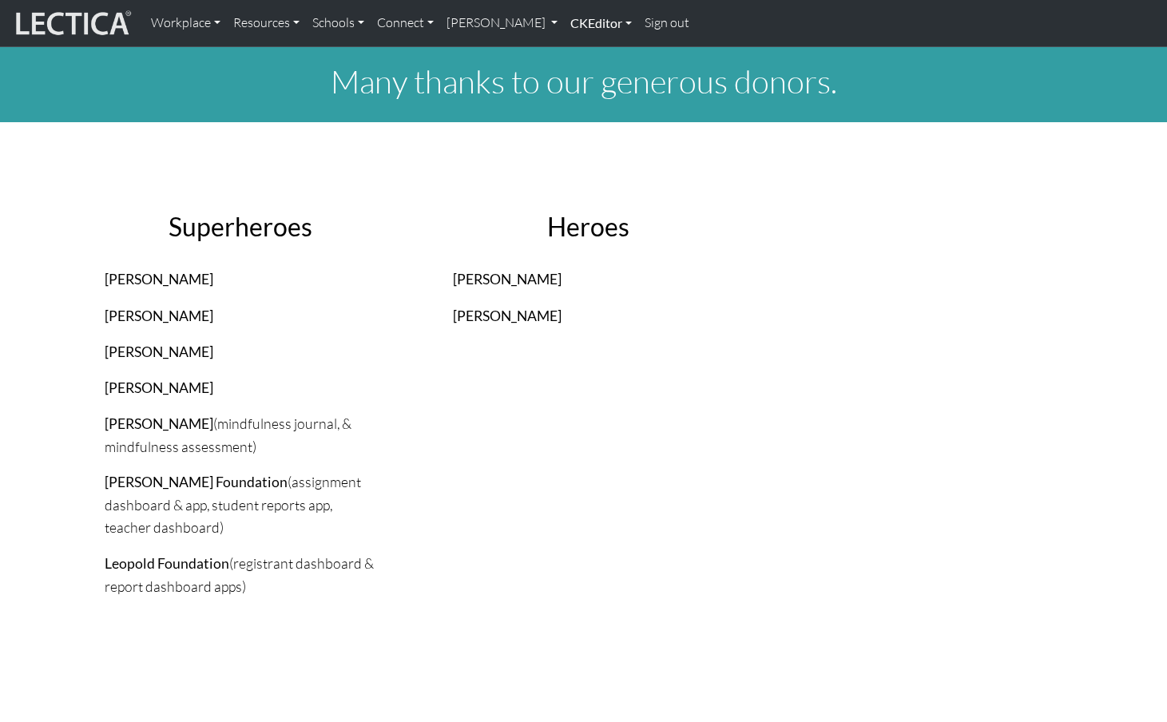
click at [564, 21] on link "CKEditor" at bounding box center [601, 23] width 74 height 34
click at [577, 52] on link "Edit" at bounding box center [593, 59] width 32 height 20
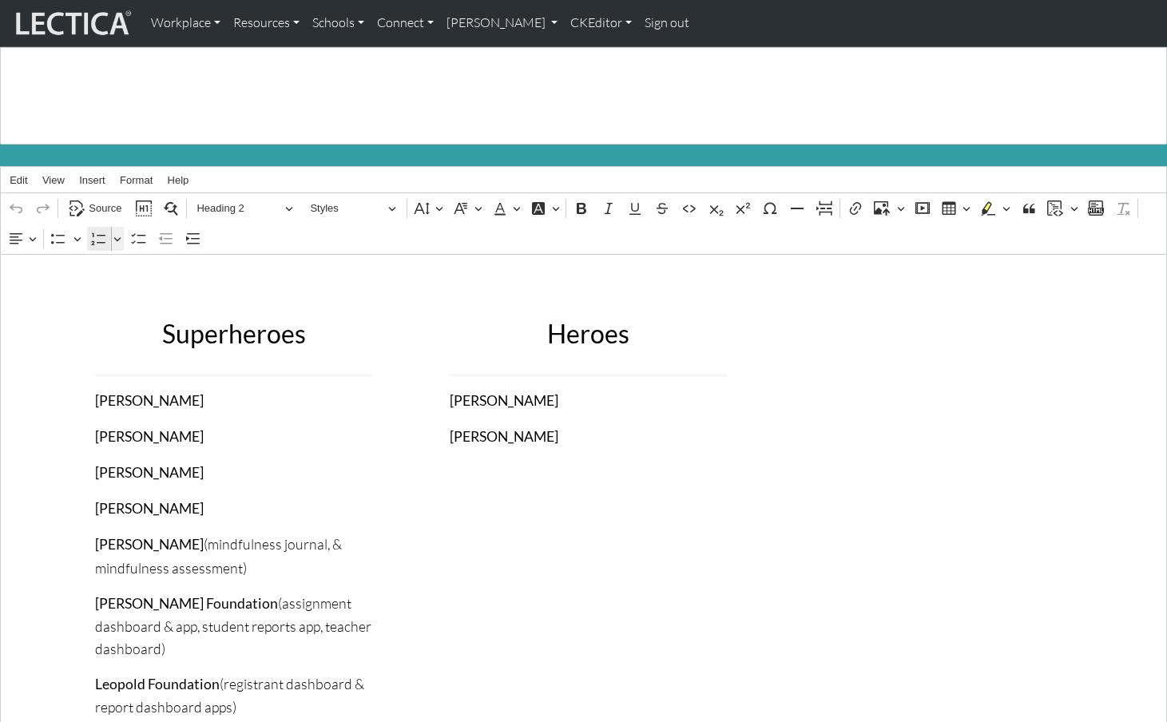
scroll to position [109, 0]
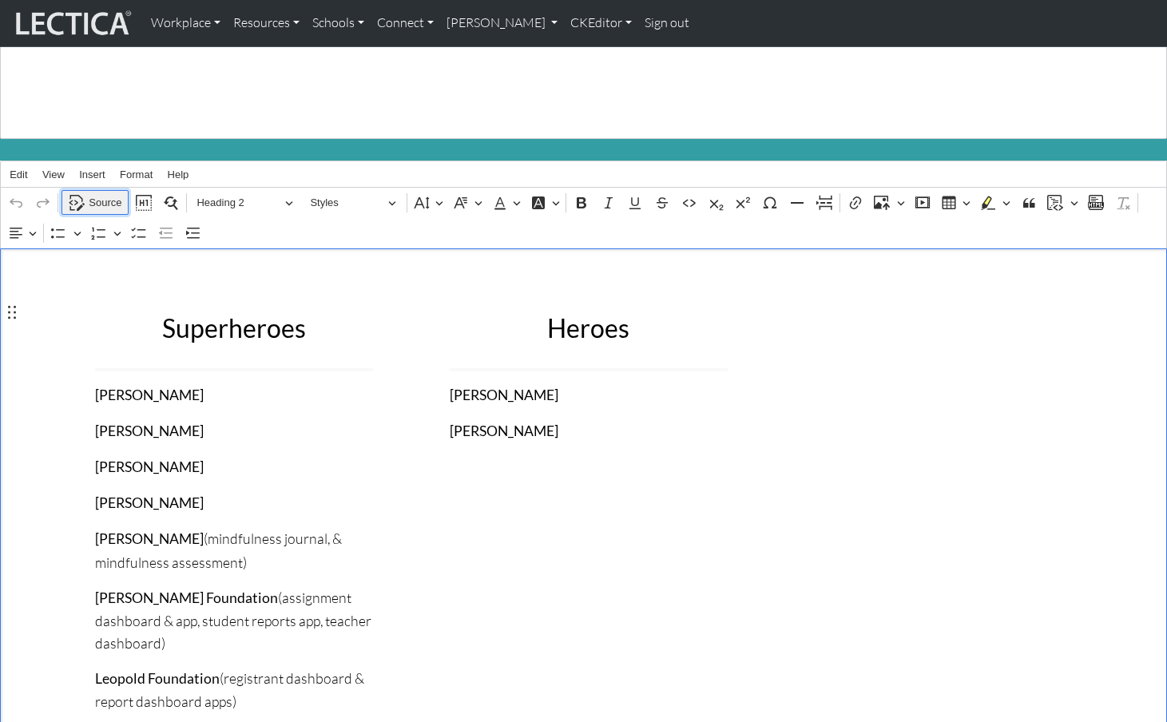
click at [105, 193] on span "Source" at bounding box center [105, 202] width 33 height 19
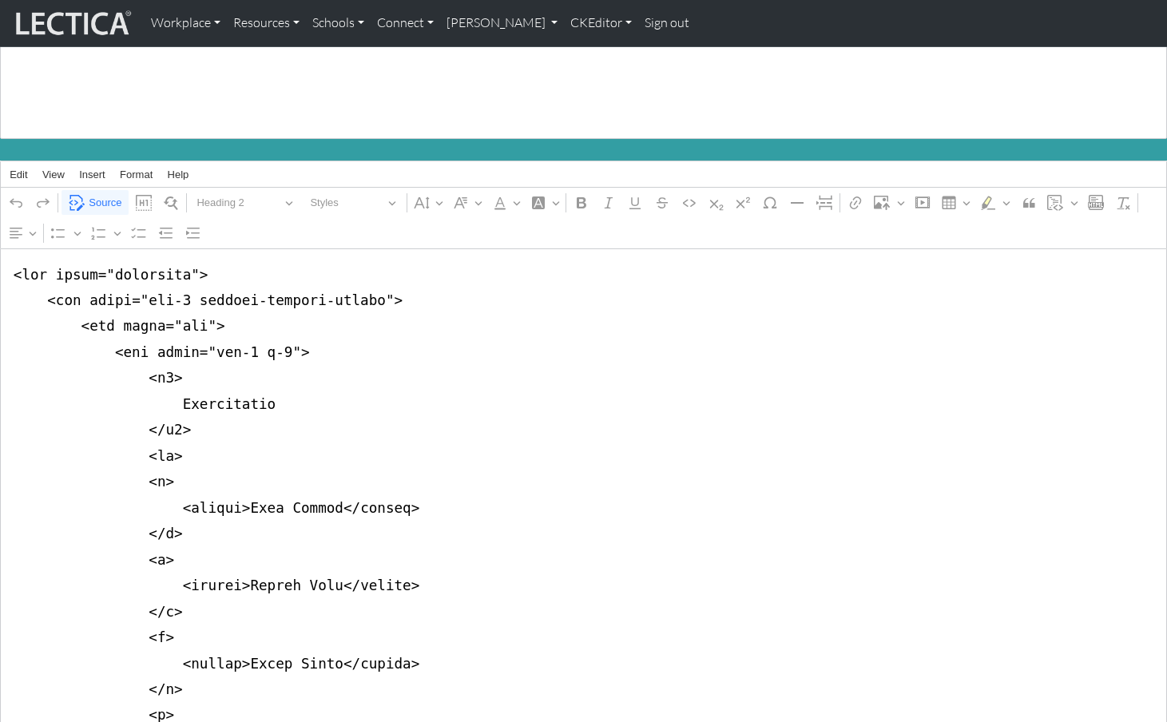
drag, startPoint x: 178, startPoint y: 283, endPoint x: 360, endPoint y: 285, distance: 181.4
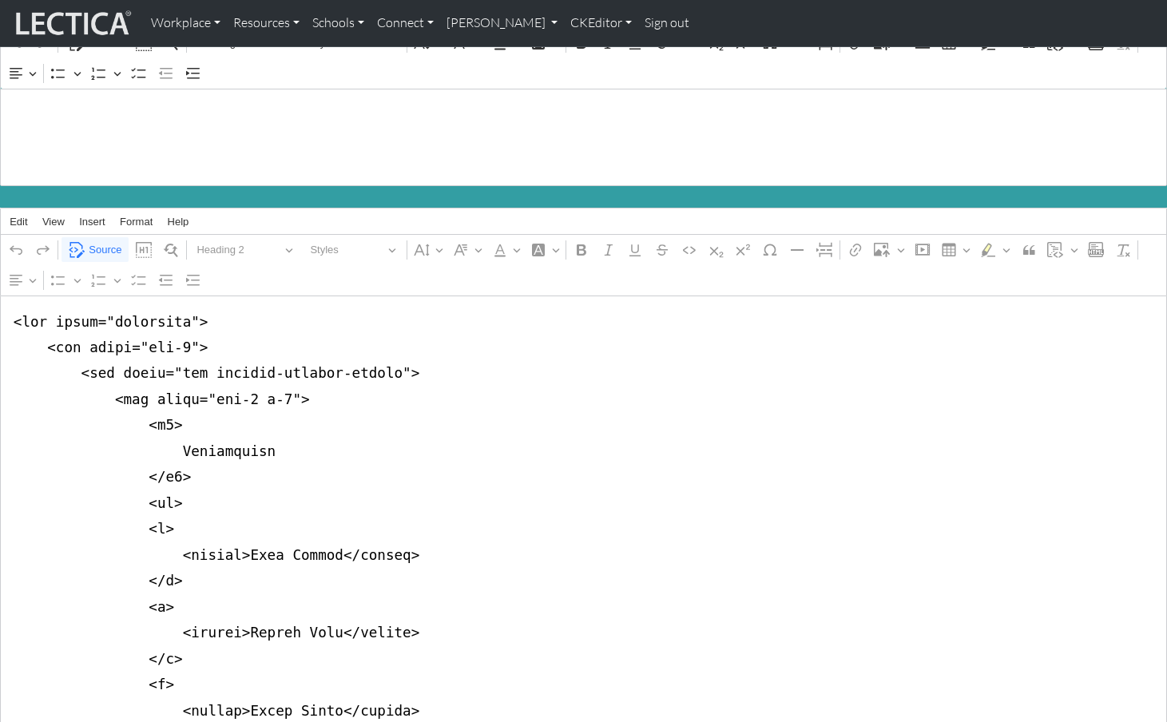
scroll to position [58, 0]
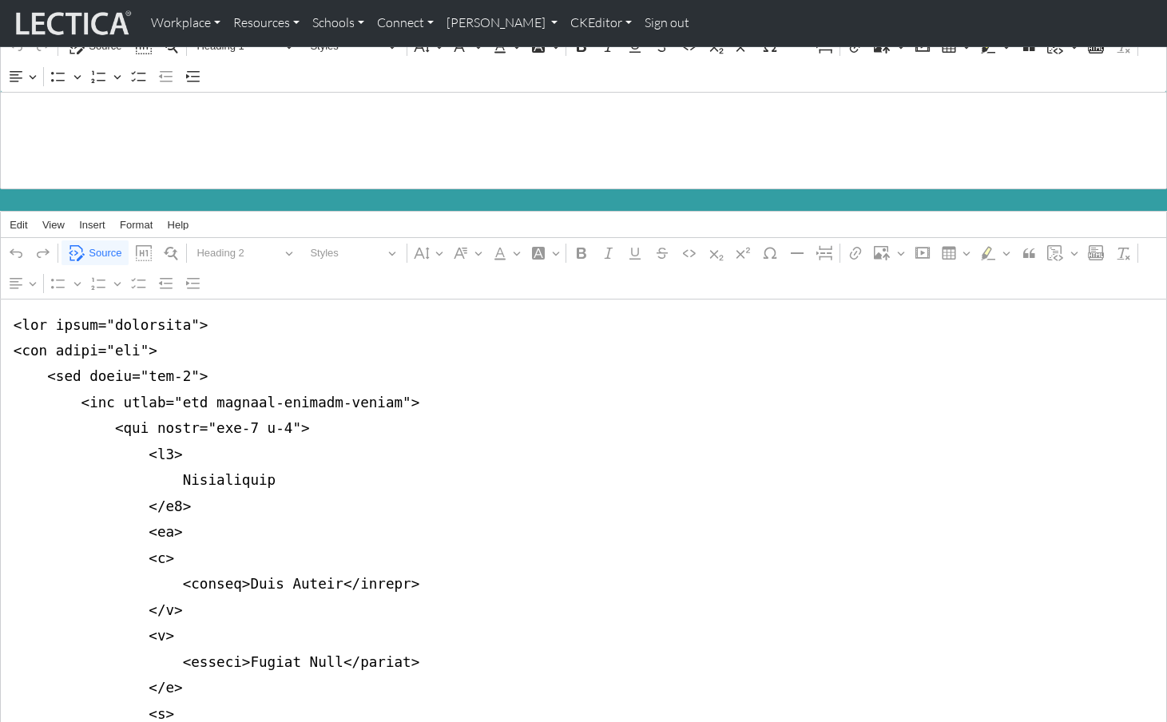
drag, startPoint x: 195, startPoint y: 387, endPoint x: 377, endPoint y: 385, distance: 182.2
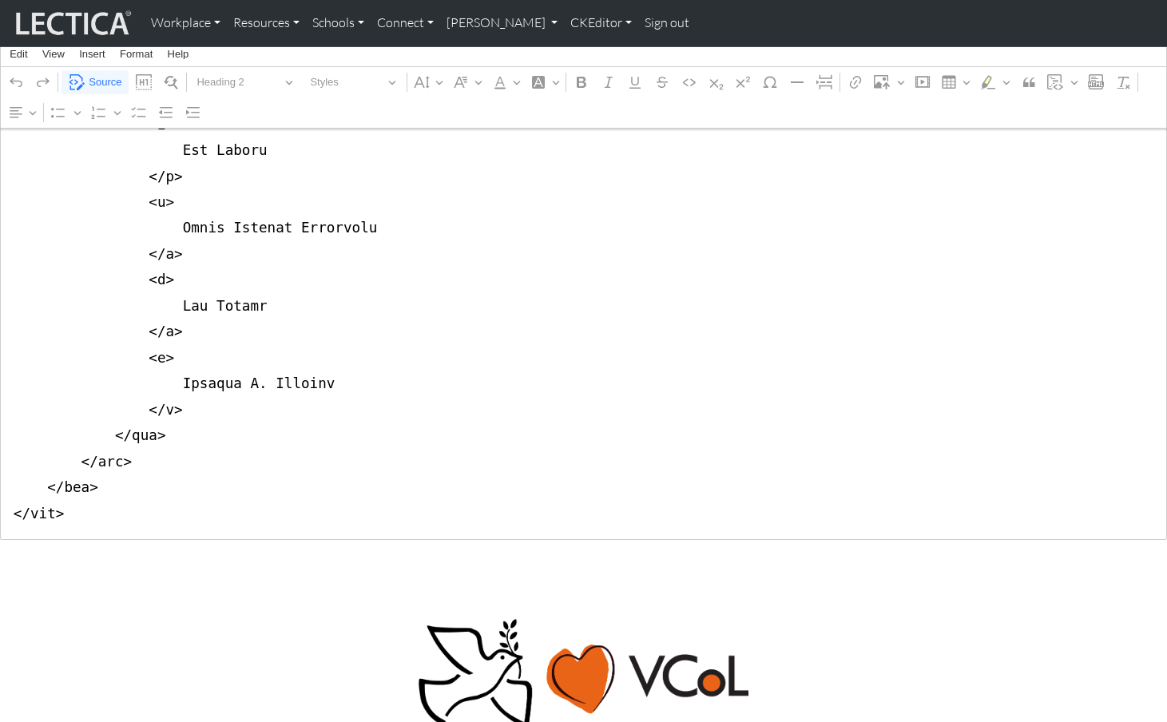
scroll to position [2751, 0]
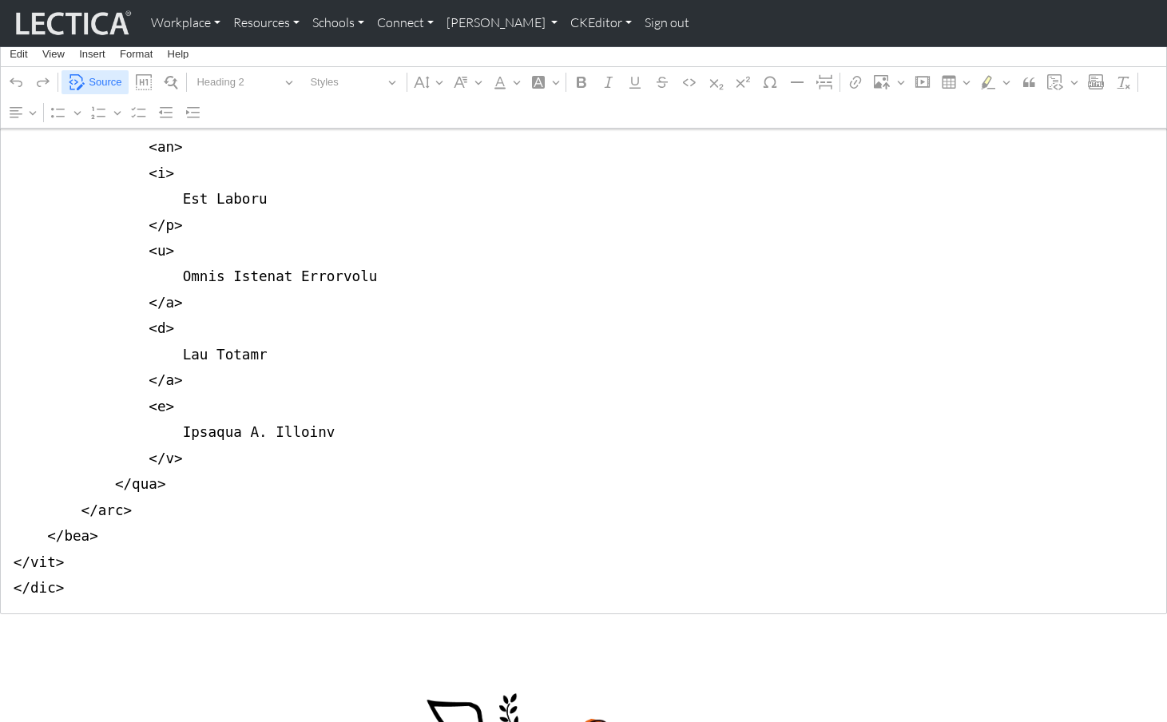
type textarea "<div class="container"> <div class="row justify-content-center"> <div class="co…"
click at [101, 80] on span "Source" at bounding box center [105, 82] width 33 height 19
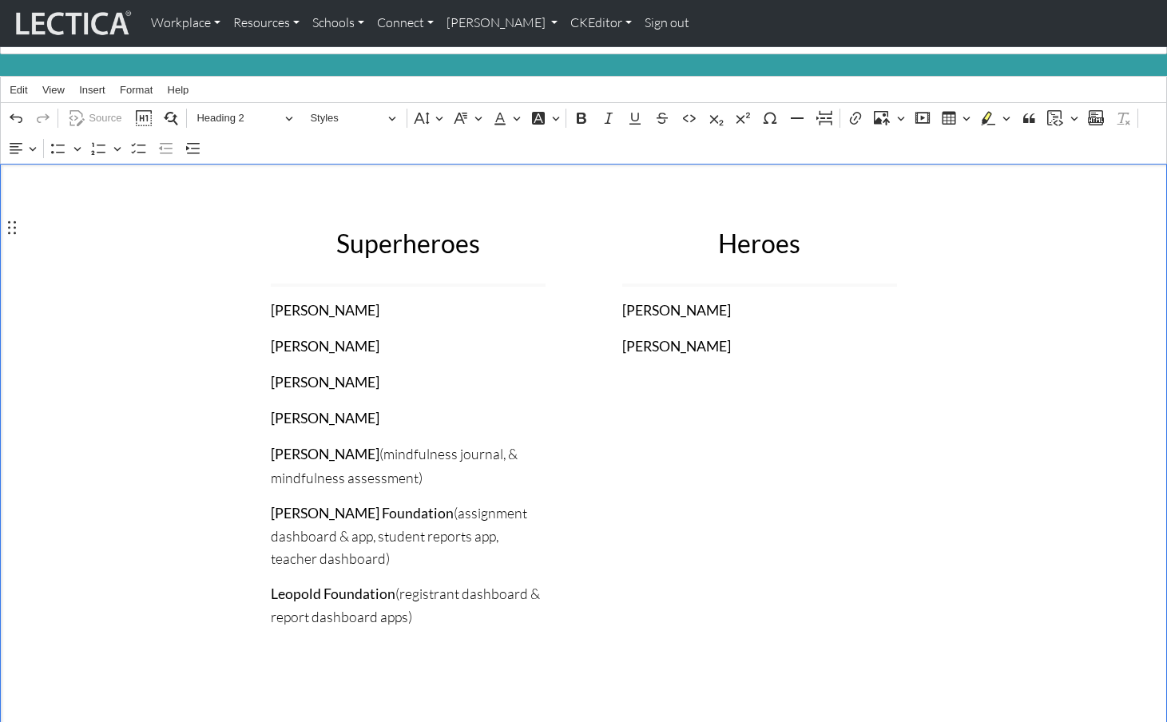
scroll to position [197, 0]
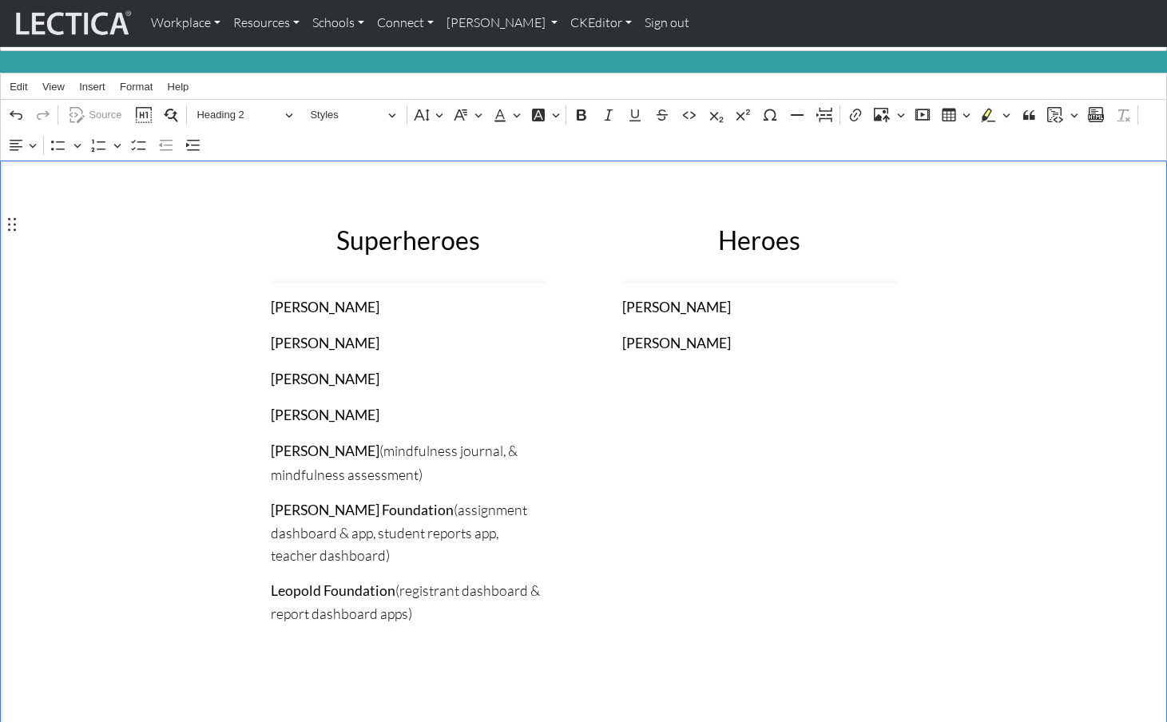
click at [100, 350] on div "Superheroes Theo Dawson Shanti Gaia Becky Reese Laverne Ball Sharon Solloway (m…" at bounding box center [584, 425] width 1055 height 503
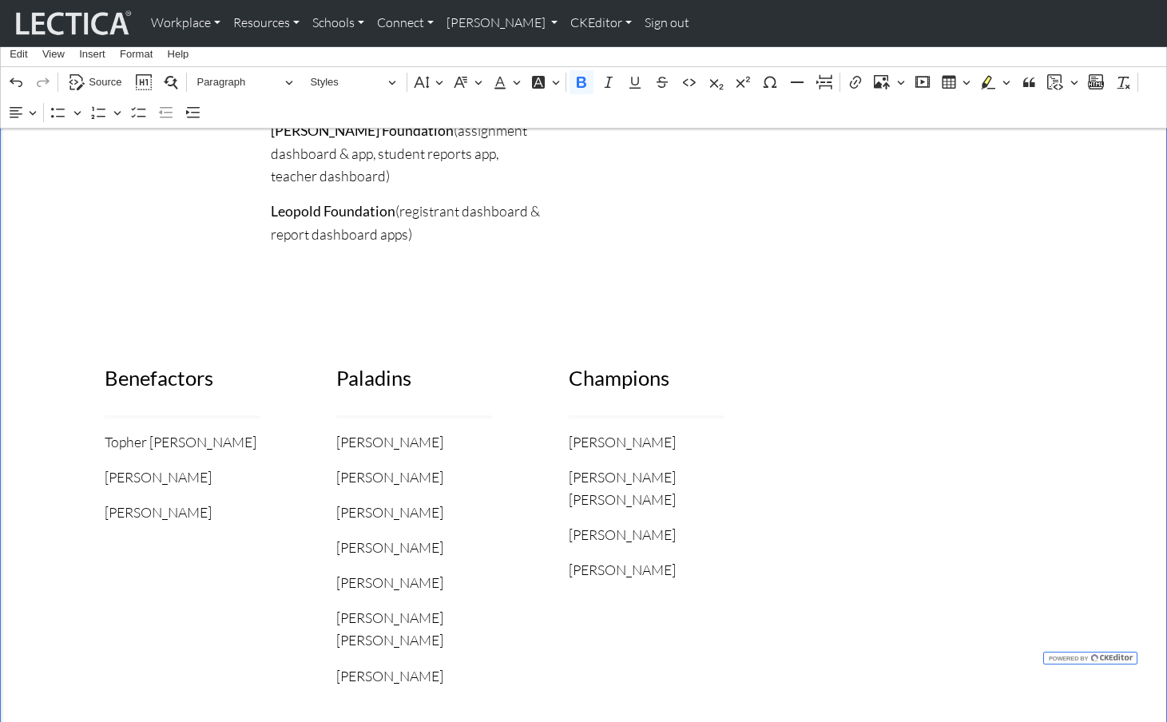
scroll to position [594, 0]
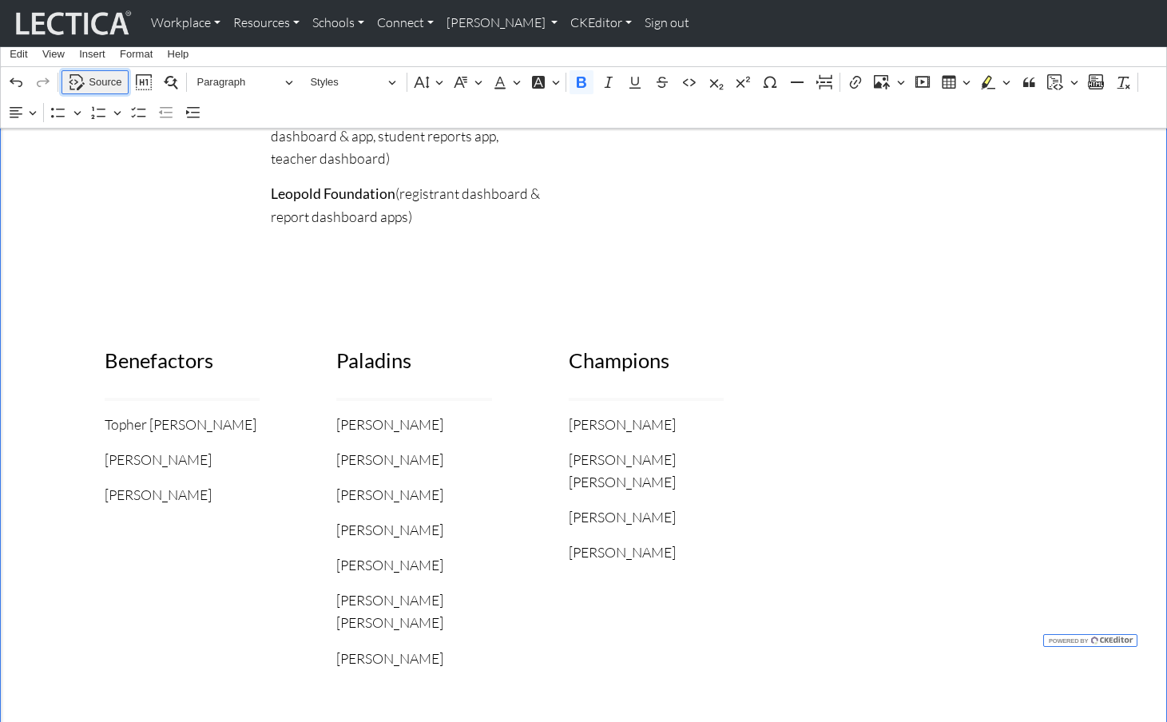
click at [95, 80] on span "Source" at bounding box center [105, 82] width 33 height 19
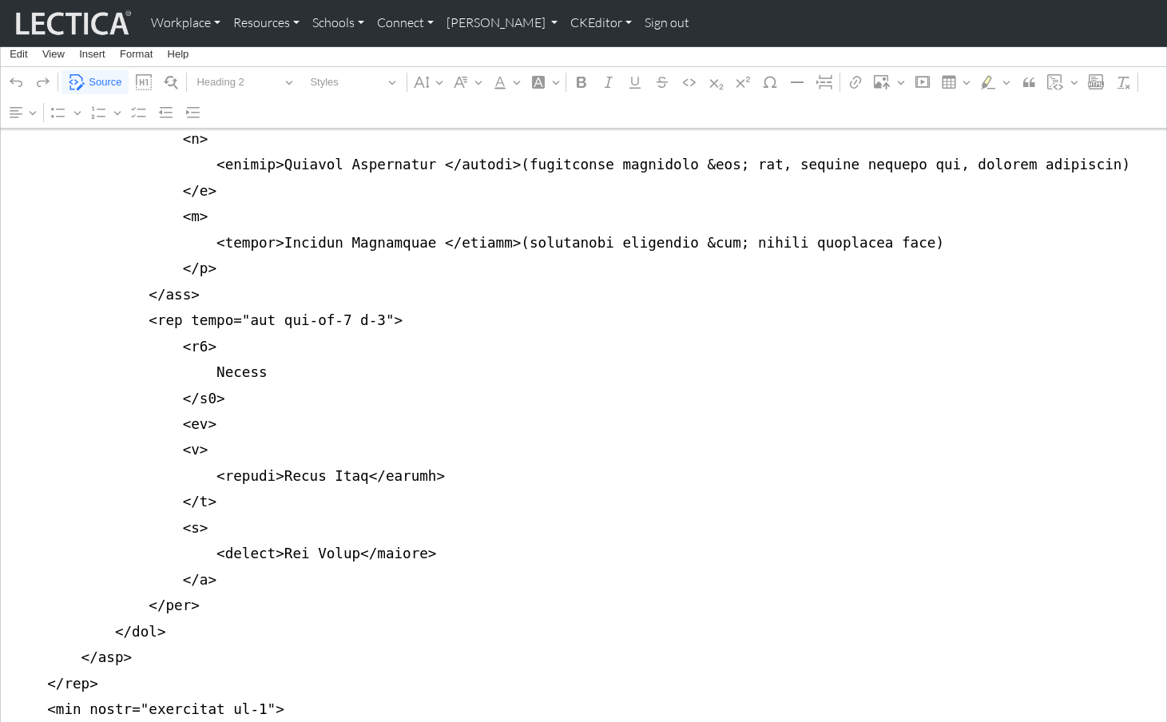
scroll to position [938, 0]
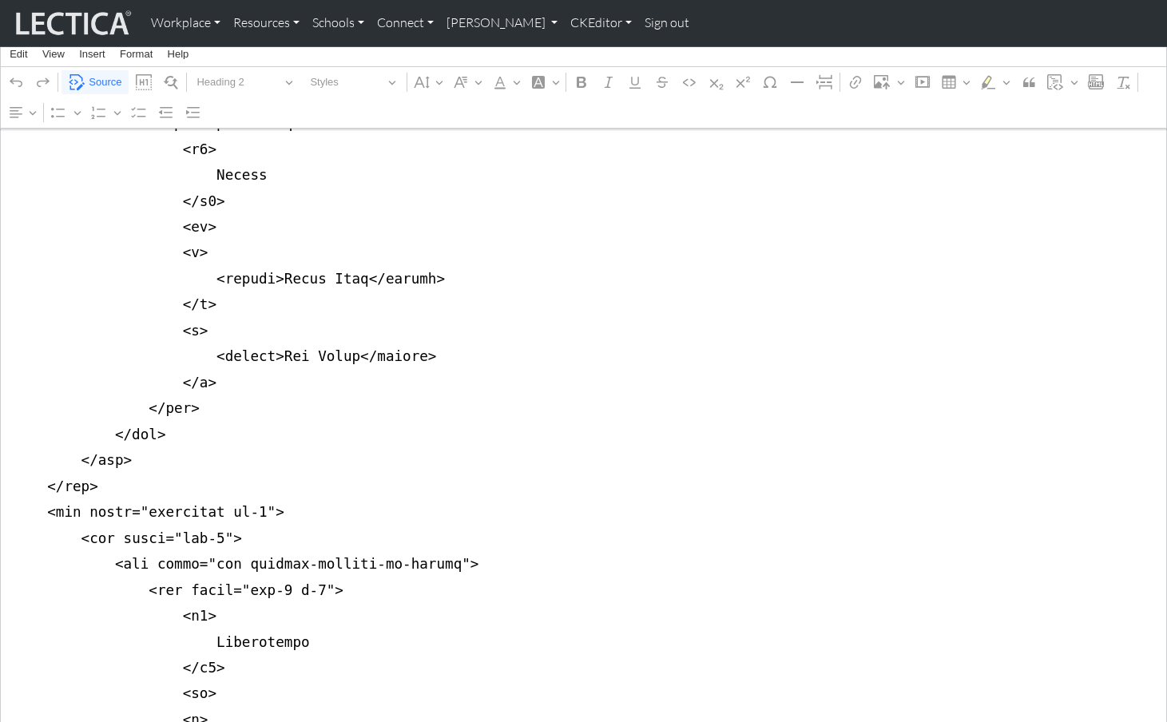
scroll to position [1091, 0]
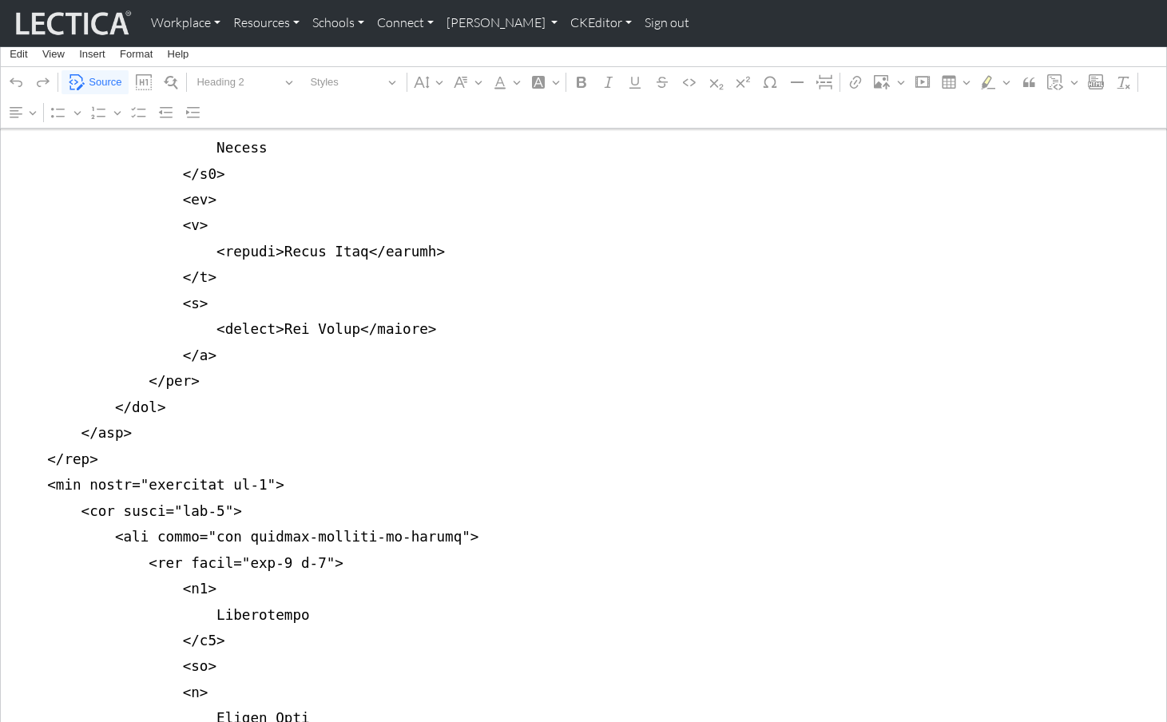
drag, startPoint x: 10, startPoint y: 401, endPoint x: 8, endPoint y: 417, distance: 16.1
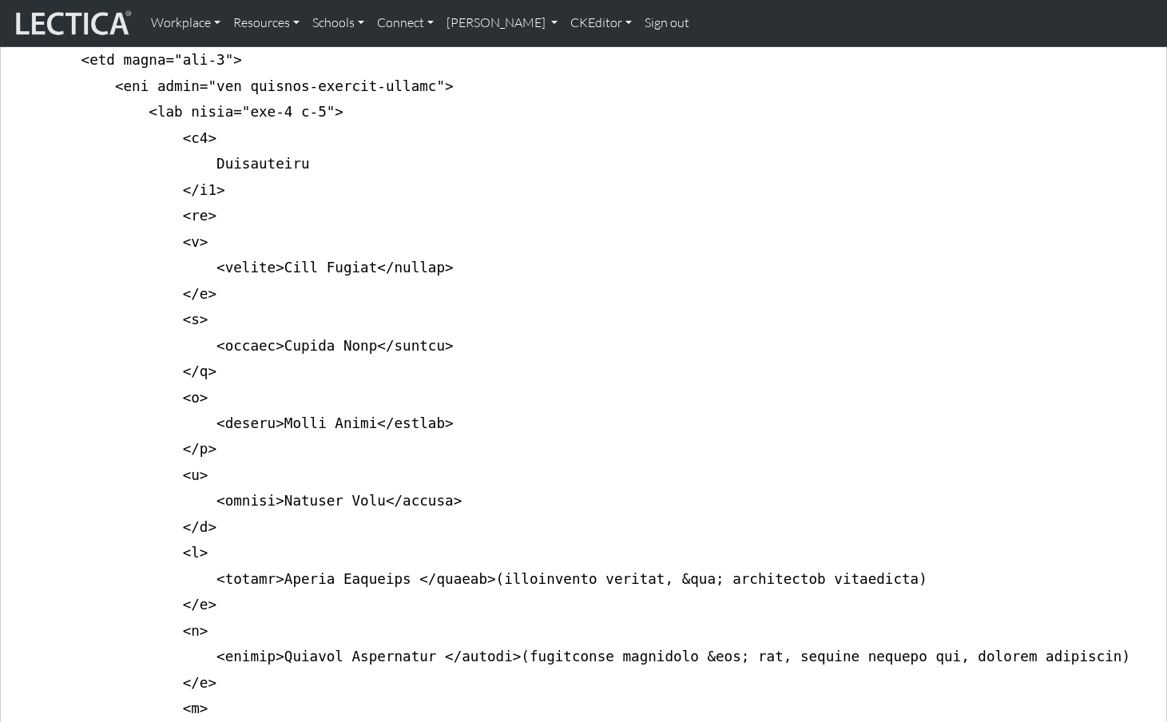
scroll to position [0, 0]
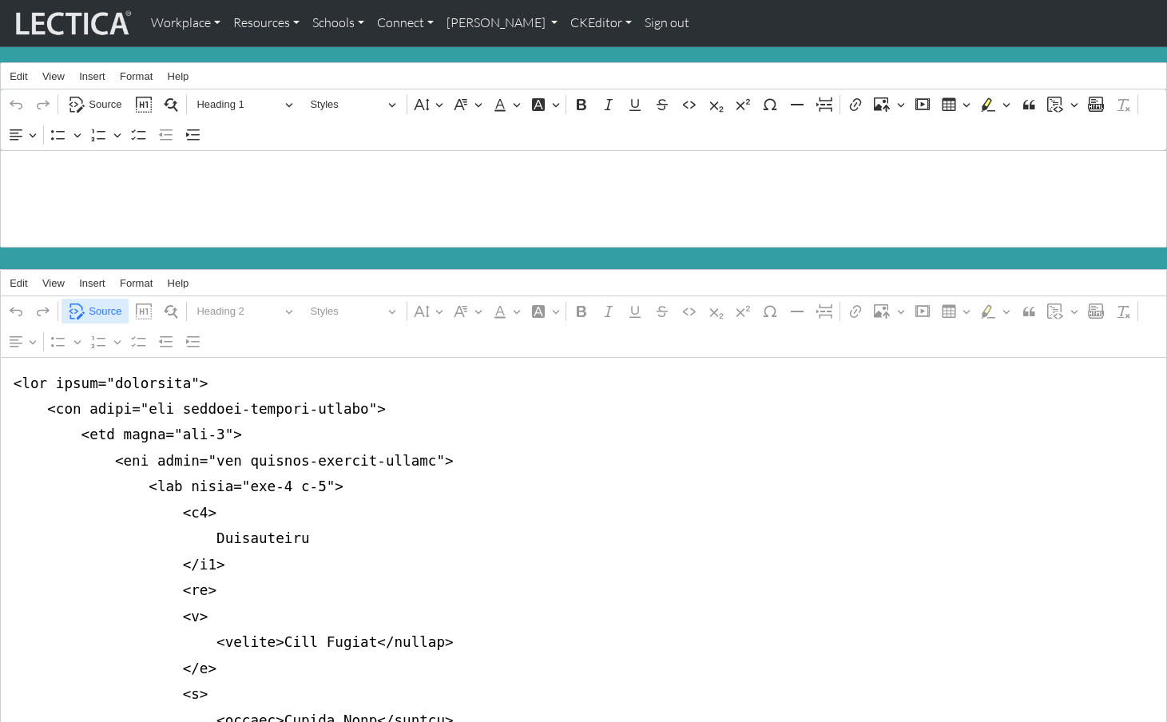
type textarea "<div class="container"> <div class="row justify-content-center"> <div class="co…"
click at [91, 302] on span "Source" at bounding box center [105, 311] width 33 height 19
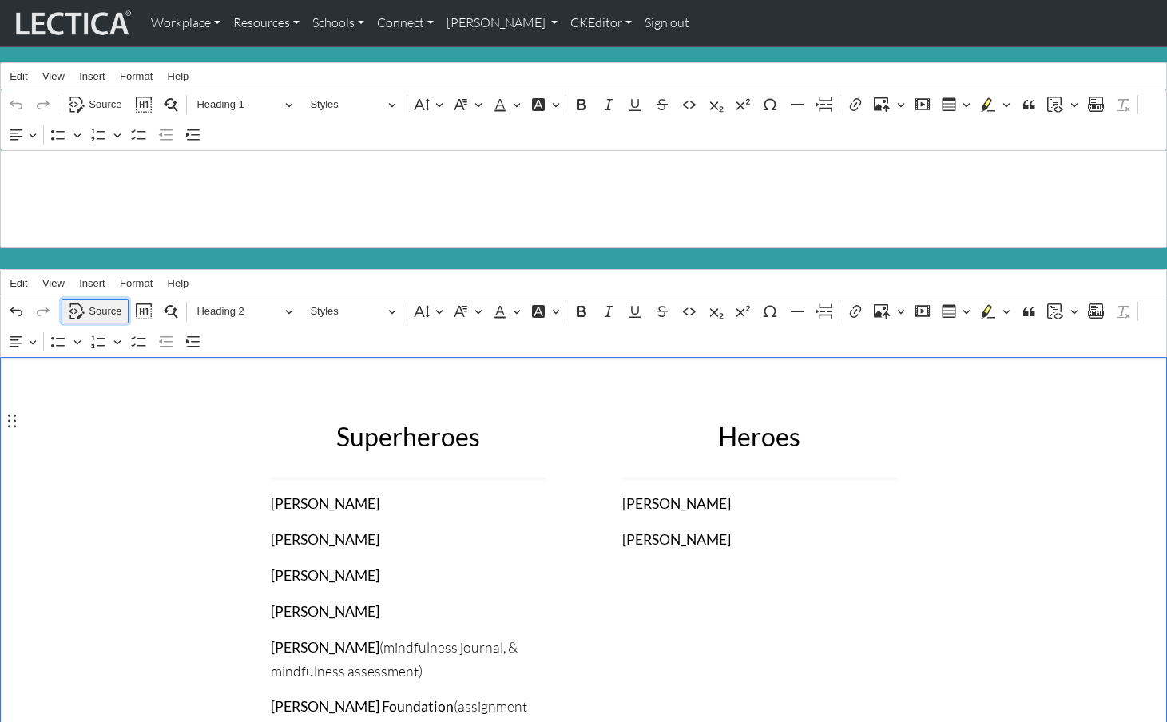
click at [101, 302] on span "Source" at bounding box center [105, 311] width 33 height 19
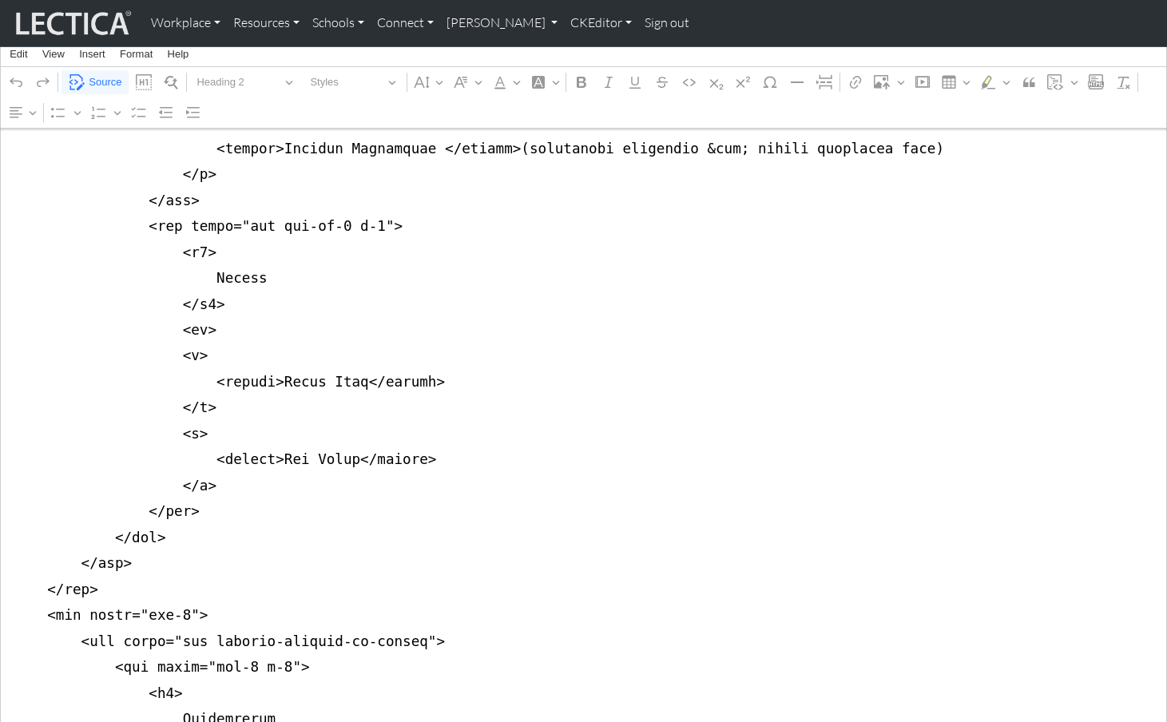
scroll to position [975, 0]
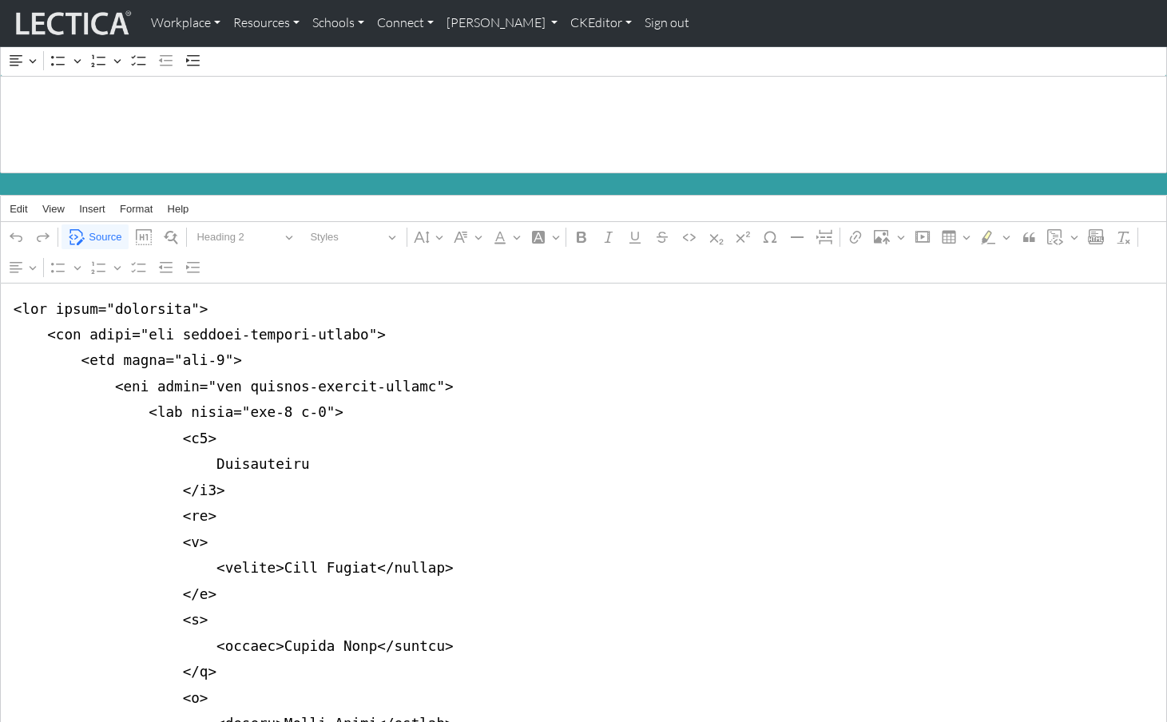
scroll to position [0, 0]
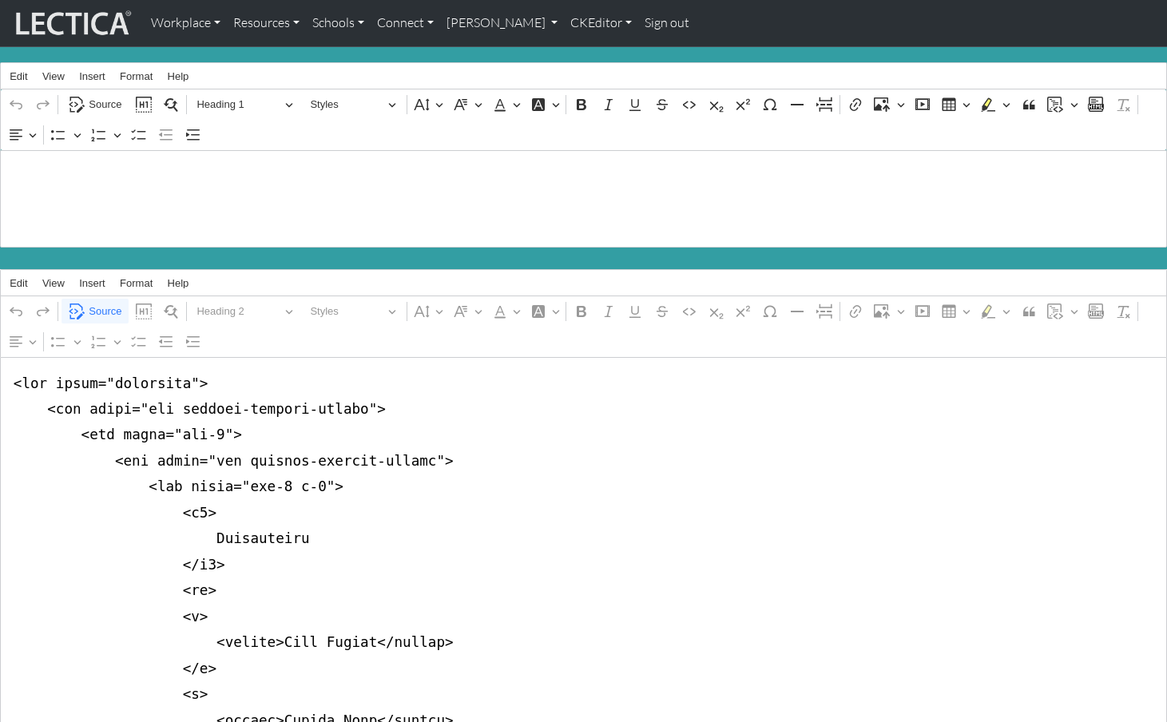
drag, startPoint x: 10, startPoint y: 373, endPoint x: 3, endPoint y: 417, distance: 44.4
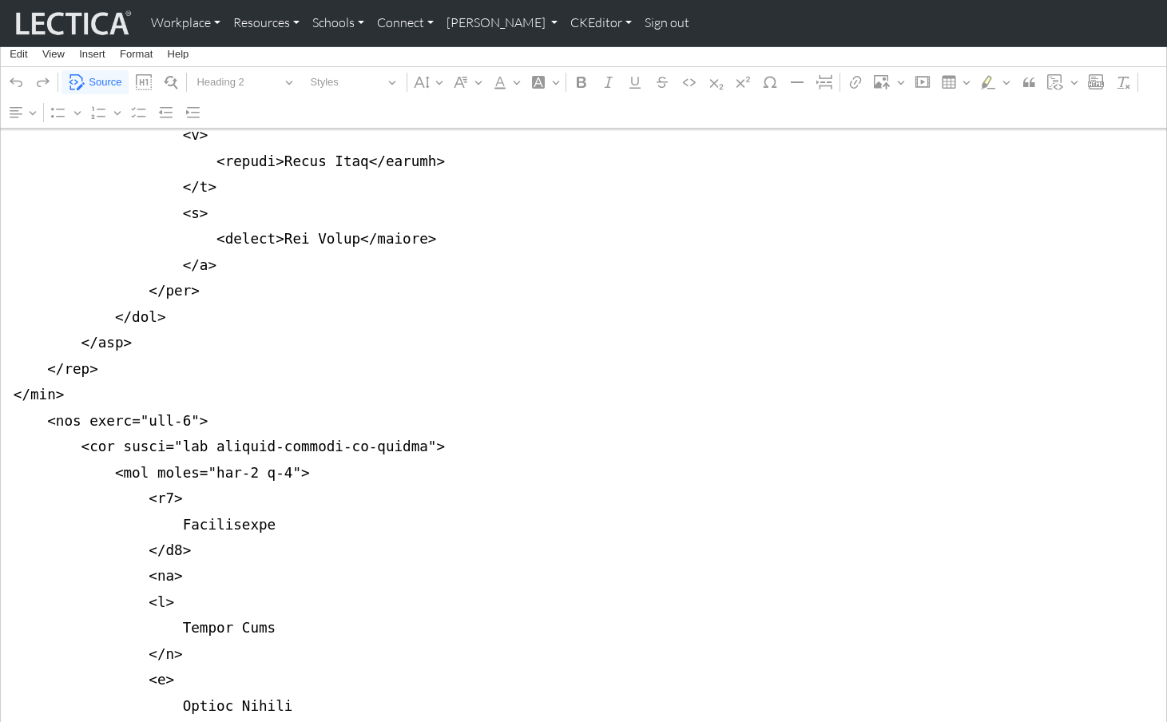
scroll to position [1186, 0]
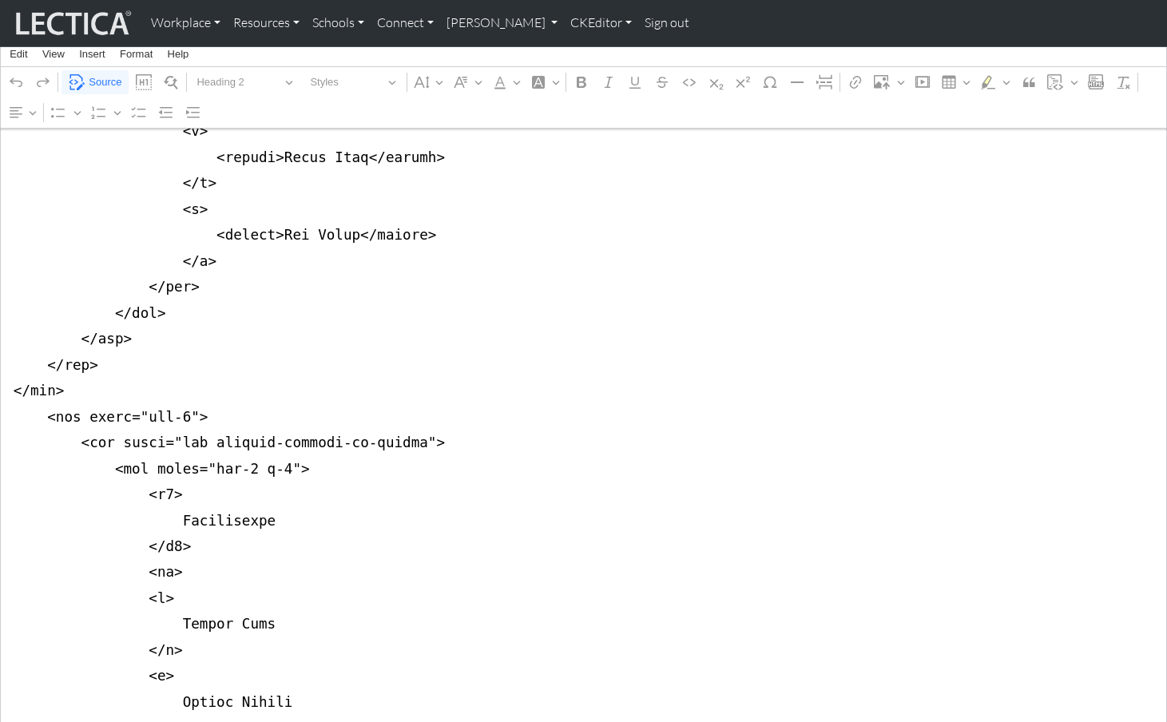
click at [6, 324] on textarea "Source code editing area" at bounding box center [583, 638] width 1167 height 2932
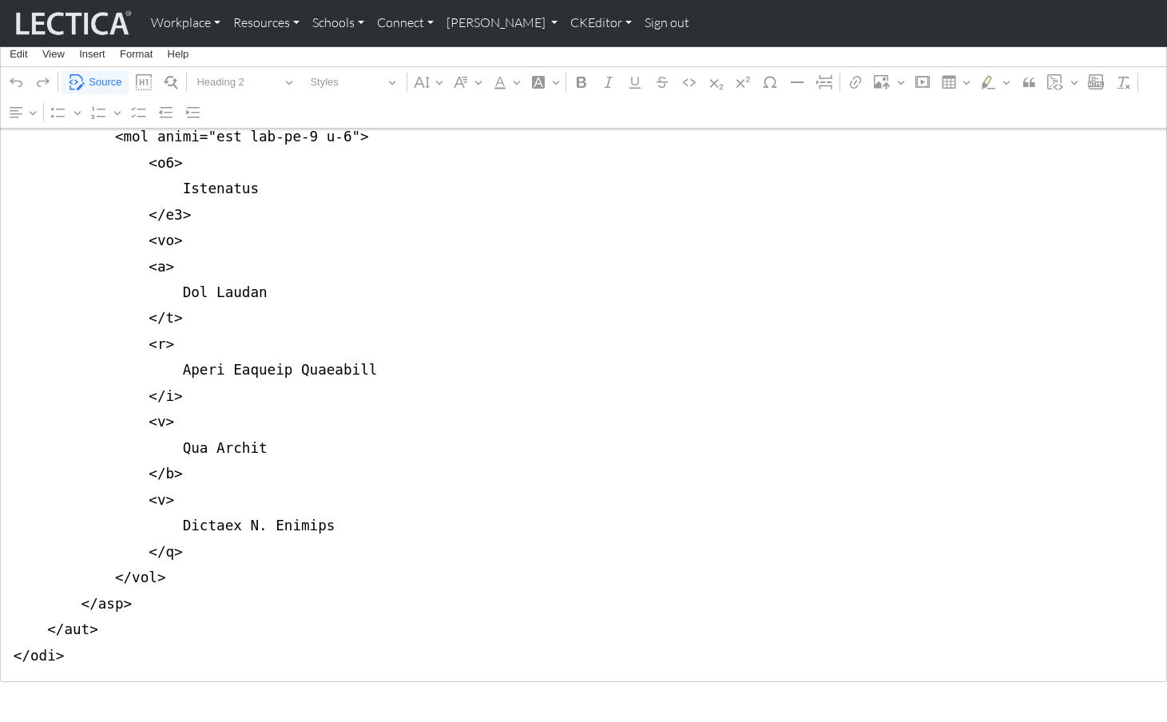
scroll to position [2662, 0]
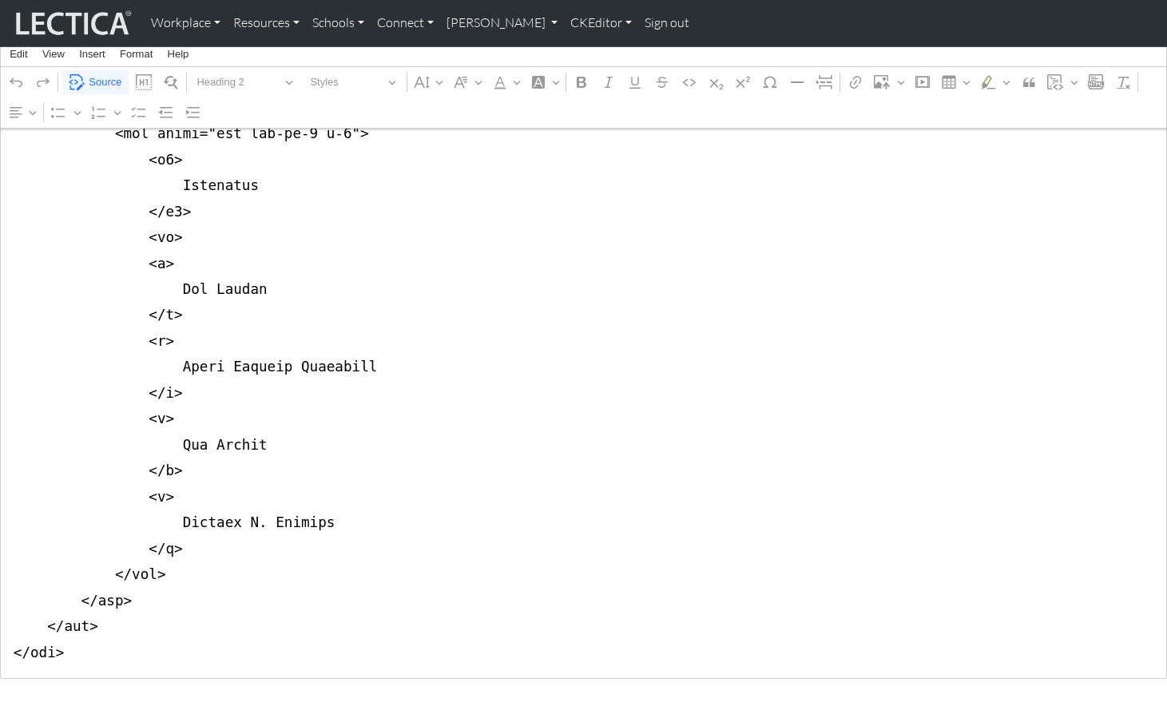
drag, startPoint x: 85, startPoint y: 460, endPoint x: -6, endPoint y: 463, distance: 91.1
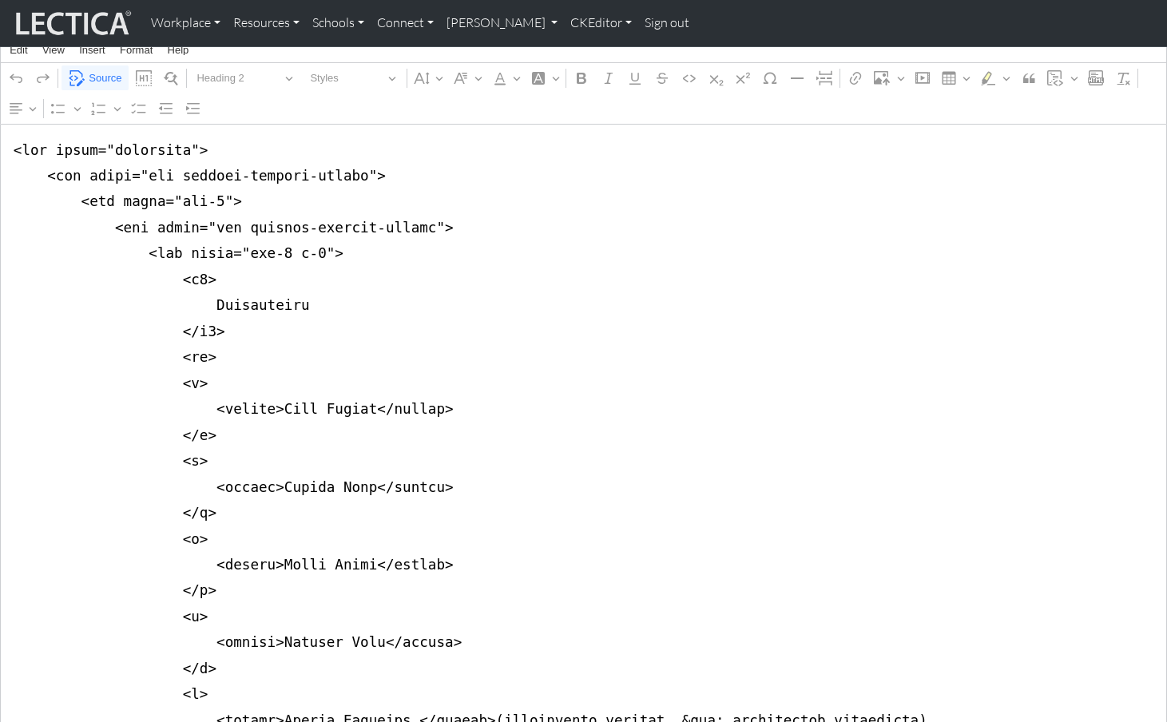
scroll to position [43, 0]
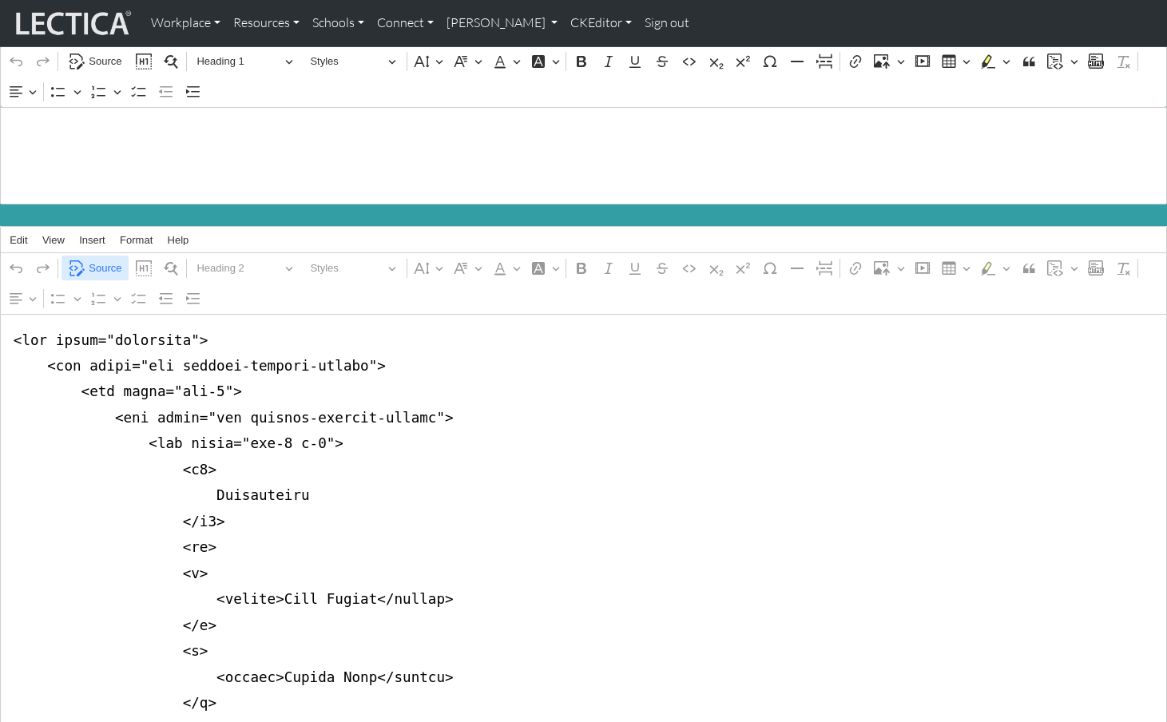
type textarea "<div class="container"> <div class="row justify-content-center"> <div class="co…"
click at [102, 262] on span "Source" at bounding box center [105, 268] width 33 height 19
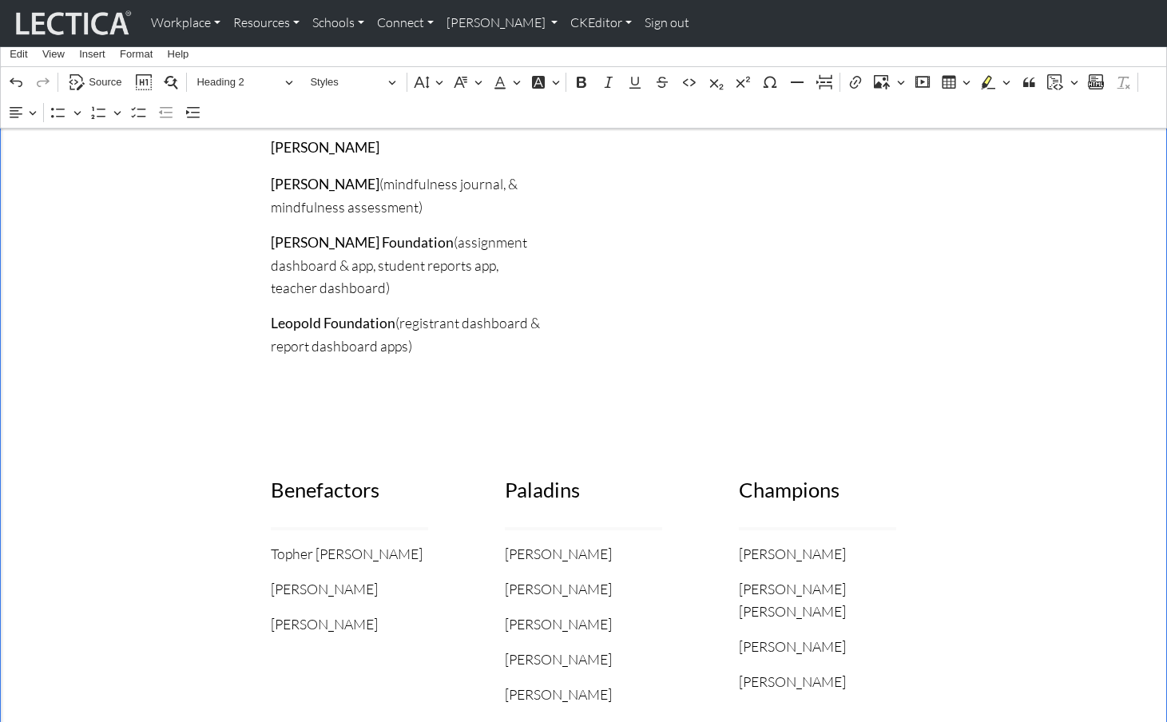
scroll to position [470, 0]
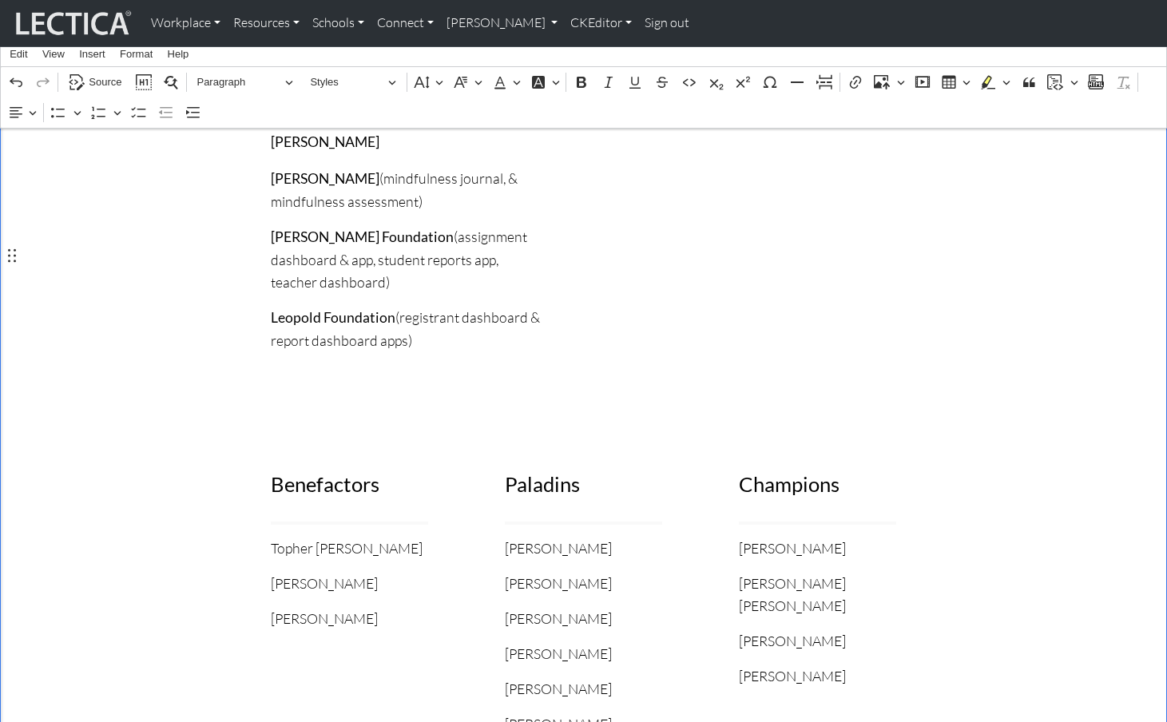
click at [310, 330] on div "Superheroes Theo Dawson Shanti Gaia Becky Reese Laverne Ball Sharon Solloway (m…" at bounding box center [408, 152] width 352 height 503
click at [300, 403] on div "Benefactors Topher Hunt Arthur Curren Lisa Norton" at bounding box center [349, 623] width 234 height 441
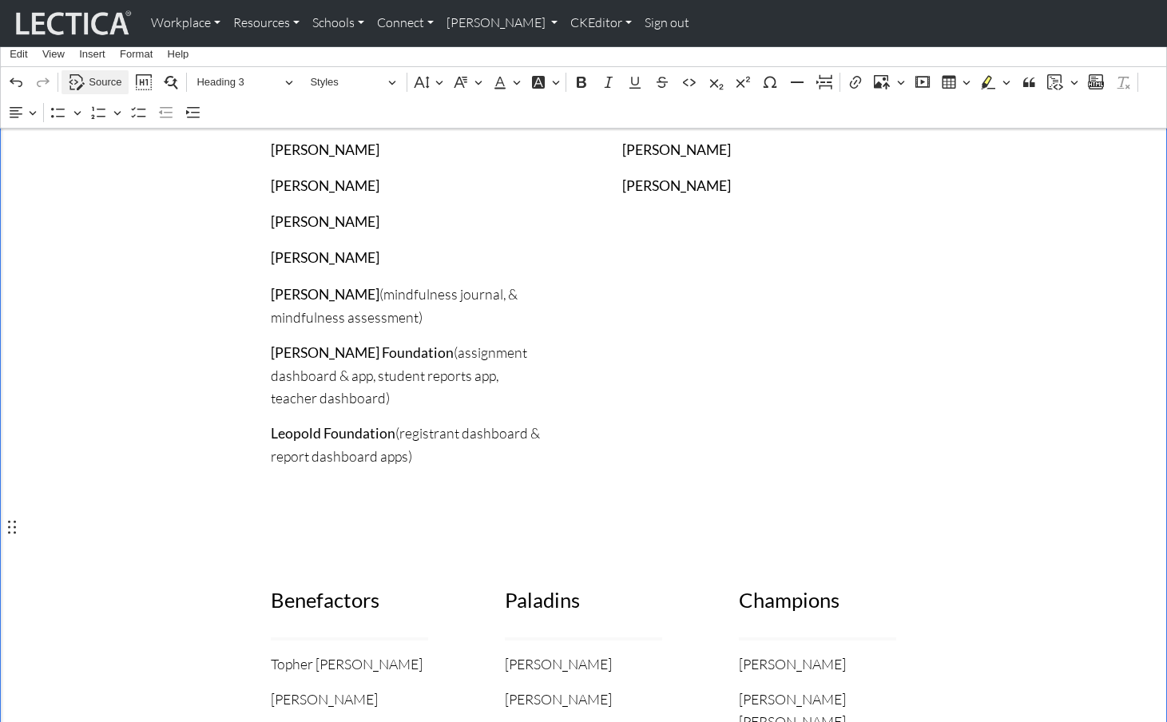
scroll to position [344, 0]
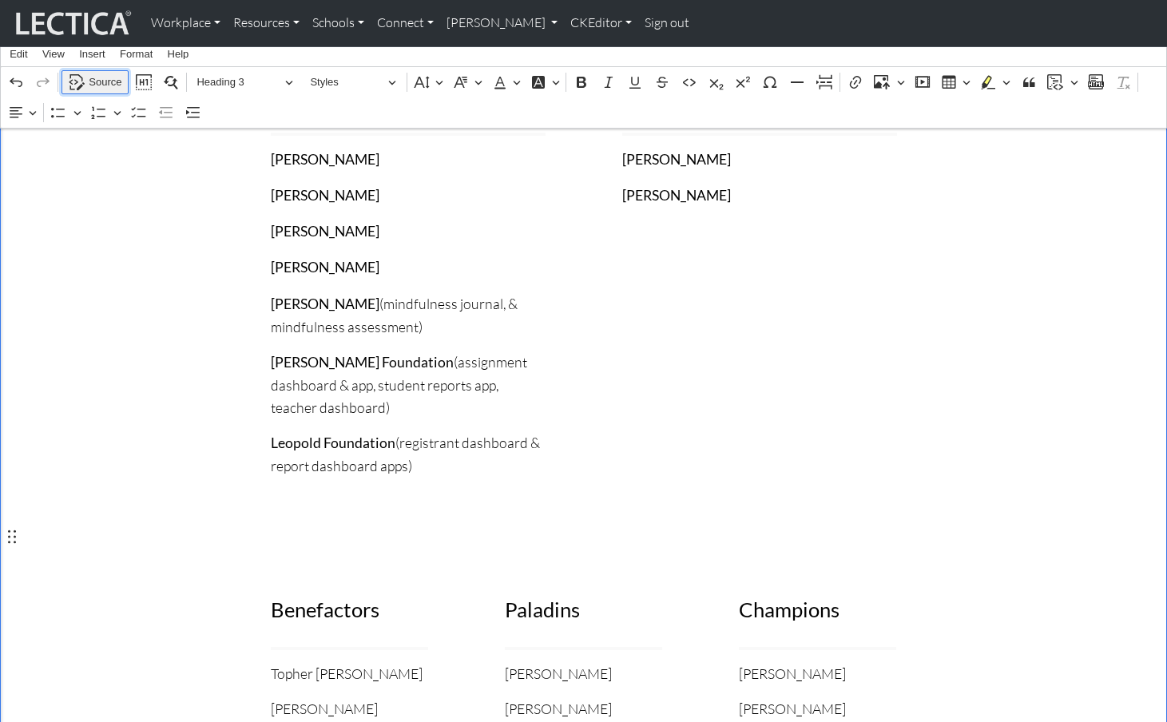
click at [101, 78] on span "Source" at bounding box center [105, 82] width 33 height 19
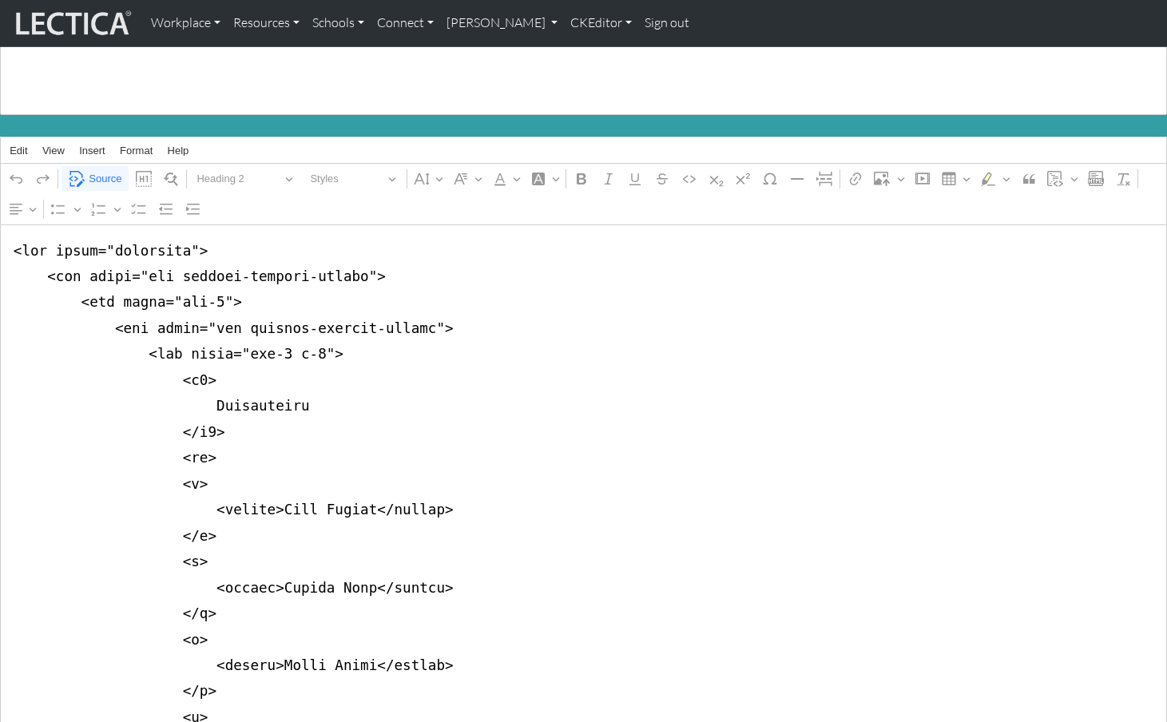
scroll to position [133, 0]
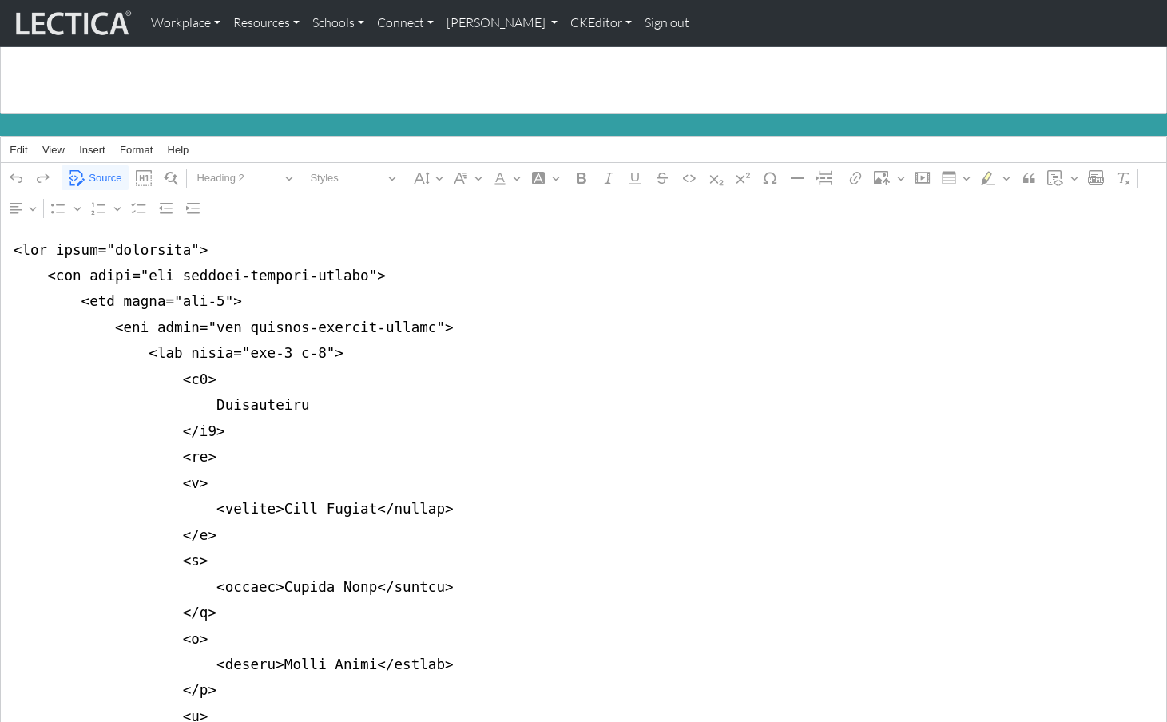
type textarea "<div class="container"> <div class="row justify-content-center"> <div class="co…"
click at [101, 169] on span "Source" at bounding box center [105, 178] width 33 height 19
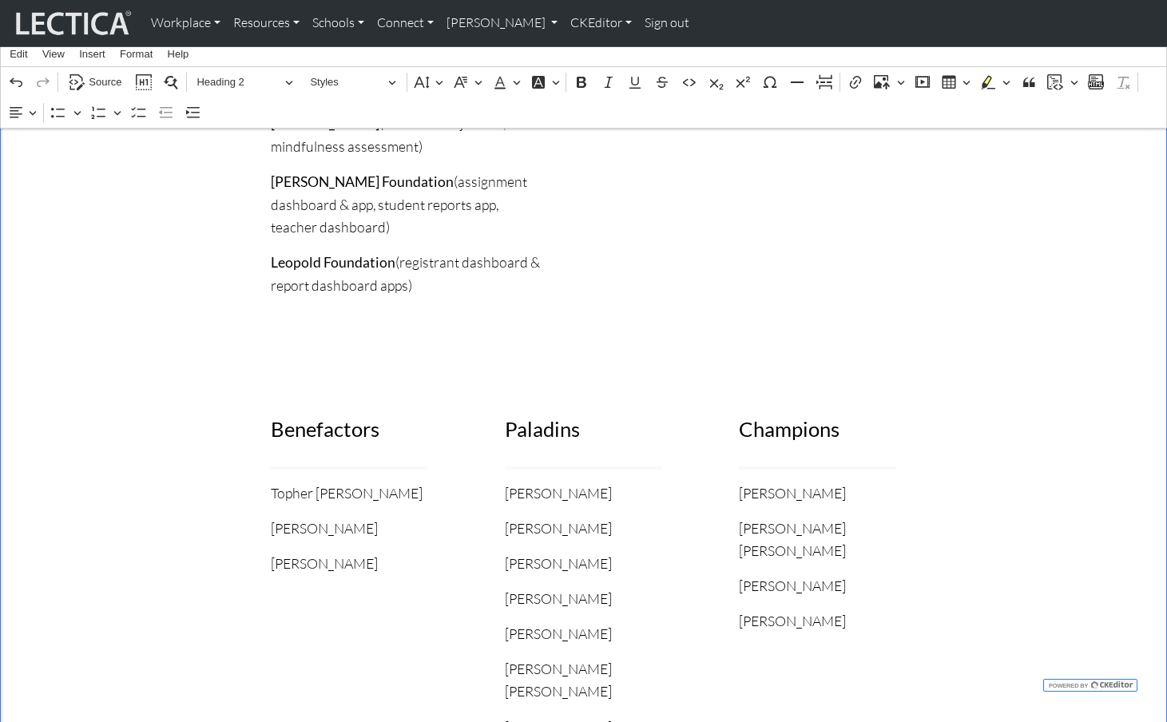
scroll to position [0, 0]
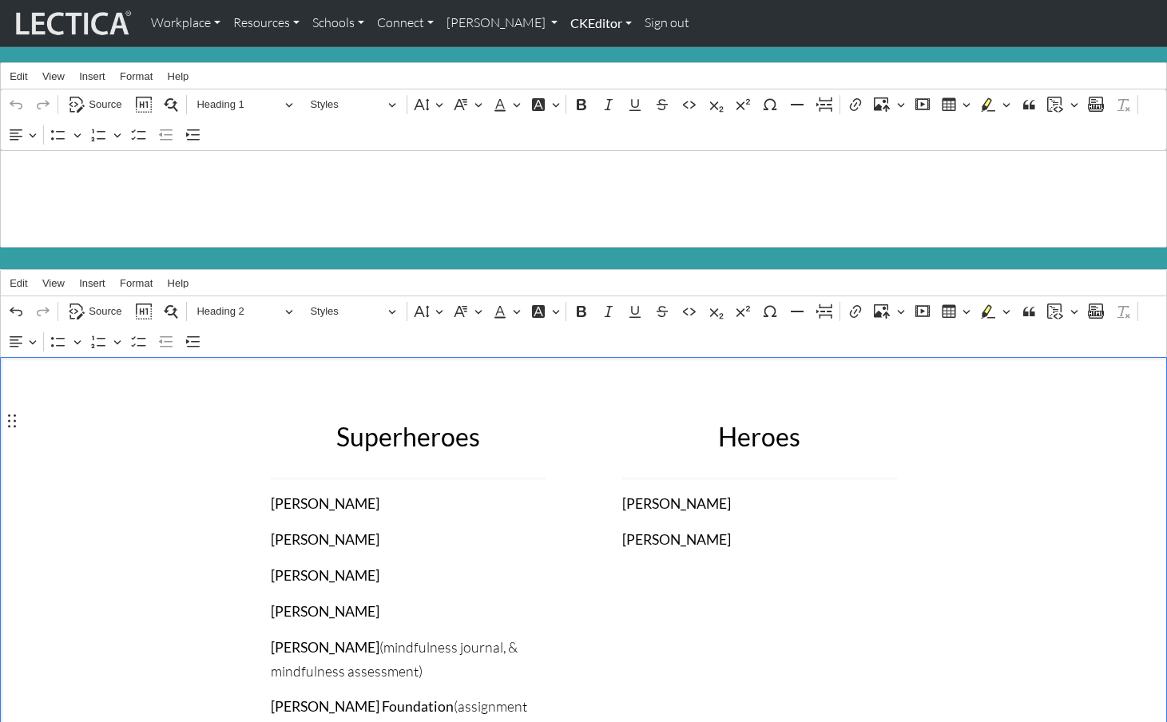
click at [566, 24] on link "CKEditor" at bounding box center [601, 23] width 74 height 34
click at [577, 53] on link "Edit" at bounding box center [593, 59] width 32 height 20
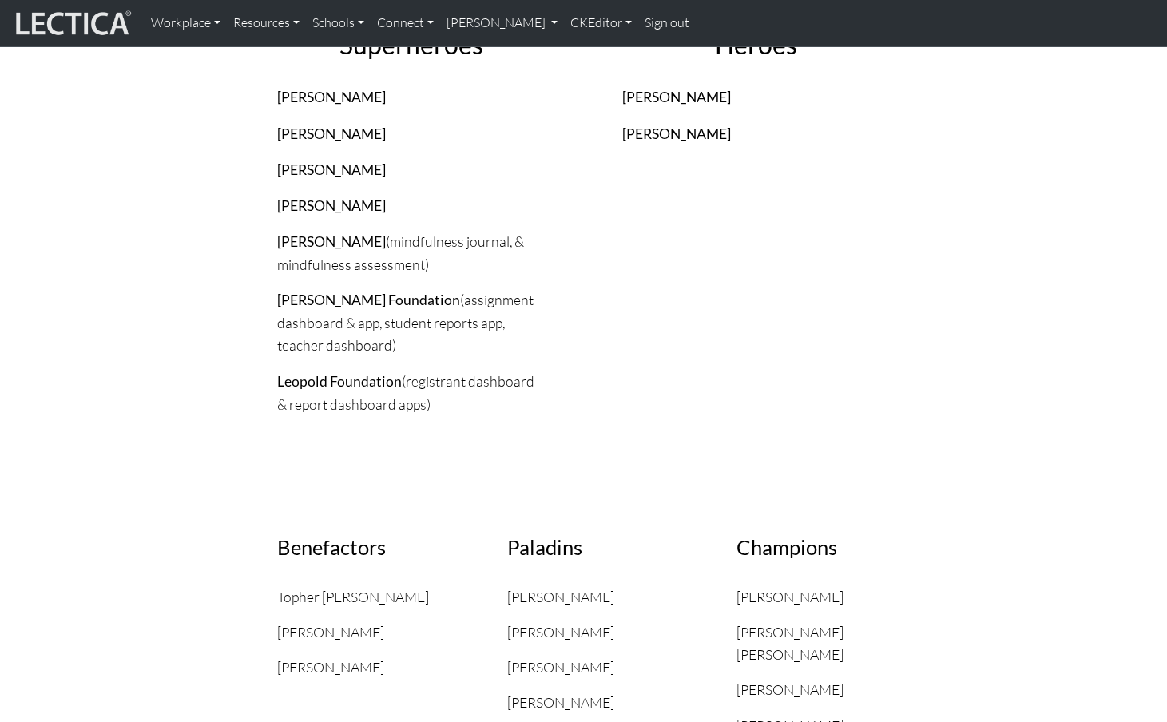
scroll to position [170, 0]
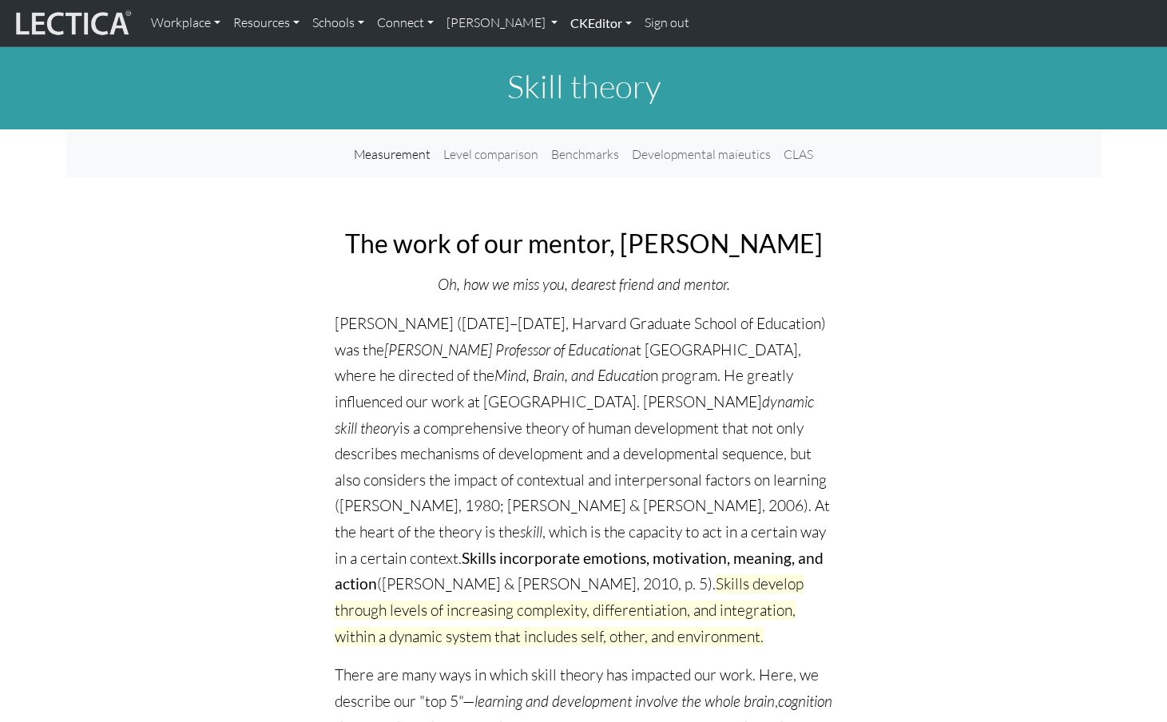
click at [564, 22] on link "CKEditor" at bounding box center [601, 23] width 74 height 34
click at [577, 57] on link "Edit" at bounding box center [593, 59] width 32 height 20
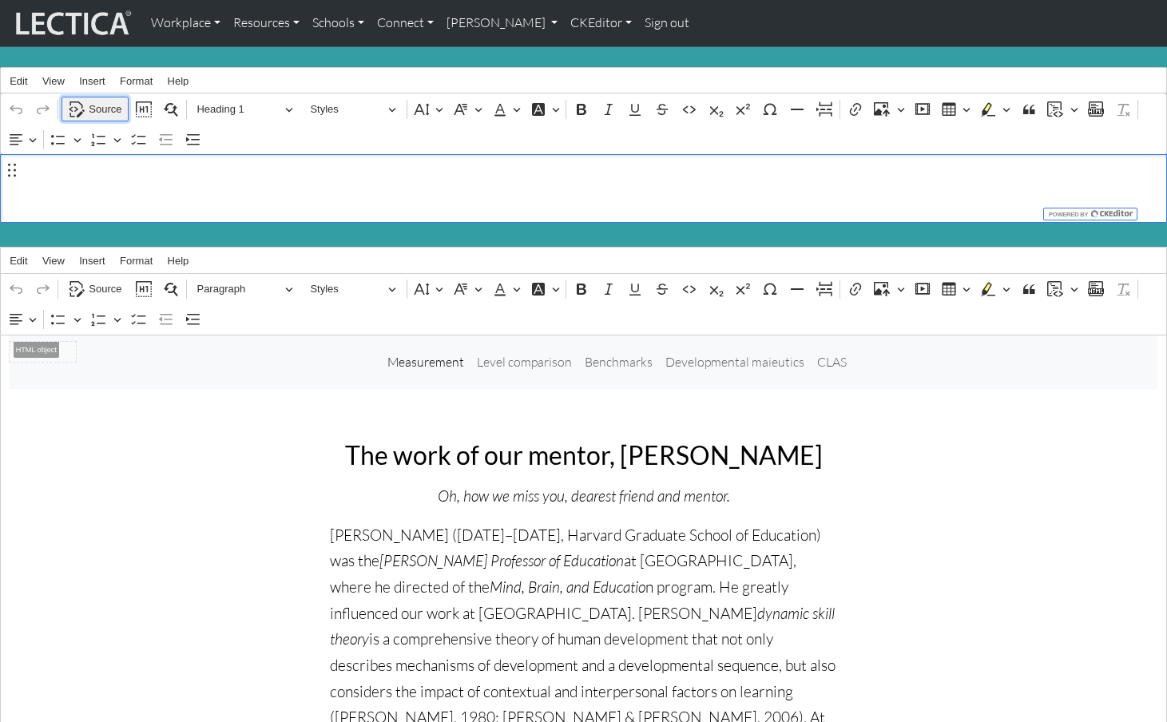
click at [97, 107] on span "Source" at bounding box center [105, 109] width 33 height 19
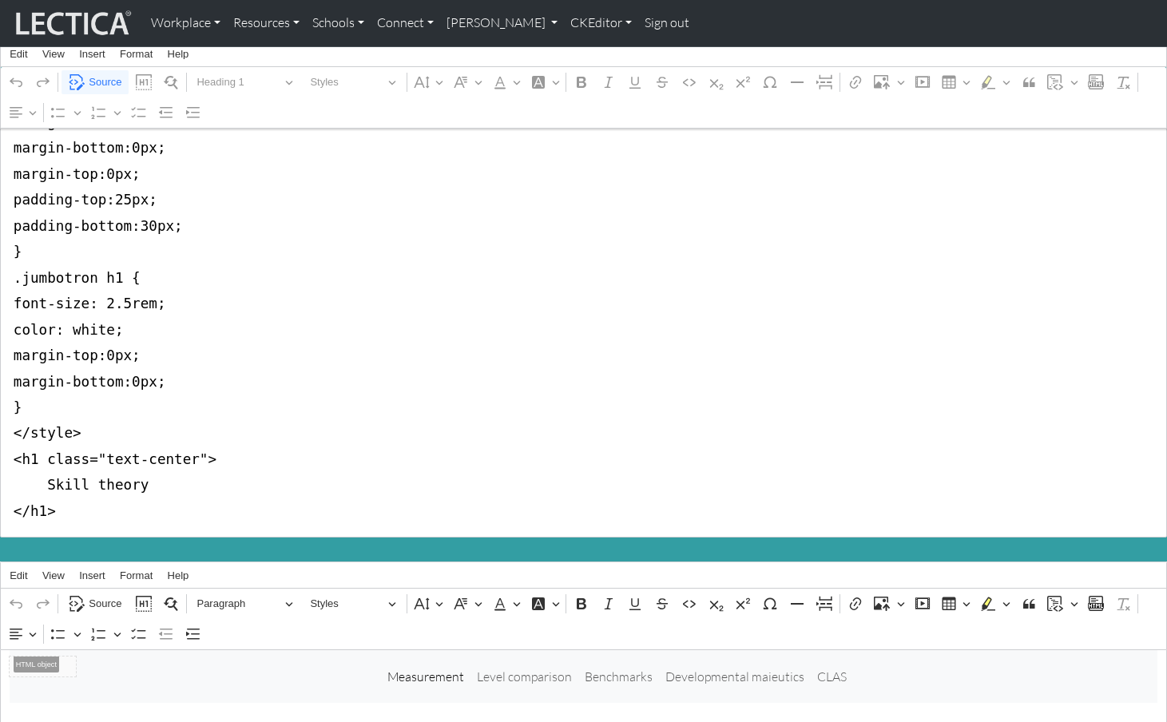
scroll to position [89, 0]
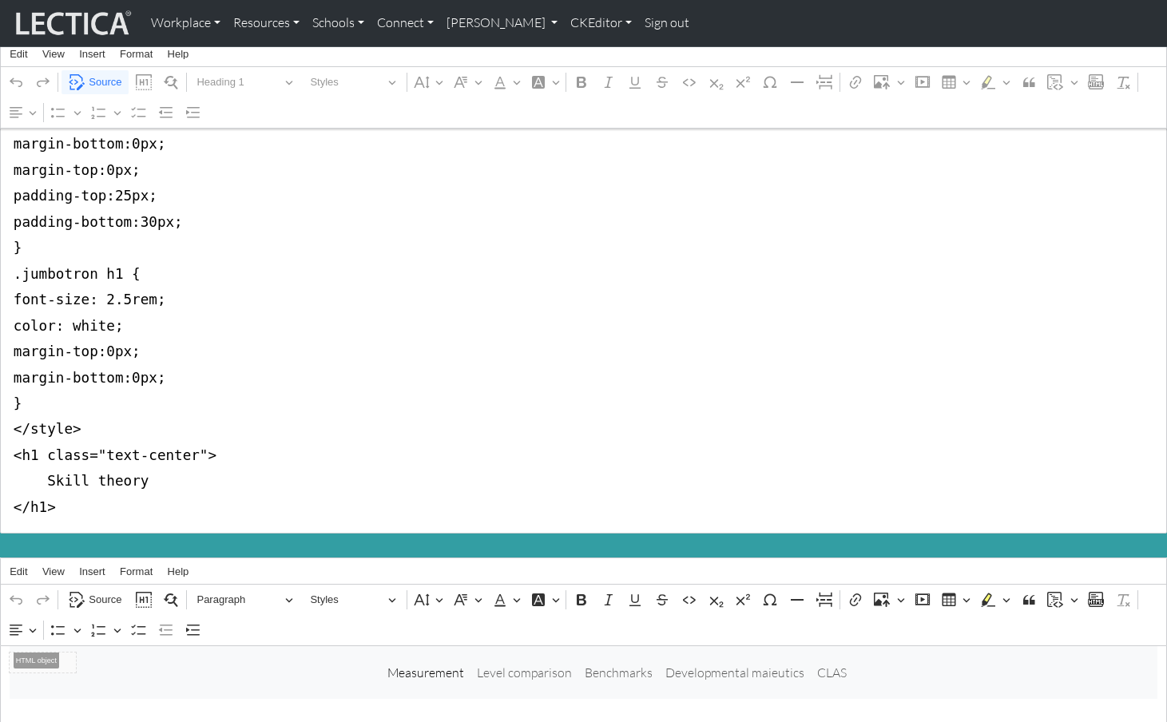
drag, startPoint x: 10, startPoint y: 172, endPoint x: 1, endPoint y: 425, distance: 253.4
click at [1, 425] on textarea "<style type="text/css">.jumbotron-fluid { background-color:#339ea3; margin-bott…" at bounding box center [583, 300] width 1167 height 468
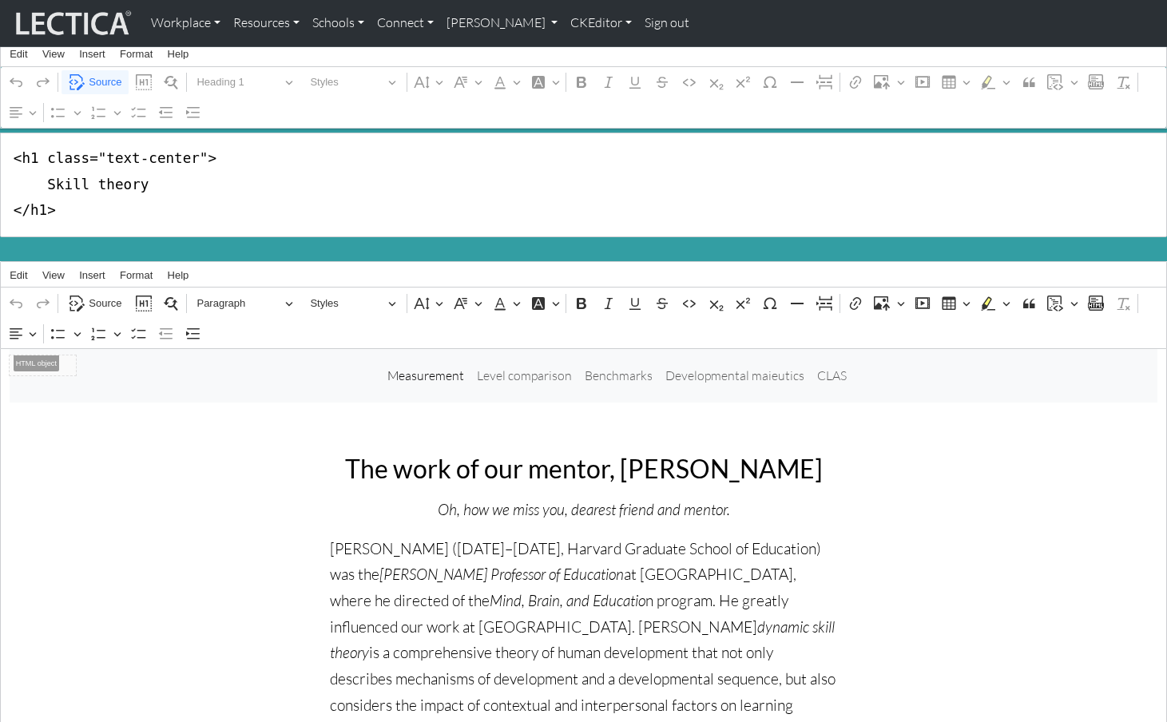
scroll to position [0, 0]
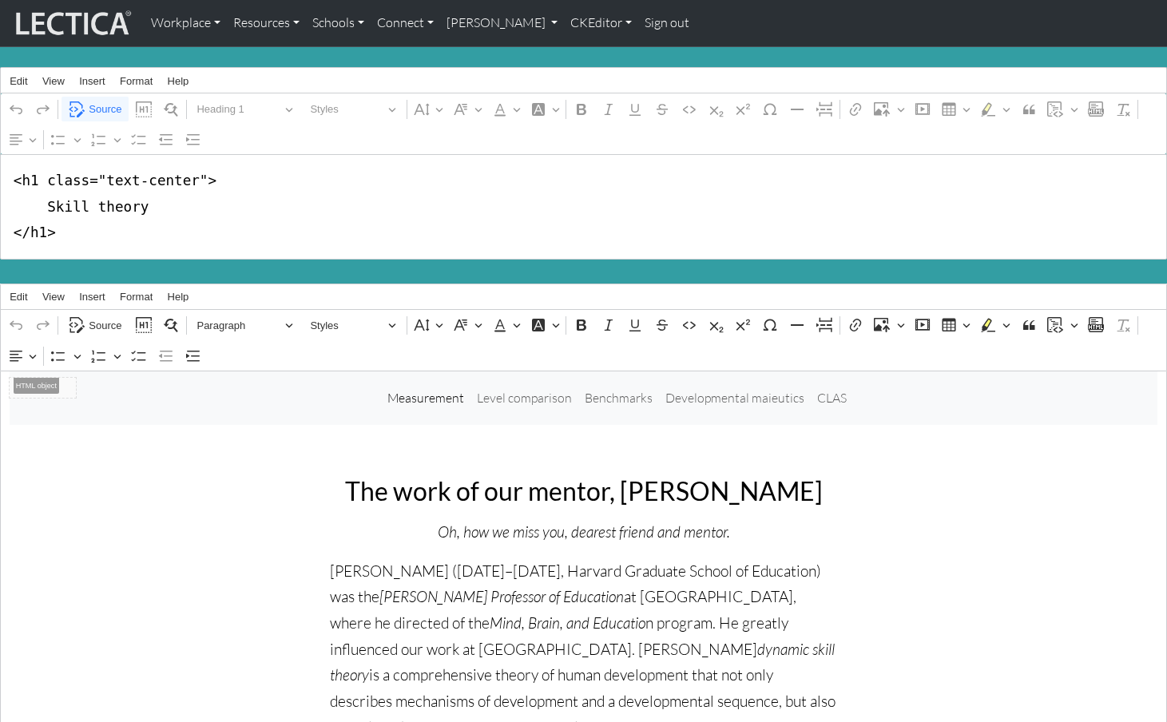
drag, startPoint x: 37, startPoint y: 178, endPoint x: 193, endPoint y: 181, distance: 156.6
click at [193, 181] on textarea "<h1 class="text-center"> Skill theory </h1>" at bounding box center [583, 206] width 1167 height 105
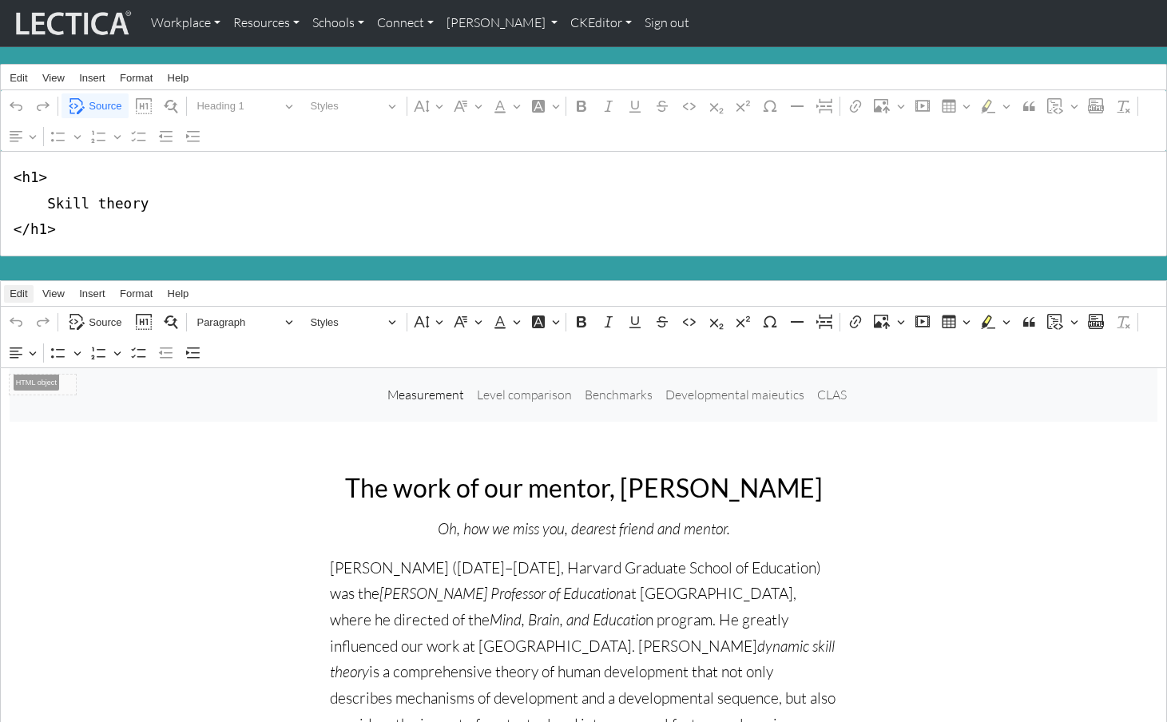
type textarea "<h1> Skill theory </h1>"
click at [16, 288] on span "Edit" at bounding box center [19, 293] width 18 height 10
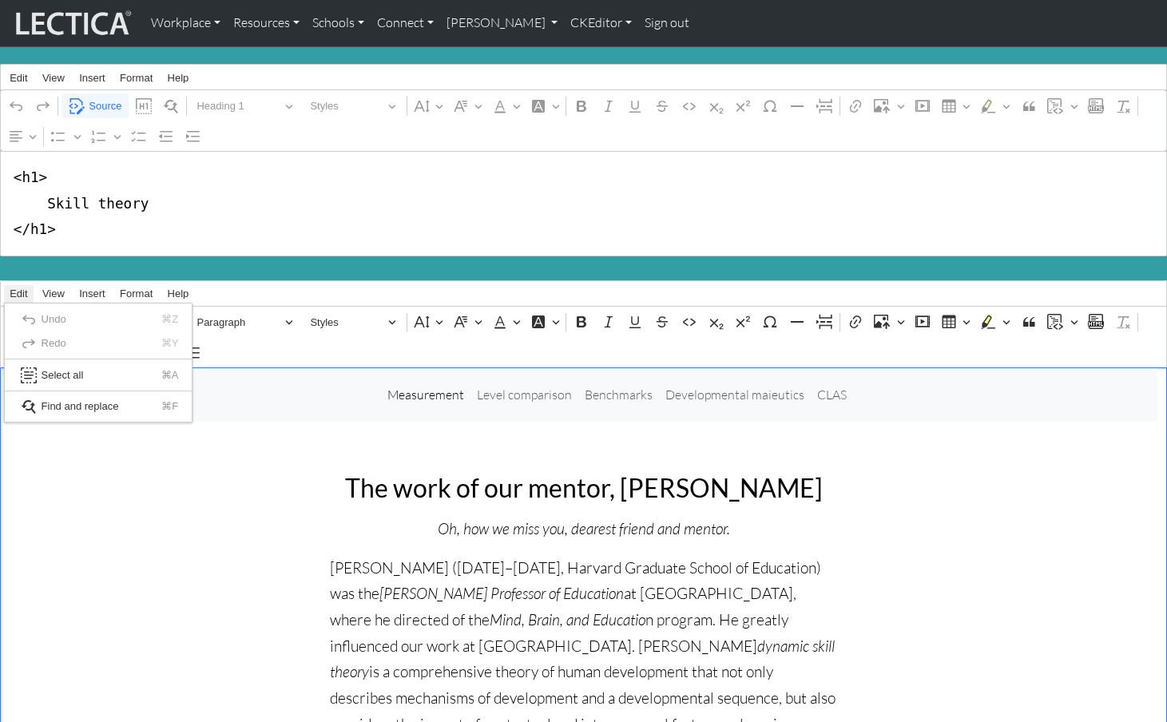
drag, startPoint x: 133, startPoint y: 553, endPoint x: 101, endPoint y: 484, distance: 76.1
click at [97, 313] on span "Source" at bounding box center [105, 322] width 33 height 19
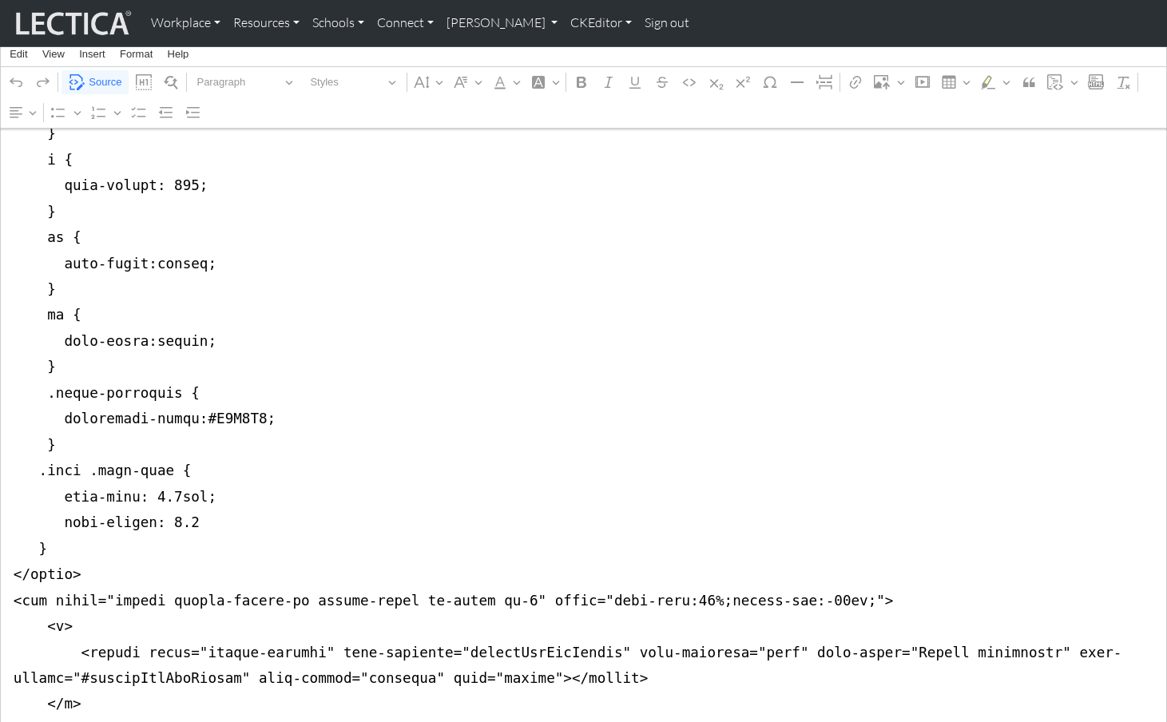
scroll to position [1205, 0]
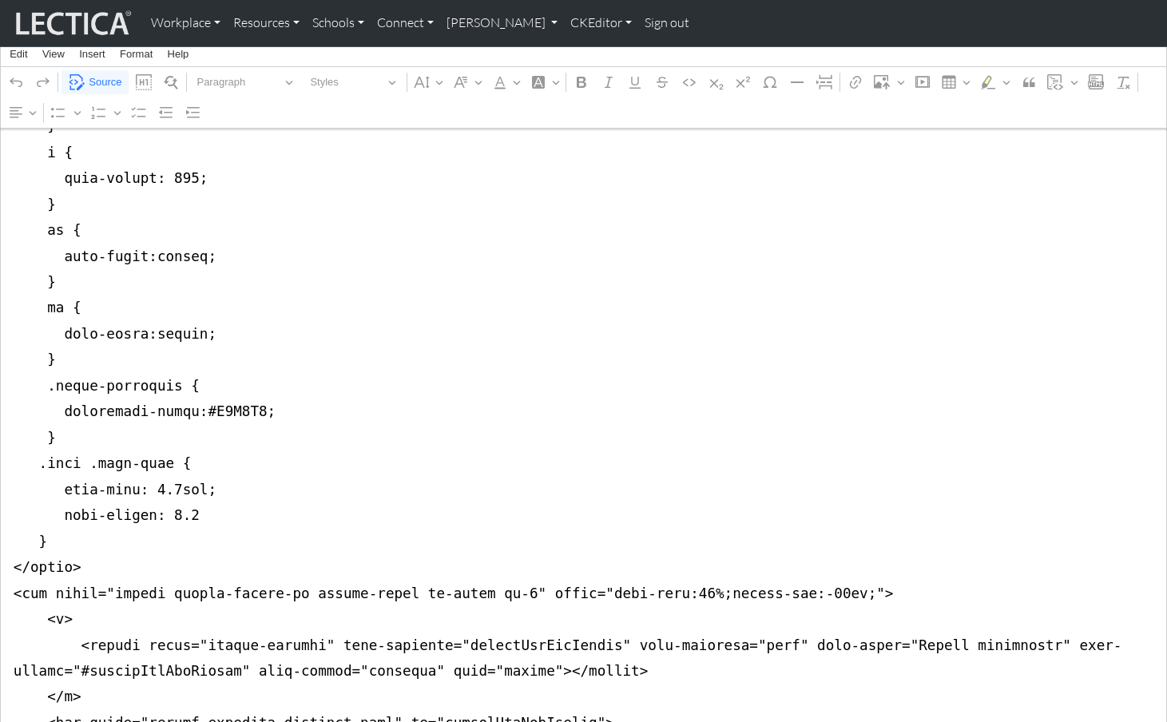
drag, startPoint x: 12, startPoint y: 368, endPoint x: 2, endPoint y: 491, distance: 123.4
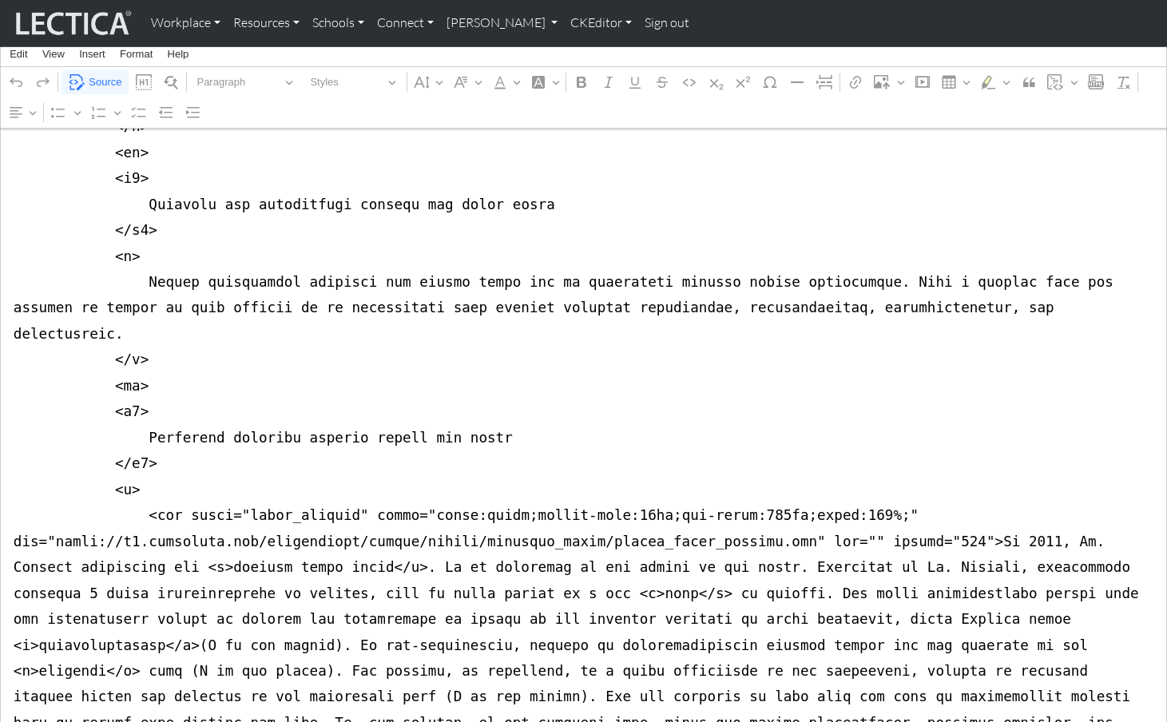
scroll to position [0, 0]
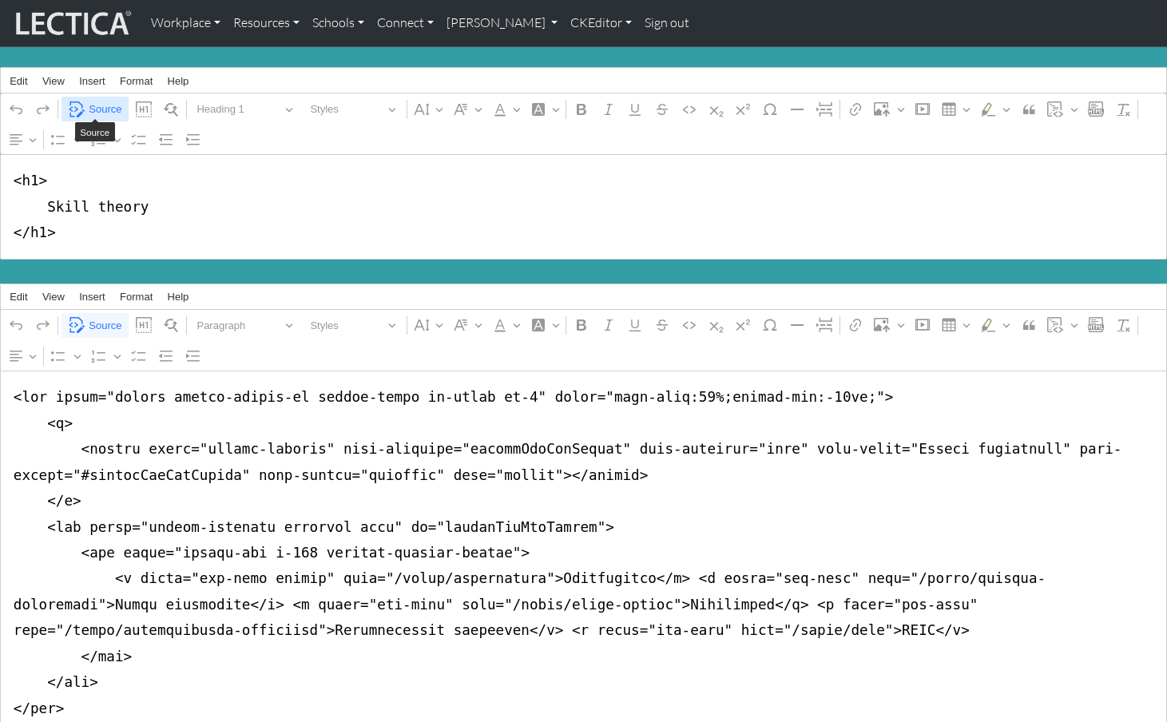
type textarea "<nav class="navbar navbar-expand-lg navbar-light bg-light mb-5" style="font-siz…"
click at [101, 105] on span "Source" at bounding box center [105, 109] width 33 height 19
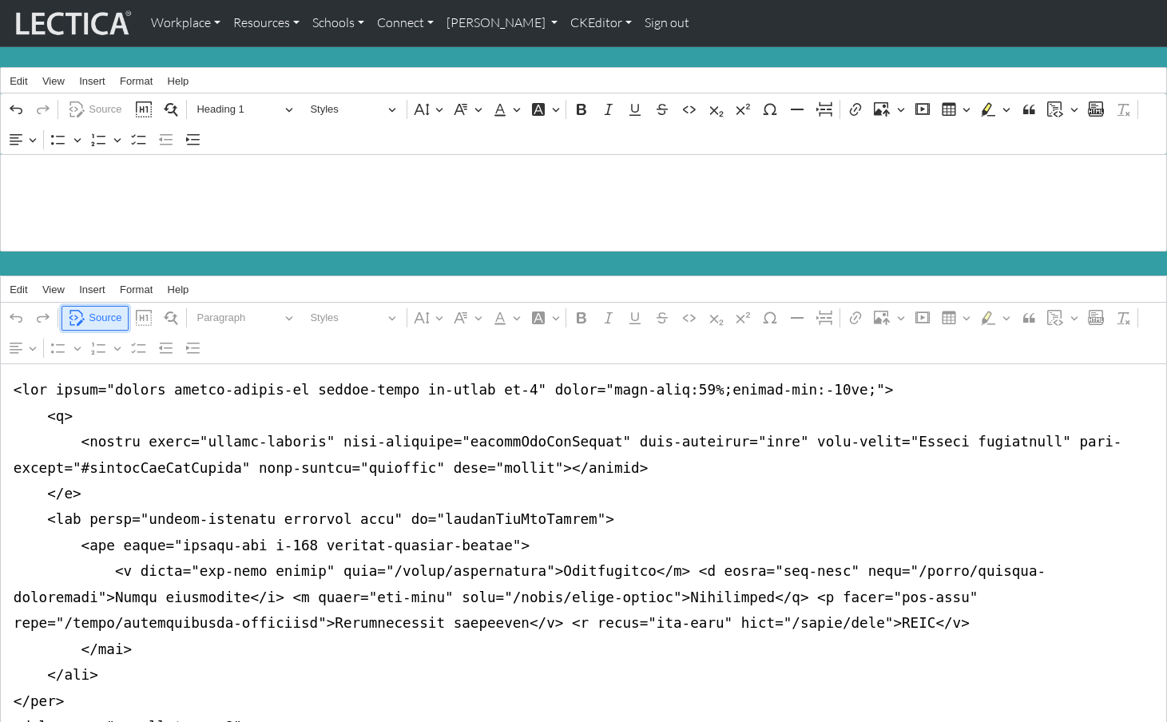
click at [99, 308] on span "Source" at bounding box center [105, 317] width 33 height 19
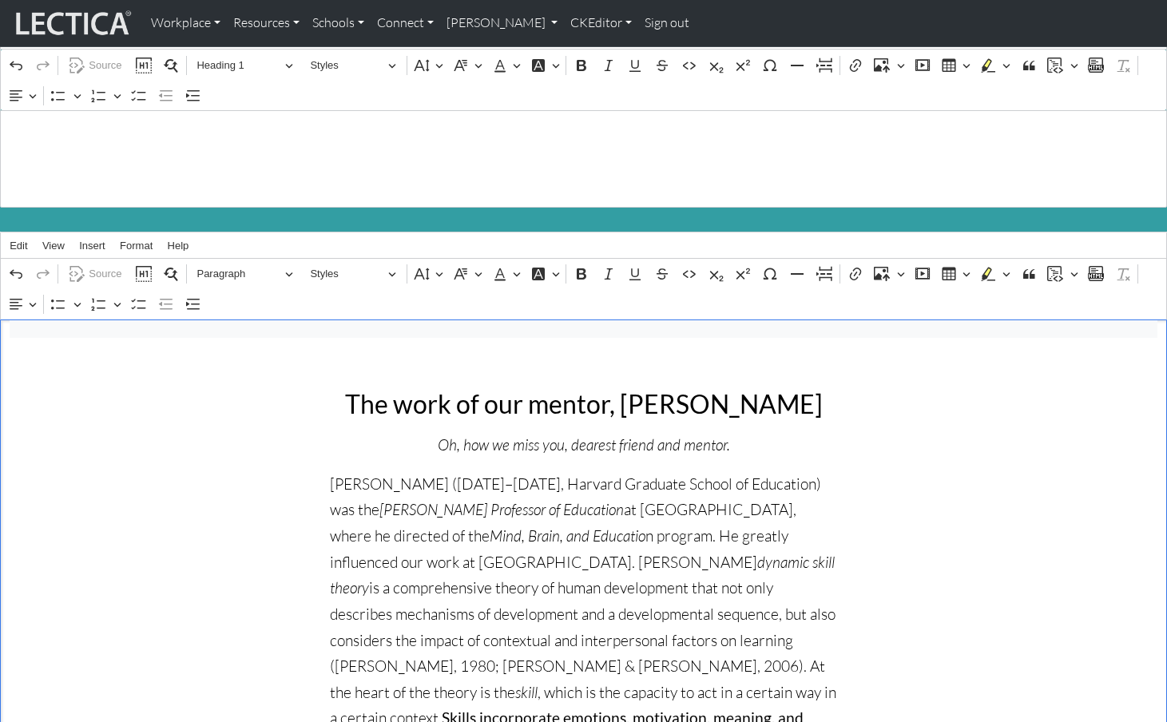
scroll to position [34, 0]
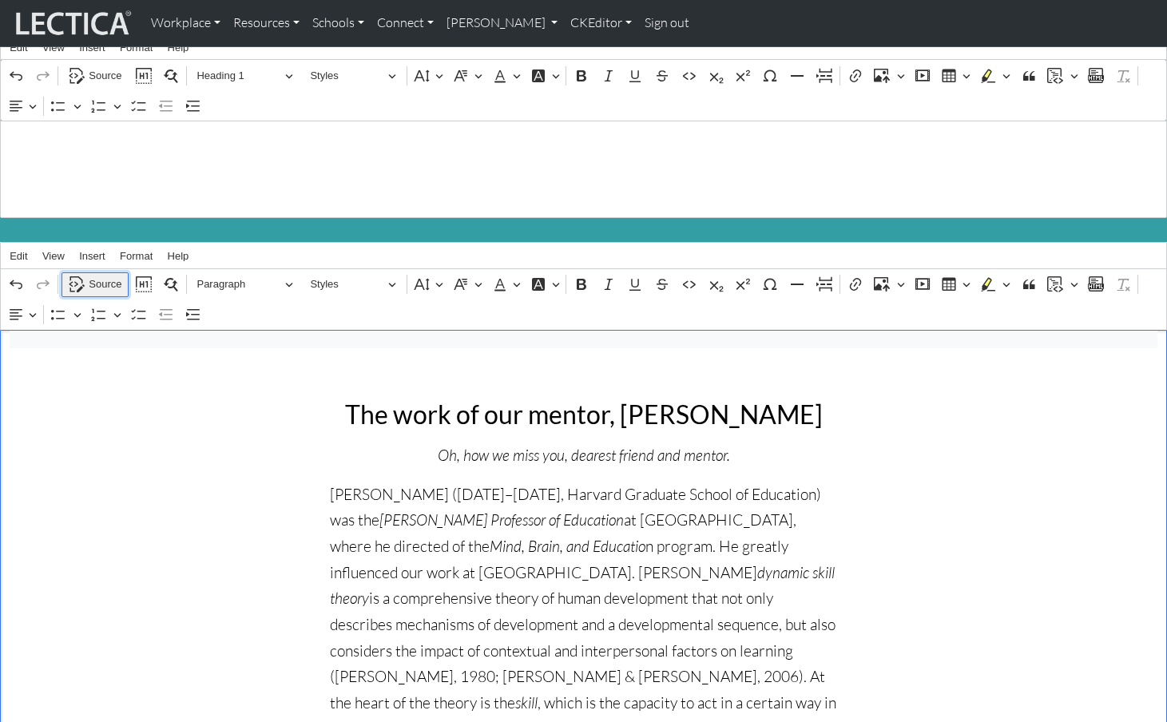
click at [97, 275] on span "Source" at bounding box center [105, 284] width 33 height 19
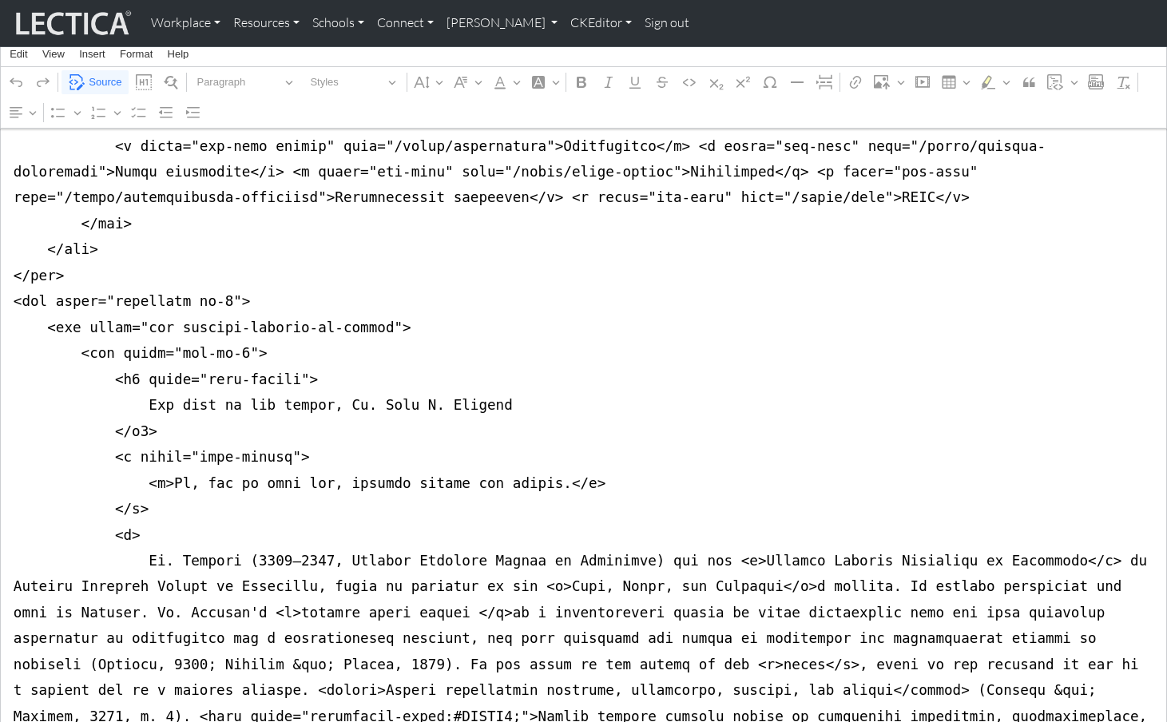
scroll to position [437, 0]
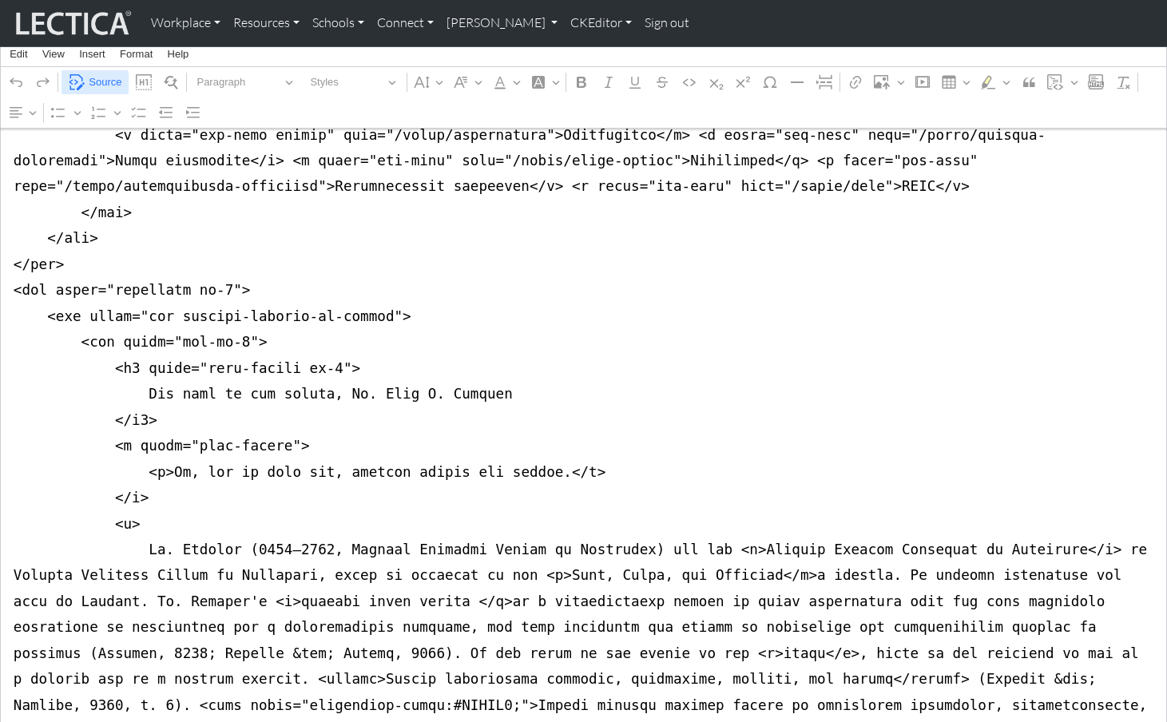
type textarea "<nav class="navbar navbar-expand-lg navbar-light bg-light mb-5" style="font-siz…"
click at [93, 80] on span "Source" at bounding box center [105, 82] width 33 height 19
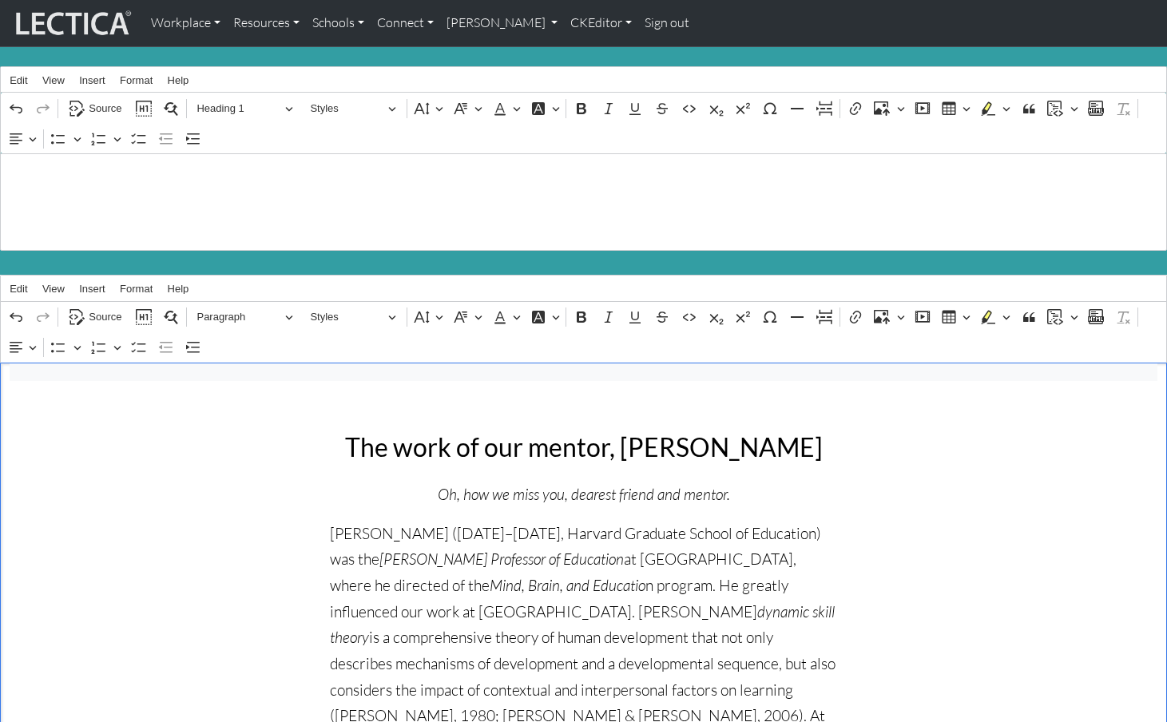
scroll to position [0, 0]
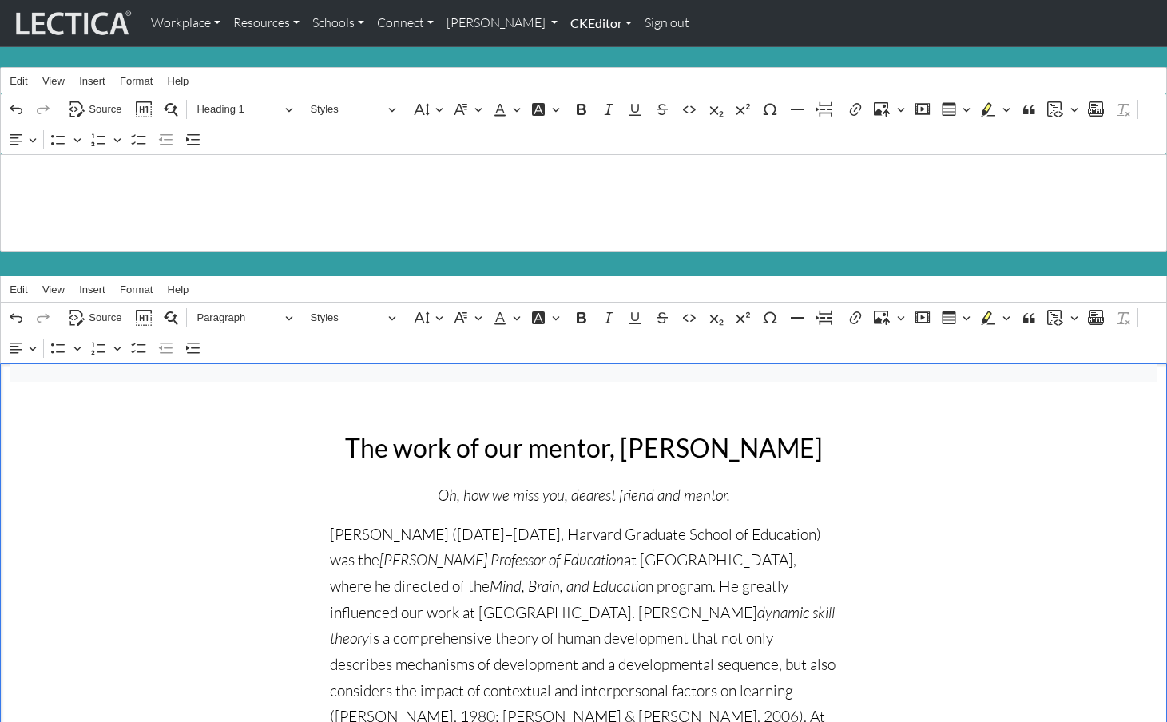
click at [564, 22] on link "CKEditor" at bounding box center [601, 23] width 74 height 34
click at [577, 49] on link "Edit" at bounding box center [593, 59] width 32 height 20
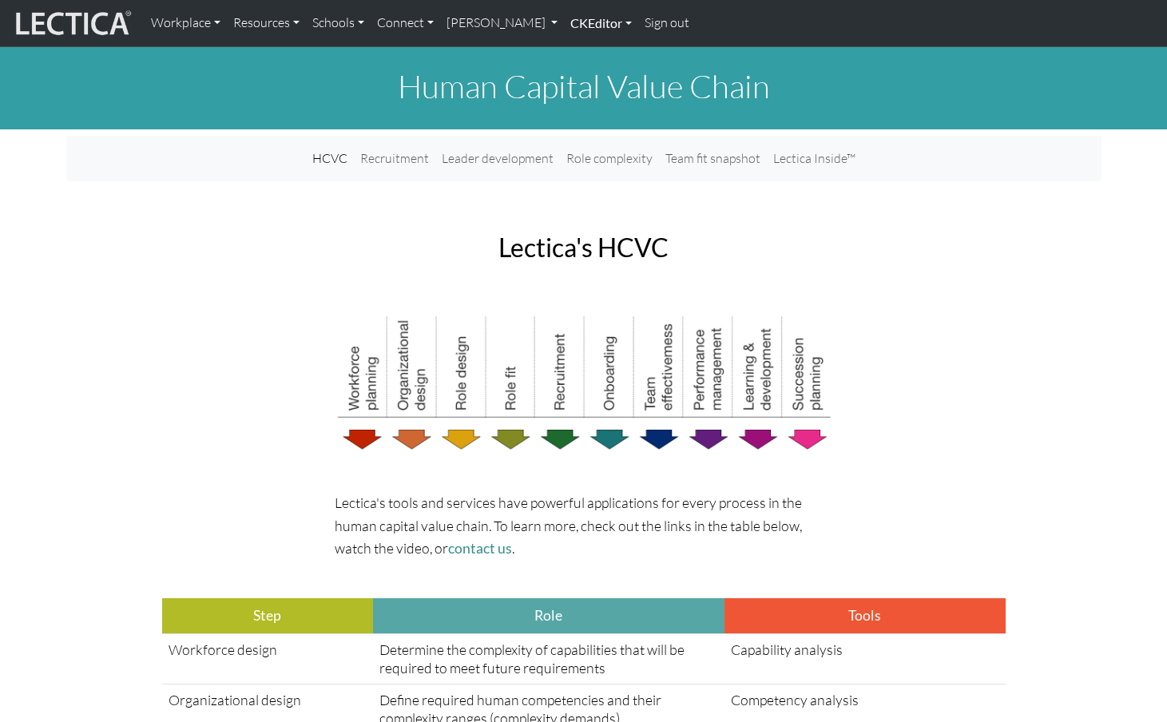
click at [564, 24] on link "CKEditor" at bounding box center [601, 23] width 74 height 34
click at [577, 62] on link "Edit" at bounding box center [593, 59] width 32 height 20
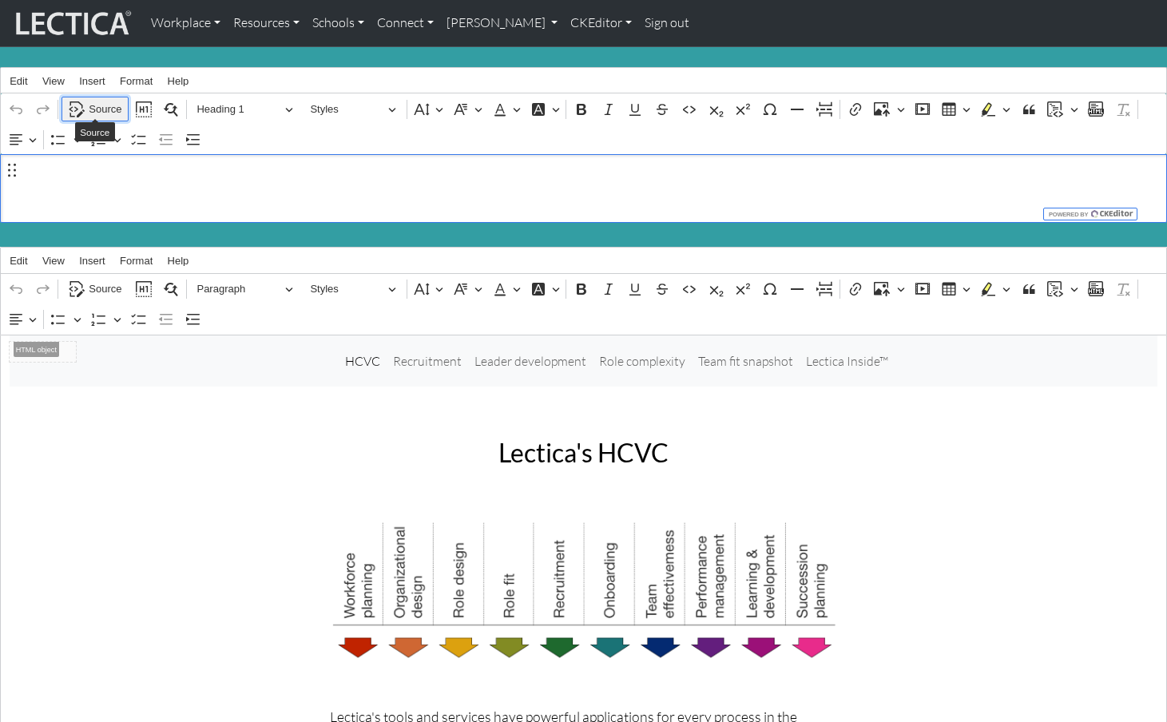
click at [101, 106] on span "Source" at bounding box center [105, 109] width 33 height 19
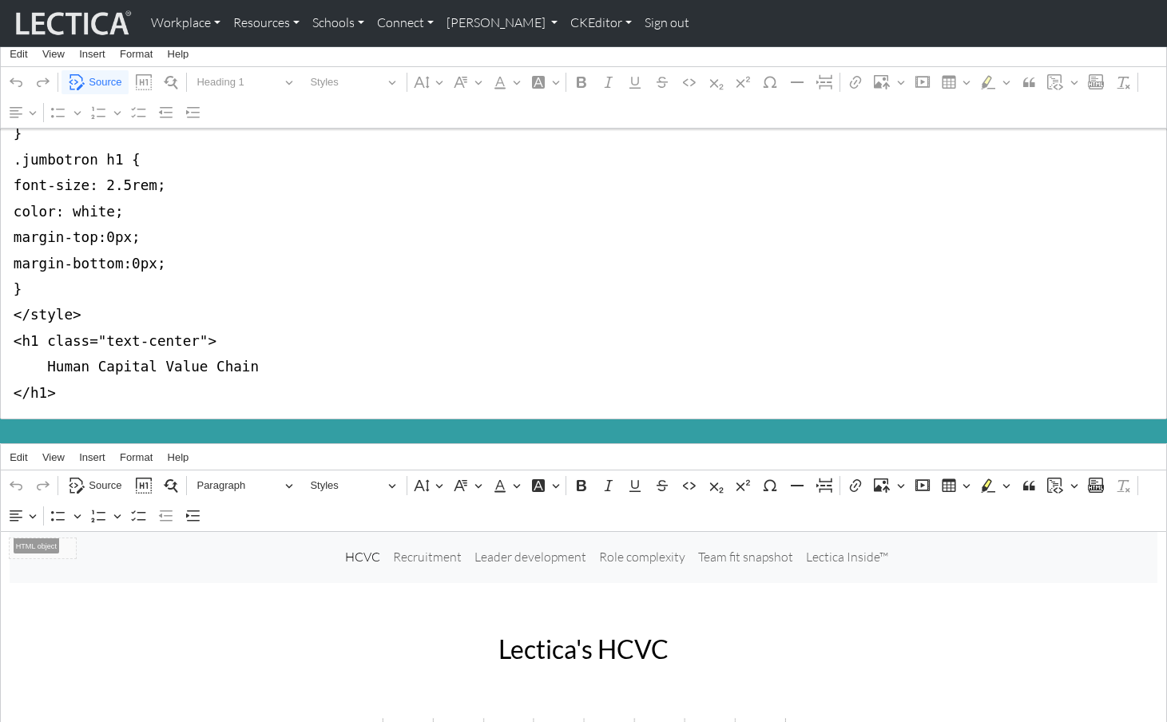
scroll to position [232, 0]
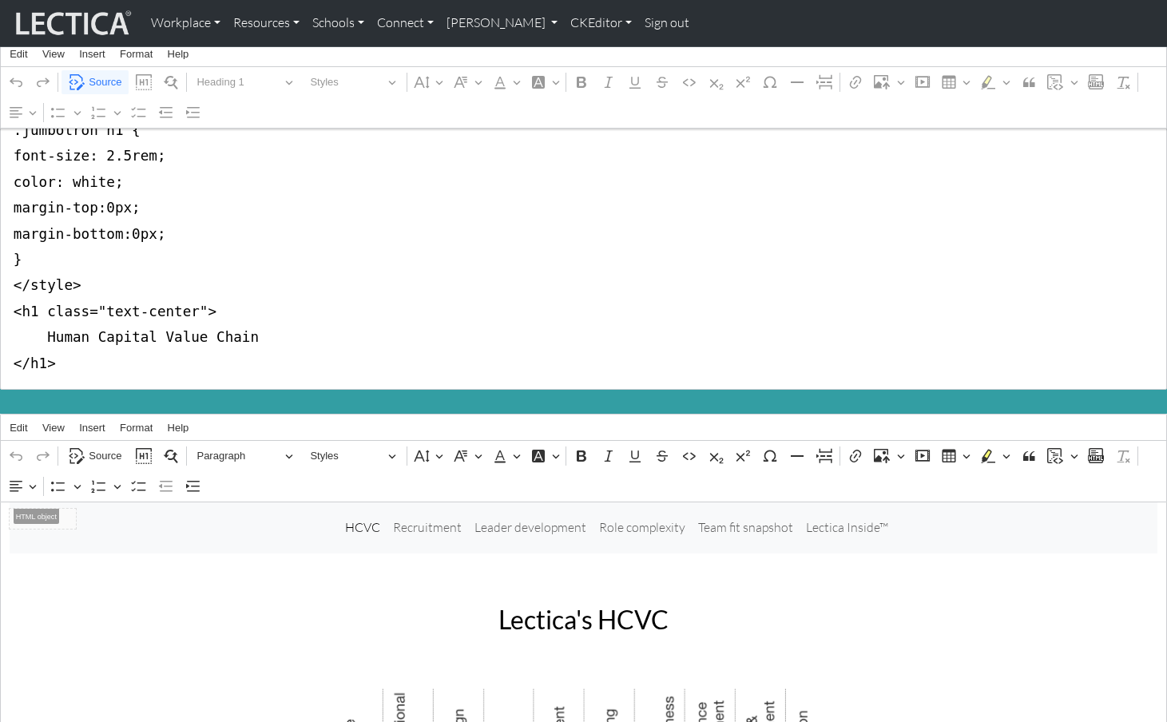
drag, startPoint x: 9, startPoint y: 179, endPoint x: -2, endPoint y: 277, distance: 98.9
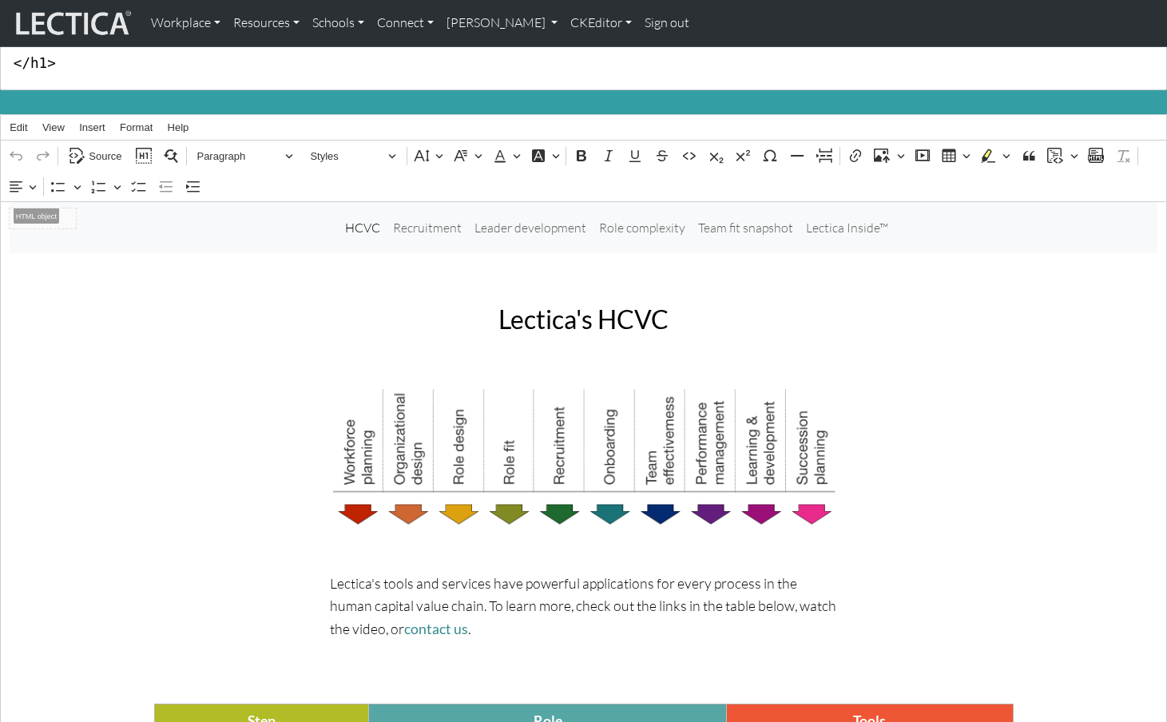
scroll to position [168, 0]
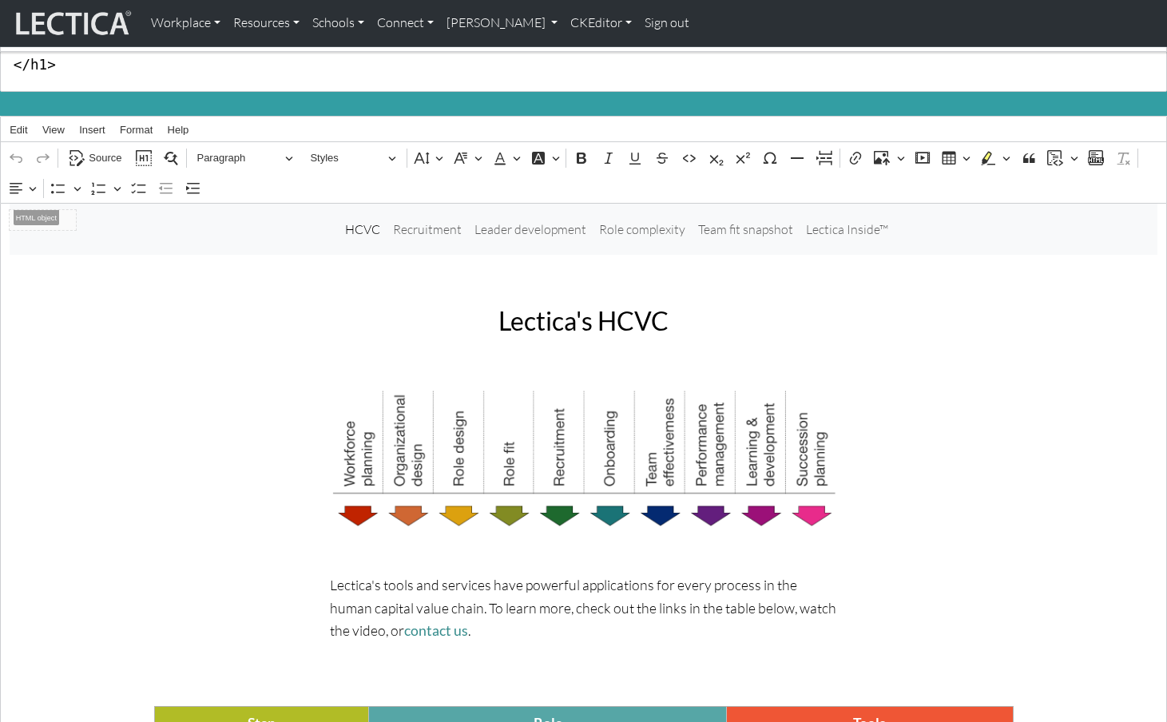
click at [42, 58] on textarea "<h1 class="text-center"> Human Capital Value Chain </h1>" at bounding box center [583, 39] width 1167 height 105
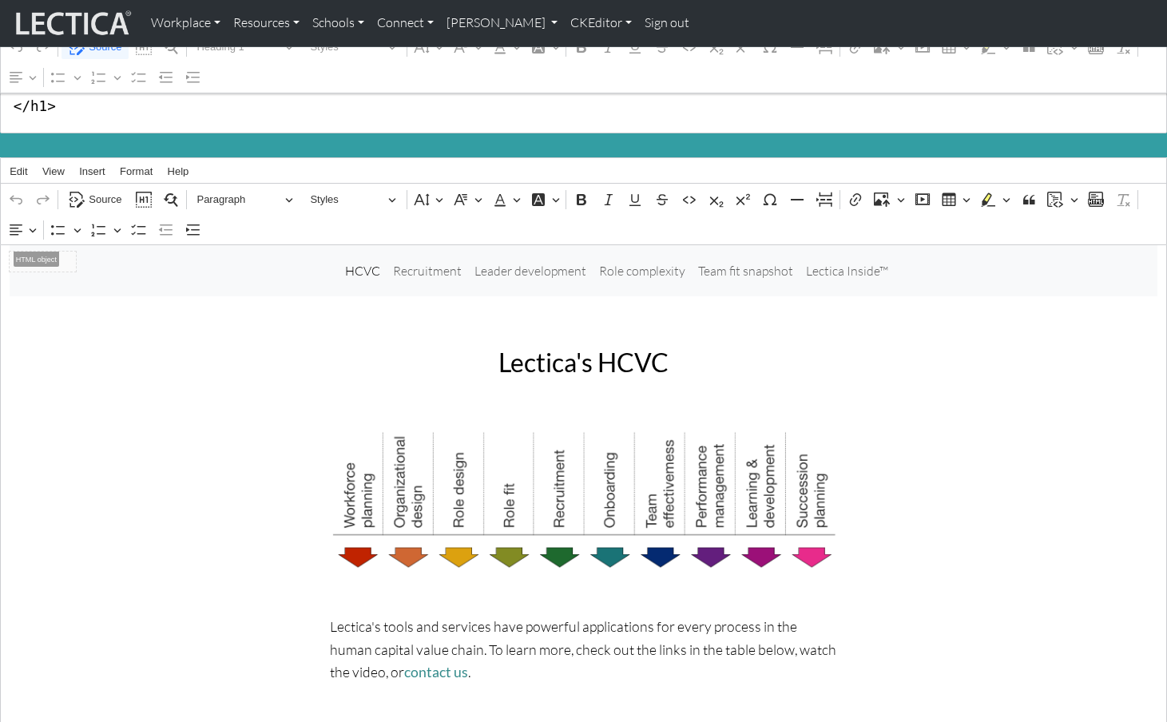
scroll to position [119, 0]
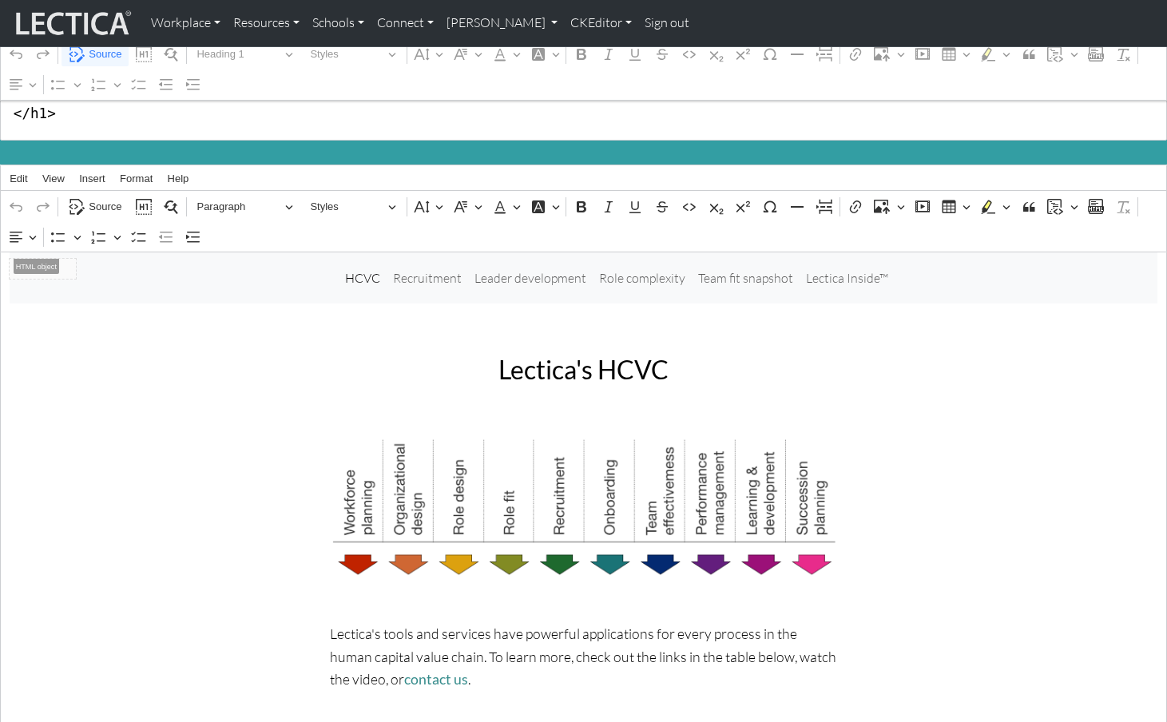
drag, startPoint x: 55, startPoint y: 99, endPoint x: 42, endPoint y: 54, distance: 47.5
click at [42, 54] on div "Rich Text Editor Edit View Insert Format Help Undo Redo Source Show blocks Find…" at bounding box center [583, 44] width 1167 height 193
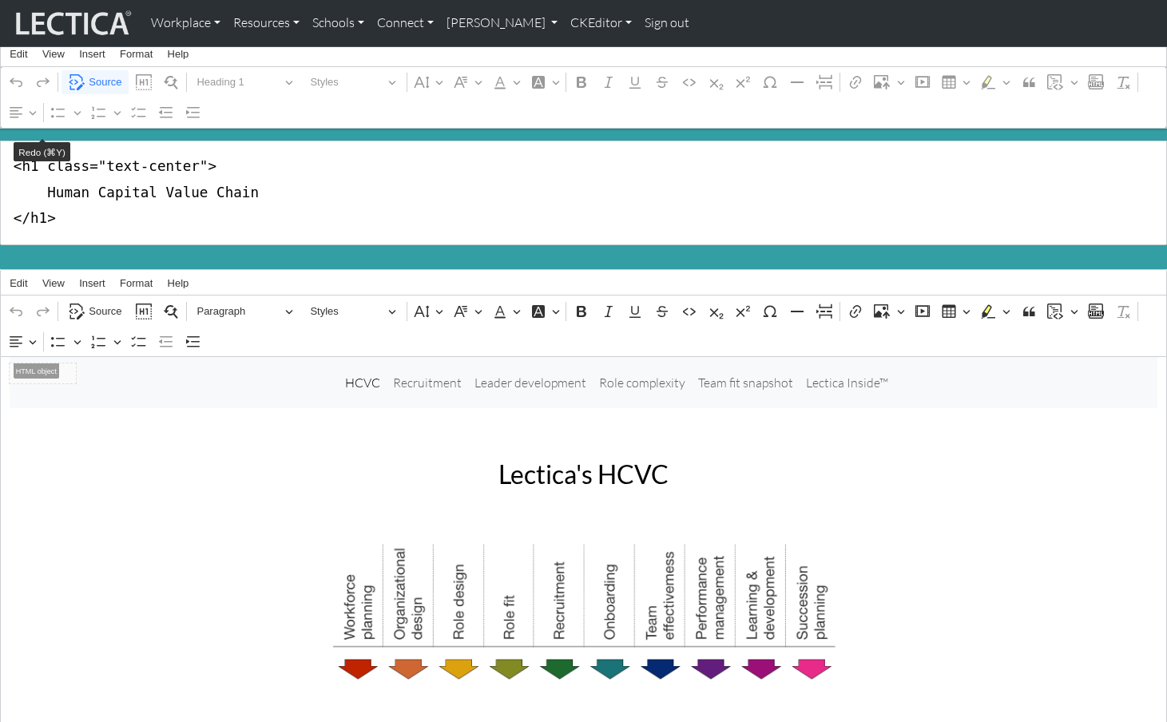
scroll to position [7, 0]
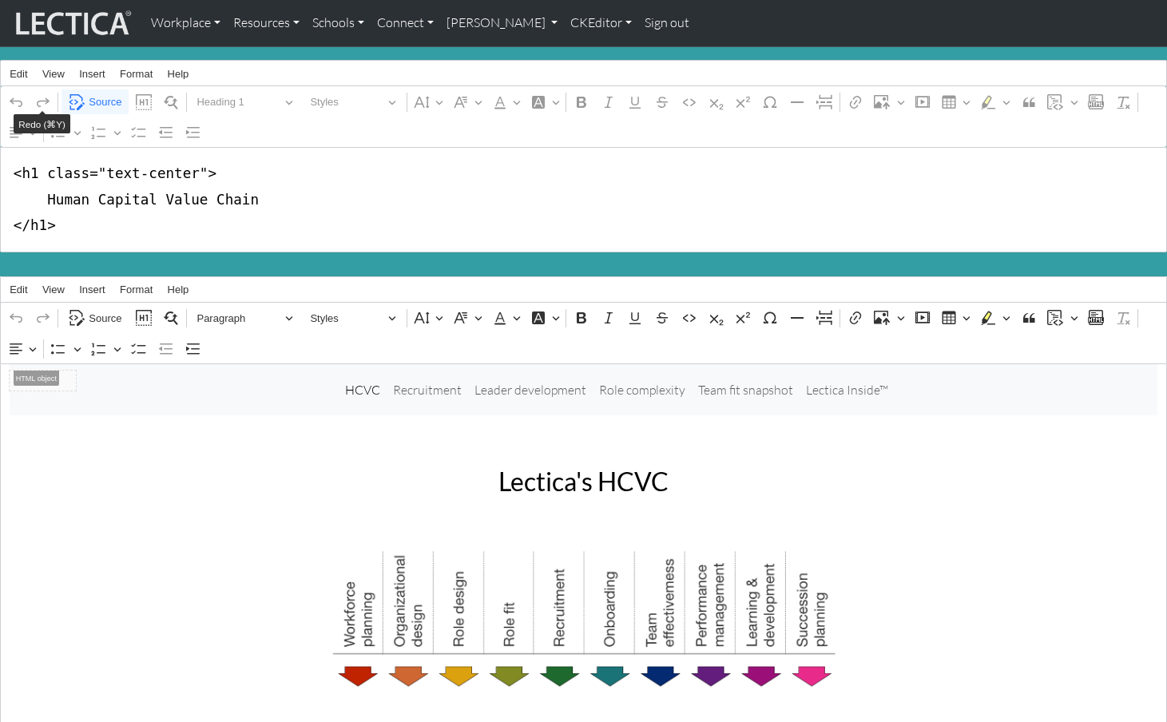
drag, startPoint x: 37, startPoint y: 171, endPoint x: 193, endPoint y: 169, distance: 155.8
click at [193, 169] on textarea "<h1 class="text-center"> Human Capital Value Chain </h1>" at bounding box center [583, 199] width 1167 height 105
type textarea "<h1> Human Capital Value Chain </h1>"
click at [99, 309] on span "Source" at bounding box center [105, 318] width 33 height 19
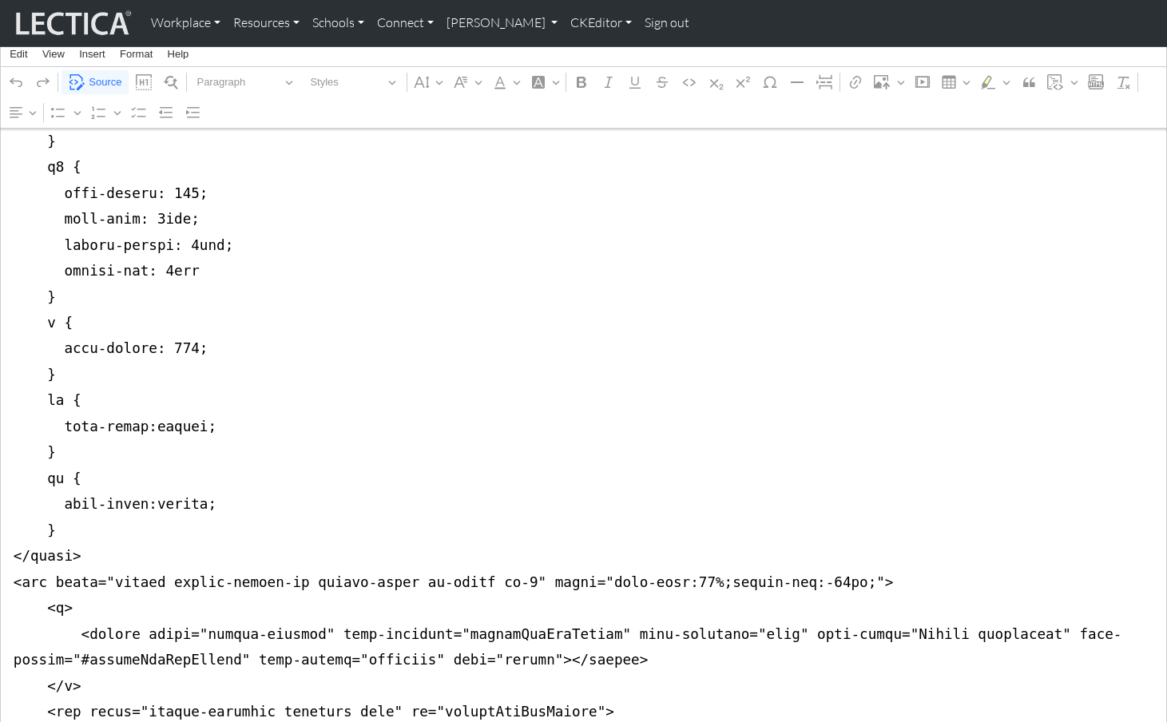
scroll to position [724, 0]
drag, startPoint x: 12, startPoint y: 377, endPoint x: 6, endPoint y: 505, distance: 128.0
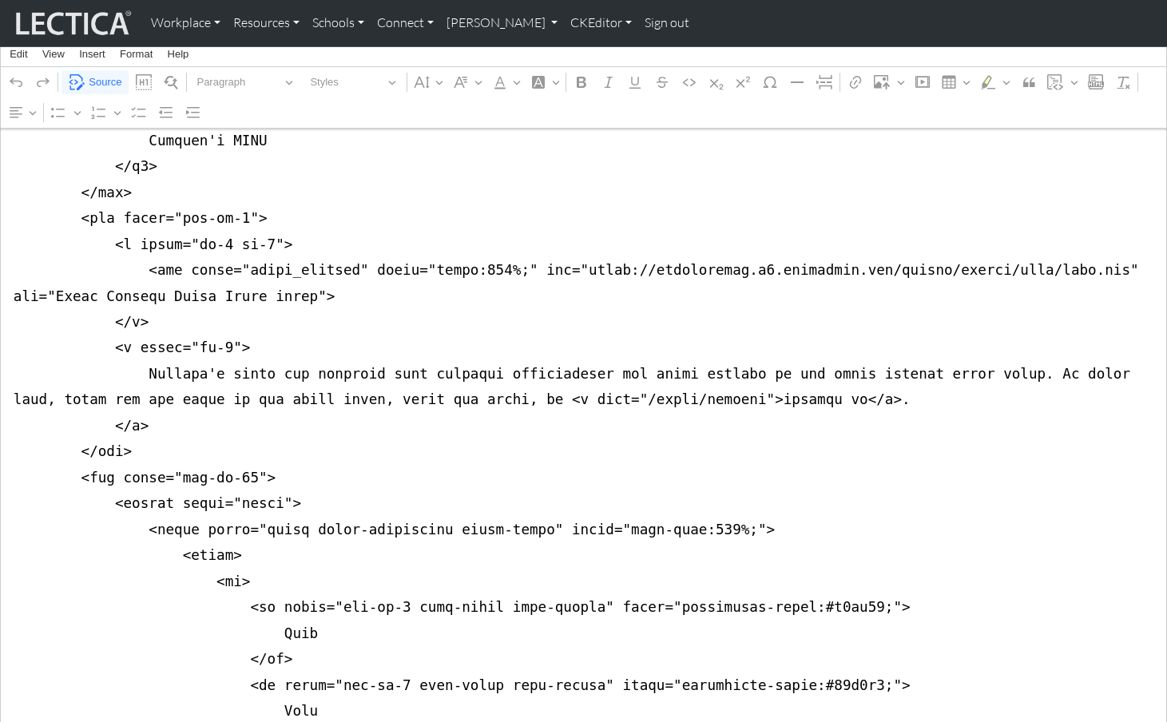
scroll to position [0, 0]
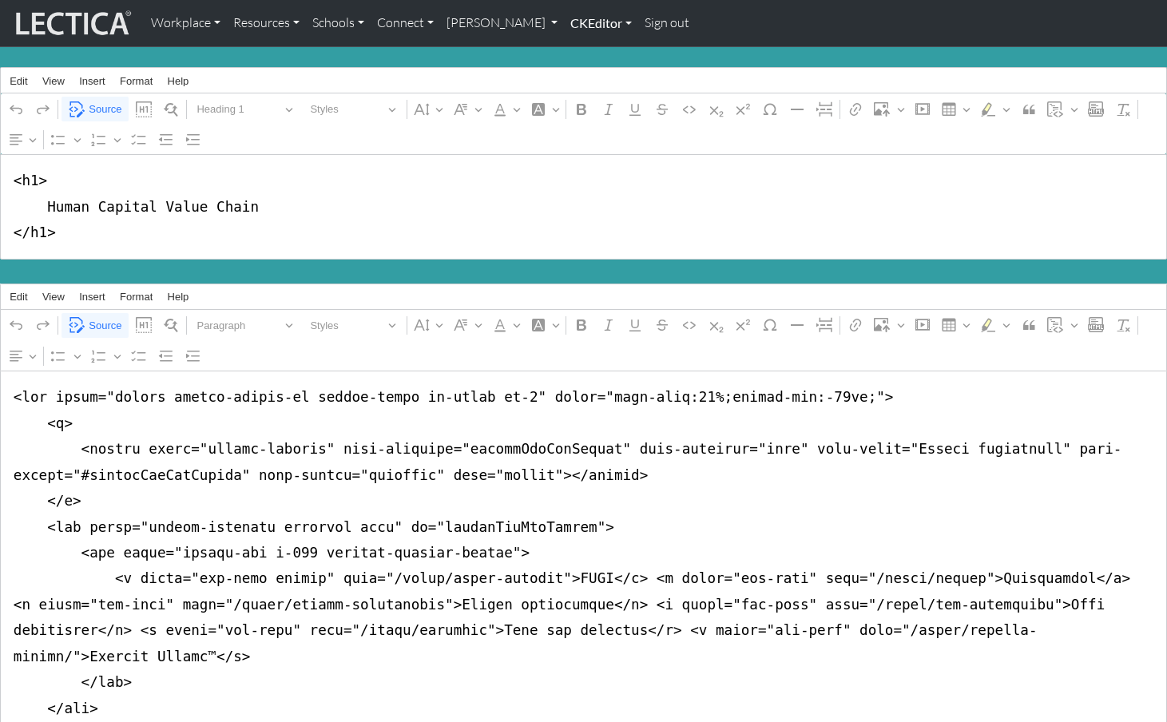
type textarea "<nav class="navbar navbar-expand-lg navbar-light bg-light mb-5" style="font-siz…"
click at [564, 21] on link "CKEditor" at bounding box center [601, 23] width 74 height 34
click at [577, 53] on link "Edit" at bounding box center [593, 59] width 32 height 20
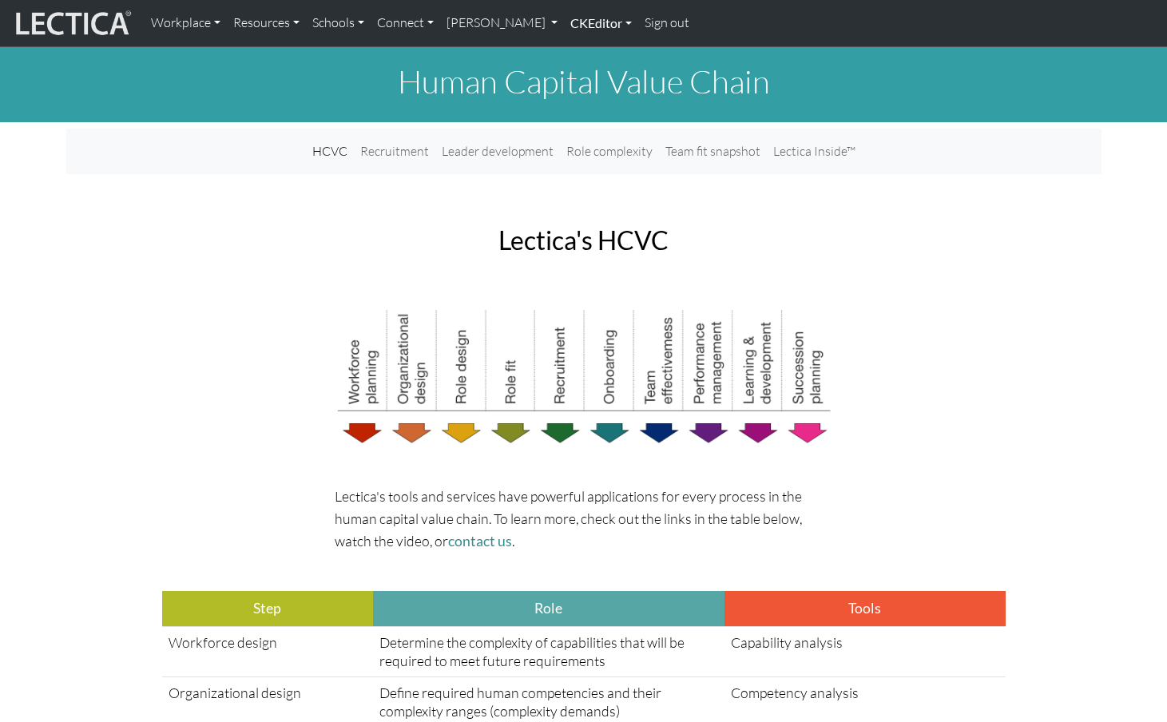
click at [564, 20] on link "CKEditor" at bounding box center [601, 23] width 74 height 34
click at [577, 52] on link "Edit" at bounding box center [593, 59] width 32 height 20
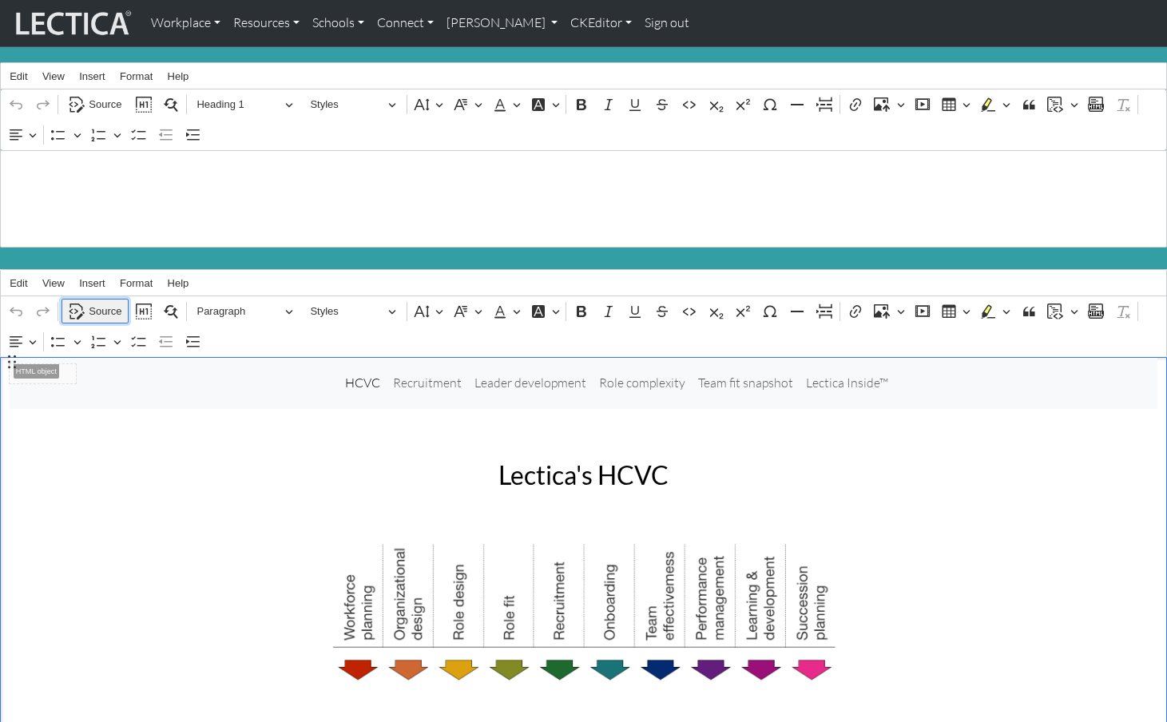
click at [105, 302] on span "Source" at bounding box center [105, 311] width 33 height 19
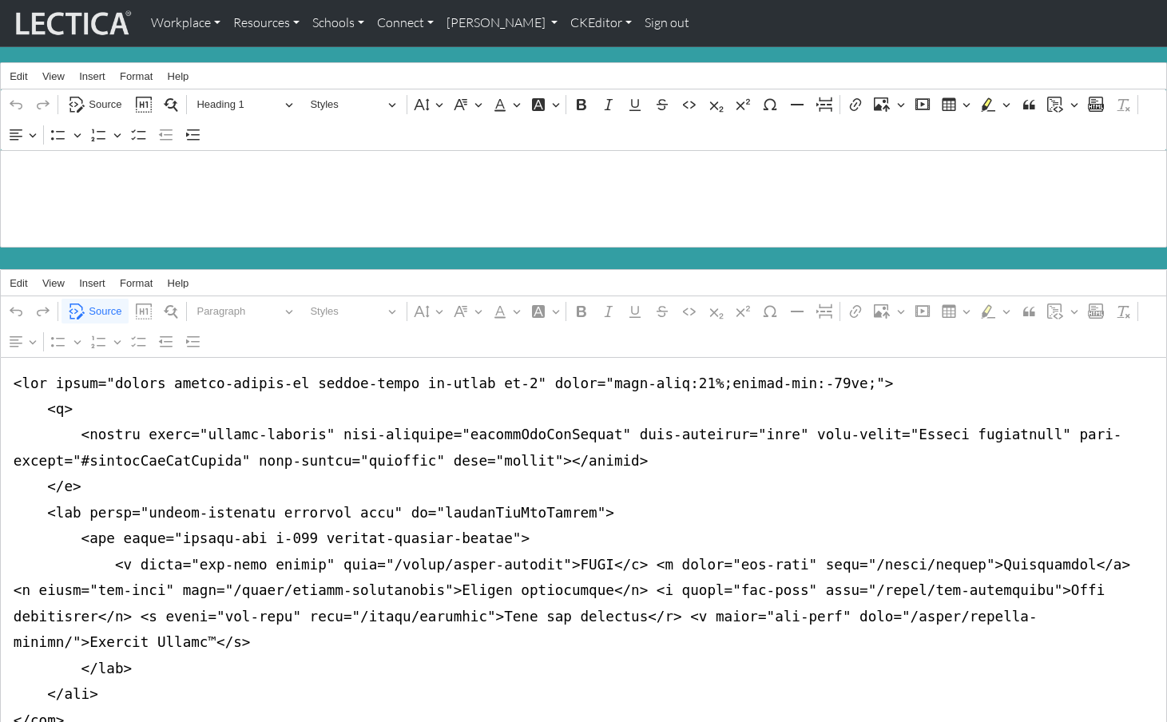
drag, startPoint x: 789, startPoint y: 374, endPoint x: 797, endPoint y: 375, distance: 8.1
type textarea "<nav class="navbar navbar-expand-lg navbar-light bg-light mb-5" style="font-siz…"
click at [105, 100] on span "Source" at bounding box center [105, 104] width 33 height 19
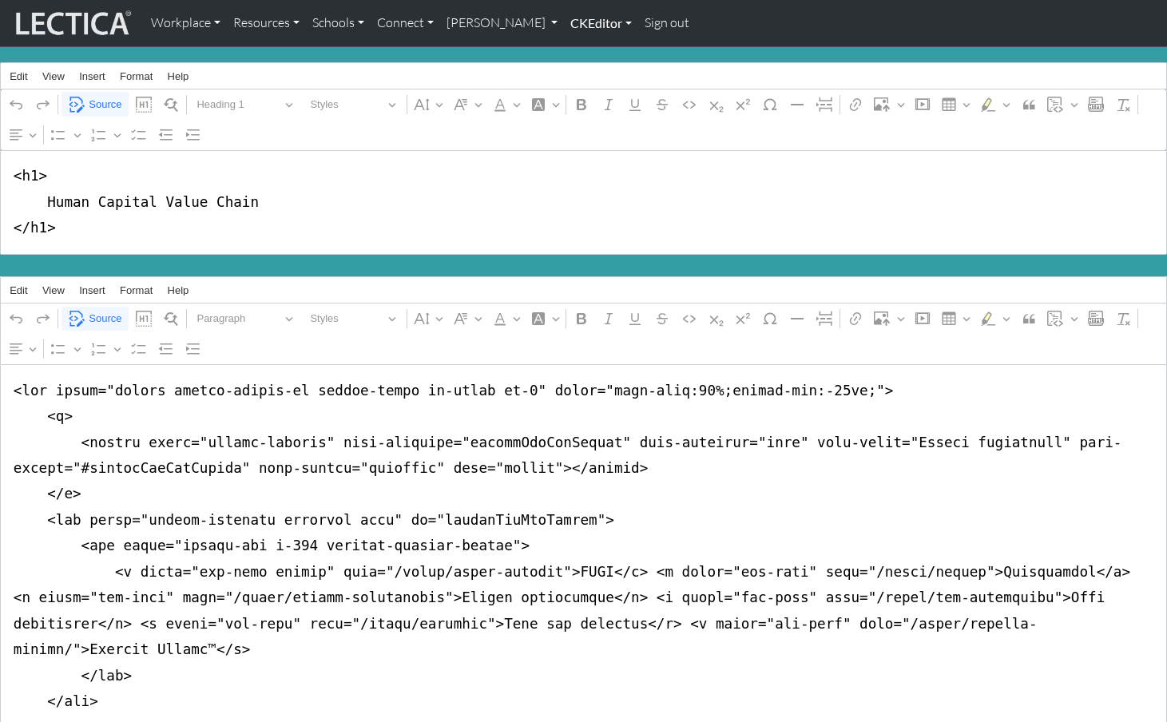
click at [564, 21] on link "CKEditor" at bounding box center [601, 23] width 74 height 34
click at [577, 53] on link "Edit" at bounding box center [593, 59] width 32 height 20
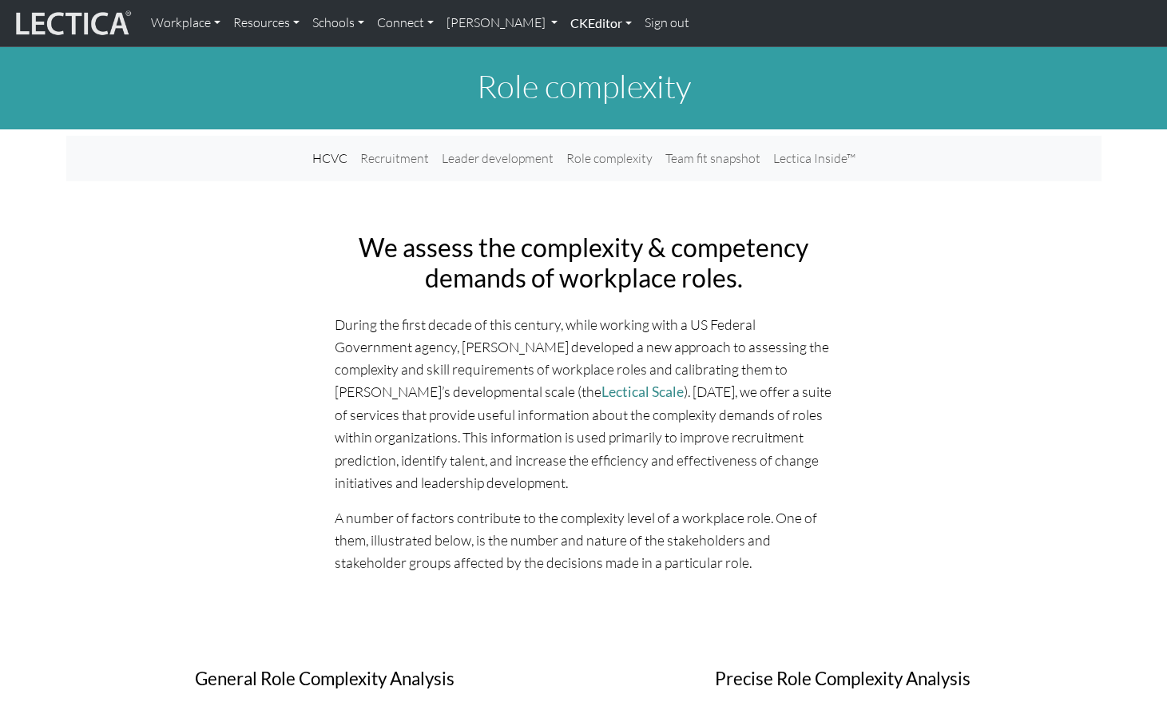
click at [565, 25] on link "CKEditor" at bounding box center [601, 23] width 74 height 34
click at [577, 50] on link "Edit" at bounding box center [593, 59] width 32 height 20
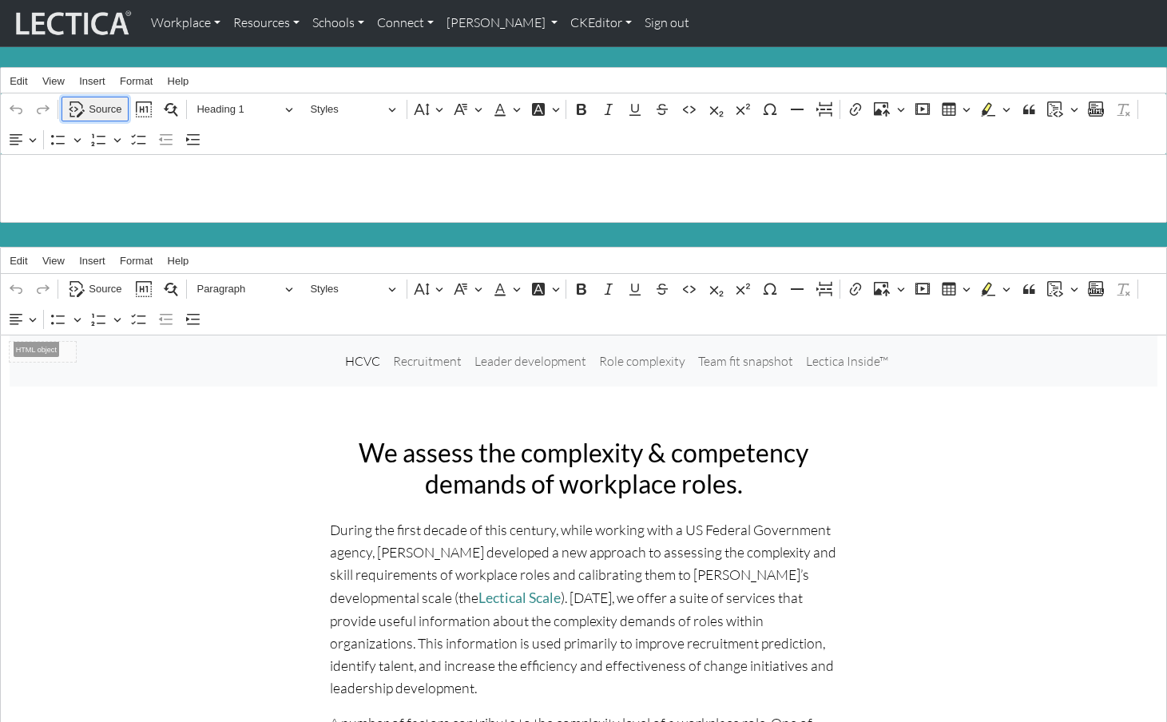
click at [99, 105] on span "Source" at bounding box center [105, 109] width 33 height 19
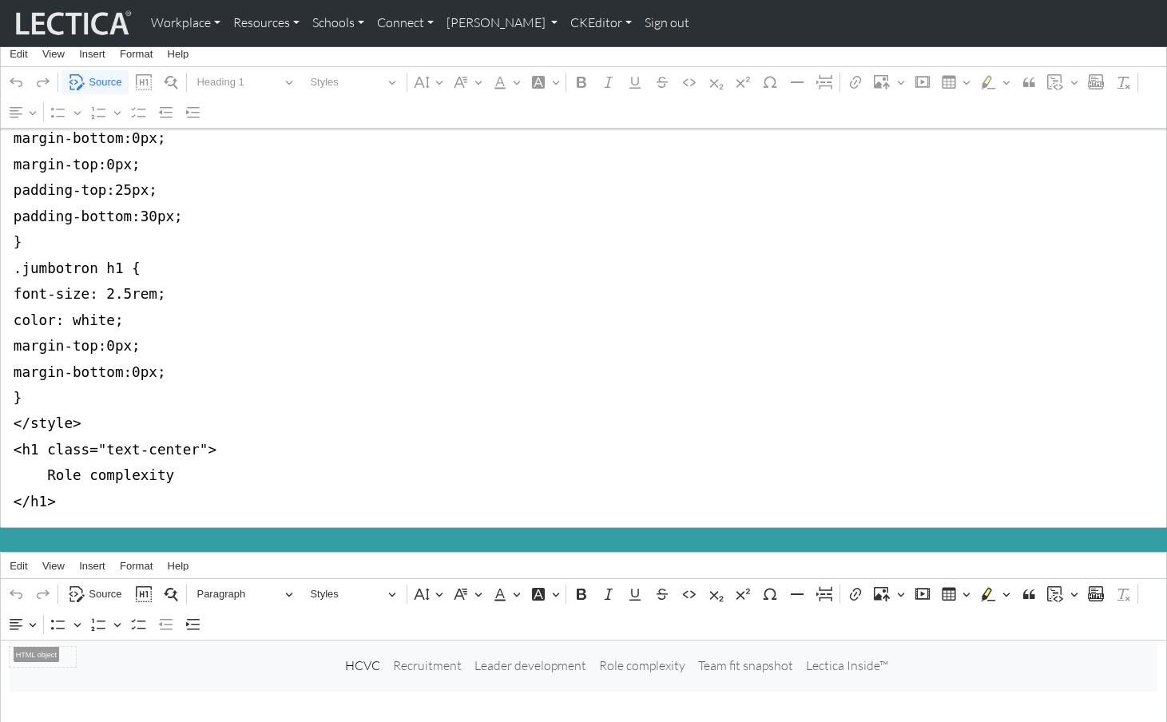
scroll to position [96, 0]
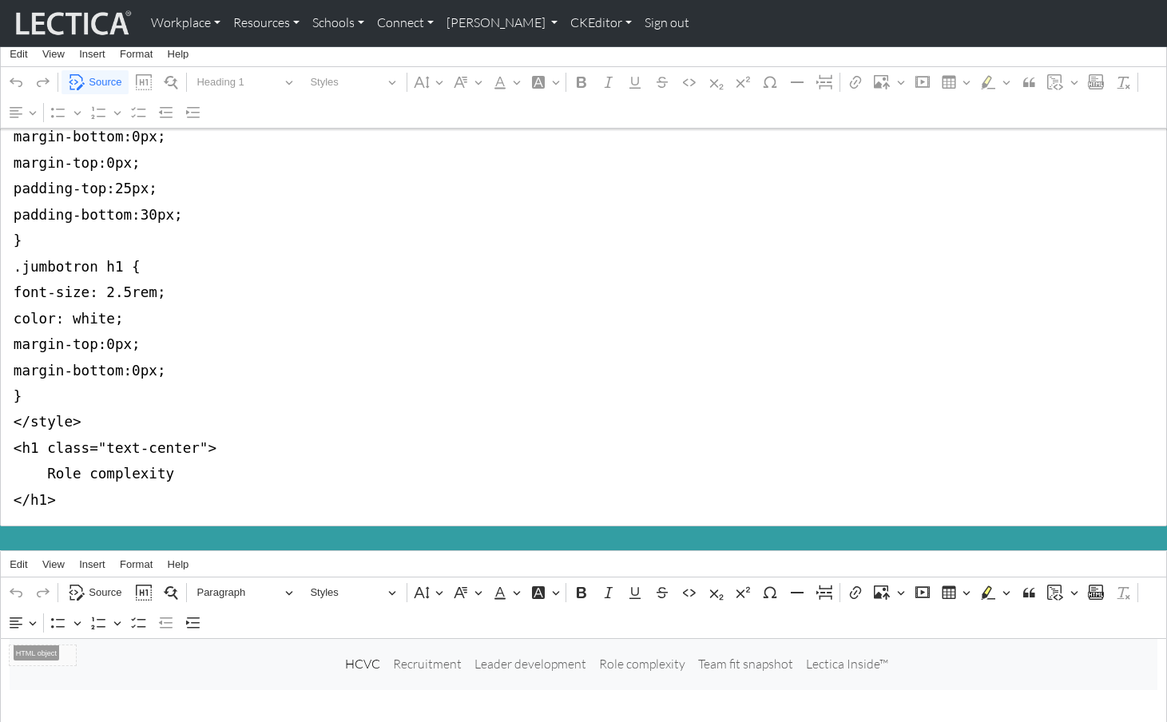
drag, startPoint x: 11, startPoint y: 178, endPoint x: -6, endPoint y: 428, distance: 250.6
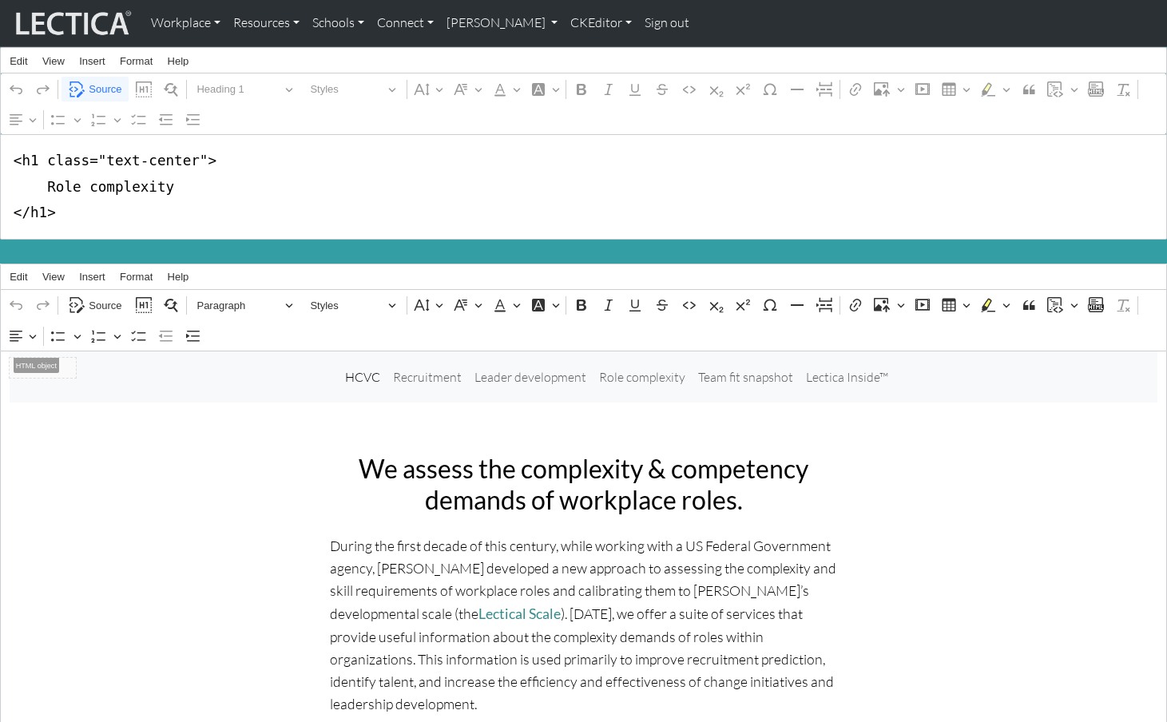
scroll to position [17, 0]
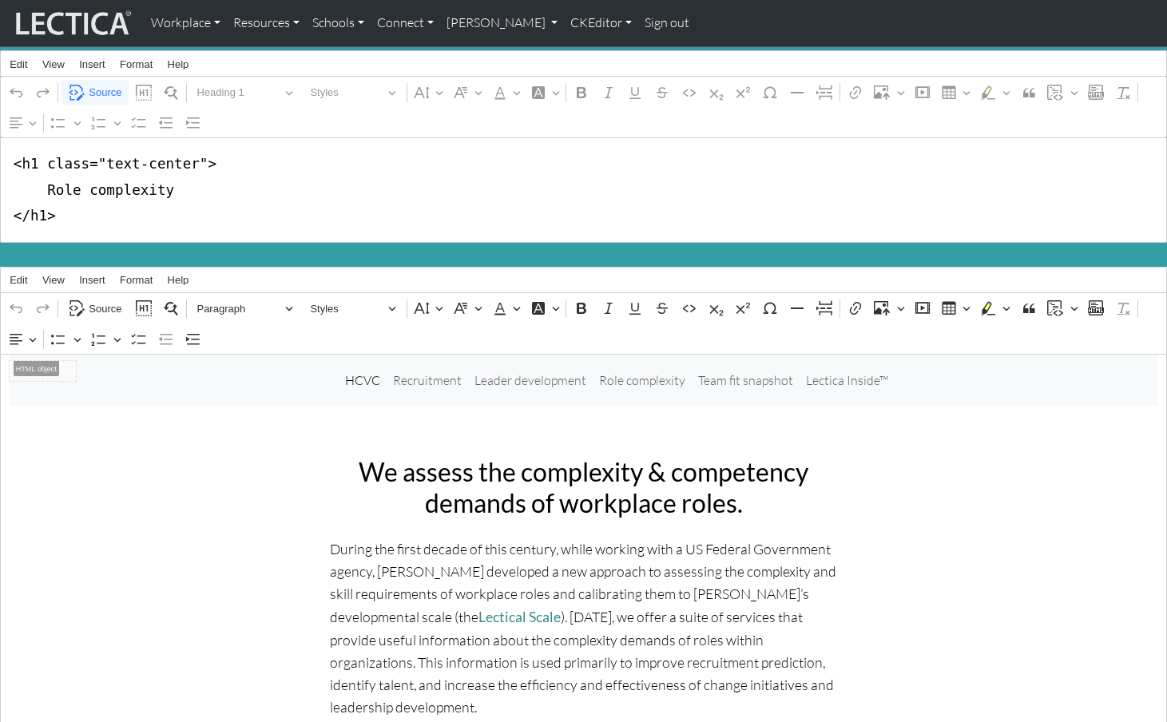
drag, startPoint x: 38, startPoint y: 161, endPoint x: 194, endPoint y: 162, distance: 156.6
click at [194, 162] on textarea "<h1 class="text-center"> Role complexity </h1>" at bounding box center [583, 189] width 1167 height 105
type textarea "<h1> Role complexity </h1>"
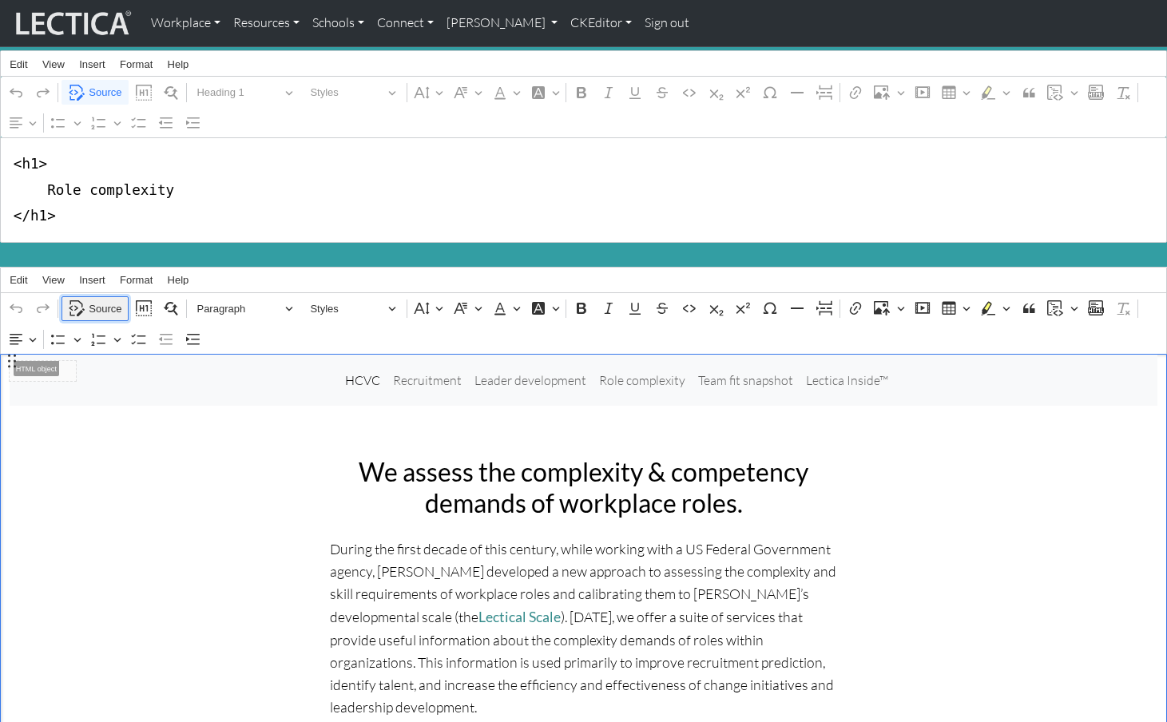
click at [102, 301] on span "Source" at bounding box center [105, 309] width 33 height 19
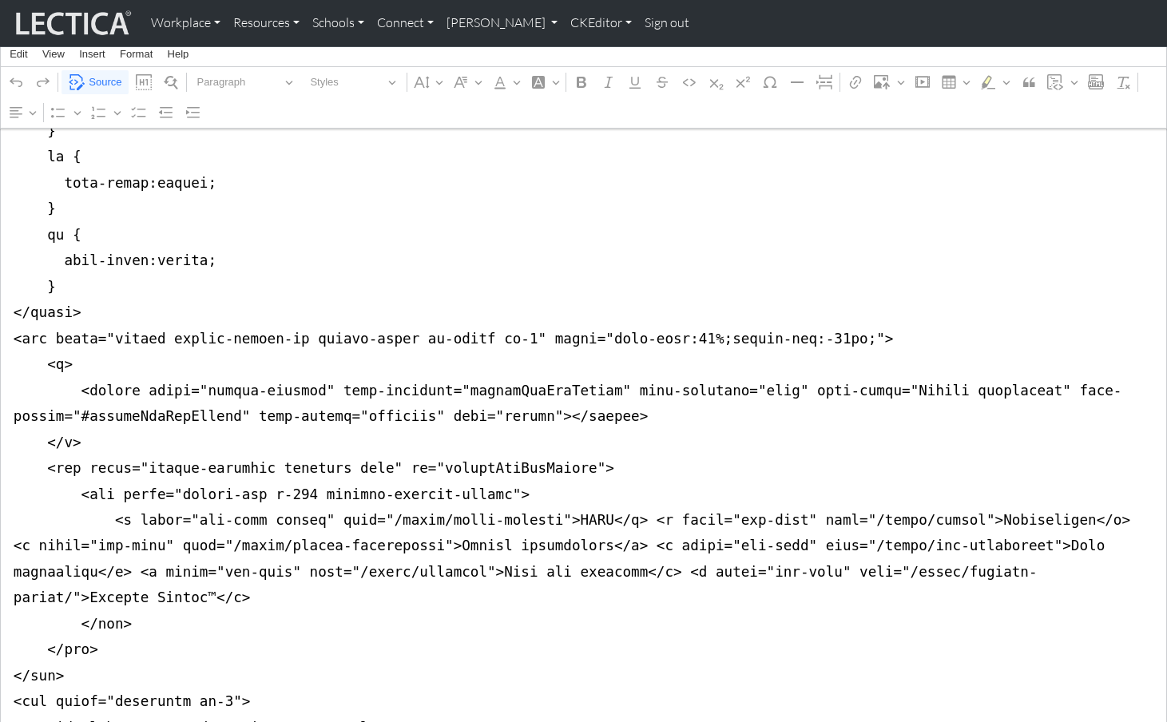
scroll to position [980, 0]
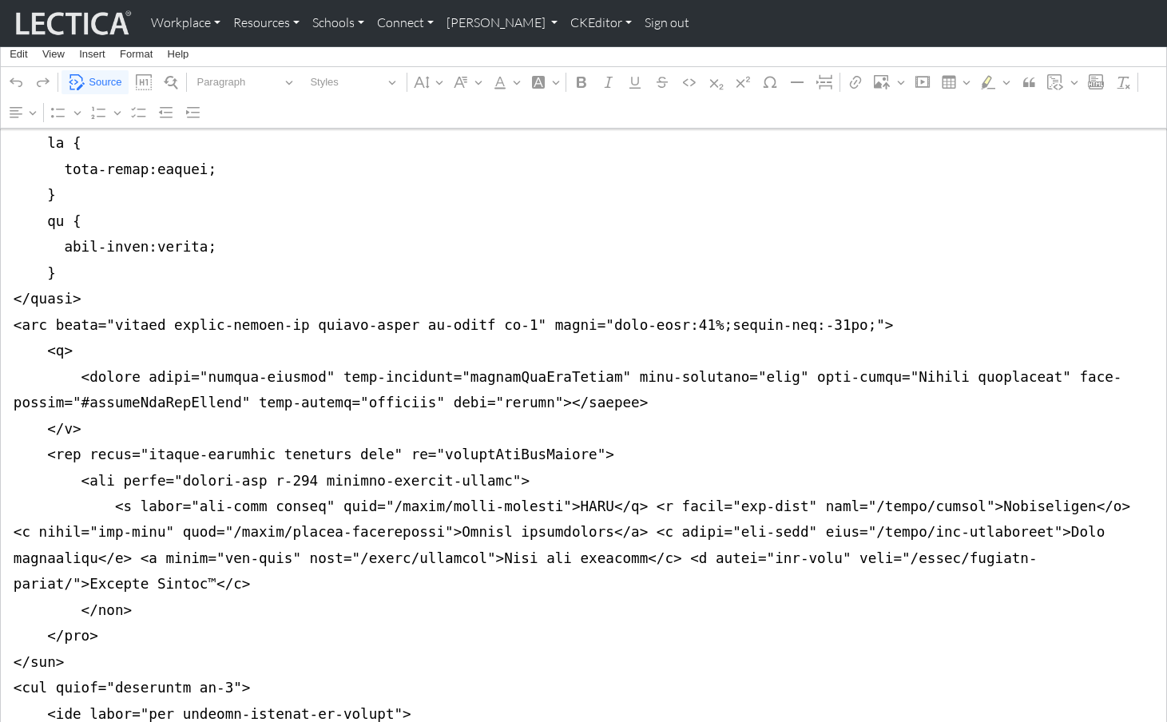
drag, startPoint x: 14, startPoint y: 368, endPoint x: -2, endPoint y: 262, distance: 107.6
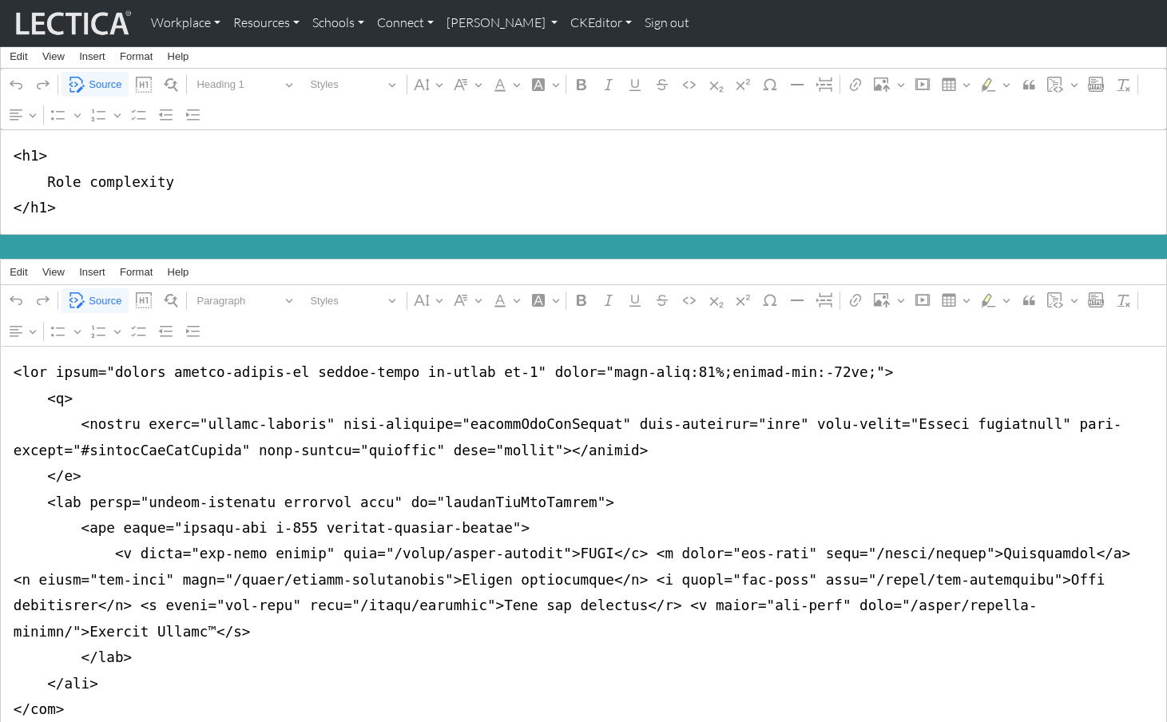
scroll to position [0, 0]
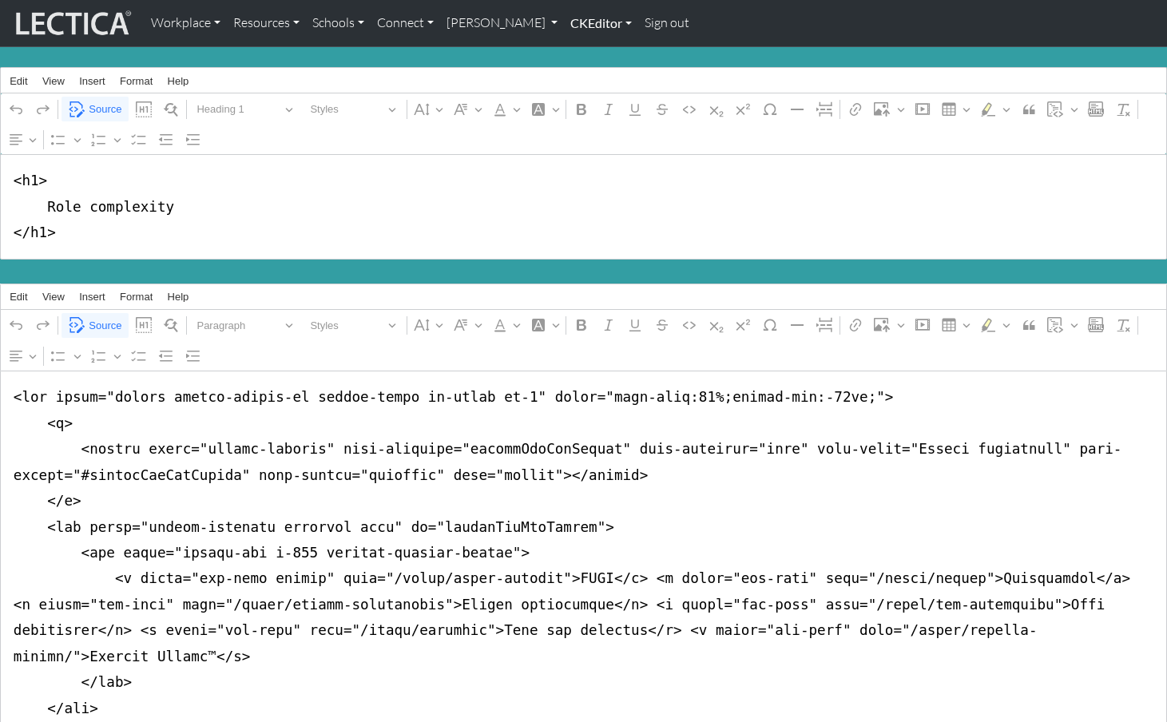
type textarea "<lor ipsum="dolors ametco-adipis-el seddoe-tempo in-utlab et-6" dolor="magn-ali…"
click at [564, 22] on link "CKEditor" at bounding box center [601, 23] width 74 height 34
click at [577, 55] on link "Edit" at bounding box center [593, 59] width 32 height 20
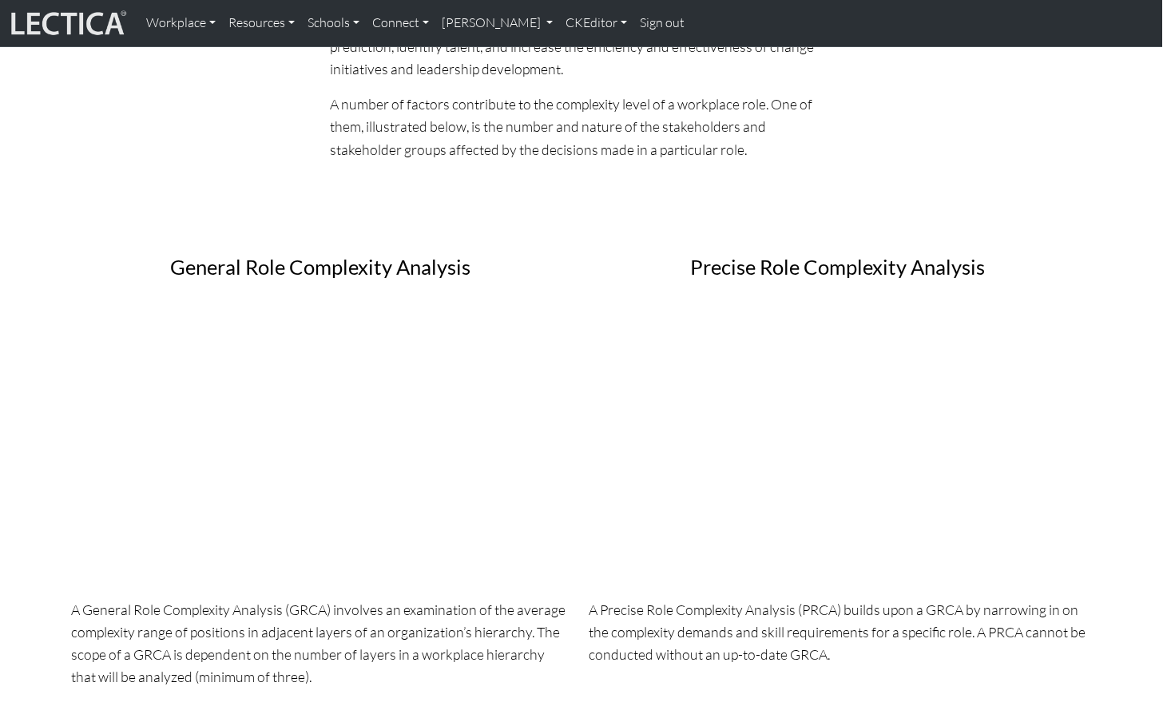
scroll to position [407, 8]
click at [556, 25] on link "CKEditor" at bounding box center [593, 23] width 74 height 34
click at [569, 50] on link "Edit" at bounding box center [585, 59] width 32 height 20
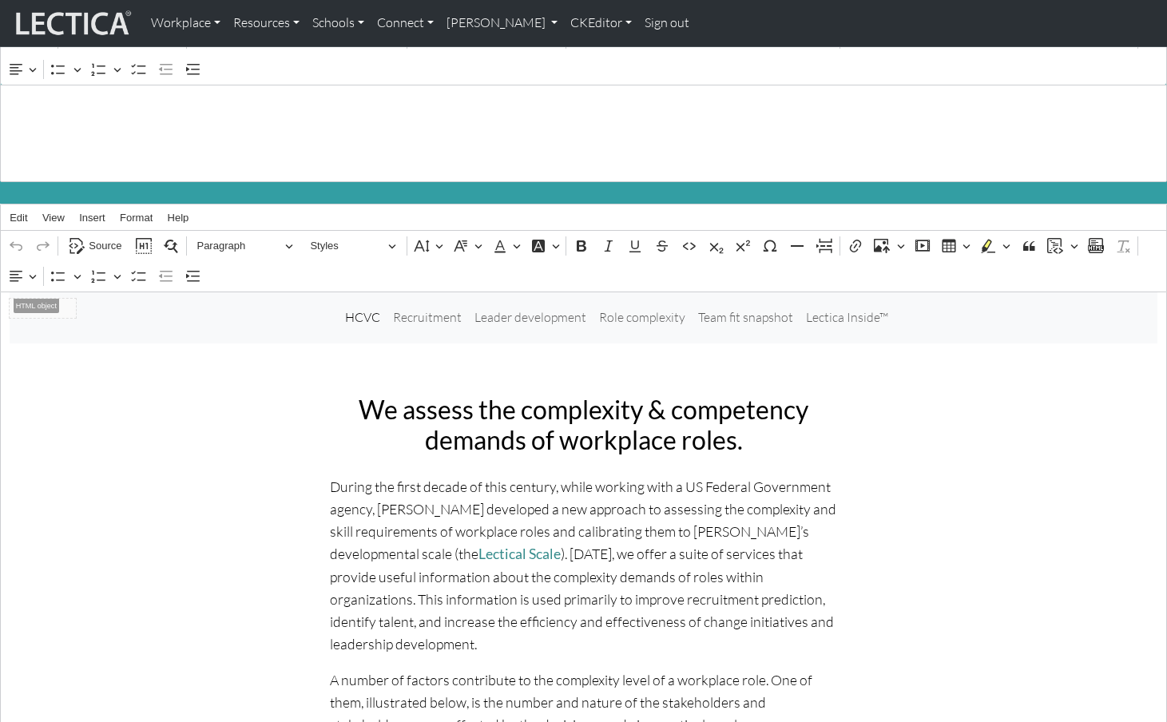
scroll to position [0, 0]
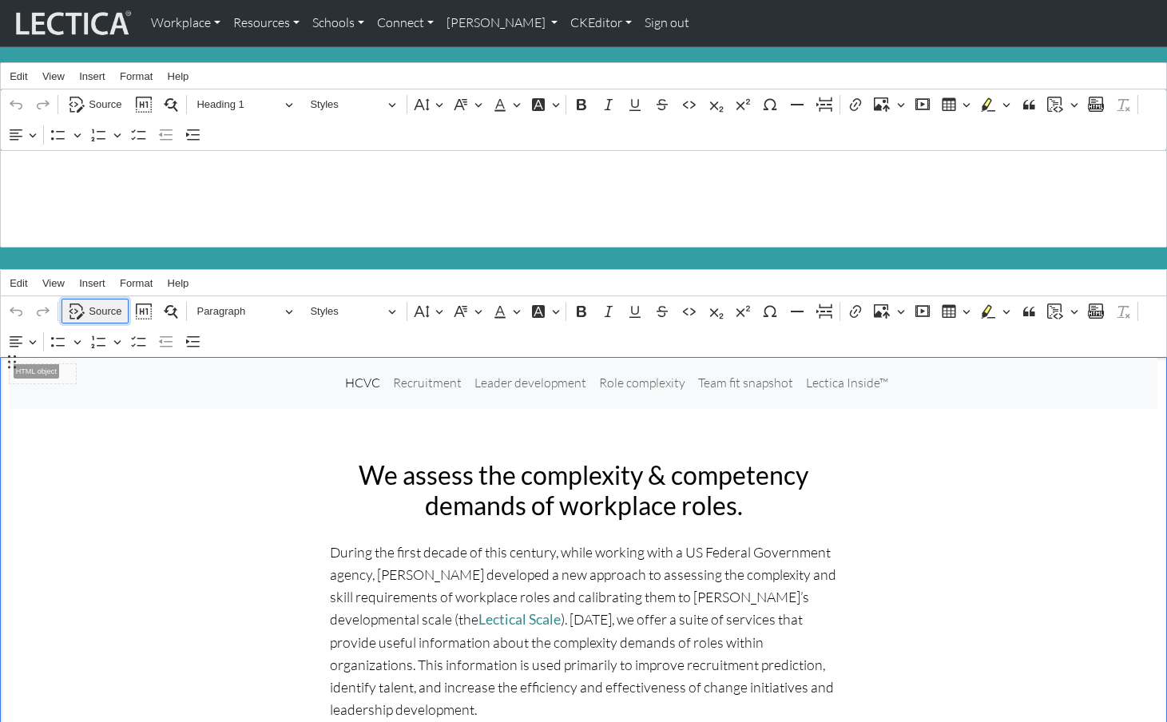
click at [101, 302] on span "Source" at bounding box center [105, 311] width 33 height 19
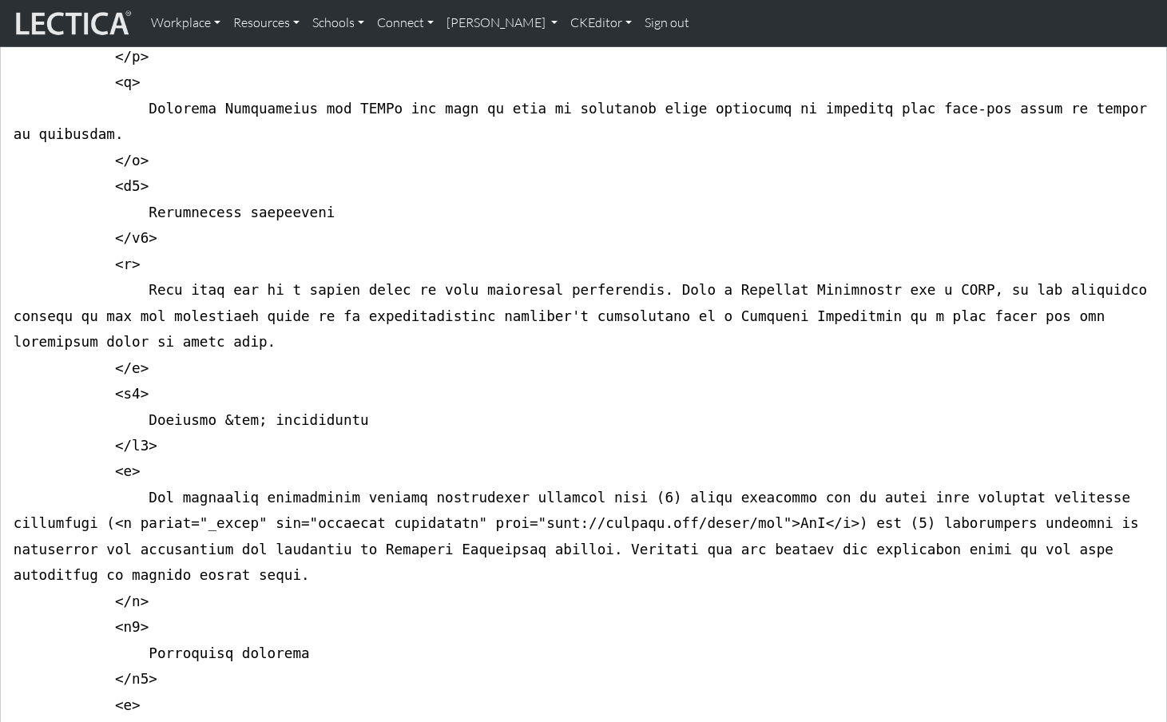
scroll to position [204, 0]
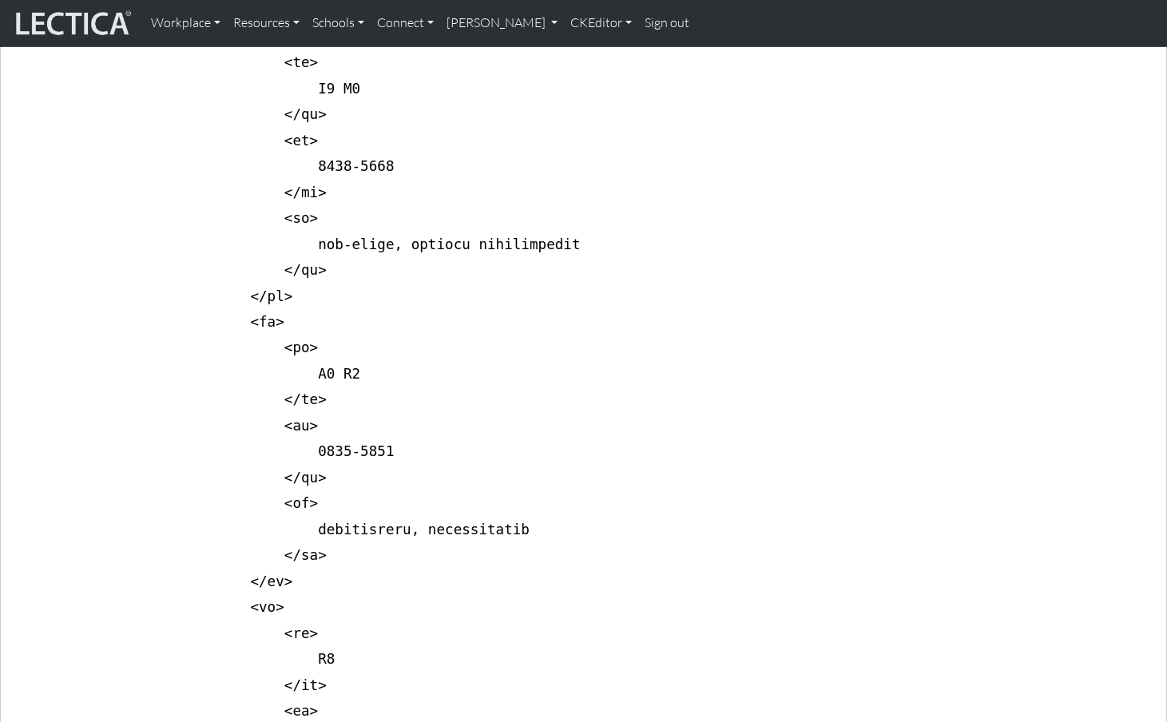
scroll to position [2175, 0]
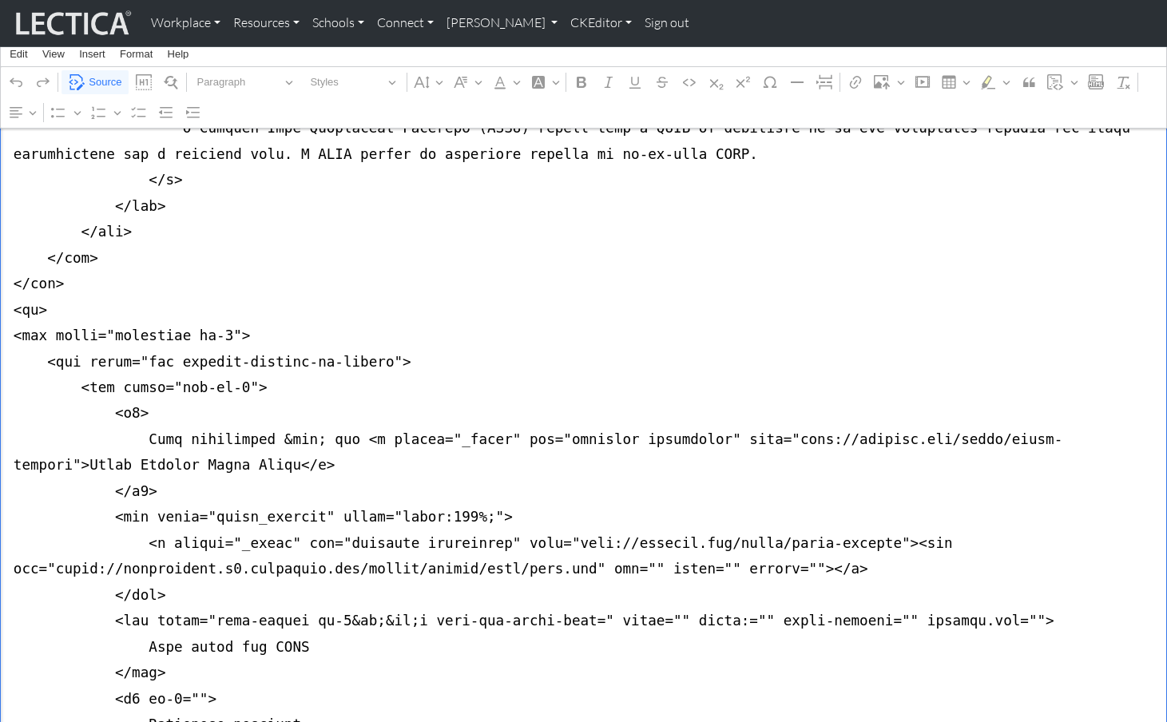
drag, startPoint x: 633, startPoint y: 360, endPoint x: 773, endPoint y: 361, distance: 140.6
drag, startPoint x: 323, startPoint y: 312, endPoint x: 467, endPoint y: 313, distance: 143.8
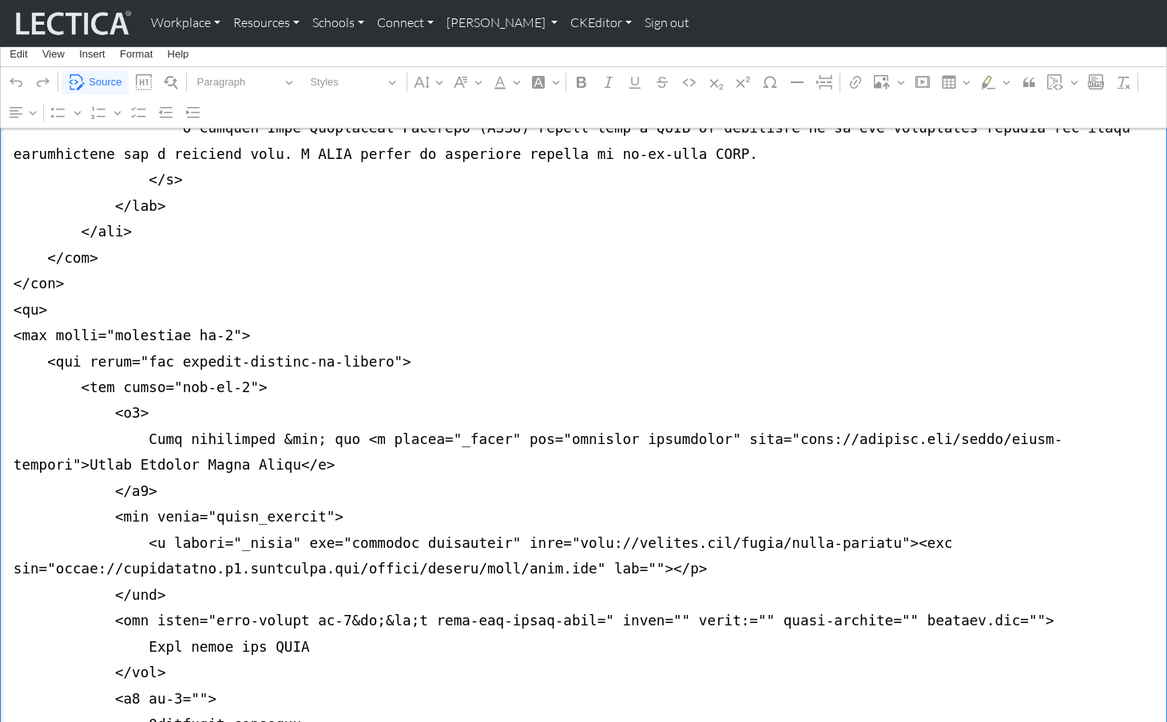
drag, startPoint x: 623, startPoint y: 363, endPoint x: 640, endPoint y: 364, distance: 16.8
paste textarea "style="width:100%;"
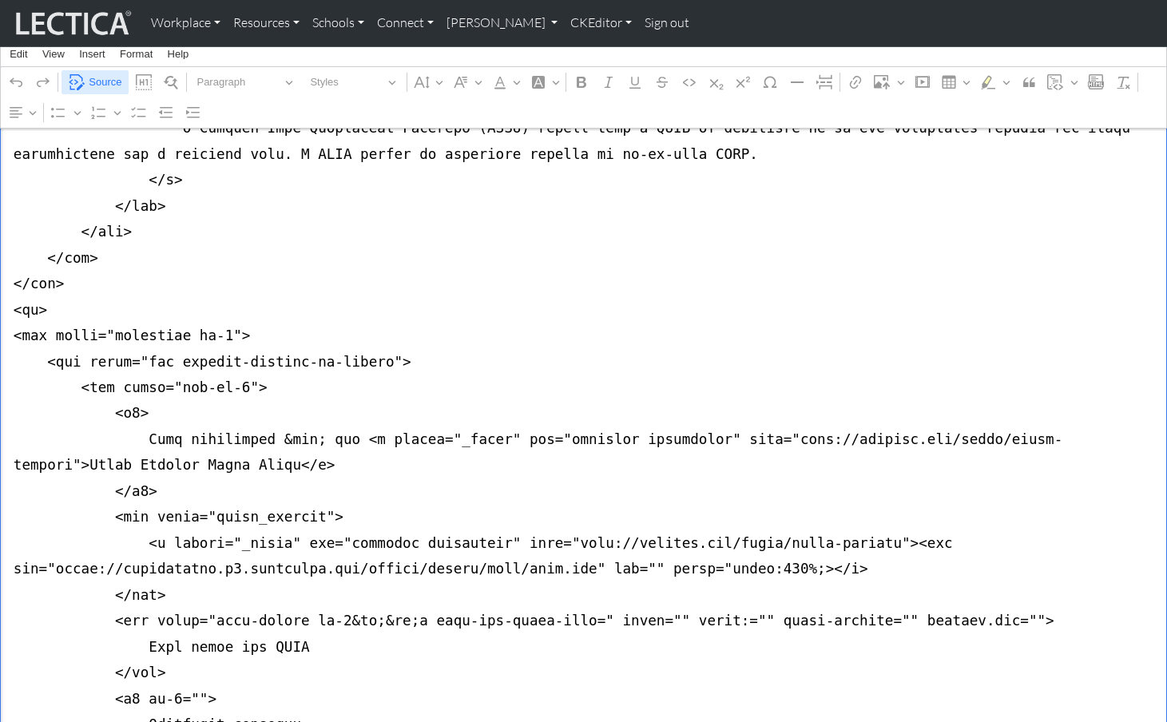
type textarea "<lor ipsum="dolors ametco-adipis-el seddoe-tempo in-utlab et-5" dolor="magn-ali…"
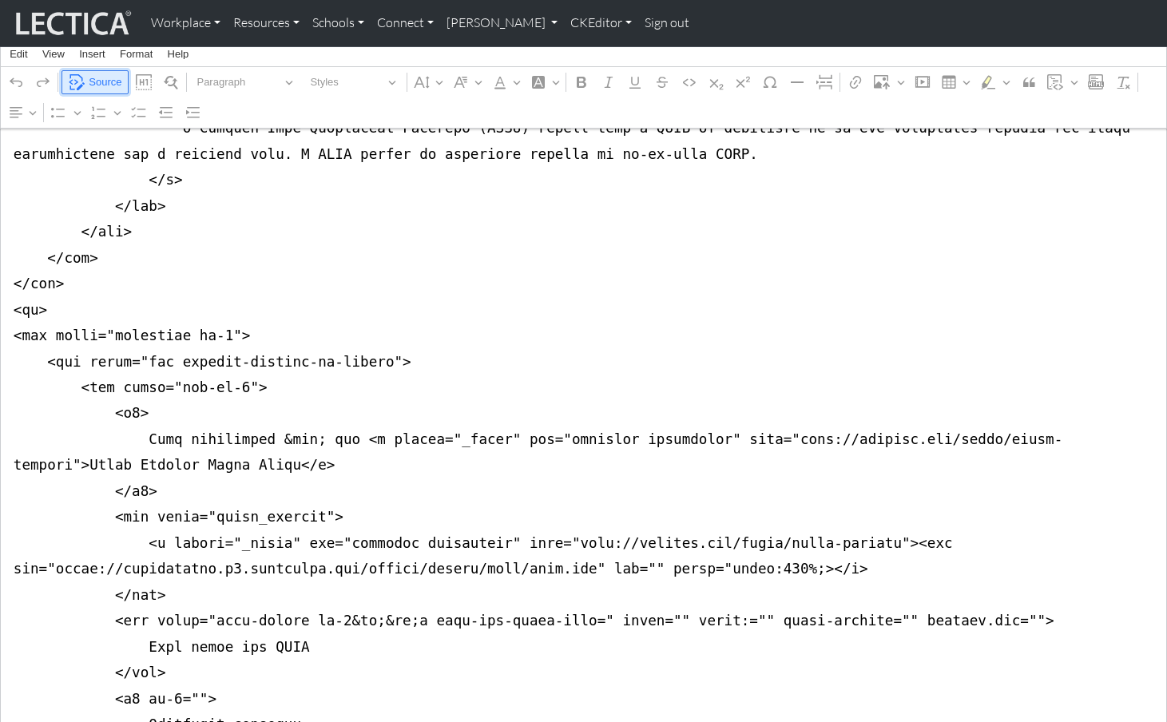
click at [101, 81] on span "Source" at bounding box center [105, 82] width 33 height 19
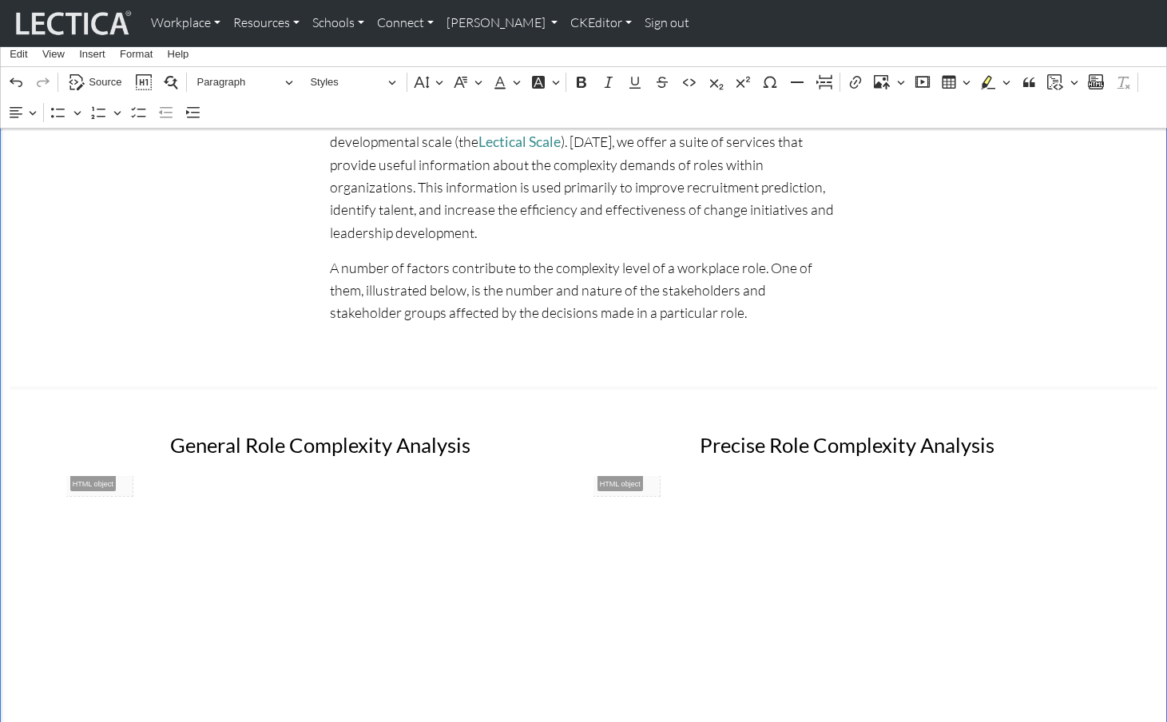
scroll to position [439, 0]
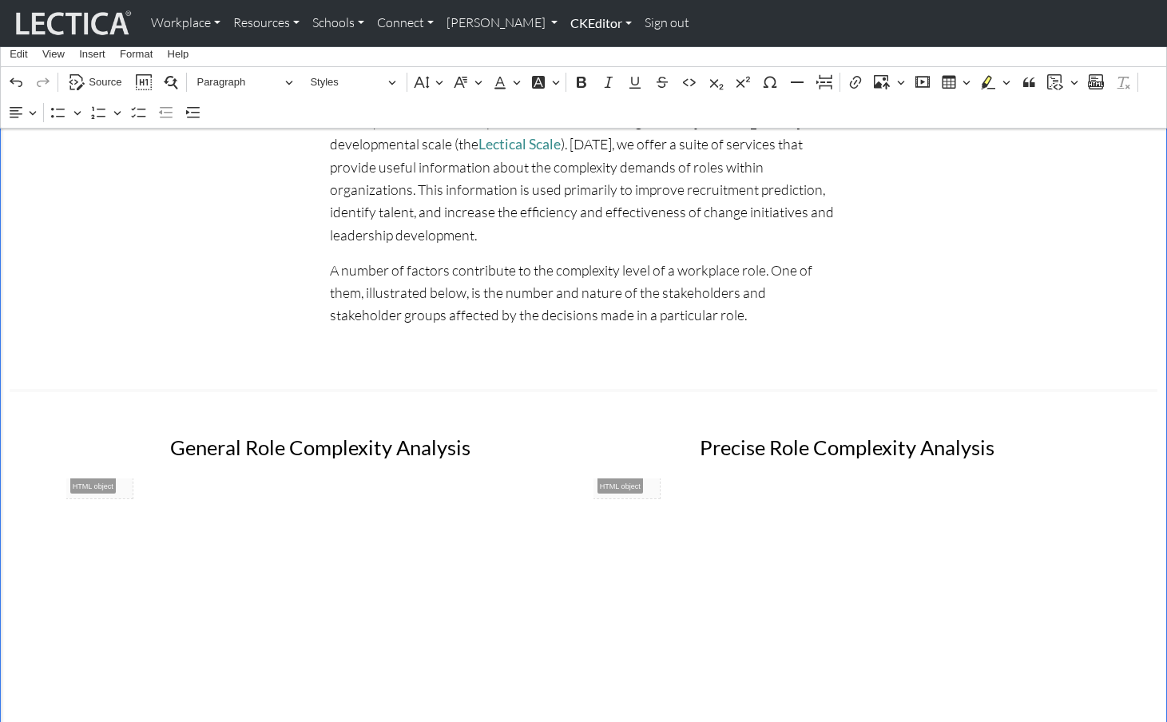
click at [578, 22] on link "CKEditor" at bounding box center [601, 23] width 74 height 34
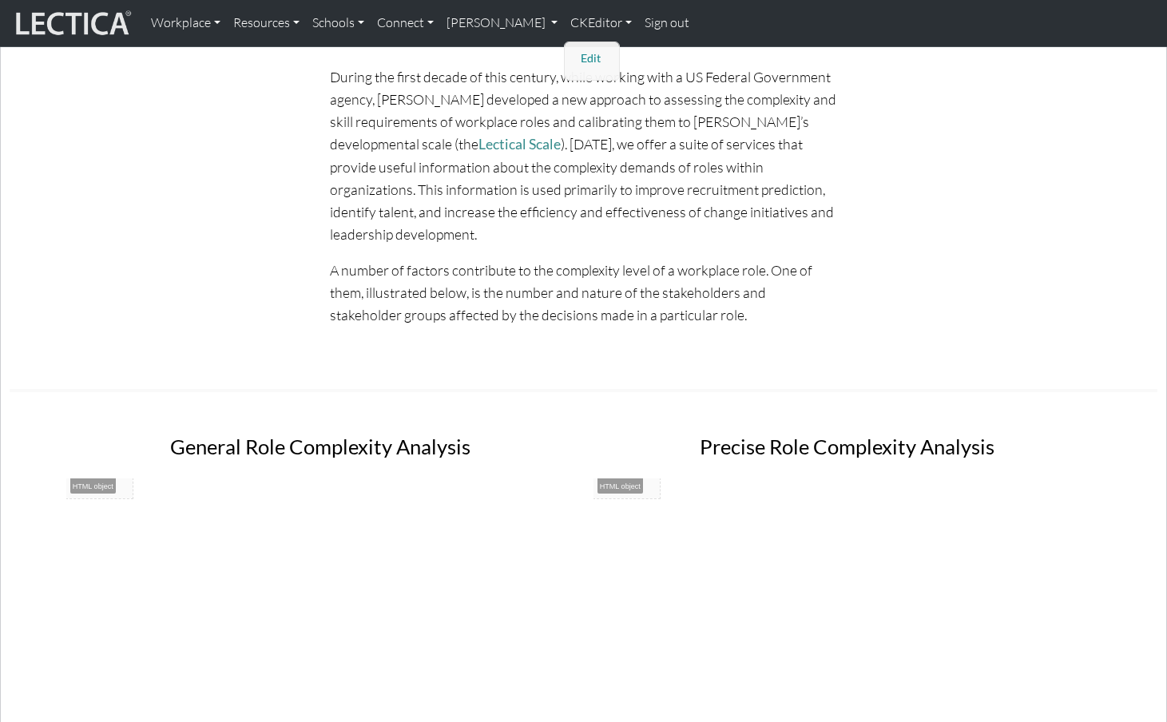
click at [577, 51] on link "Edit" at bounding box center [593, 59] width 32 height 20
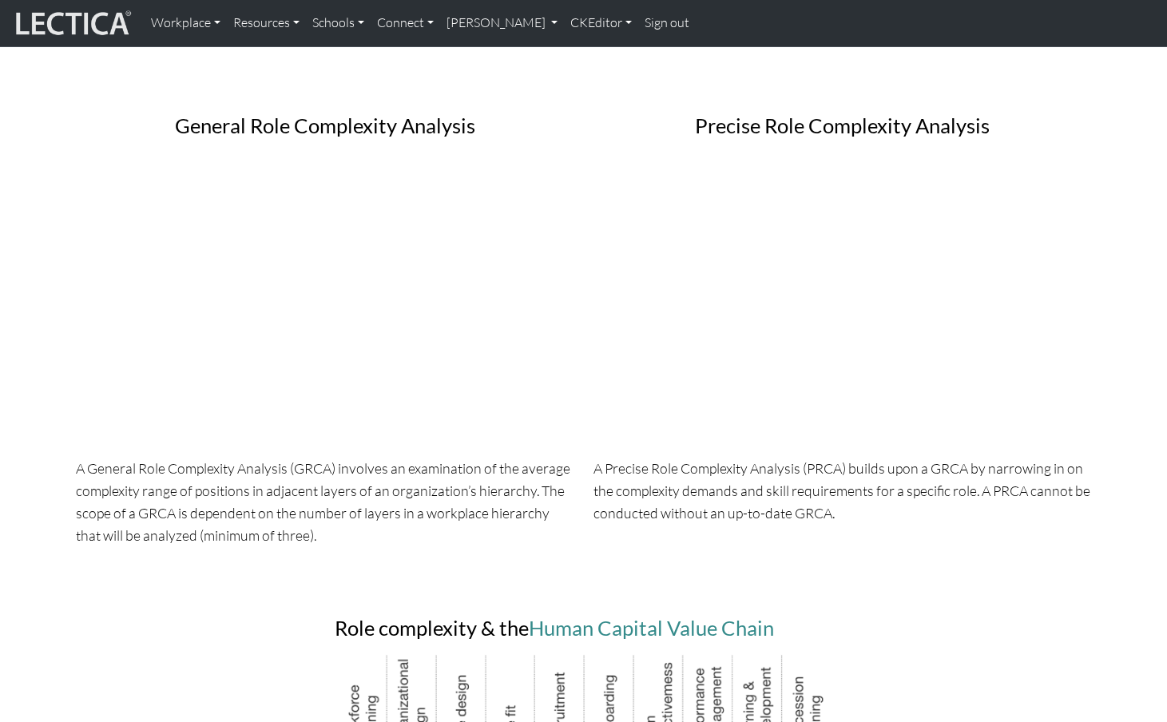
scroll to position [479, 0]
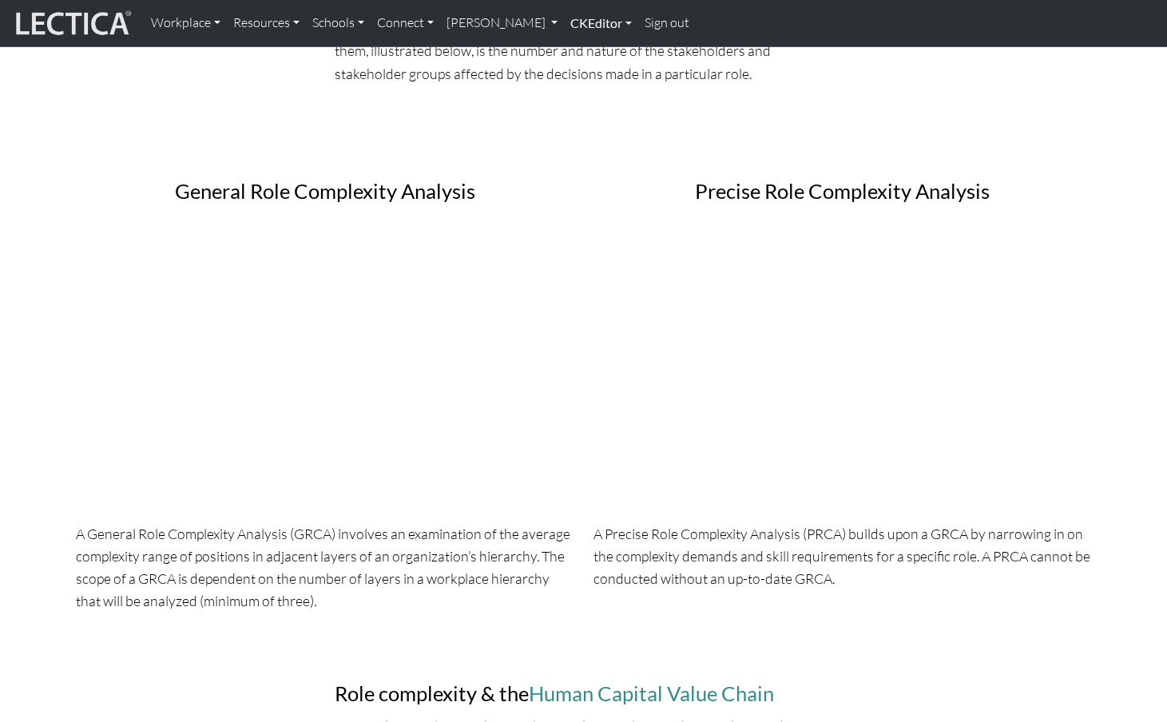
click at [564, 17] on link "CKEditor" at bounding box center [601, 23] width 74 height 34
click at [577, 49] on link "Edit" at bounding box center [593, 59] width 32 height 20
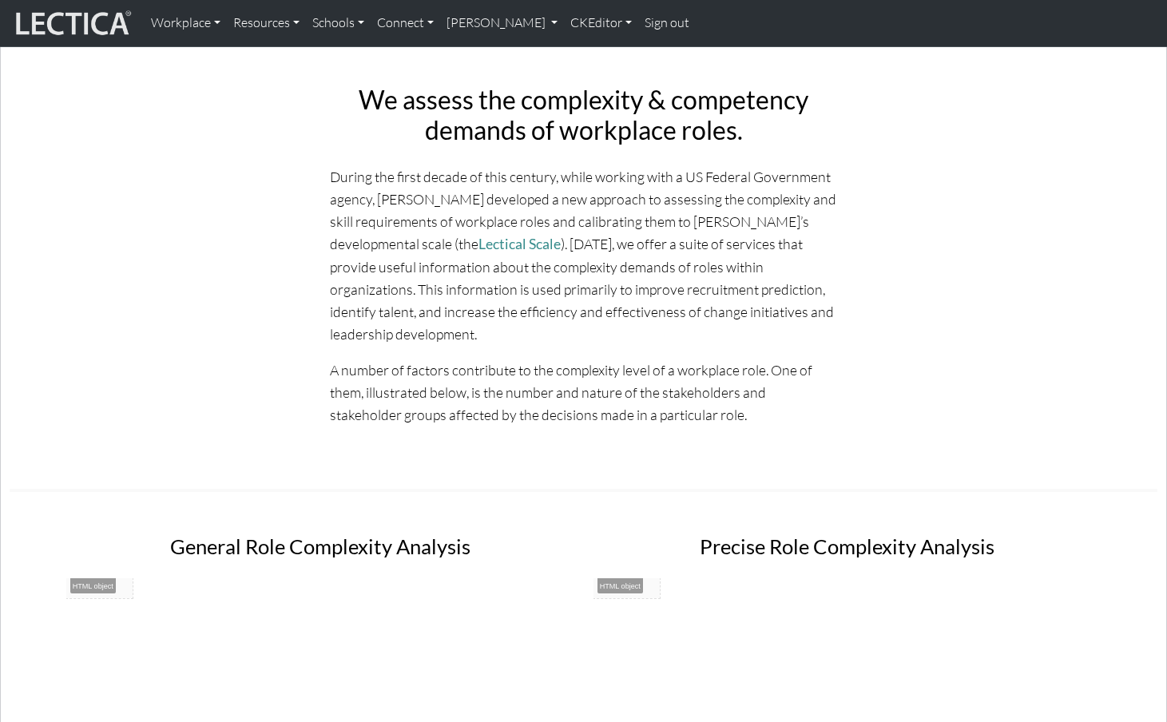
scroll to position [0, 0]
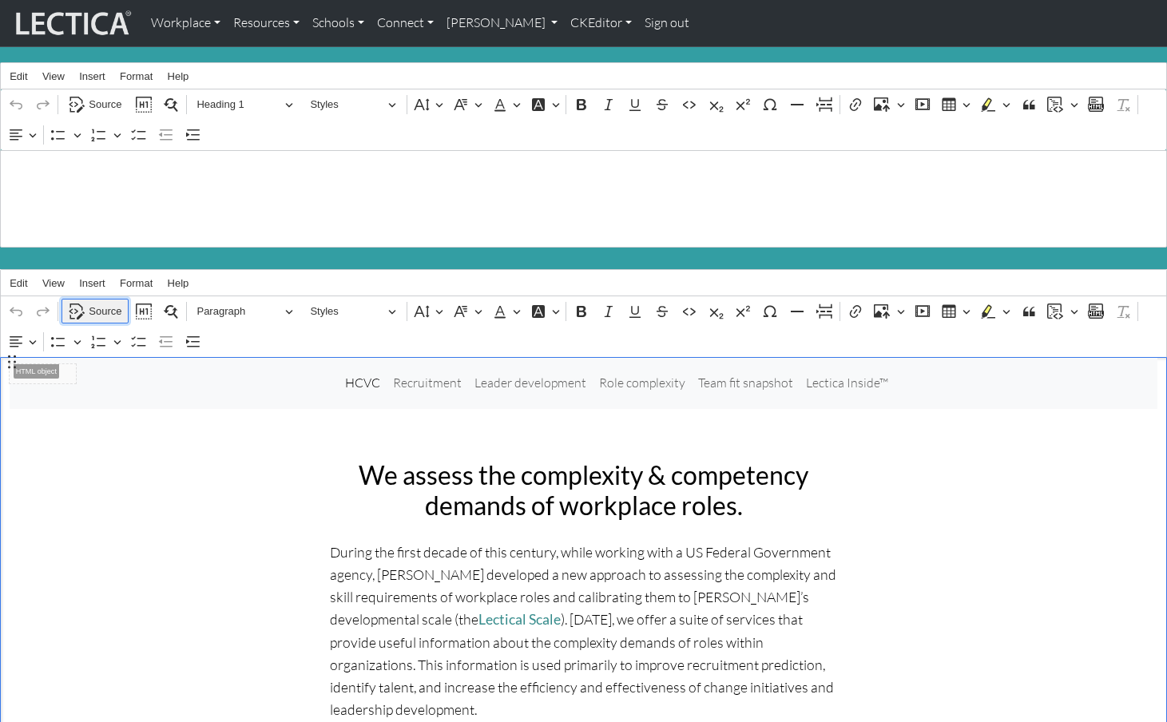
click at [83, 304] on icon "Editor toolbar" at bounding box center [77, 312] width 16 height 16
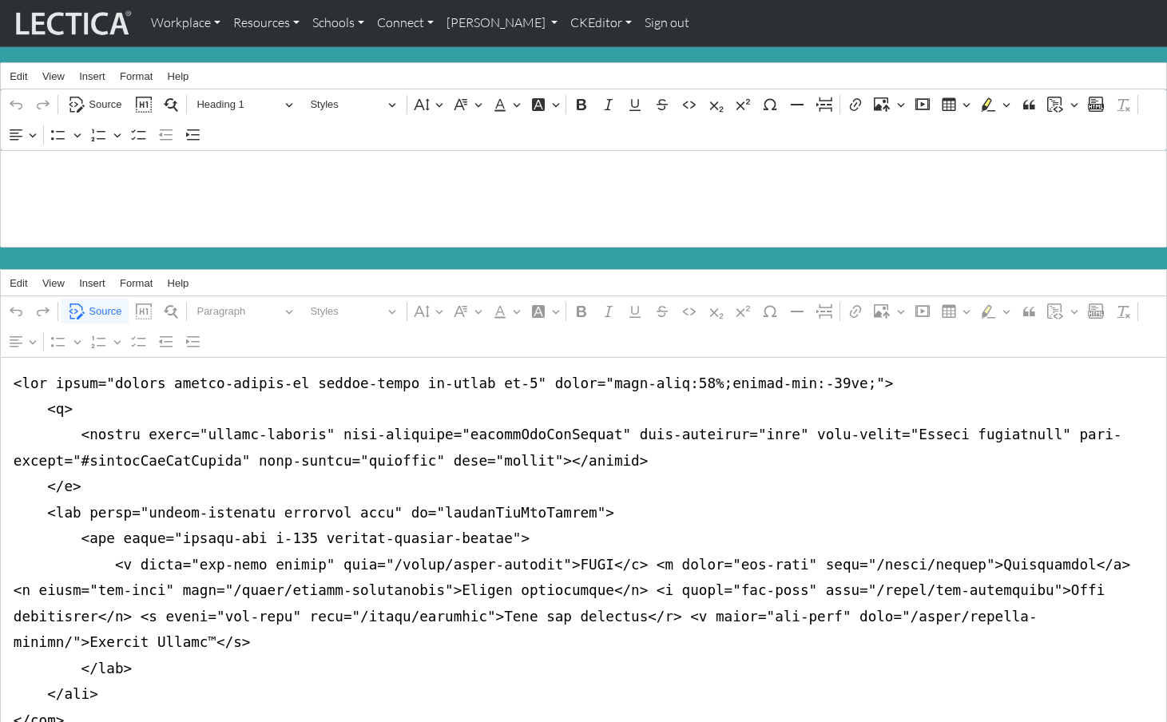
scroll to position [2175, 0]
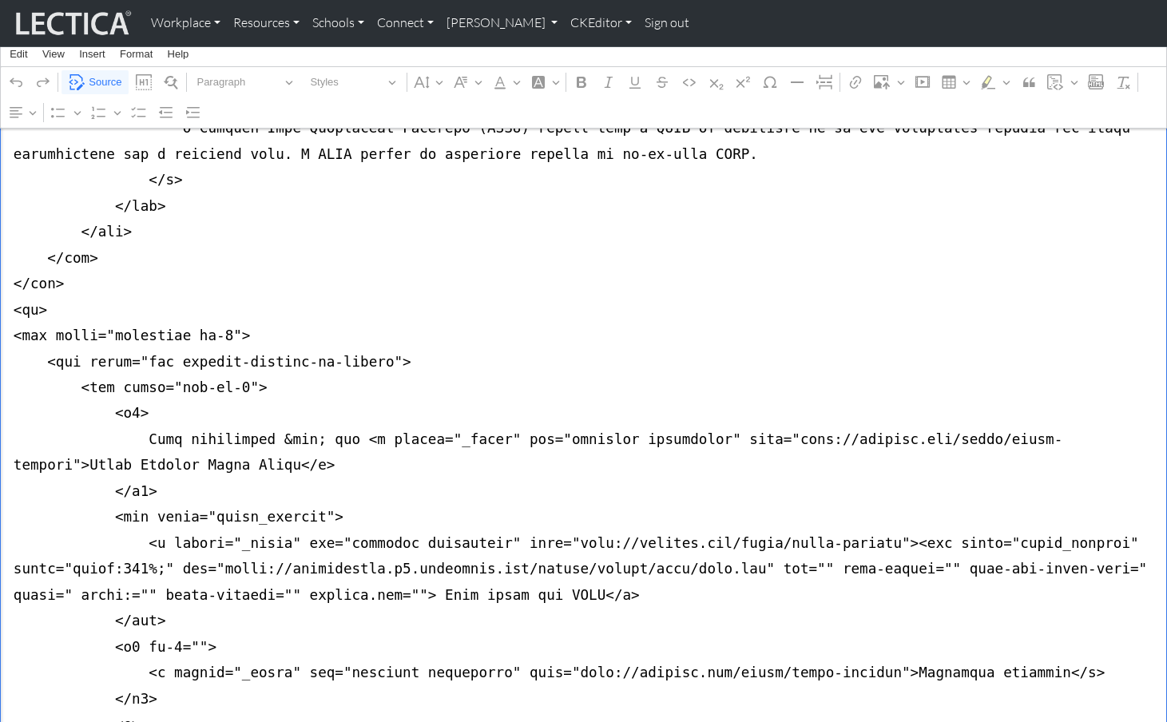
drag, startPoint x: 169, startPoint y: 434, endPoint x: 192, endPoint y: 435, distance: 22.4
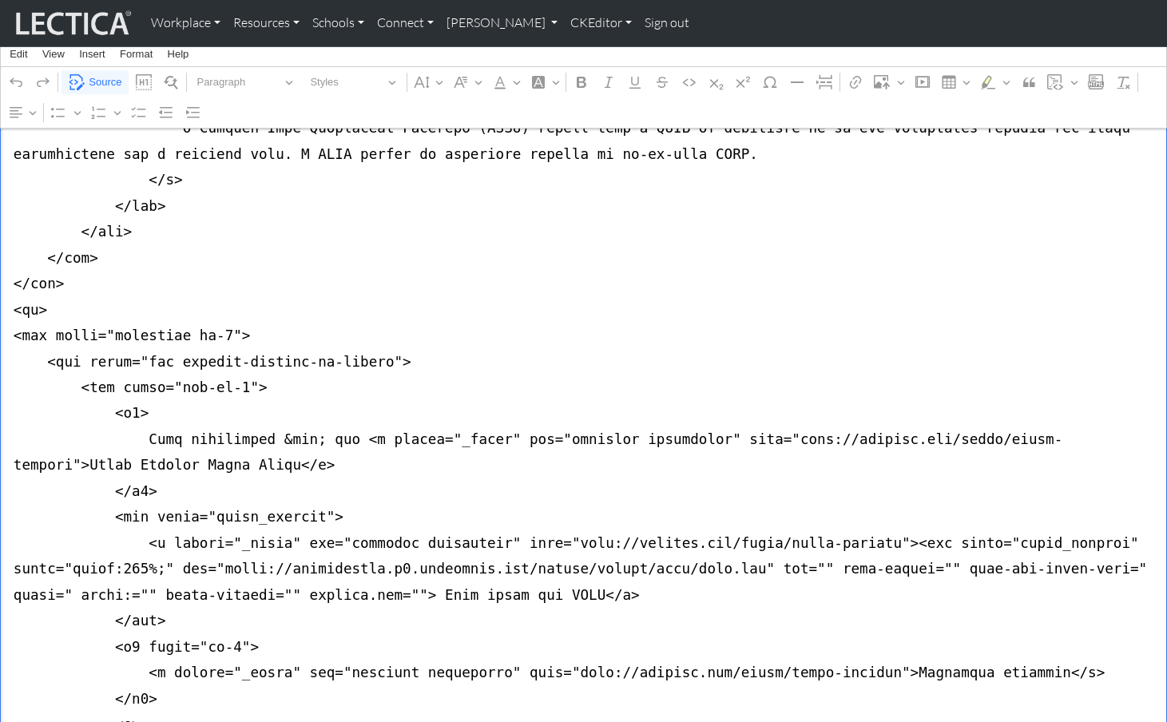
drag, startPoint x: 81, startPoint y: 387, endPoint x: -2, endPoint y: 386, distance: 83.1
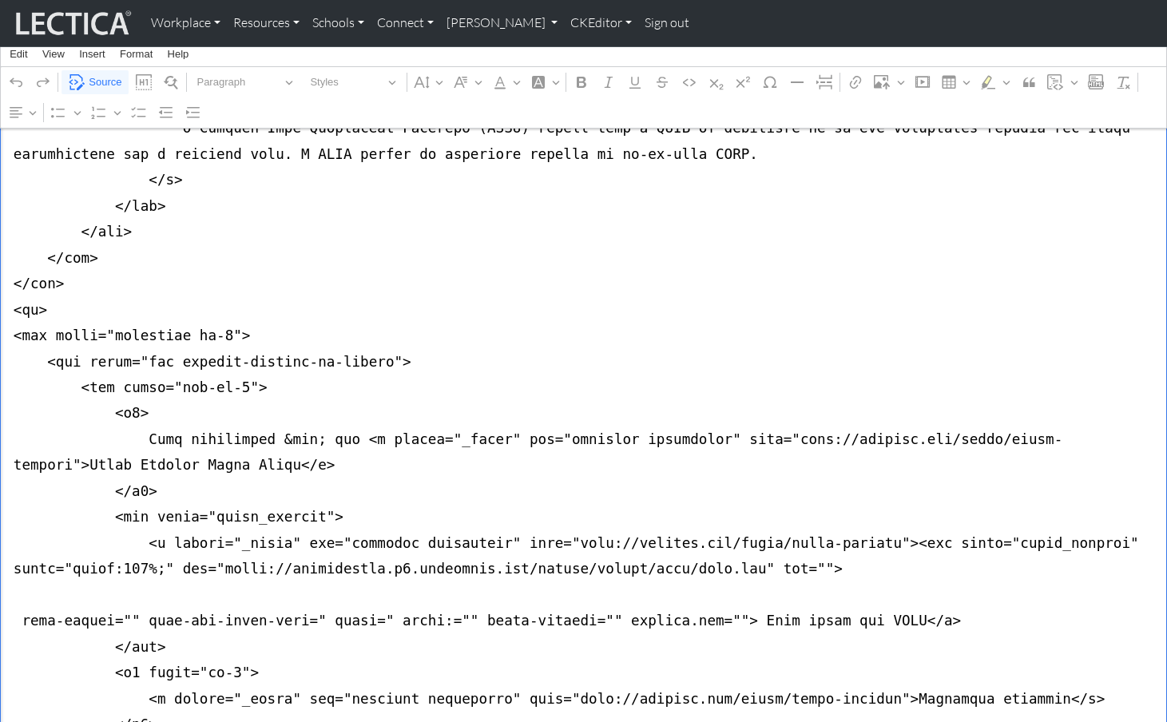
drag, startPoint x: 259, startPoint y: 461, endPoint x: 18, endPoint y: 462, distance: 241.3
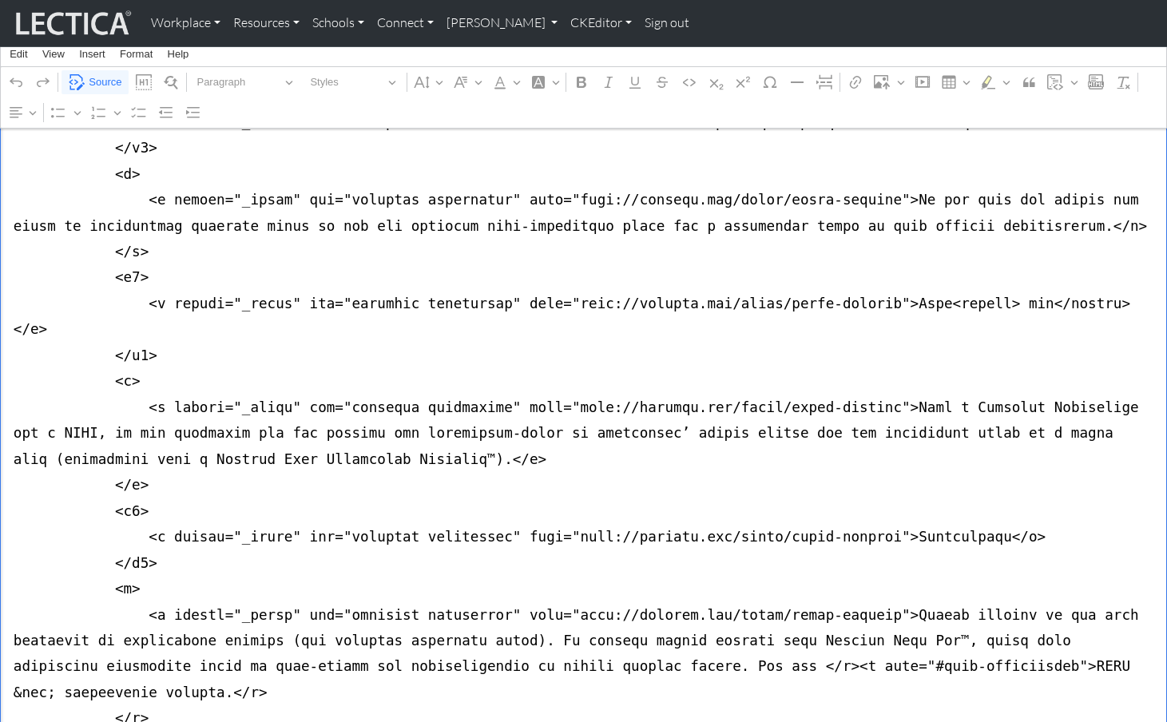
scroll to position [3200, 0]
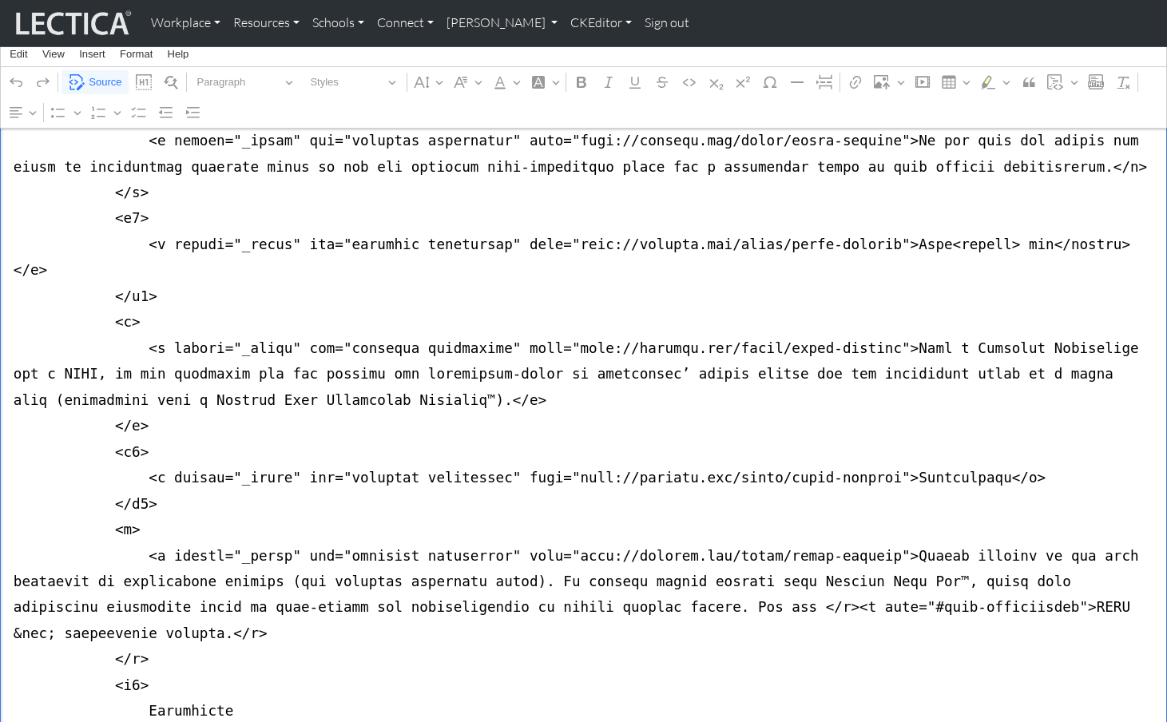
drag, startPoint x: 862, startPoint y: 264, endPoint x: 173, endPoint y: 244, distance: 688.9
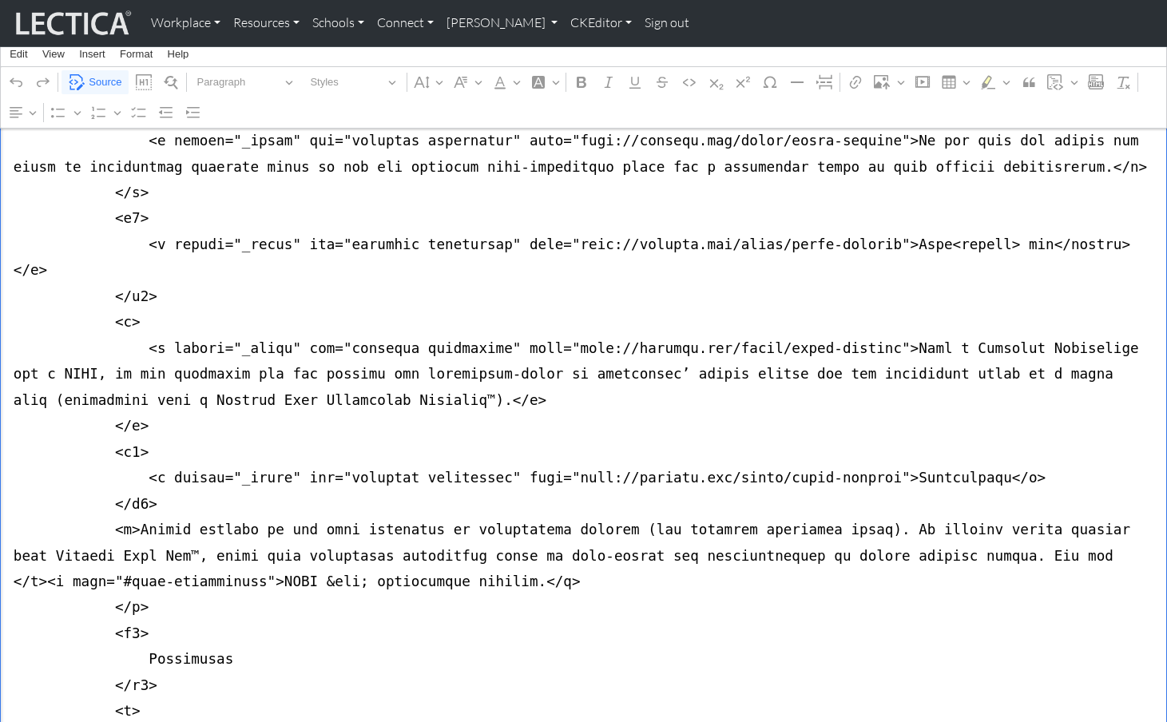
drag, startPoint x: 860, startPoint y: 192, endPoint x: 148, endPoint y: 172, distance: 712.9
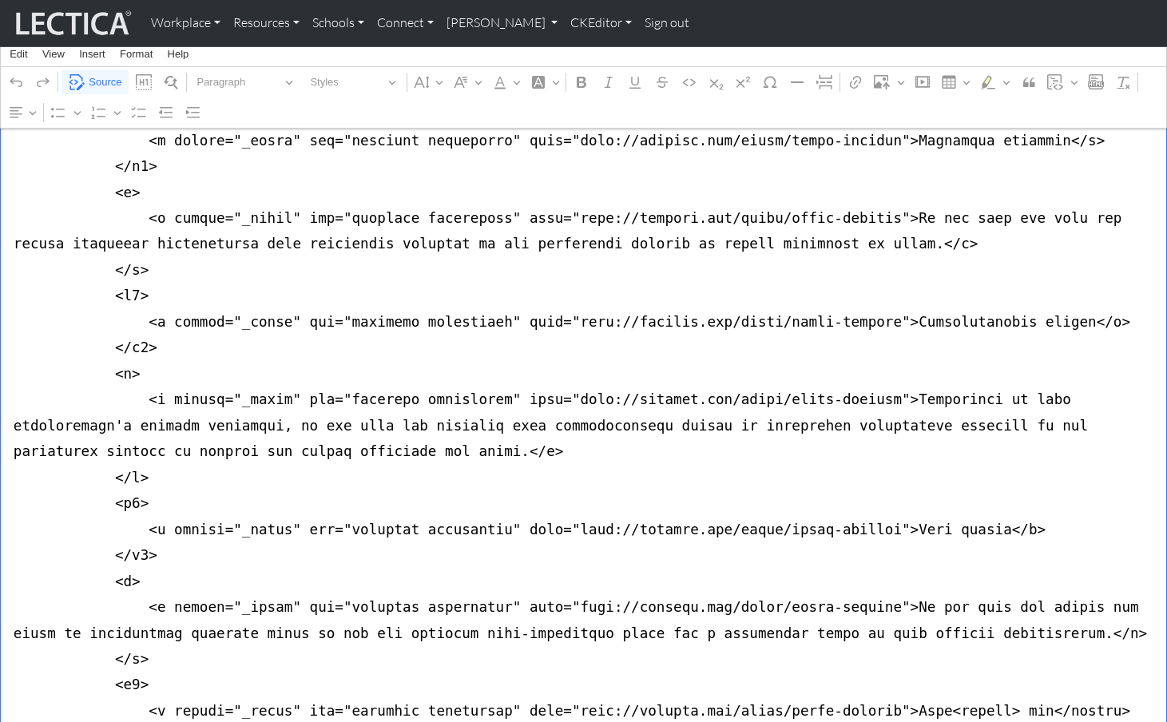
scroll to position [2730, 0]
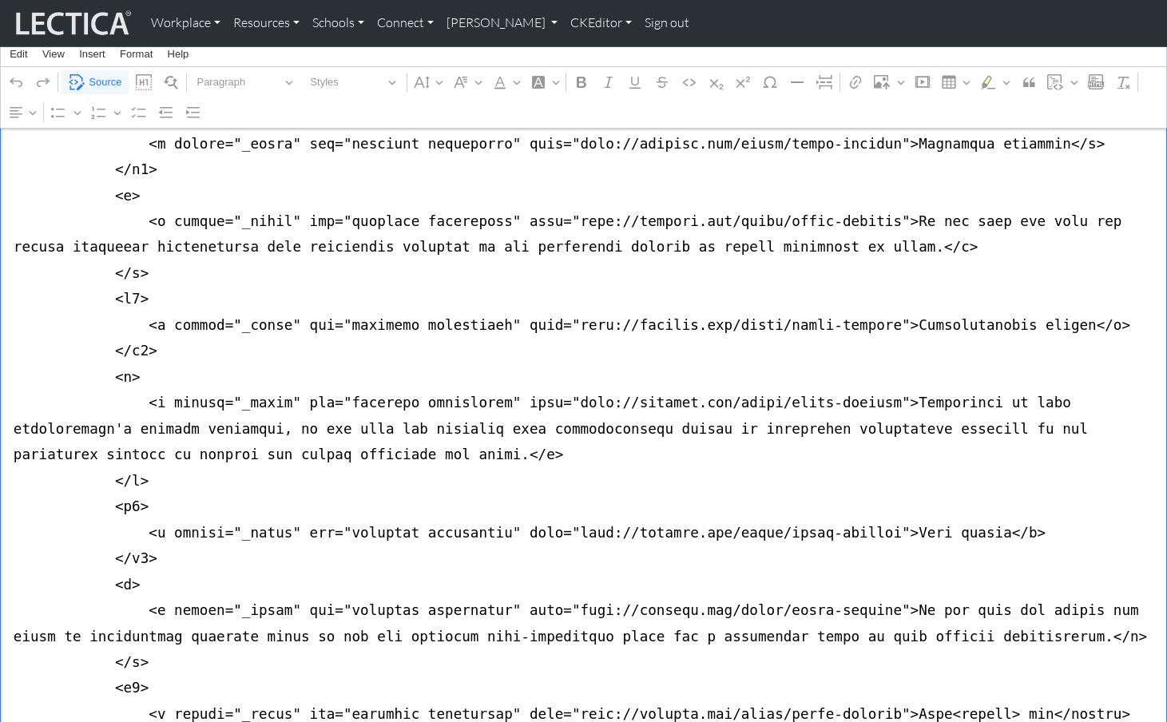
drag, startPoint x: 860, startPoint y: 462, endPoint x: 107, endPoint y: 463, distance: 753.4
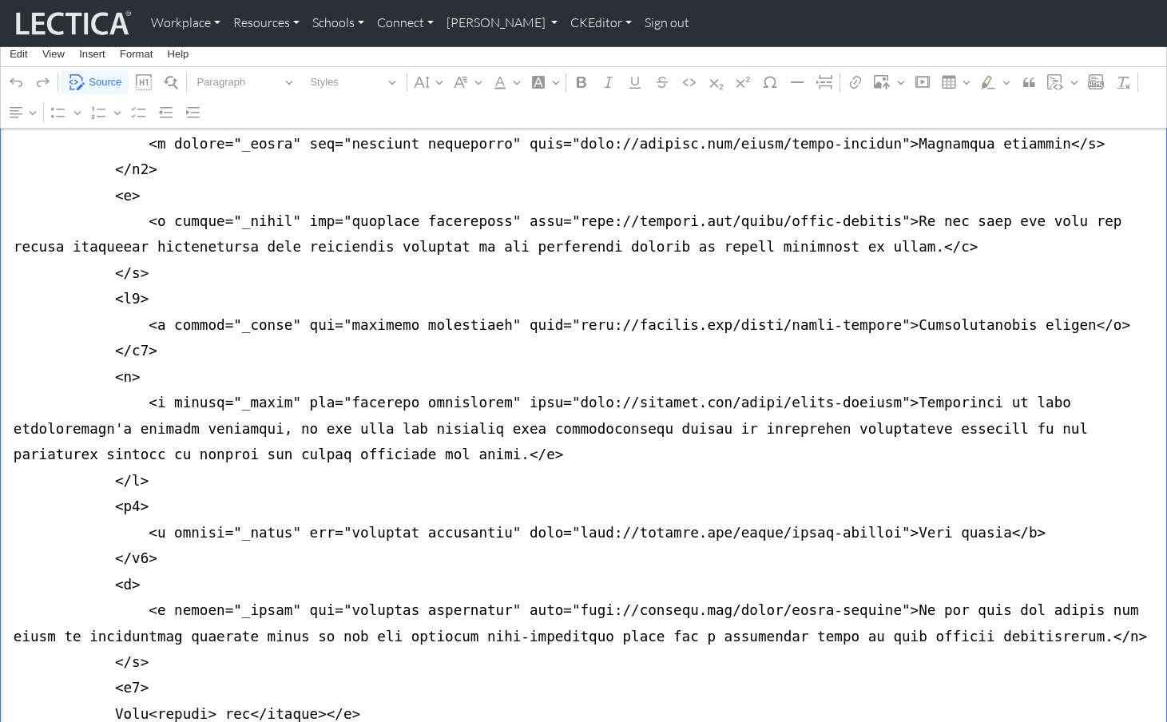
drag, startPoint x: 862, startPoint y: 368, endPoint x: 111, endPoint y: 370, distance: 751.0
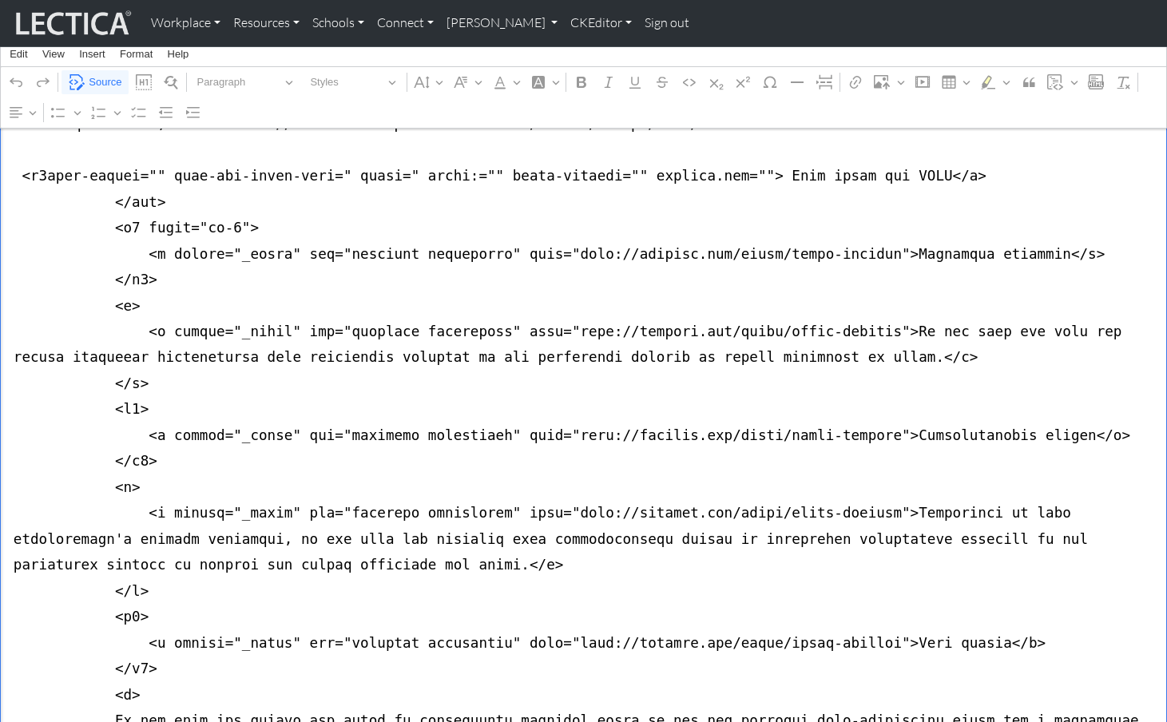
scroll to position [2617, 0]
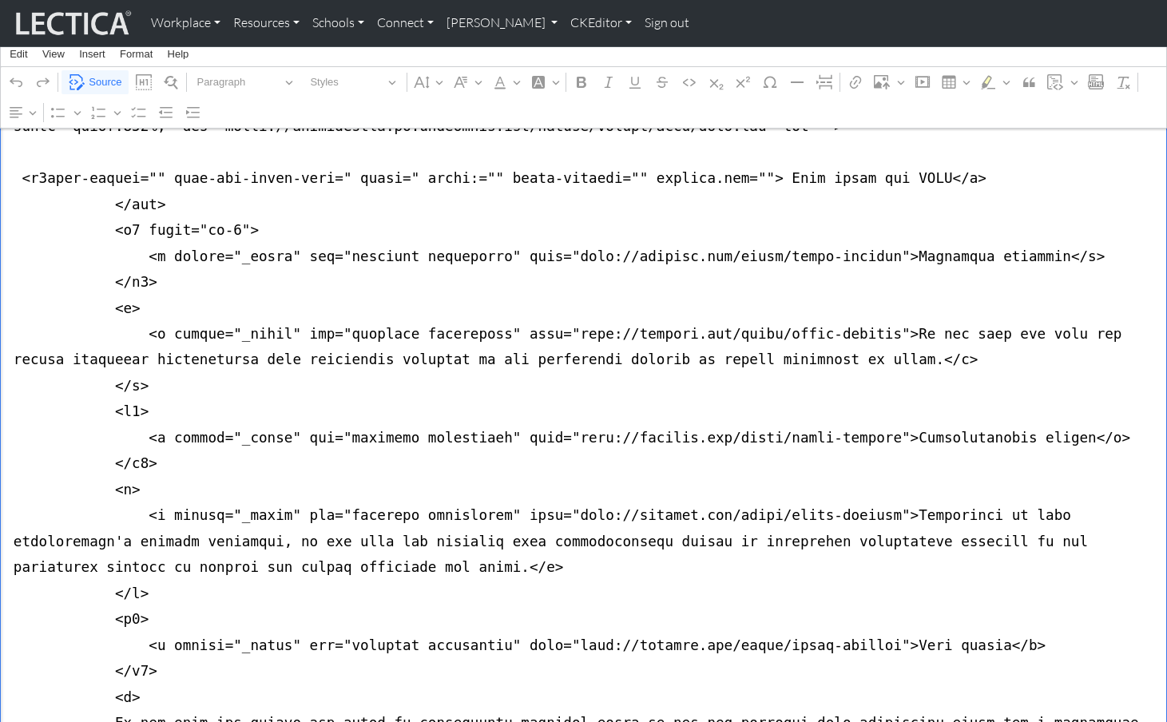
drag, startPoint x: 862, startPoint y: 406, endPoint x: 115, endPoint y: 406, distance: 747.0
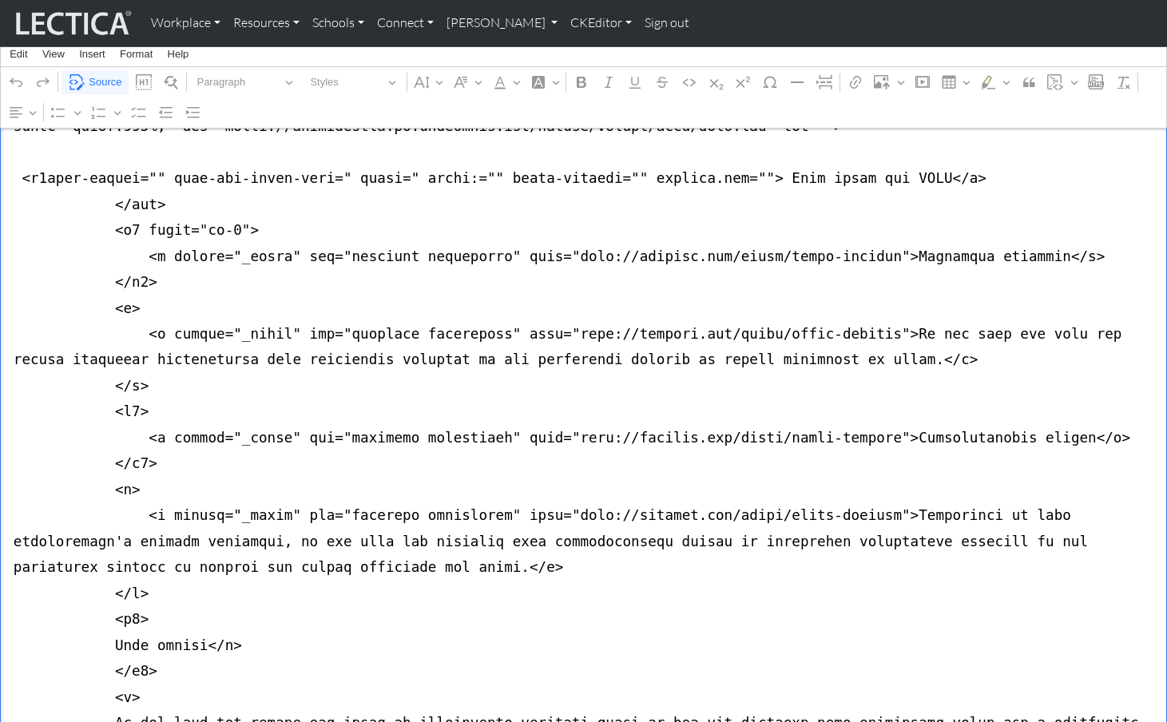
drag, startPoint x: 862, startPoint y: 285, endPoint x: -6, endPoint y: 286, distance: 867.6
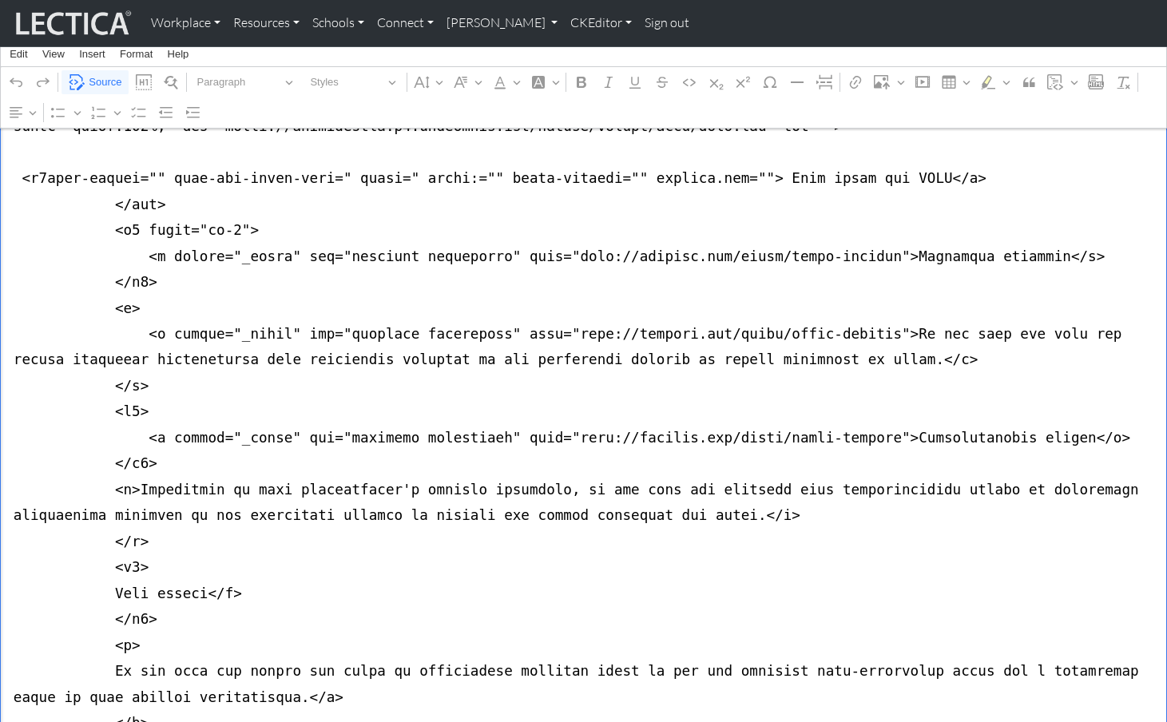
drag, startPoint x: 860, startPoint y: 211, endPoint x: 205, endPoint y: 189, distance: 655.5
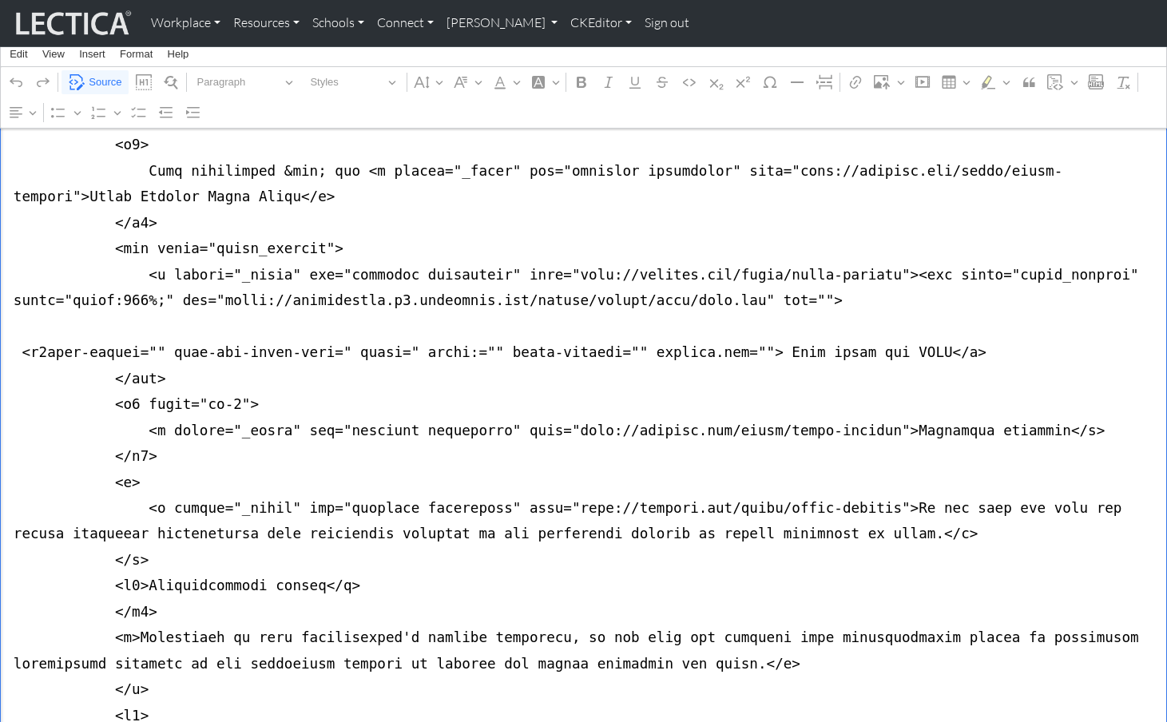
scroll to position [2442, 0]
drag, startPoint x: 861, startPoint y: 292, endPoint x: 302, endPoint y: 253, distance: 560.6
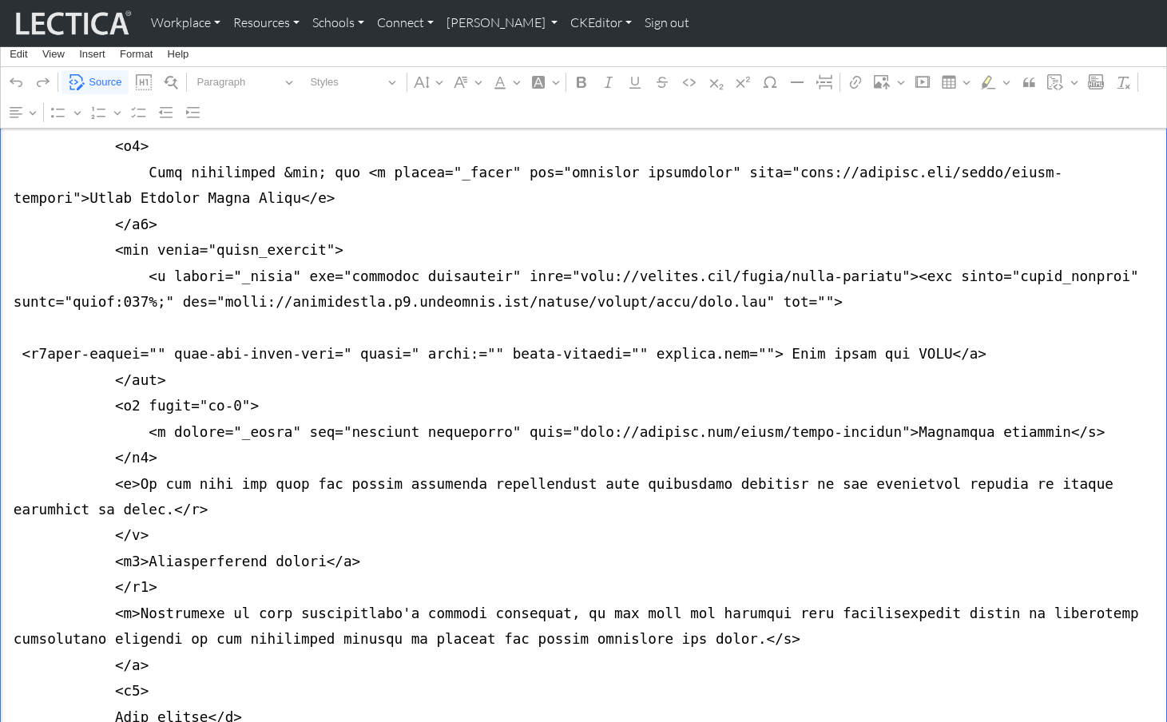
drag, startPoint x: 861, startPoint y: 218, endPoint x: 256, endPoint y: 197, distance: 605.9
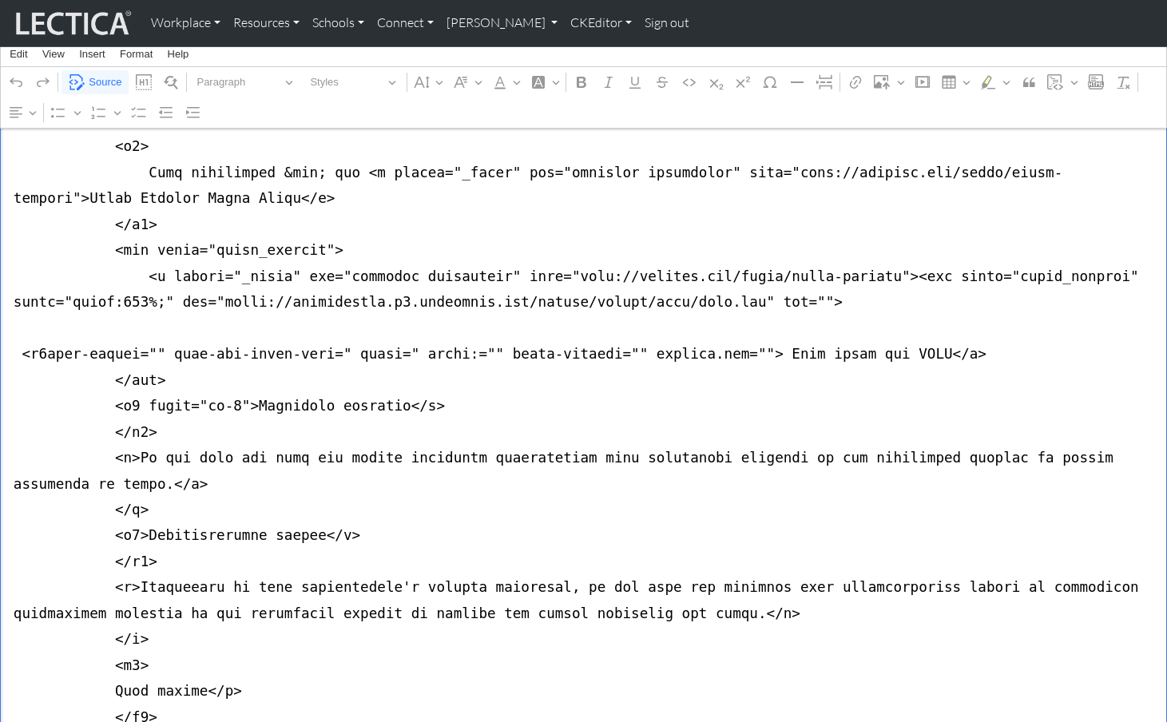
drag, startPoint x: 387, startPoint y: 193, endPoint x: 422, endPoint y: 195, distance: 35.2
drag, startPoint x: 60, startPoint y: 270, endPoint x: 89, endPoint y: 269, distance: 28.8
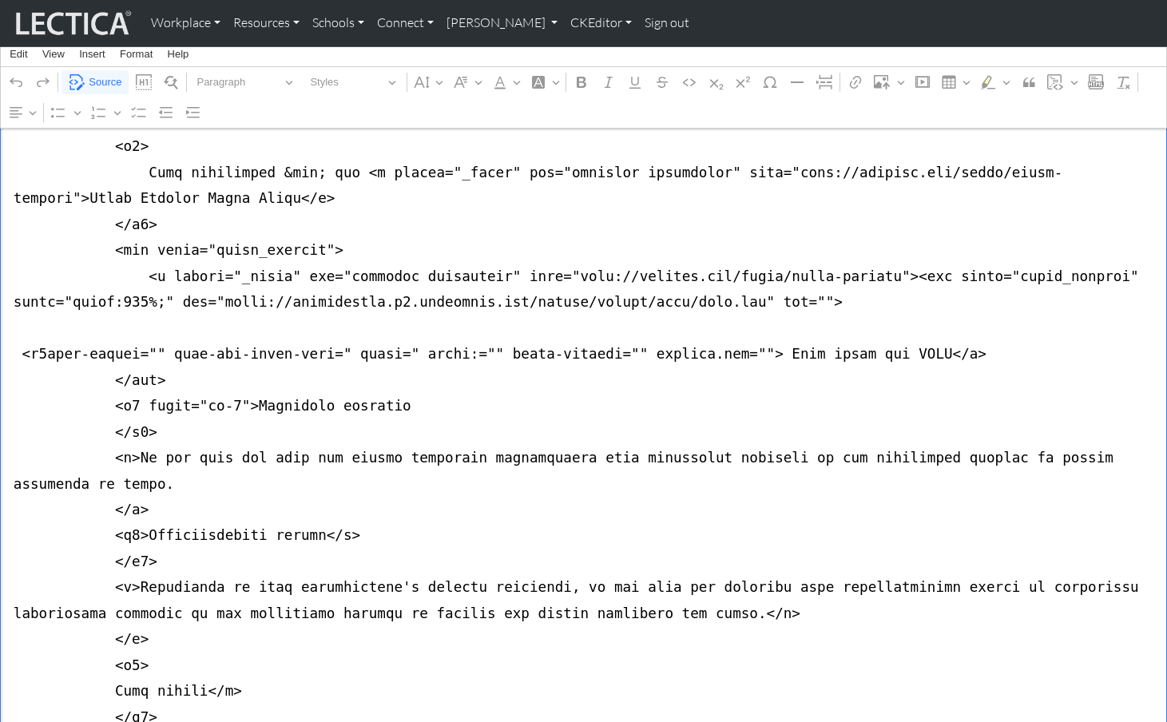
drag, startPoint x: 308, startPoint y: 316, endPoint x: 340, endPoint y: 315, distance: 31.2
drag, startPoint x: 197, startPoint y: 463, endPoint x: 224, endPoint y: 463, distance: 27.2
drag, startPoint x: 220, startPoint y: 563, endPoint x: 248, endPoint y: 562, distance: 28.0
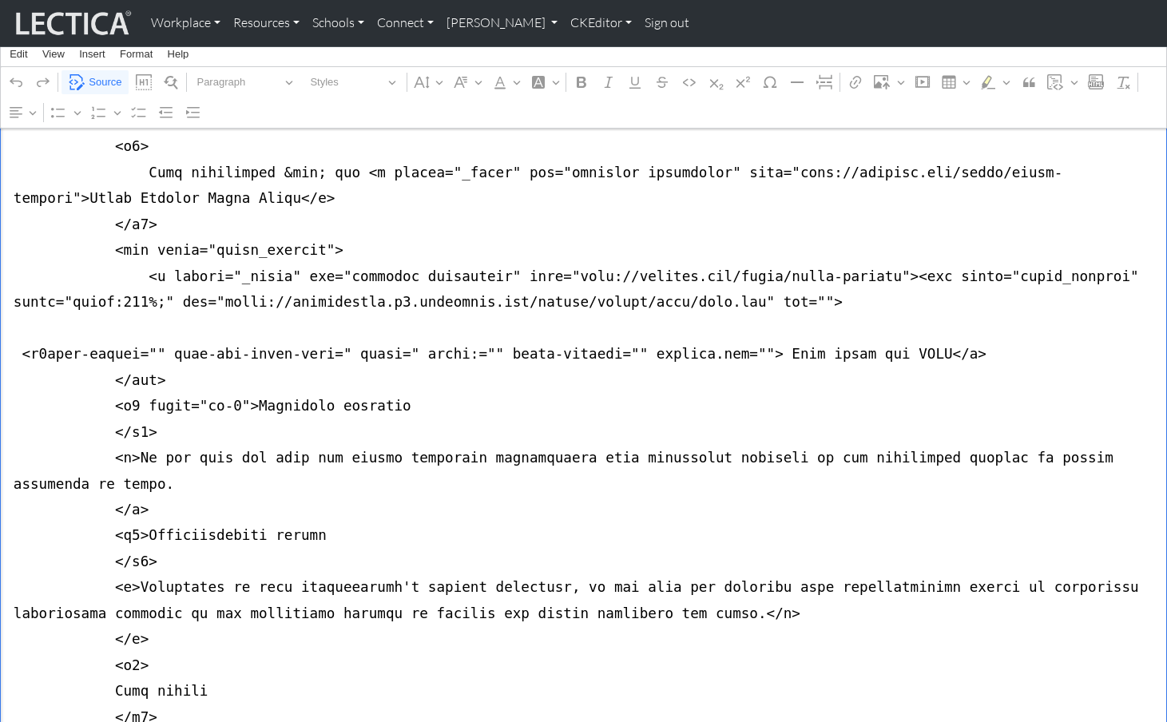
drag, startPoint x: 307, startPoint y: 632, endPoint x: 340, endPoint y: 631, distance: 33.6
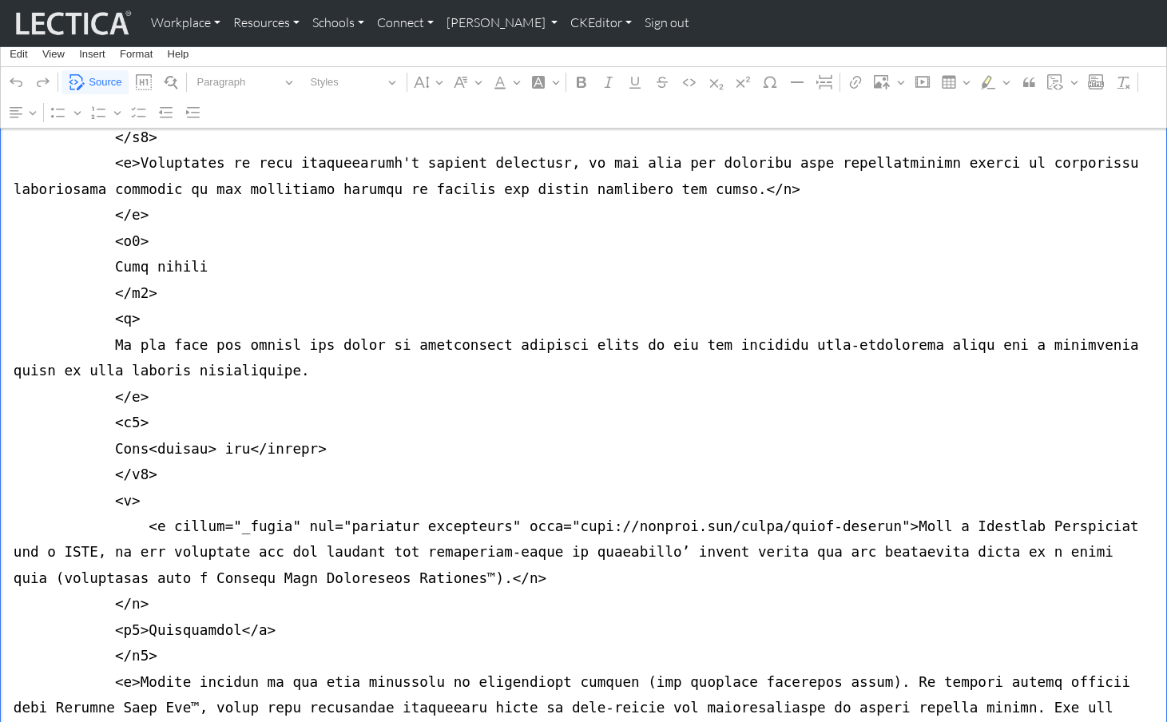
scroll to position [2880, 0]
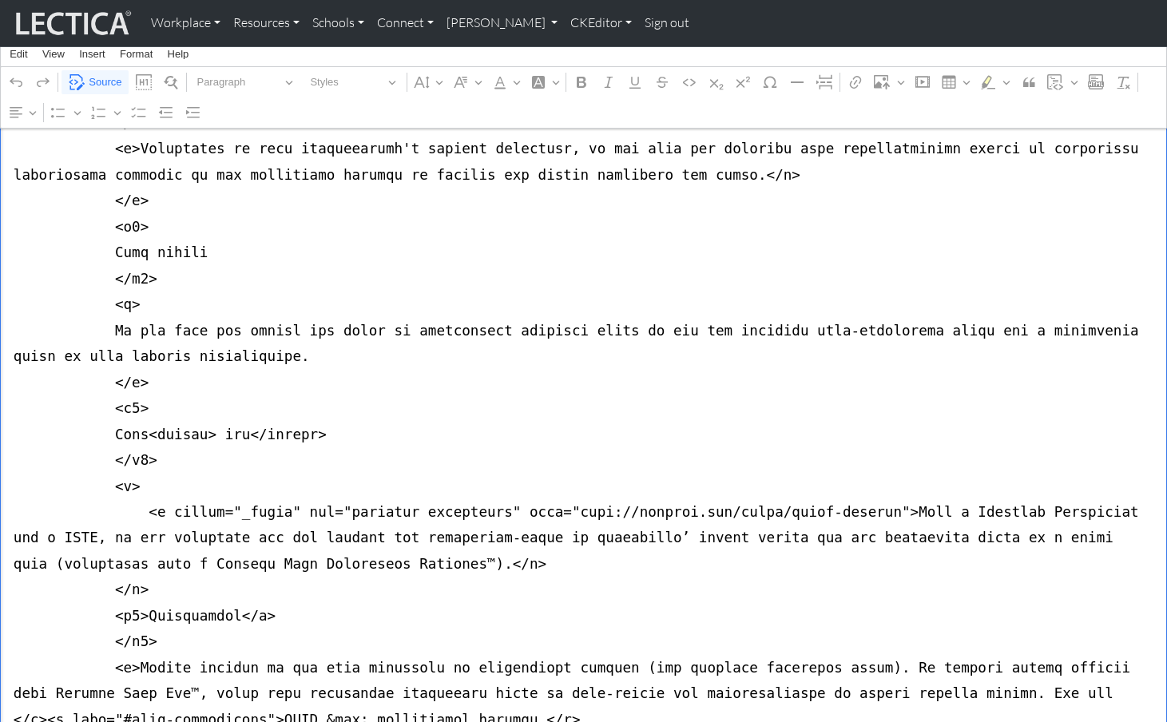
drag, startPoint x: 346, startPoint y: 316, endPoint x: 379, endPoint y: 315, distance: 33.6
drag, startPoint x: 454, startPoint y: 464, endPoint x: 487, endPoint y: 462, distance: 33.6
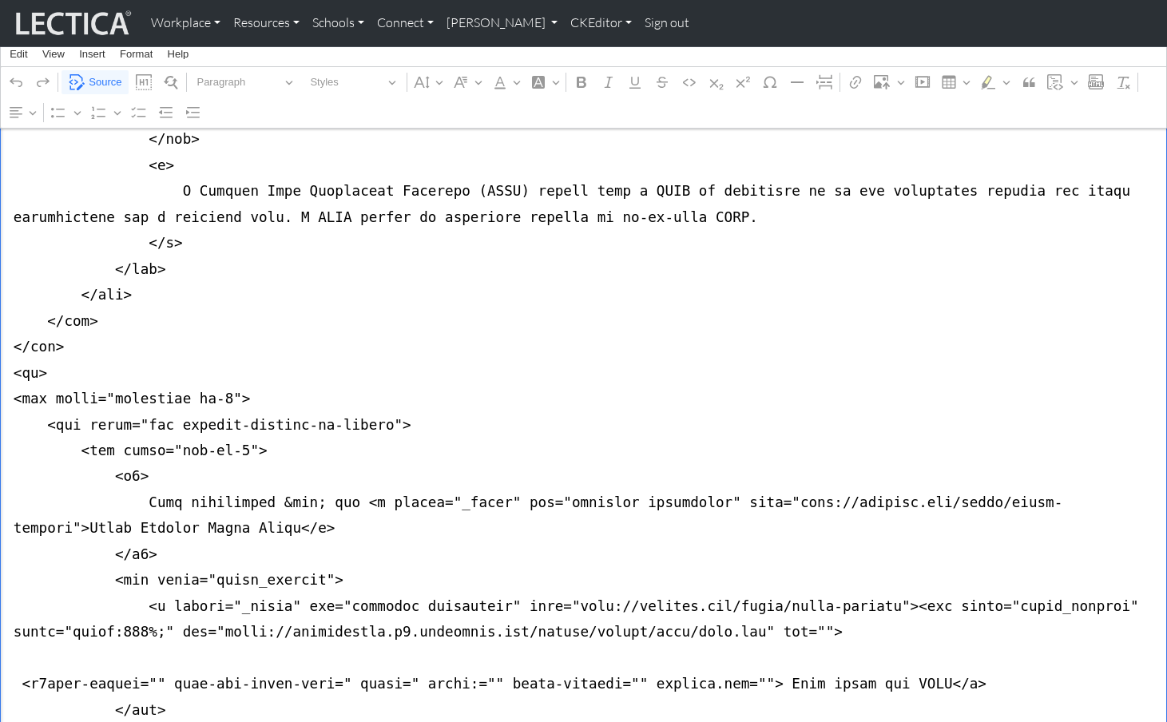
scroll to position [2111, 0]
drag, startPoint x: 46, startPoint y: 470, endPoint x: 72, endPoint y: 469, distance: 25.6
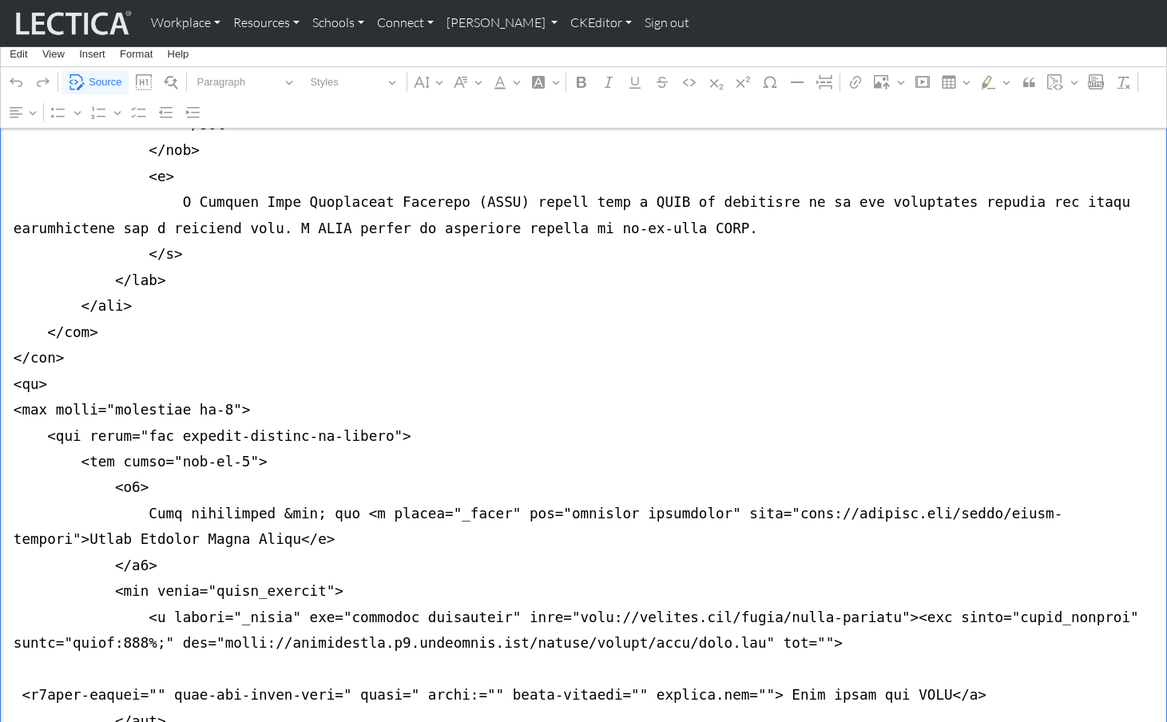
drag, startPoint x: 195, startPoint y: 486, endPoint x: 213, endPoint y: 486, distance: 17.6
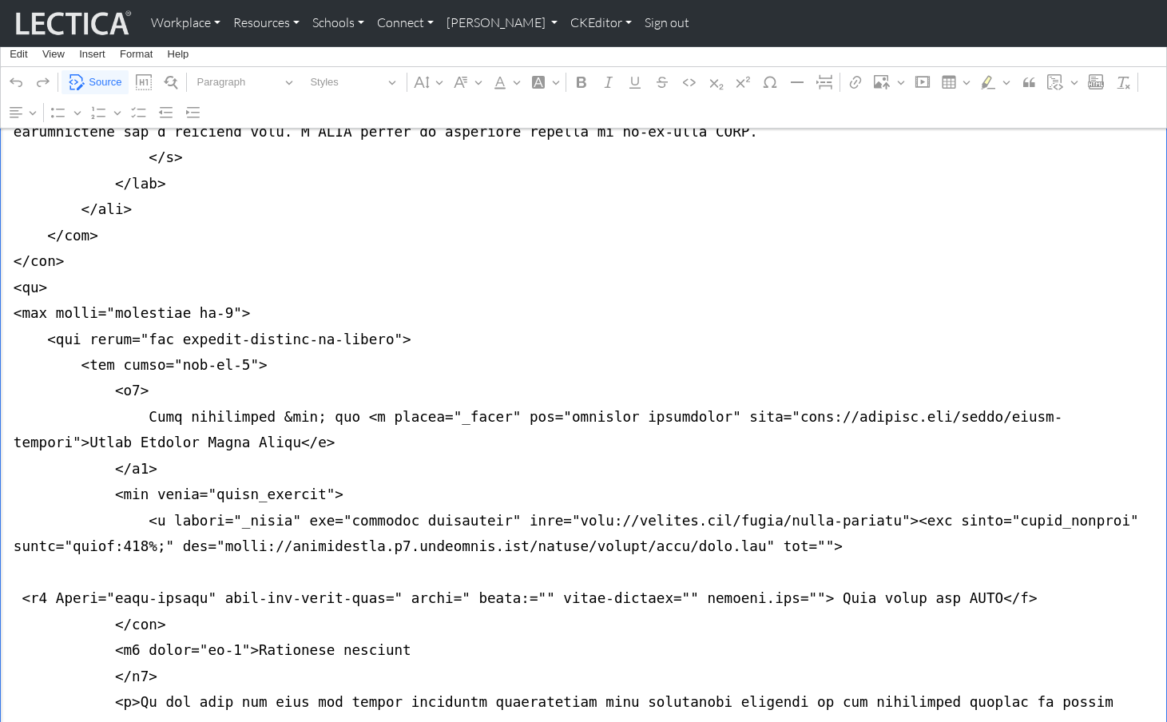
scroll to position [2208, 0]
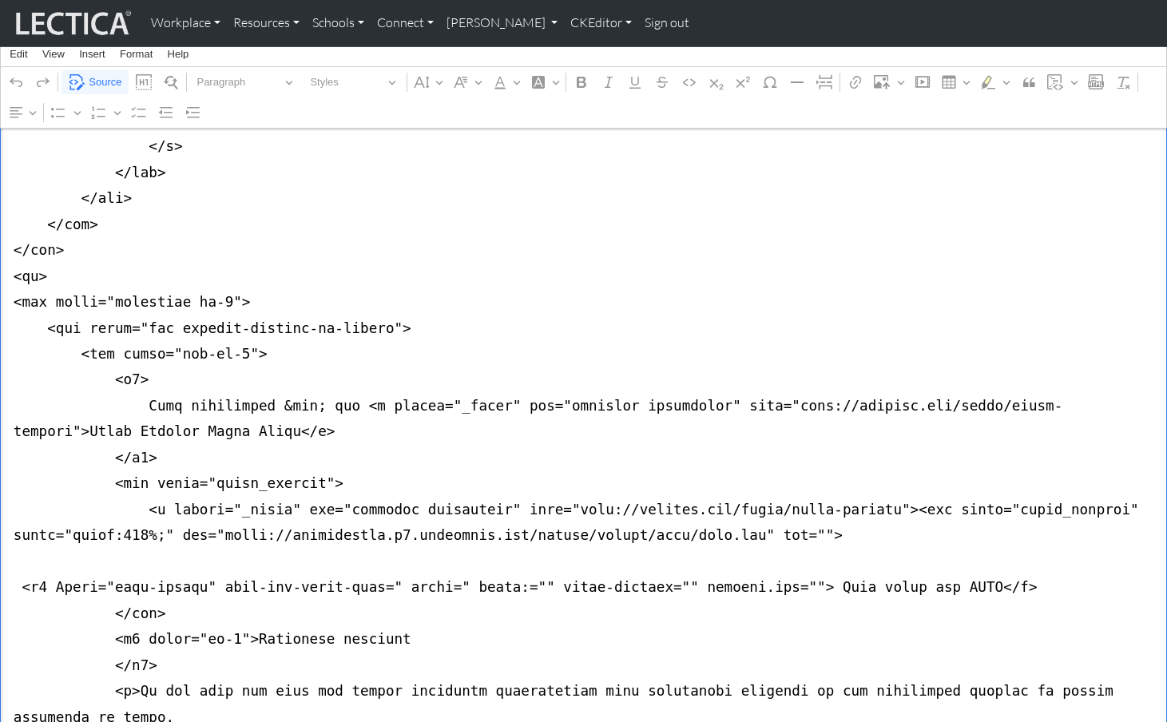
drag, startPoint x: 206, startPoint y: 378, endPoint x: 773, endPoint y: 380, distance: 566.4
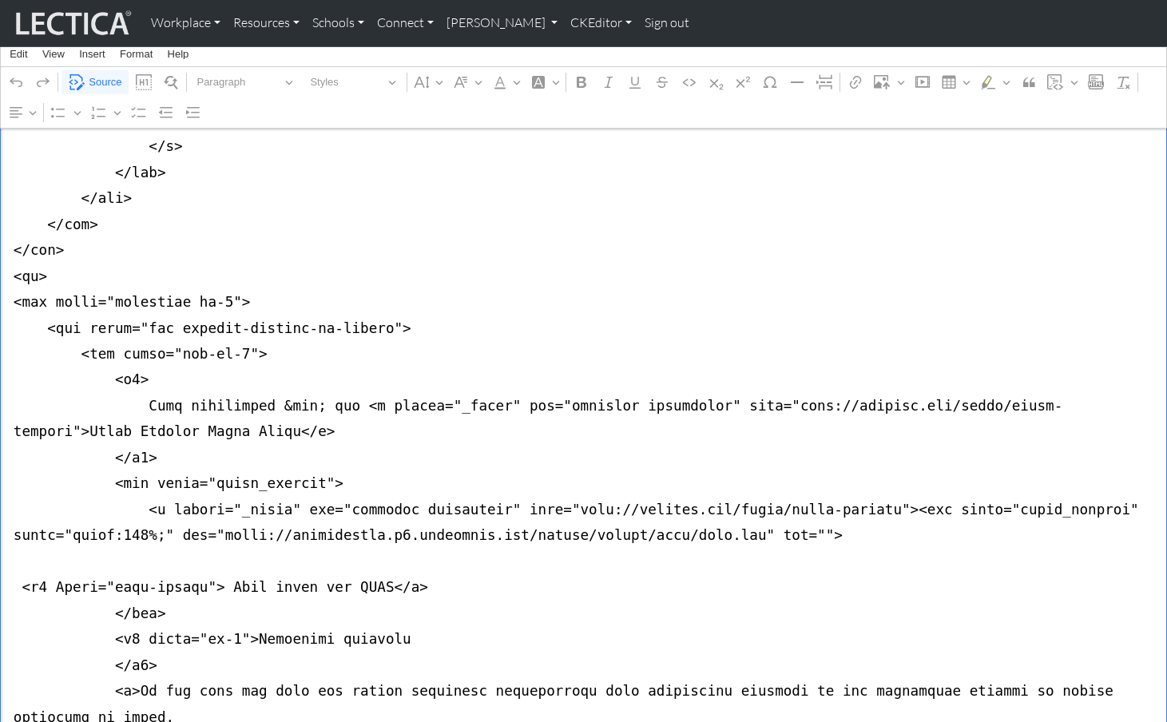
drag, startPoint x: 54, startPoint y: 375, endPoint x: 90, endPoint y: 378, distance: 36.8
drag, startPoint x: 363, startPoint y: 380, endPoint x: 395, endPoint y: 379, distance: 32.0
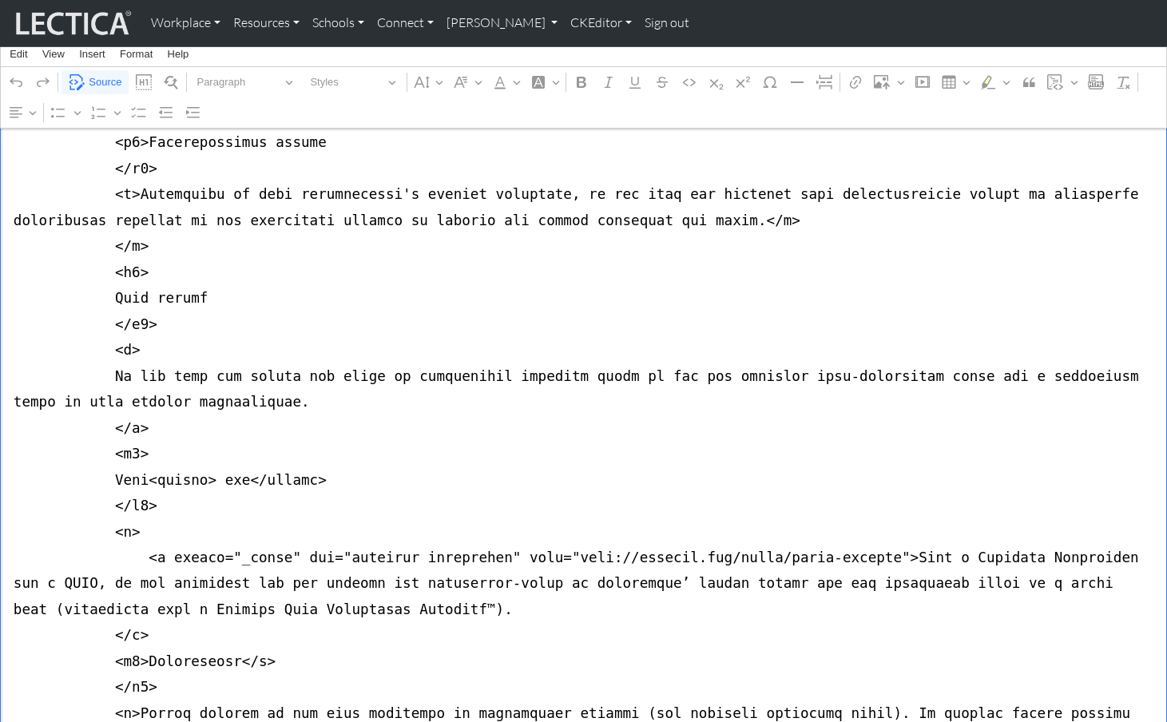
scroll to position [2897, 0]
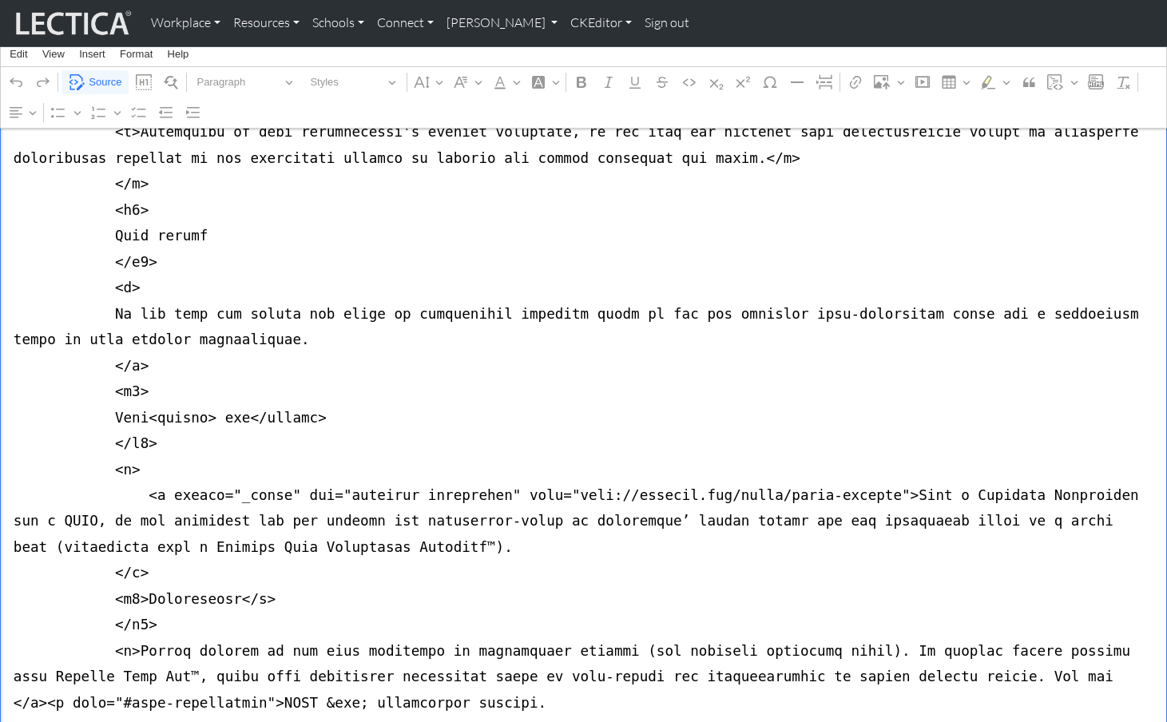
drag, startPoint x: 862, startPoint y: 244, endPoint x: 135, endPoint y: 232, distance: 727.1
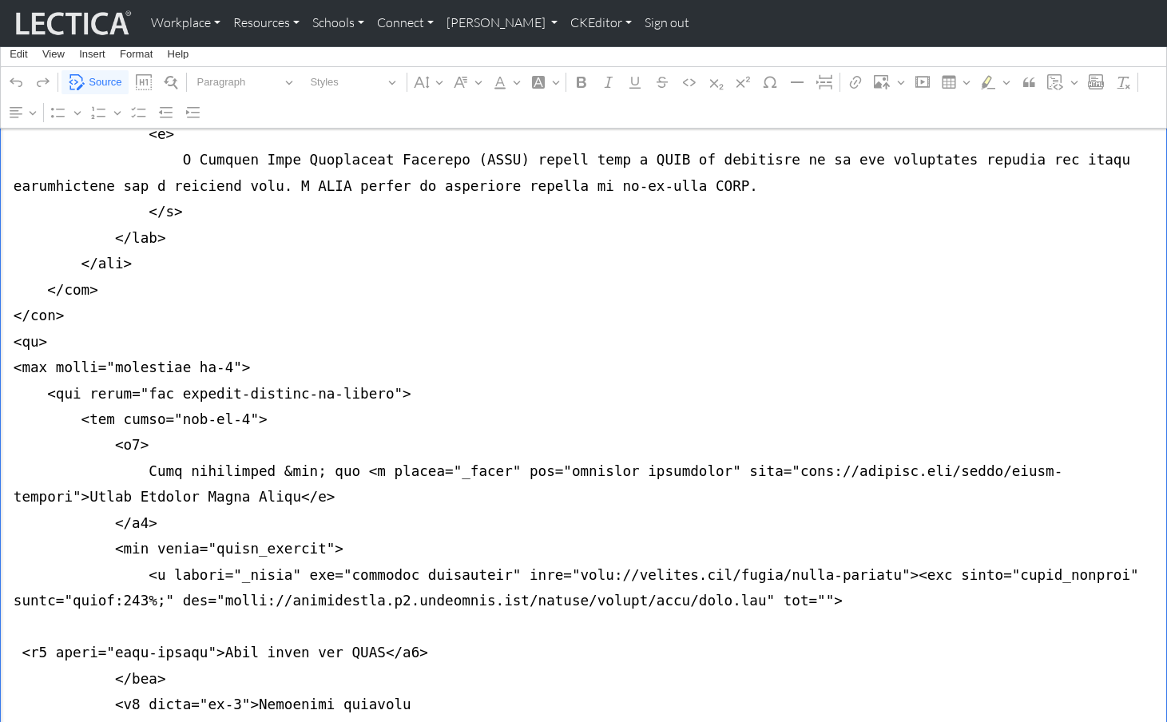
scroll to position [2123, 0]
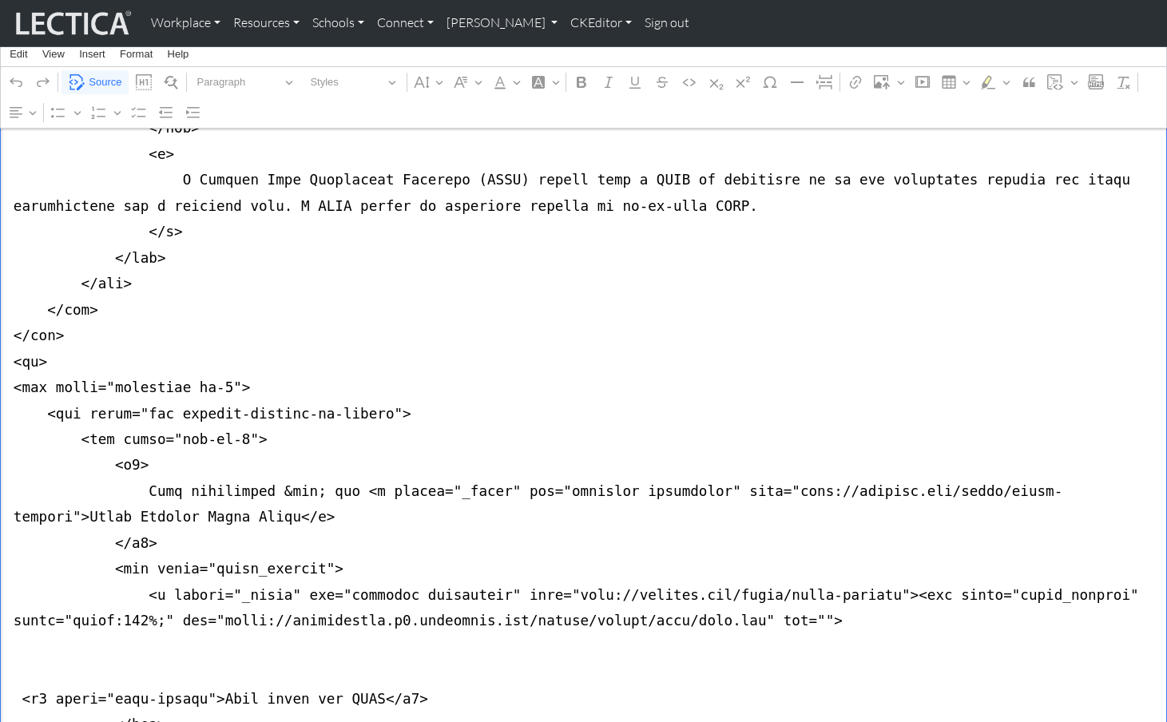
scroll to position [2124, 0]
drag, startPoint x: 346, startPoint y: 290, endPoint x: 1065, endPoint y: 291, distance: 719.0
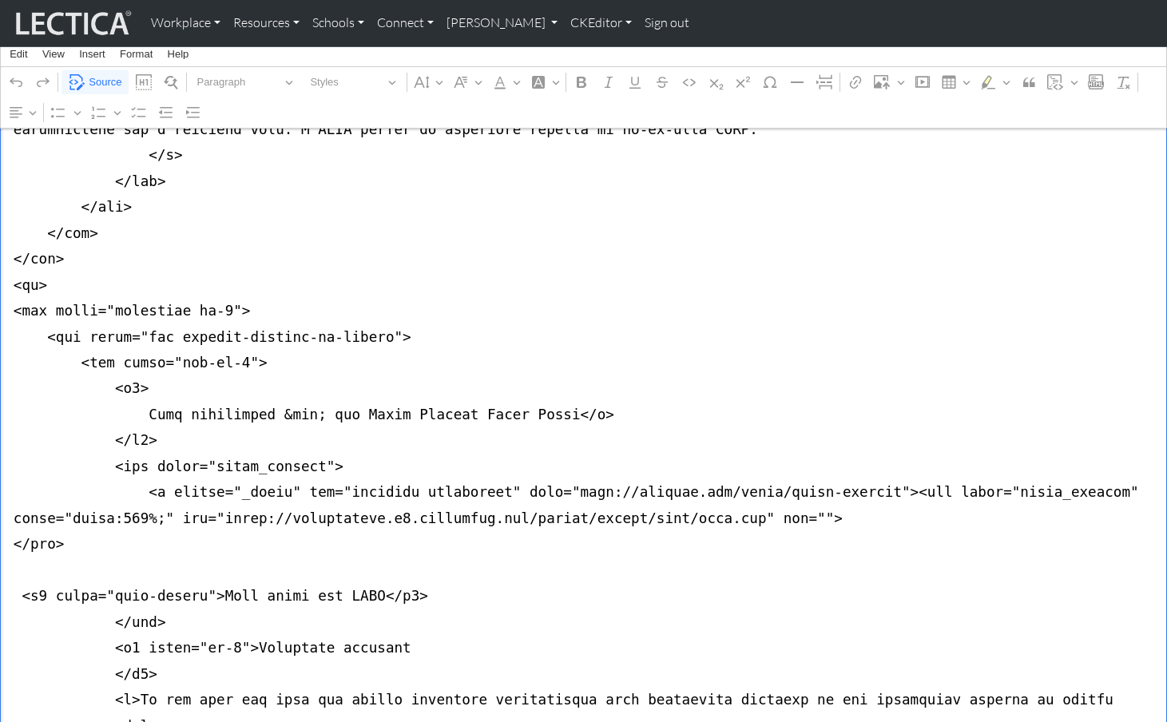
scroll to position [2223, 0]
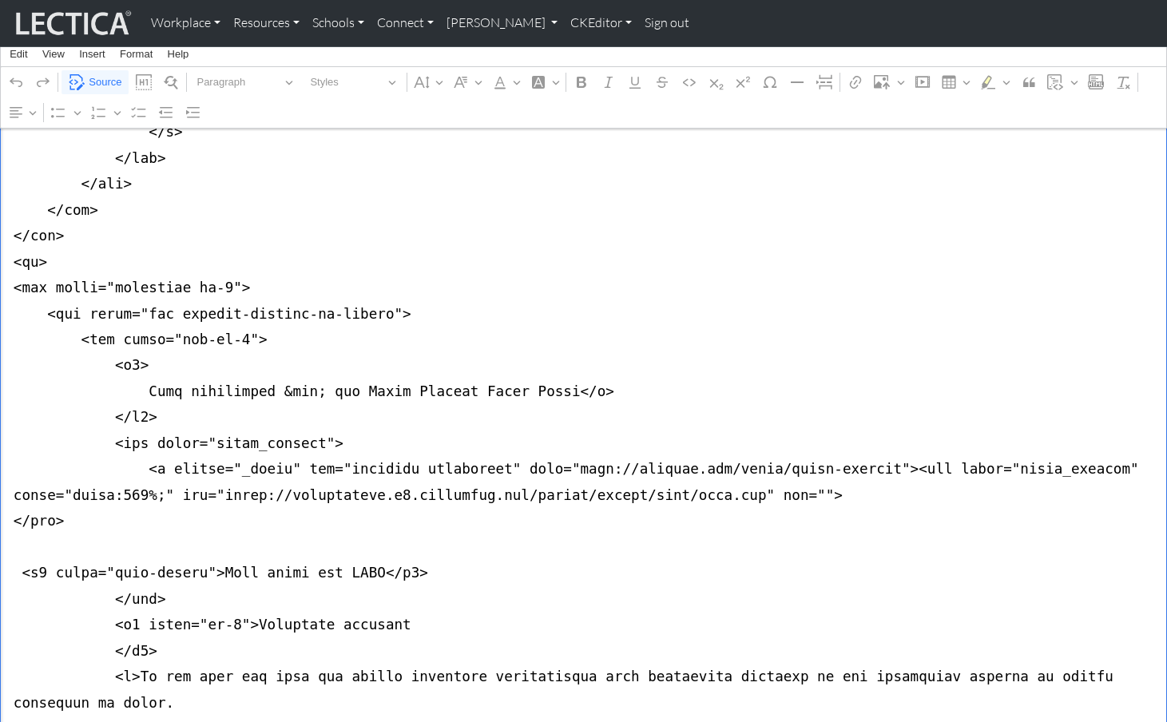
drag, startPoint x: 137, startPoint y: 244, endPoint x: 312, endPoint y: 240, distance: 174.2
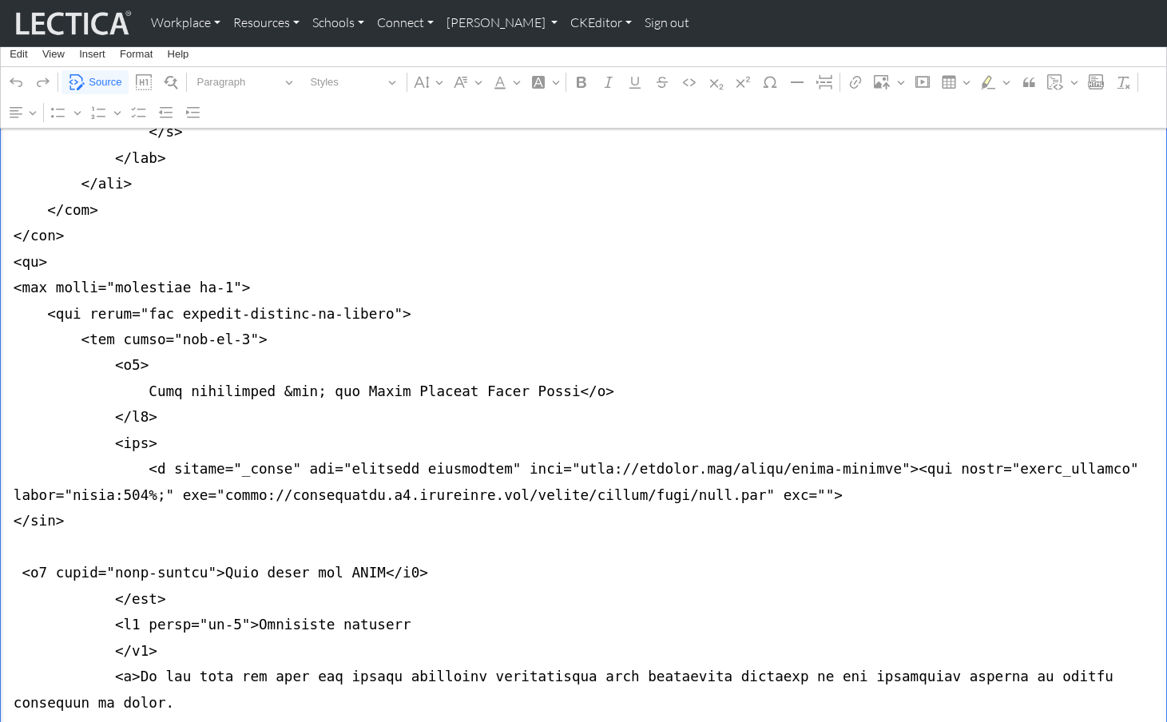
type textarea "<nav class="navbar navbar-expand-lg navbar-light bg-light mb-5" style="font-siz…"
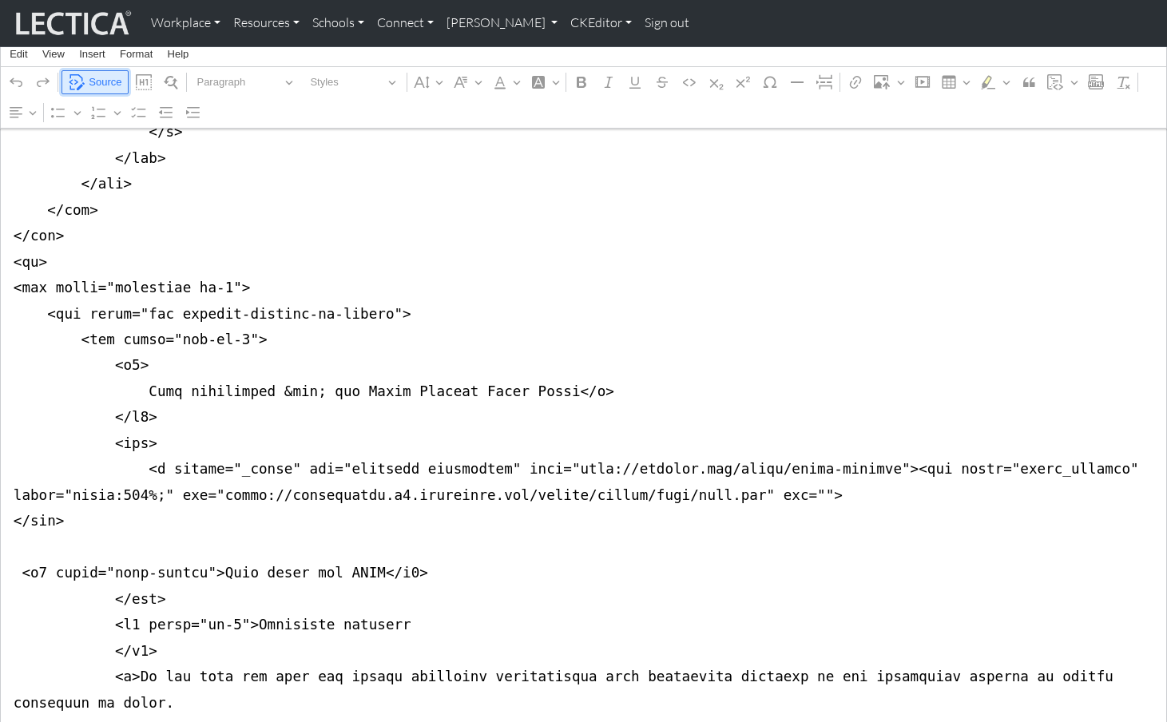
click at [98, 77] on span "Source" at bounding box center [105, 82] width 33 height 19
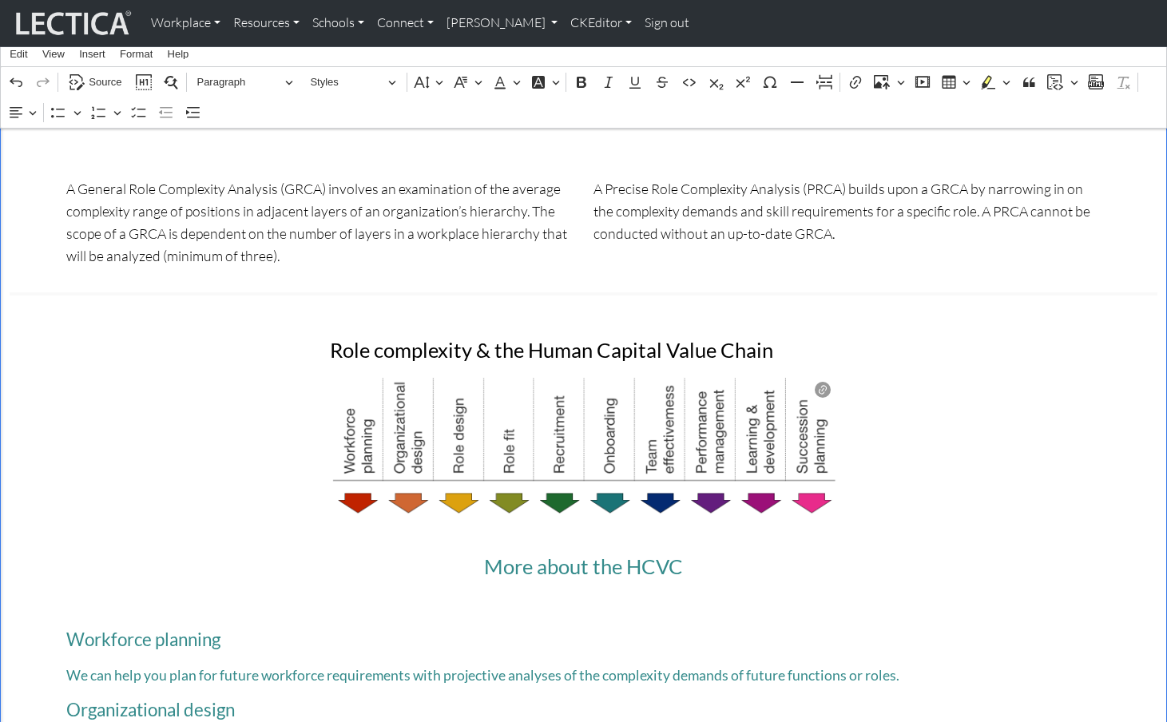
scroll to position [1003, 0]
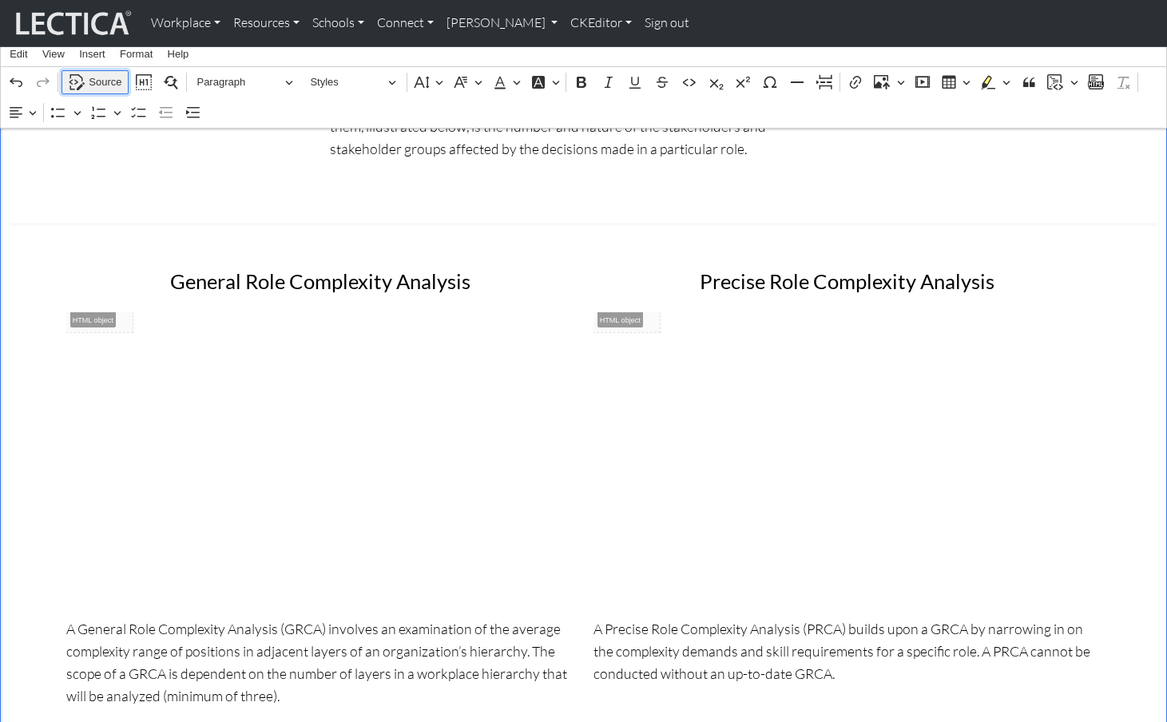
click at [100, 78] on span "Source" at bounding box center [105, 82] width 33 height 19
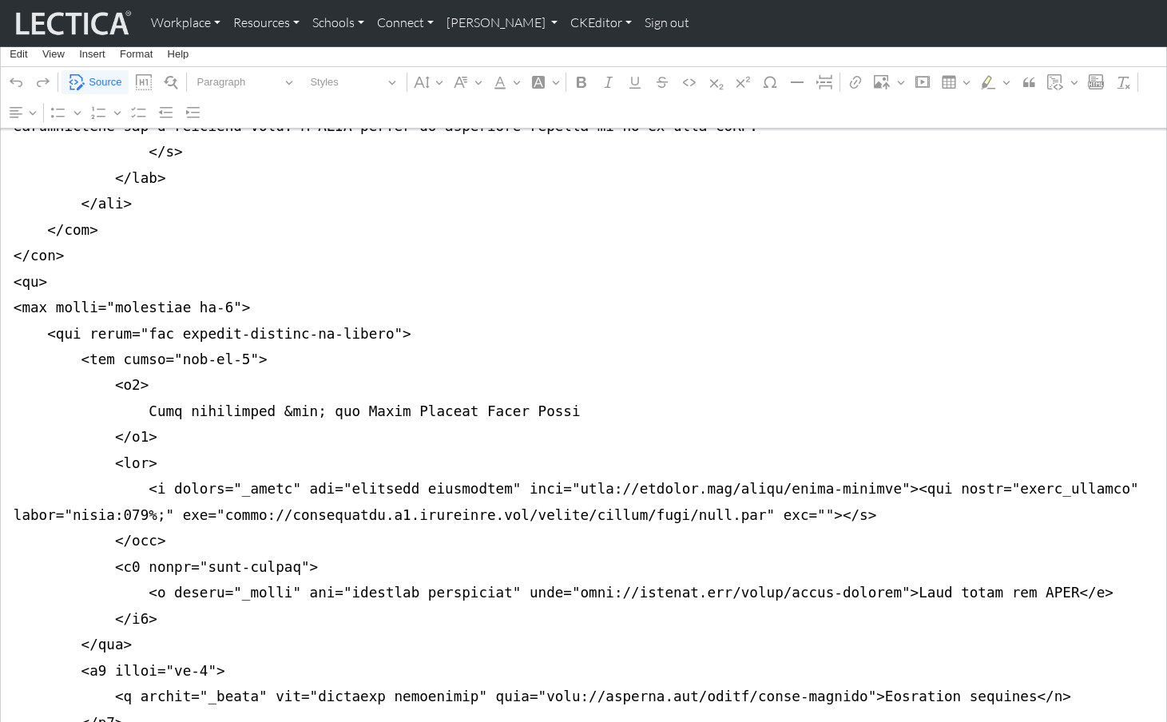
scroll to position [2200, 0]
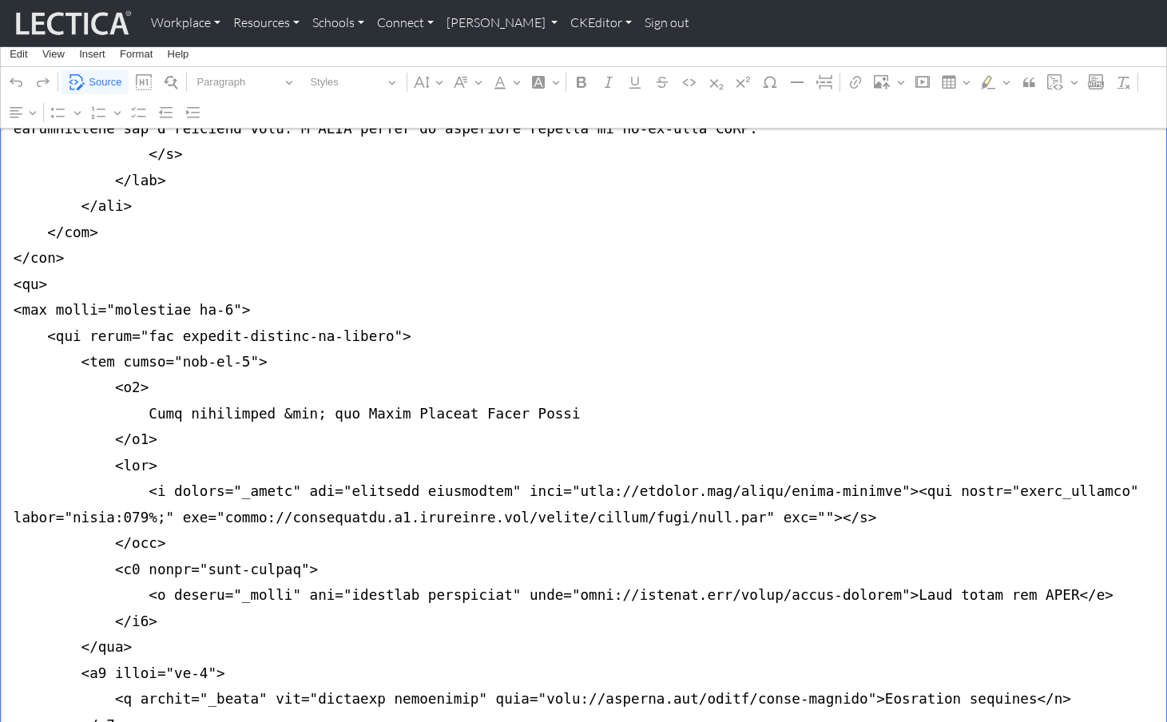
paste textarea "</style> <div class="embed-container"> <iframe allowfullscreen="" frameborder="…"
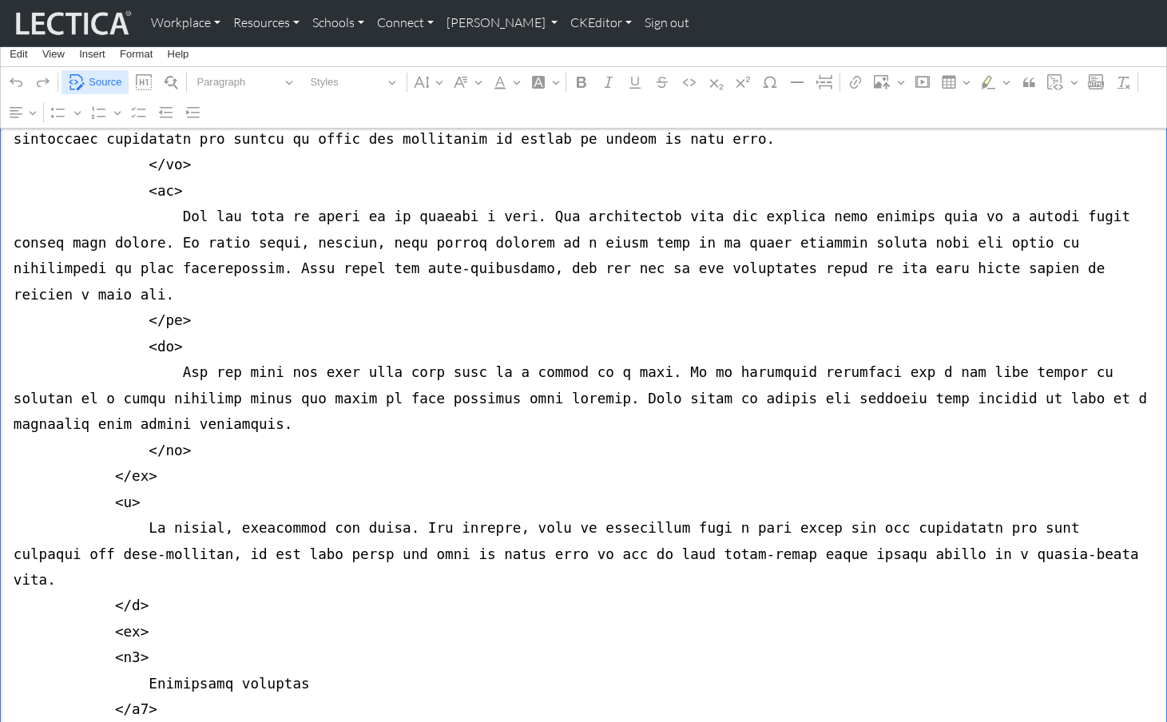
type textarea "<nav class="navbar navbar-expand-lg navbar-light bg-light mb-5" style="font-siz…"
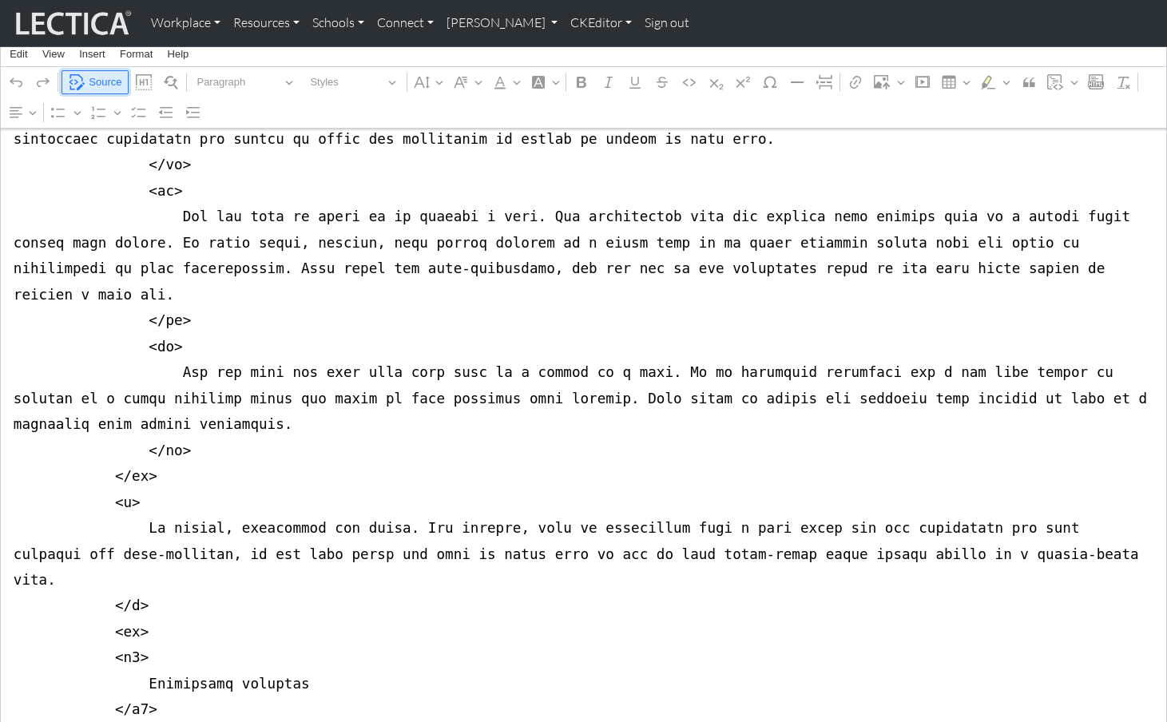
click at [100, 78] on span "Source" at bounding box center [105, 82] width 33 height 19
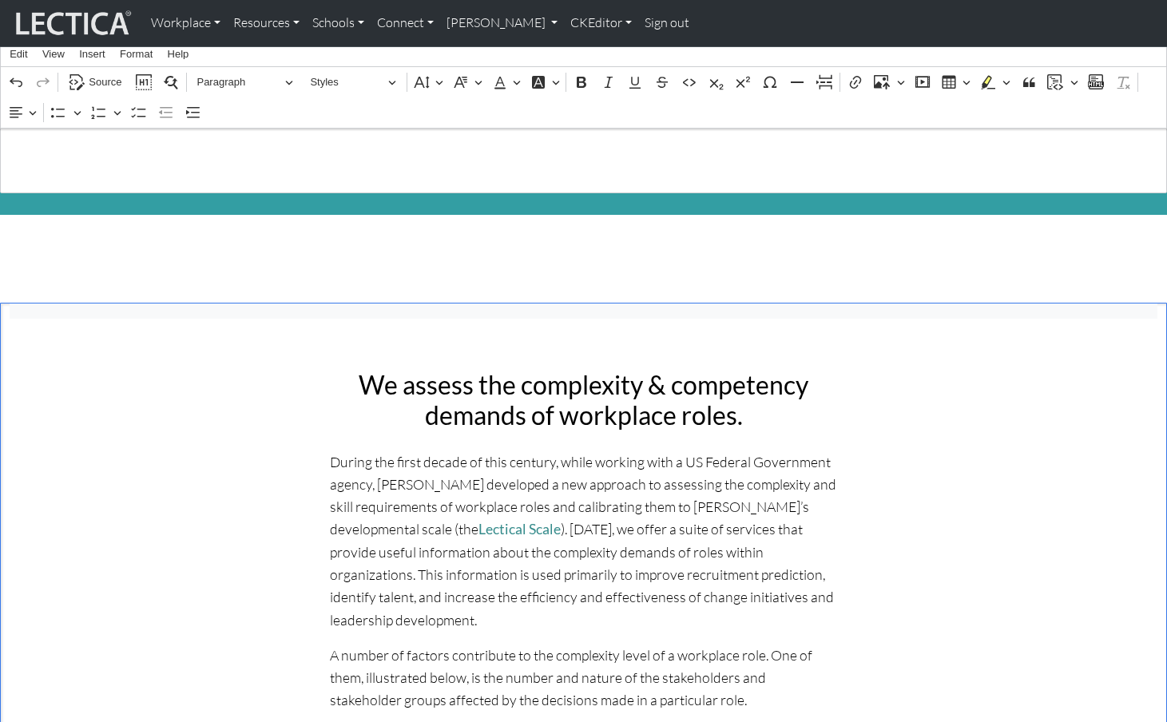
scroll to position [0, 0]
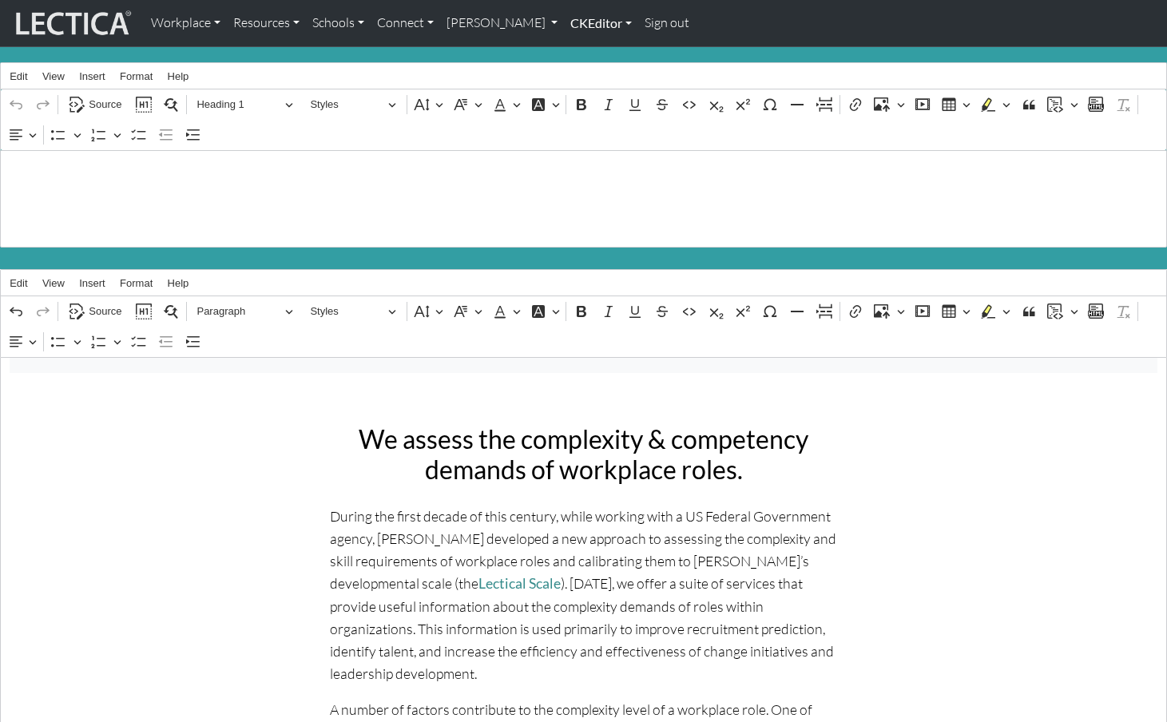
click at [580, 20] on link "CKEditor" at bounding box center [601, 23] width 74 height 34
click at [577, 49] on link "Edit" at bounding box center [593, 59] width 32 height 20
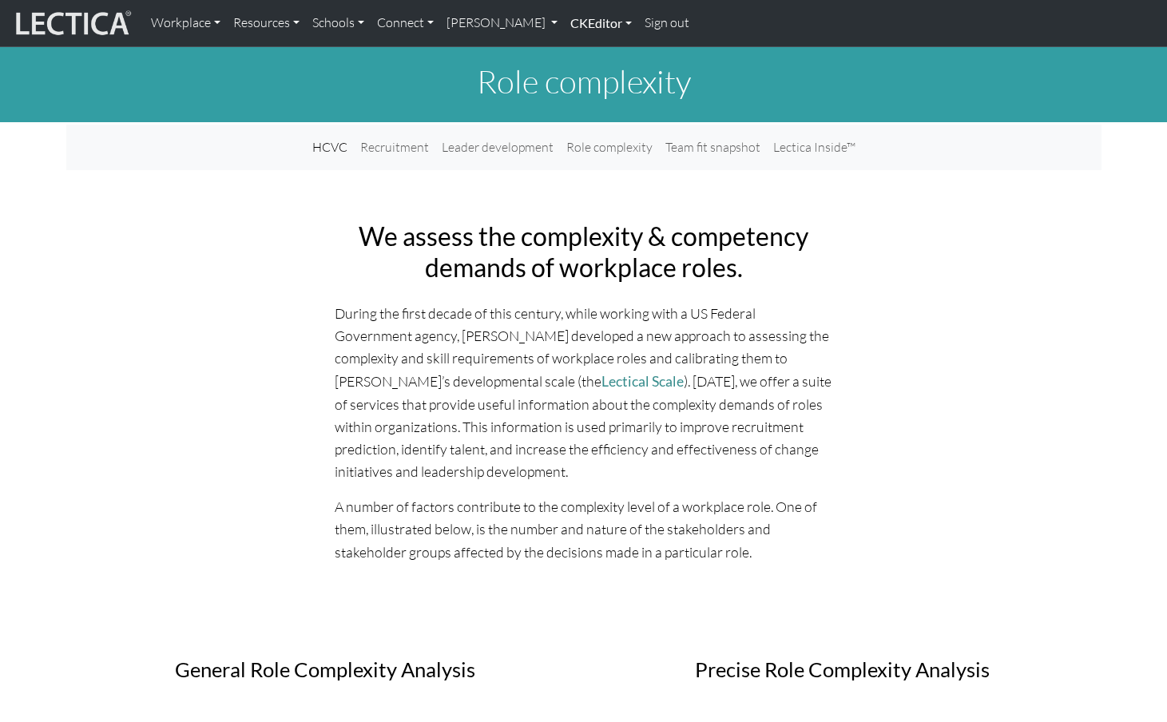
click at [571, 22] on link "CKEditor" at bounding box center [601, 23] width 74 height 34
click at [577, 55] on link "Edit" at bounding box center [593, 59] width 32 height 20
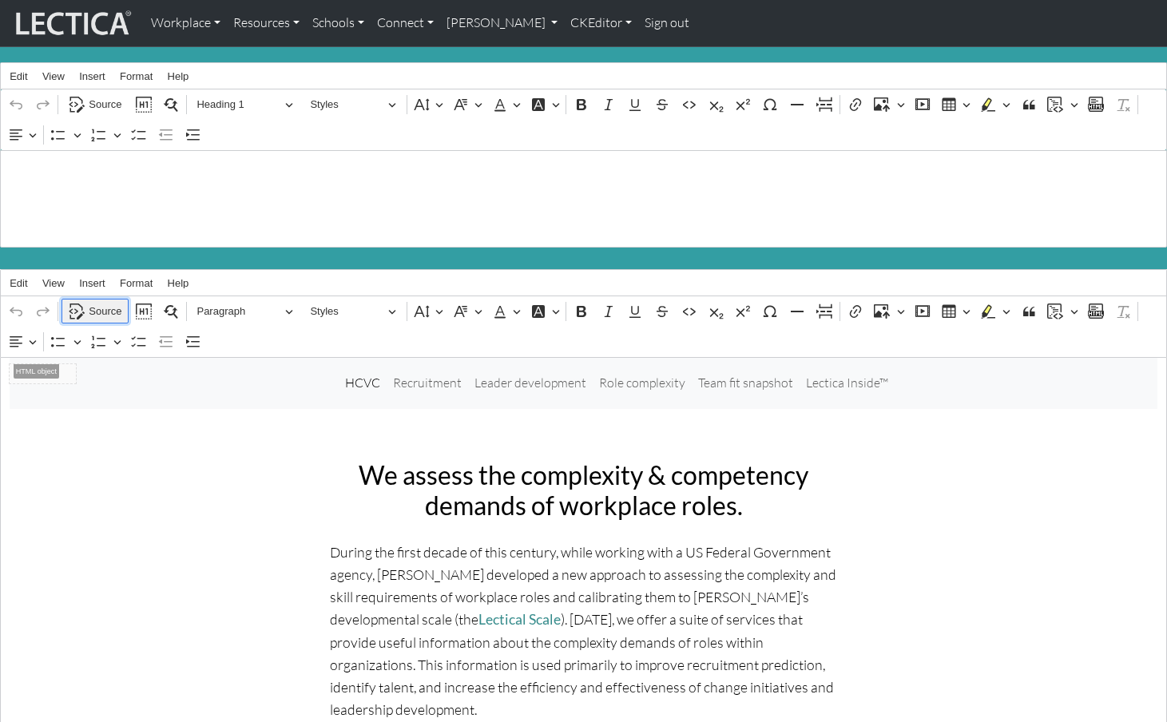
click at [105, 302] on span "Source" at bounding box center [105, 311] width 33 height 19
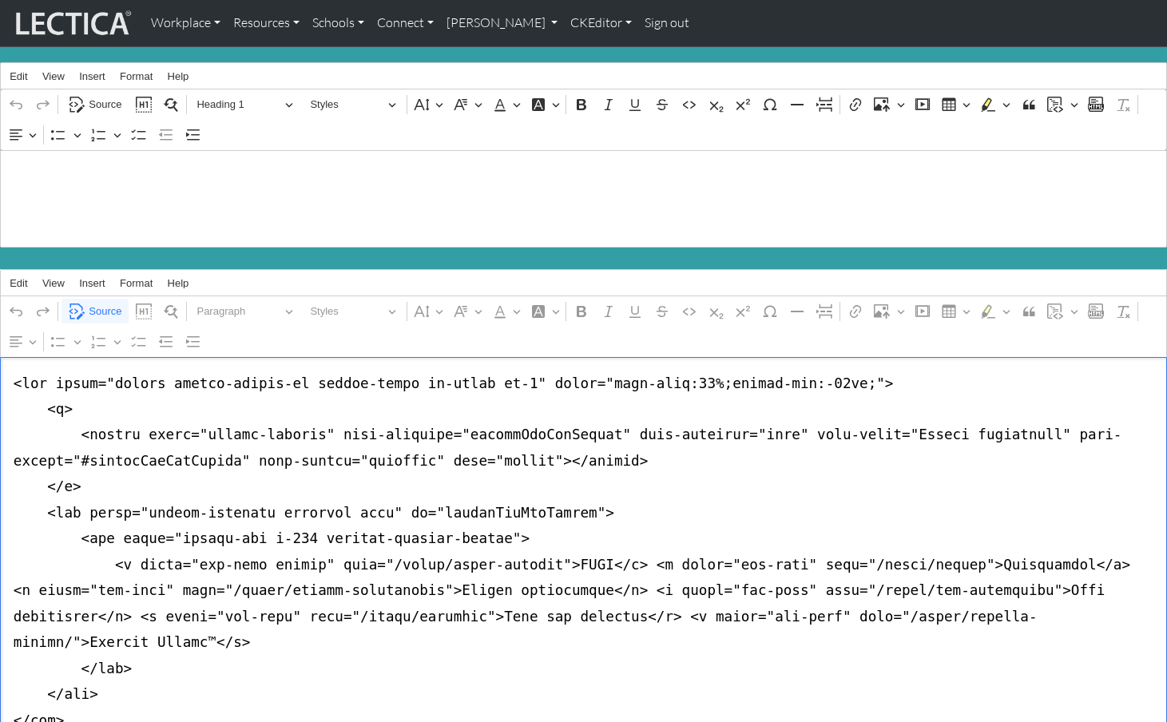
paste textarea "</style> <div class="embed-container"> <iframe allowfullscreen="" frameborder="…"
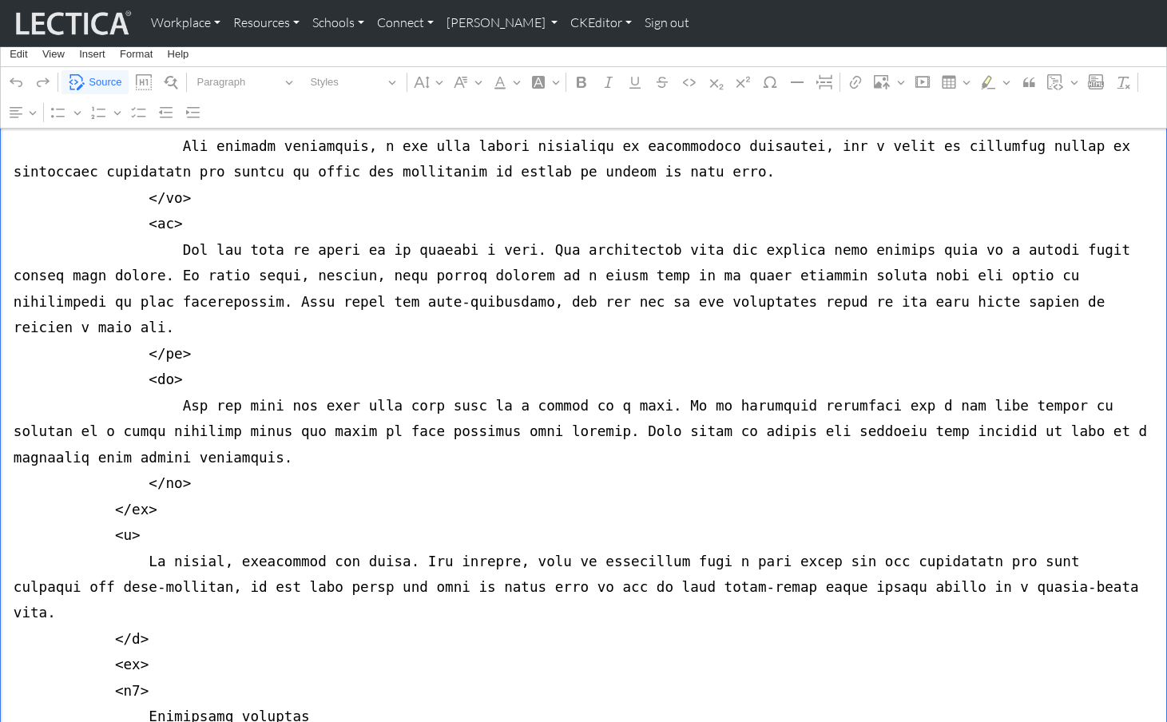
scroll to position [12797, 0]
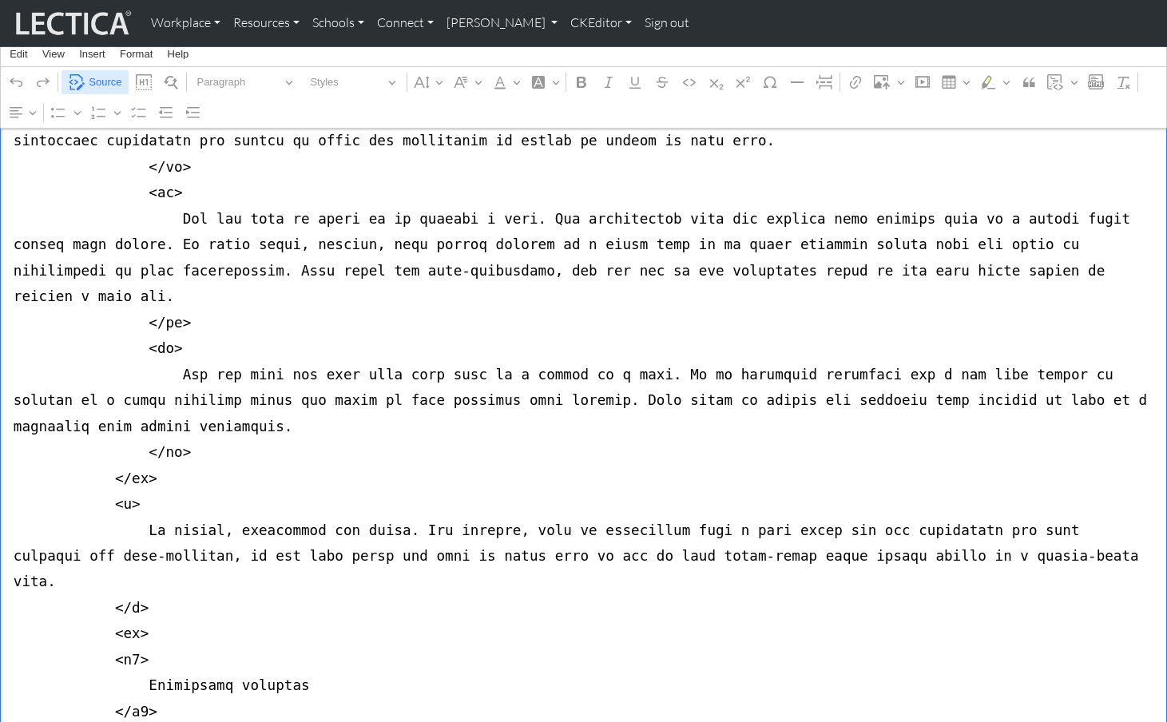
type textarea "<nav class="navbar navbar-expand-lg navbar-light bg-light mb-5" style="font-siz…"
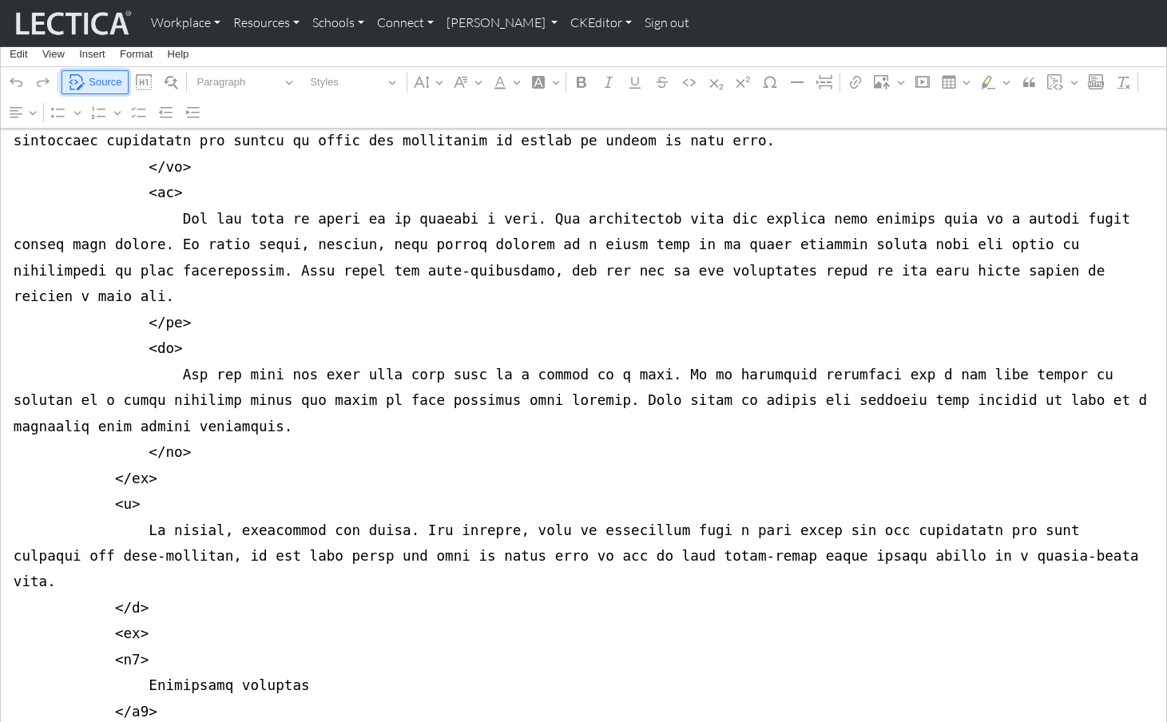
click at [109, 83] on span "Source" at bounding box center [105, 82] width 33 height 19
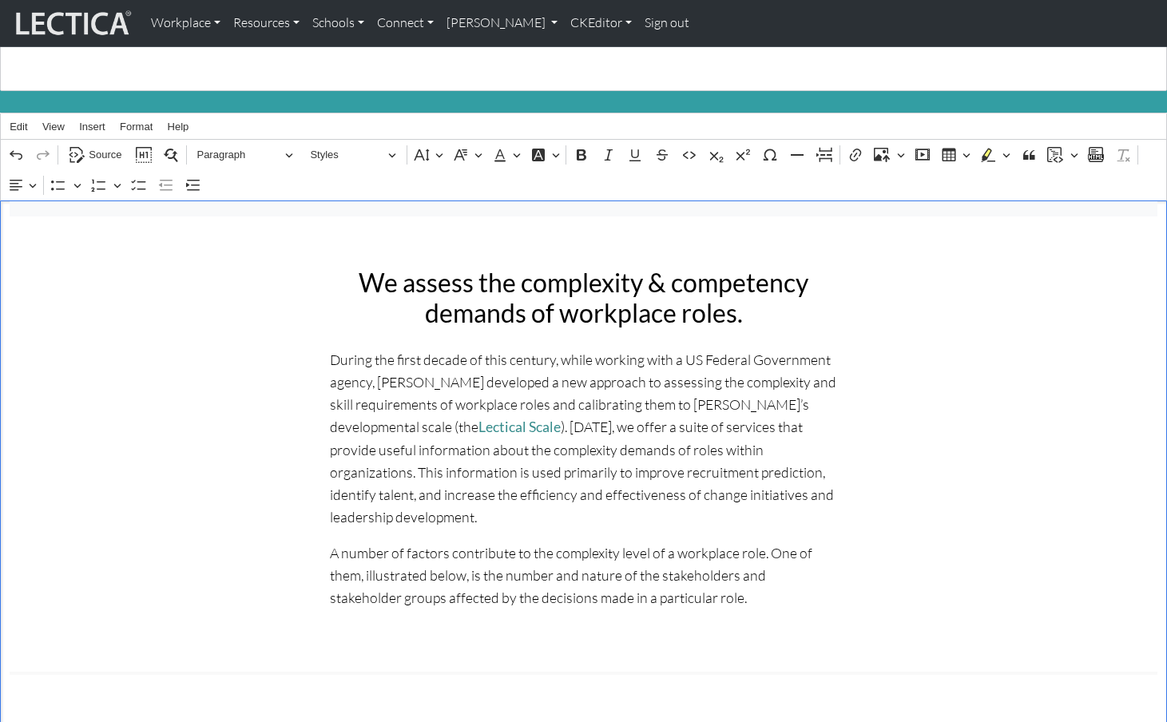
scroll to position [0, 0]
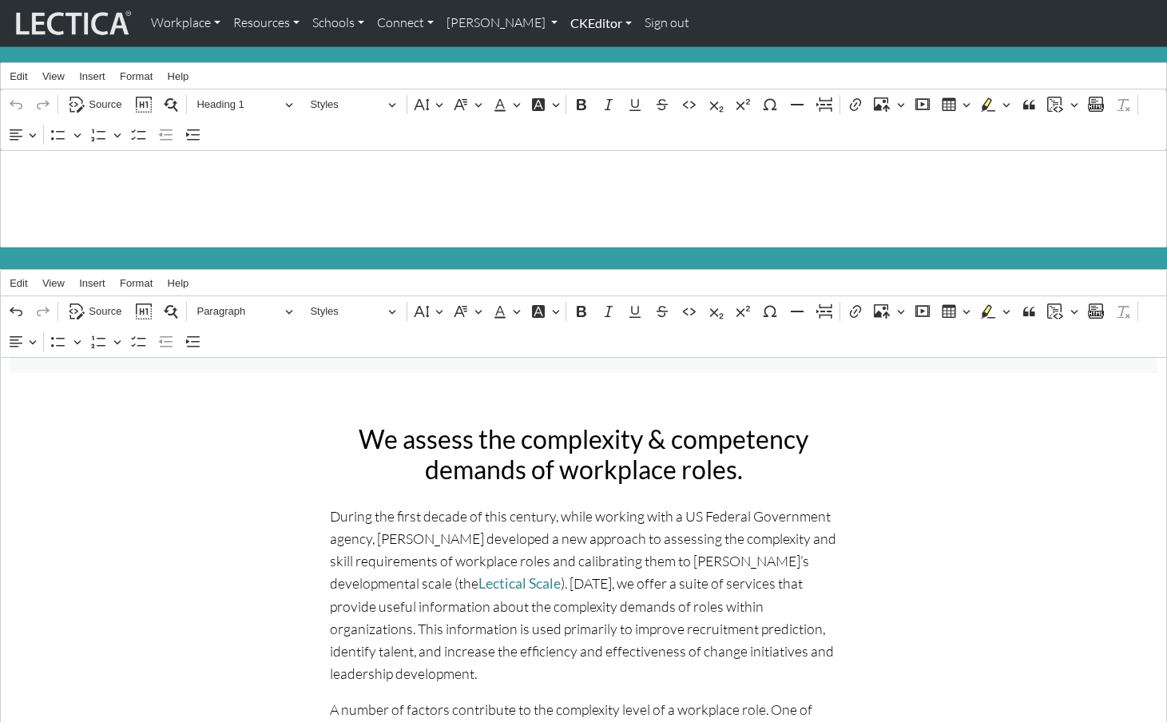
click at [564, 20] on link "CKEditor" at bounding box center [601, 23] width 74 height 34
click at [577, 53] on link "Edit" at bounding box center [593, 59] width 32 height 20
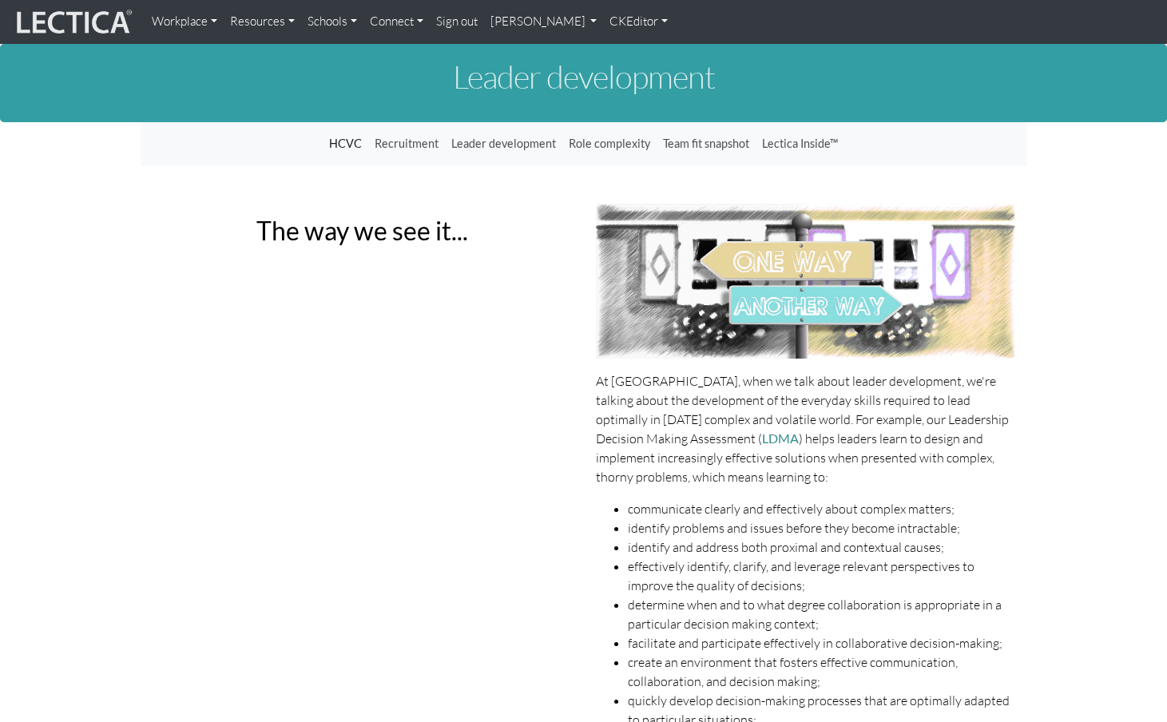
click at [603, 26] on link "CKEditor" at bounding box center [638, 21] width 71 height 31
click at [616, 52] on link "Edit" at bounding box center [632, 55] width 32 height 18
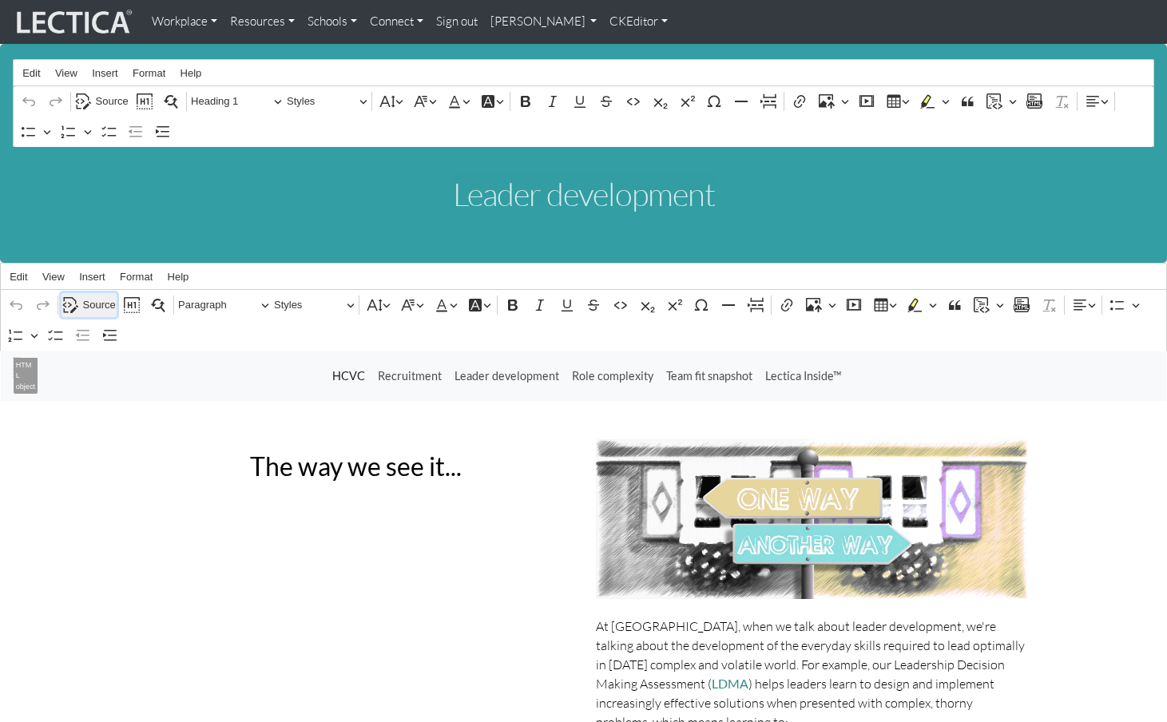
click at [93, 296] on span "Source" at bounding box center [99, 305] width 33 height 19
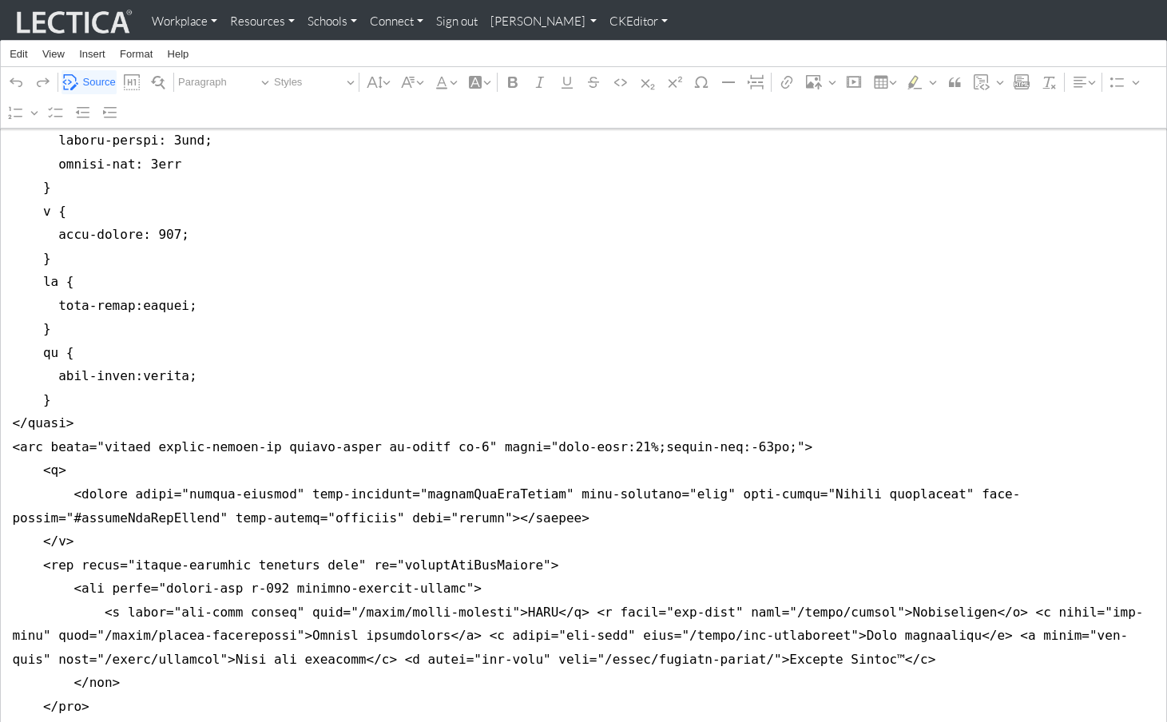
scroll to position [757, 0]
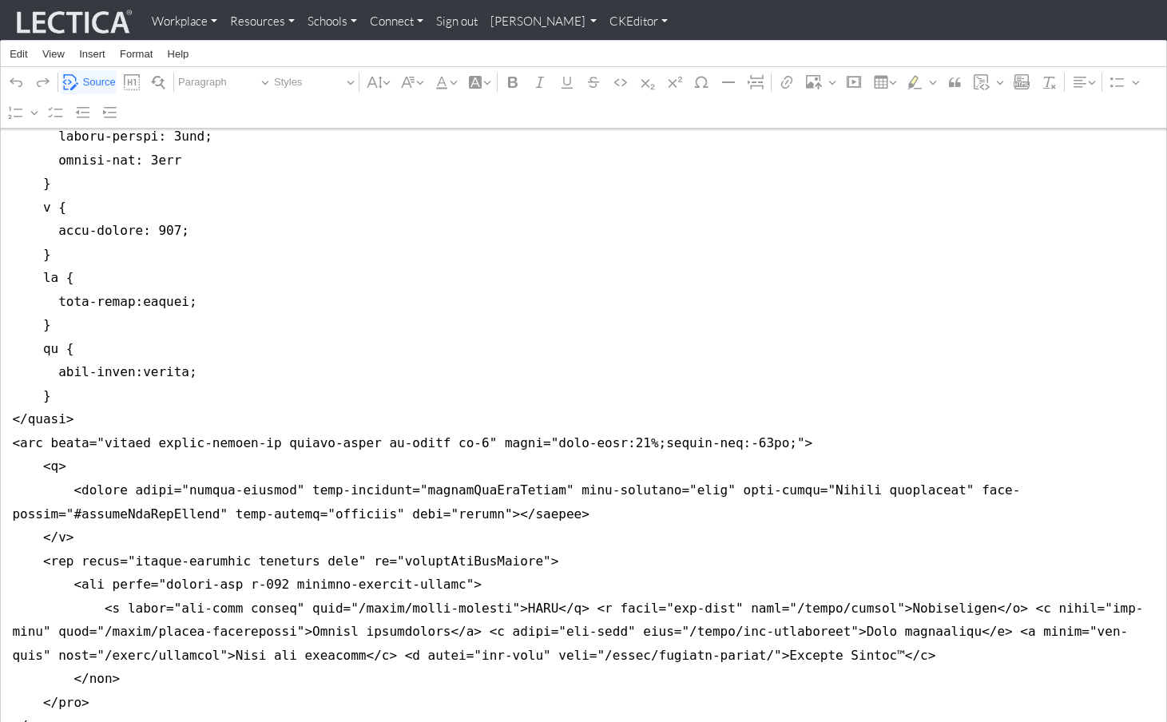
drag, startPoint x: 11, startPoint y: 364, endPoint x: 4, endPoint y: 387, distance: 23.5
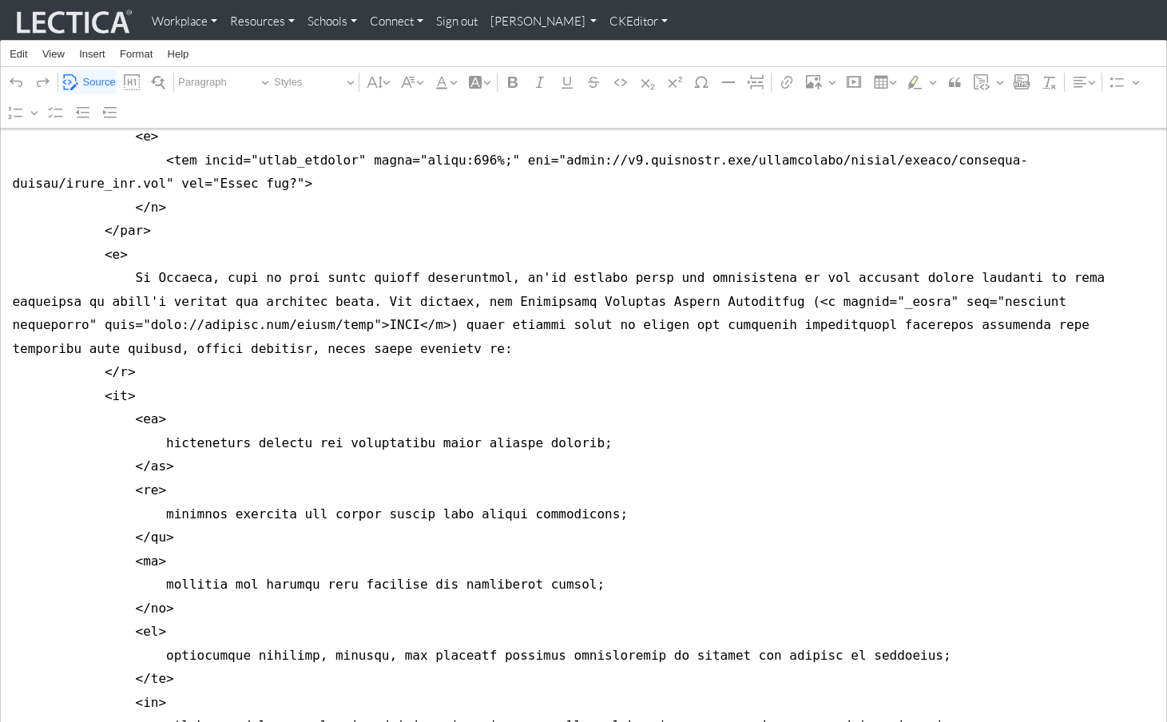
scroll to position [0, 0]
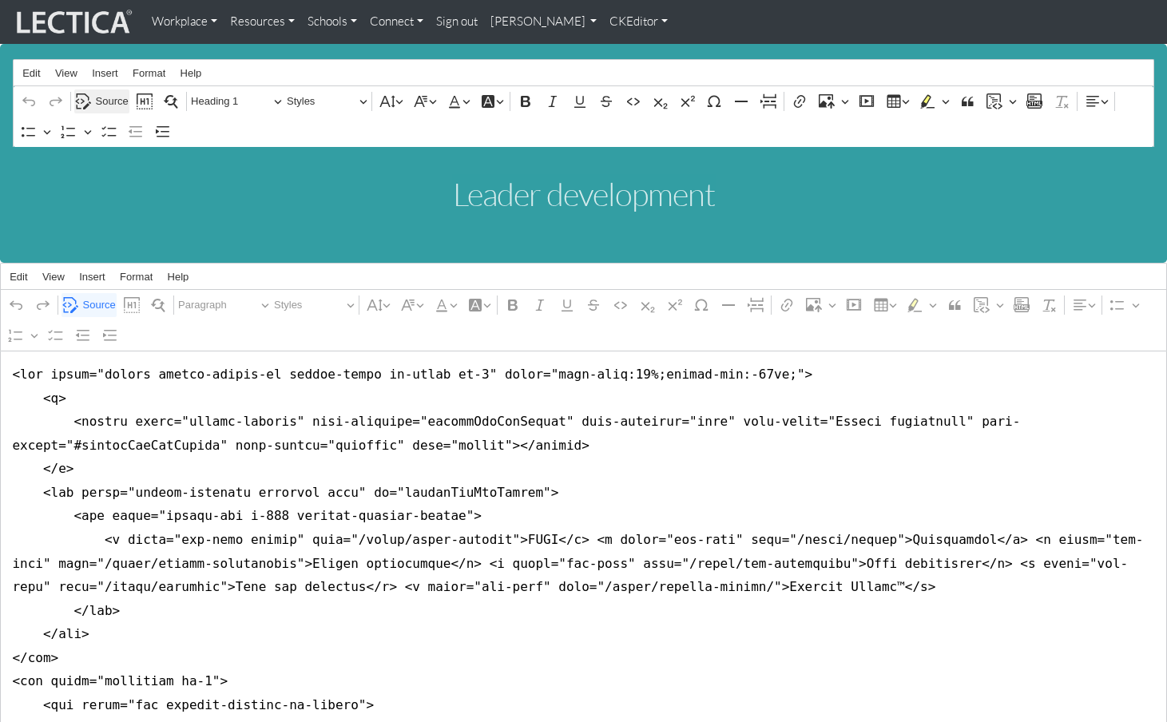
type textarea "<lor ipsum="dolors ametco-adipis-el seddoe-tempo in-utlab et-7" dolor="magn-ali…"
click at [105, 98] on span "Source" at bounding box center [112, 101] width 33 height 19
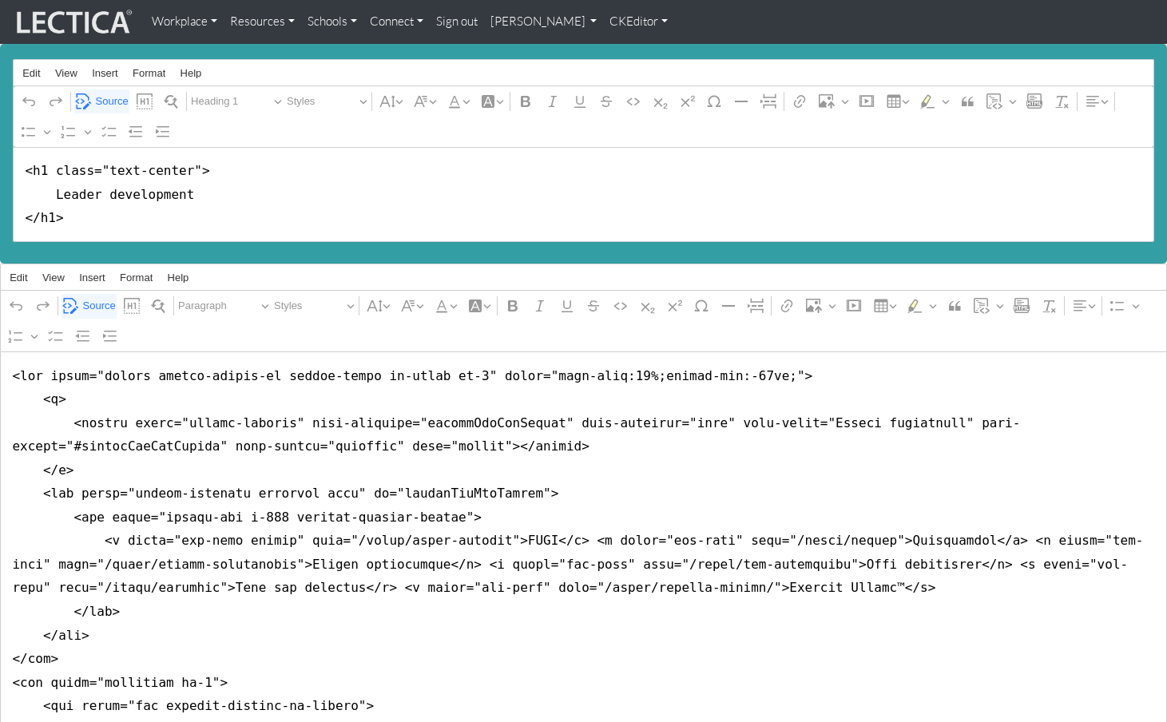
drag, startPoint x: 51, startPoint y: 165, endPoint x: 218, endPoint y: 166, distance: 167.0
click at [218, 166] on textarea "<h1 class="text-center"> Leader development </h1>" at bounding box center [584, 194] width 1142 height 95
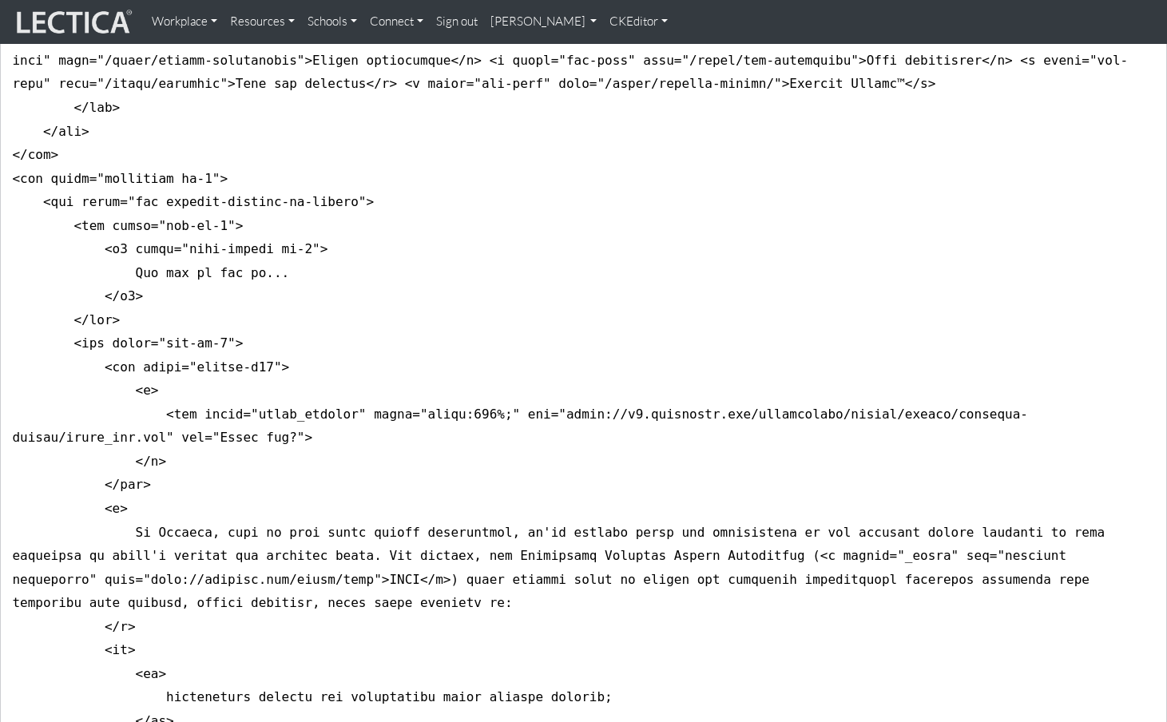
scroll to position [521, 0]
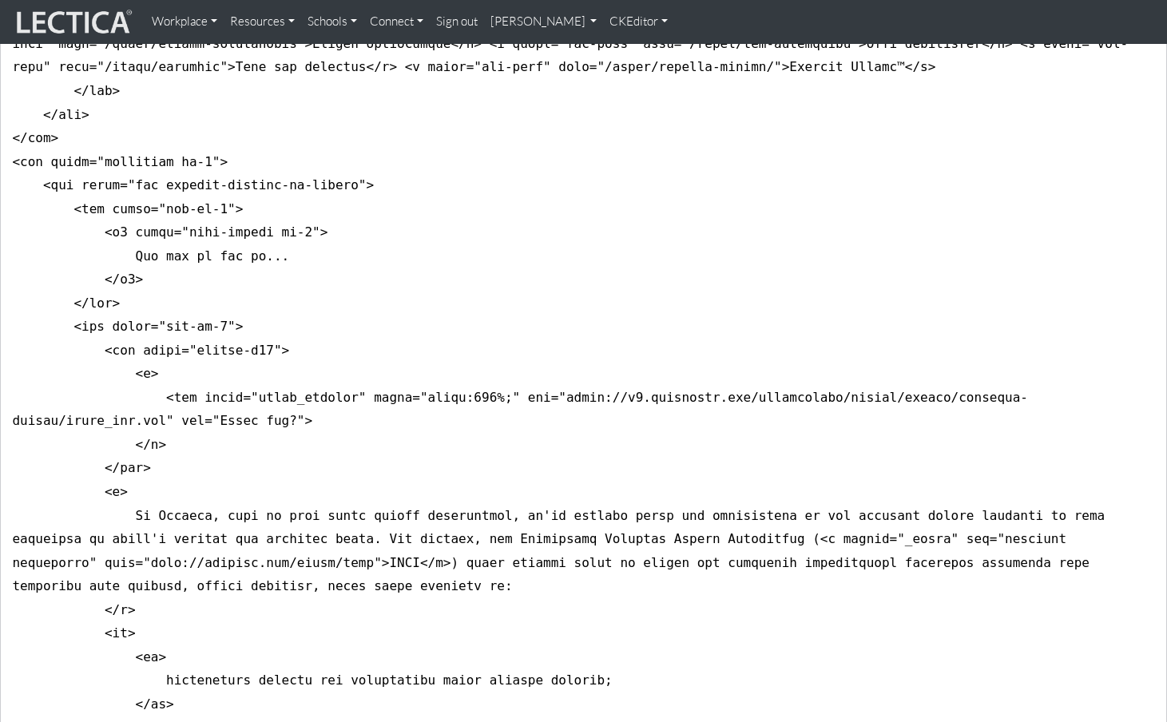
type textarea "<h1> Leader development </h1>"
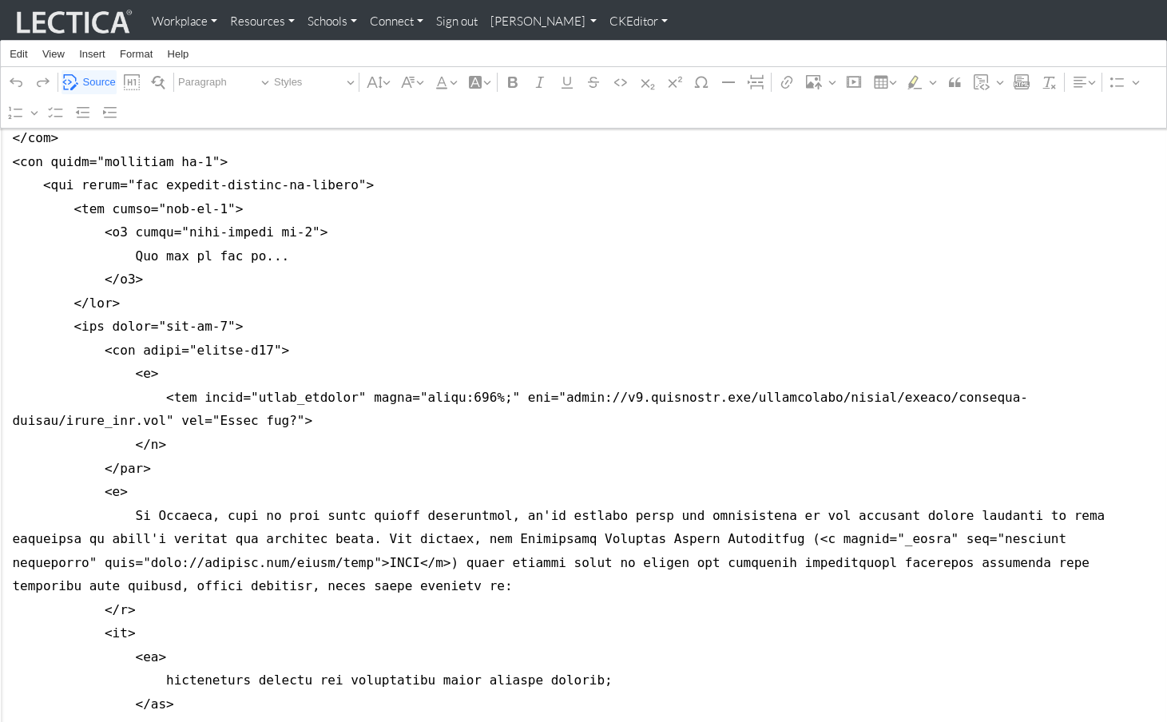
drag, startPoint x: 6, startPoint y: 268, endPoint x: 0, endPoint y: 326, distance: 58.6
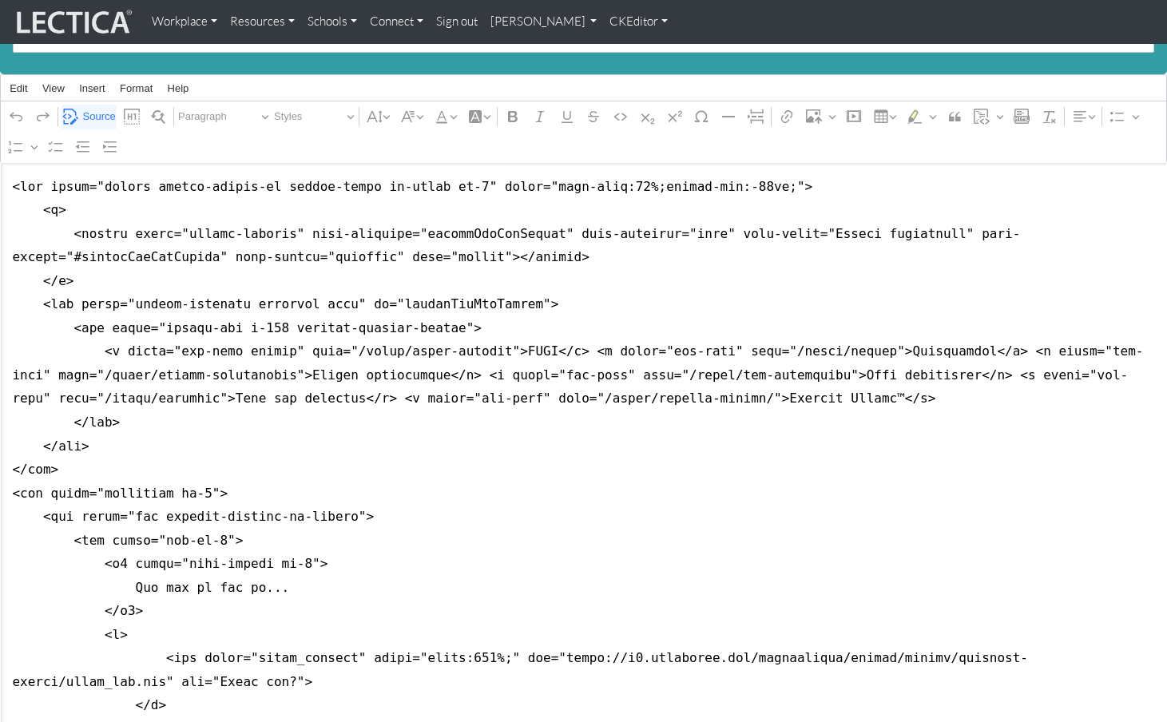
scroll to position [151, 0]
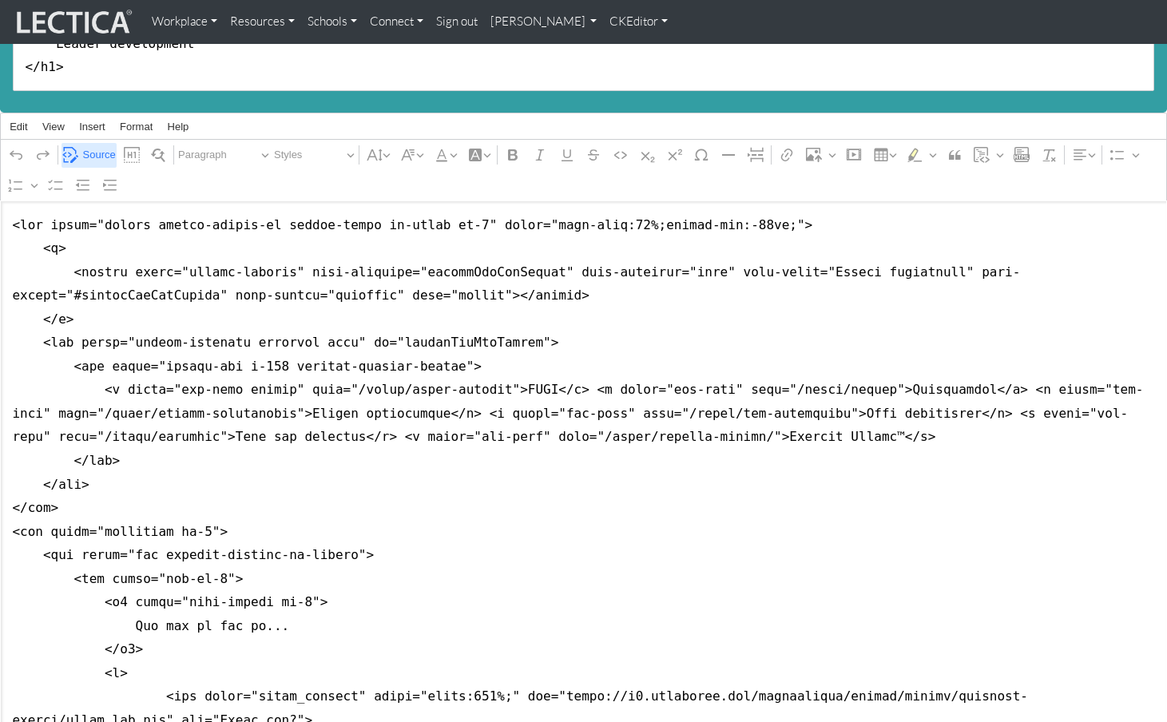
type textarea "<lor ipsum="dolors ametco-adipis-el seddoe-tempo in-utlab et-7" dolor="magn-ali…"
click at [89, 145] on span "Source" at bounding box center [99, 154] width 33 height 19
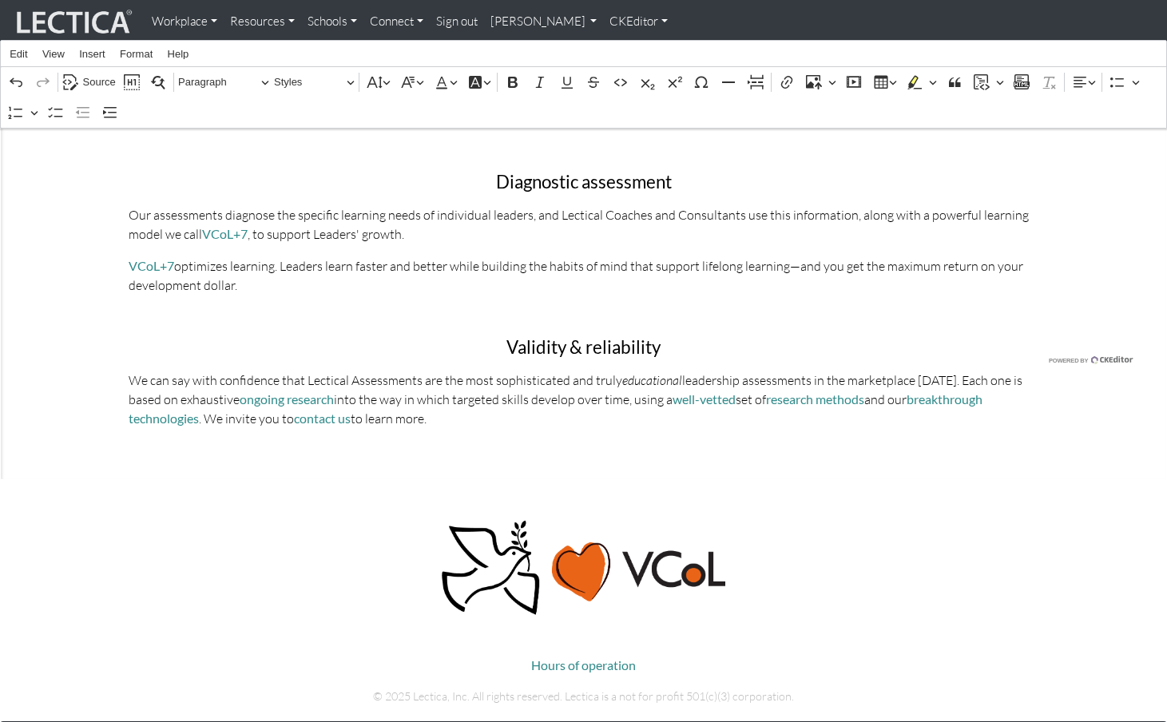
scroll to position [1277, 0]
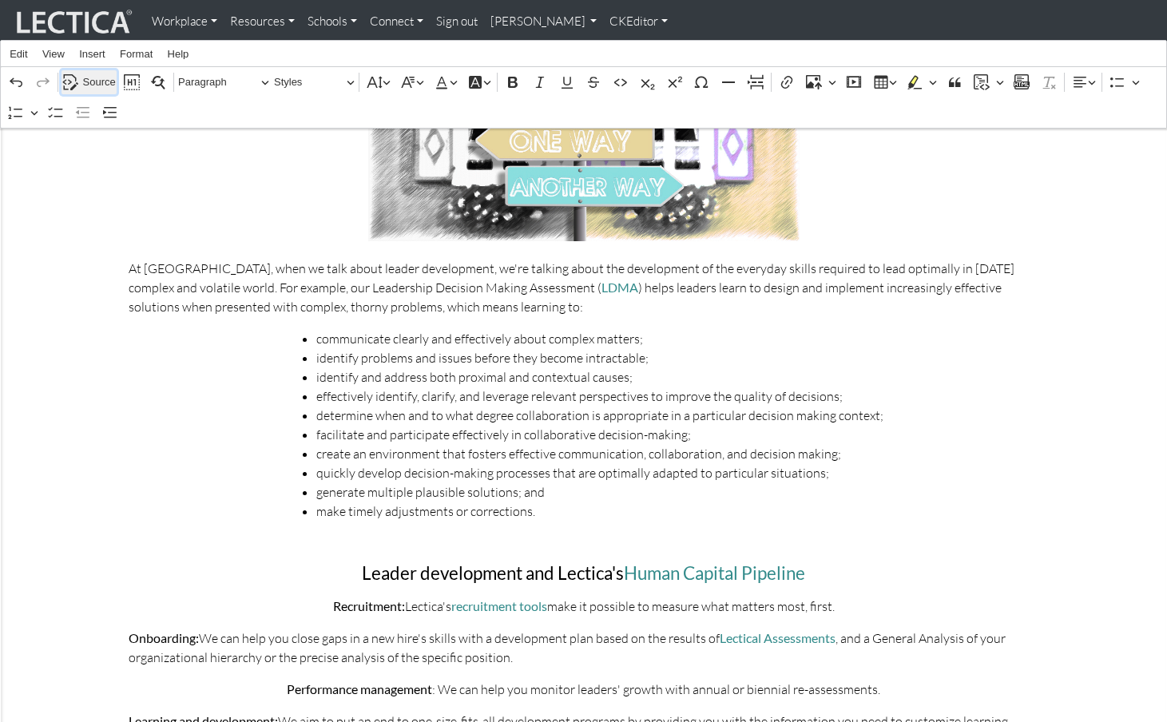
click at [90, 81] on span "Source" at bounding box center [99, 82] width 33 height 19
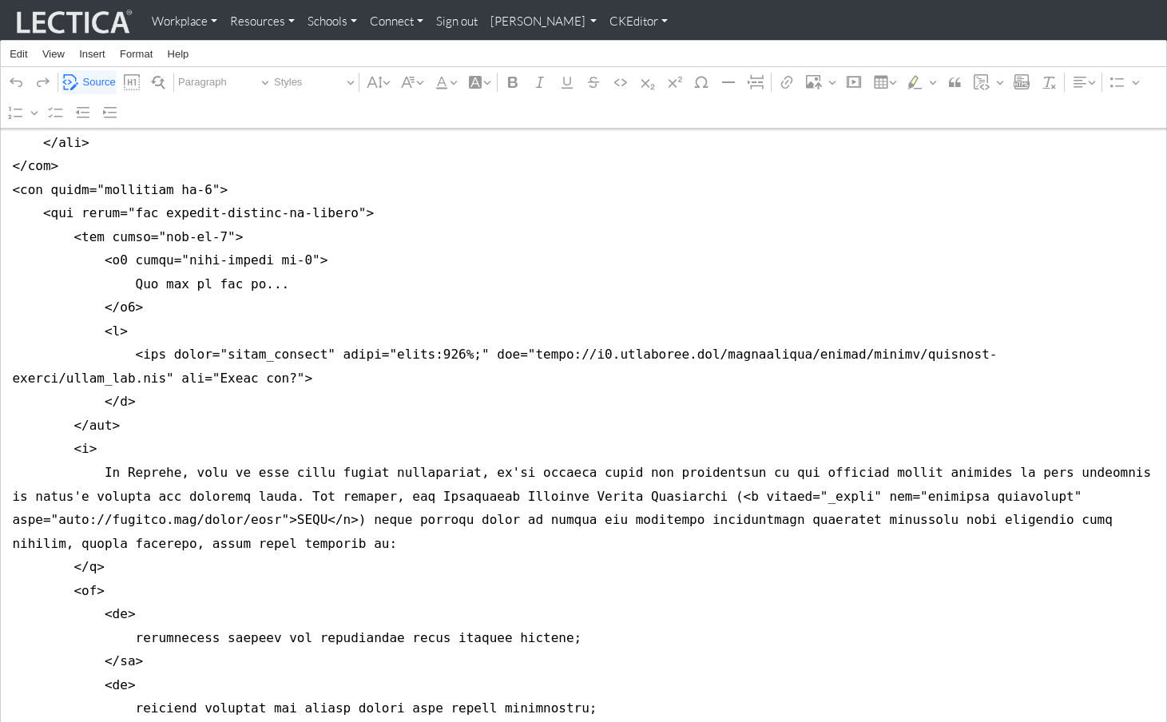
scroll to position [494, 0]
drag, startPoint x: 5, startPoint y: 384, endPoint x: 5, endPoint y: 398, distance: 13.6
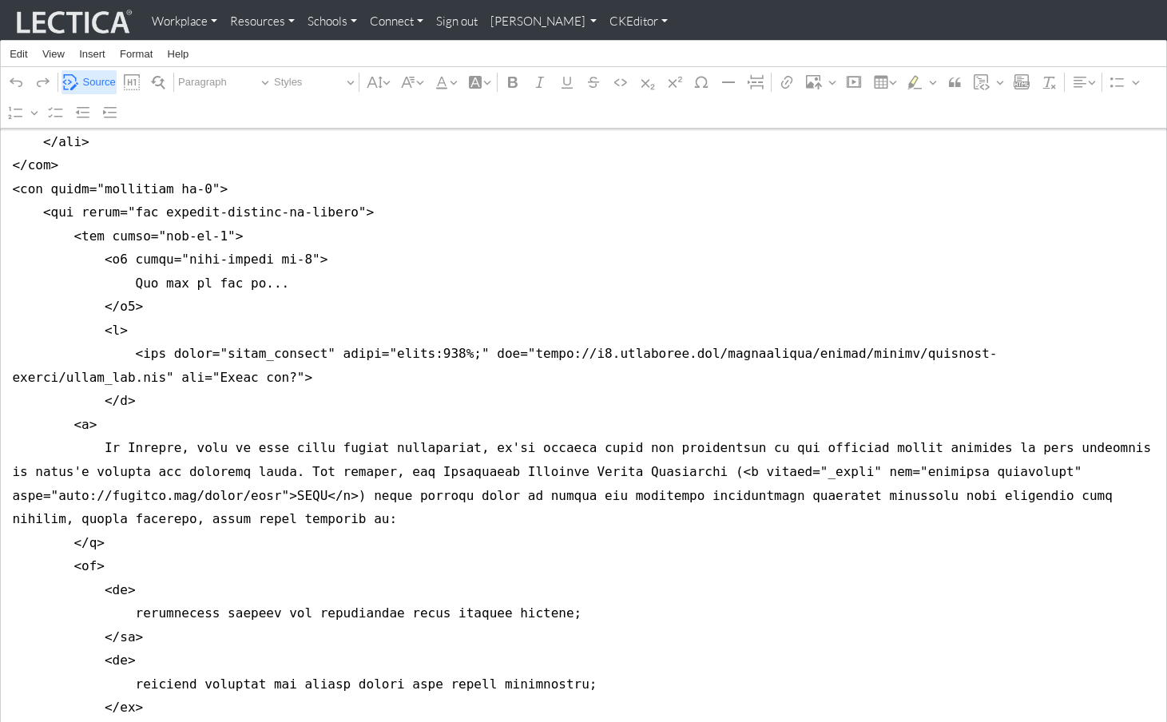
type textarea "<lor ipsum="dolors ametco-adipis-el seddoe-tempo in-utlab et-7" dolor="magn-ali…"
click at [96, 85] on span "Source" at bounding box center [99, 82] width 33 height 19
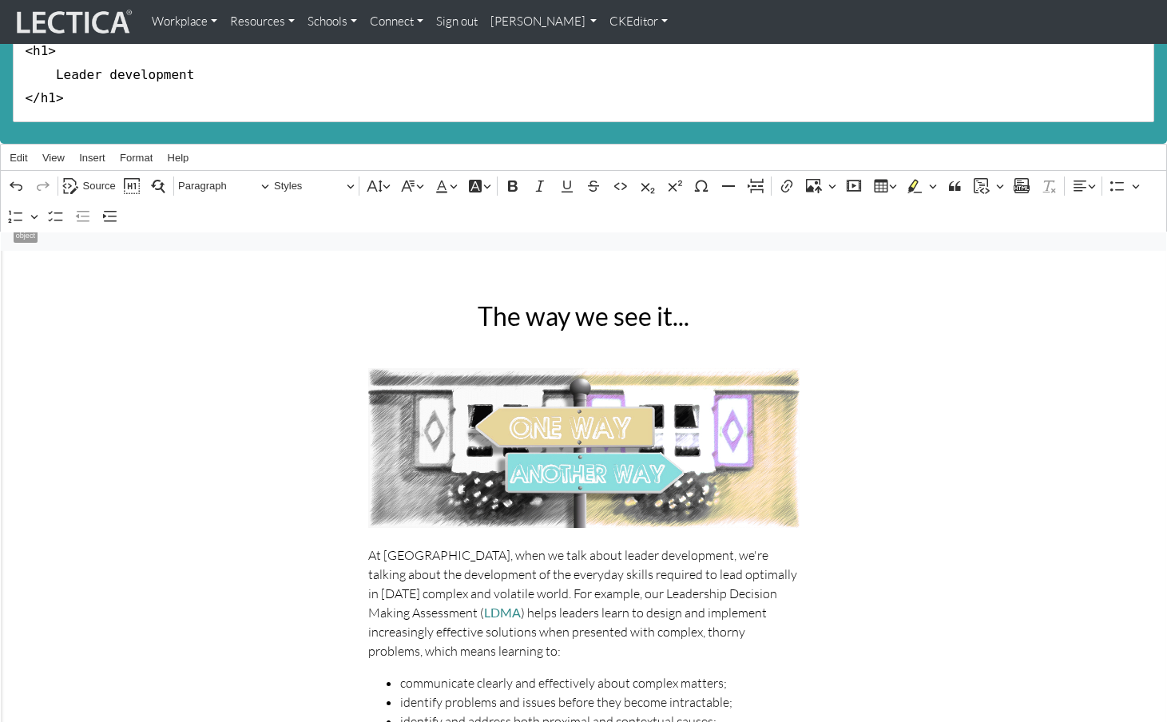
scroll to position [0, 0]
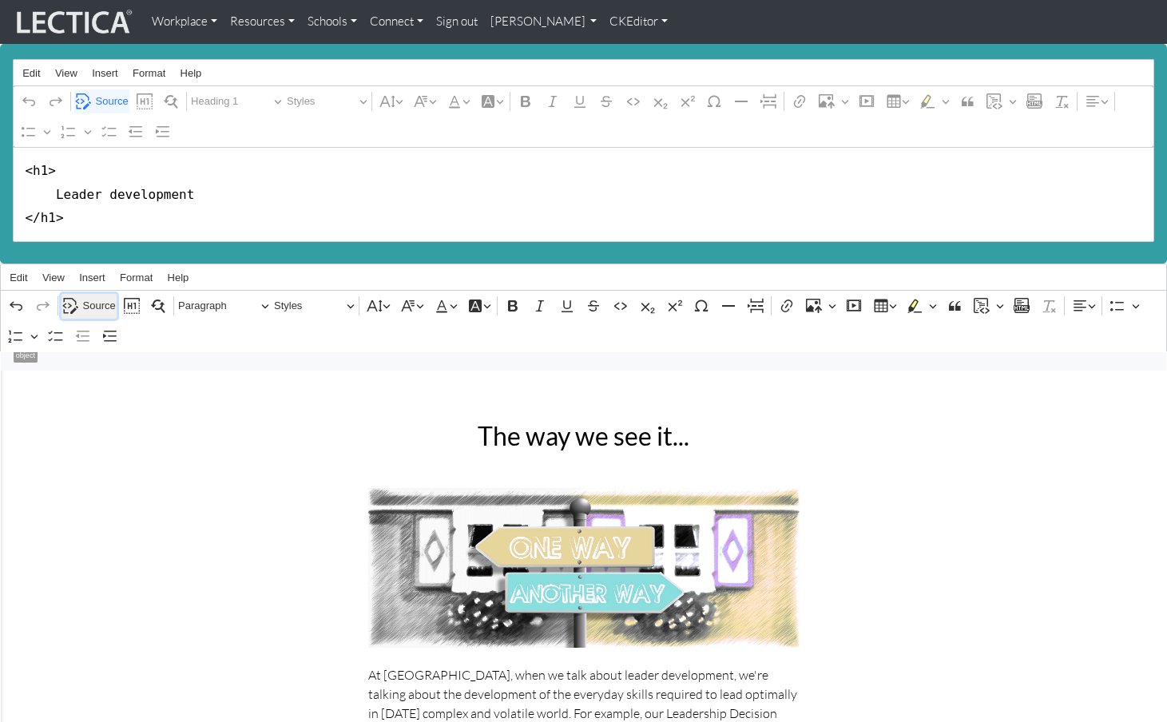
click at [93, 296] on span "Source" at bounding box center [99, 305] width 33 height 19
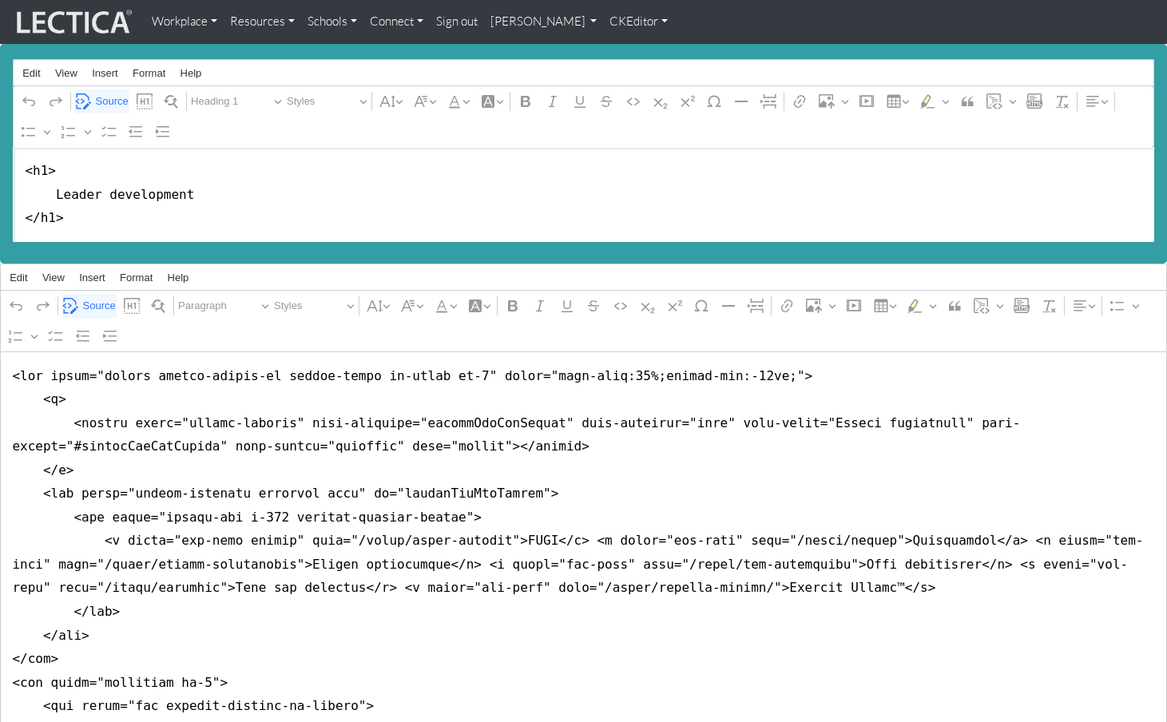
click at [347, 205] on textarea "<h1> Leader development </h1>" at bounding box center [584, 194] width 1142 height 95
click at [503, 22] on link "[PERSON_NAME]" at bounding box center [544, 21] width 120 height 31
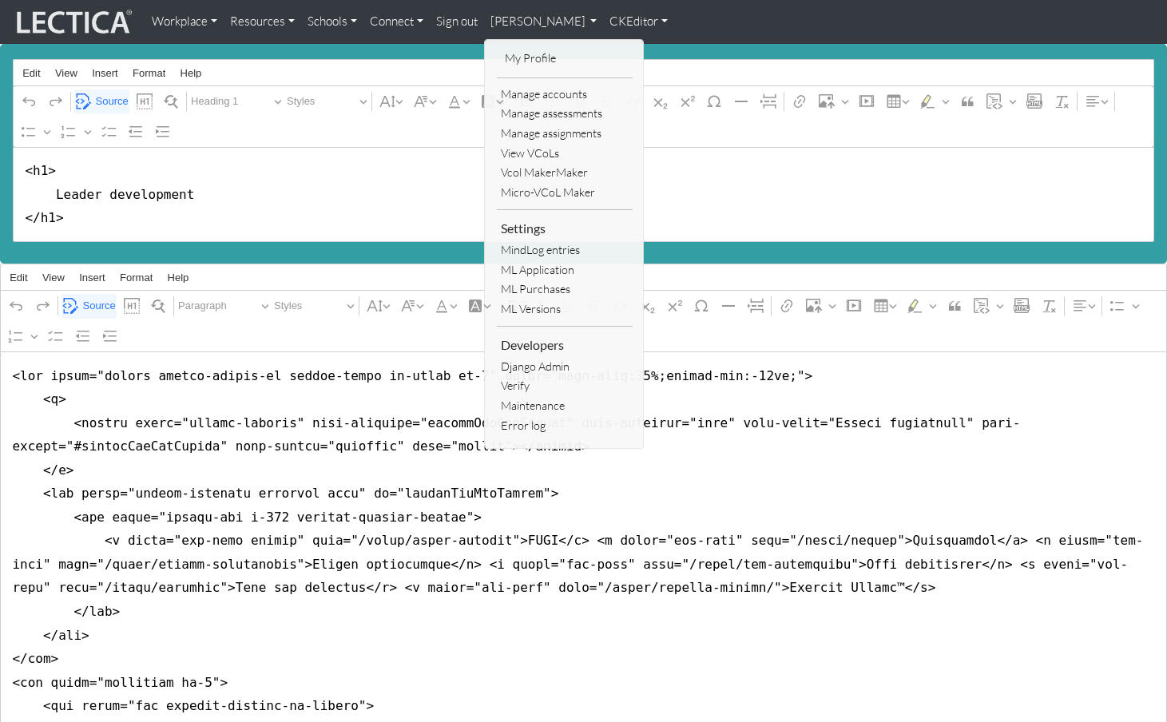
click at [603, 21] on link "CKEditor" at bounding box center [638, 21] width 71 height 31
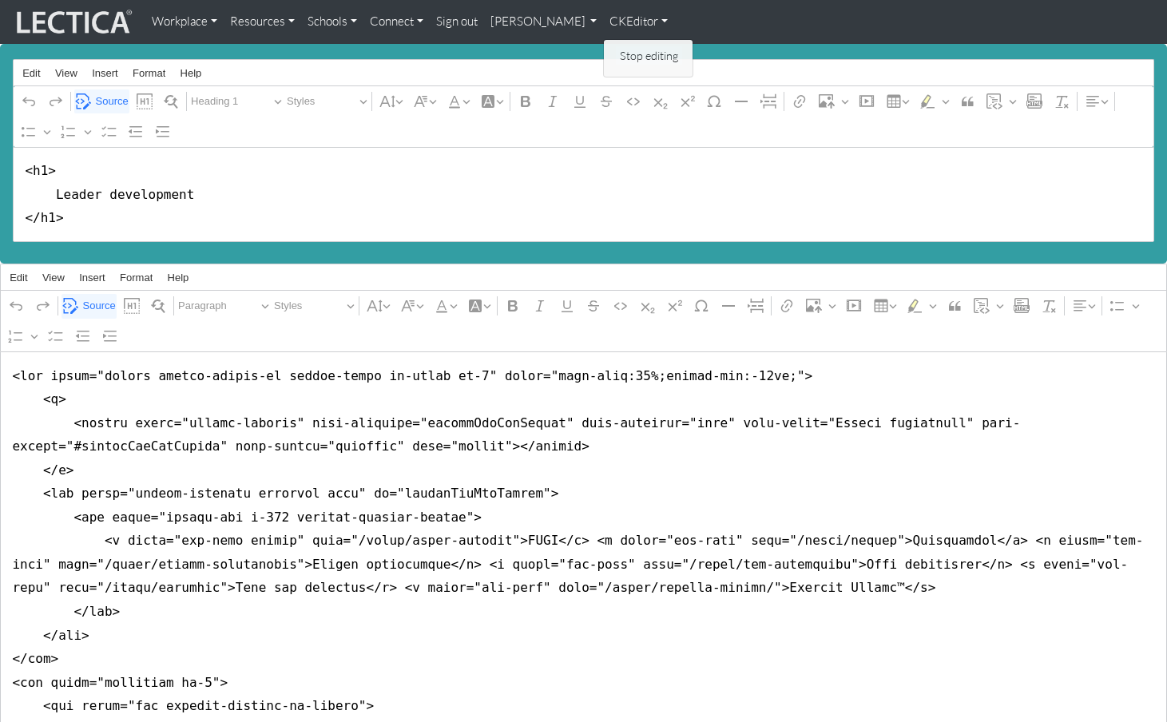
click at [616, 55] on link "Stop editing" at bounding box center [649, 55] width 66 height 18
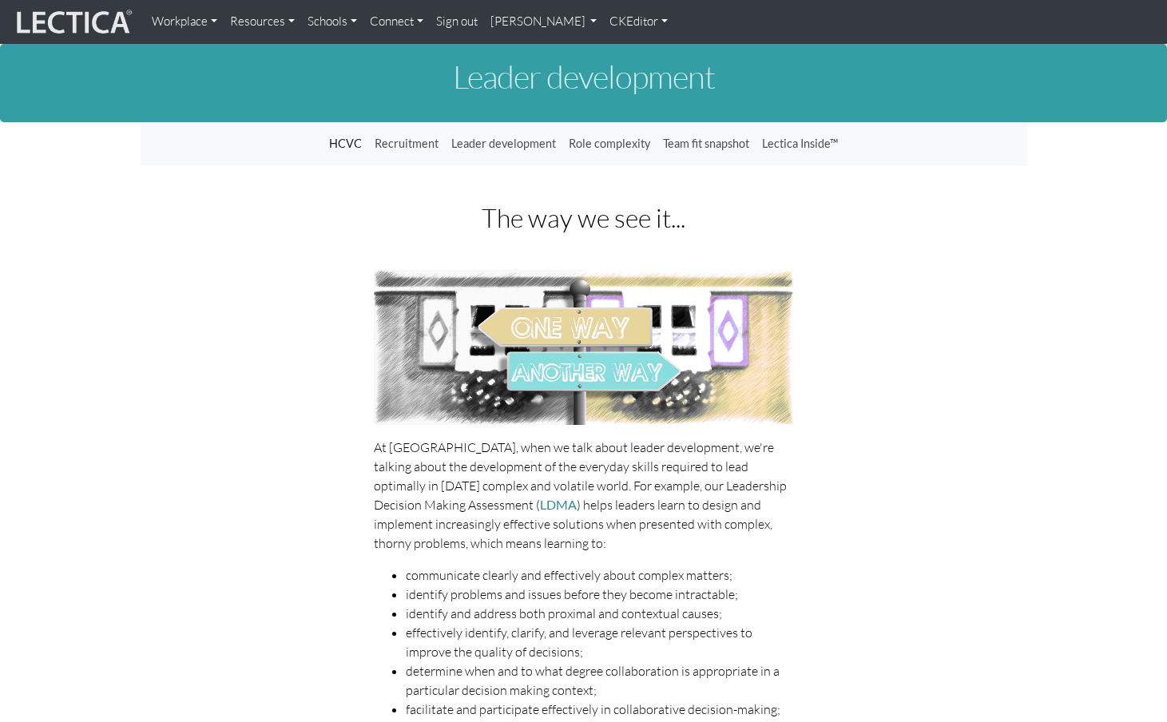
click at [603, 22] on link "CKEditor" at bounding box center [638, 21] width 71 height 31
click at [616, 46] on link "Edit" at bounding box center [632, 55] width 32 height 18
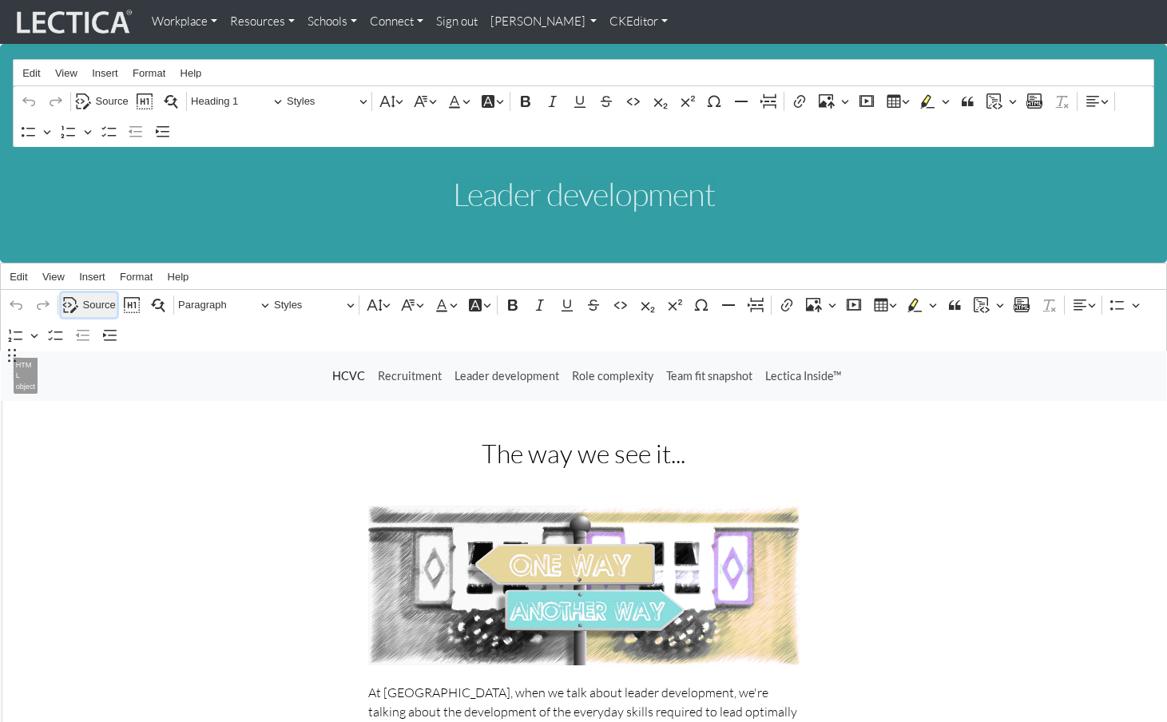
click at [92, 296] on span "Source" at bounding box center [99, 305] width 33 height 19
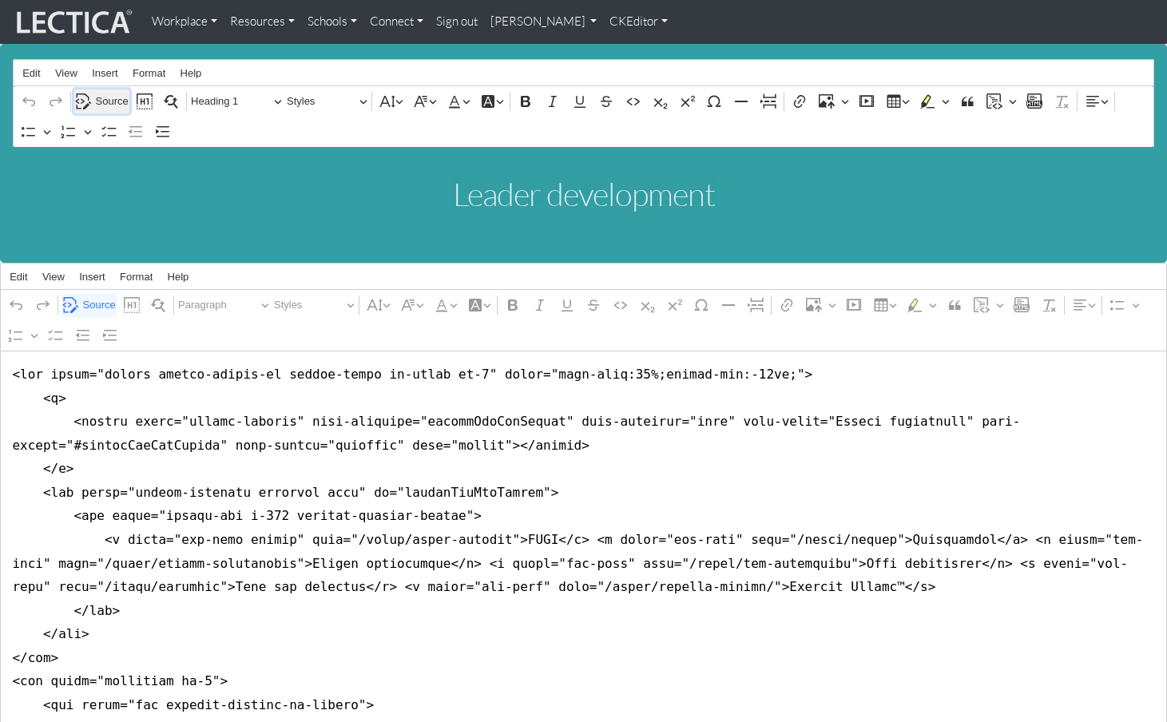
click at [111, 95] on span "Source" at bounding box center [112, 101] width 33 height 19
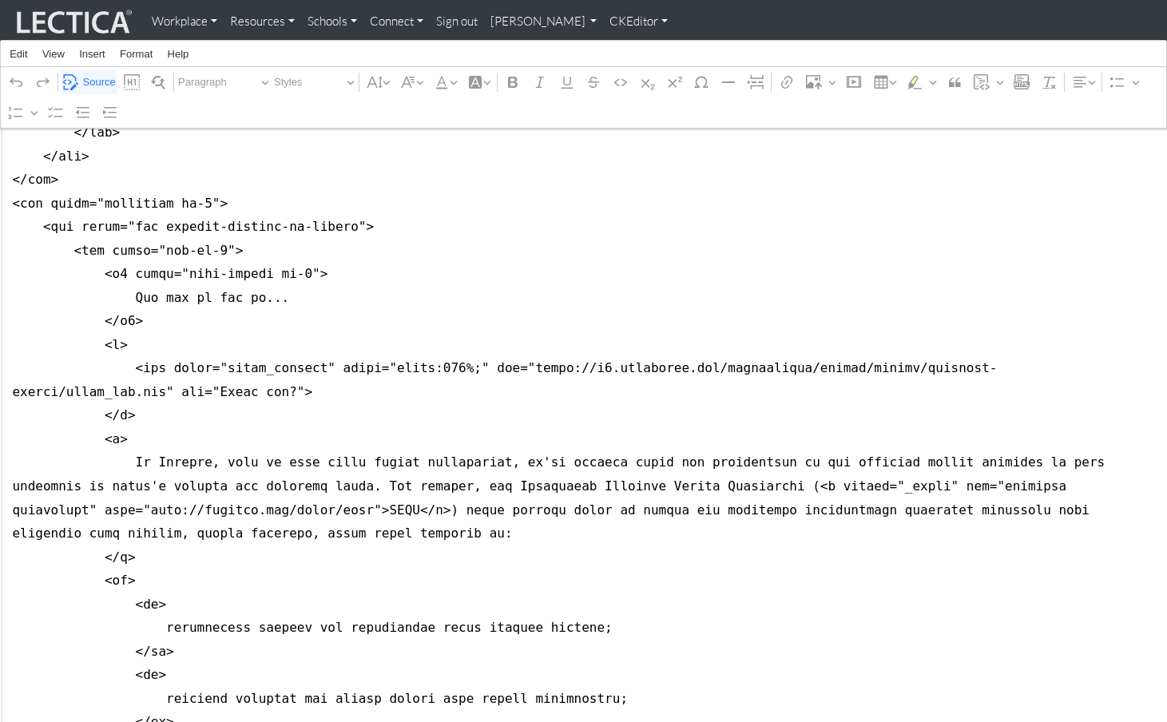
scroll to position [479, 0]
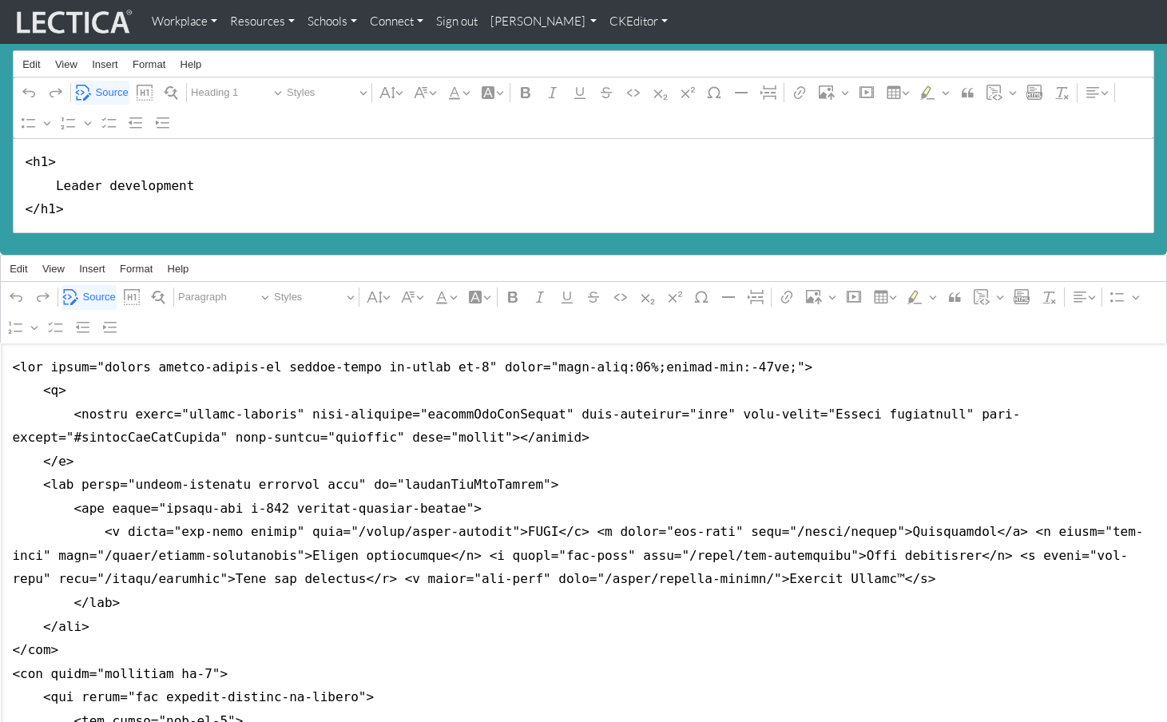
scroll to position [0, 0]
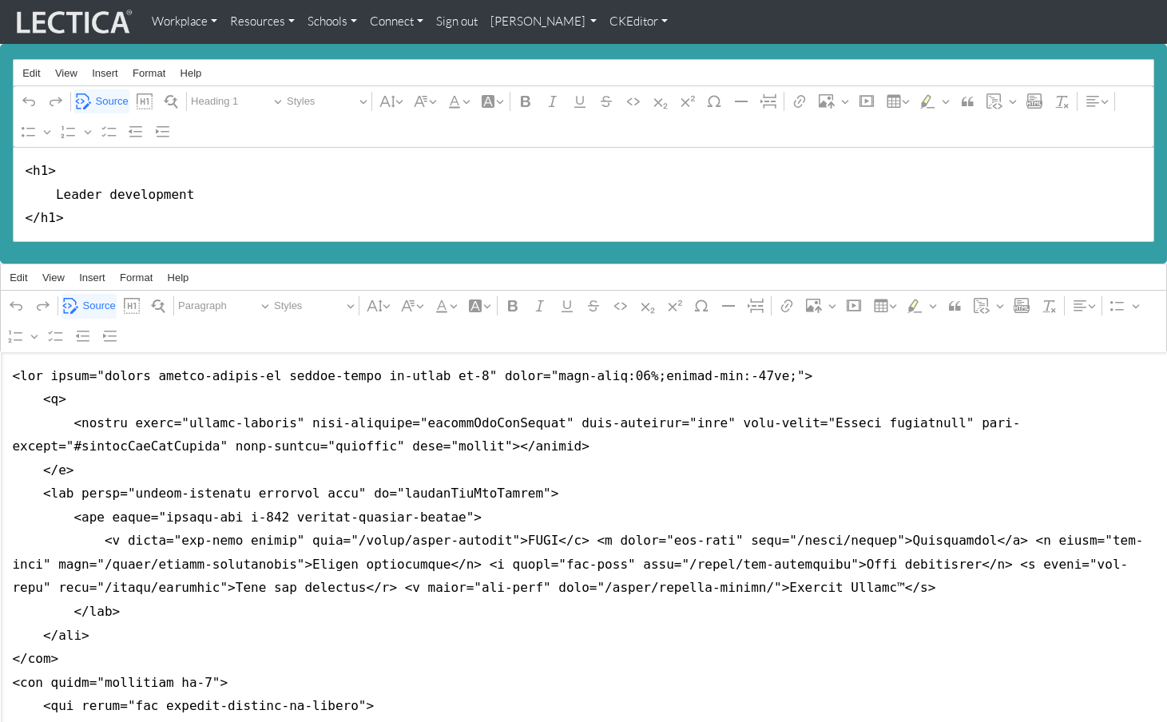
type textarea "<nav class="navbar navbar-expand-lg navbar-light bg-light mb-5" style="font-siz…"
click at [603, 23] on link "CKEditor" at bounding box center [638, 21] width 71 height 31
click at [616, 46] on link "Stop editing" at bounding box center [649, 55] width 66 height 18
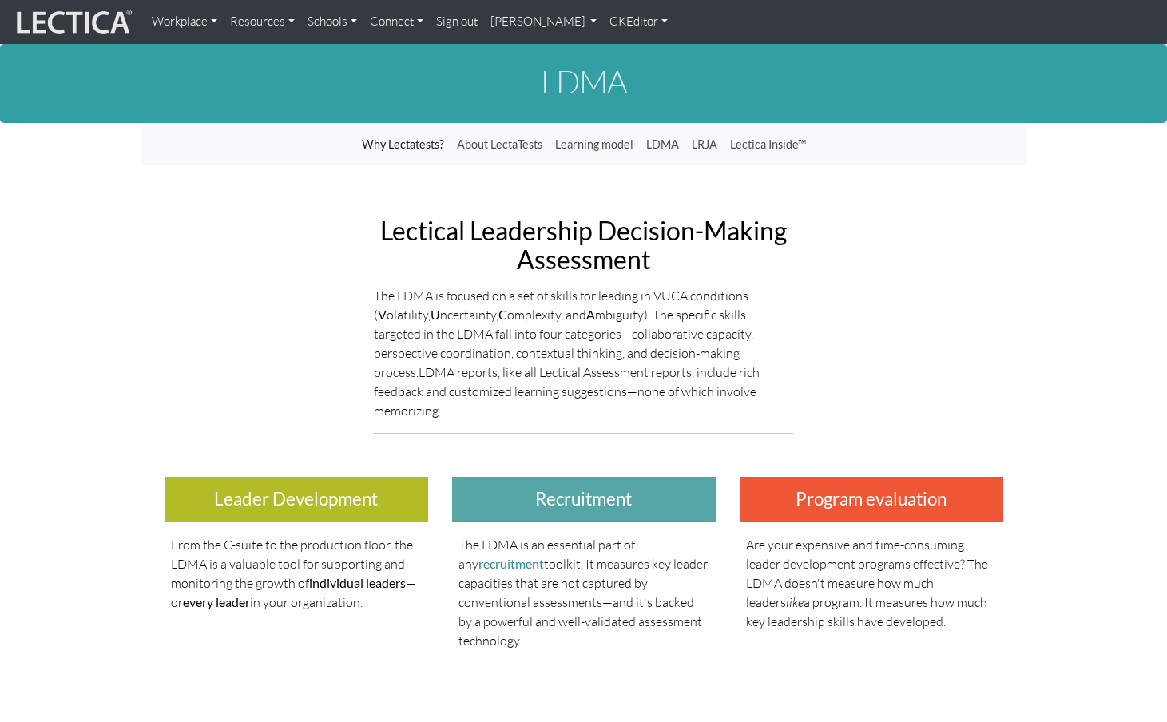
click at [603, 21] on link "CKEditor" at bounding box center [638, 21] width 71 height 31
click at [616, 50] on link "Edit" at bounding box center [632, 55] width 32 height 18
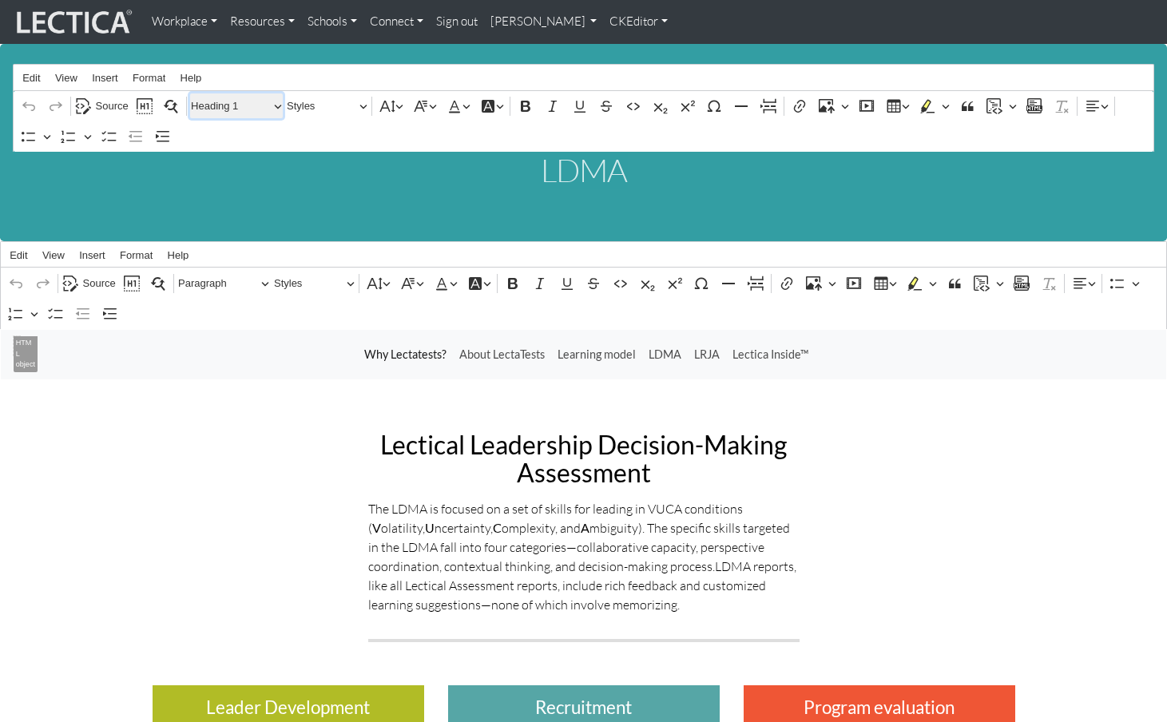
click at [209, 101] on span "Heading 1" at bounding box center [232, 106] width 83 height 19
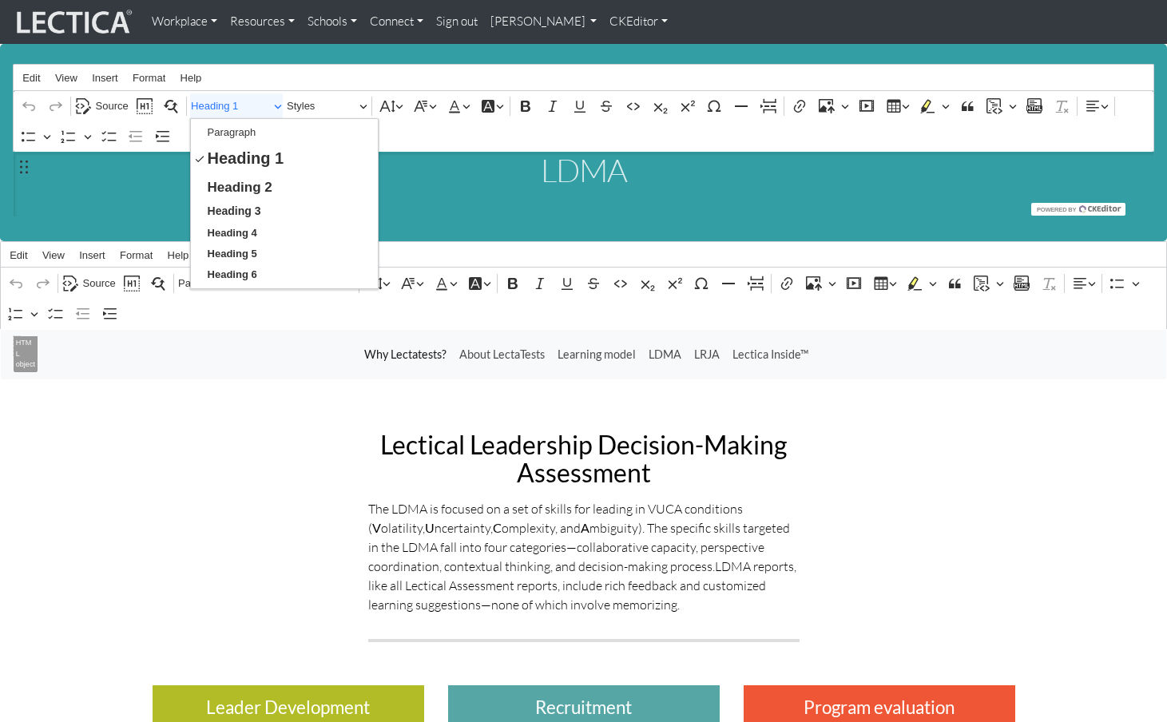
click at [109, 183] on h1 "LDMA" at bounding box center [584, 170] width 1140 height 35
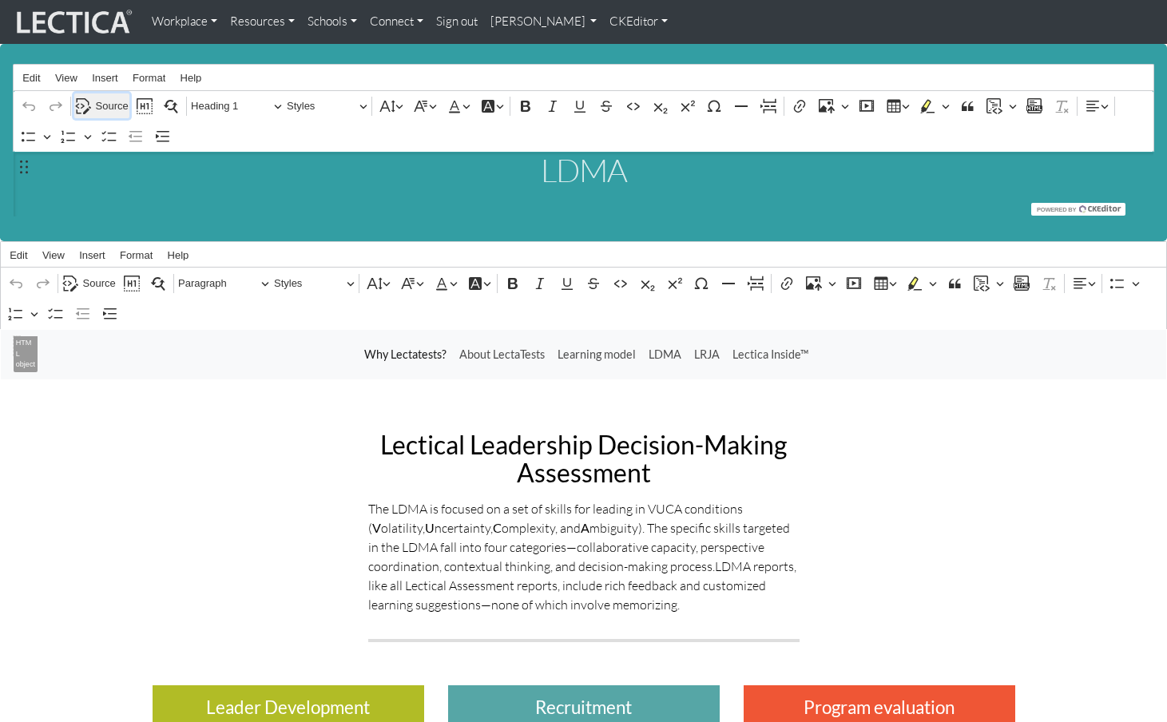
click at [101, 101] on span "Source" at bounding box center [112, 106] width 33 height 19
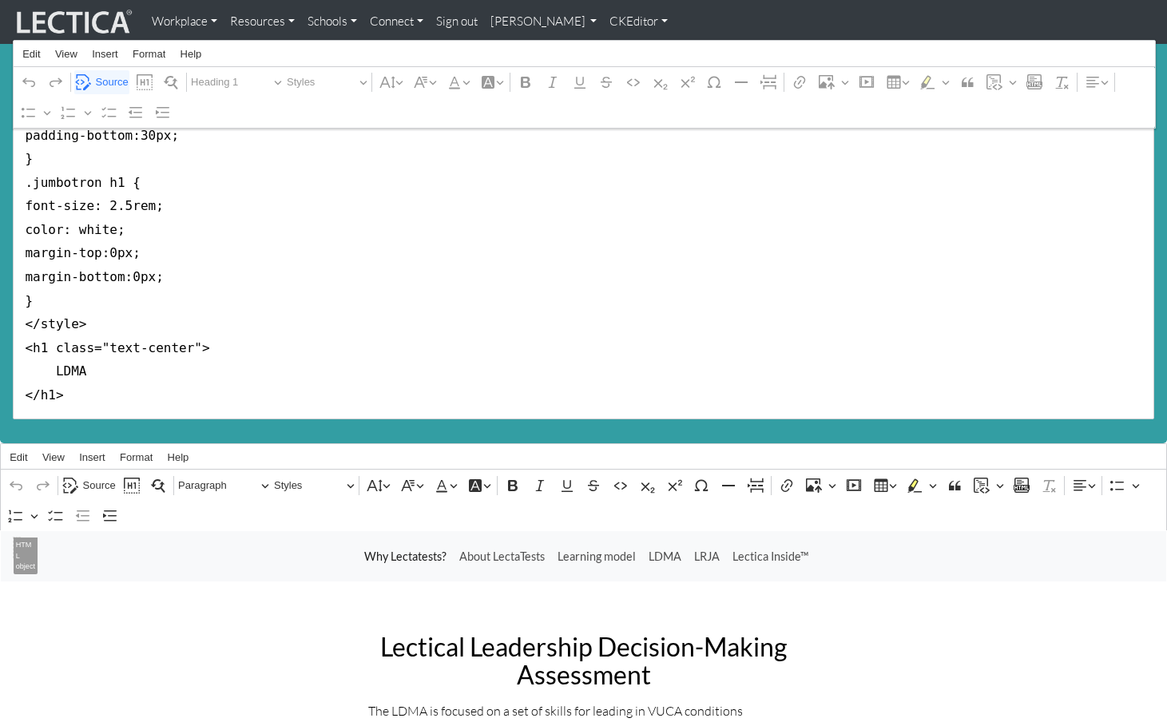
scroll to position [173, 0]
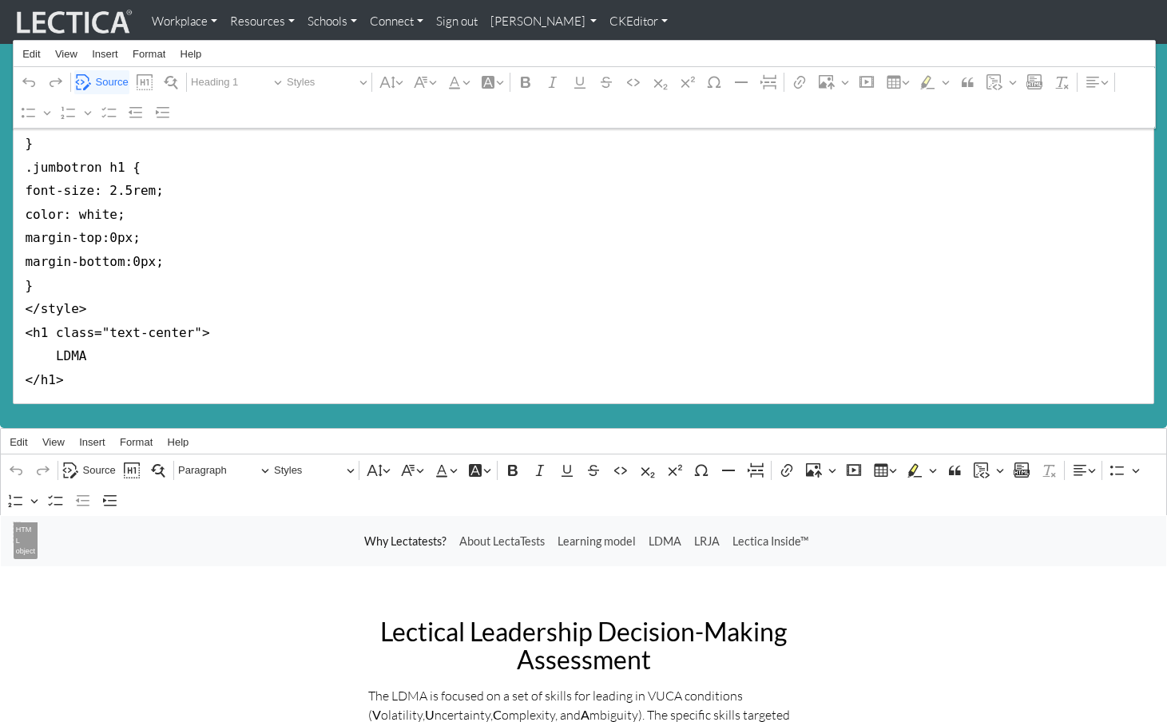
drag, startPoint x: 23, startPoint y: 173, endPoint x: 18, endPoint y: 304, distance: 130.3
click at [18, 304] on textarea "<style type="text/css">.jumbotron-fluid { background-color:#339ea3; margin-bott…" at bounding box center [584, 191] width 1142 height 426
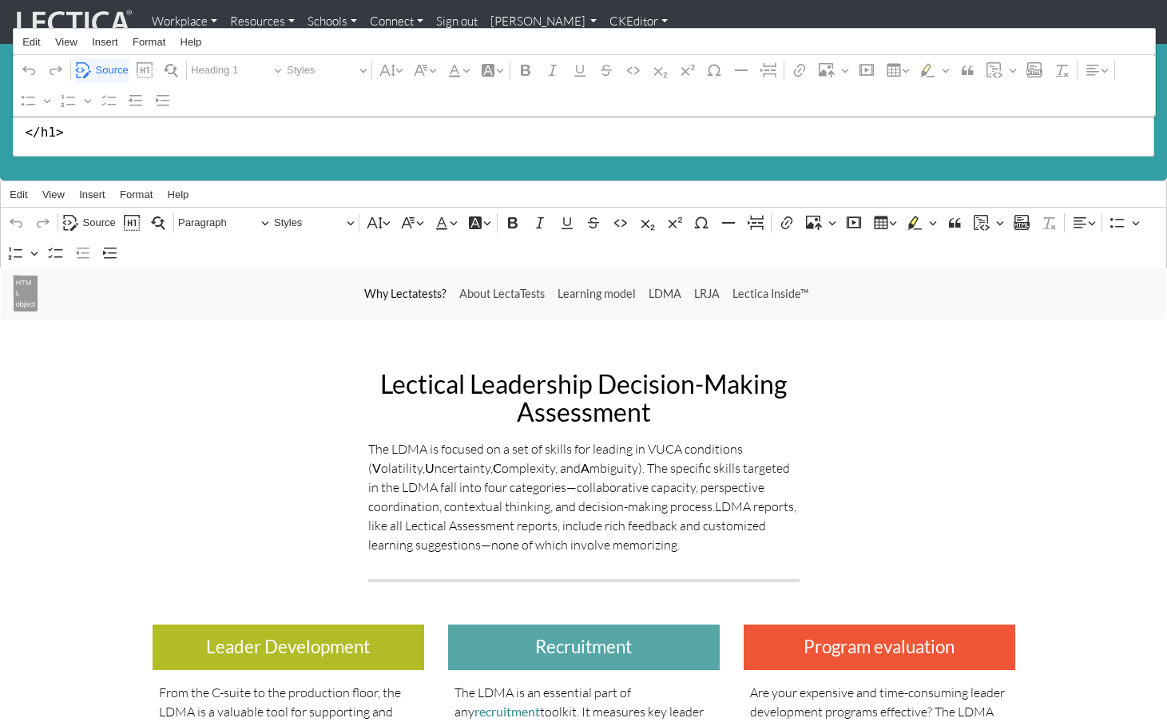
scroll to position [89, 0]
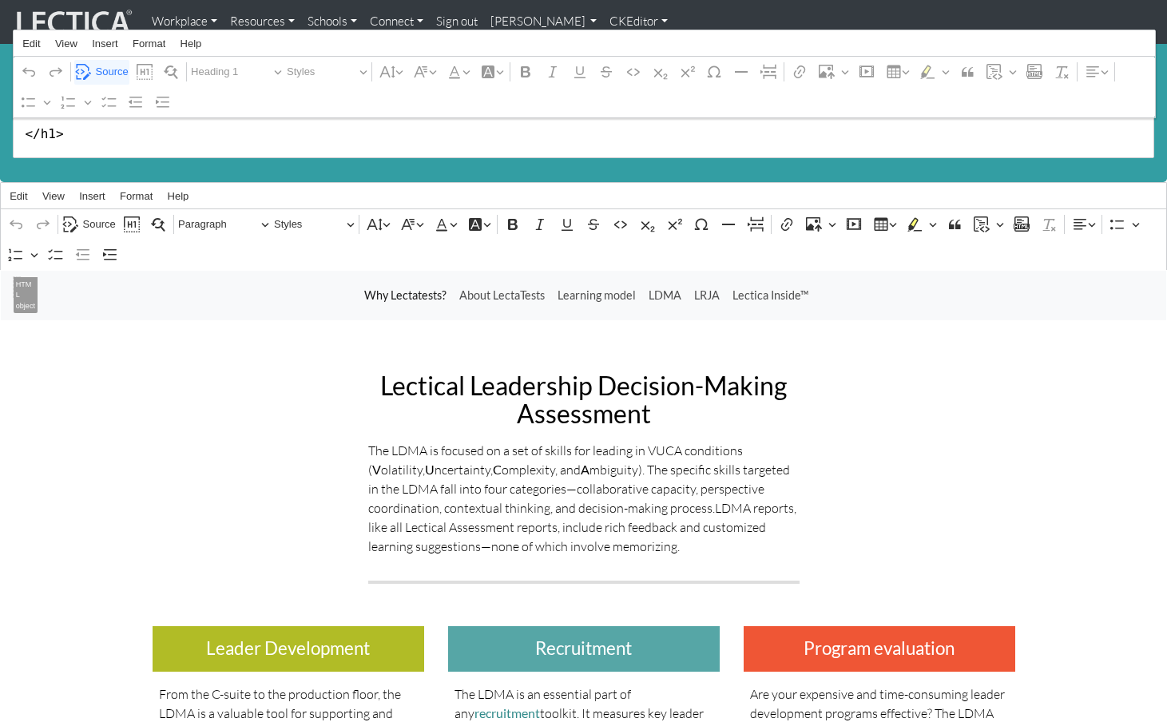
click at [65, 128] on textarea "<h1 class="text-center"> LDMA </h1>" at bounding box center [584, 110] width 1142 height 95
drag, startPoint x: 73, startPoint y: 131, endPoint x: 59, endPoint y: 142, distance: 17.6
click at [62, 157] on div "LDMA Rich Text Editor Edit View Insert Format Help Undo Redo Source Show blocks…" at bounding box center [583, 68] width 1167 height 227
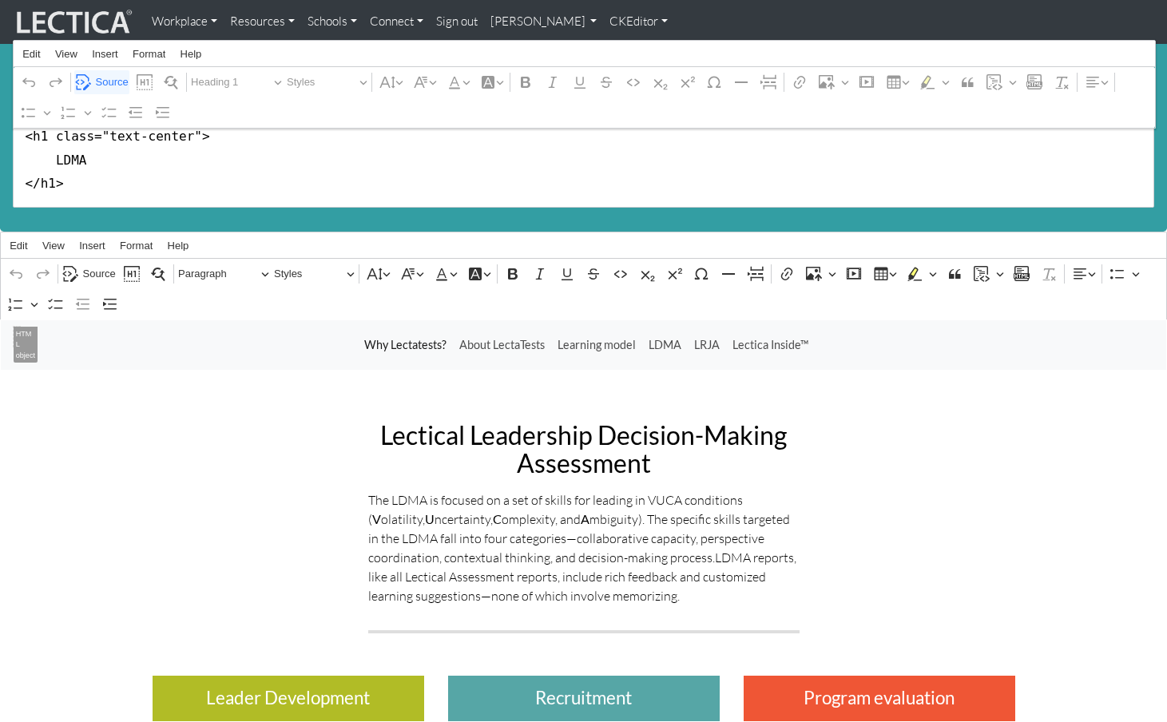
scroll to position [0, 0]
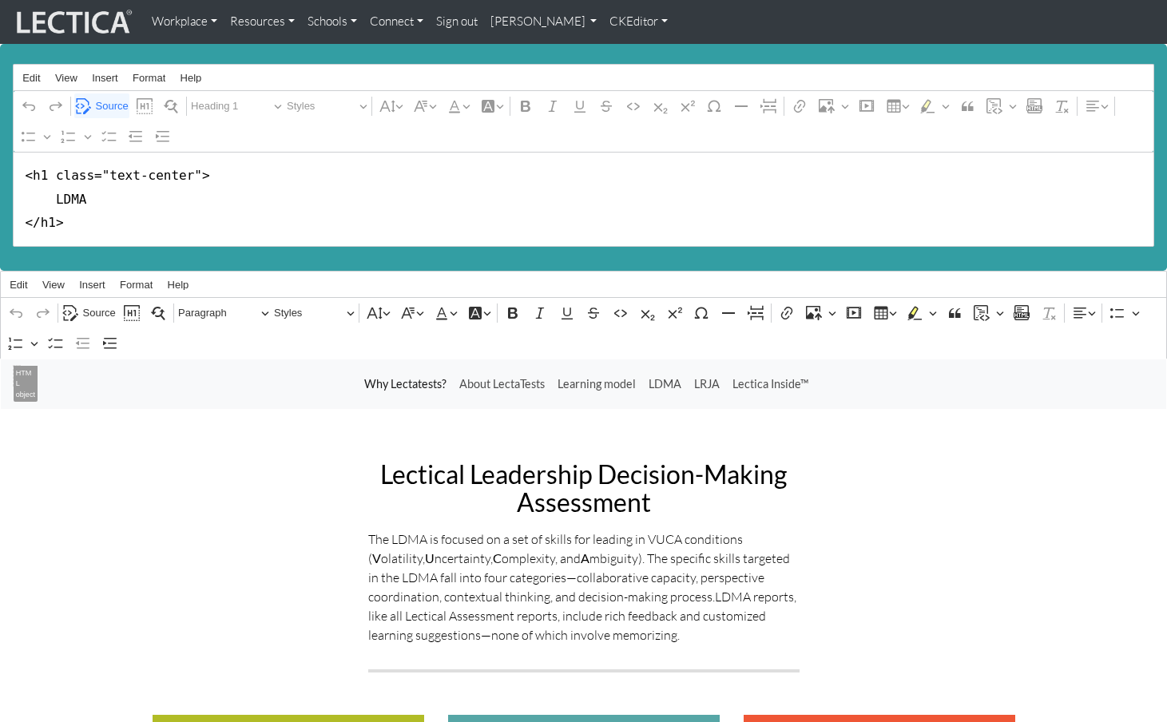
drag, startPoint x: 47, startPoint y: 175, endPoint x: 187, endPoint y: 173, distance: 139.8
click at [187, 173] on textarea "<h1 class="text-center"> LDMA </h1>" at bounding box center [584, 199] width 1142 height 95
type textarea "<h1> LDMA </h1>"
click at [100, 304] on span "Source" at bounding box center [99, 313] width 33 height 19
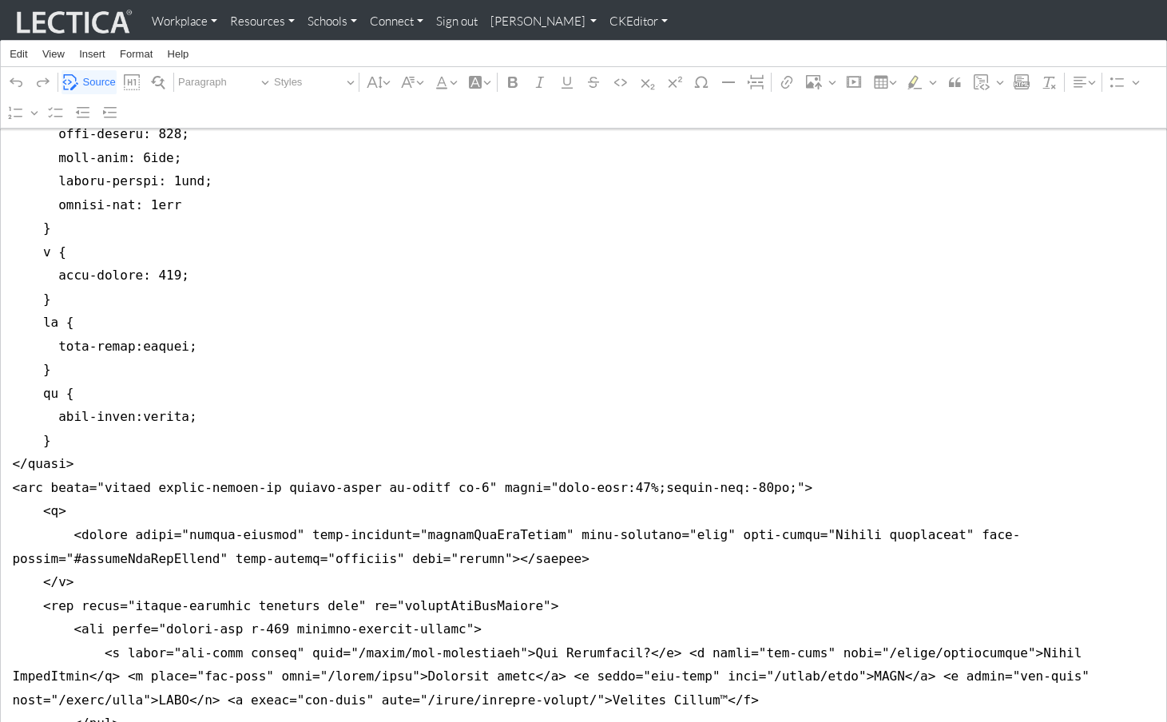
scroll to position [742, 0]
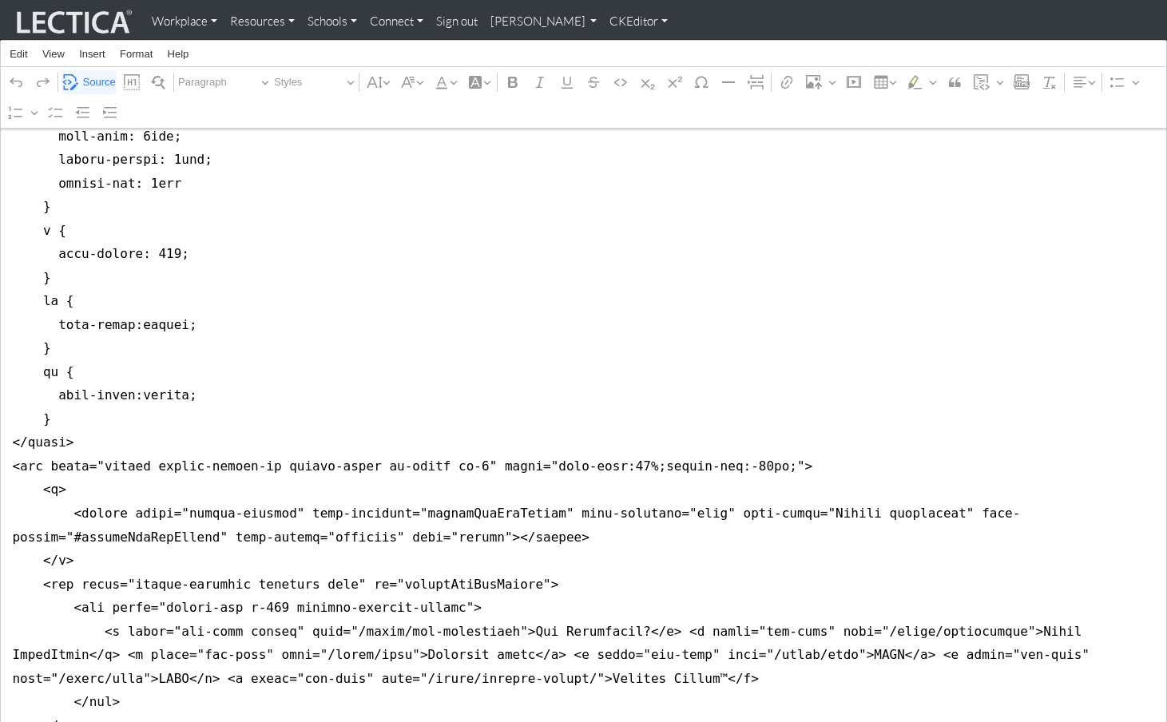
drag, startPoint x: 10, startPoint y: 371, endPoint x: 3, endPoint y: 399, distance: 28.7
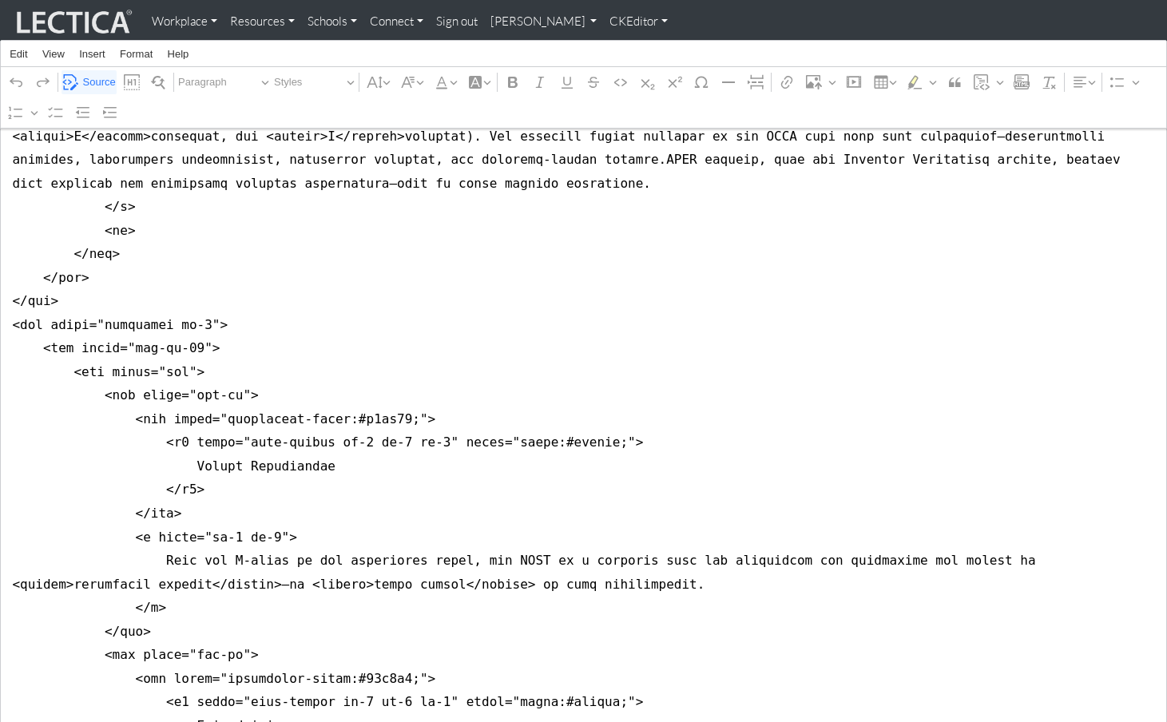
scroll to position [0, 0]
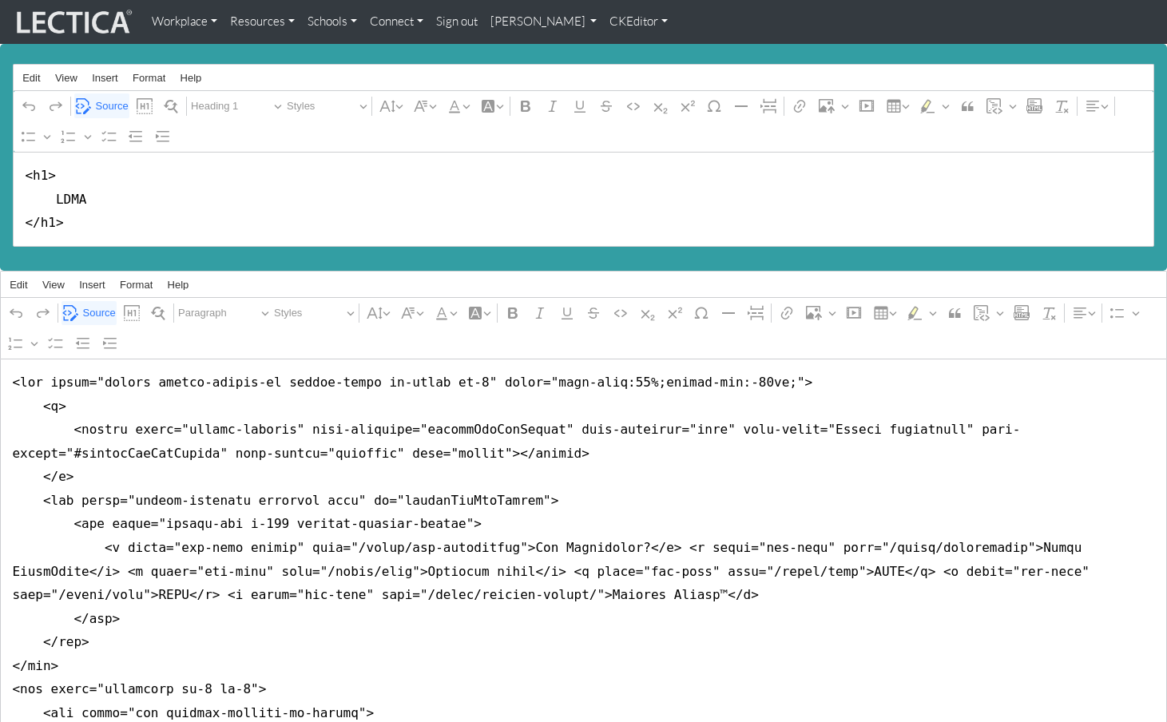
type textarea "<nav class="navbar navbar-expand-lg navbar-light bg-light mb-5" style="font-siz…"
click at [603, 21] on link "CKEditor" at bounding box center [638, 21] width 71 height 31
click at [616, 49] on link "Stop editing" at bounding box center [649, 55] width 66 height 18
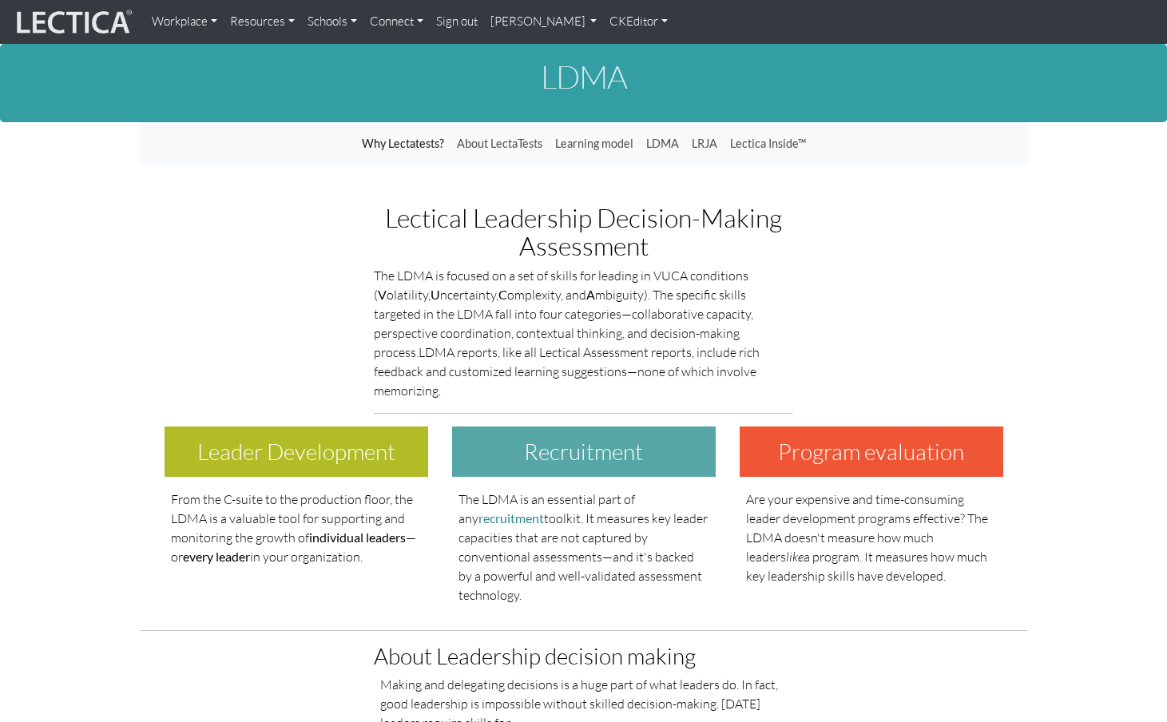
scroll to position [14, 0]
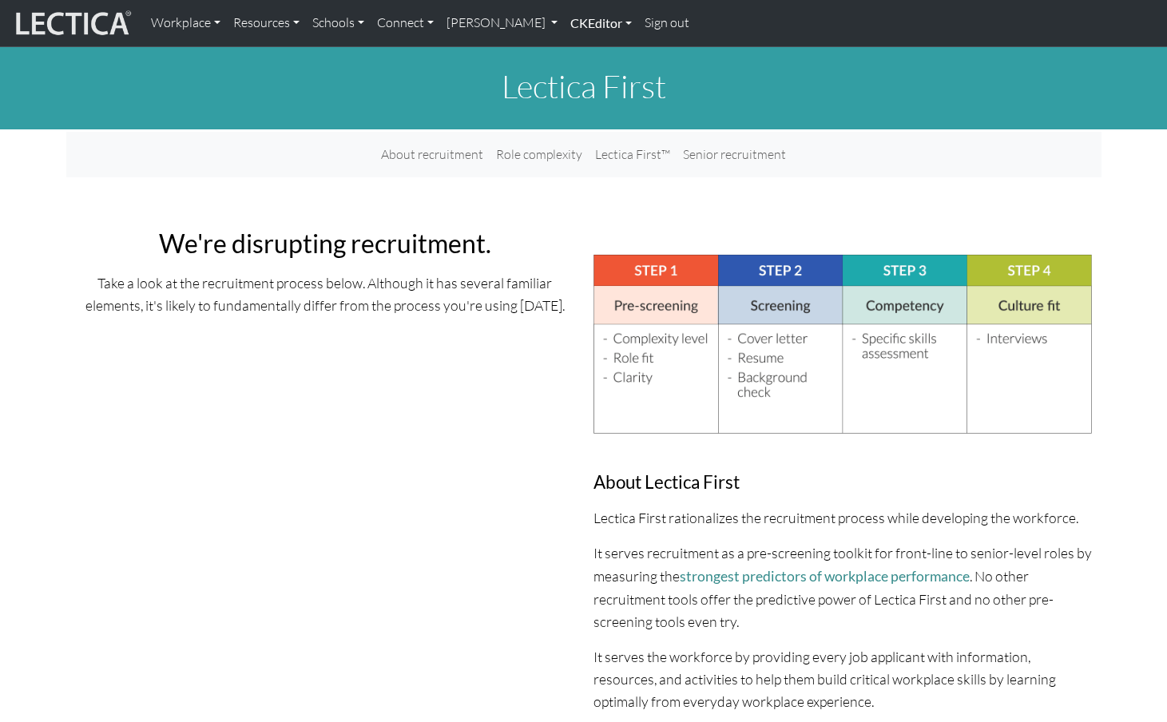
click at [570, 24] on link "CKEditor" at bounding box center [601, 23] width 74 height 34
click at [577, 50] on link "Edit" at bounding box center [593, 59] width 32 height 20
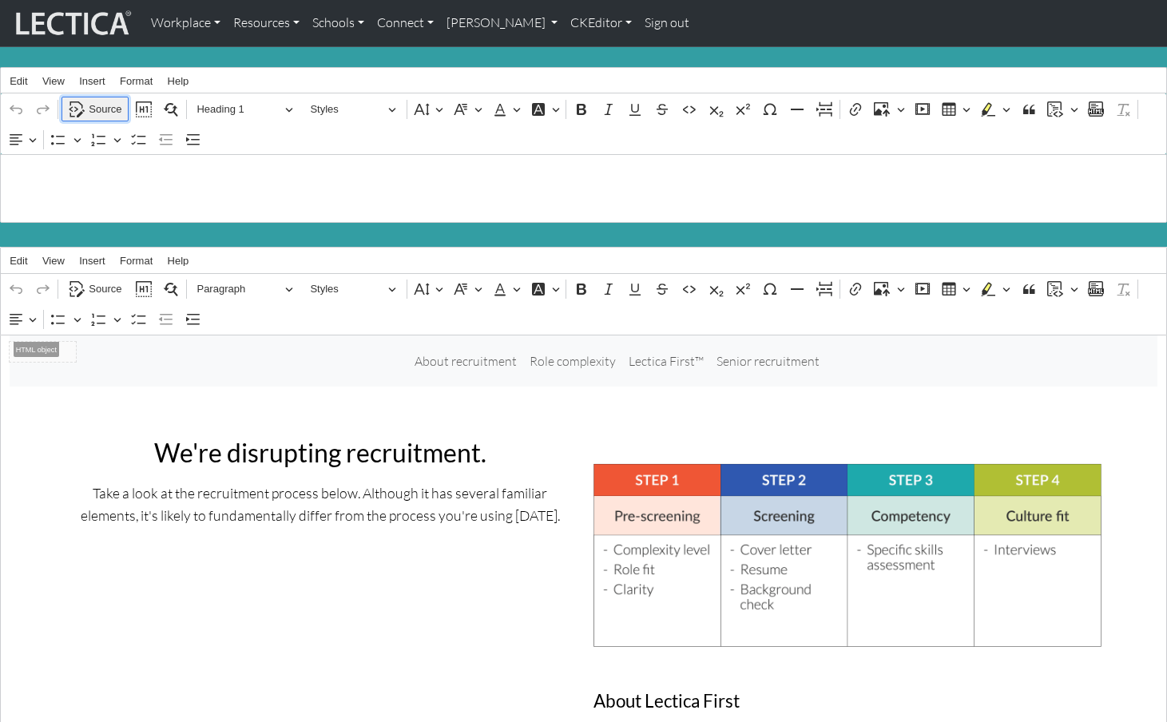
click at [109, 105] on span "Source" at bounding box center [105, 109] width 33 height 19
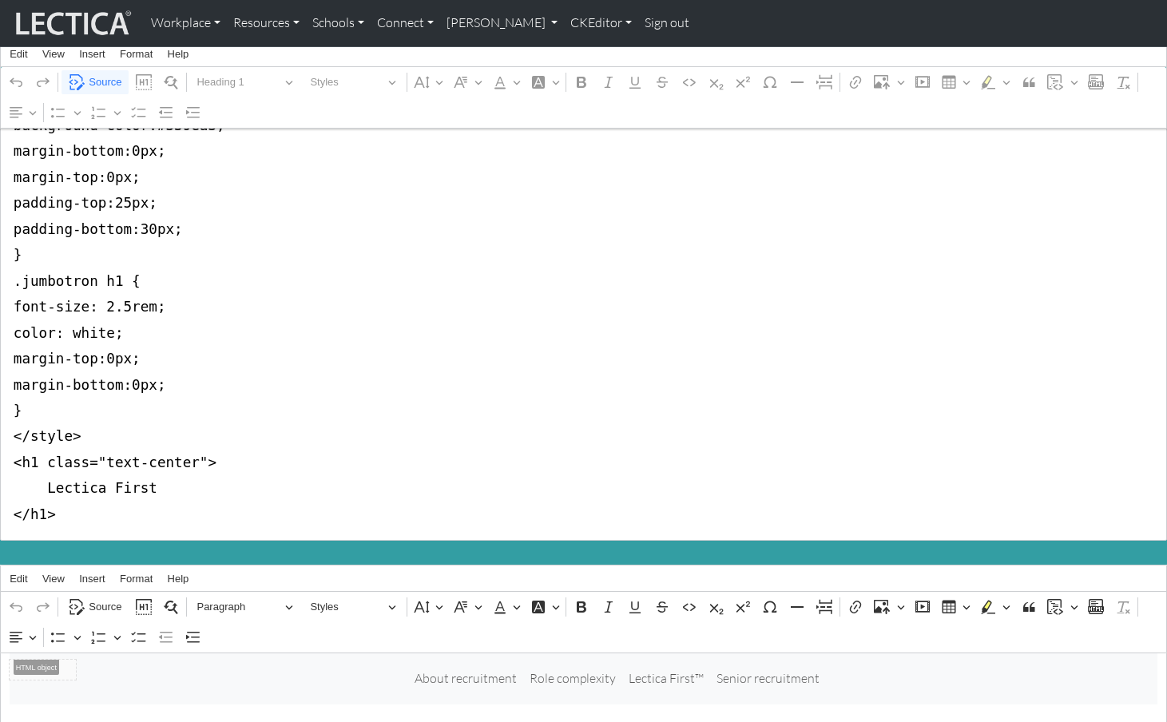
scroll to position [82, 0]
drag, startPoint x: 38, startPoint y: 440, endPoint x: 193, endPoint y: 438, distance: 154.2
click at [193, 438] on textarea "<style type="text/css">.jumbotron-fluid { background-color:#339ea3; margin-bott…" at bounding box center [583, 307] width 1167 height 468
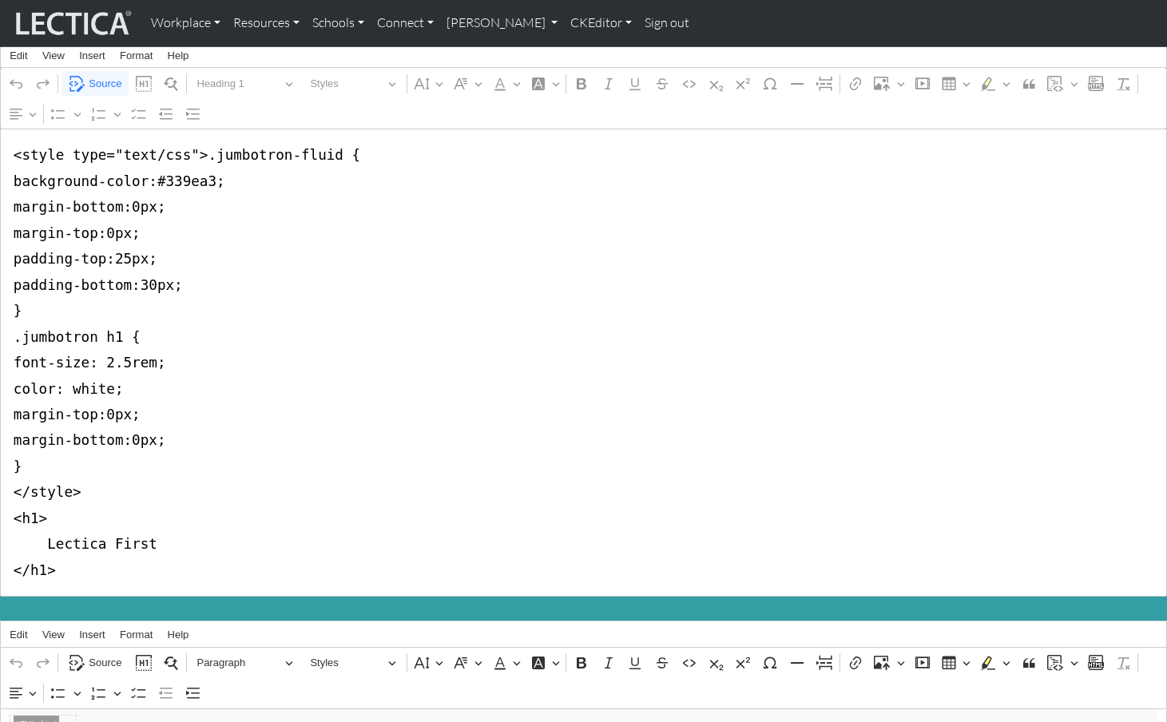
scroll to position [0, 0]
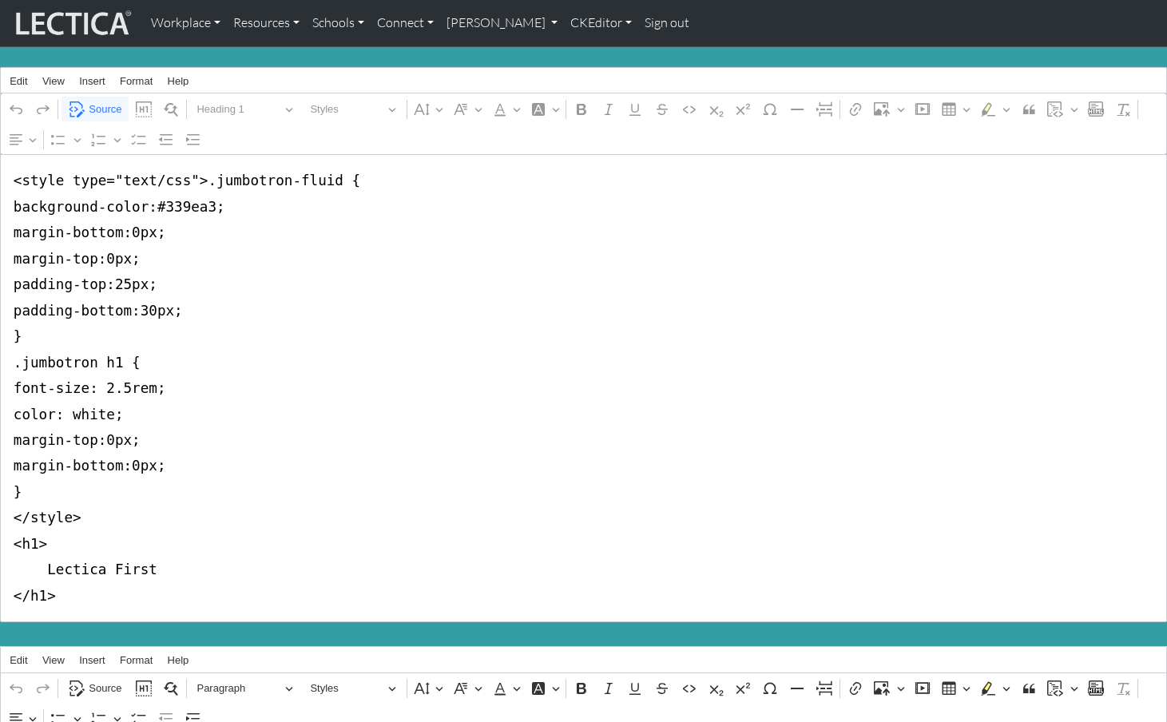
drag, startPoint x: 89, startPoint y: 416, endPoint x: -1, endPoint y: 167, distance: 264.8
click at [0, 167] on textarea "<style type="text/css">.jumbotron-fluid { background-color:#339ea3; margin-bott…" at bounding box center [583, 388] width 1167 height 468
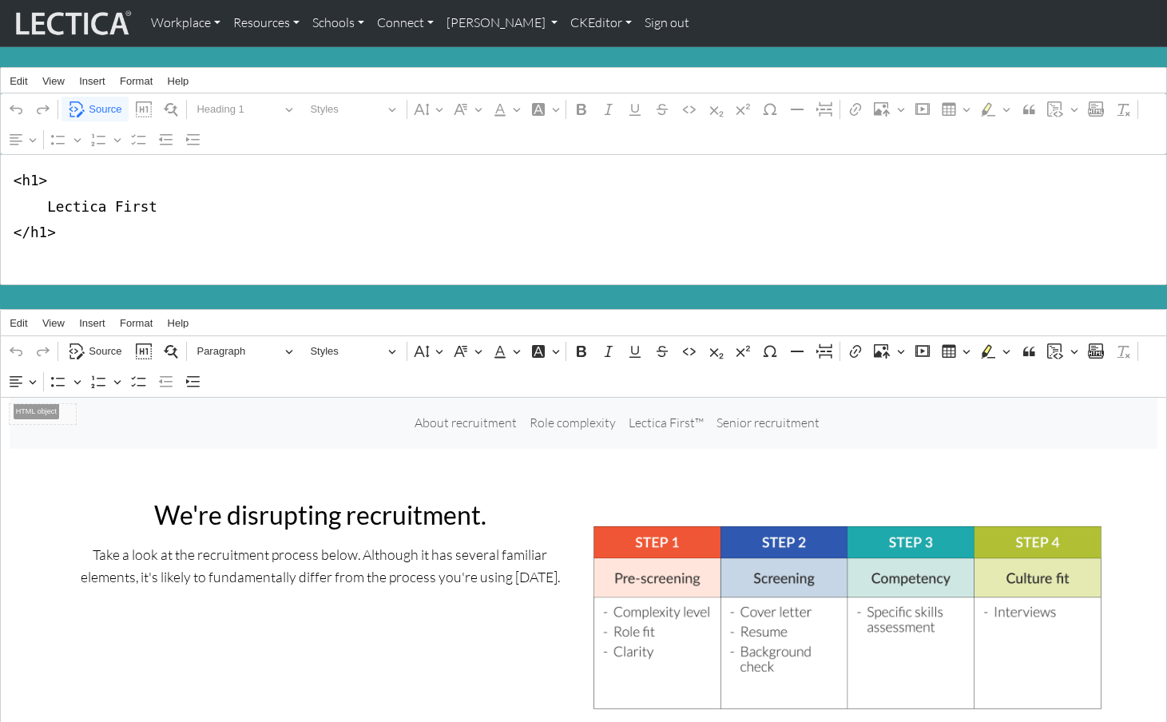
click at [7, 206] on textarea "<h1> Lectica First </h1>" at bounding box center [583, 219] width 1167 height 131
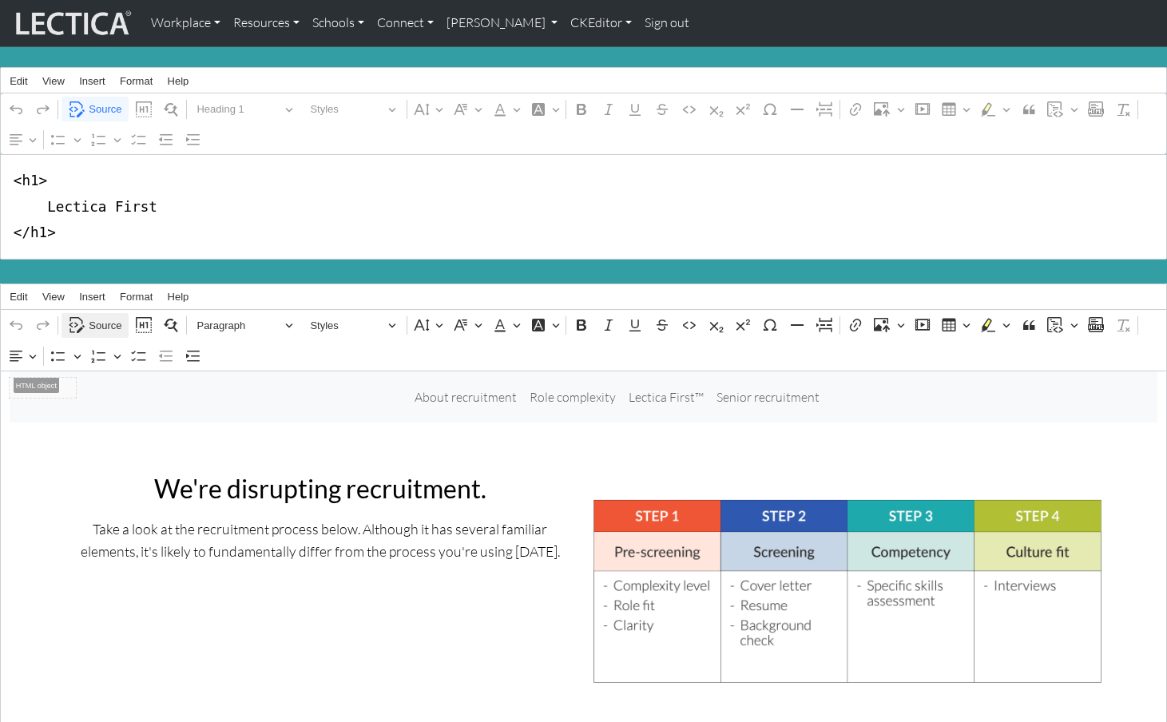
type textarea "<h1> Lectica First </h1>"
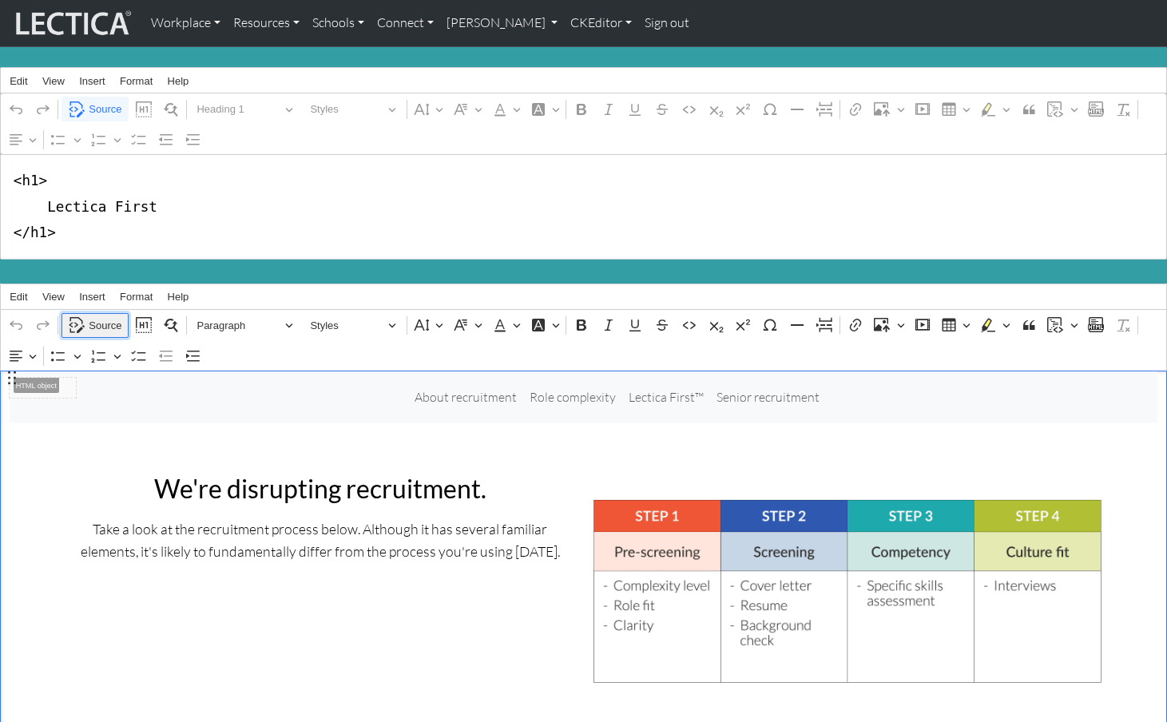
click at [103, 320] on span "Source" at bounding box center [105, 325] width 33 height 19
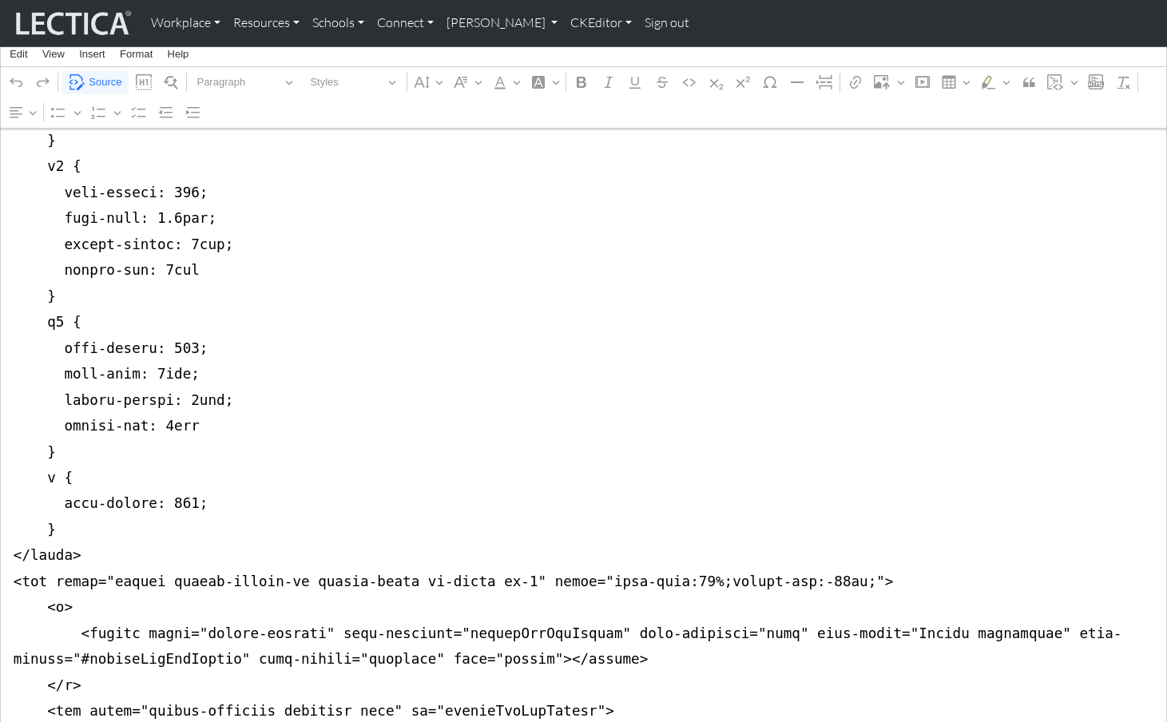
scroll to position [610, 0]
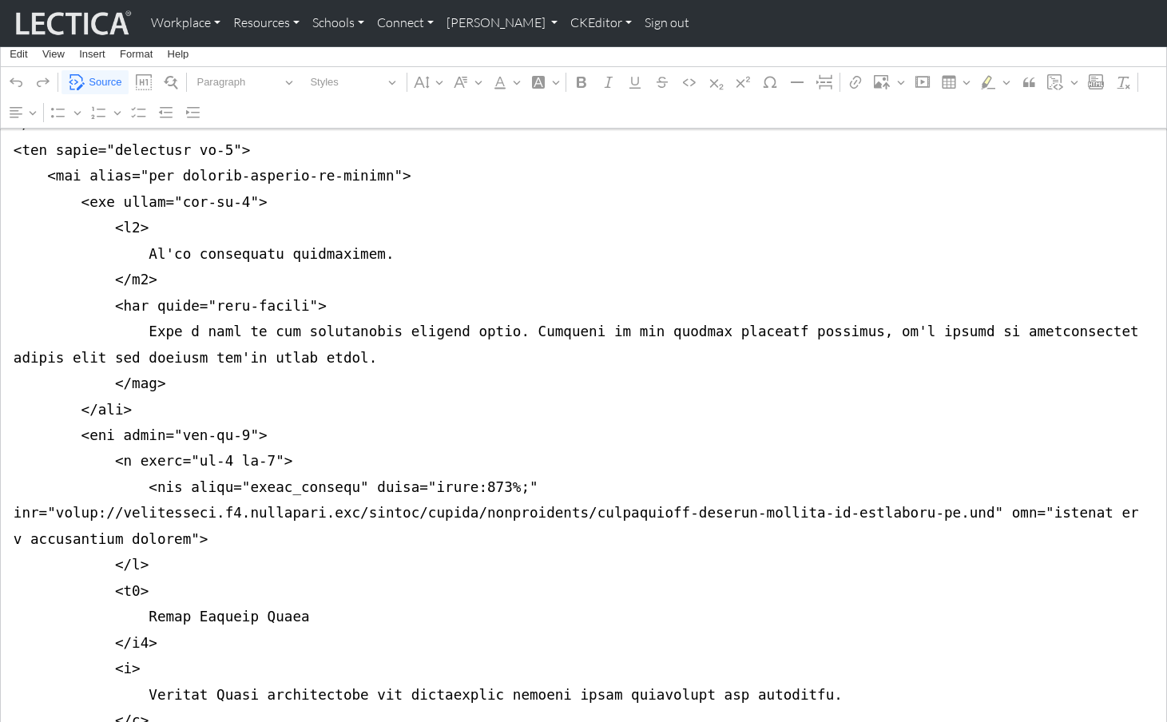
drag, startPoint x: 11, startPoint y: 388, endPoint x: 6, endPoint y: 454, distance: 65.7
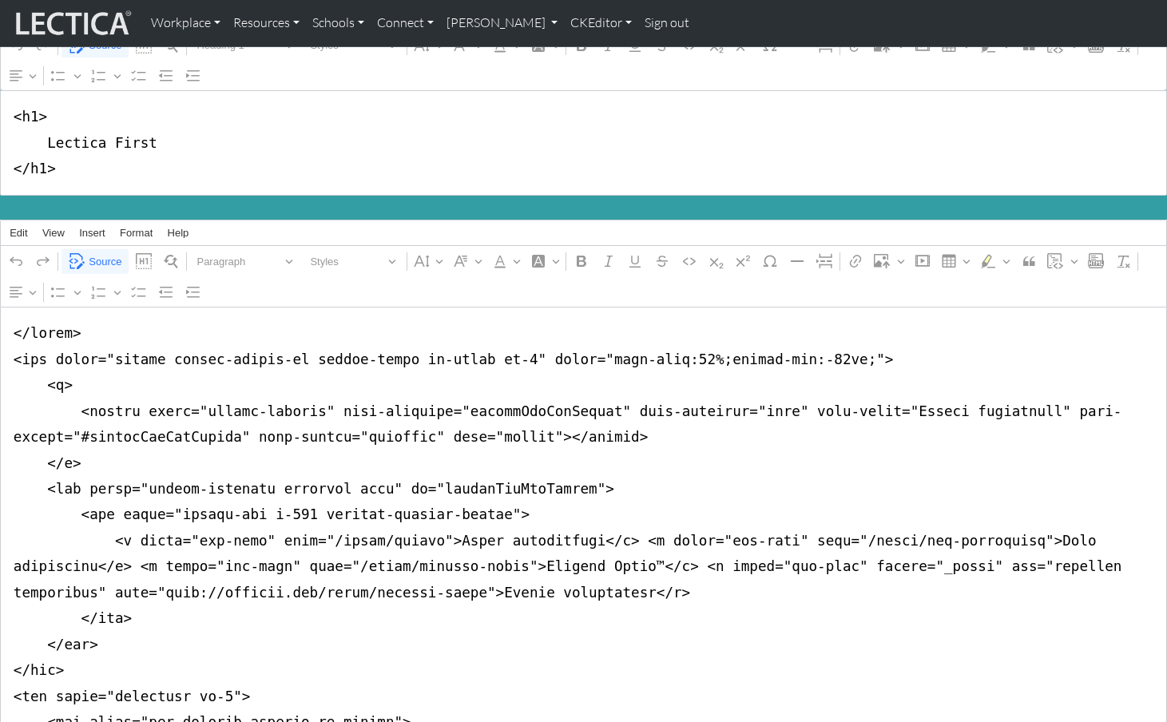
scroll to position [0, 0]
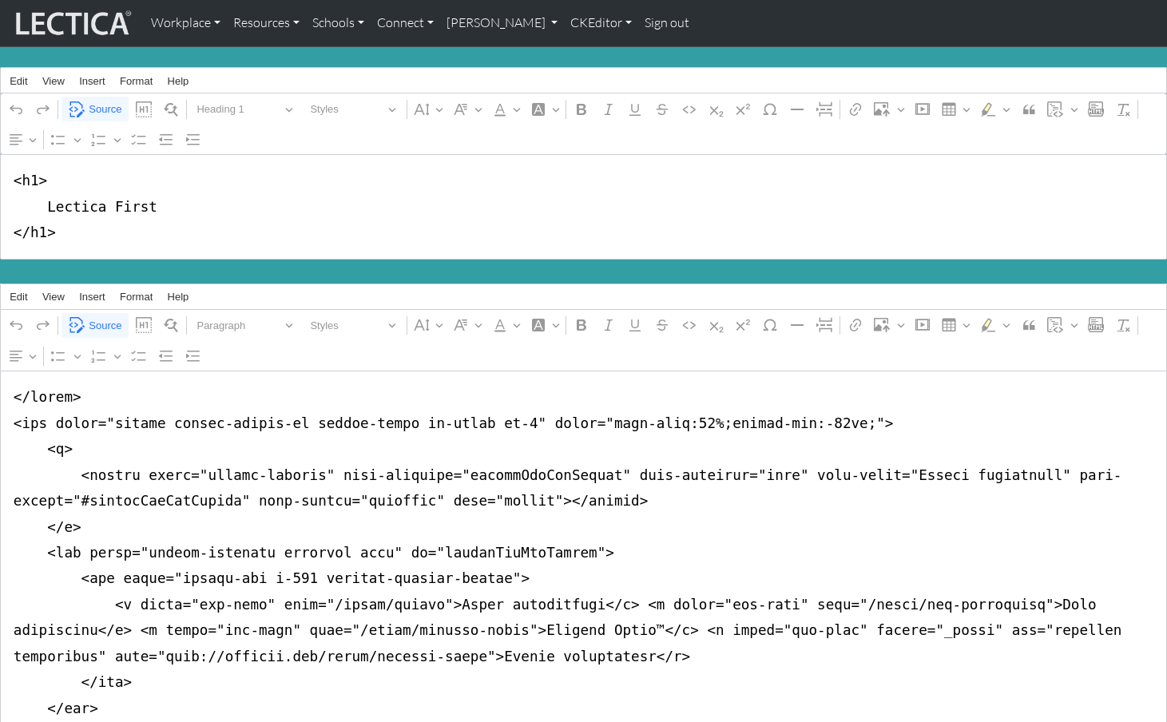
drag, startPoint x: 6, startPoint y: 393, endPoint x: 3, endPoint y: 406, distance: 13.0
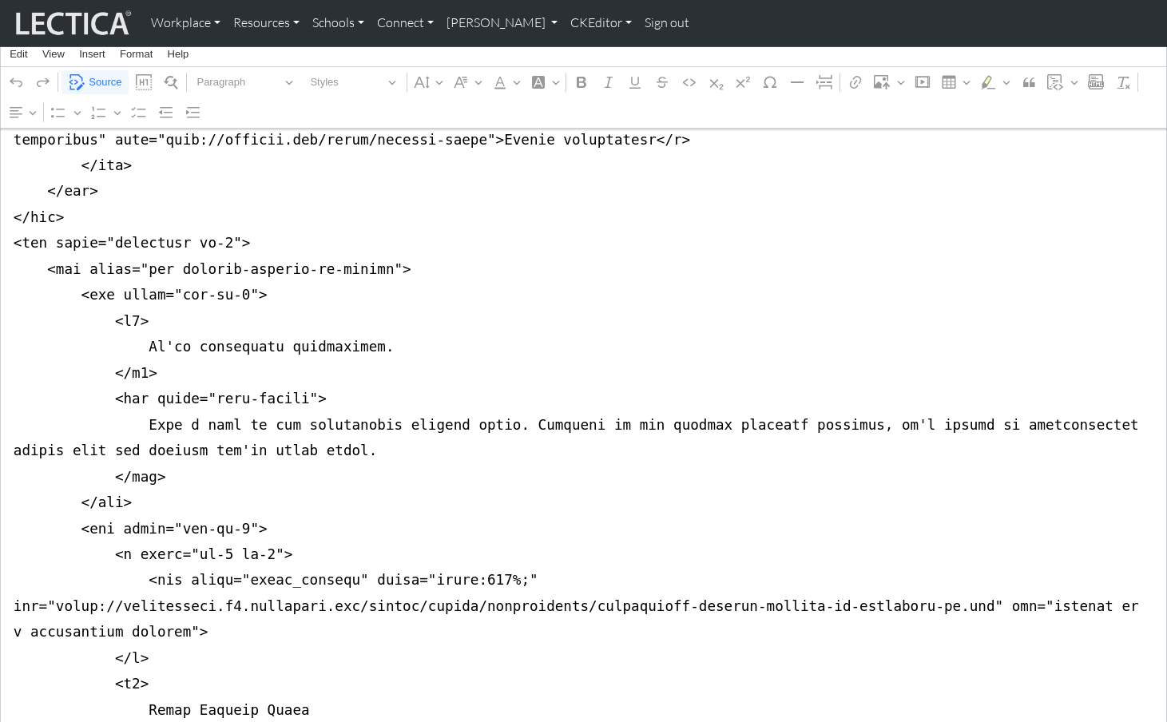
scroll to position [493, 0]
drag, startPoint x: 11, startPoint y: 431, endPoint x: 5, endPoint y: 508, distance: 77.0
drag, startPoint x: 12, startPoint y: 455, endPoint x: 12, endPoint y: 495, distance: 40.7
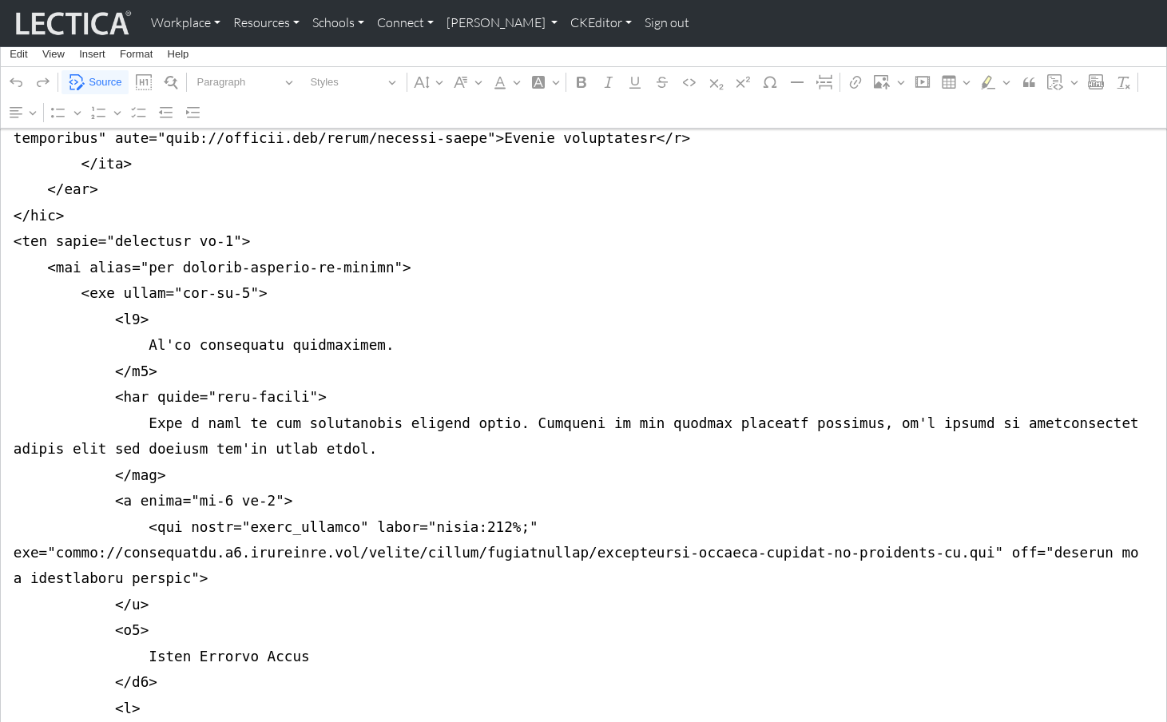
drag, startPoint x: 116, startPoint y: 358, endPoint x: 139, endPoint y: 360, distance: 23.2
drag, startPoint x: 124, startPoint y: 432, endPoint x: 148, endPoint y: 432, distance: 24.0
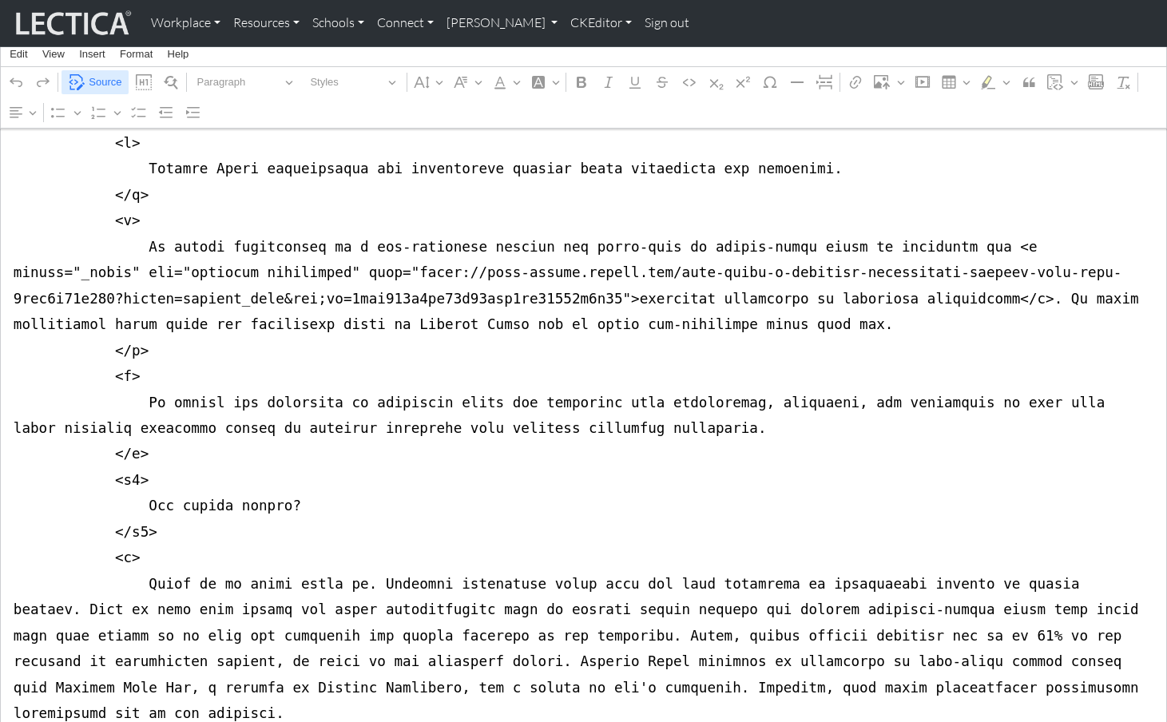
scroll to position [1058, 0]
type textarea "<nav class="navbar navbar-expand-lg navbar-light bg-light mb-5" style="font-siz…"
click at [88, 84] on button "Source" at bounding box center [95, 82] width 67 height 25
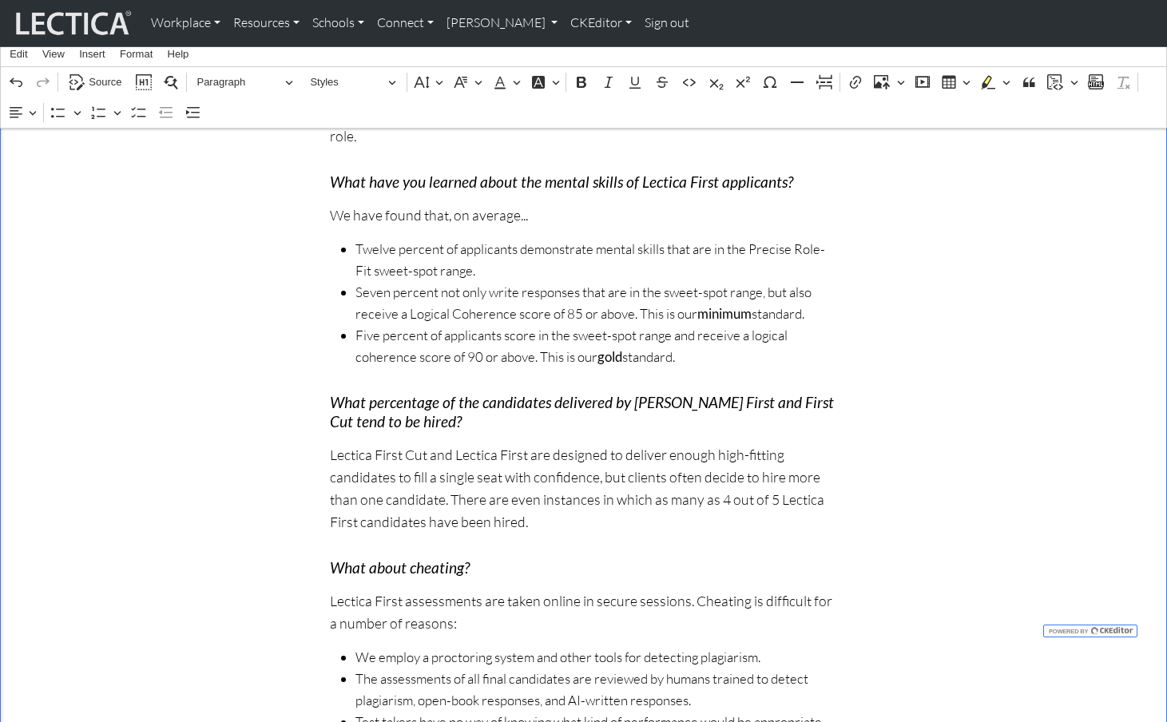
scroll to position [6167, 0]
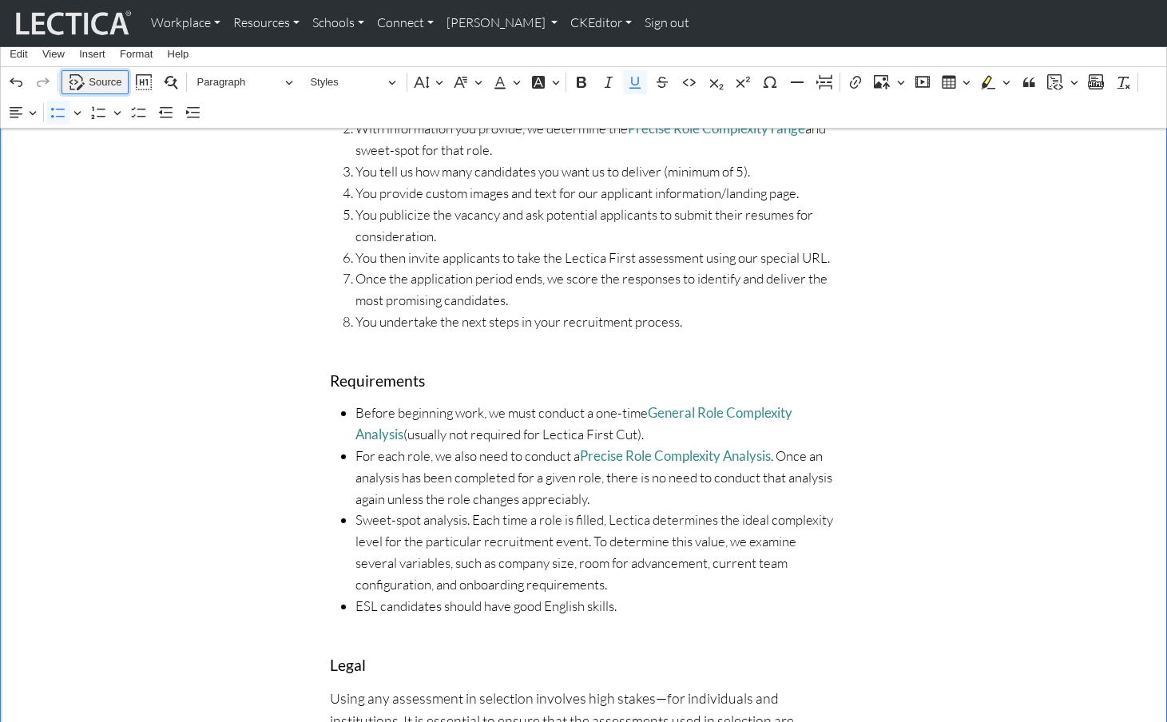
click at [99, 80] on span "Source" at bounding box center [105, 82] width 33 height 19
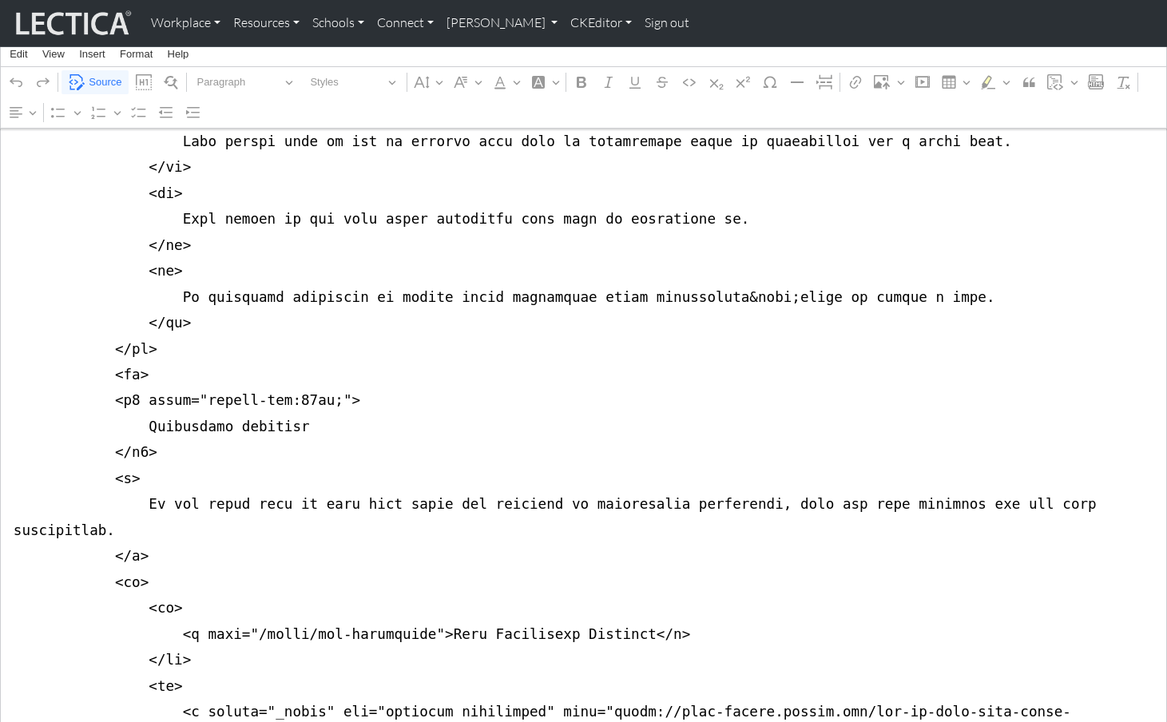
scroll to position [12732, 0]
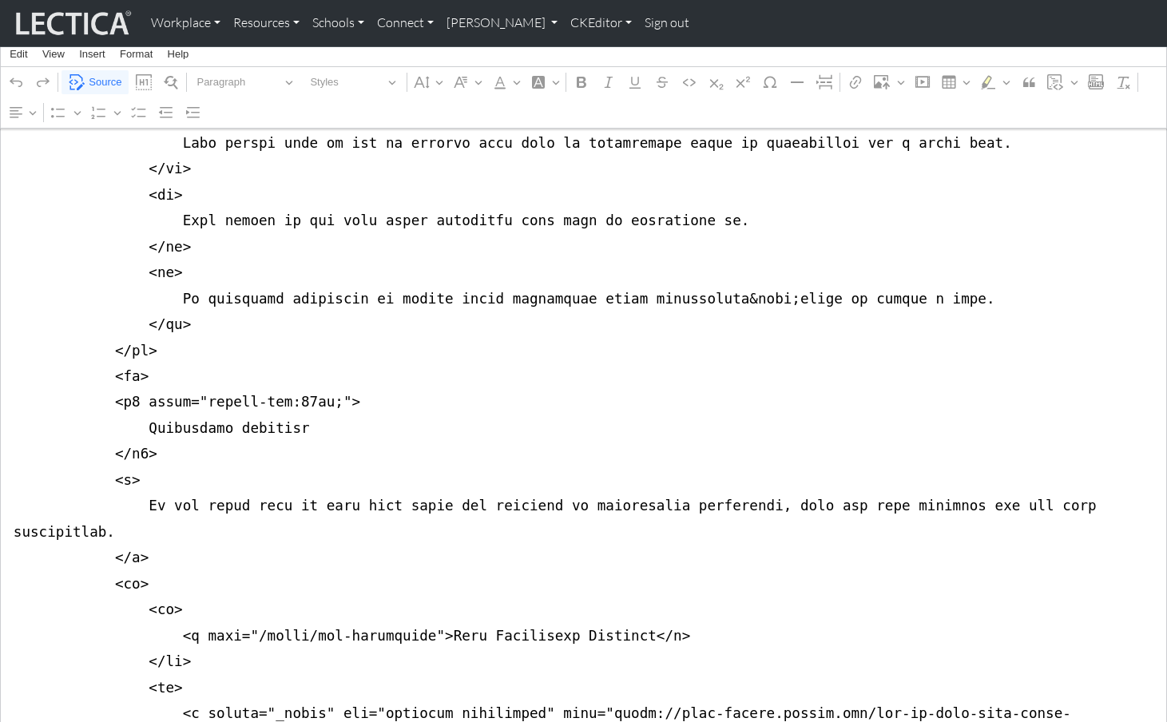
drag, startPoint x: 314, startPoint y: 528, endPoint x: 519, endPoint y: 525, distance: 205.3
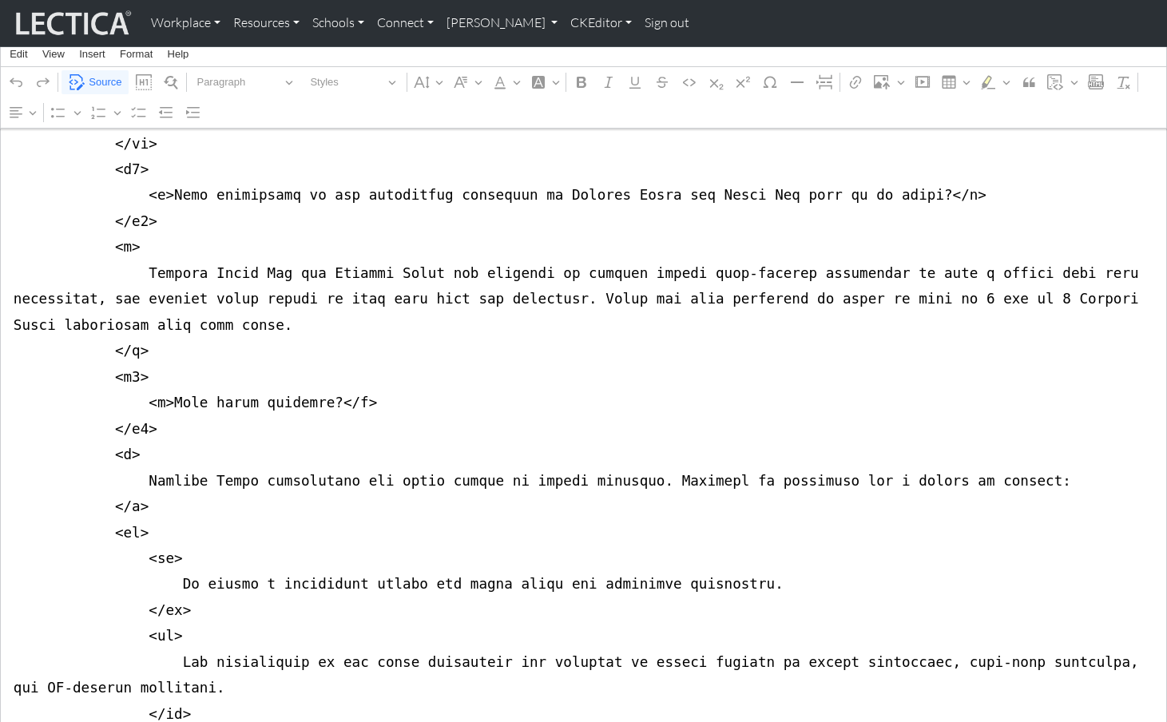
scroll to position [12100, 0]
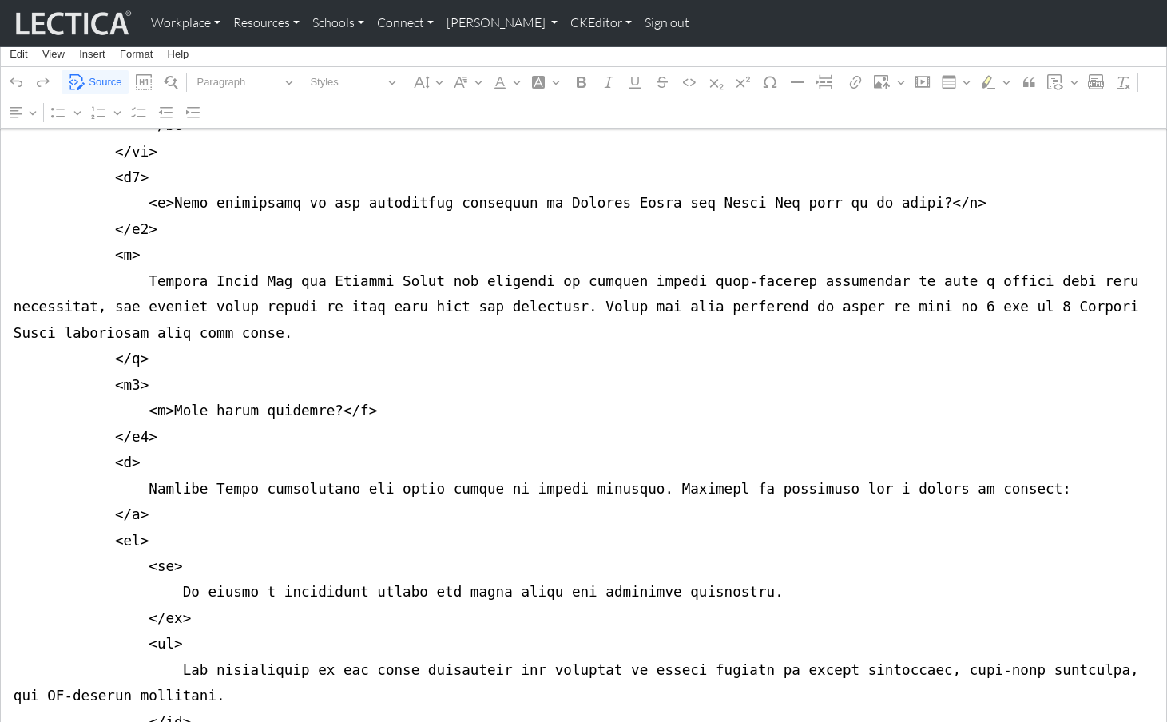
drag, startPoint x: 189, startPoint y: 330, endPoint x: 520, endPoint y: 334, distance: 331.6
drag, startPoint x: 187, startPoint y: 429, endPoint x: 519, endPoint y: 432, distance: 332.4
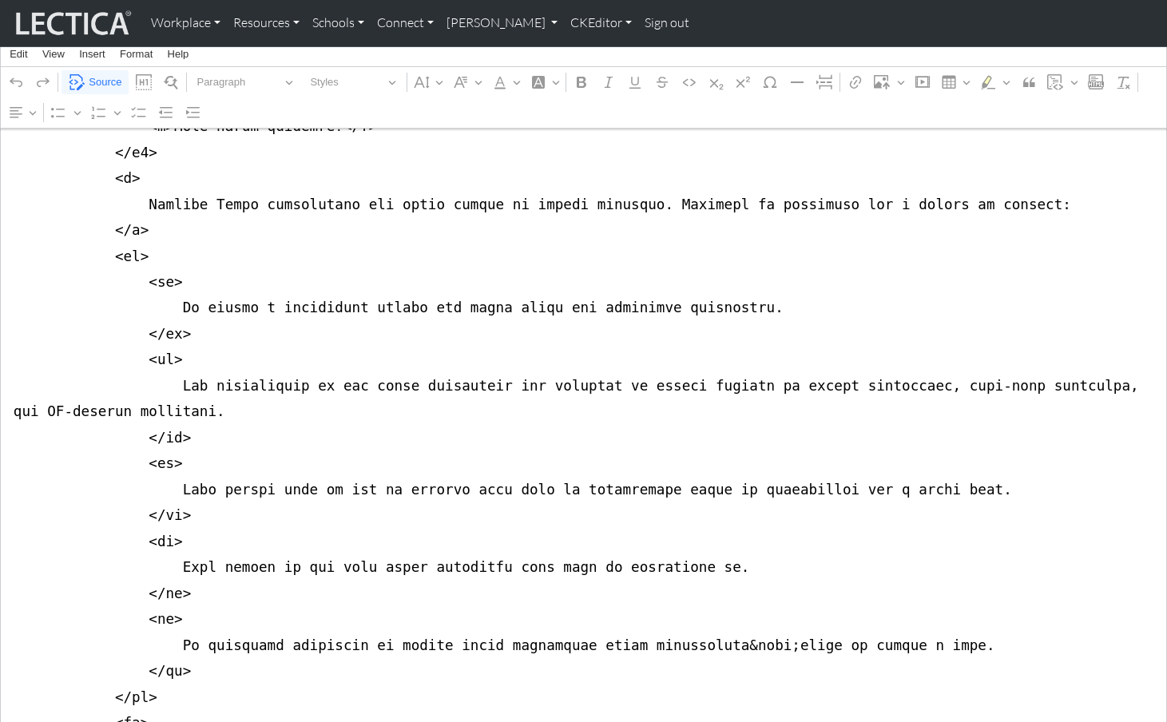
scroll to position [12395, 0]
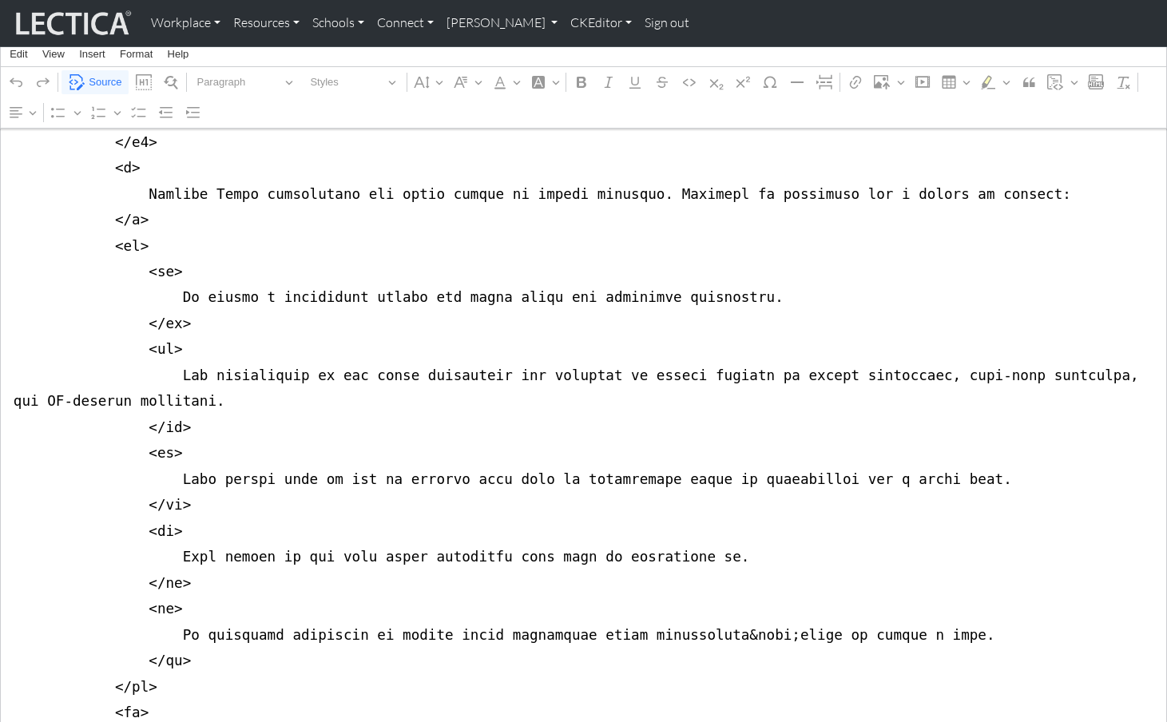
drag, startPoint x: 189, startPoint y: 231, endPoint x: 519, endPoint y: 236, distance: 330.0
drag, startPoint x: 187, startPoint y: 333, endPoint x: 521, endPoint y: 329, distance: 334.0
drag, startPoint x: 188, startPoint y: 428, endPoint x: 521, endPoint y: 432, distance: 333.2
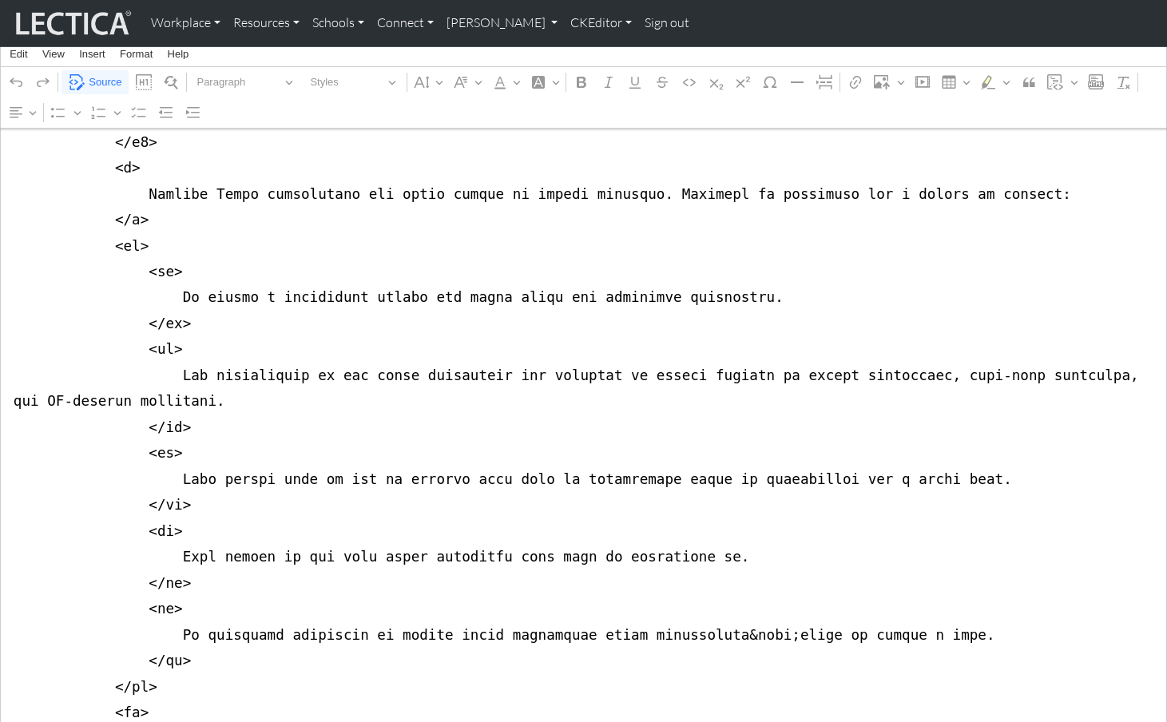
drag, startPoint x: 189, startPoint y: 525, endPoint x: 517, endPoint y: 526, distance: 327.6
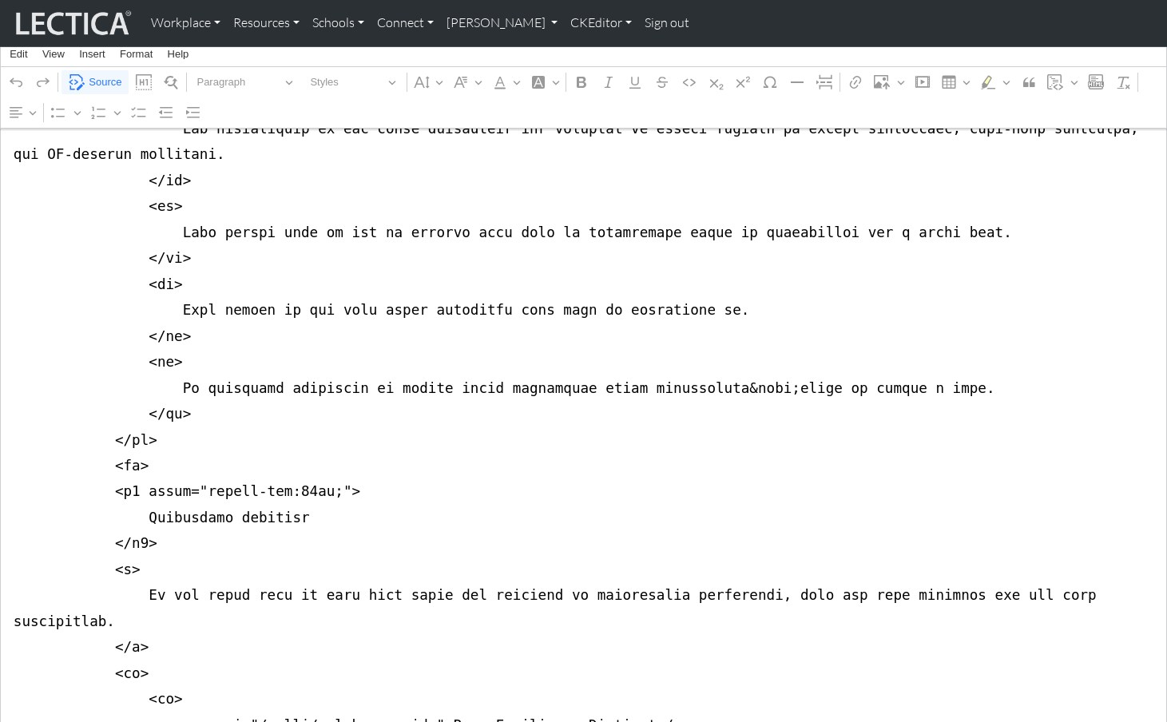
scroll to position [12636, 0]
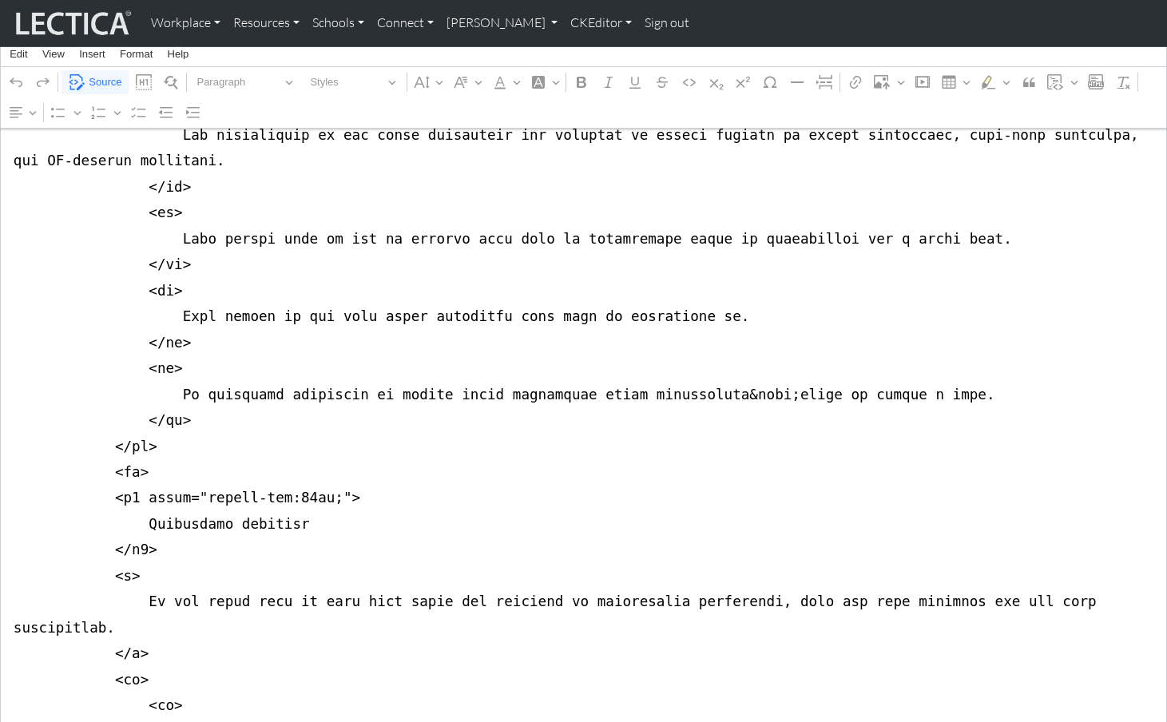
drag, startPoint x: 186, startPoint y: 386, endPoint x: 519, endPoint y: 384, distance: 332.4
drag, startPoint x: 188, startPoint y: 482, endPoint x: 520, endPoint y: 476, distance: 332.4
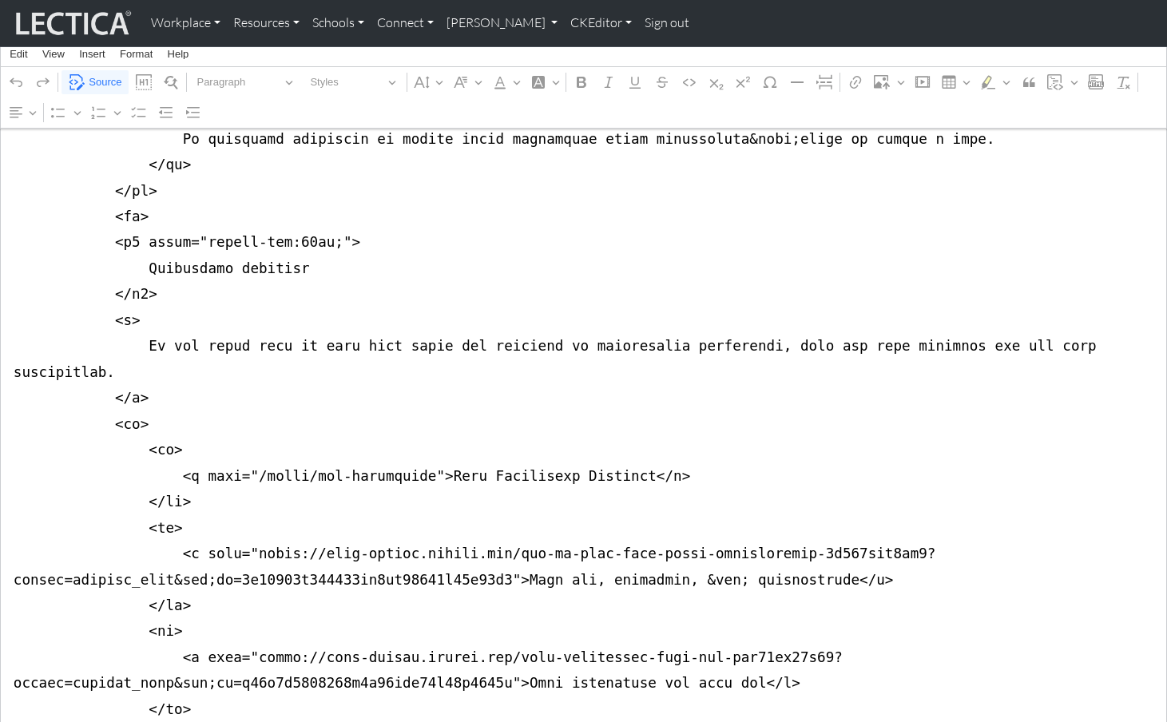
scroll to position [12893, 0]
drag, startPoint x: 189, startPoint y: 318, endPoint x: 518, endPoint y: 321, distance: 328.4
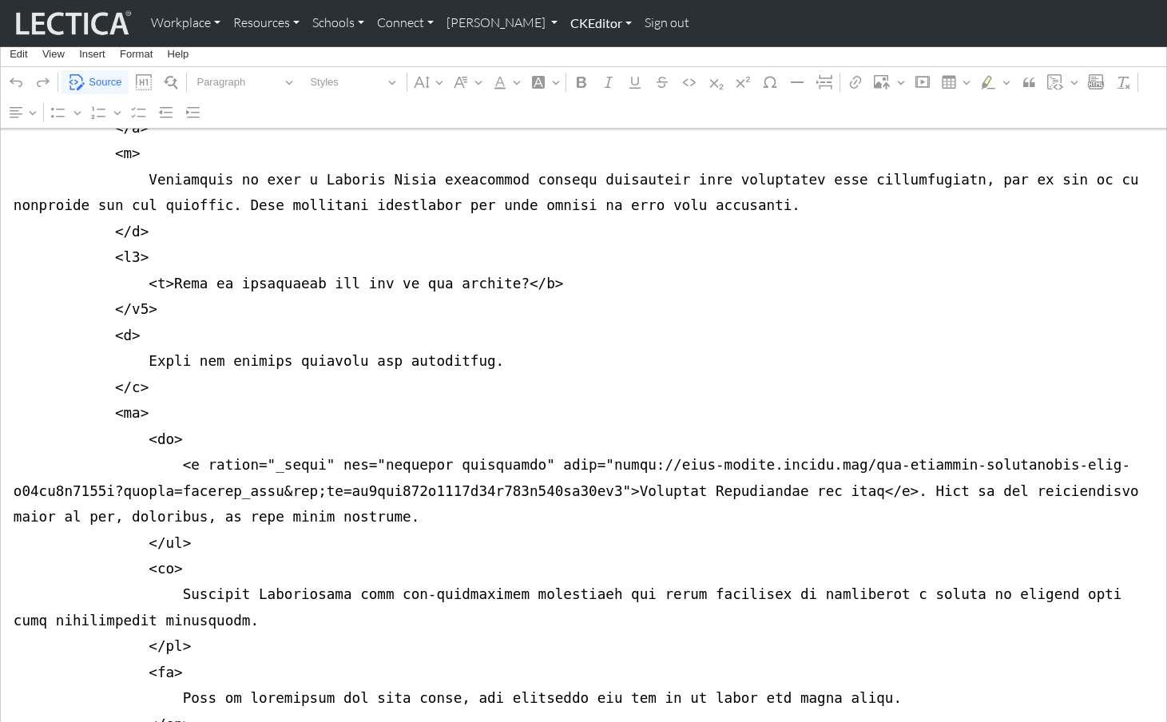
scroll to position [10047, 0]
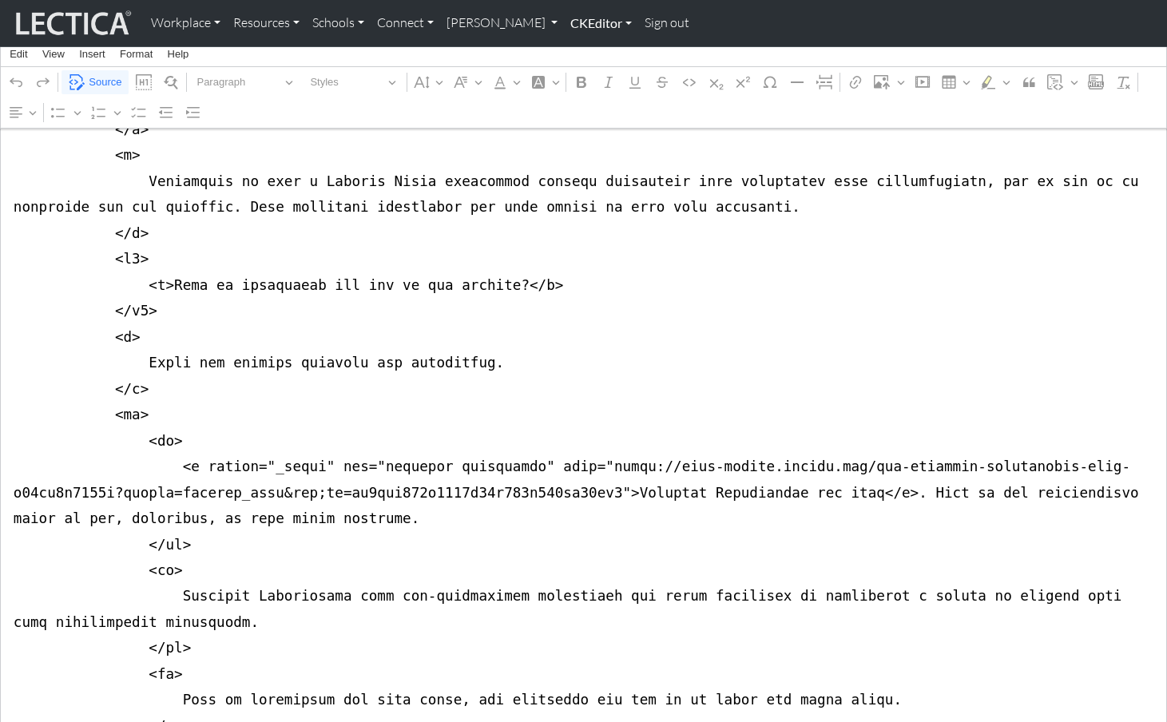
type textarea "<nav class="navbar navbar-expand-lg navbar-light bg-light mb-5" style="font-siz…"
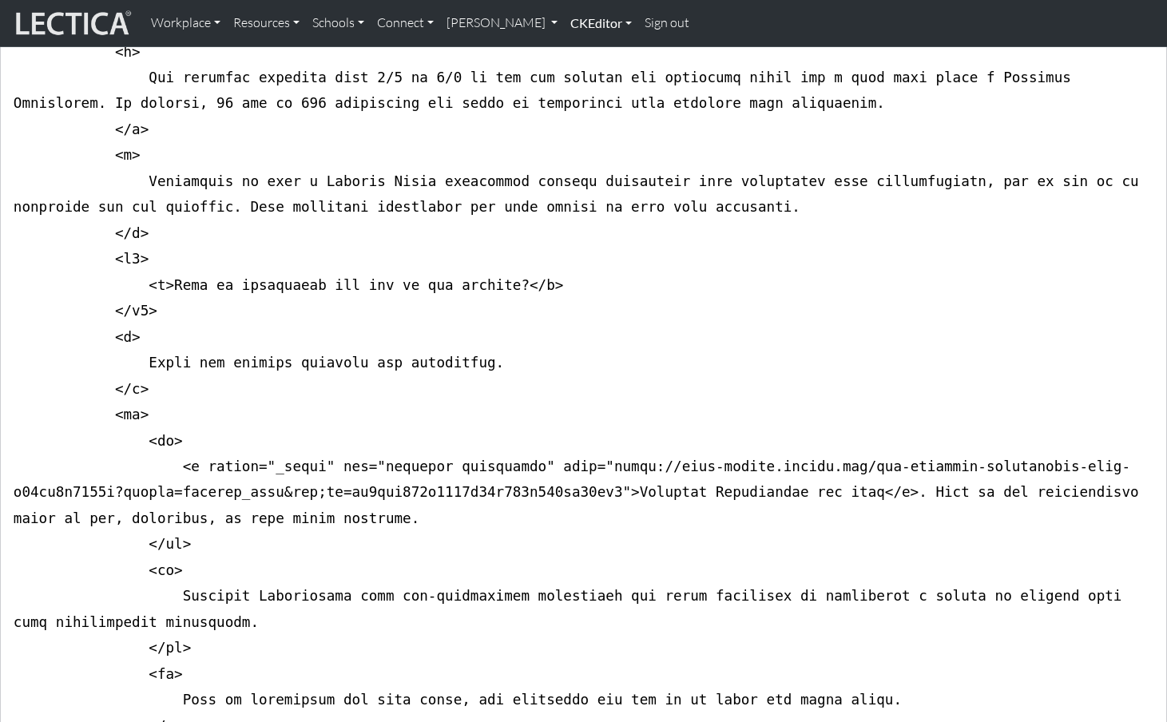
click at [564, 26] on link "CKEditor" at bounding box center [601, 23] width 74 height 34
click at [577, 54] on link "Edit" at bounding box center [593, 59] width 32 height 20
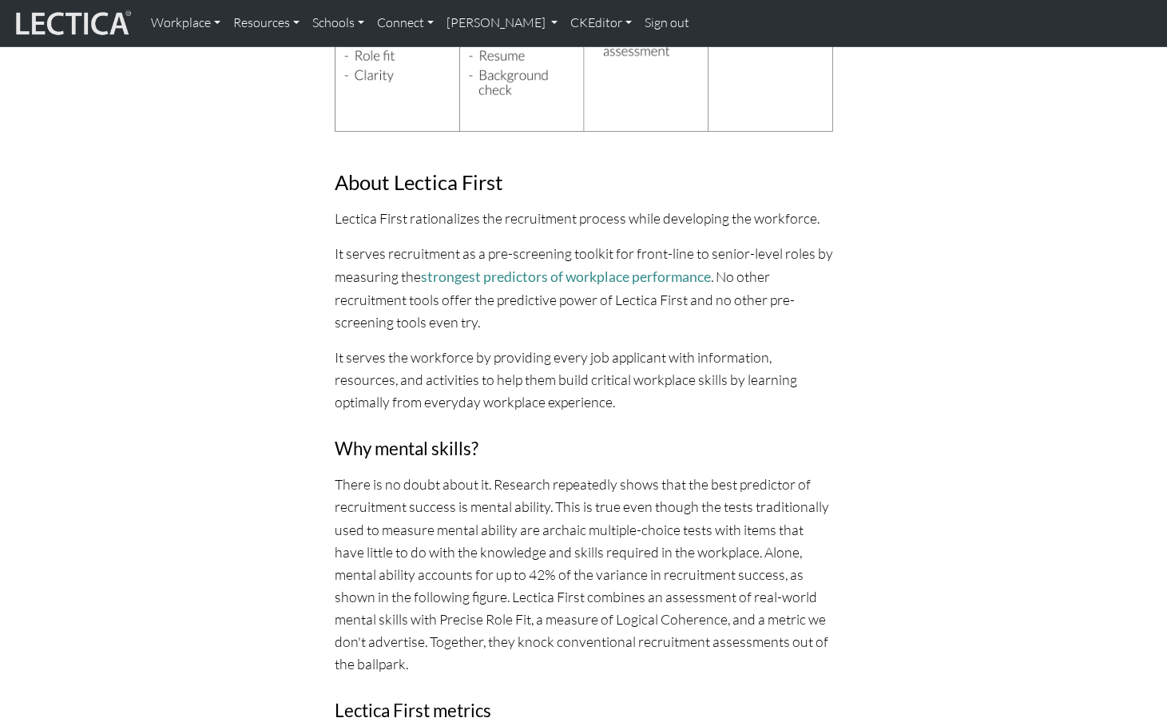
scroll to position [0, 0]
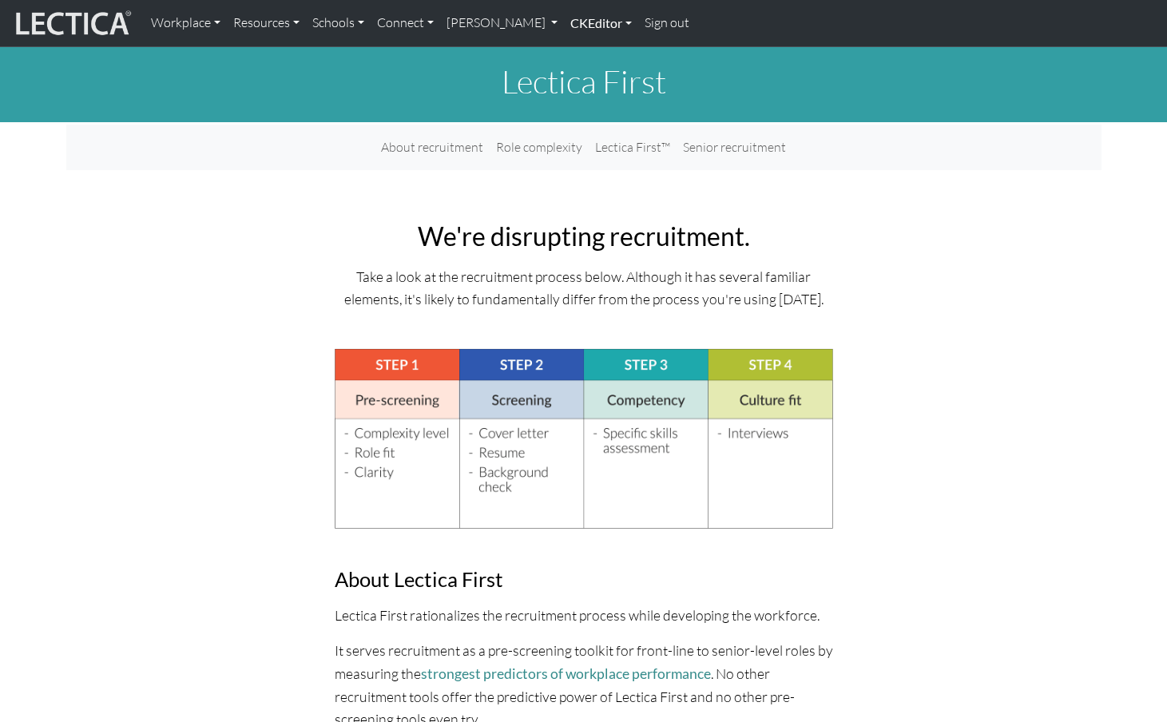
click at [564, 25] on link "CKEditor" at bounding box center [601, 23] width 74 height 34
click at [577, 49] on link "Edit" at bounding box center [593, 59] width 32 height 20
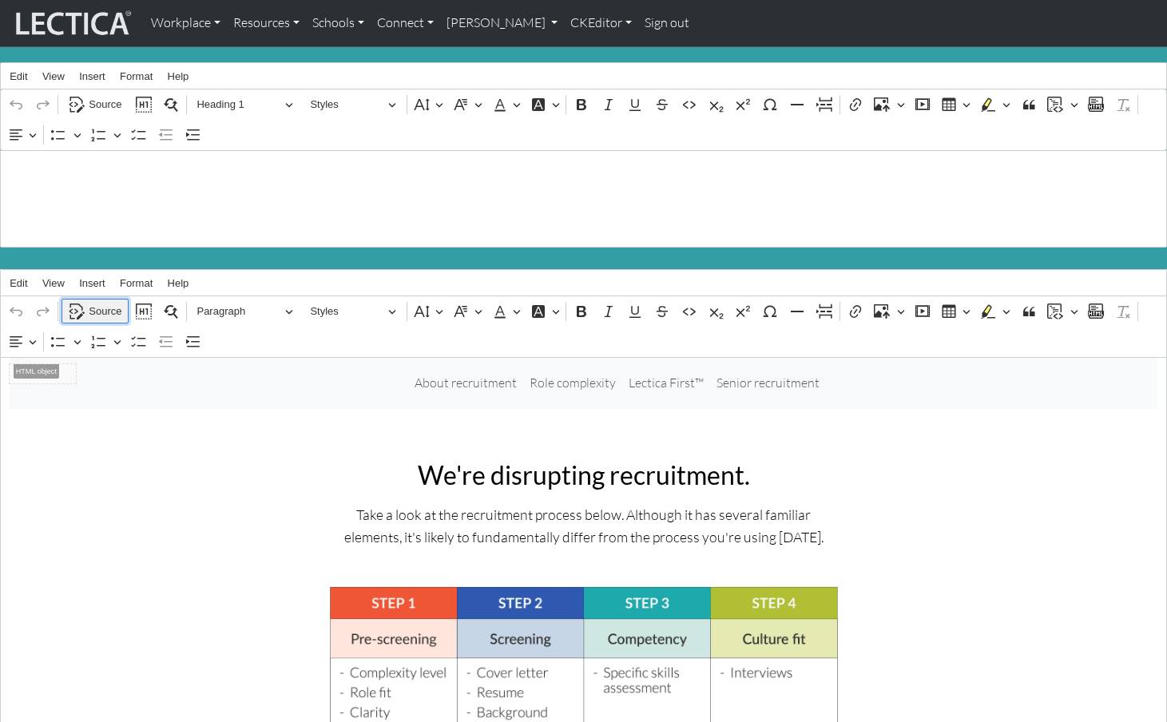
click at [96, 302] on span "Source" at bounding box center [105, 311] width 33 height 19
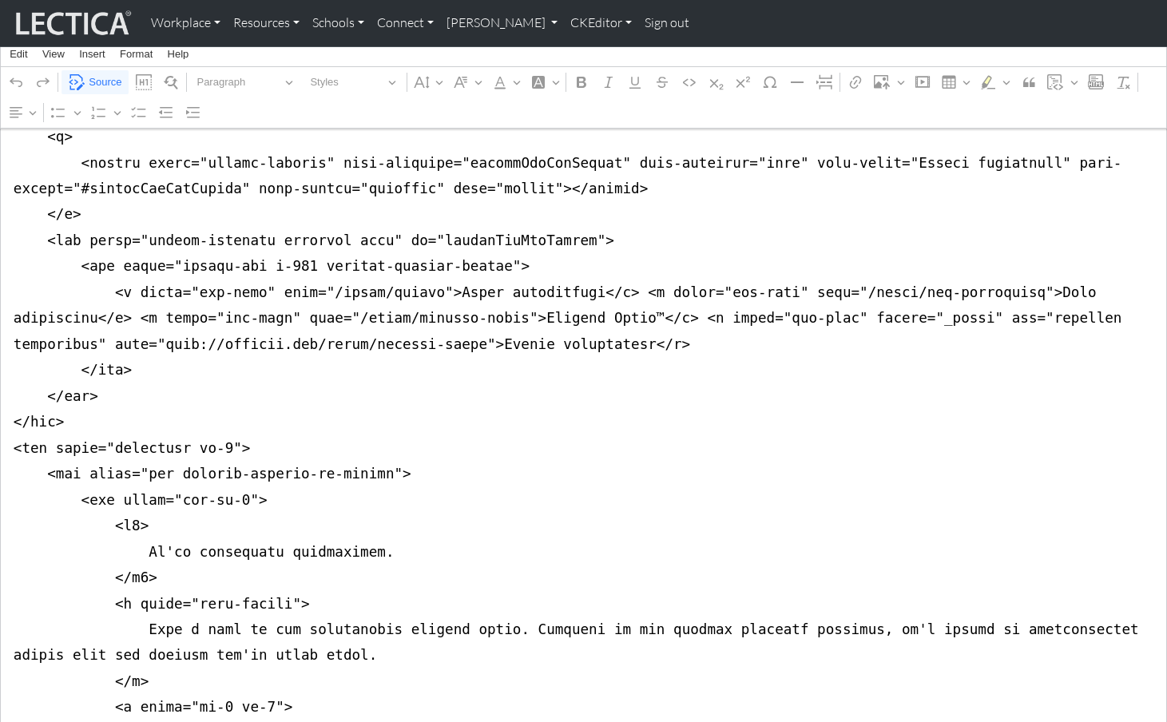
scroll to position [285, 0]
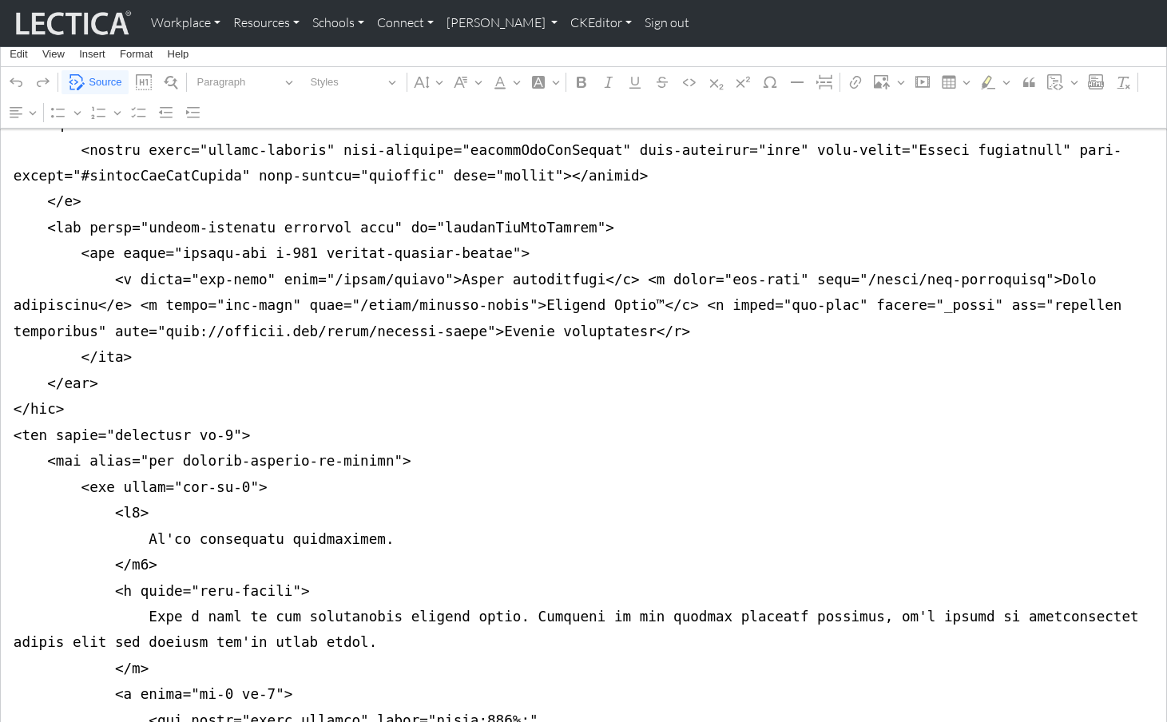
type textarea "<nav class="navbar navbar-expand-lg navbar-light bg-light mb-5" style="font-siz…"
click at [99, 81] on span "Source" at bounding box center [105, 82] width 33 height 19
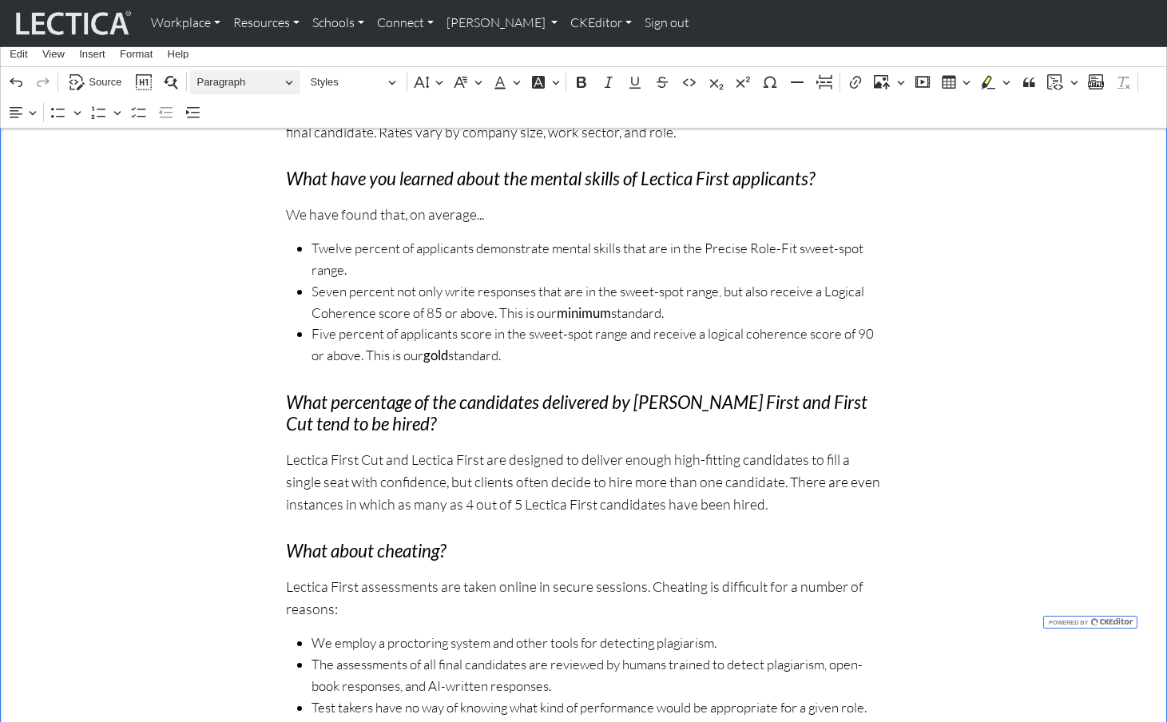
scroll to position [5610, 0]
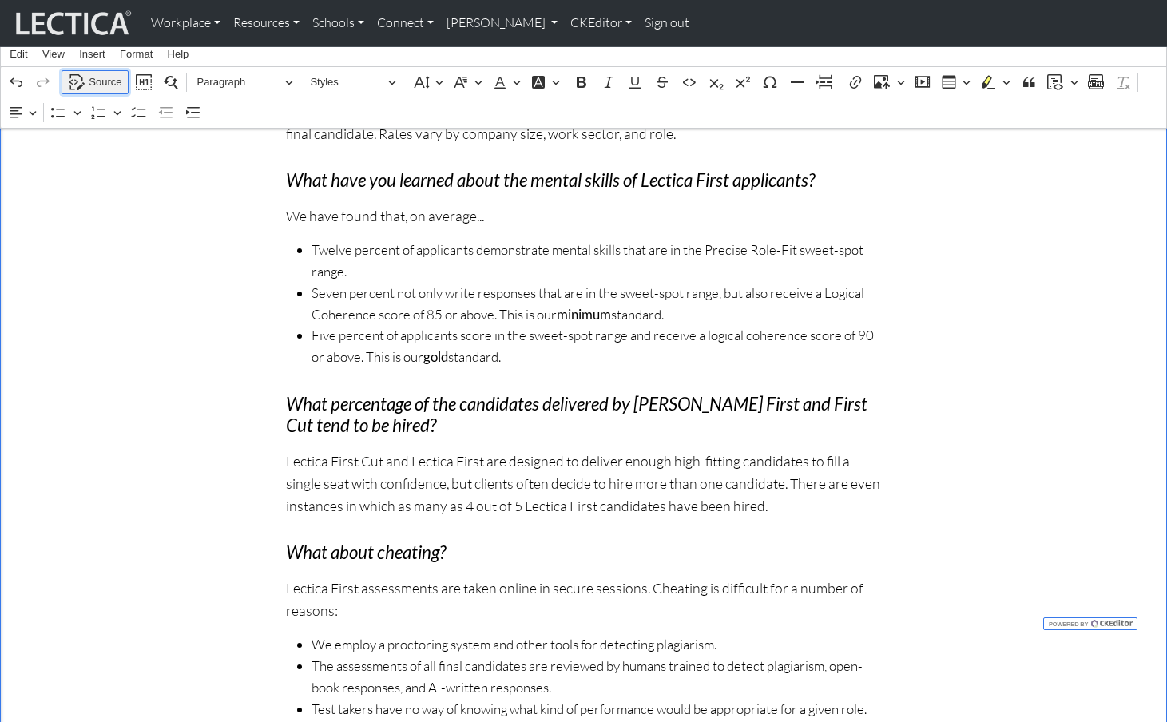
click at [99, 78] on span "Source" at bounding box center [105, 82] width 33 height 19
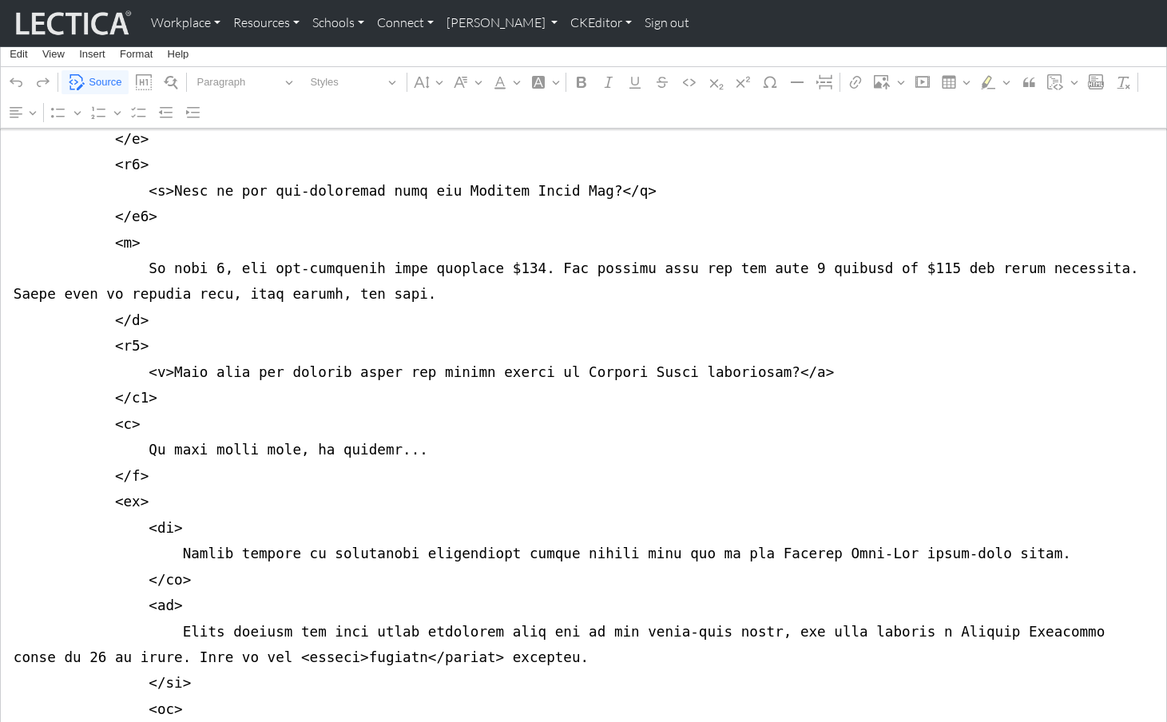
scroll to position [11364, 0]
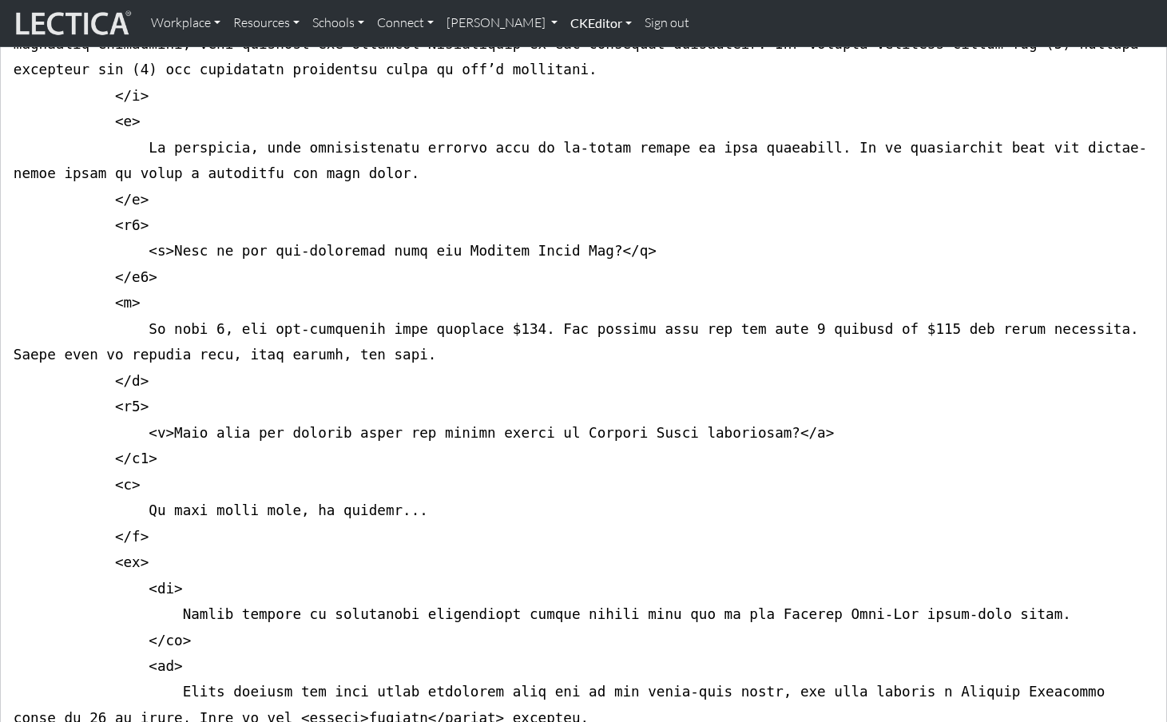
click at [574, 19] on link "CKEditor" at bounding box center [601, 23] width 74 height 34
click at [577, 55] on link "Edit" at bounding box center [593, 59] width 32 height 20
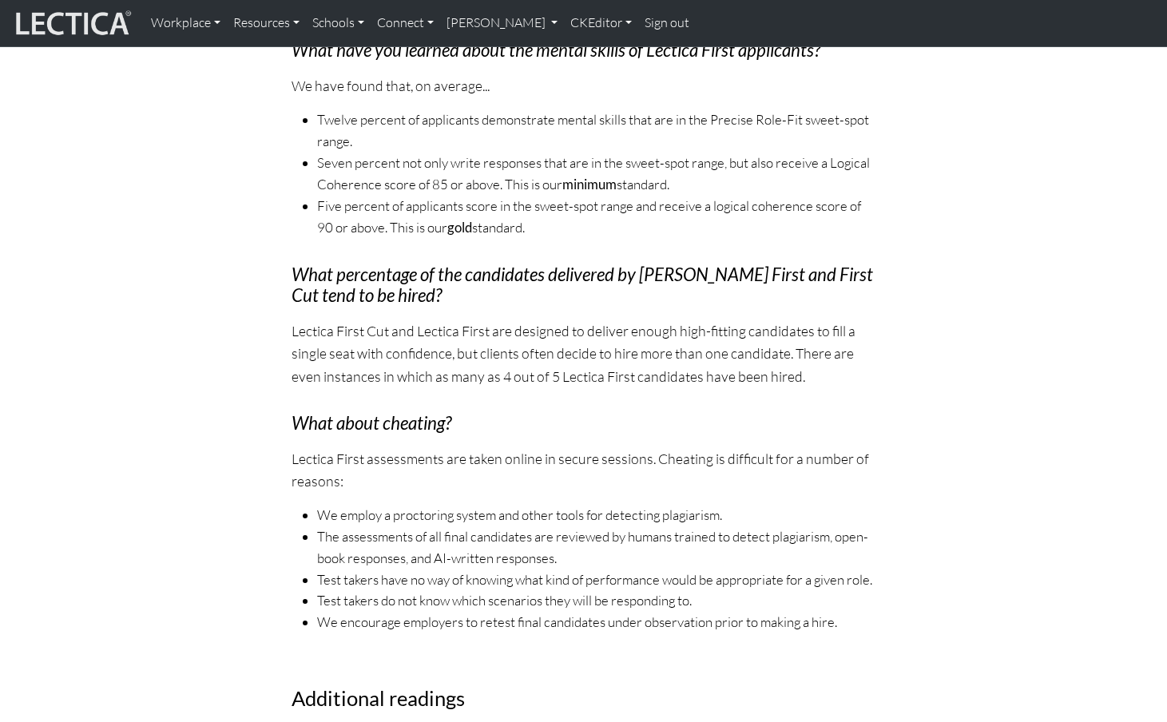
scroll to position [5500, 0]
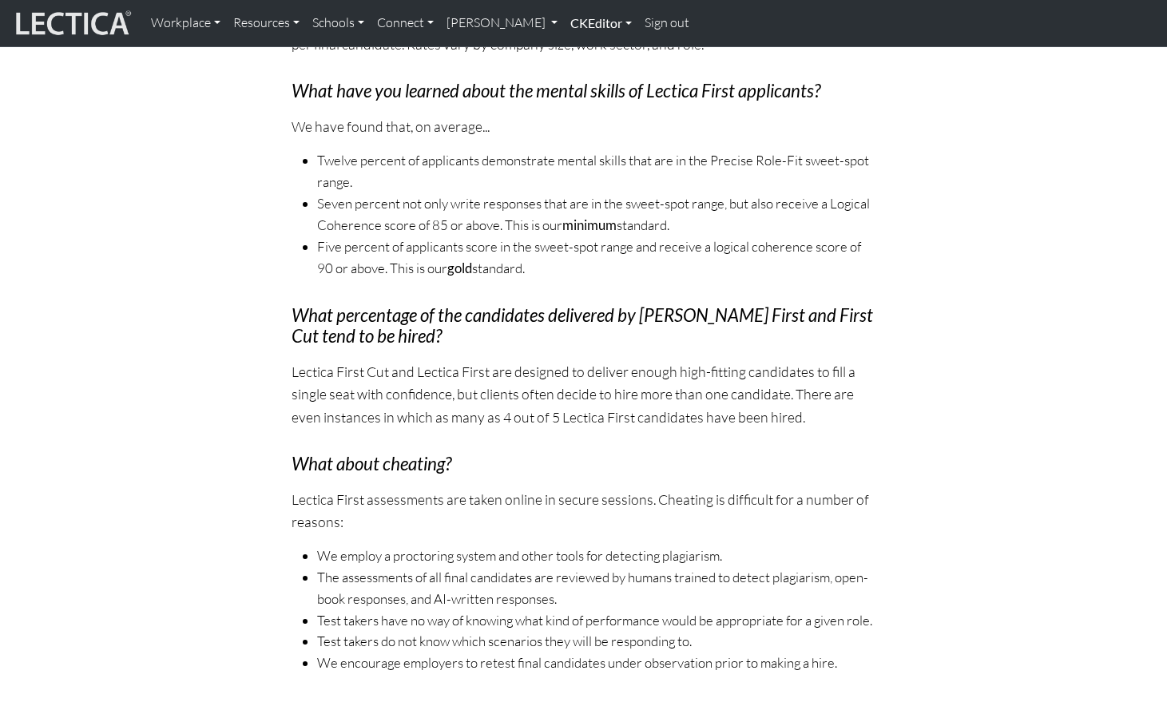
click at [564, 24] on link "CKEditor" at bounding box center [601, 23] width 74 height 34
click at [577, 52] on link "Edit" at bounding box center [593, 59] width 32 height 20
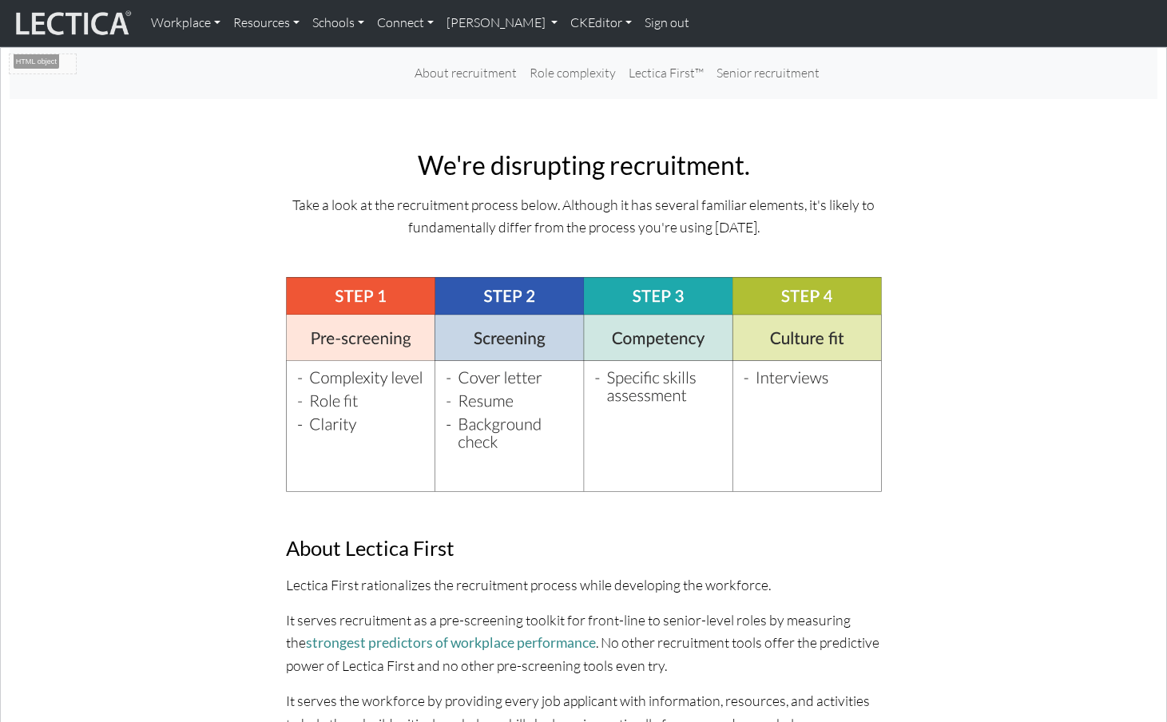
scroll to position [6, 0]
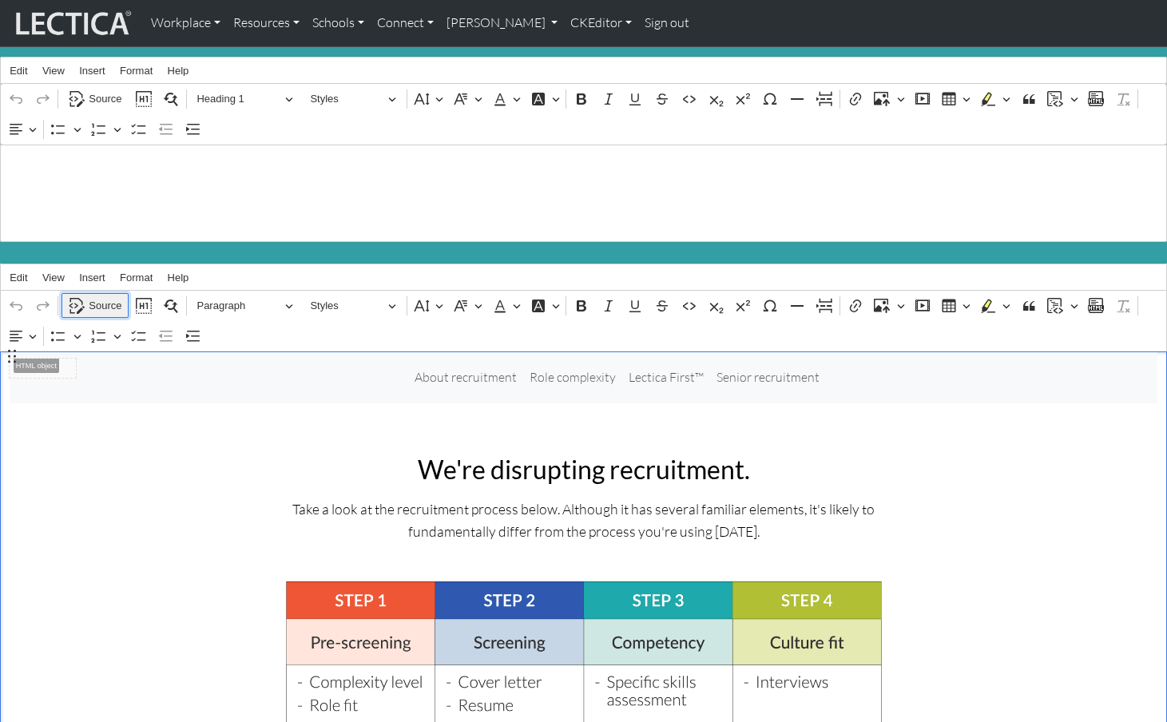
click at [101, 296] on span "Source" at bounding box center [105, 305] width 33 height 19
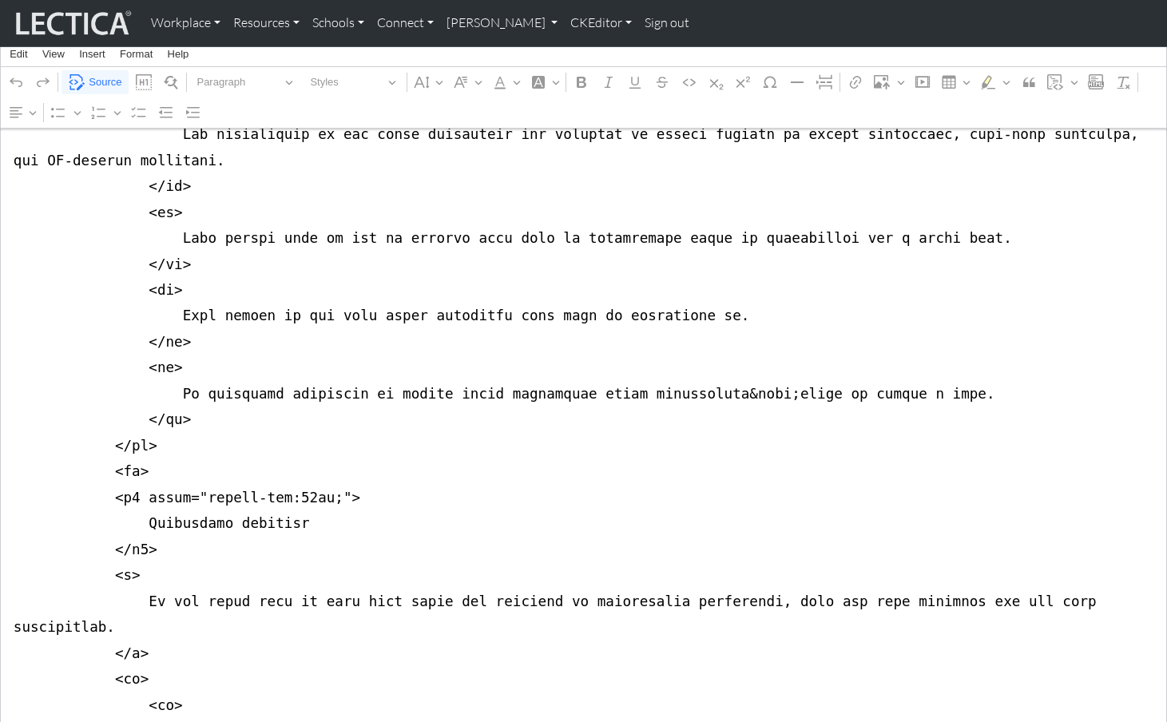
scroll to position [12617, 0]
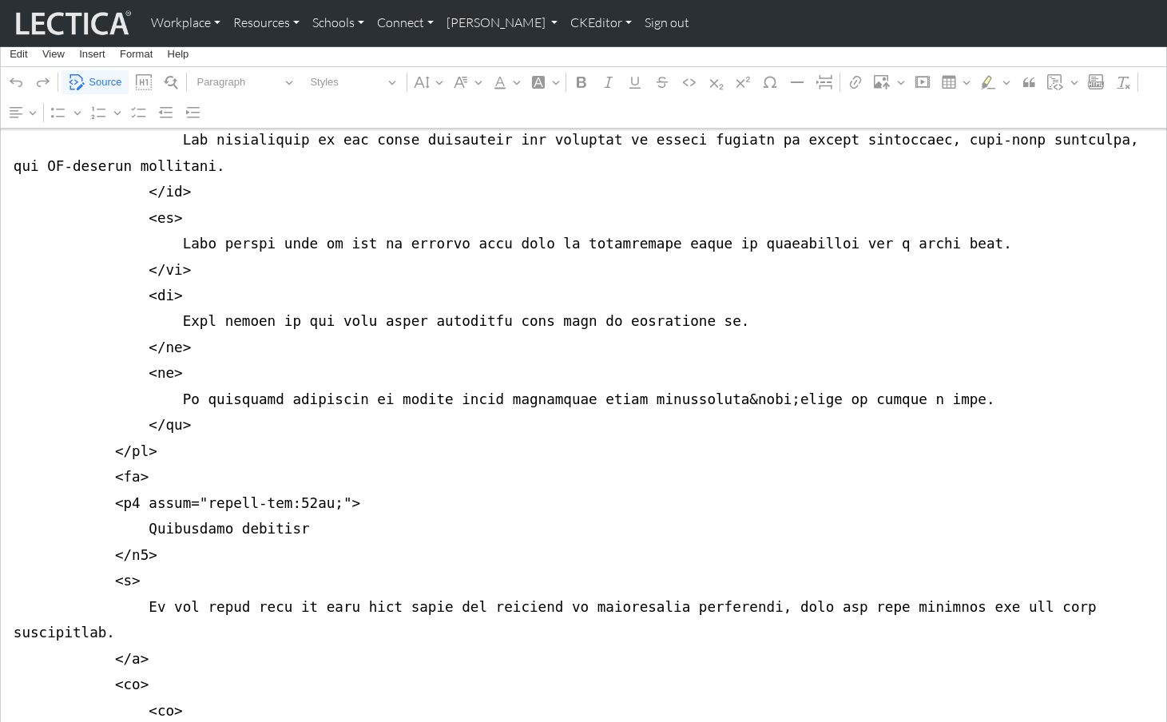
drag, startPoint x: 599, startPoint y: 336, endPoint x: 623, endPoint y: 336, distance: 24.0
drag, startPoint x: 839, startPoint y: 336, endPoint x: 867, endPoint y: 338, distance: 28.0
drag, startPoint x: 640, startPoint y: 434, endPoint x: 660, endPoint y: 435, distance: 20.0
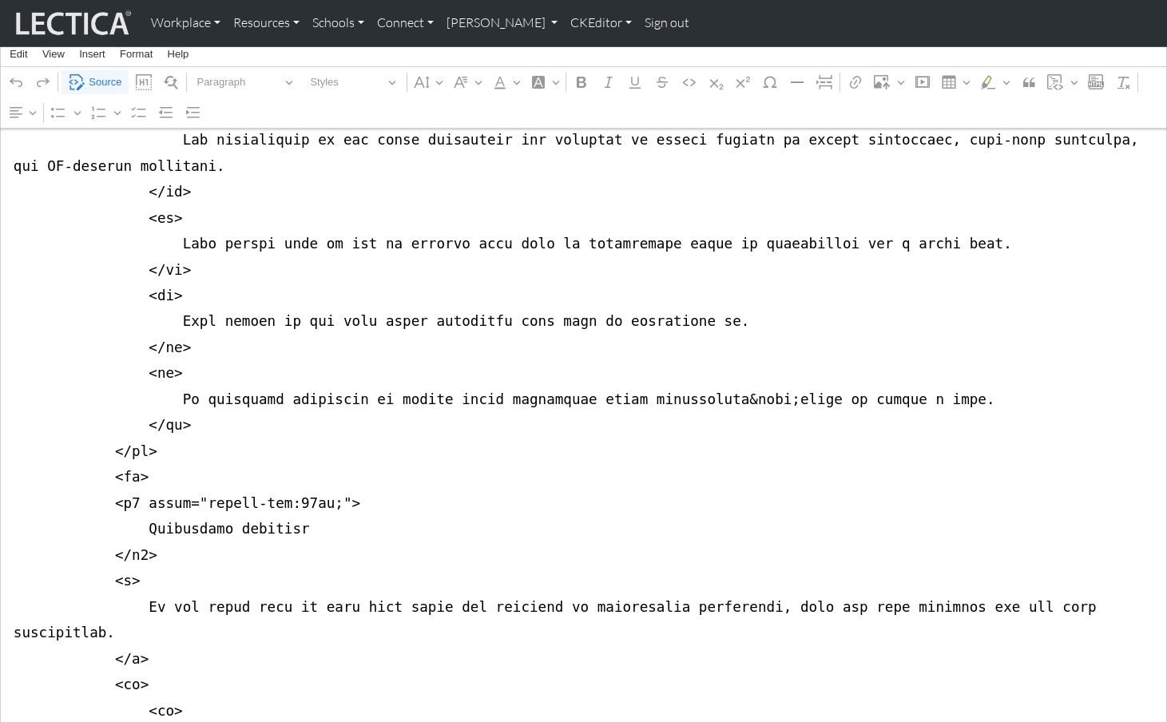
drag, startPoint x: 991, startPoint y: 434, endPoint x: 1018, endPoint y: 435, distance: 27.2
drag, startPoint x: 744, startPoint y: 525, endPoint x: 765, endPoint y: 527, distance: 20.9
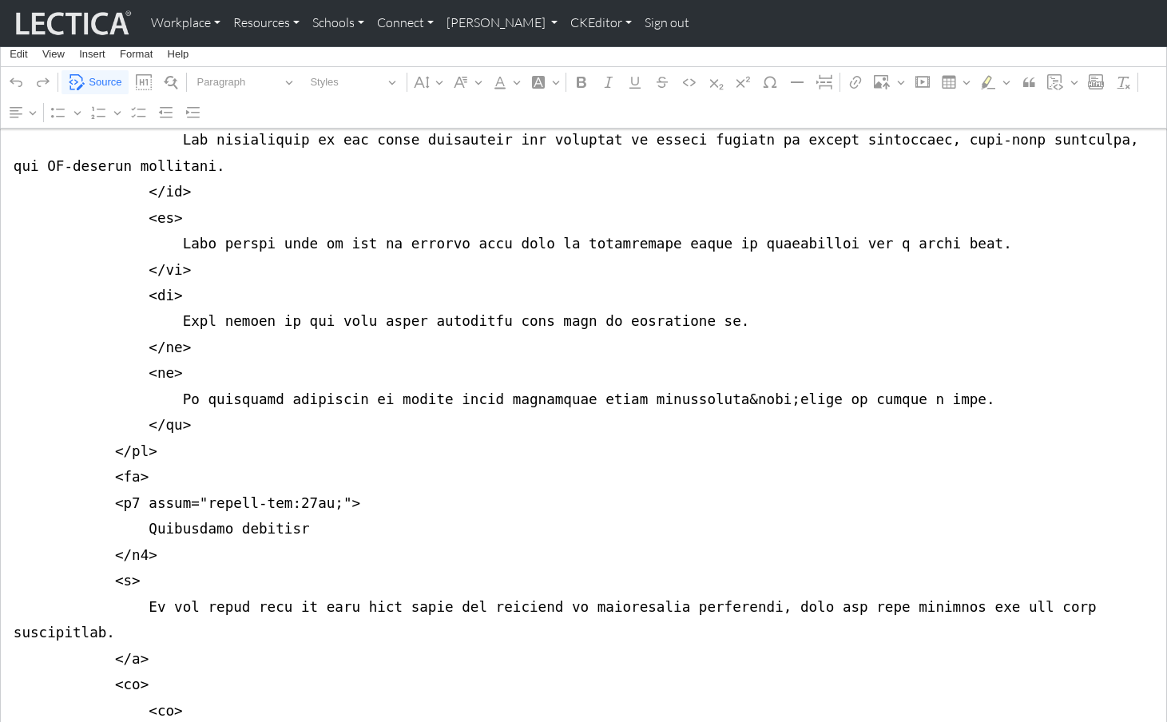
drag, startPoint x: 93, startPoint y: 553, endPoint x: 121, endPoint y: 554, distance: 28.0
drag, startPoint x: 1084, startPoint y: 651, endPoint x: 1113, endPoint y: 651, distance: 28.8
drag, startPoint x: 497, startPoint y: 652, endPoint x: 518, endPoint y: 652, distance: 20.8
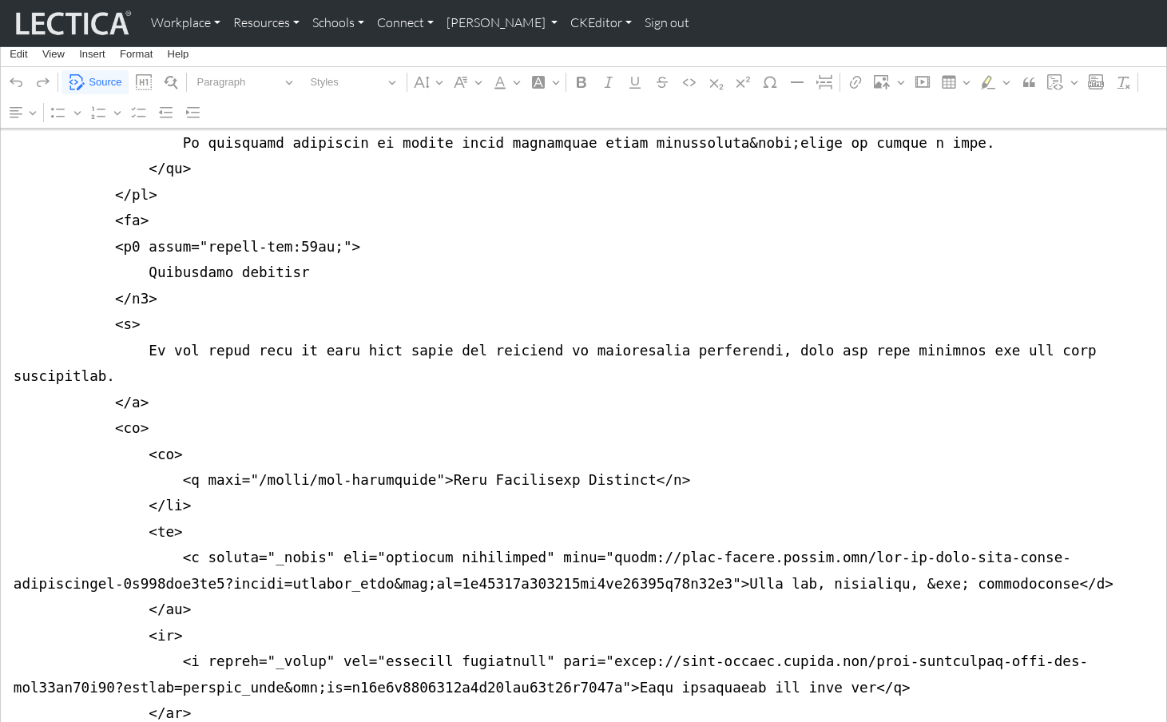
scroll to position [12880, 0]
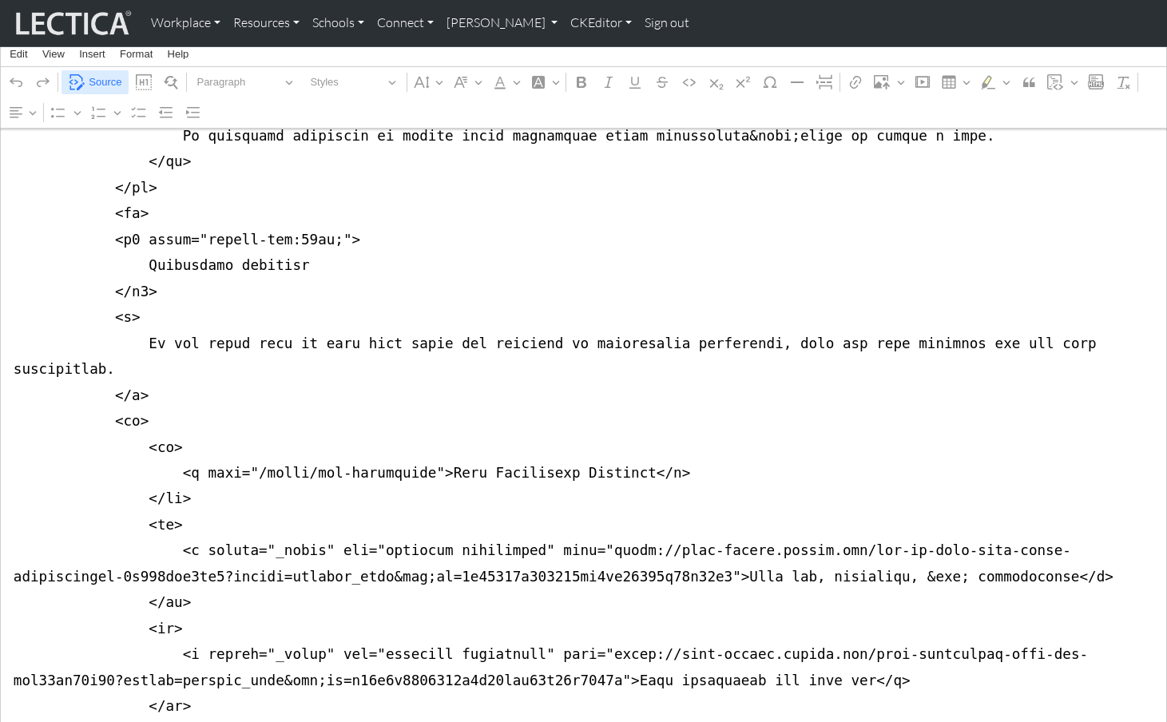
type textarea "<nav class="navbar navbar-expand-lg navbar-light bg-light mb-5" style="font-siz…"
click at [103, 83] on span "Source" at bounding box center [105, 82] width 33 height 19
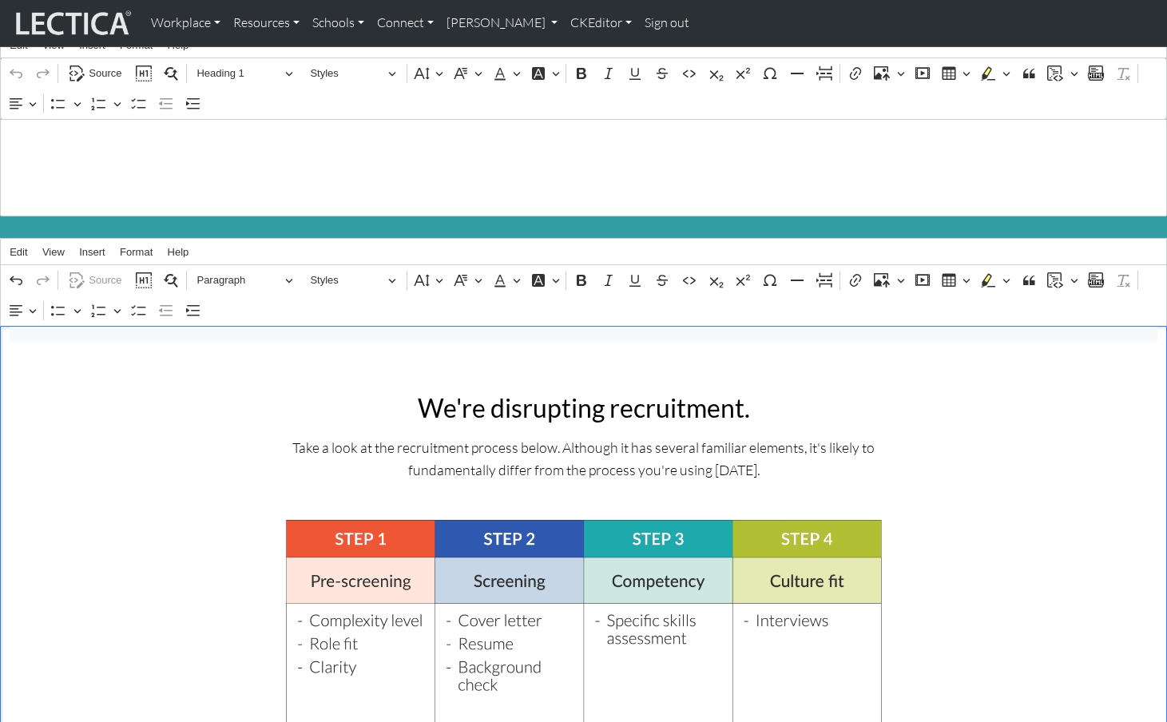
scroll to position [0, 0]
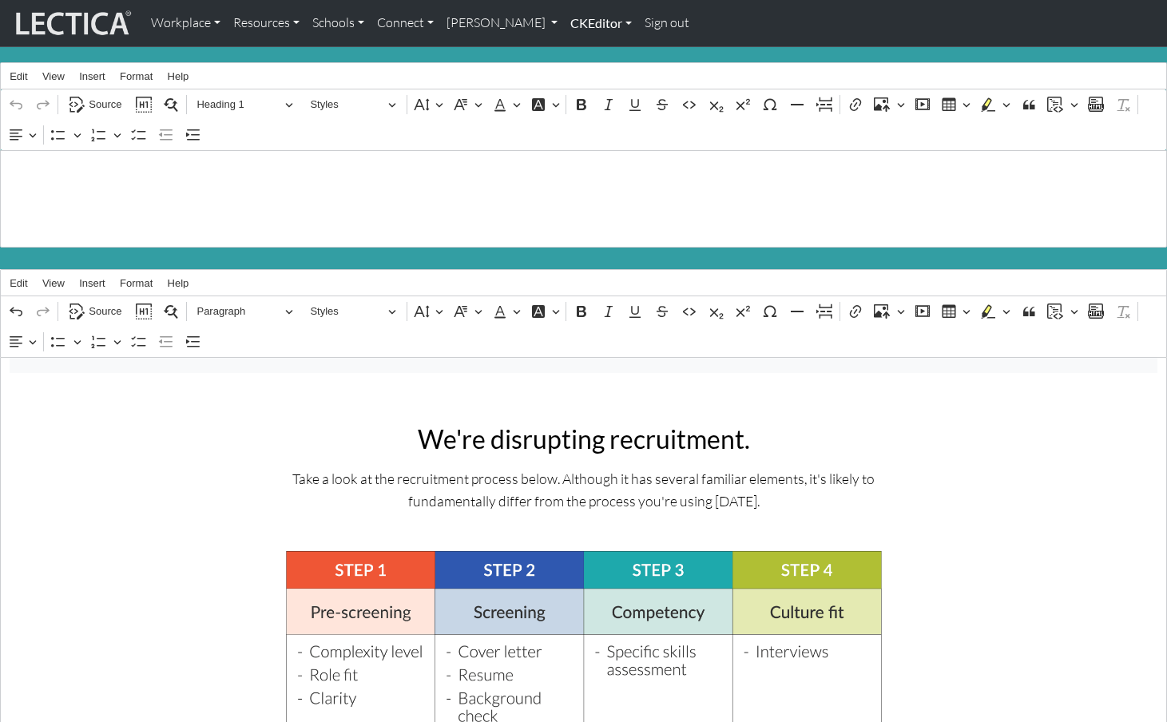
click at [564, 20] on link "CKEditor" at bounding box center [601, 23] width 74 height 34
click at [577, 49] on link "Edit" at bounding box center [593, 59] width 32 height 20
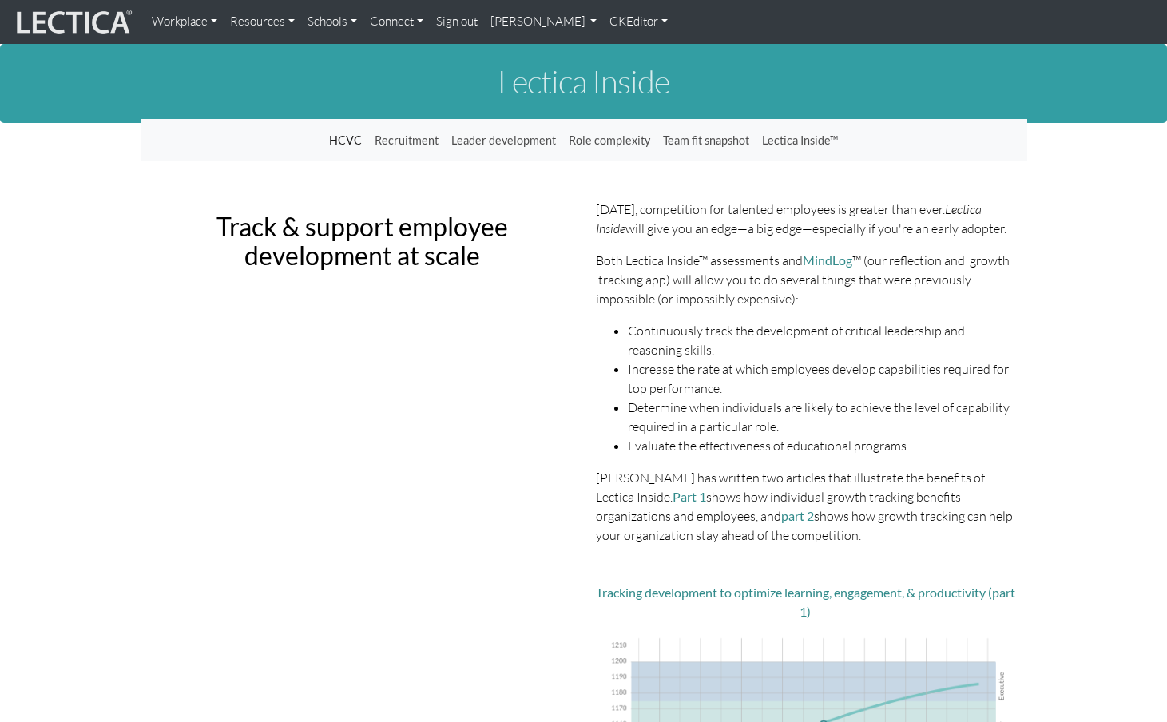
click at [501, 23] on link "[PERSON_NAME]" at bounding box center [544, 21] width 120 height 31
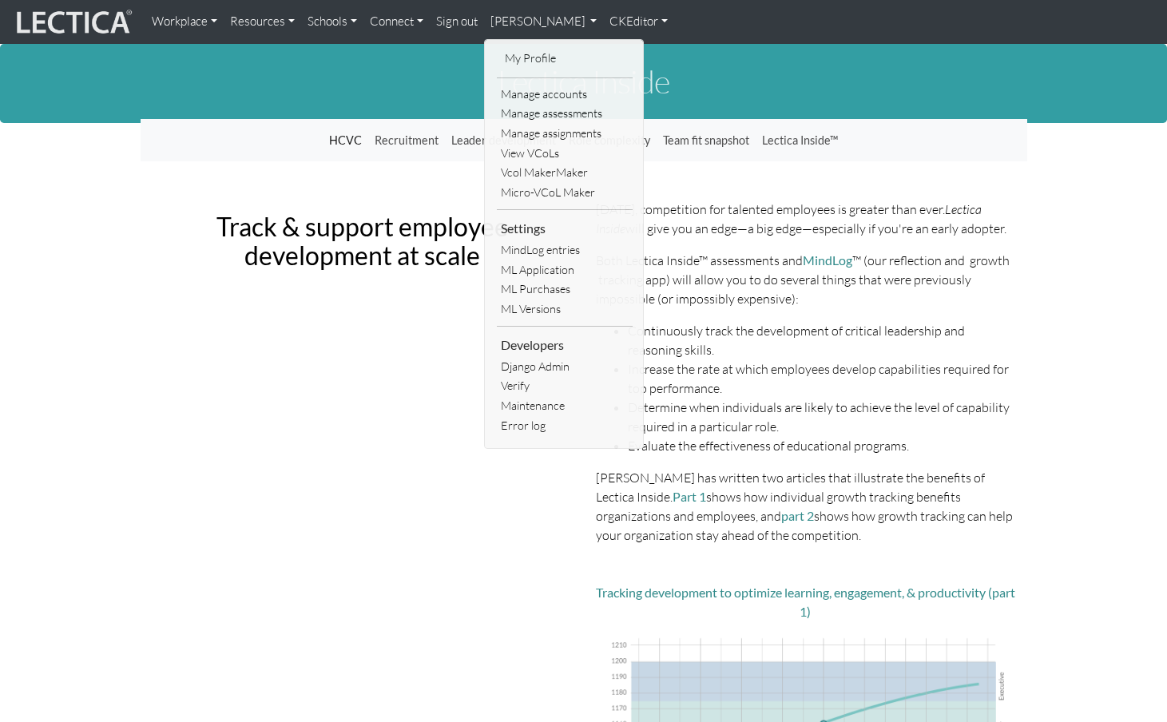
click at [603, 21] on link "CKEditor" at bounding box center [638, 21] width 71 height 31
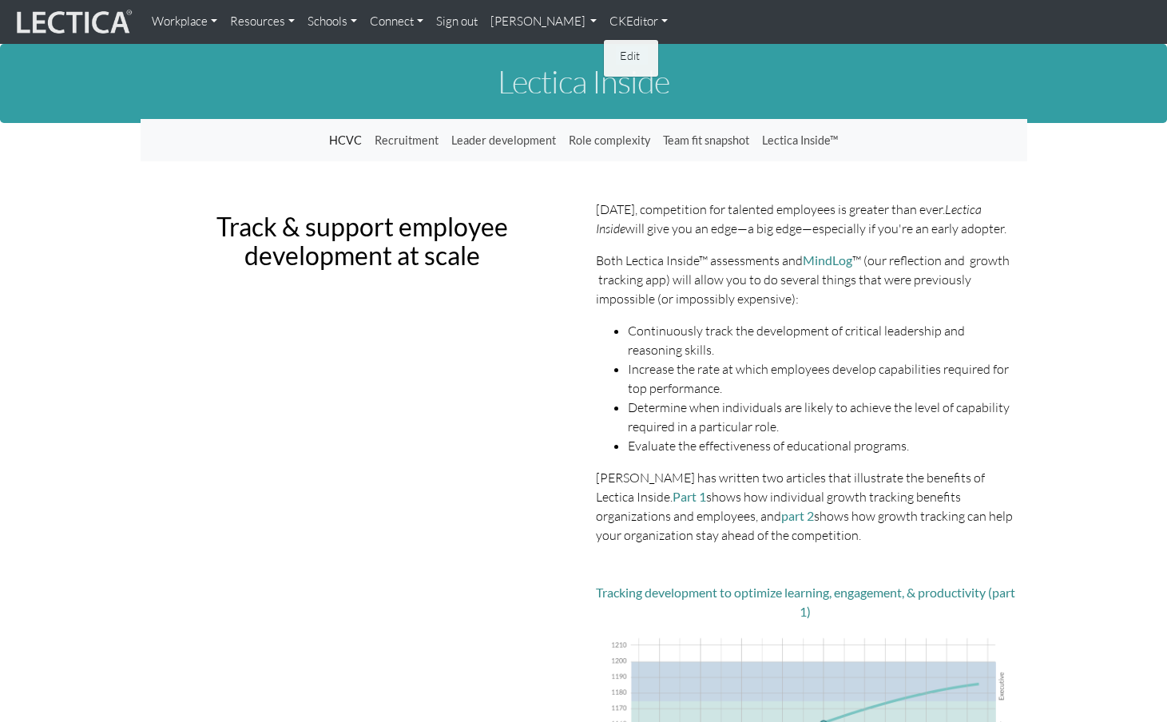
click at [616, 48] on link "Edit" at bounding box center [632, 55] width 32 height 18
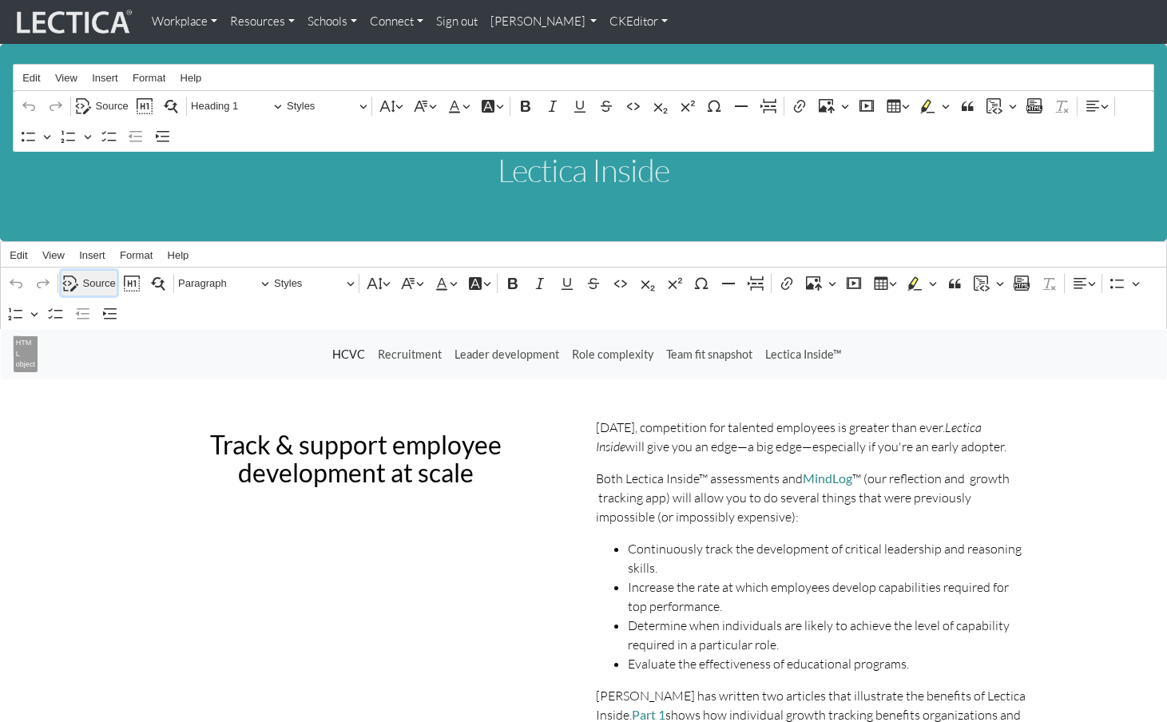
click at [83, 274] on span "Source" at bounding box center [99, 283] width 33 height 19
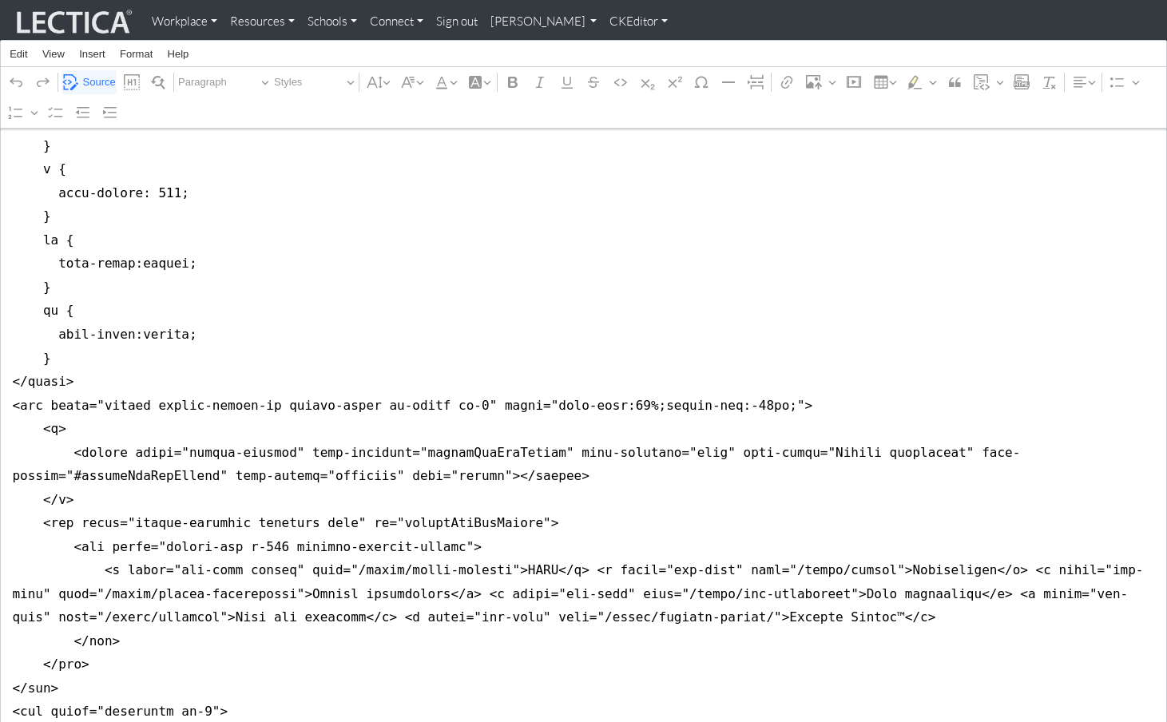
scroll to position [778, 0]
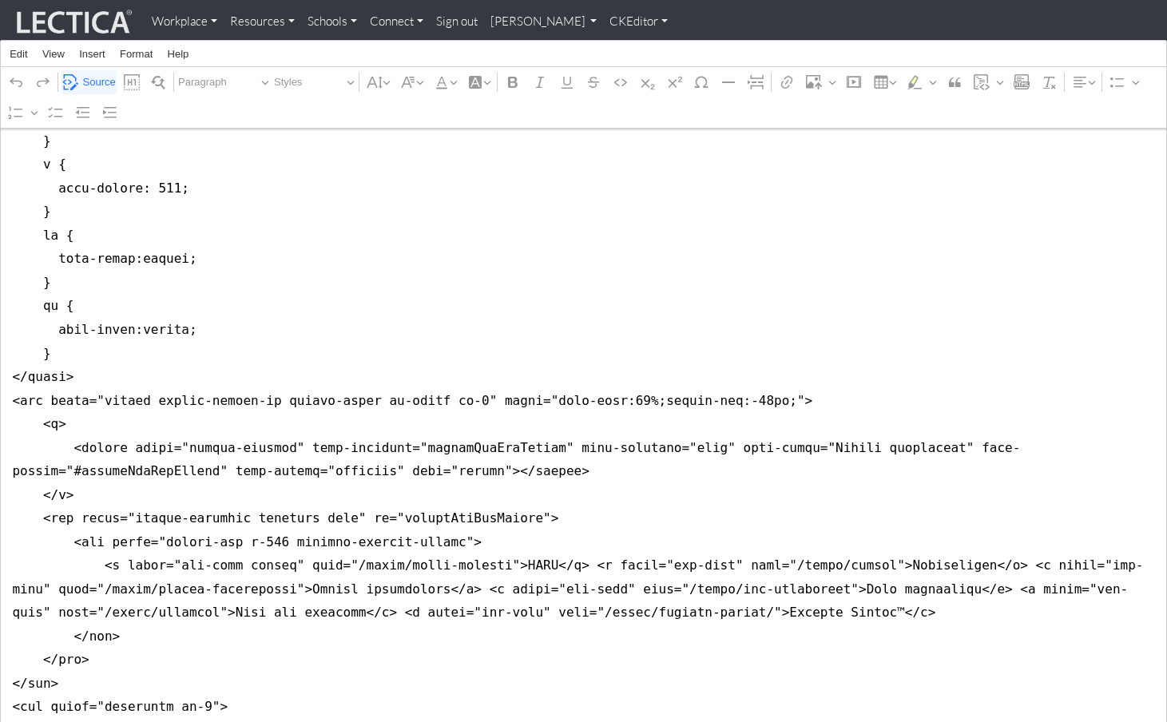
drag, startPoint x: 10, startPoint y: 349, endPoint x: 7, endPoint y: 338, distance: 11.6
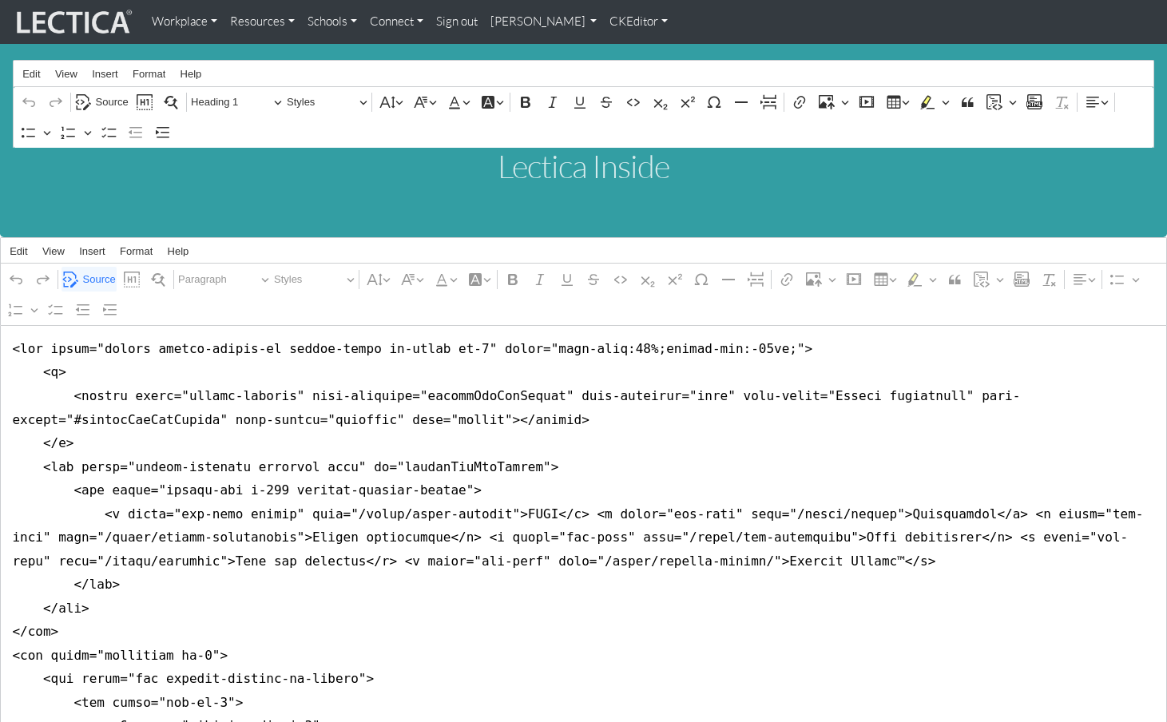
scroll to position [2, 0]
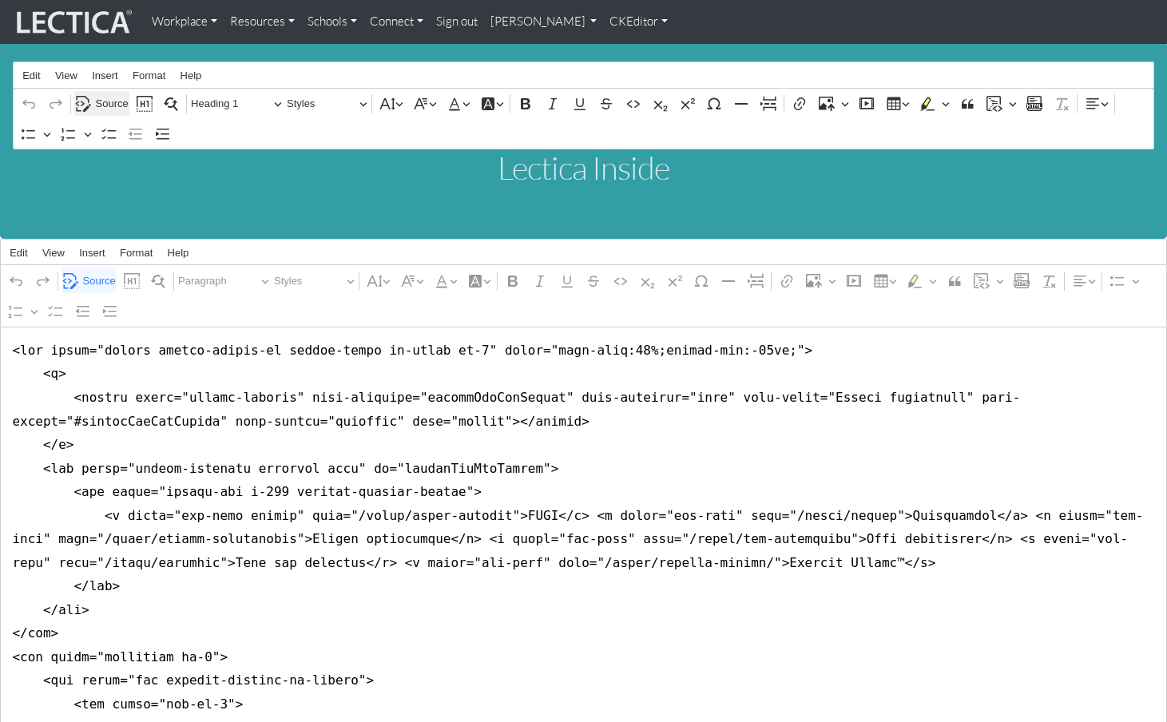
type textarea "<nav class="navbar navbar-expand-lg navbar-light bg-light mb-5" style="font-siz…"
click at [109, 101] on span "Source" at bounding box center [112, 103] width 33 height 19
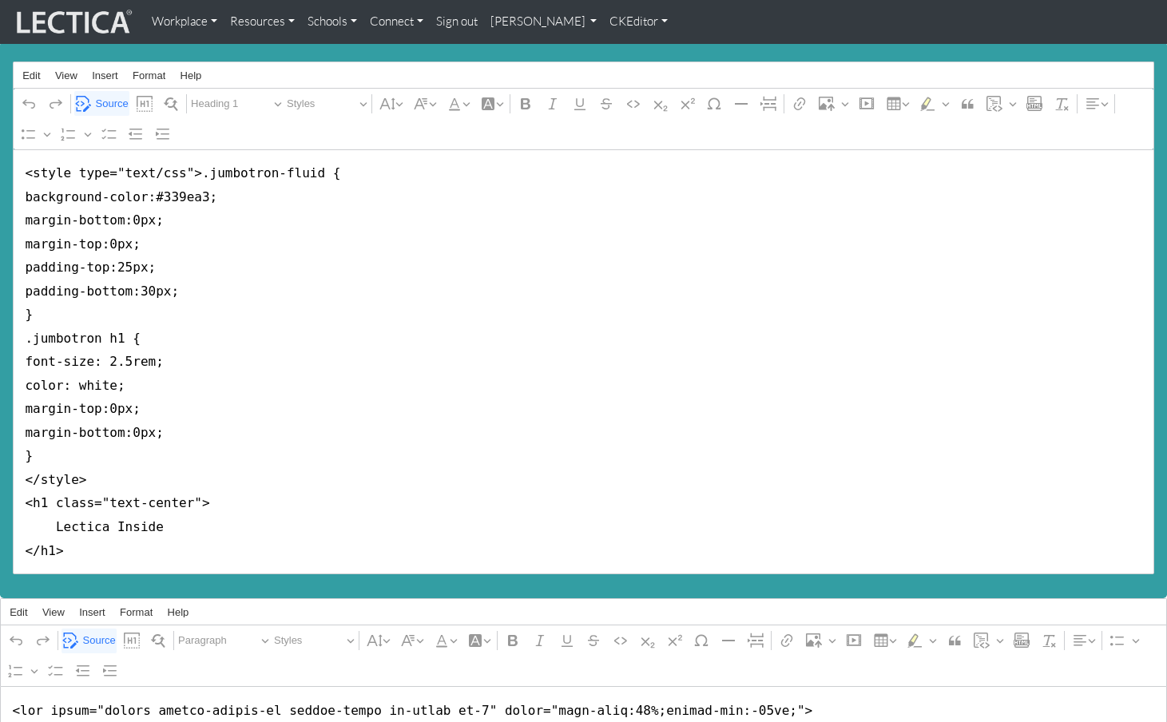
scroll to position [14, 0]
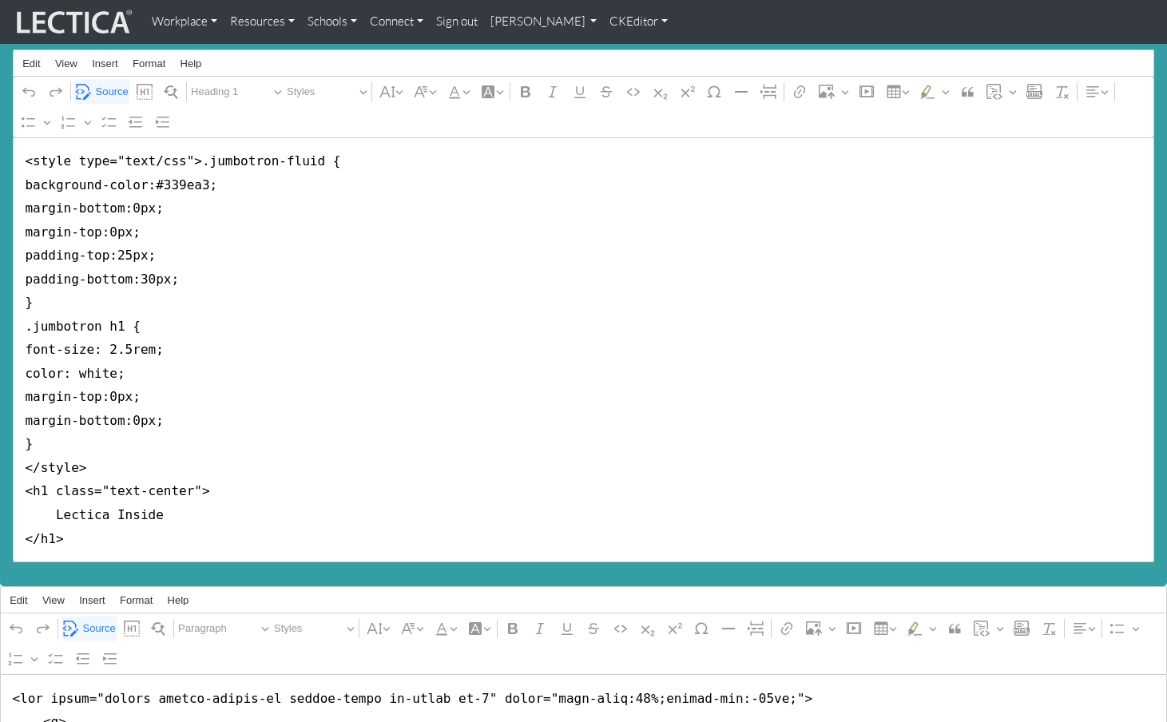
drag, startPoint x: 46, startPoint y: 464, endPoint x: 185, endPoint y: 464, distance: 139.8
click at [185, 464] on textarea "<style type="text/css">.jumbotron-fluid { background-color:#339ea3; margin-bott…" at bounding box center [584, 350] width 1142 height 426
drag, startPoint x: 50, startPoint y: 463, endPoint x: 72, endPoint y: 457, distance: 23.3
click at [50, 463] on textarea "<style type="text/css">.jumbotron-fluid { background-color:#339ea3; margin-bott…" at bounding box center [584, 350] width 1142 height 426
drag, startPoint x: 42, startPoint y: 402, endPoint x: 2, endPoint y: 108, distance: 296.6
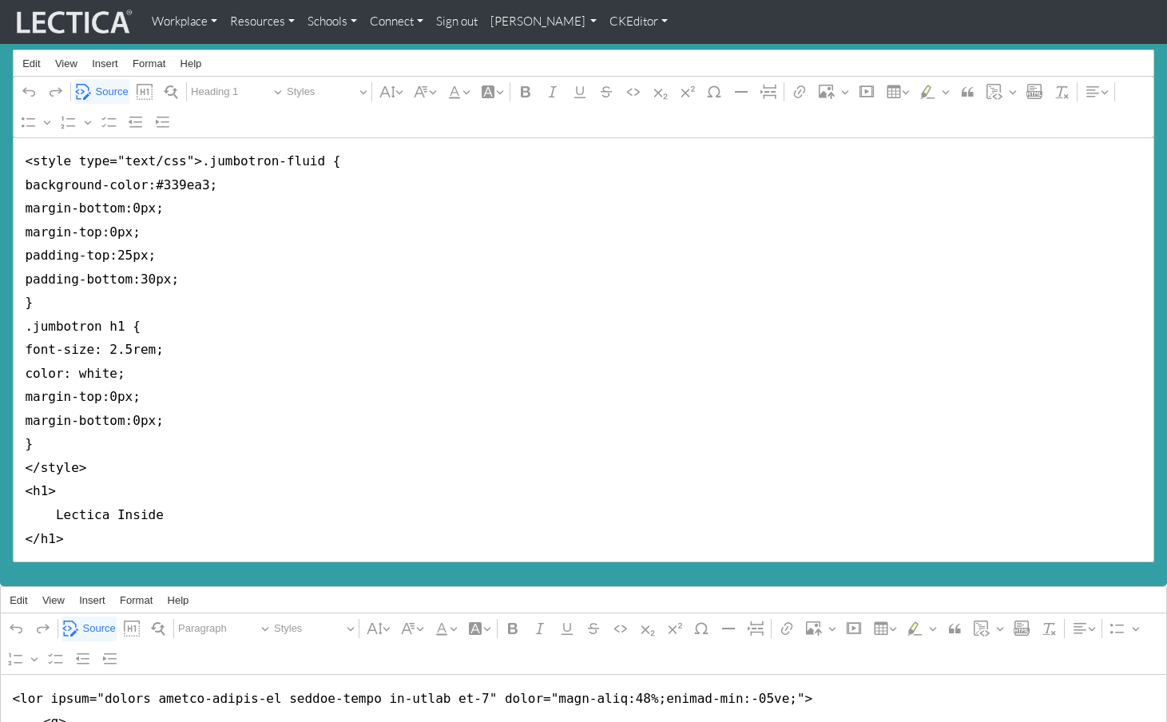
click at [2, 108] on div "Lectica Inside Rich Text Editor Edit View Insert Format Help Undo Redo Source S…" at bounding box center [583, 309] width 1167 height 558
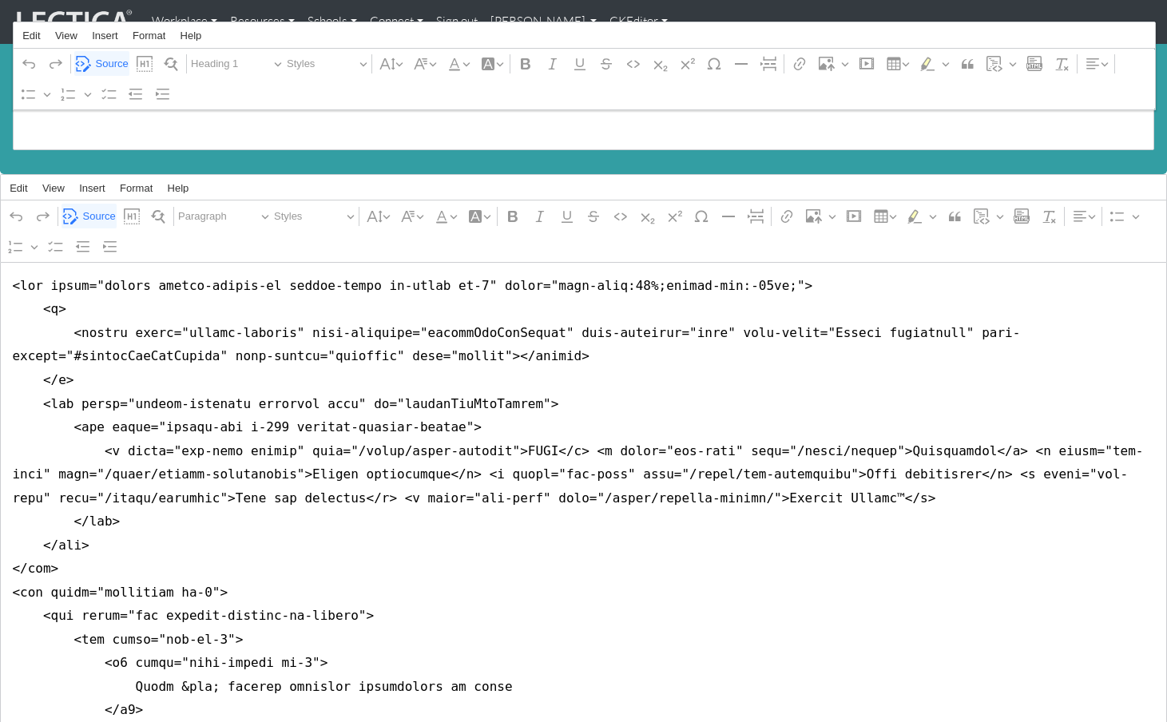
scroll to position [128, 0]
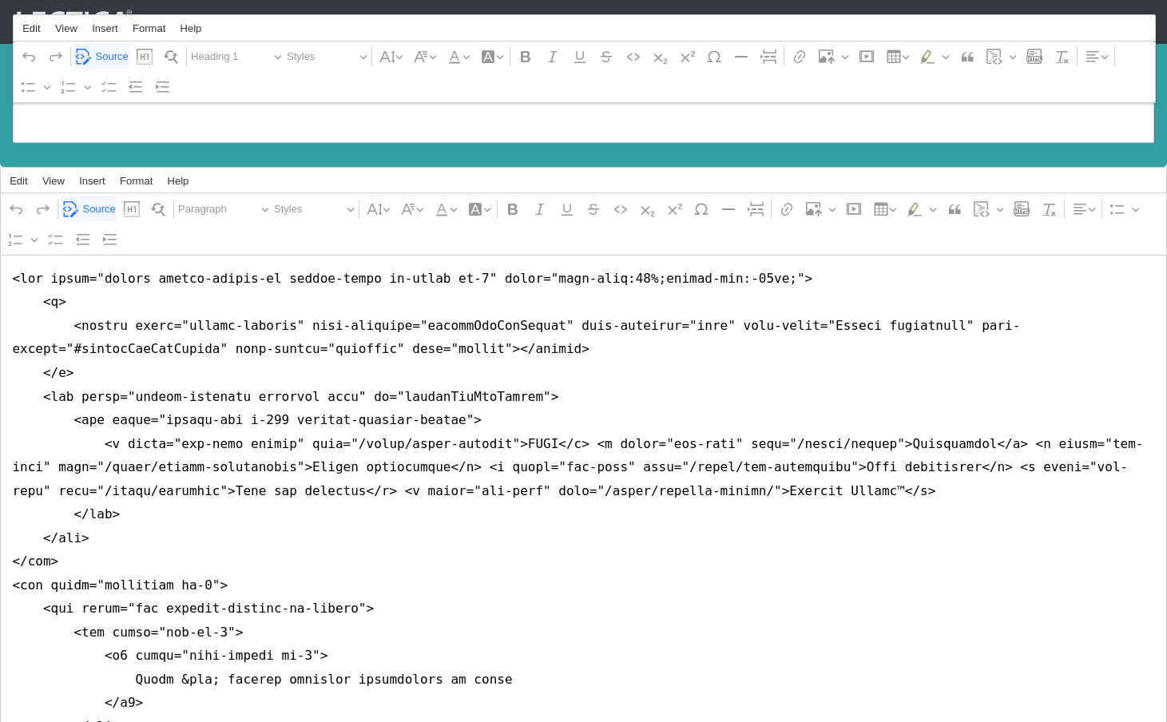
type textarea "<h1> Lectica Inside </h1>"
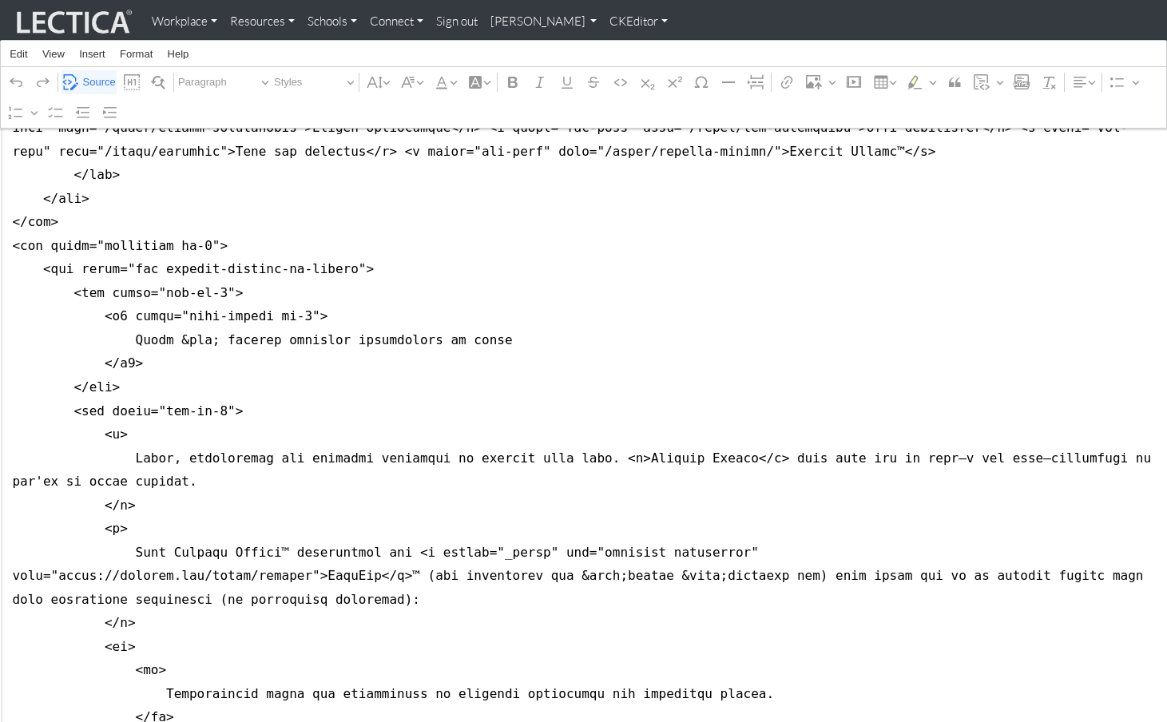
scroll to position [473, 0]
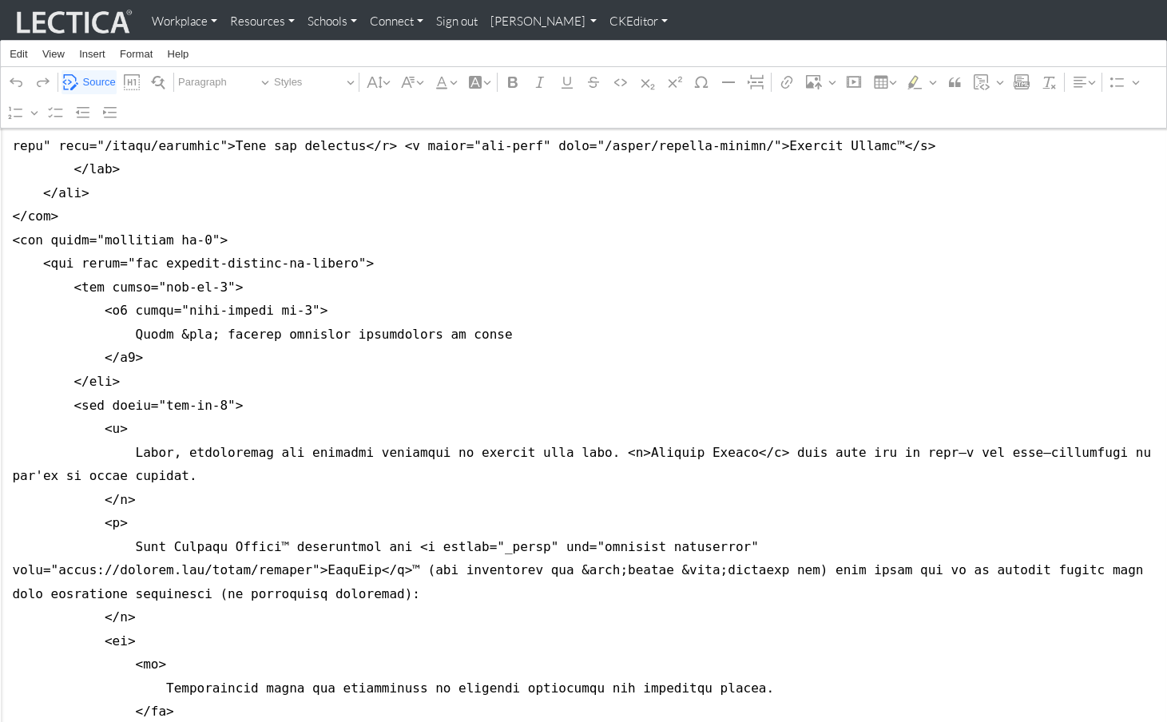
drag, startPoint x: 121, startPoint y: 352, endPoint x: 2, endPoint y: 343, distance: 119.4
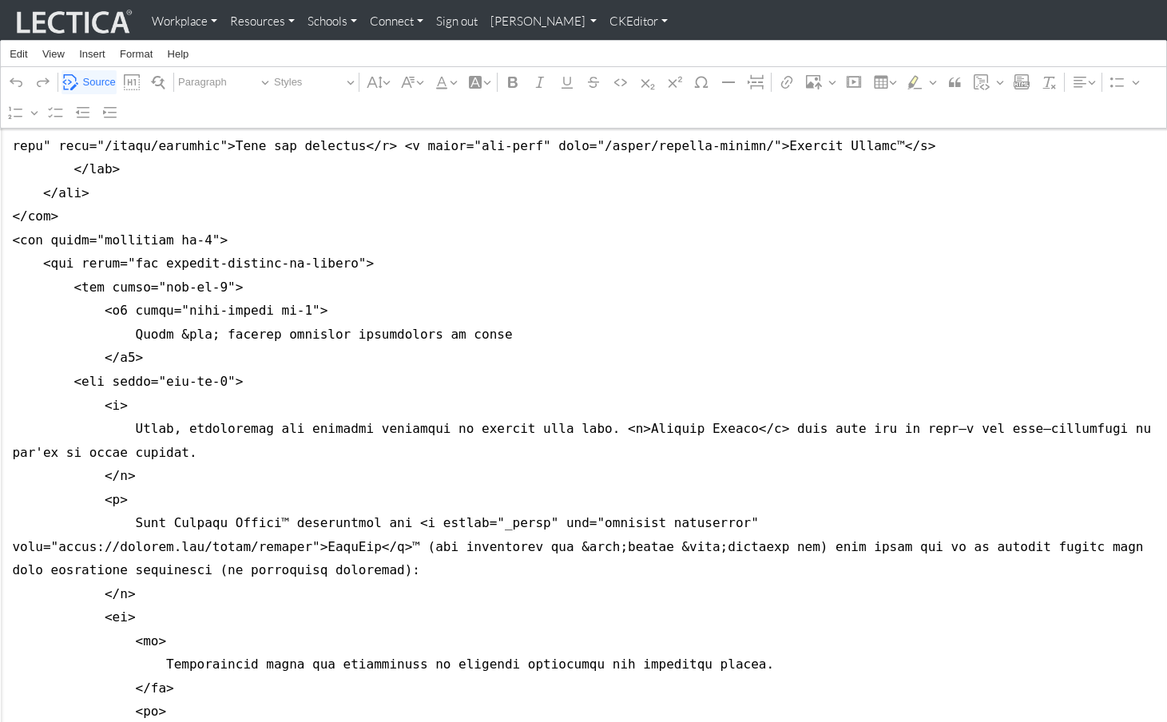
drag, startPoint x: 11, startPoint y: 345, endPoint x: 11, endPoint y: 364, distance: 19.2
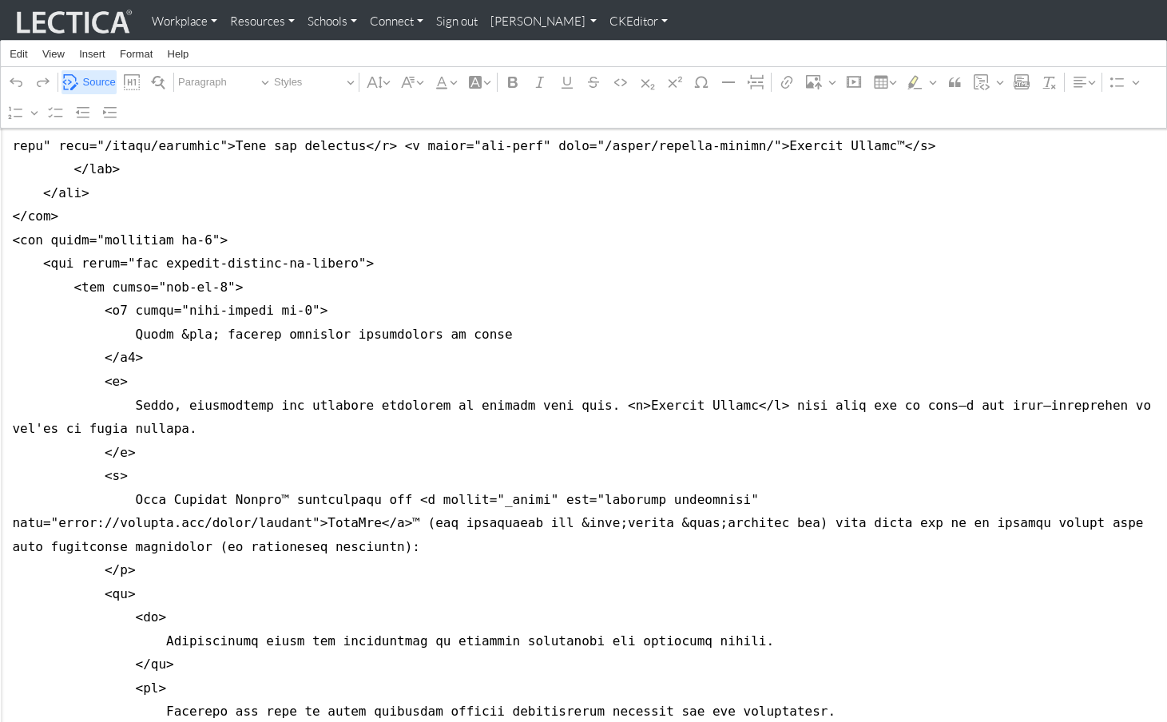
type textarea "<nav class="navbar navbar-expand-lg navbar-light bg-light mb-5" style="font-siz…"
click at [101, 78] on span "Source" at bounding box center [99, 82] width 33 height 19
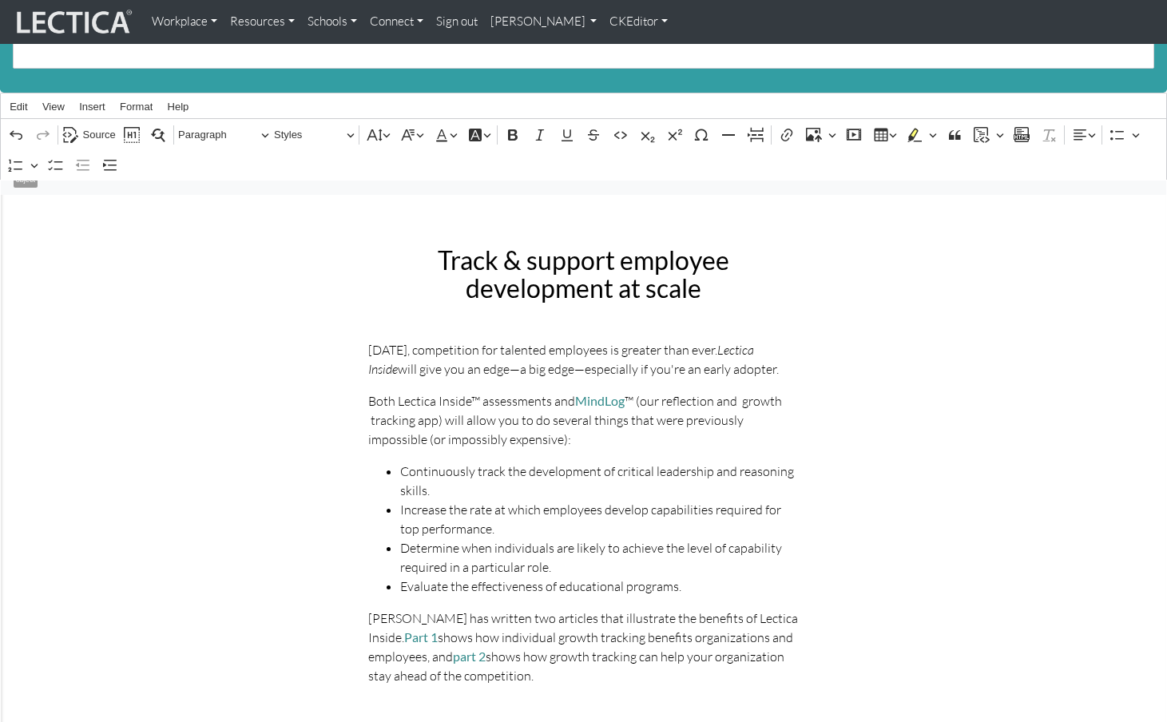
scroll to position [216, 0]
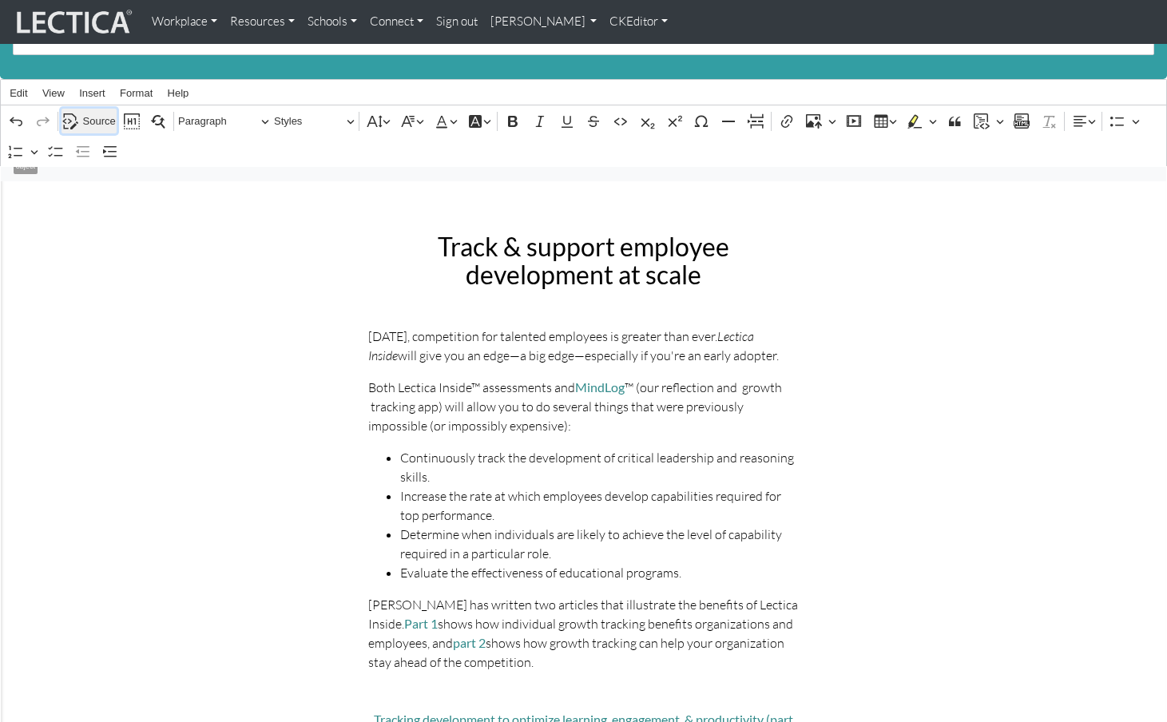
click at [92, 112] on span "Source" at bounding box center [99, 121] width 33 height 19
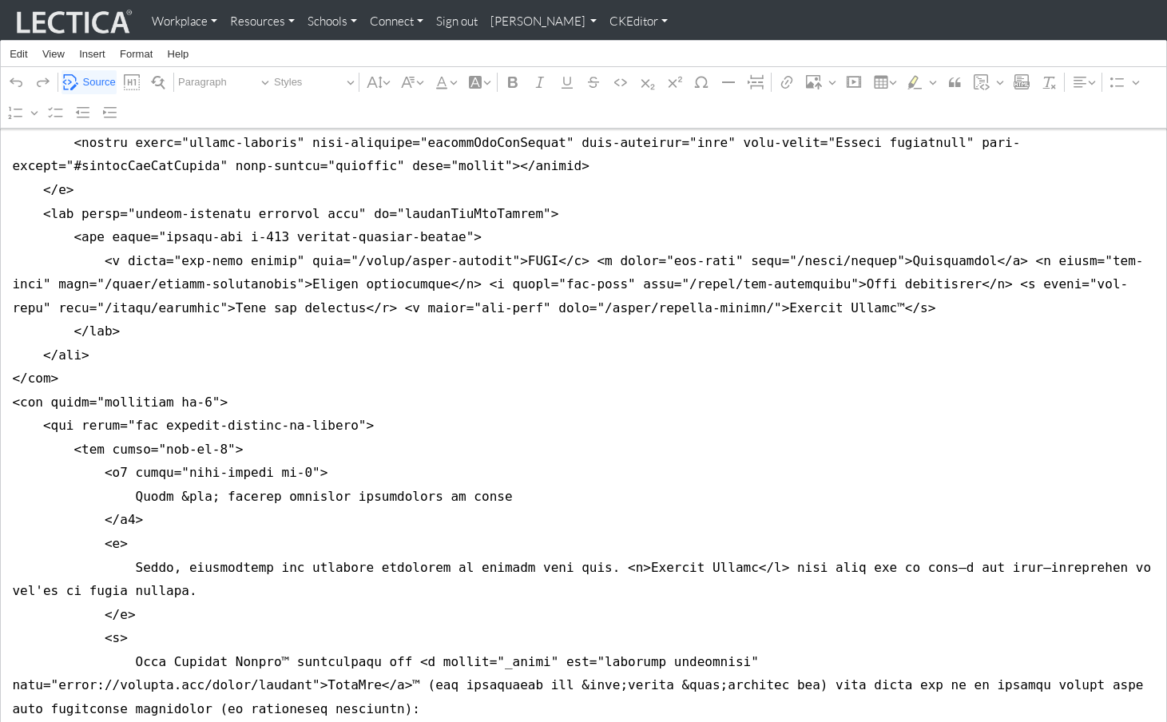
scroll to position [317, 0]
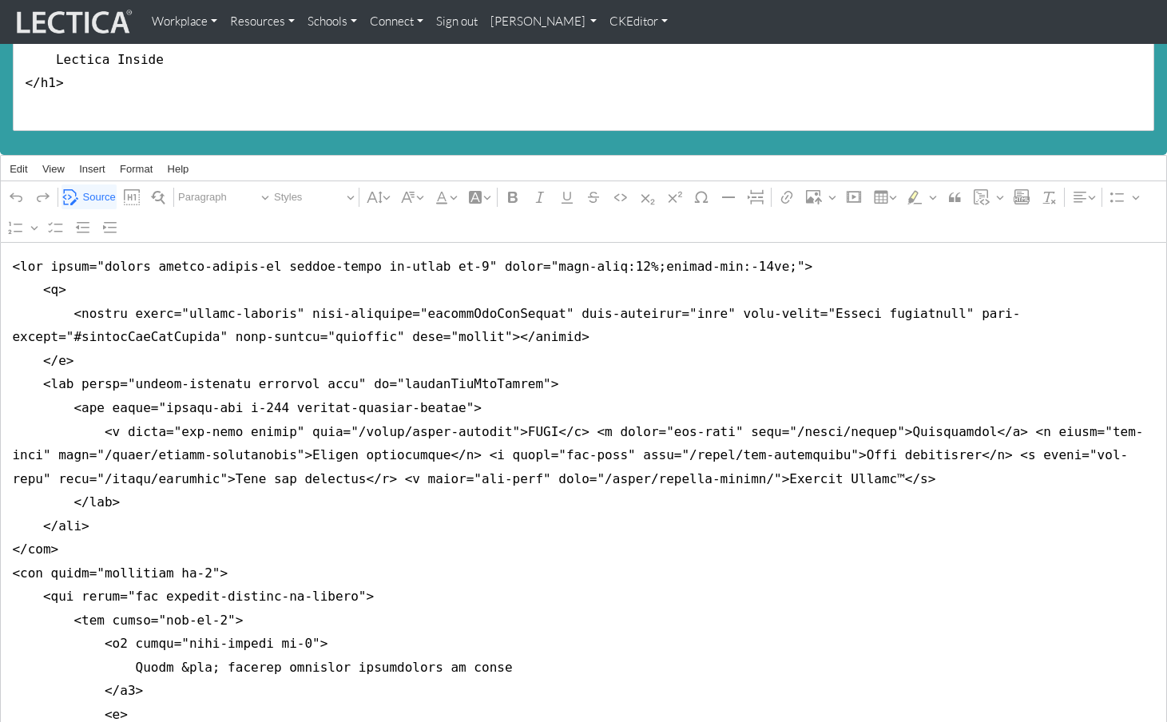
scroll to position [117, 0]
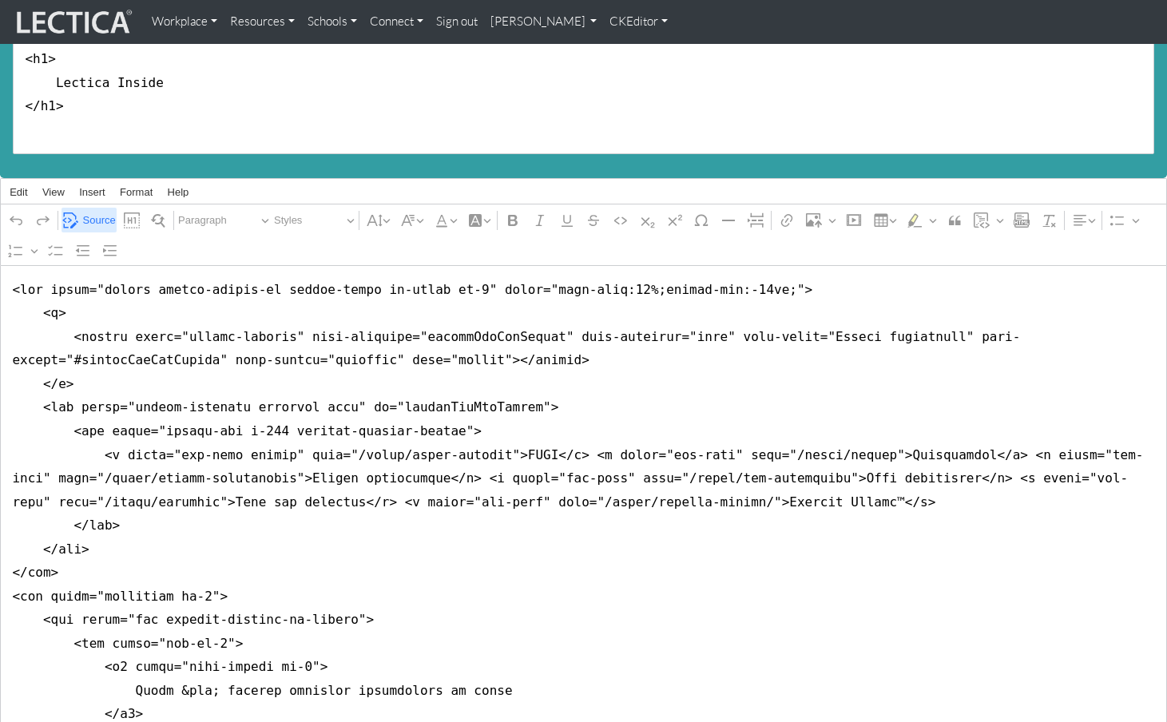
type textarea "<nav class="navbar navbar-expand-lg navbar-light bg-light mb-5" style="font-siz…"
click at [89, 213] on span "Source" at bounding box center [99, 220] width 33 height 19
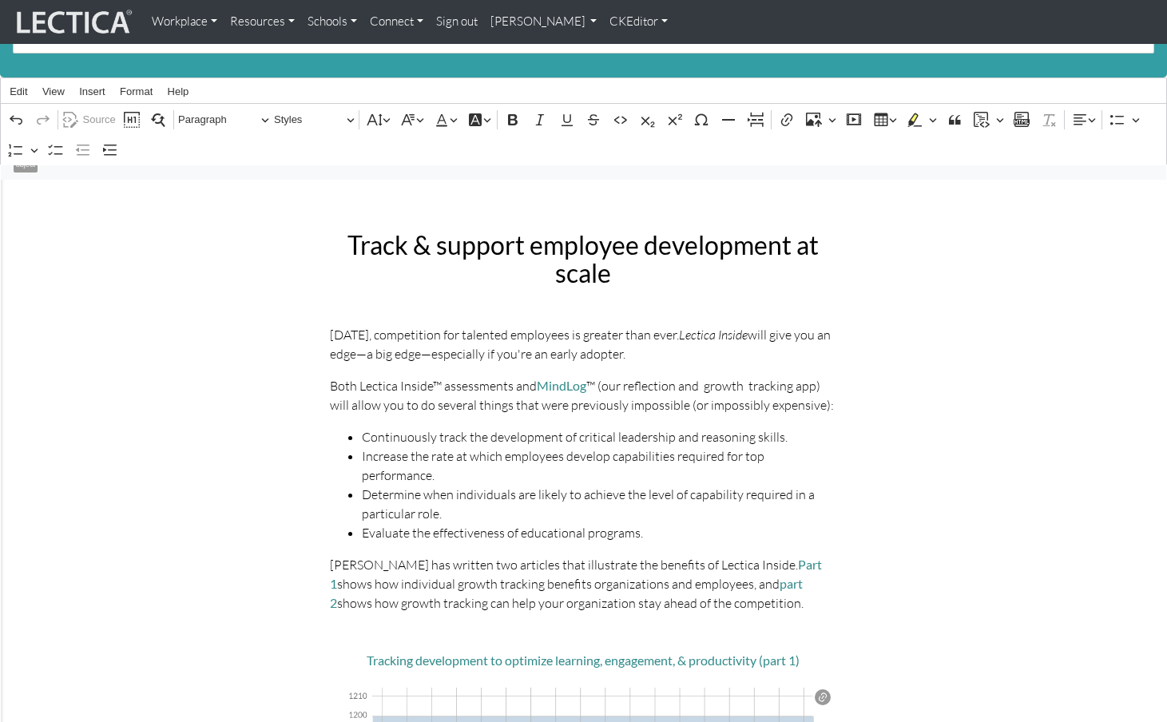
scroll to position [200, 0]
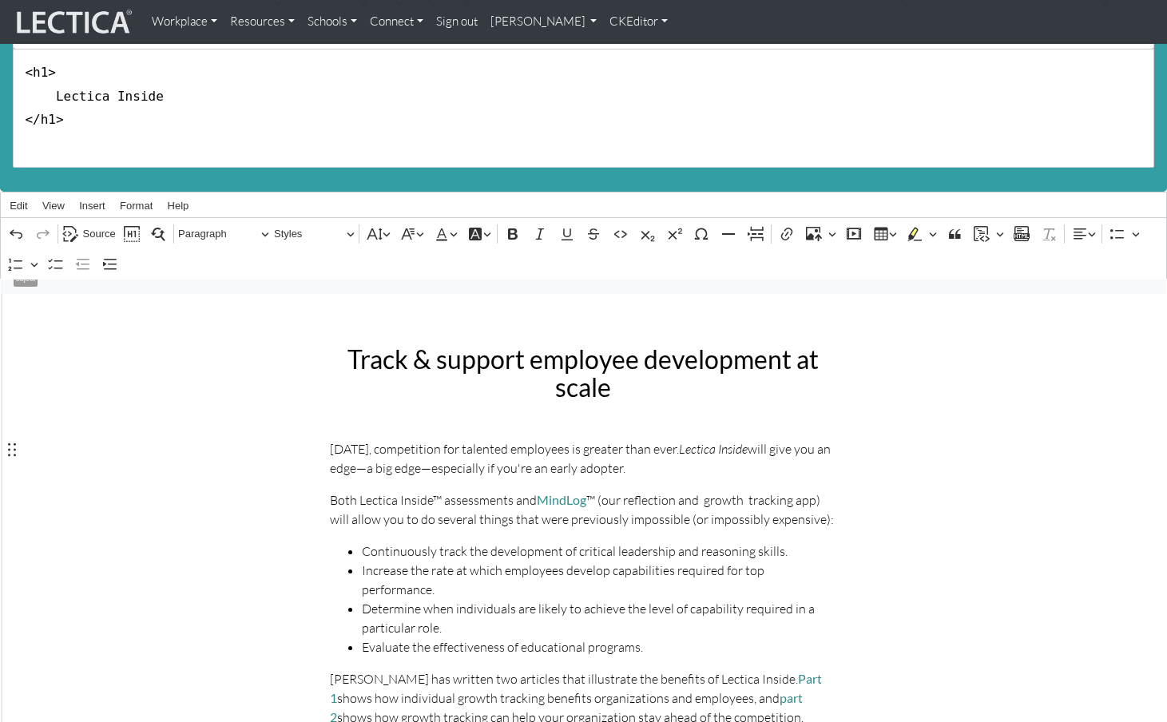
scroll to position [0, 0]
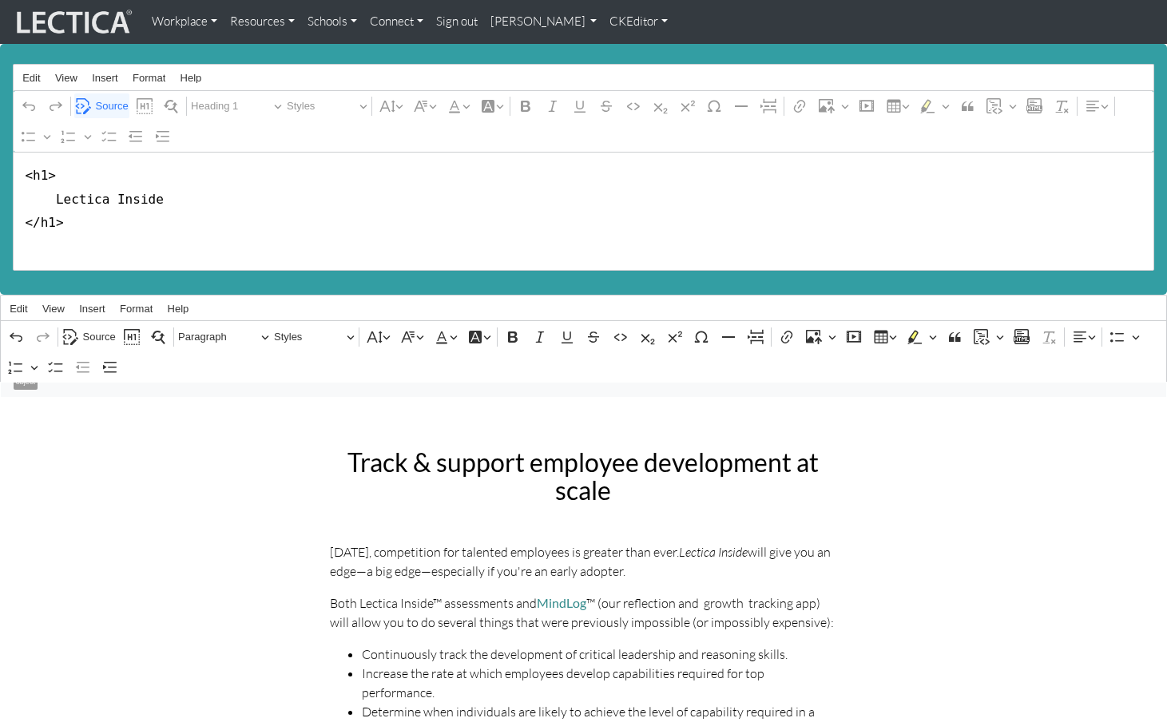
click at [603, 21] on link "CKEditor" at bounding box center [638, 21] width 71 height 31
click at [616, 49] on link "Stop editing" at bounding box center [649, 55] width 66 height 18
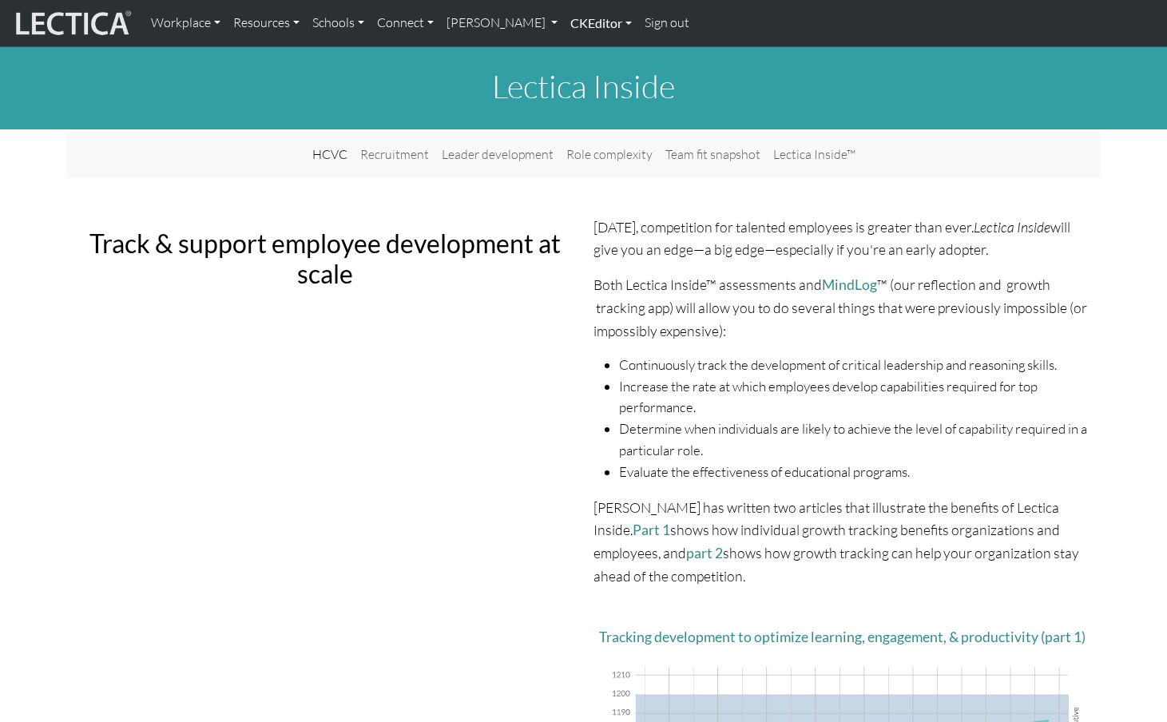
click at [564, 22] on link "CKEditor" at bounding box center [601, 23] width 74 height 34
click at [577, 53] on link "Edit" at bounding box center [593, 59] width 32 height 20
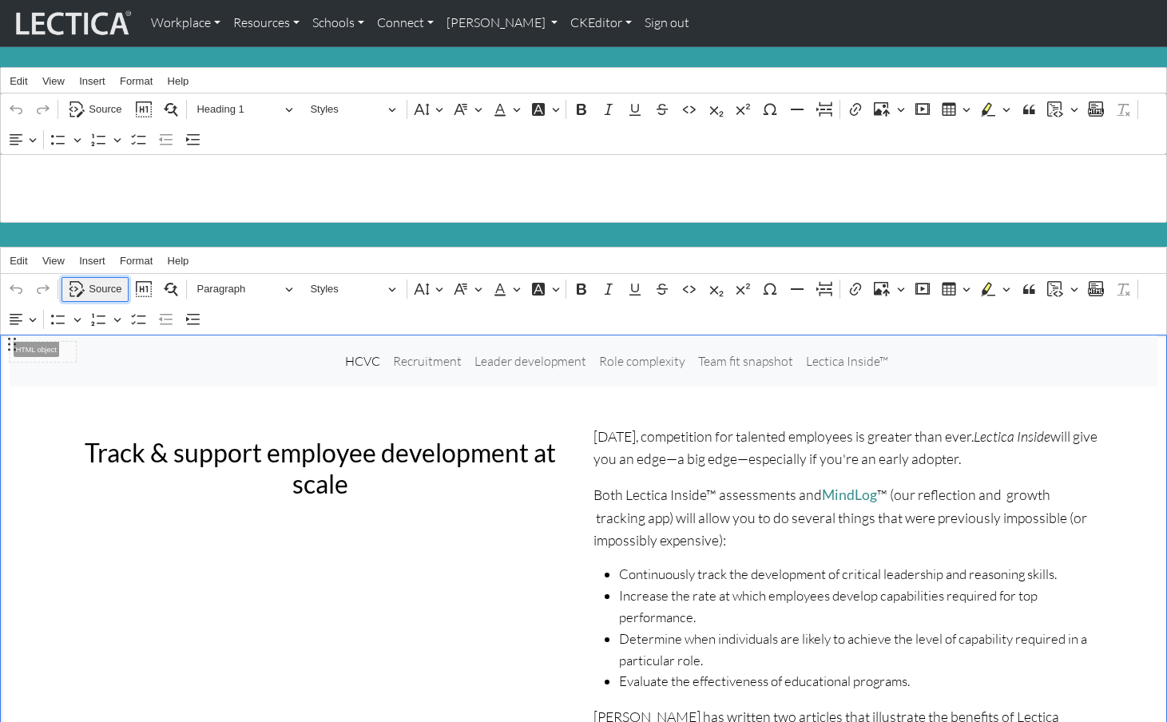
click at [108, 281] on span "Source" at bounding box center [105, 289] width 33 height 19
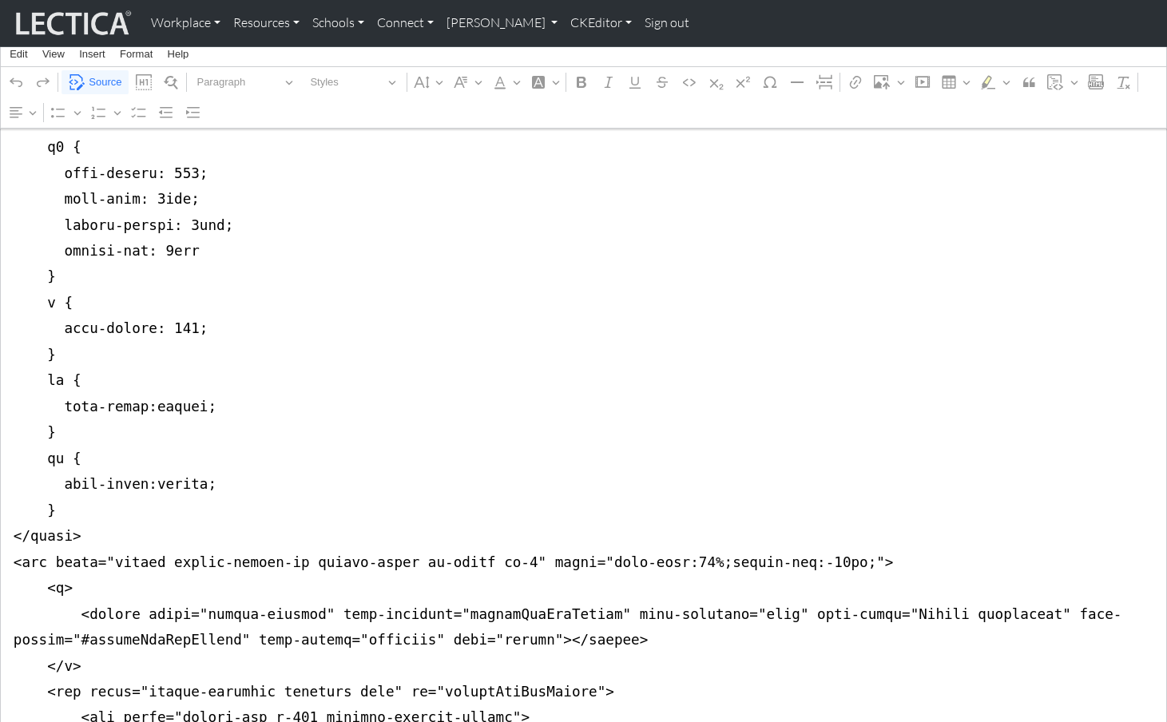
scroll to position [717, 0]
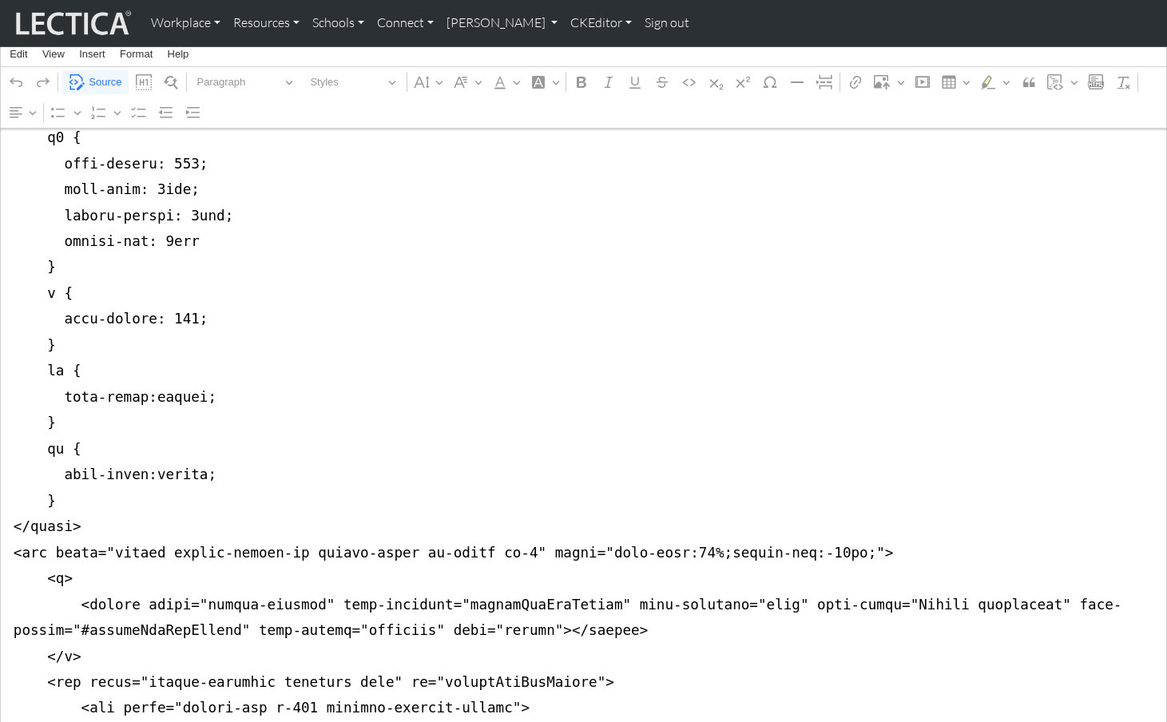
drag, startPoint x: 10, startPoint y: 350, endPoint x: -6, endPoint y: 481, distance: 131.9
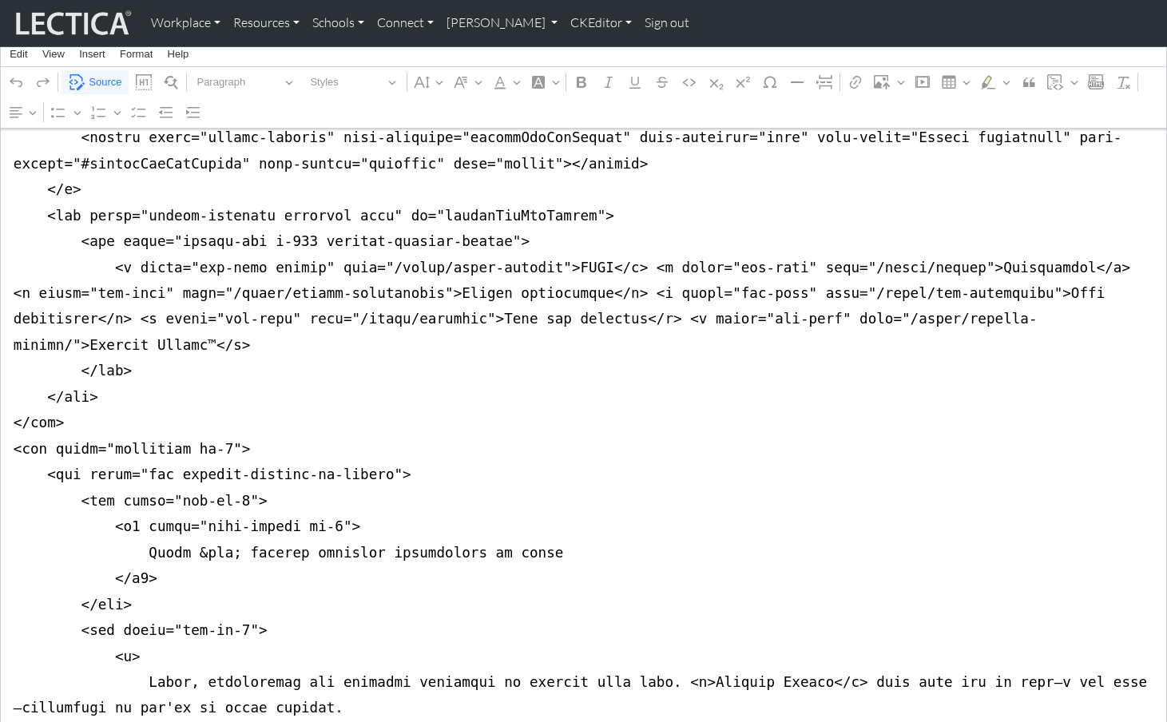
scroll to position [0, 0]
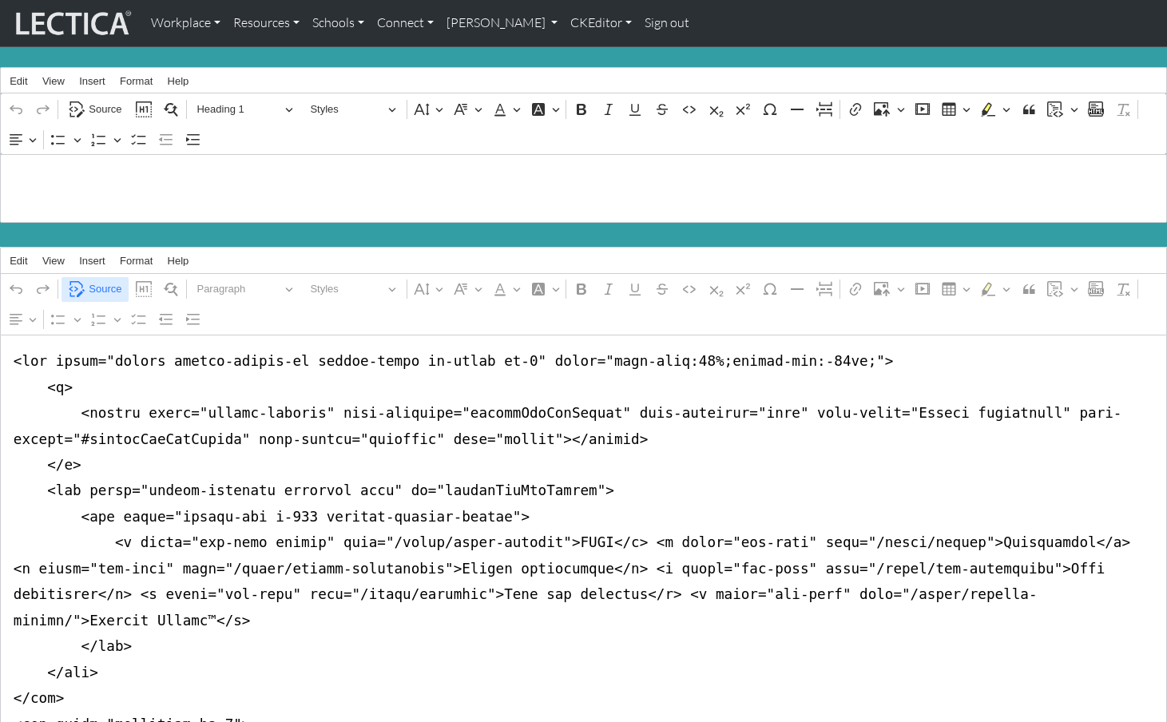
type textarea "<lor ipsum="dolors ametco-adipis-el seddoe-tempo in-utlab et-3" dolor="magn-ali…"
click at [105, 280] on span "Source" at bounding box center [105, 289] width 33 height 19
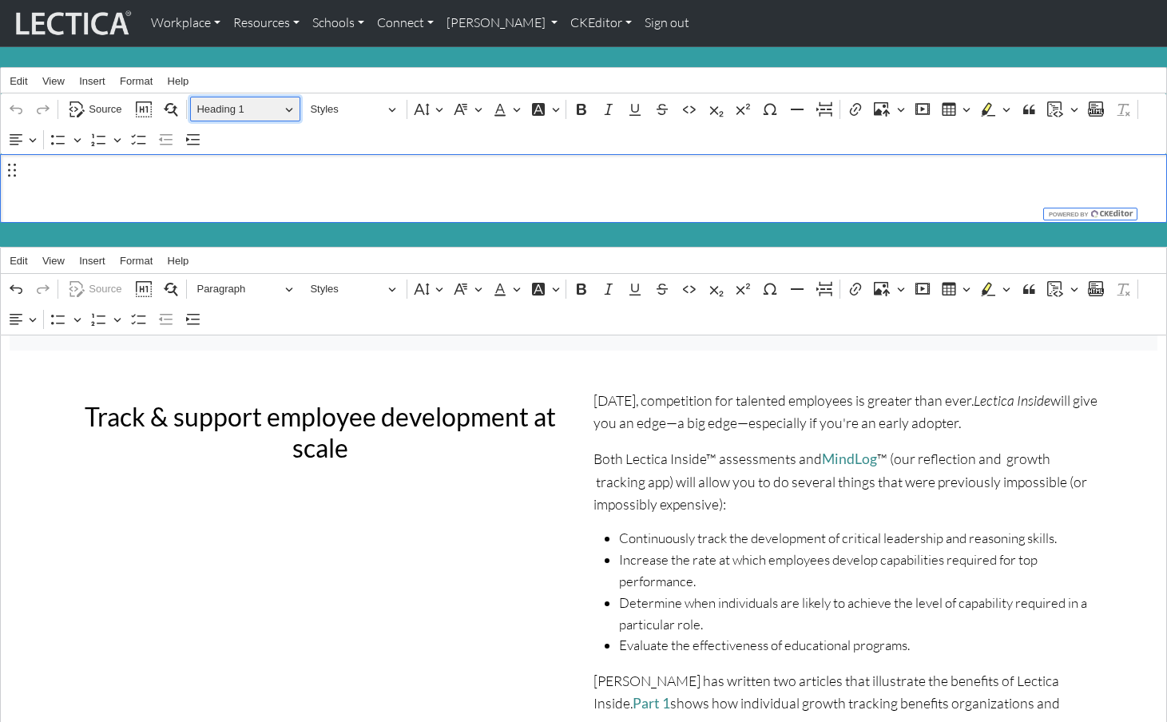
click at [230, 105] on span "Heading 1" at bounding box center [238, 109] width 83 height 19
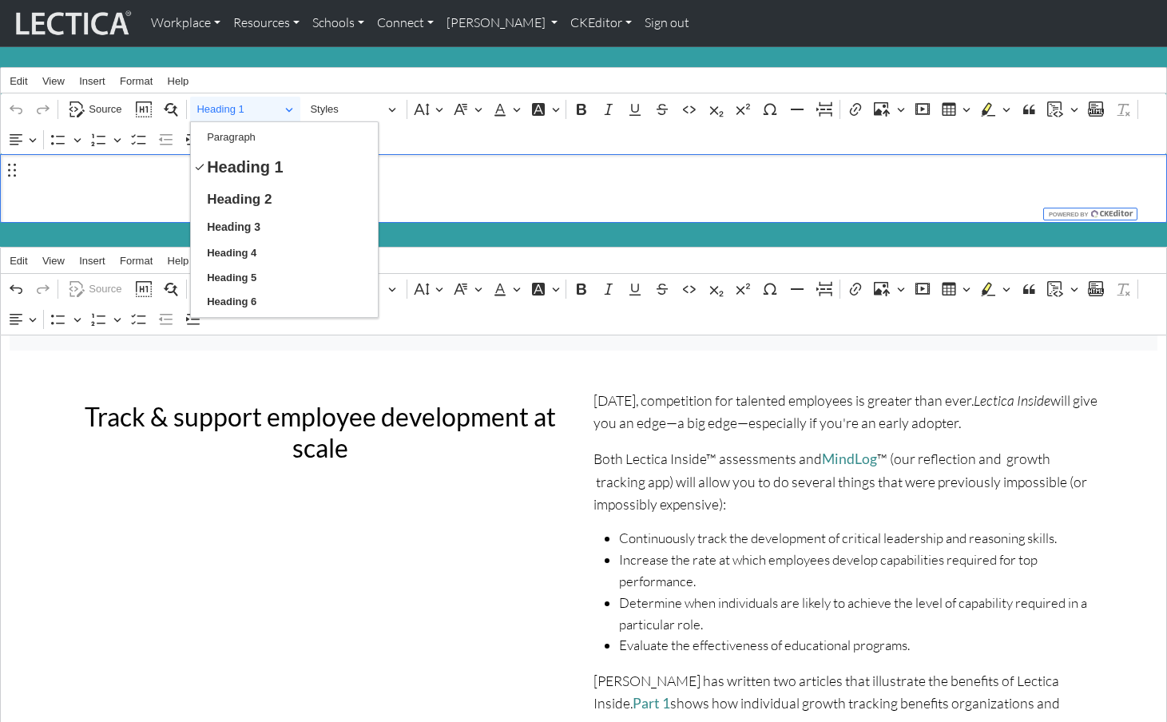
click at [111, 166] on h1 "Lectica Inside" at bounding box center [584, 174] width 1149 height 38
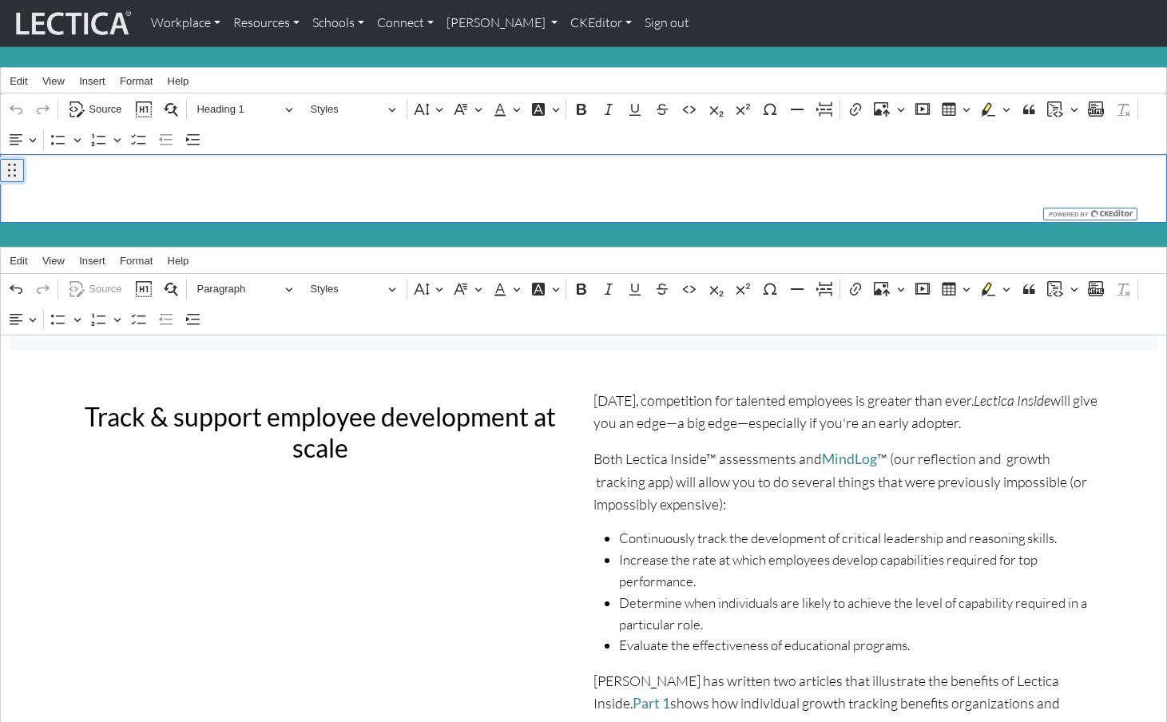
click at [20, 180] on button "Click to edit block Drag to move" at bounding box center [12, 171] width 24 height 24
click at [3, 173] on button "Click to edit block Drag to move" at bounding box center [12, 171] width 24 height 24
click at [106, 108] on span "Source" at bounding box center [105, 109] width 33 height 19
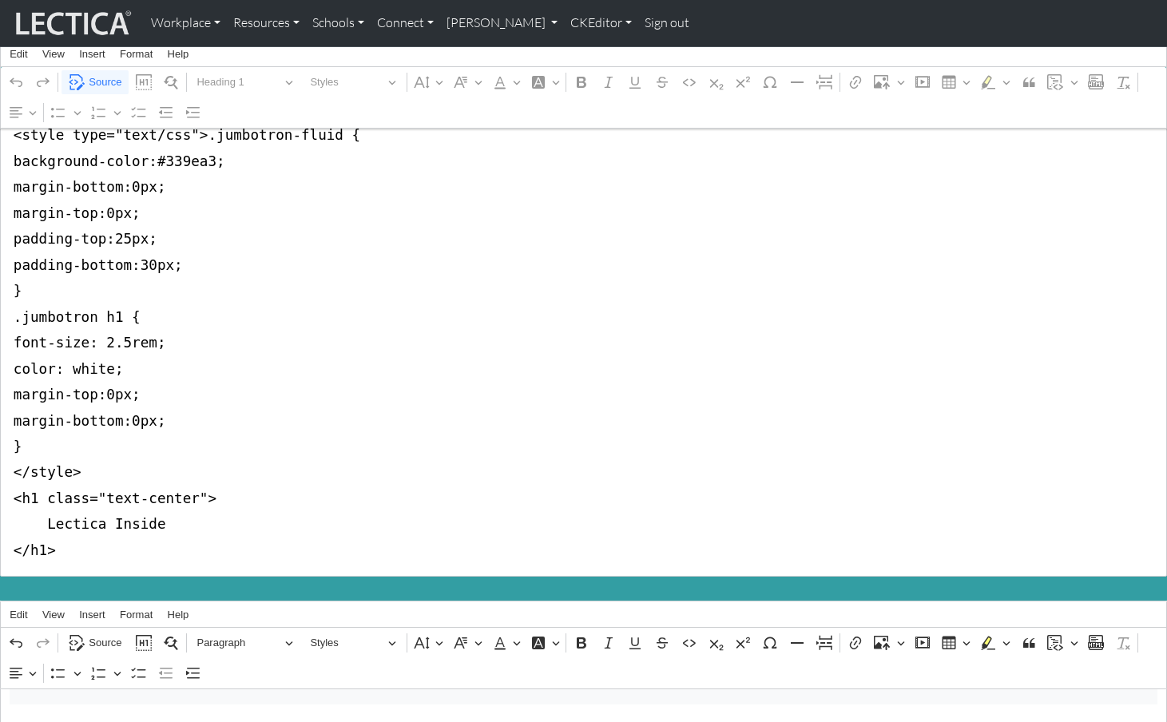
scroll to position [73, 0]
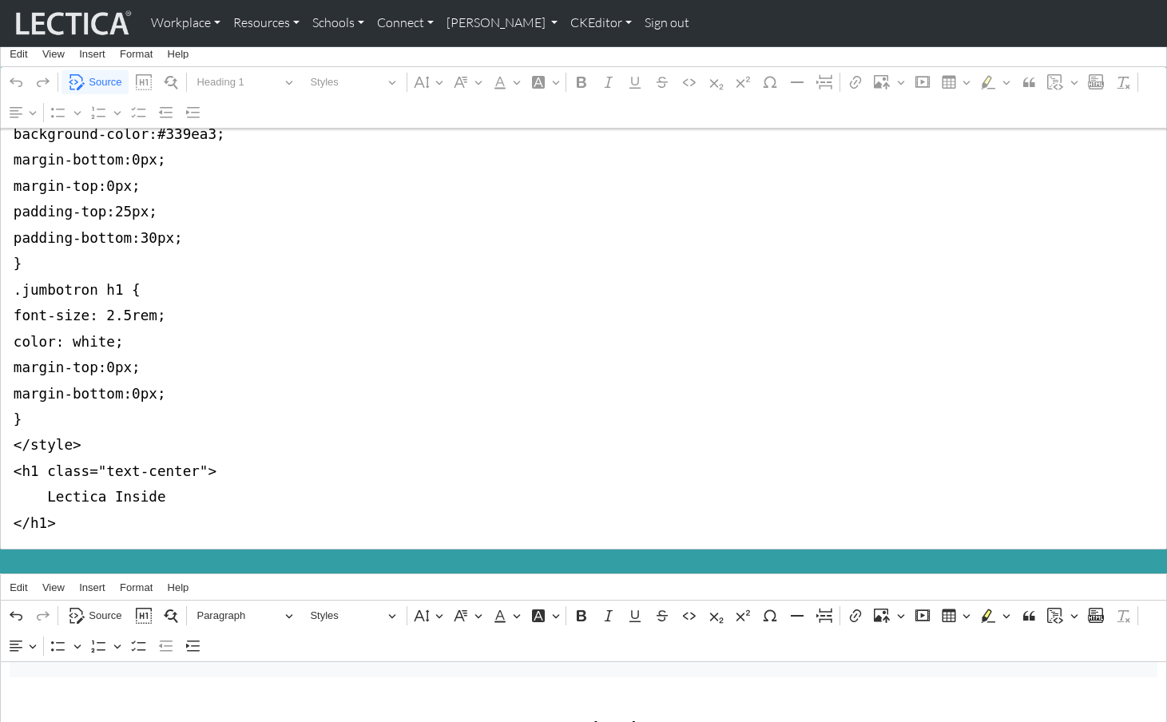
drag, startPoint x: 7, startPoint y: 192, endPoint x: -6, endPoint y: 451, distance: 260.0
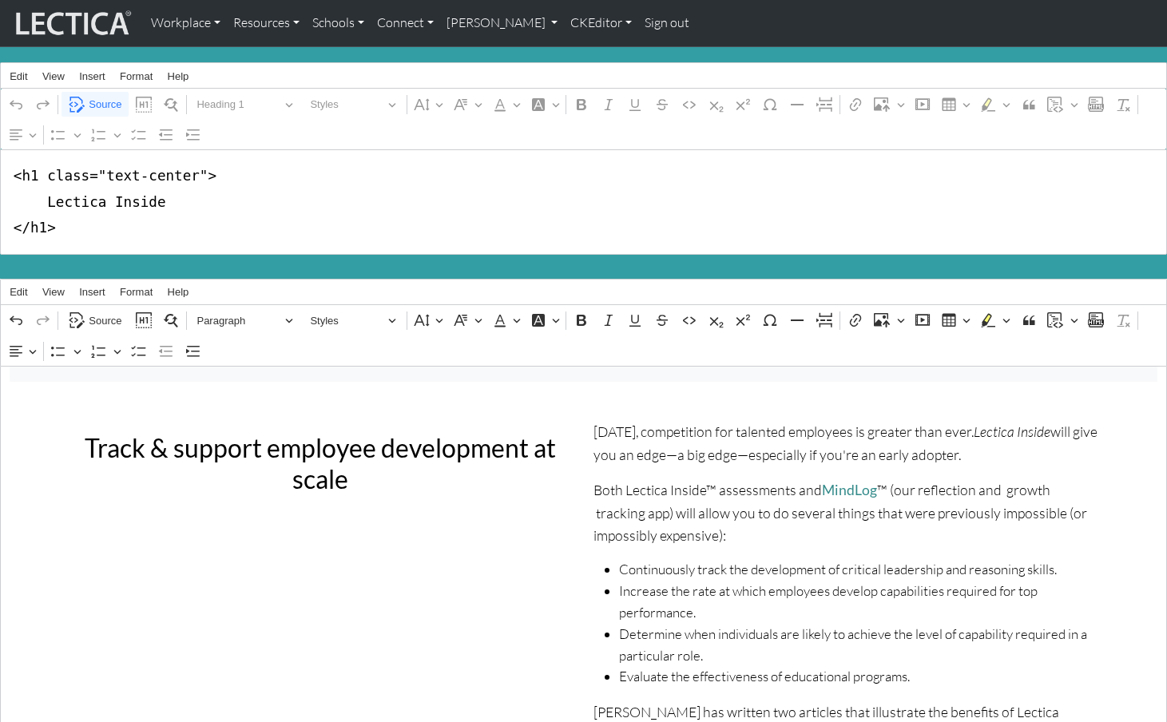
scroll to position [0, 0]
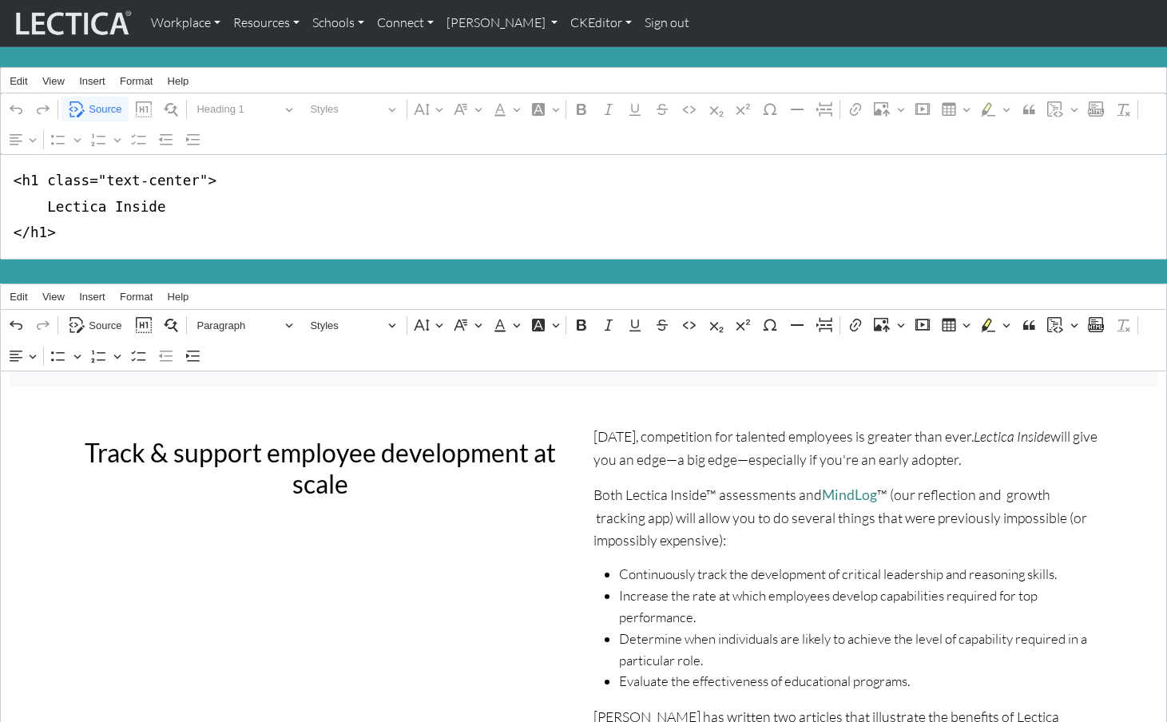
drag, startPoint x: 36, startPoint y: 176, endPoint x: 192, endPoint y: 178, distance: 155.8
click at [192, 178] on textarea "<h1 class="text-center"> Lectica Inside </h1>" at bounding box center [583, 206] width 1167 height 105
click at [306, 203] on textarea "<h1> Lectica Inside </h1>" at bounding box center [583, 206] width 1167 height 105
type textarea "<h1> Lectica Inside </h1>"
click at [100, 316] on span "Source" at bounding box center [105, 325] width 33 height 19
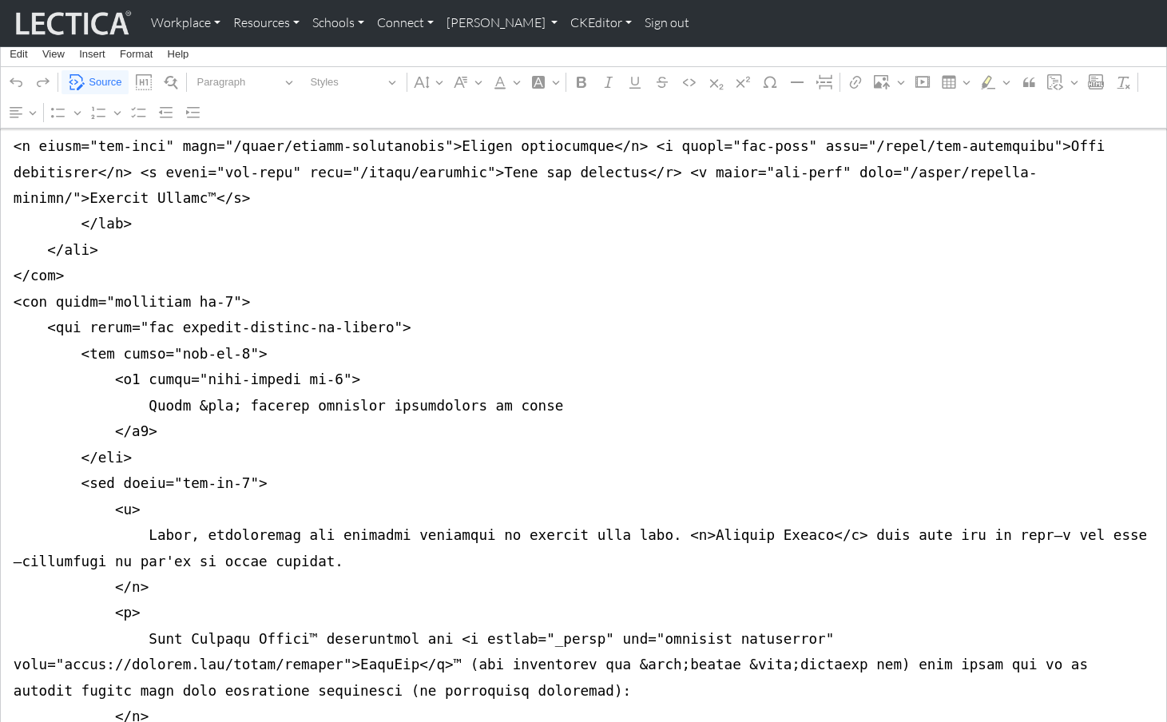
scroll to position [463, 0]
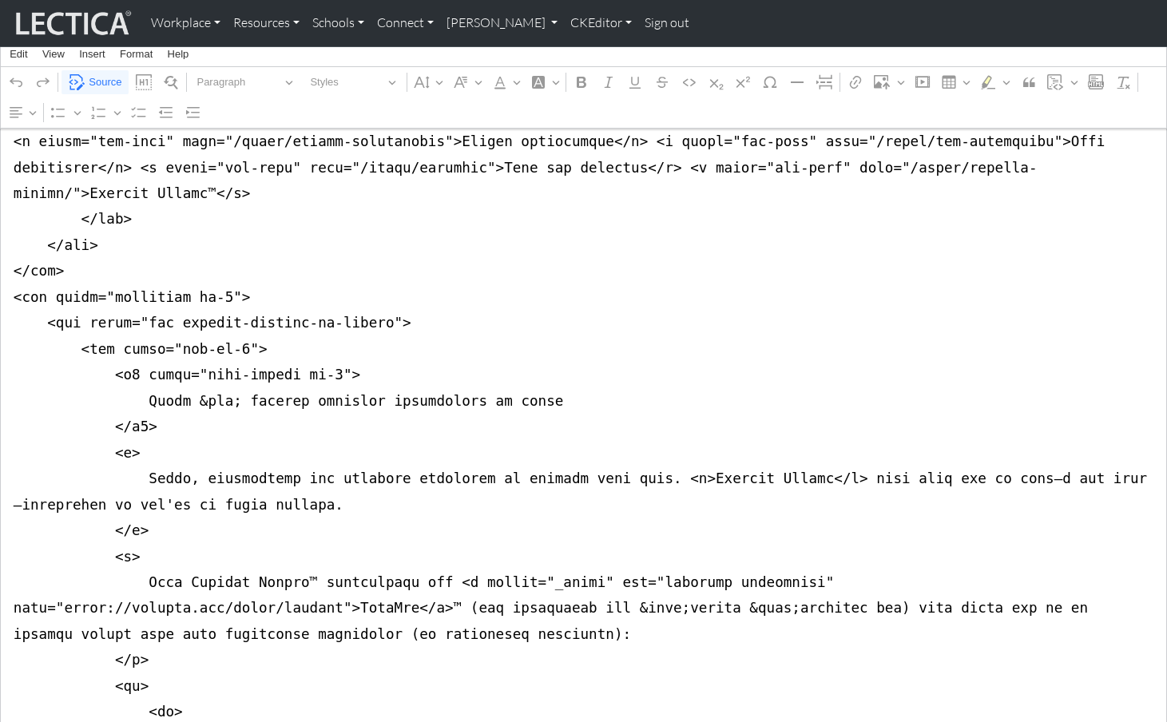
drag, startPoint x: 10, startPoint y: 392, endPoint x: 8, endPoint y: 431, distance: 39.2
drag, startPoint x: 224, startPoint y: 292, endPoint x: 232, endPoint y: 293, distance: 8.1
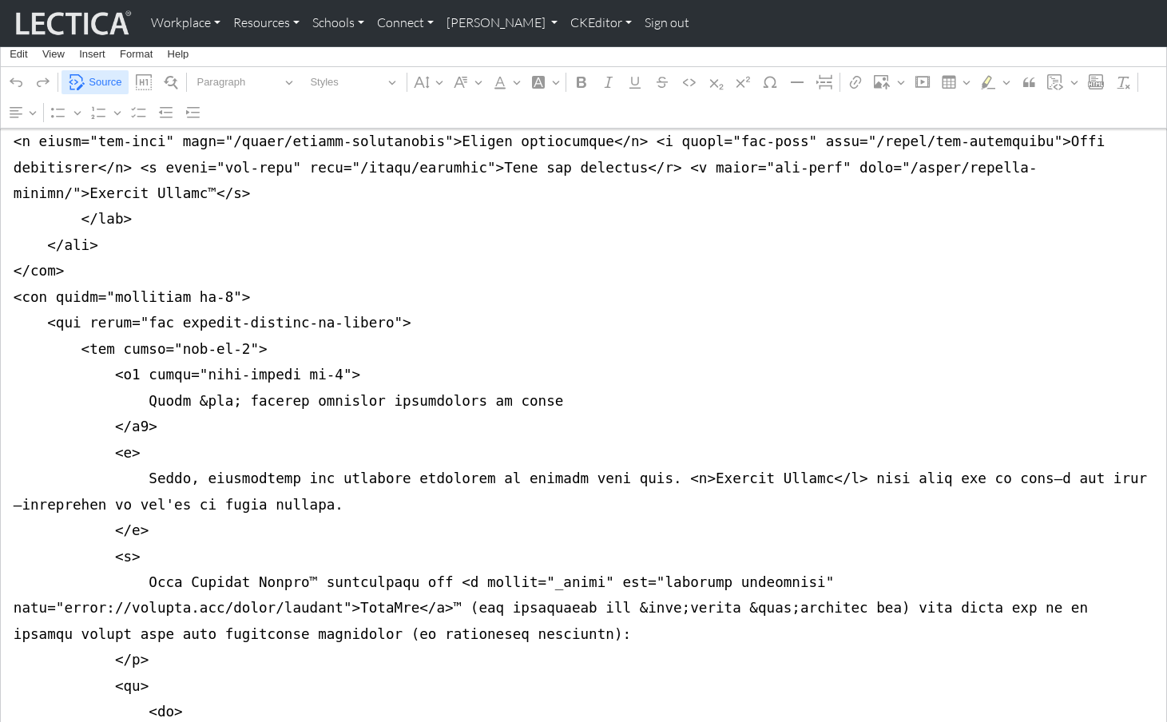
type textarea "<lor ipsum="dolors ametco-adipis-el seddoe-tempo in-utlab et-6" dolor="magn-ali…"
click at [96, 78] on span "Source" at bounding box center [105, 82] width 33 height 19
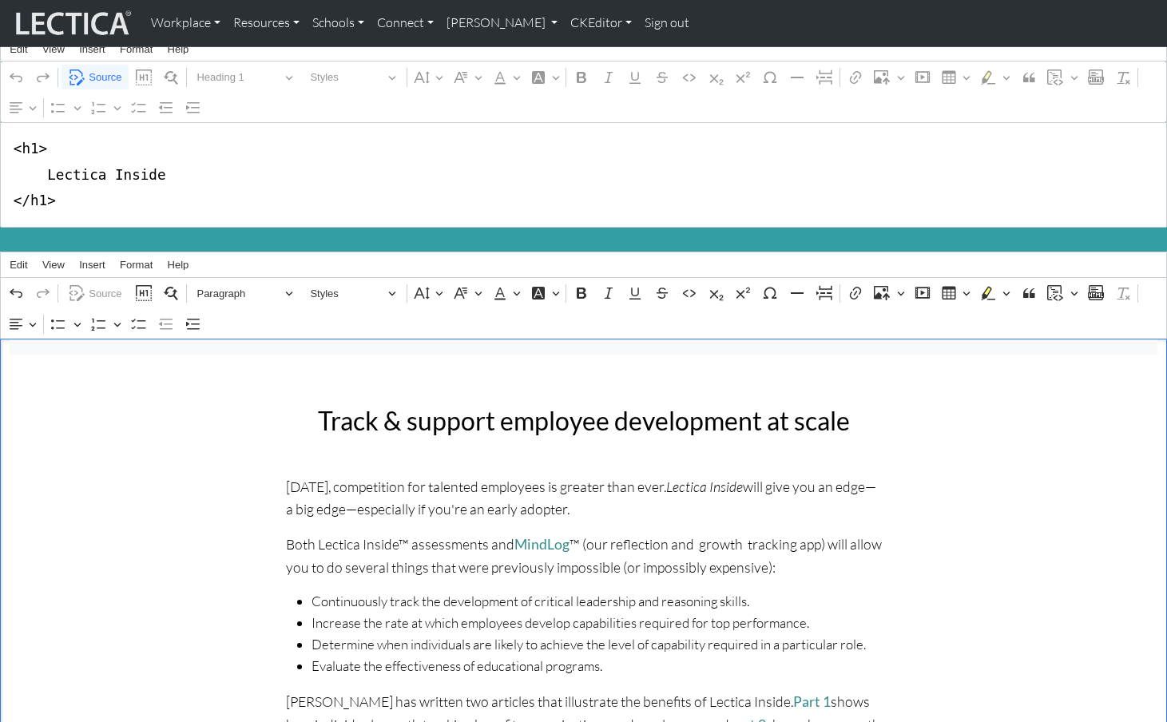
scroll to position [0, 0]
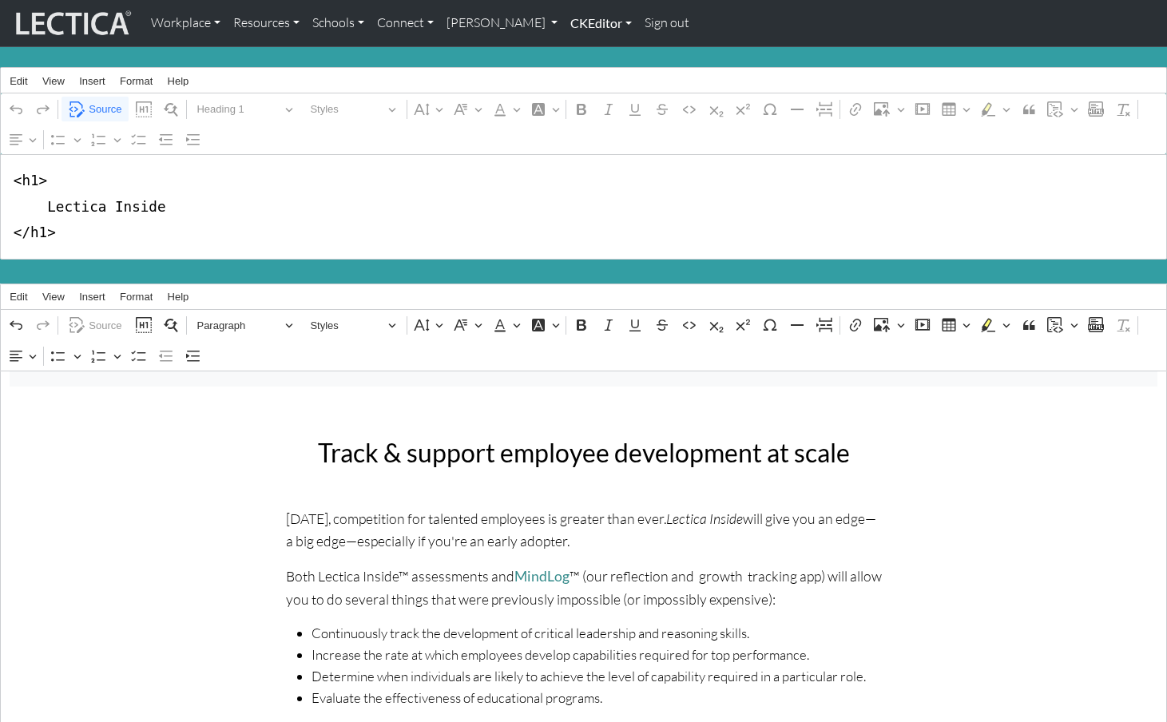
click at [564, 22] on link "CKEditor" at bounding box center [601, 23] width 74 height 34
click at [577, 49] on link "Edit" at bounding box center [593, 59] width 32 height 20
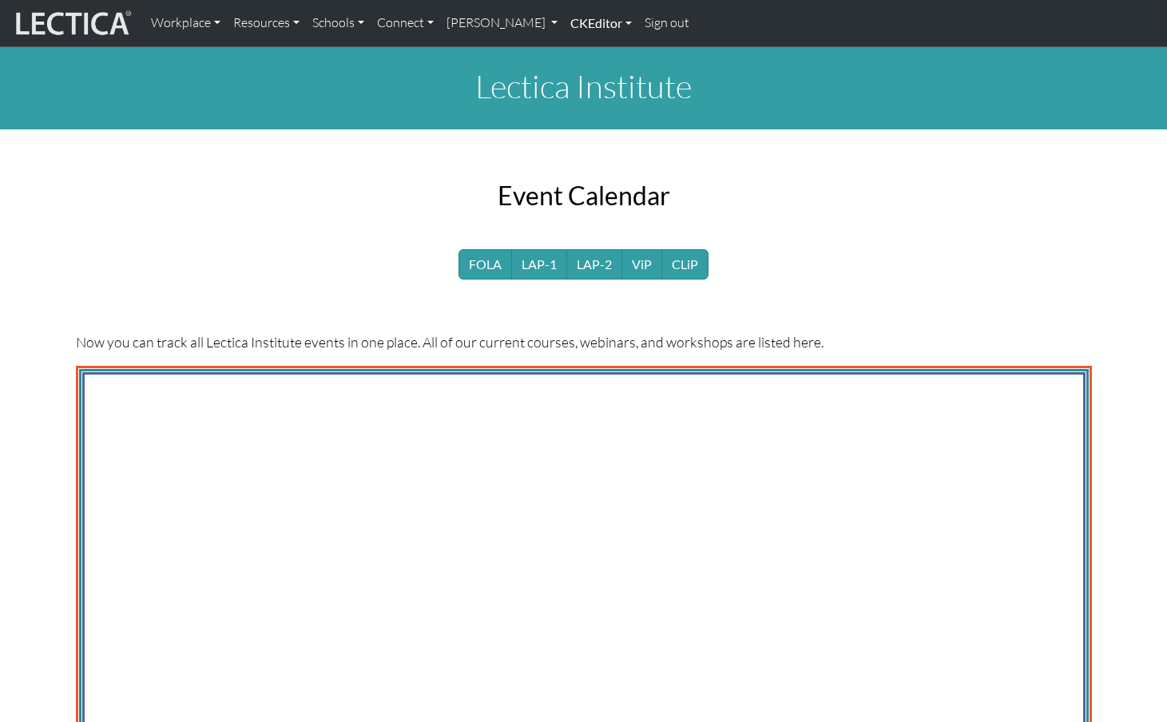
click at [564, 21] on link "CKEditor" at bounding box center [601, 23] width 74 height 34
click at [577, 55] on link "Edit" at bounding box center [593, 59] width 32 height 20
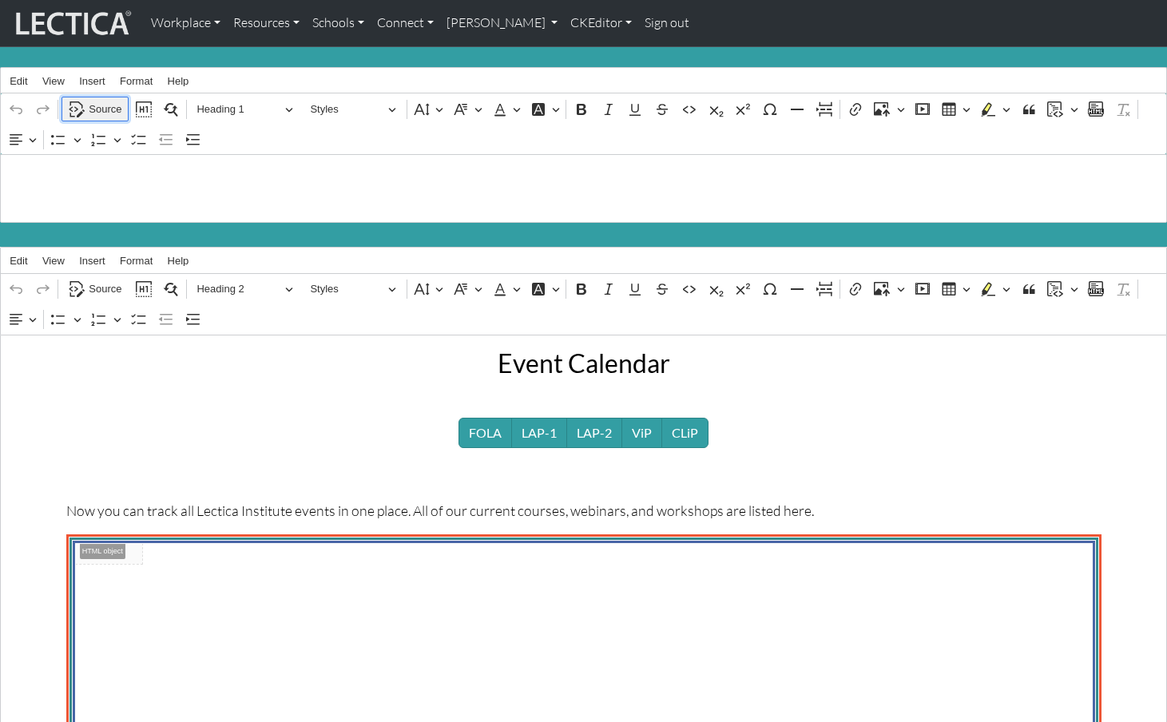
click at [105, 100] on span "Source" at bounding box center [105, 109] width 33 height 19
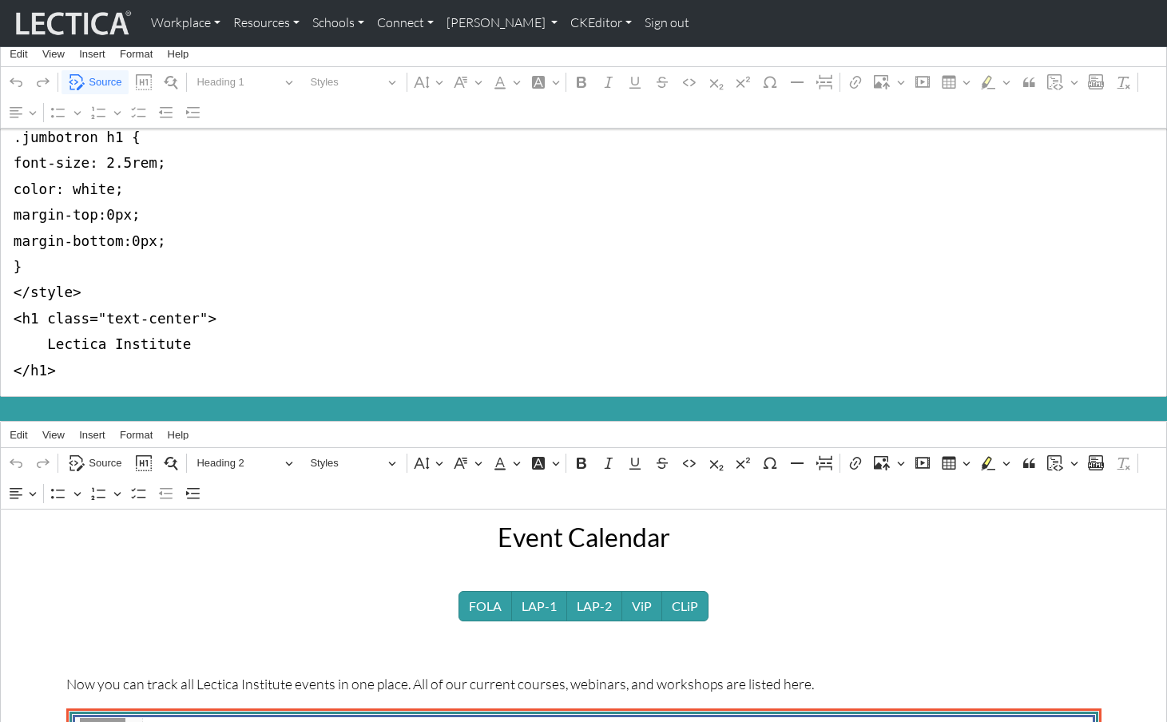
scroll to position [228, 0]
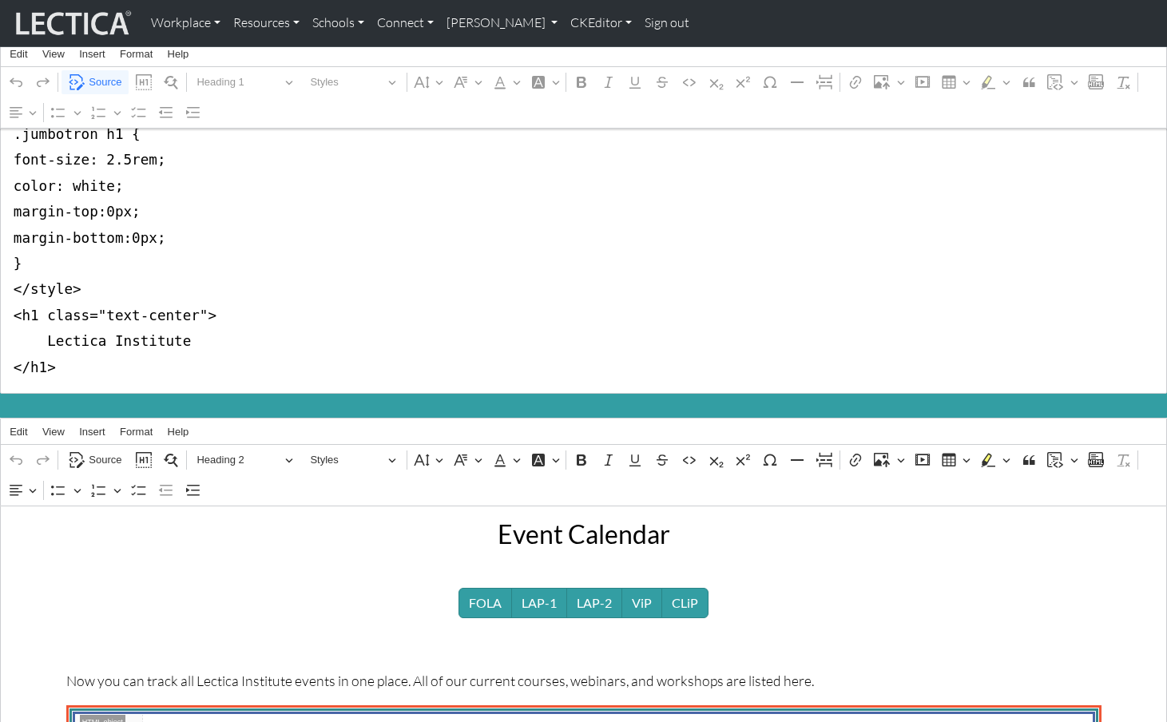
drag, startPoint x: 8, startPoint y: 175, endPoint x: 2, endPoint y: 280, distance: 105.7
click at [2, 280] on textarea "<style type="text/css">.jumbotron-fluid { background-color:#339ea3; margin-bott…" at bounding box center [583, 160] width 1167 height 468
drag, startPoint x: 56, startPoint y: 292, endPoint x: 193, endPoint y: 292, distance: 137.4
click at [193, 292] on textarea "<style type="text/css">.jumbotron-fluid { background-color:#339ea3; margin-bott…" at bounding box center [583, 160] width 1167 height 468
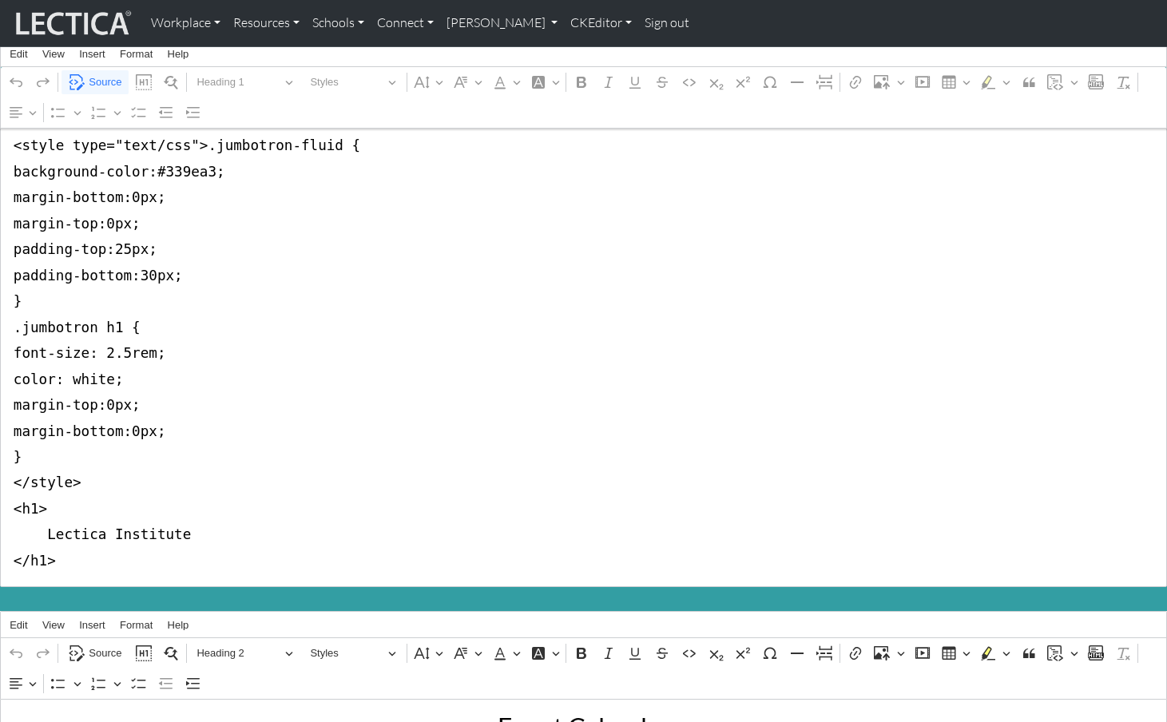
scroll to position [0, 0]
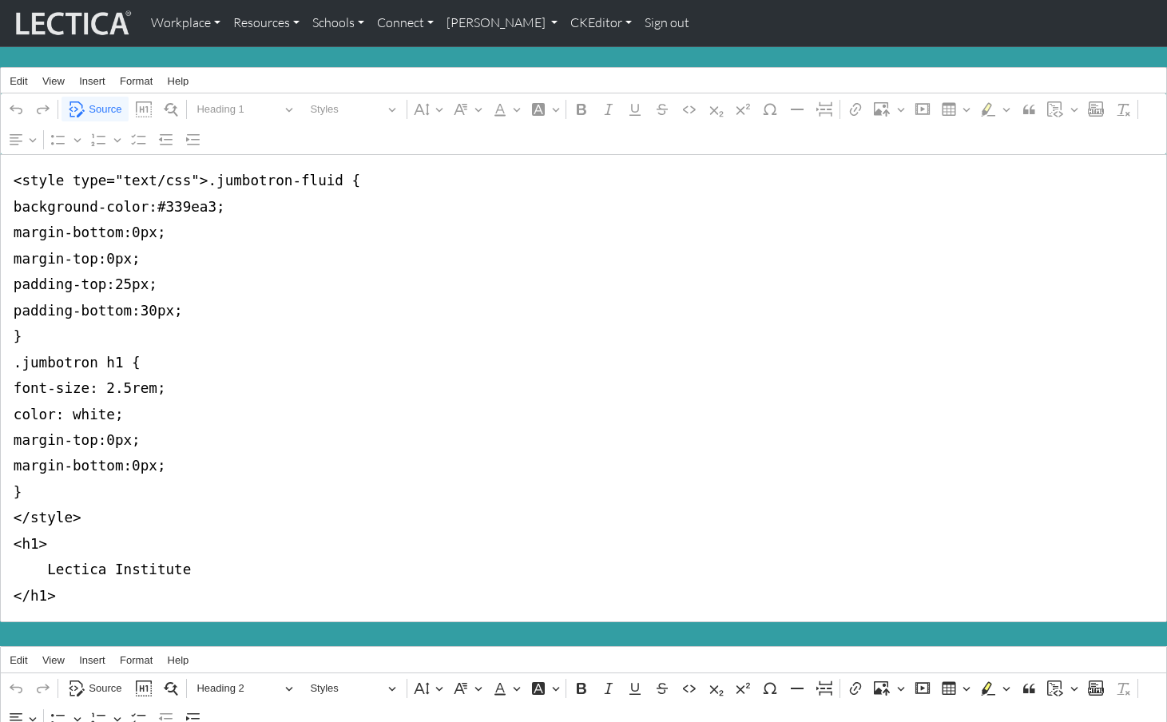
drag, startPoint x: 84, startPoint y: 269, endPoint x: 12, endPoint y: 176, distance: 117.9
click at [12, 177] on textarea "<style type="text/css">.jumbotron-fluid { background-color:#339ea3; margin-bott…" at bounding box center [583, 388] width 1167 height 468
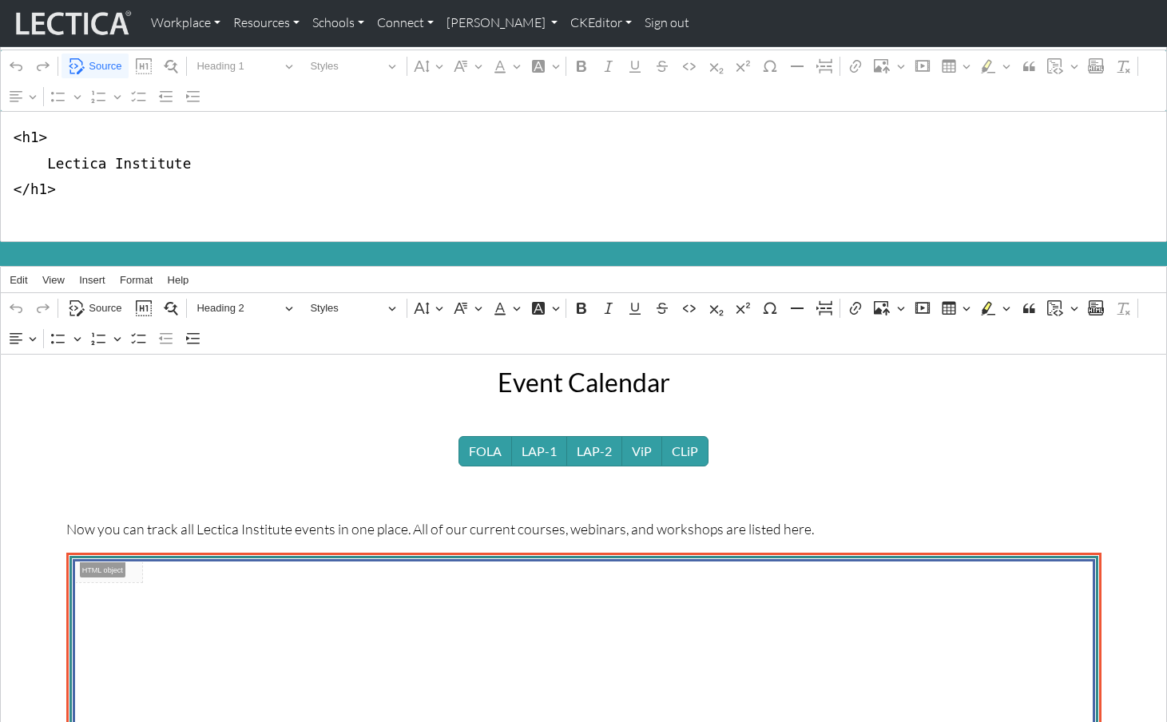
scroll to position [77, 0]
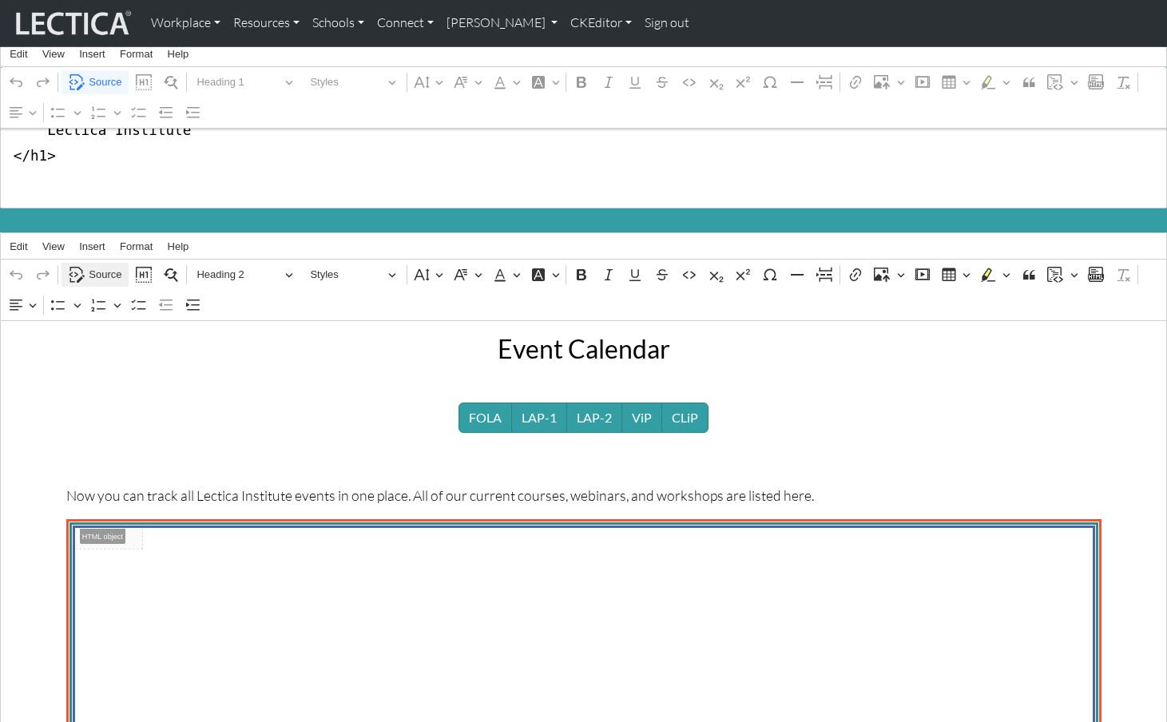
type textarea "<h1> Lectica Institute </h1>"
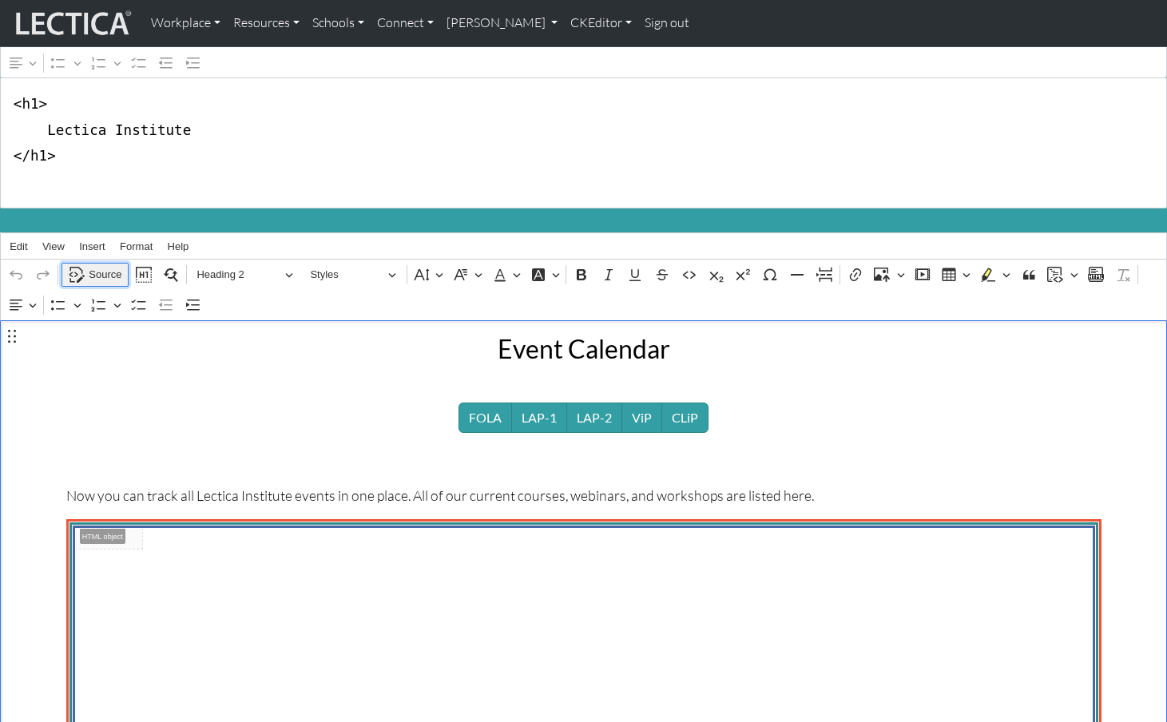
click at [97, 265] on span "Source" at bounding box center [105, 274] width 33 height 19
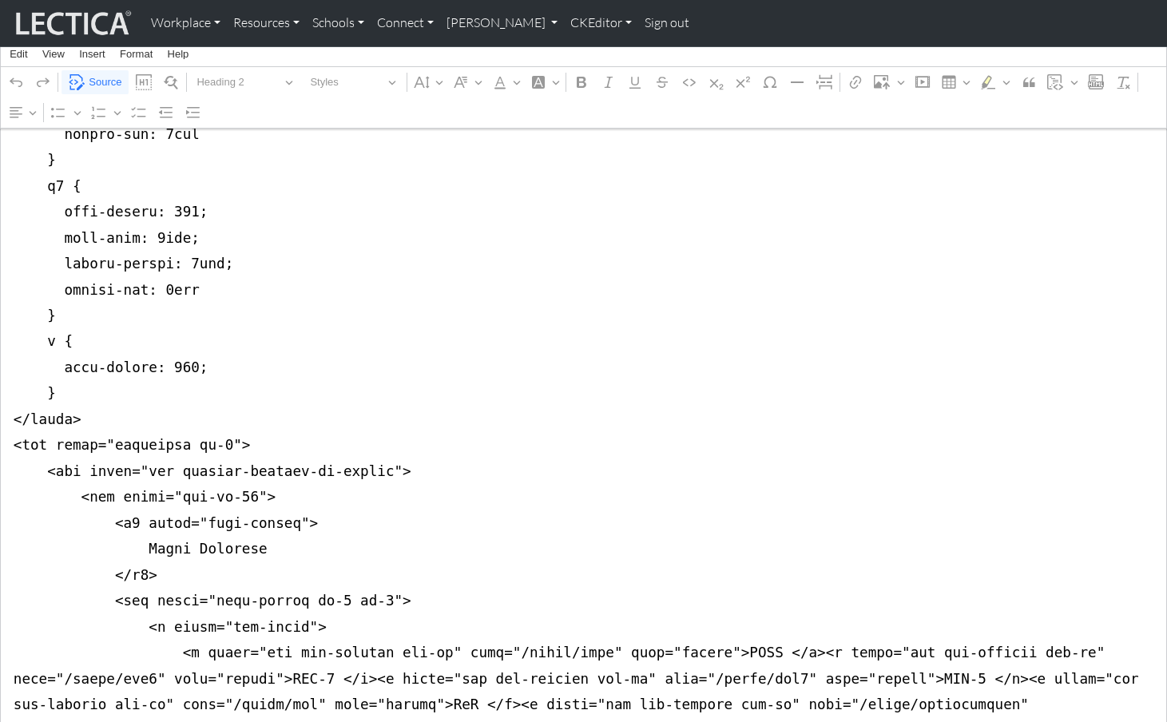
scroll to position [735, 0]
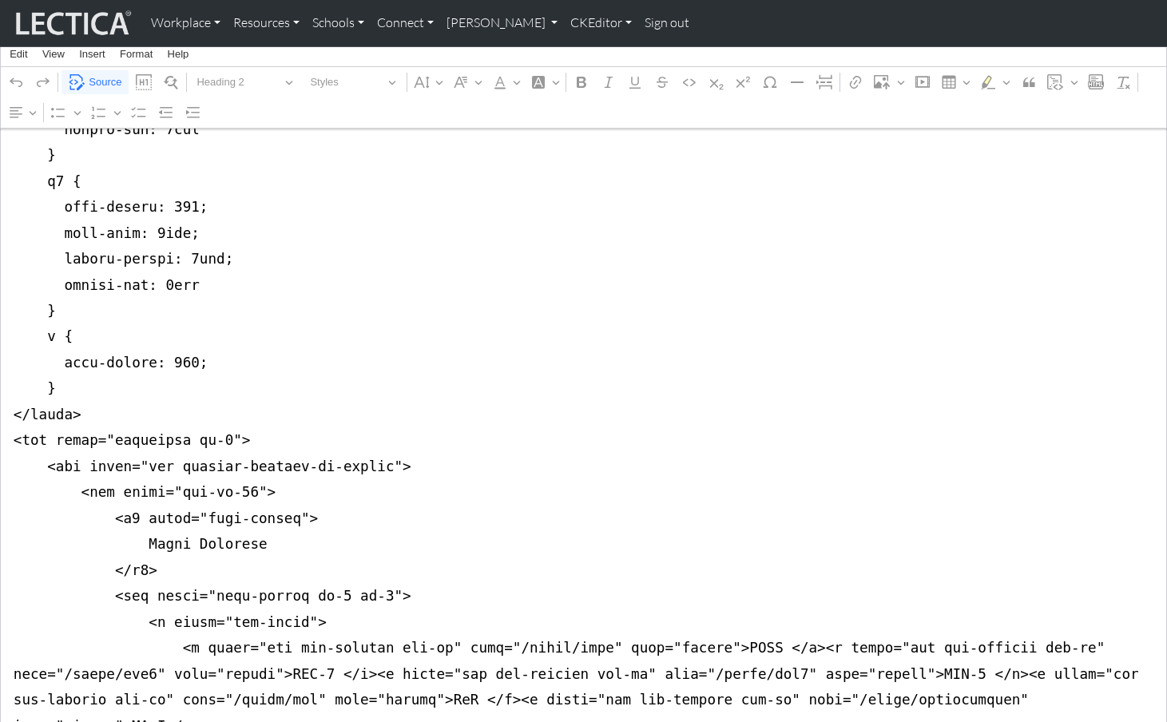
drag, startPoint x: 12, startPoint y: 201, endPoint x: 8, endPoint y: 374, distance: 173.4
click at [8, 374] on textarea "Source code editing area" at bounding box center [583, 479] width 1167 height 1635
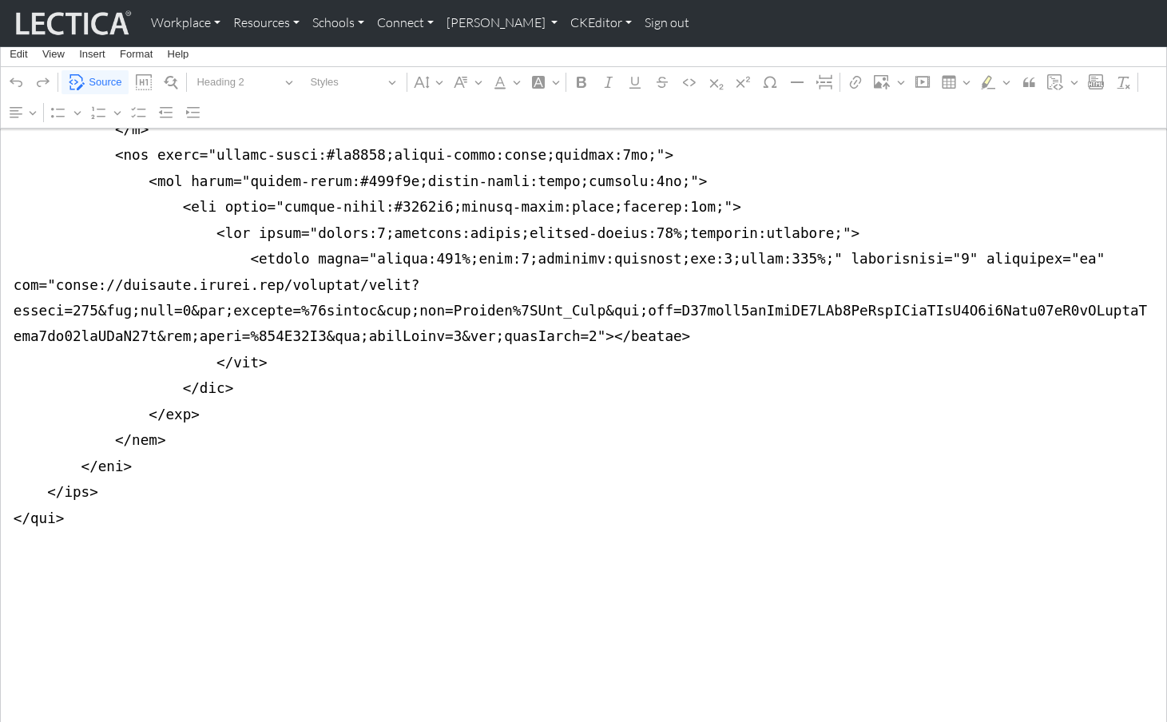
scroll to position [30, 0]
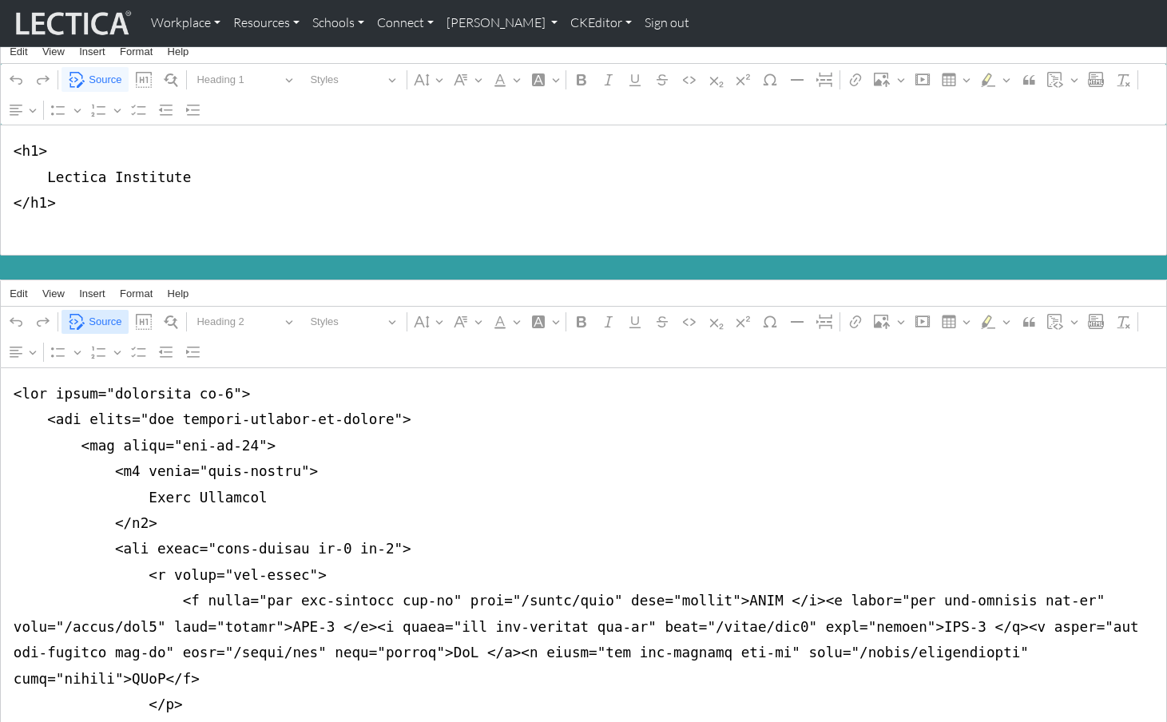
type textarea "<div class="container mb-5"> <div class="row justify-content-md-center"> <div c…"
click at [101, 312] on span "Source" at bounding box center [105, 321] width 33 height 19
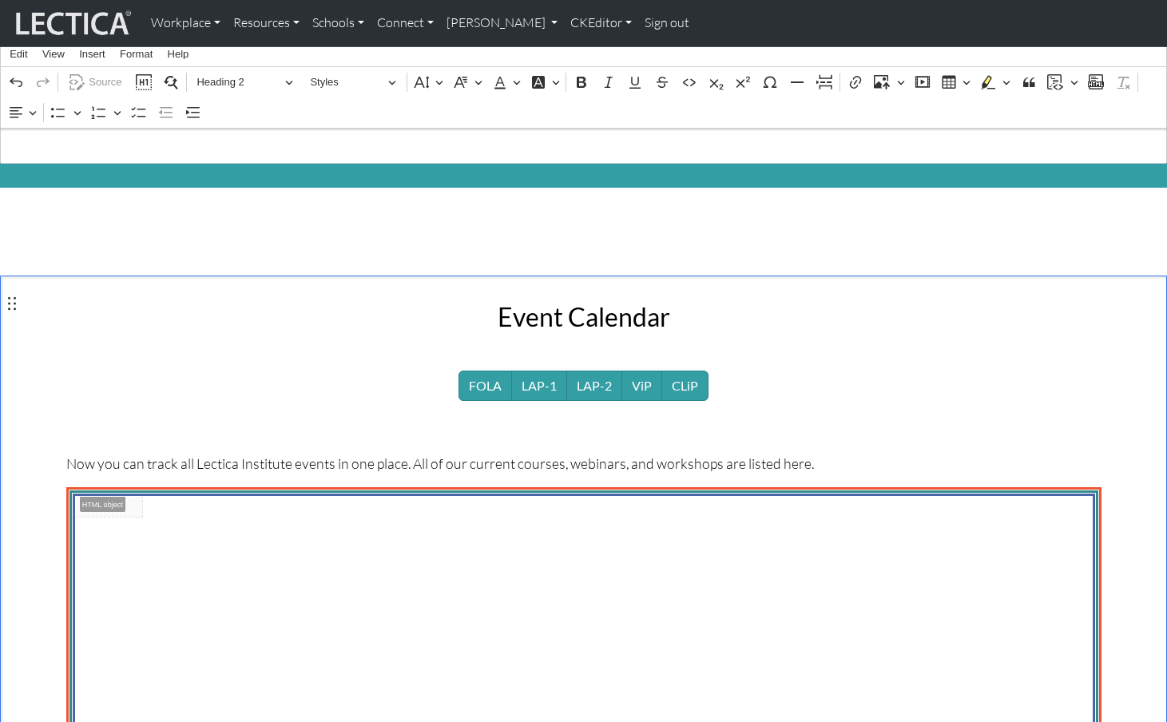
scroll to position [0, 0]
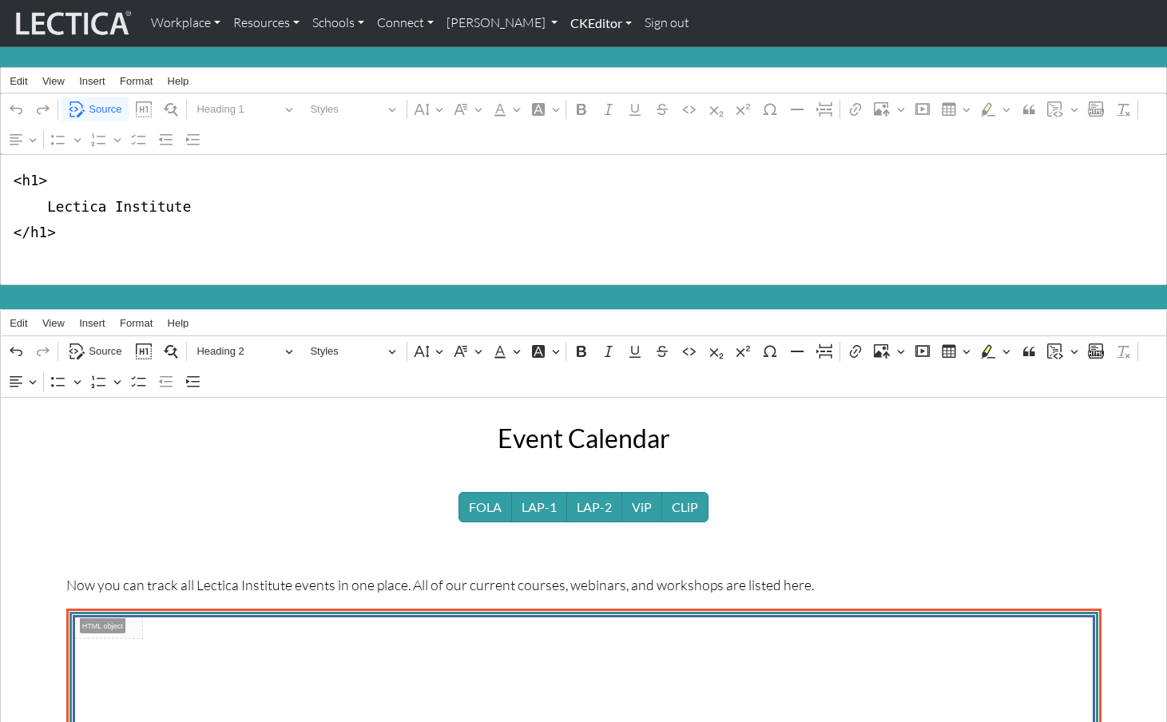
click at [564, 23] on link "CKEditor" at bounding box center [601, 23] width 74 height 34
click at [577, 51] on link "Edit" at bounding box center [593, 59] width 32 height 20
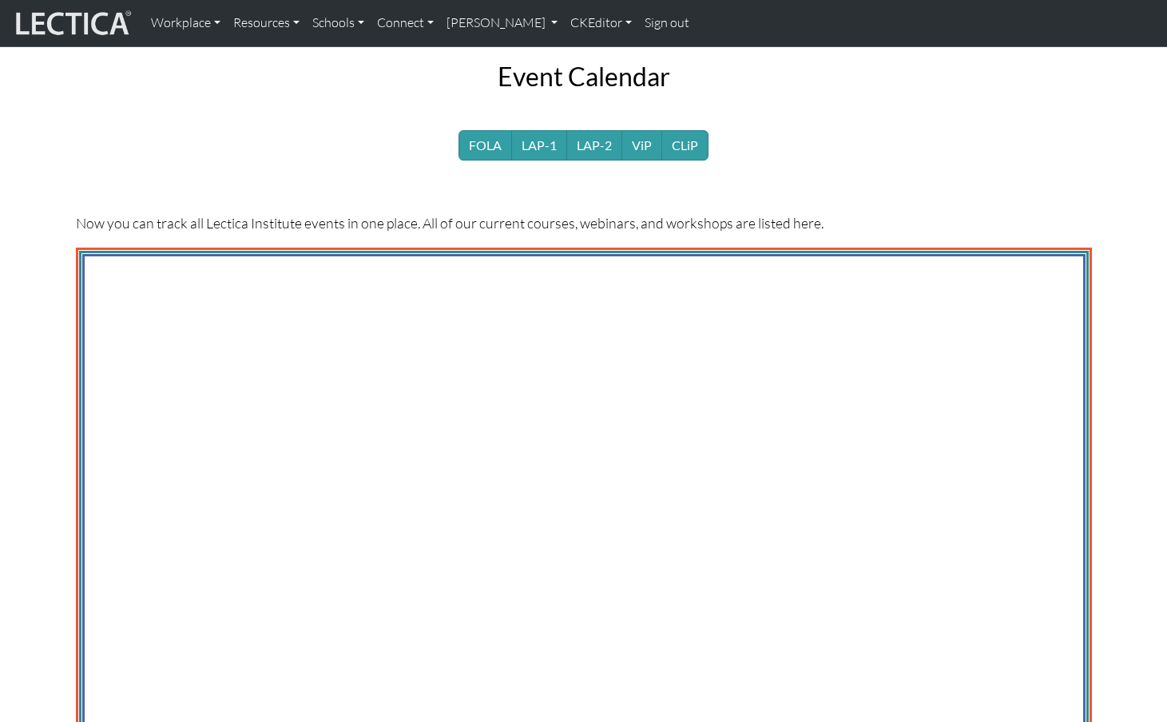
scroll to position [131, 0]
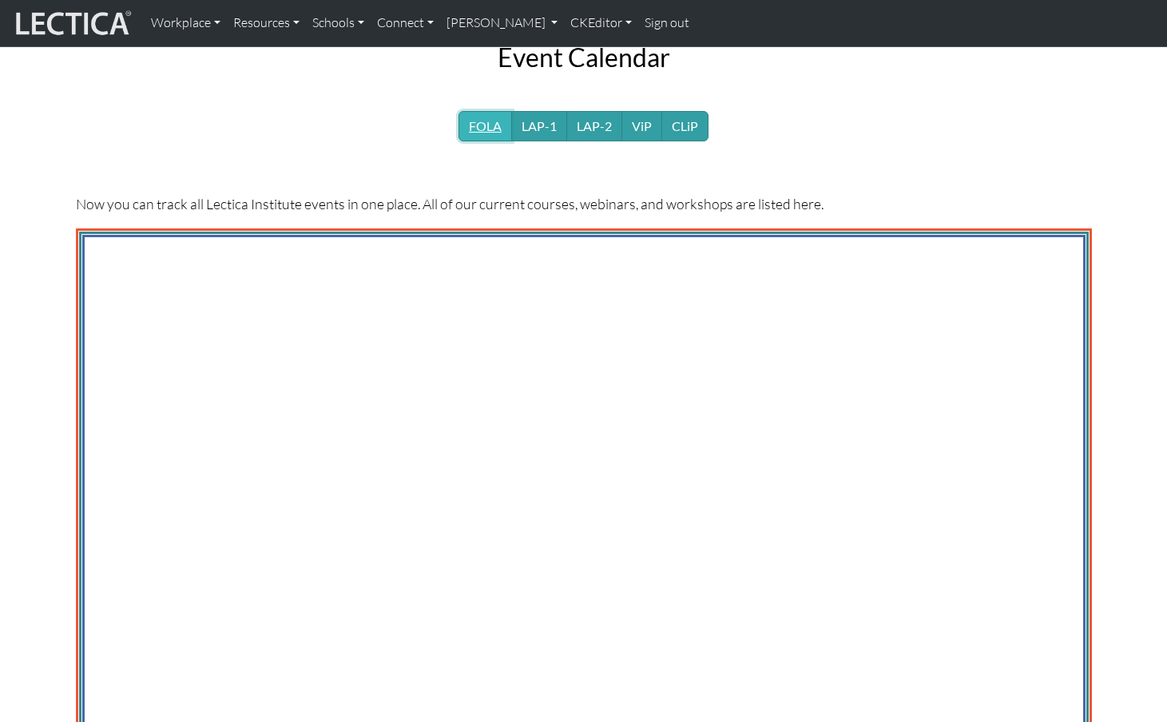
click at [492, 111] on link "FOLA" at bounding box center [486, 126] width 54 height 30
click at [453, 113] on div "FOLA LAP-1 LAP-2 ViP CLiP" at bounding box center [584, 132] width 1016 height 43
click at [564, 22] on link "CKEditor" at bounding box center [601, 23] width 74 height 34
click at [577, 51] on link "Edit" at bounding box center [593, 59] width 32 height 20
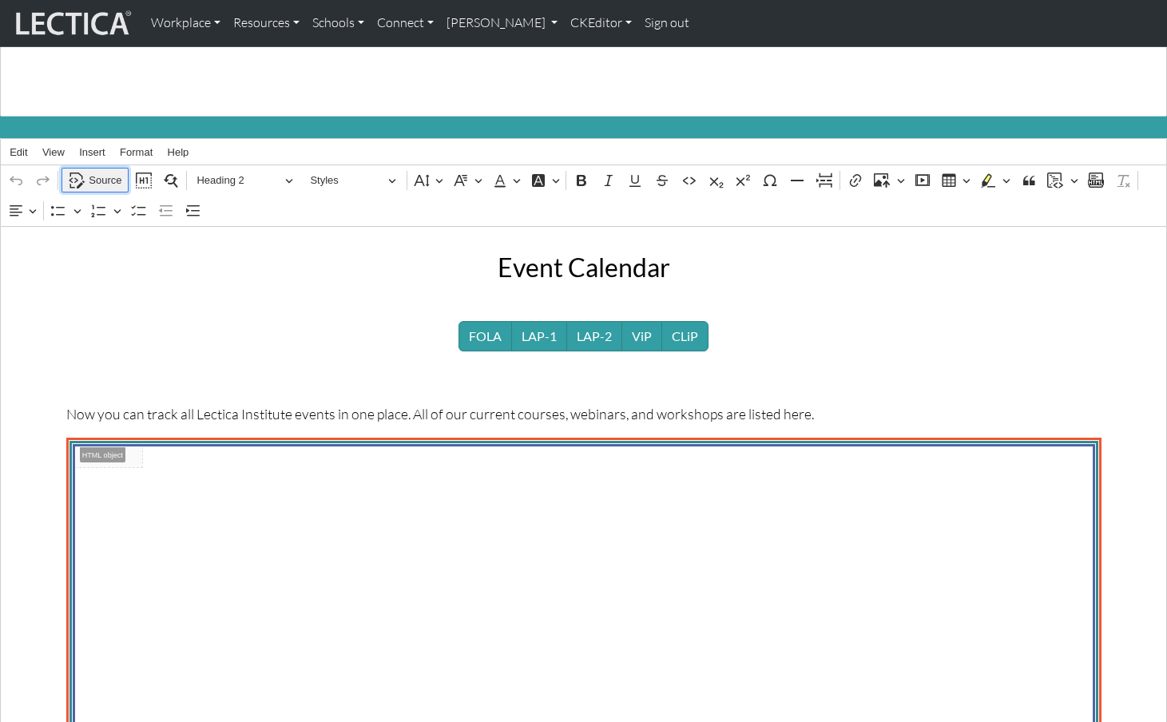
click at [93, 190] on span "Source" at bounding box center [105, 180] width 33 height 19
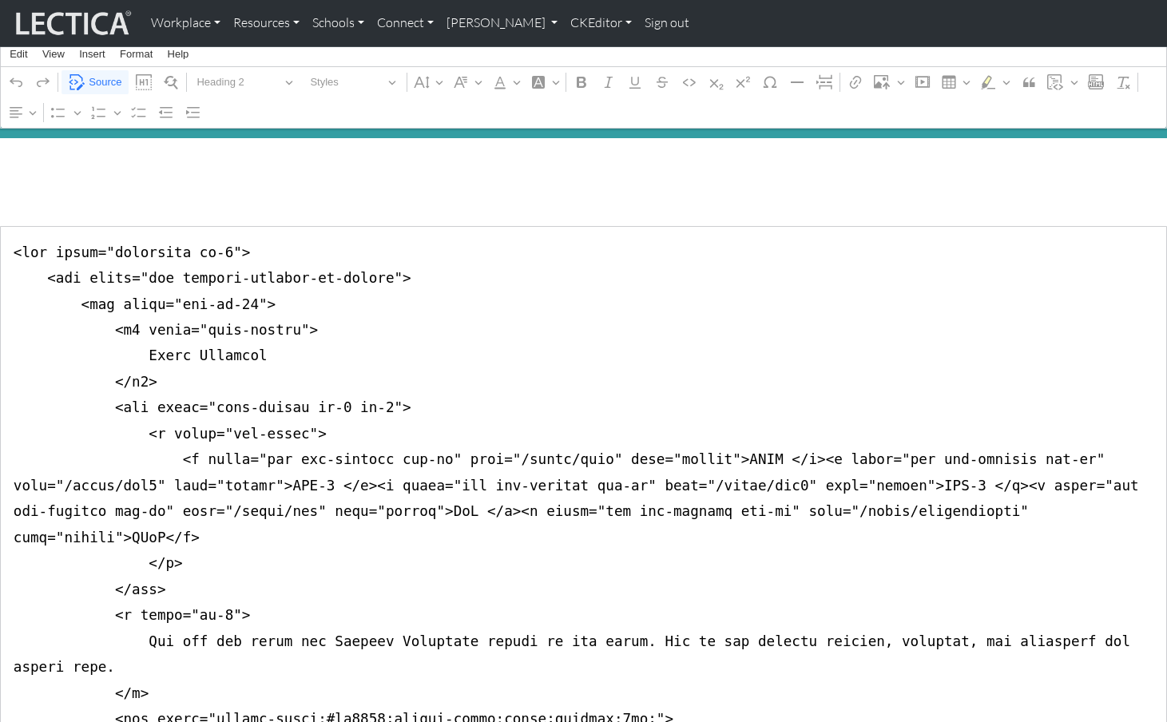
drag, startPoint x: 355, startPoint y: 316, endPoint x: 963, endPoint y: 313, distance: 608.8
click at [963, 313] on textarea "Source code editing area" at bounding box center [583, 667] width 1167 height 883
type textarea "<div class="container mb-5"> <div class="row justify-content-md-center"> <div c…"
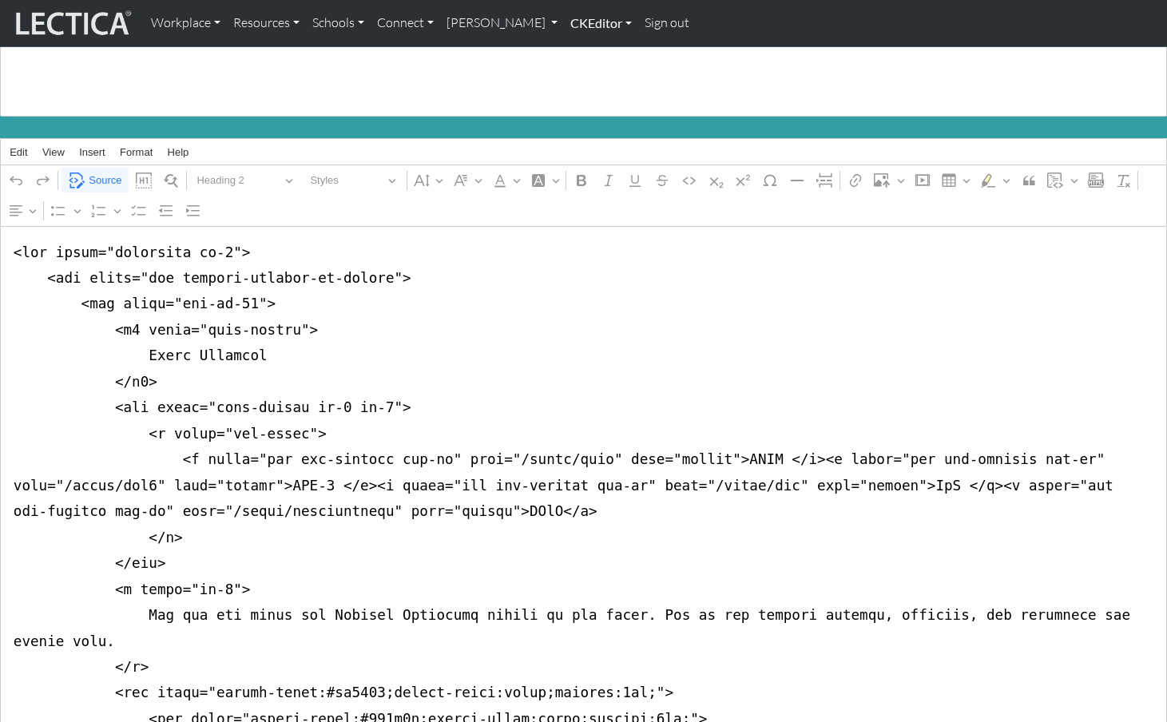
click at [564, 20] on link "CKEditor" at bounding box center [601, 23] width 74 height 34
click at [577, 55] on link "Edit" at bounding box center [593, 59] width 32 height 20
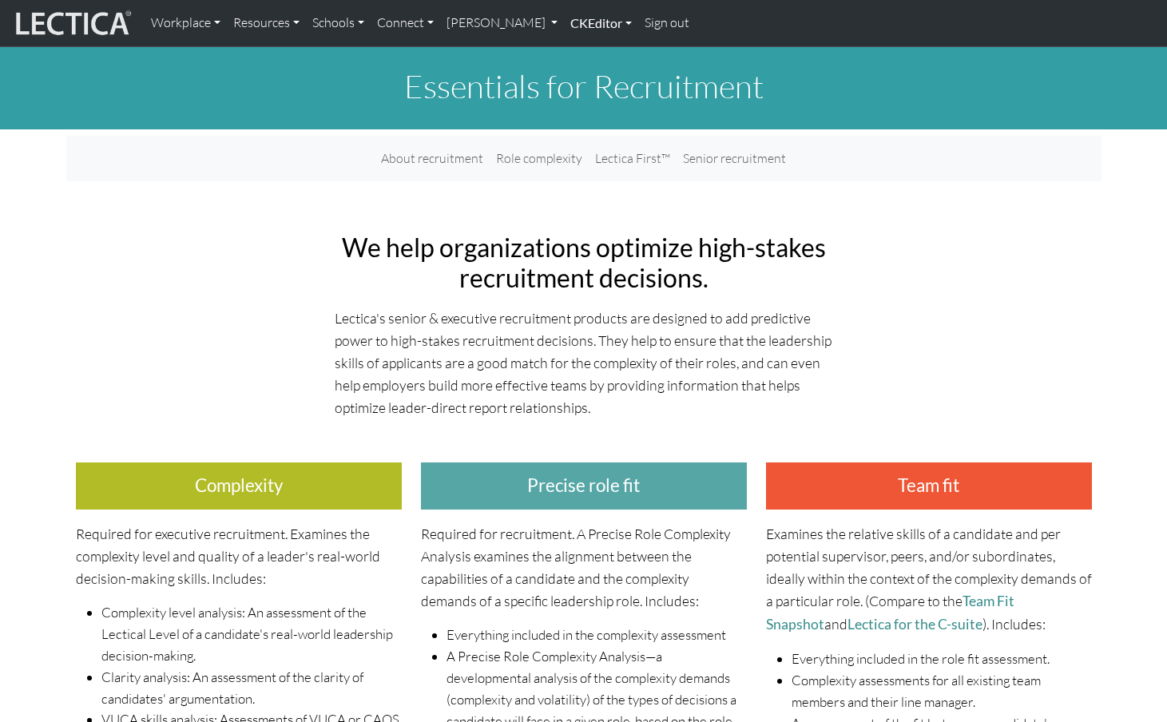
click at [564, 27] on link "CKEditor" at bounding box center [601, 23] width 74 height 34
click at [577, 60] on link "Edit" at bounding box center [593, 59] width 32 height 20
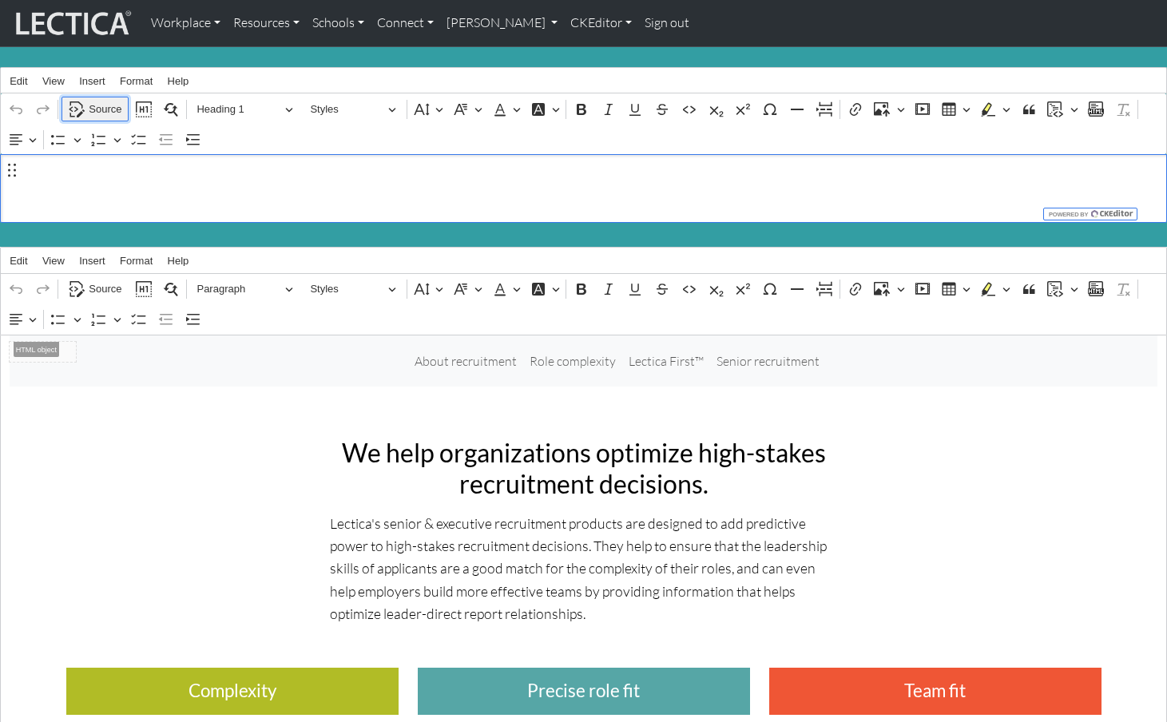
click at [100, 109] on span "Source" at bounding box center [105, 109] width 33 height 19
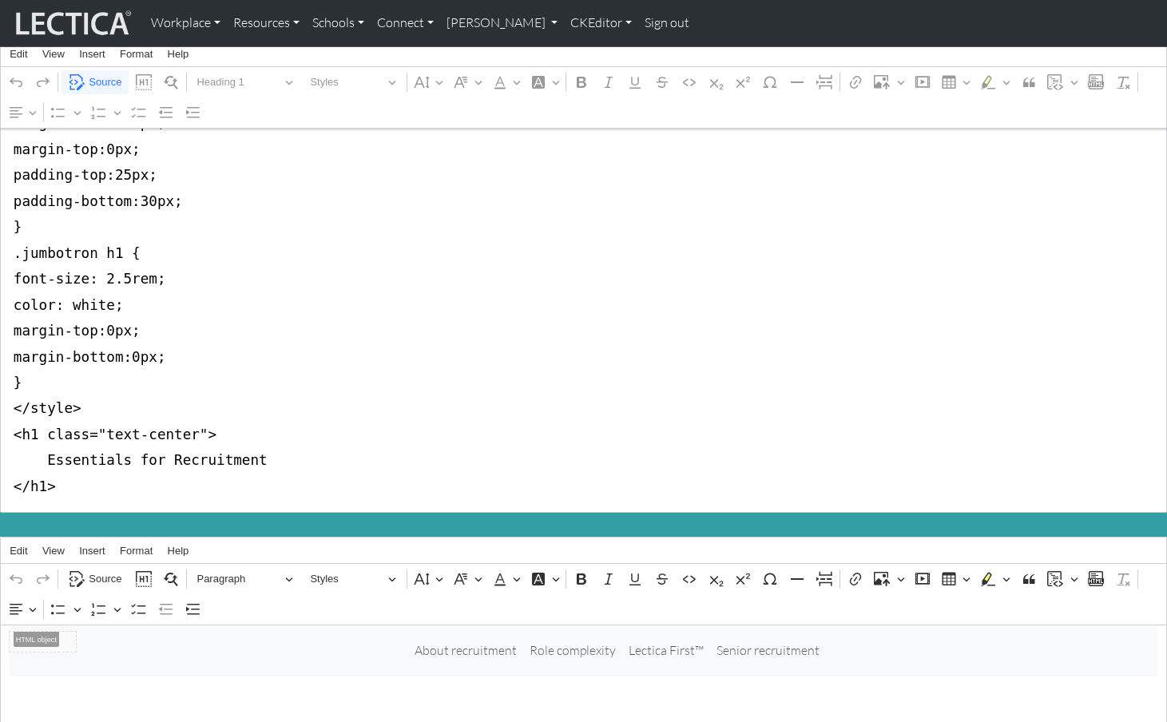
scroll to position [114, 0]
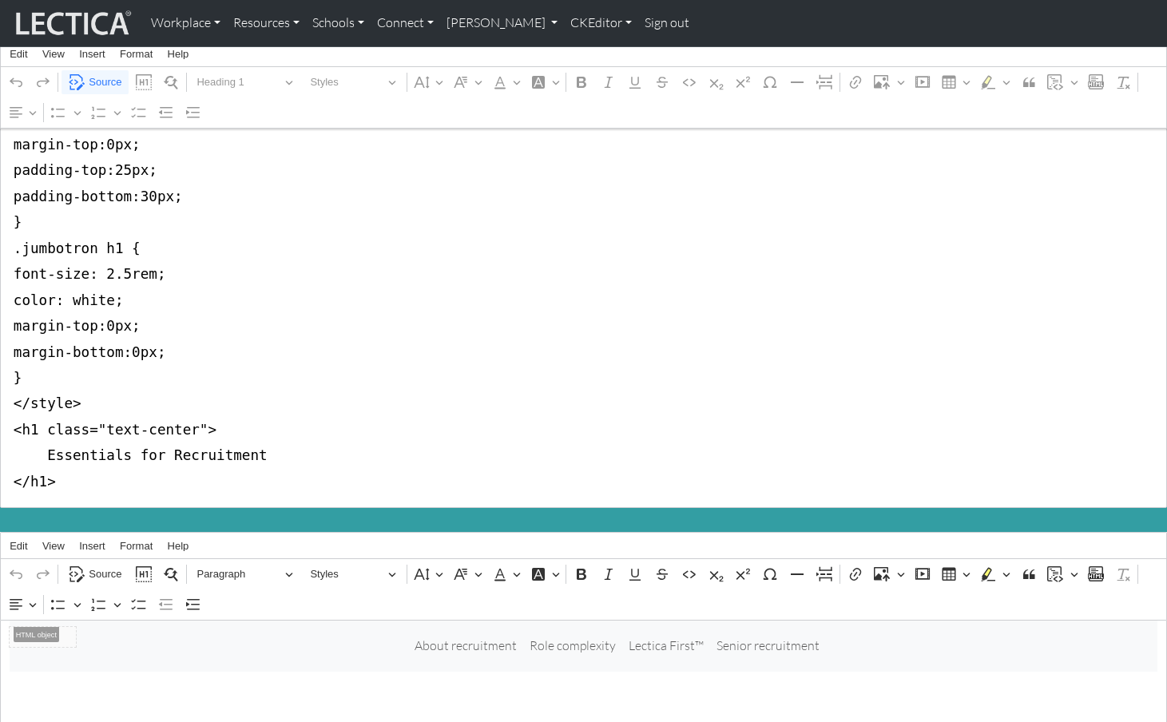
drag, startPoint x: 37, startPoint y: 403, endPoint x: 192, endPoint y: 403, distance: 155.0
click at [192, 403] on textarea "<style type="text/css">.jumbotron-fluid { background-color:#339ea3; margin-bott…" at bounding box center [583, 275] width 1167 height 468
drag, startPoint x: 93, startPoint y: 381, endPoint x: -6, endPoint y: 58, distance: 337.6
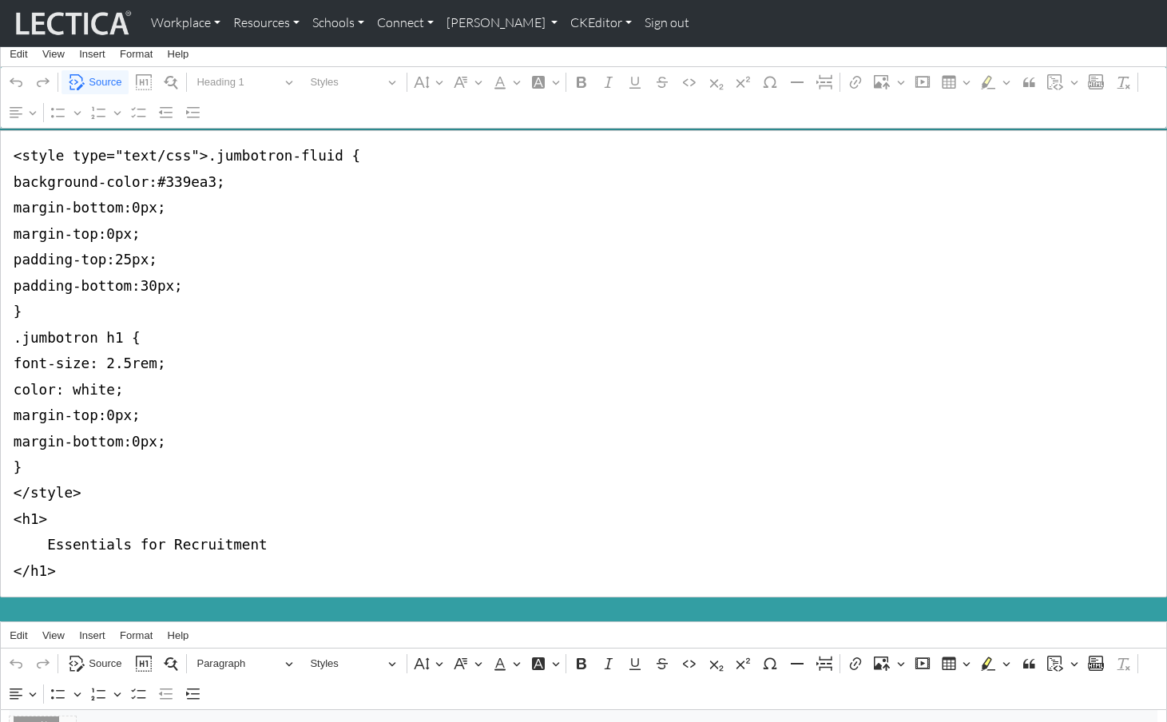
scroll to position [0, 0]
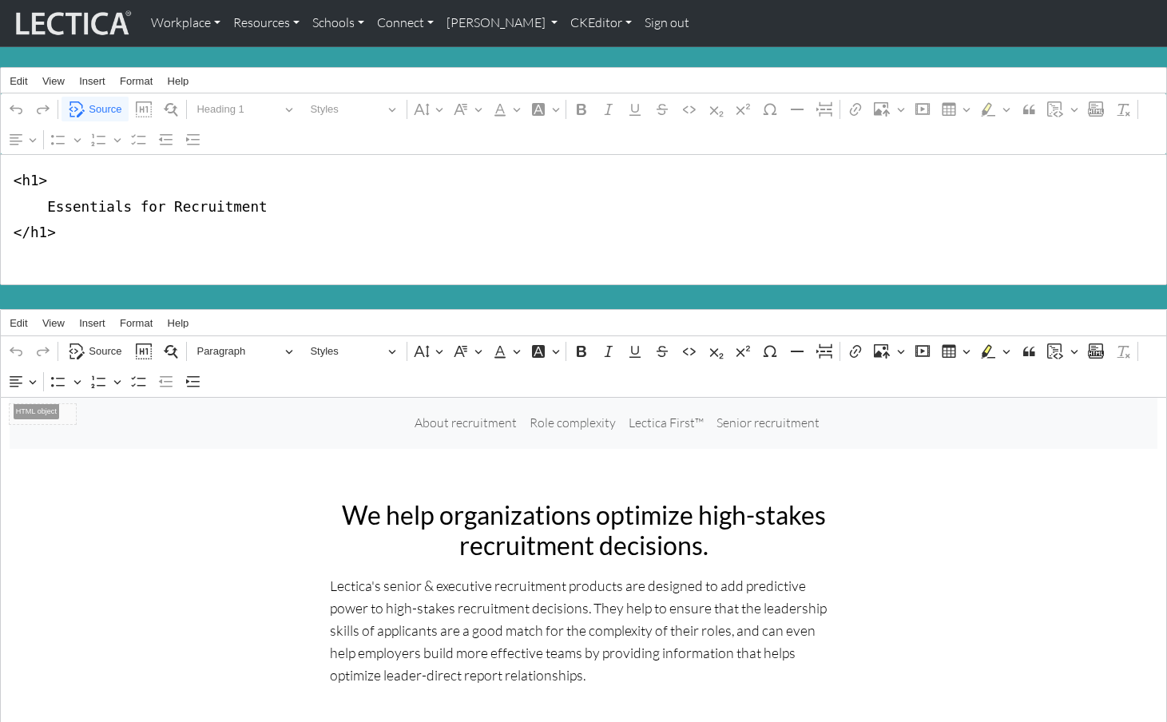
click at [10, 209] on textarea "<h1> Essentials for Recruitment </h1>" at bounding box center [583, 219] width 1167 height 131
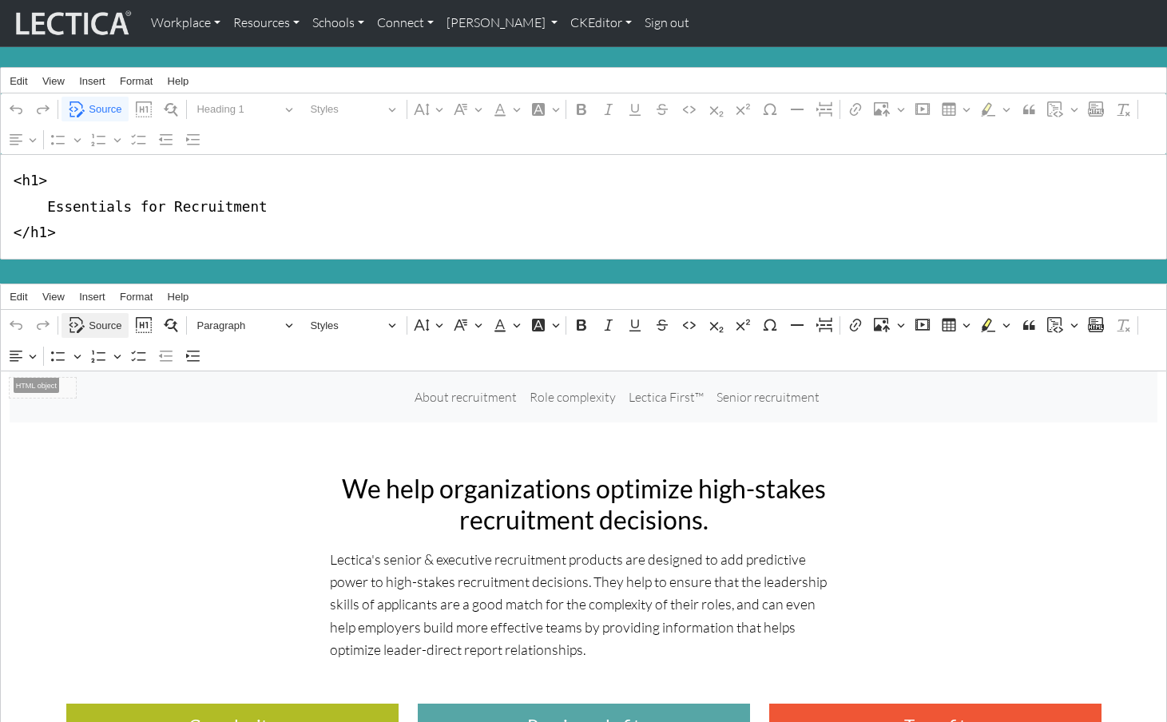
type textarea "<h1> Essentials for Recruitment </h1>"
click at [101, 316] on span "Source" at bounding box center [105, 325] width 33 height 19
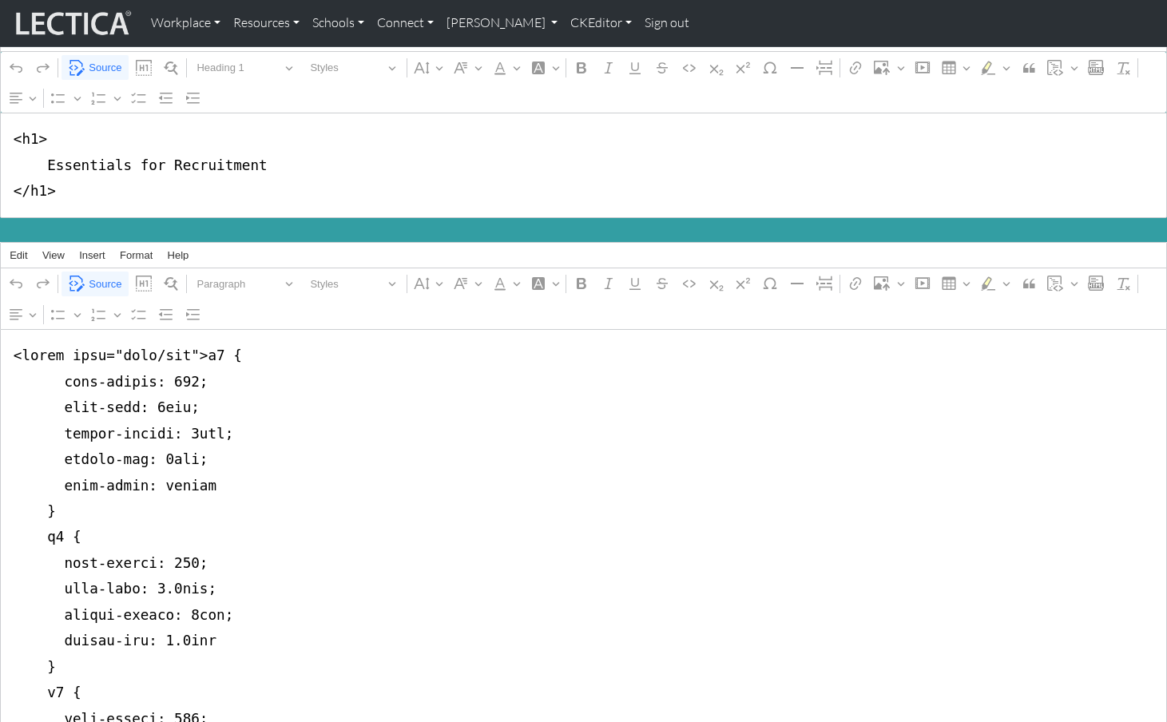
scroll to position [93, 0]
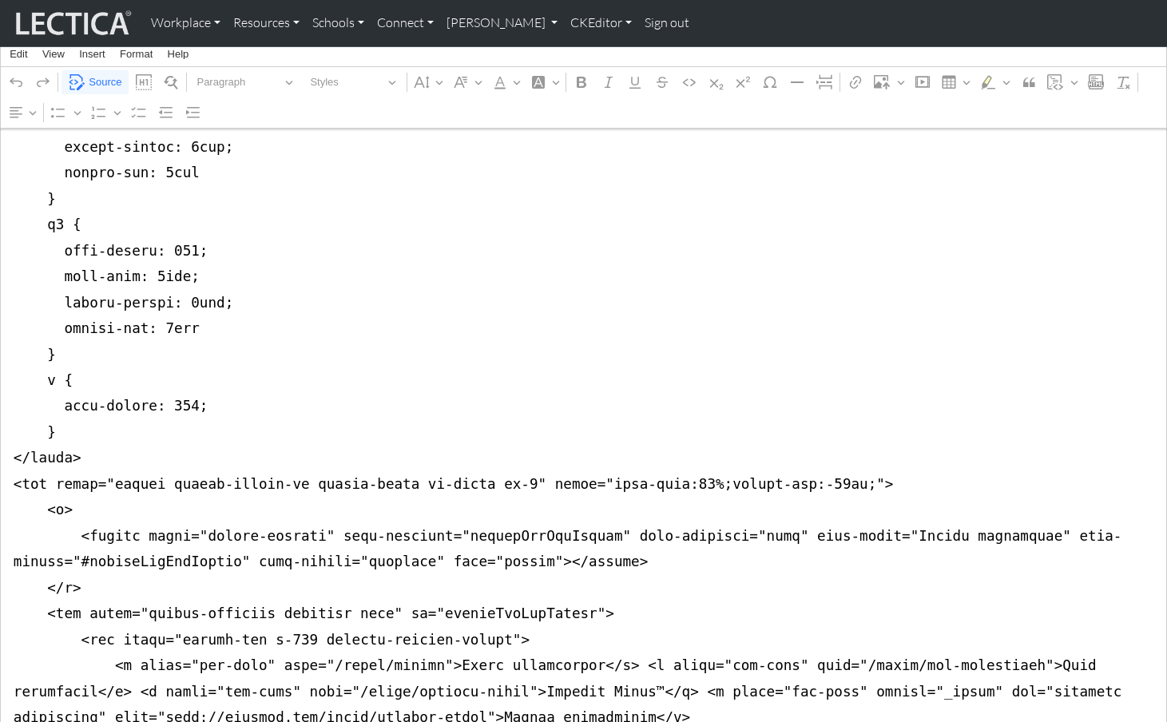
scroll to position [678, 0]
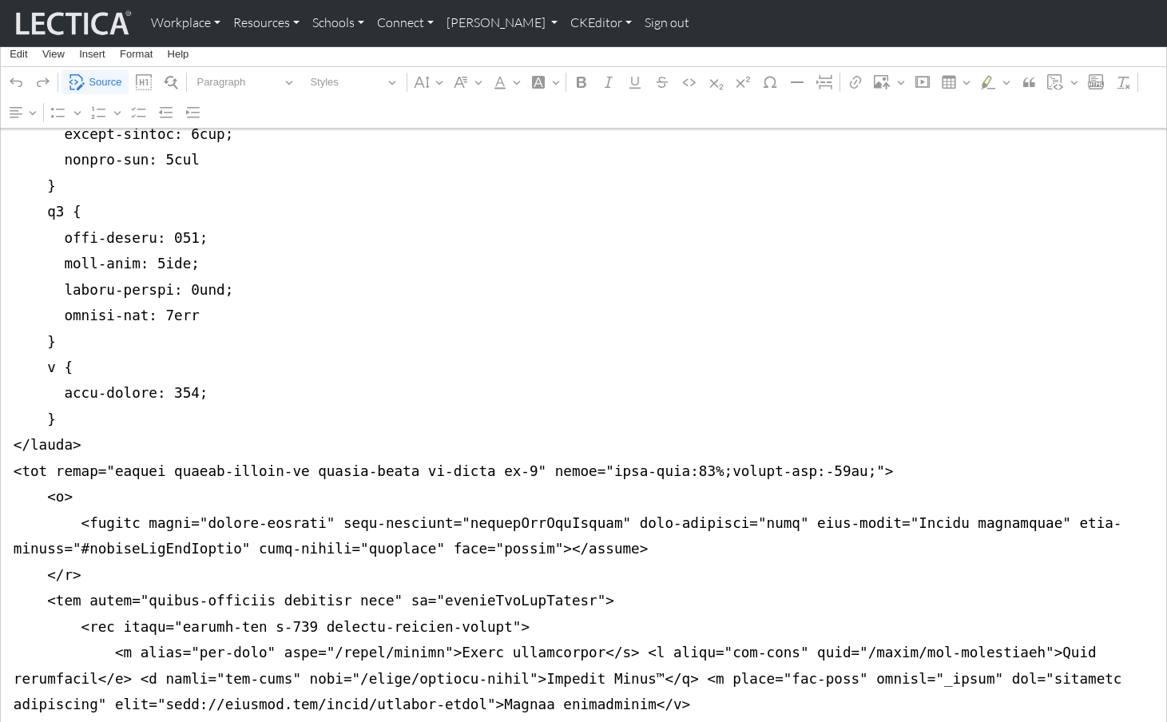
drag, startPoint x: 11, startPoint y: 293, endPoint x: 10, endPoint y: 413, distance: 119.8
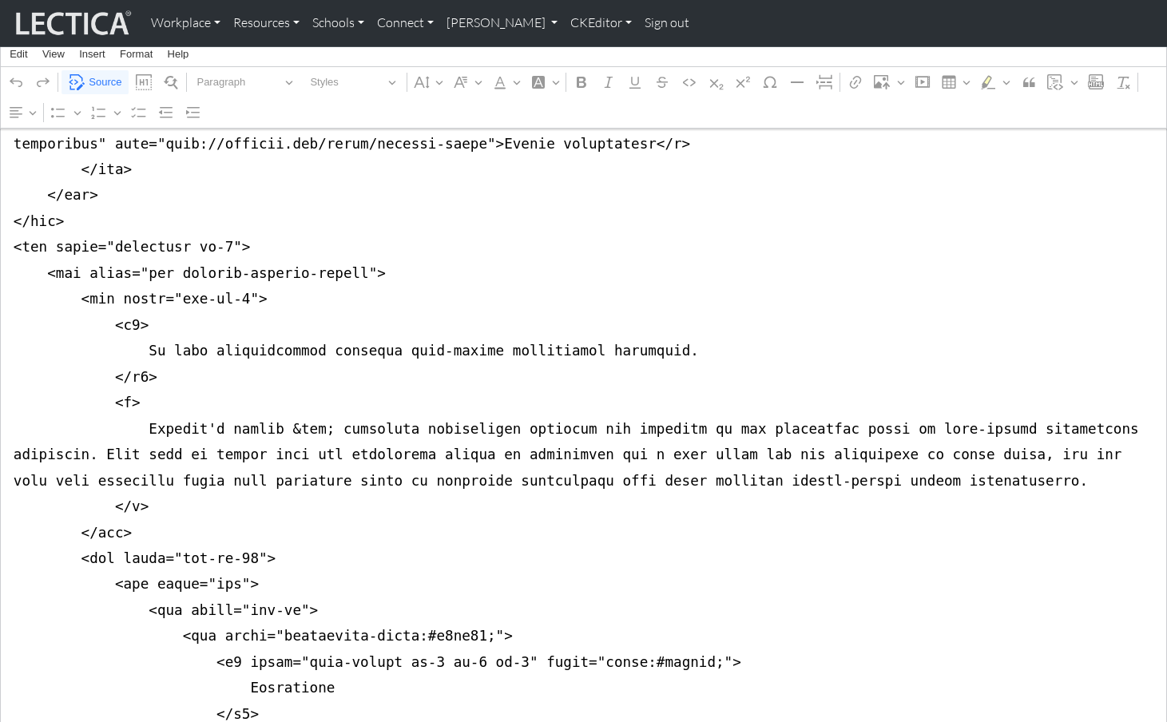
scroll to position [511, 0]
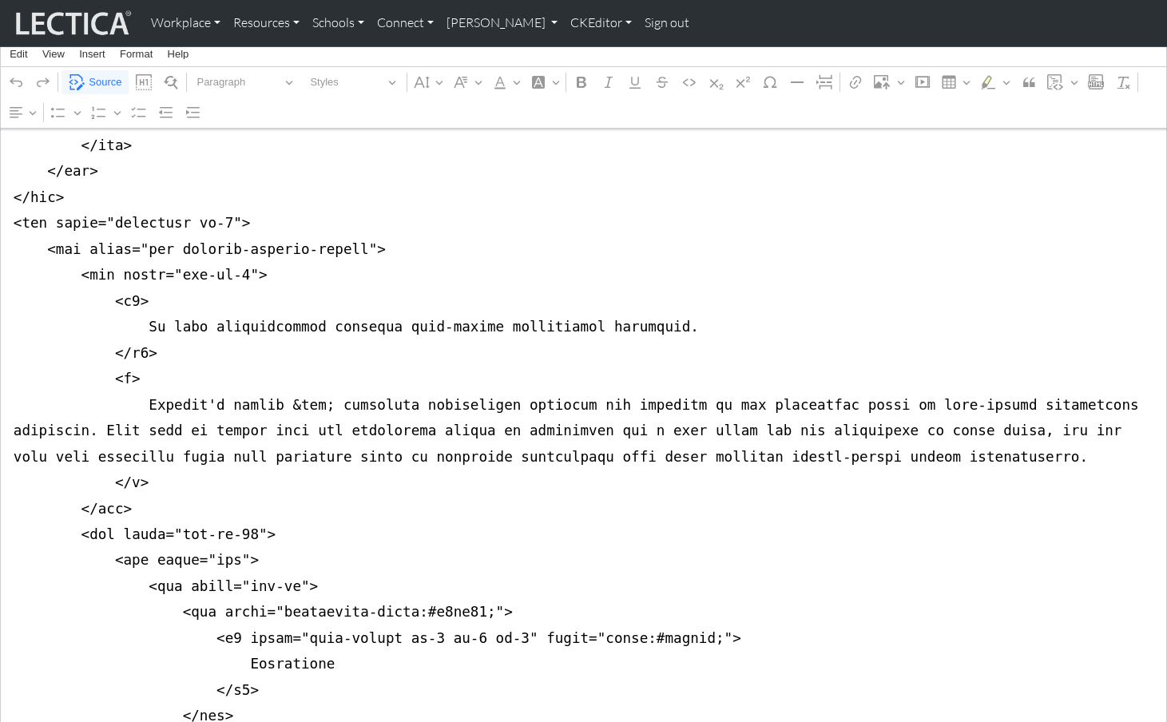
type textarea "<nav class="navbar navbar-expand-lg navbar-light bg-light mb-5" style="font-siz…"
click at [90, 76] on span "Source" at bounding box center [105, 82] width 33 height 19
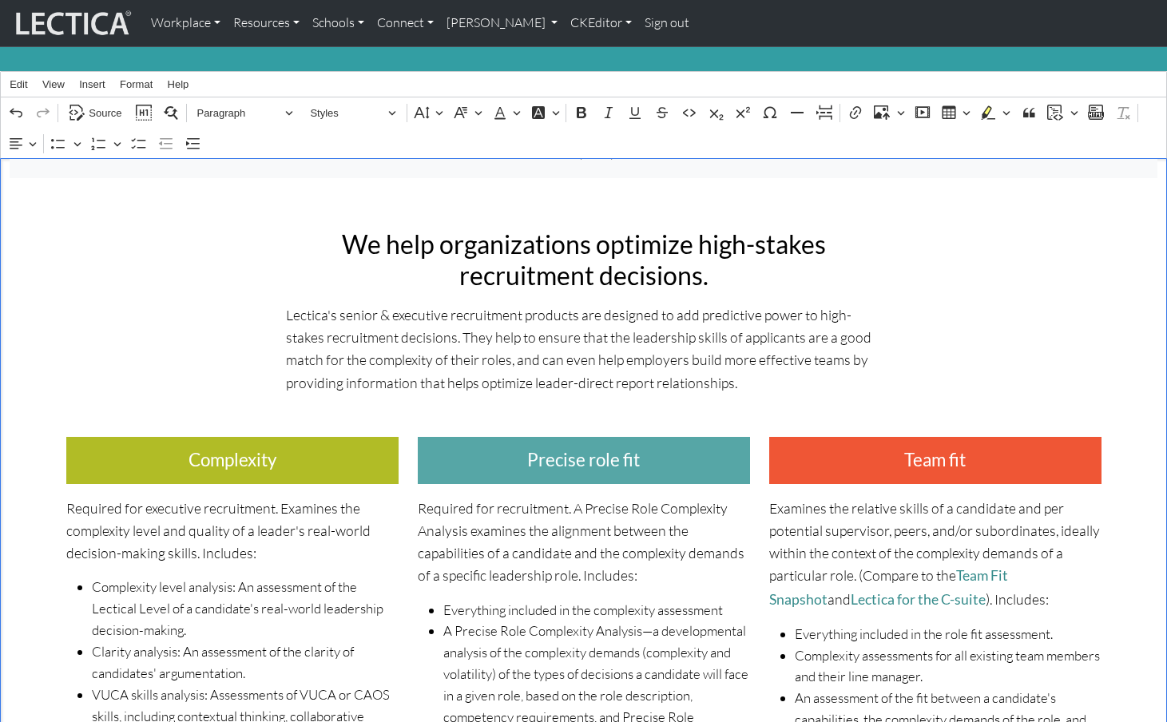
scroll to position [211, 0]
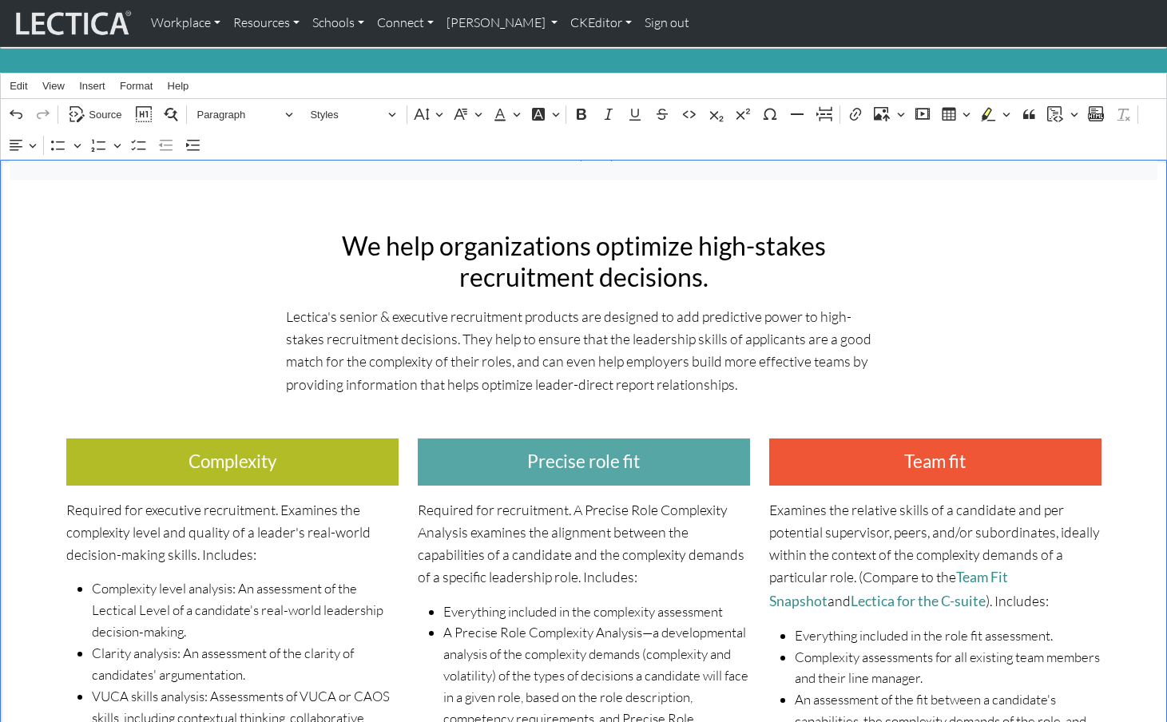
click at [669, 236] on h2 "We help organizations optimize high-stakes recruitment decisions." at bounding box center [584, 262] width 596 height 62
drag, startPoint x: 747, startPoint y: 234, endPoint x: 780, endPoint y: 229, distance: 33.1
click at [747, 234] on h2 "We help organizations optimize high-stakes recruitment decisions." at bounding box center [584, 262] width 596 height 62
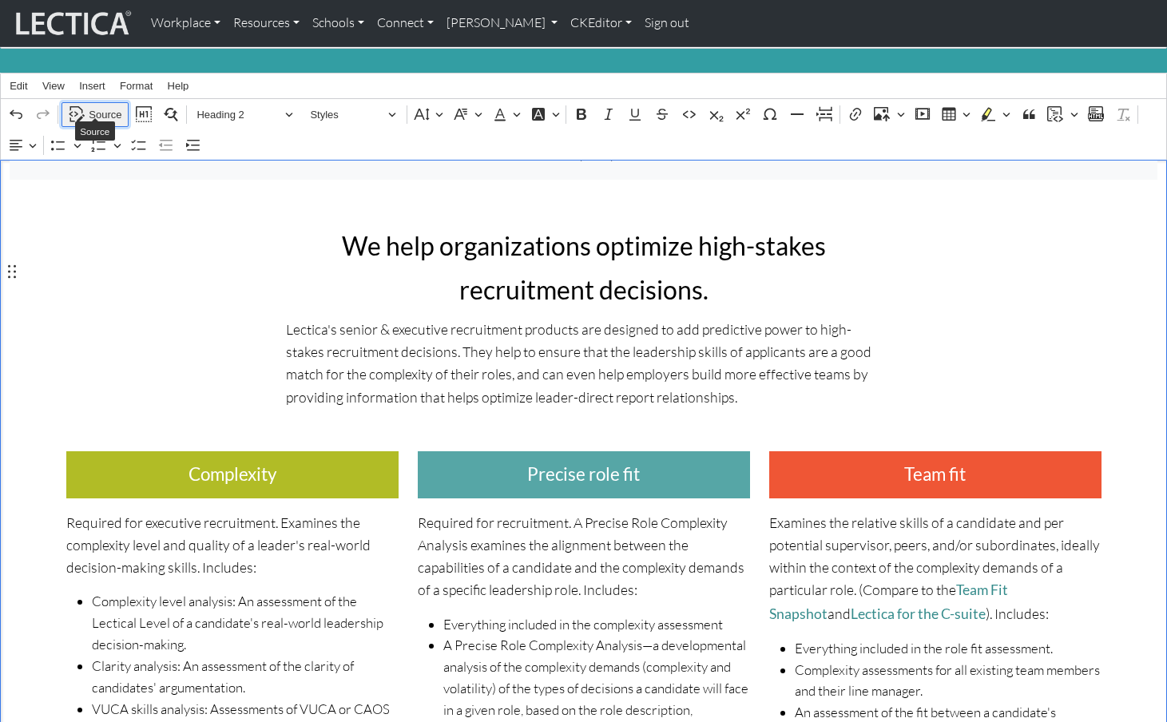
click at [98, 107] on span "Source" at bounding box center [105, 114] width 33 height 19
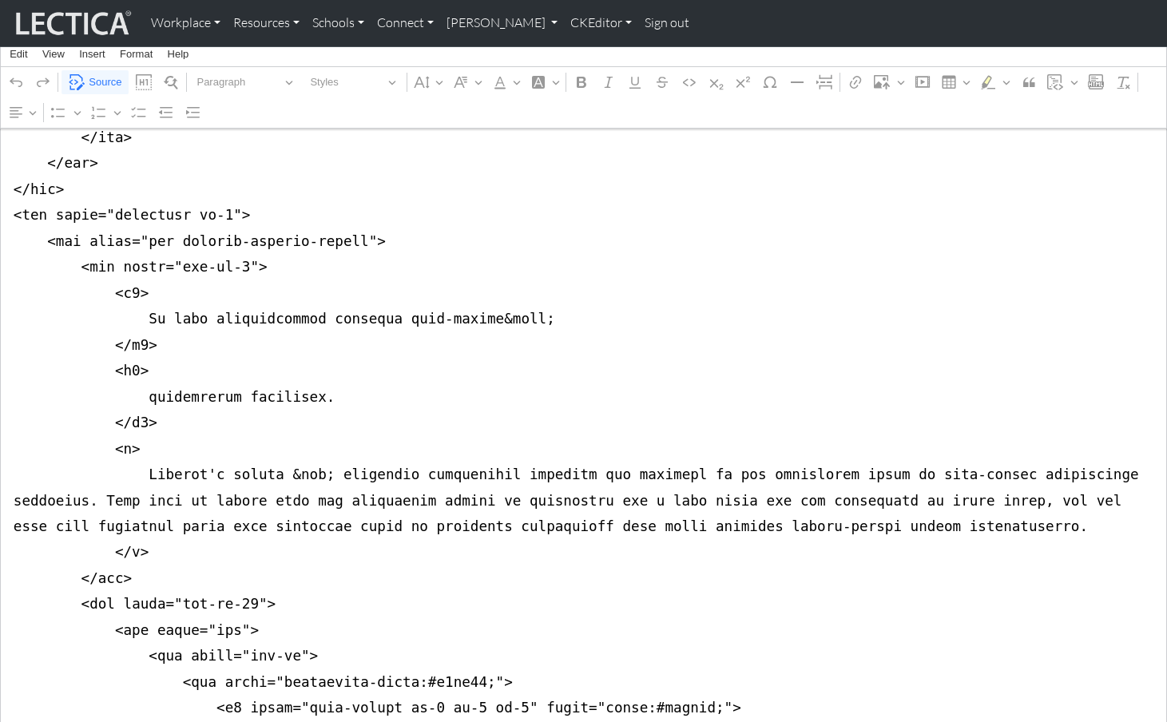
scroll to position [549, 0]
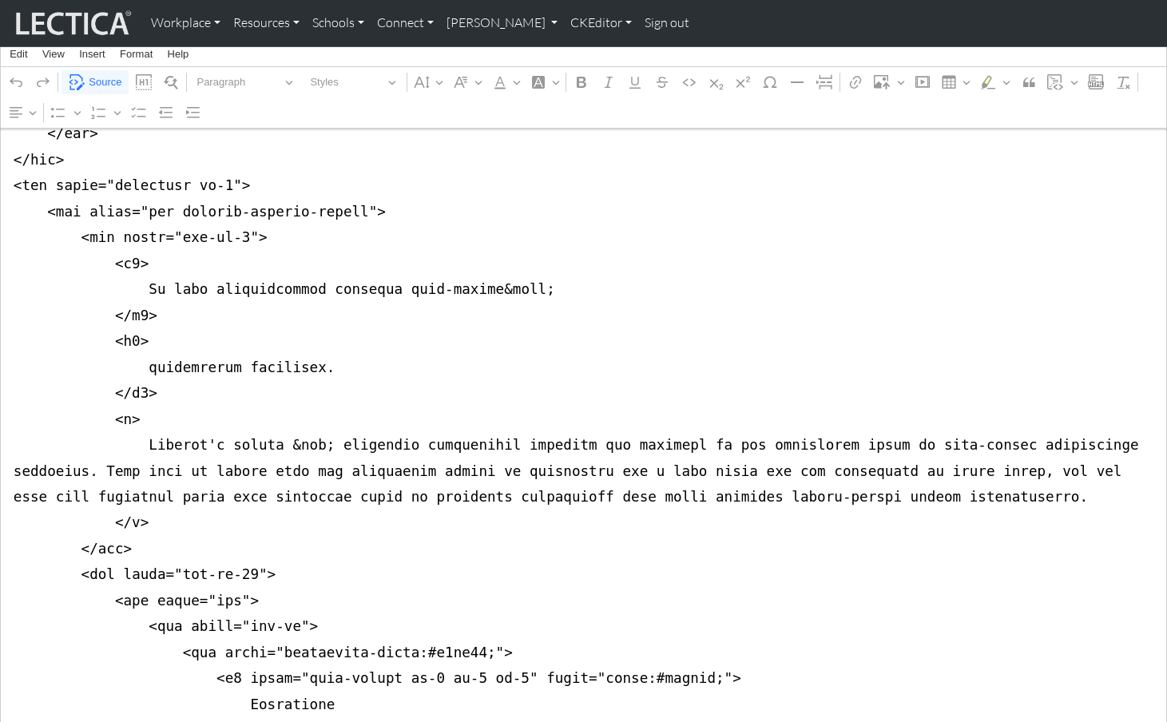
drag, startPoint x: 474, startPoint y: 252, endPoint x: 519, endPoint y: 252, distance: 45.5
drag, startPoint x: 9, startPoint y: 274, endPoint x: 7, endPoint y: 316, distance: 41.6
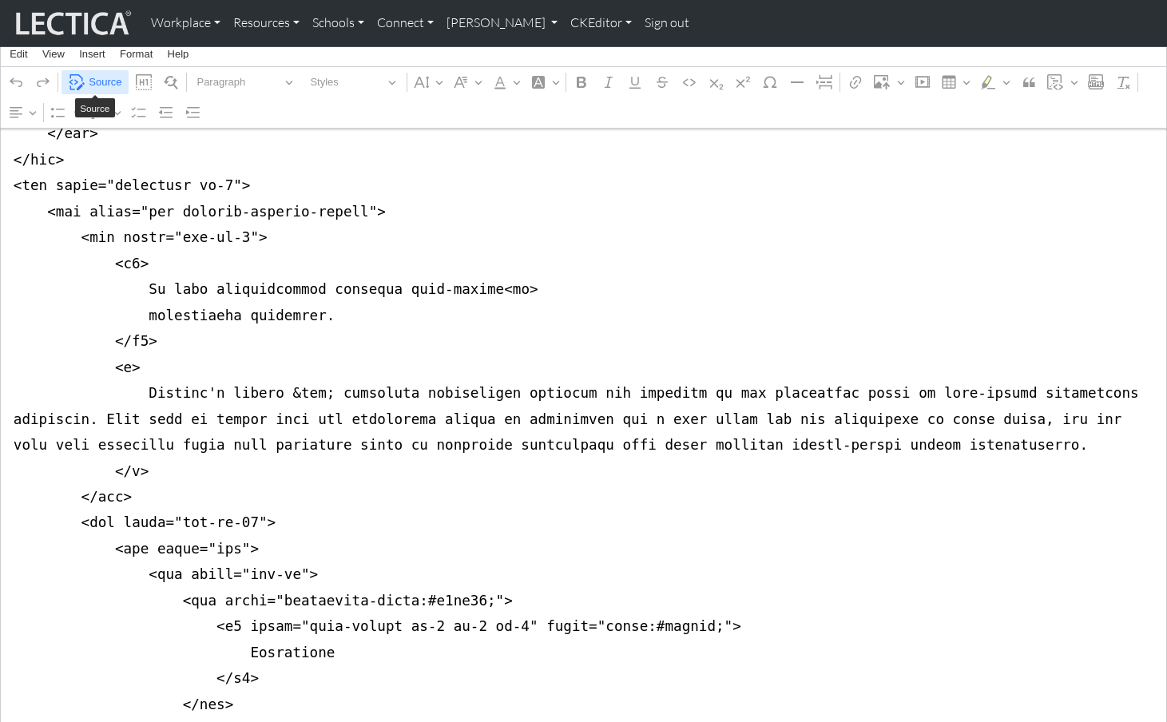
type textarea "<nav class="navbar navbar-expand-lg navbar-light bg-light mb-5" style="font-siz…"
click at [105, 81] on span "Source" at bounding box center [105, 82] width 33 height 19
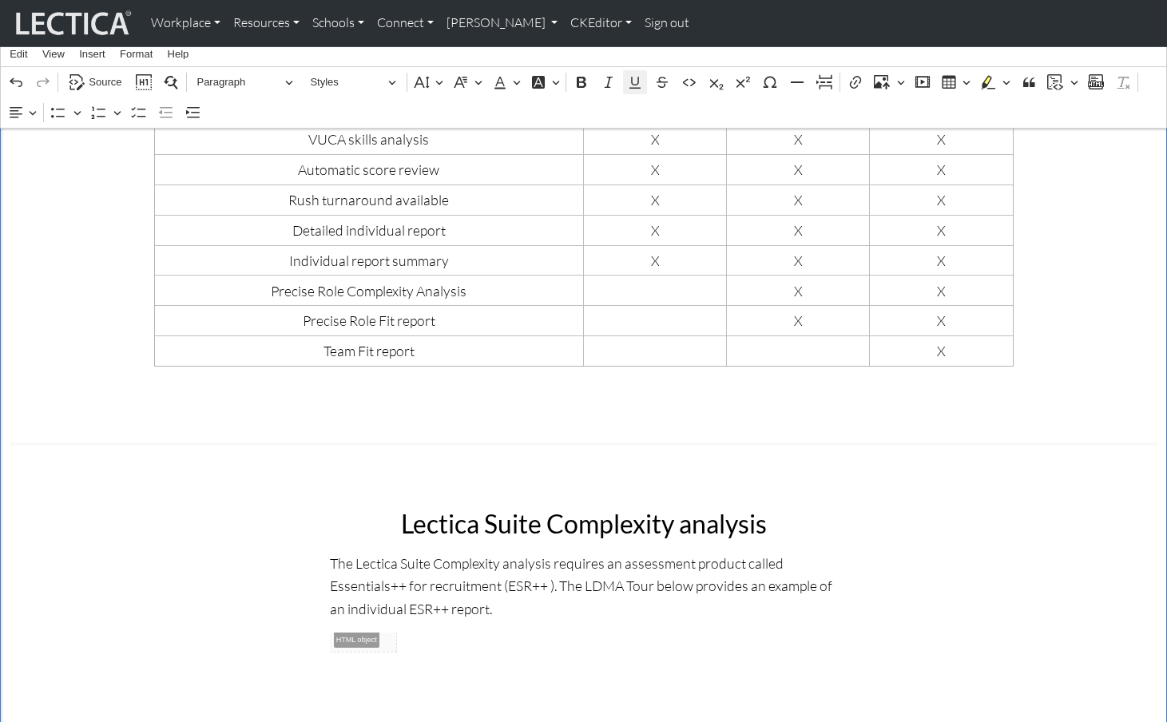
scroll to position [1089, 0]
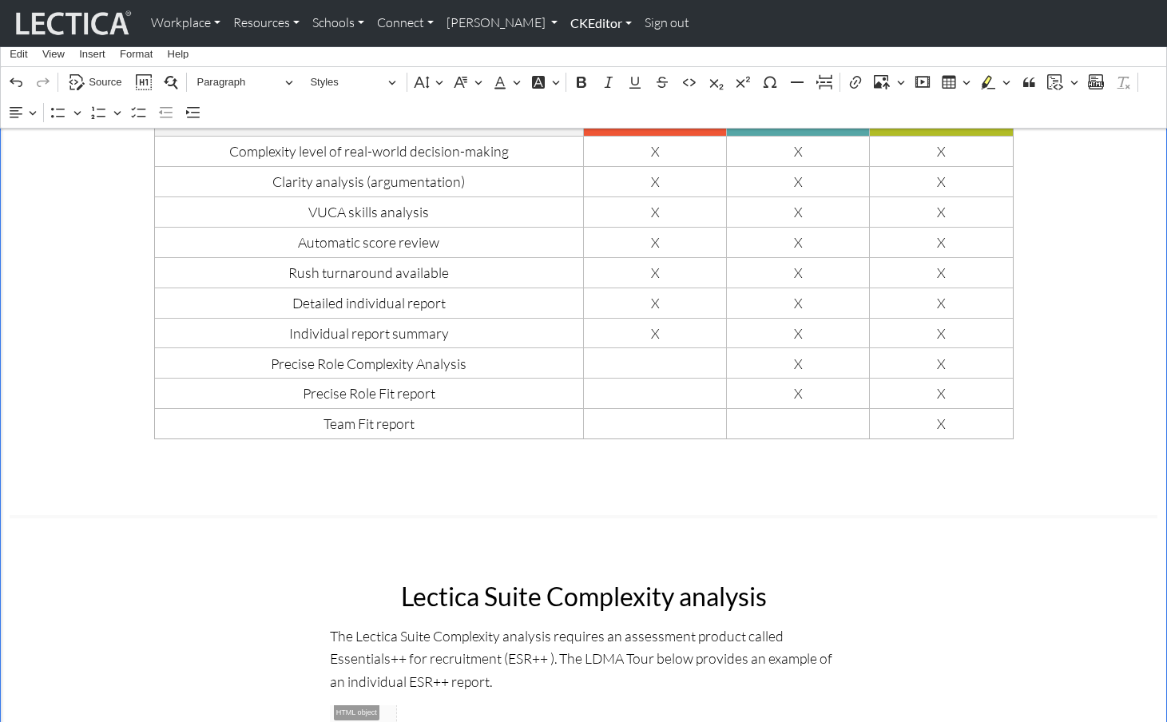
click at [564, 21] on link "CKEditor" at bounding box center [601, 23] width 74 height 34
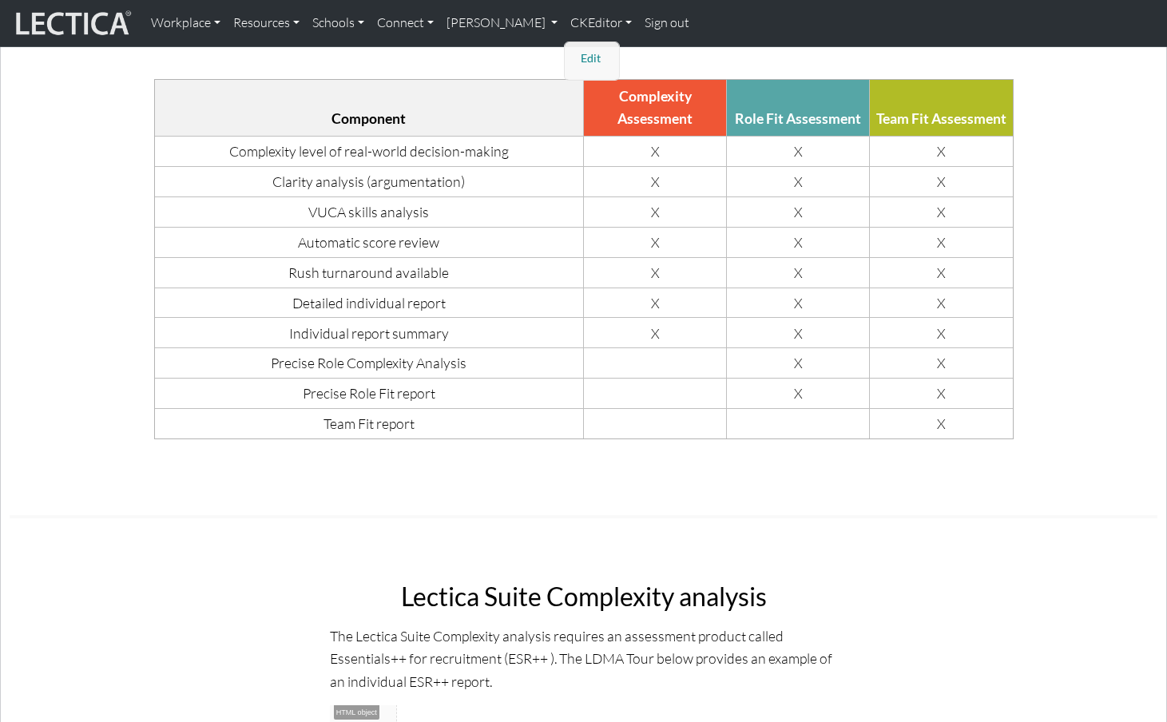
click at [577, 53] on link "Edit" at bounding box center [593, 59] width 32 height 20
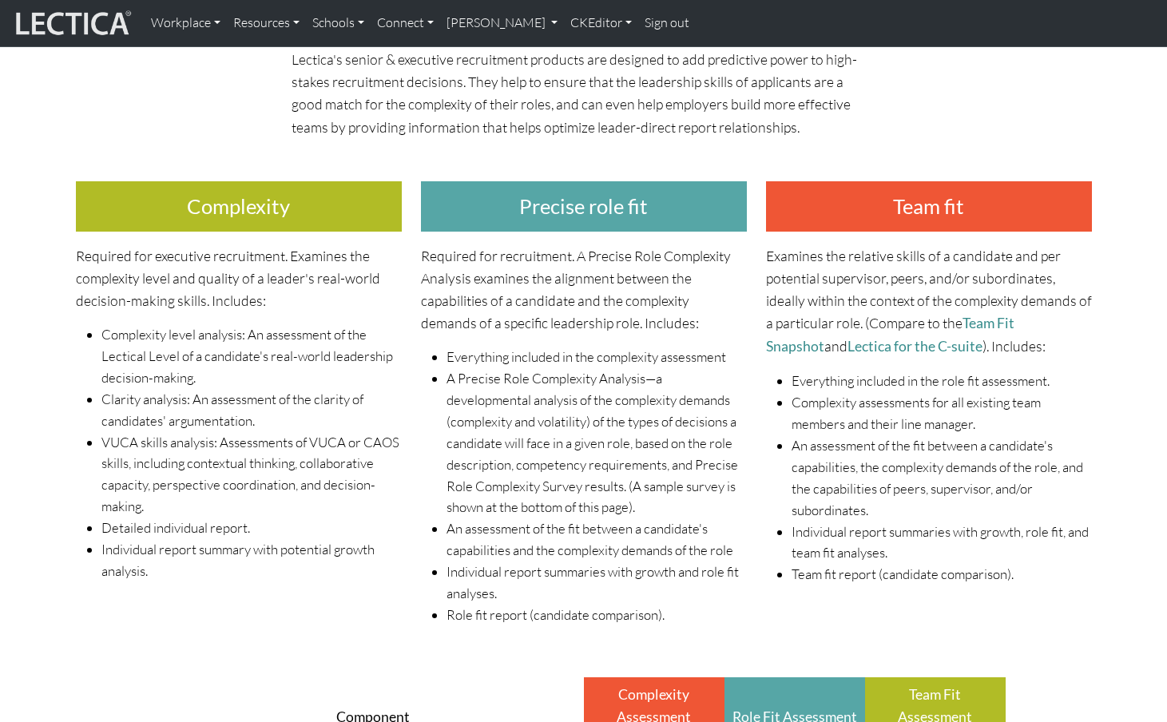
scroll to position [0, 0]
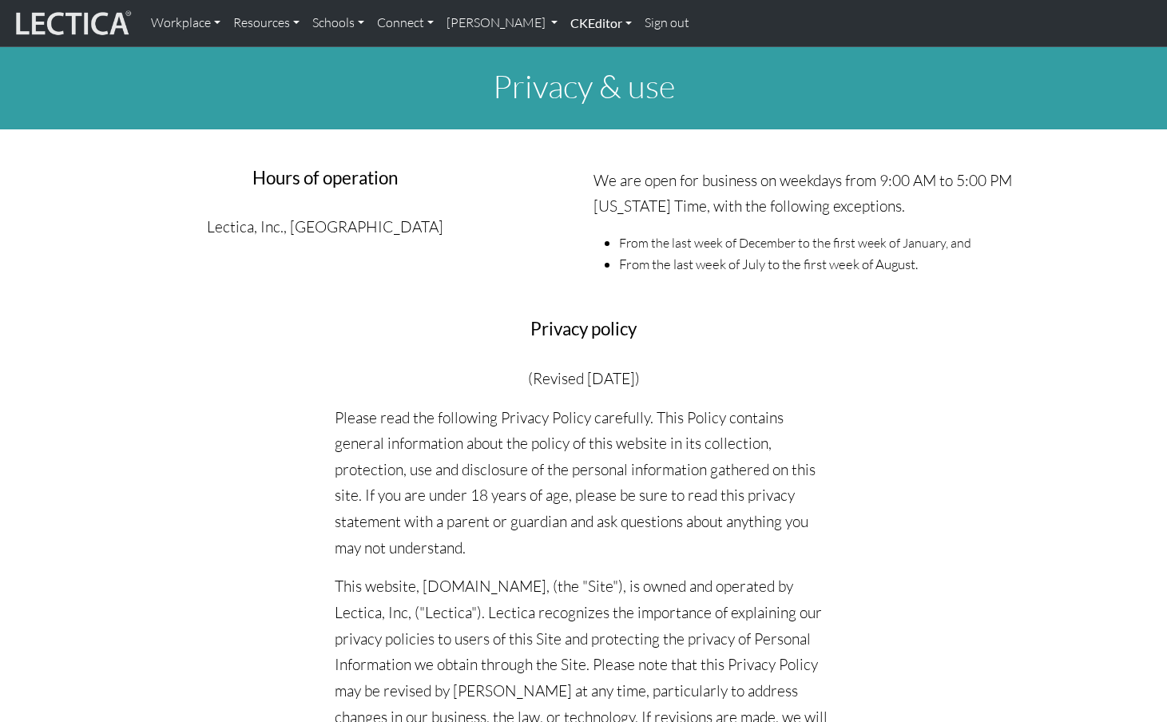
click at [564, 22] on link "CKEditor" at bounding box center [601, 23] width 74 height 34
click at [577, 50] on link "Edit" at bounding box center [593, 59] width 32 height 20
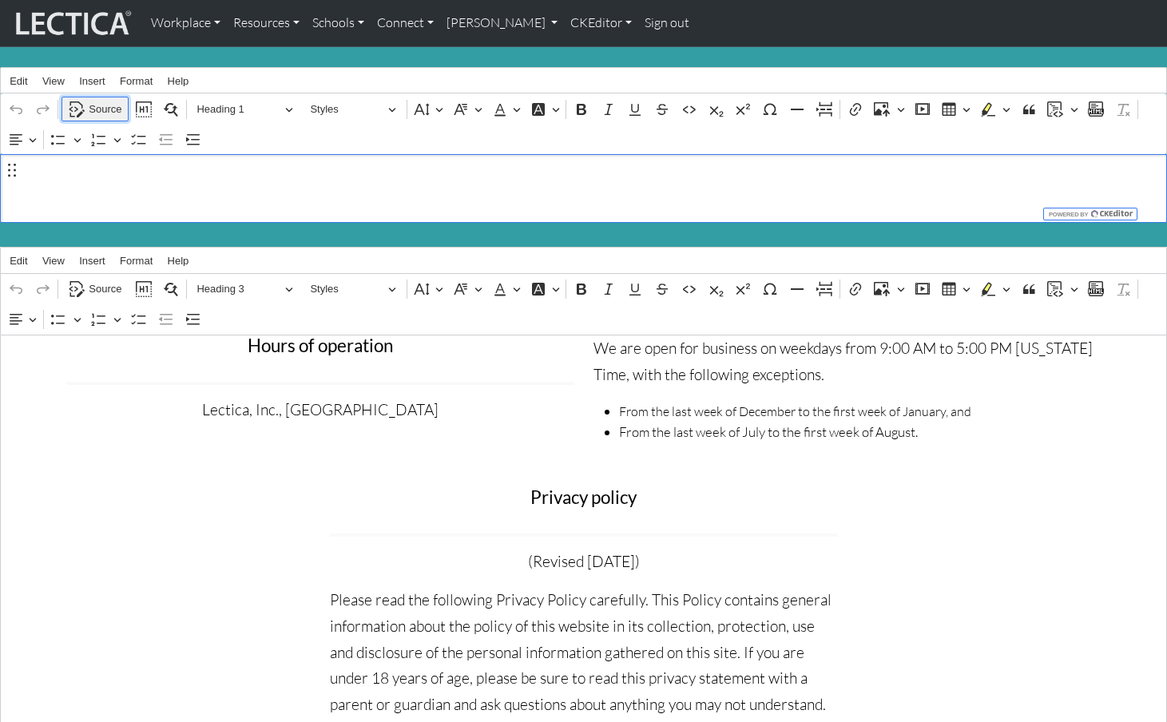
click at [105, 105] on span "Source" at bounding box center [105, 109] width 33 height 19
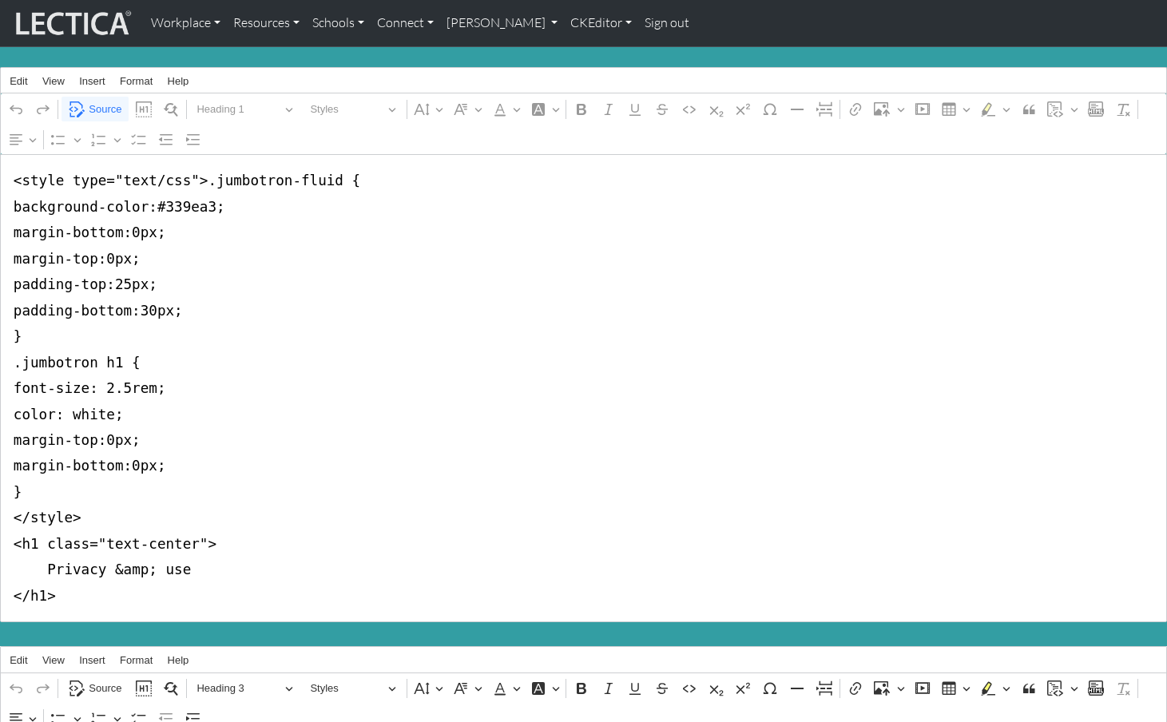
drag, startPoint x: 36, startPoint y: 518, endPoint x: 193, endPoint y: 519, distance: 156.6
click at [193, 519] on textarea "<style type="text/css">.jumbotron-fluid { background-color:#339ea3; margin-bott…" at bounding box center [583, 388] width 1167 height 468
drag, startPoint x: 38, startPoint y: 440, endPoint x: -6, endPoint y: 62, distance: 380.4
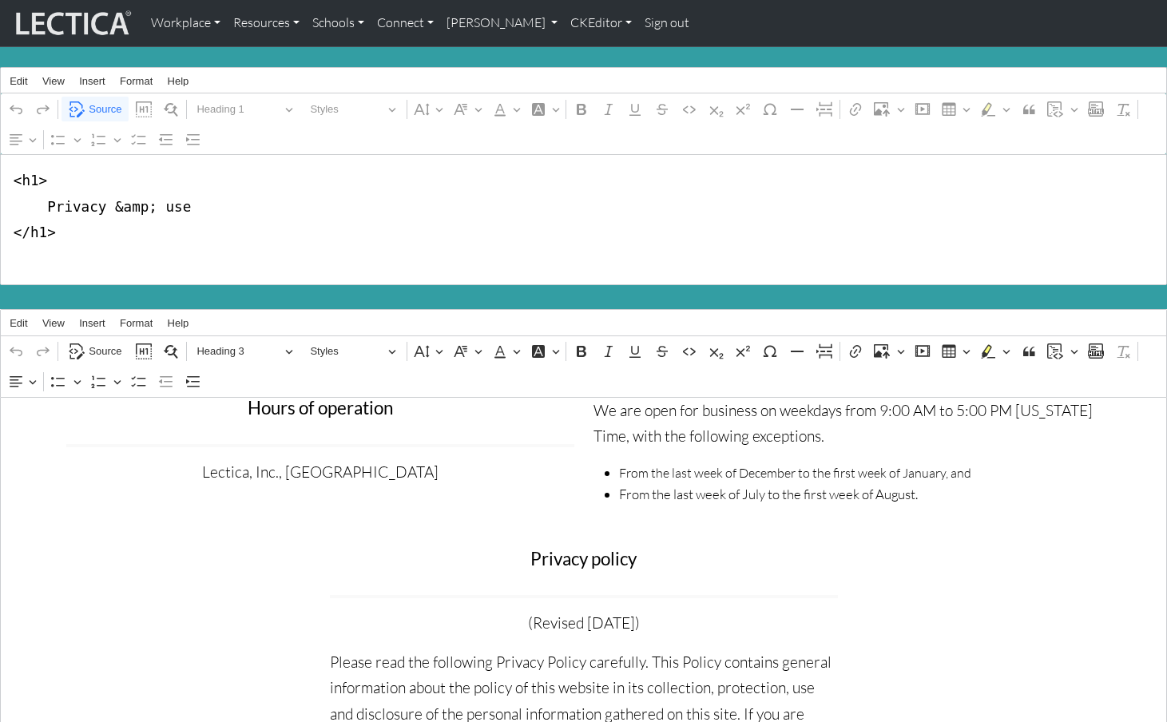
click at [6, 202] on textarea "<h1> Privacy &amp; use </h1>" at bounding box center [583, 219] width 1167 height 131
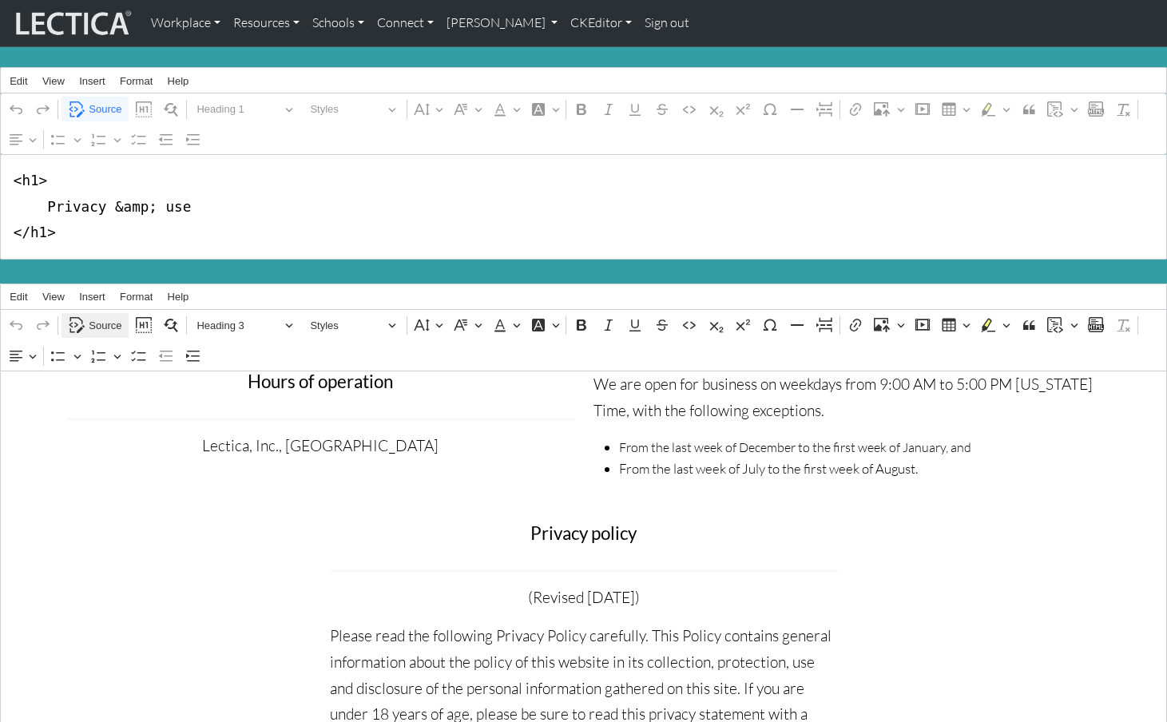
type textarea "<h1> Privacy &amp; use </h1>"
click at [96, 316] on span "Source" at bounding box center [105, 325] width 33 height 19
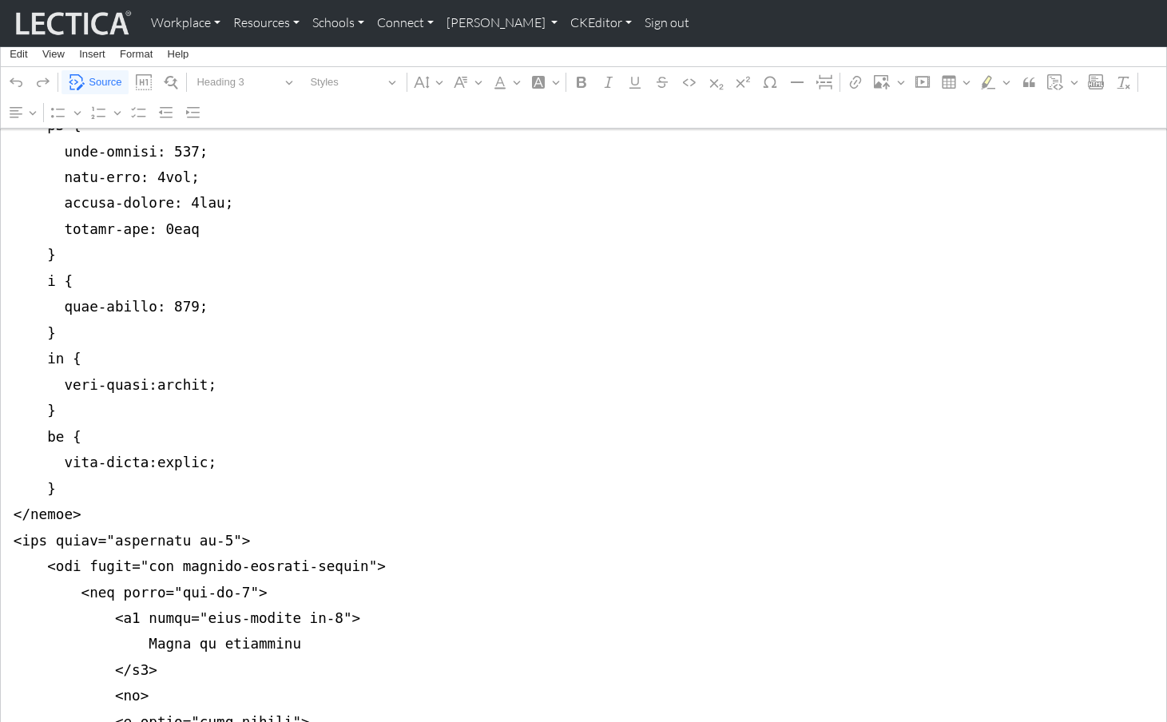
scroll to position [873, 0]
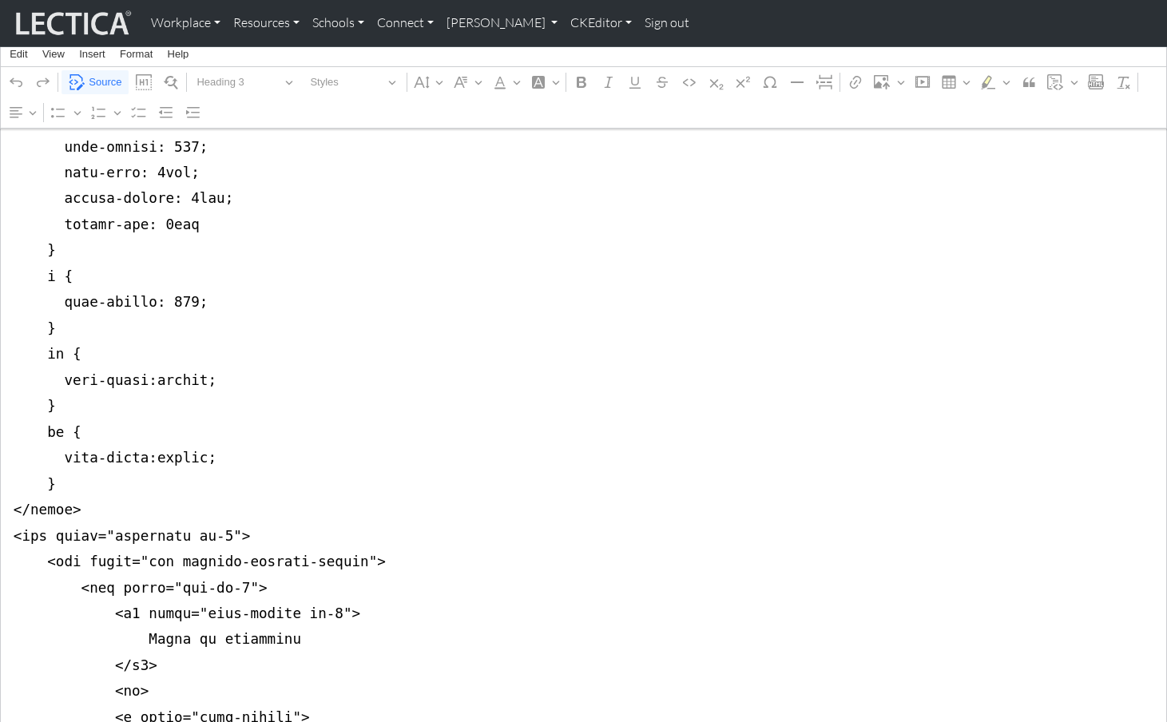
drag, startPoint x: 12, startPoint y: 384, endPoint x: 5, endPoint y: 458, distance: 73.9
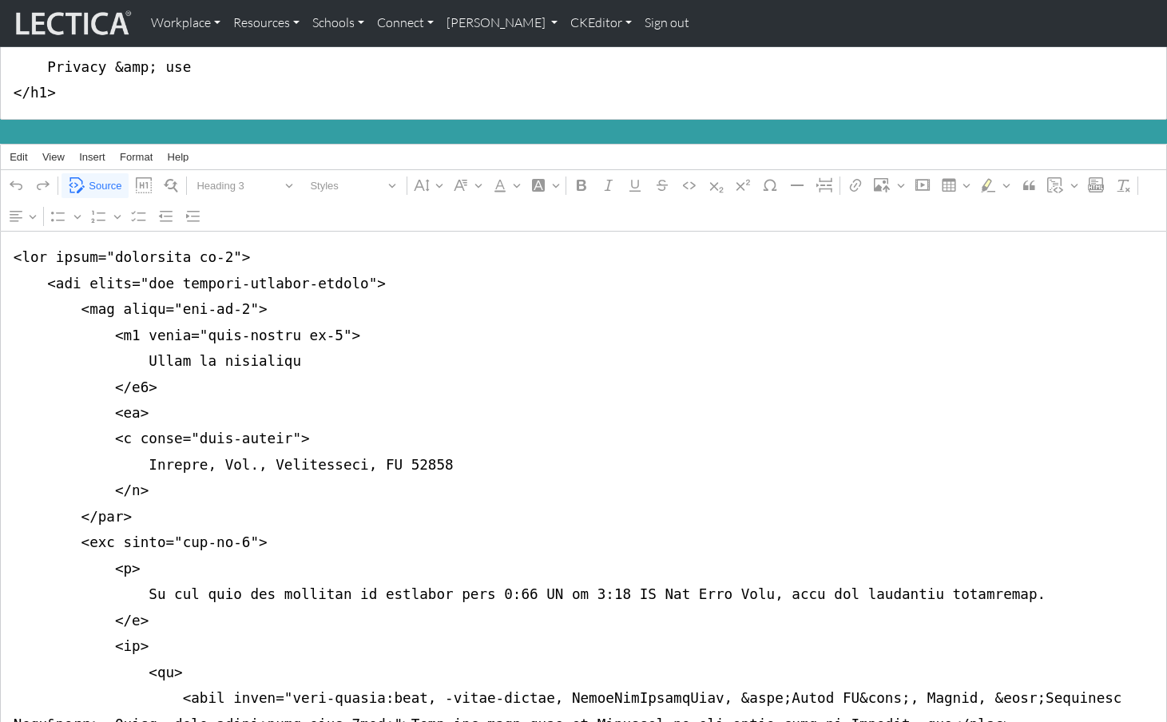
scroll to position [153, 0]
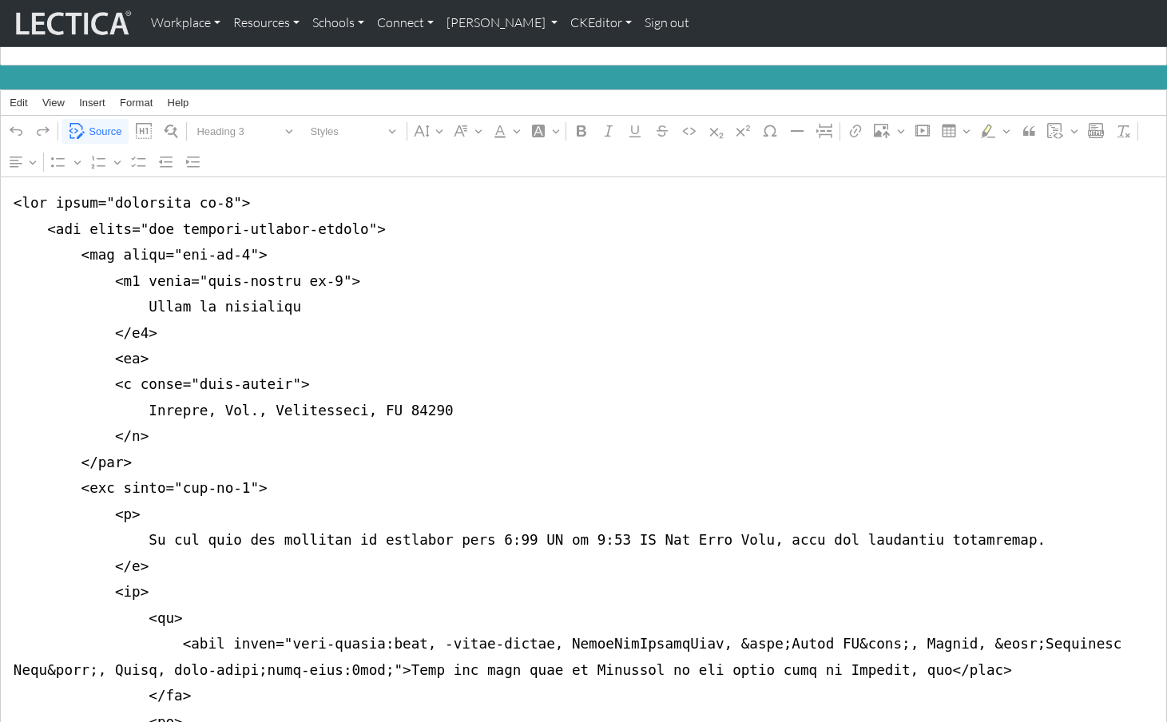
scroll to position [197, 0]
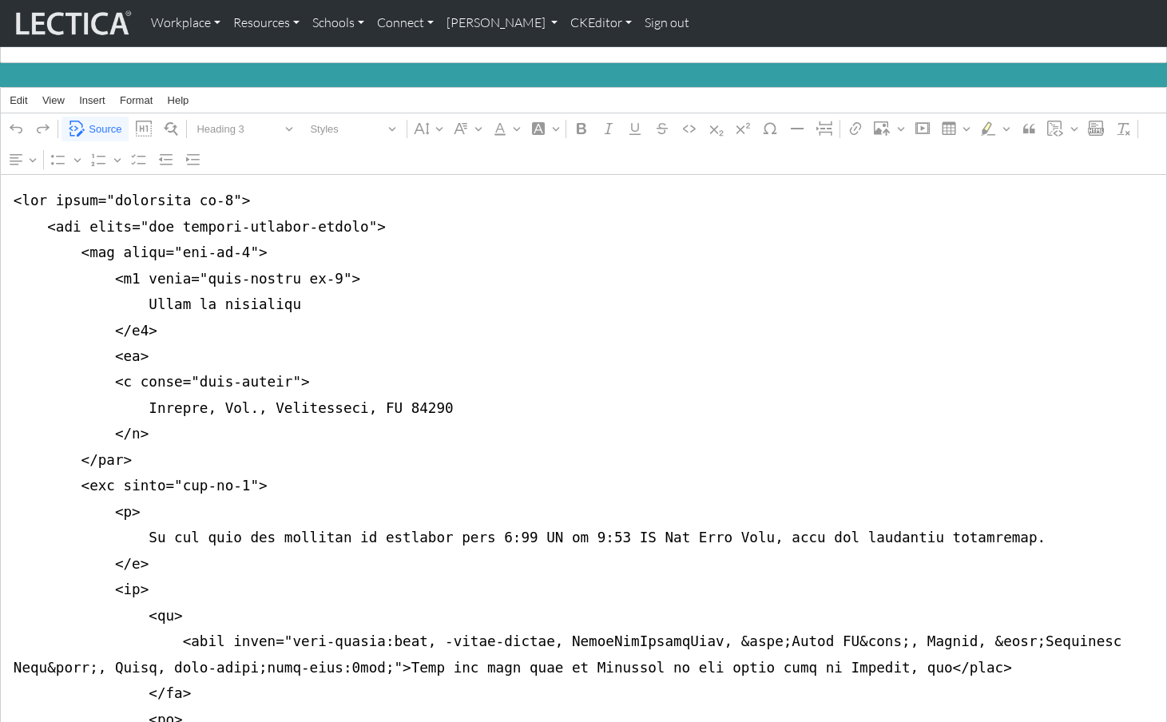
drag, startPoint x: 9, startPoint y: 438, endPoint x: 6, endPoint y: 475, distance: 37.7
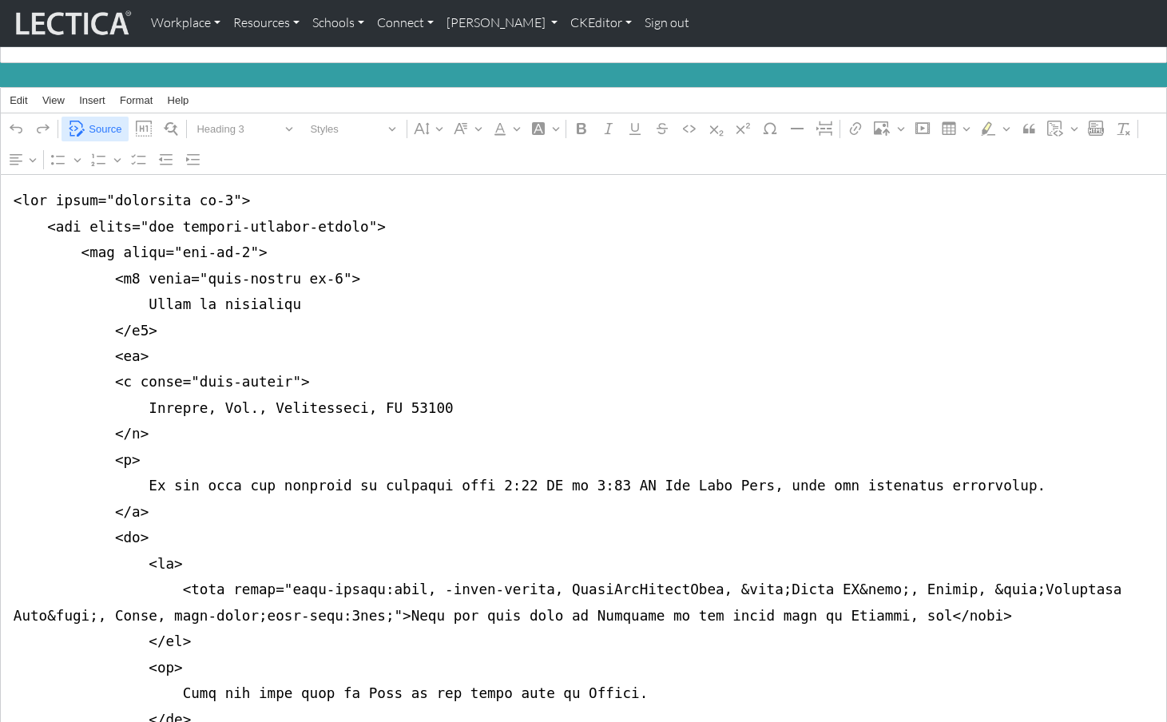
type textarea "<div class="container mb-5"> <div class="row justify-content-center"> <div clas…"
click at [99, 120] on span "Source" at bounding box center [105, 129] width 33 height 19
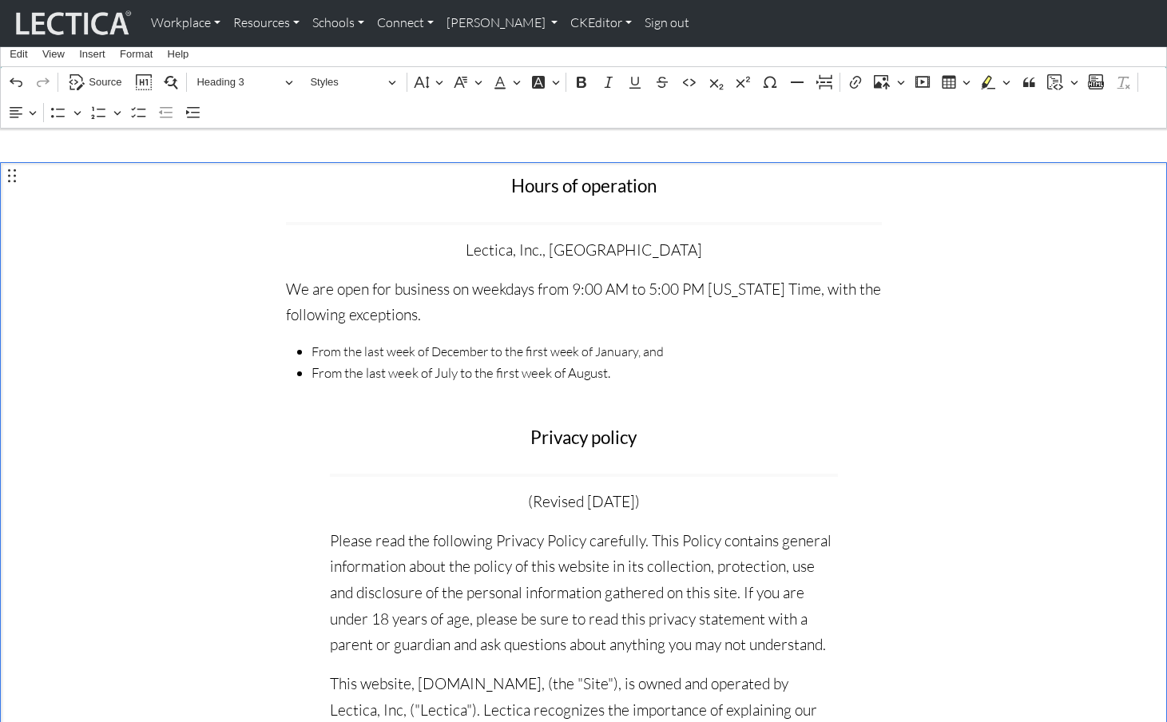
scroll to position [141, 0]
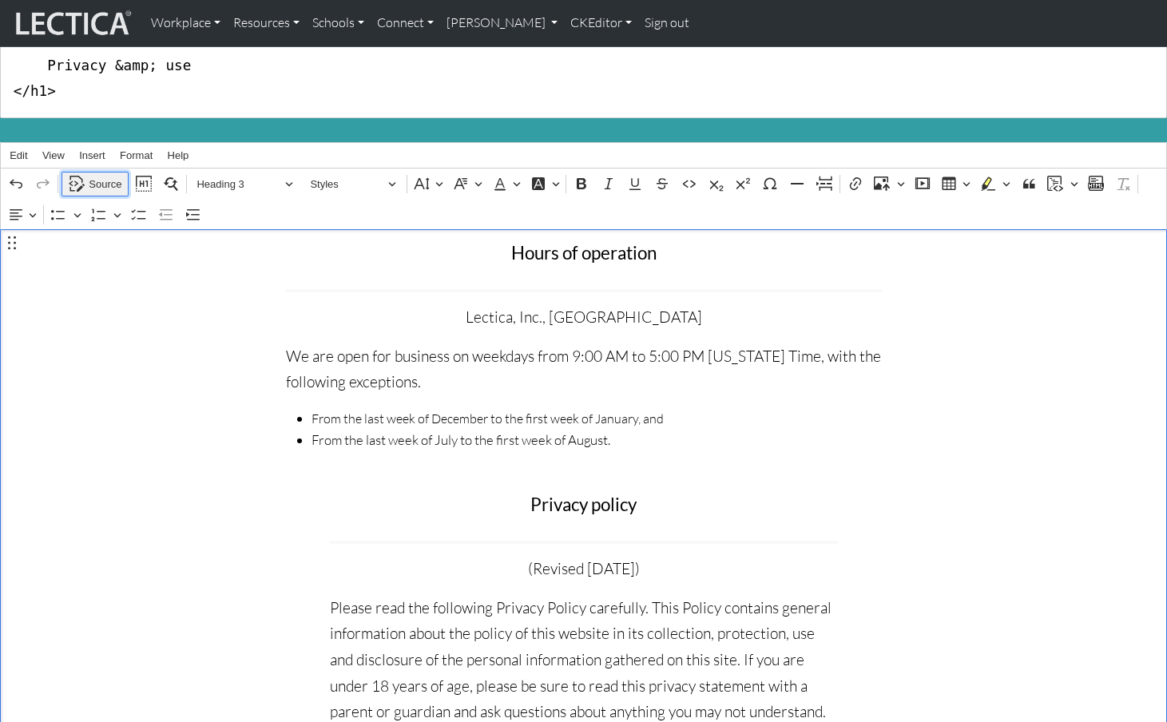
click at [94, 176] on span "Source" at bounding box center [105, 184] width 33 height 19
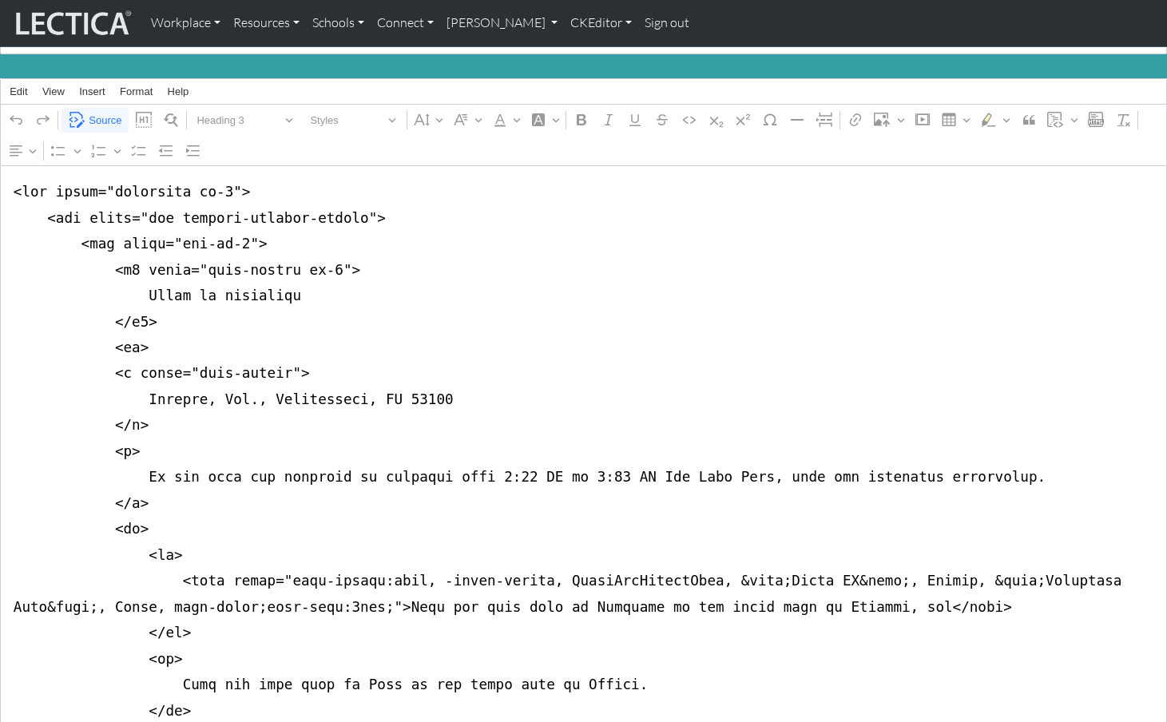
scroll to position [207, 0]
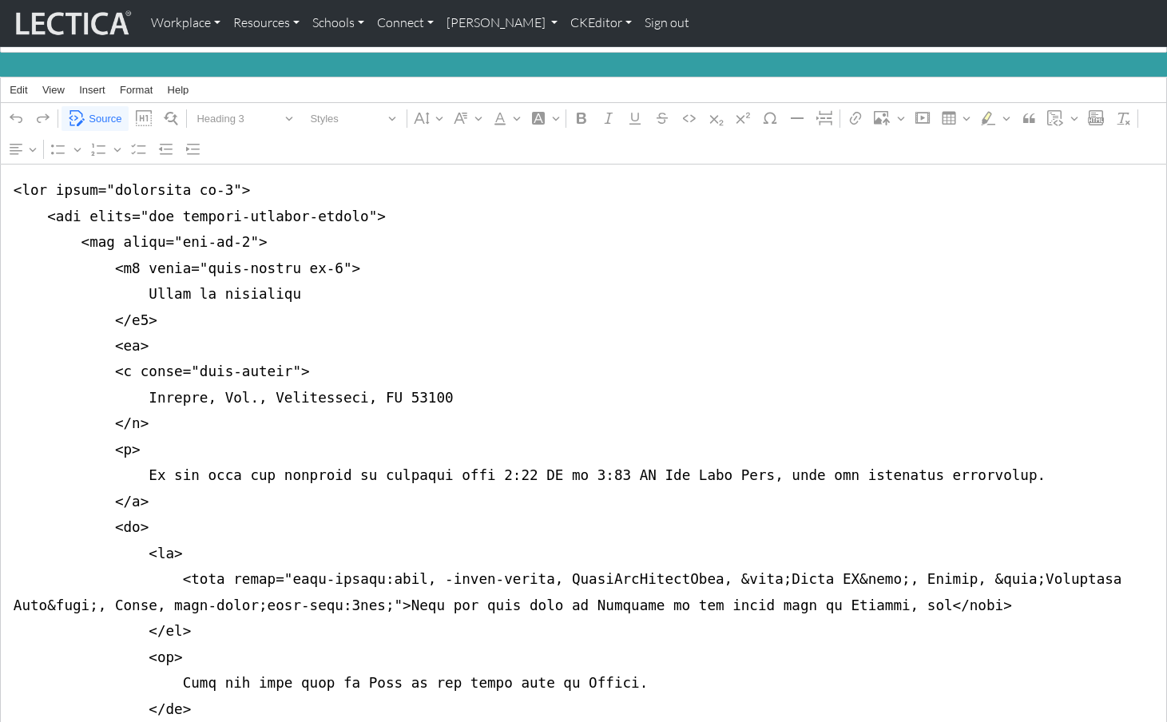
drag, startPoint x: 14, startPoint y: 326, endPoint x: 10, endPoint y: 344, distance: 18.8
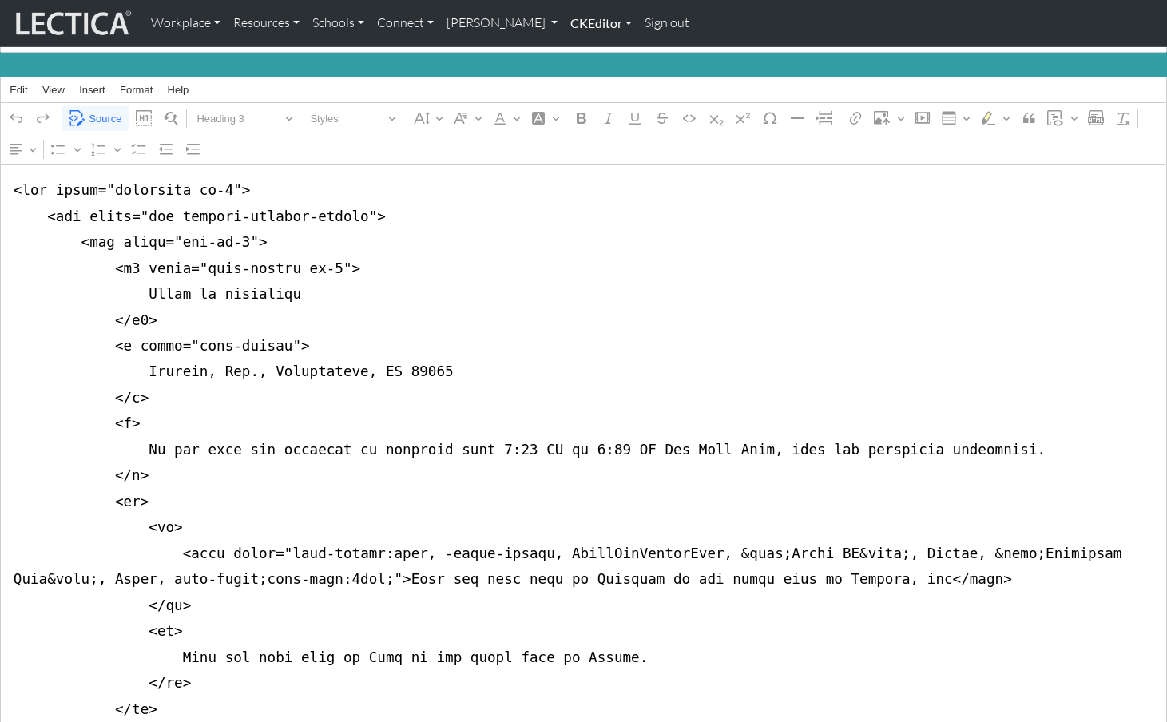
type textarea "<div class="container mb-5"> <div class="row justify-content-center"> <div clas…"
click at [564, 28] on link "CKEditor" at bounding box center [601, 23] width 74 height 34
click at [577, 50] on link "Edit" at bounding box center [593, 59] width 32 height 20
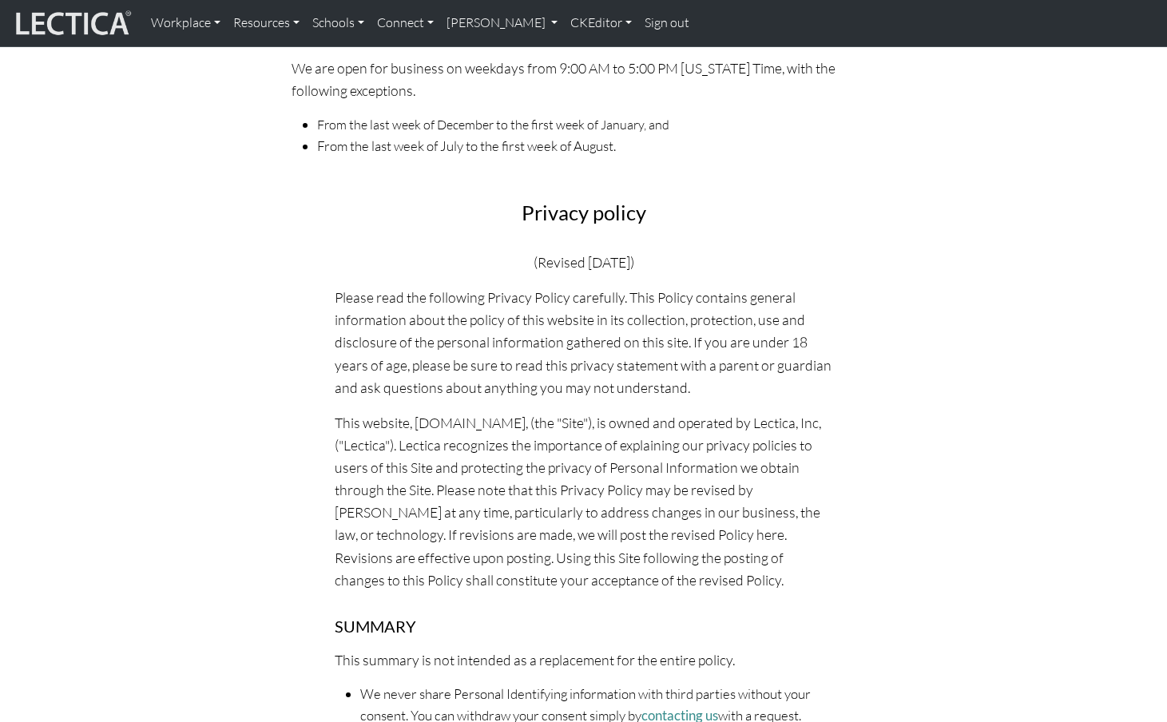
scroll to position [0, 0]
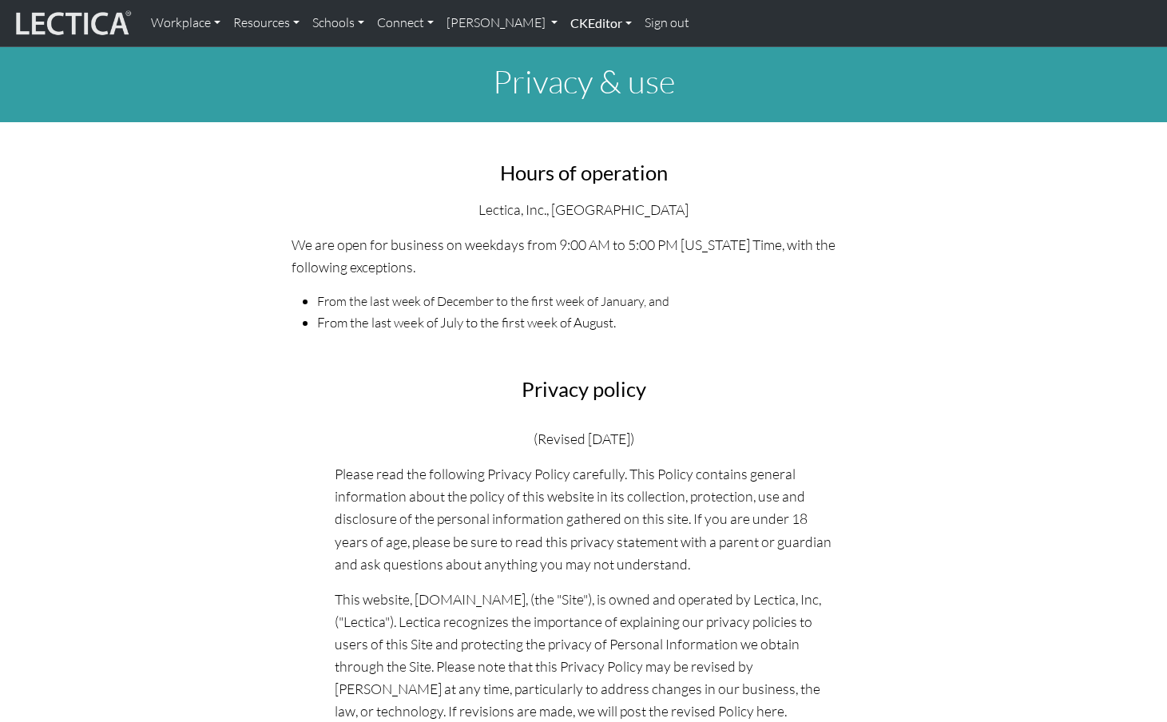
click at [579, 20] on link "CKEditor" at bounding box center [601, 23] width 74 height 34
click at [577, 49] on link "Edit" at bounding box center [593, 59] width 32 height 20
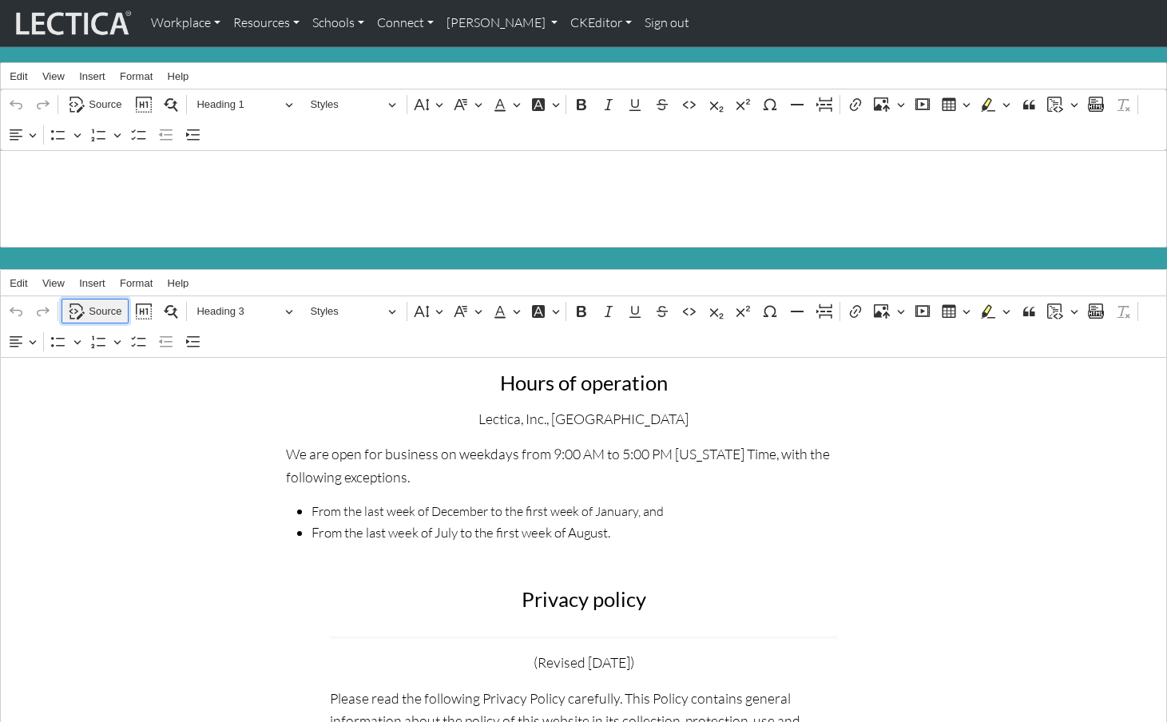
click at [110, 302] on span "Source" at bounding box center [105, 311] width 33 height 19
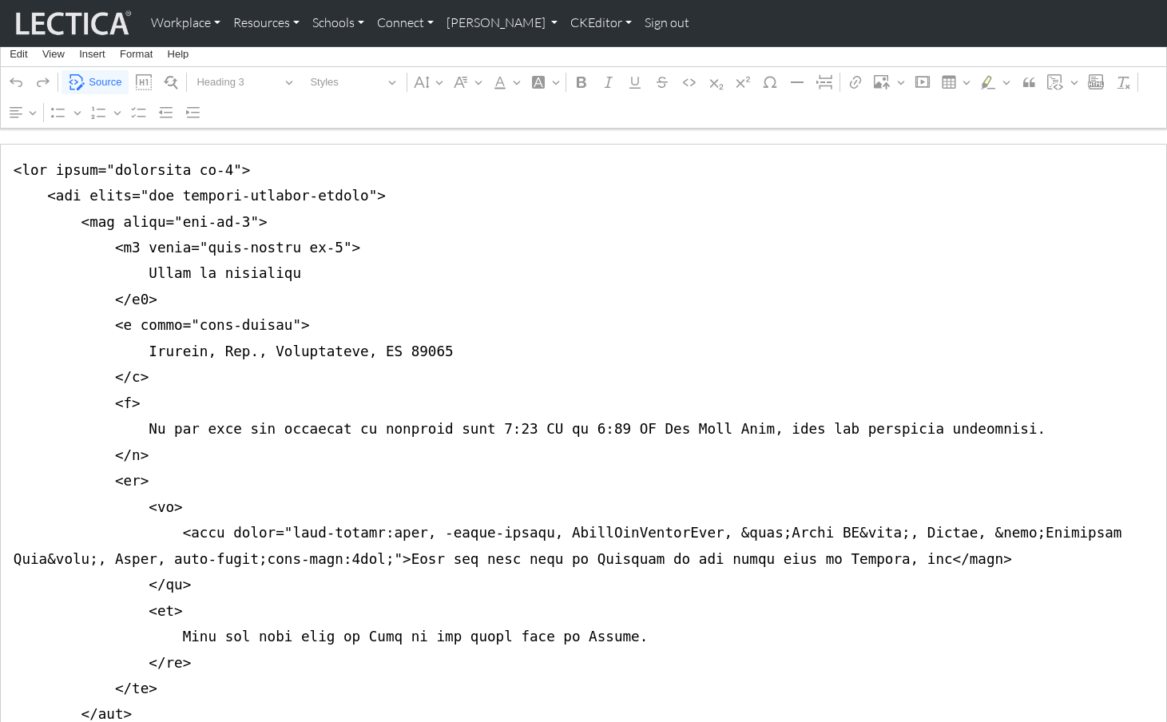
scroll to position [220, 0]
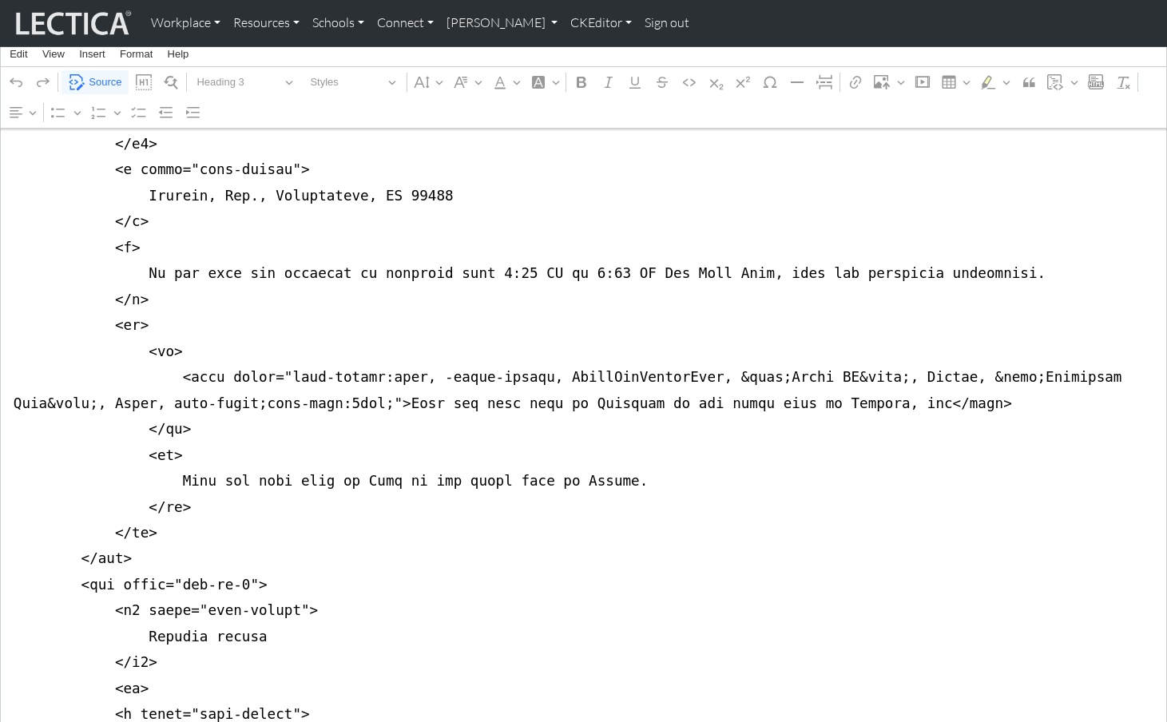
scroll to position [375, 0]
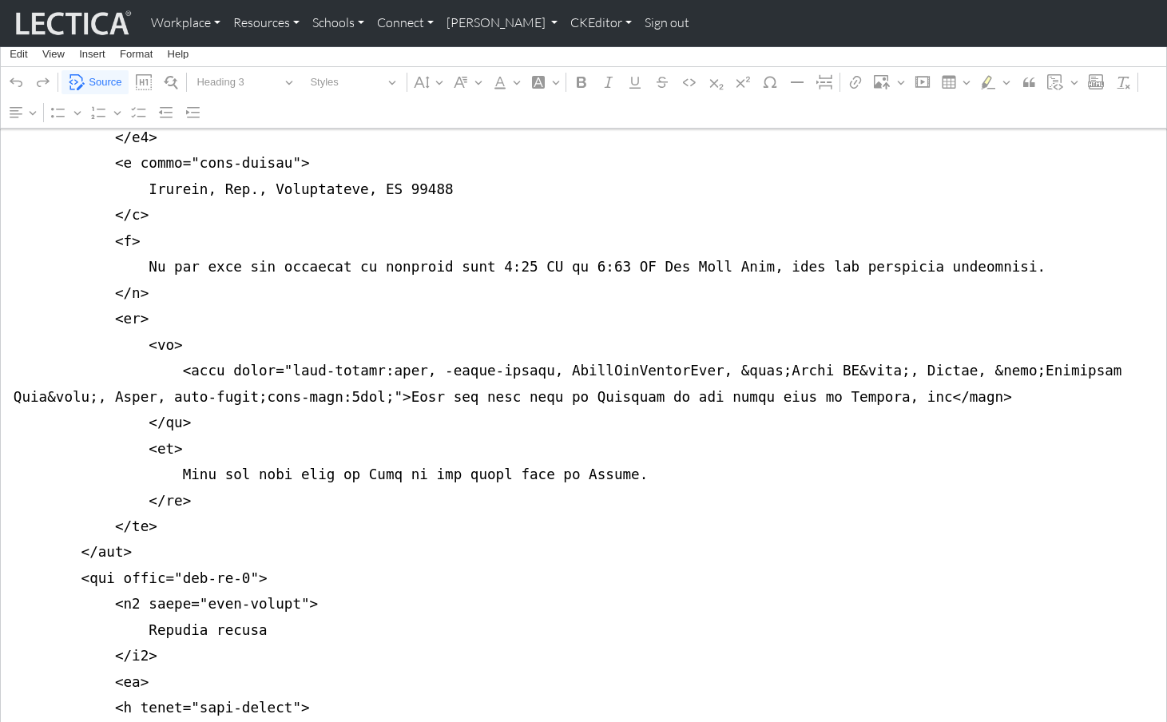
drag, startPoint x: 6, startPoint y: 507, endPoint x: 2, endPoint y: 549, distance: 41.7
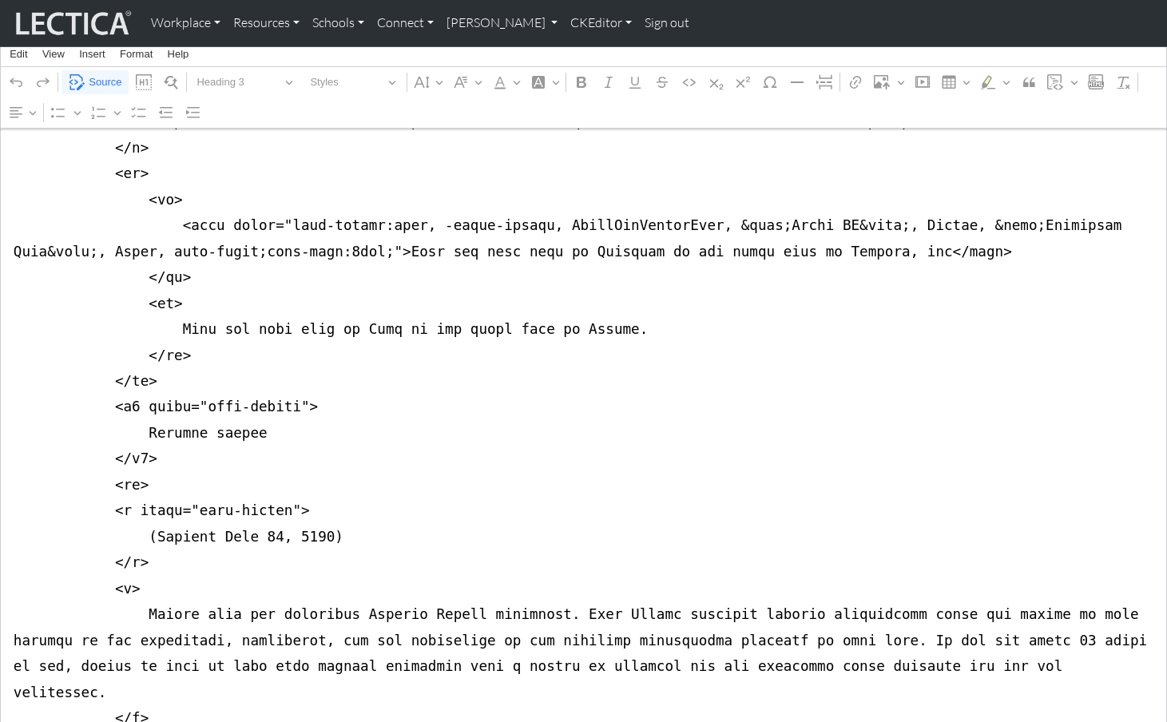
scroll to position [0, 0]
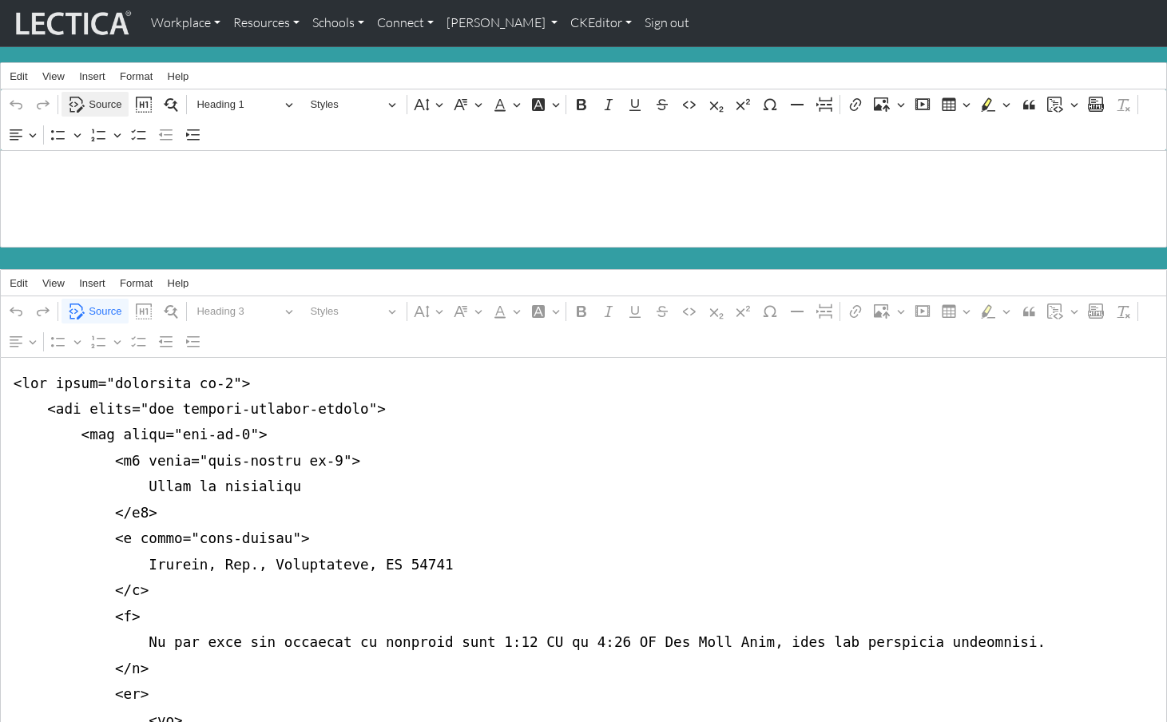
type textarea "<div class="container mb-5"> <div class="row justify-content-center"> <div clas…"
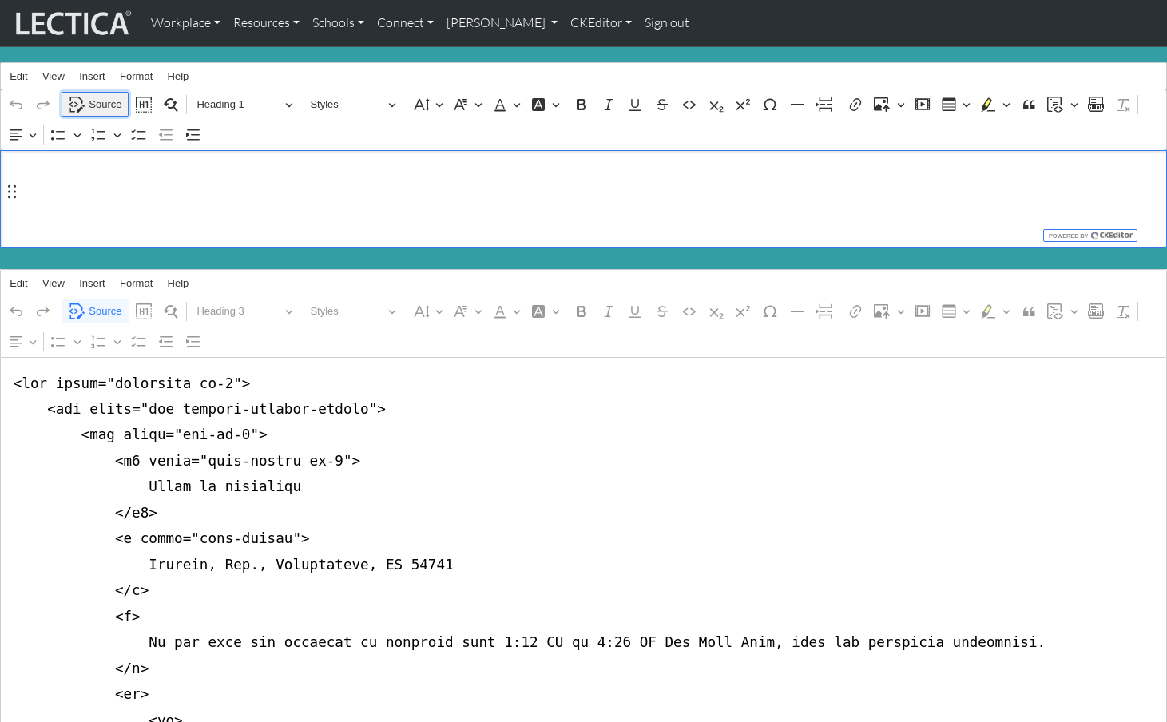
click at [102, 95] on span "Source" at bounding box center [105, 104] width 33 height 19
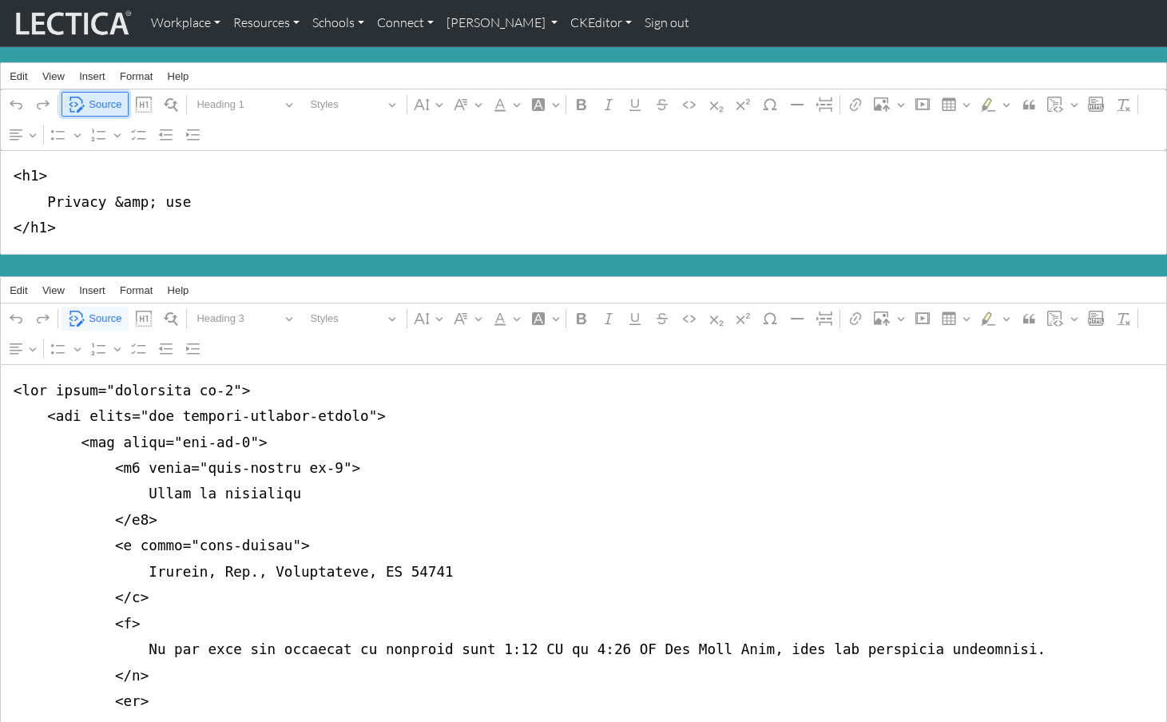
click at [102, 95] on span "Source" at bounding box center [105, 104] width 33 height 19
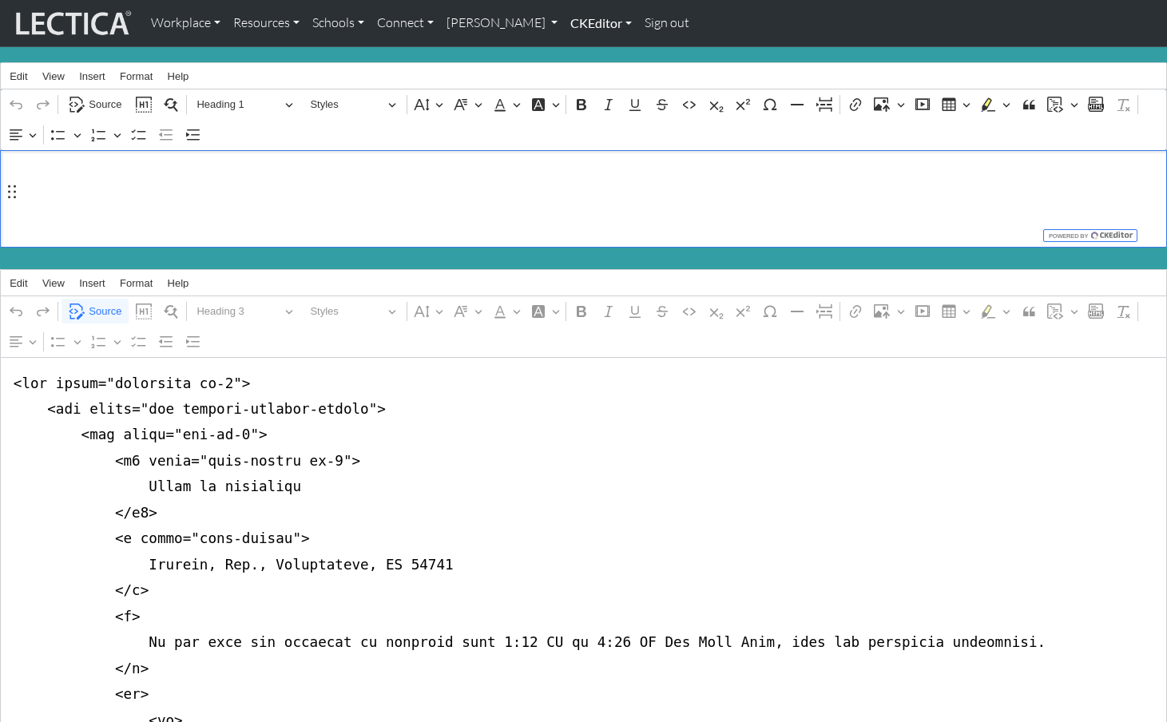
click at [564, 21] on link "CKEditor" at bounding box center [601, 23] width 74 height 34
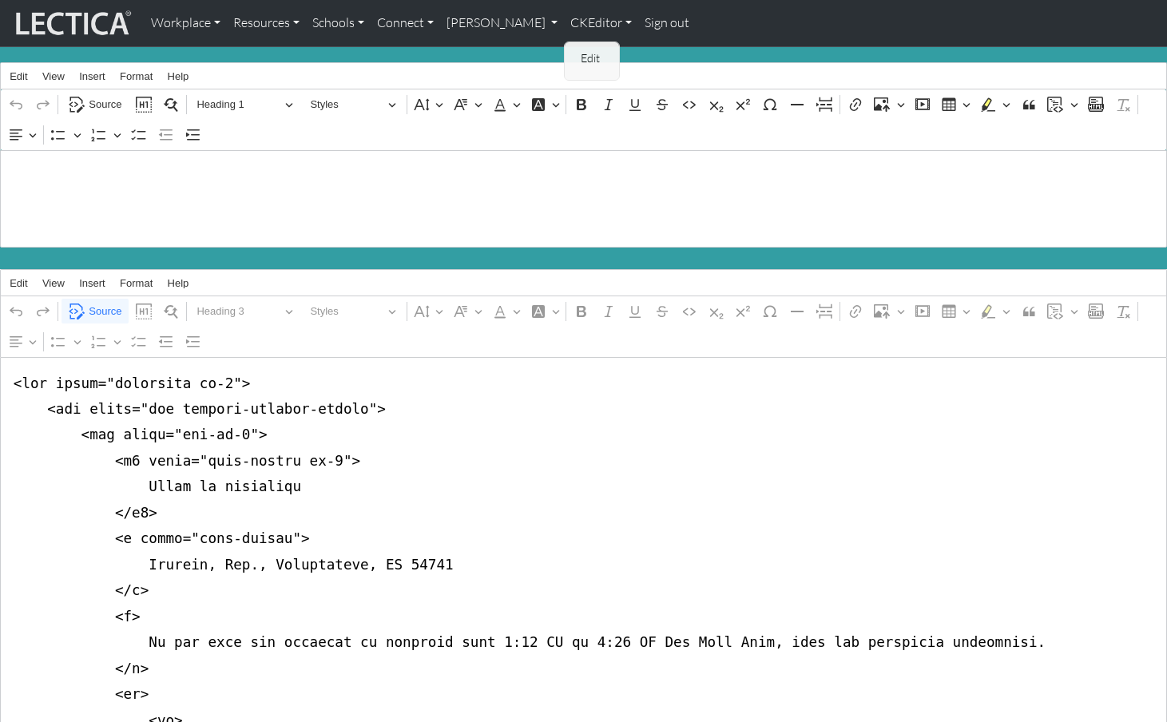
click at [577, 57] on link "Edit" at bounding box center [593, 59] width 32 height 20
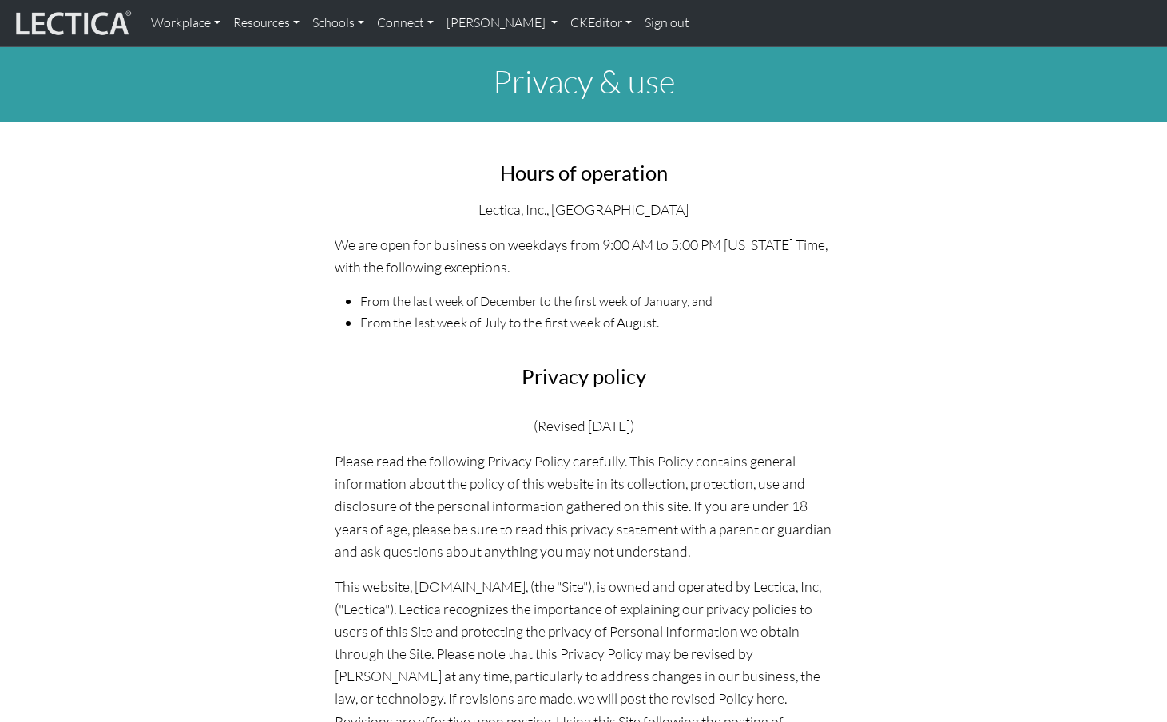
click at [564, 6] on link "CKEditor" at bounding box center [601, 23] width 74 height 34
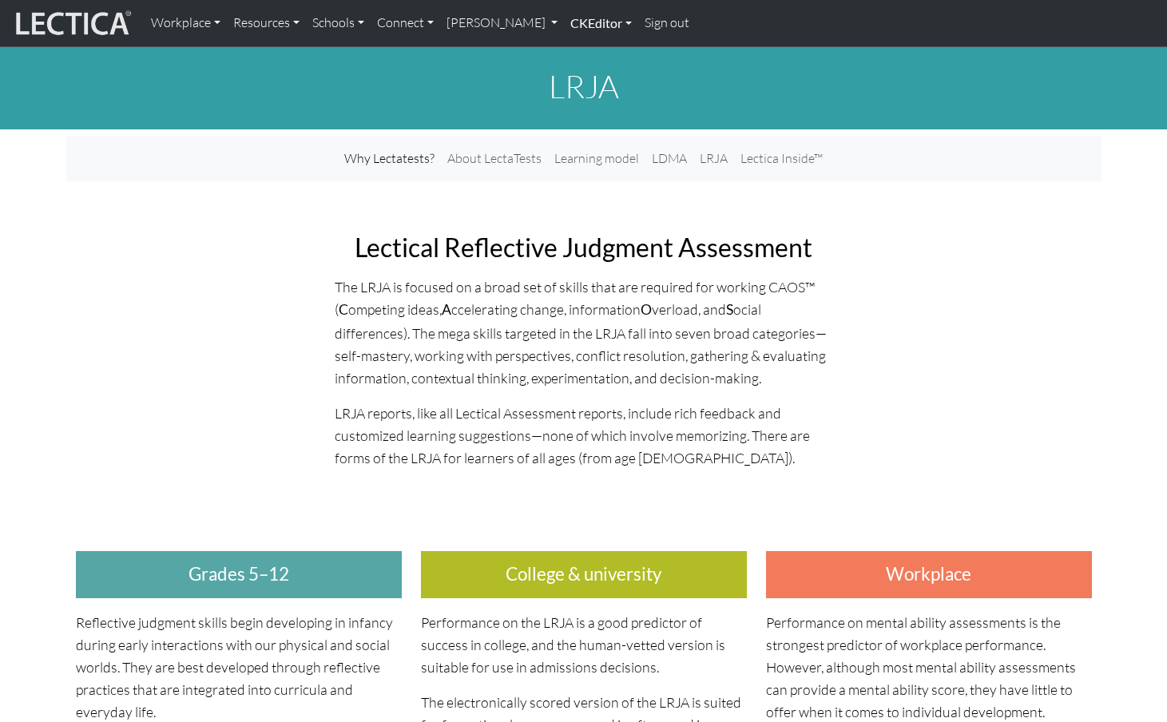
click at [564, 22] on link "CKEditor" at bounding box center [601, 23] width 74 height 34
click at [577, 52] on link "Edit" at bounding box center [593, 59] width 32 height 20
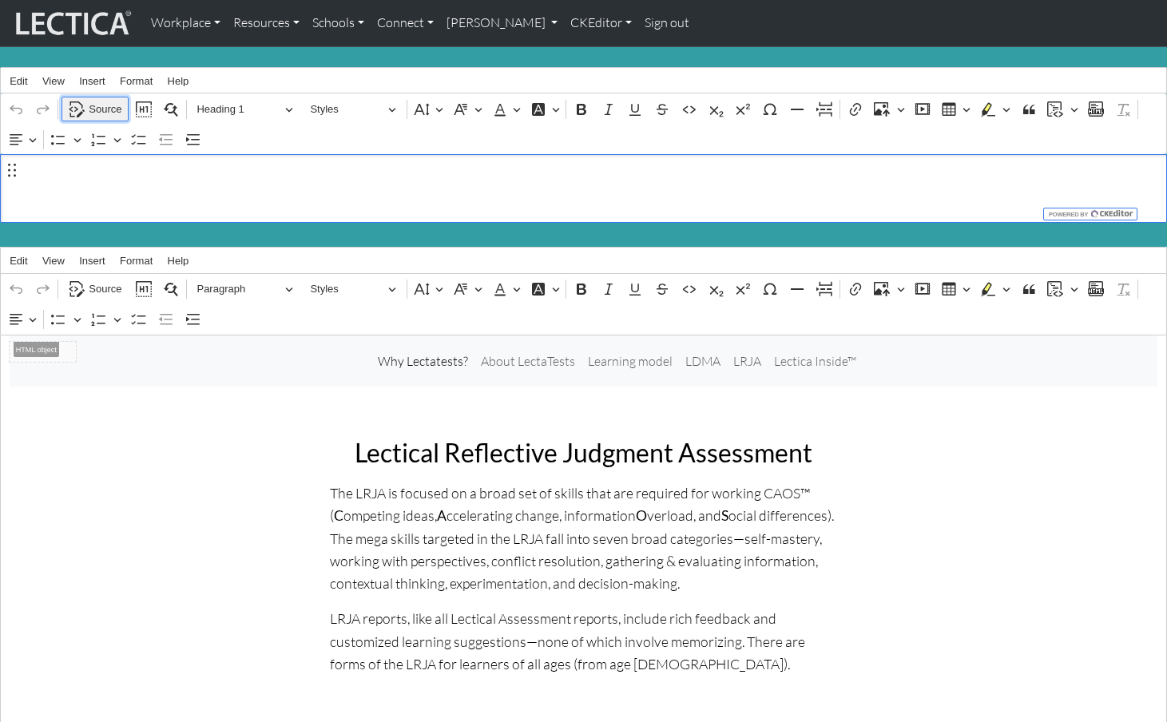
click at [102, 108] on span "Source" at bounding box center [105, 109] width 33 height 19
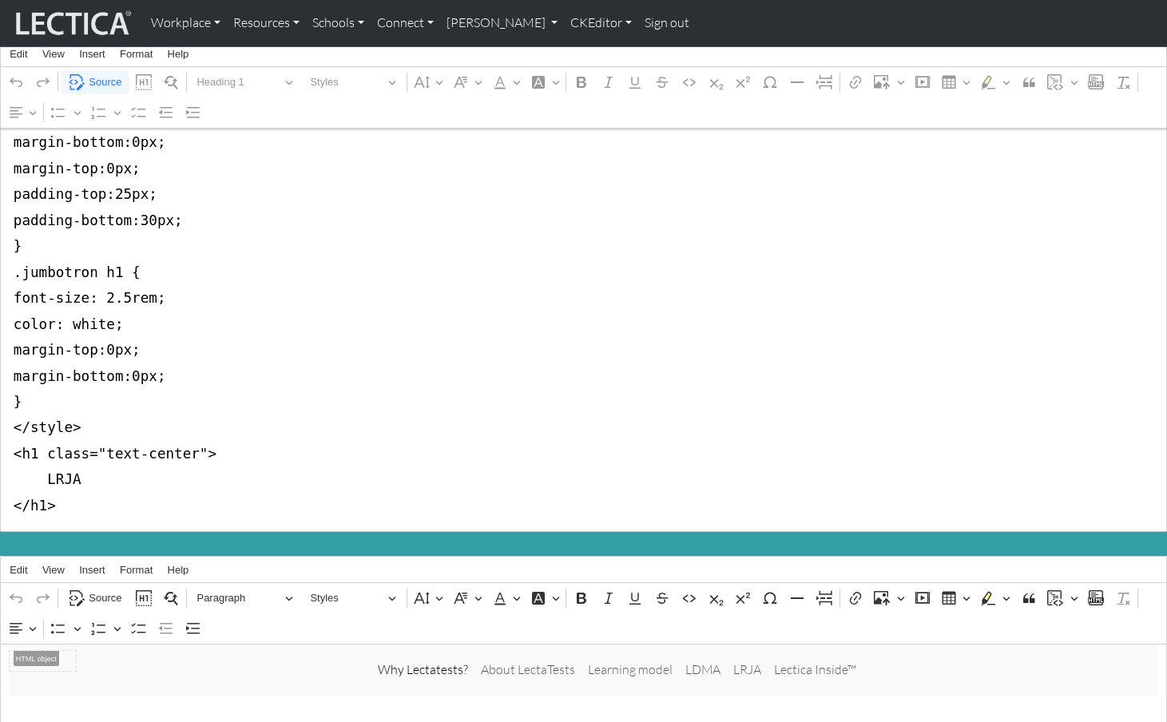
scroll to position [99, 0]
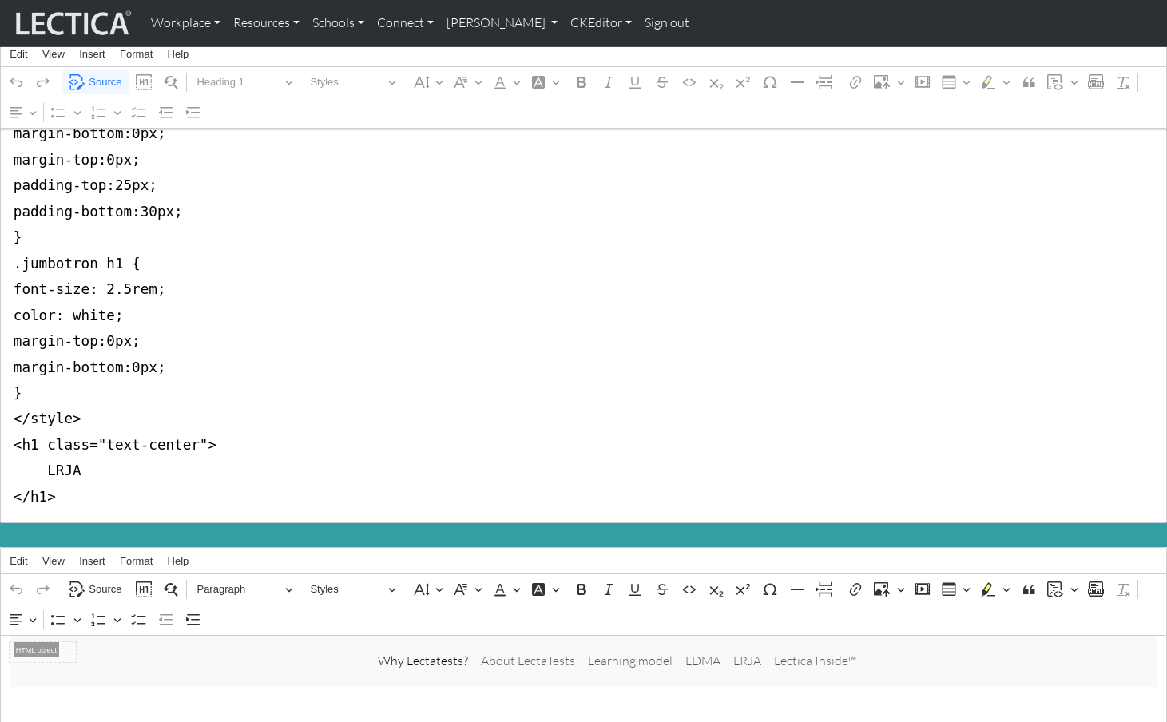
drag, startPoint x: 10, startPoint y: 173, endPoint x: 91, endPoint y: 397, distance: 238.8
click at [91, 397] on textarea "<style type="text/css">.jumbotron-fluid { background-color:#339ea3; margin-bott…" at bounding box center [583, 290] width 1167 height 468
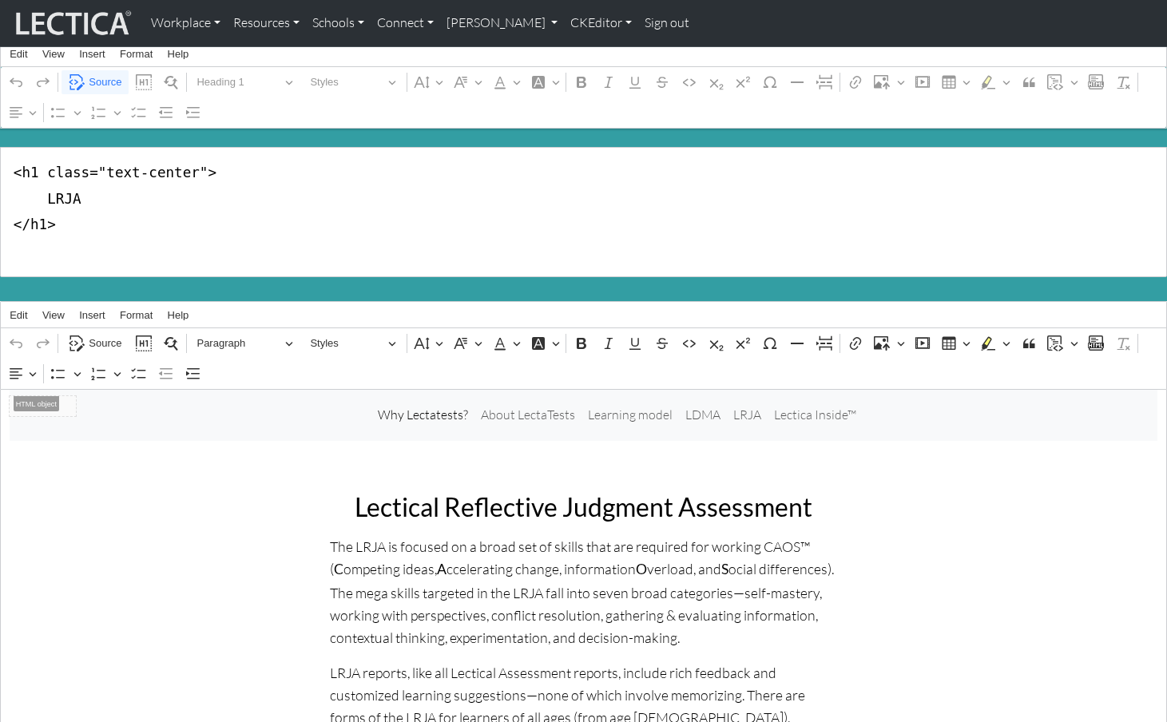
scroll to position [3, 0]
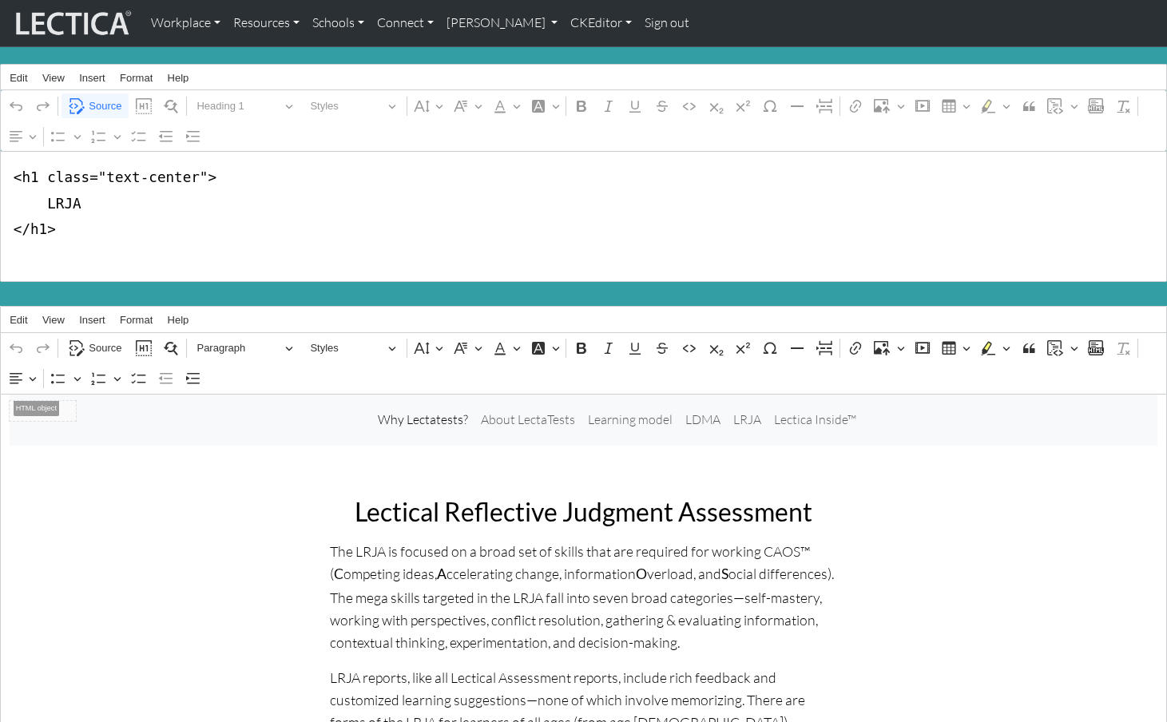
drag, startPoint x: 38, startPoint y: 195, endPoint x: 194, endPoint y: 193, distance: 156.6
click at [194, 193] on textarea "<h1 class="text-center"> LRJA </h1>" at bounding box center [583, 216] width 1167 height 131
type textarea "<h1> LRJA </h1>"
click at [161, 427] on nav "⁠⁠⁠⁠⁠⁠⁠ Why Lectatests? About LectaTests Learning model LDMA LRJA Lectica Insid…" at bounding box center [584, 420] width 1149 height 51
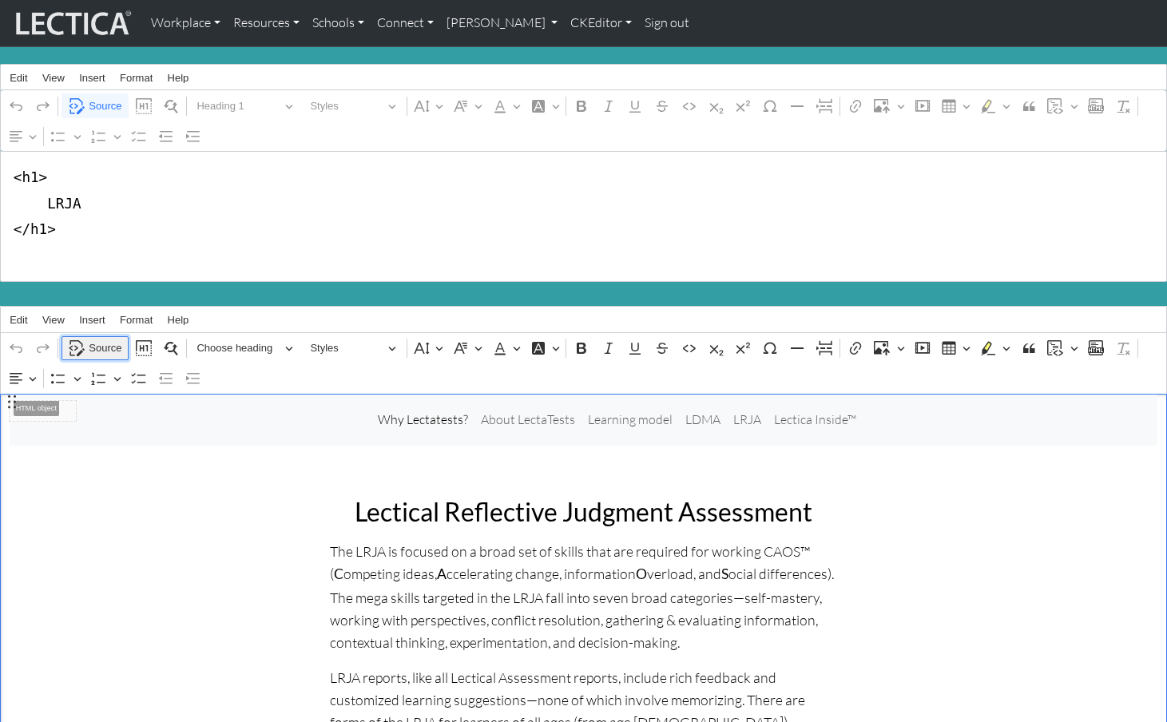
click at [102, 339] on span "Source" at bounding box center [105, 348] width 33 height 19
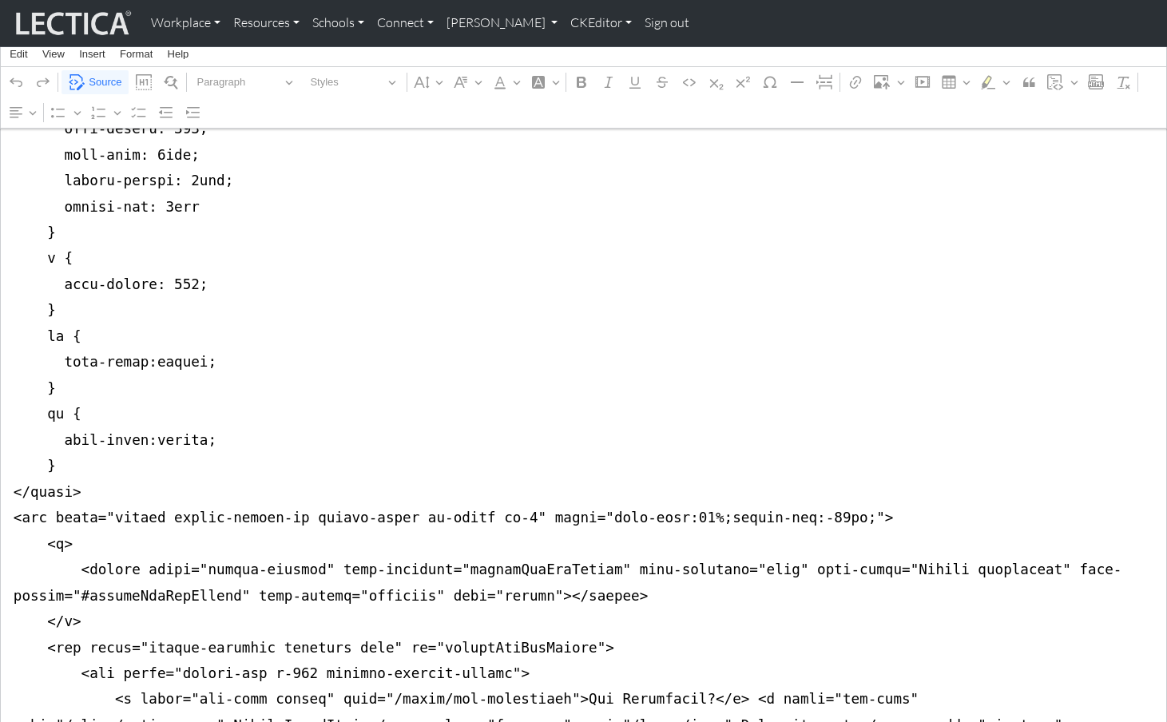
scroll to position [844, 0]
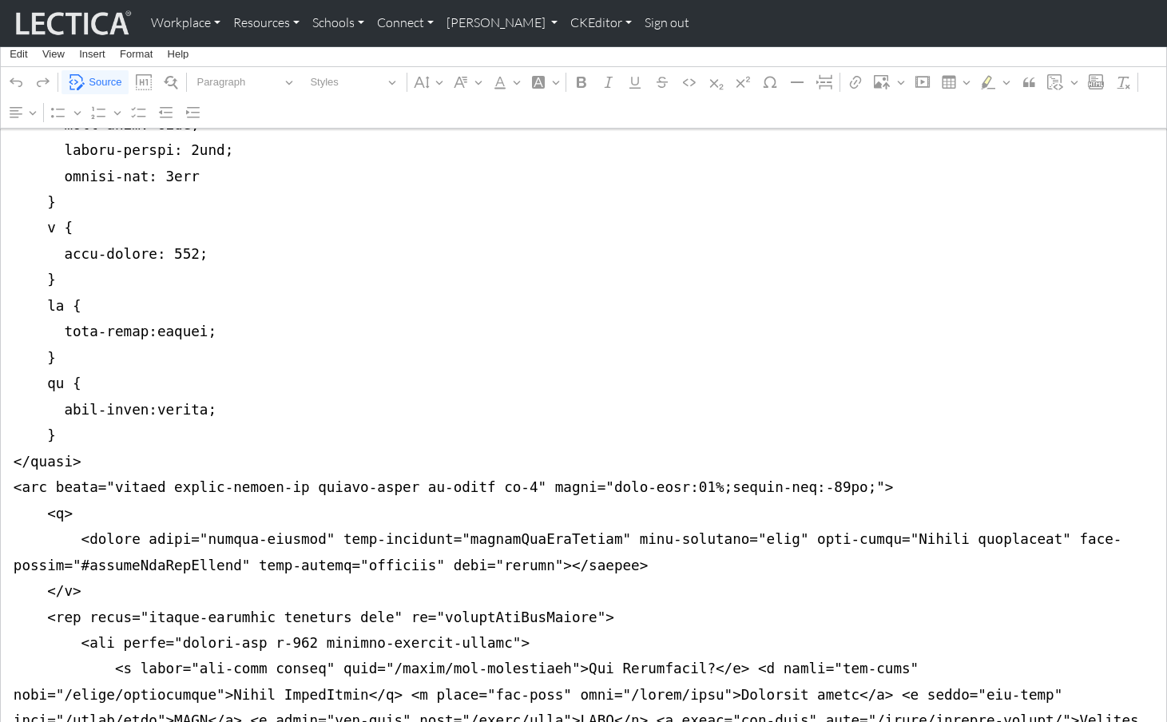
drag, startPoint x: 12, startPoint y: 217, endPoint x: 8, endPoint y: 421, distance: 204.6
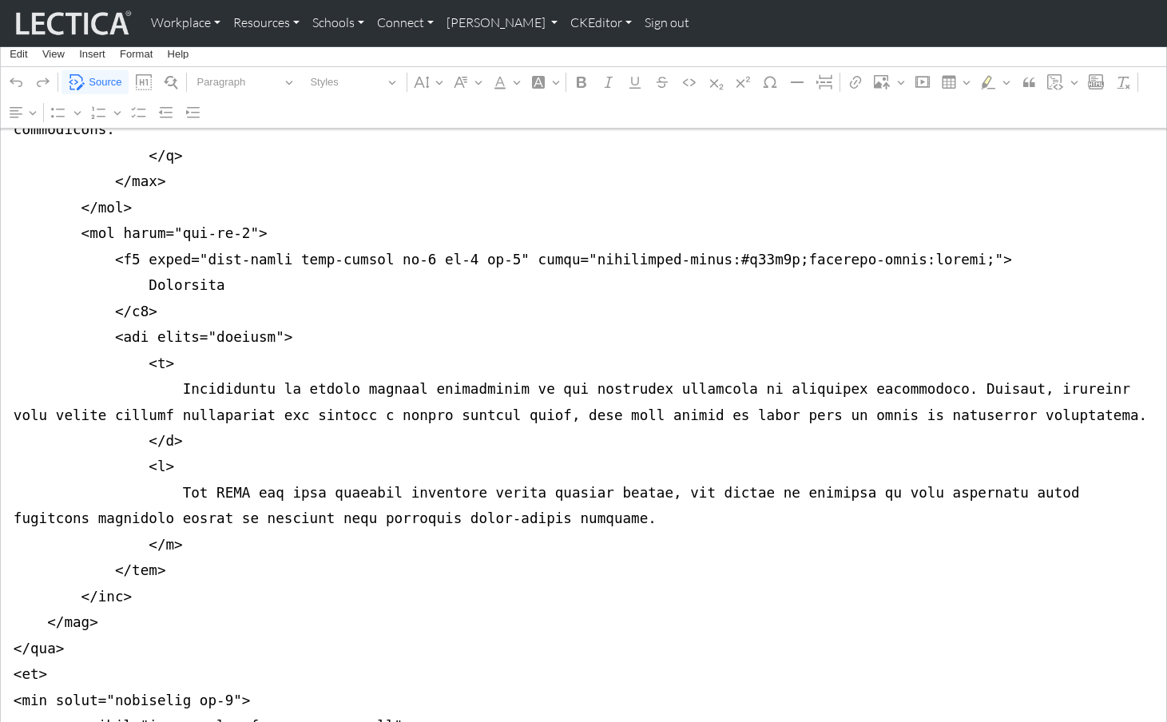
scroll to position [1878, 0]
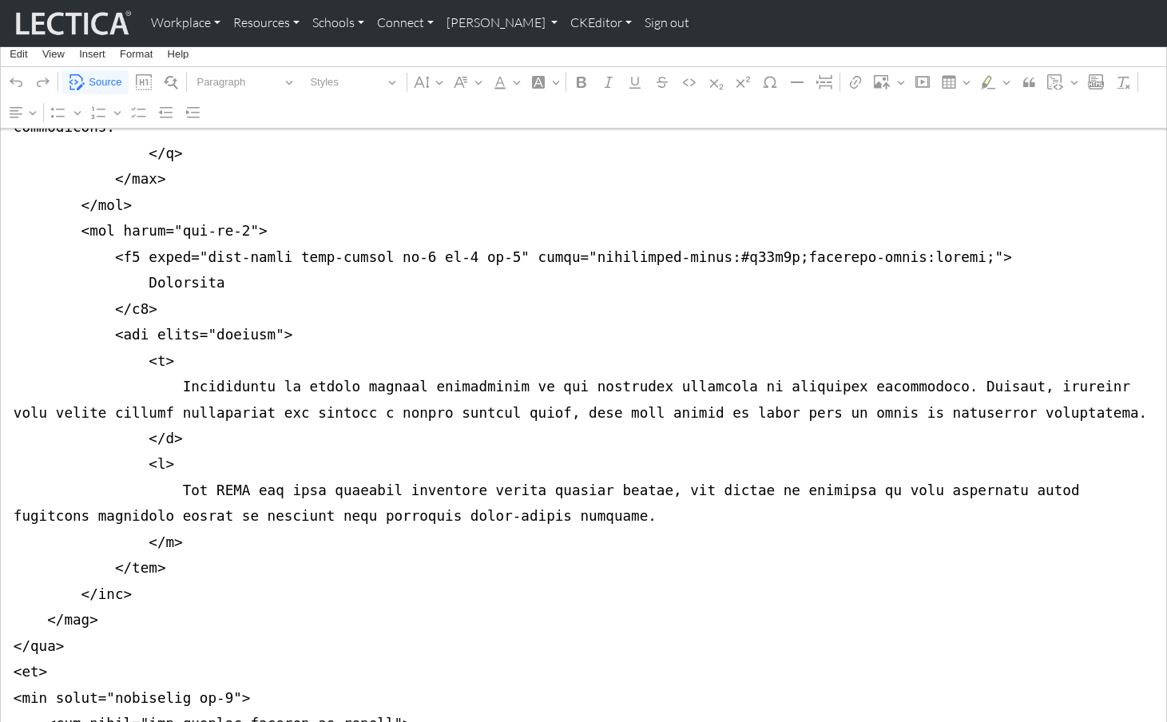
drag, startPoint x: 10, startPoint y: 457, endPoint x: 10, endPoint y: 472, distance: 15.2
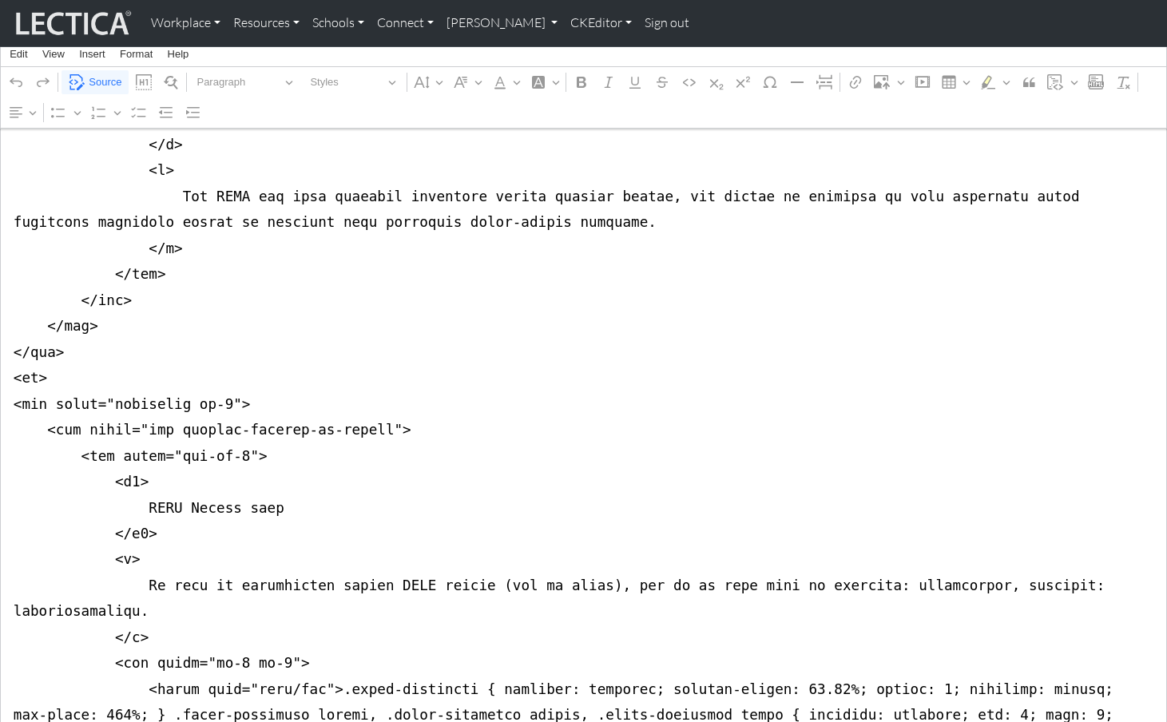
scroll to position [2158, 0]
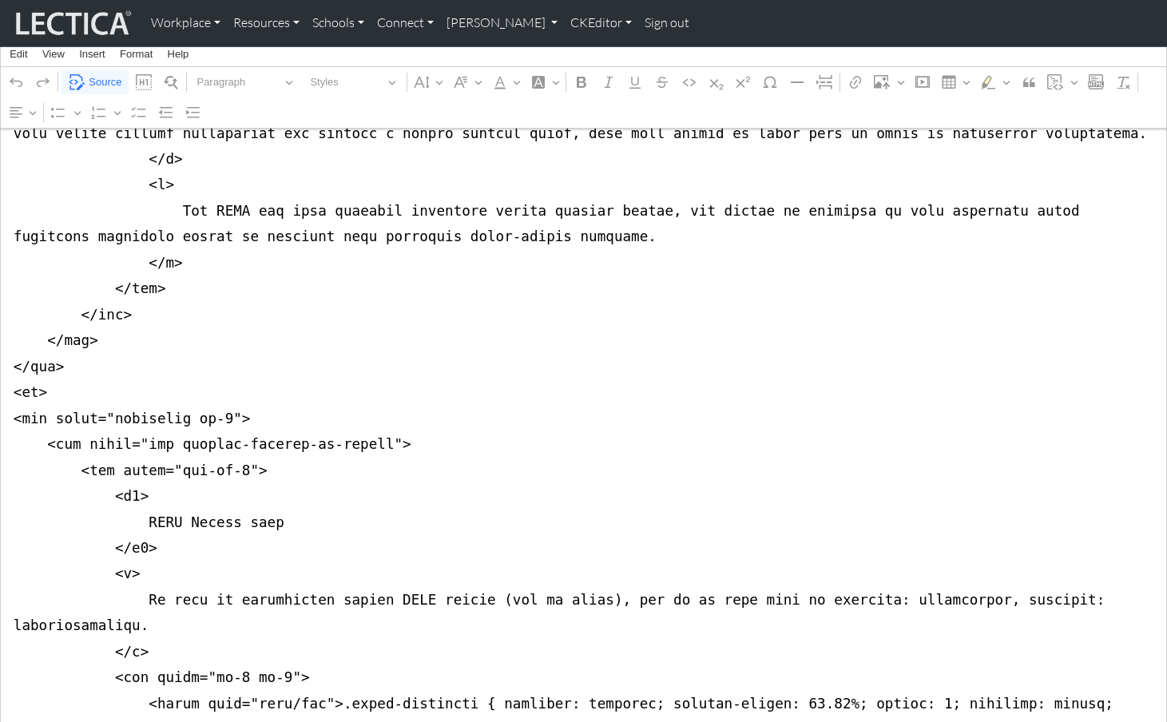
drag, startPoint x: 3, startPoint y: 226, endPoint x: 2, endPoint y: 268, distance: 41.6
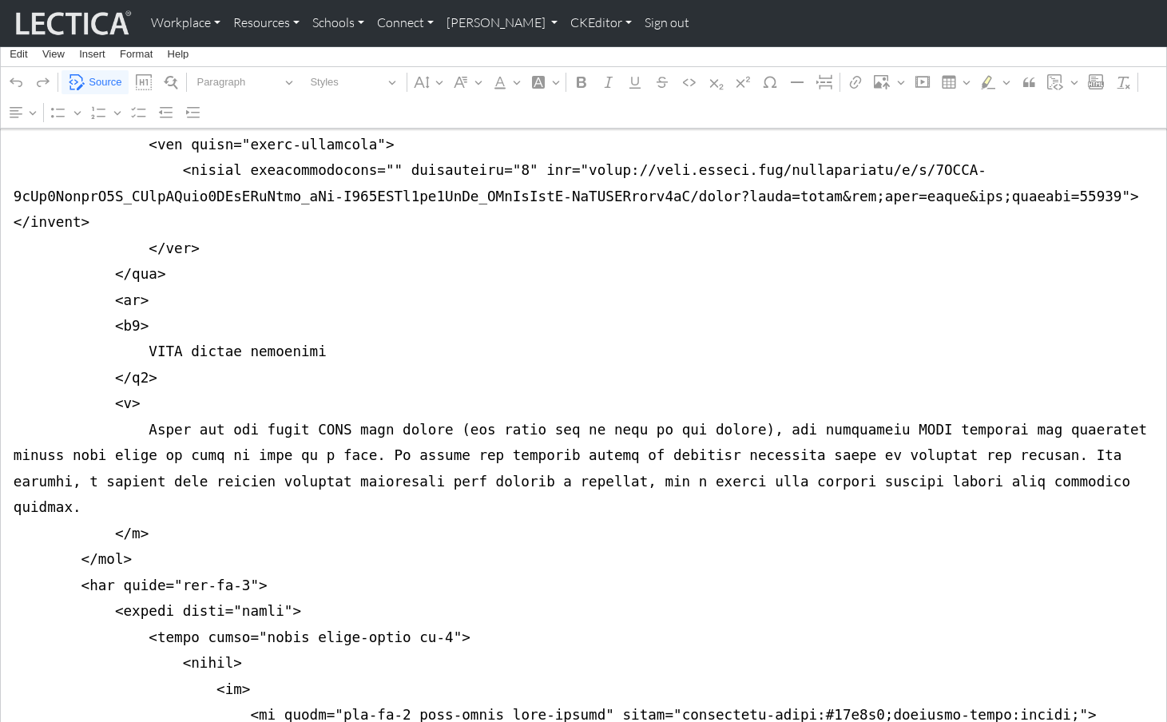
scroll to position [2807, 0]
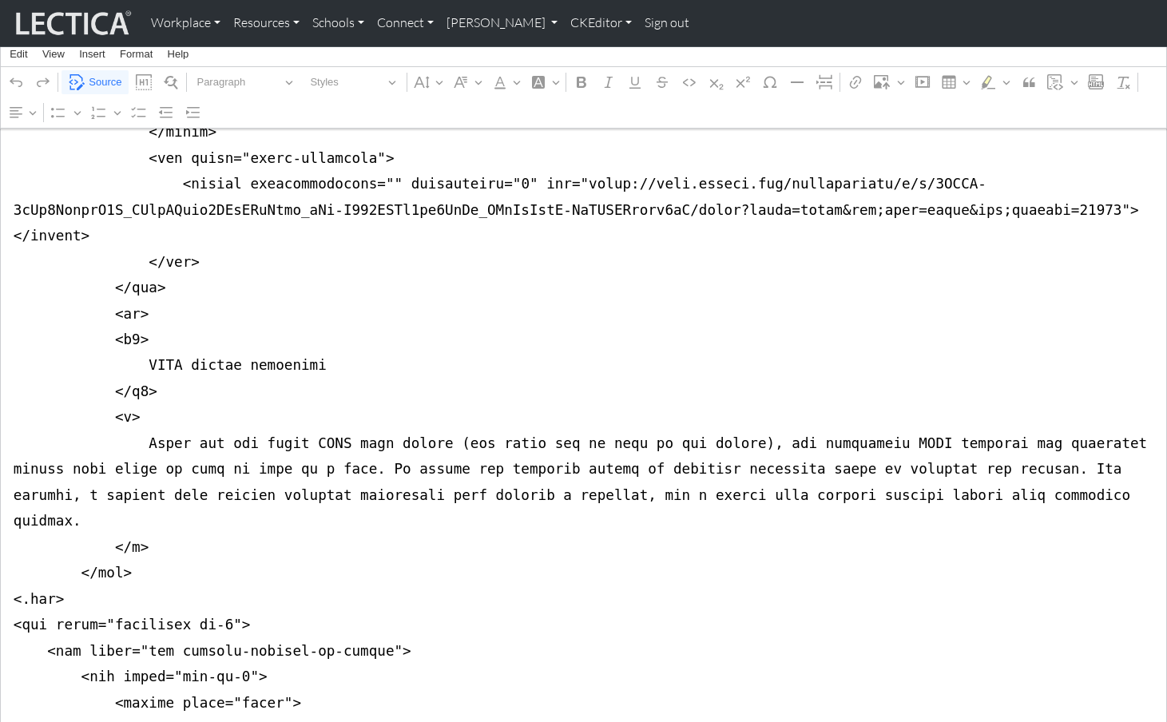
drag, startPoint x: 68, startPoint y: 300, endPoint x: -6, endPoint y: 300, distance: 73.5
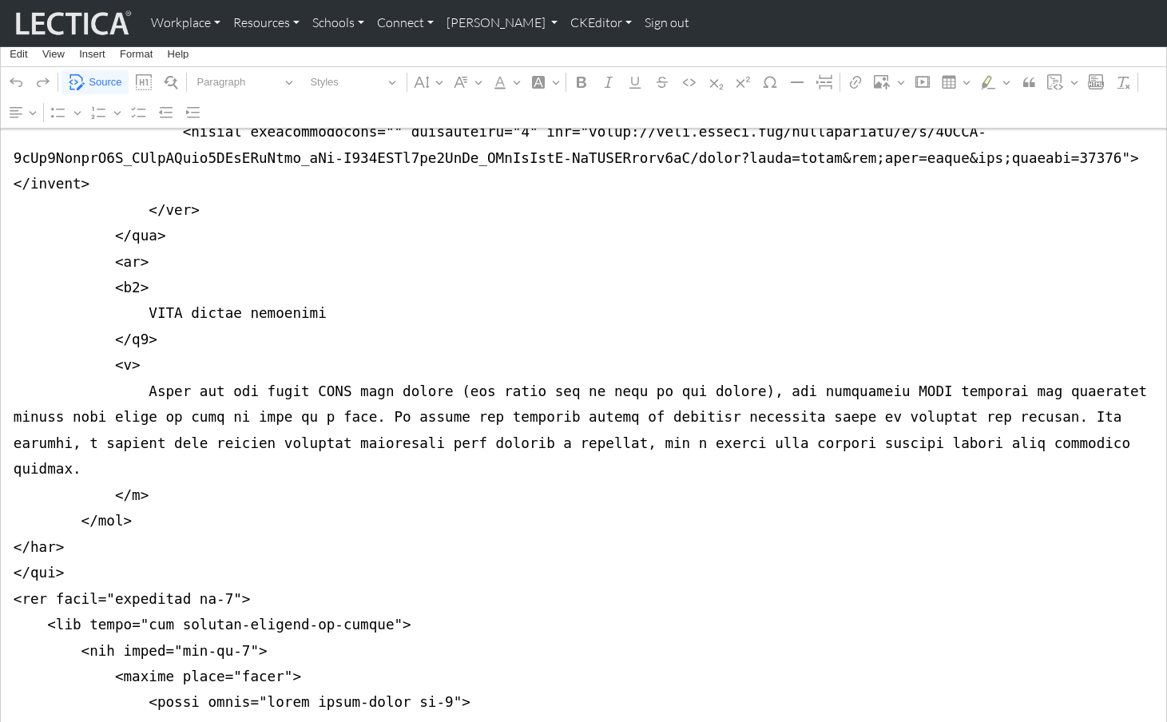
scroll to position [2869, 0]
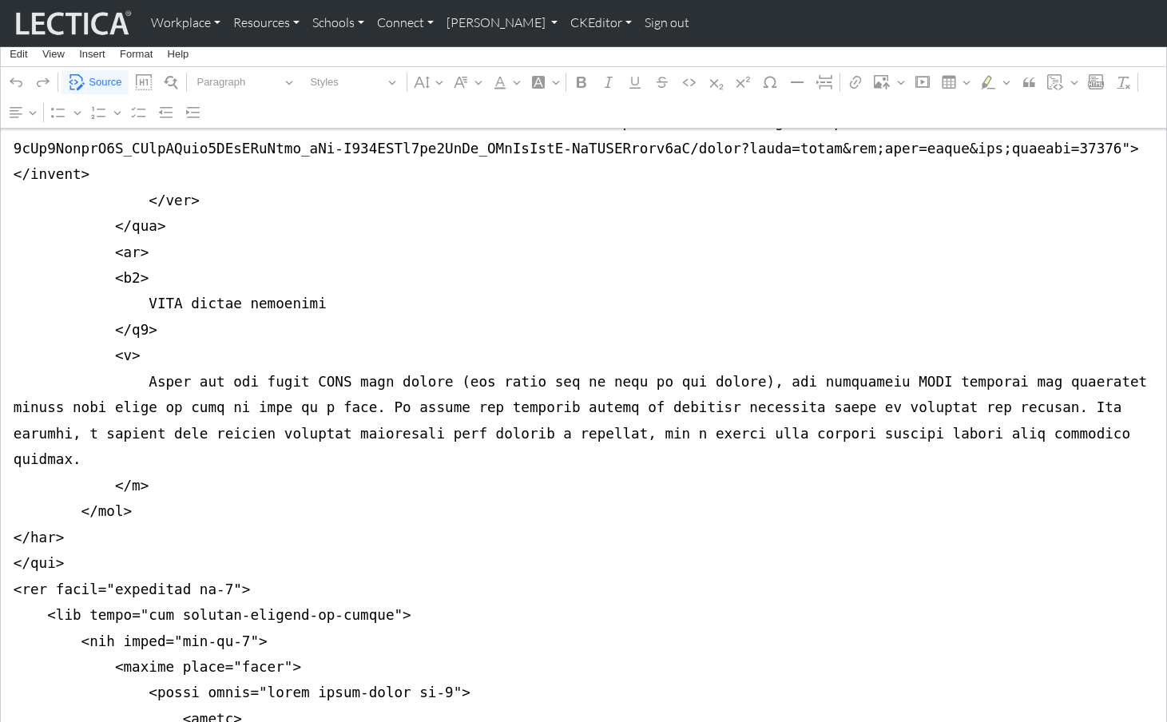
drag, startPoint x: 9, startPoint y: 244, endPoint x: 10, endPoint y: 340, distance: 95.9
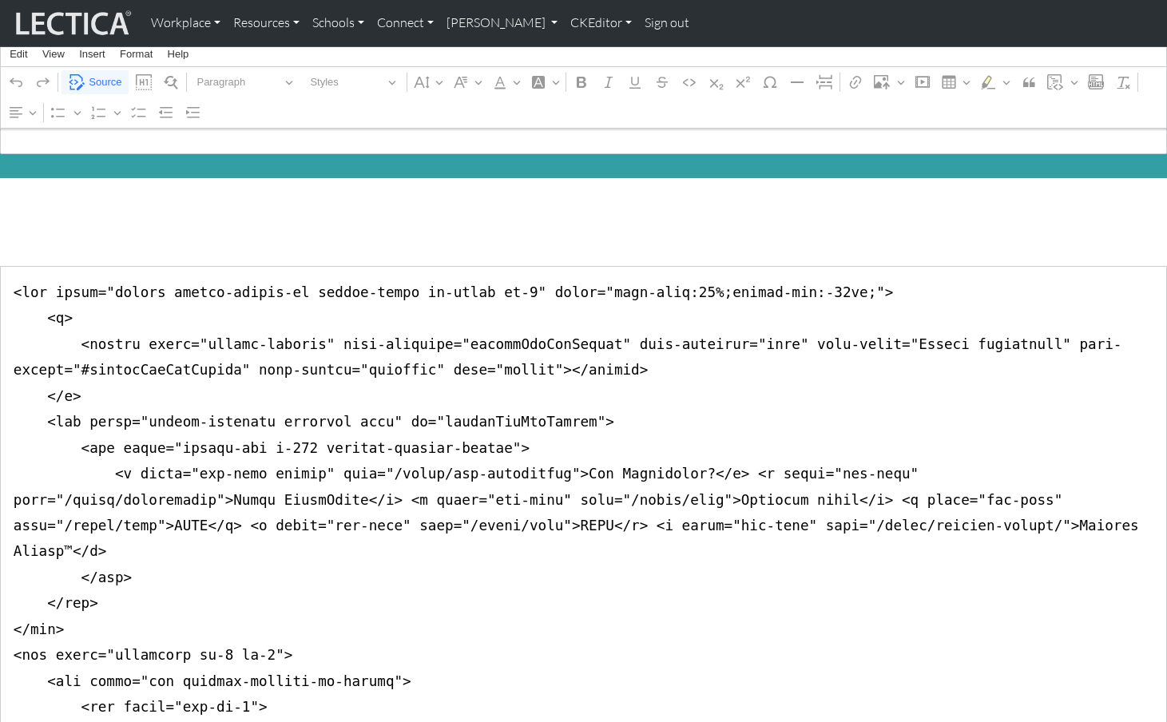
scroll to position [0, 0]
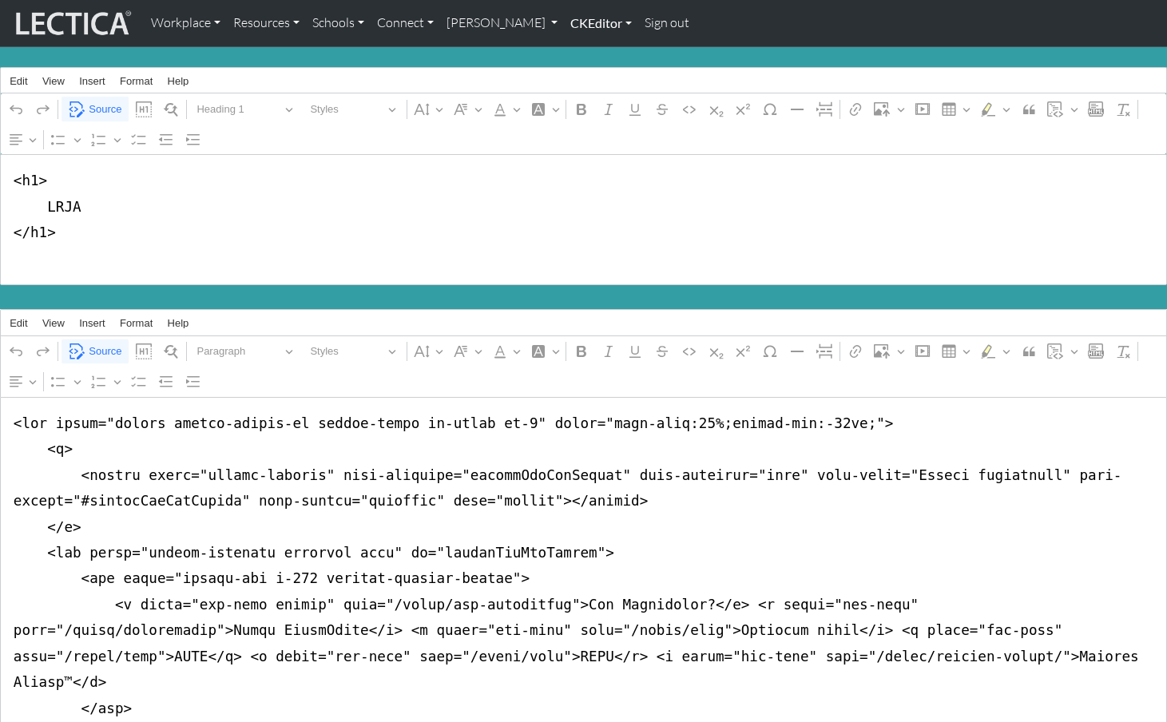
type textarea "<nav class="navbar navbar-expand-lg navbar-light bg-light mb-5" style="font-siz…"
click at [564, 18] on link "CKEditor" at bounding box center [601, 23] width 74 height 34
click at [577, 51] on link "Edit" at bounding box center [593, 59] width 32 height 20
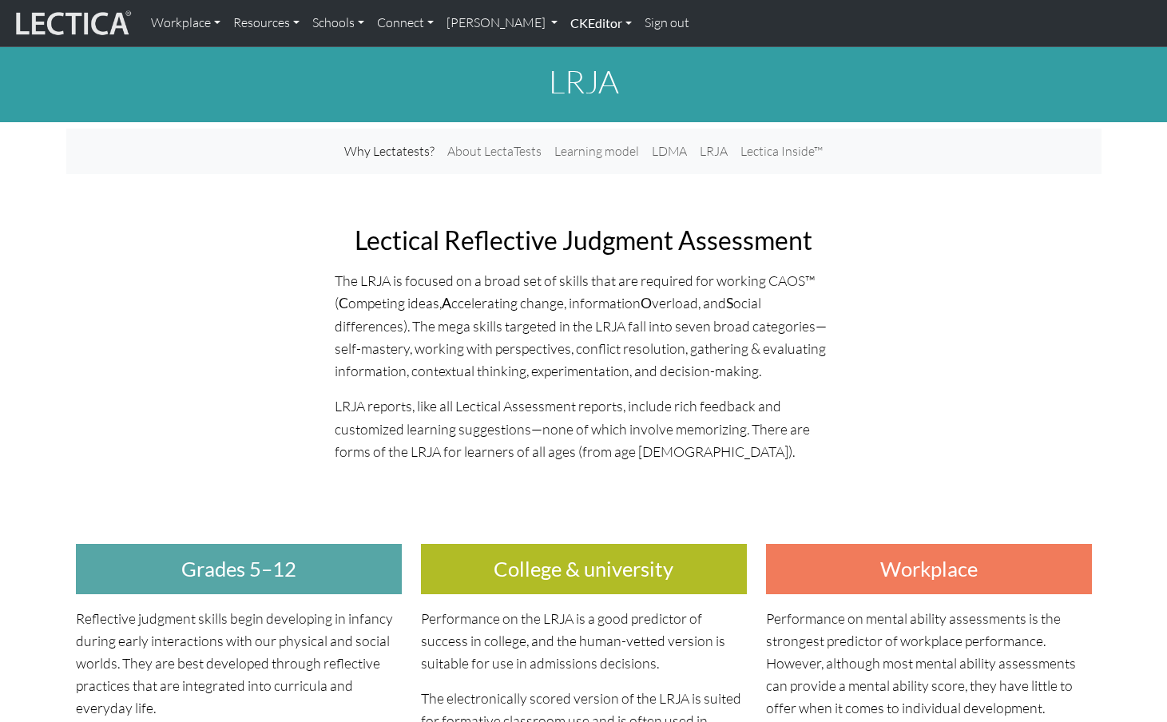
click at [564, 22] on link "CKEditor" at bounding box center [601, 23] width 74 height 34
click at [577, 54] on link "Edit" at bounding box center [593, 59] width 32 height 20
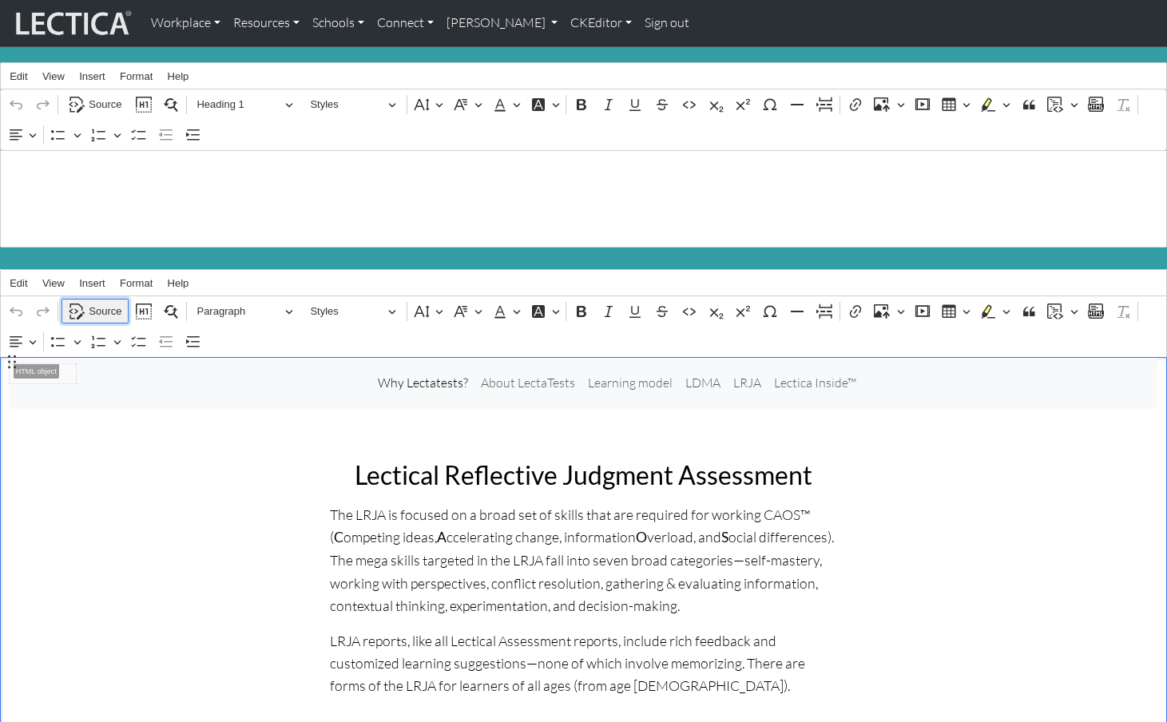
click at [98, 302] on span "Source" at bounding box center [105, 311] width 33 height 19
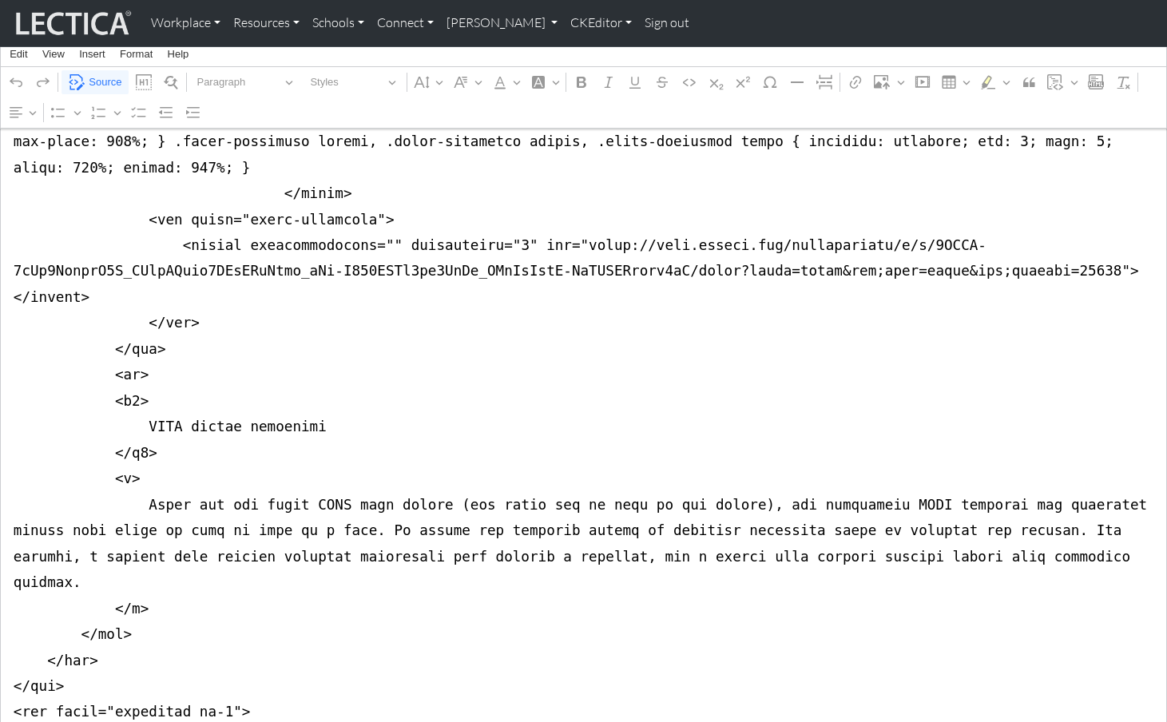
scroll to position [2705, 0]
type textarea "<nav class="navbar navbar-expand-lg navbar-light bg-light mb-5" style="font-siz…"
click at [102, 82] on span "Source" at bounding box center [105, 82] width 33 height 19
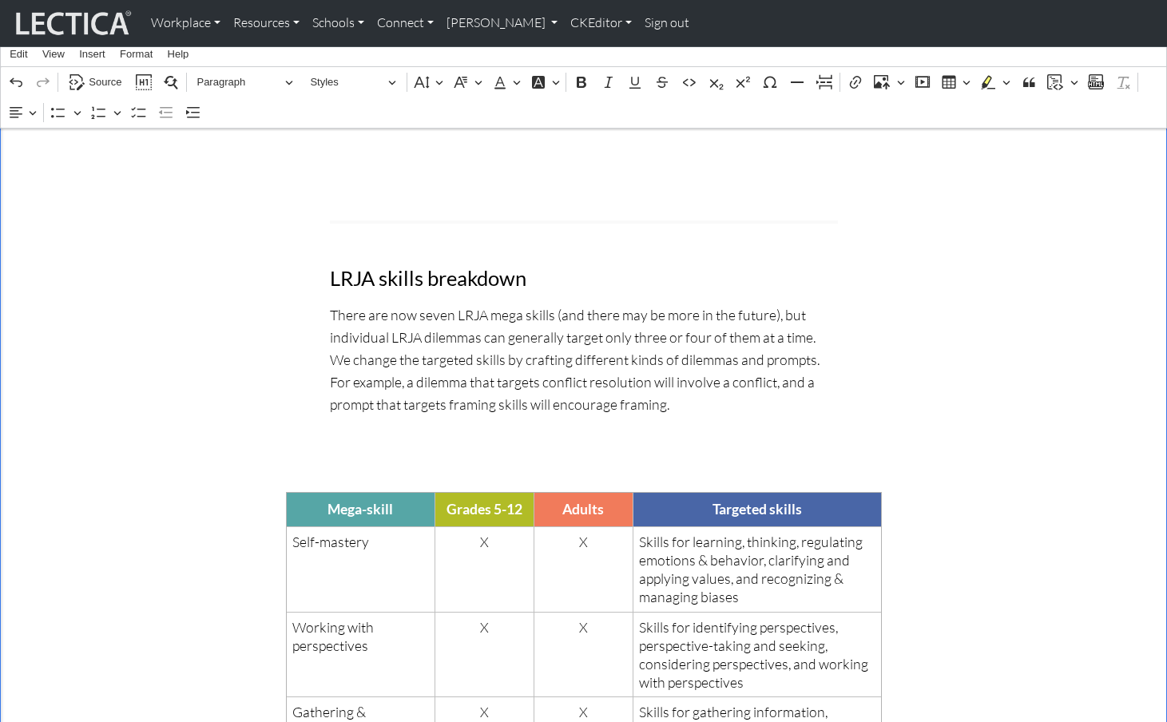
scroll to position [1365, 0]
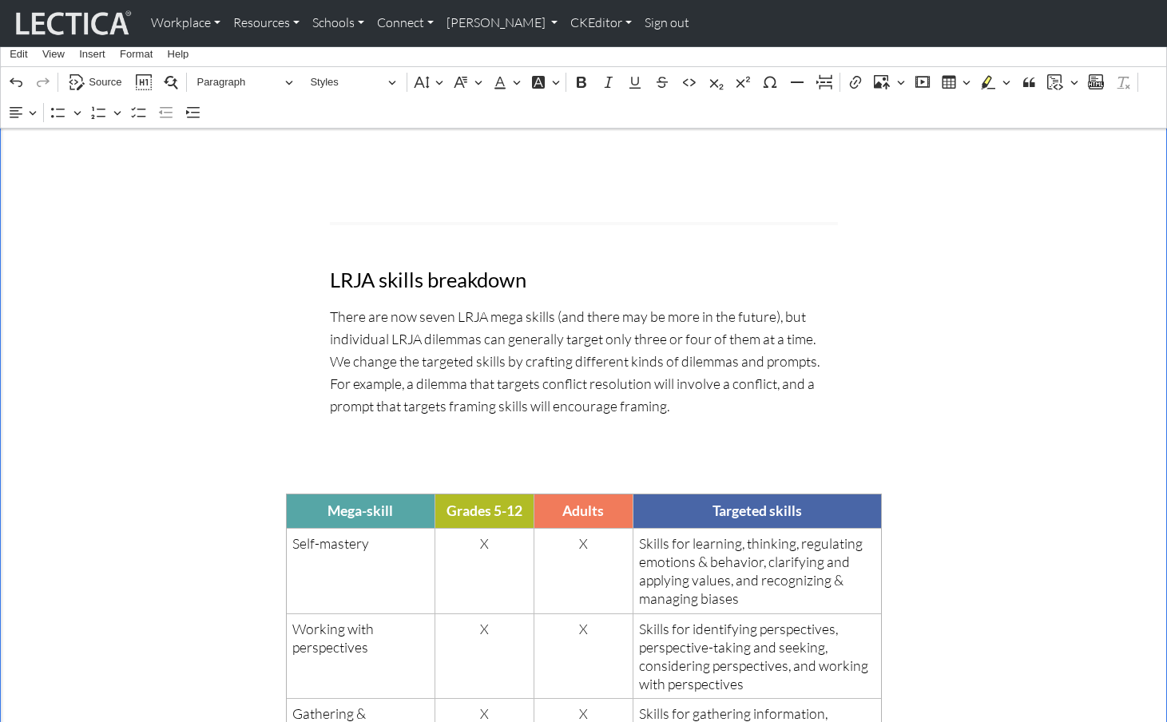
click at [379, 358] on div "⁠⁠⁠⁠⁠⁠⁠ Why Lectatests? About LectaTests Learning model LDMA LRJA Lectica Insid…" at bounding box center [583, 59] width 1167 height 2132
drag, startPoint x: 328, startPoint y: 213, endPoint x: 515, endPoint y: 217, distance: 187.0
click at [515, 217] on div "LRJA Report tour To view an interactive sample LRJA report (for an adult), log …" at bounding box center [583, 83] width 527 height 696
copy h3 "LRJA skills breakdown"
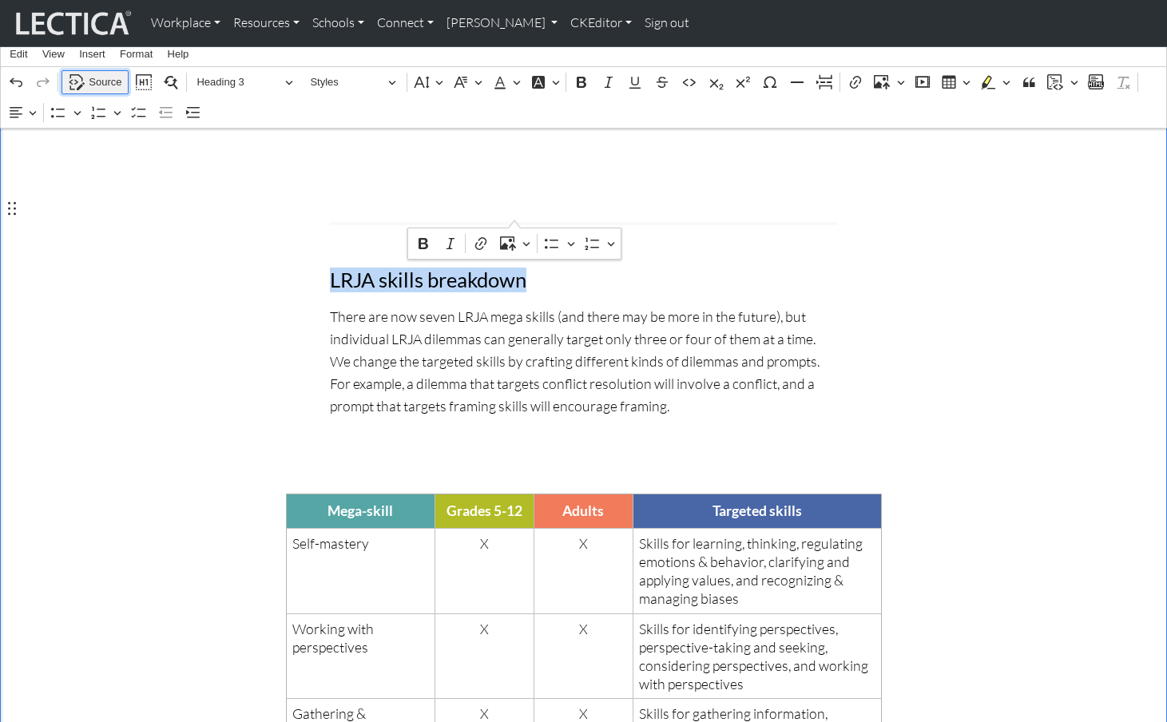
click at [98, 79] on span "Source" at bounding box center [105, 82] width 33 height 19
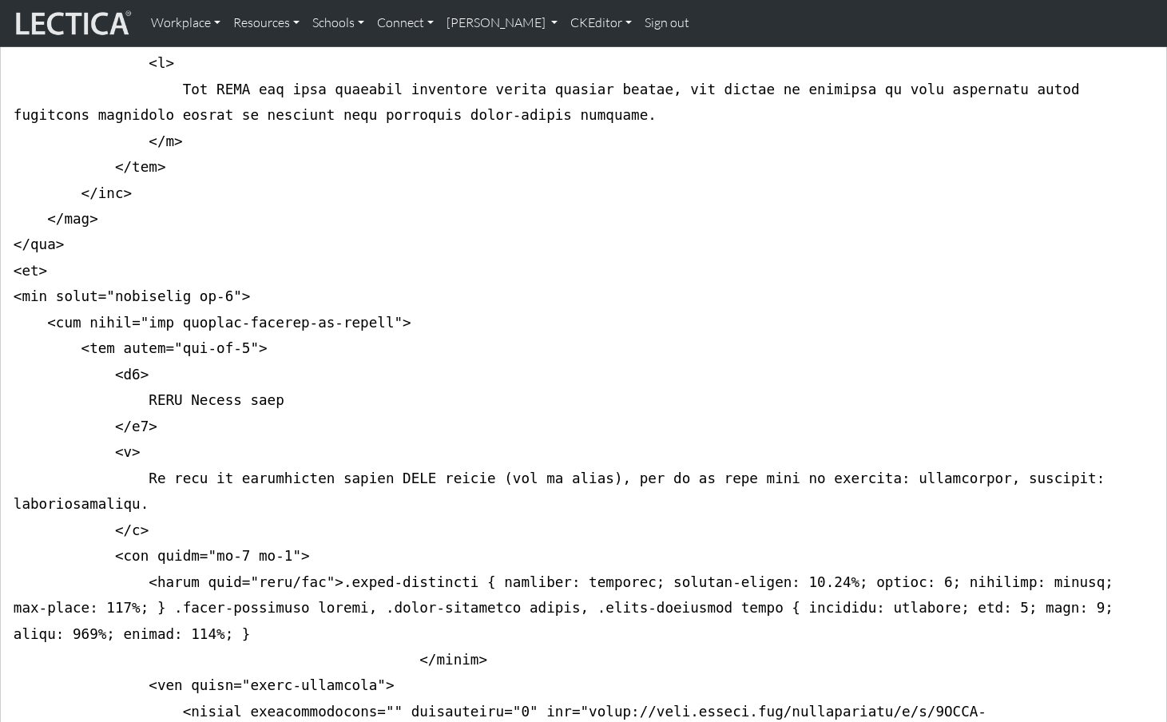
scroll to position [2275, 0]
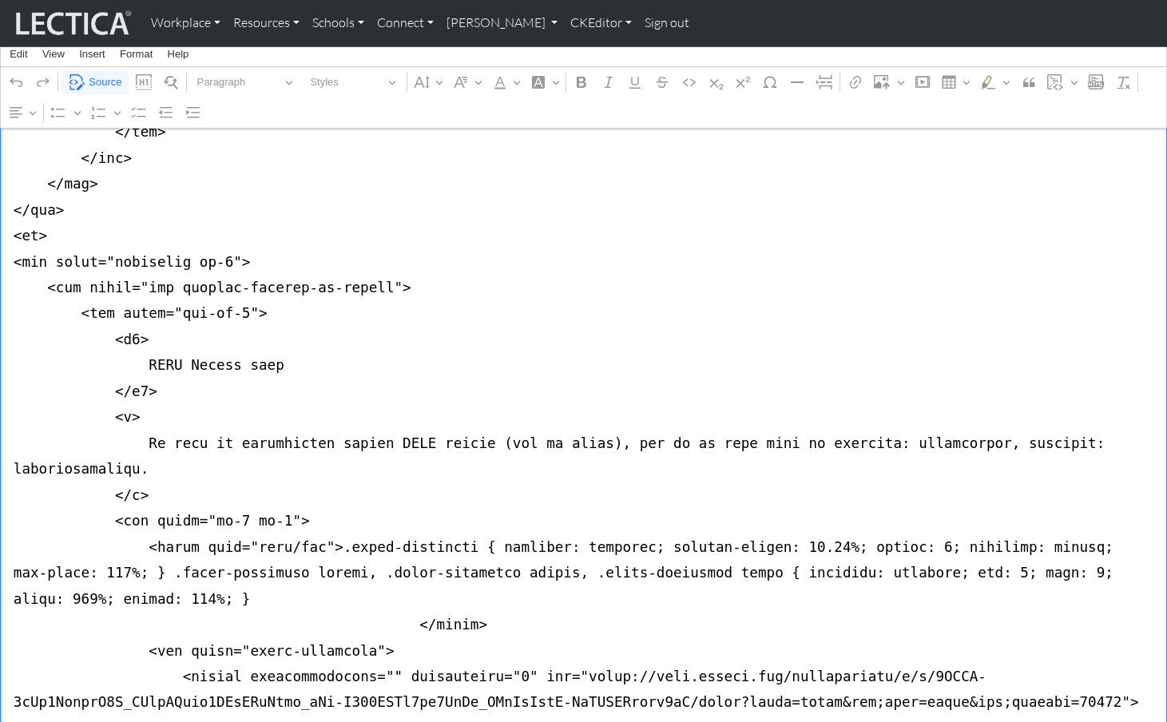
type textarea "<nav class="navbar navbar-expand-lg navbar-light bg-light mb-5" style="font-siz…"
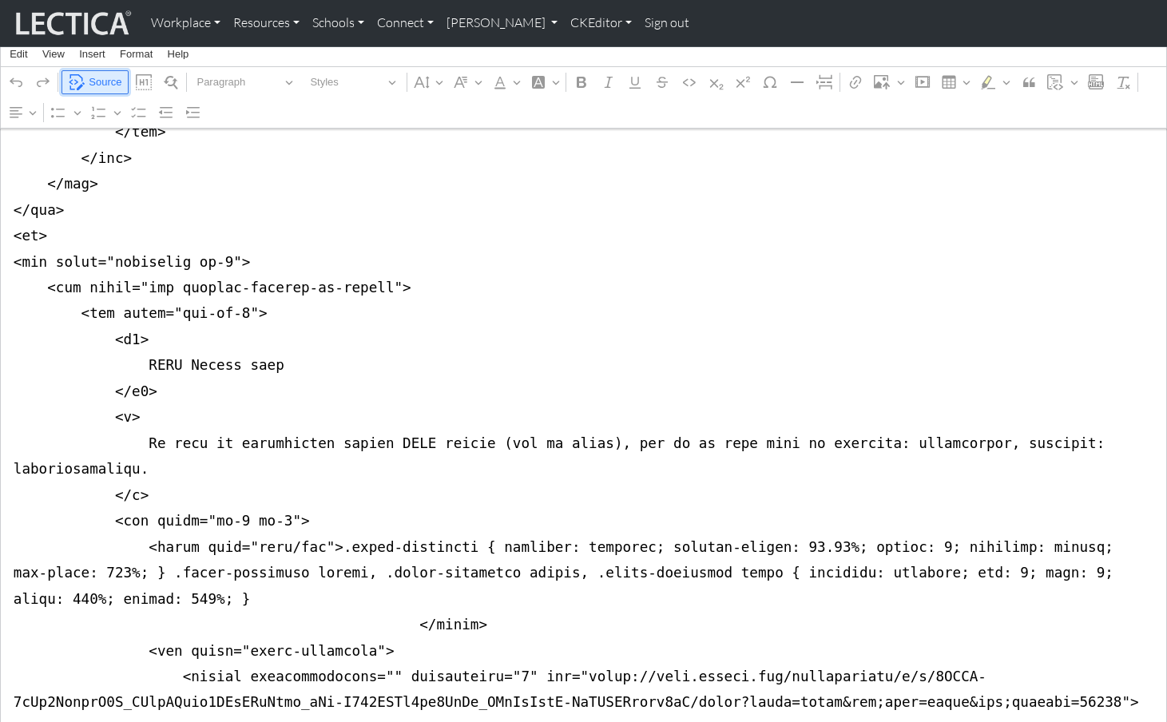
click at [109, 78] on span "Source" at bounding box center [105, 82] width 33 height 19
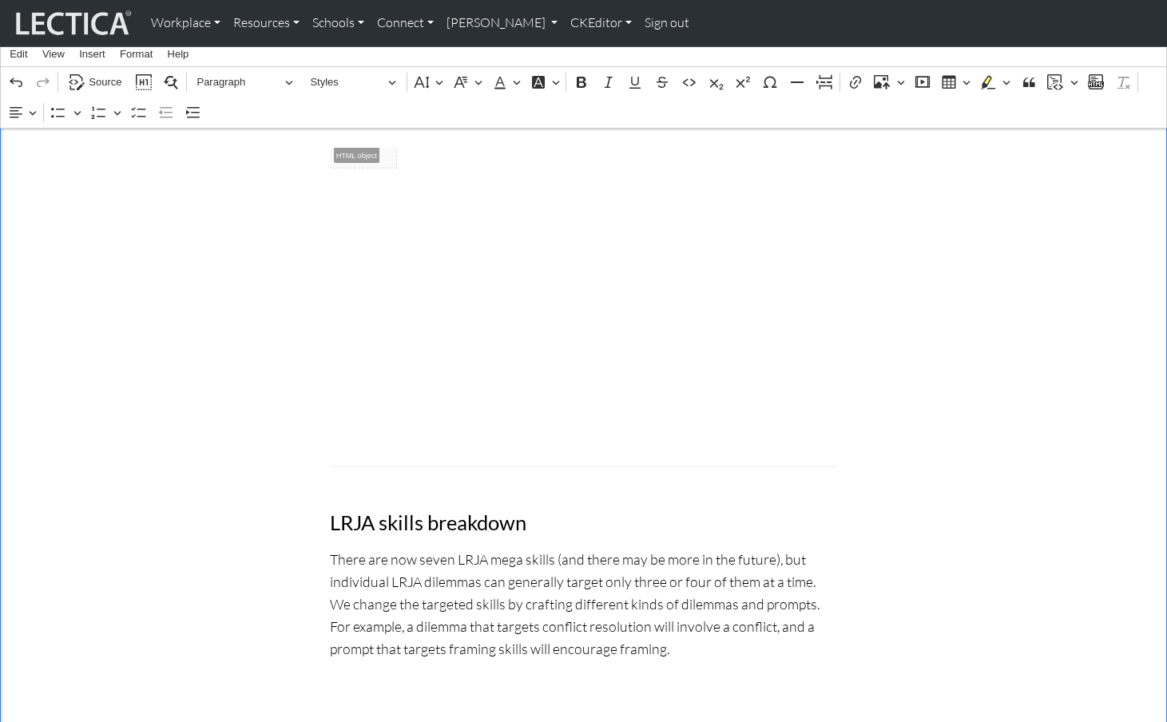
scroll to position [1115, 0]
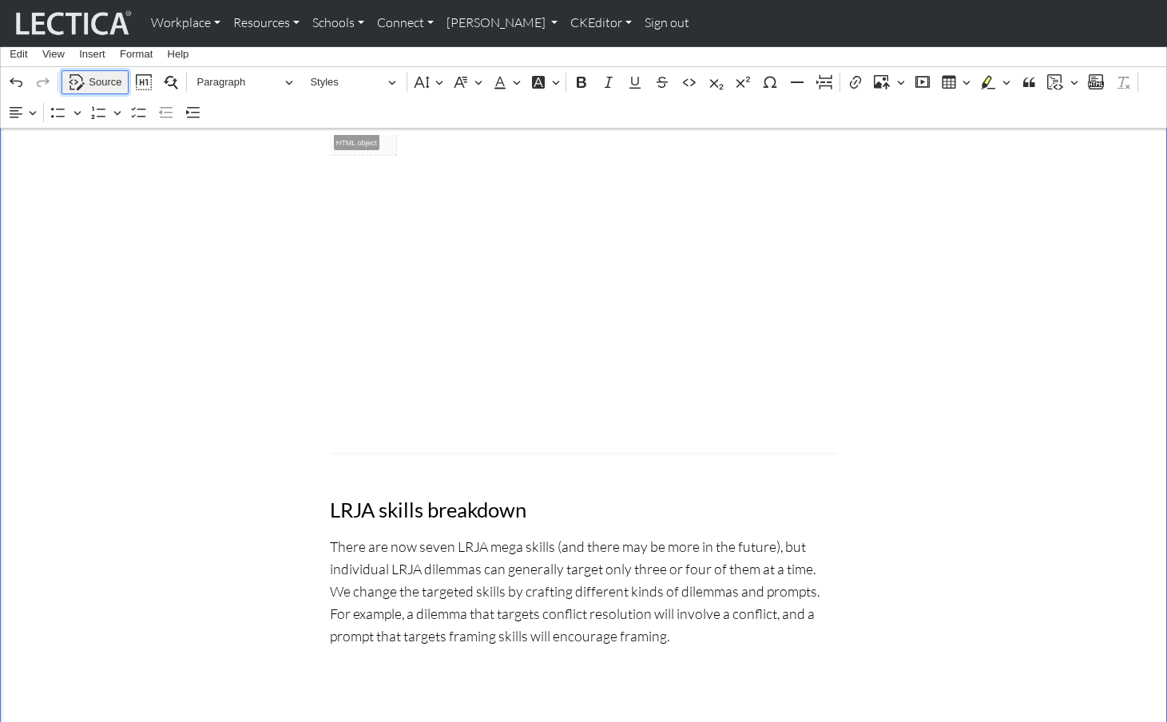
click at [100, 80] on span "Source" at bounding box center [105, 82] width 33 height 19
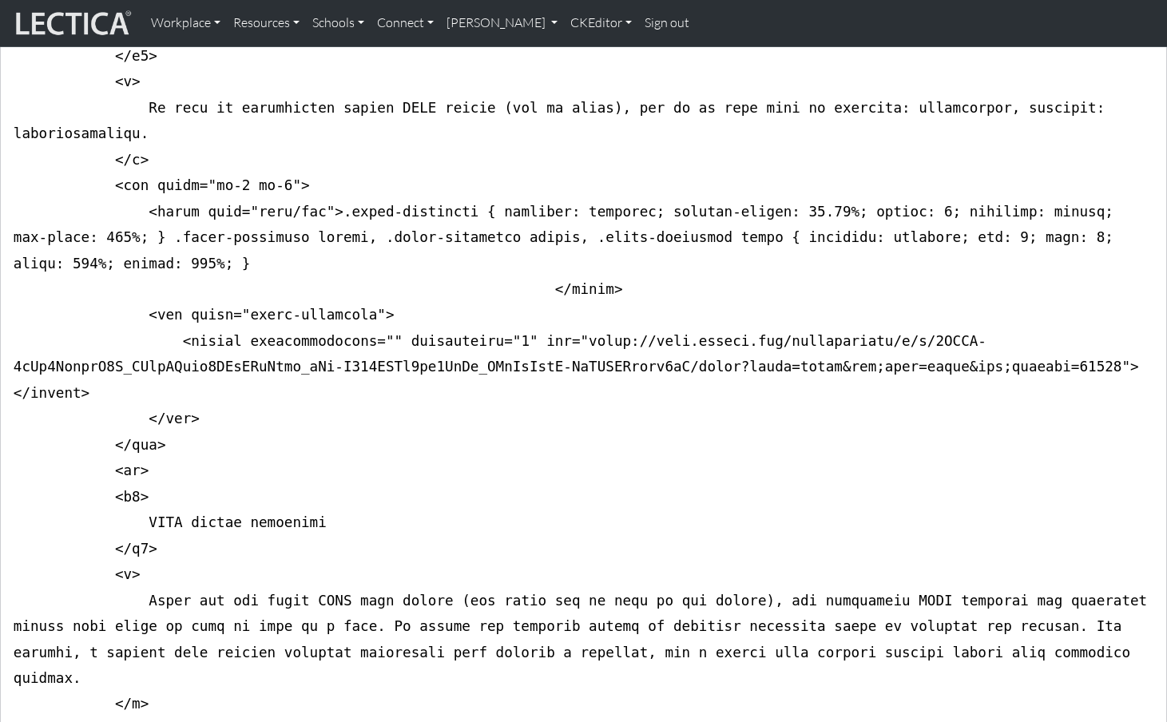
scroll to position [2628, 0]
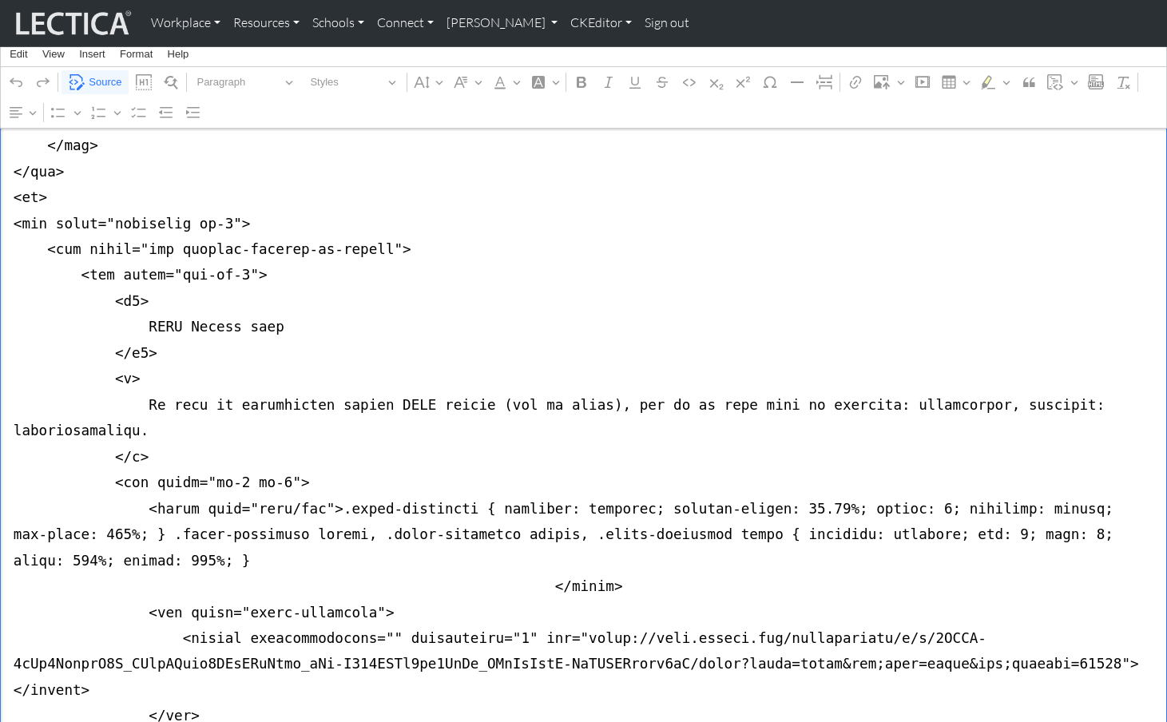
scroll to position [2314, 0]
drag, startPoint x: 12, startPoint y: 276, endPoint x: -2, endPoint y: 404, distance: 129.3
drag, startPoint x: 516, startPoint y: 372, endPoint x: 158, endPoint y: 348, distance: 358.8
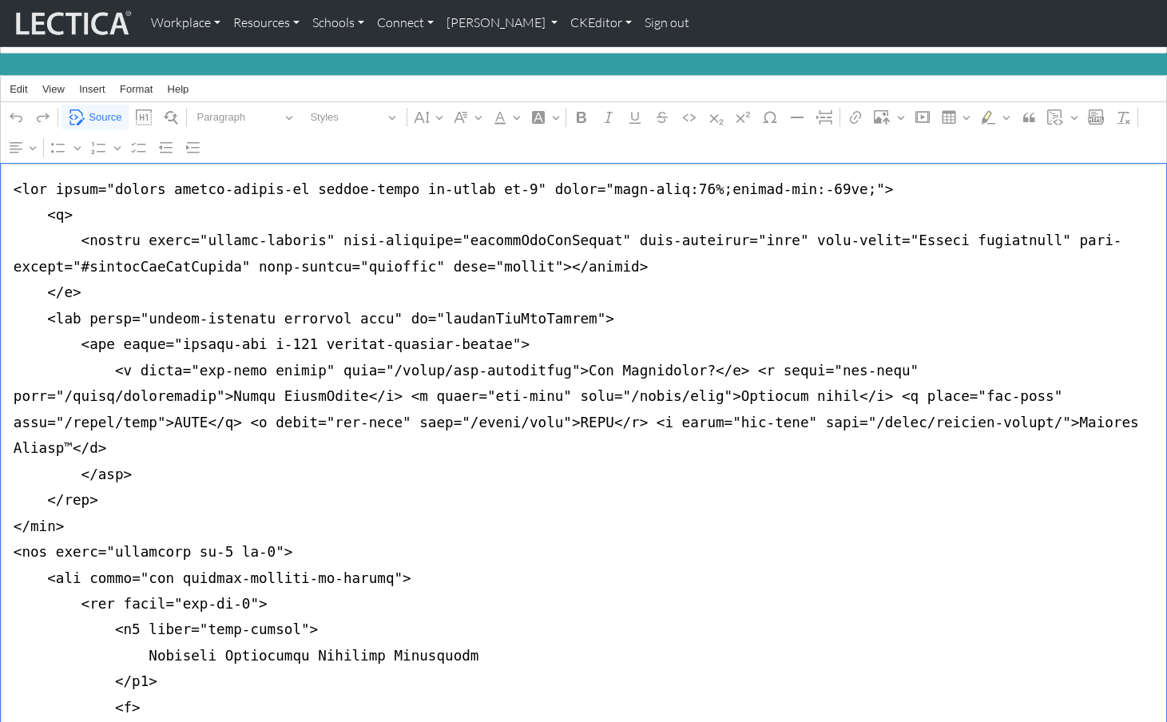
scroll to position [0, 0]
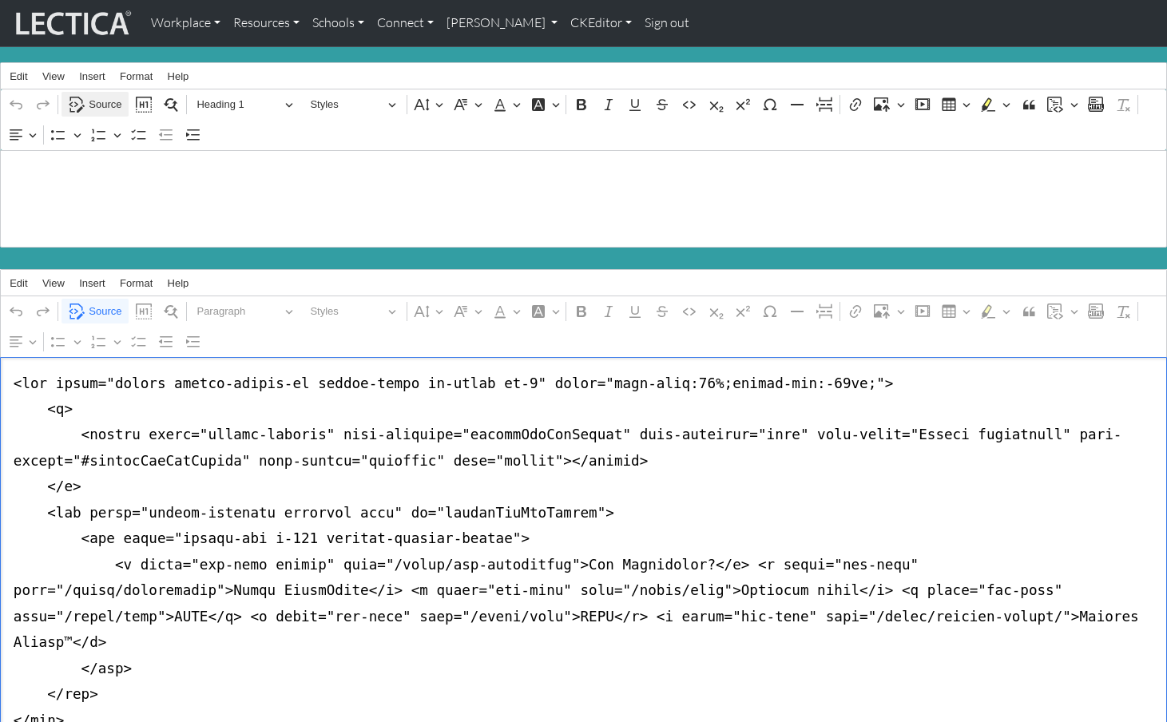
type textarea "<nav class="navbar navbar-expand-lg navbar-light bg-light mb-5" style="font-siz…"
click at [102, 97] on span "Source" at bounding box center [105, 104] width 33 height 19
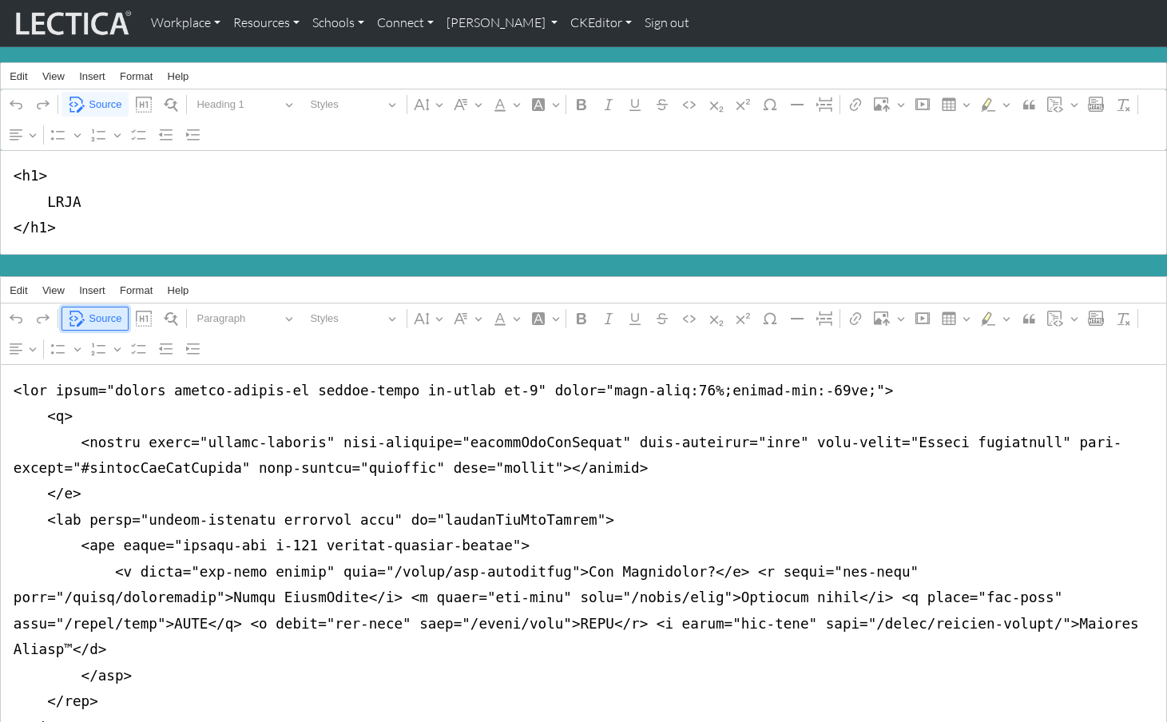
click at [94, 309] on span "Source" at bounding box center [105, 318] width 33 height 19
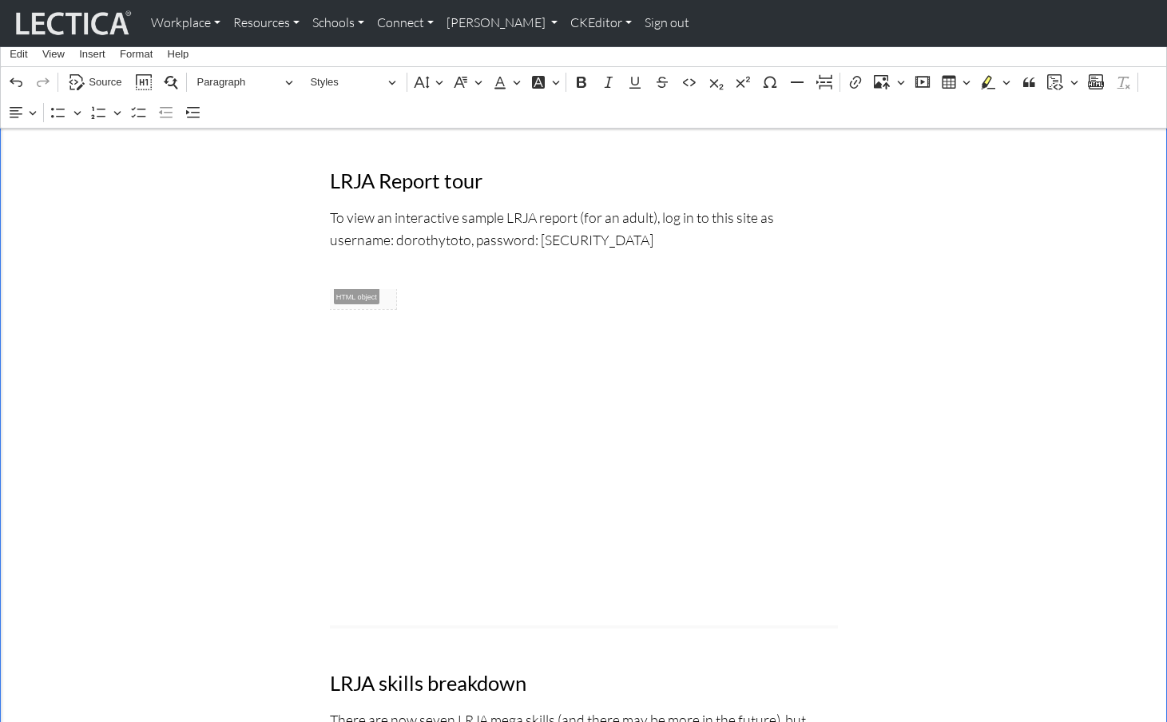
scroll to position [711, 0]
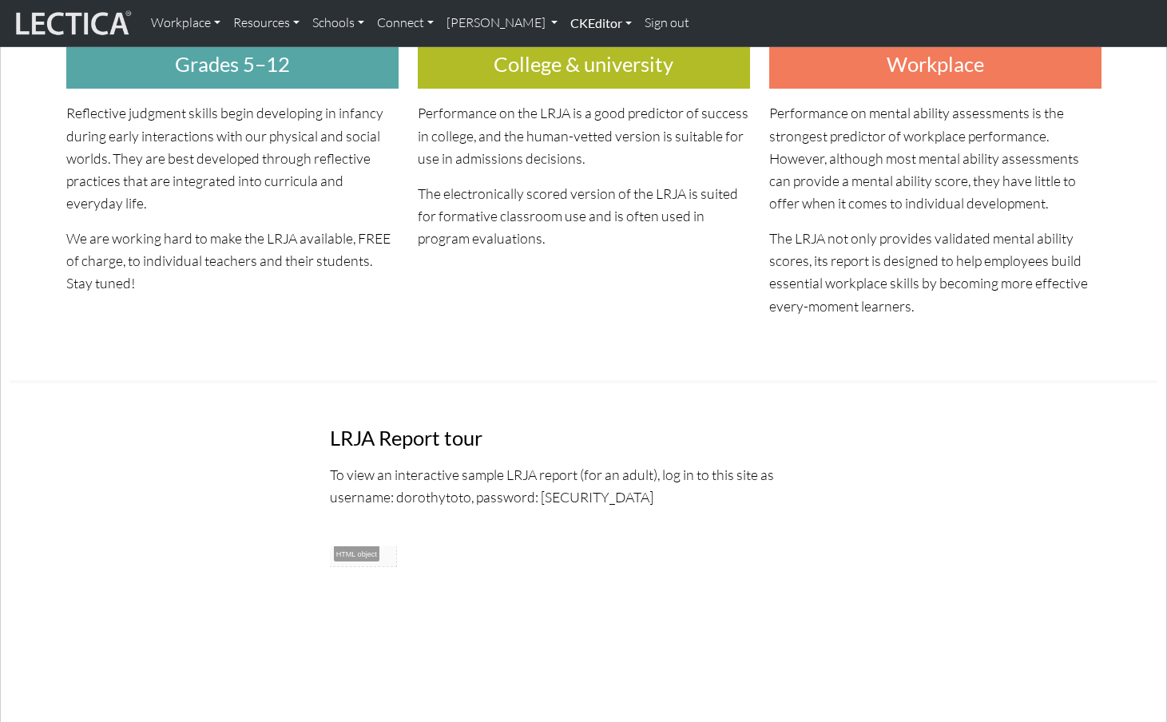
click at [564, 21] on link "CKEditor" at bounding box center [601, 23] width 74 height 34
click at [577, 49] on link "Edit" at bounding box center [593, 59] width 32 height 20
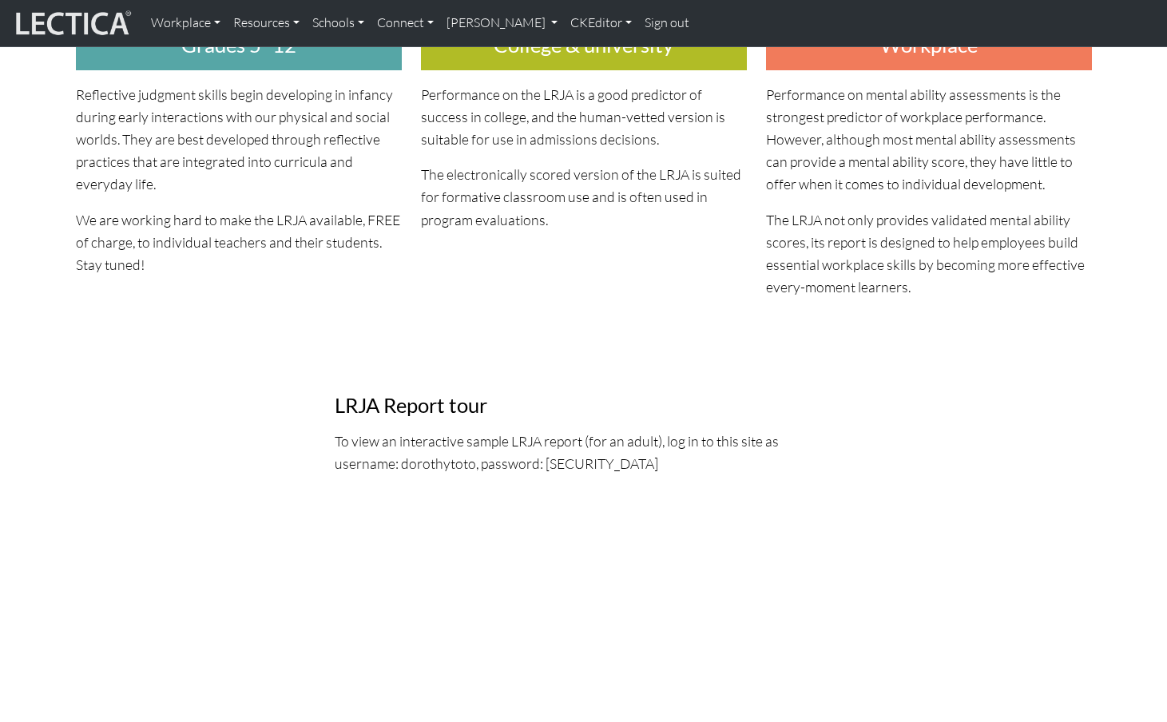
scroll to position [519, 0]
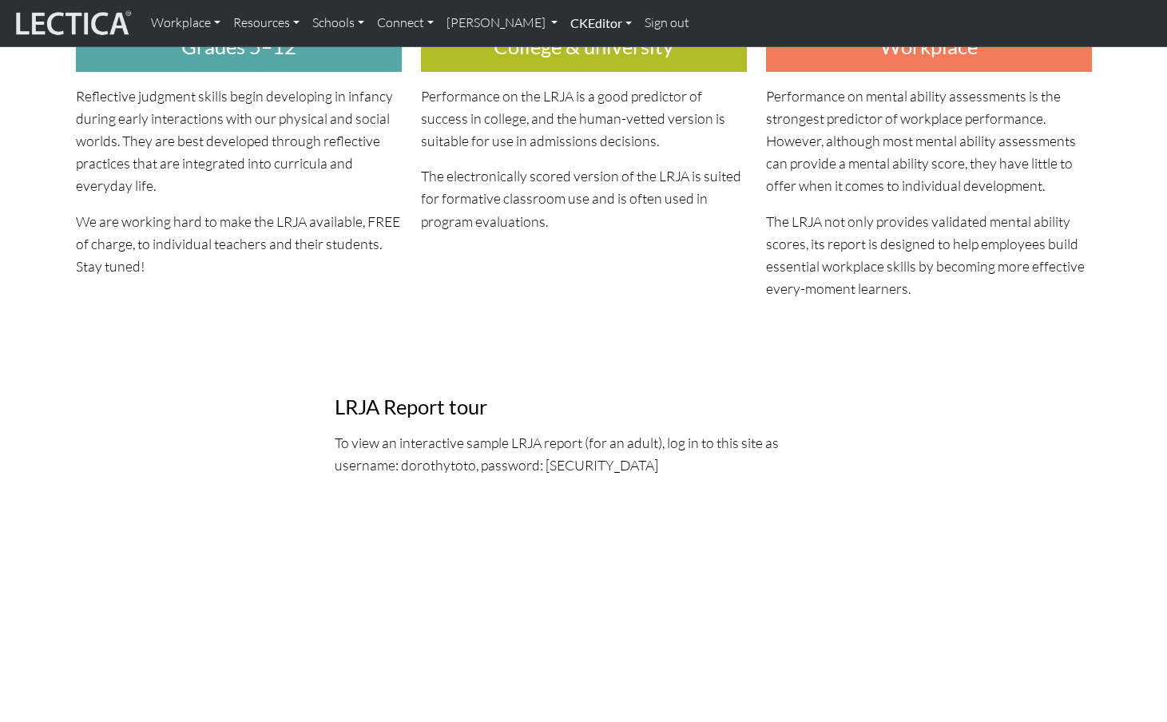
click at [564, 24] on link "CKEditor" at bounding box center [601, 23] width 74 height 34
click at [577, 50] on link "Edit" at bounding box center [593, 59] width 32 height 20
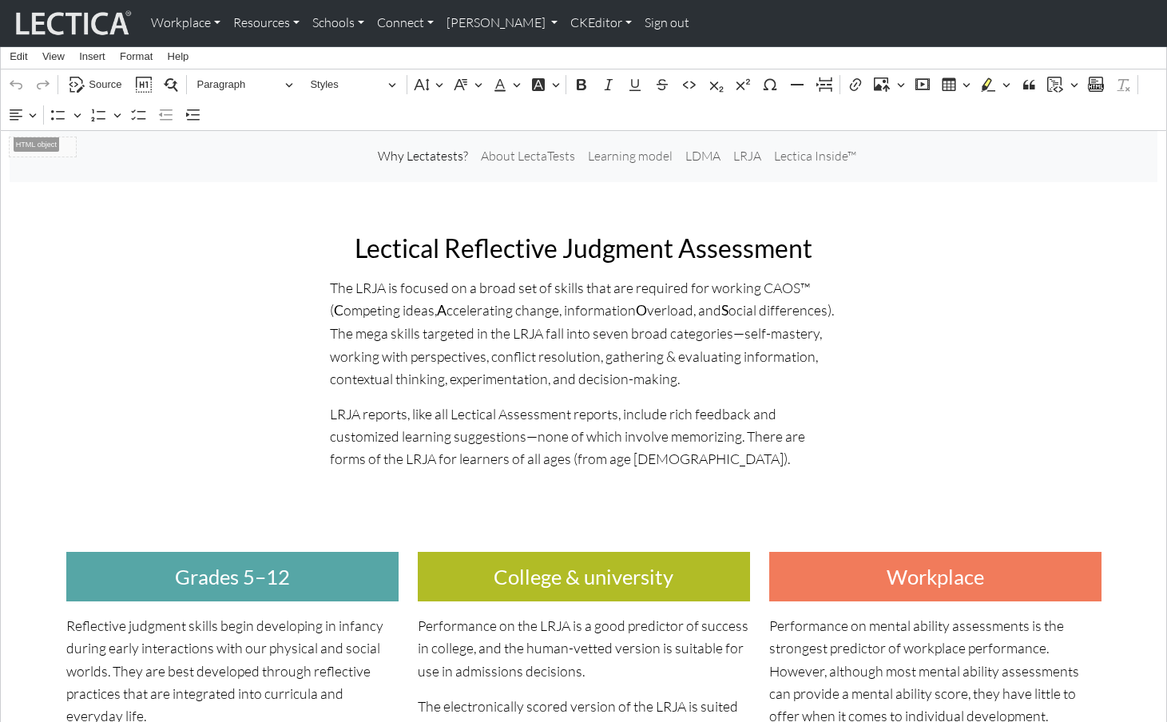
scroll to position [0, 0]
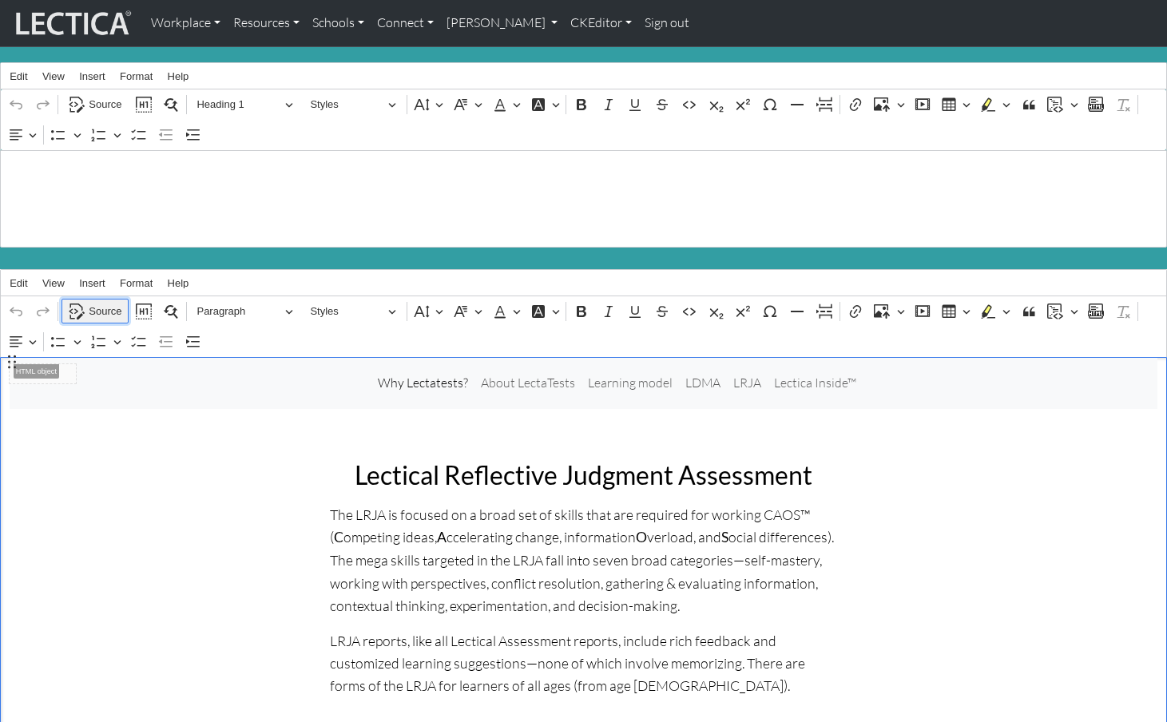
click at [109, 302] on span "Source" at bounding box center [105, 311] width 33 height 19
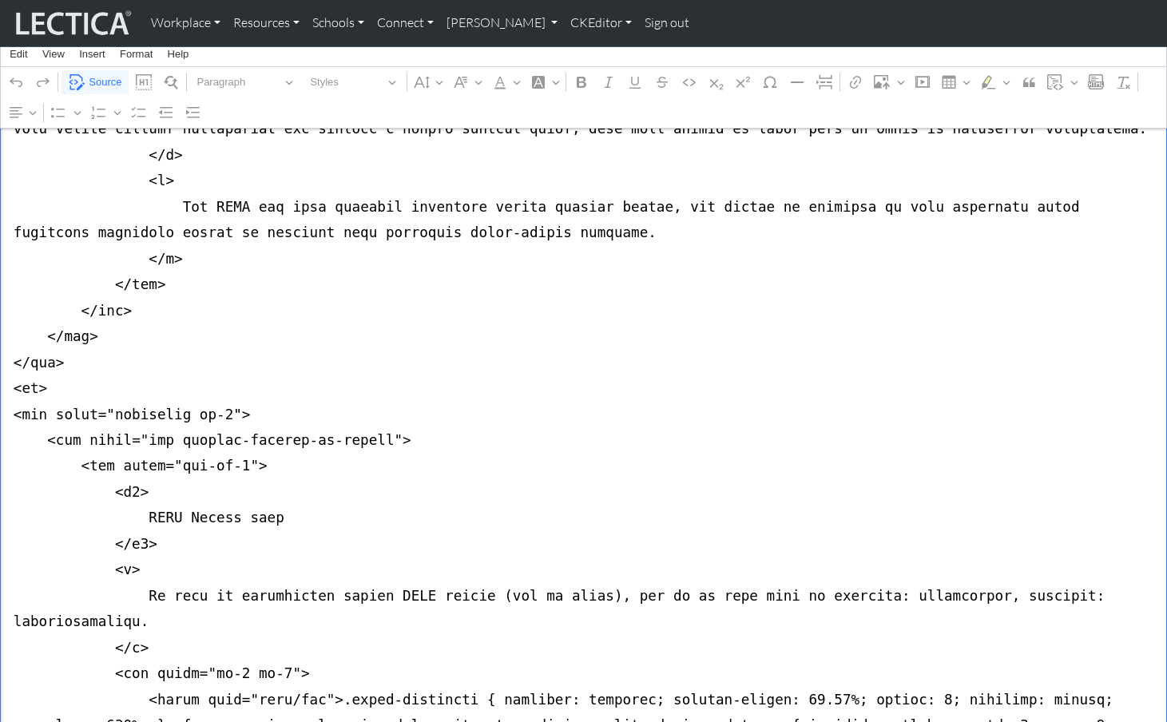
scroll to position [2116, 0]
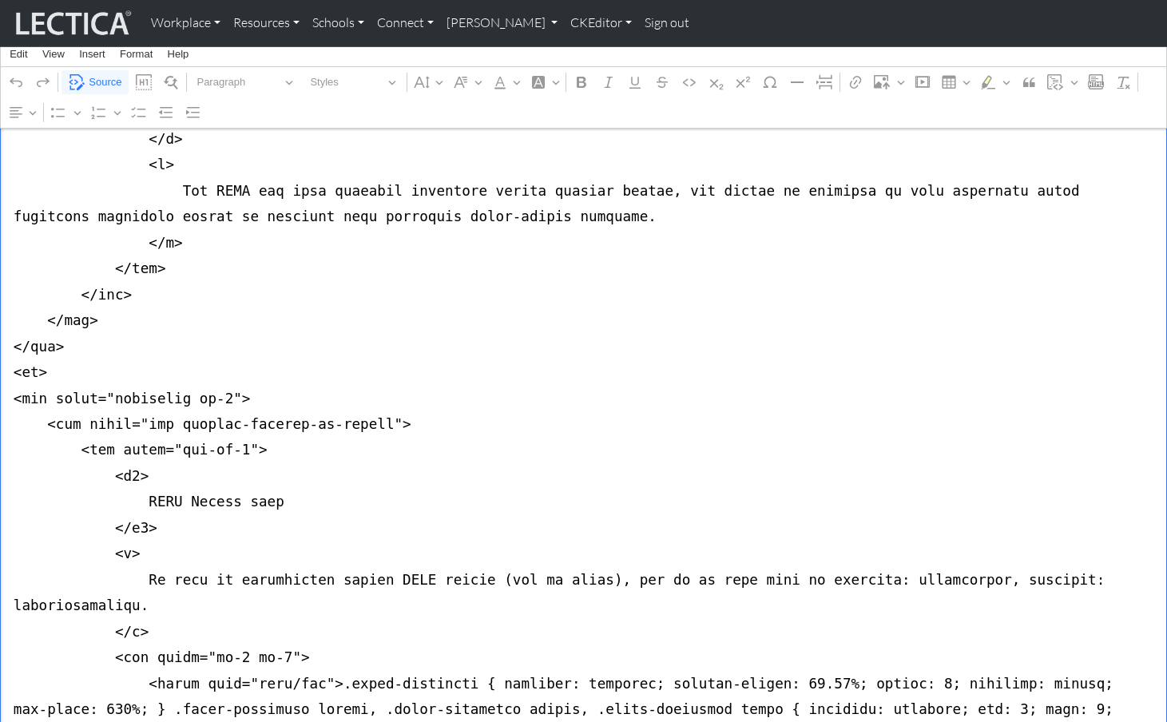
scroll to position [2134, 0]
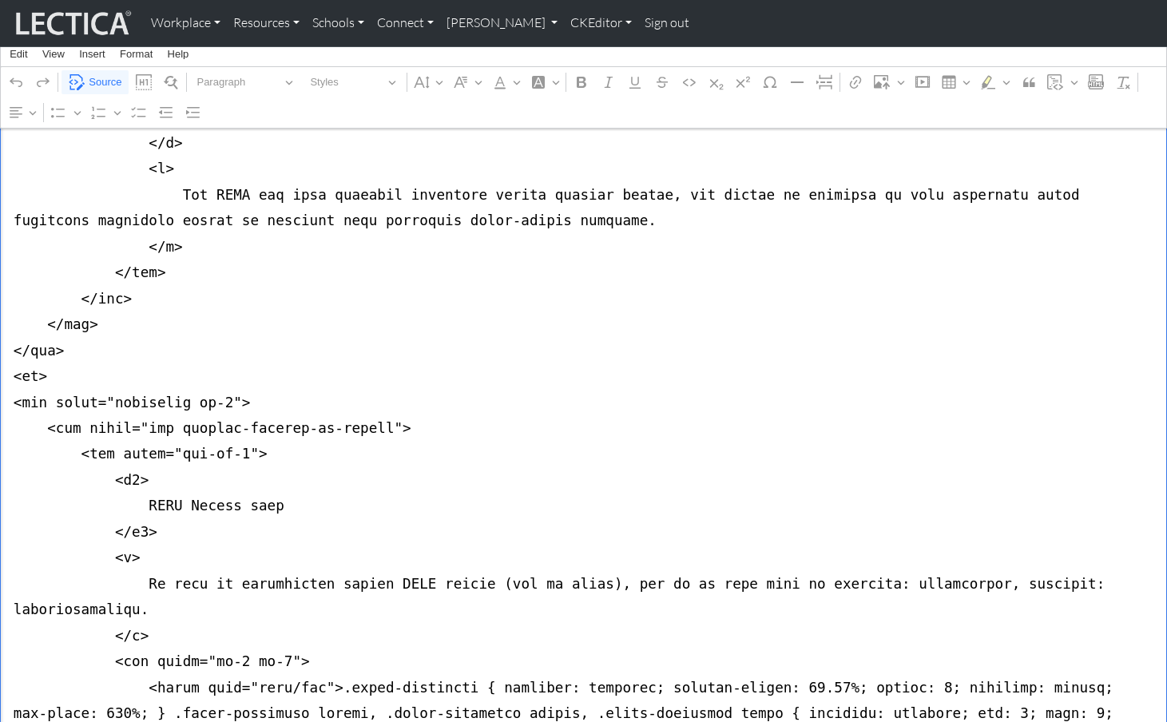
type textarea "<nav class="navbar navbar-expand-lg navbar-light bg-light mb-5" style="font-siz…"
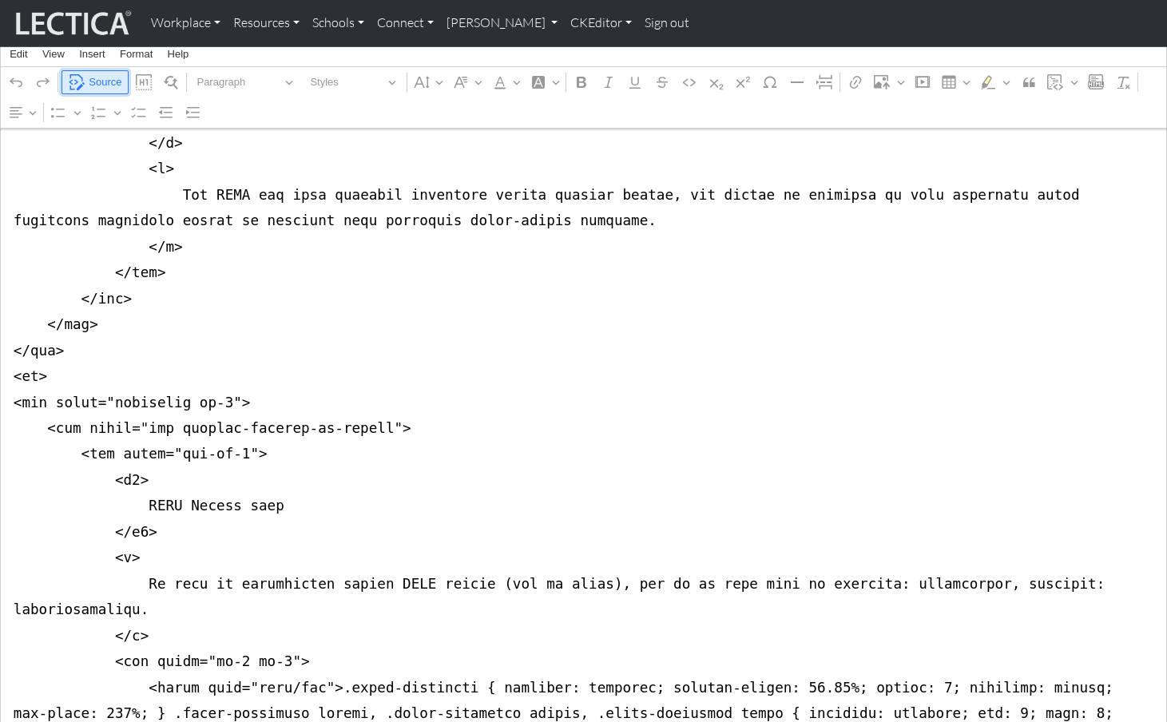
click at [96, 82] on span "Source" at bounding box center [105, 82] width 33 height 19
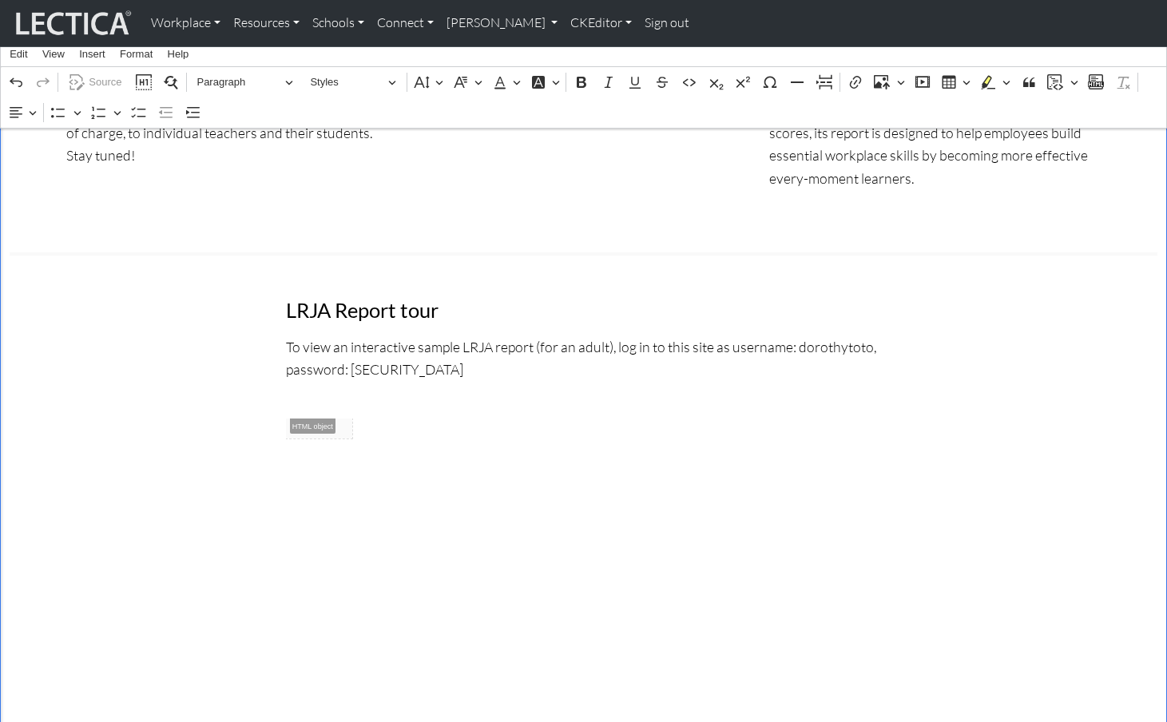
scroll to position [638, 0]
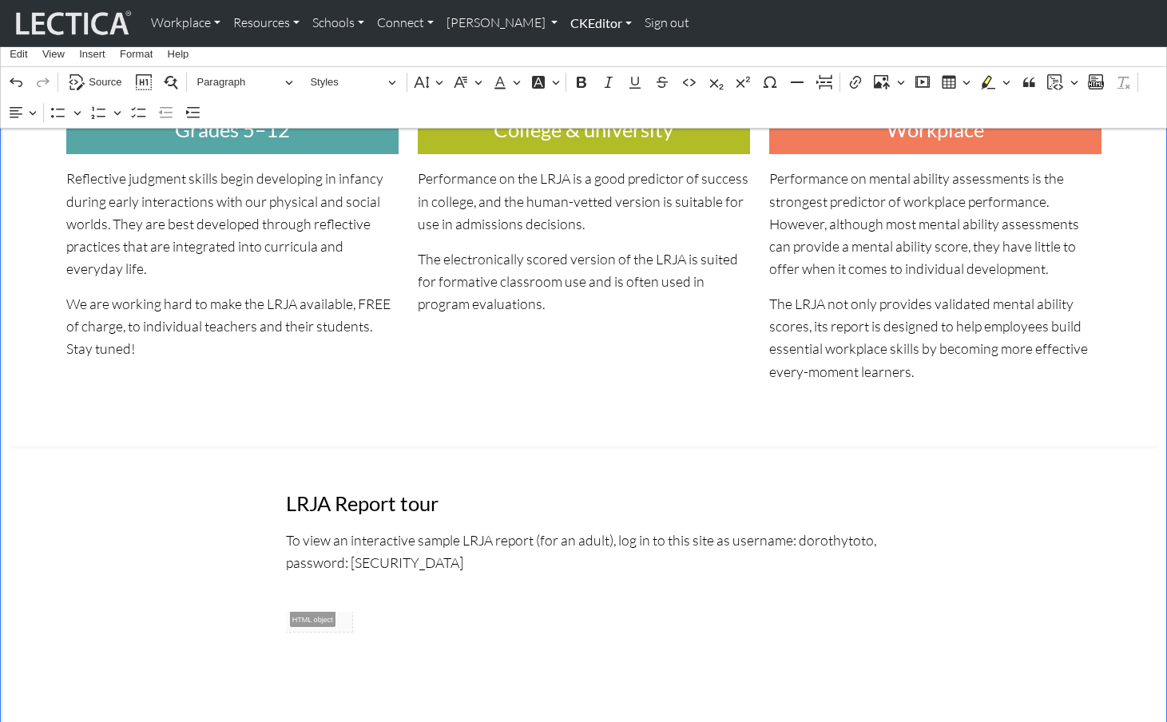
click at [568, 23] on link "CKEditor" at bounding box center [601, 23] width 74 height 34
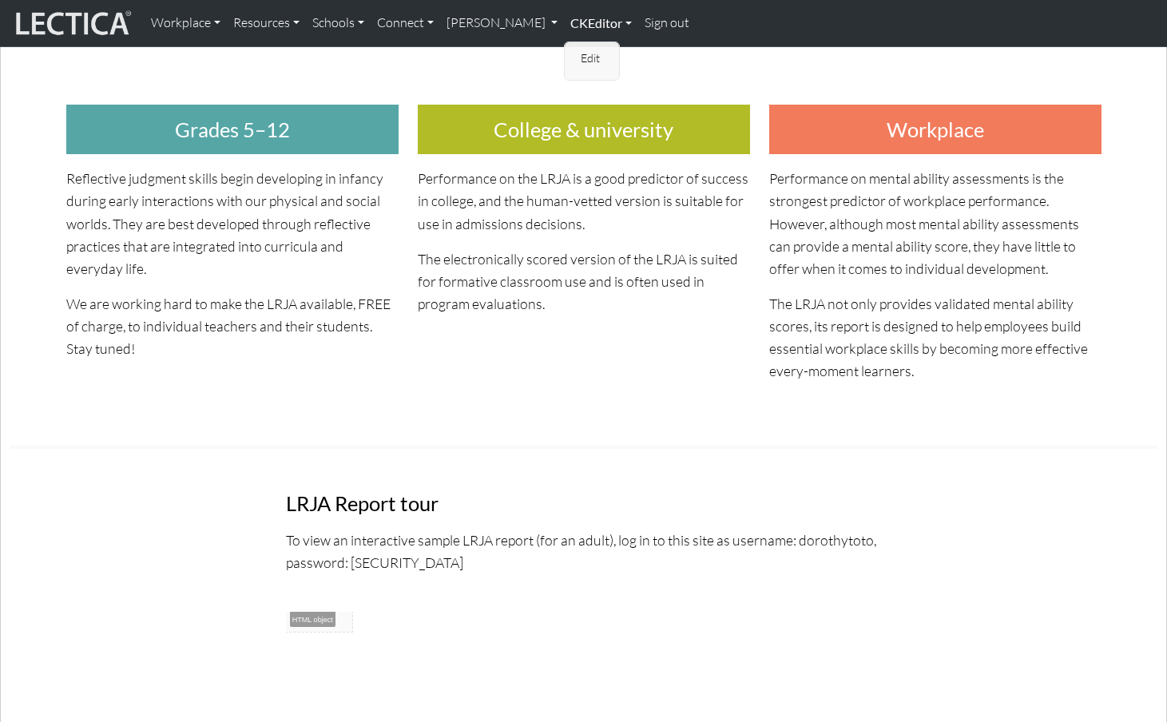
click at [582, 22] on link "CKEditor" at bounding box center [601, 23] width 74 height 34
click at [577, 51] on link "Edit" at bounding box center [593, 59] width 32 height 20
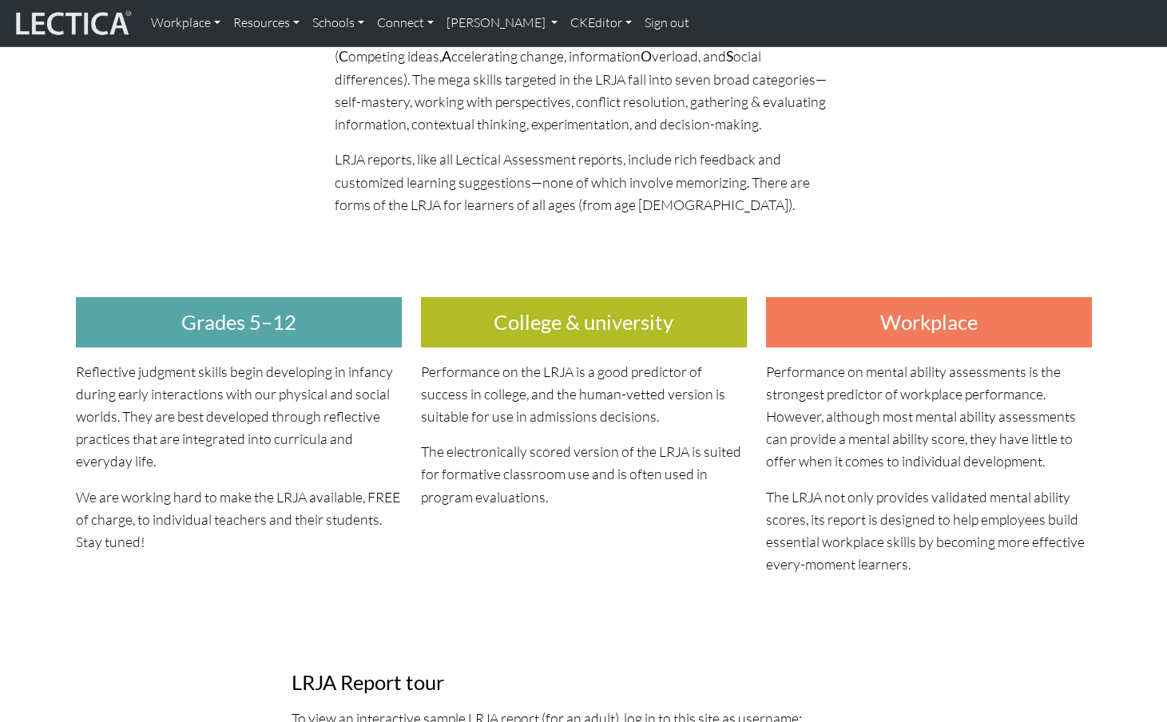
scroll to position [0, 0]
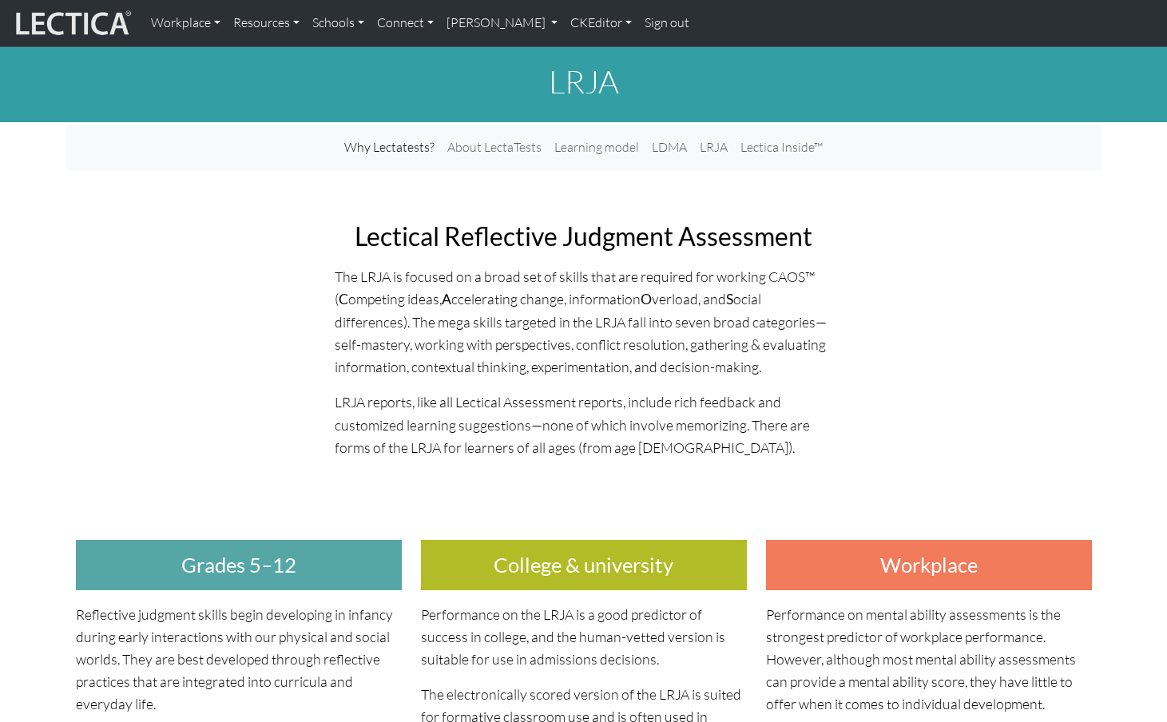
click at [395, 224] on h2 "Lectical Reflective Judgment Assessment" at bounding box center [584, 236] width 499 height 30
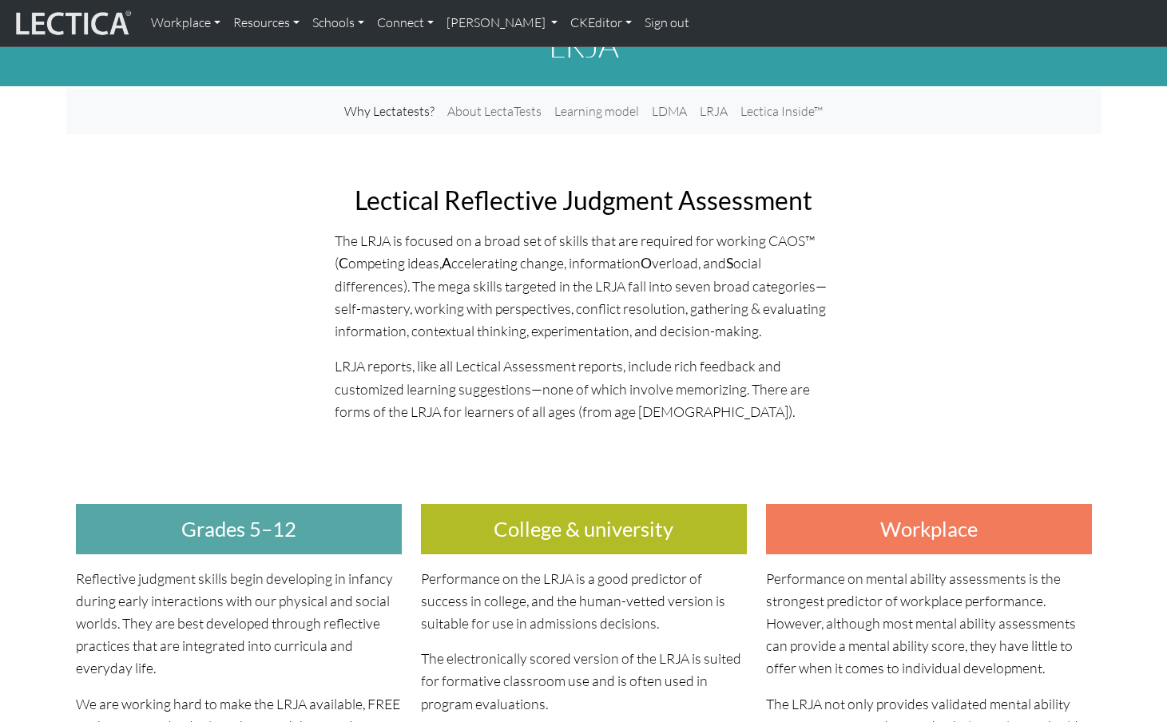
scroll to position [38, 0]
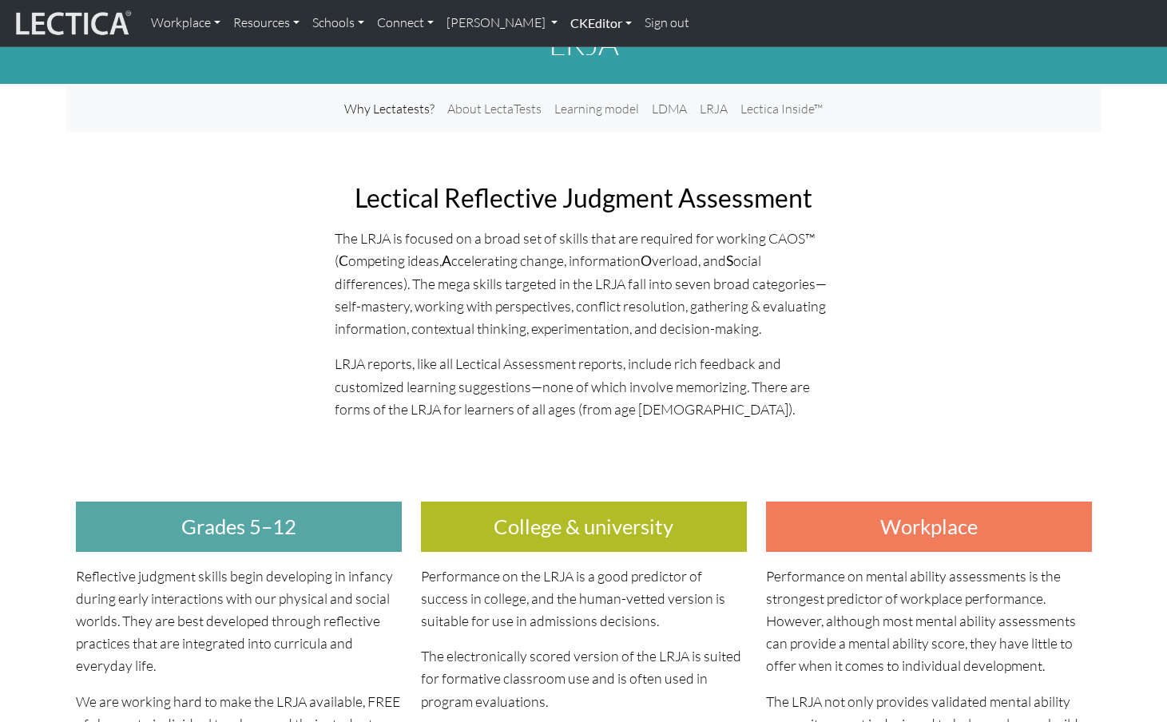
click at [564, 22] on link "CKEditor" at bounding box center [601, 23] width 74 height 34
click at [577, 53] on link "Edit" at bounding box center [593, 59] width 32 height 20
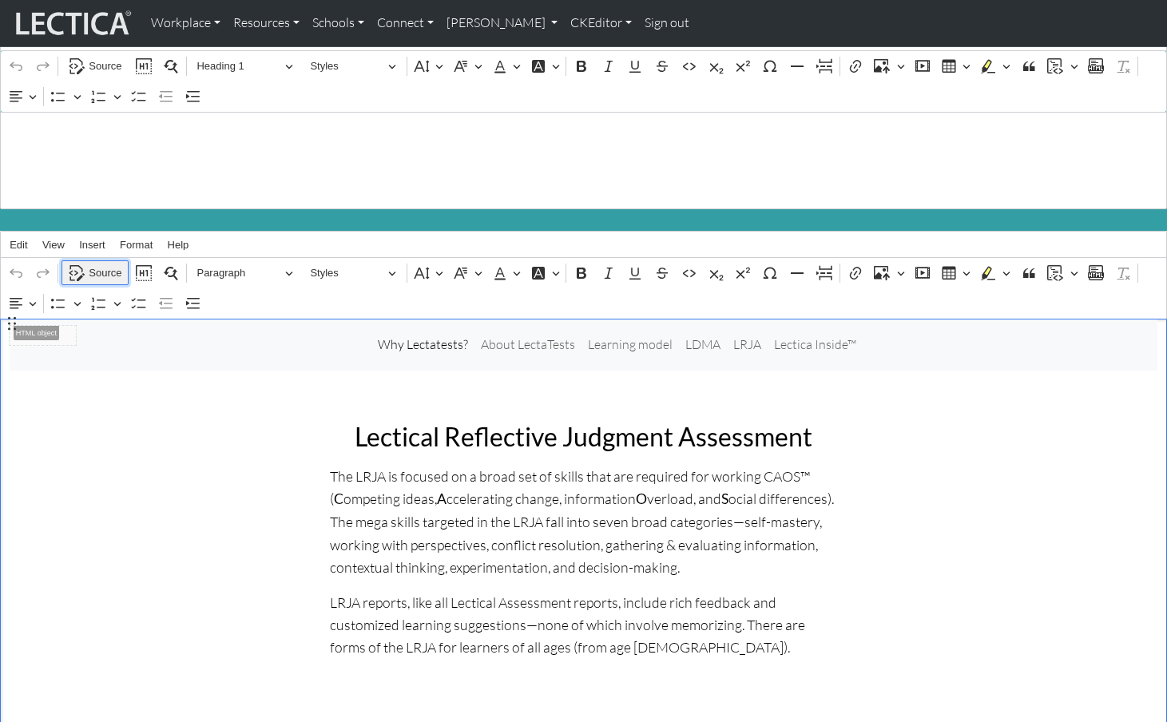
click at [102, 264] on span "Source" at bounding box center [105, 273] width 33 height 19
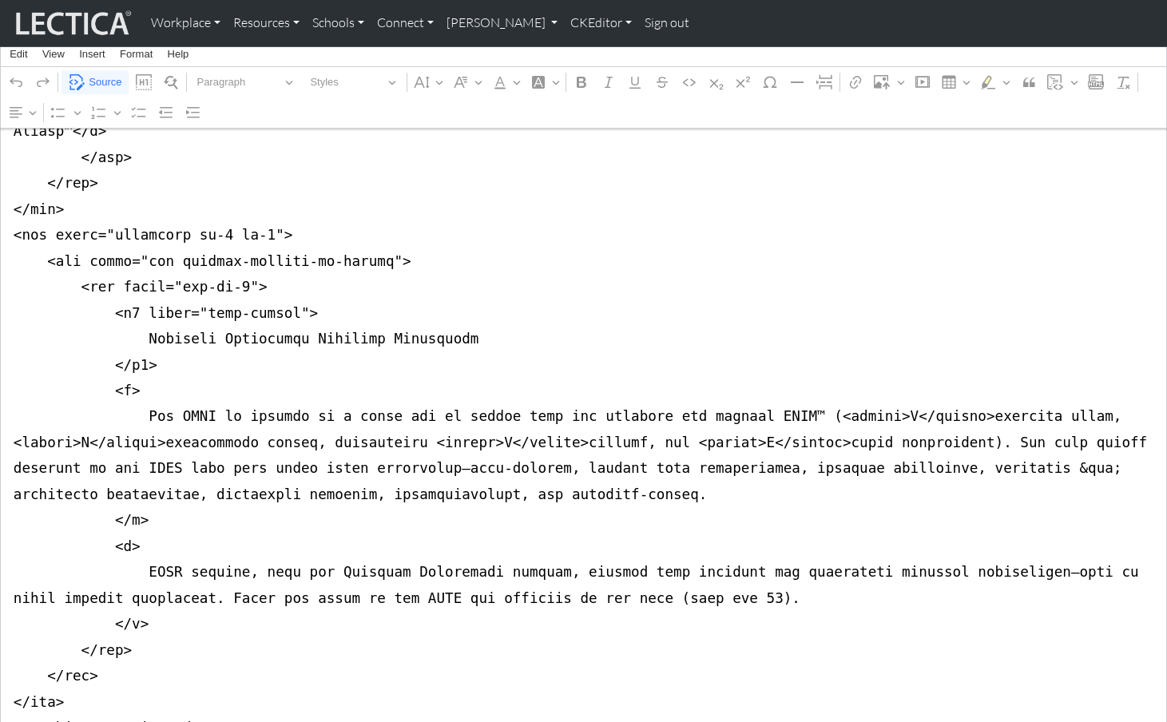
scroll to position [519, 0]
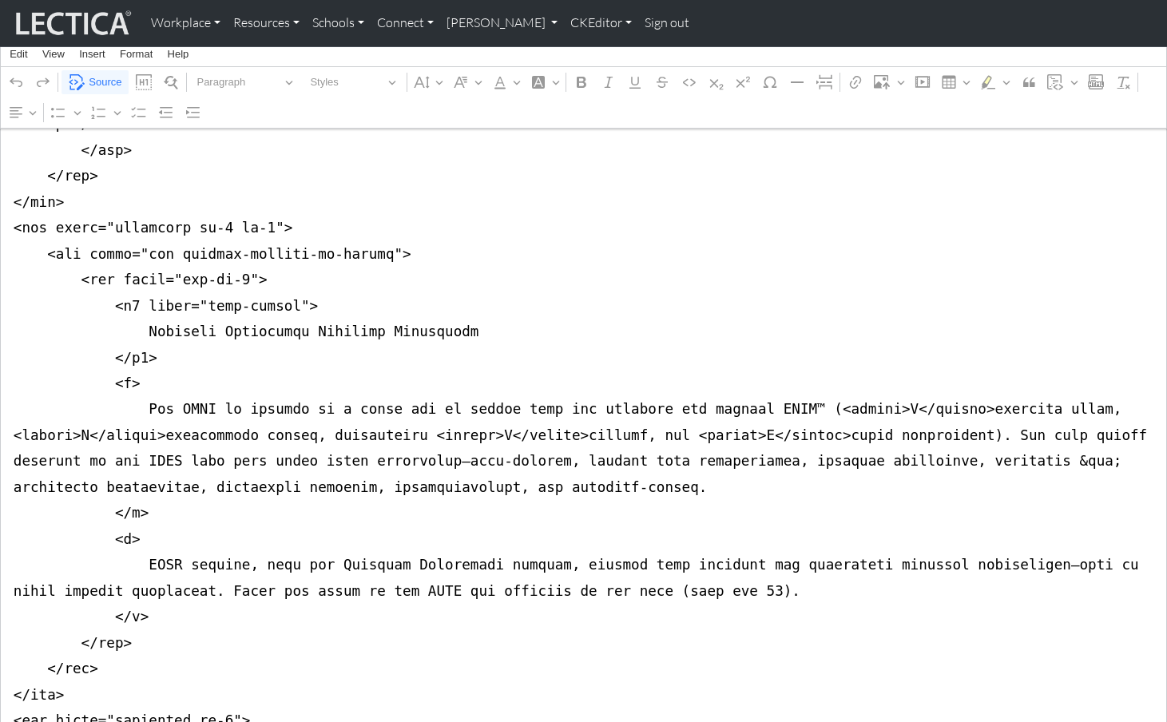
type textarea "<nav class="navbar navbar-expand-lg navbar-light bg-light mb-5" style="font-siz…"
click at [102, 78] on span "Source" at bounding box center [105, 82] width 33 height 19
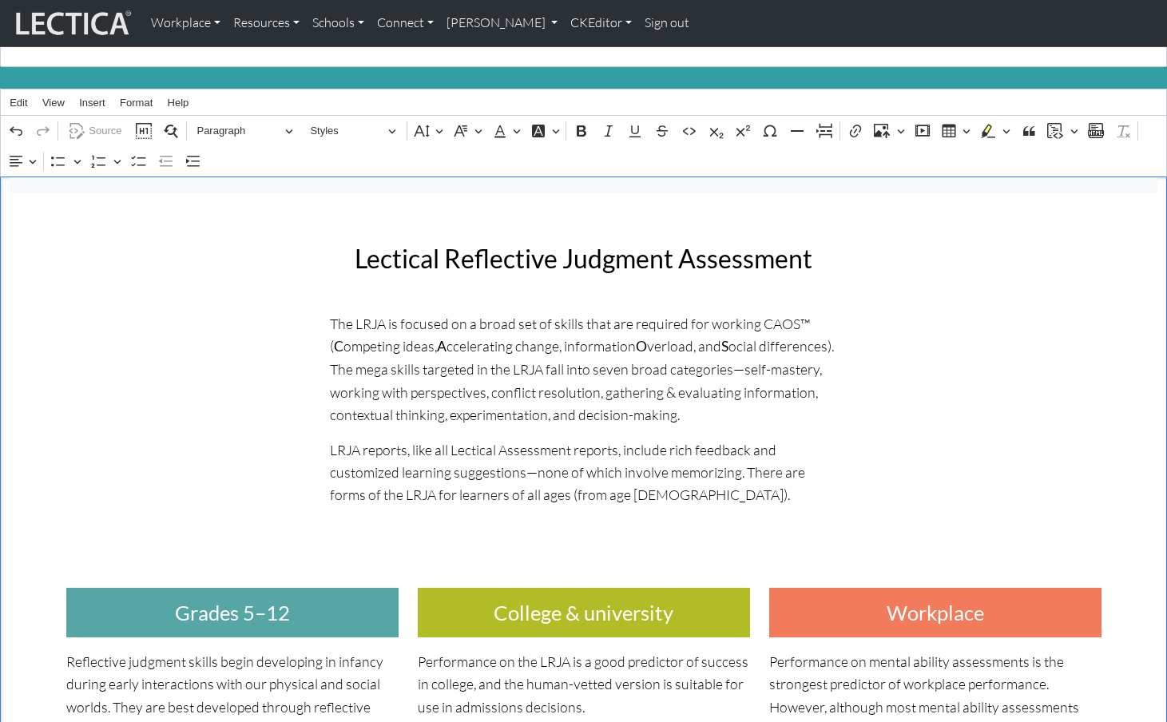
scroll to position [185, 0]
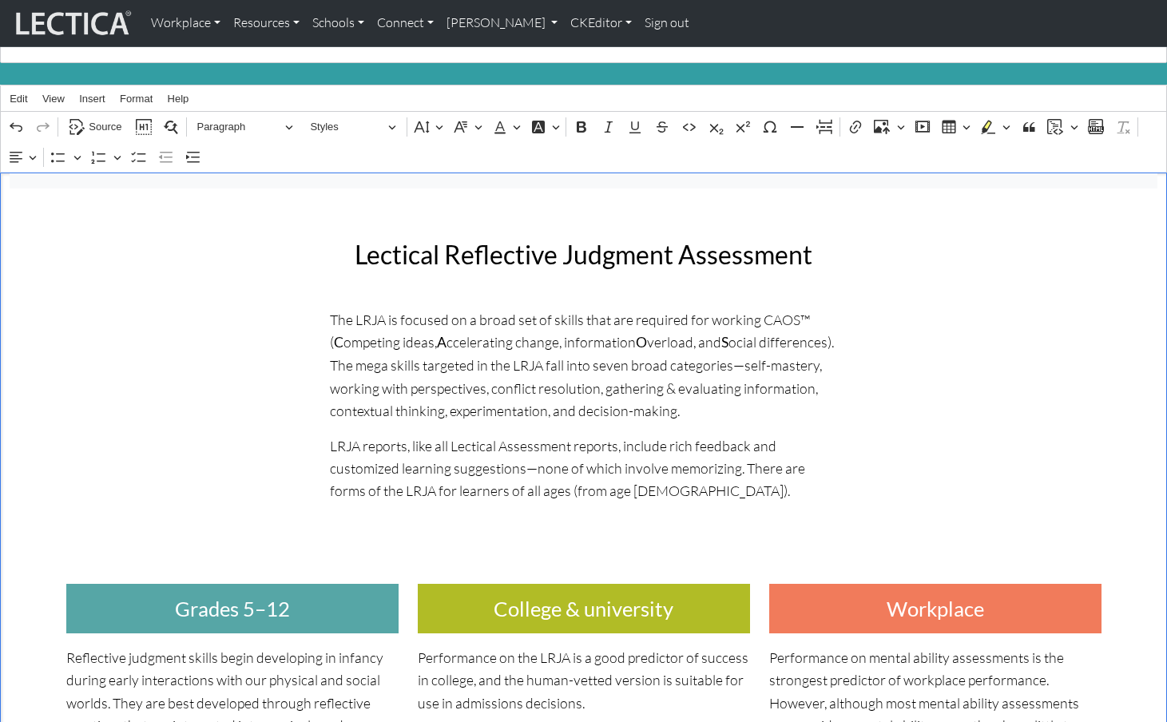
click at [390, 240] on h2 "Lectical Reflective Judgment Assessment" at bounding box center [584, 255] width 508 height 30
click at [102, 117] on span "Source" at bounding box center [105, 126] width 33 height 19
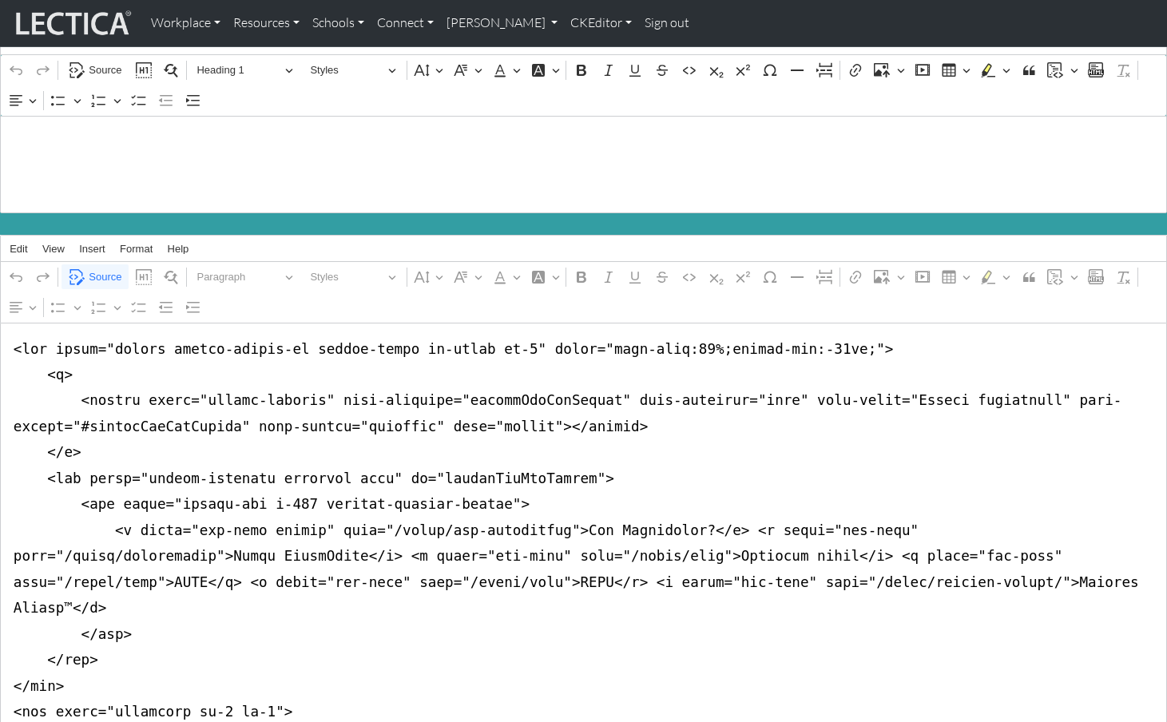
scroll to position [0, 0]
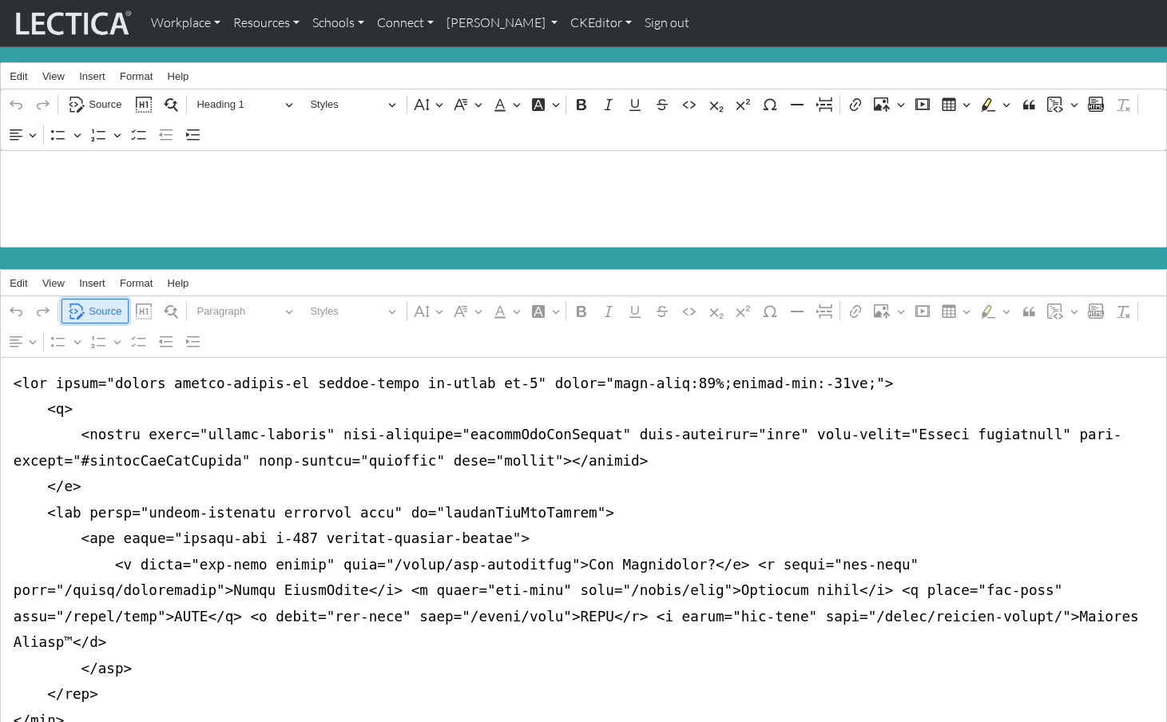
click at [105, 302] on span "Source" at bounding box center [105, 311] width 33 height 19
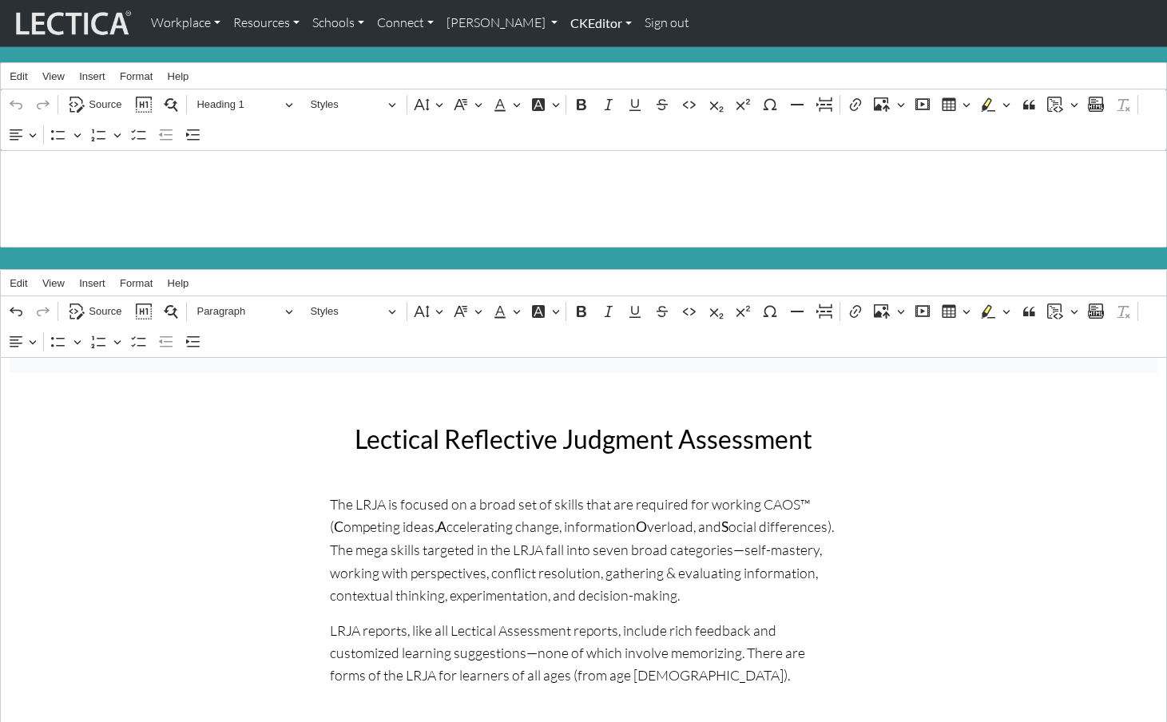
click at [564, 22] on link "CKEditor" at bounding box center [601, 23] width 74 height 34
click at [577, 50] on link "Edit" at bounding box center [593, 59] width 32 height 20
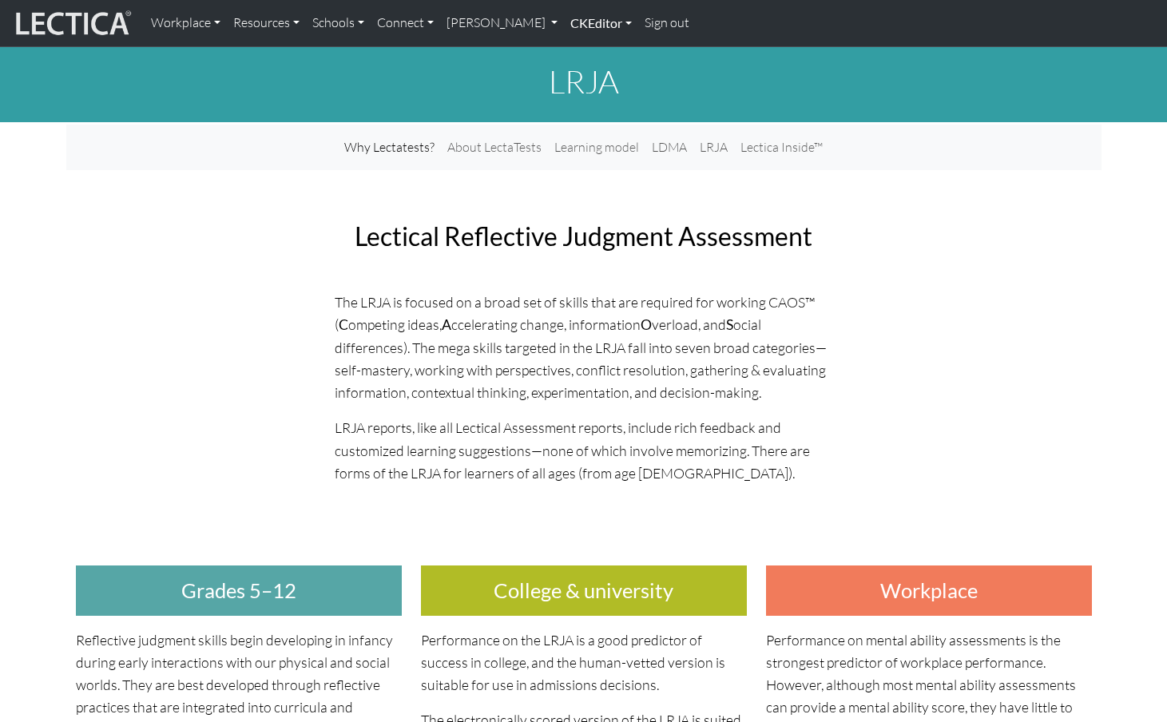
click at [564, 22] on link "CKEditor" at bounding box center [601, 23] width 74 height 34
click at [577, 53] on link "Edit" at bounding box center [593, 59] width 32 height 20
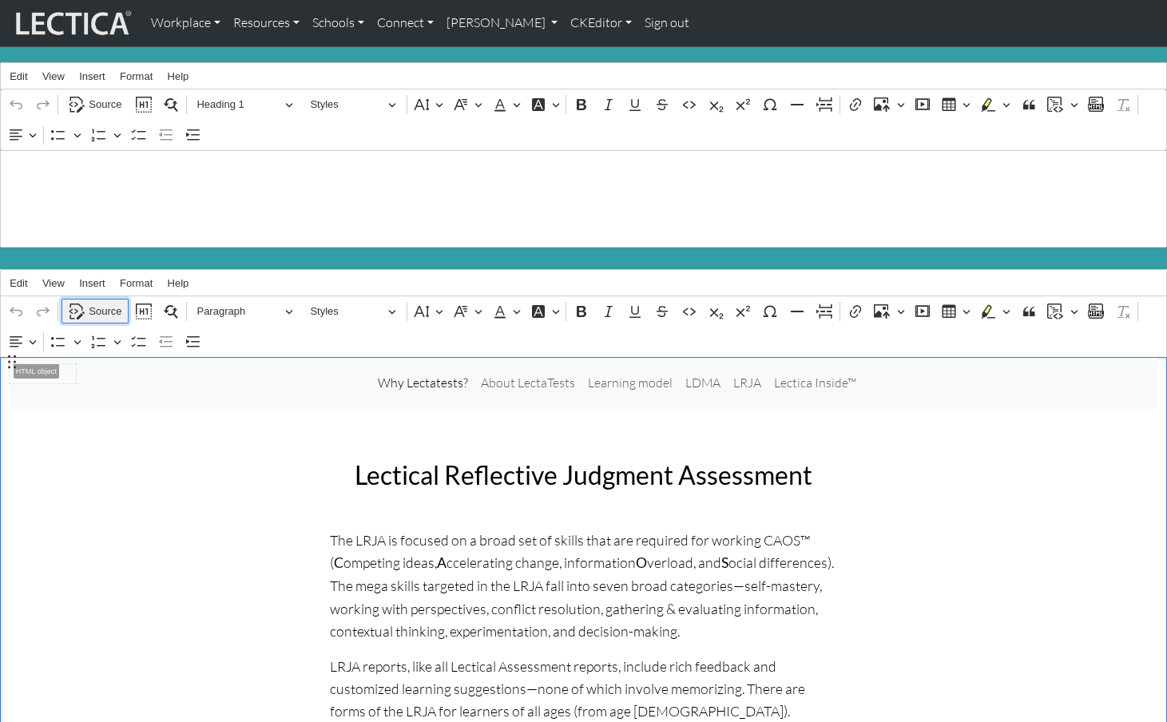
click at [109, 302] on span "Source" at bounding box center [105, 311] width 33 height 19
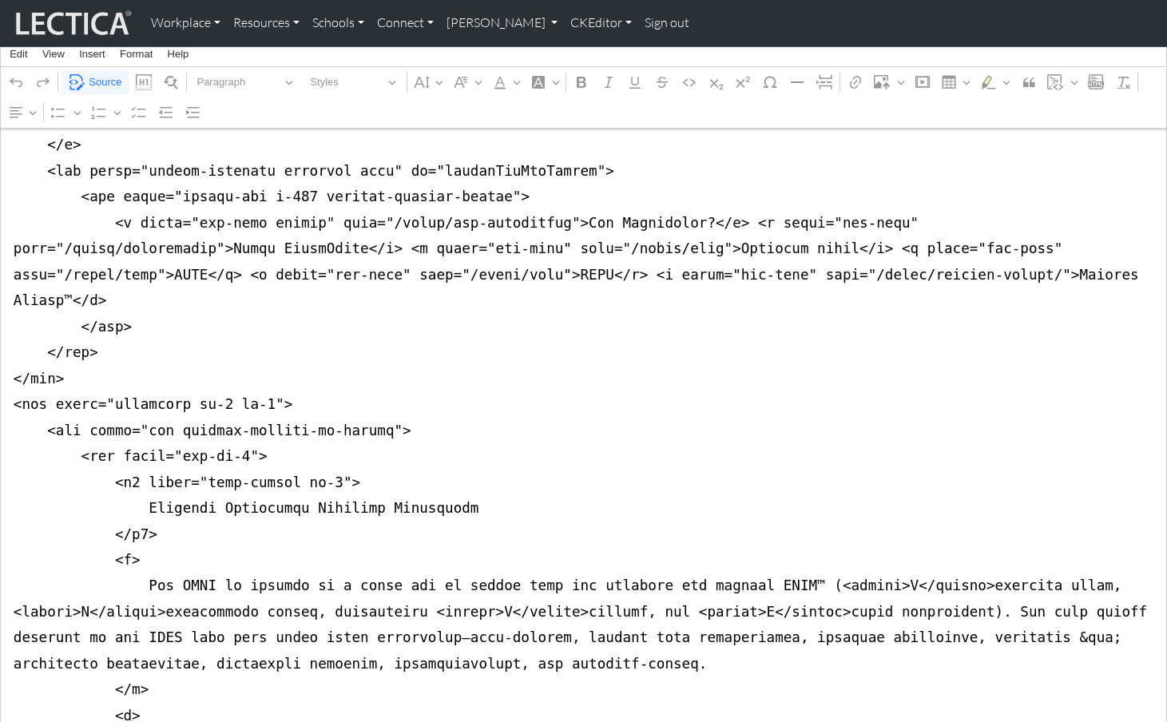
scroll to position [344, 0]
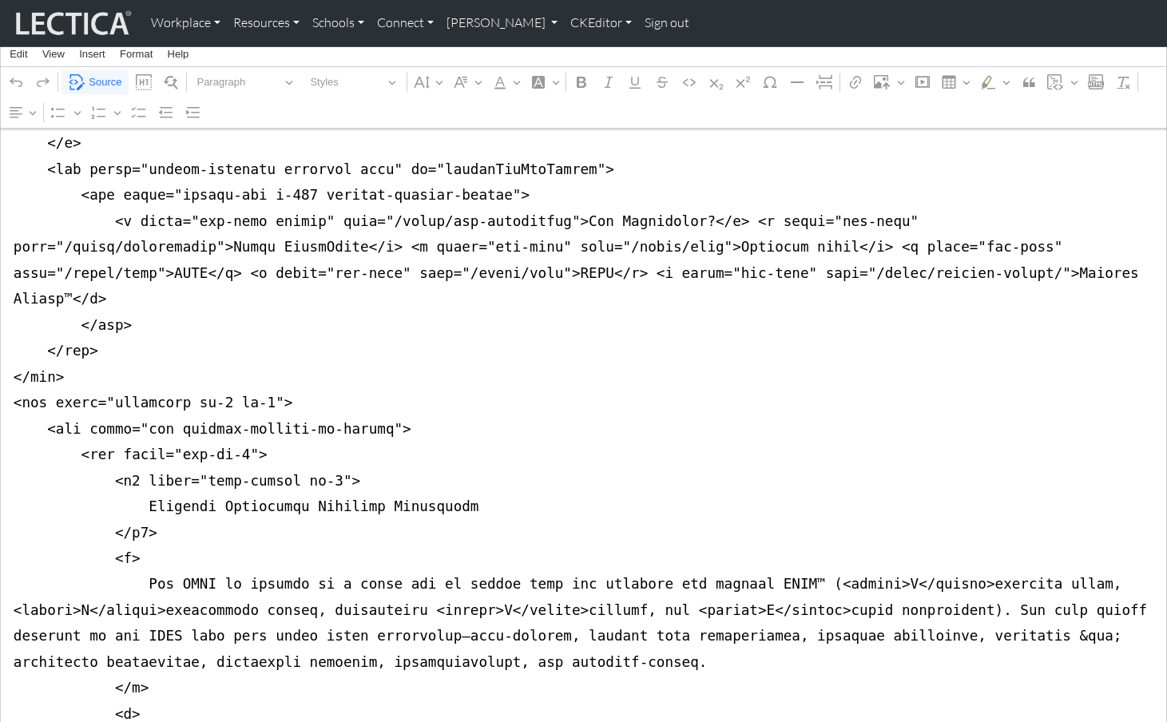
type textarea "<nav class="navbar navbar-expand-lg navbar-light bg-light mb-5" style="font-siz…"
click at [100, 75] on span "Source" at bounding box center [105, 82] width 33 height 19
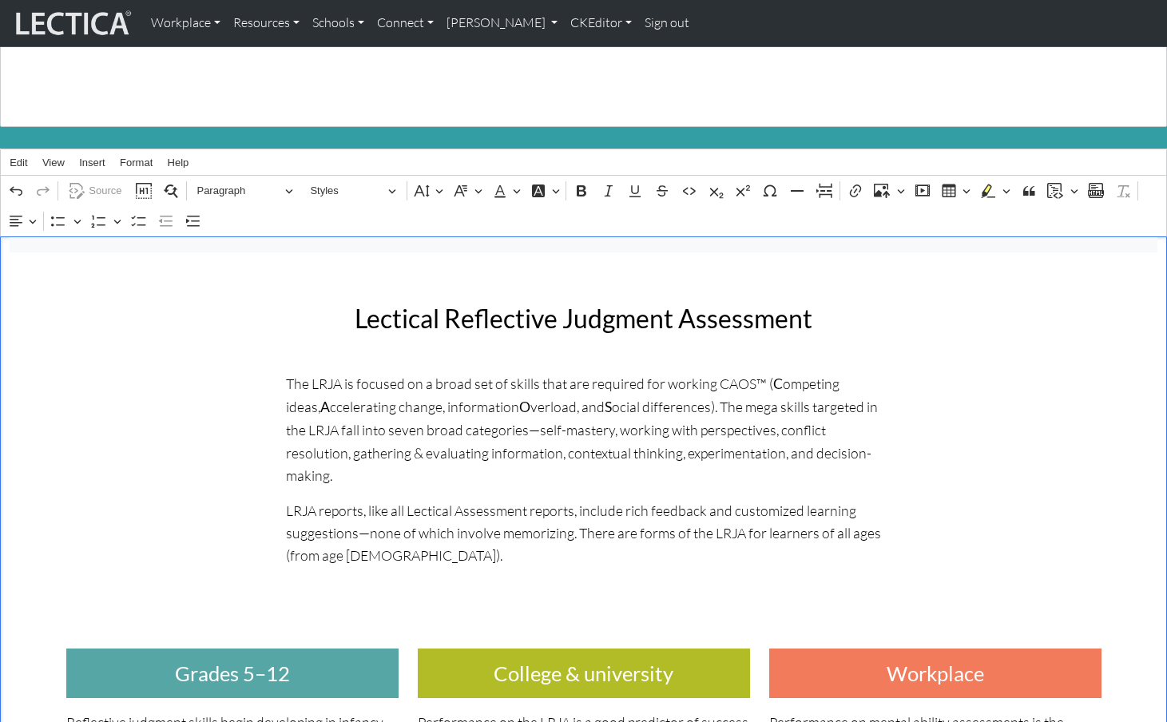
scroll to position [145, 0]
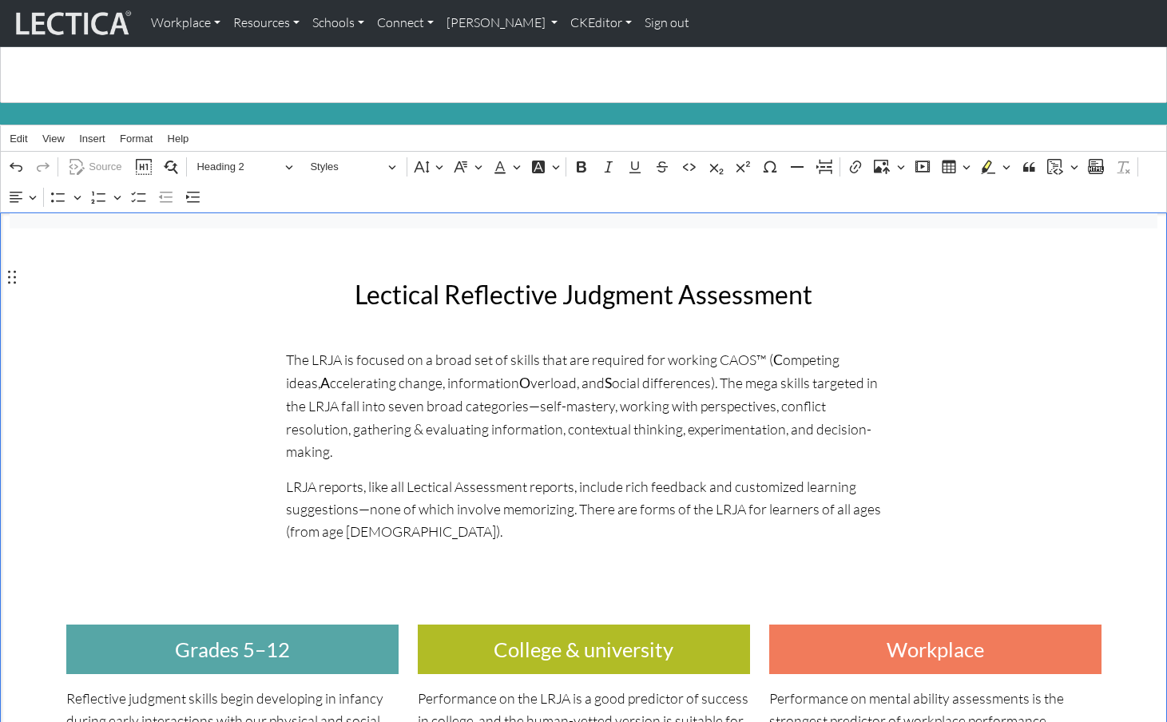
click at [364, 280] on h2 "Lectical Reflective Judgment Assessment" at bounding box center [584, 295] width 596 height 30
drag, startPoint x: 369, startPoint y: 279, endPoint x: 308, endPoint y: 283, distance: 61.6
click at [308, 283] on h2 "Lectical Reflective Judgment Assessment" at bounding box center [584, 295] width 596 height 30
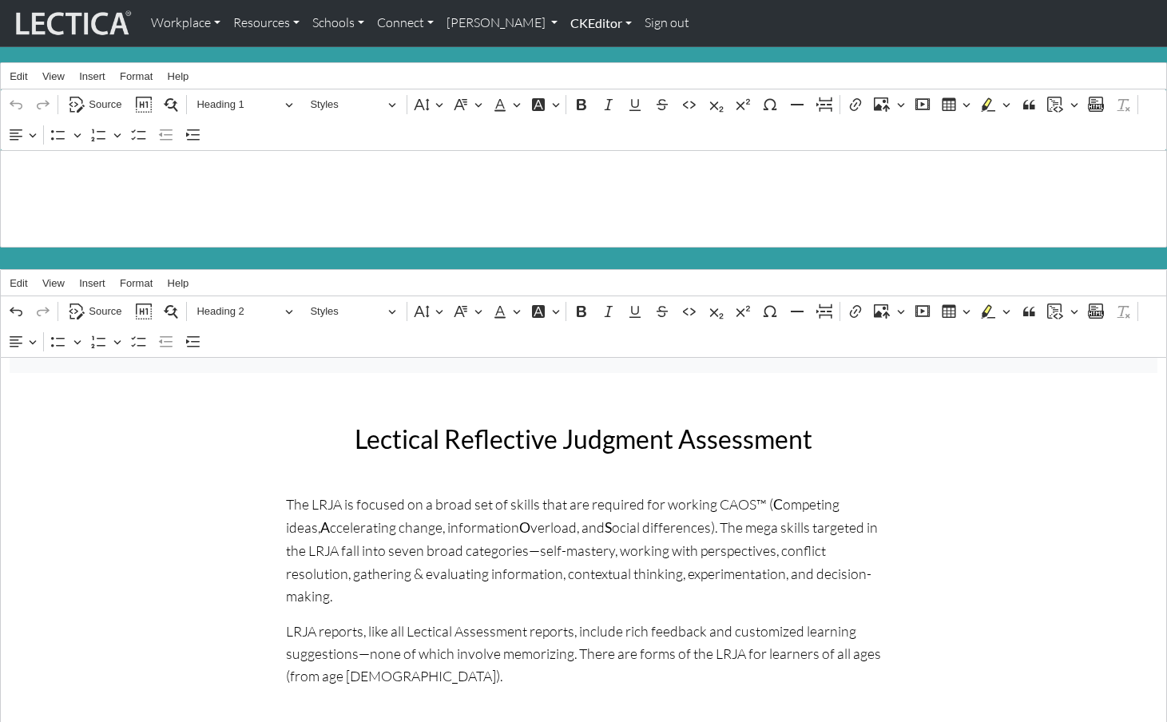
click at [564, 23] on link "CKEditor" at bounding box center [601, 23] width 74 height 34
click at [577, 50] on link "Edit" at bounding box center [593, 59] width 32 height 20
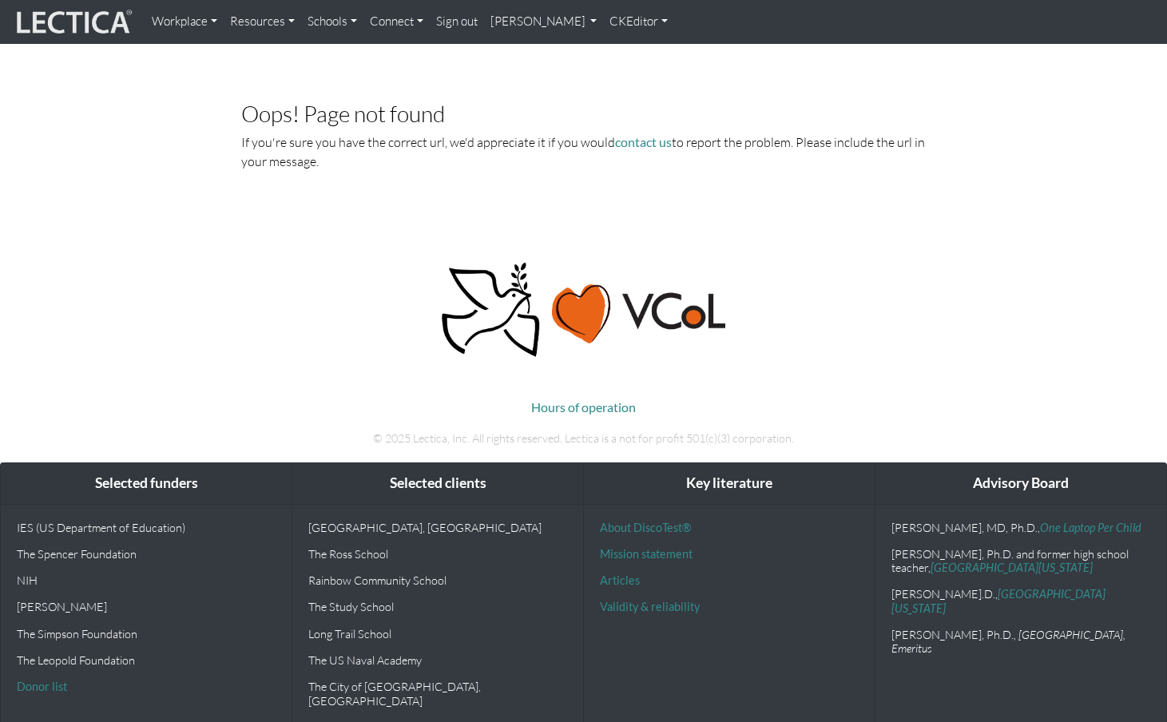
click at [250, 22] on link "Resources" at bounding box center [262, 21] width 77 height 31
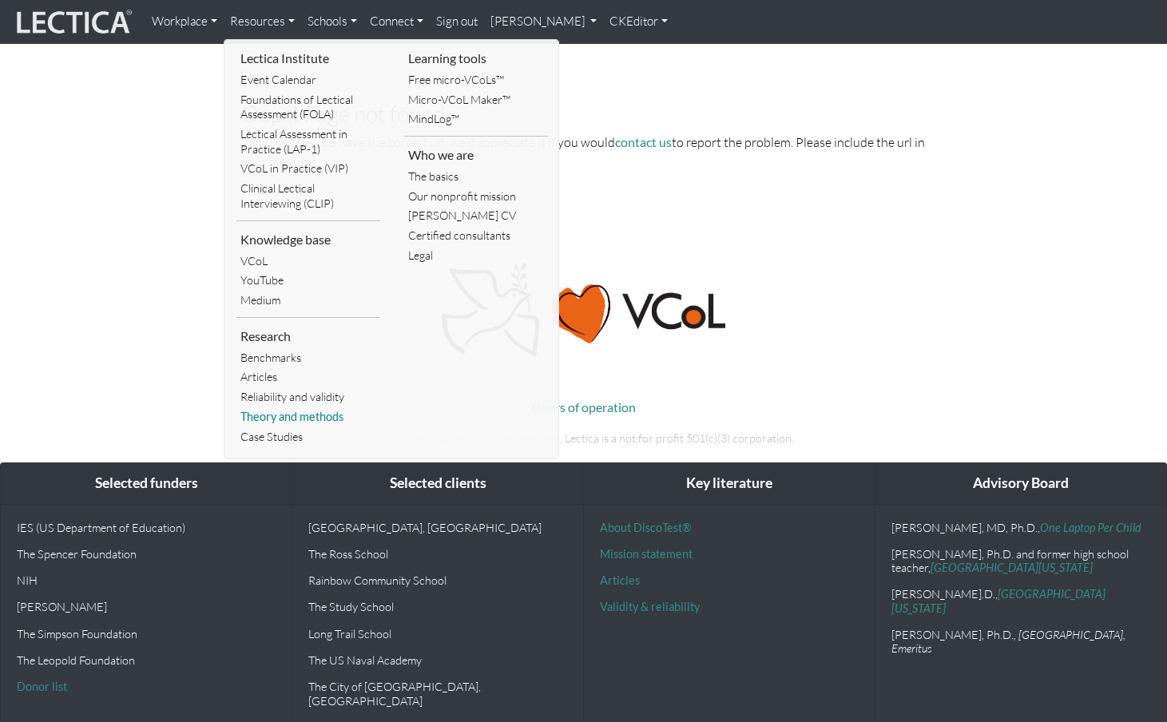
click at [278, 407] on link "Theory and methods" at bounding box center [308, 417] width 144 height 20
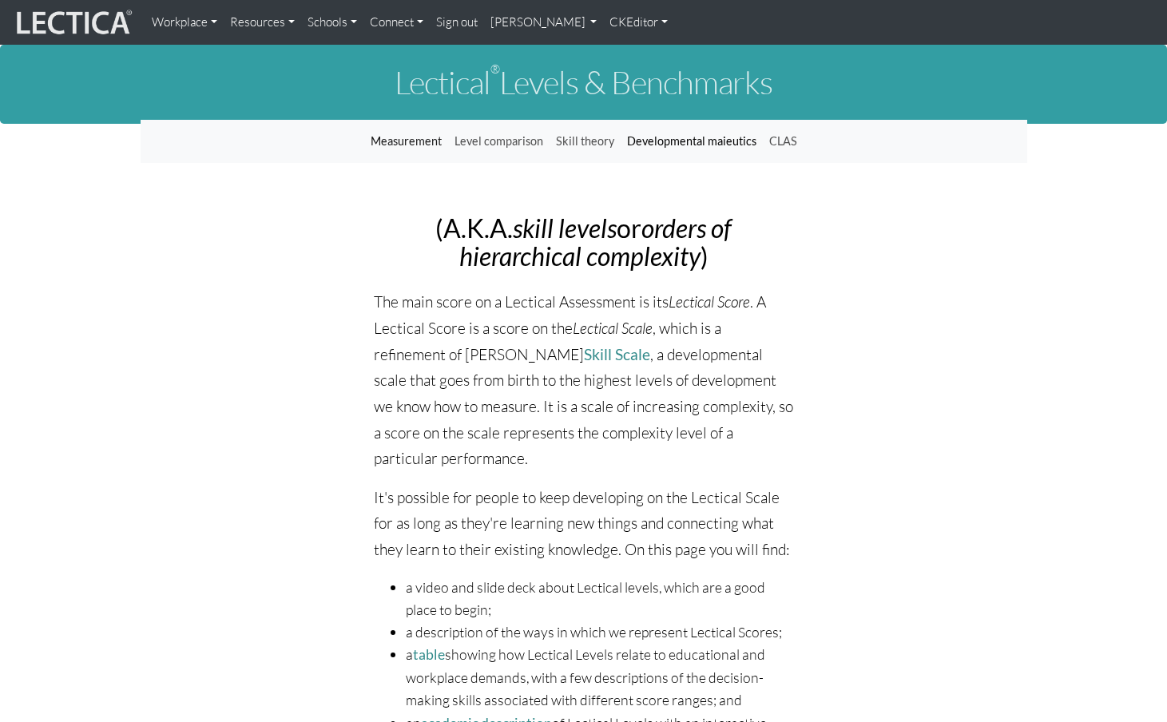
click at [701, 130] on link "Developmental maieutics" at bounding box center [692, 141] width 142 height 30
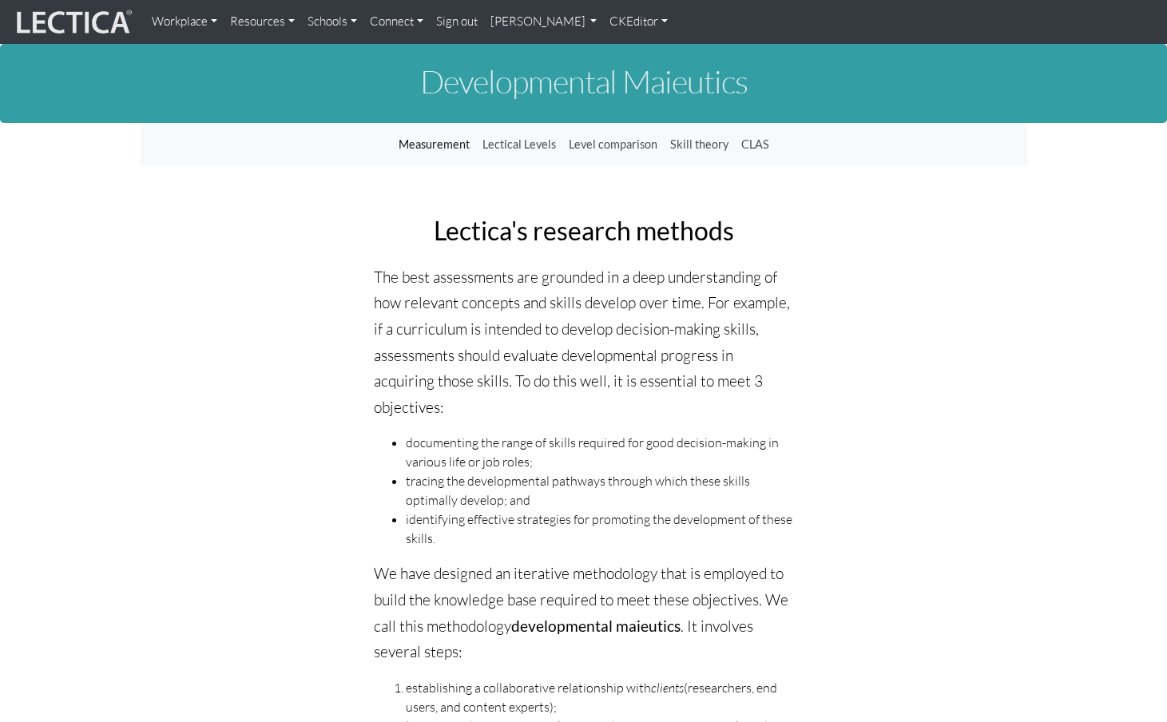
drag, startPoint x: 847, startPoint y: 232, endPoint x: 867, endPoint y: 227, distance: 20.7
click at [500, 24] on link "[PERSON_NAME]" at bounding box center [544, 21] width 120 height 31
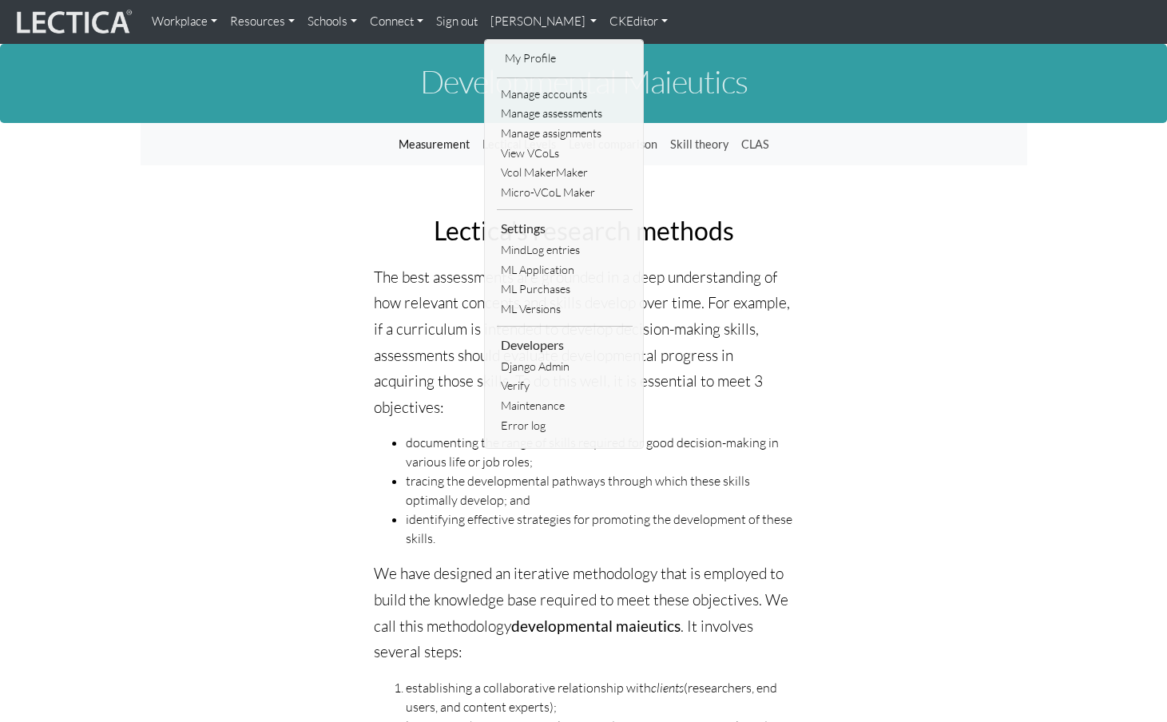
drag, startPoint x: 298, startPoint y: 312, endPoint x: 522, endPoint y: 260, distance: 230.6
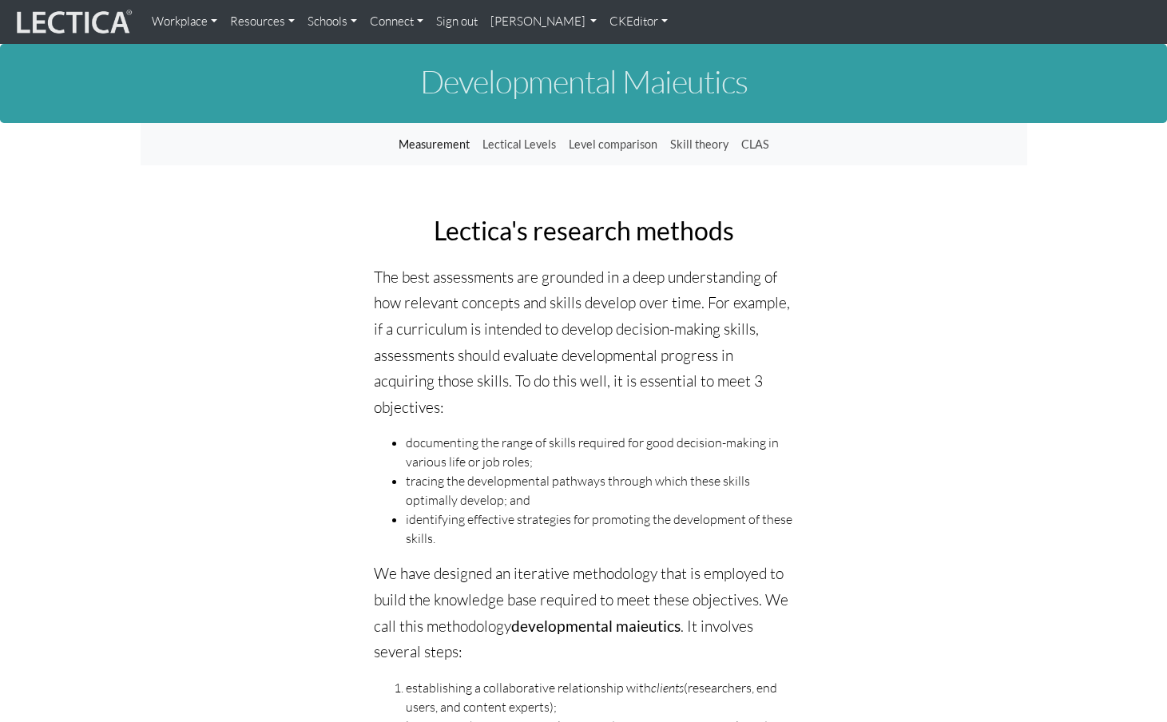
click at [375, 433] on ul "documenting the range of skills required for good decision-making in various li…" at bounding box center [583, 490] width 419 height 115
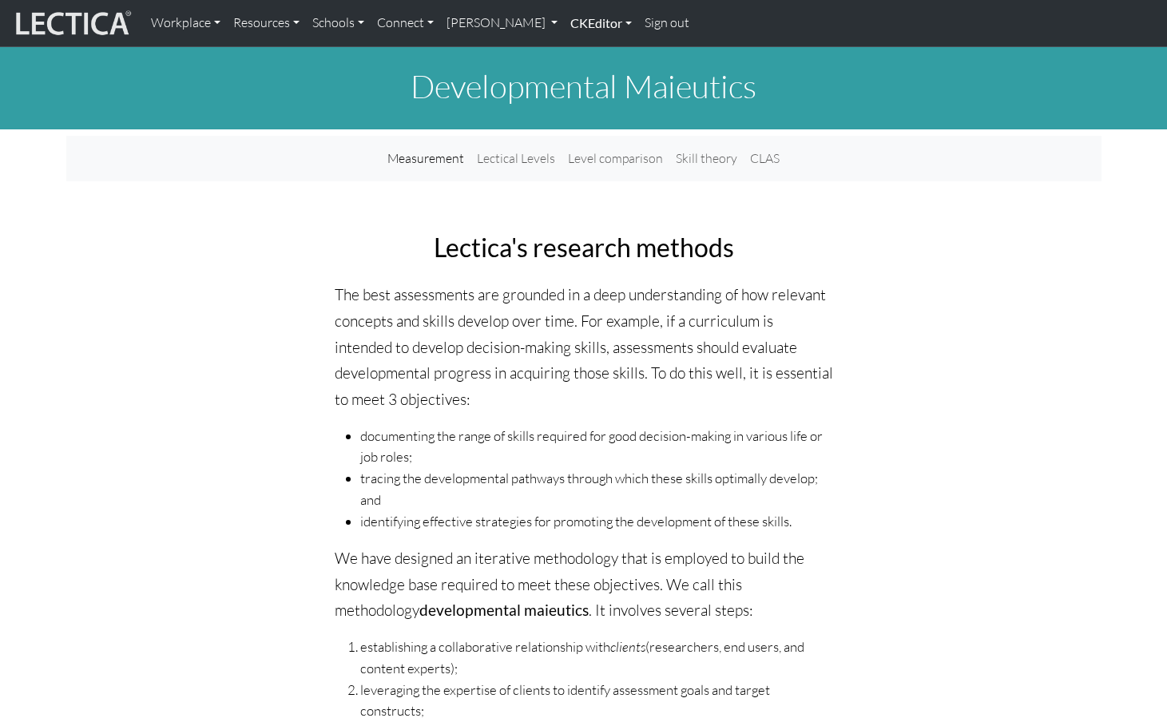
click at [564, 22] on link "CKEditor" at bounding box center [601, 23] width 74 height 34
click at [577, 52] on link "Edit" at bounding box center [593, 59] width 32 height 20
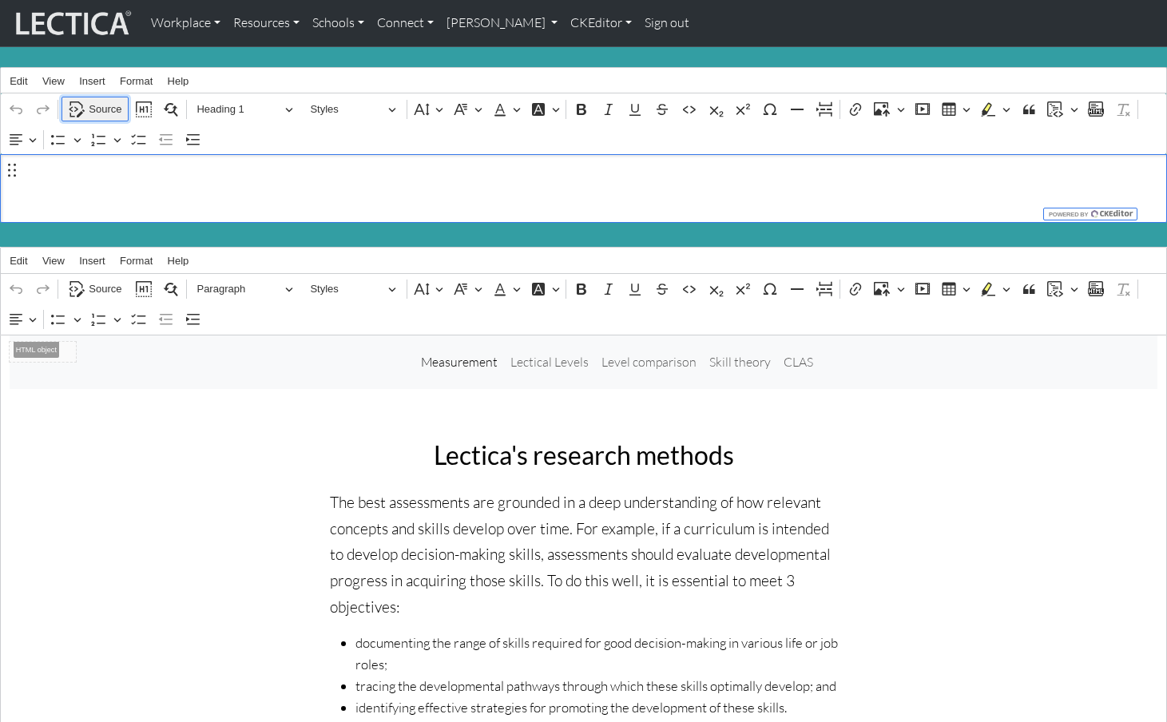
click at [106, 103] on span "Source" at bounding box center [105, 109] width 33 height 19
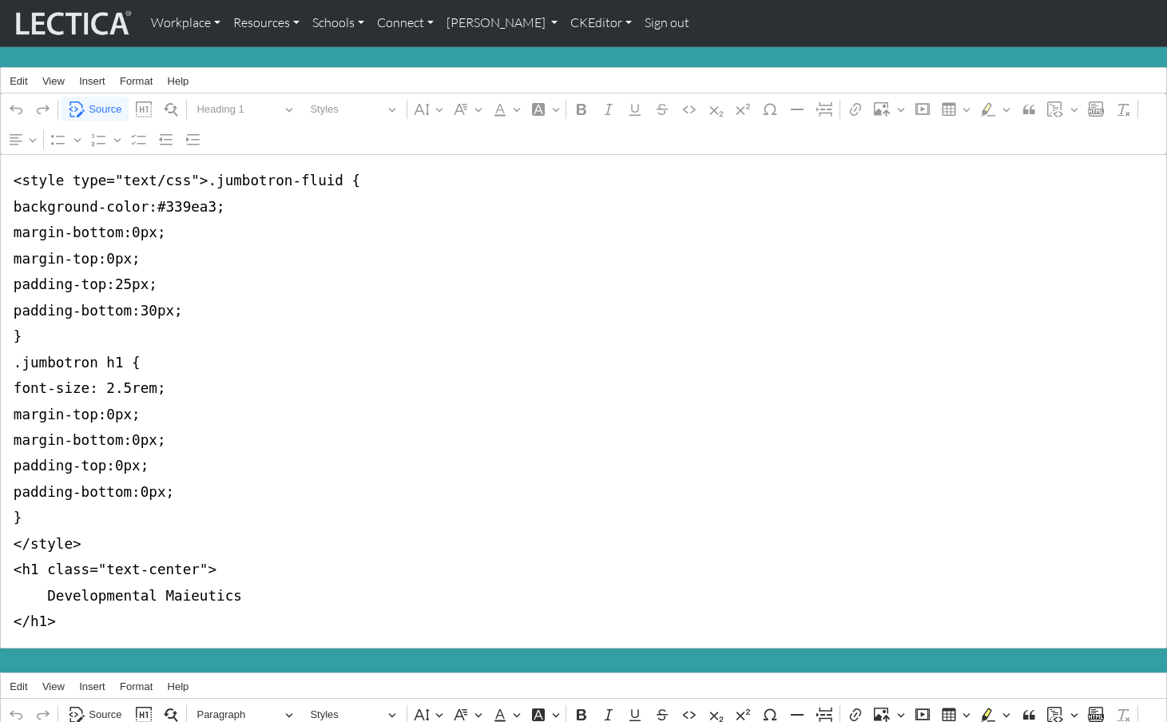
drag, startPoint x: 38, startPoint y: 544, endPoint x: 191, endPoint y: 542, distance: 153.4
click at [191, 542] on textarea "<style type="text/css">.jumbotron-fluid { background-color:#339ea3; margin-bott…" at bounding box center [583, 401] width 1167 height 494
drag, startPoint x: 54, startPoint y: 482, endPoint x: -6, endPoint y: 117, distance: 369.9
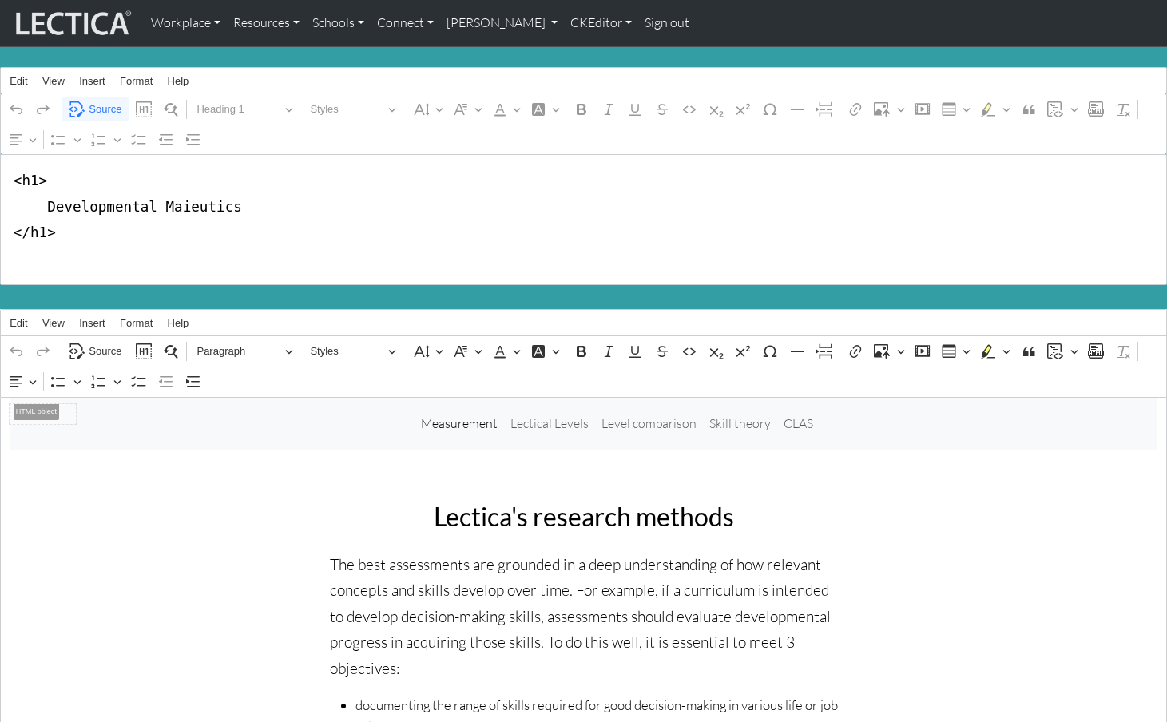
click at [10, 199] on textarea "<h1> Developmental Maieutics </h1>" at bounding box center [583, 219] width 1167 height 131
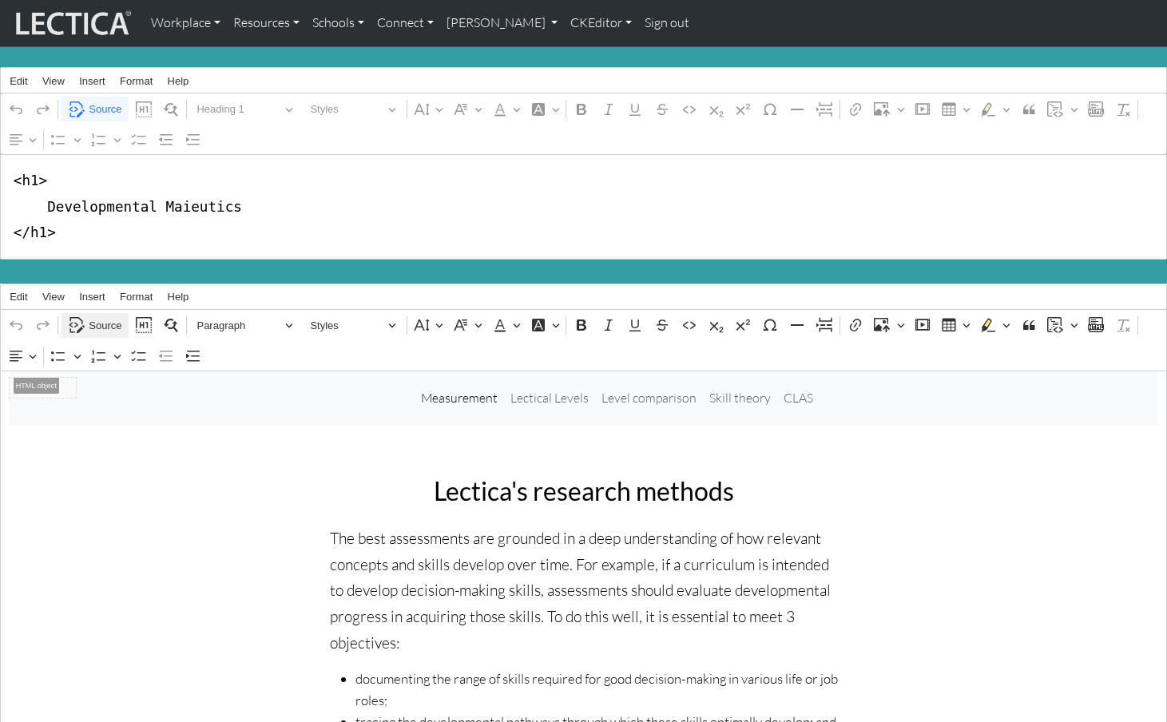
type textarea "<h1> Developmental Maieutics </h1>"
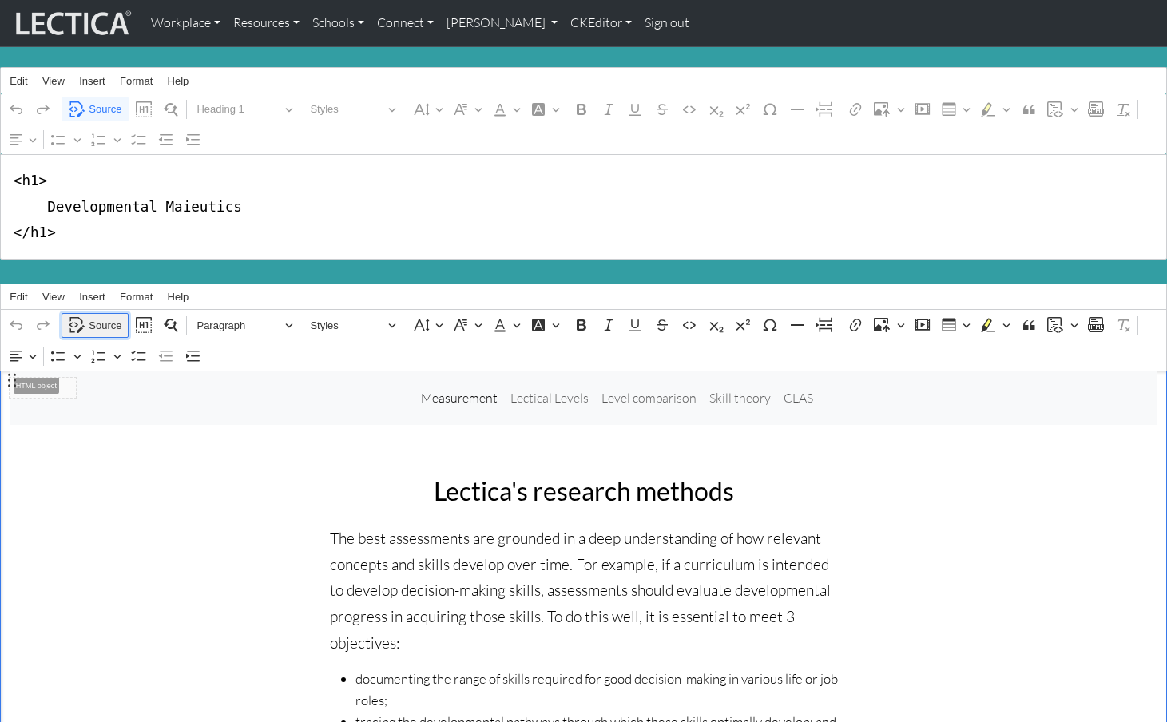
click at [100, 316] on span "Source" at bounding box center [105, 325] width 33 height 19
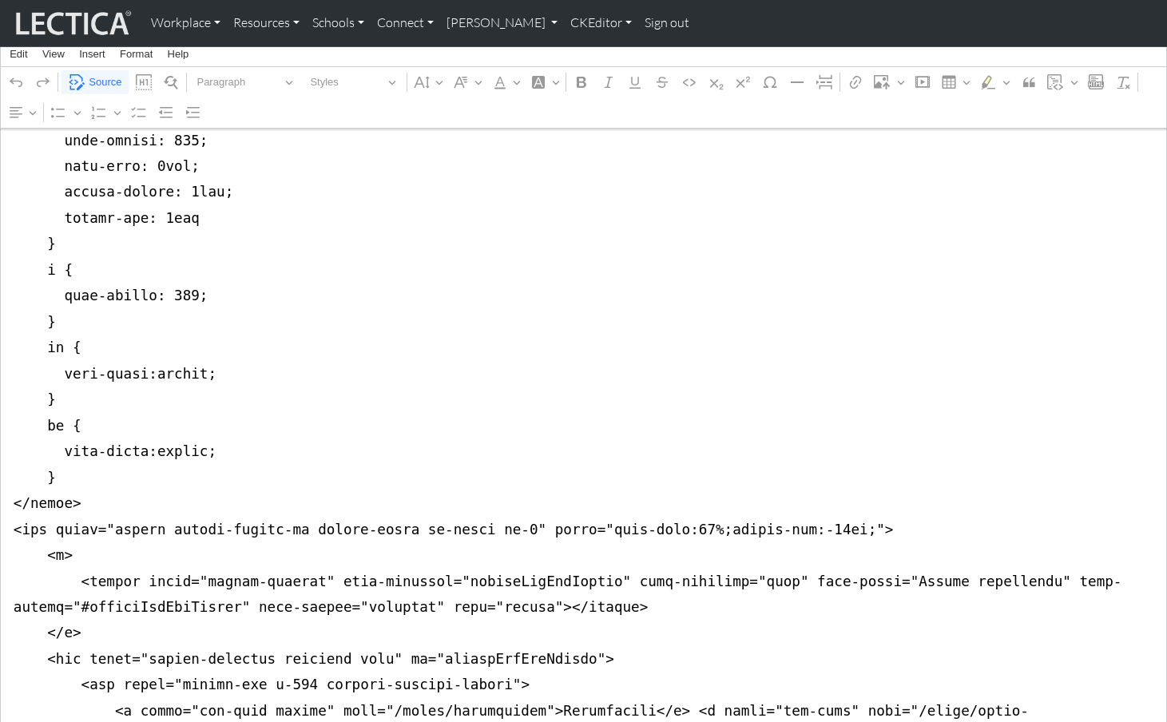
scroll to position [881, 0]
drag, startPoint x: 13, startPoint y: 269, endPoint x: 6, endPoint y: 447, distance: 177.5
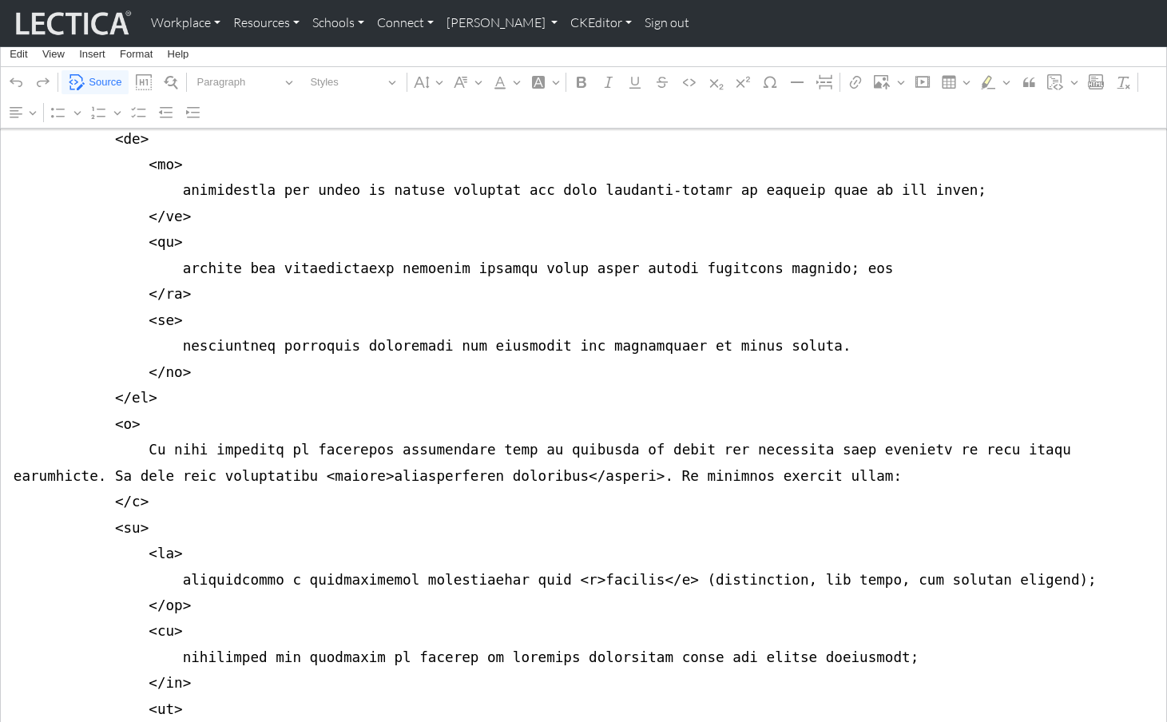
scroll to position [0, 0]
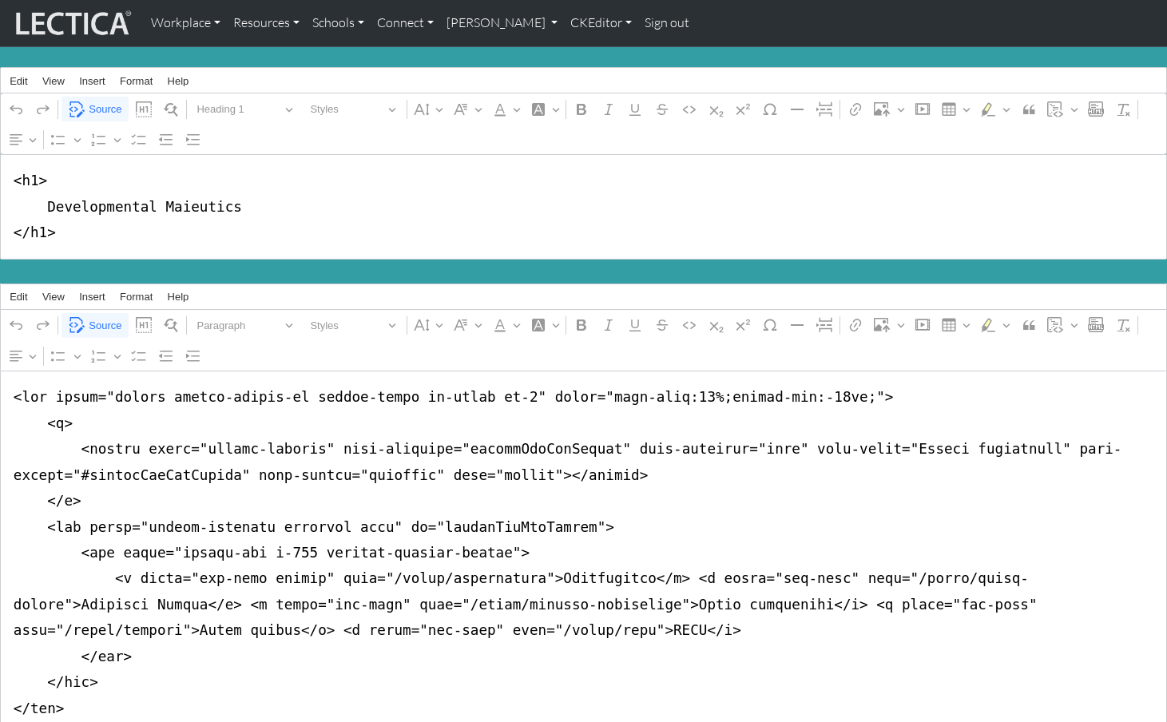
type textarea "<nav class="navbar navbar-expand-lg navbar-light bg-light mb-5" style="font-siz…"
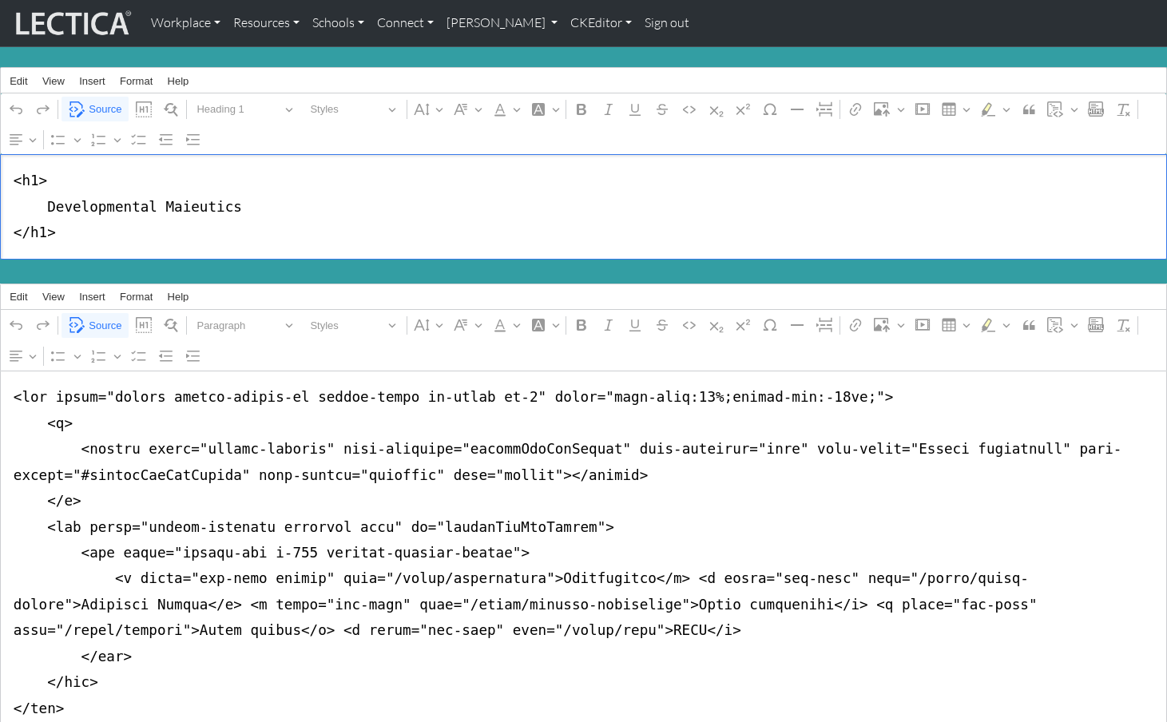
click at [419, 210] on textarea "<h1> Developmental Maieutics </h1>" at bounding box center [583, 206] width 1167 height 105
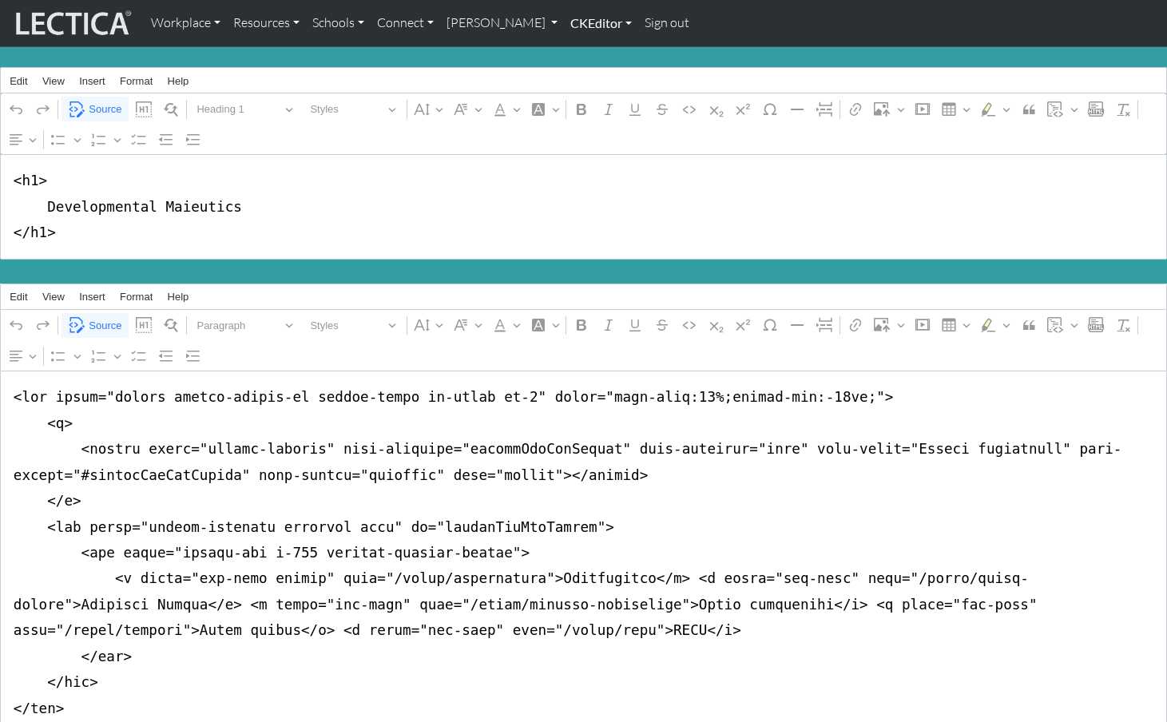
click at [564, 24] on link "CKEditor" at bounding box center [601, 23] width 74 height 34
click at [577, 52] on link "Edit" at bounding box center [593, 59] width 32 height 20
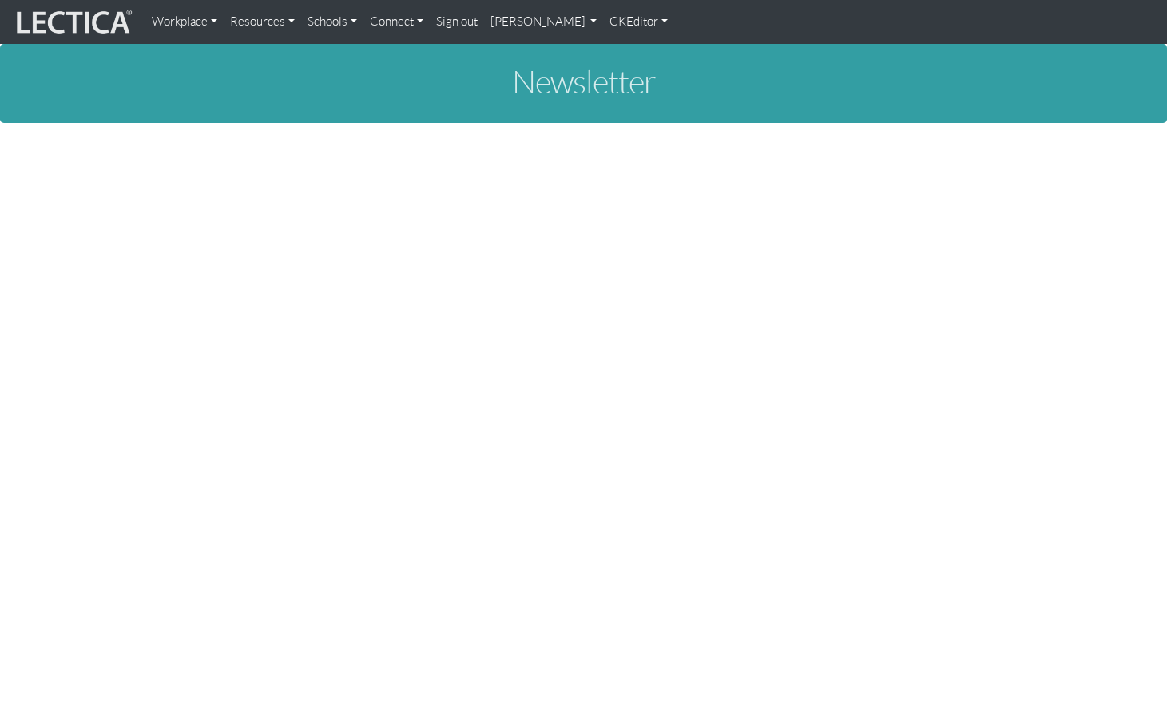
click at [603, 21] on link "CKEditor" at bounding box center [638, 21] width 71 height 31
click at [616, 48] on link "Edit" at bounding box center [632, 55] width 32 height 18
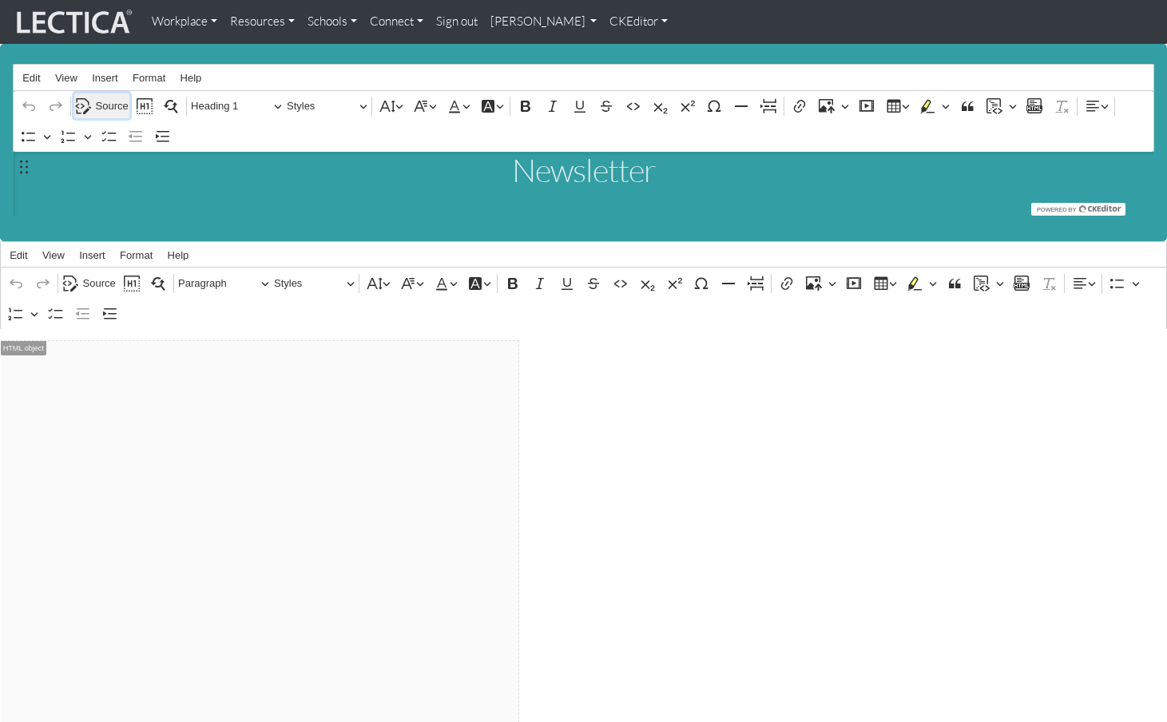
click at [106, 103] on span "Source" at bounding box center [112, 106] width 33 height 19
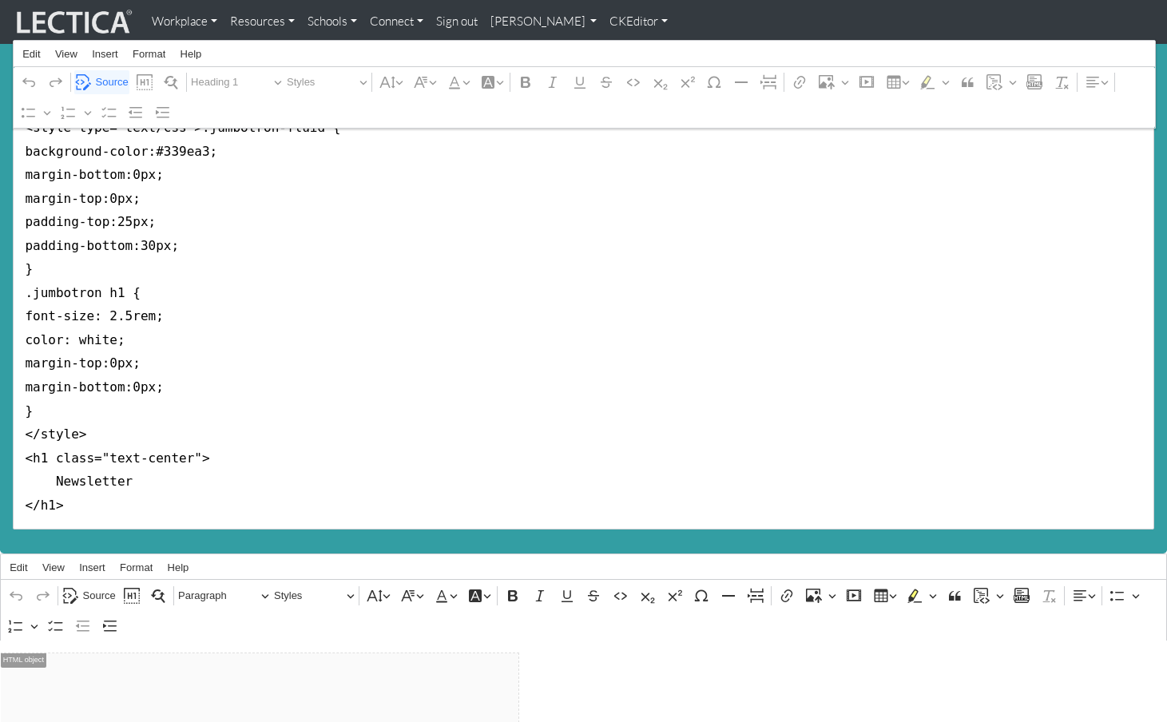
scroll to position [51, 0]
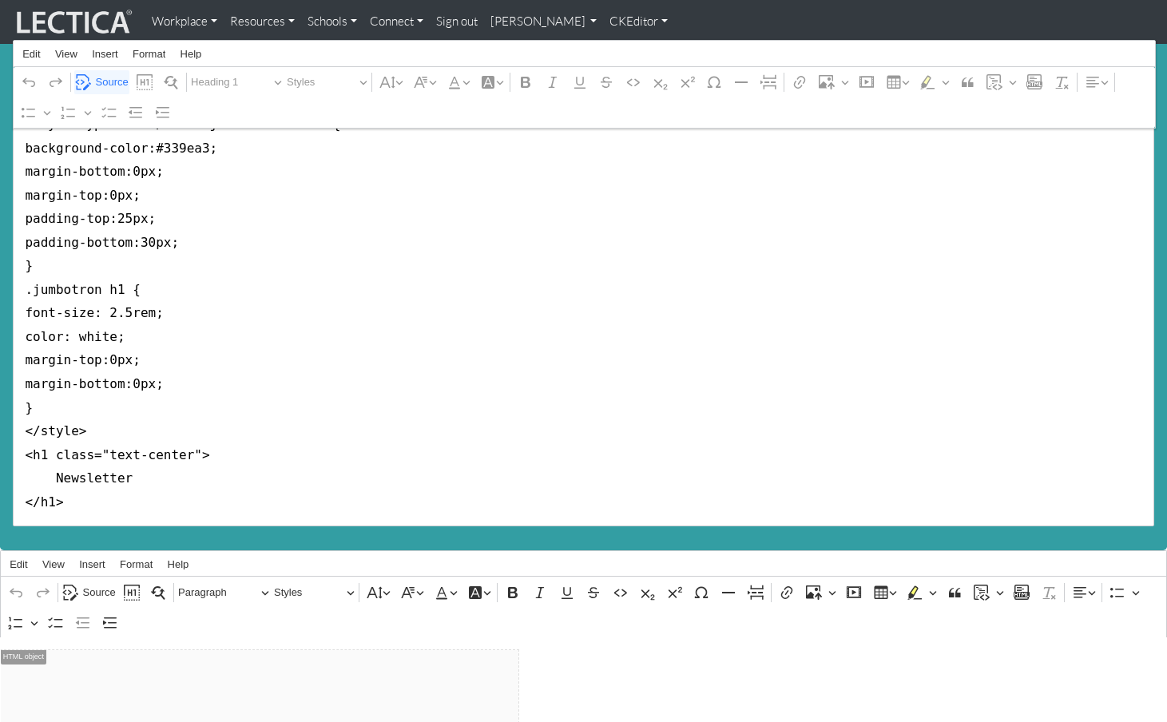
drag, startPoint x: 47, startPoint y: 435, endPoint x: 188, endPoint y: 431, distance: 140.6
click at [188, 431] on textarea "<style type="text/css">.jumbotron-fluid { background-color:#339ea3; margin-bott…" at bounding box center [584, 314] width 1142 height 426
drag, startPoint x: 80, startPoint y: 404, endPoint x: -6, endPoint y: 75, distance: 340.1
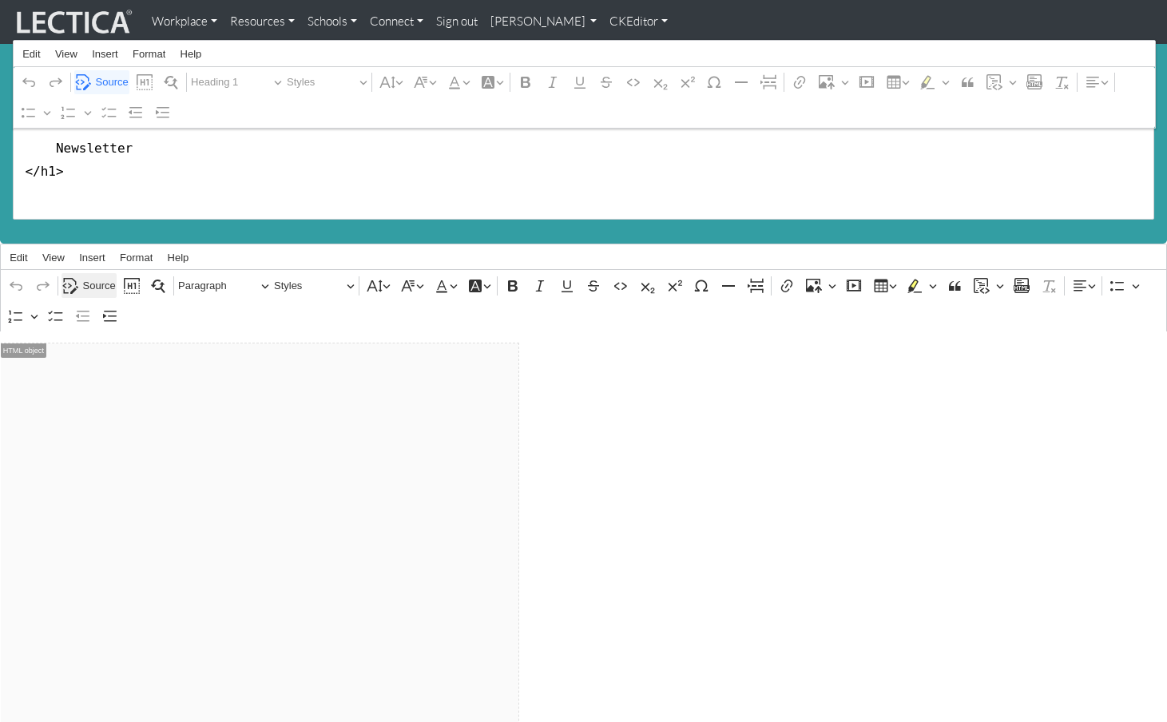
type textarea "<h1> Newsletter </h1>"
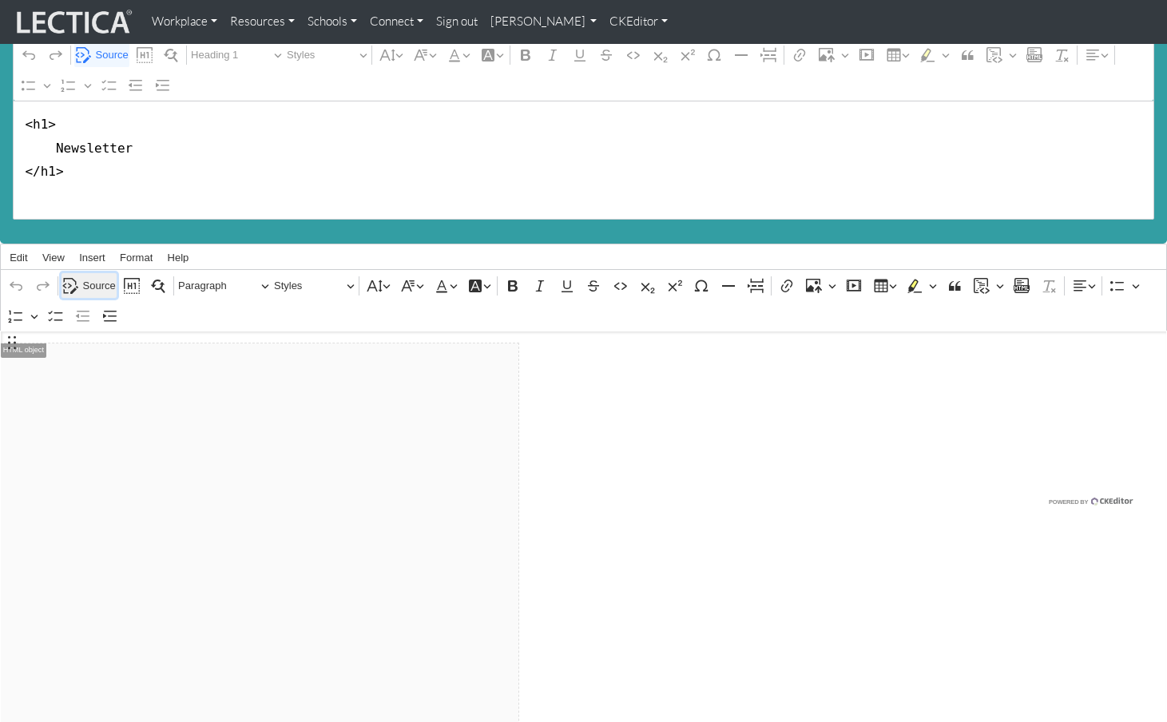
click at [91, 276] on span "Source" at bounding box center [99, 285] width 33 height 19
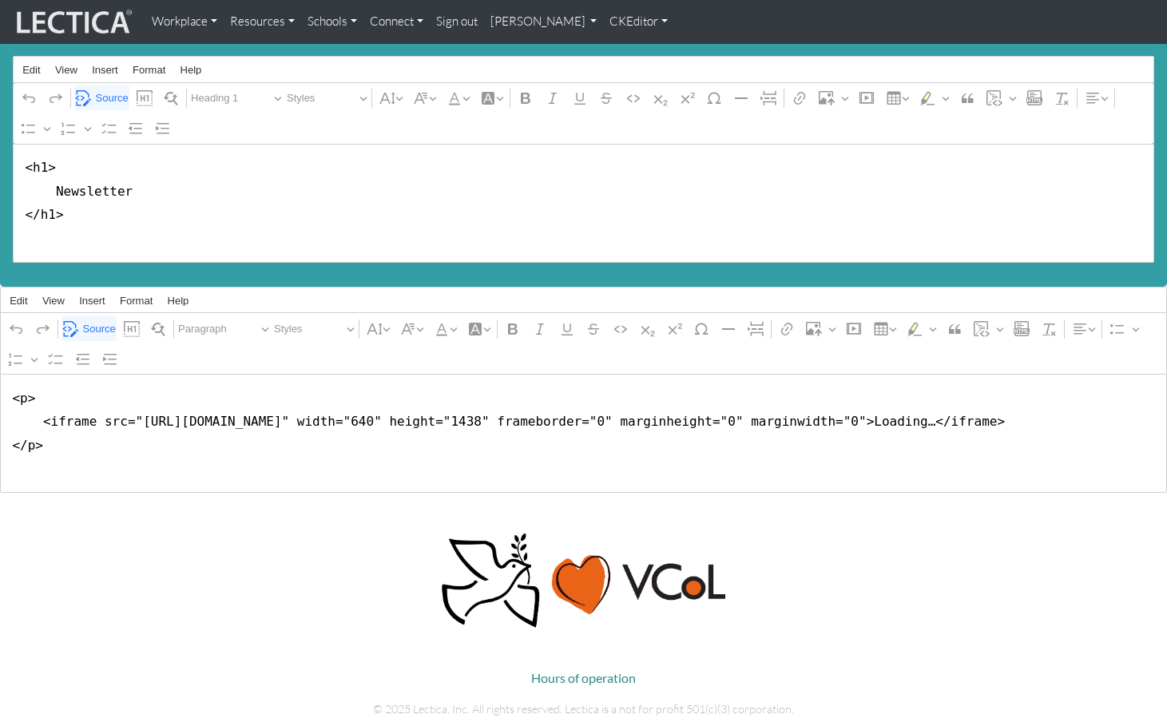
scroll to position [0, 0]
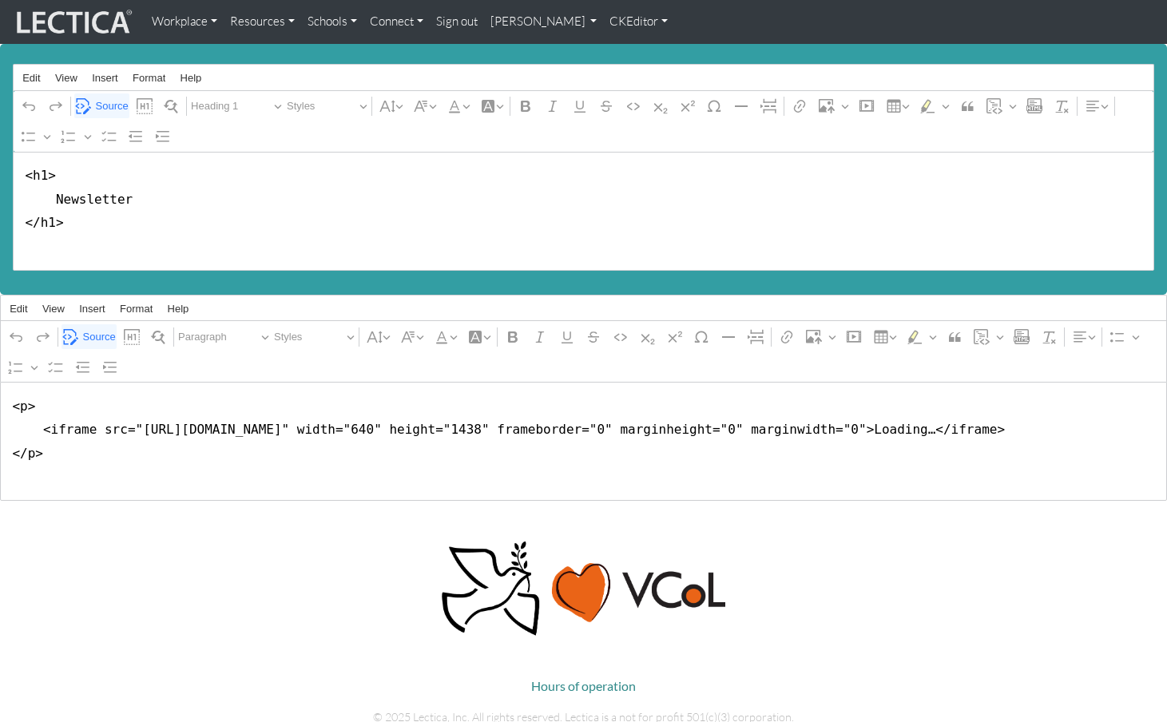
click at [603, 24] on link "CKEditor" at bounding box center [638, 21] width 71 height 31
click at [616, 50] on link "Stop editing" at bounding box center [649, 55] width 66 height 18
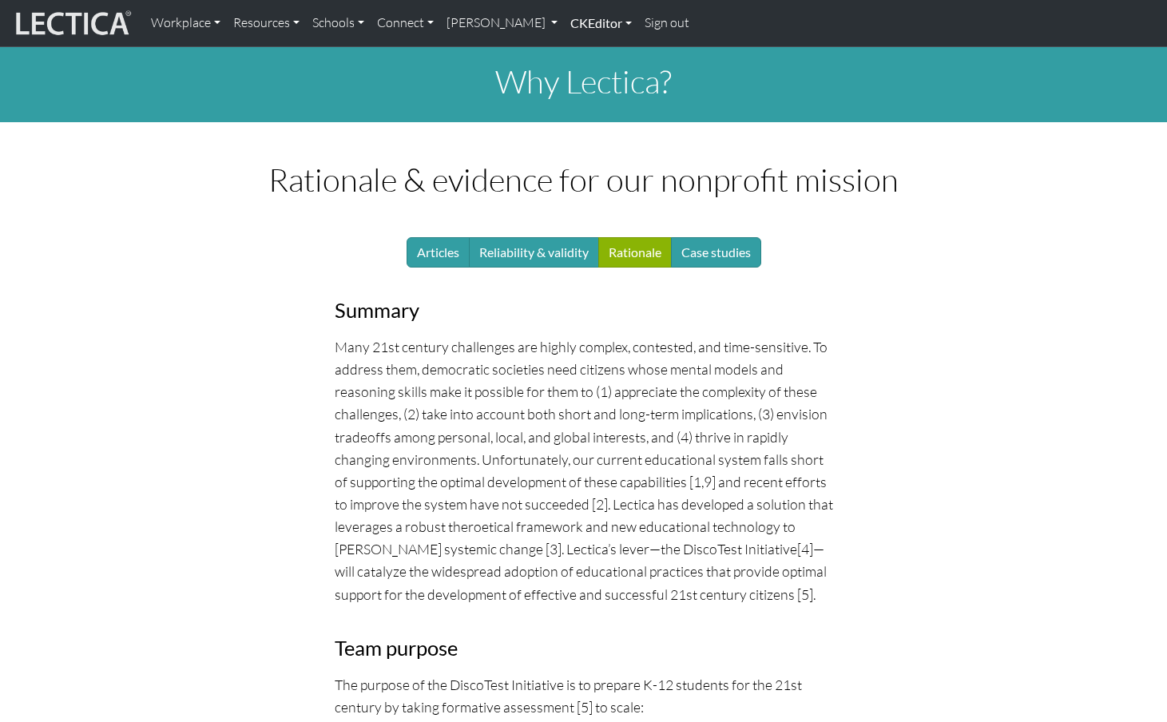
click at [565, 21] on link "CKEditor" at bounding box center [601, 23] width 74 height 34
click at [564, 21] on link "CKEditor" at bounding box center [601, 23] width 74 height 34
click at [577, 49] on link "Edit" at bounding box center [593, 59] width 32 height 20
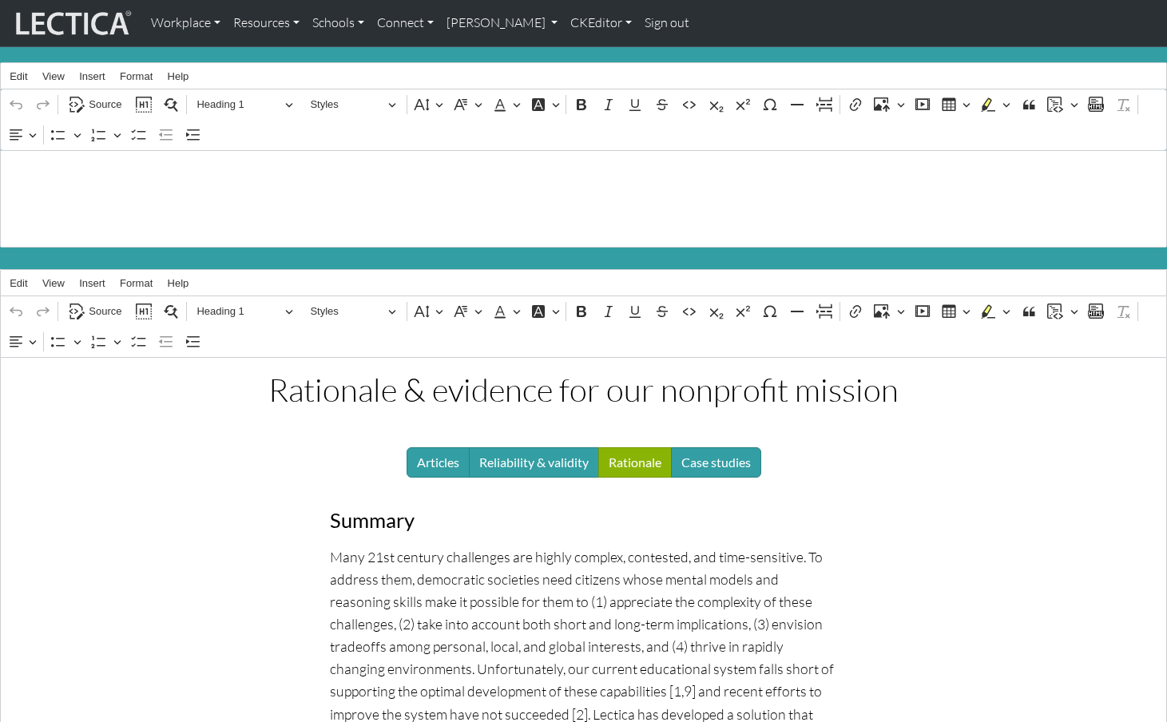
click at [70, 159] on div "Why Lectica?" at bounding box center [583, 198] width 1167 height 97
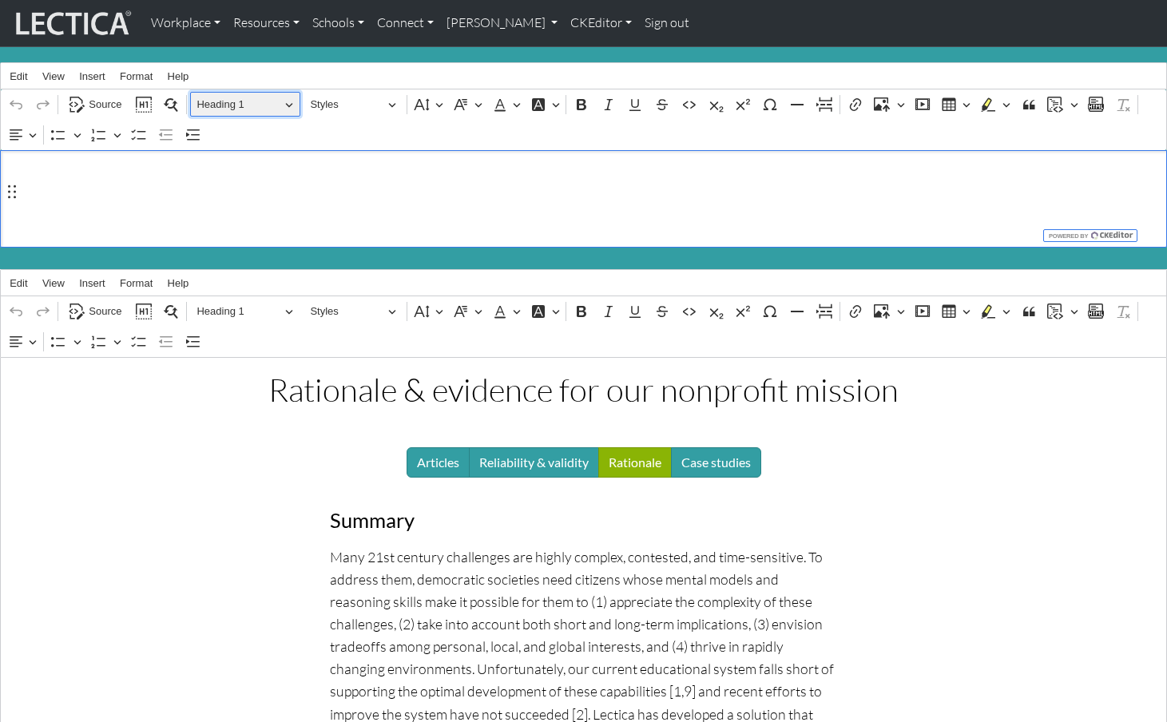
click at [224, 95] on span "Heading 1" at bounding box center [238, 104] width 83 height 19
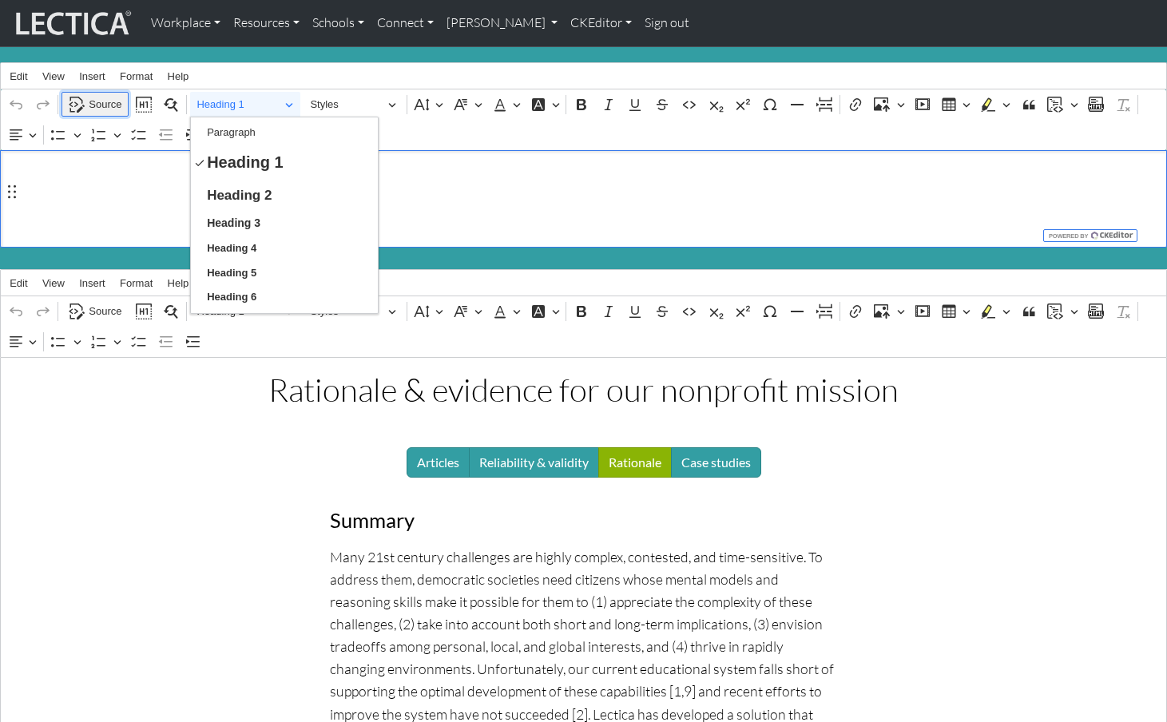
click at [101, 95] on span "Source" at bounding box center [105, 104] width 33 height 19
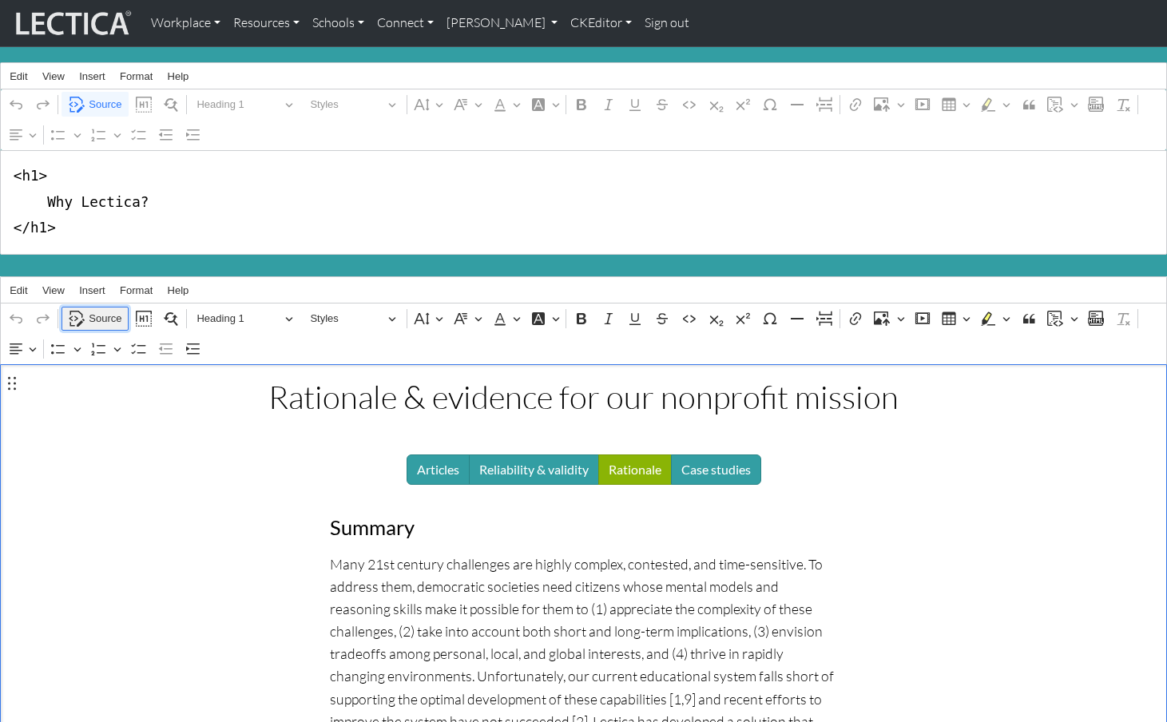
click at [101, 309] on span "Source" at bounding box center [105, 318] width 33 height 19
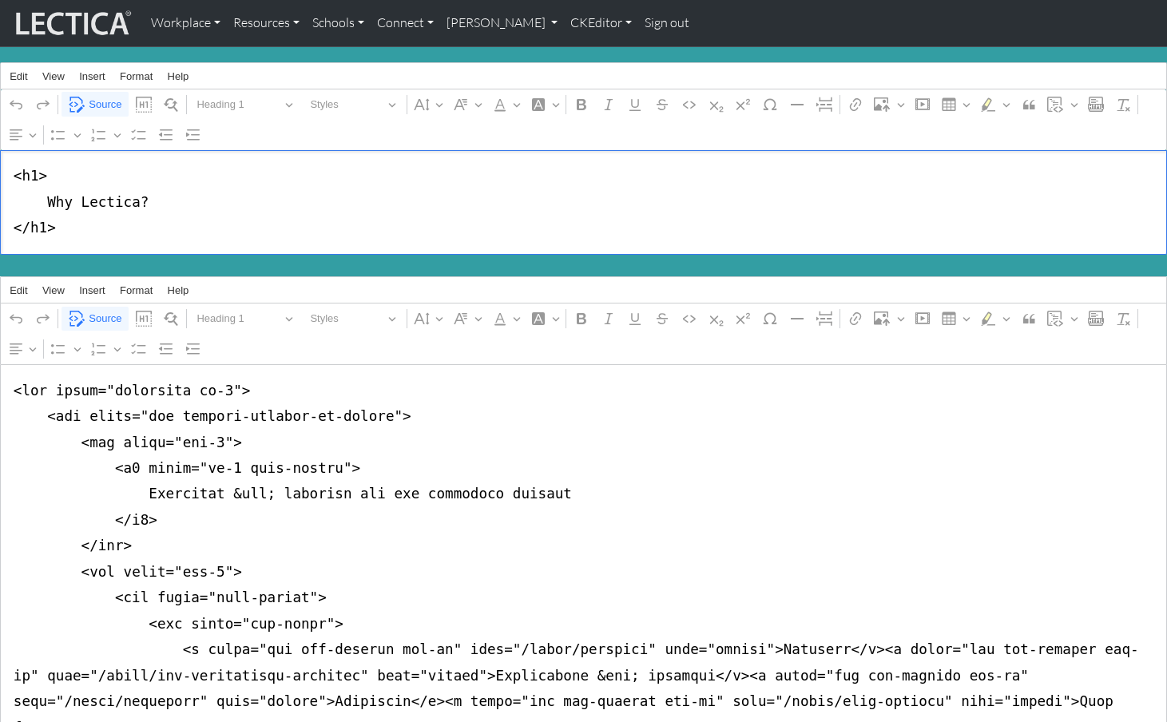
click at [536, 163] on textarea "<h1> Why Lectica? </h1>" at bounding box center [583, 202] width 1167 height 105
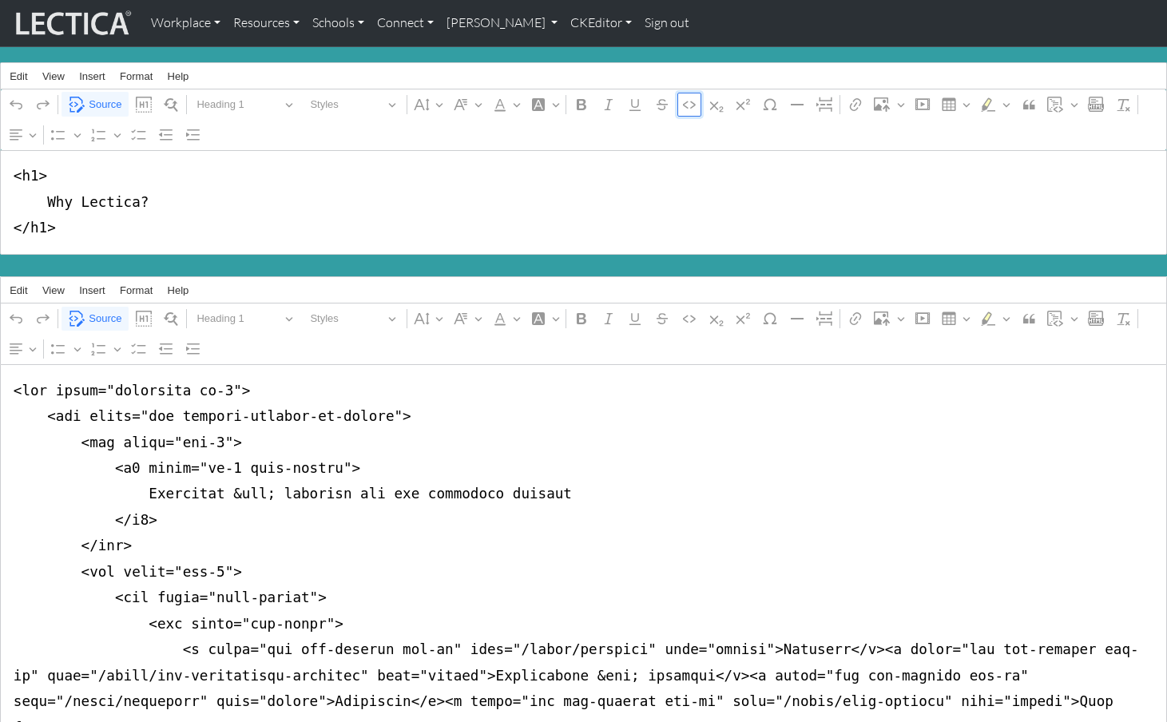
click at [685, 104] on icon "Editor toolbar" at bounding box center [689, 105] width 16 height 16
click at [564, 22] on link "CKEditor" at bounding box center [601, 23] width 74 height 34
click at [577, 53] on link "Edit" at bounding box center [593, 59] width 32 height 20
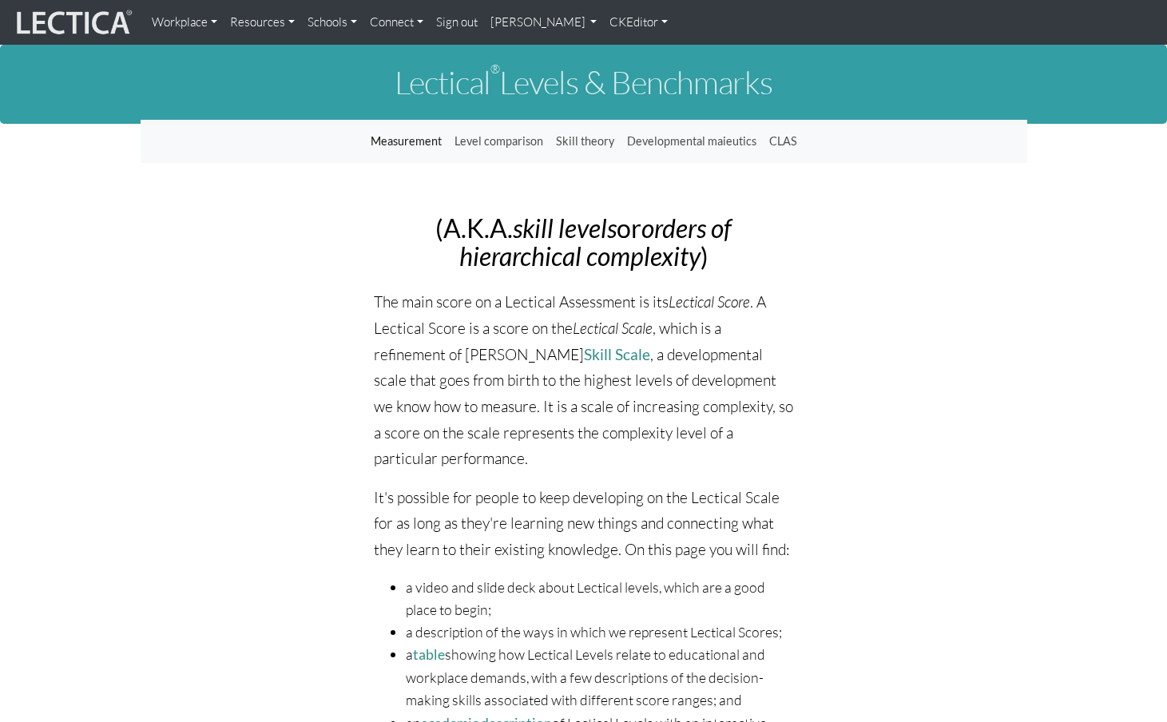
click at [603, 21] on link "CKEditor" at bounding box center [638, 22] width 71 height 32
click at [616, 49] on link "Edit" at bounding box center [632, 57] width 32 height 20
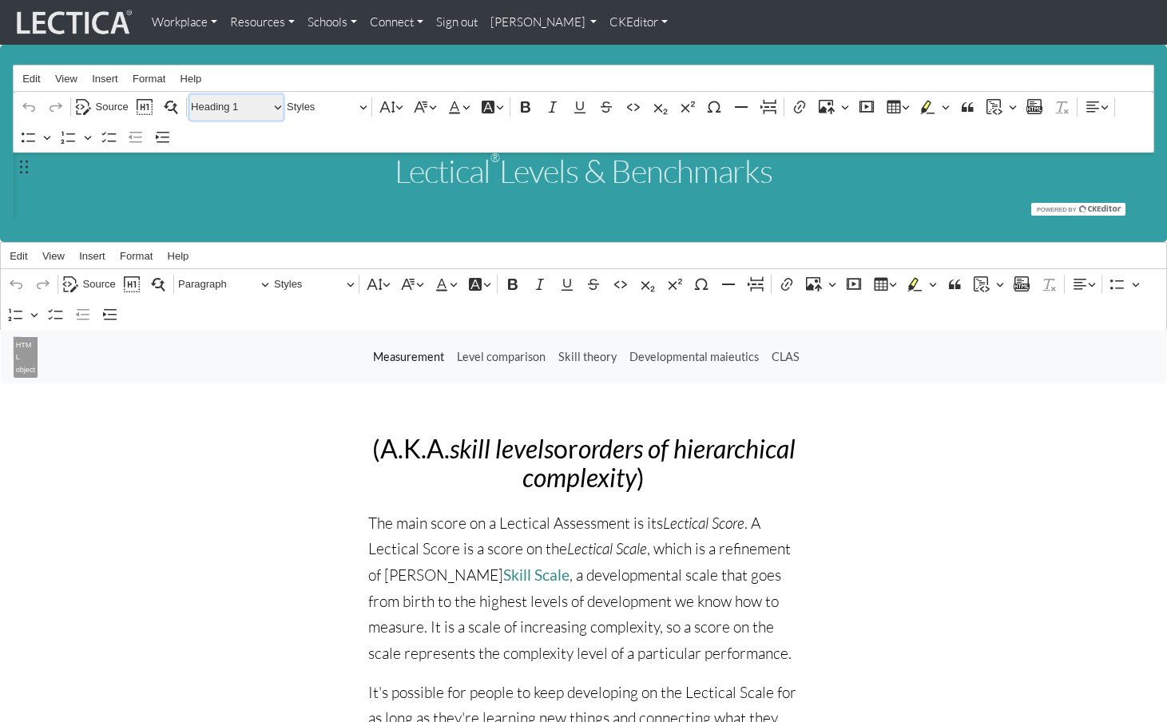
click at [201, 101] on span "Heading 1" at bounding box center [232, 106] width 83 height 19
drag, startPoint x: 61, startPoint y: 209, endPoint x: 46, endPoint y: 196, distance: 19.8
click at [60, 209] on div ".jumbotron-fluid { background-color:#339ea3; margin-bottom:0px; margin-top:0px;…" at bounding box center [584, 186] width 1142 height 66
drag, startPoint x: 112, startPoint y: 103, endPoint x: 104, endPoint y: 108, distance: 9.3
click at [111, 103] on span "Source" at bounding box center [112, 106] width 33 height 19
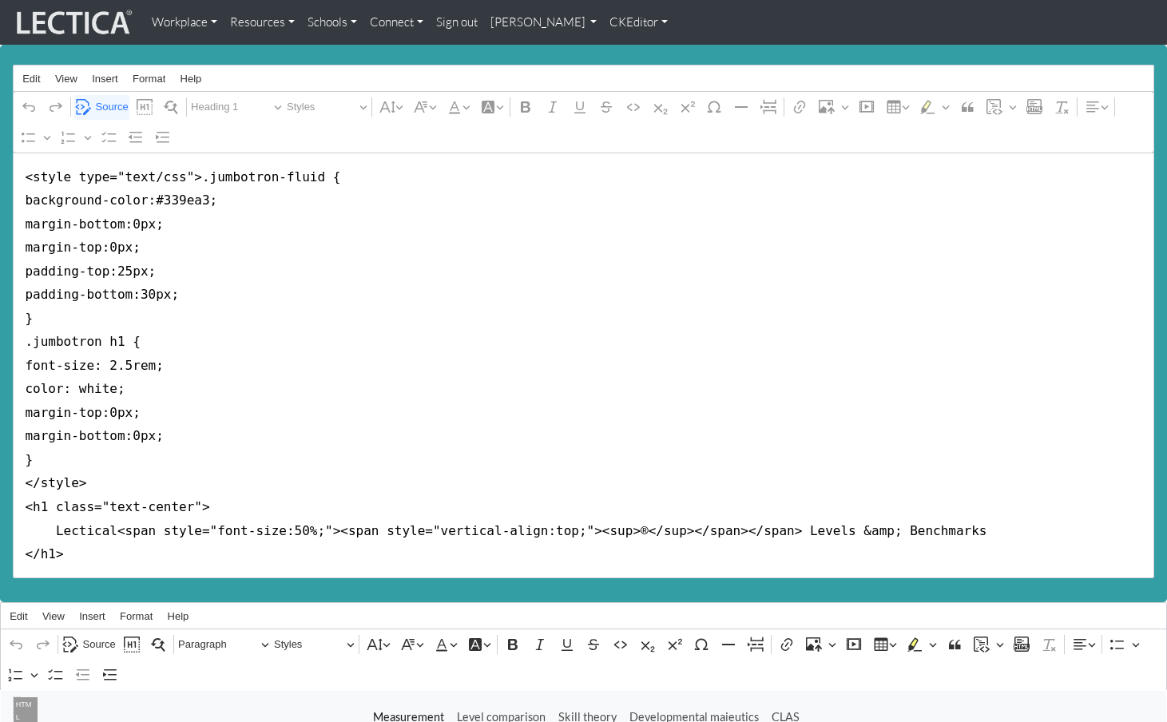
drag, startPoint x: 48, startPoint y: 486, endPoint x: 187, endPoint y: 485, distance: 139.0
click at [187, 485] on textarea "<style type="text/css">.jumbotron-fluid { background-color:#339ea3; margin-bott…" at bounding box center [584, 366] width 1142 height 426
drag, startPoint x: 107, startPoint y: 465, endPoint x: -6, endPoint y: 62, distance: 418.9
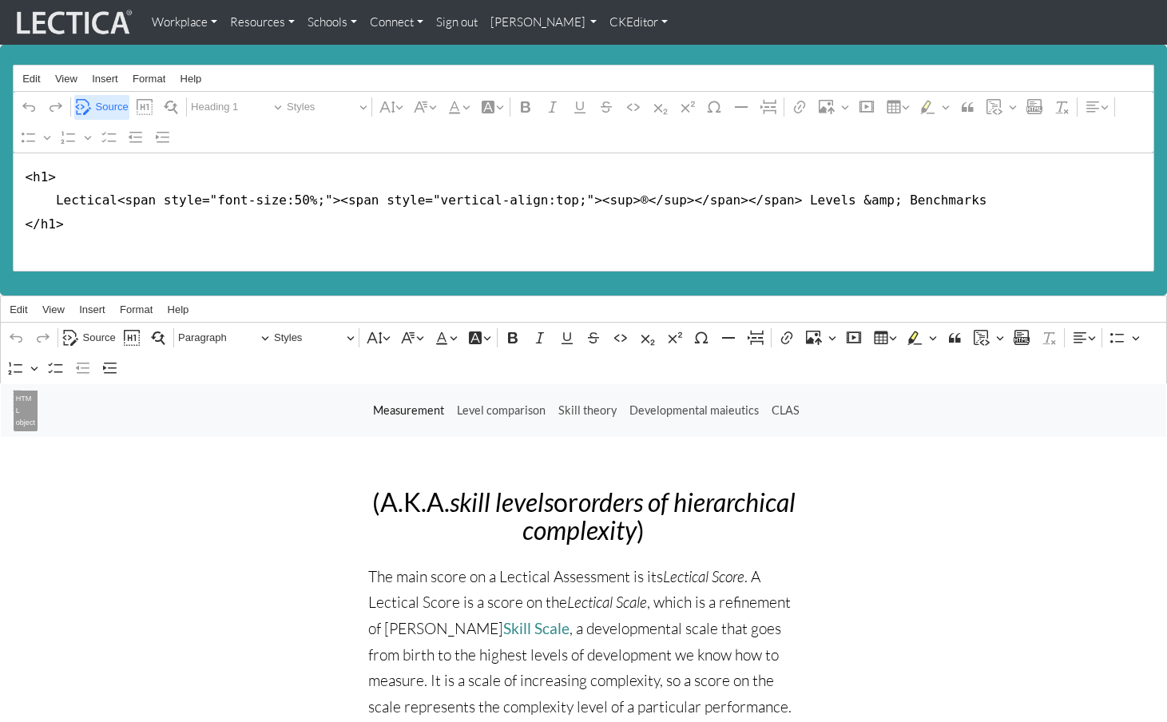
type textarea "<h1> Lectical<span style="font-size:50%;"><span style="vertical-align:top;"><su…"
click at [102, 105] on span "Source" at bounding box center [112, 106] width 33 height 19
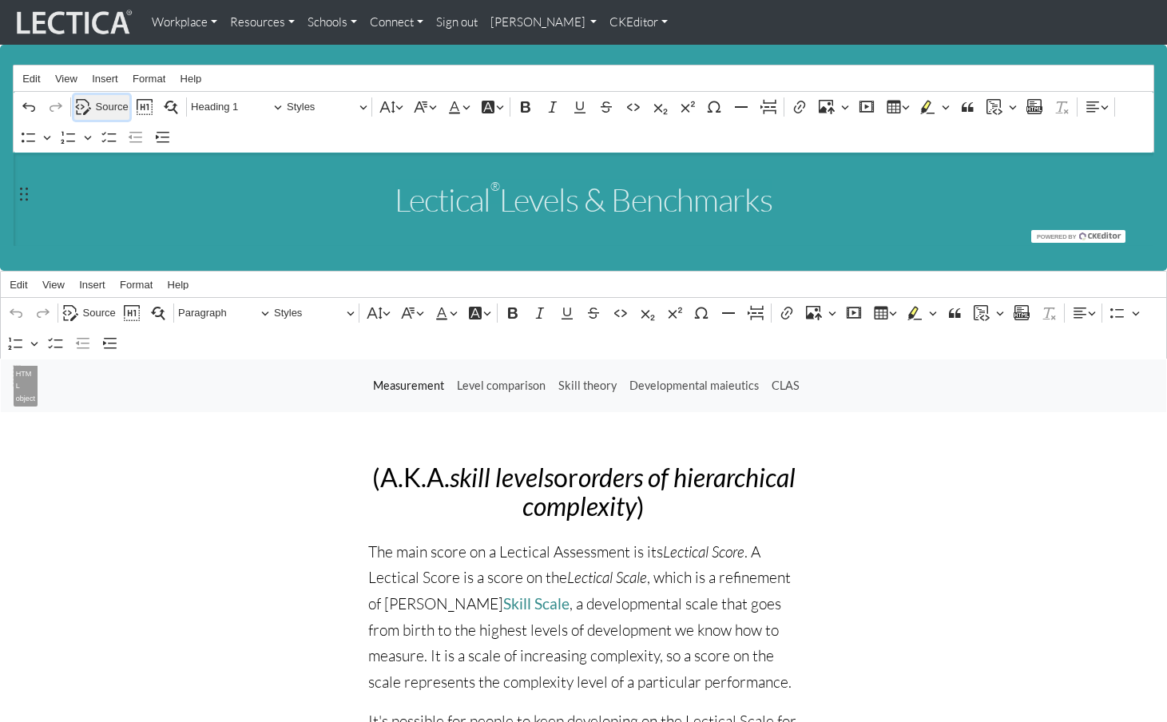
click at [104, 104] on span "Source" at bounding box center [112, 106] width 33 height 19
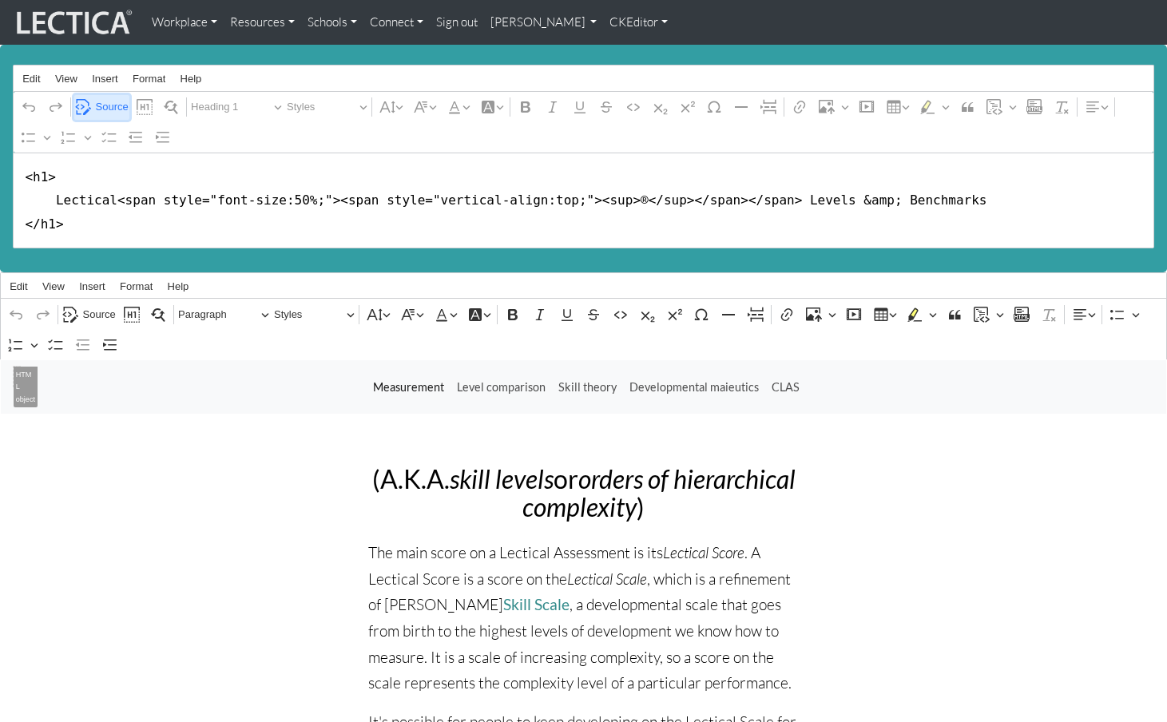
click at [104, 104] on span "Source" at bounding box center [112, 106] width 33 height 19
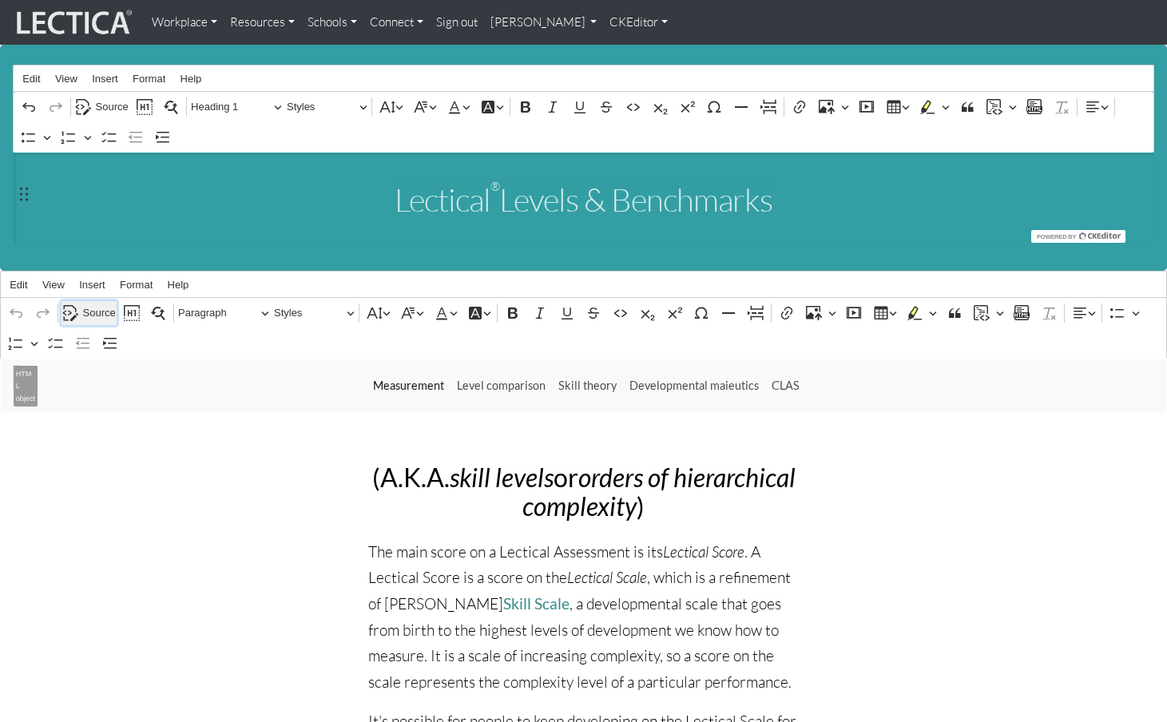
click at [98, 304] on span "Source" at bounding box center [99, 313] width 33 height 19
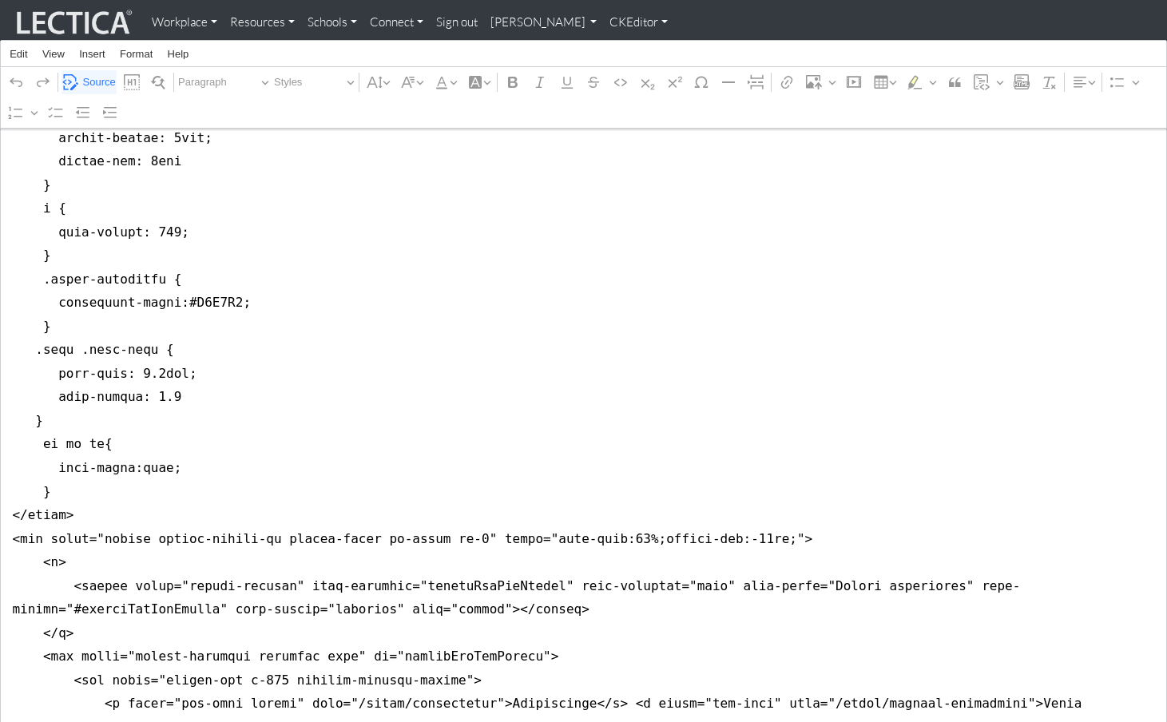
scroll to position [1079, 0]
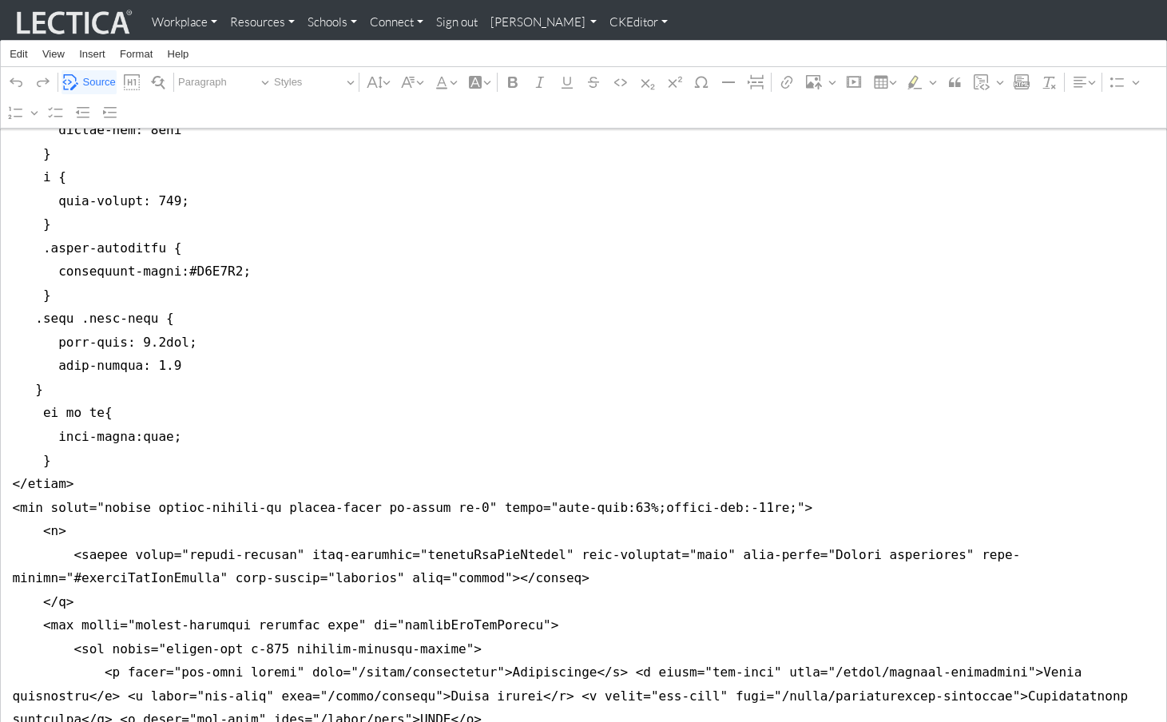
drag, startPoint x: 10, startPoint y: 371, endPoint x: 11, endPoint y: 418, distance: 46.4
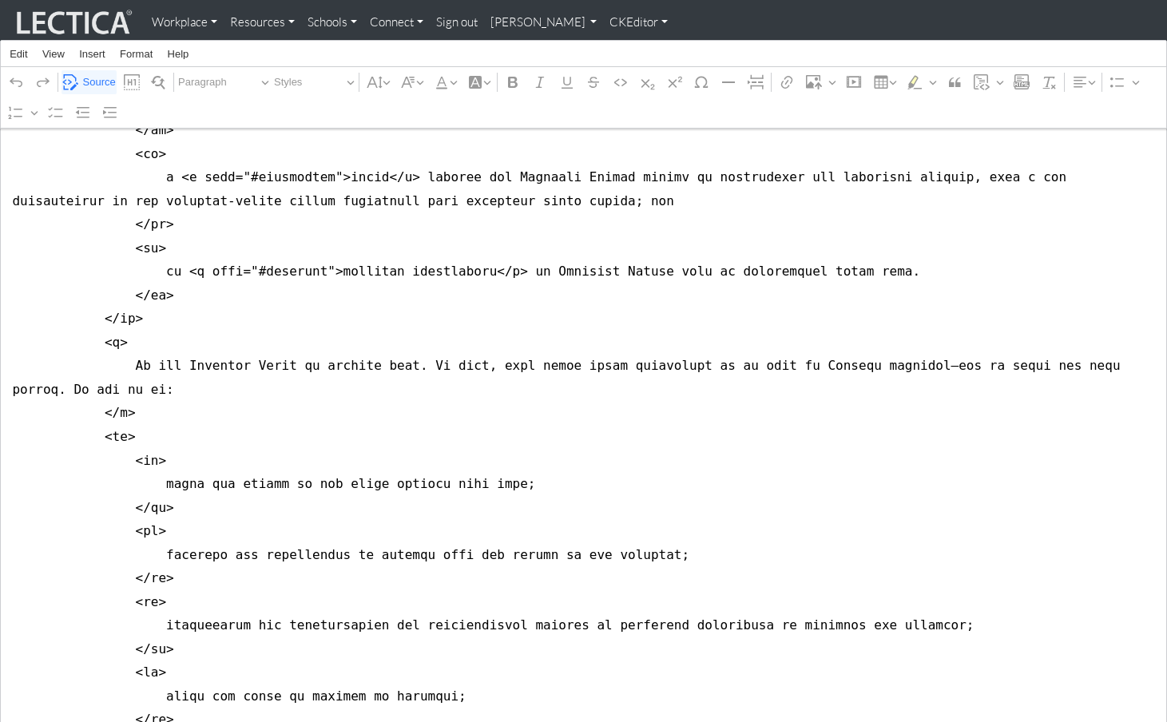
scroll to position [0, 0]
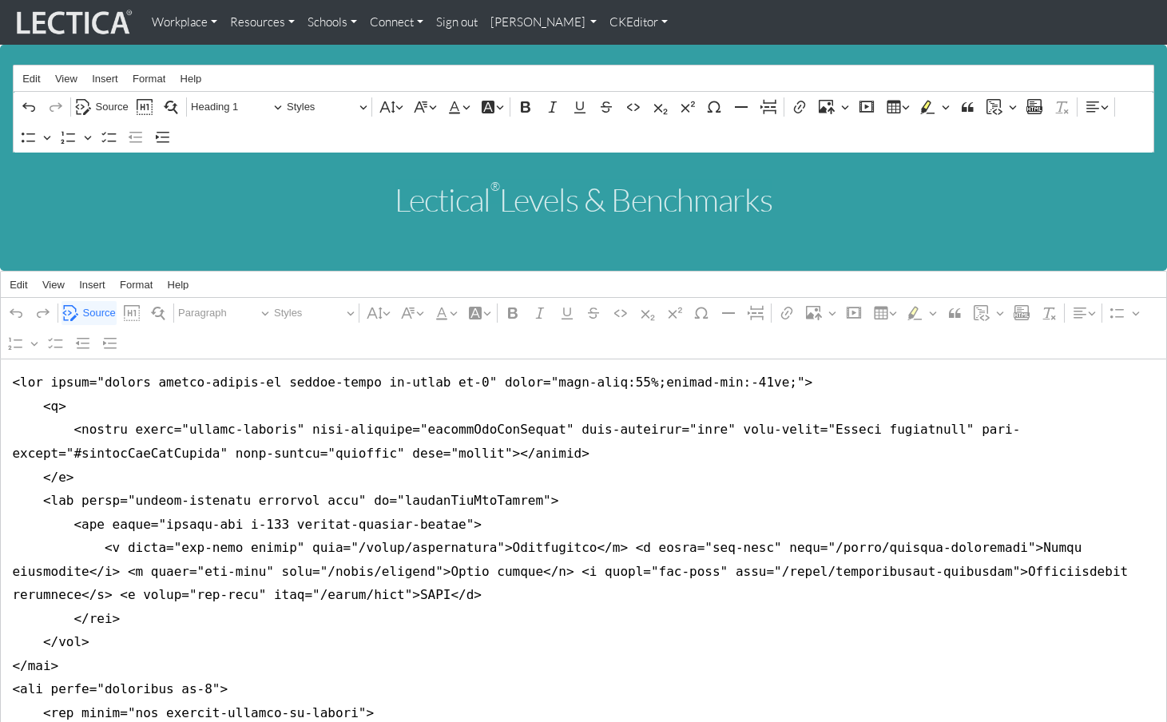
type textarea "<nav class="navbar navbar-expand-lg navbar-light bg-light mb-5" style="font-siz…"
click at [603, 19] on link "CKEditor" at bounding box center [638, 22] width 71 height 32
click at [616, 50] on link "Stop editing" at bounding box center [653, 57] width 74 height 20
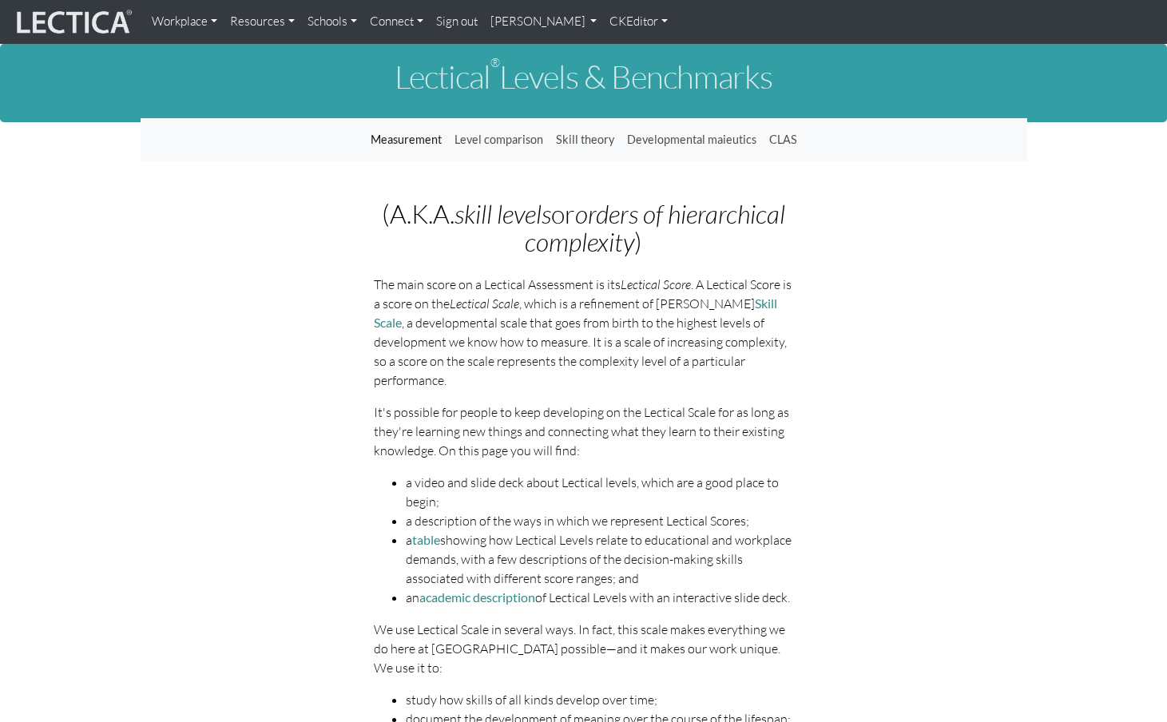
click at [603, 20] on link "CKEditor" at bounding box center [638, 21] width 71 height 31
click at [616, 50] on link "Edit" at bounding box center [632, 55] width 32 height 18
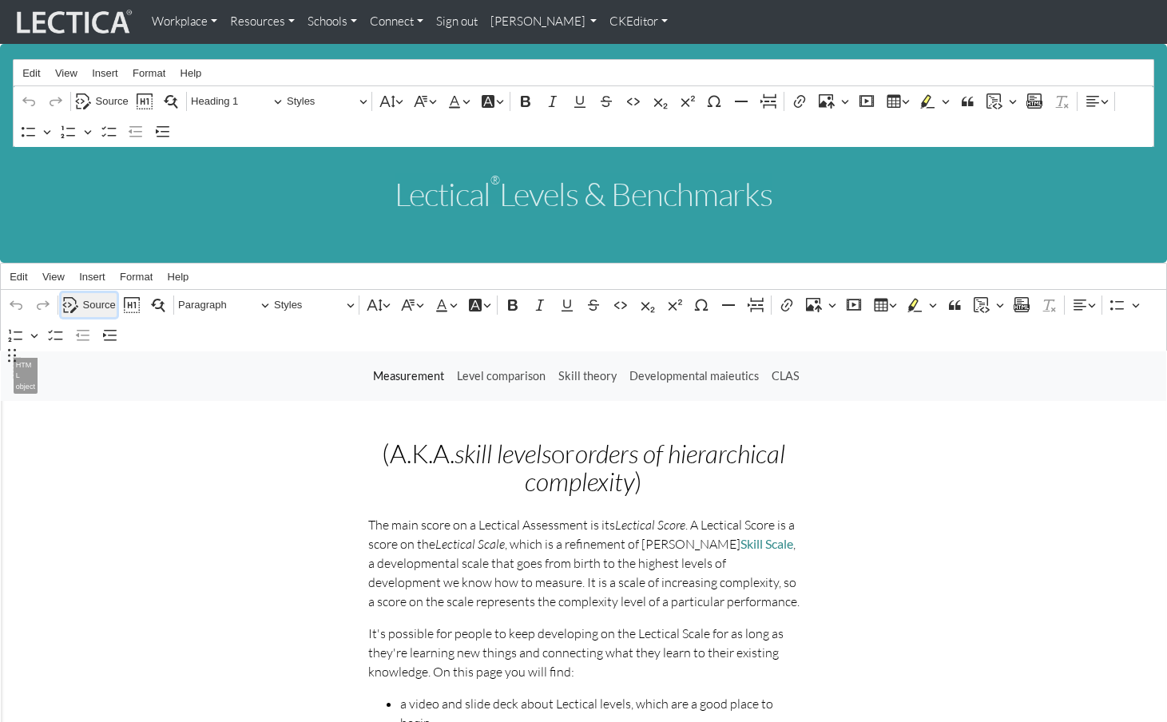
click at [92, 296] on span "Source" at bounding box center [99, 305] width 33 height 19
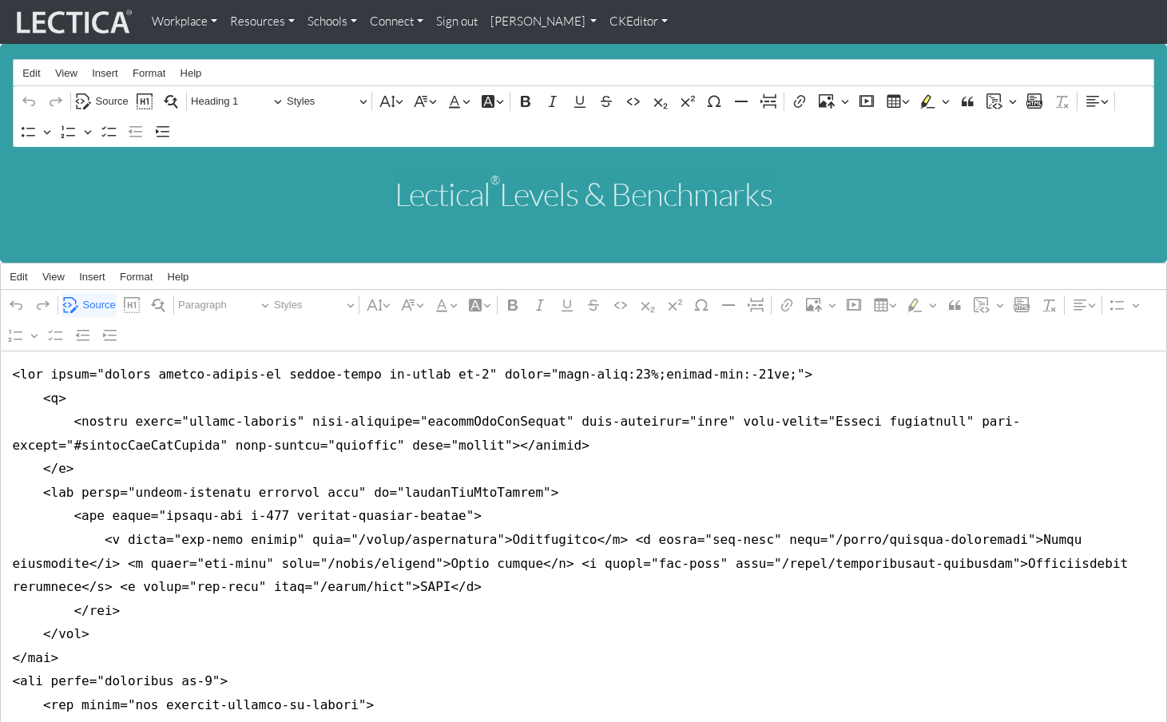
click at [501, 222] on div "Lectical ® Levels & Benchmarks" at bounding box center [584, 194] width 1142 height 94
click at [110, 98] on span "Source" at bounding box center [112, 101] width 33 height 19
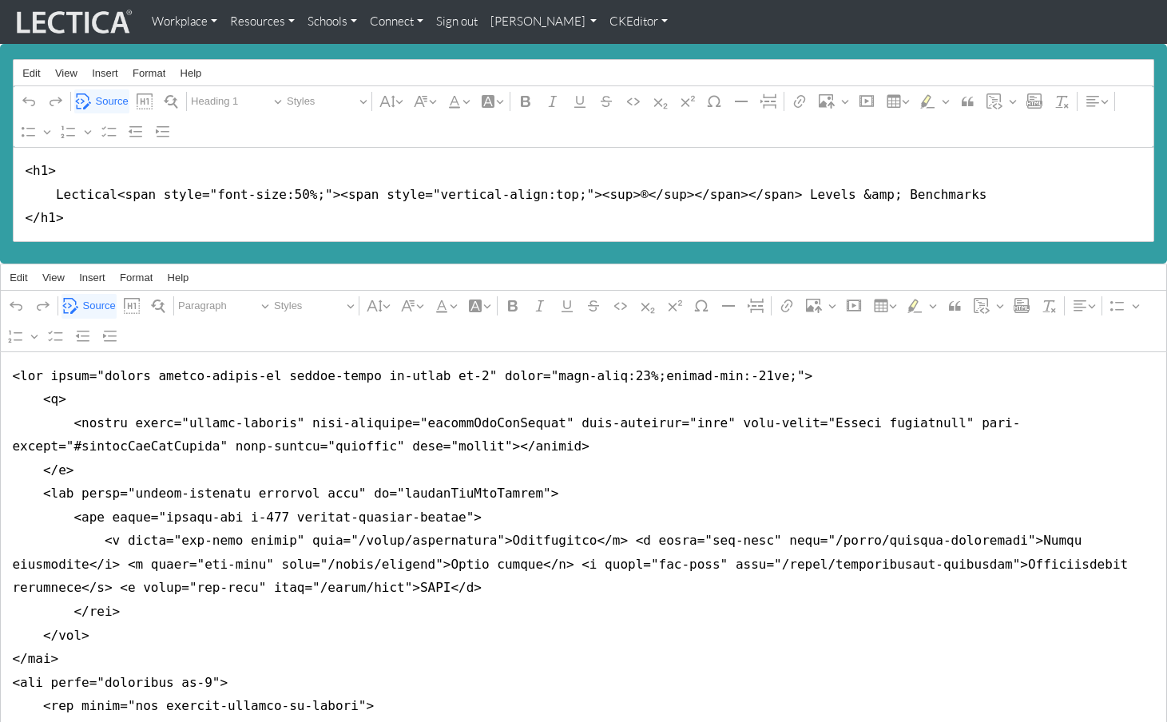
click at [504, 340] on div "Undo Redo Source Show blocks Find and replace Paragraph Styles Font Size Font F…" at bounding box center [583, 321] width 1159 height 61
drag, startPoint x: 670, startPoint y: 439, endPoint x: 654, endPoint y: 441, distance: 16.9
type textarea "<nav class="navbar navbar-expand-lg navbar-light bg-light mb-5" style="font-siz…"
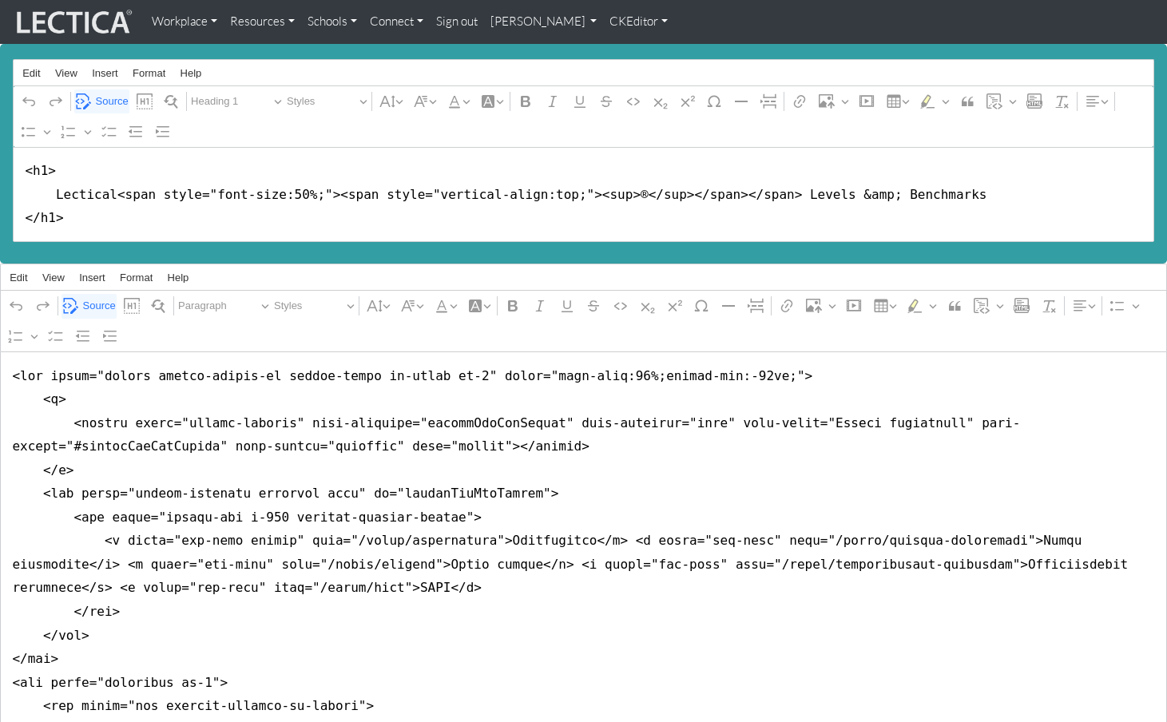
click at [603, 21] on link "CKEditor" at bounding box center [638, 21] width 71 height 31
click at [616, 52] on link "Stop editing" at bounding box center [649, 55] width 66 height 18
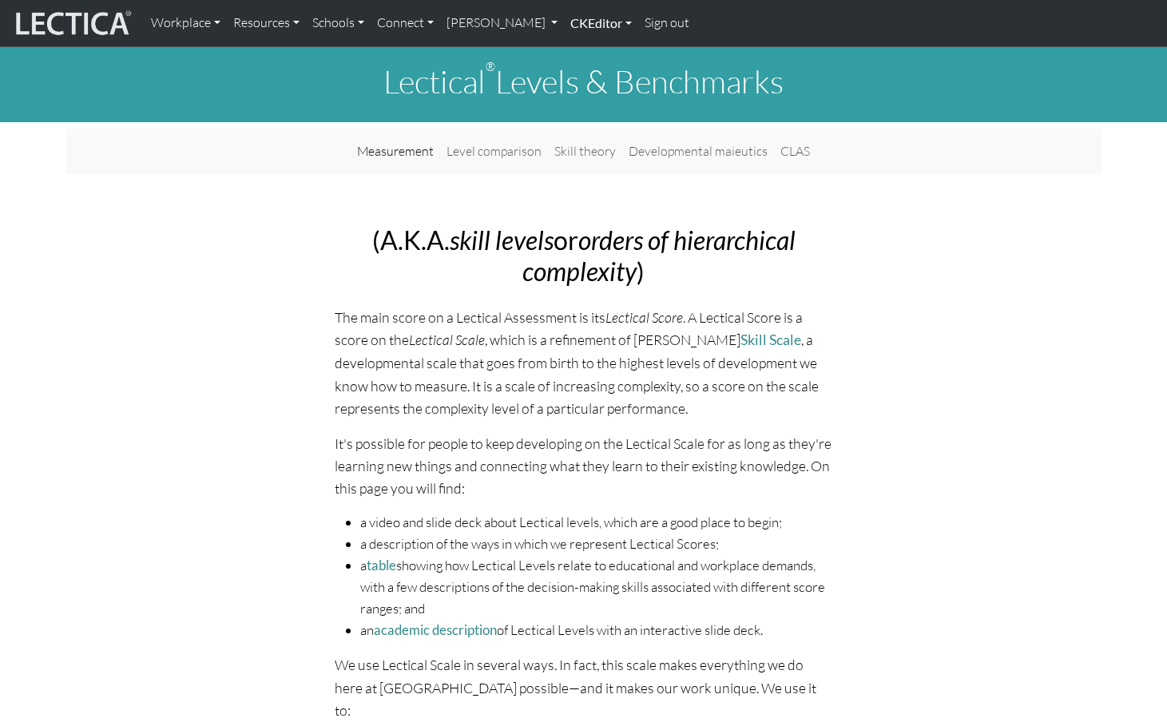
click at [564, 23] on link "CKEditor" at bounding box center [601, 23] width 74 height 34
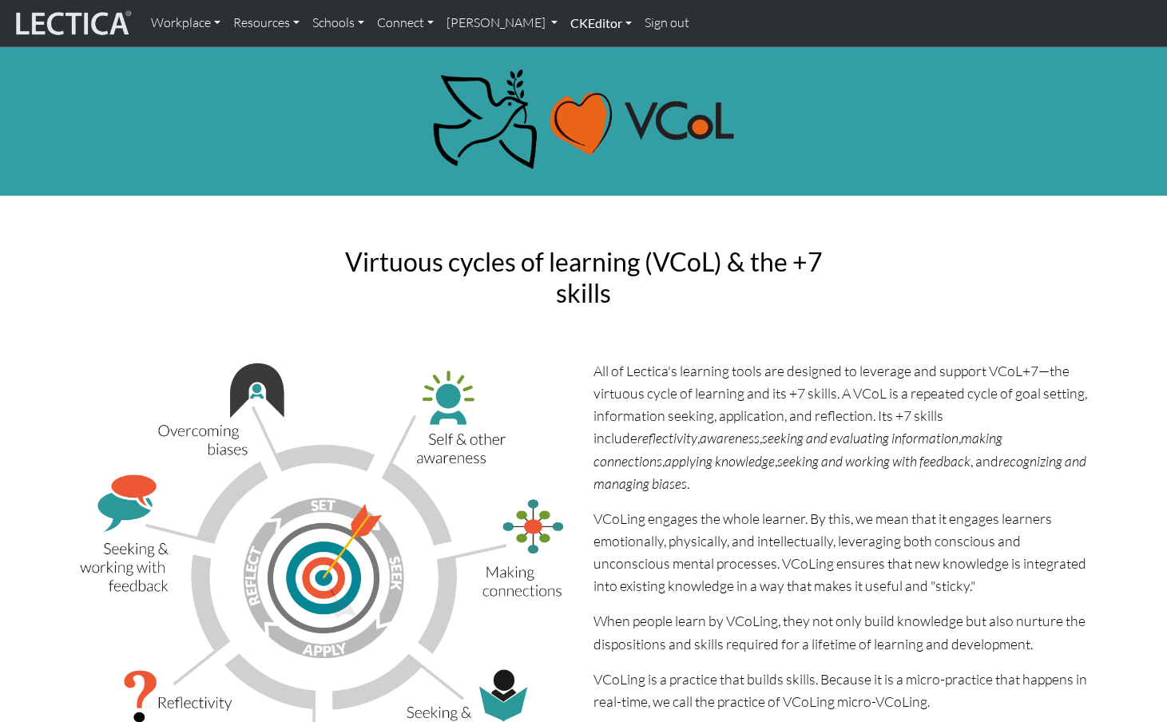
click at [564, 22] on link "CKEditor" at bounding box center [601, 23] width 74 height 34
click at [577, 54] on link "Edit" at bounding box center [593, 59] width 32 height 20
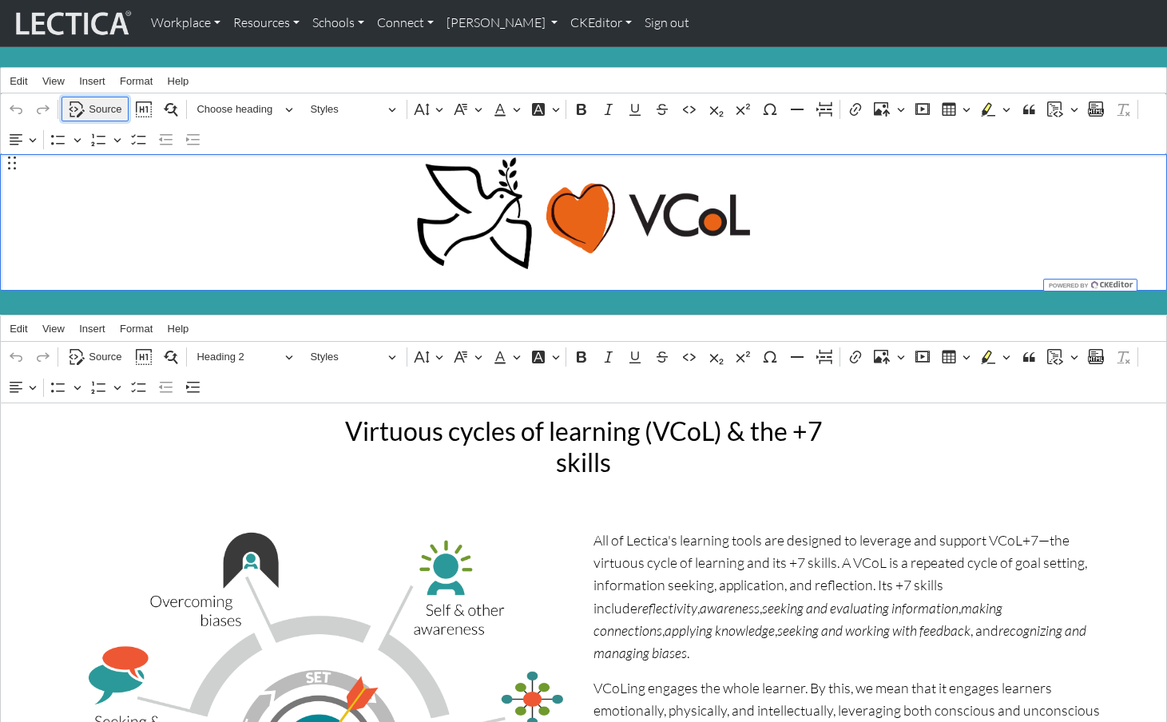
click at [97, 101] on span "Source" at bounding box center [105, 109] width 33 height 19
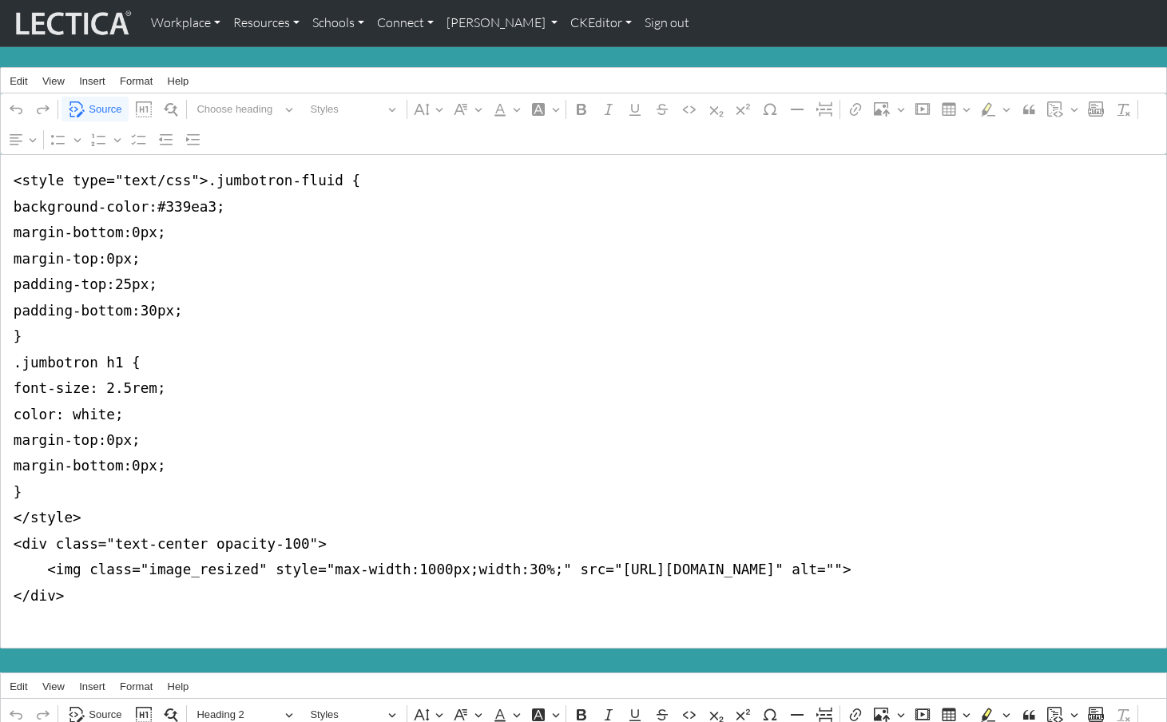
drag, startPoint x: 9, startPoint y: 522, endPoint x: -6, endPoint y: 145, distance: 378.2
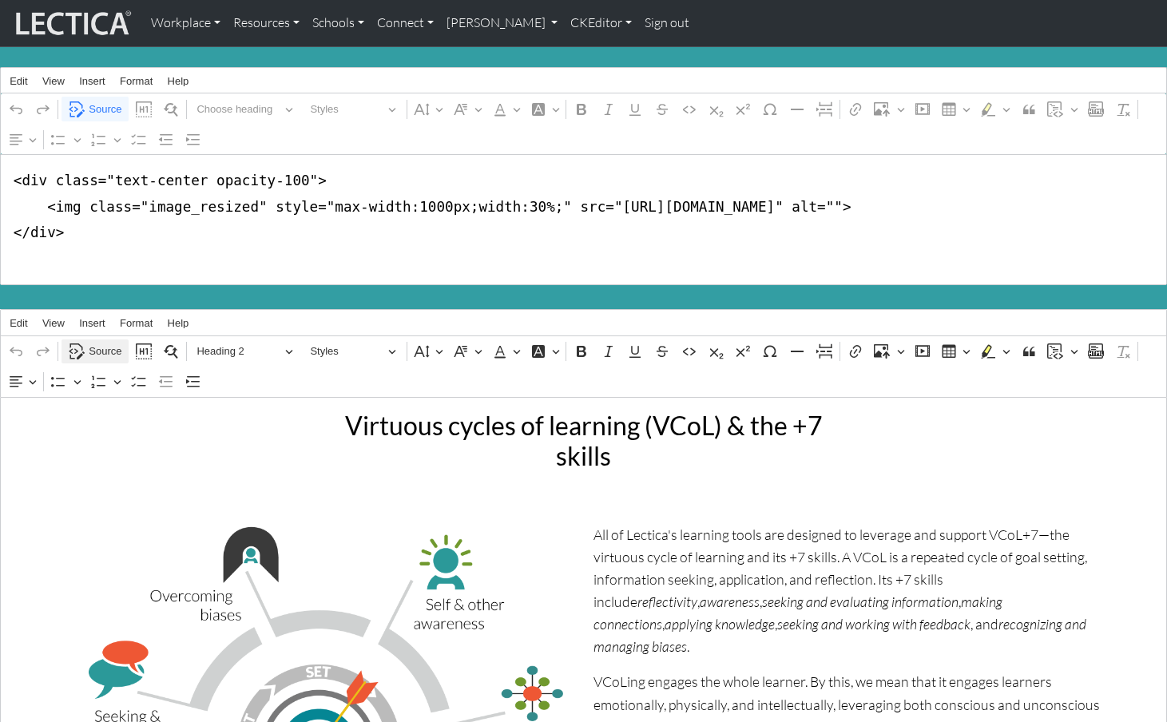
type textarea "<div class="text-center opacity-100"> <img class="image_resized" style="max-wid…"
click at [101, 342] on span "Source" at bounding box center [105, 351] width 33 height 19
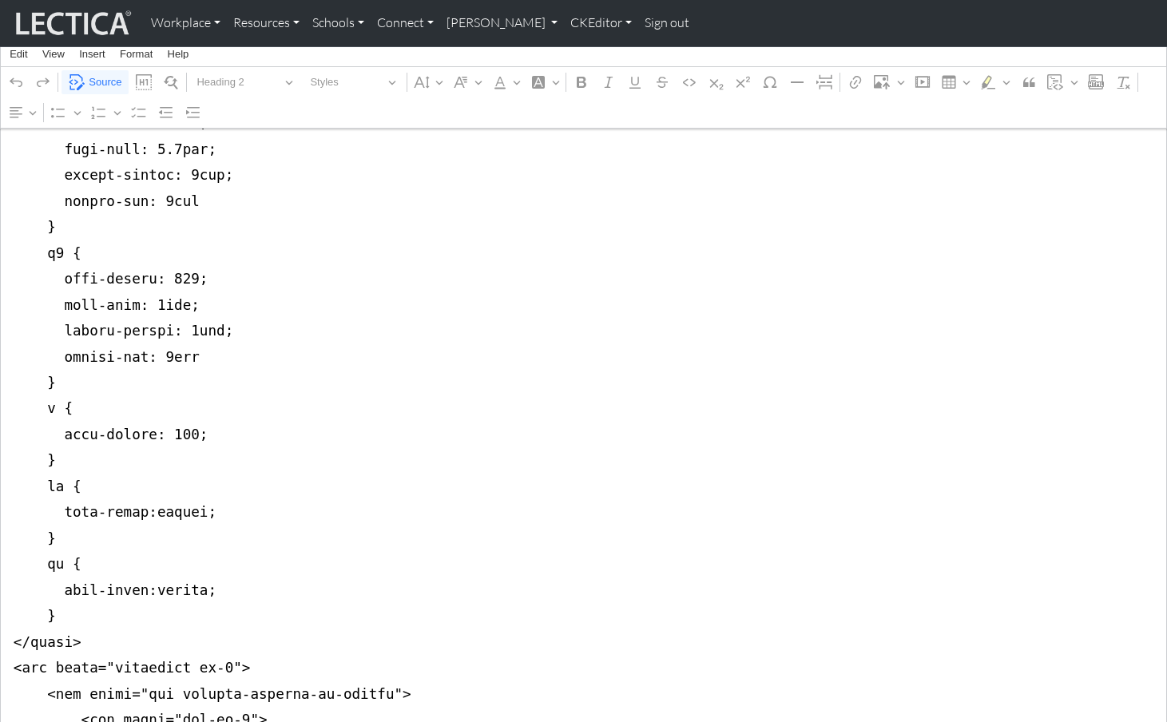
scroll to position [658, 0]
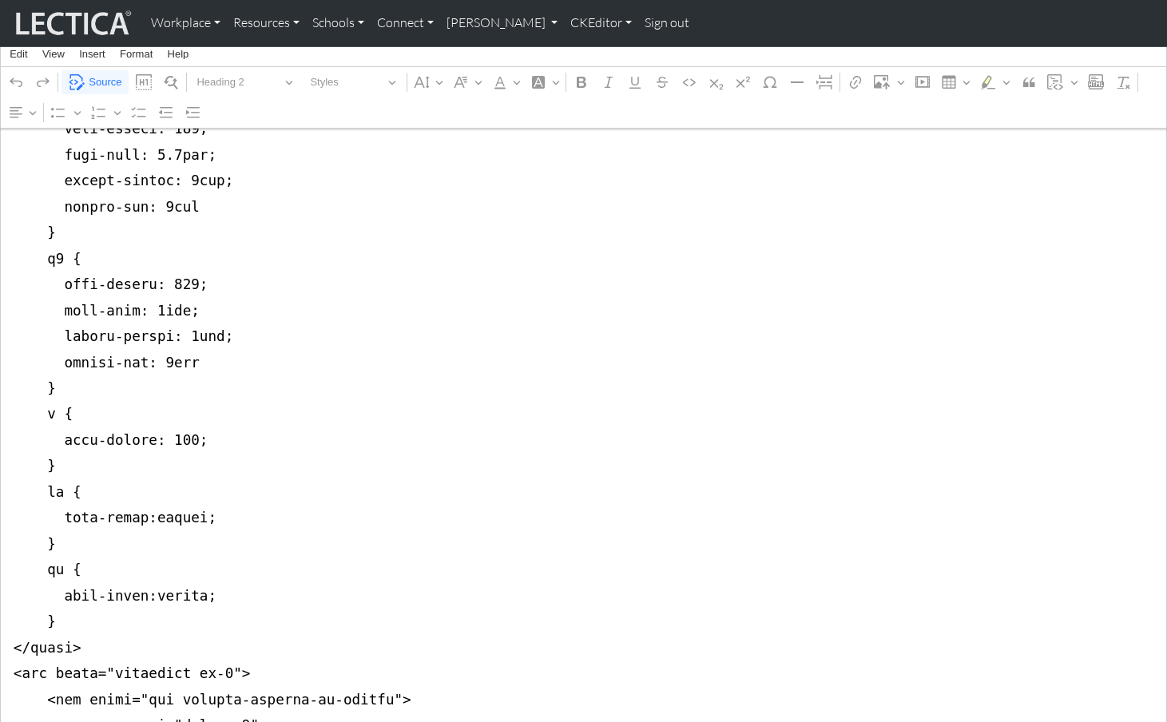
drag, startPoint x: 12, startPoint y: 407, endPoint x: 8, endPoint y: 596, distance: 188.6
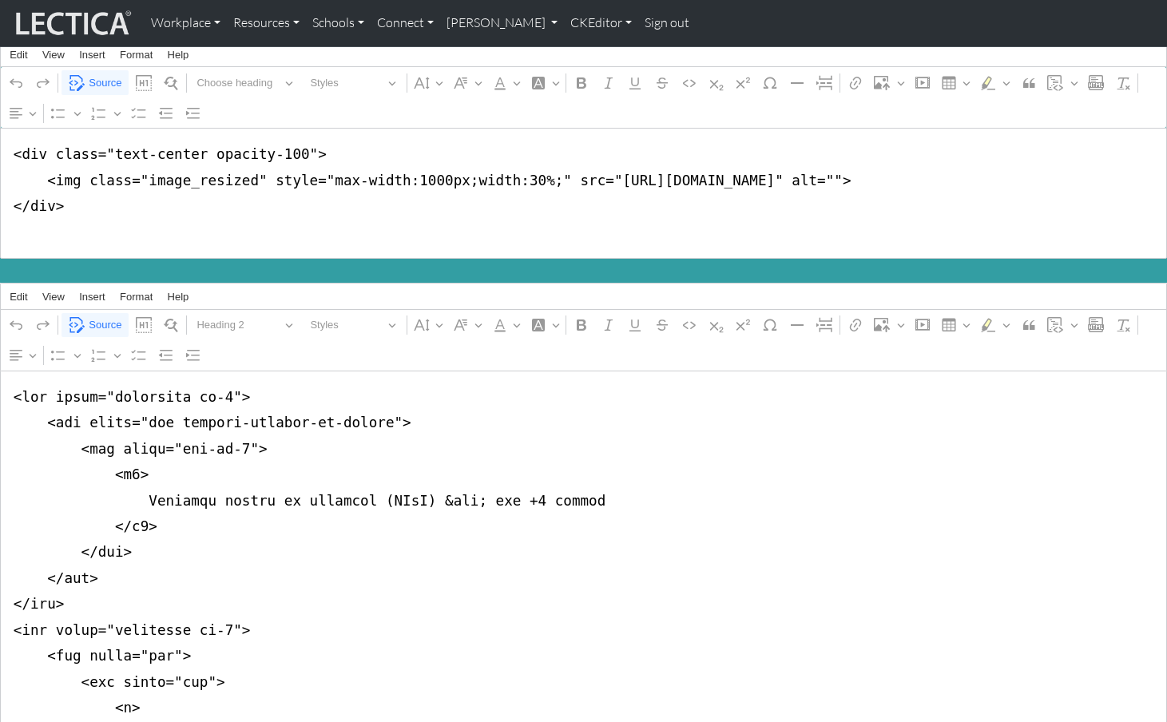
scroll to position [10, 0]
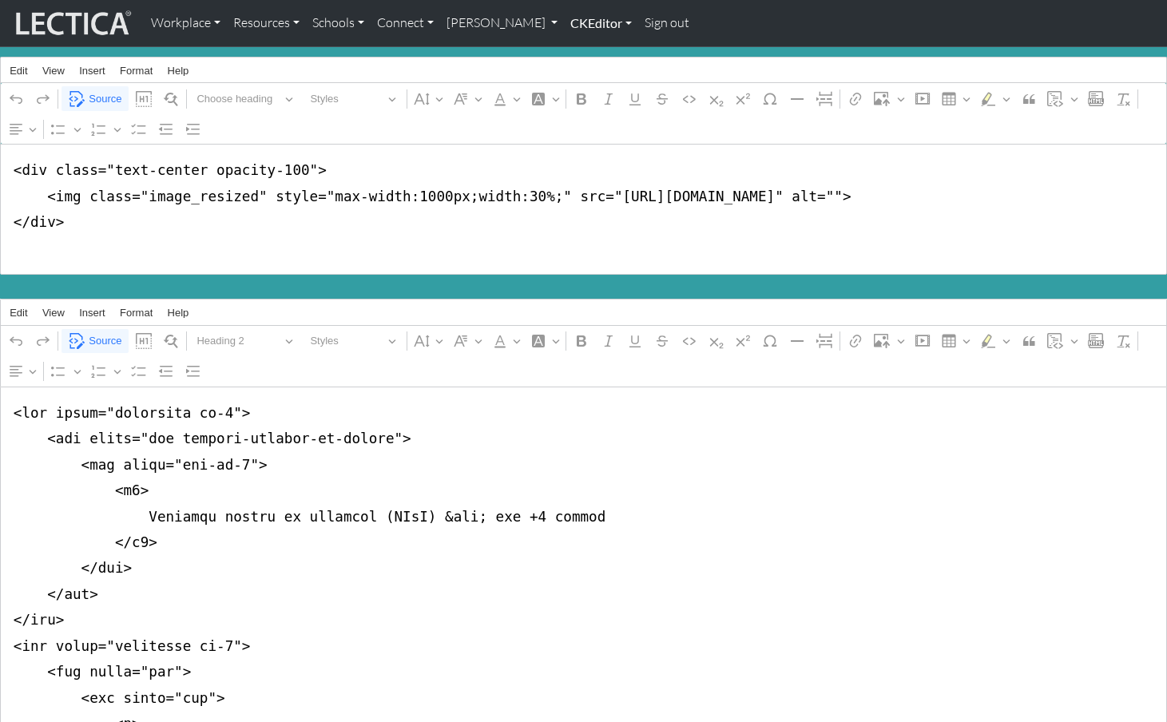
type textarea "<lor ipsum="dolorsita co-0"> <adi elits="doe tempori-utlabor-et-dolore"> <mag a…"
click at [564, 22] on link "CKEditor" at bounding box center [601, 23] width 74 height 34
click at [577, 56] on link "Edit" at bounding box center [593, 59] width 32 height 20
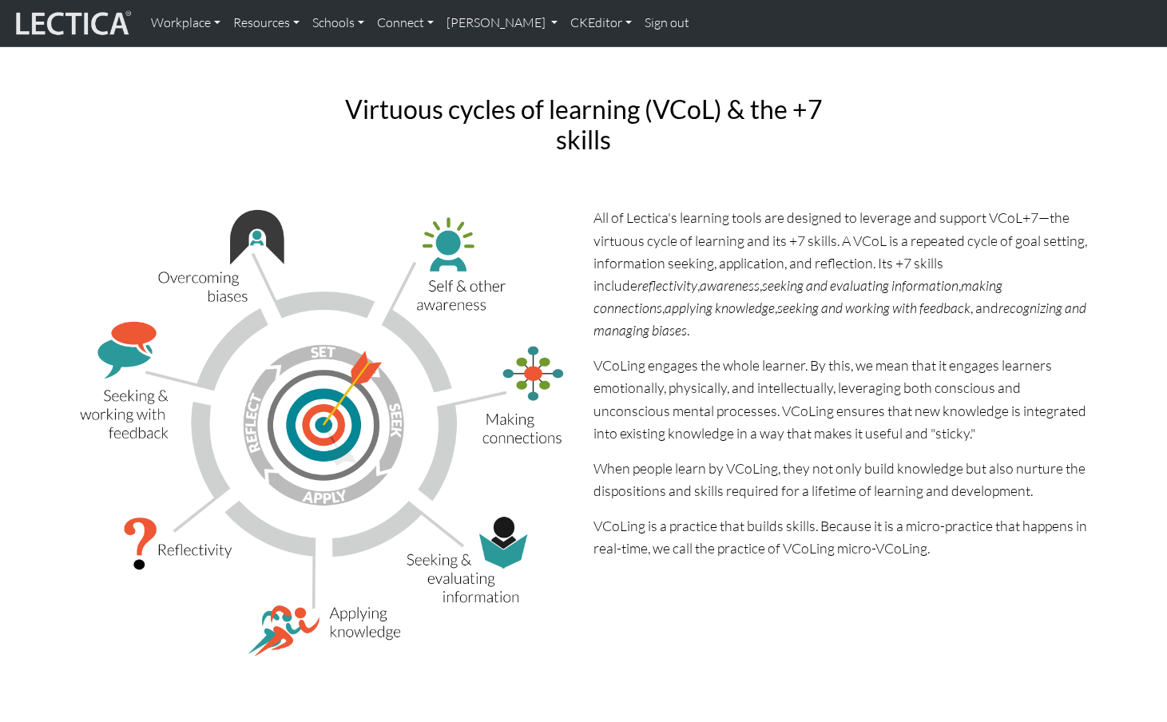
scroll to position [0, 0]
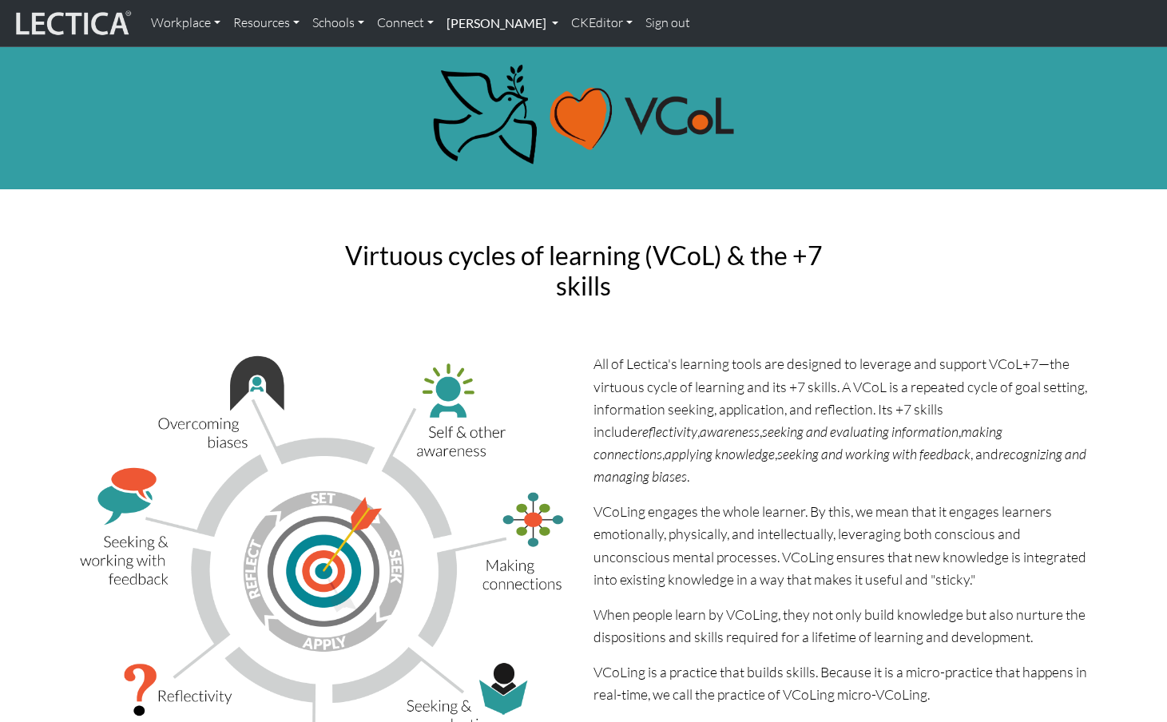
click at [511, 24] on link "[PERSON_NAME]" at bounding box center [502, 23] width 125 height 34
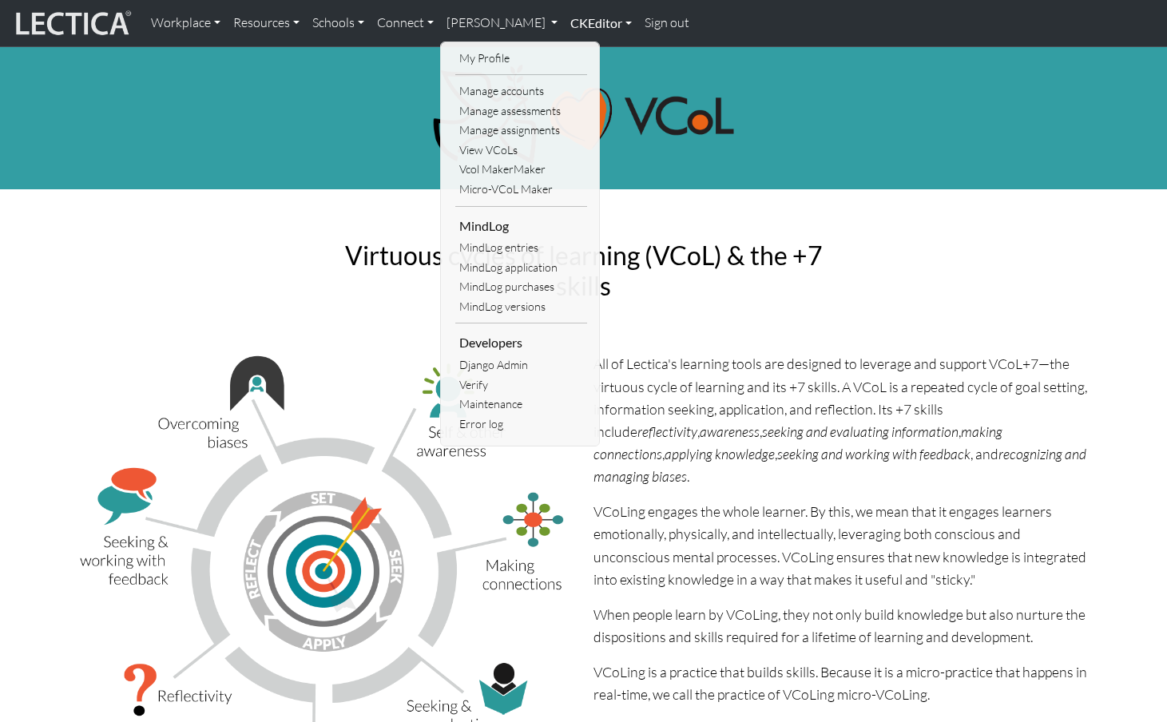
click at [564, 18] on link "CKEditor" at bounding box center [601, 23] width 74 height 34
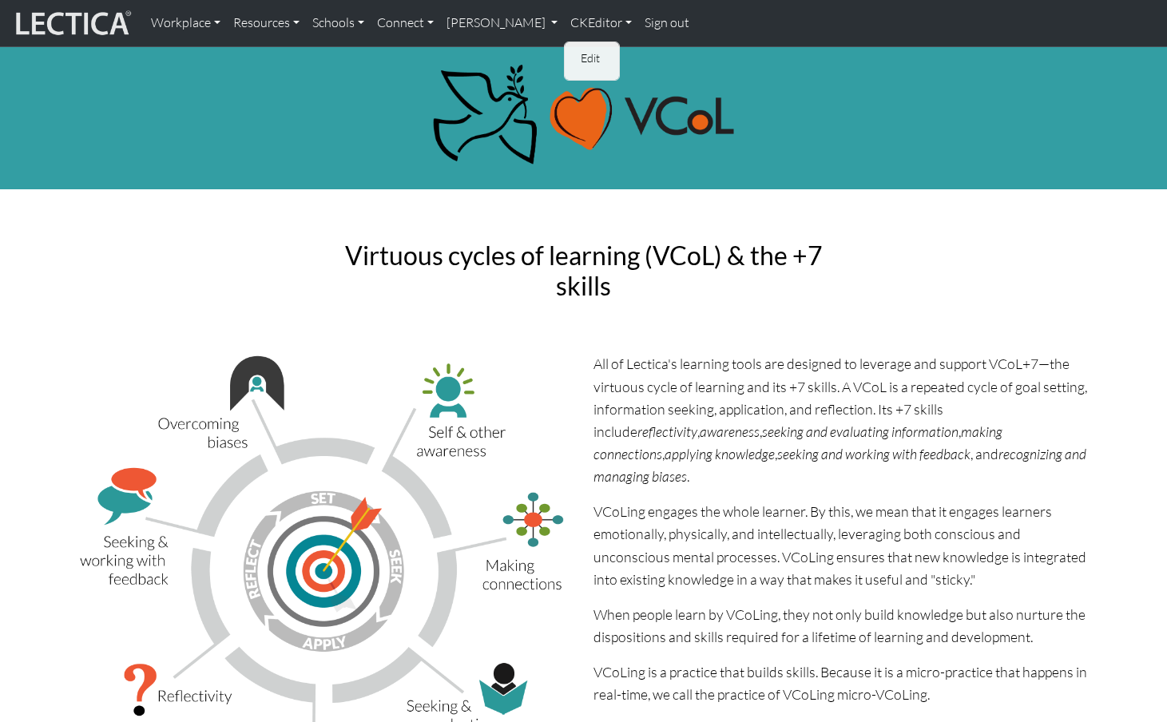
click at [577, 49] on link "Edit" at bounding box center [593, 59] width 32 height 20
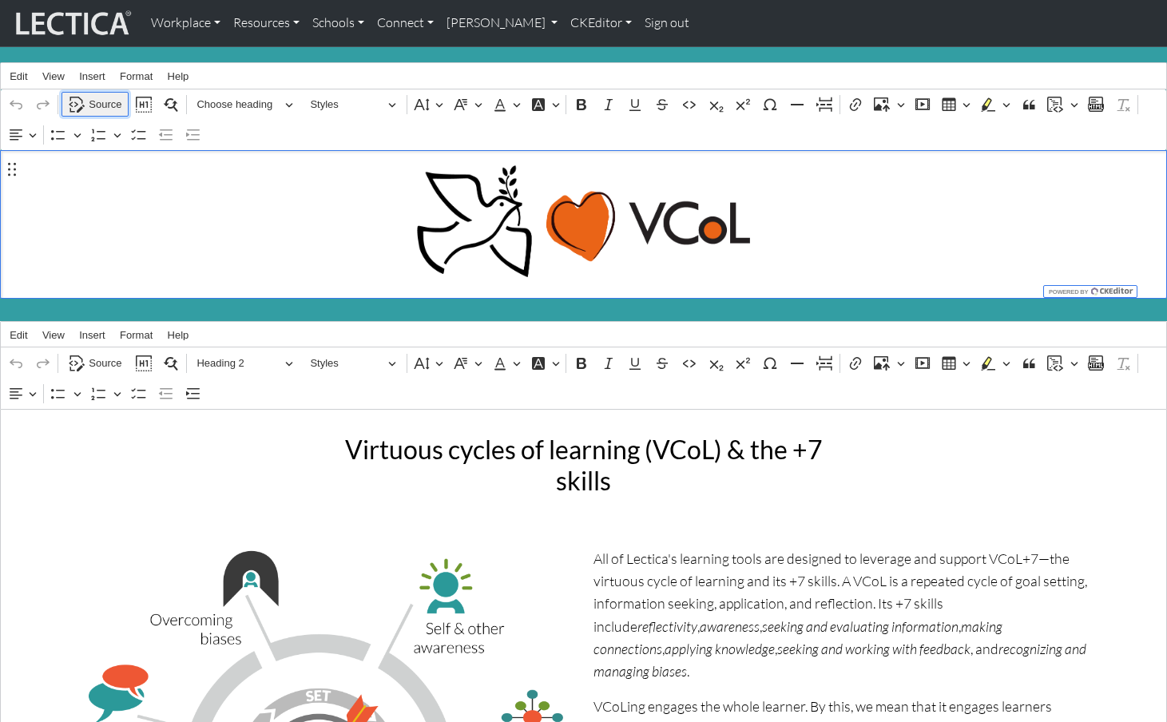
click at [103, 97] on span "Source" at bounding box center [105, 104] width 33 height 19
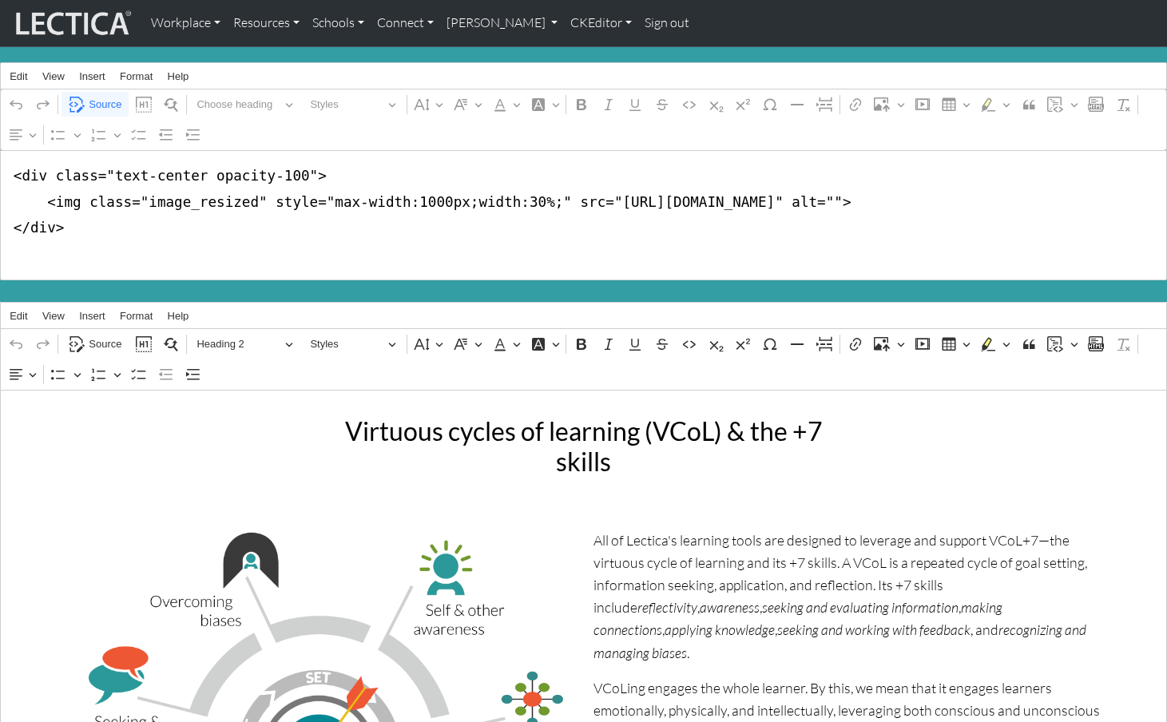
click at [14, 169] on textarea "<div class="text-center opacity-100"> <img class="image_resized" style="max-wid…" at bounding box center [583, 215] width 1167 height 131
click at [296, 170] on textarea "<div class="text-center opacity-100"> <img class="image_resized" style="max-wid…" at bounding box center [583, 215] width 1167 height 131
click at [289, 167] on textarea "<div class="text-center opacity-100"> <img class="image_resized" style="max-wid…" at bounding box center [583, 215] width 1167 height 131
click at [296, 168] on textarea "<div class="text-center opacity-100"> <img class="image_resized" style="max-wid…" at bounding box center [583, 215] width 1167 height 131
click at [361, 173] on textarea "<div class="text-center opacity-100" style=""> <img class="image_resized" style…" at bounding box center [583, 215] width 1167 height 131
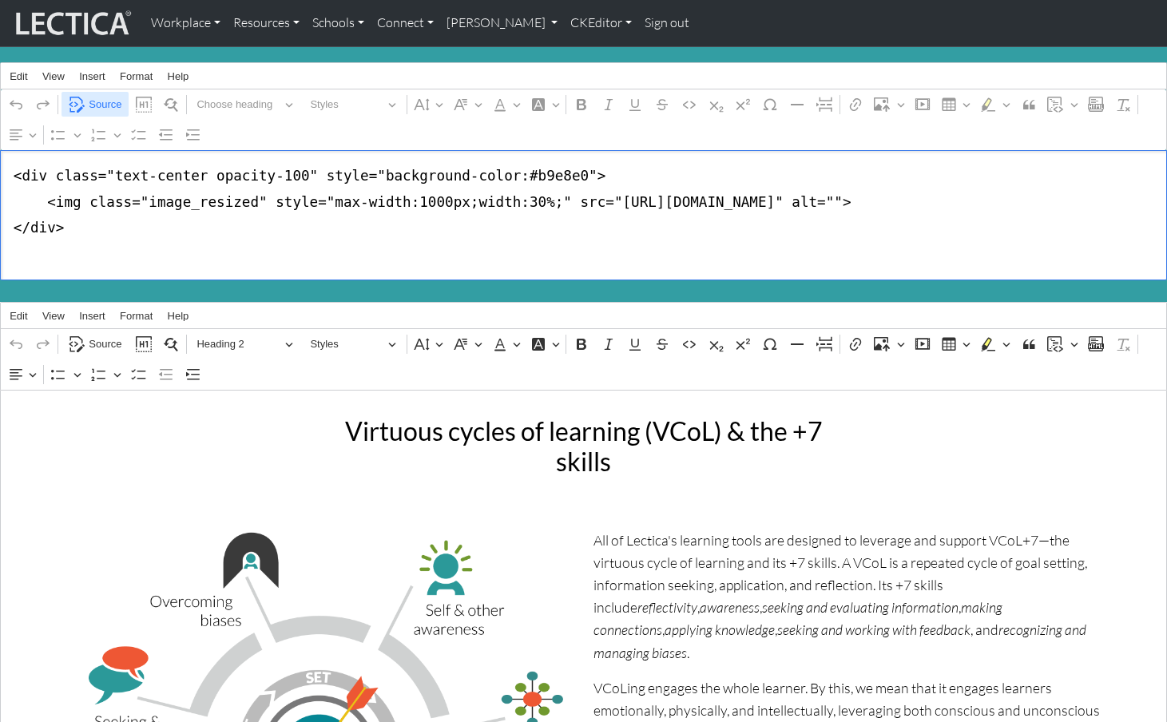
type textarea "<div class="text-center opacity-100" style="background-color:#b9e8e0"> <img cla…"
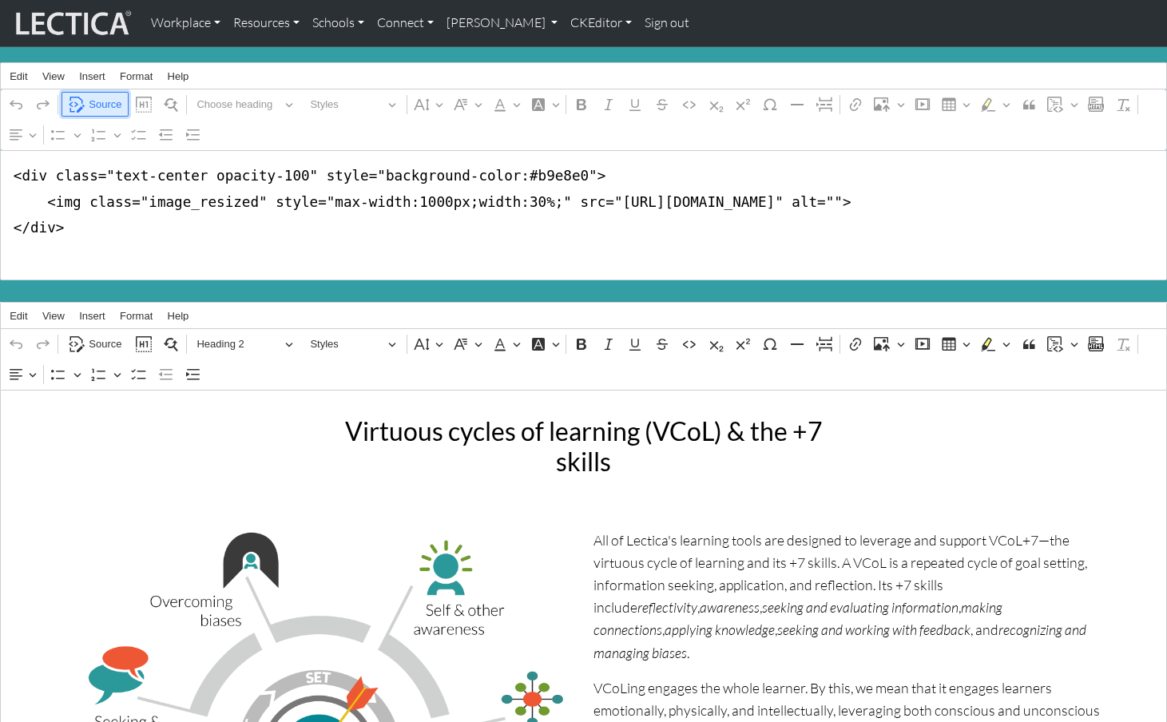
click at [106, 98] on span "Source" at bounding box center [105, 104] width 33 height 19
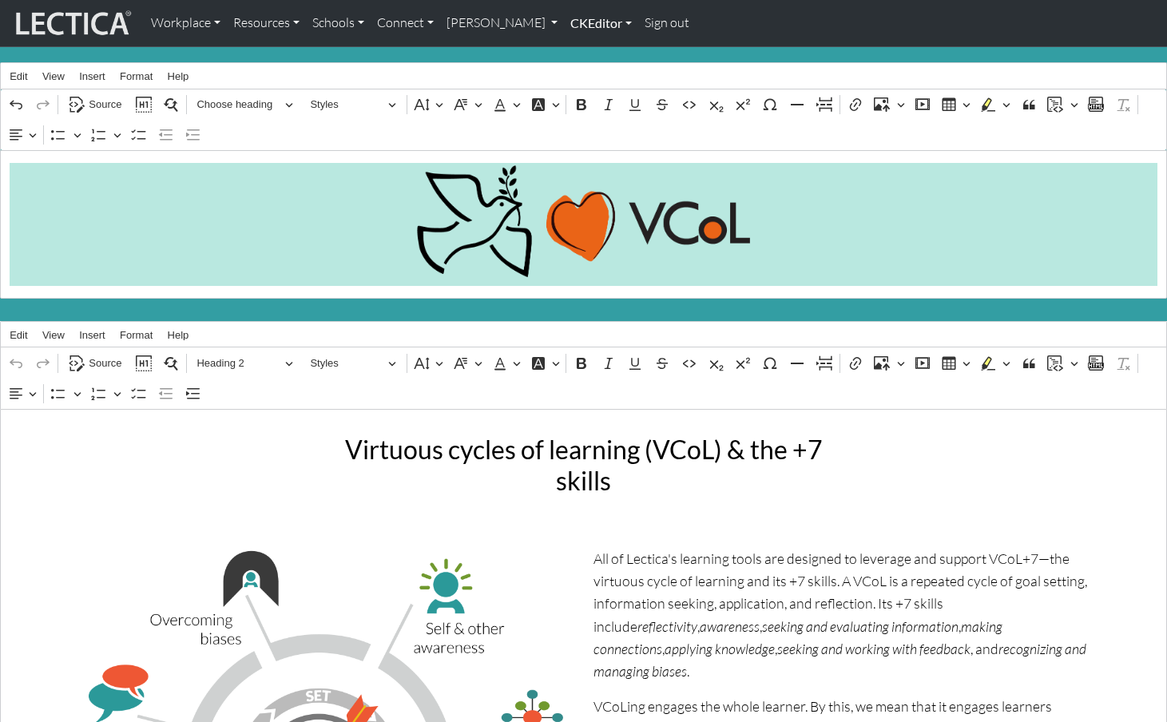
click at [564, 21] on link "CKEditor" at bounding box center [601, 23] width 74 height 34
click at [577, 56] on link "Edit" at bounding box center [593, 59] width 32 height 20
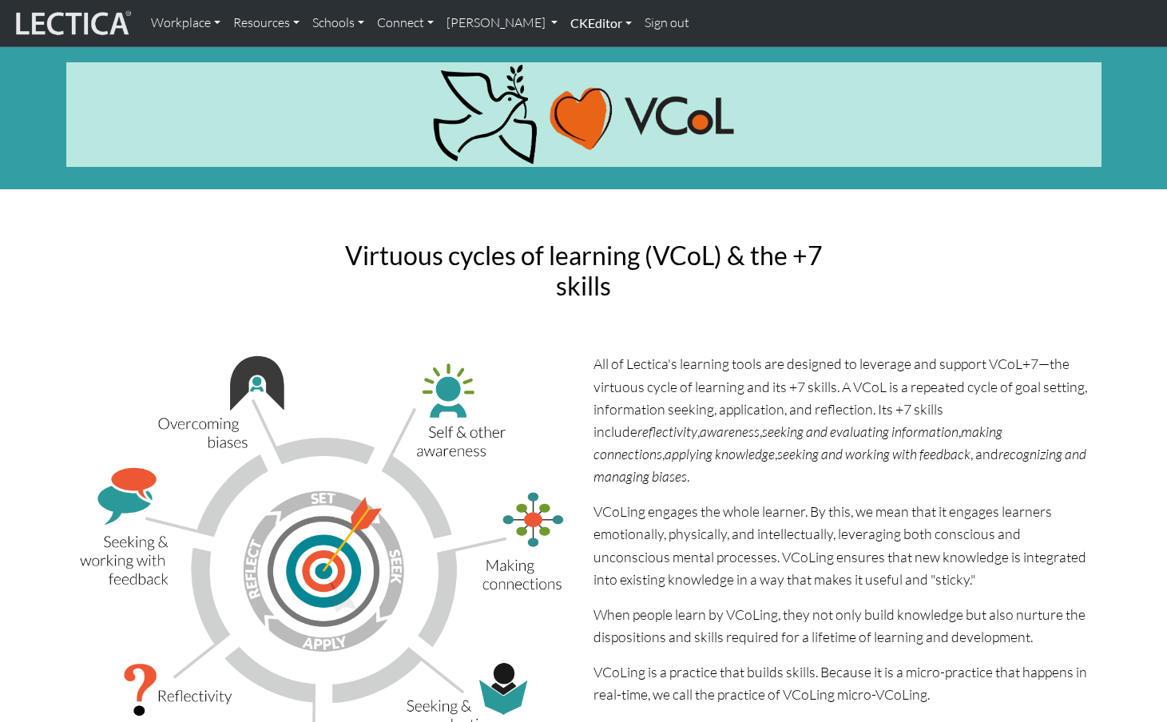
click at [573, 24] on link "CKEditor" at bounding box center [601, 23] width 74 height 34
click at [577, 54] on link "Edit" at bounding box center [593, 59] width 32 height 20
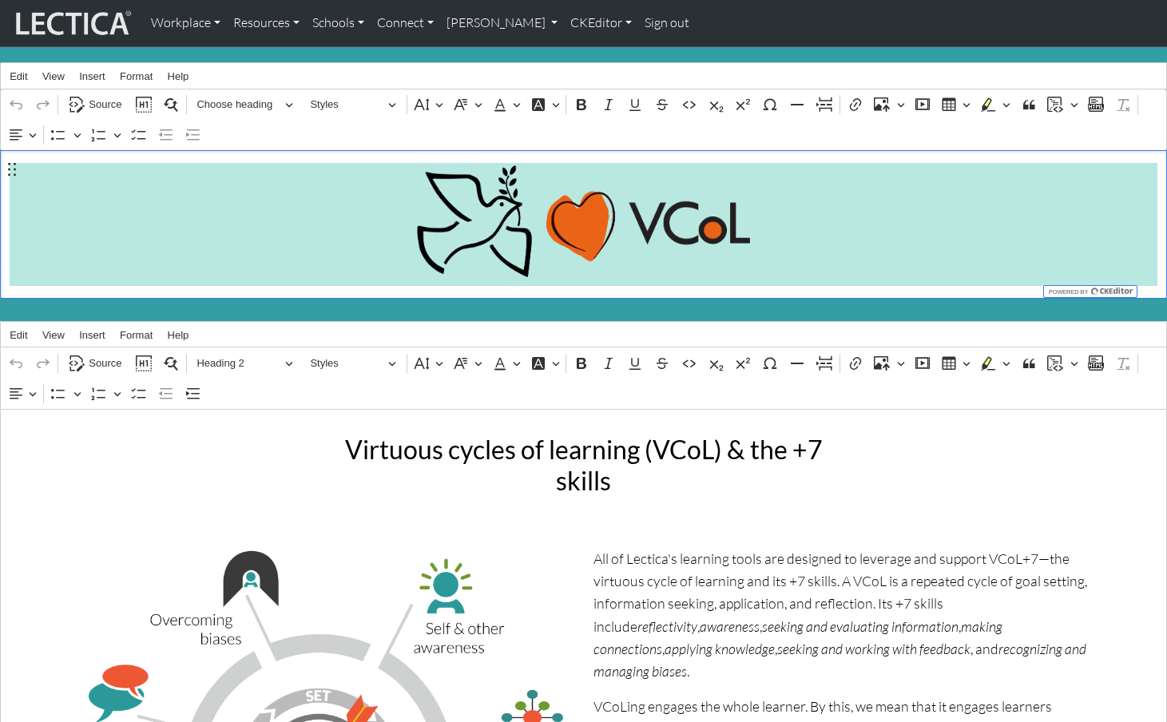
click at [296, 220] on div "⁠⁠⁠⁠⁠⁠⁠" at bounding box center [584, 224] width 1149 height 122
click at [98, 98] on span "Source" at bounding box center [105, 104] width 33 height 19
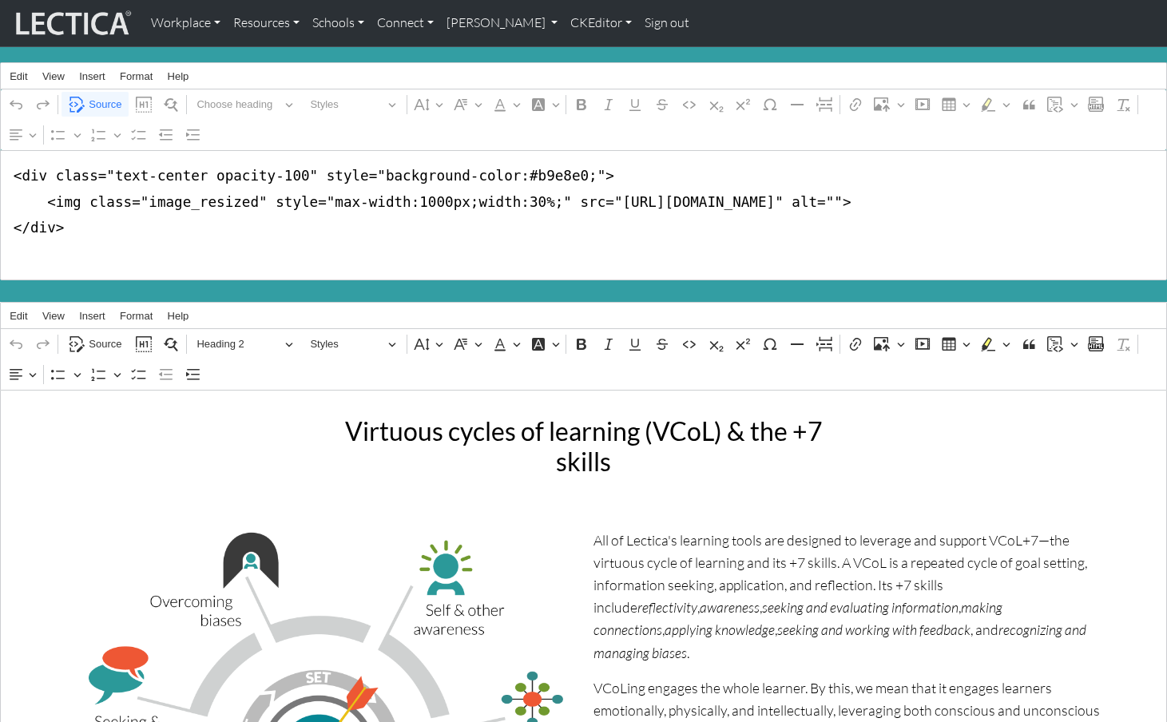
drag, startPoint x: 300, startPoint y: 169, endPoint x: 565, endPoint y: 170, distance: 265.2
click at [565, 170] on textarea "<div class="text-center opacity-100" style="background-color:#b9e8e0;"> <img cl…" at bounding box center [583, 215] width 1167 height 131
click at [479, 179] on textarea "<div class="text-center opacity-100"> <img class="image_resized" style="max-wid…" at bounding box center [583, 215] width 1167 height 131
click at [463, 210] on textarea "<div class="text-center opacity-100"> <img class="image_resized" style="max-wid…" at bounding box center [583, 215] width 1167 height 131
type textarea "<div class="text-center opacity-100"> <img class="image_resized" style="max-wid…"
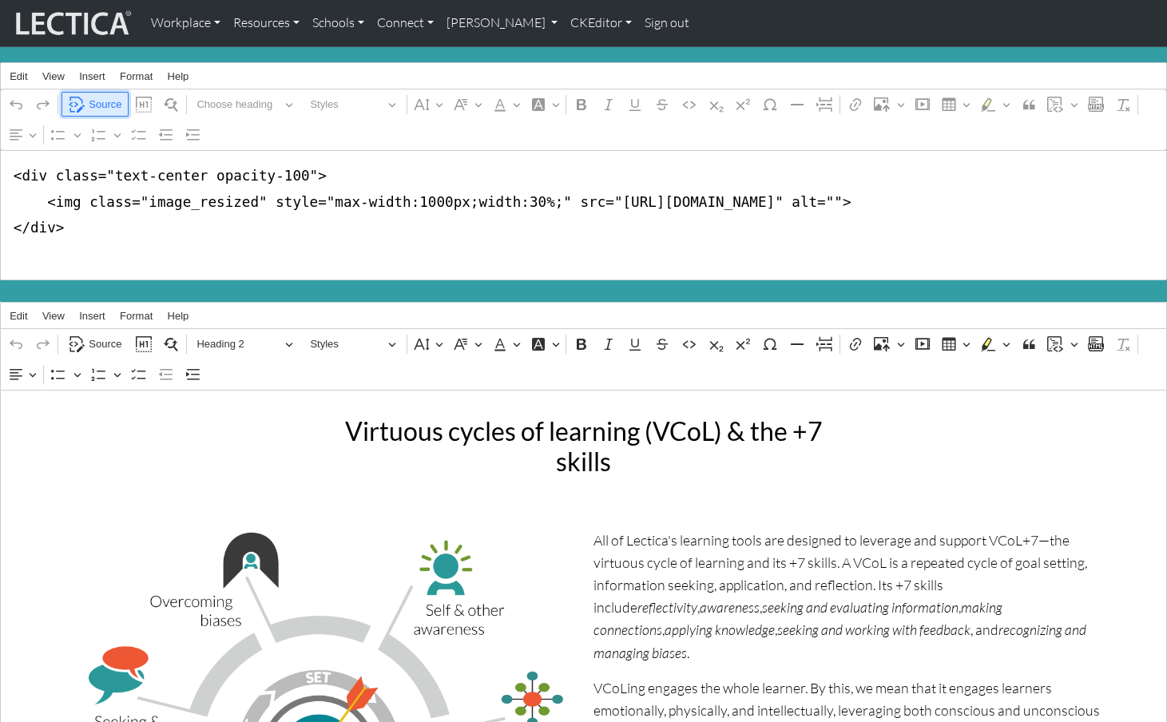
click at [109, 100] on span "Source" at bounding box center [105, 104] width 33 height 19
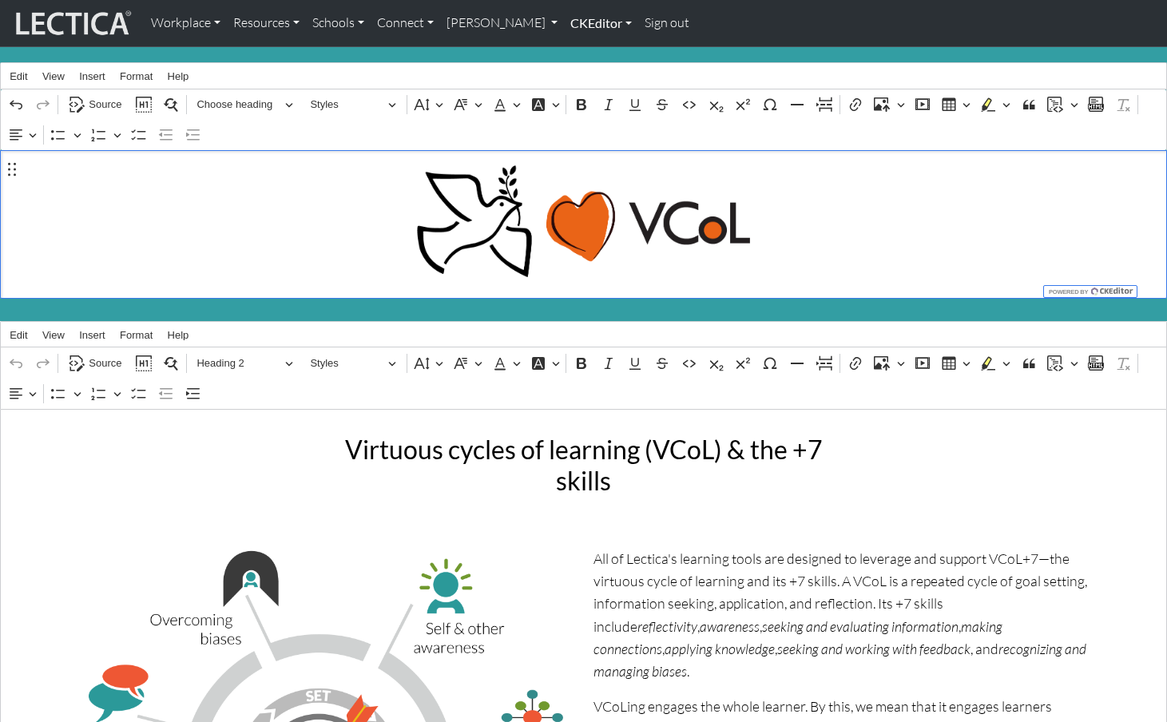
click at [564, 26] on link "CKEditor" at bounding box center [601, 23] width 74 height 34
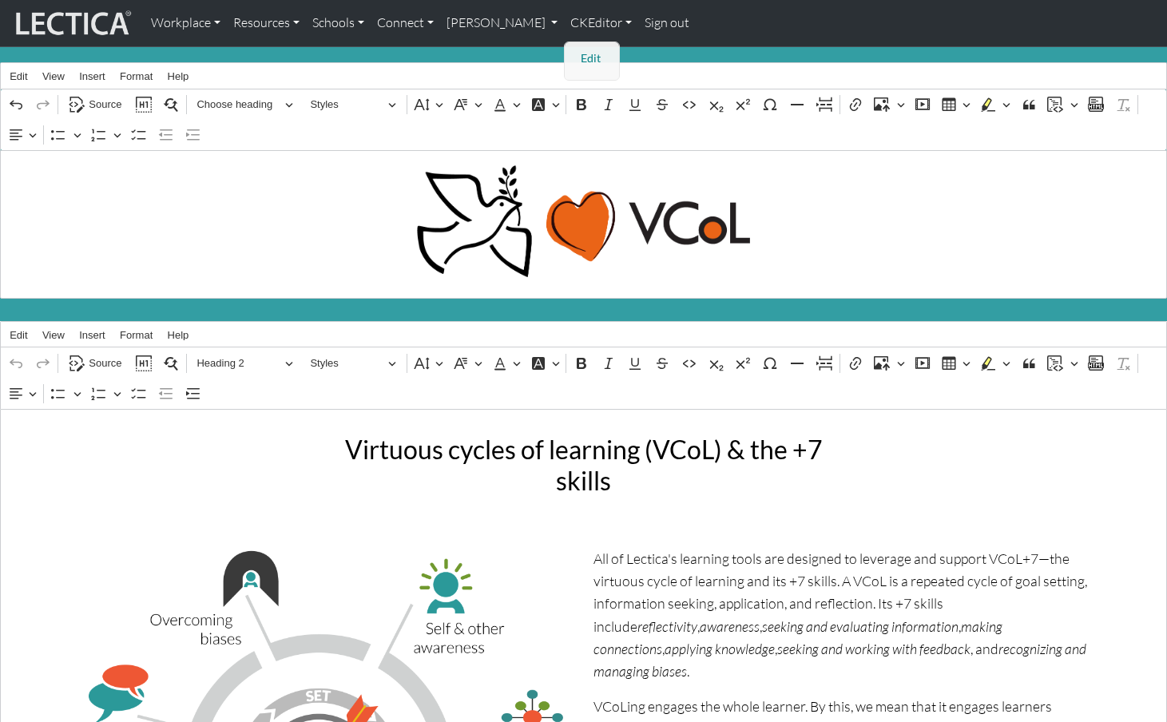
click at [577, 52] on link "Edit" at bounding box center [593, 59] width 32 height 20
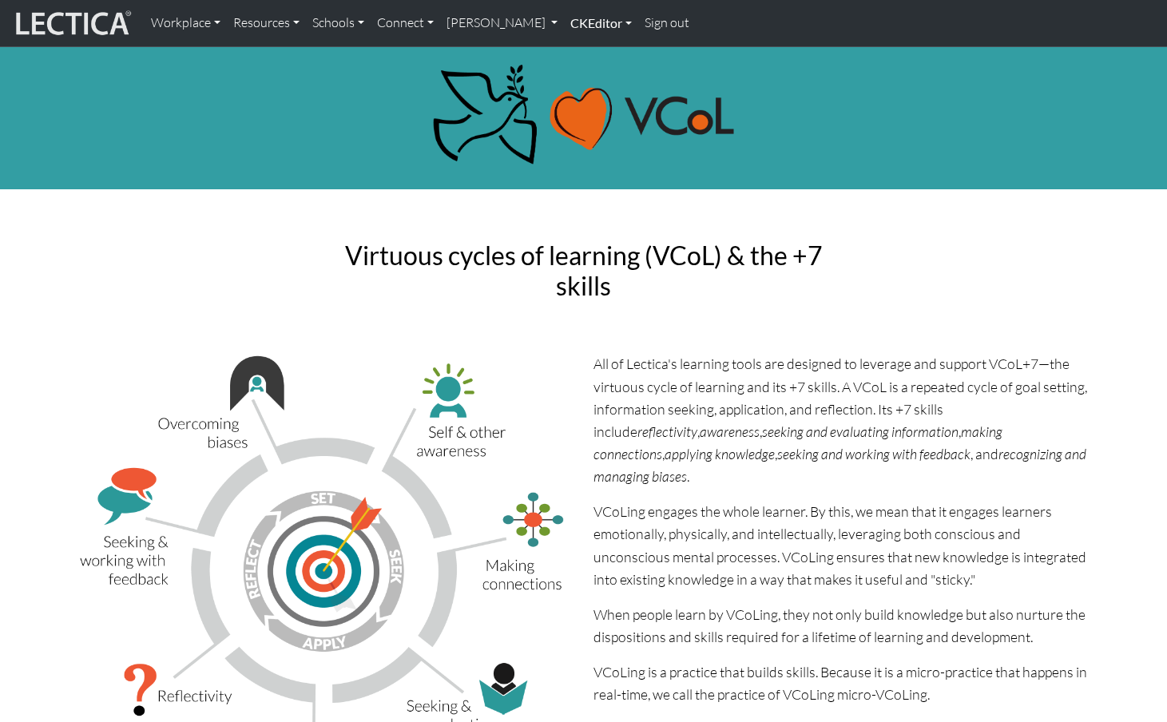
click at [564, 22] on link "CKEditor" at bounding box center [601, 23] width 74 height 34
click at [577, 50] on link "Edit" at bounding box center [593, 59] width 32 height 20
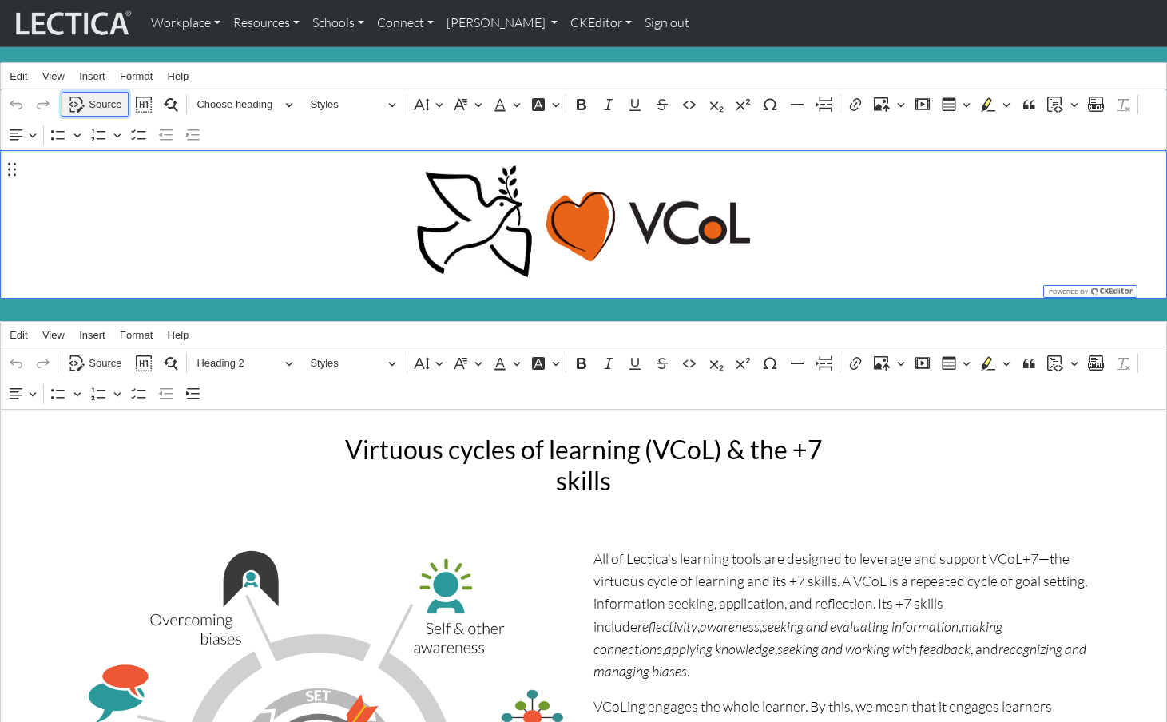
click at [106, 98] on span "Source" at bounding box center [105, 104] width 33 height 19
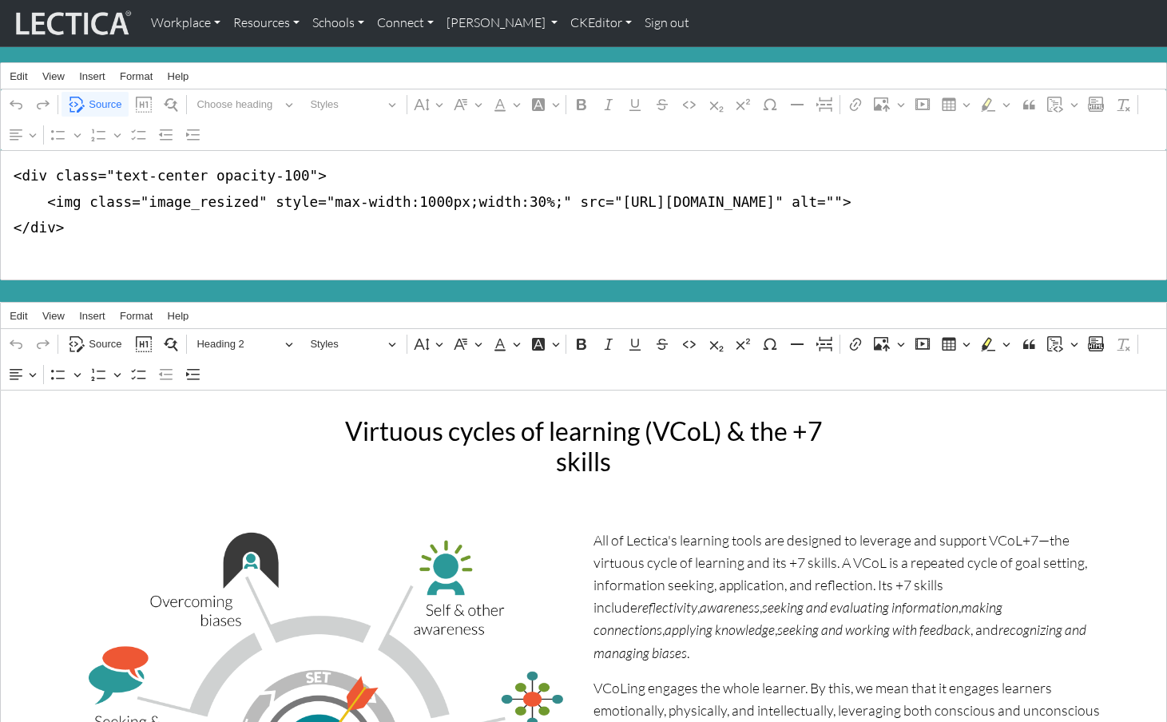
click at [697, 220] on textarea "<div class="text-center opacity-100"> <img class="image_resized" style="max-wid…" at bounding box center [583, 215] width 1167 height 131
type textarea "<div class="text-center opacity-100"> <img class="image_resized" style="max-wid…"
click at [98, 100] on span "Source" at bounding box center [105, 104] width 33 height 19
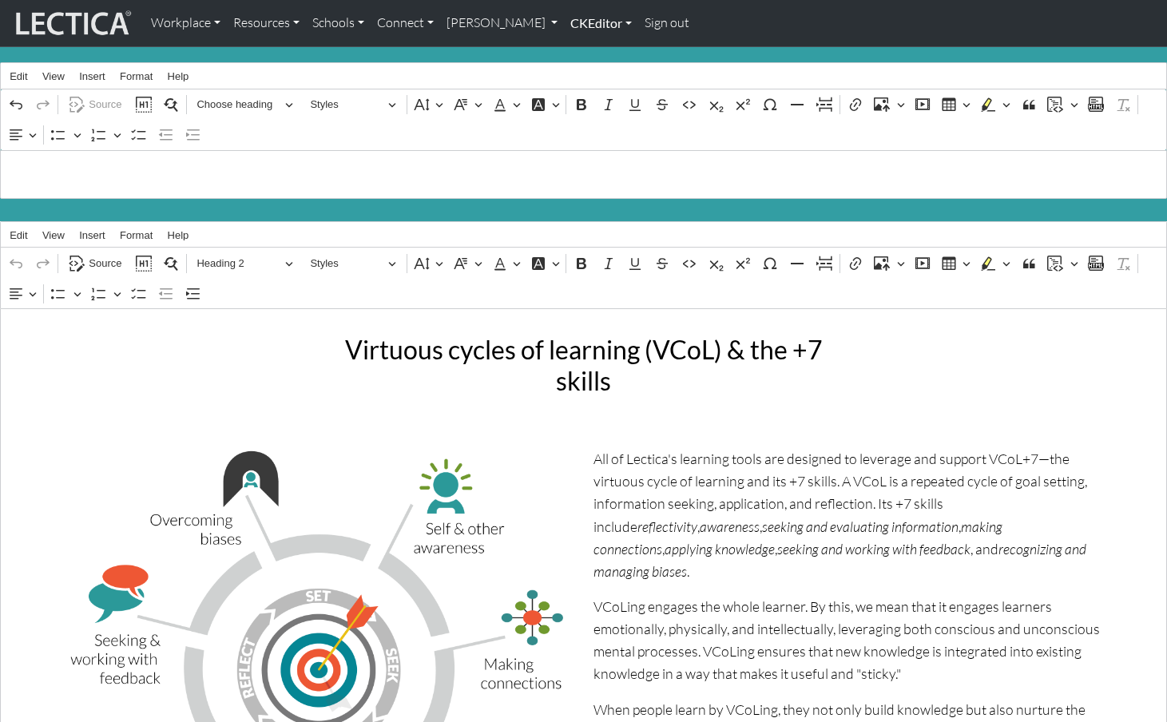
click at [564, 23] on link "CKEditor" at bounding box center [601, 23] width 74 height 34
click at [577, 51] on link "Edit" at bounding box center [593, 59] width 32 height 20
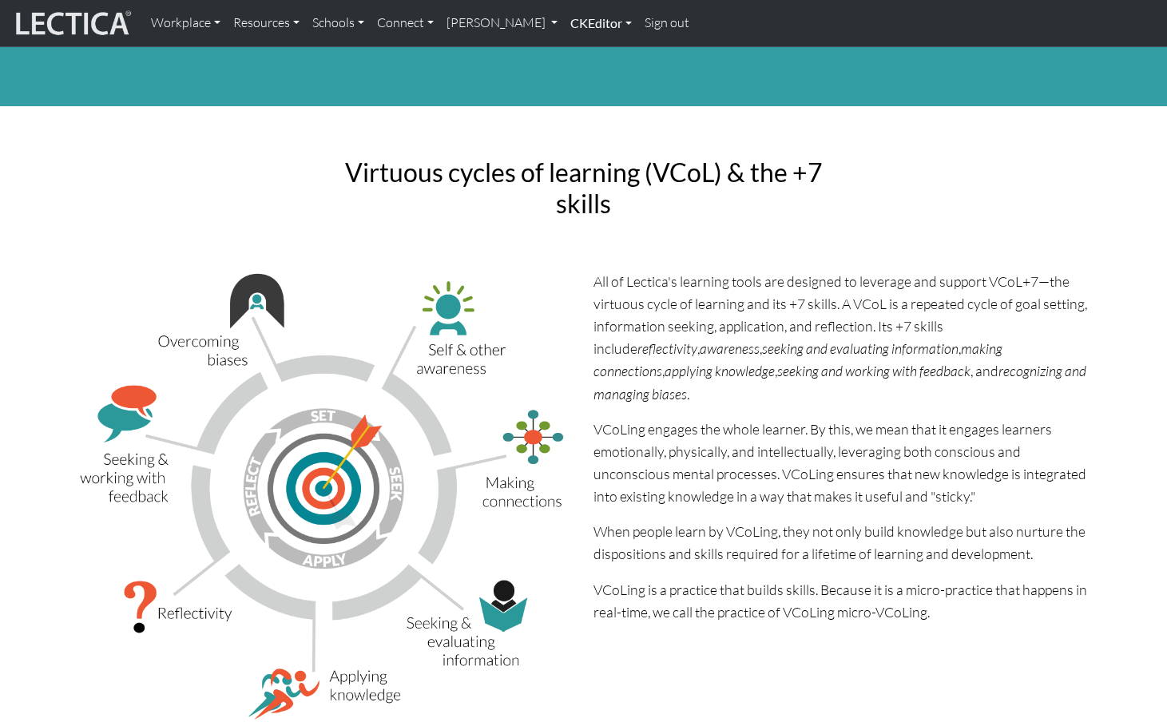
click at [564, 22] on link "CKEditor" at bounding box center [601, 23] width 74 height 34
click at [577, 54] on link "Edit" at bounding box center [593, 59] width 32 height 20
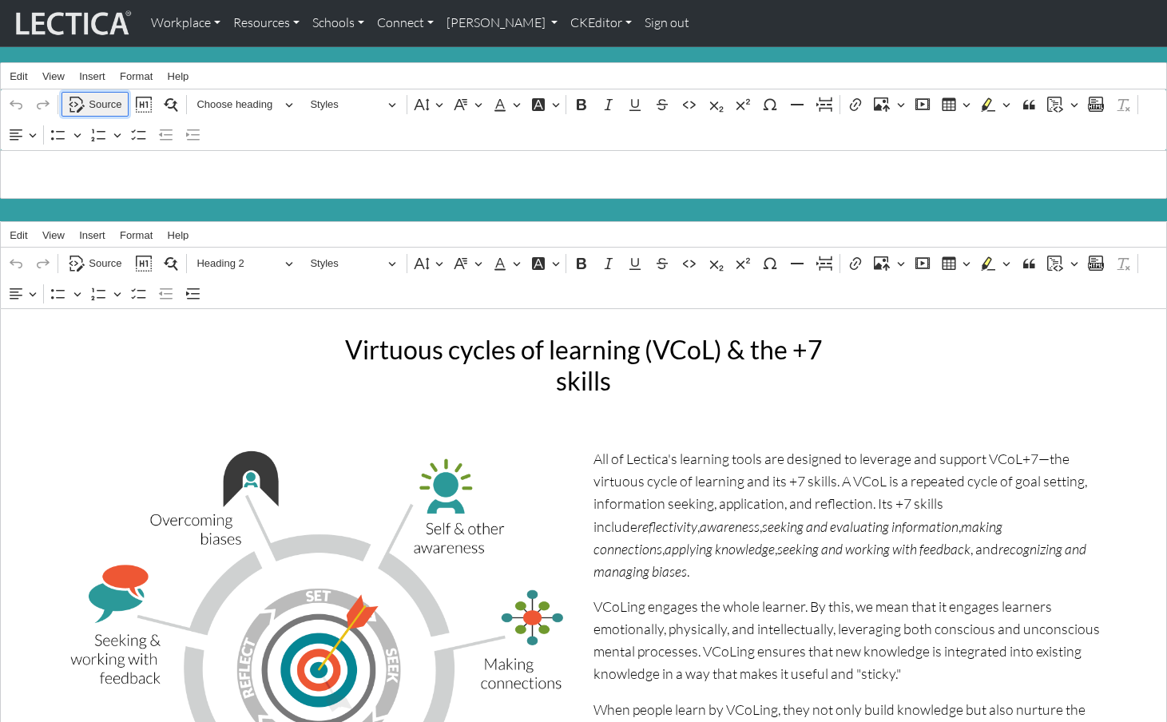
click at [100, 99] on span "Source" at bounding box center [105, 104] width 33 height 19
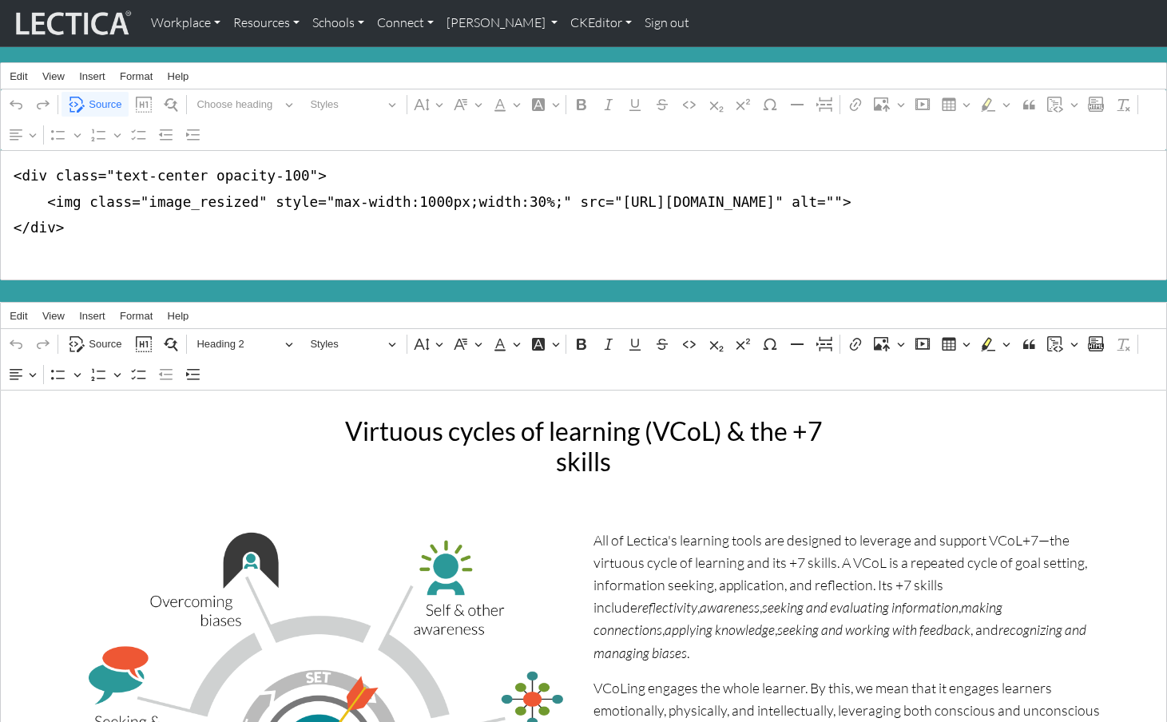
click at [701, 222] on textarea "<div class="text-center opacity-100"> <img class="image_resized" style="max-wid…" at bounding box center [583, 215] width 1167 height 131
click at [620, 223] on textarea "<div class="text-center opacity-100"> <img class="image_resized" style="max-wid…" at bounding box center [583, 215] width 1167 height 131
click at [622, 224] on textarea "<div class="text-center opacity-100"> <img class="image_resized" style="max-wid…" at bounding box center [583, 215] width 1167 height 131
drag, startPoint x: 655, startPoint y: 224, endPoint x: 663, endPoint y: 224, distance: 8.0
click at [663, 224] on textarea "<div class="text-center opacity-100"> <img class="image_resized" style="max-wid…" at bounding box center [583, 215] width 1167 height 131
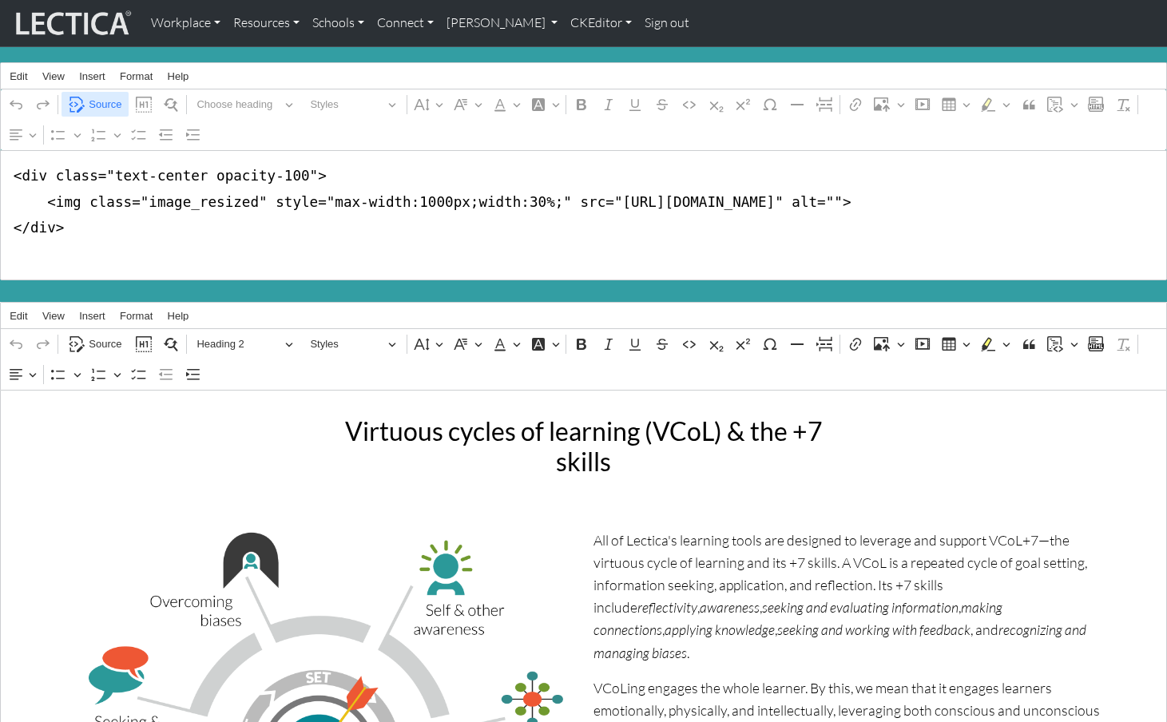
type textarea "<div class="text-center opacity-100"> <img class="image_resized" style="max-wid…"
click at [105, 103] on span "Source" at bounding box center [105, 104] width 33 height 19
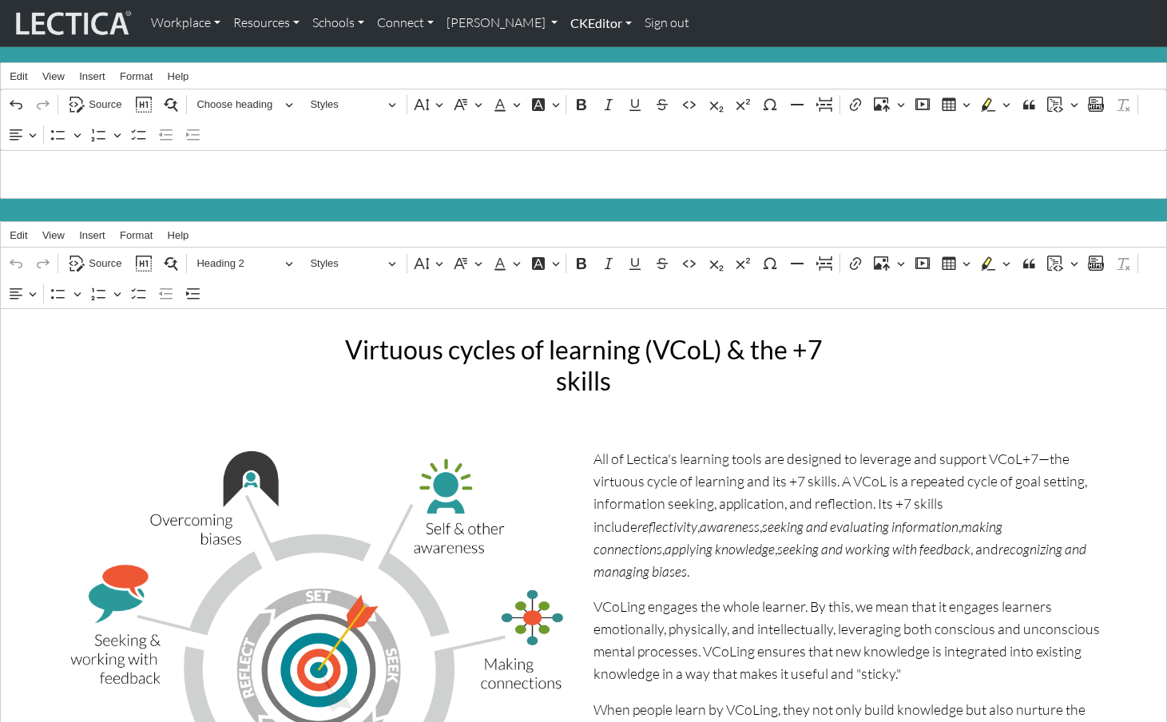
click at [564, 22] on link "CKEditor" at bounding box center [601, 23] width 74 height 34
click at [577, 61] on link "Edit" at bounding box center [593, 59] width 32 height 20
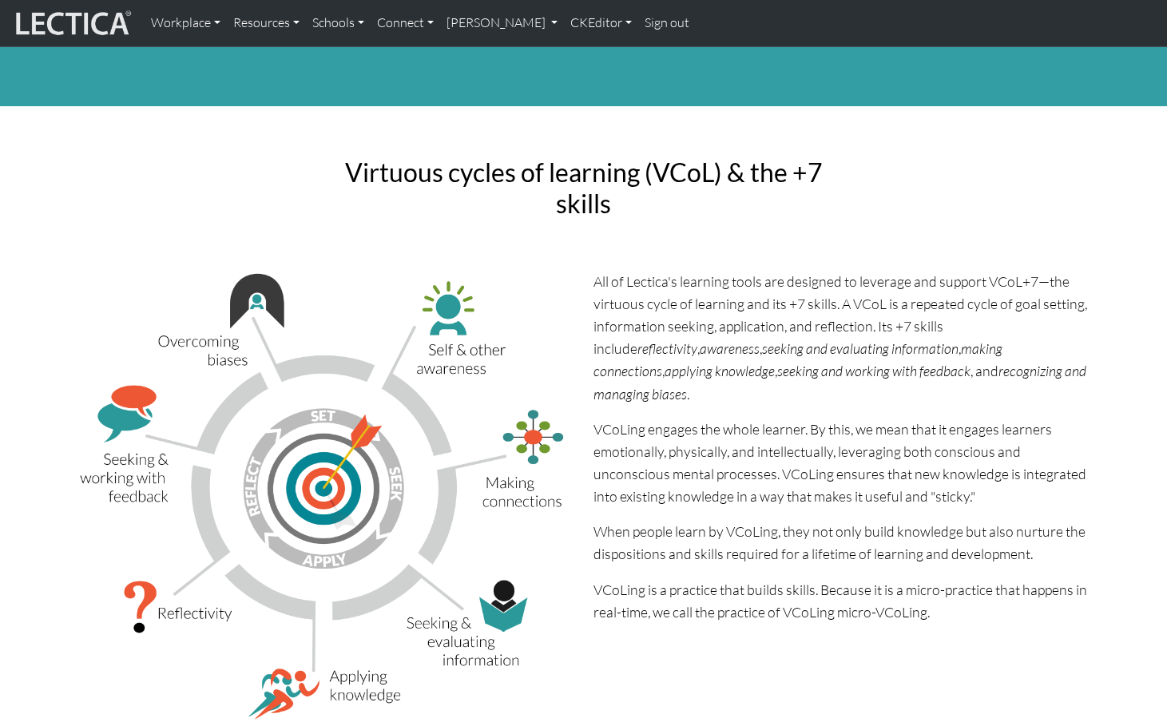
scroll to position [4, 0]
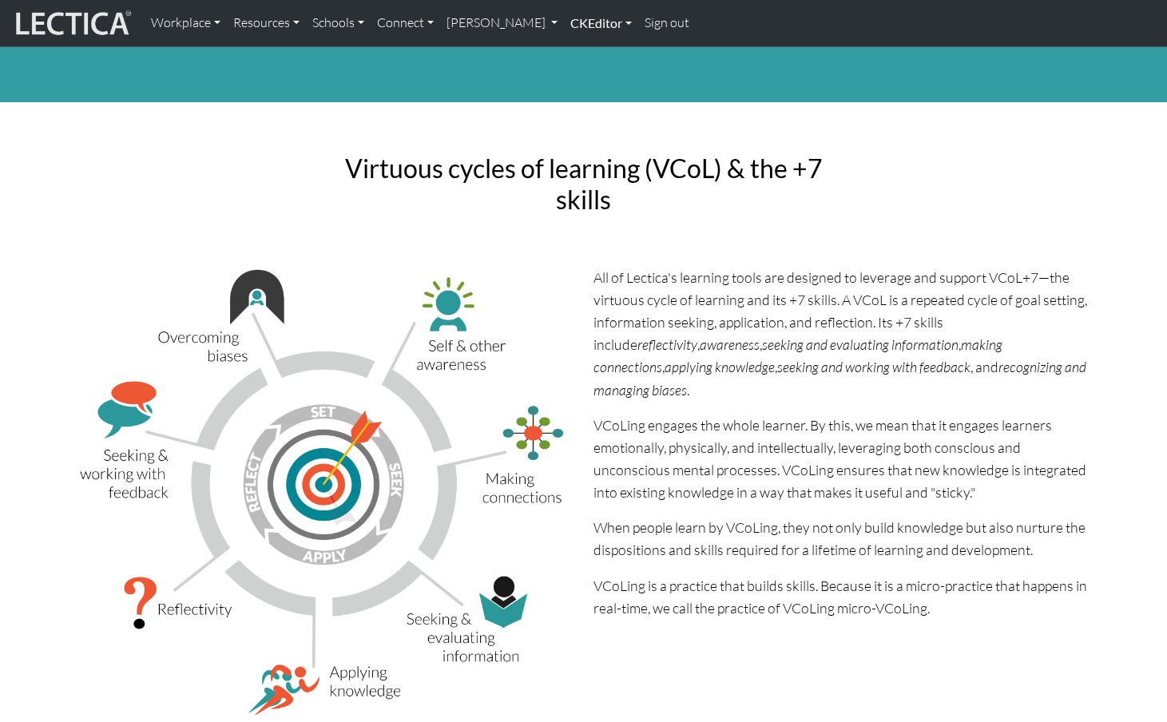
click at [564, 22] on link "CKEditor" at bounding box center [601, 23] width 74 height 34
click at [577, 52] on link "Edit" at bounding box center [593, 59] width 32 height 20
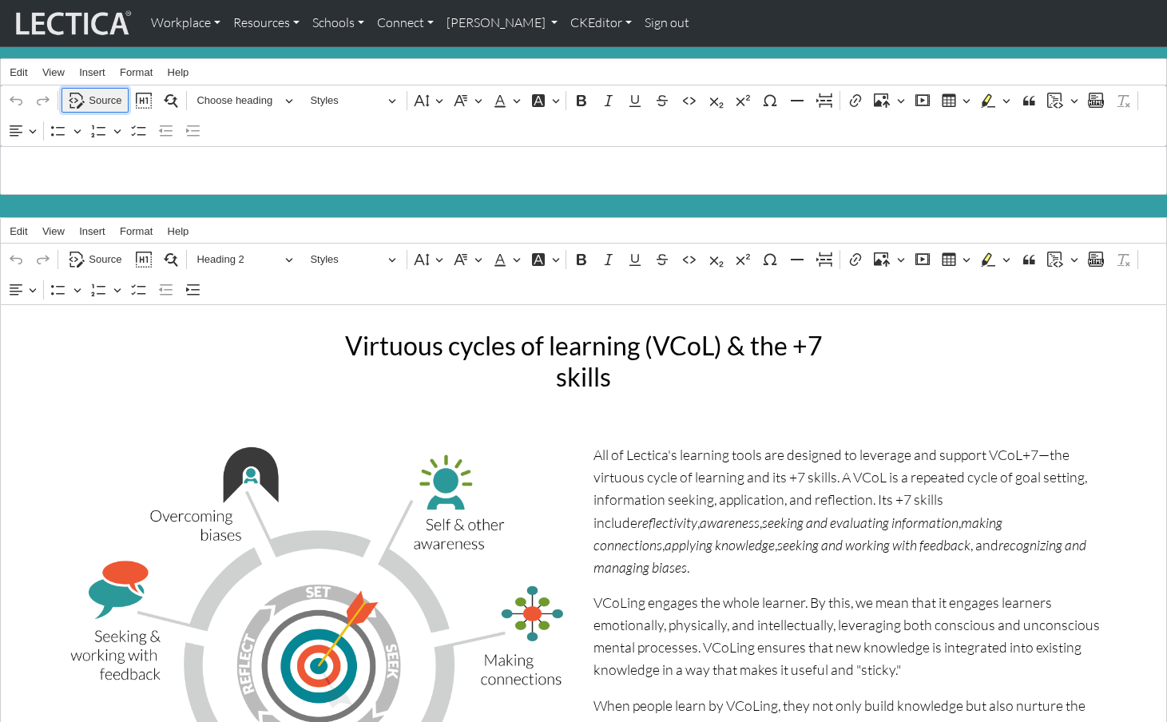
click at [96, 93] on span "Source" at bounding box center [105, 100] width 33 height 19
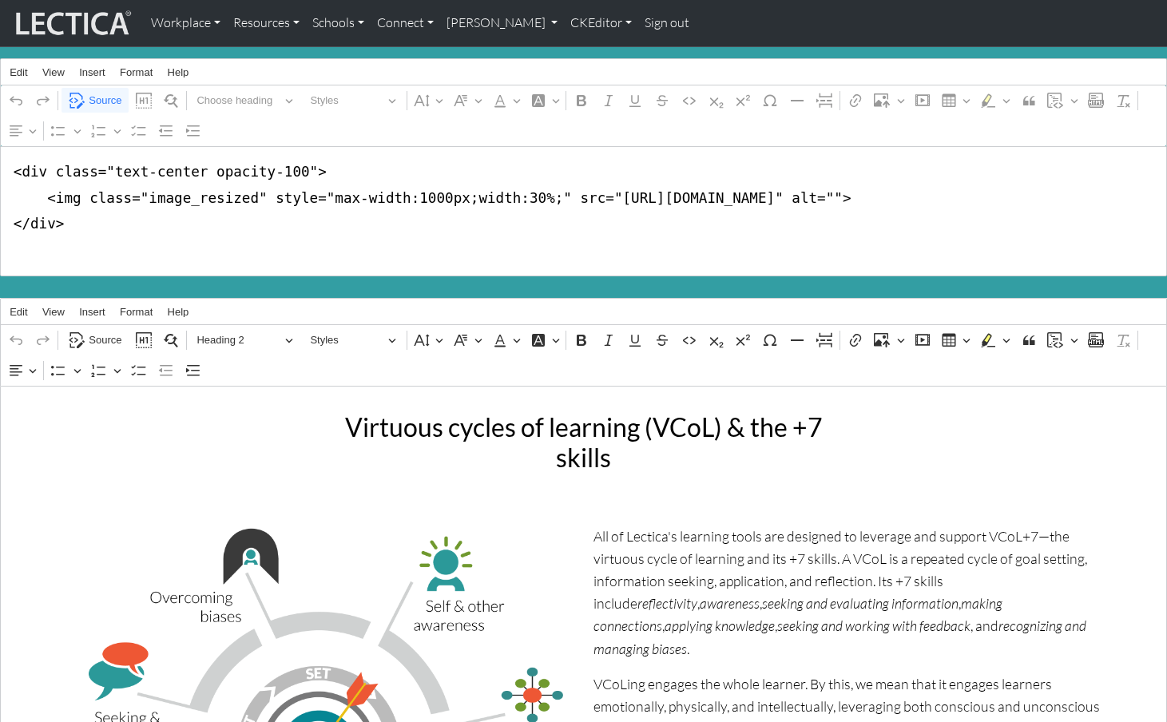
drag, startPoint x: 53, startPoint y: 219, endPoint x: 773, endPoint y: 217, distance: 719.8
click at [773, 217] on textarea "<div class="text-center opacity-100"> <img class="image_resized" style="max-wid…" at bounding box center [583, 211] width 1167 height 131
type textarea "<div class="text-center opacity-100"> <img class="image_resized" style="max-wid…"
click at [108, 97] on span "Source" at bounding box center [105, 100] width 33 height 19
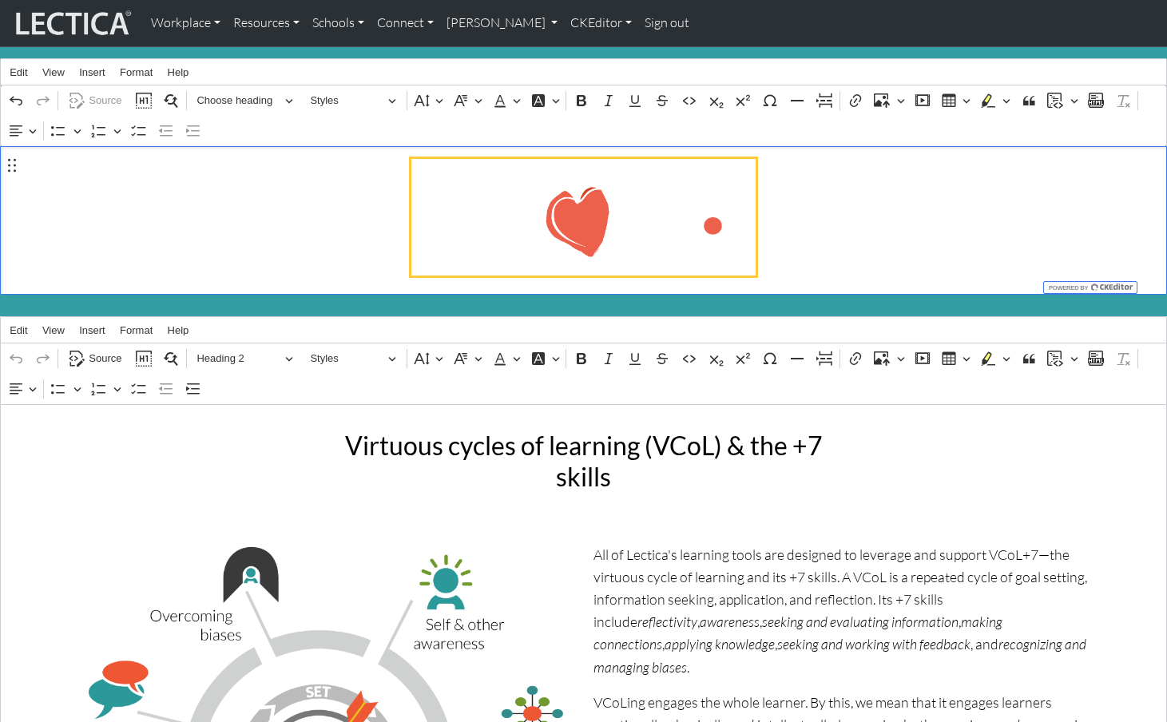
scroll to position [0, 0]
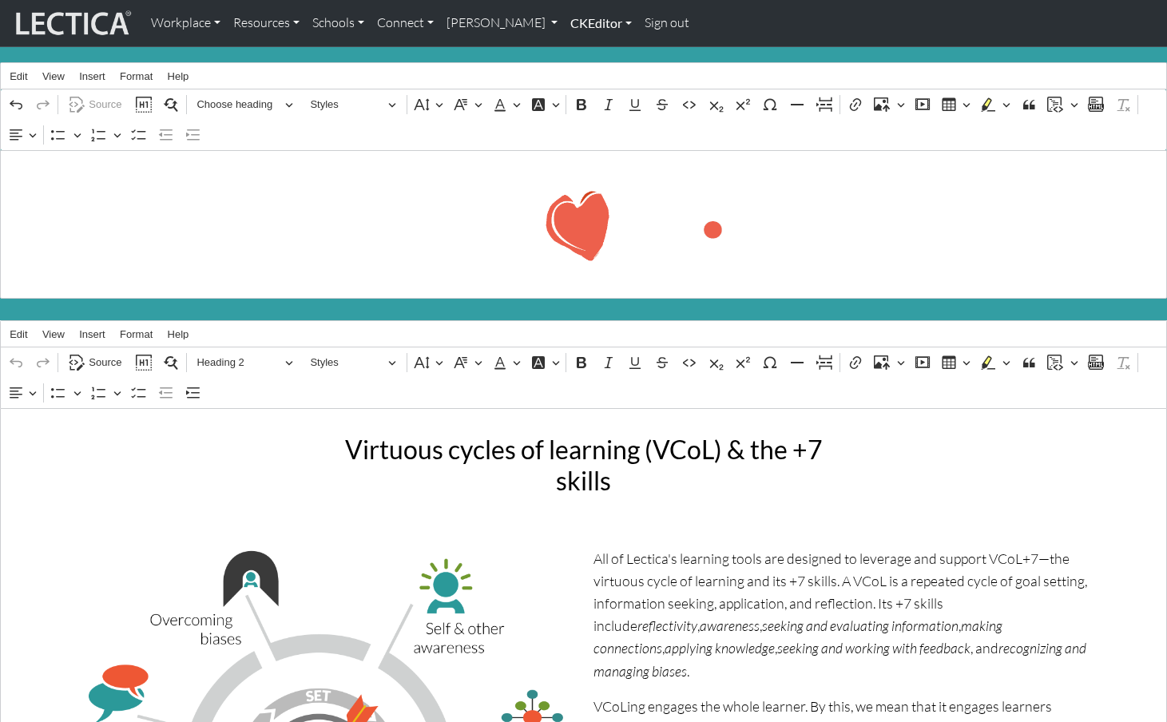
click at [564, 22] on link "CKEditor" at bounding box center [601, 23] width 74 height 34
click at [577, 52] on link "Edit" at bounding box center [593, 59] width 32 height 20
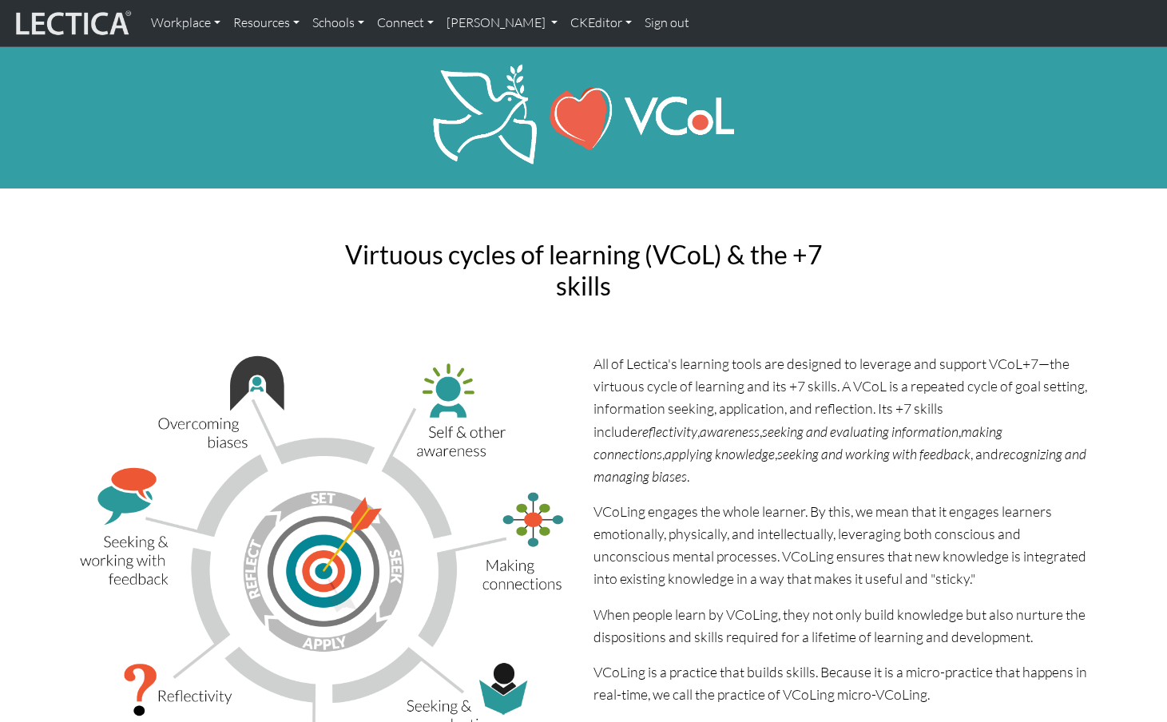
click at [968, 242] on div "Virtuous cycles of learning (VCoL) & the +7 skills" at bounding box center [583, 270] width 1035 height 87
